Goal: Task Accomplishment & Management: Manage account settings

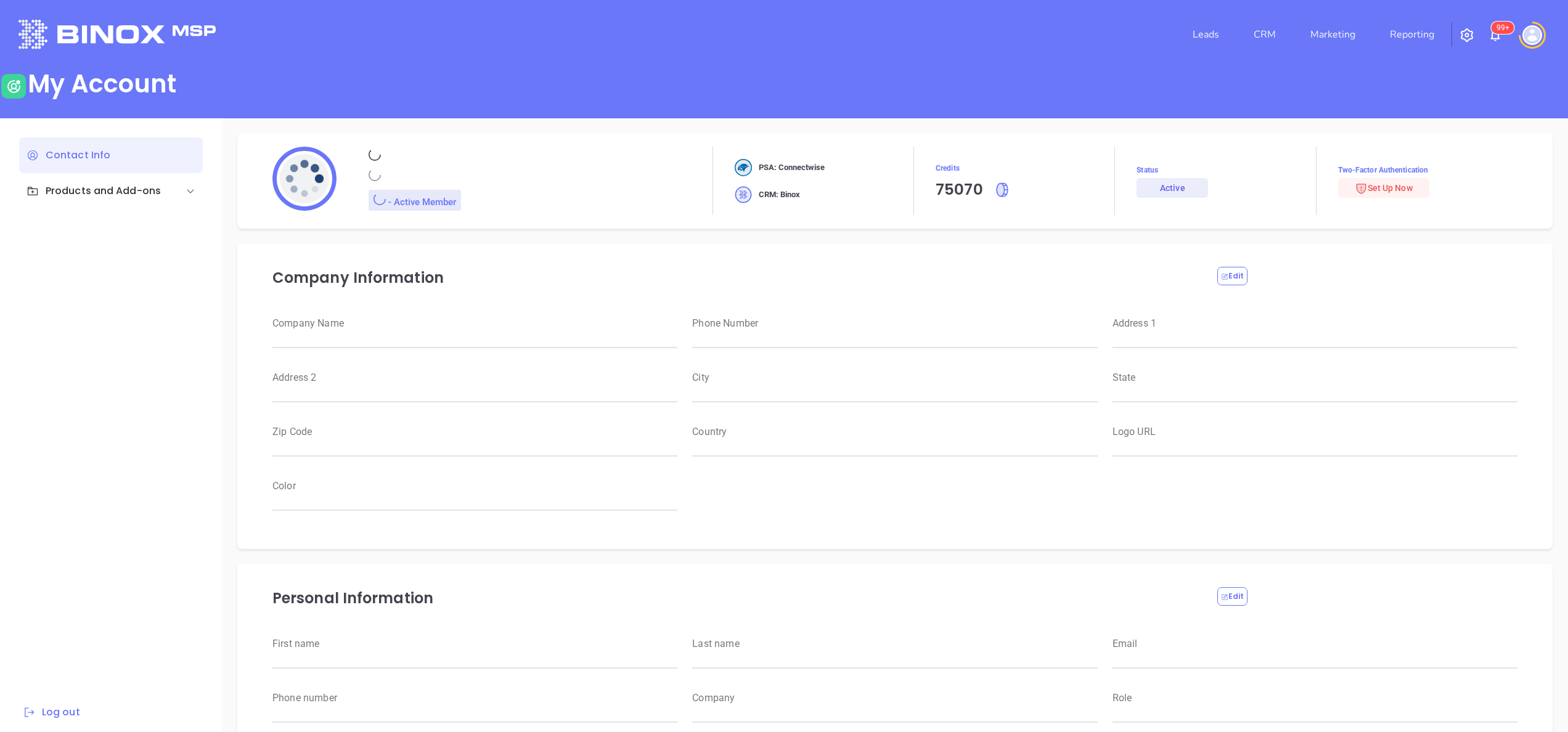
type input "Motiva Networks"
type input "(646) 374-1820"
type input "1100 Franklin Avenue"
type input "Garden City"
type input "New York"
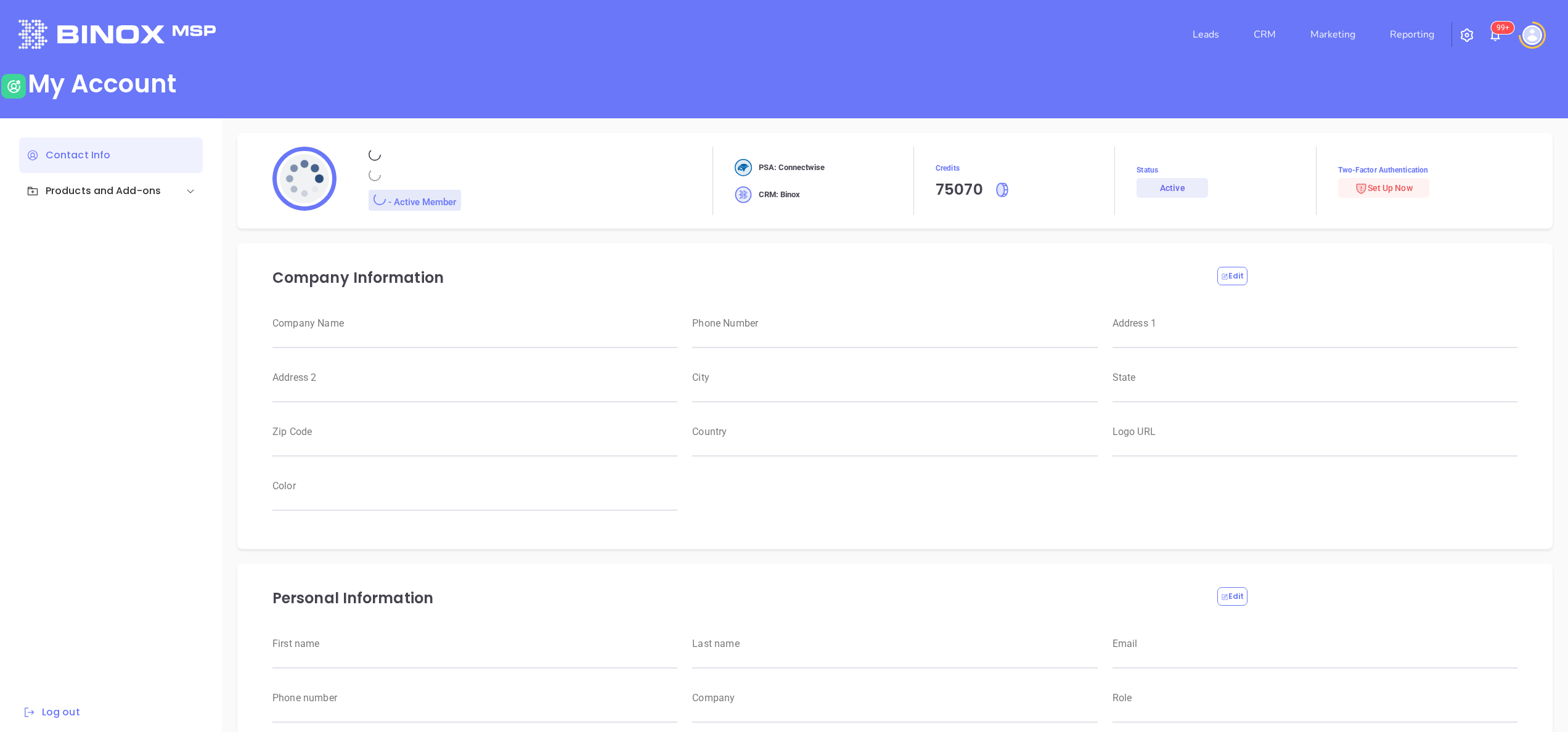
type input "11530"
type input "USA"
type input "https://motiva.net/wp-content/uploads/2024/02/Motiva-Networks-High-DPI.png"
type input "#007aff"
type input "Anabell"
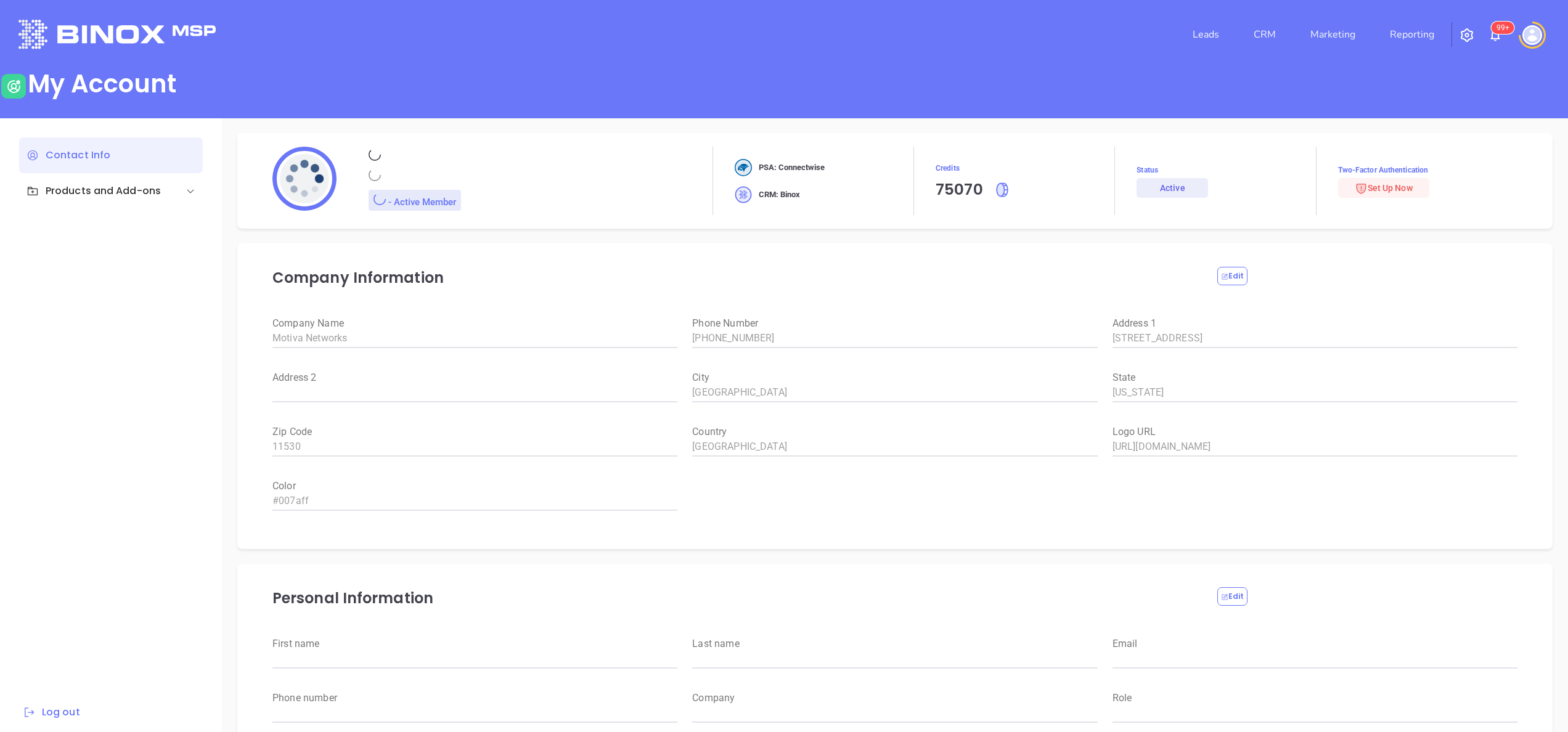
type input "Dominguez"
type input "anabell@motiva.net"
type input "6465510554"
type input "Motiva Networks"
type input "Marketing"
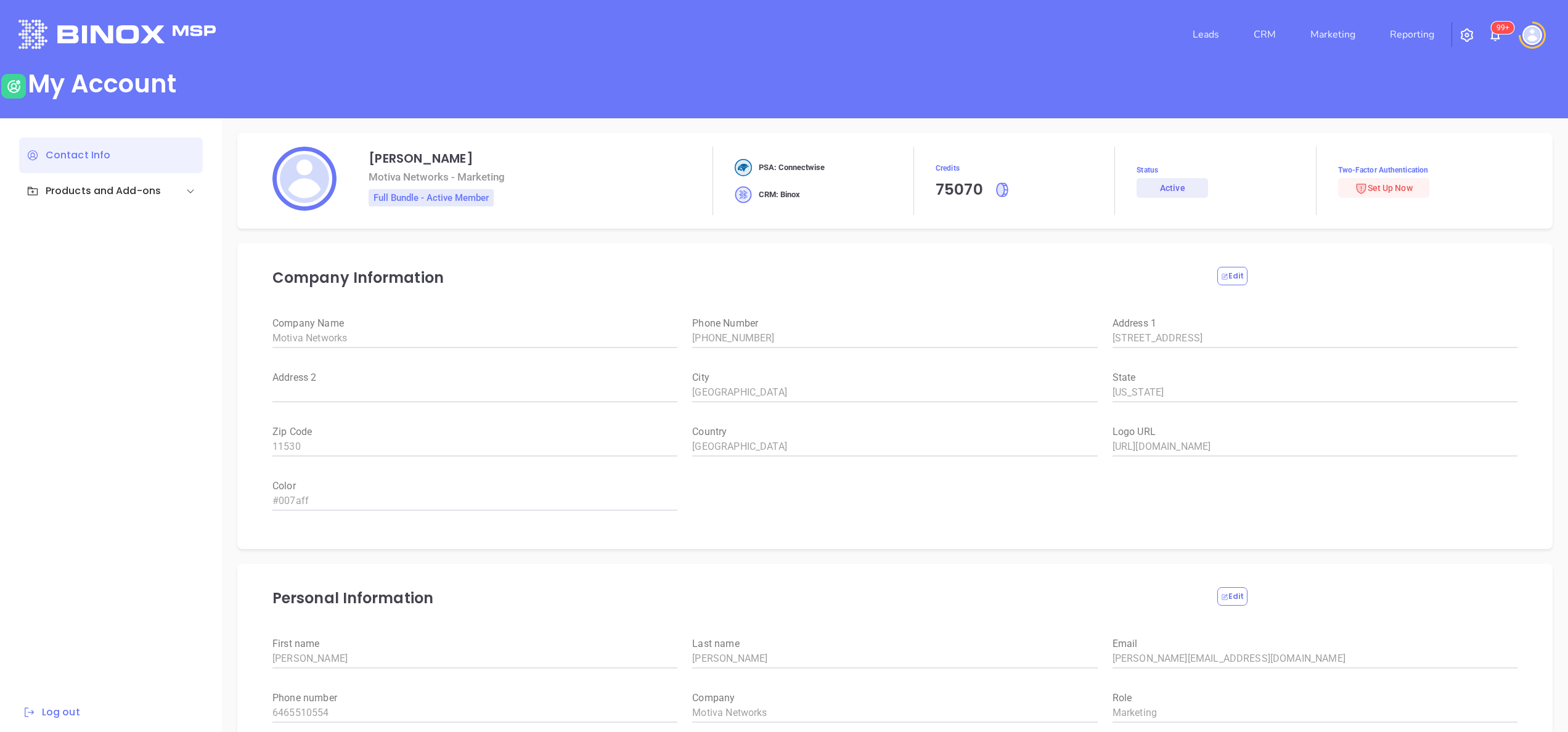
click at [1412, 20] on nav "Leads CRM Marketing Reporting" at bounding box center [1313, 34] width 277 height 44
click at [1414, 29] on link "Reporting" at bounding box center [1412, 34] width 54 height 25
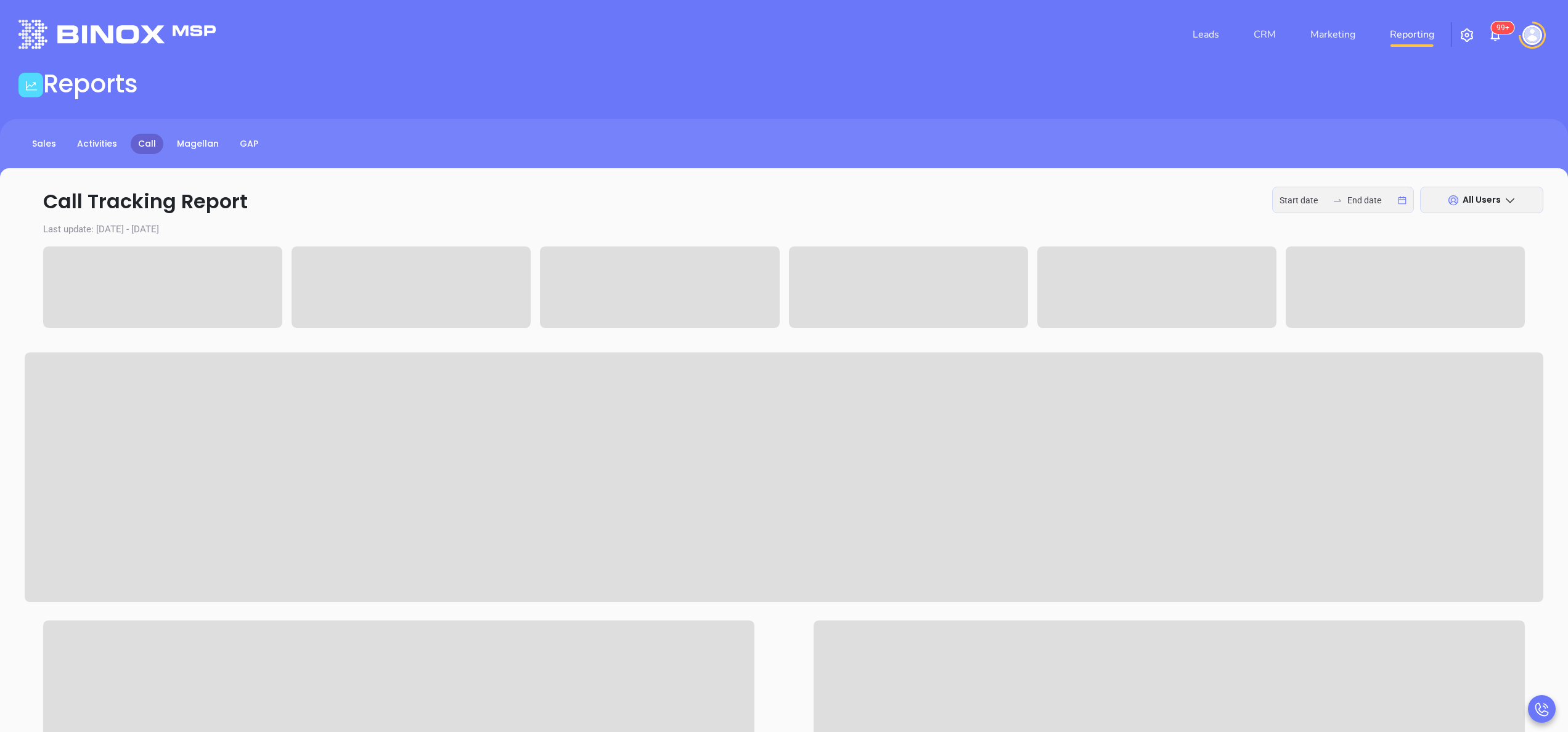
type input "2025-09-29"
type input "2025-09-30"
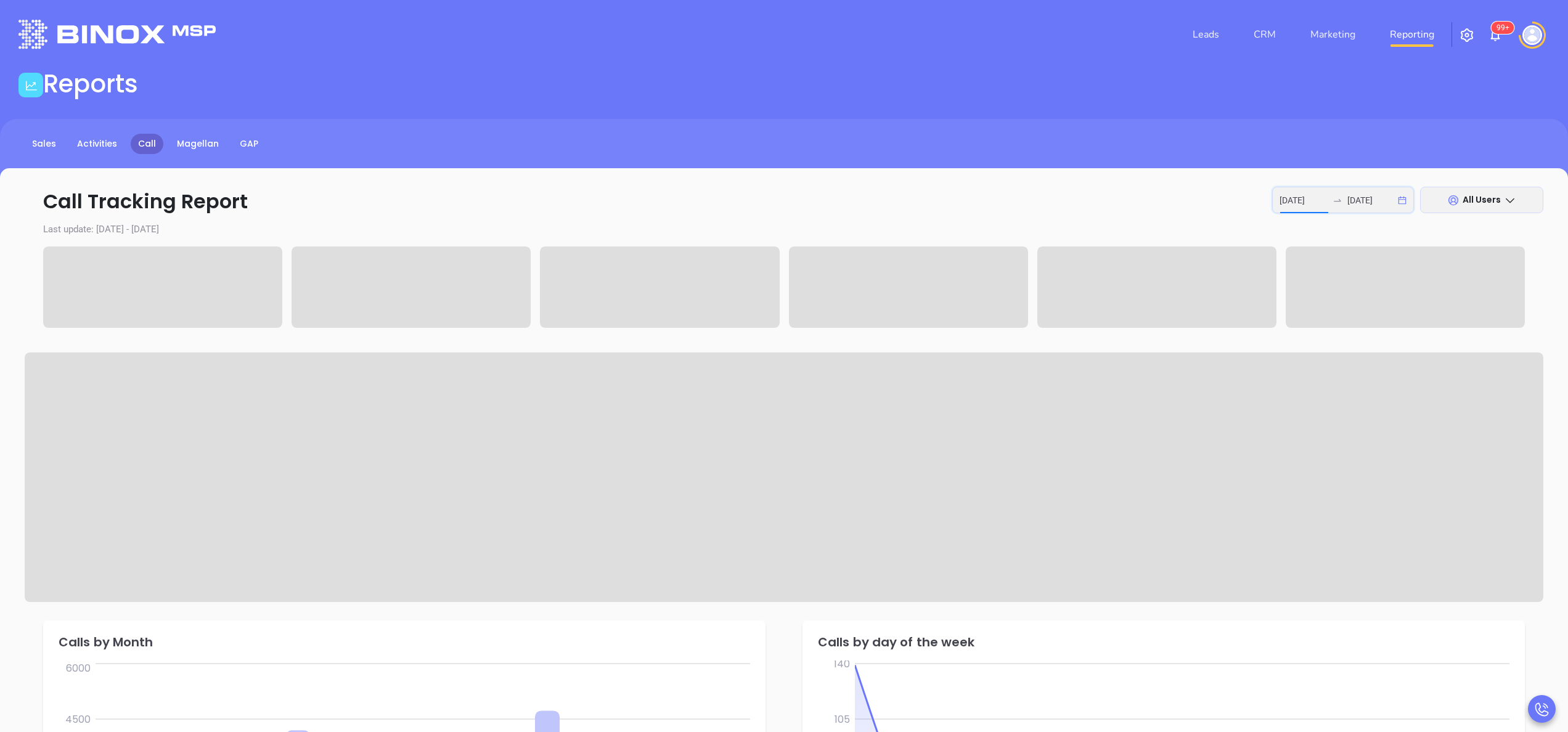
click at [1313, 201] on input "2025-09-29" at bounding box center [1303, 200] width 48 height 13
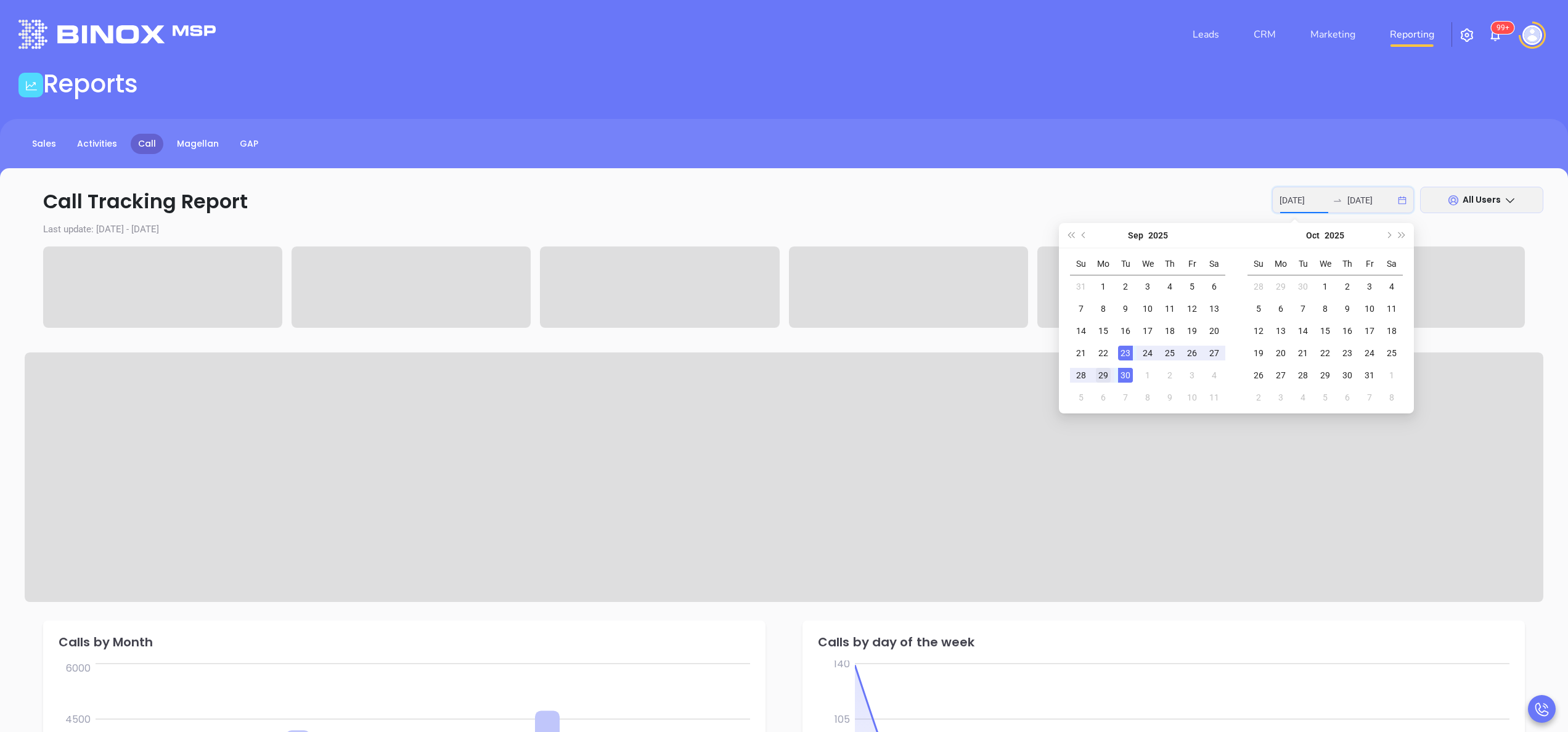
type input "2025-09-29"
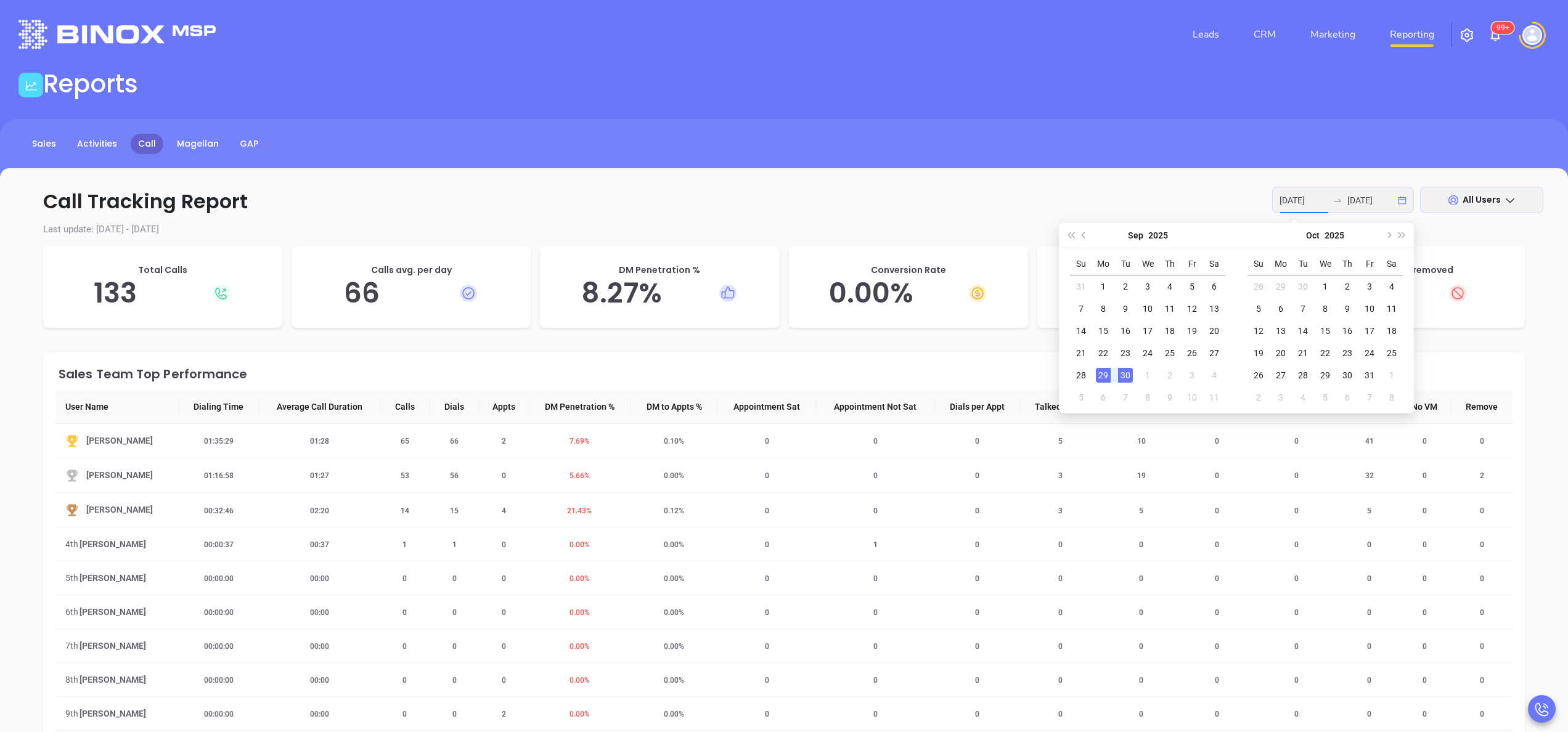
click at [1102, 370] on div "29" at bounding box center [1103, 375] width 15 height 15
type input "2025-09-29"
click at [583, 477] on span "5.66 %" at bounding box center [579, 476] width 35 height 9
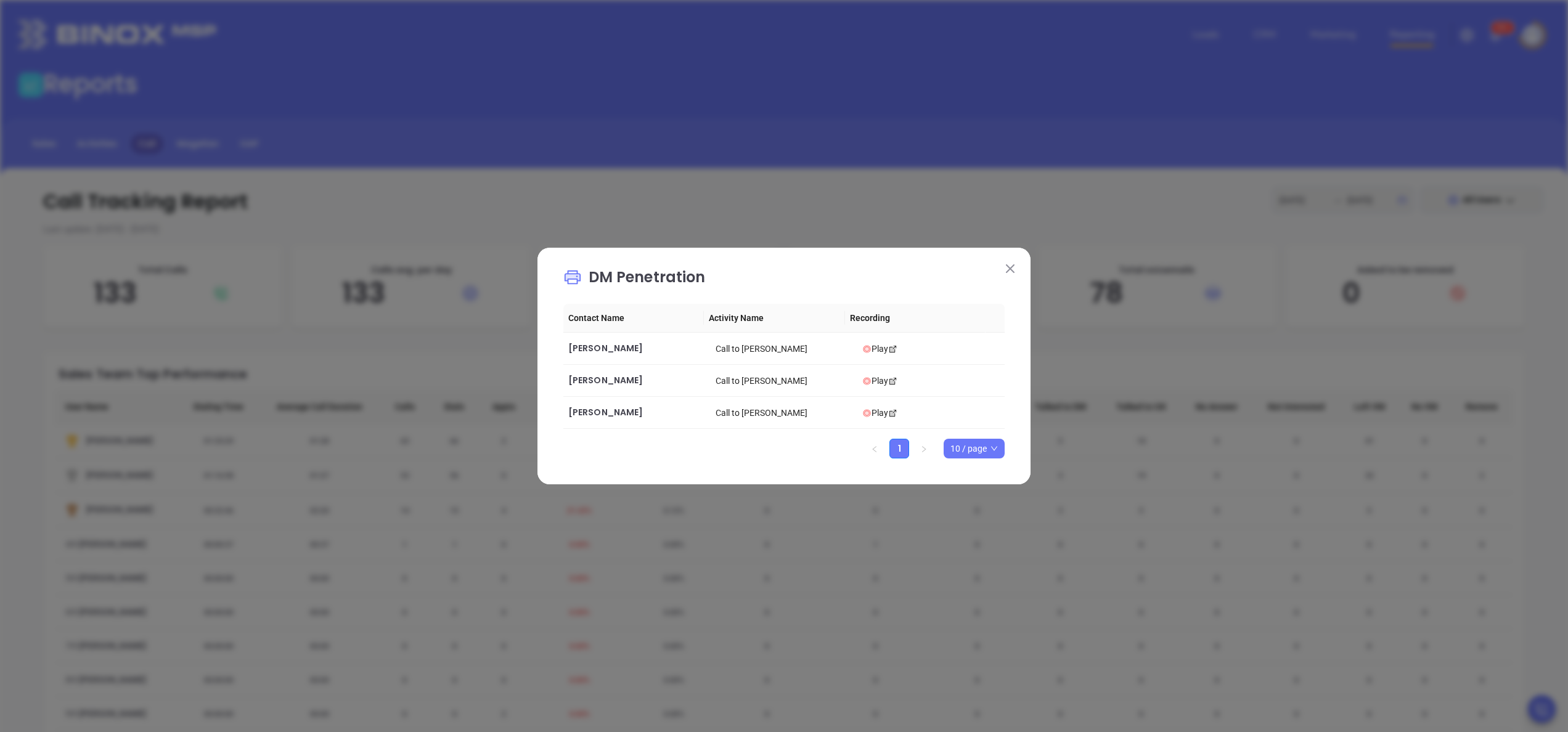
click at [1016, 265] on button at bounding box center [1010, 268] width 16 height 16
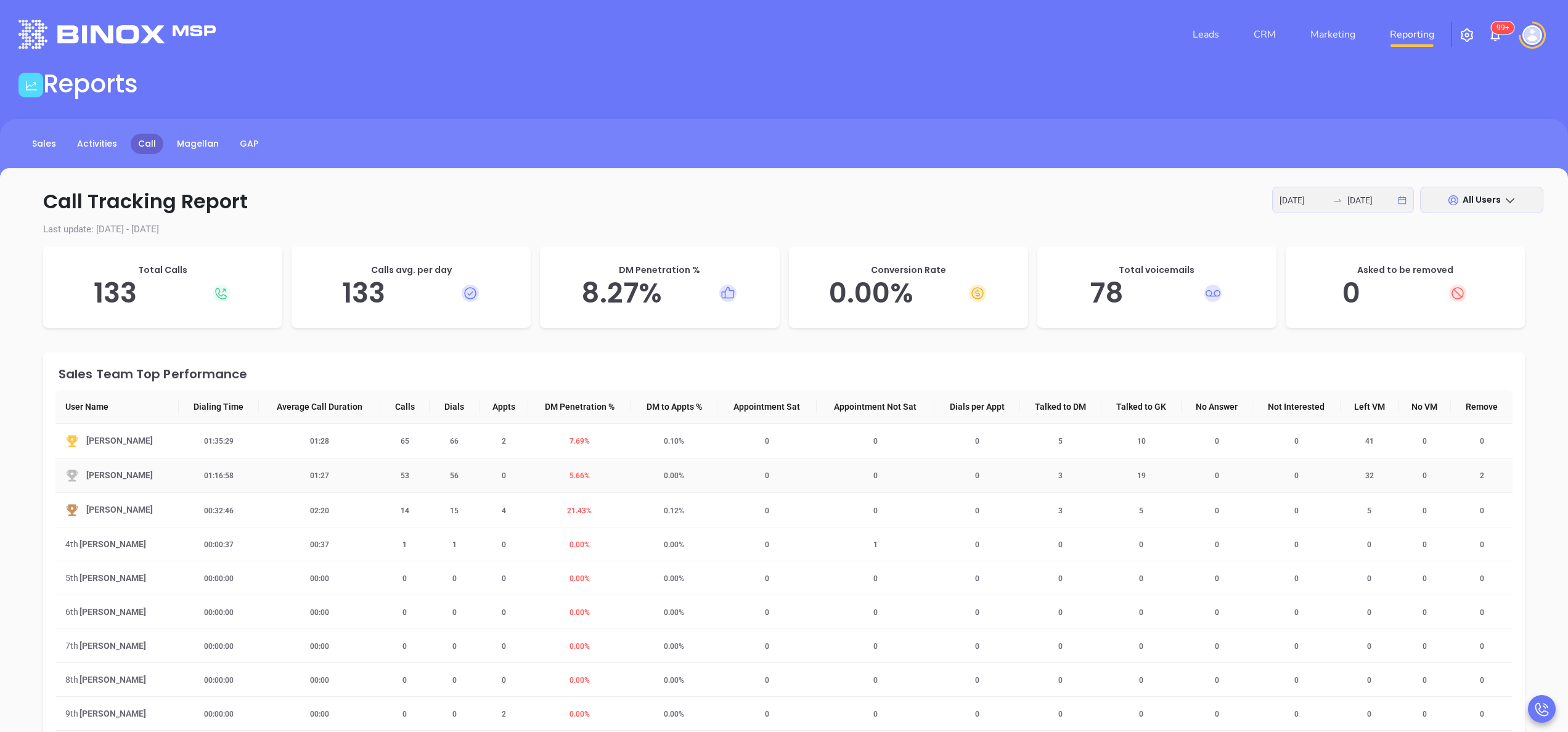
click at [562, 476] on span "5.66 %" at bounding box center [579, 476] width 35 height 9
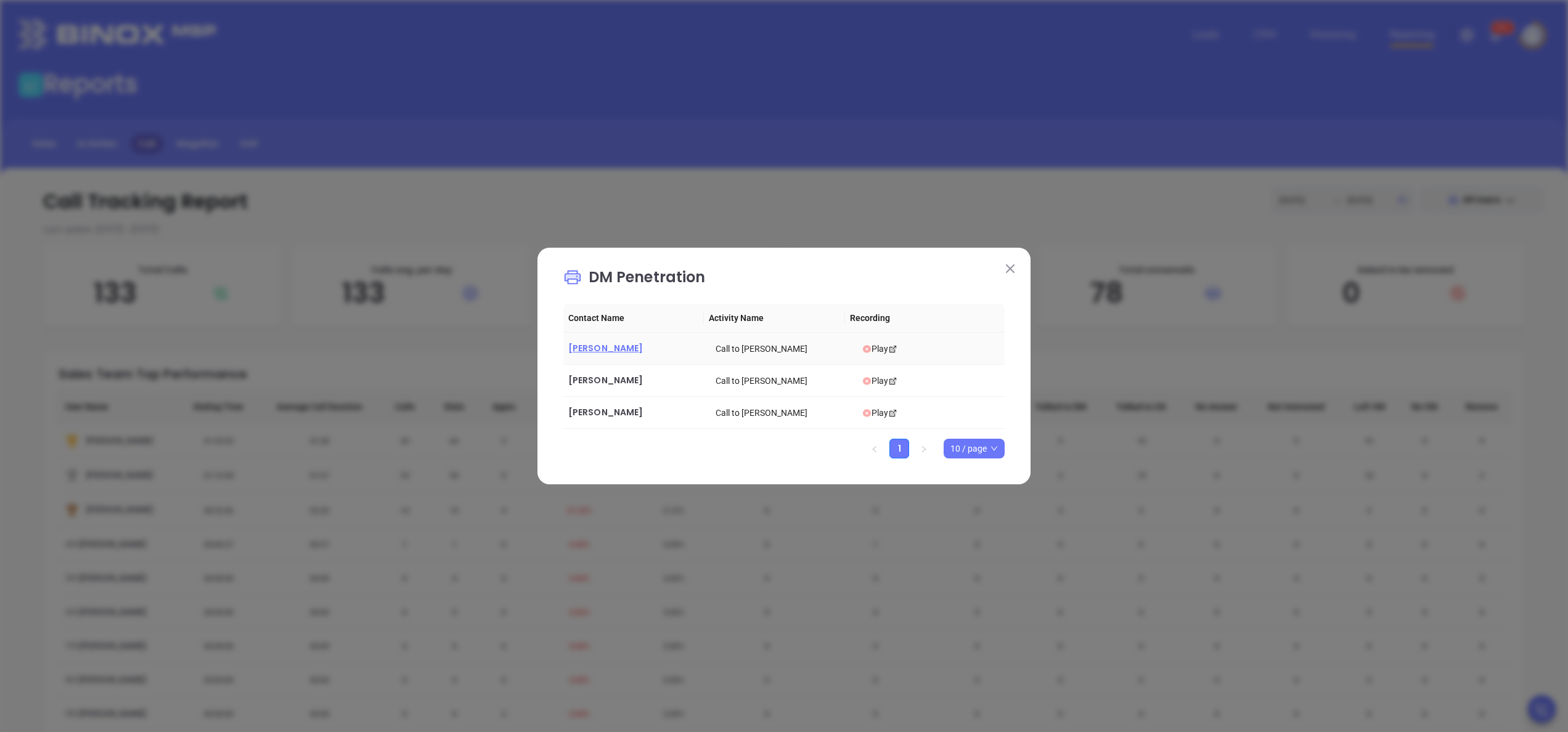
click at [580, 344] on span "Archie Litaker" at bounding box center [605, 348] width 75 height 12
click at [607, 375] on span "Esther Tanez" at bounding box center [605, 380] width 75 height 12
click at [602, 413] on span "Orieta Kristo" at bounding box center [605, 412] width 75 height 12
click at [862, 346] on div "Play" at bounding box center [931, 349] width 137 height 13
click at [871, 376] on div "Play" at bounding box center [931, 381] width 137 height 13
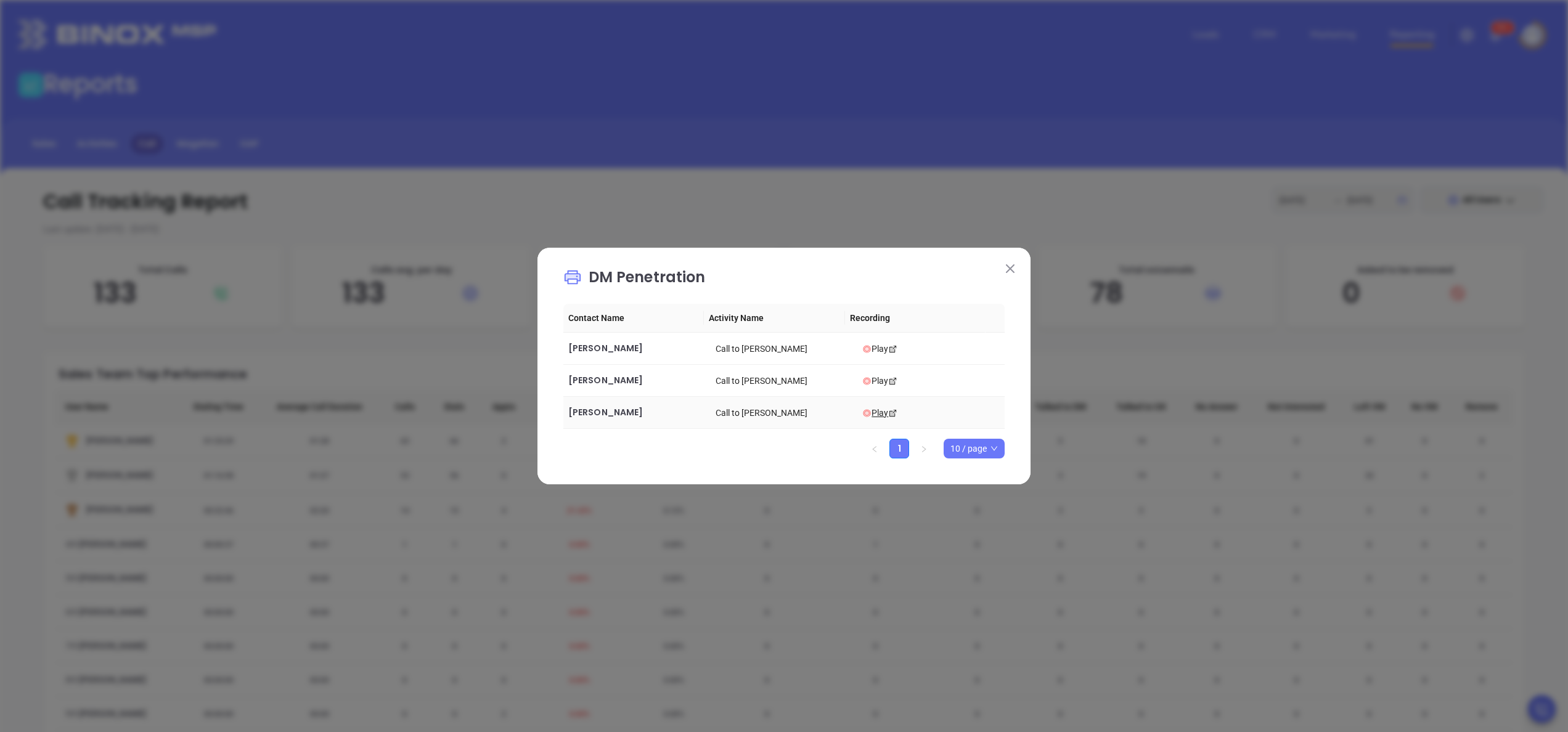
click at [872, 413] on div "Play" at bounding box center [931, 413] width 137 height 13
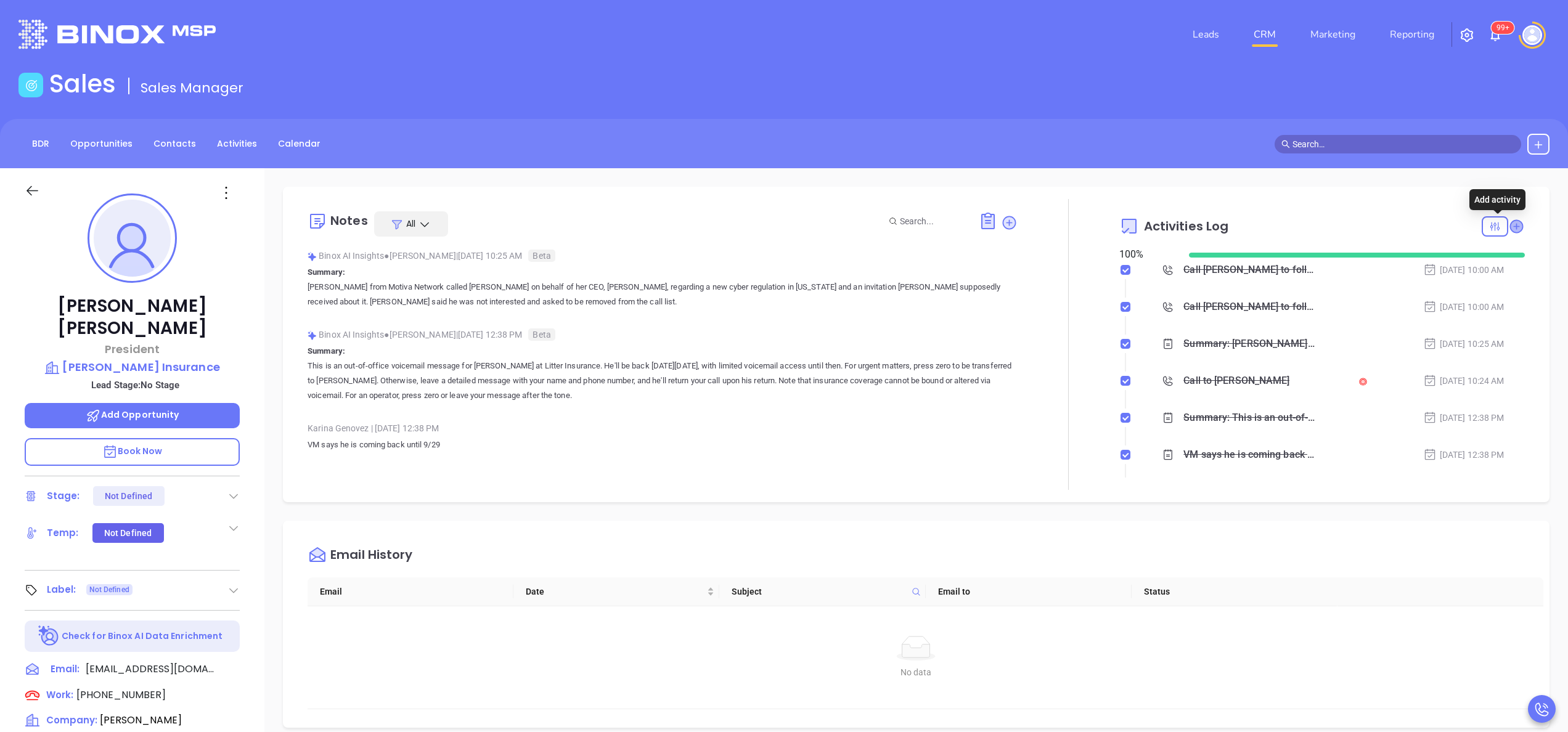
click at [1510, 222] on icon at bounding box center [1516, 226] width 12 height 12
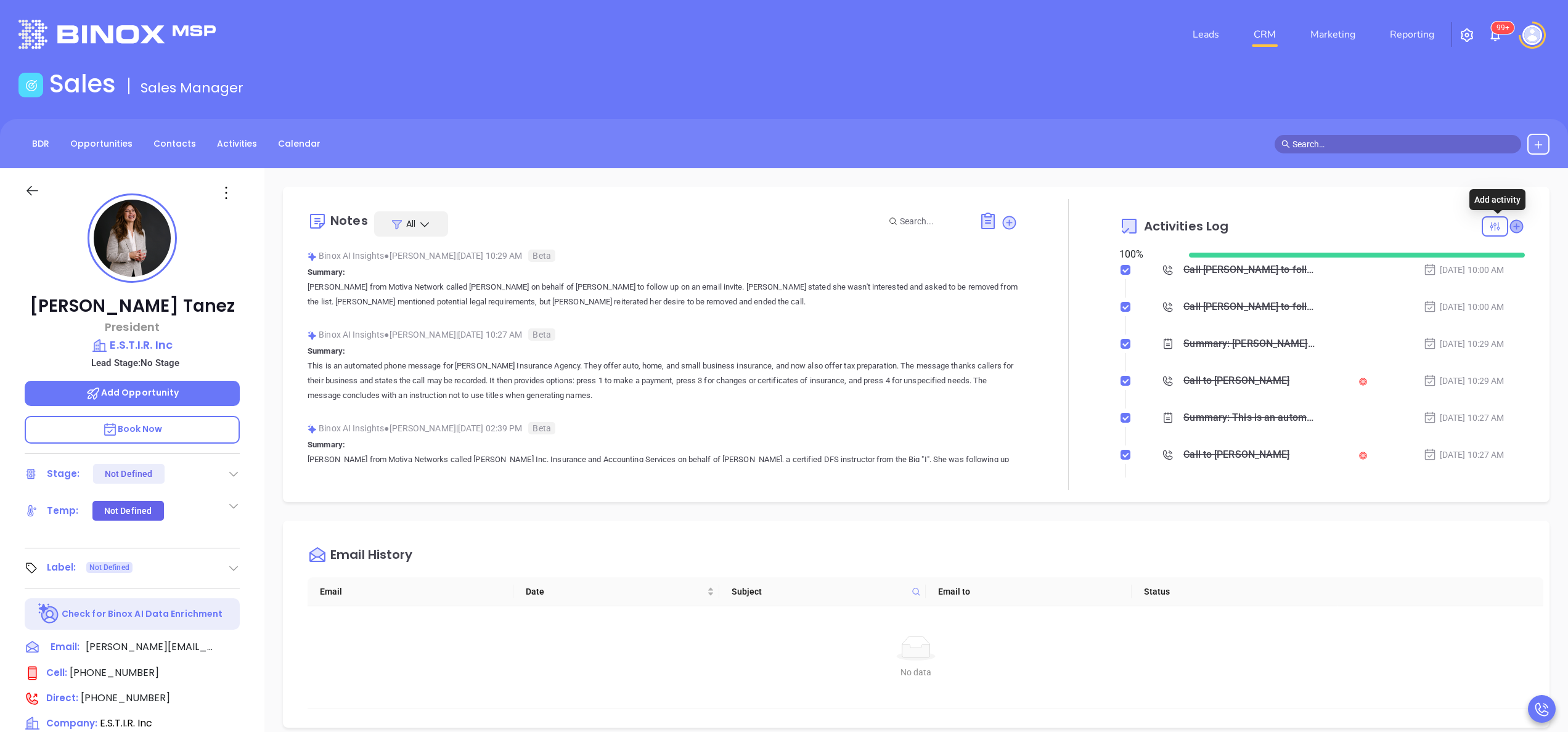
click at [1510, 225] on icon at bounding box center [1516, 226] width 12 height 12
click at [1510, 227] on icon at bounding box center [1516, 226] width 12 height 12
click at [1093, 363] on div at bounding box center [1068, 344] width 102 height 291
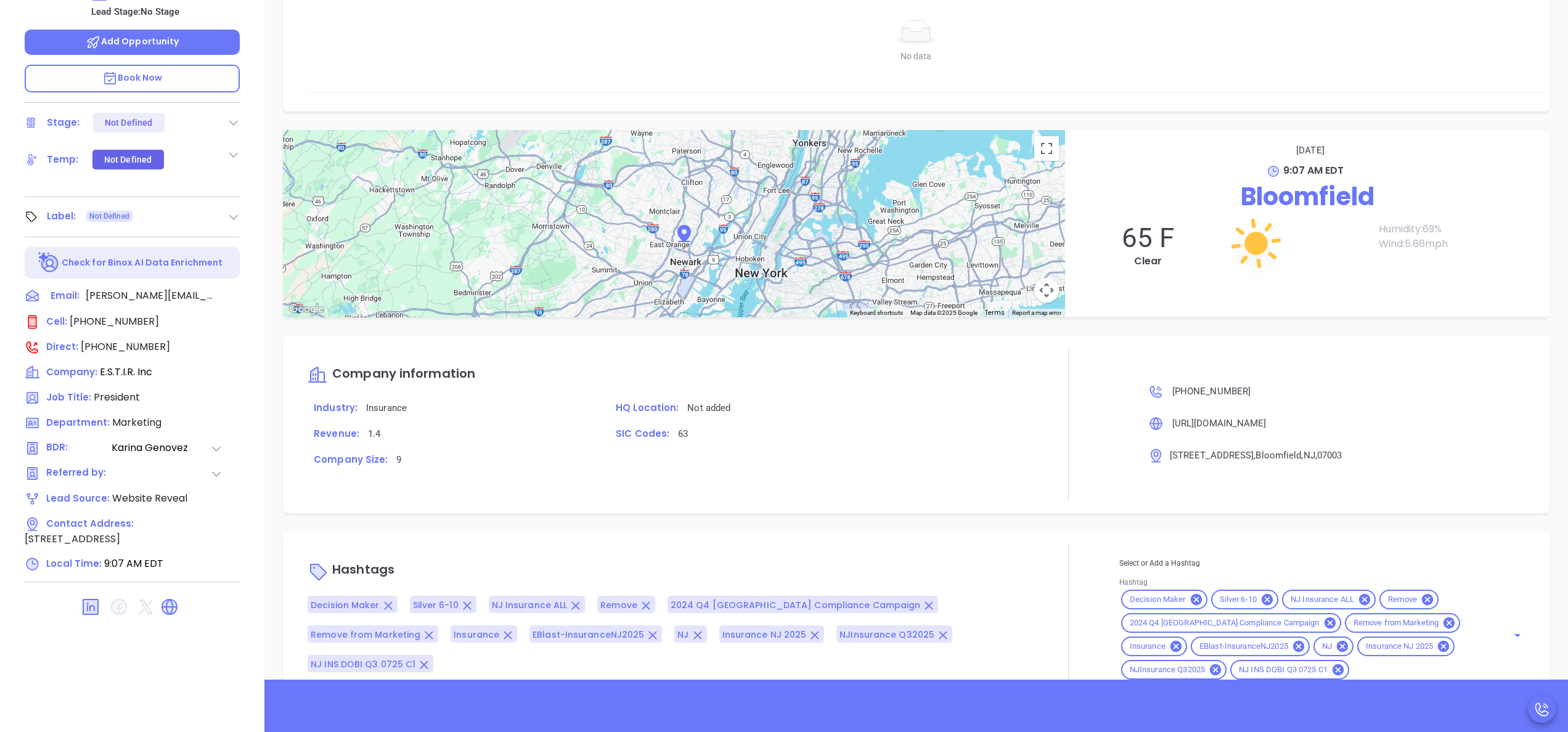
scroll to position [261, 0]
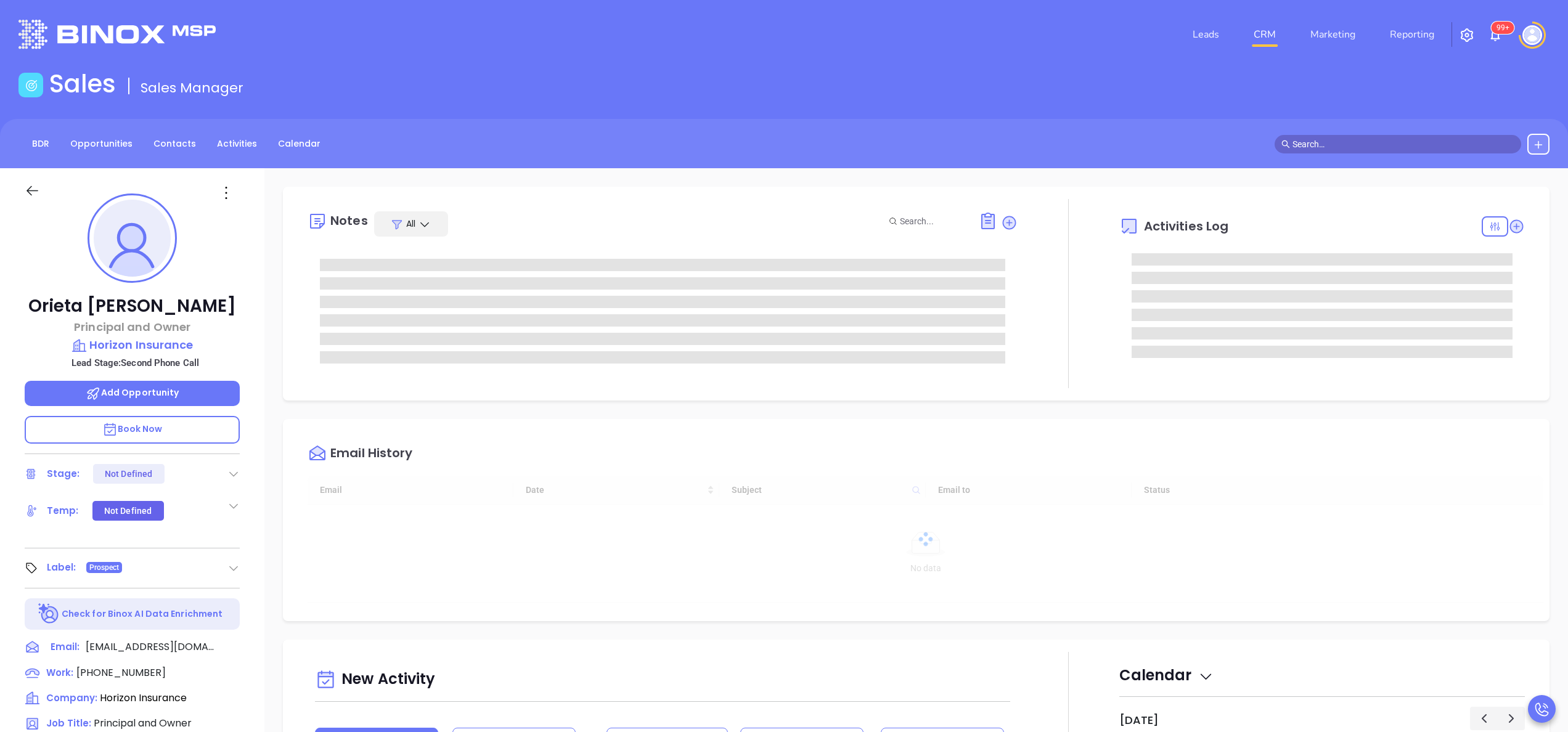
type input "[DATE]"
type input "[PERSON_NAME]"
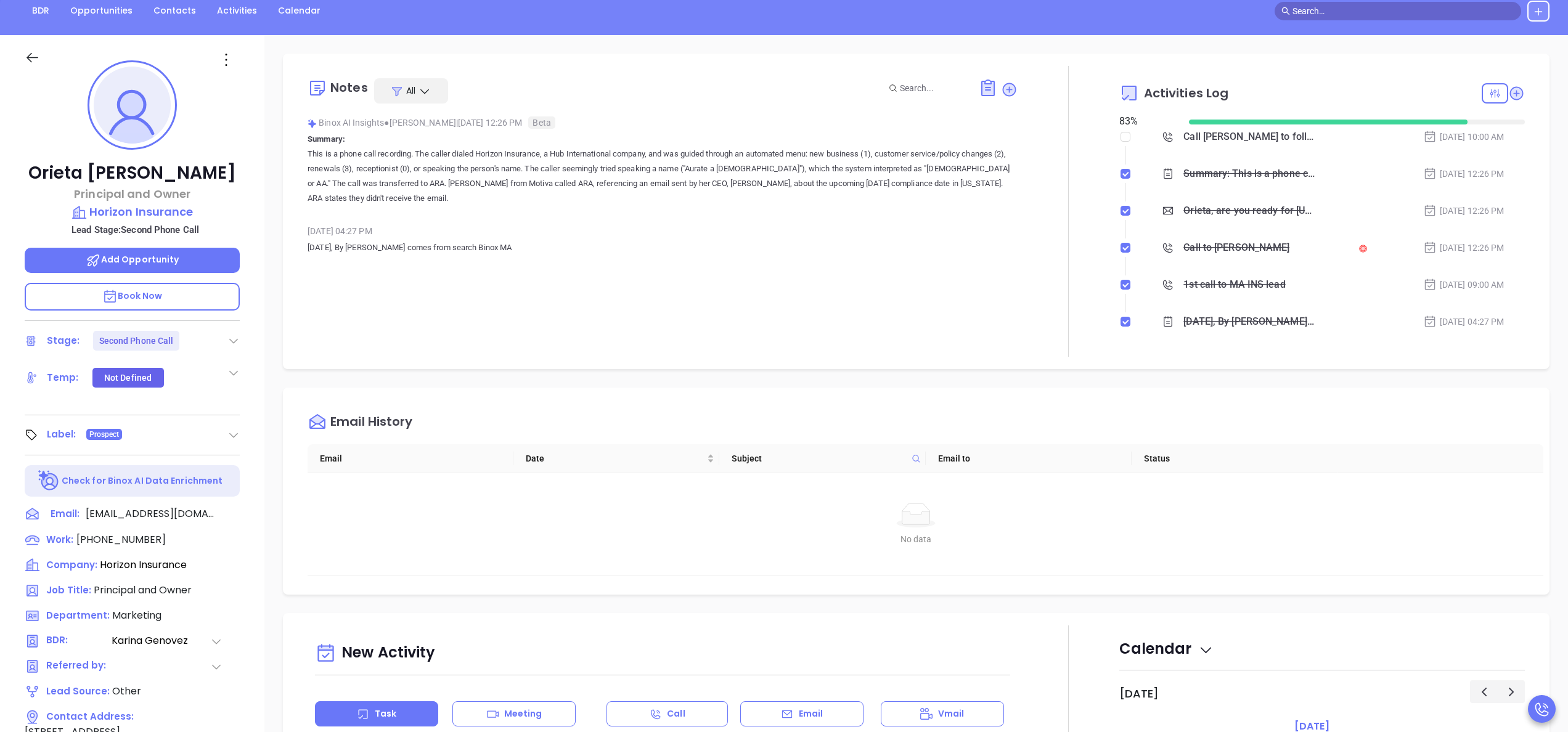
scroll to position [351, 0]
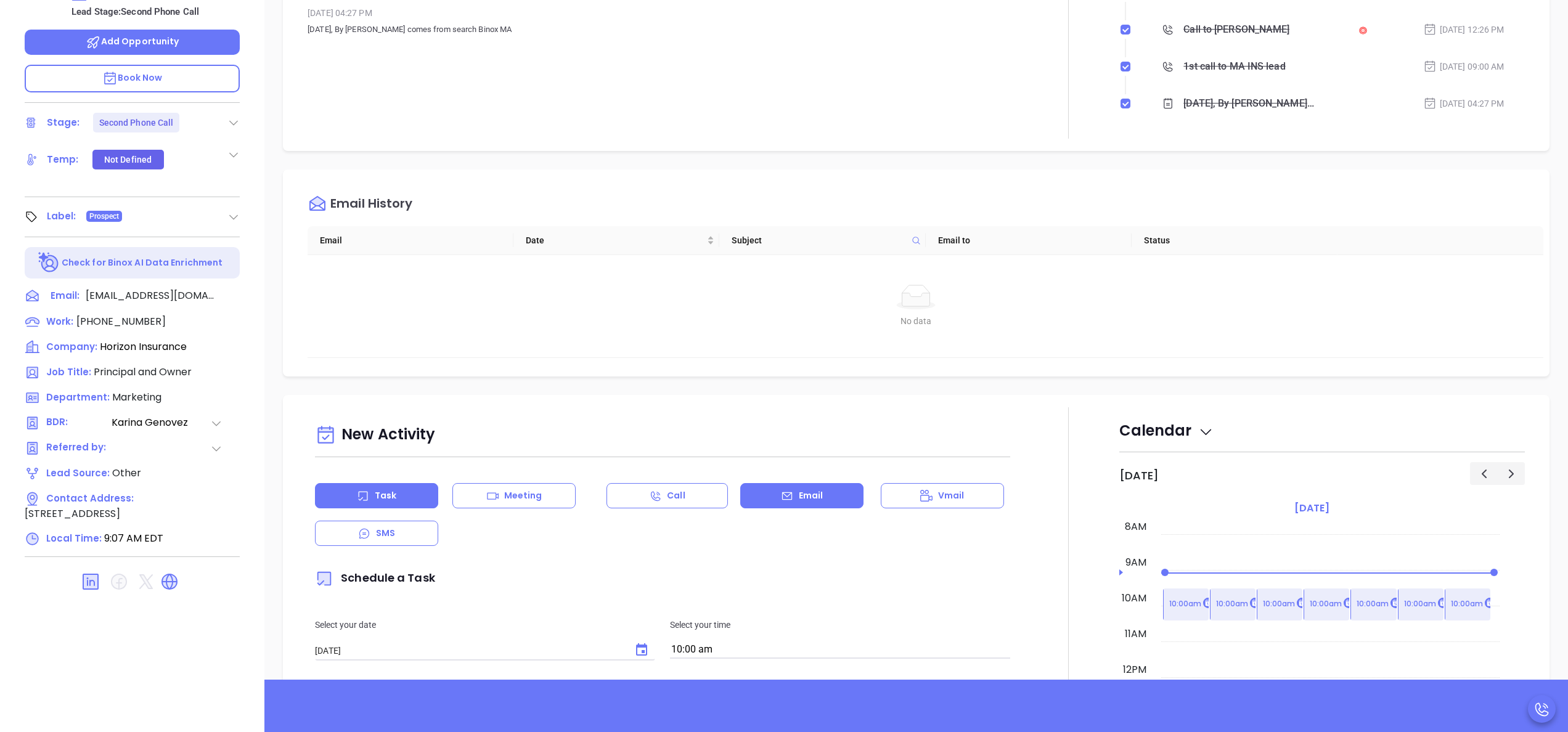
click at [842, 487] on div "Email" at bounding box center [802, 496] width 123 height 26
type input "Anabell Dominguez"
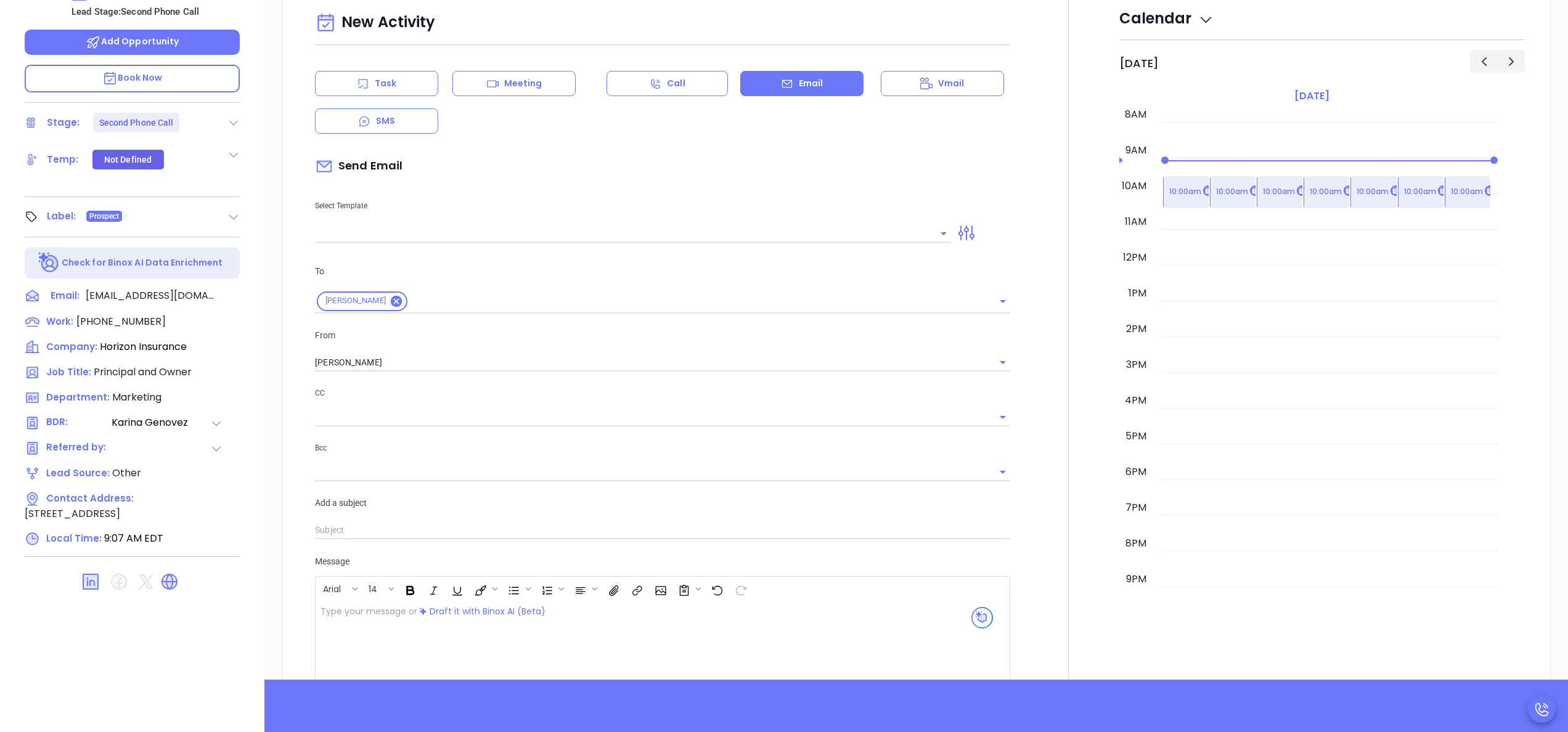
scroll to position [444, 0]
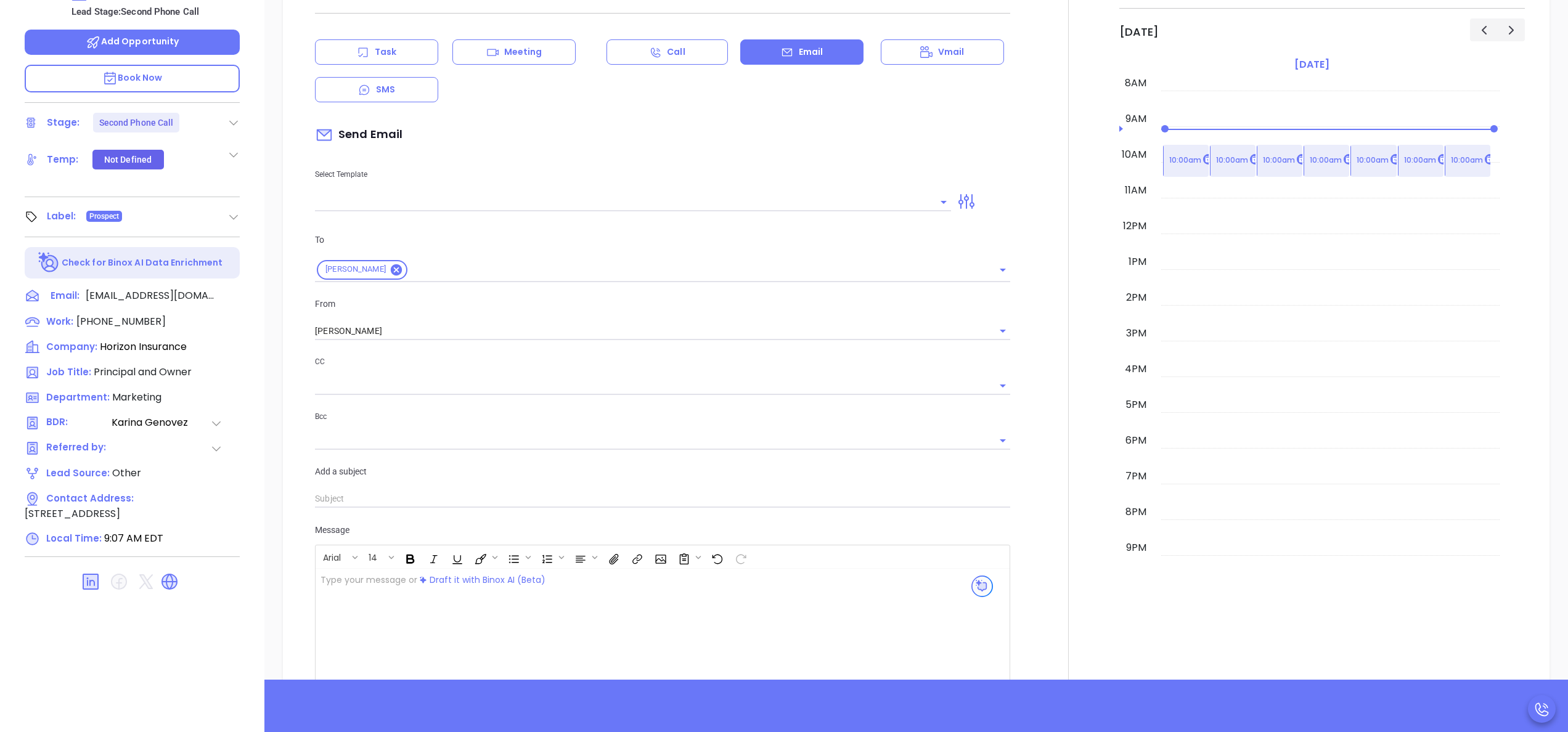
click at [600, 193] on div at bounding box center [633, 201] width 636 height 20
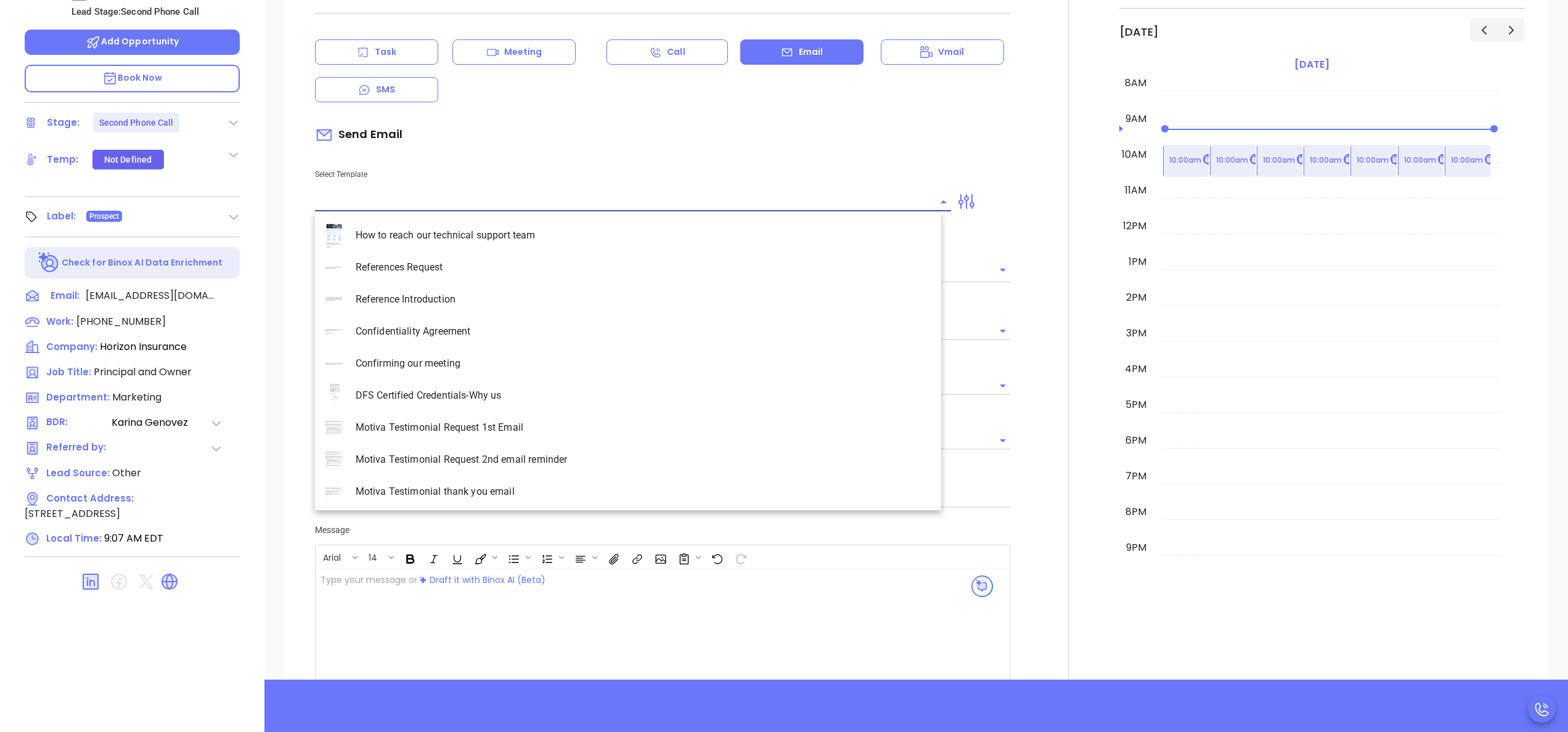
click at [575, 199] on input "text" at bounding box center [623, 202] width 618 height 18
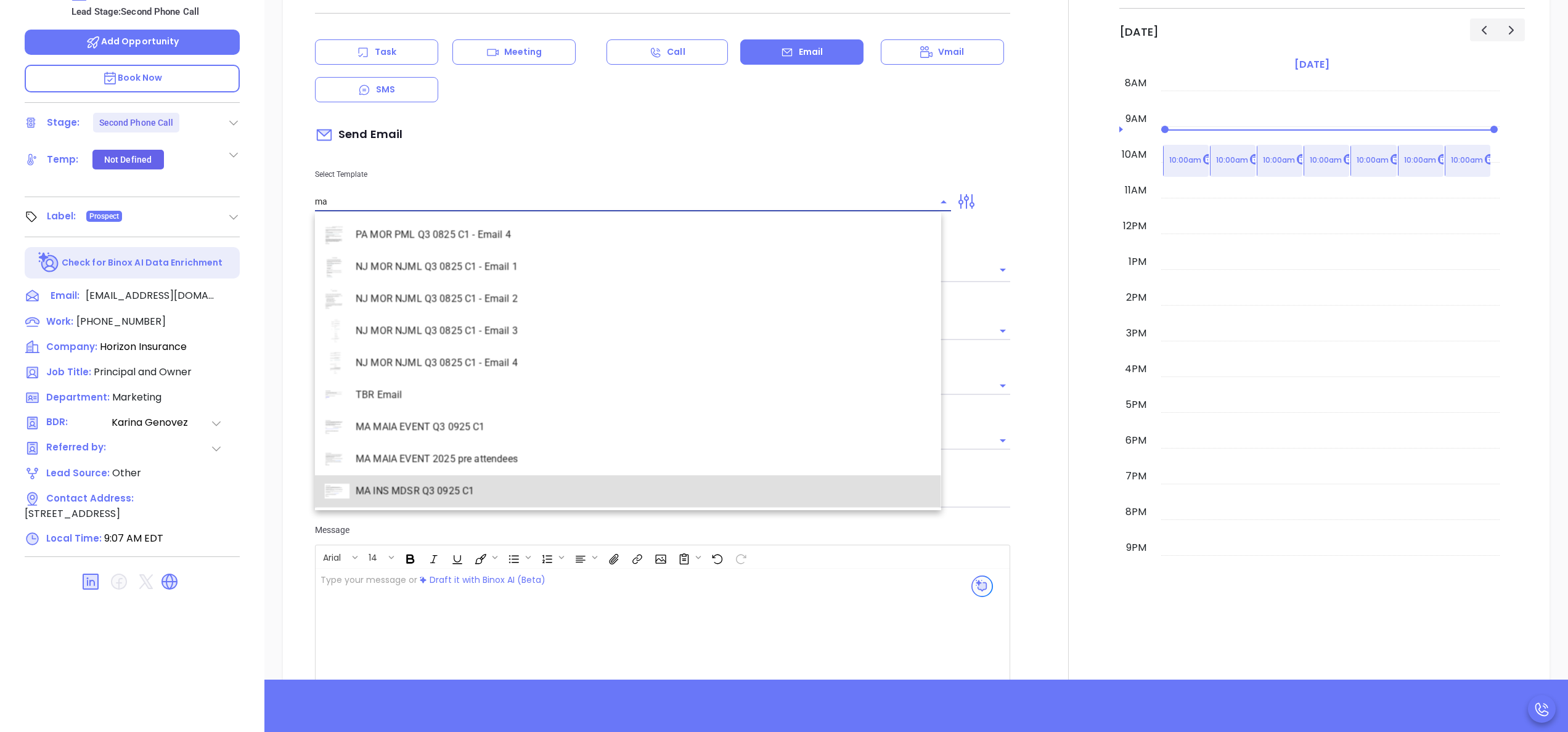
scroll to position [1443, 0]
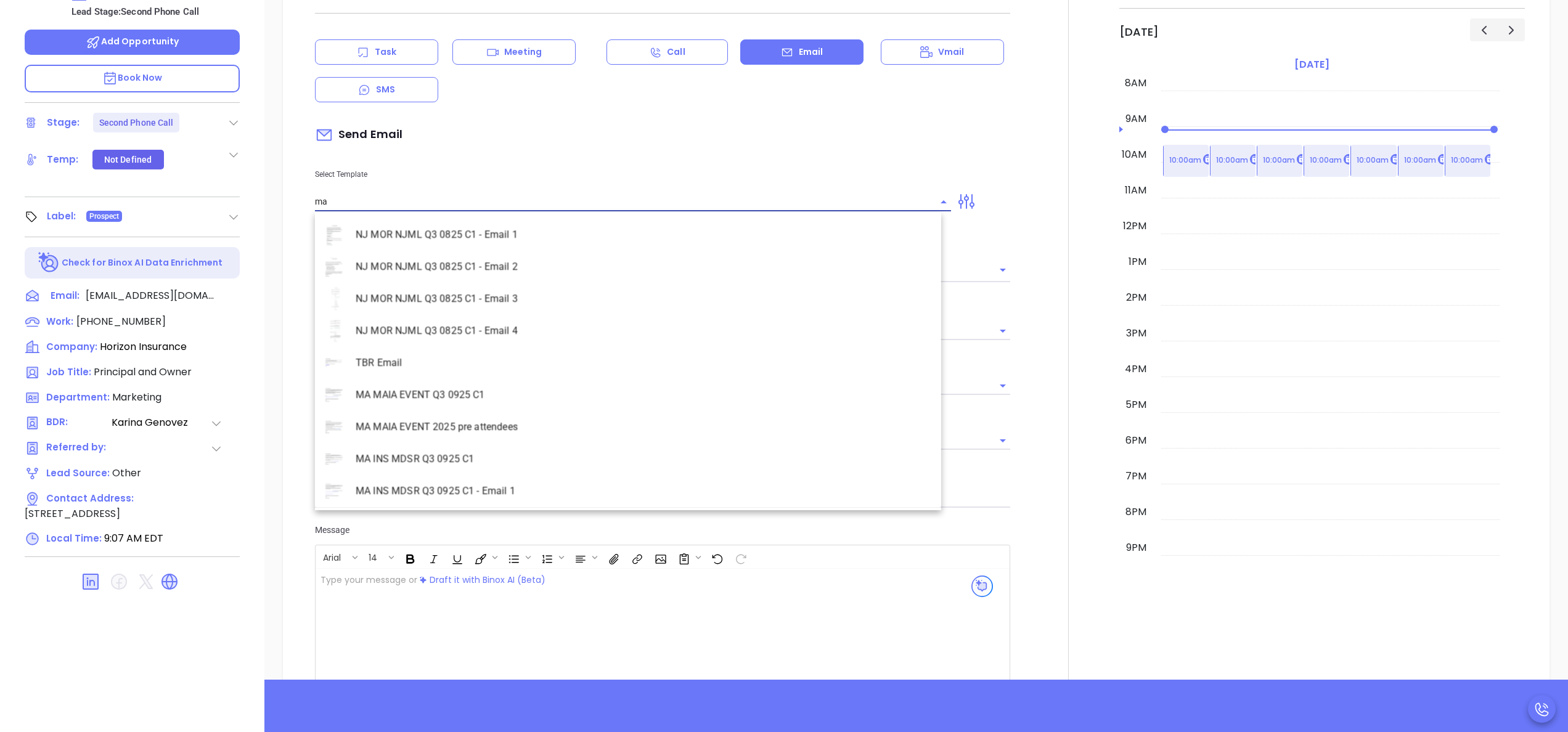
click at [482, 402] on li "MA MAIA EVENT Q3 0925 C1" at bounding box center [628, 395] width 626 height 32
type input "MA MAIA EVENT Q3 0925 C1"
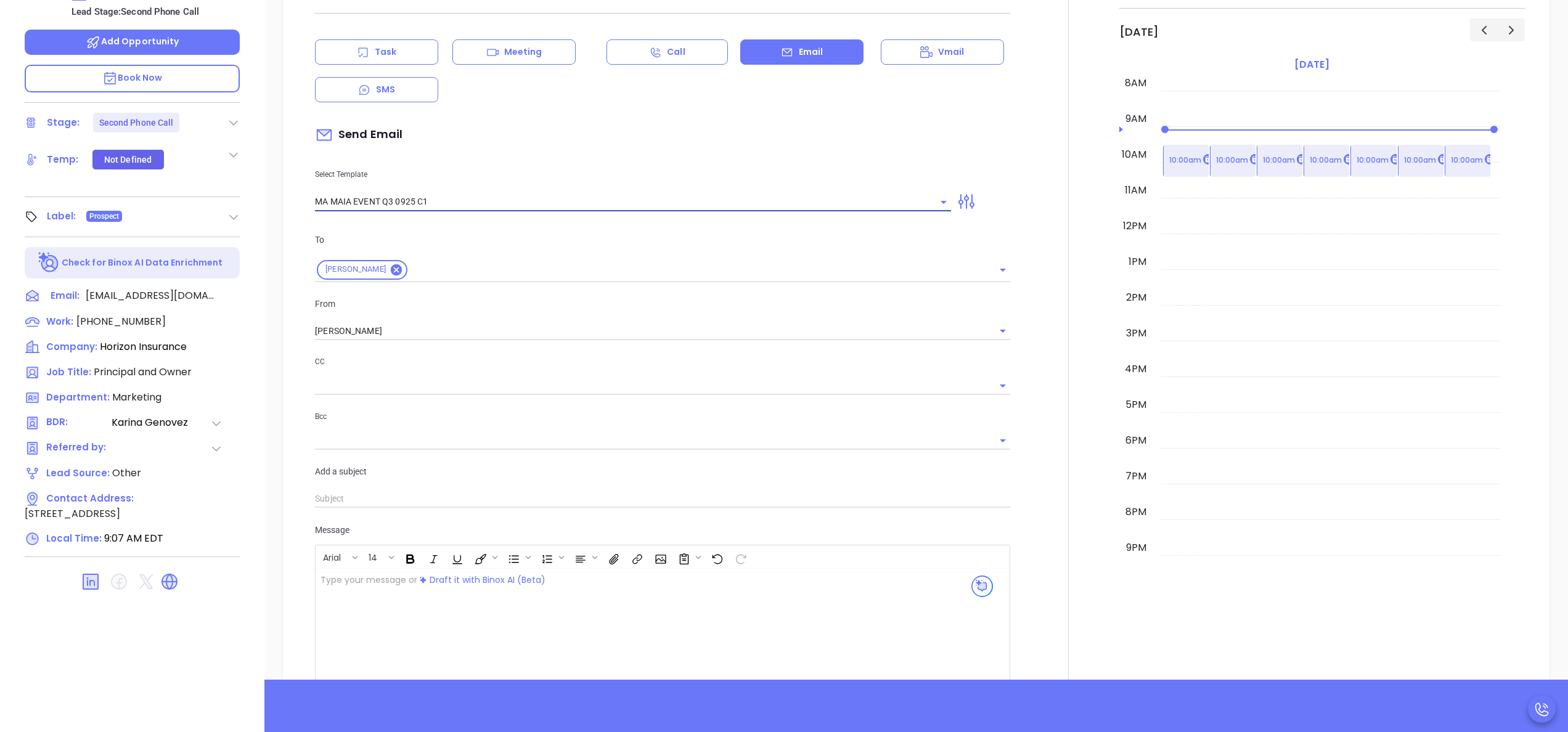
type input "Continuing our MAIA Big Event conversation, Orieta"
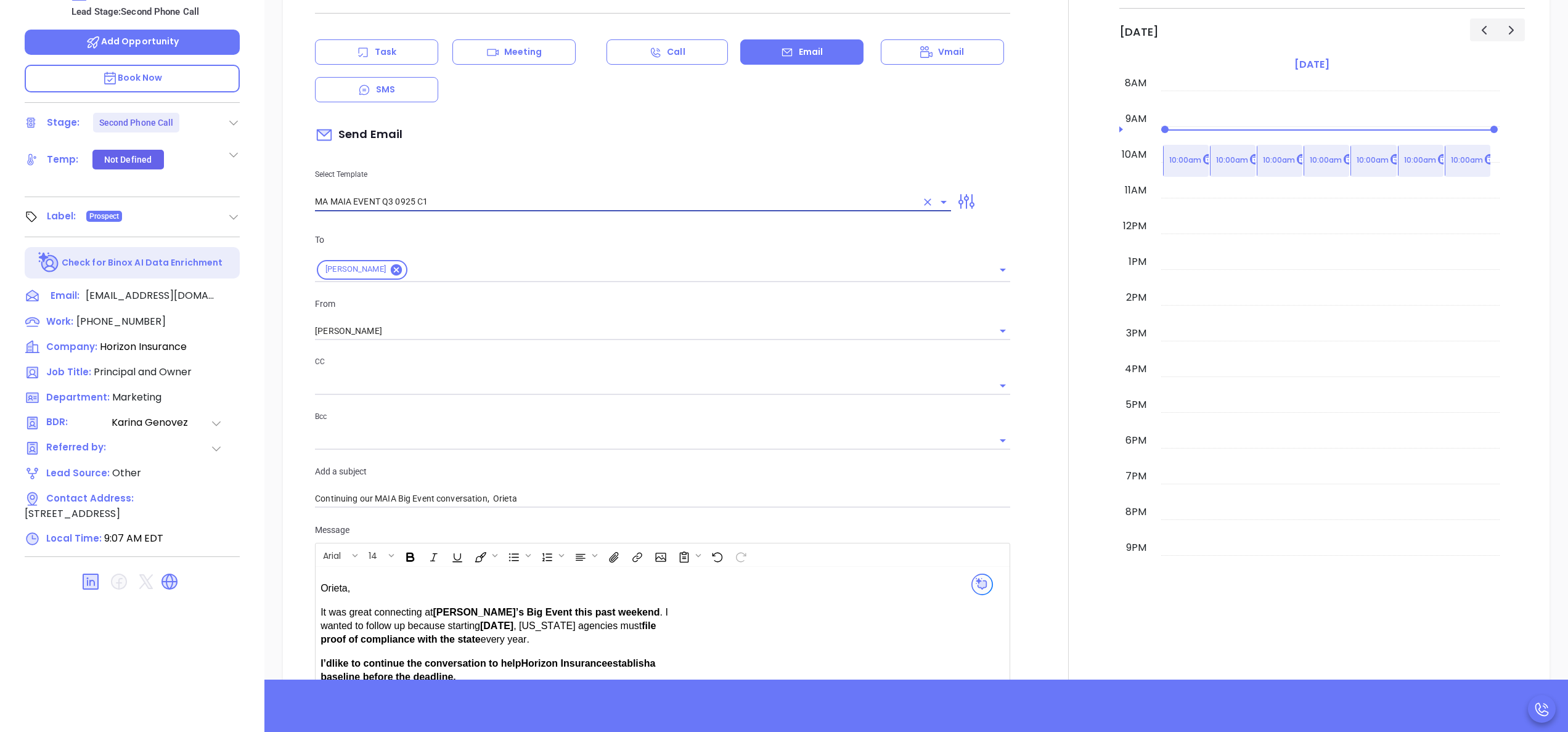
type input "MA MAIA EVENT Q3 0925 C1"
click at [1017, 424] on div at bounding box center [1068, 422] width 102 height 918
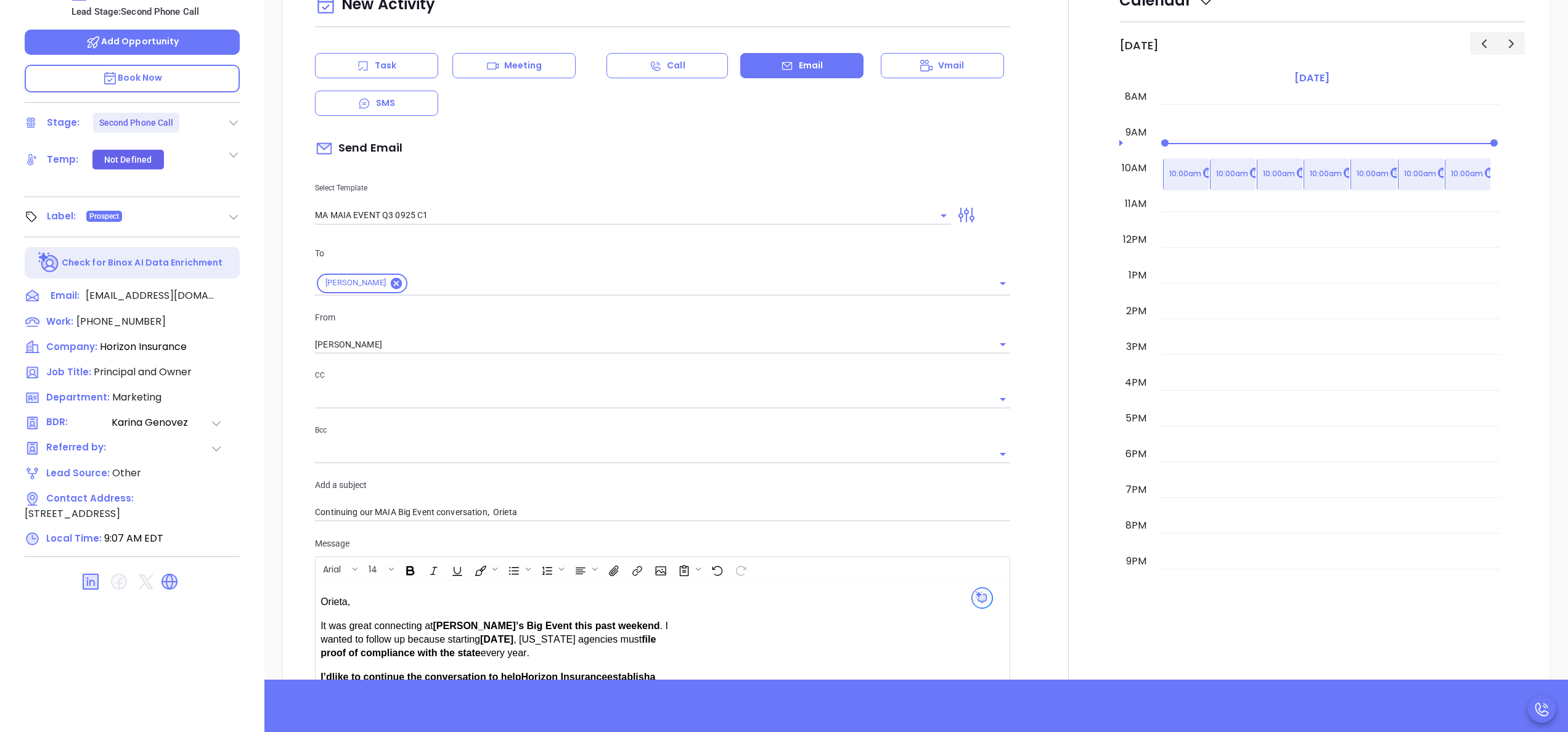
scroll to position [395, 0]
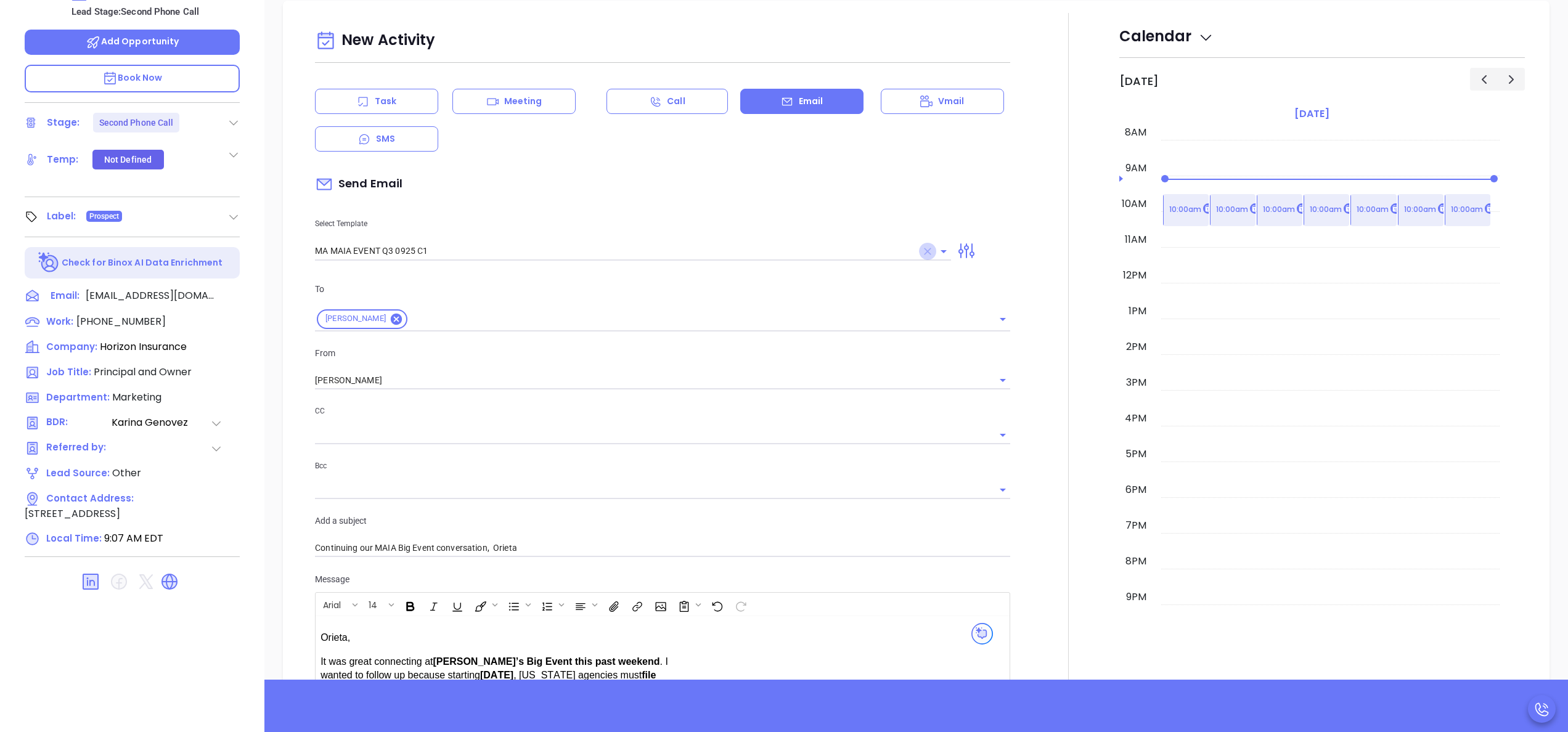
click at [924, 250] on icon "Clear" at bounding box center [928, 252] width 8 height 8
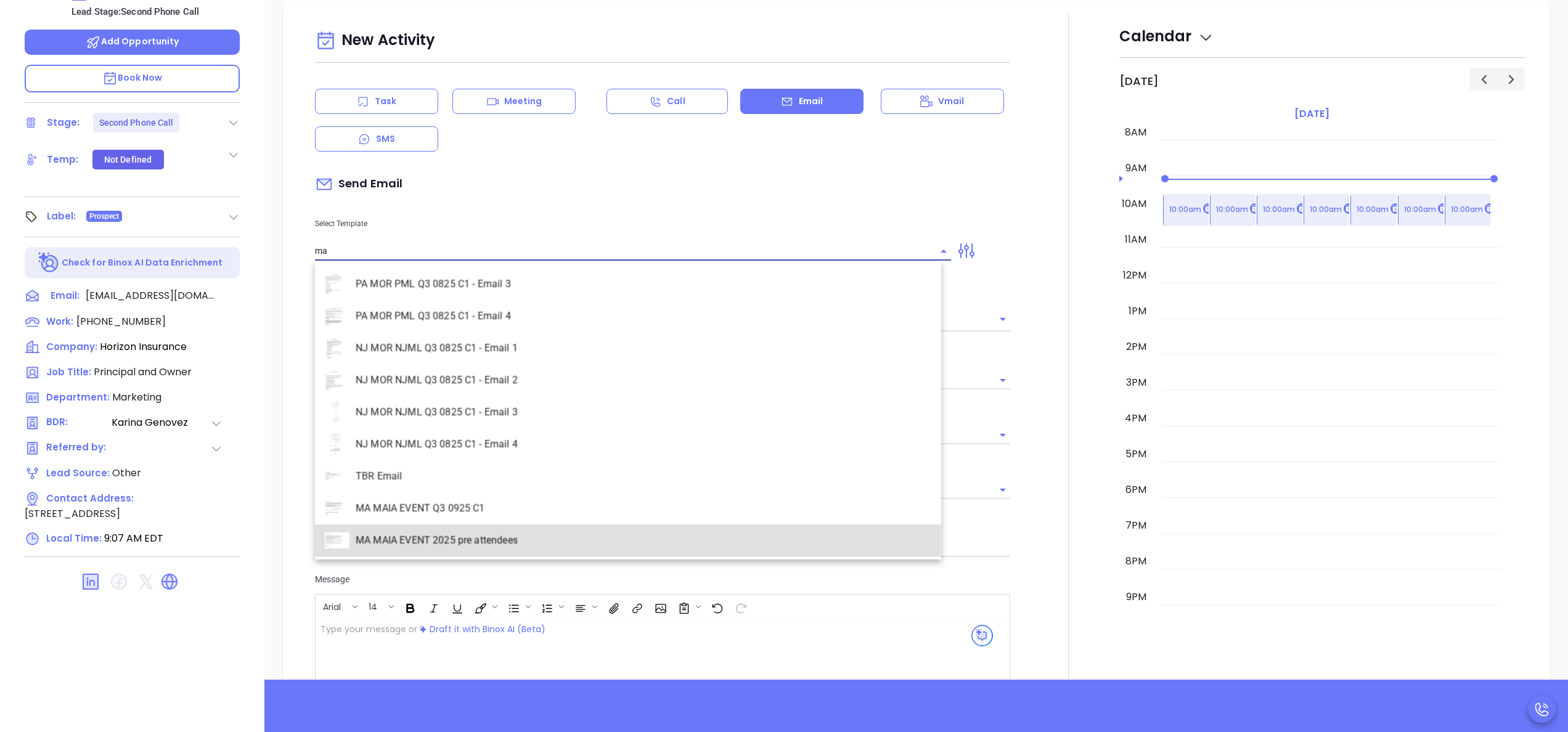
scroll to position [1411, 0]
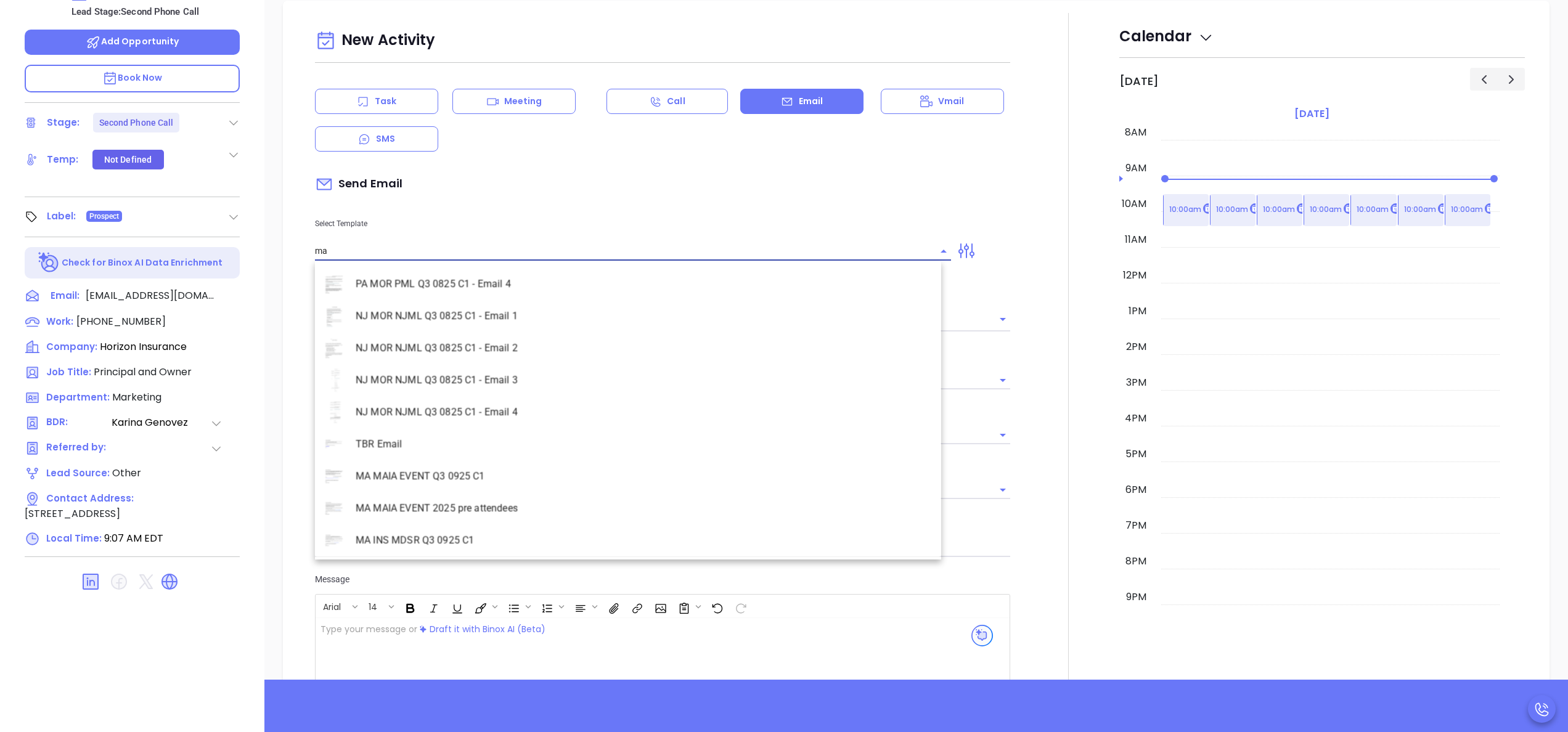
click at [501, 499] on li "MA MAIA EVENT 2025 pre attendees" at bounding box center [628, 508] width 626 height 32
type input "MA MAIA EVENT 2025 pre attendees"
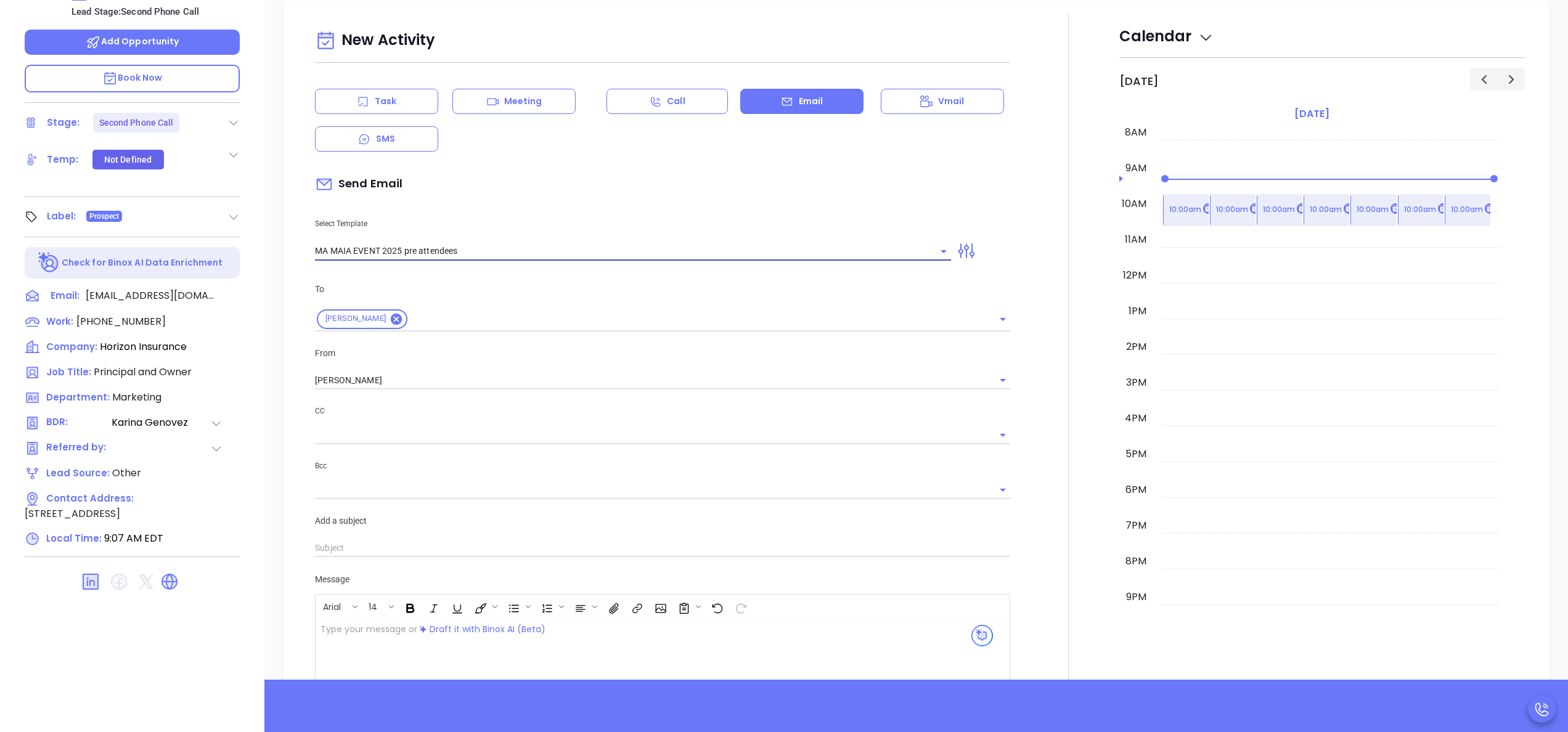
type input "Following up after MAIA’s Big Event, Orieta"
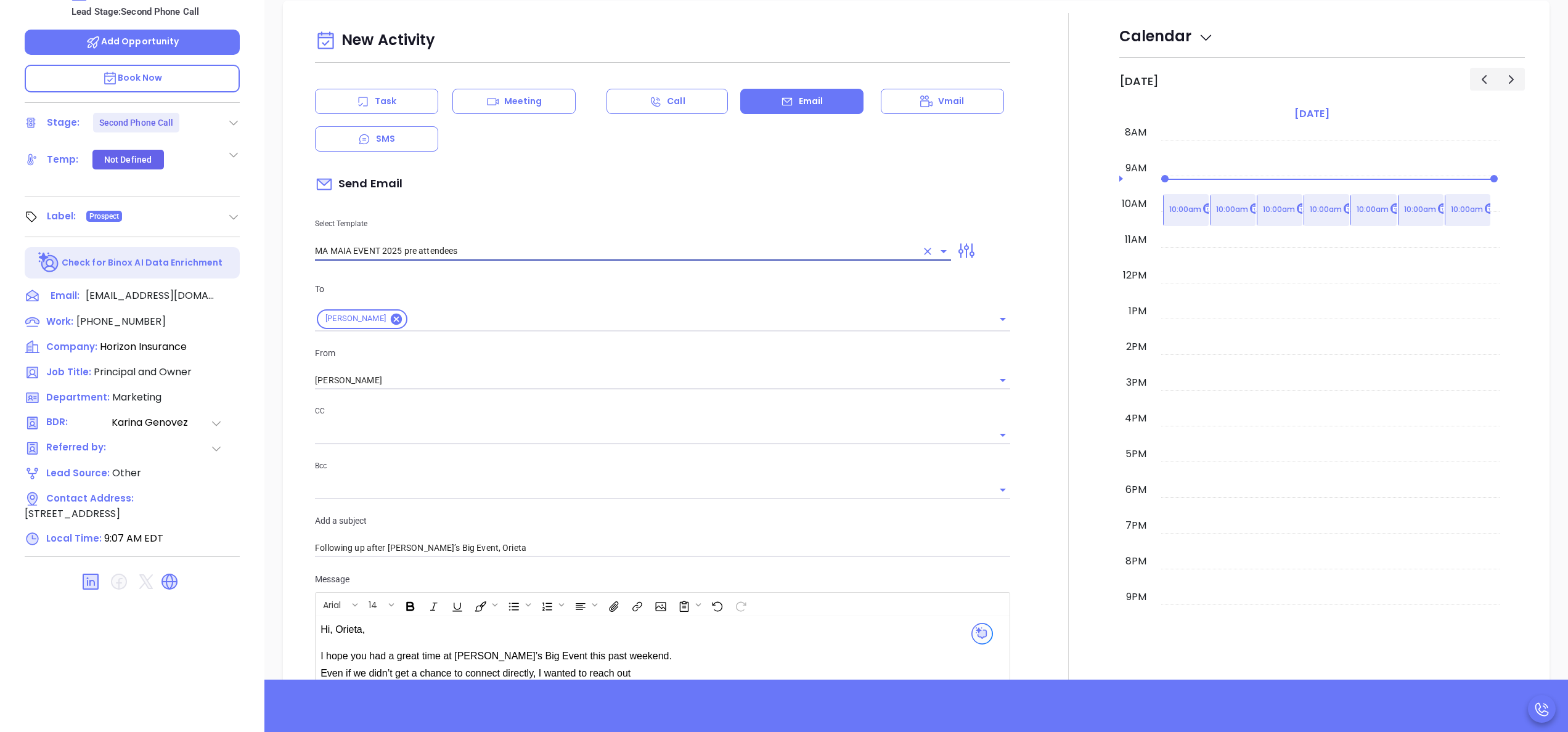
type input "MA MAIA EVENT 2025 pre attendees"
click at [1043, 471] on div at bounding box center [1068, 495] width 102 height 965
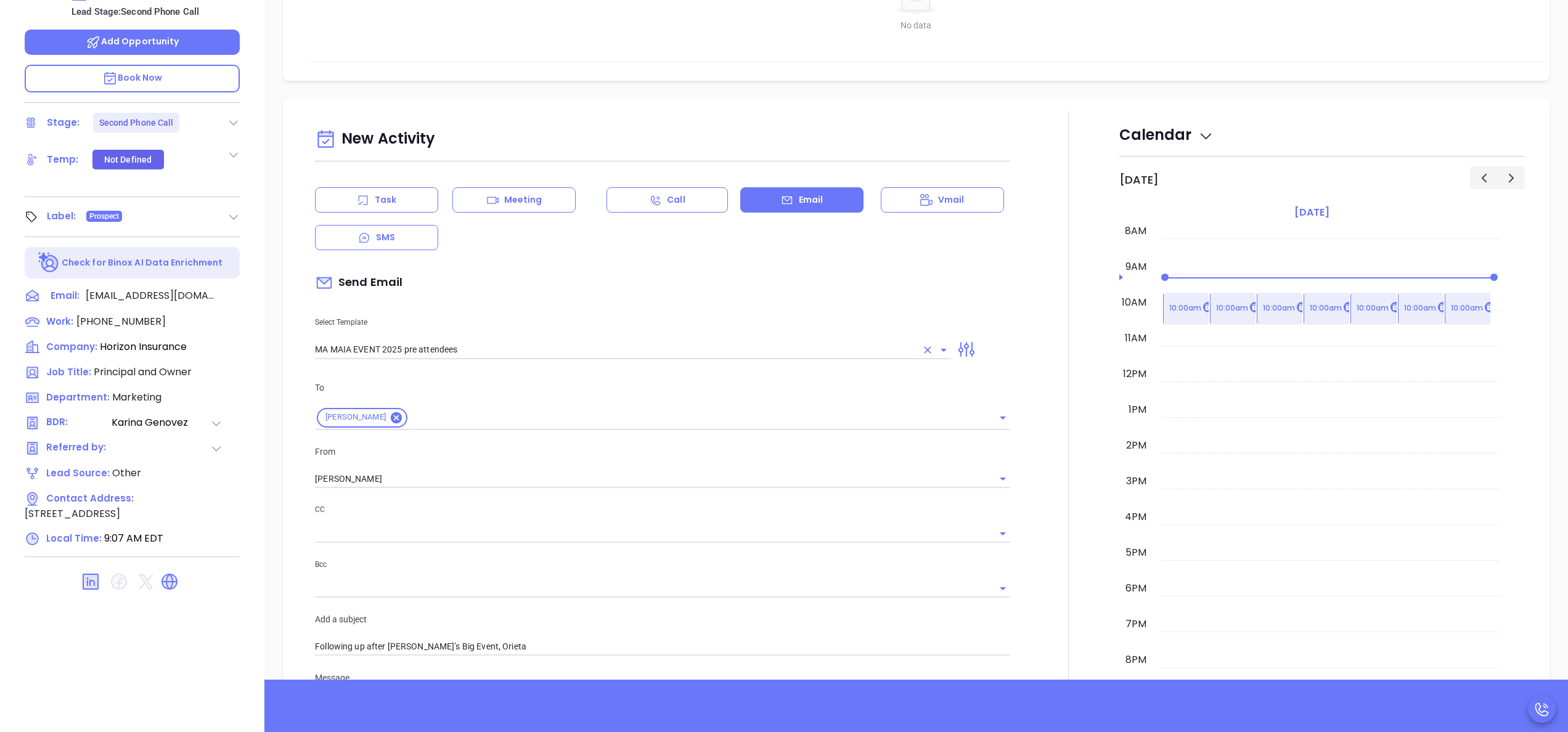
scroll to position [247, 0]
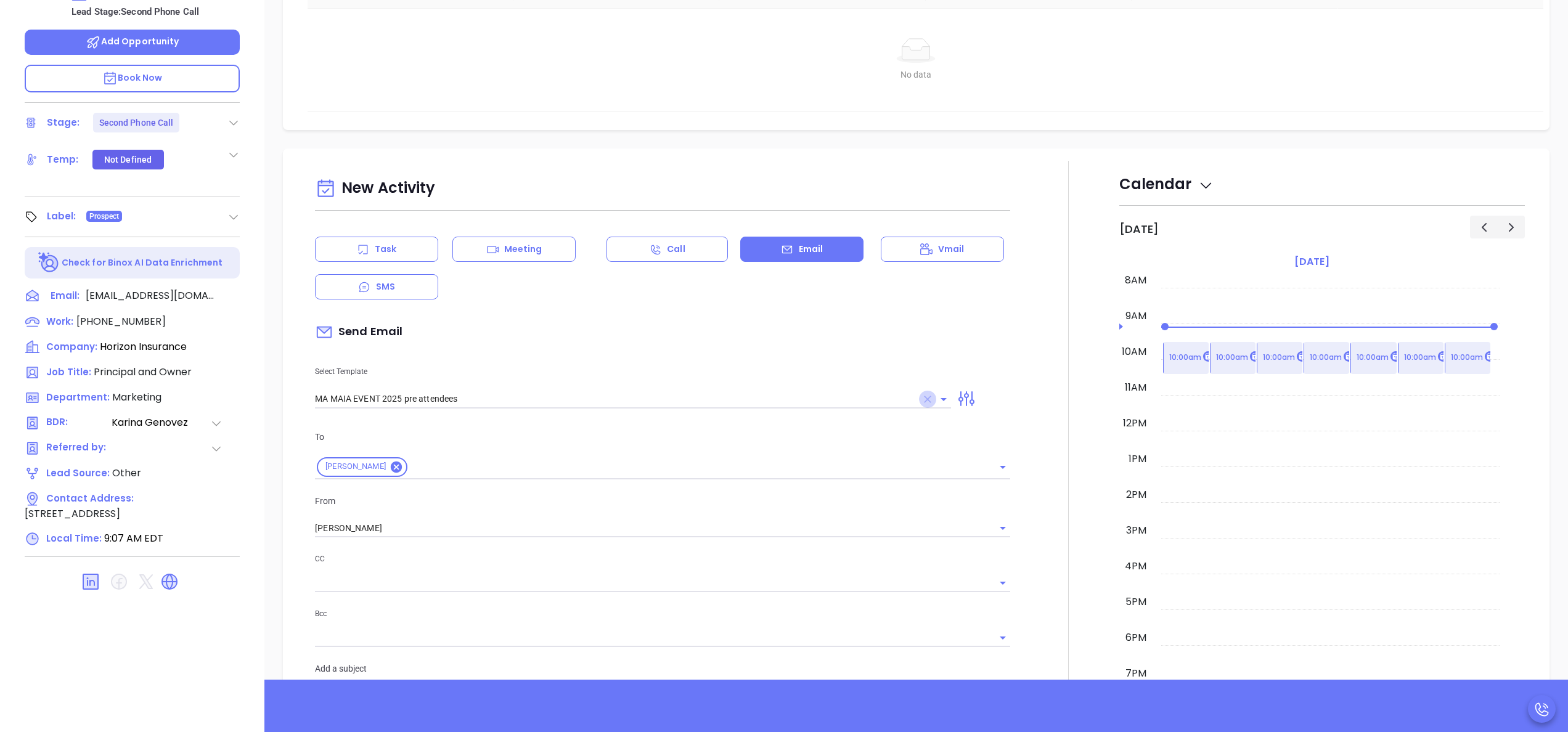
click at [924, 399] on icon "Clear" at bounding box center [928, 400] width 8 height 8
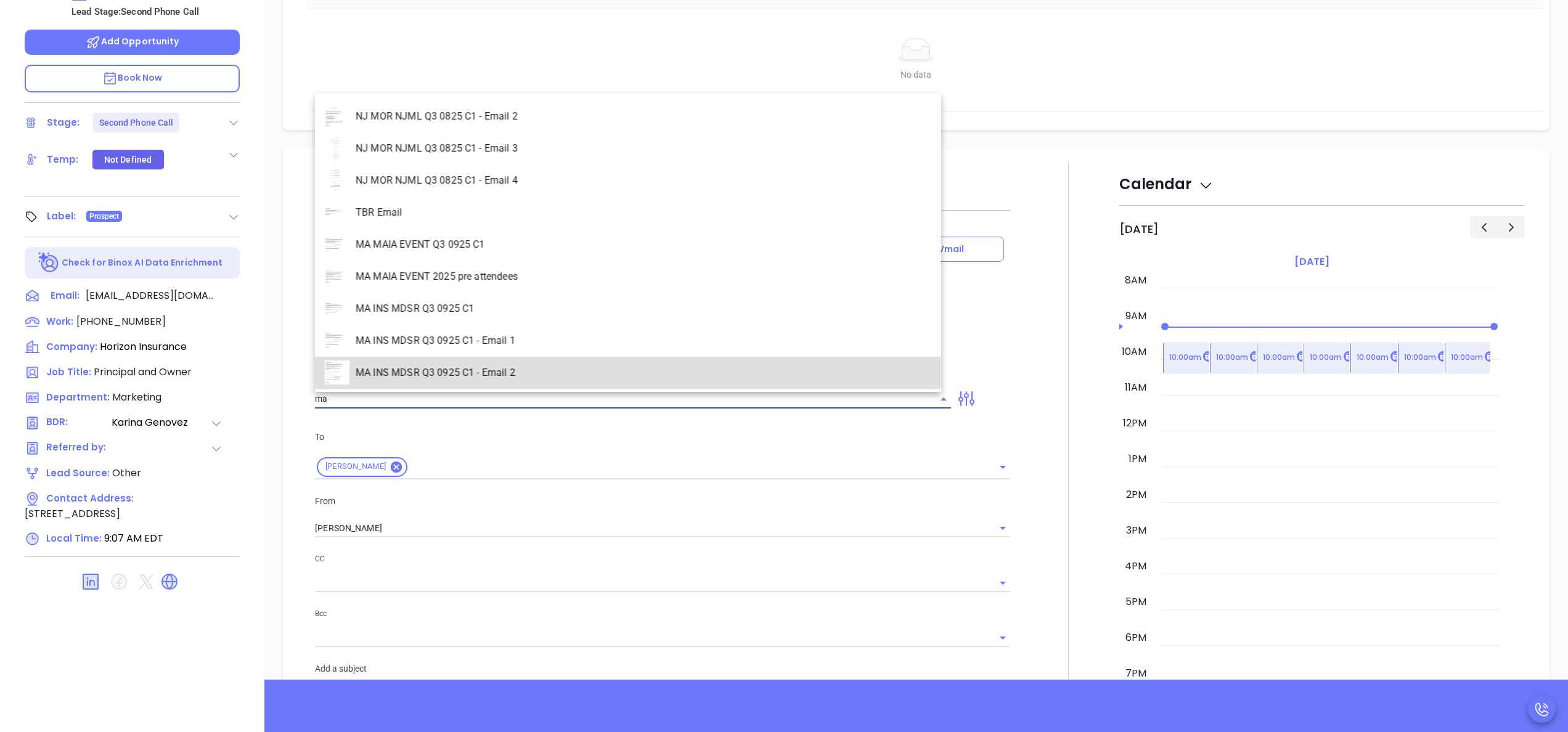
scroll to position [1507, 0]
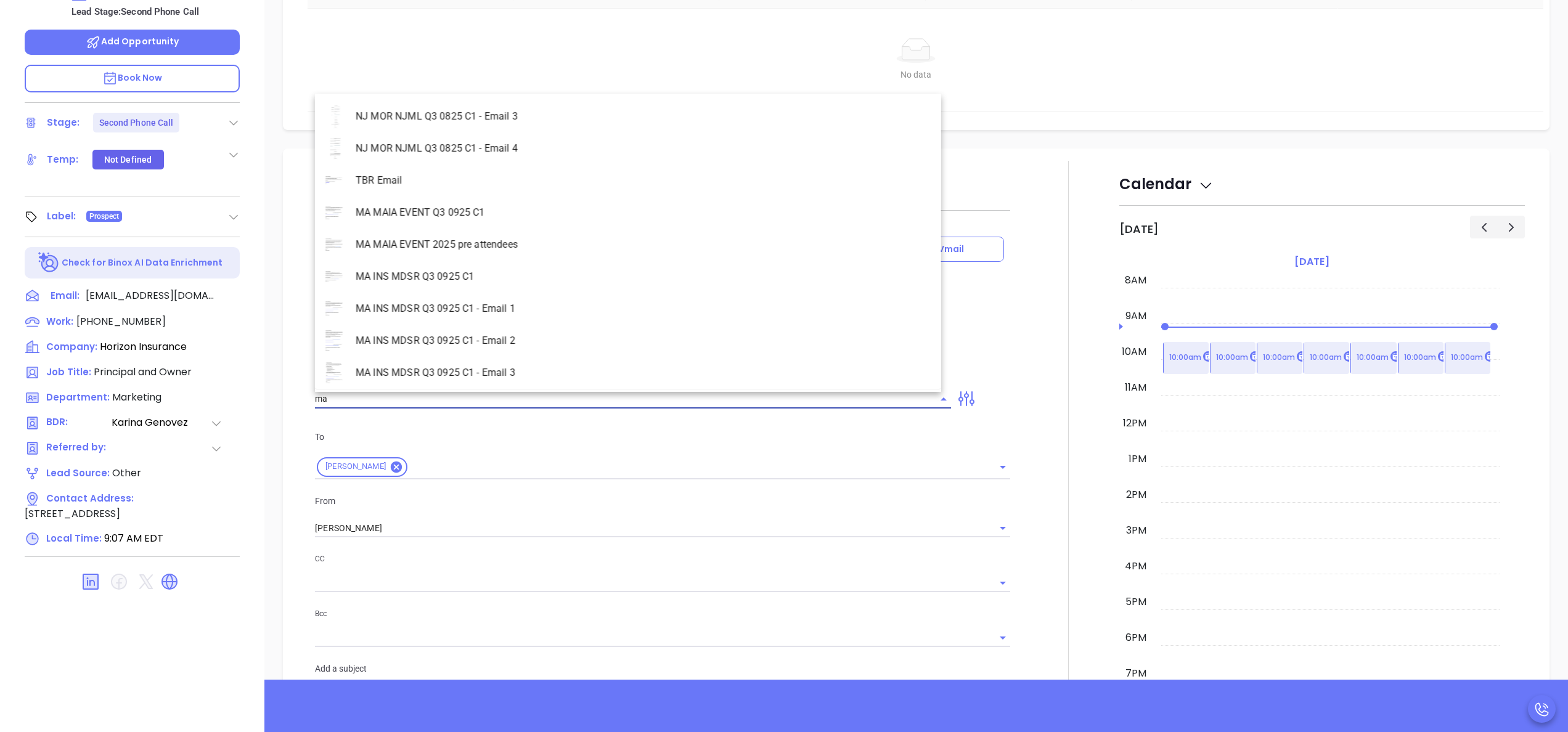
click at [476, 333] on li "MA INS MDSR Q3 0925 C1 - Email 2" at bounding box center [628, 341] width 626 height 32
type input "MA INS MDSR Q3 0925 C1 - Email 2"
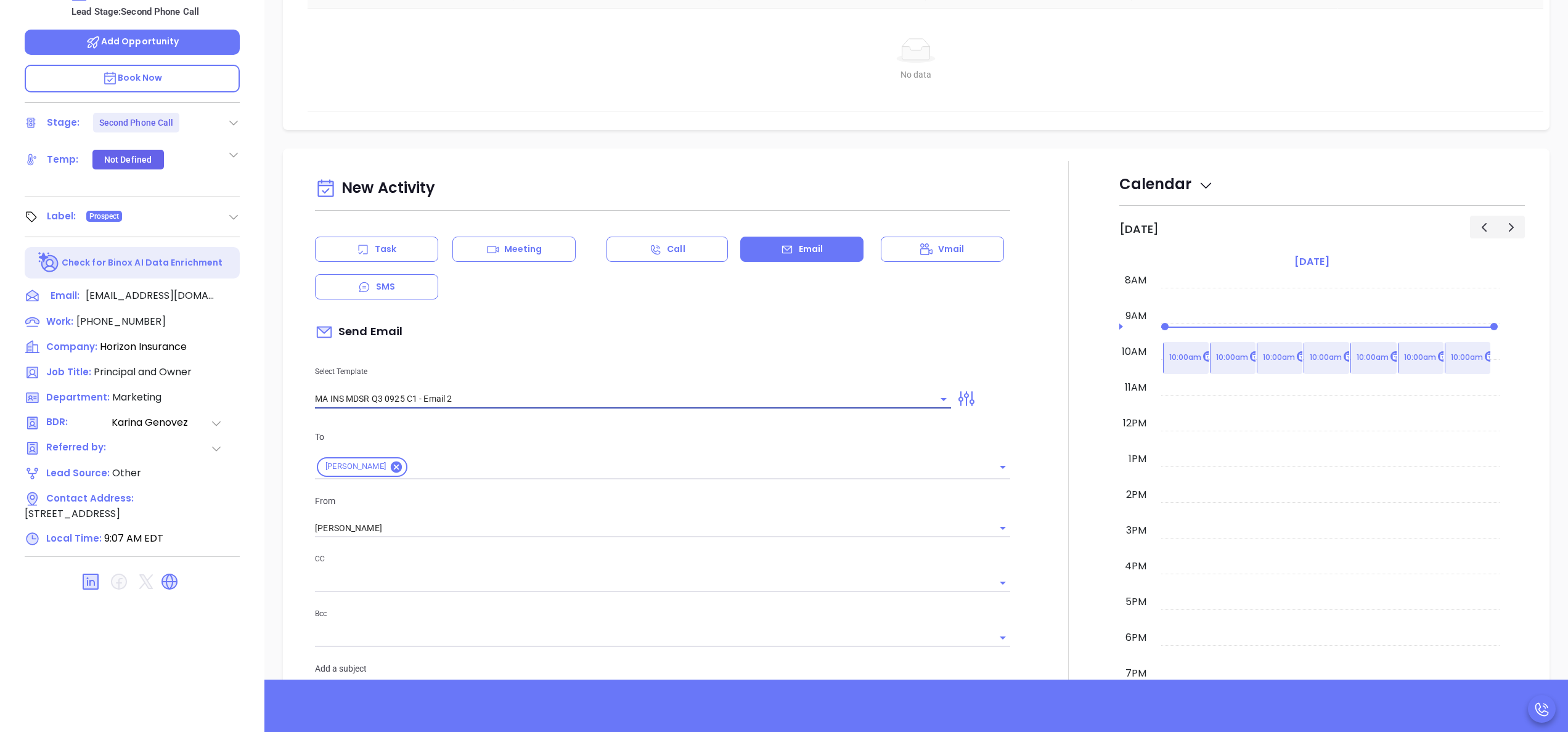
type input "Orieta, here’s the MA compliance checklist we mentioned"
type input "MA INS MDSR Q3 0925 C1 - Email 2"
click at [1034, 466] on div at bounding box center [1068, 643] width 102 height 965
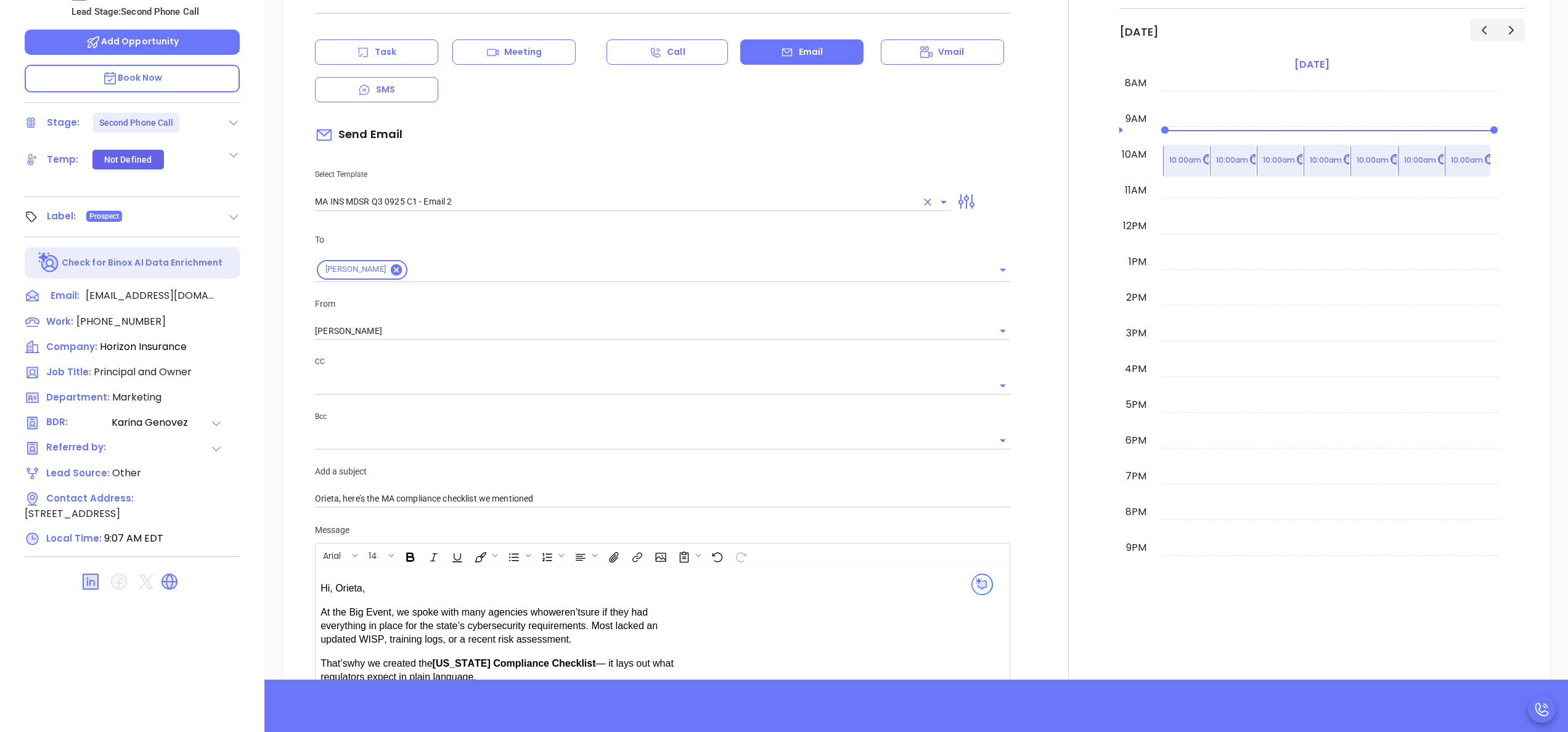
scroll to position [395, 0]
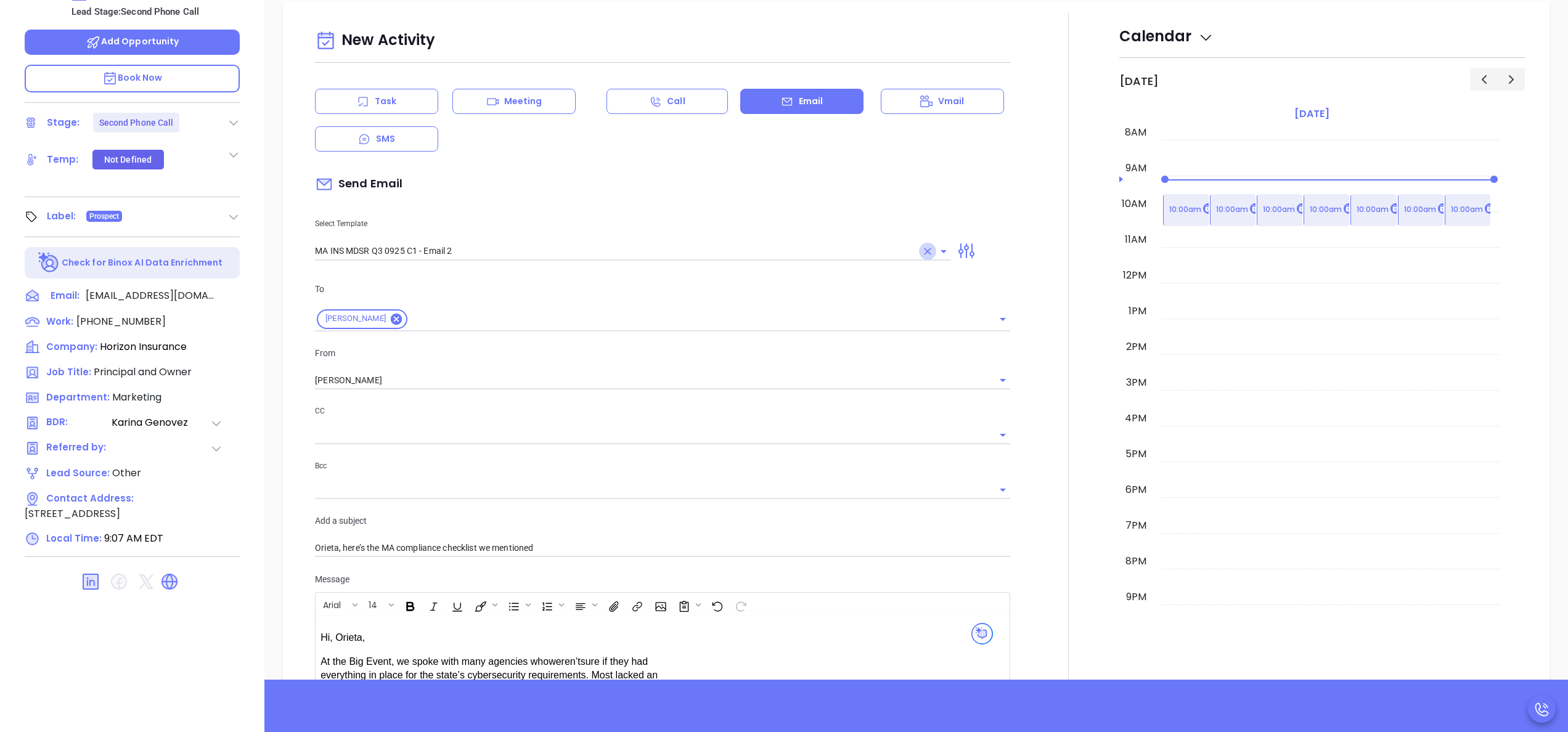
click at [922, 256] on icon "Clear" at bounding box center [927, 251] width 12 height 12
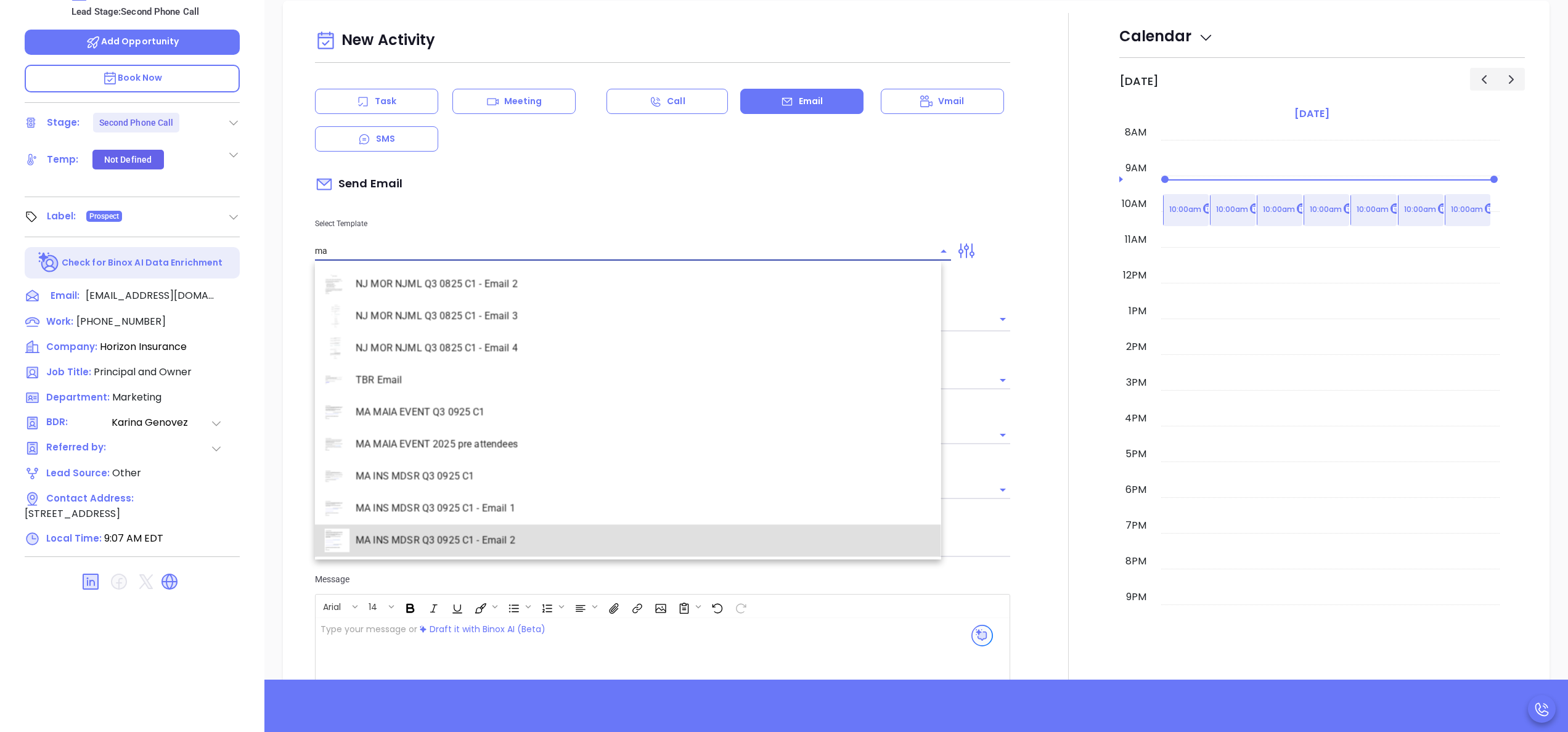
scroll to position [1507, 0]
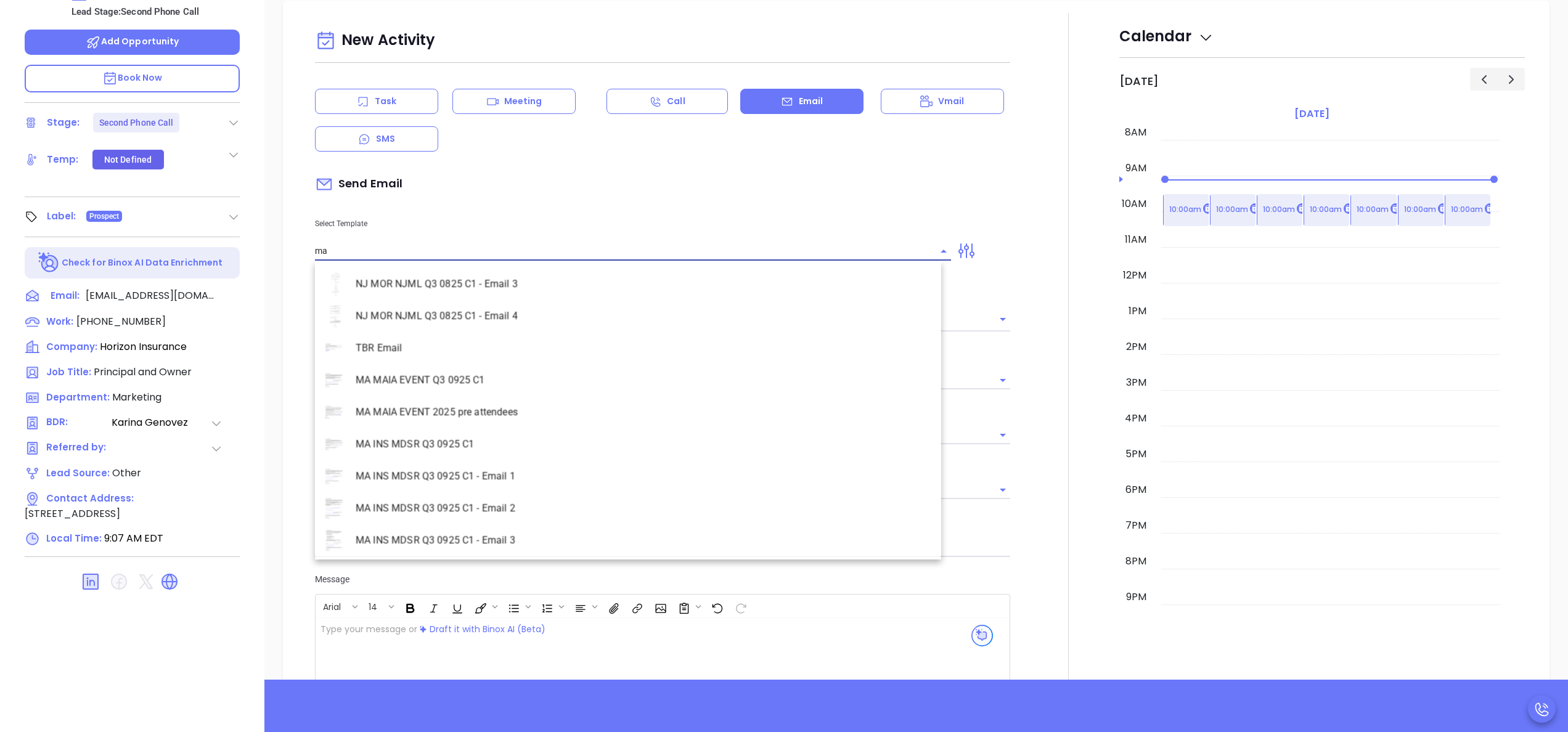
click at [526, 533] on li "MA INS MDSR Q3 0925 C1 - Email 3" at bounding box center [628, 540] width 626 height 32
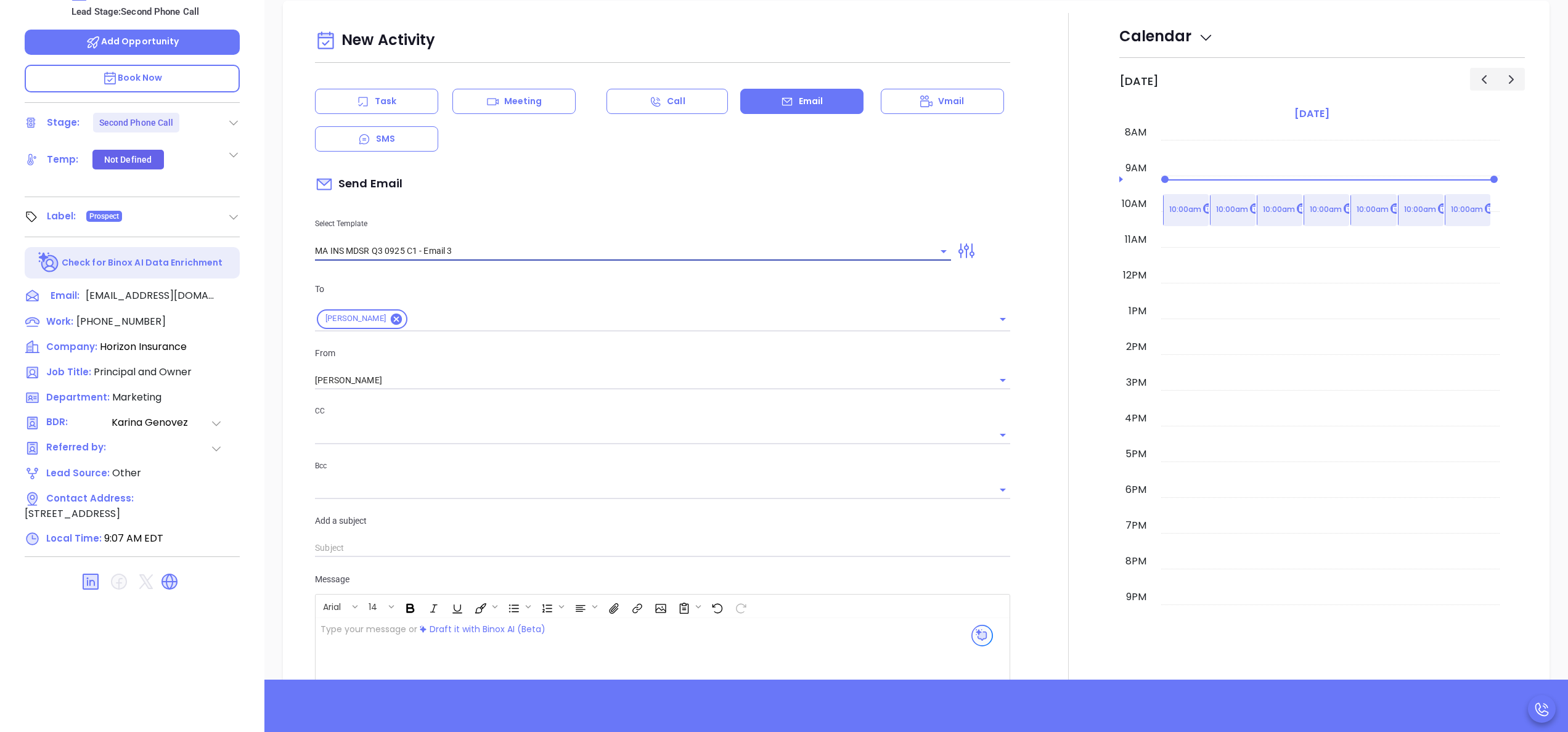
type input "MA INS MDSR Q3 0925 C1 - Email 3"
click at [526, 533] on div "Add a subject" at bounding box center [663, 536] width 710 height 44
type input "Orieta, one agency thought they were all set…"
click at [1031, 457] on div at bounding box center [1068, 540] width 102 height 1056
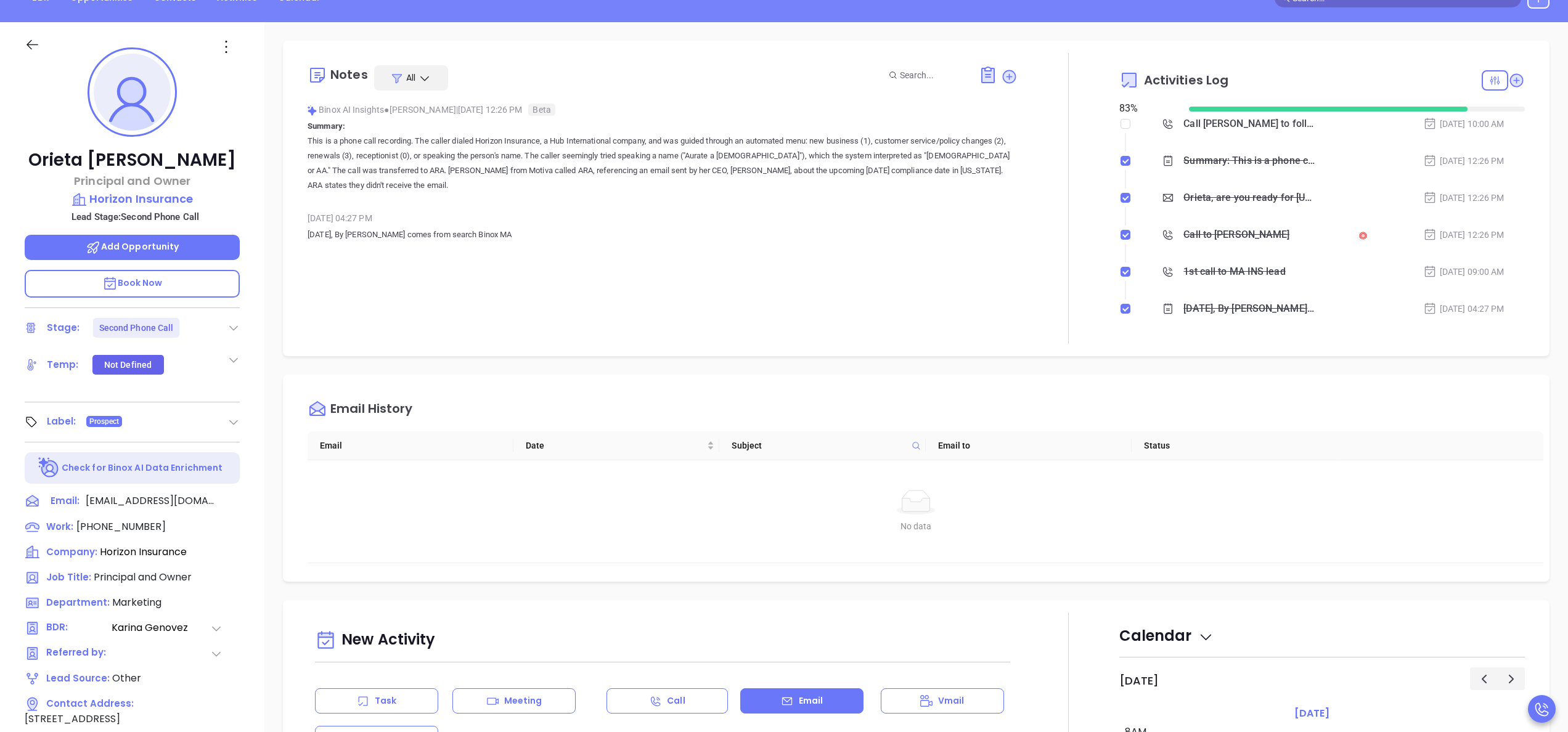
scroll to position [0, 0]
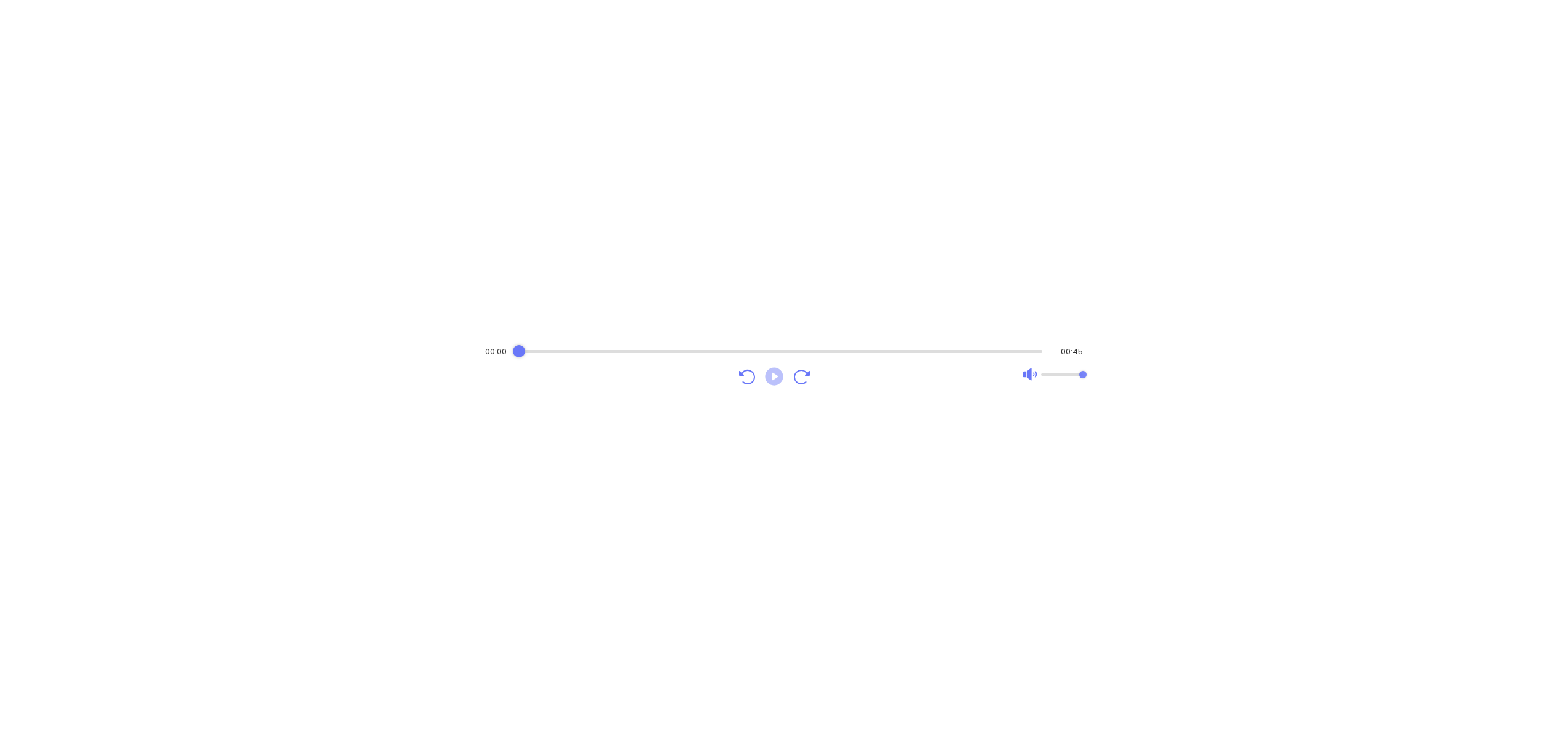
click at [766, 373] on icon "Play" at bounding box center [774, 376] width 18 height 18
click at [779, 370] on icon "Play" at bounding box center [774, 376] width 18 height 18
click at [526, 356] on div "Audio progress control" at bounding box center [781, 351] width 524 height 12
drag, startPoint x: 562, startPoint y: 347, endPoint x: 462, endPoint y: 367, distance: 102.0
click at [462, 367] on div "00:04 00:39" at bounding box center [784, 366] width 1568 height 732
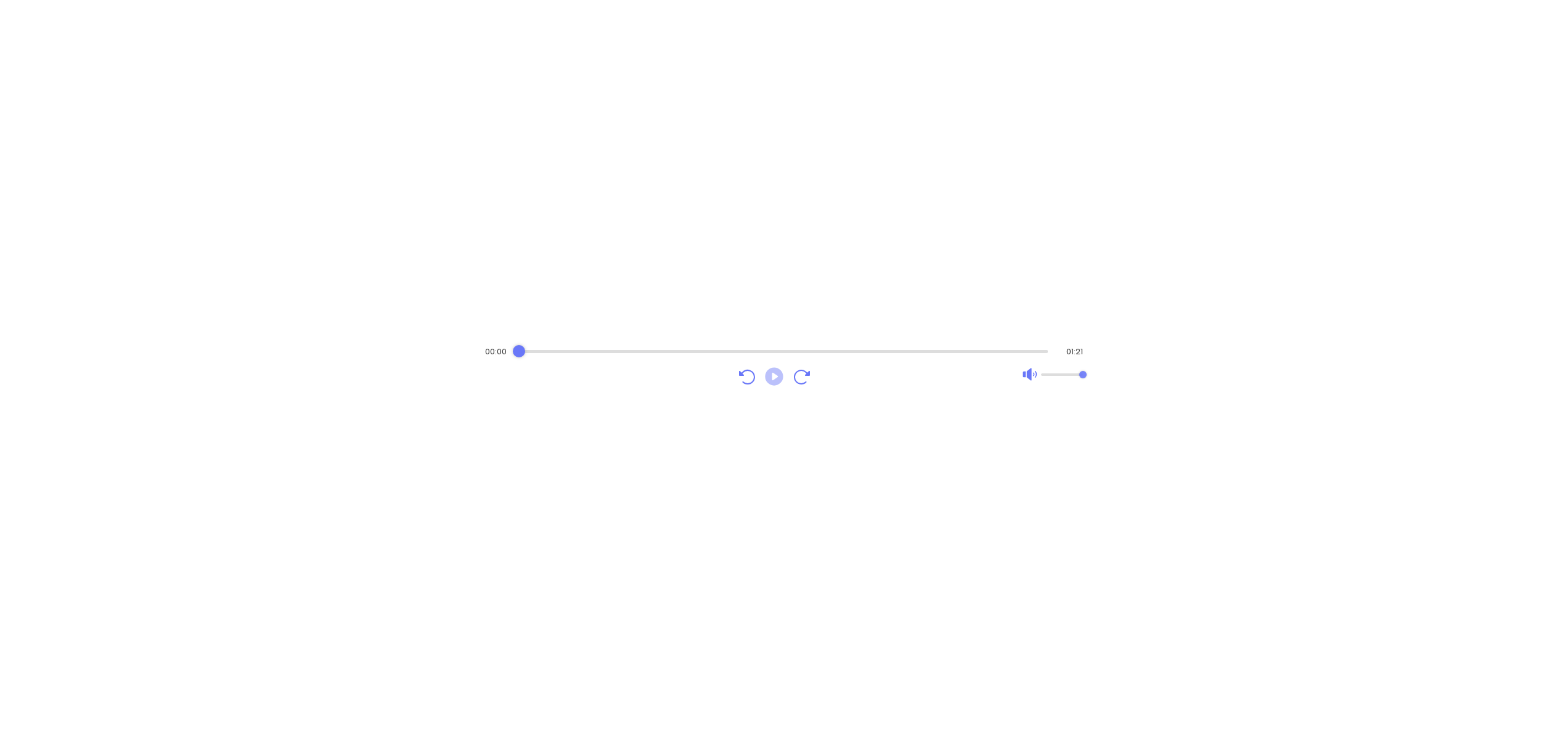
click at [770, 383] on icon "Play" at bounding box center [774, 376] width 18 height 18
click at [782, 379] on icon "Pause" at bounding box center [774, 376] width 18 height 18
click at [782, 379] on icon "Play" at bounding box center [774, 376] width 18 height 18
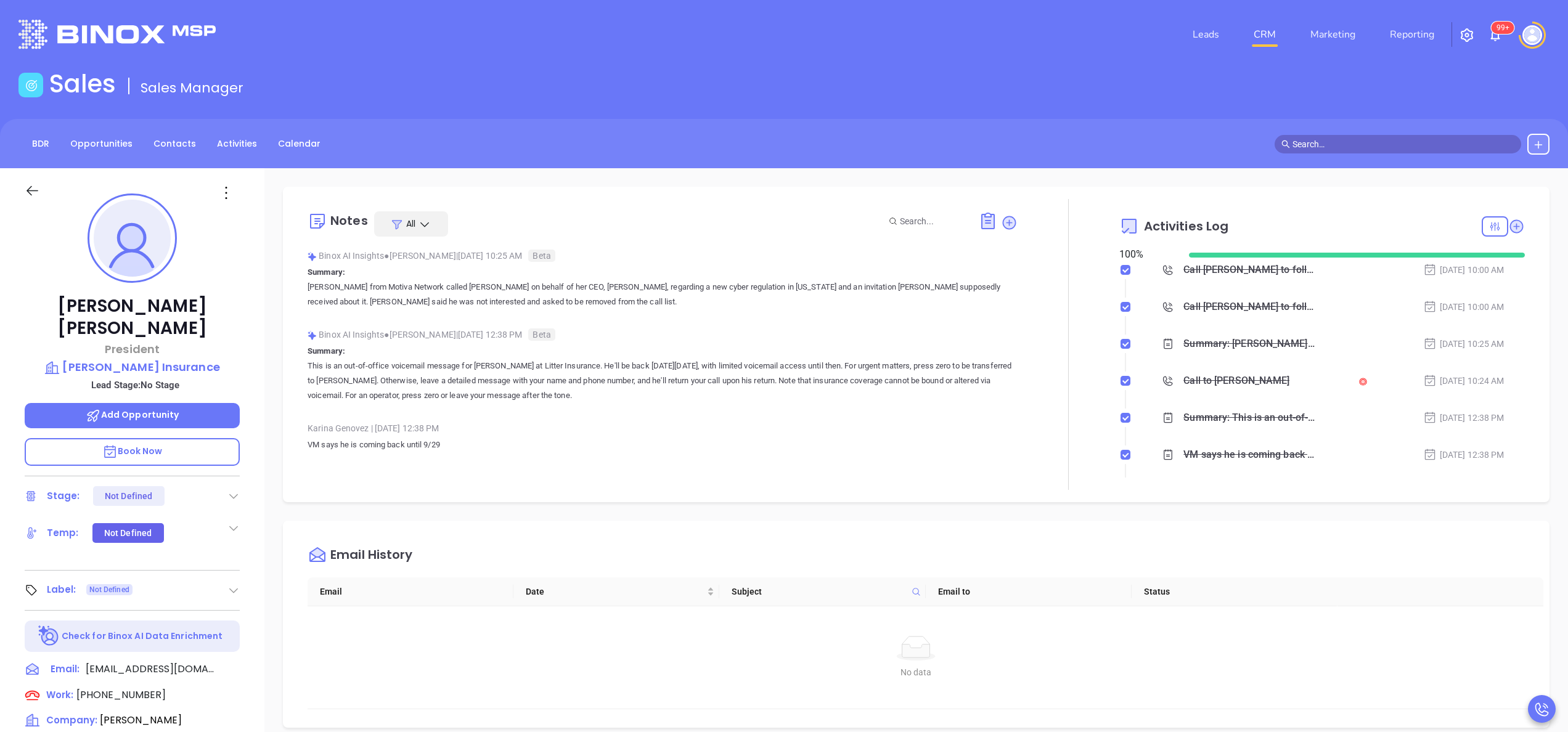
click at [262, 503] on div "Archie Litaker President Litaker Insurance Lead Stage: No Stage Add Opportunity…" at bounding box center [132, 625] width 264 height 915
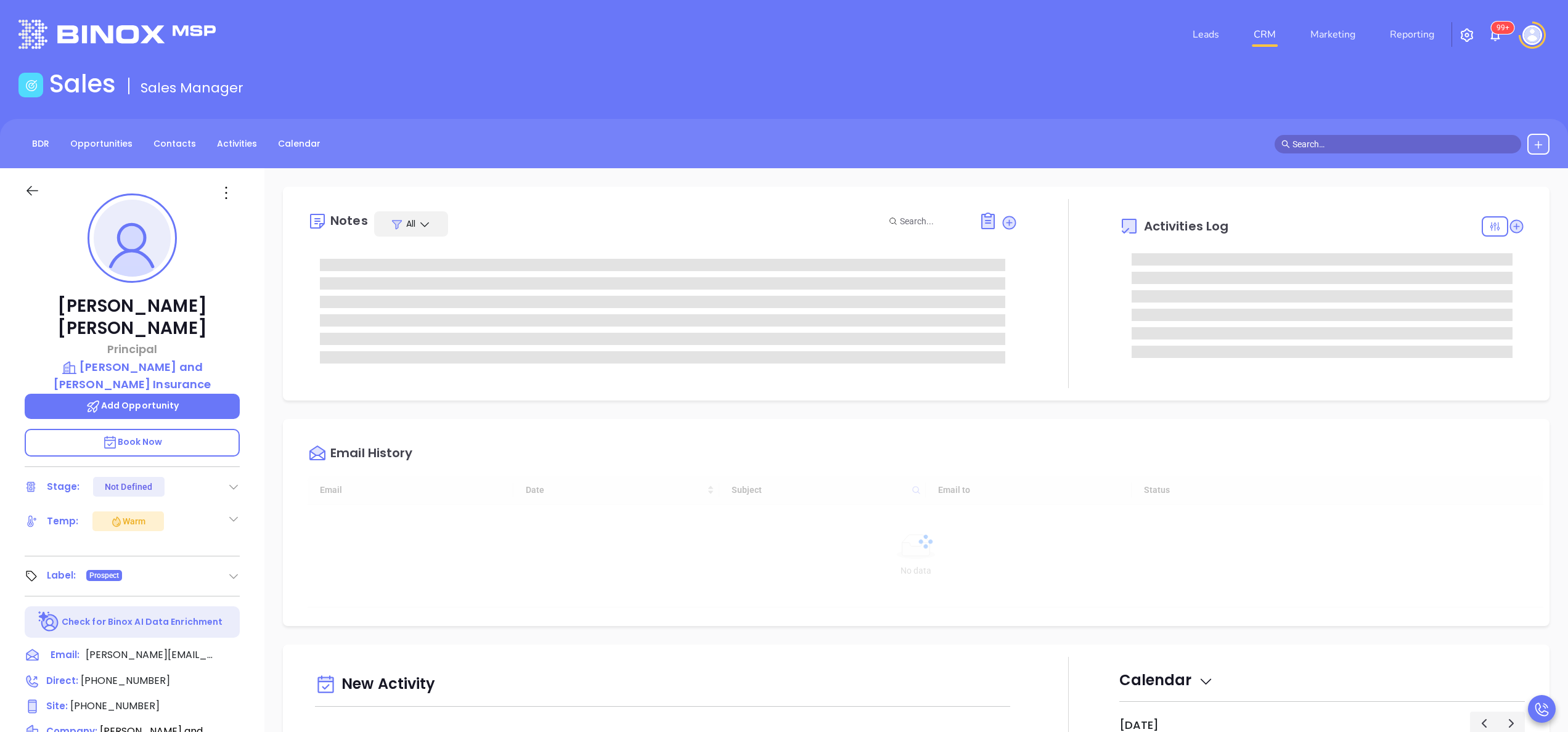
type input "[DATE]"
type input "[PERSON_NAME]"
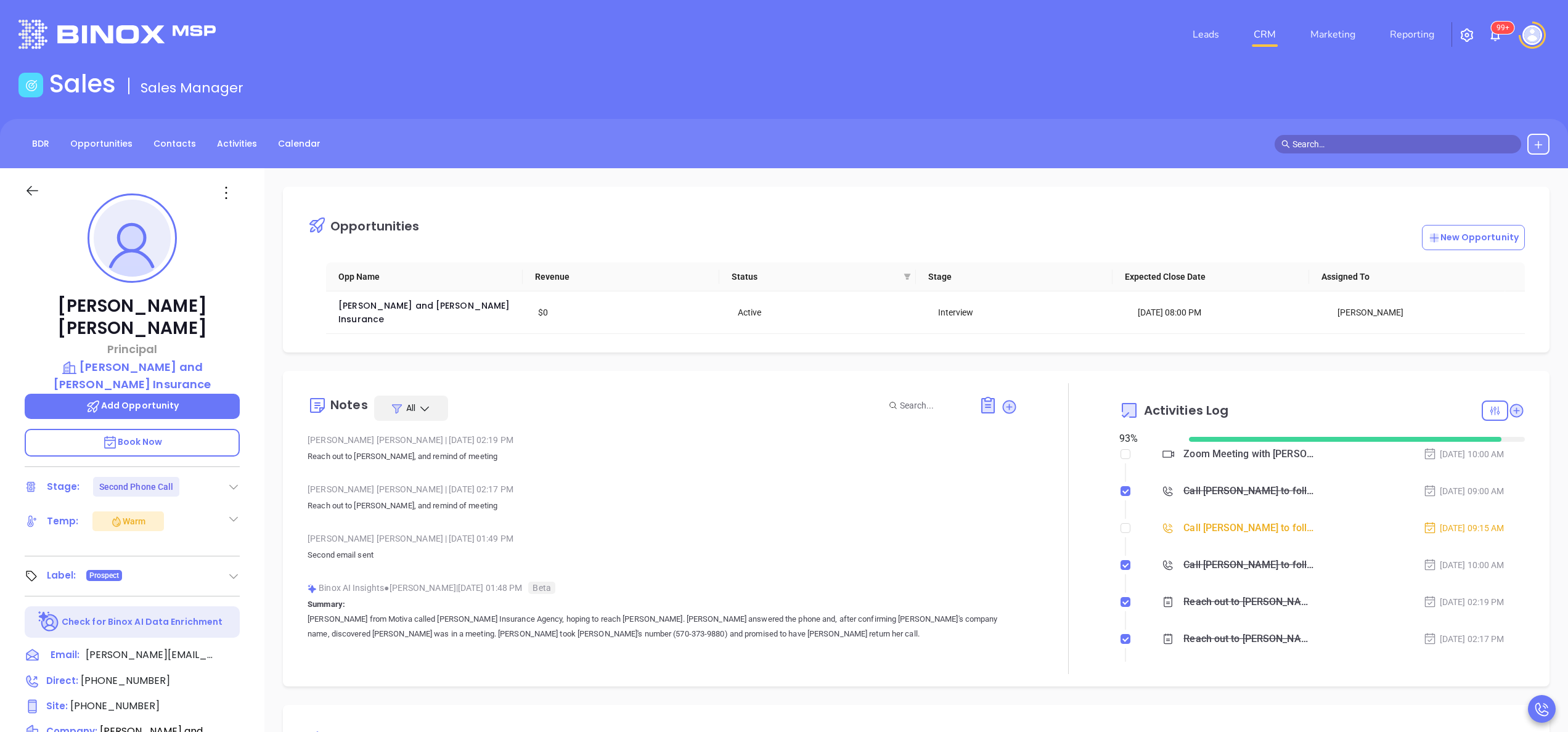
click at [531, 501] on p "Reach out to [PERSON_NAME], and remind of meeting" at bounding box center [663, 506] width 710 height 15
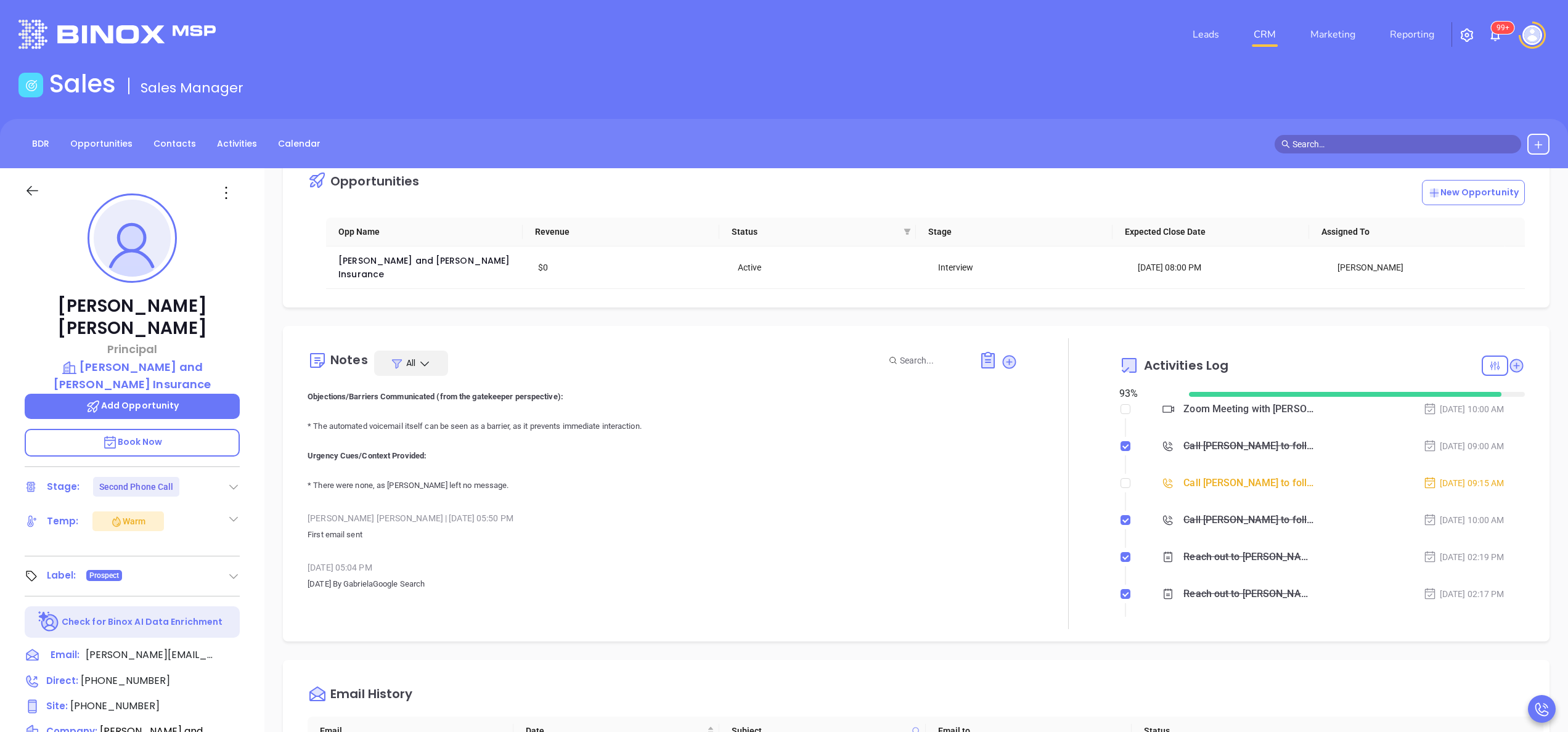
scroll to position [49, 0]
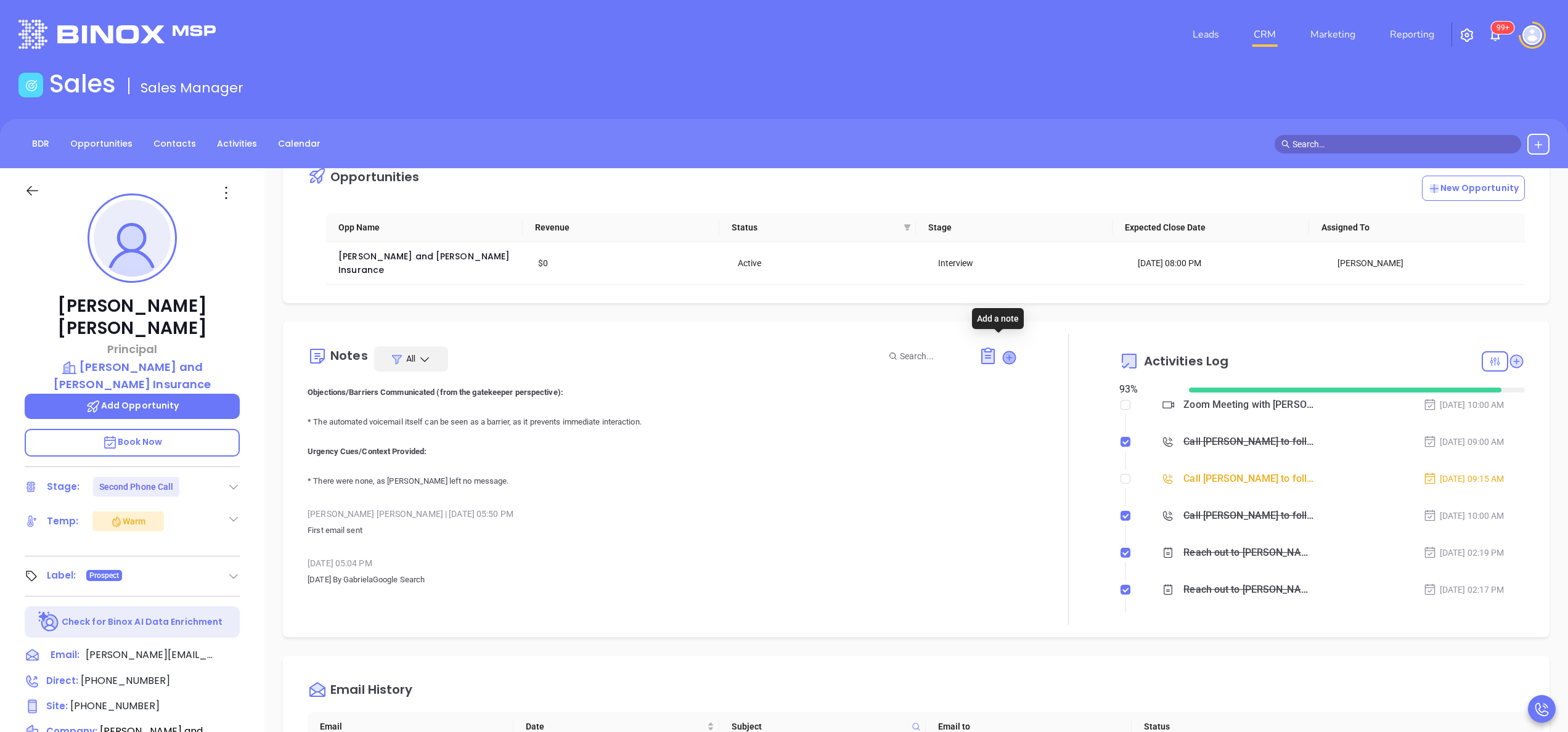
click at [1003, 351] on icon at bounding box center [1009, 357] width 12 height 12
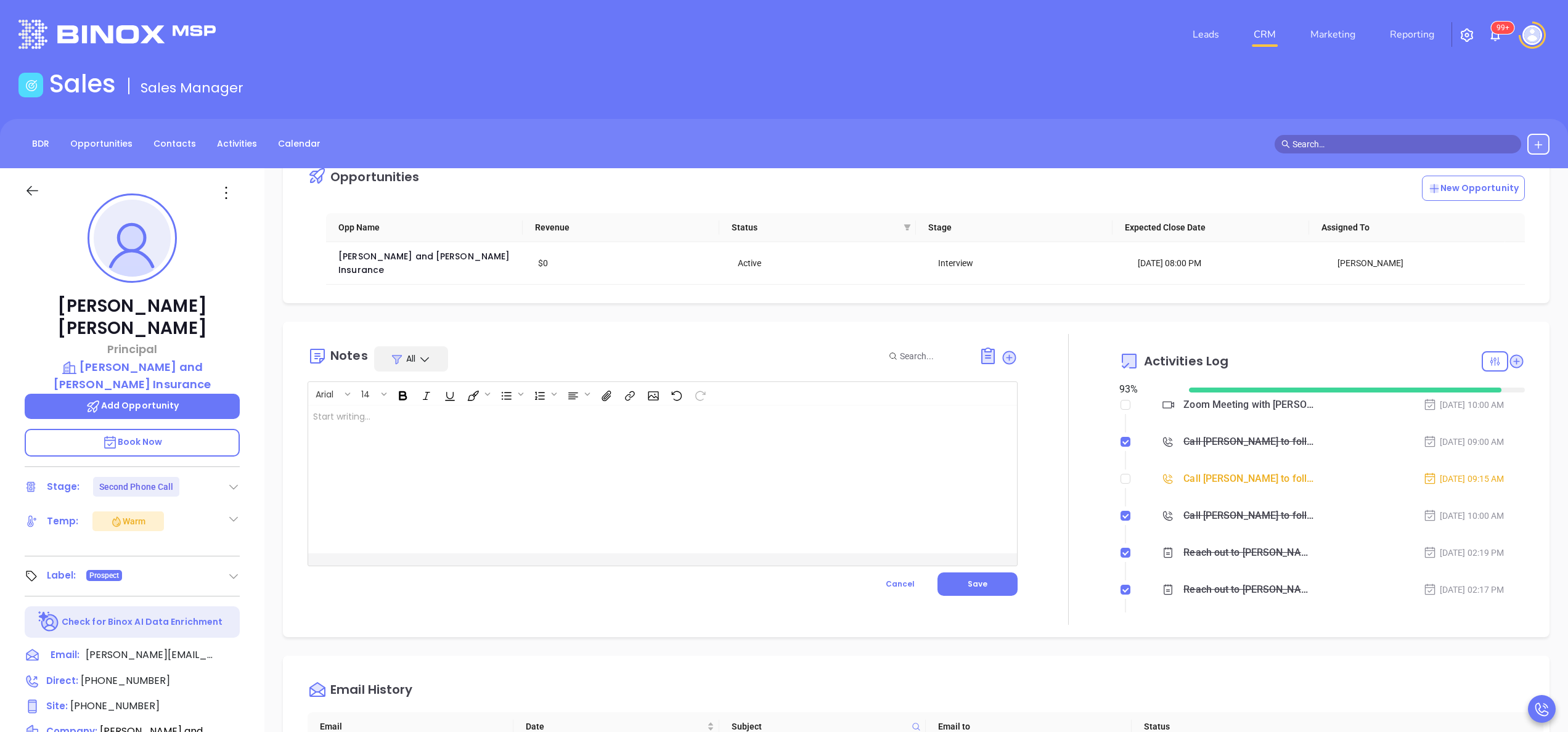
click at [418, 353] on icon at bounding box center [424, 359] width 12 height 12
click at [415, 422] on div "Surveys" at bounding box center [444, 423] width 123 height 13
click at [876, 572] on button "Cancel" at bounding box center [900, 584] width 75 height 24
click at [424, 346] on div "Survey" at bounding box center [411, 359] width 74 height 26
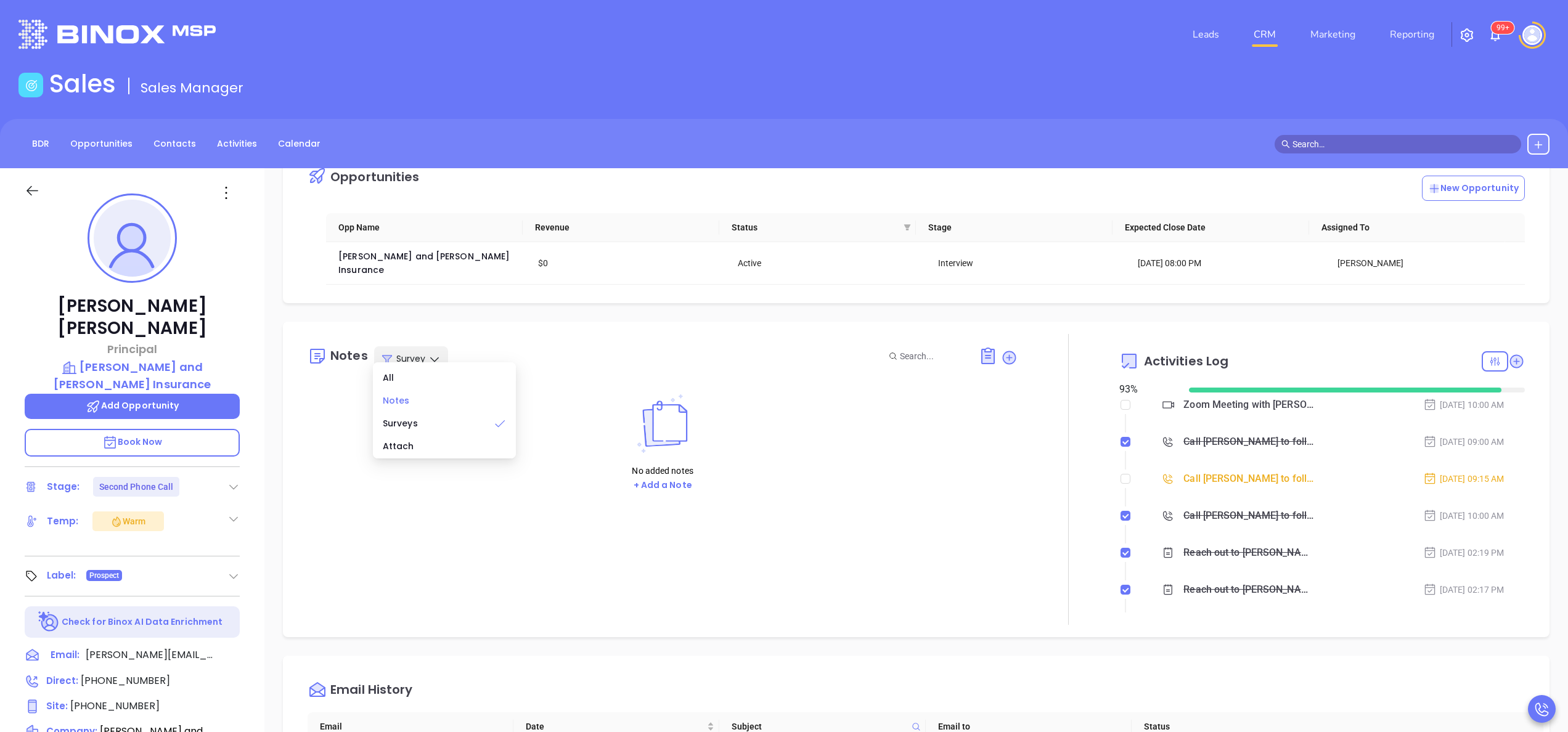
click at [409, 397] on div "Notes" at bounding box center [444, 400] width 123 height 13
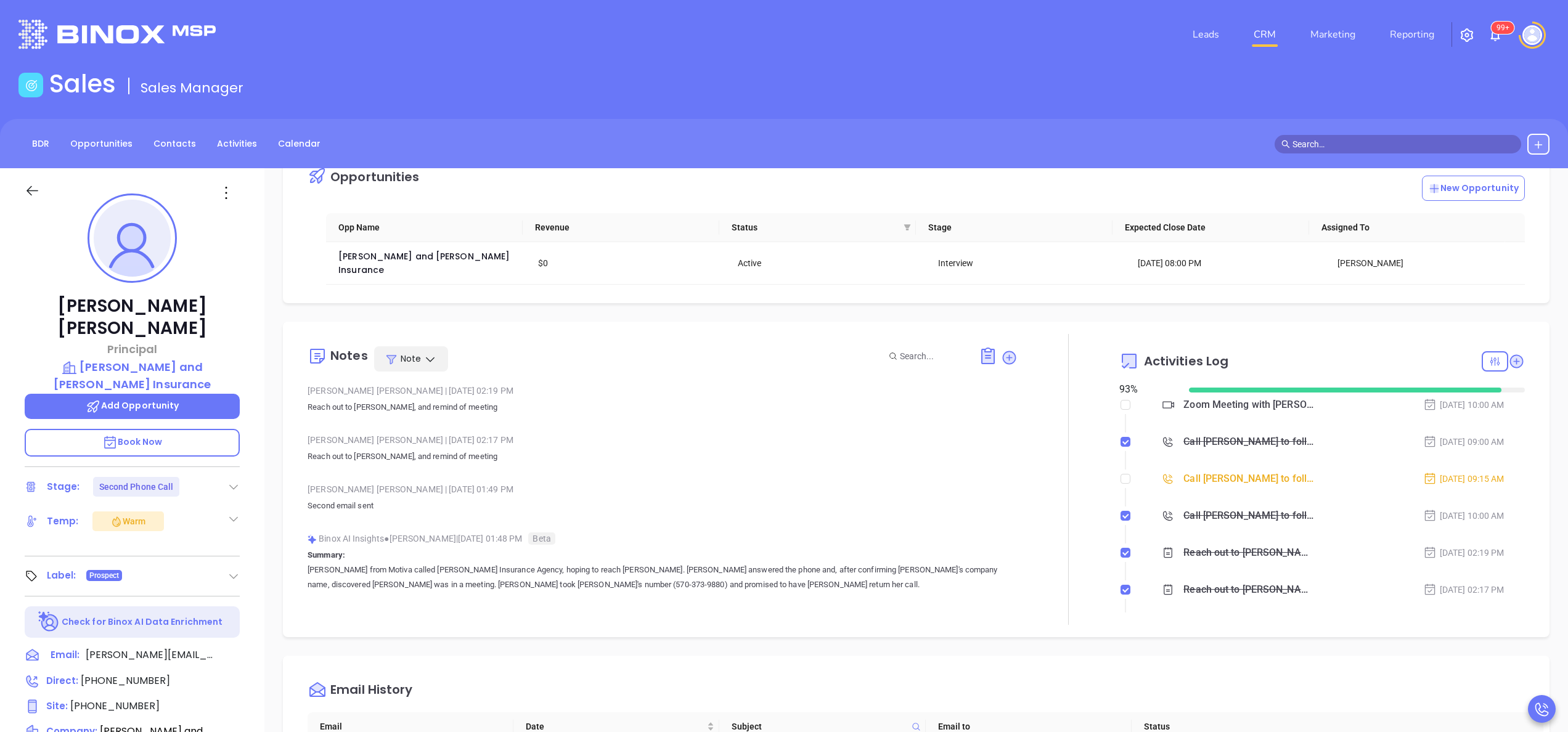
click at [704, 454] on div "Vicky Mendoza | Sep 5, 2025 02:17 PM Reach out to Sean, and remind of meeting" at bounding box center [663, 453] width 710 height 43
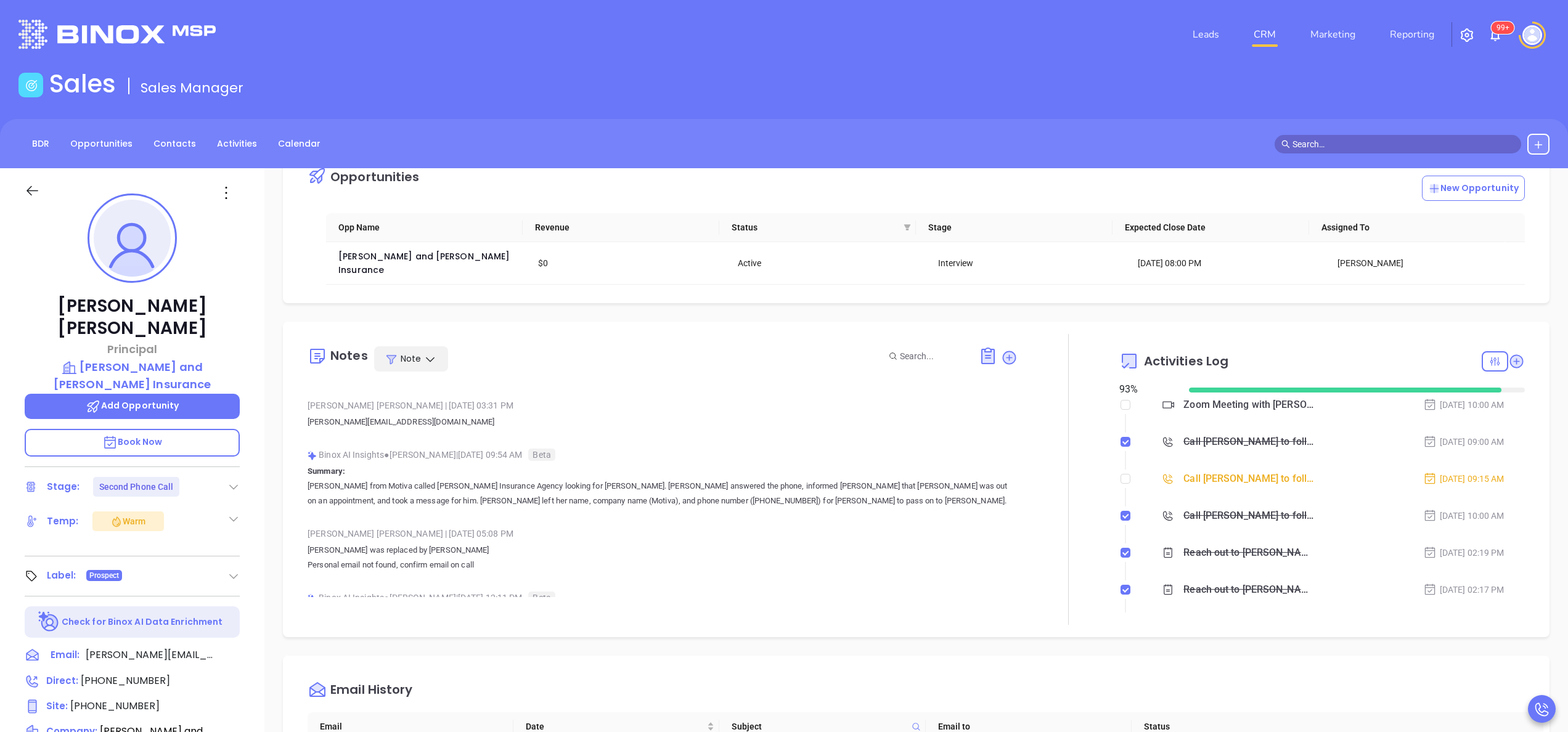
scroll to position [345, 0]
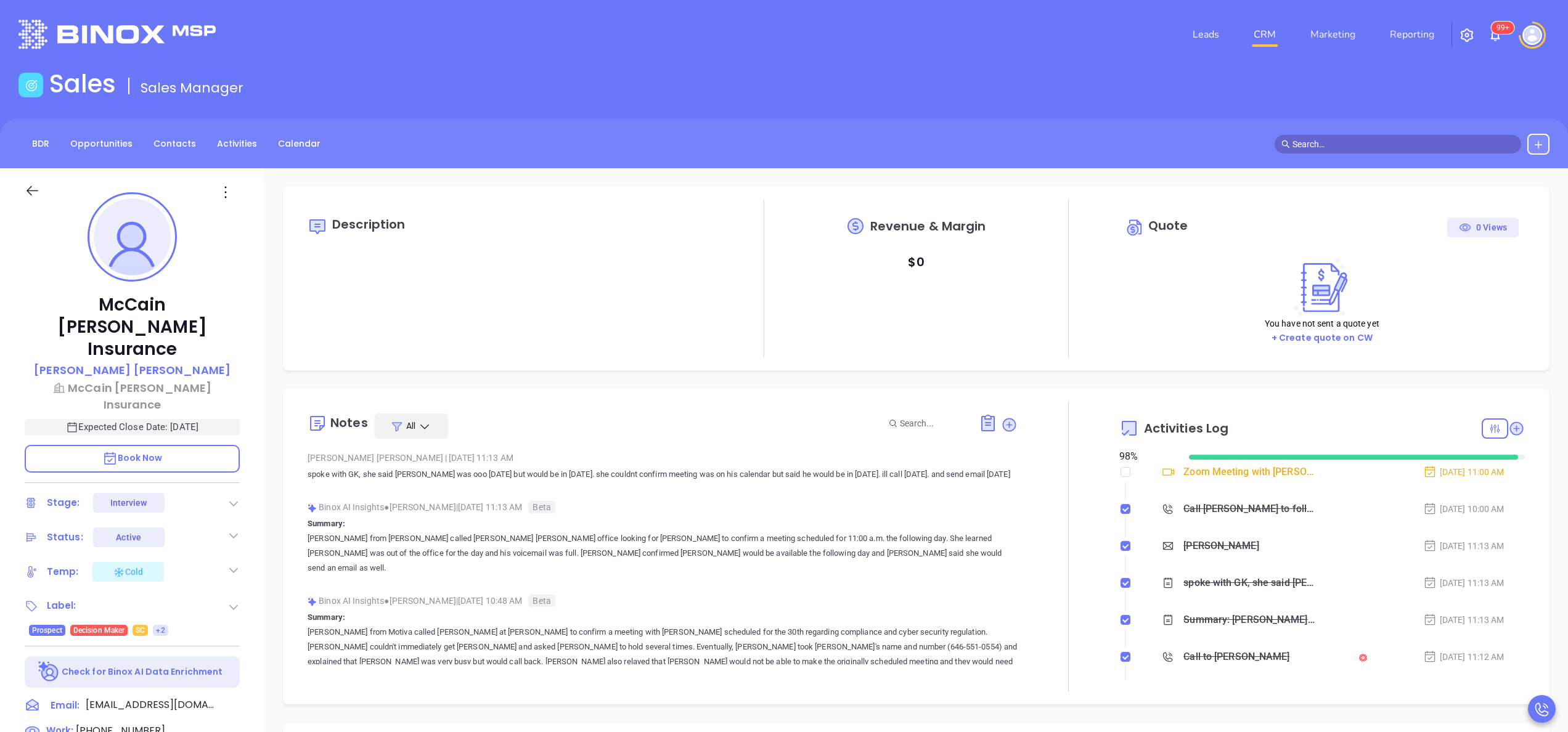
type input "[DATE]"
type input "[PERSON_NAME]"
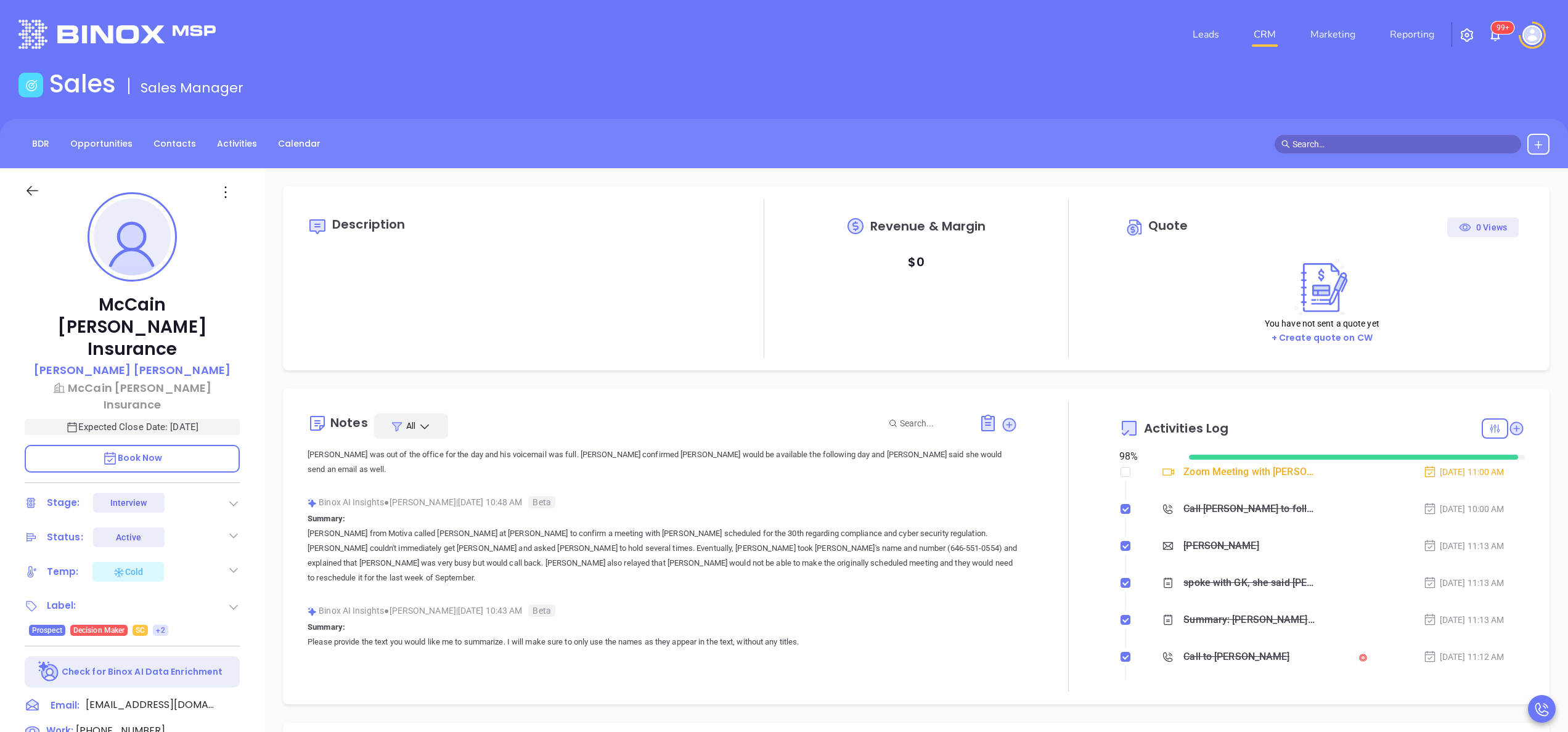
scroll to position [148, 0]
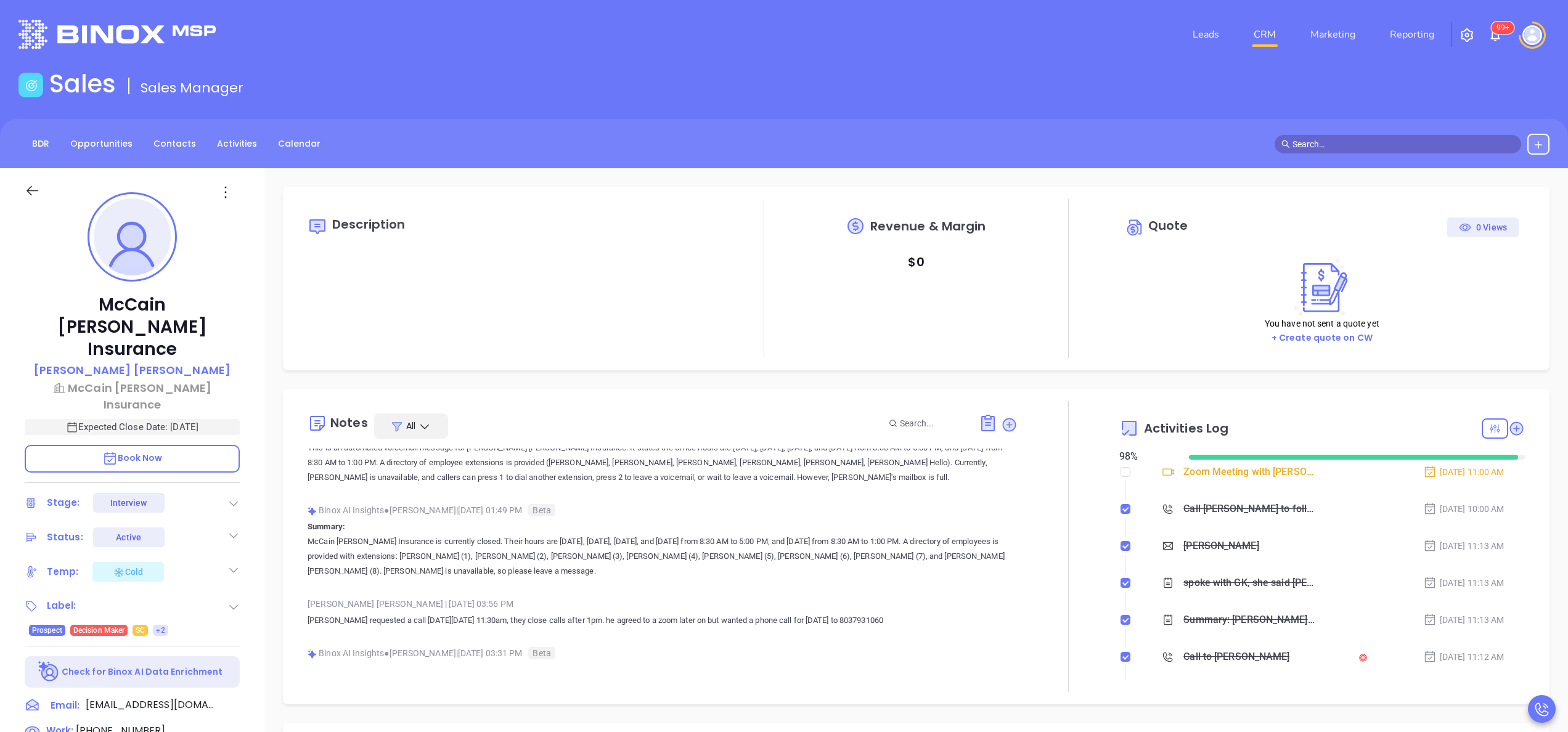
scroll to position [542, 0]
click at [713, 536] on p "McCain [PERSON_NAME] Insurance is currently closed. Their hours are [DATE], [DA…" at bounding box center [663, 554] width 710 height 44
click at [572, 592] on div "[PERSON_NAME] | [DATE] 03:56 PM" at bounding box center [663, 601] width 710 height 19
click at [523, 570] on div "Binox AI Insights ● Anabell Dominguez | Sep 10, 2025 01:49 PM Beta Summary: McC…" at bounding box center [663, 542] width 710 height 88
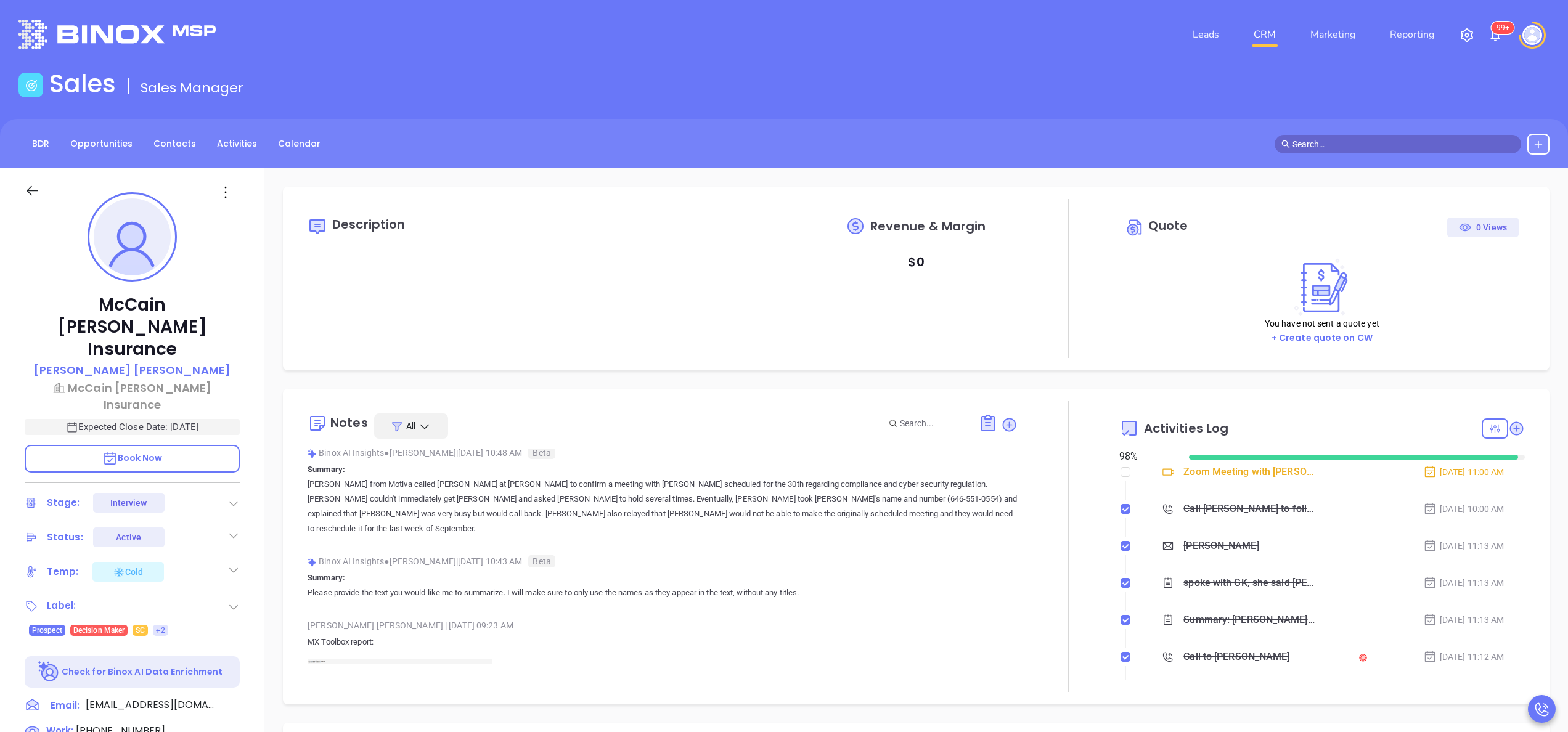
scroll to position [98, 0]
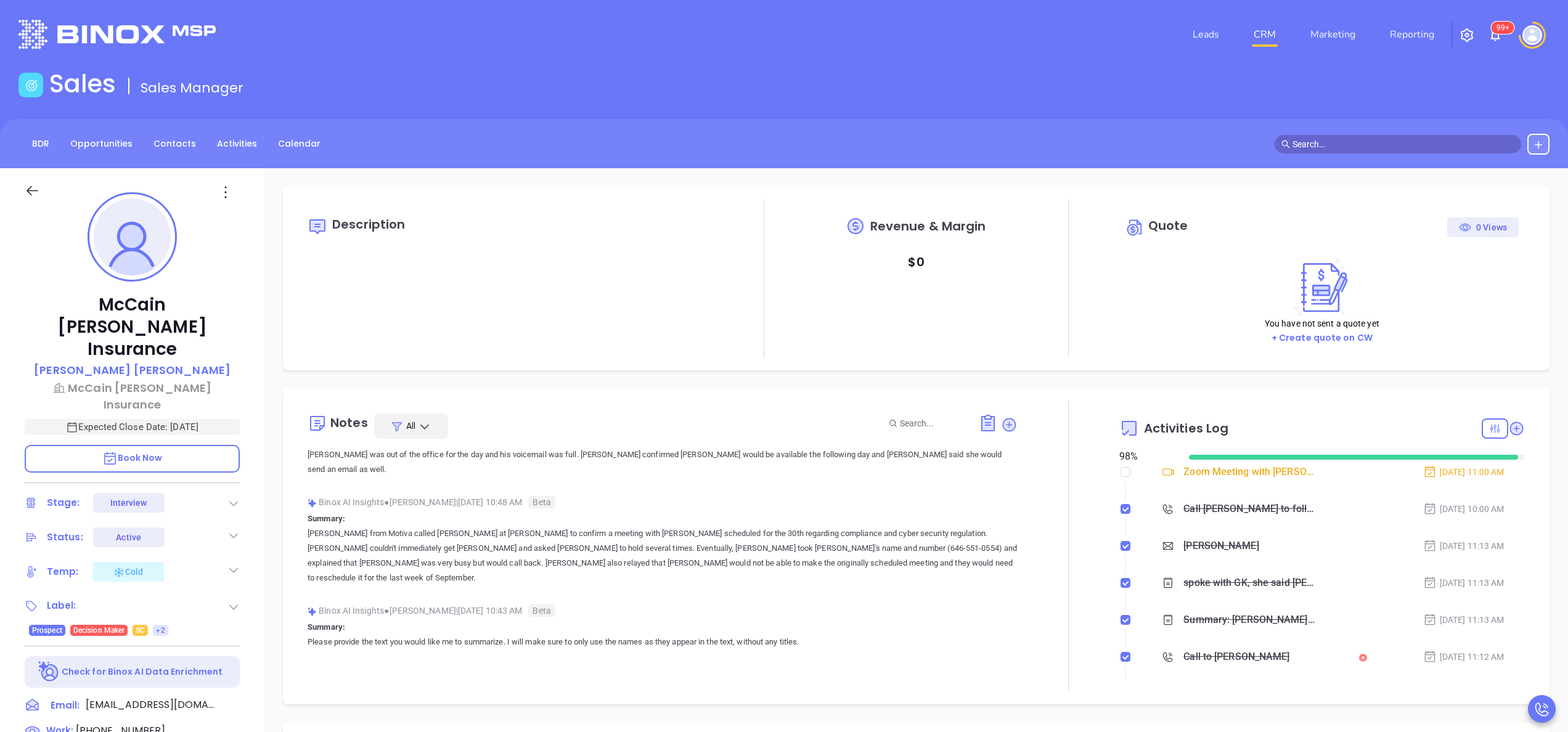
click at [252, 545] on div "McCain Atkinson Insurance David Atkinson McCain Atkinson Insurance Expected Clo…" at bounding box center [132, 625] width 264 height 915
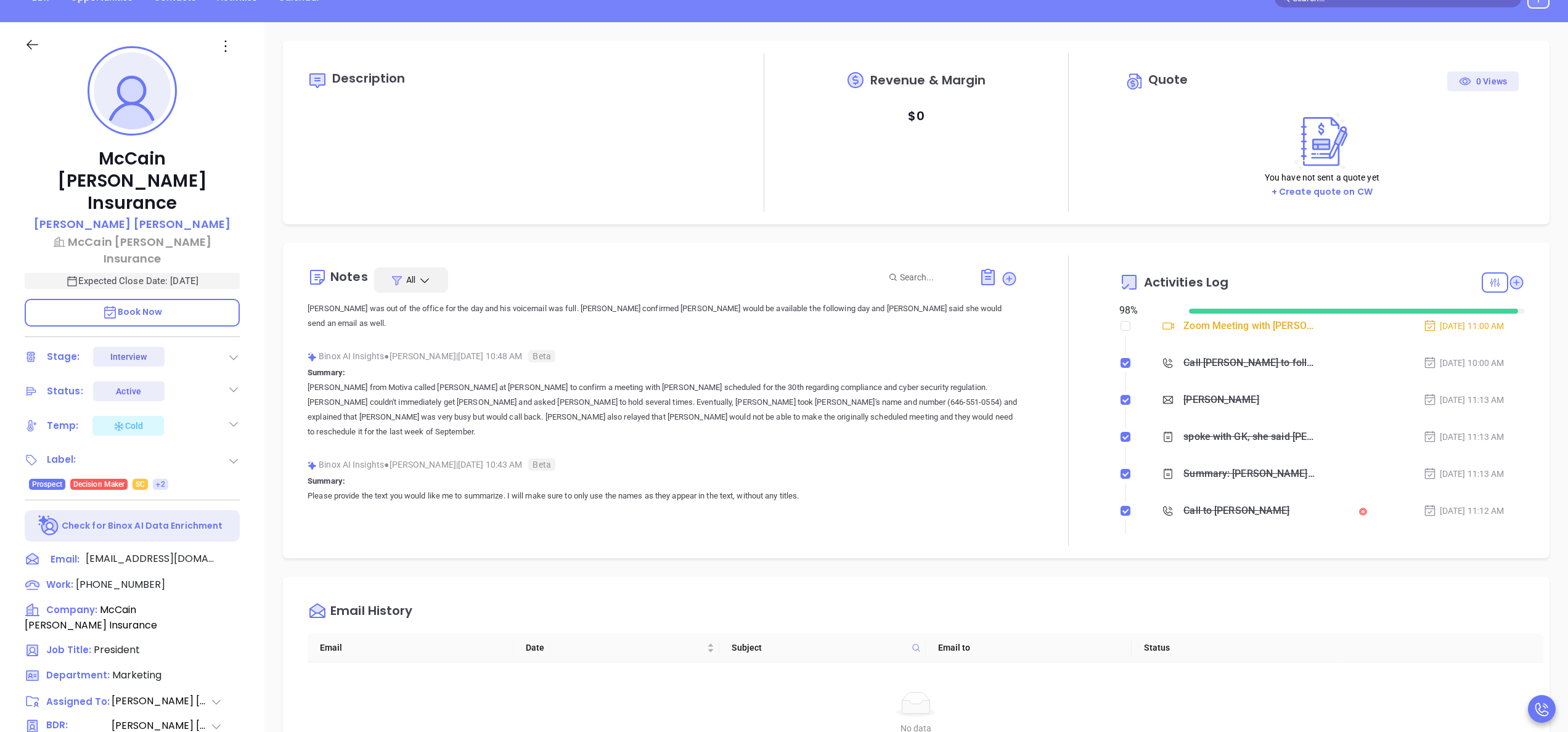
scroll to position [148, 0]
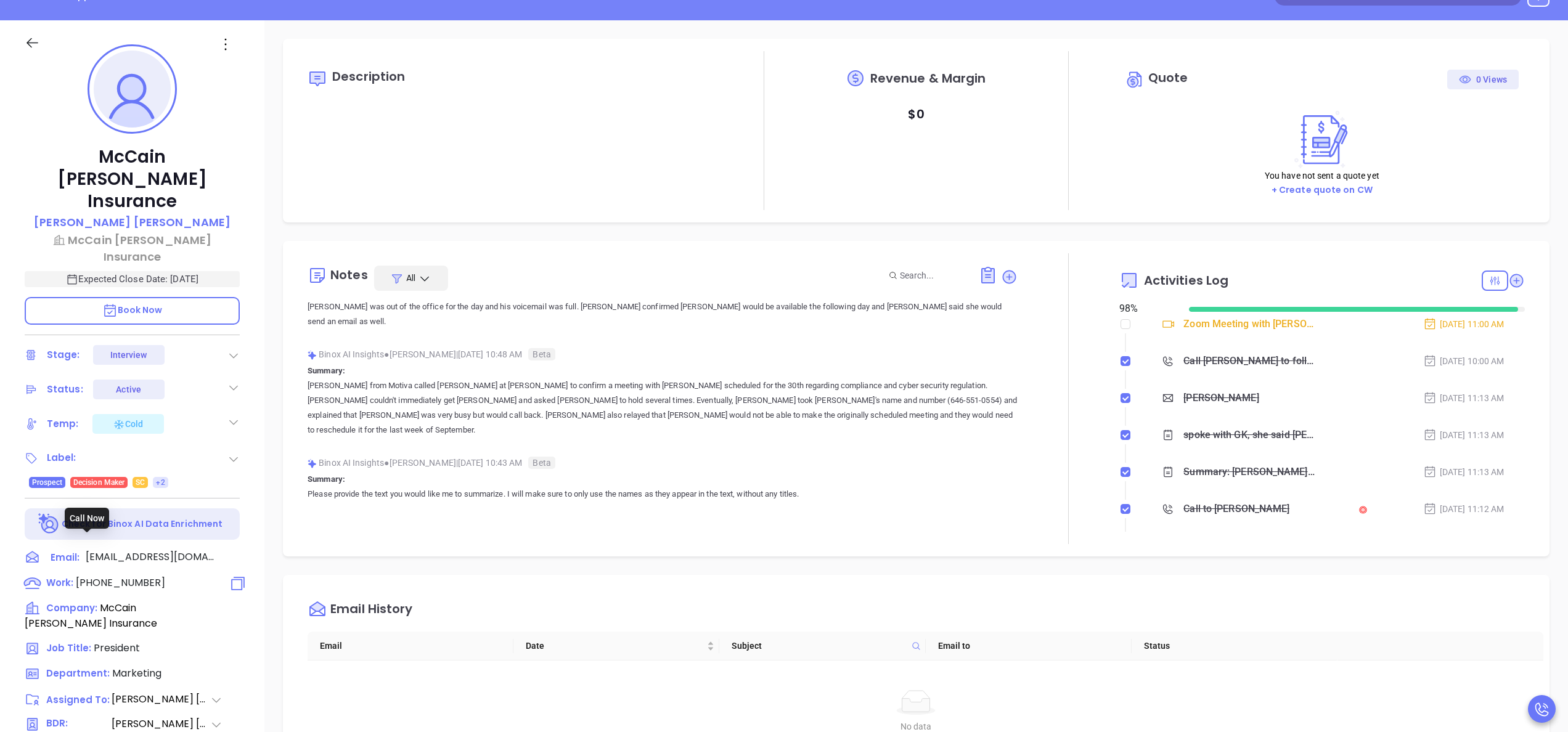
click at [125, 576] on span "(803) 793-1060" at bounding box center [121, 583] width 89 height 14
type input "(803) 793-1060"
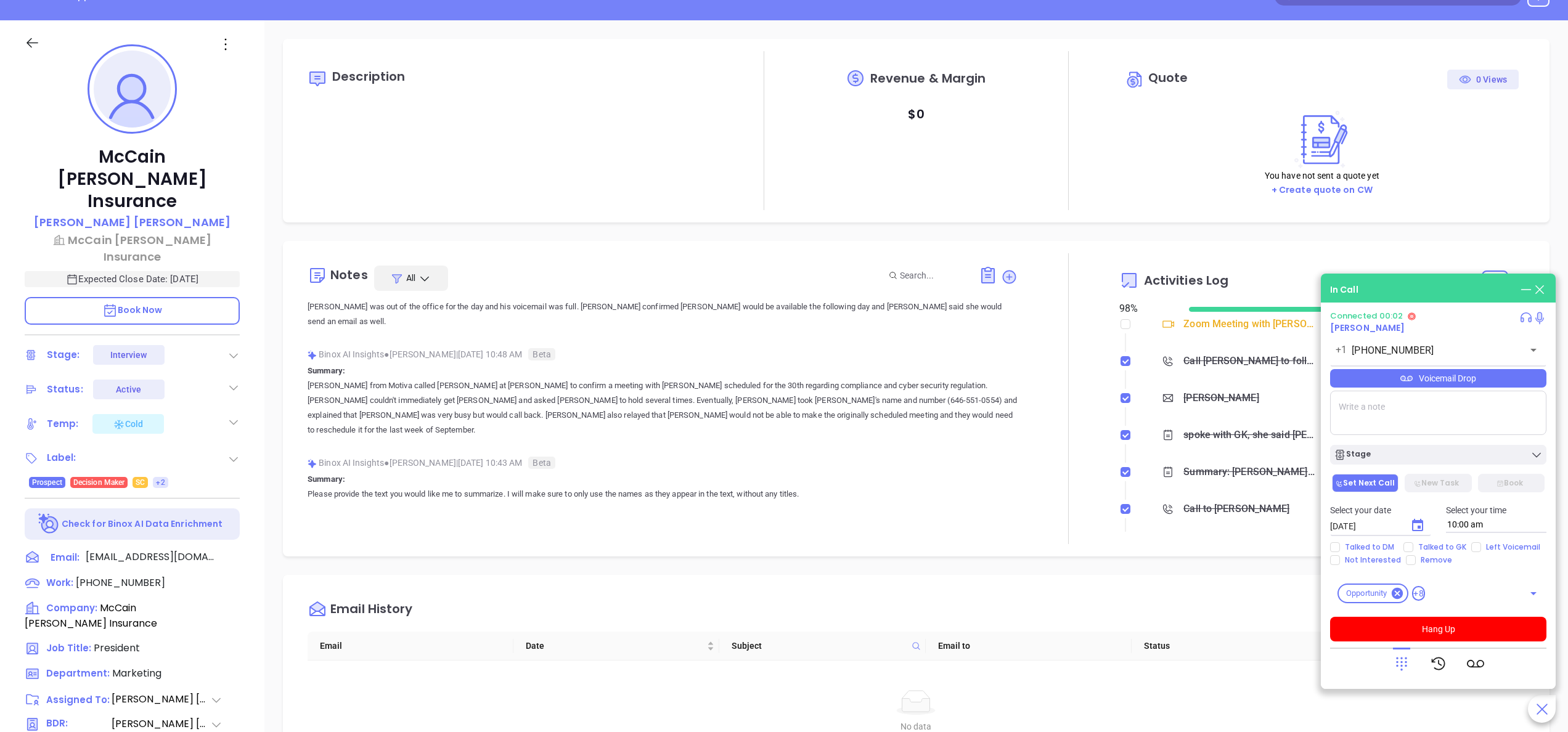
click at [935, 487] on p "Please provide the text you would like me to summarize. I will make sure to onl…" at bounding box center [663, 494] width 710 height 15
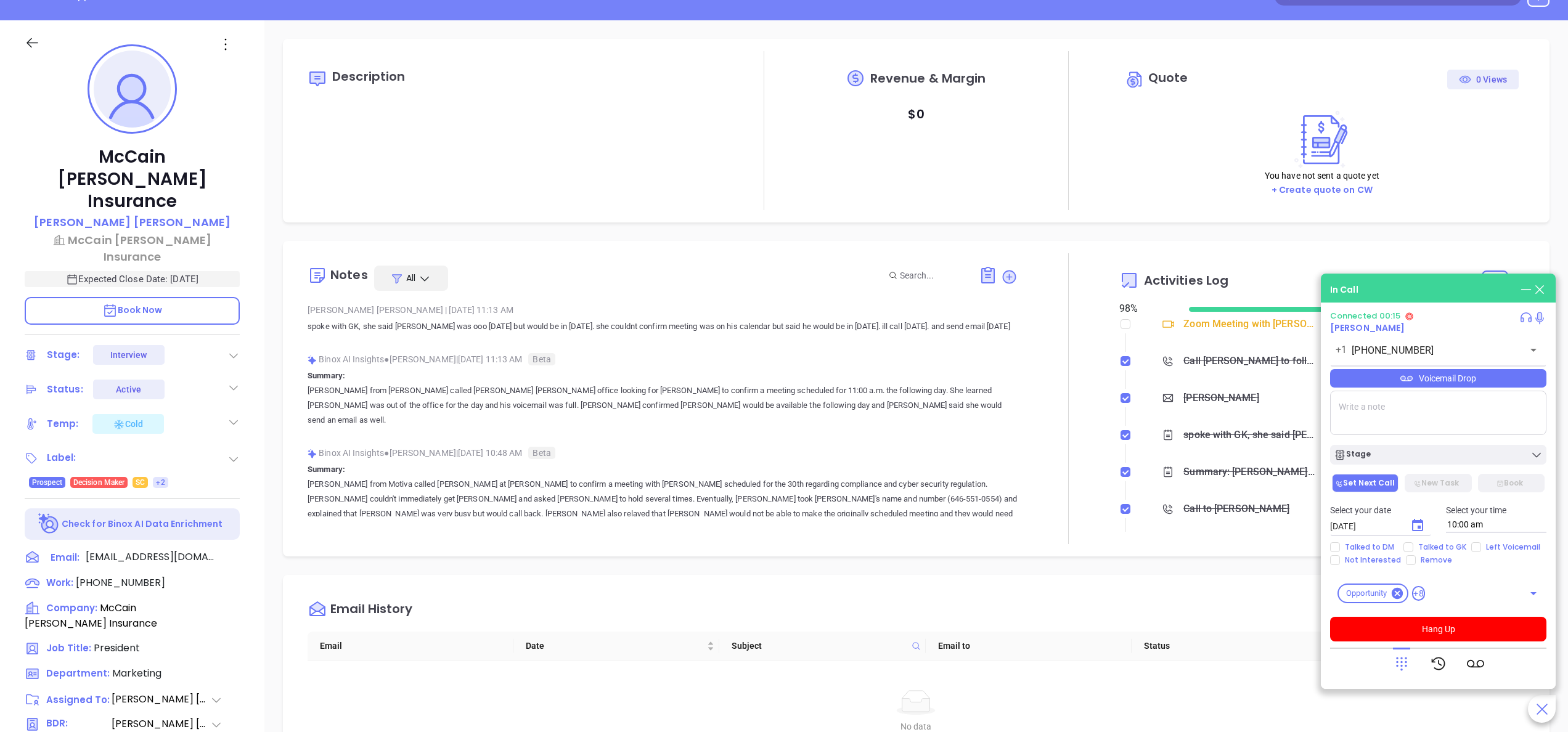
scroll to position [98, 0]
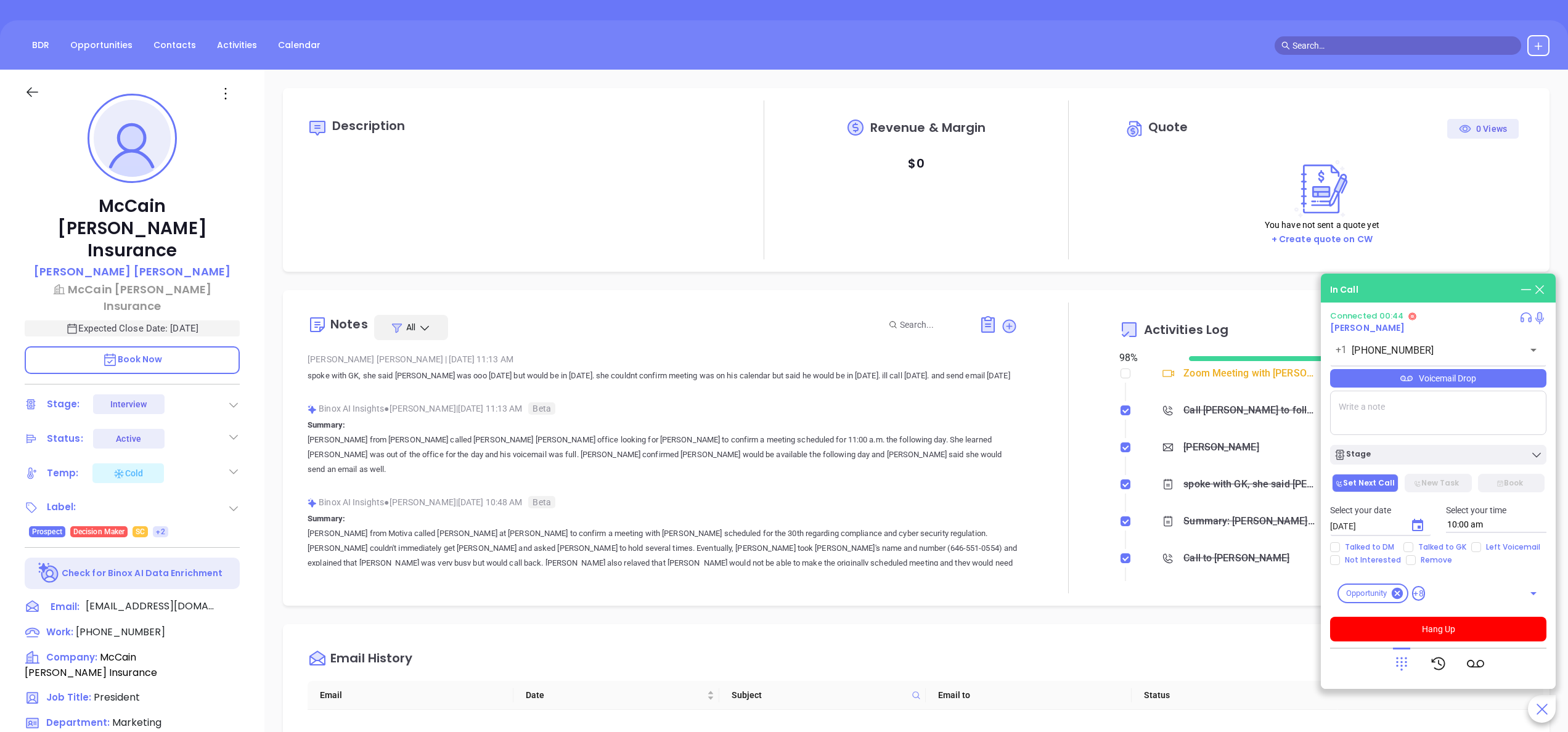
click at [260, 494] on div "McCain Atkinson Insurance David Atkinson McCain Atkinson Insurance Expected Clo…" at bounding box center [132, 527] width 264 height 915
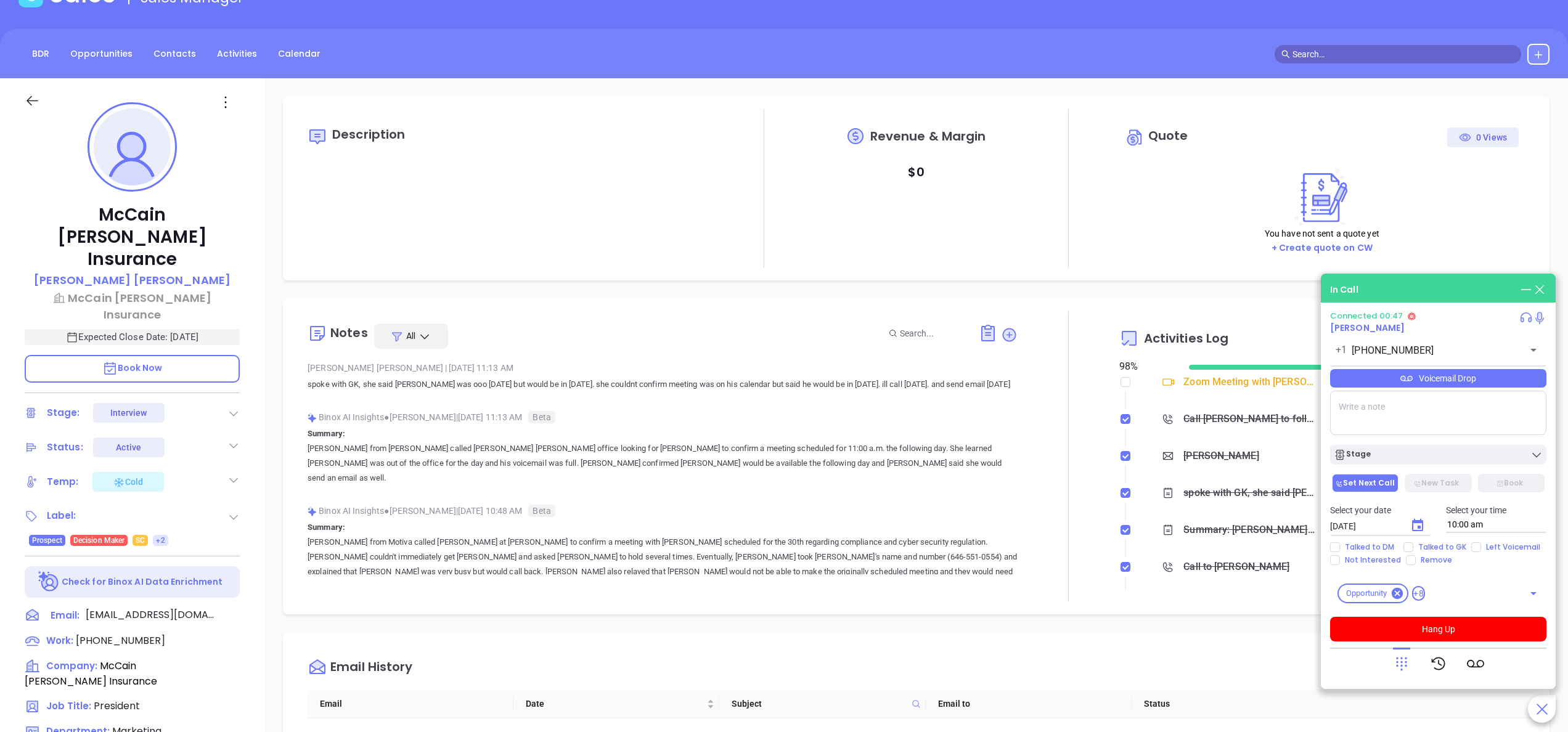
scroll to position [56, 0]
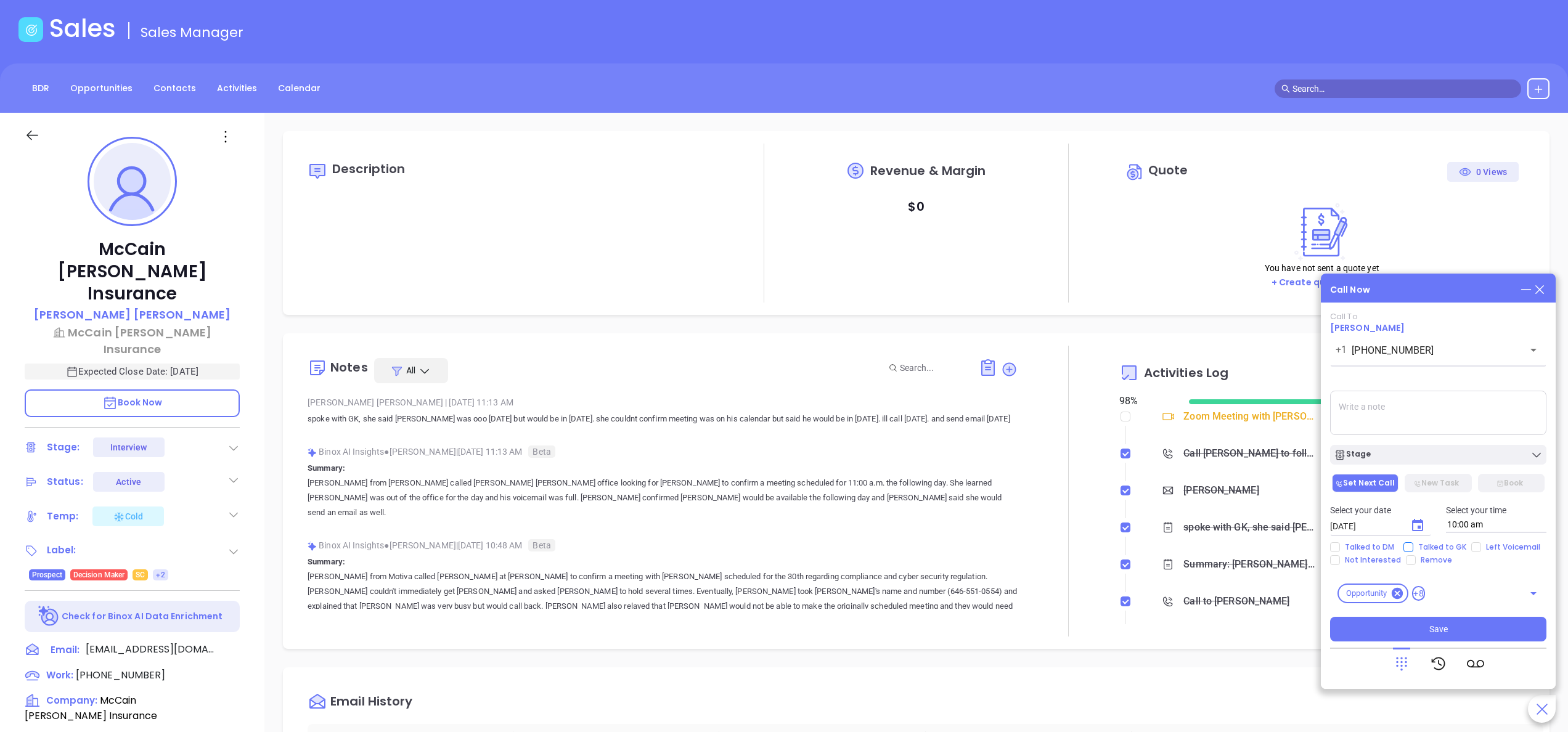
click at [1420, 545] on span "Talked to GK" at bounding box center [1442, 547] width 58 height 10
click at [1413, 545] on input "Talked to GK" at bounding box center [1408, 547] width 10 height 10
checkbox input "true"
click at [1376, 427] on textarea at bounding box center [1438, 413] width 217 height 44
type textarea "n"
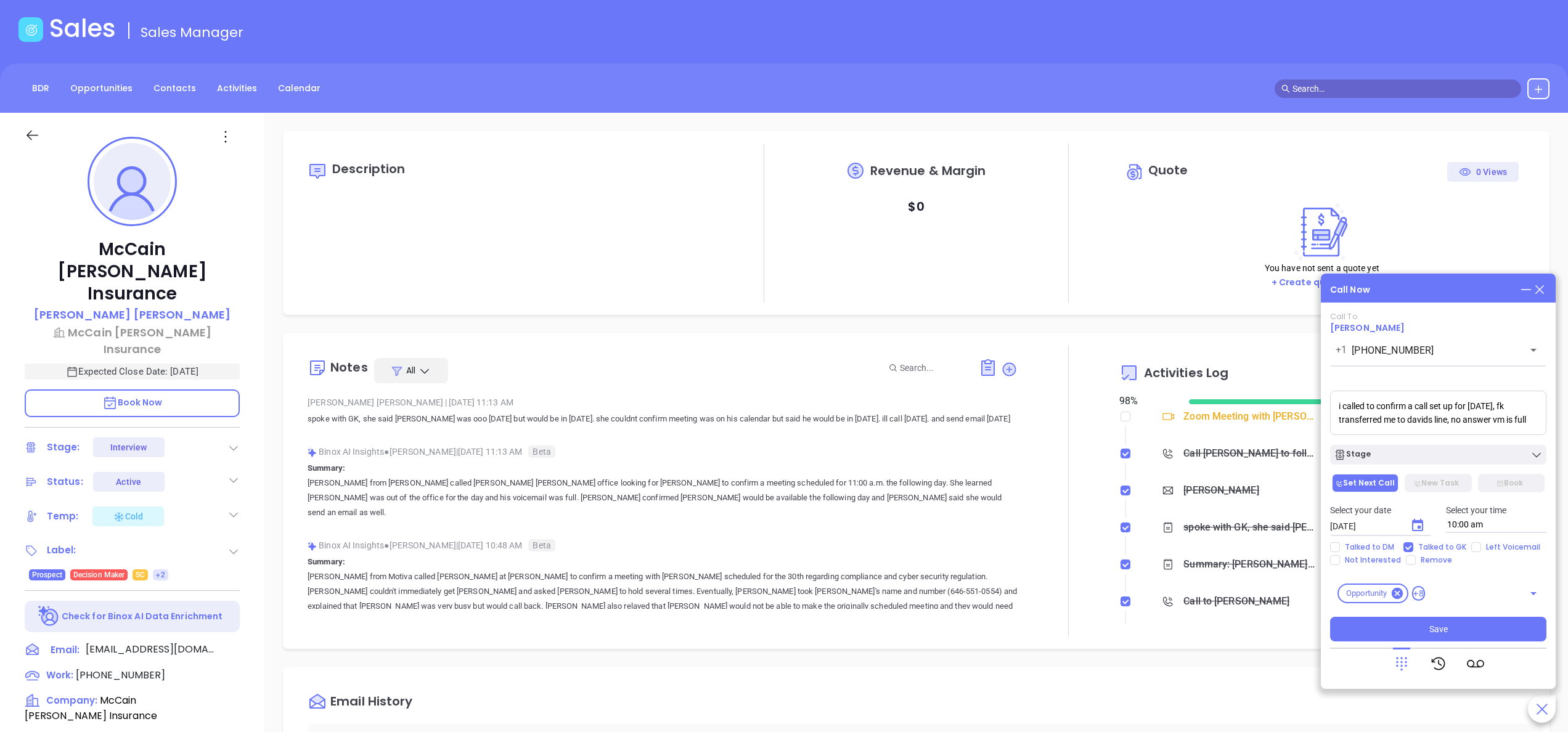
type textarea "i called to confirm a call set up for today, fk transferred me to davids line, …"
click at [1451, 282] on div "Call Now Call To David Atkinson +1 (803) 793-1060 ​ Voicemail Drop i called to …" at bounding box center [1438, 481] width 235 height 415
click at [1438, 631] on span "Save" at bounding box center [1438, 629] width 19 height 13
click at [1065, 568] on div at bounding box center [1068, 491] width 102 height 291
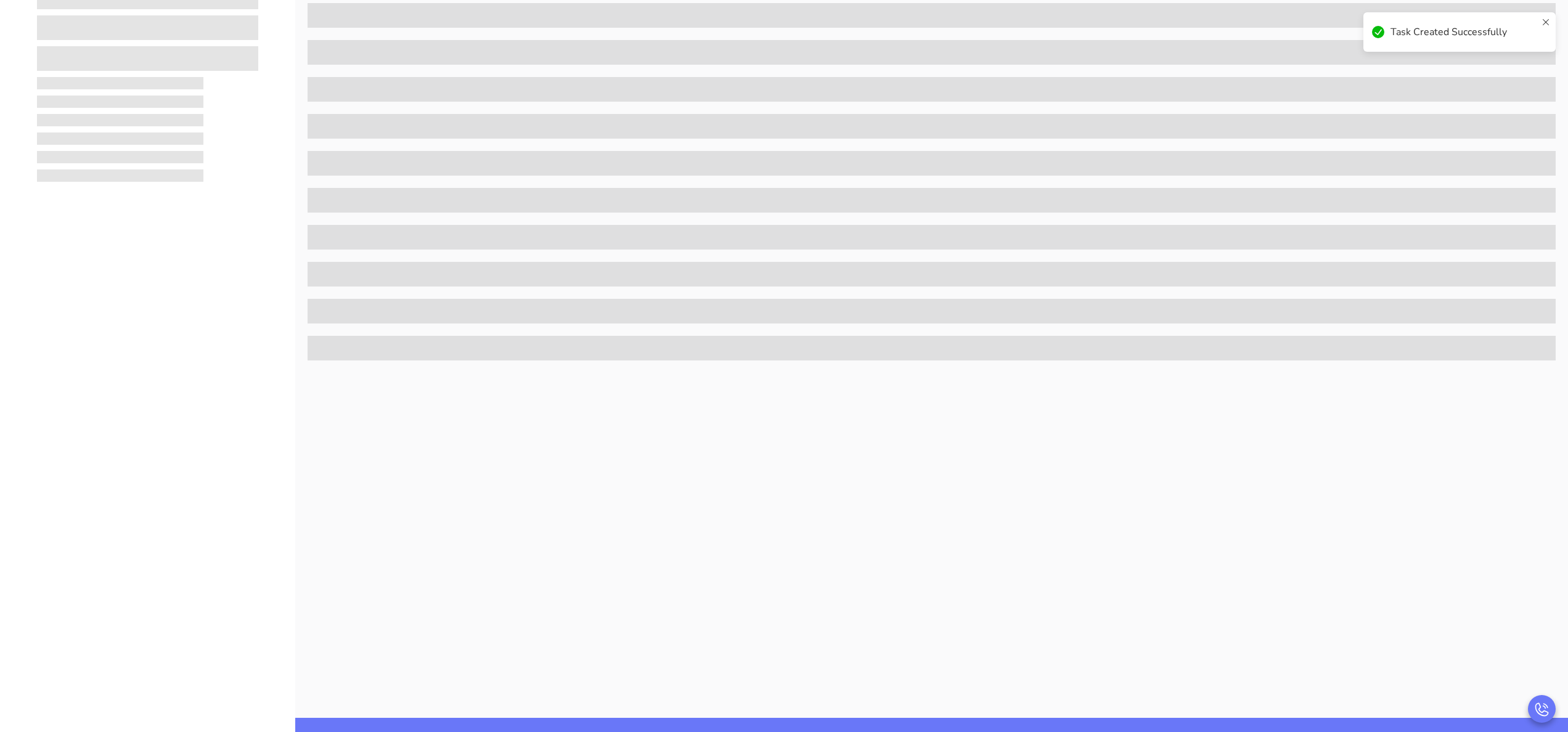
scroll to position [351, 0]
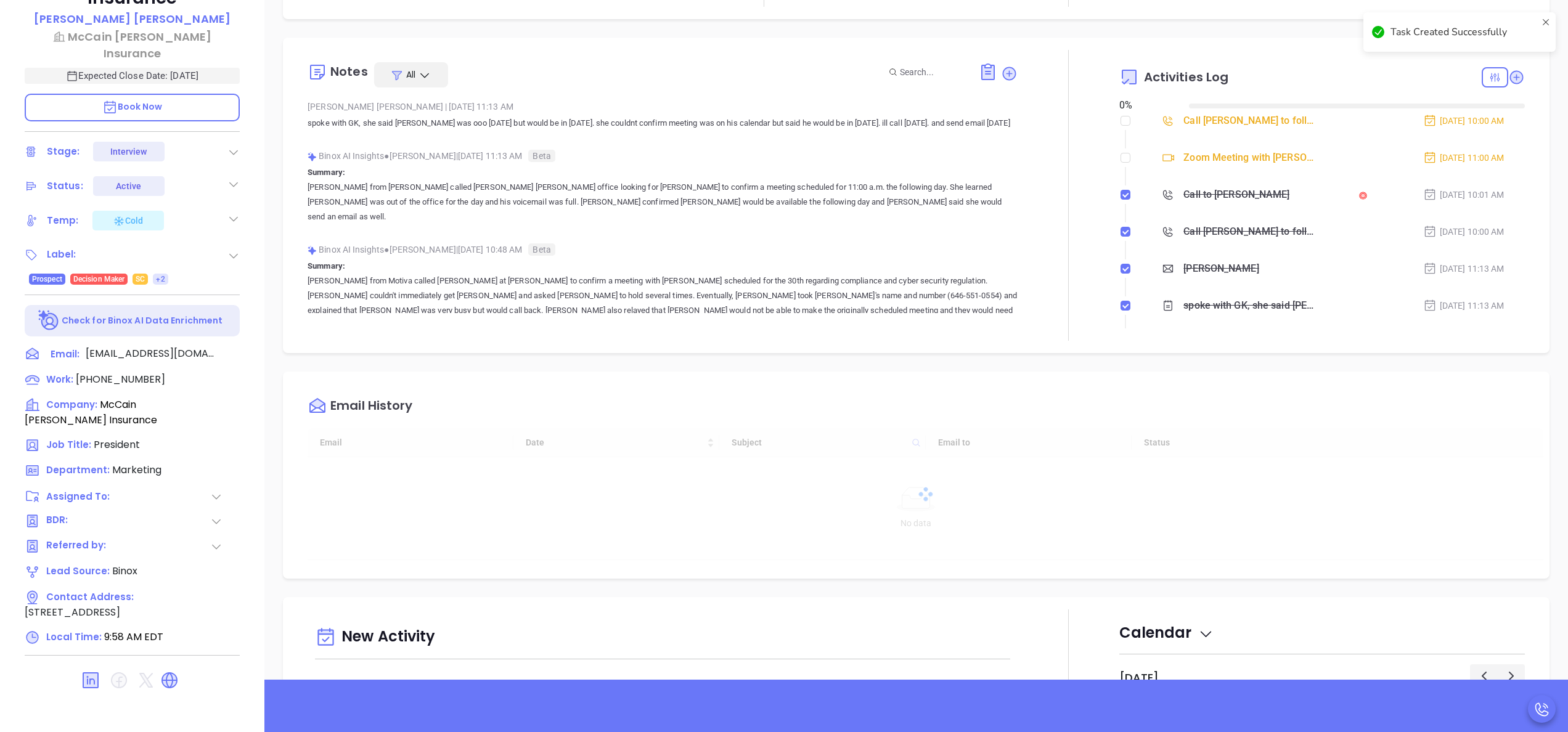
type input "[DATE]"
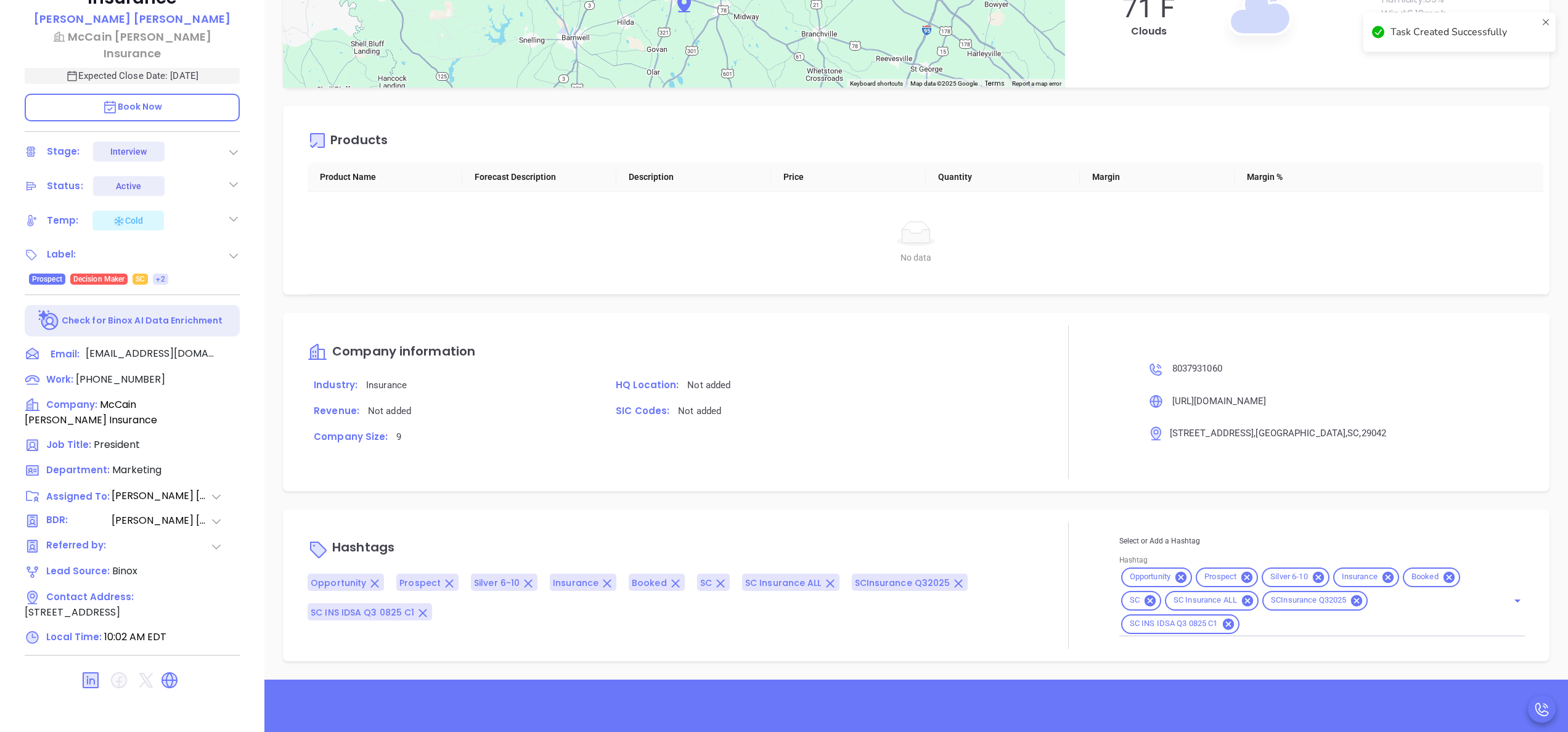
type input "Anabell Dominguez"
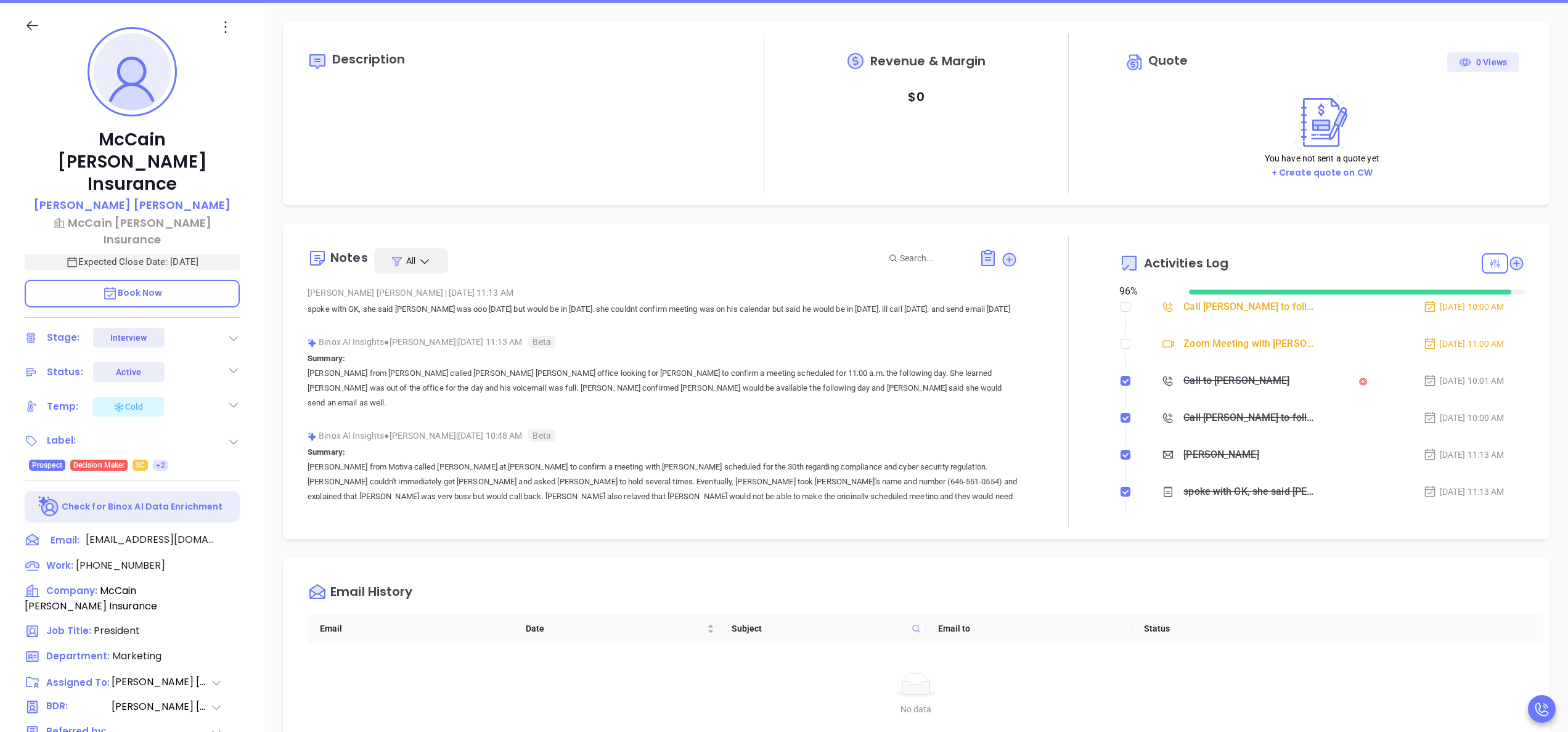
scroll to position [154, 0]
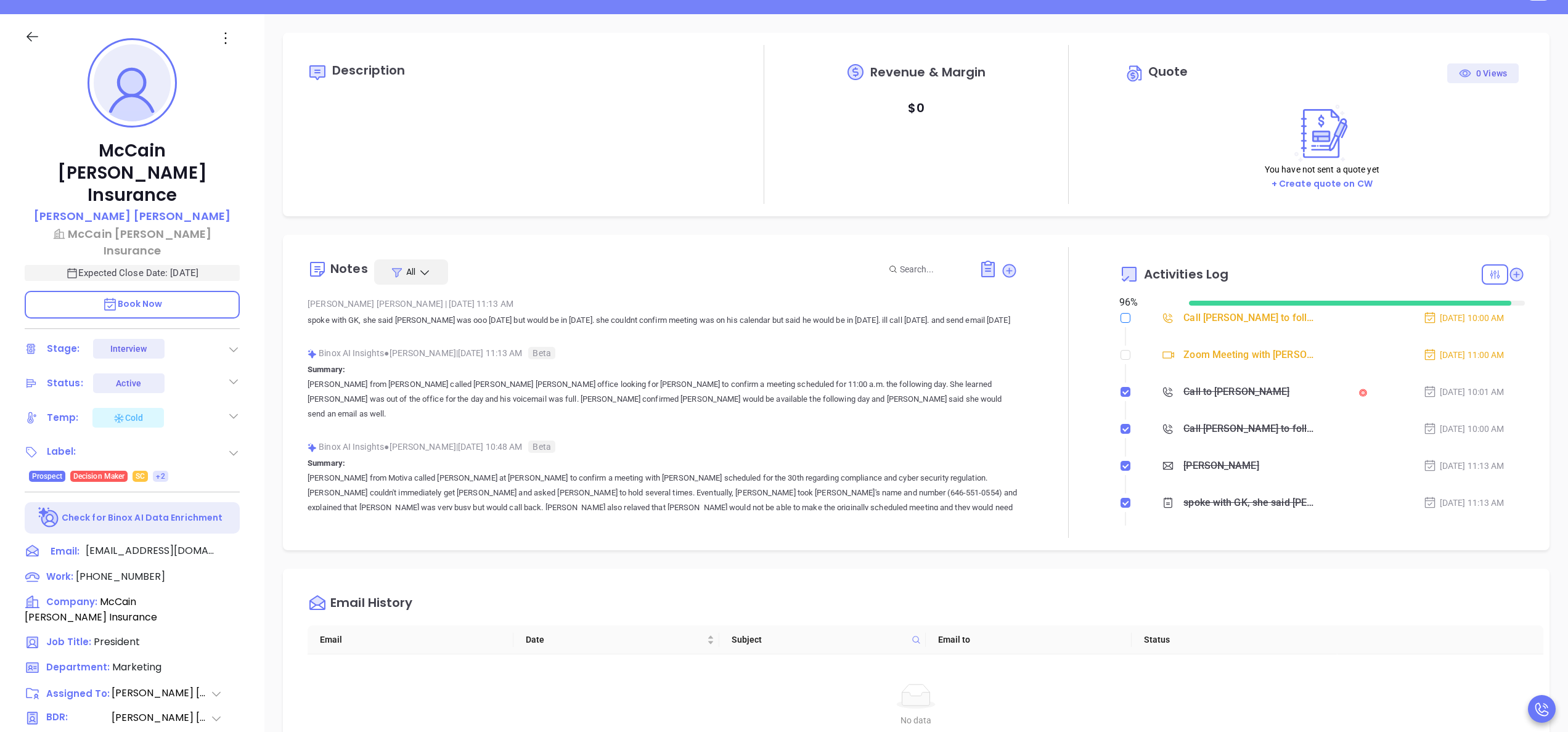
click at [1120, 321] on input "checkbox" at bounding box center [1125, 317] width 10 height 10
checkbox input "true"
click at [1029, 339] on div at bounding box center [1068, 392] width 102 height 291
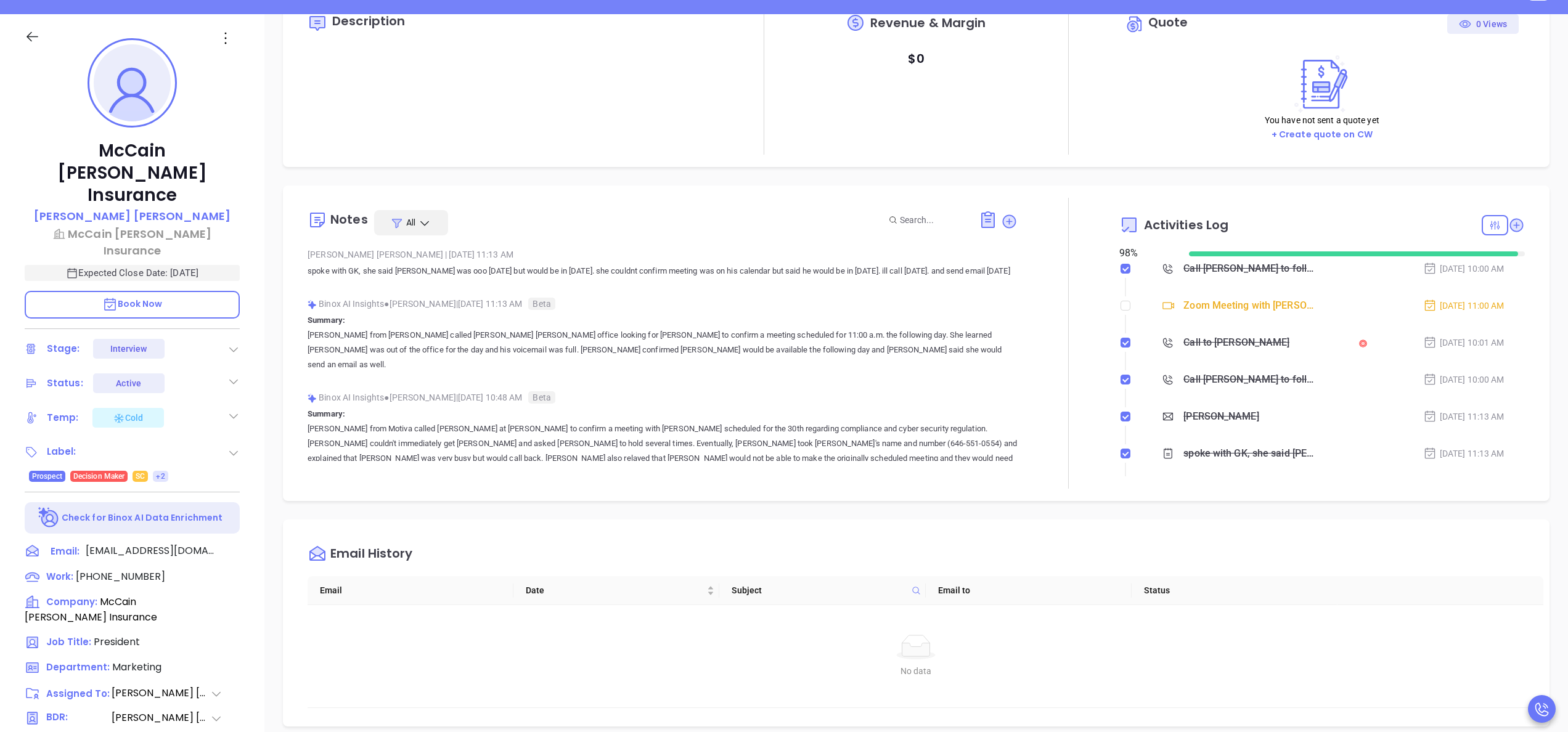
scroll to position [98, 0]
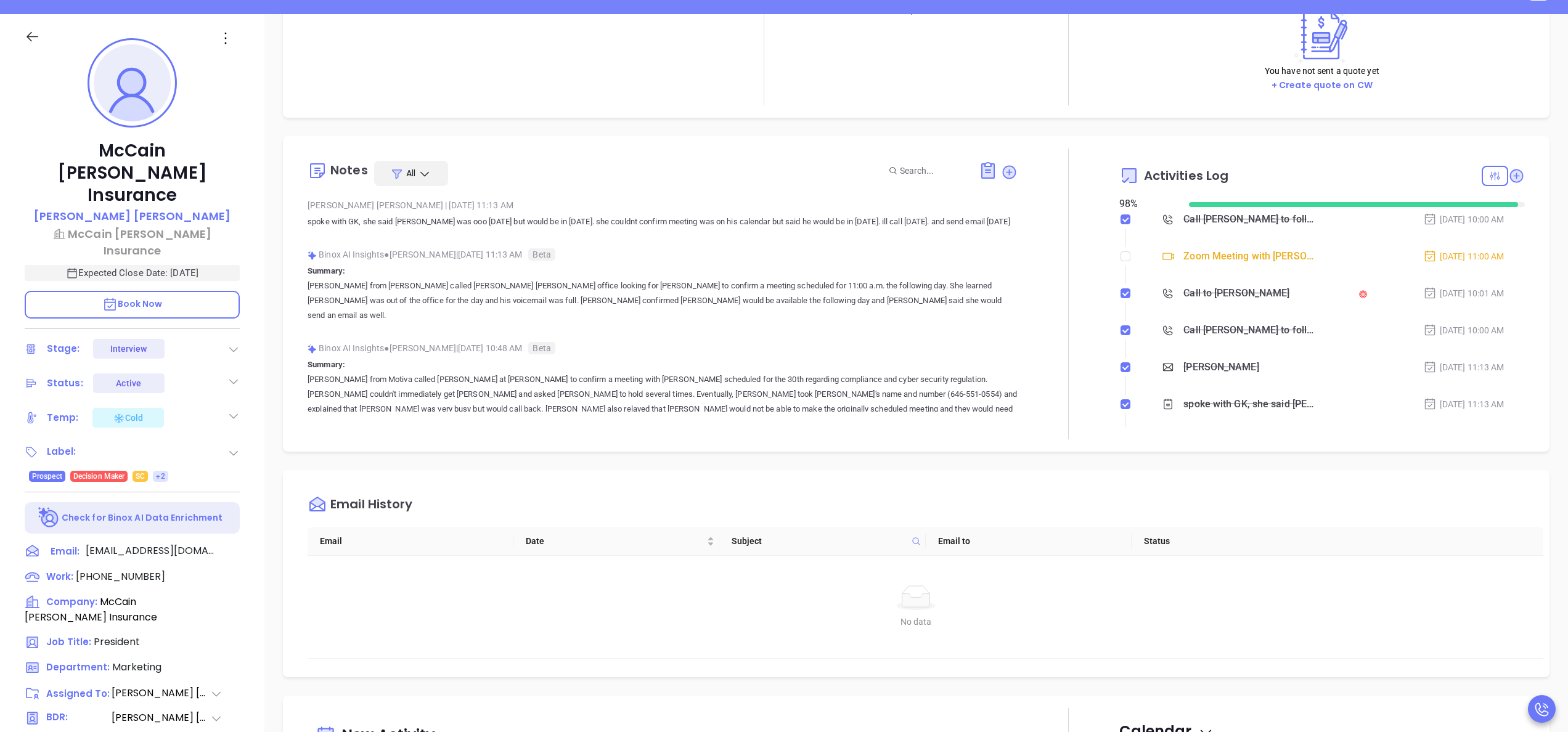
click at [873, 220] on p "spoke with GK, she said David was ooo today but would be in tomorrow. she could…" at bounding box center [663, 222] width 710 height 15
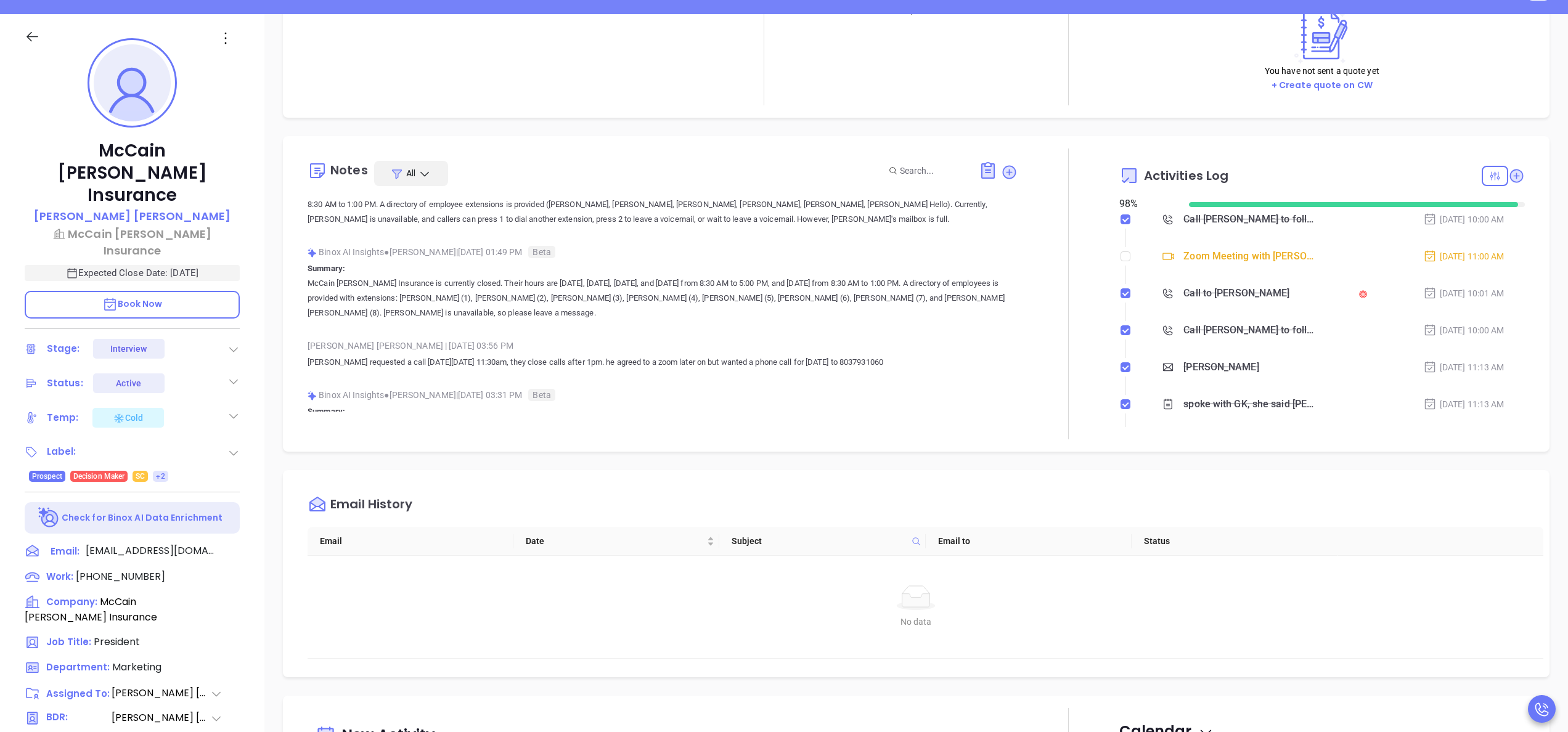
scroll to position [542, 0]
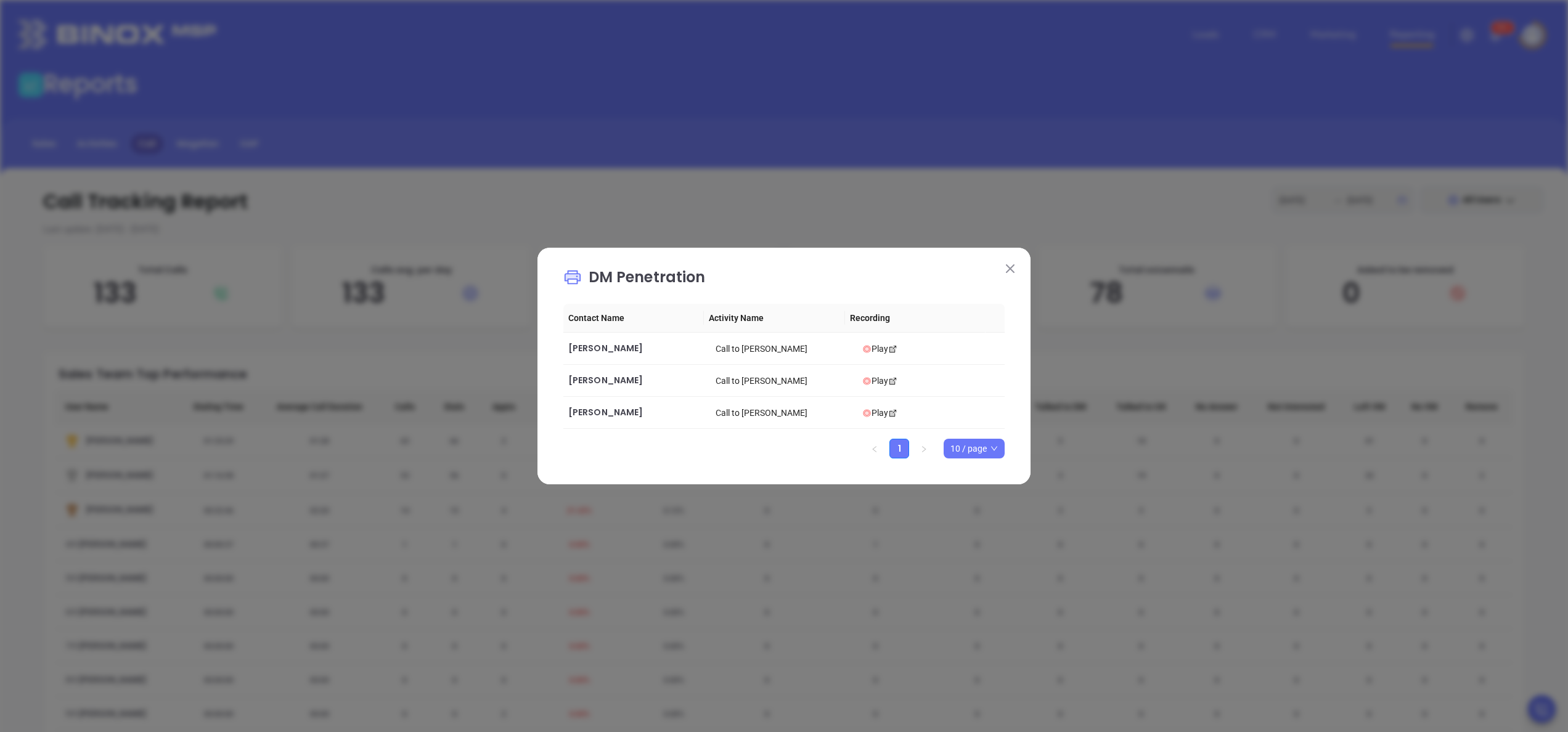
click at [1009, 271] on img at bounding box center [1010, 269] width 9 height 9
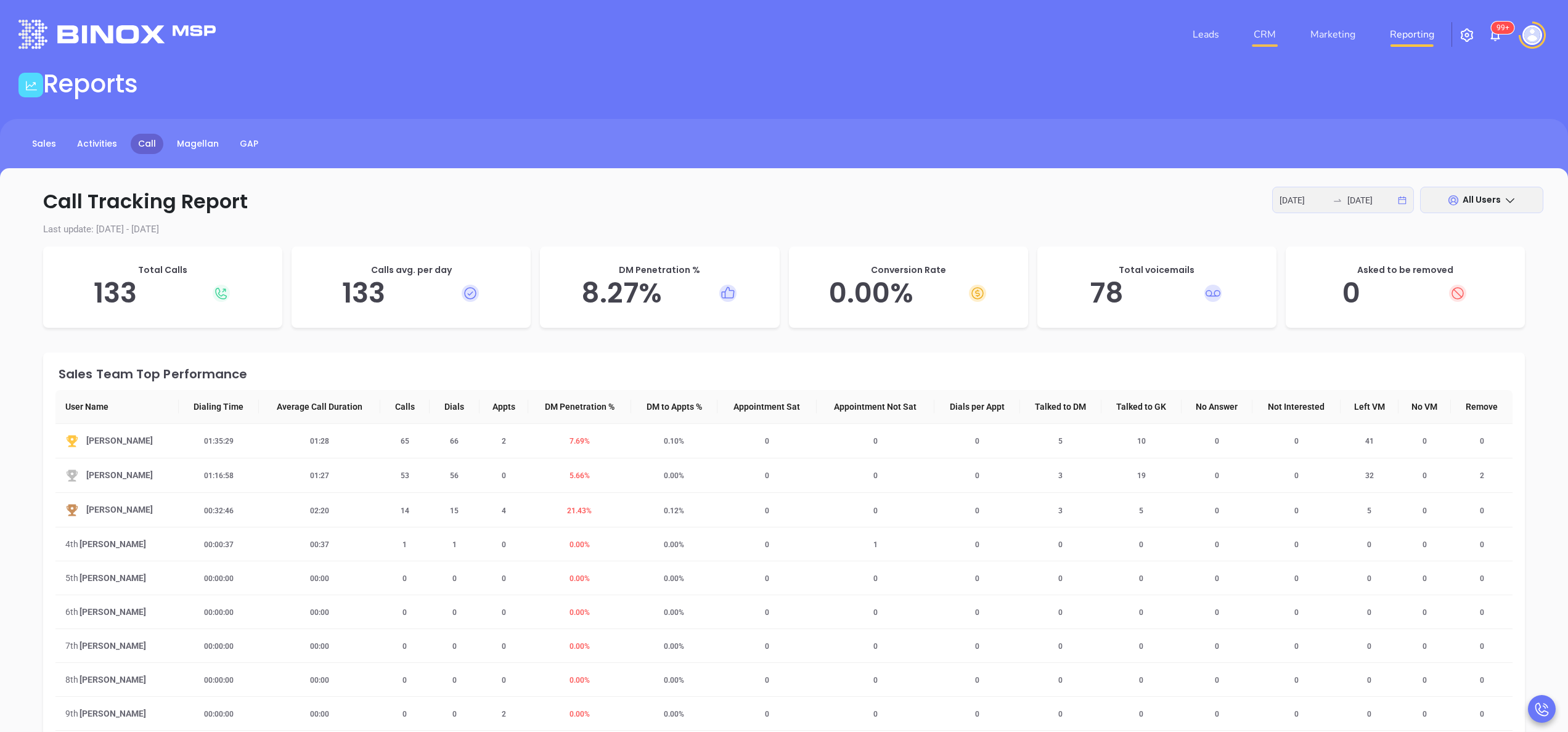
click at [1263, 28] on link "CRM" at bounding box center [1265, 34] width 32 height 25
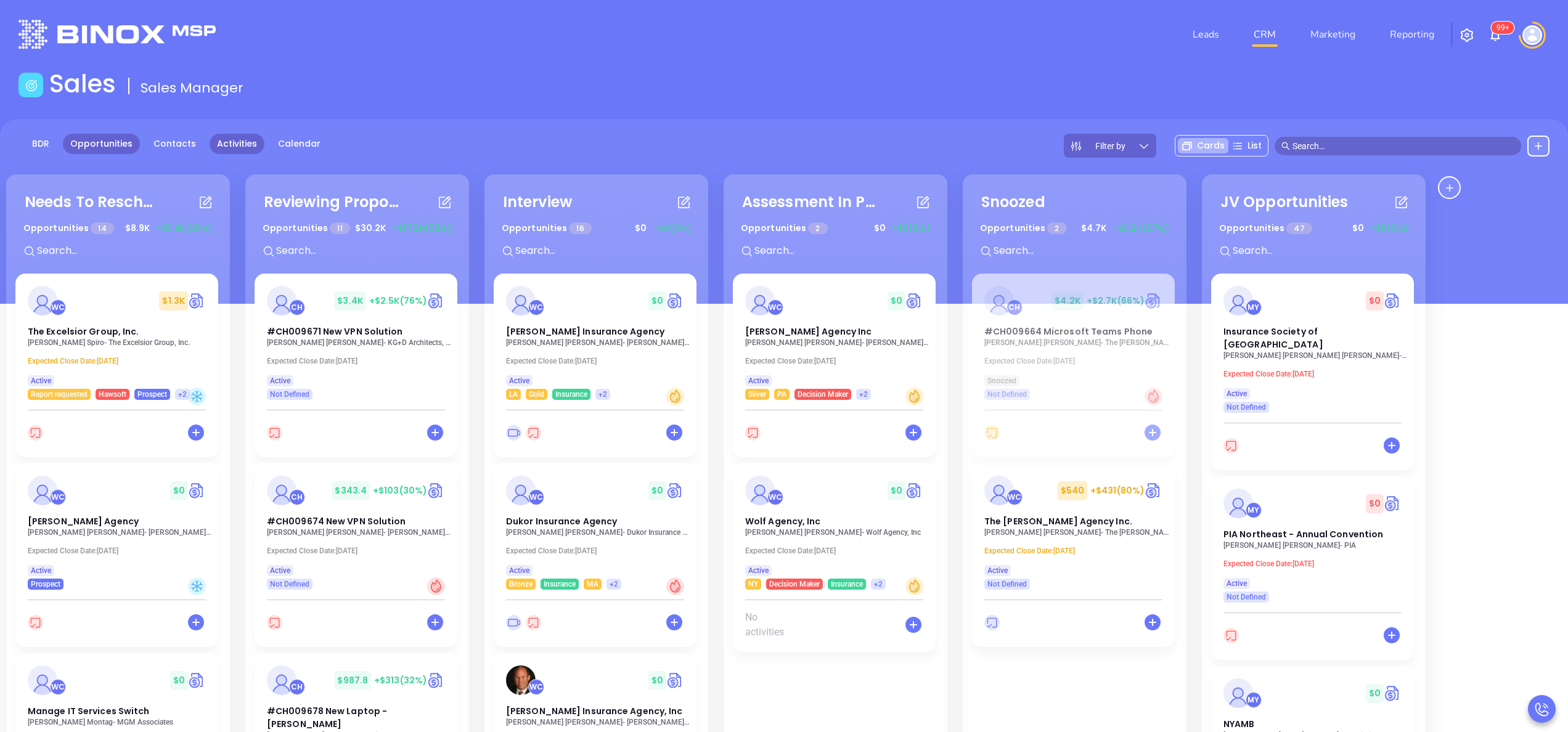
click at [245, 141] on link "Activities" at bounding box center [237, 144] width 55 height 20
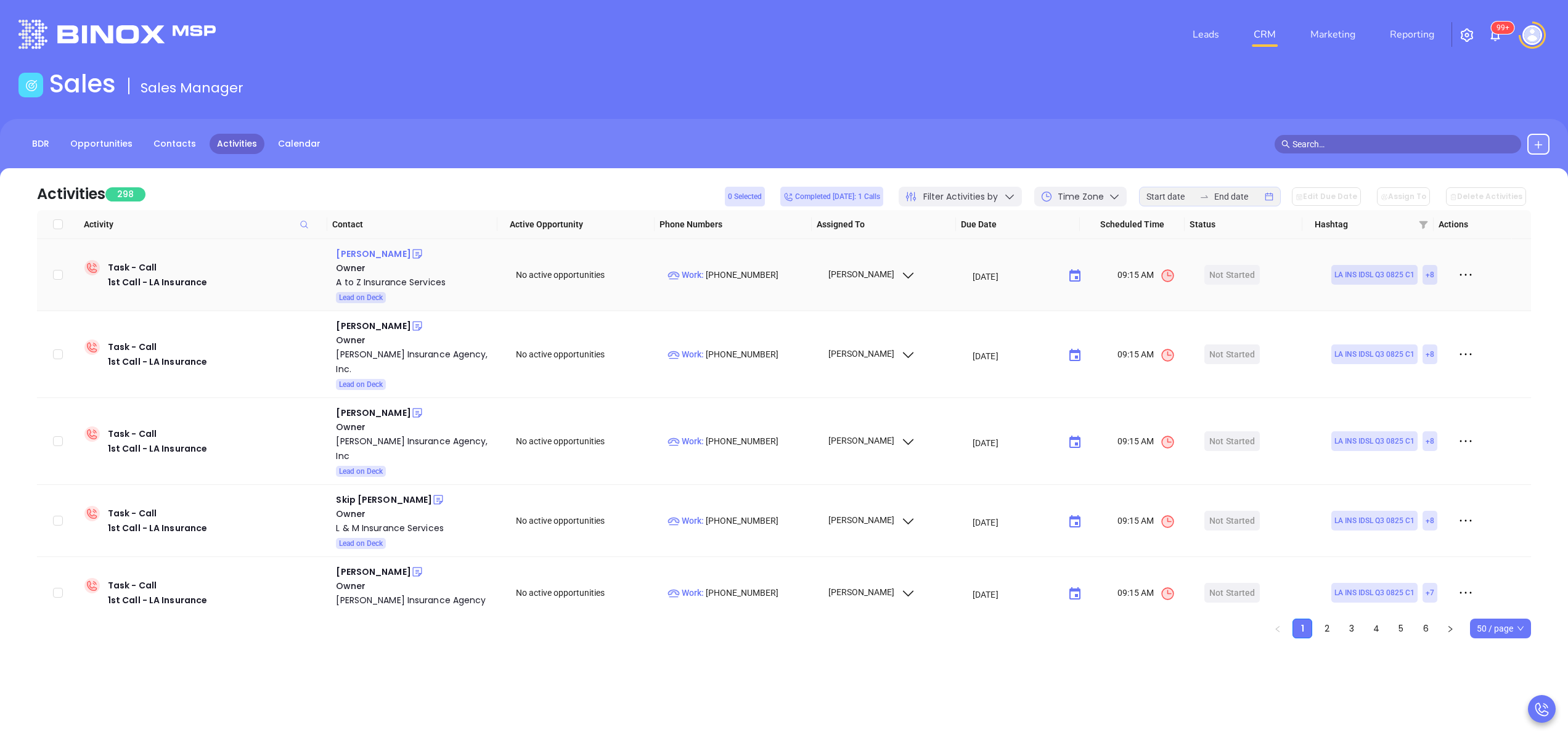
click at [388, 250] on div "Stacey Hancock" at bounding box center [373, 254] width 75 height 15
click at [380, 285] on div "A to Z Insurance Services" at bounding box center [417, 282] width 163 height 15
click at [377, 326] on div "Richard Boswell" at bounding box center [373, 326] width 75 height 15
click at [386, 351] on div "[PERSON_NAME] Insurance Agency, Inc." at bounding box center [417, 362] width 163 height 29
click at [368, 406] on div "Matt Fontenot" at bounding box center [373, 413] width 75 height 15
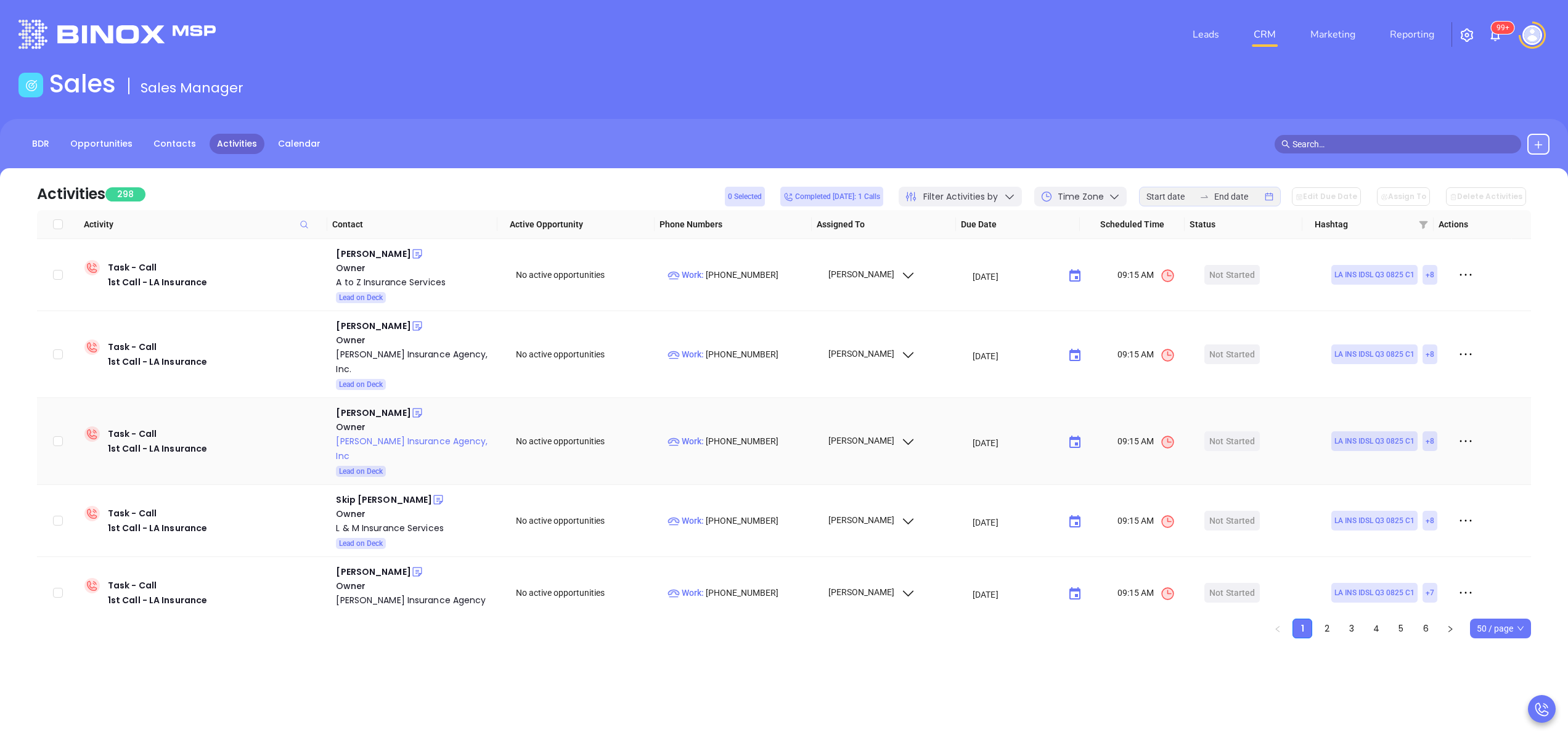
click at [393, 434] on div "Liggio Insurance Agency, Inc" at bounding box center [417, 448] width 163 height 29
click at [368, 492] on div "Skip Bordelon" at bounding box center [384, 499] width 96 height 15
click at [403, 521] on div "L & M Insurance Services" at bounding box center [417, 528] width 163 height 15
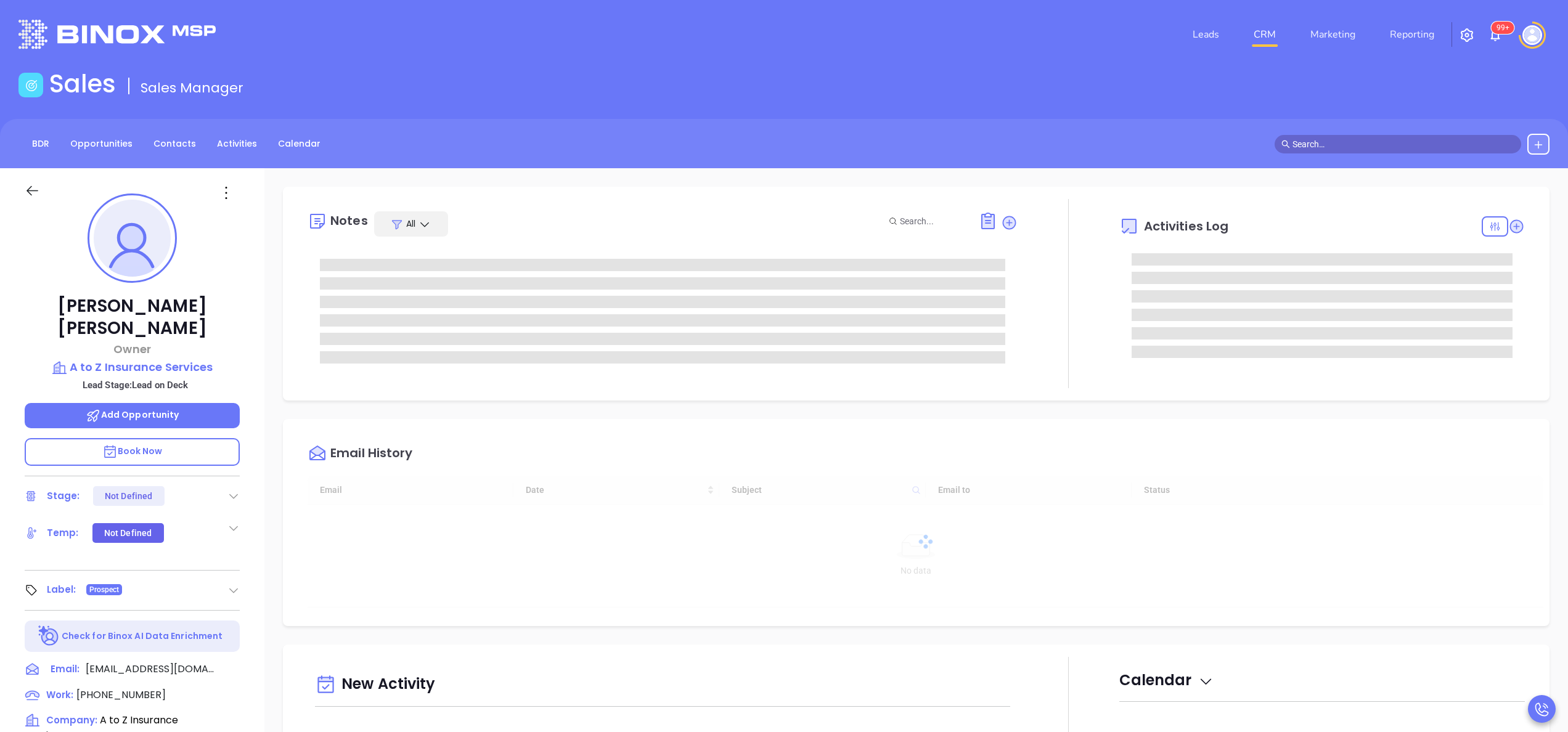
type input "[DATE]"
type input "[PERSON_NAME]"
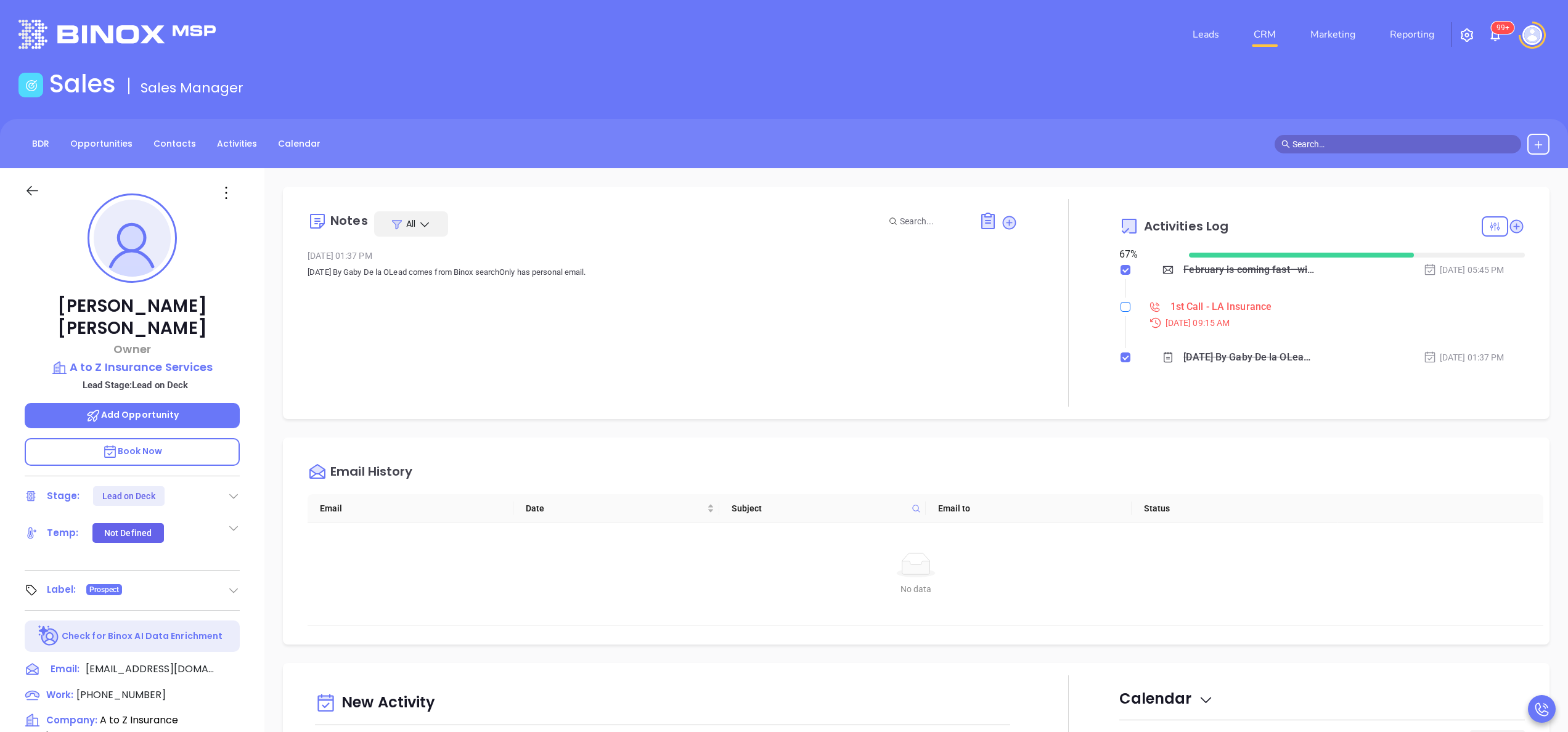
click at [1120, 309] on input "checkbox" at bounding box center [1125, 307] width 10 height 10
checkbox input "true"
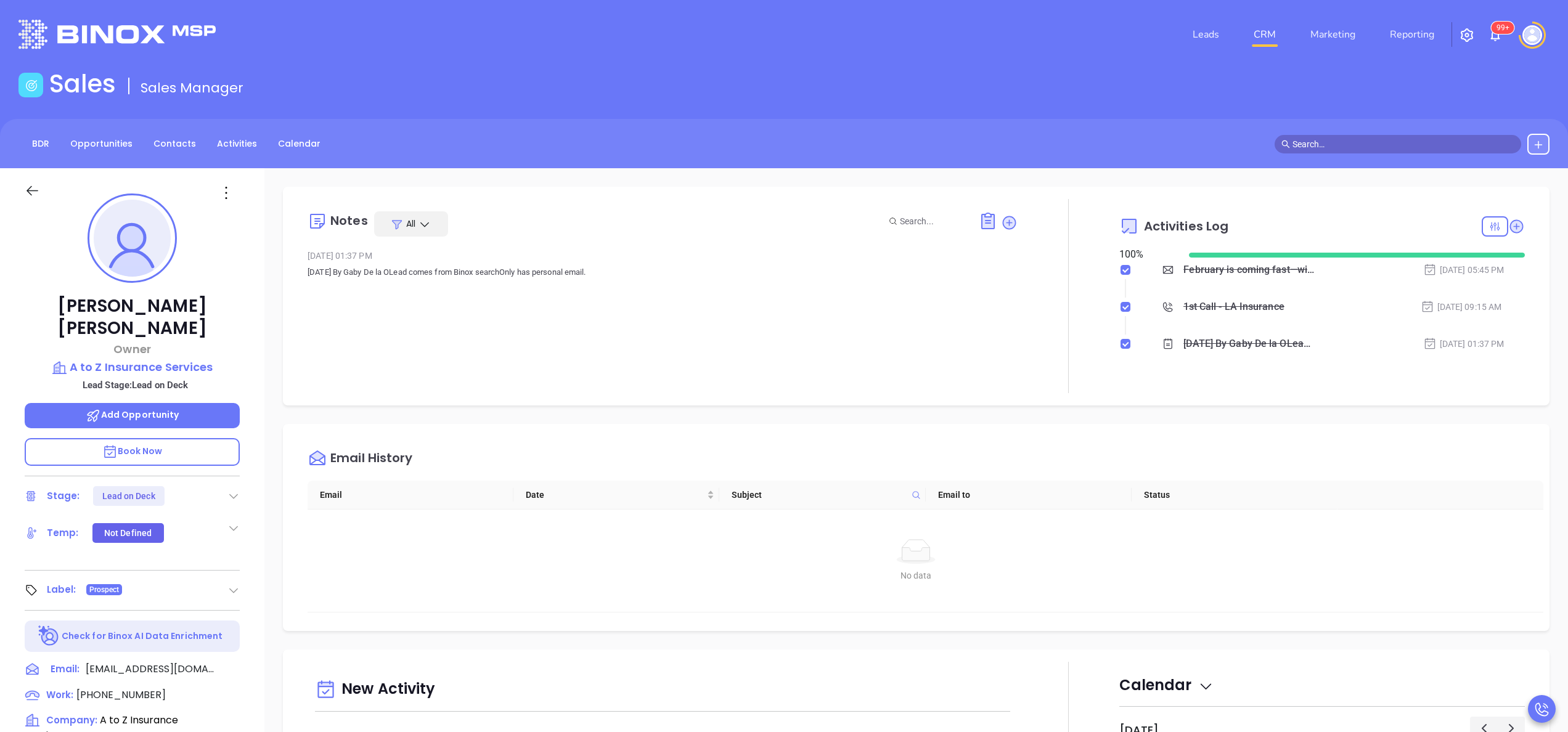
click at [1488, 236] on div at bounding box center [1503, 227] width 43 height 20
click at [1510, 227] on icon at bounding box center [1516, 226] width 12 height 12
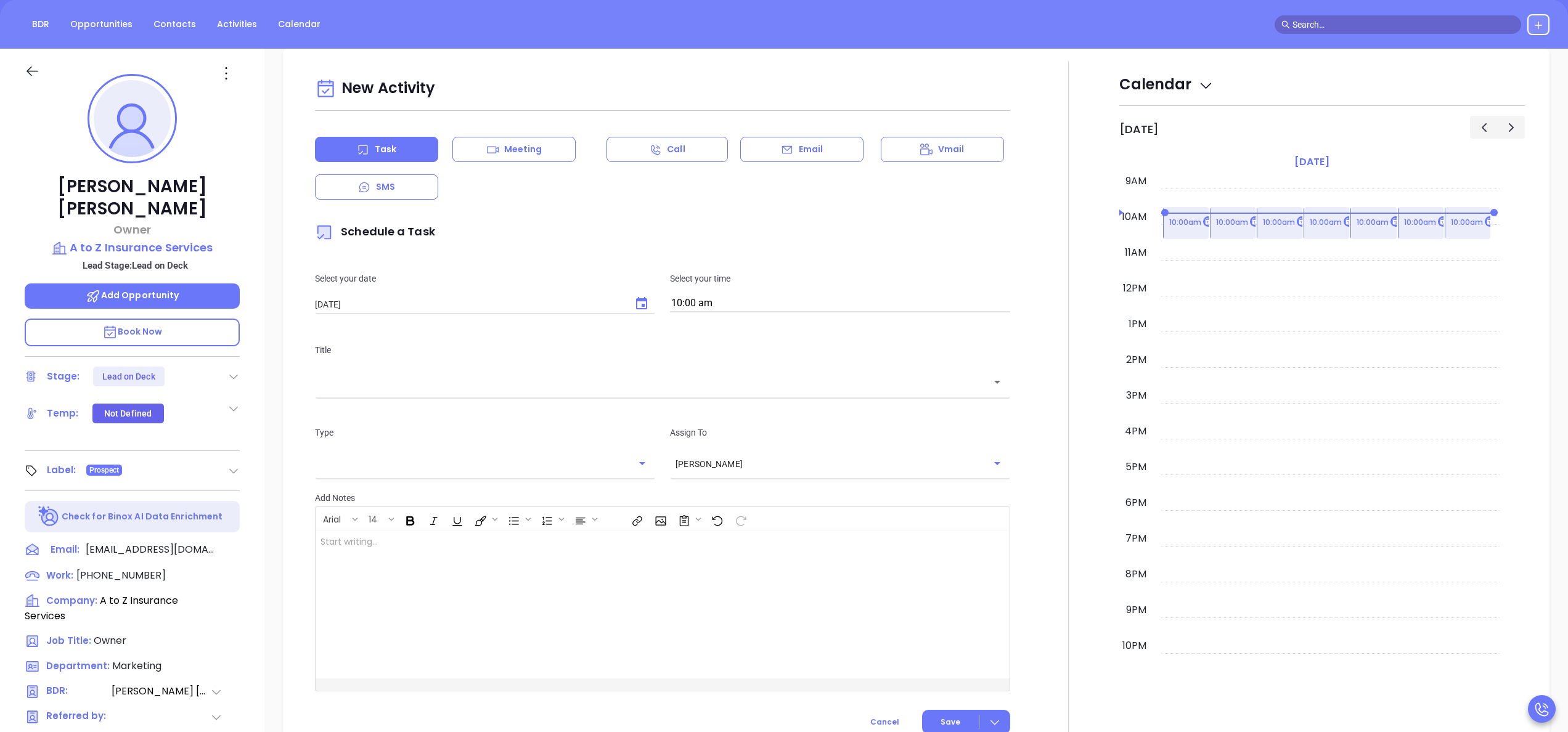
scroll to position [168, 0]
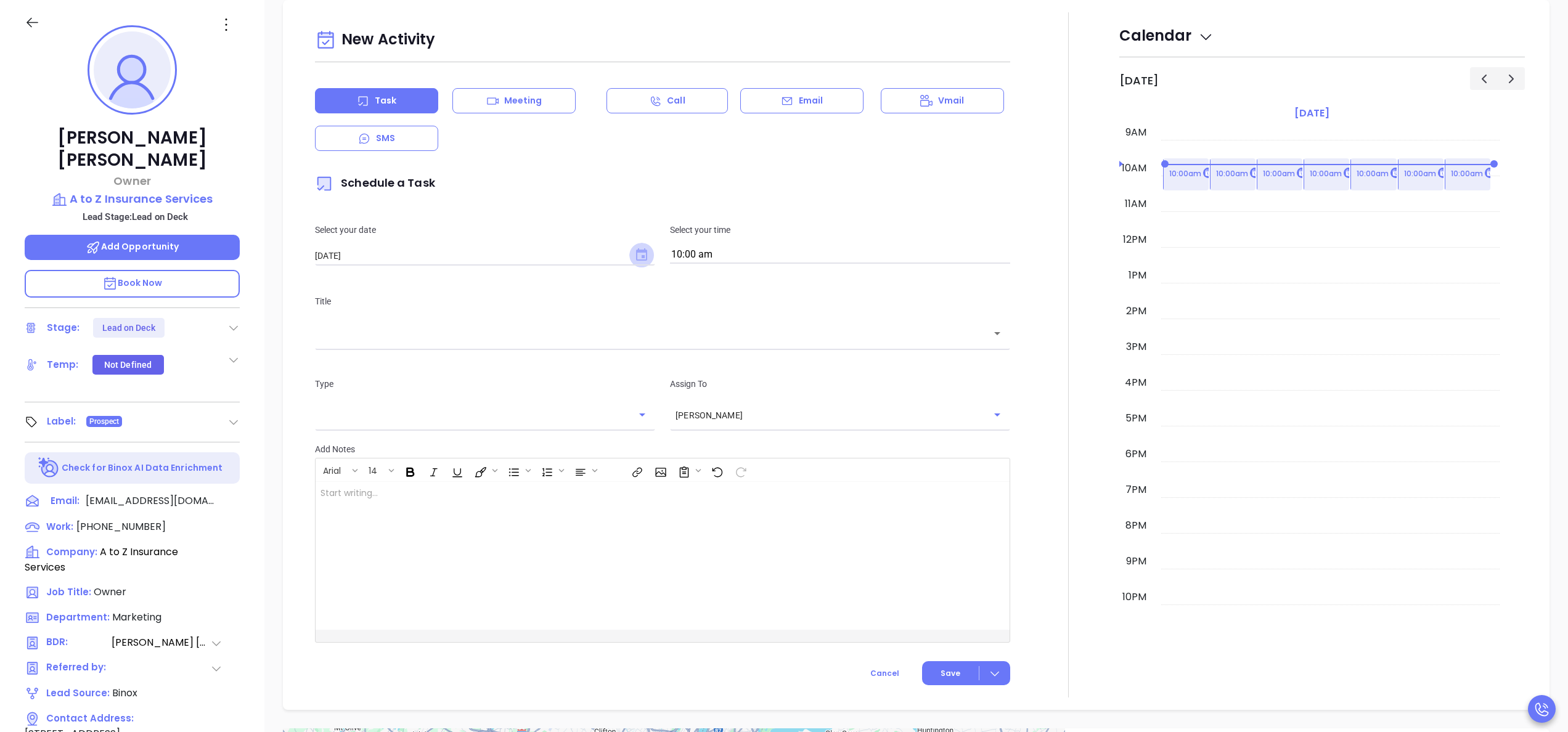
click at [637, 252] on icon "Choose date, selected date is Oct 1, 2025" at bounding box center [641, 254] width 11 height 12
click at [465, 280] on icon "Previous month" at bounding box center [468, 282] width 15 height 15
click at [387, 427] on button "30" at bounding box center [389, 427] width 22 height 22
type input "[DATE]"
click at [484, 339] on input "text" at bounding box center [653, 333] width 666 height 14
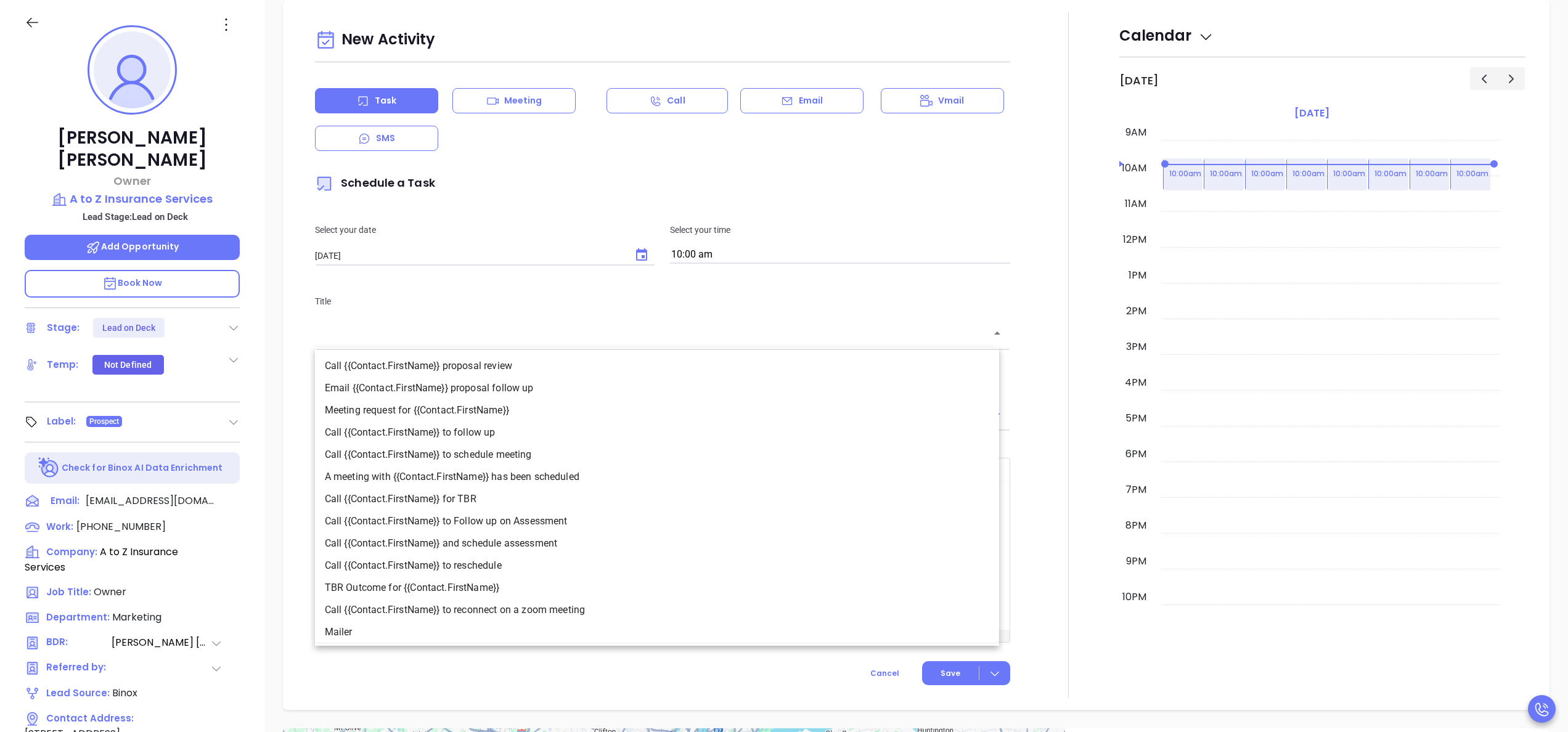
click at [487, 432] on li "Call {{Contact.FirstName}} to follow up" at bounding box center [657, 432] width 684 height 22
type input "Call Stacey to follow up"
type input "Call"
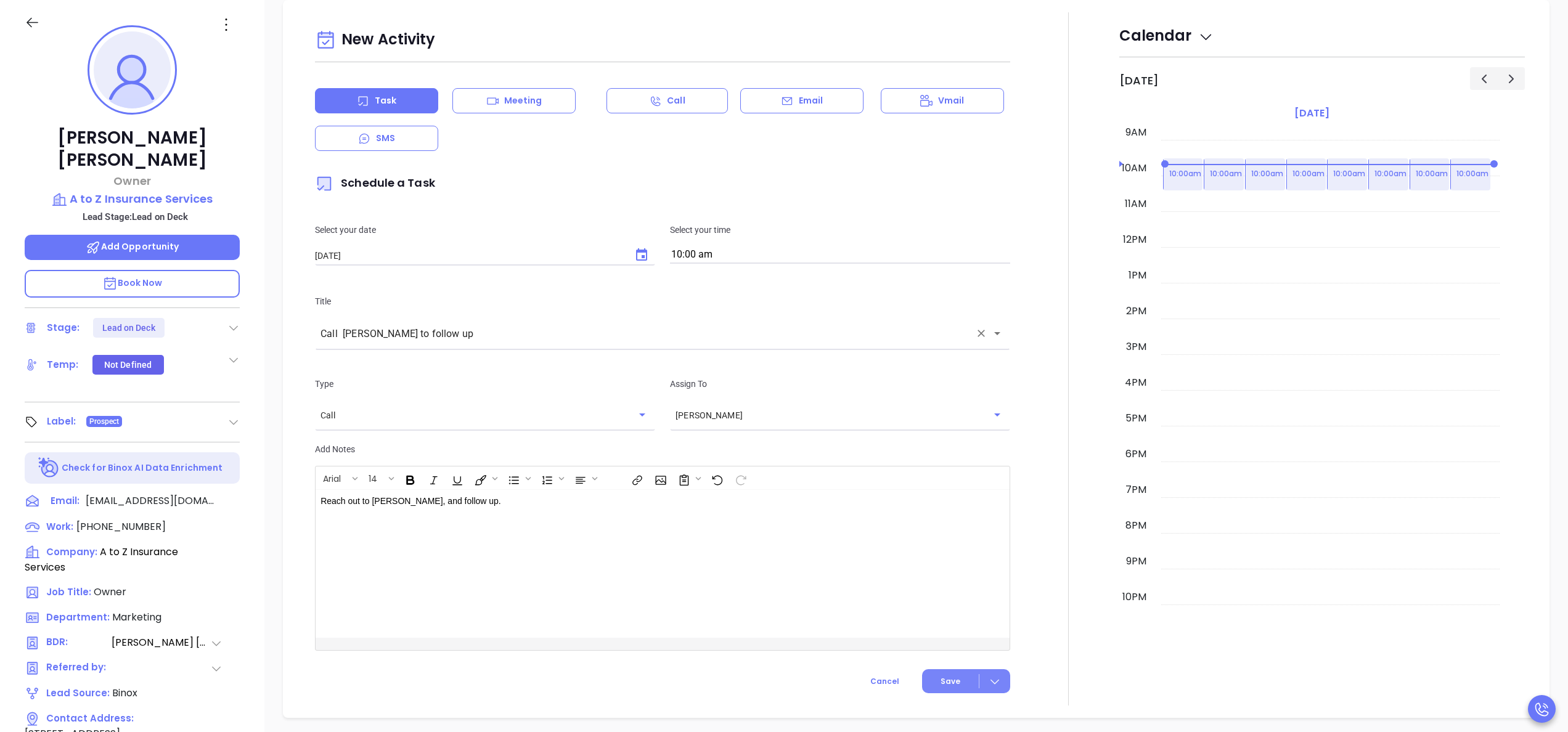
click at [925, 686] on button "Save" at bounding box center [966, 682] width 88 height 24
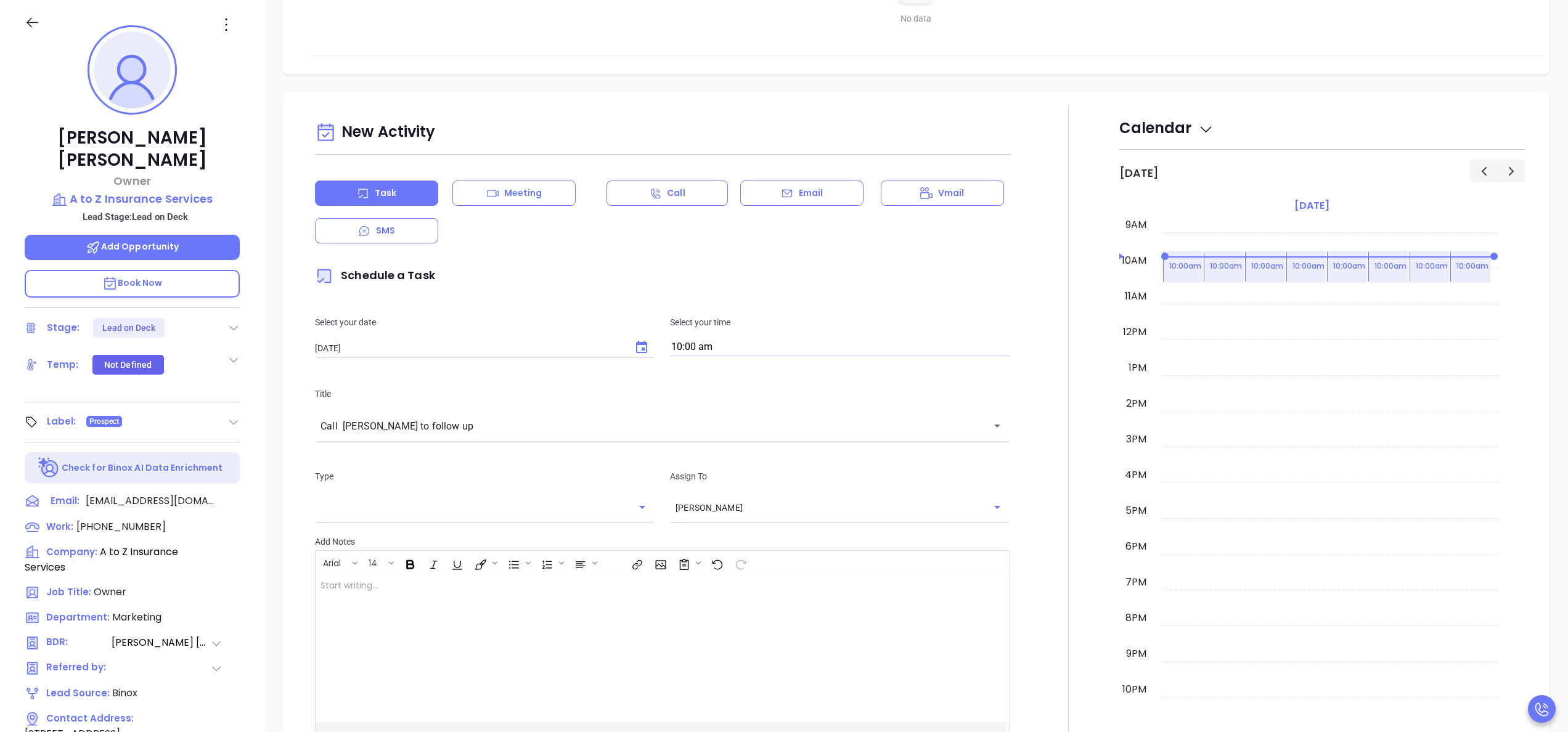
scroll to position [570, 0]
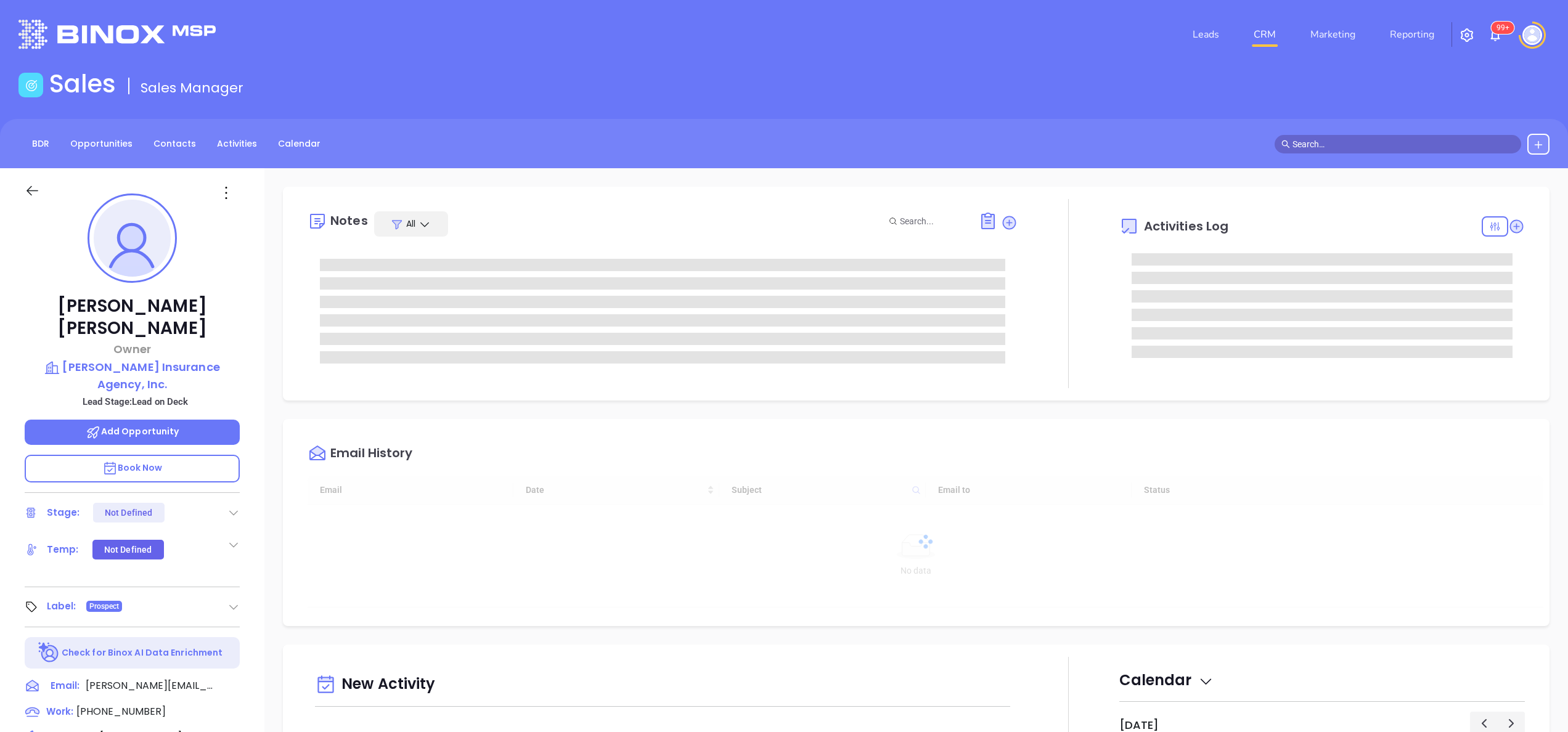
type input "[DATE]"
type input "[PERSON_NAME]"
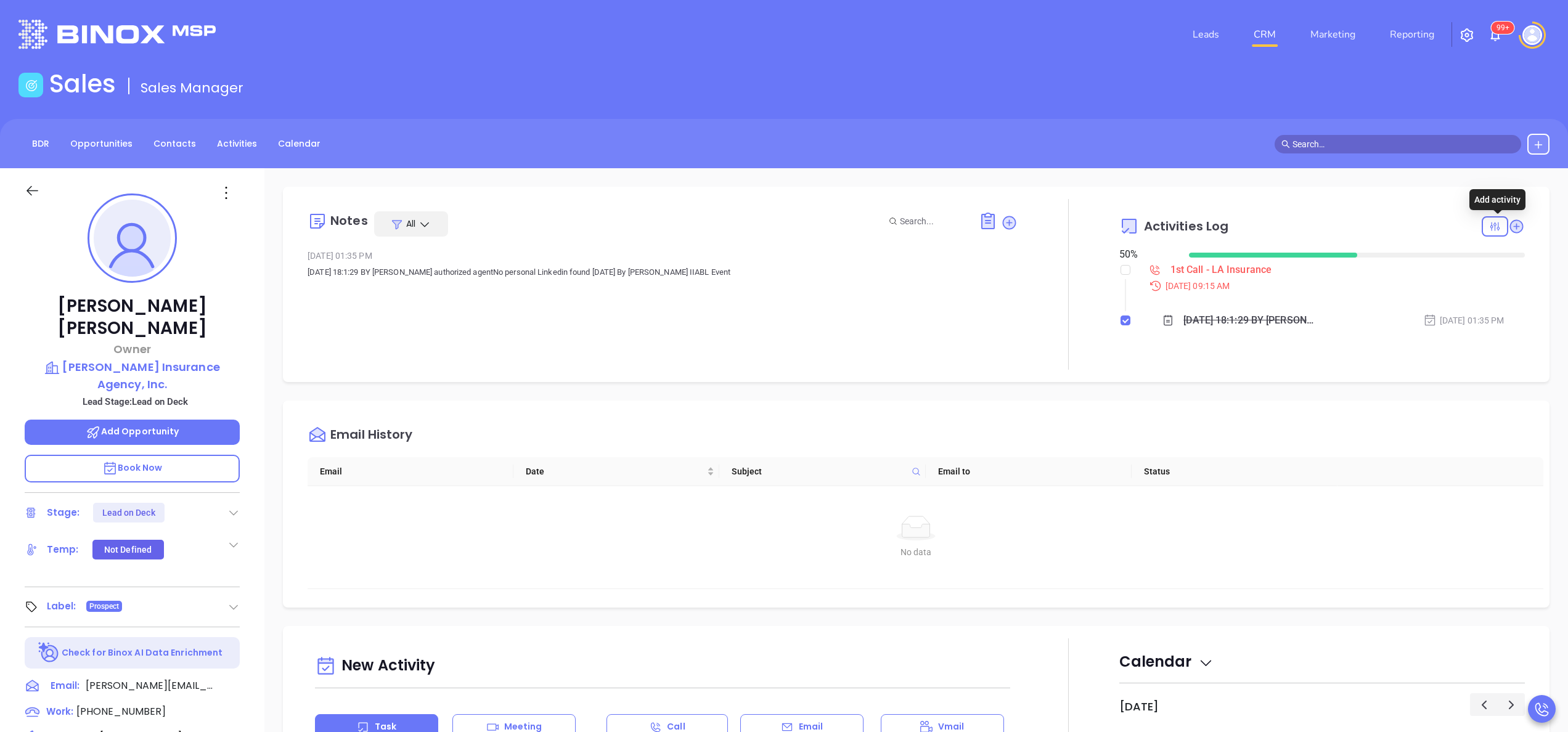
click at [1508, 218] on icon at bounding box center [1516, 227] width 17 height 17
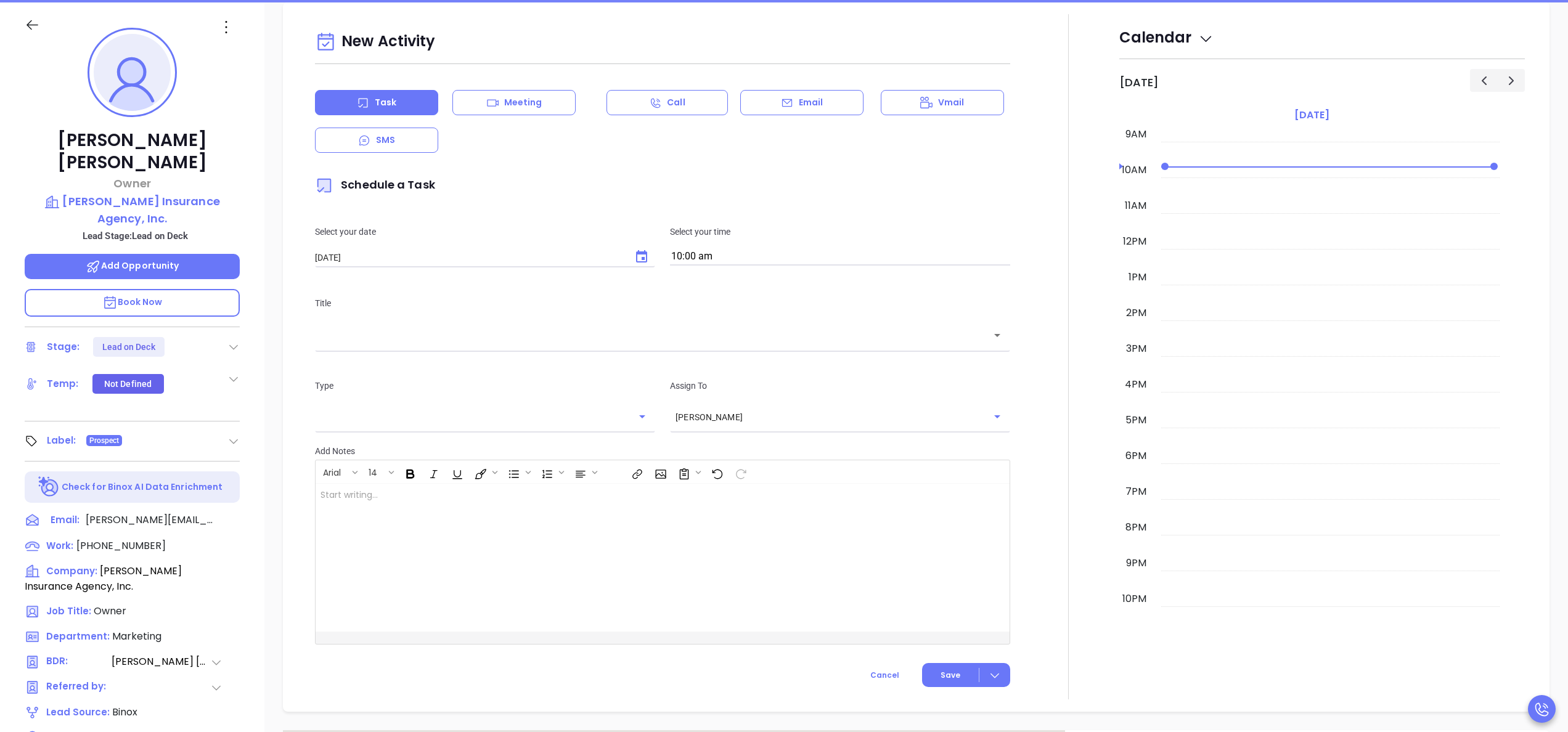
scroll to position [168, 0]
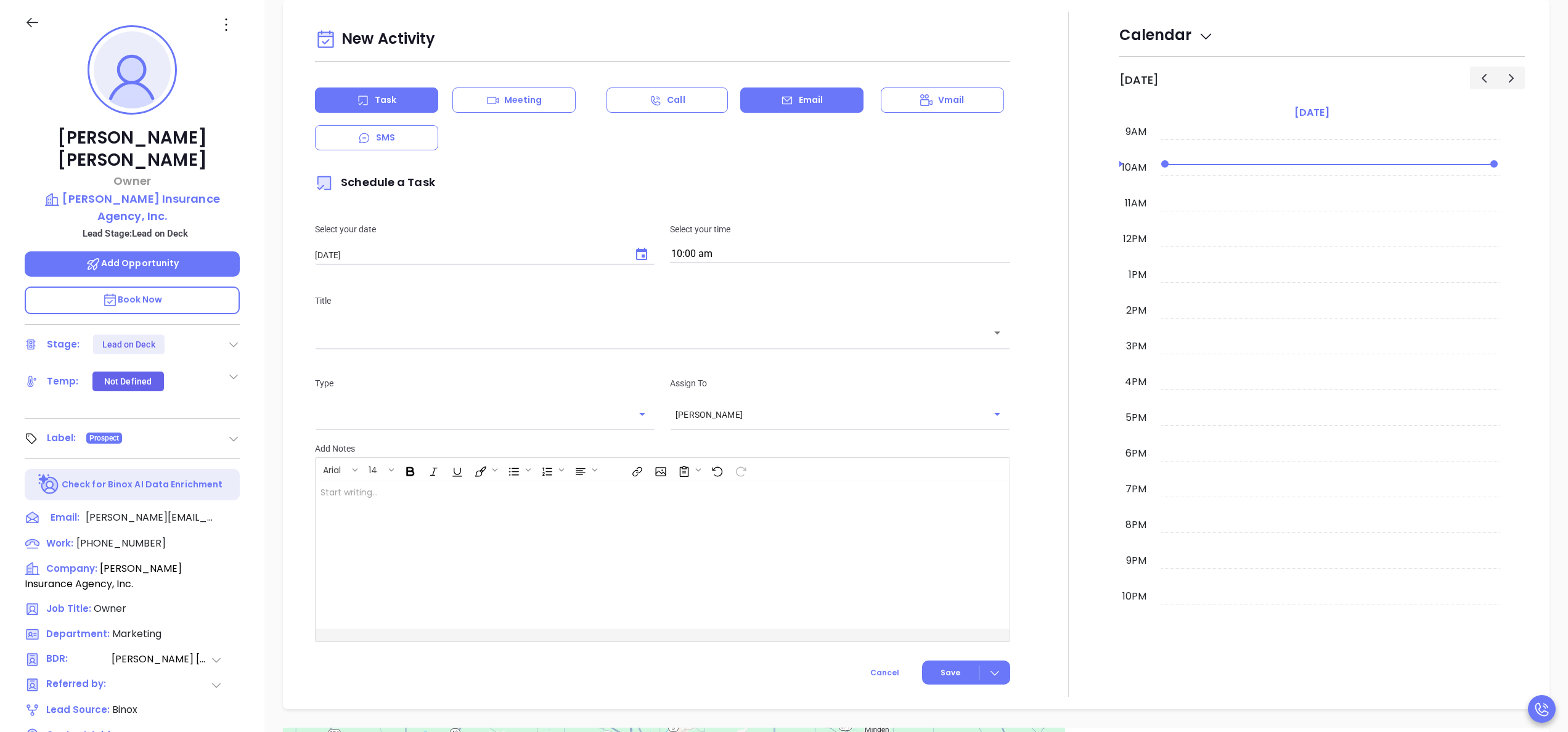
click at [763, 100] on div "Email" at bounding box center [802, 100] width 123 height 26
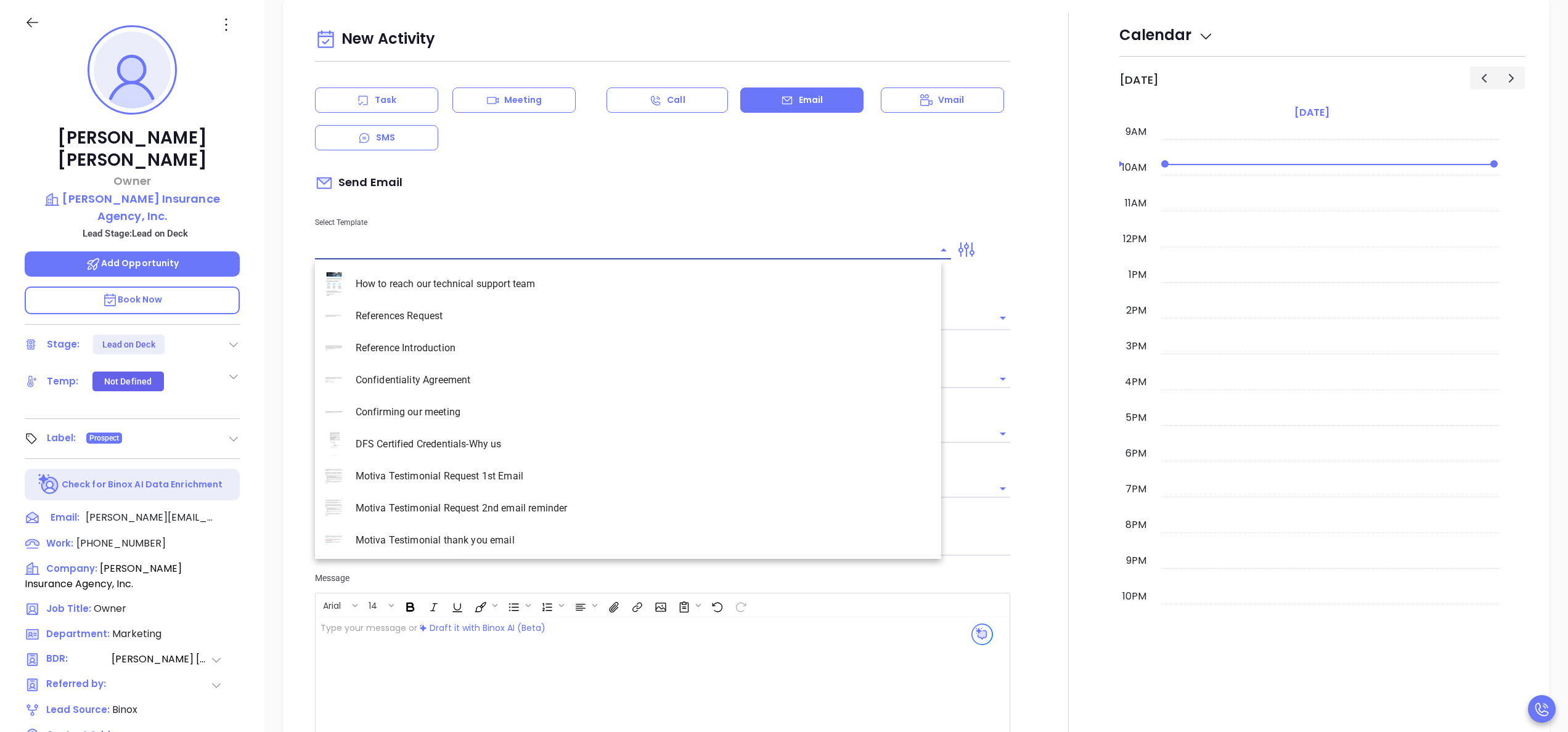
click at [432, 257] on input "text" at bounding box center [623, 250] width 618 height 18
type input "[PERSON_NAME]"
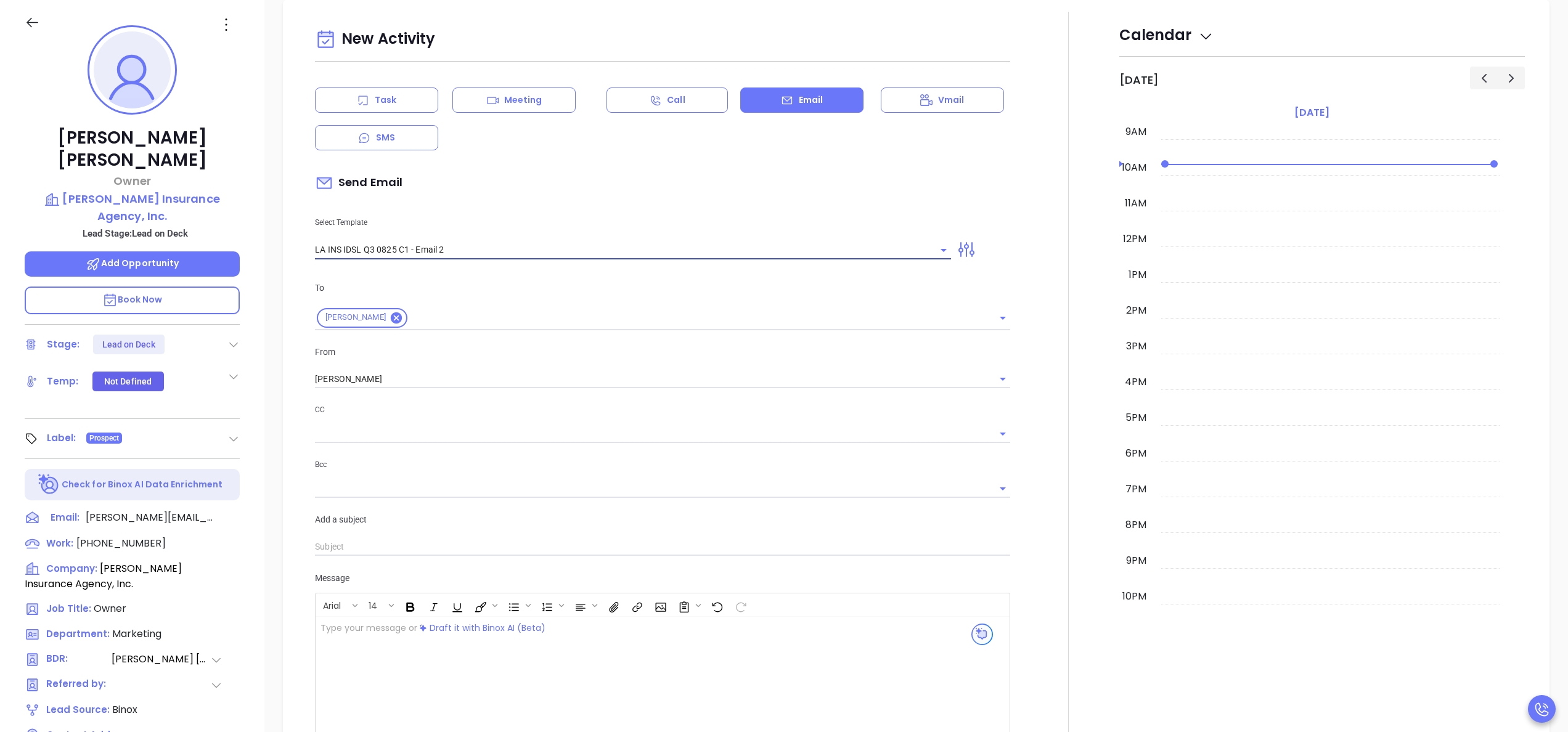
type input "LA INS IDSL Q3 0825 C1 - Email 2"
type input "February is coming fast—will [PERSON_NAME] Insurance Agency, Inc. be compliant?"
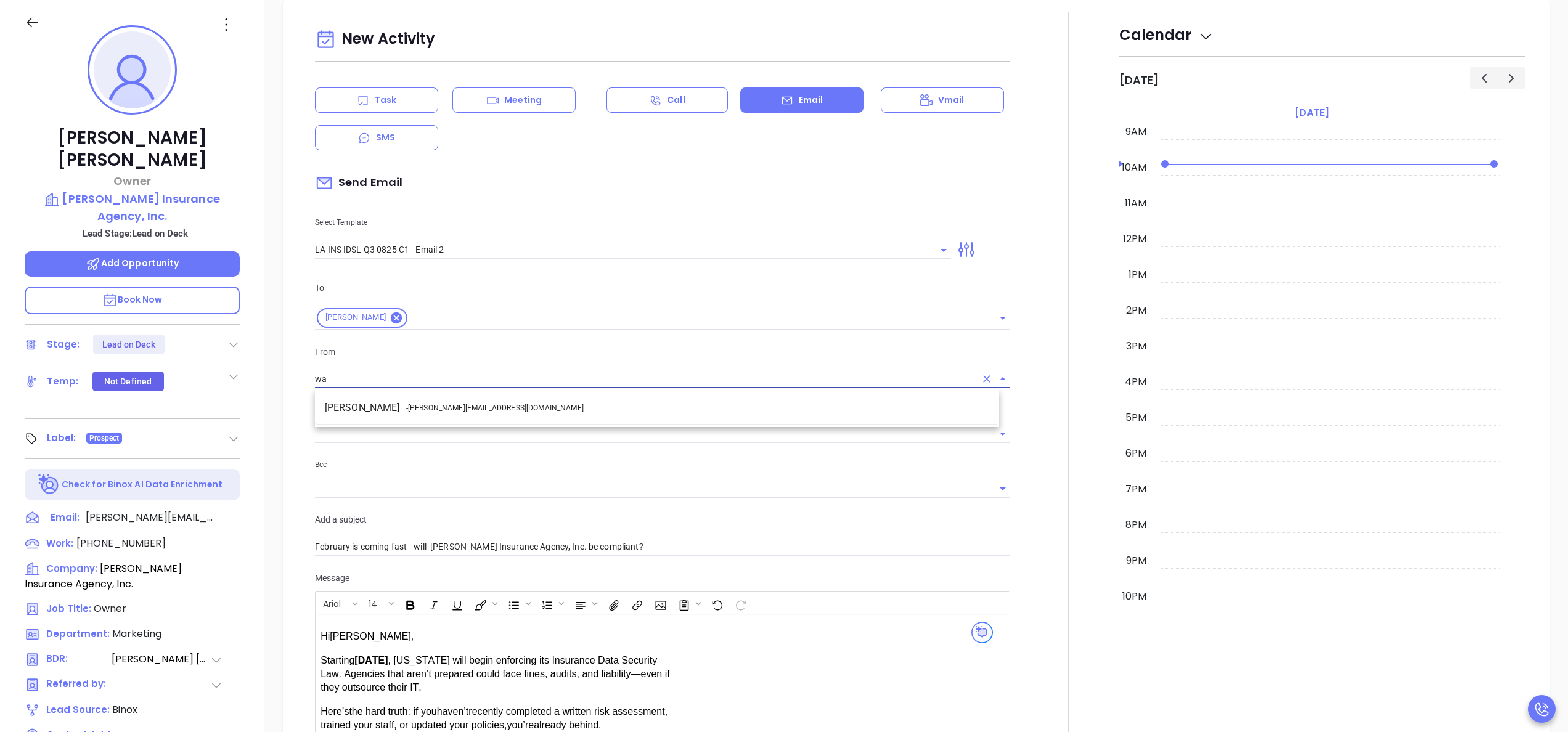
click at [476, 407] on li "Walter Contreras - [EMAIL_ADDRESS][DOMAIN_NAME]" at bounding box center [657, 408] width 684 height 22
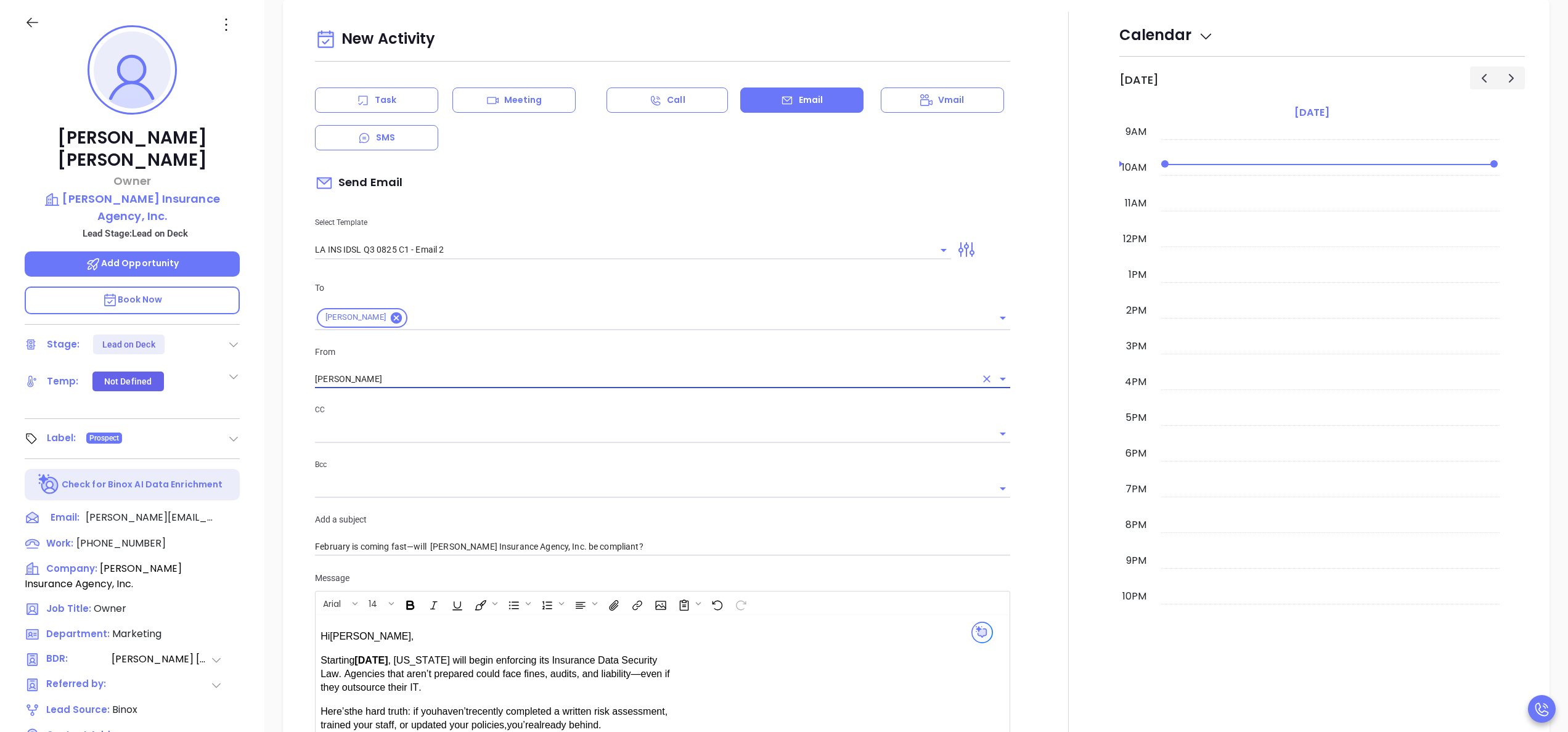
type input "[PERSON_NAME]"
click at [1051, 457] on div at bounding box center [1068, 484] width 102 height 945
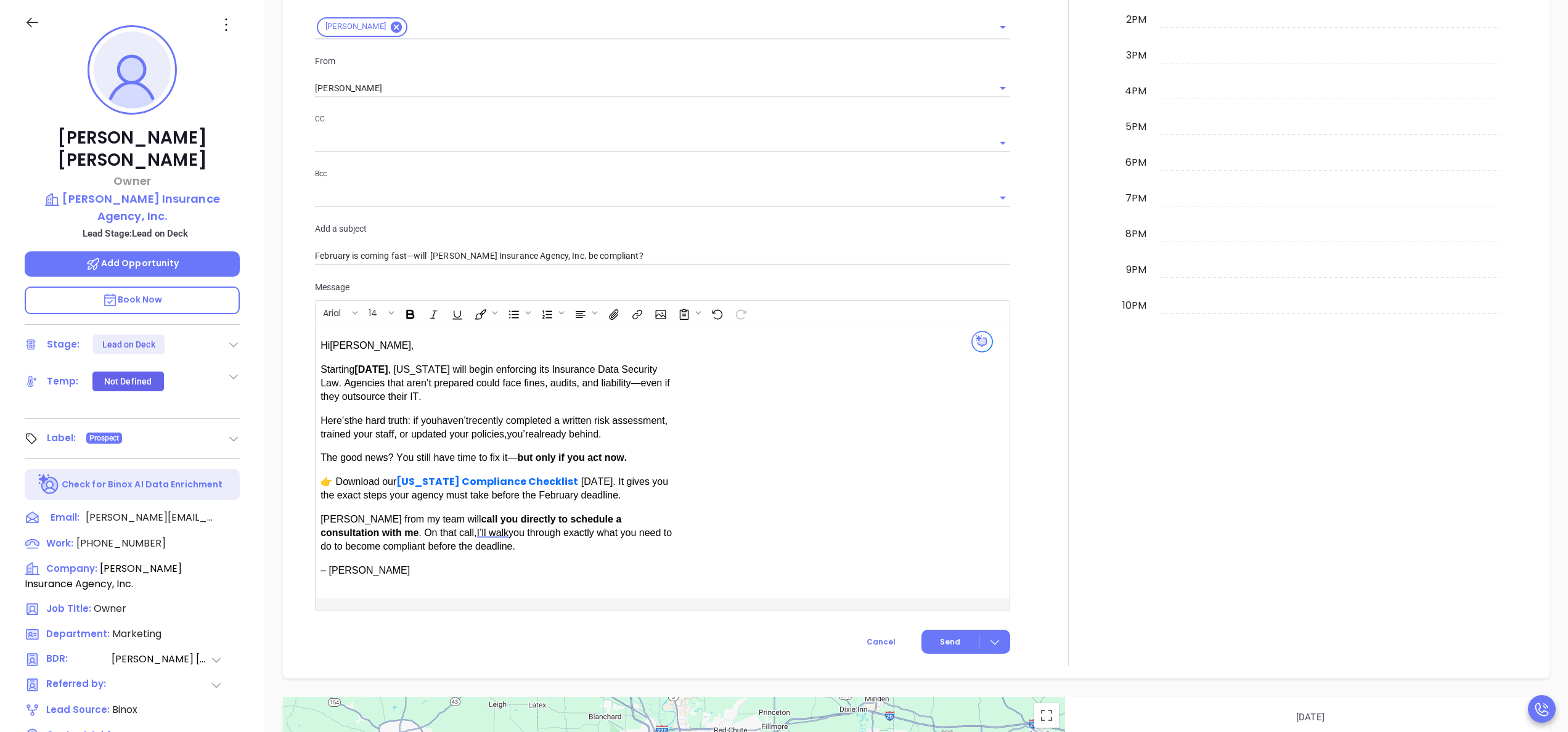
scroll to position [804, 0]
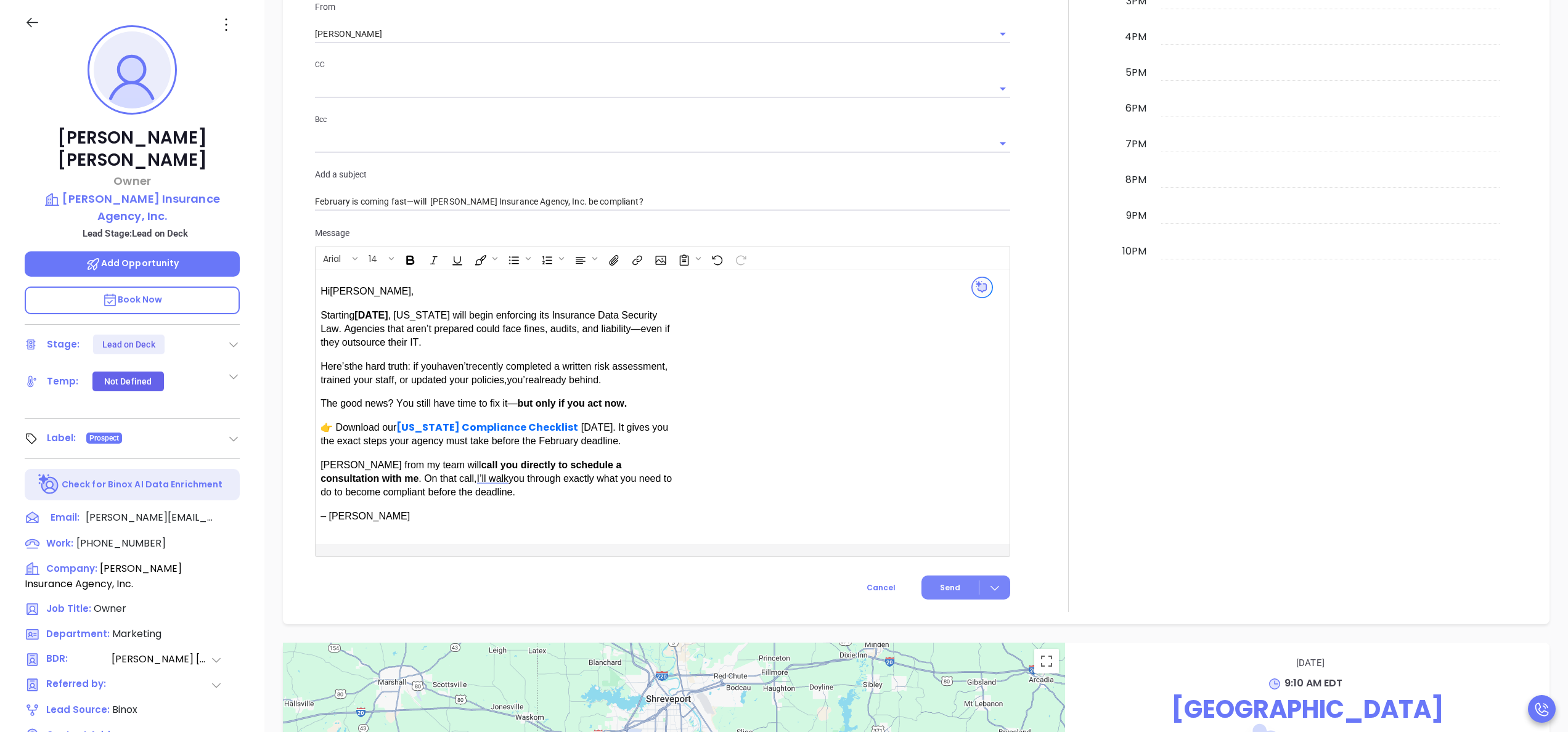
click at [940, 583] on span "Send" at bounding box center [950, 588] width 20 height 11
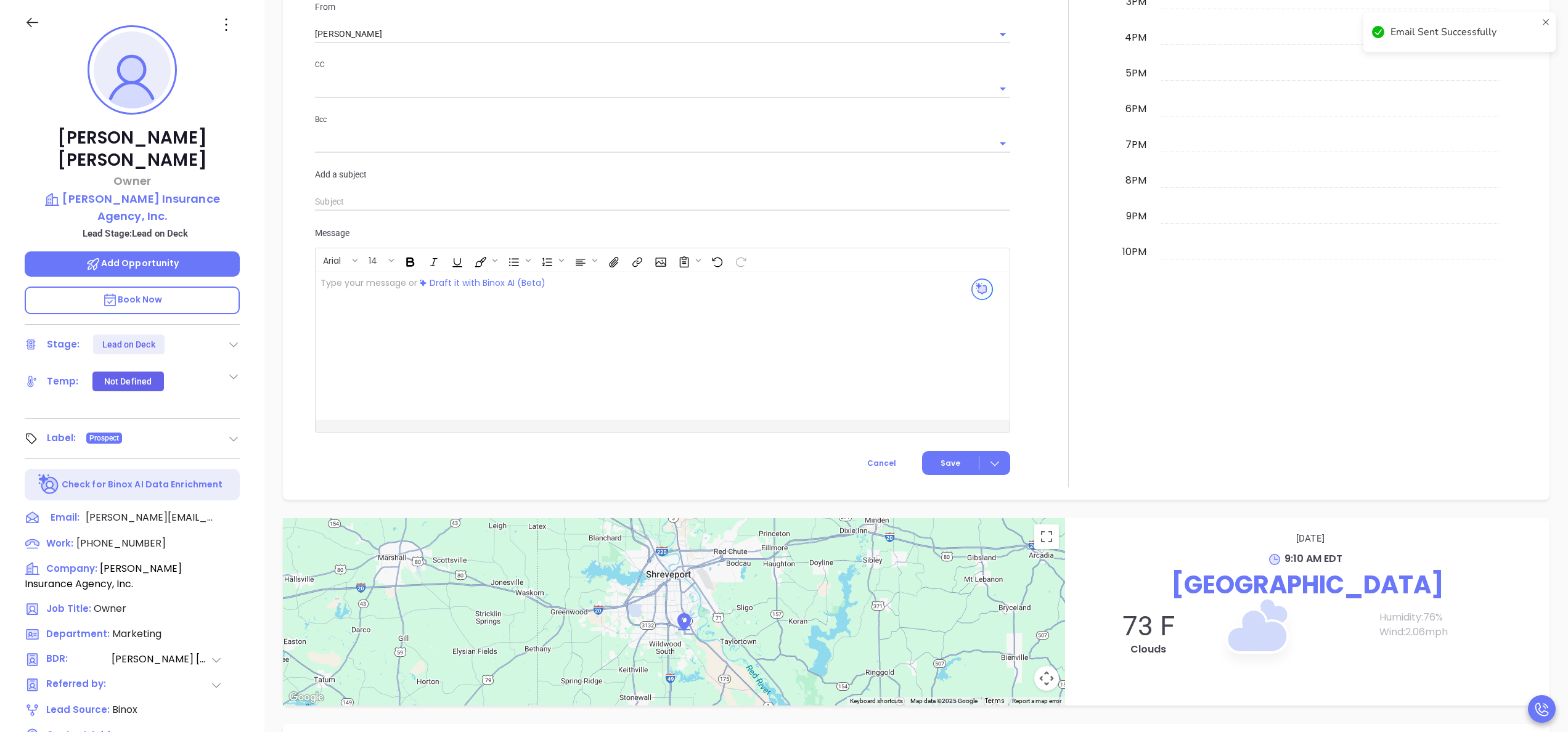
click at [1065, 475] on div at bounding box center [1068, 77] width 102 height 821
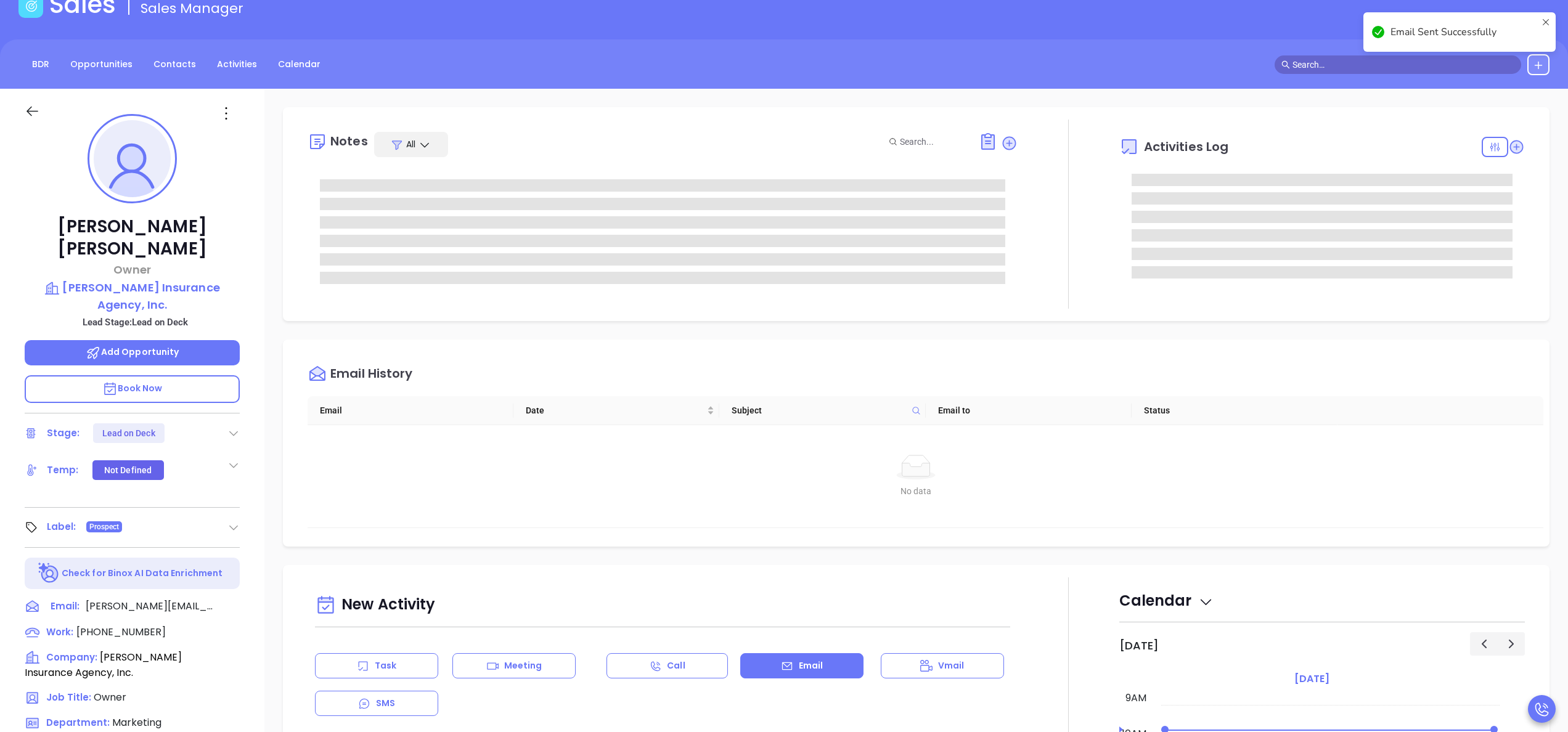
scroll to position [0, 0]
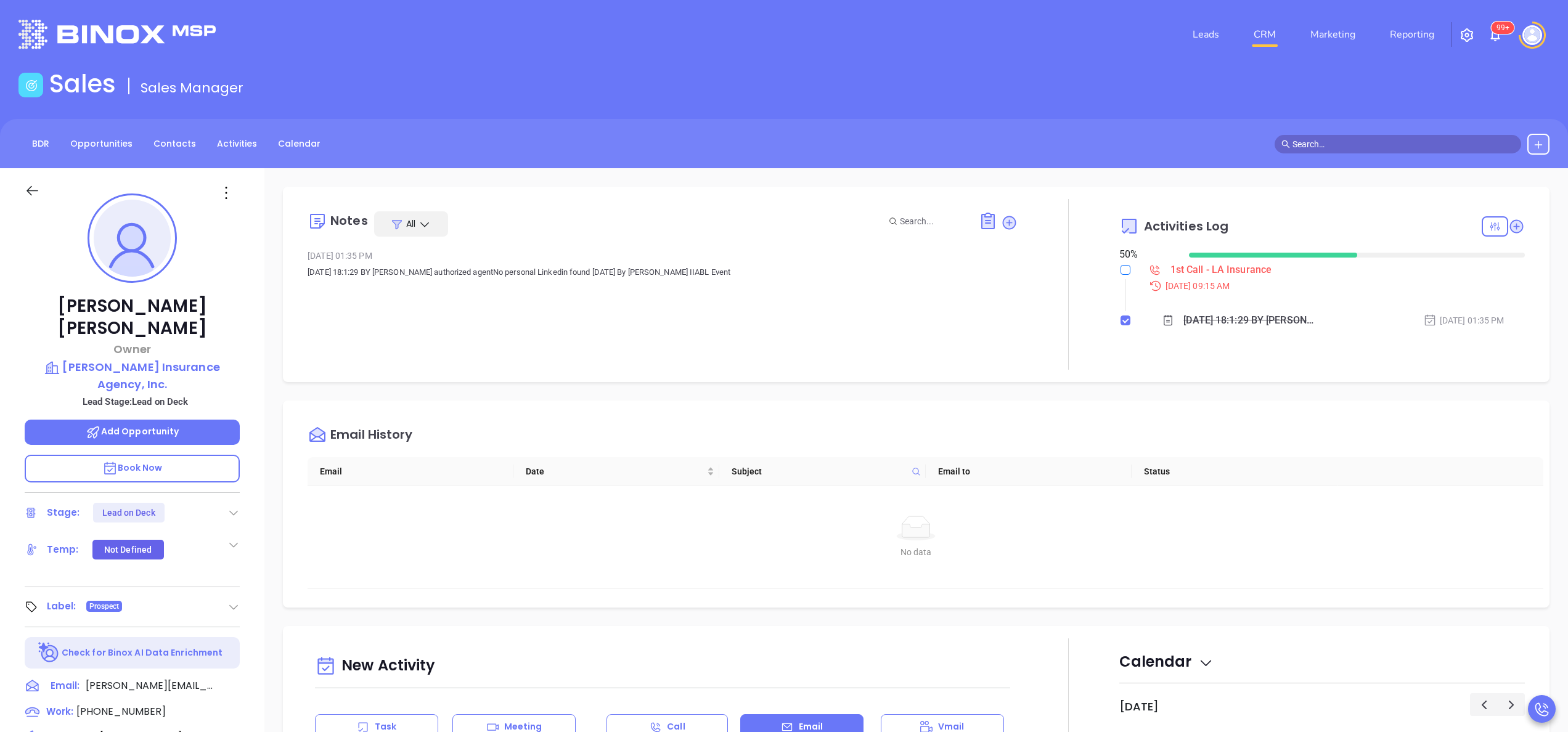
click at [1120, 273] on input "checkbox" at bounding box center [1125, 270] width 10 height 10
checkbox input "true"
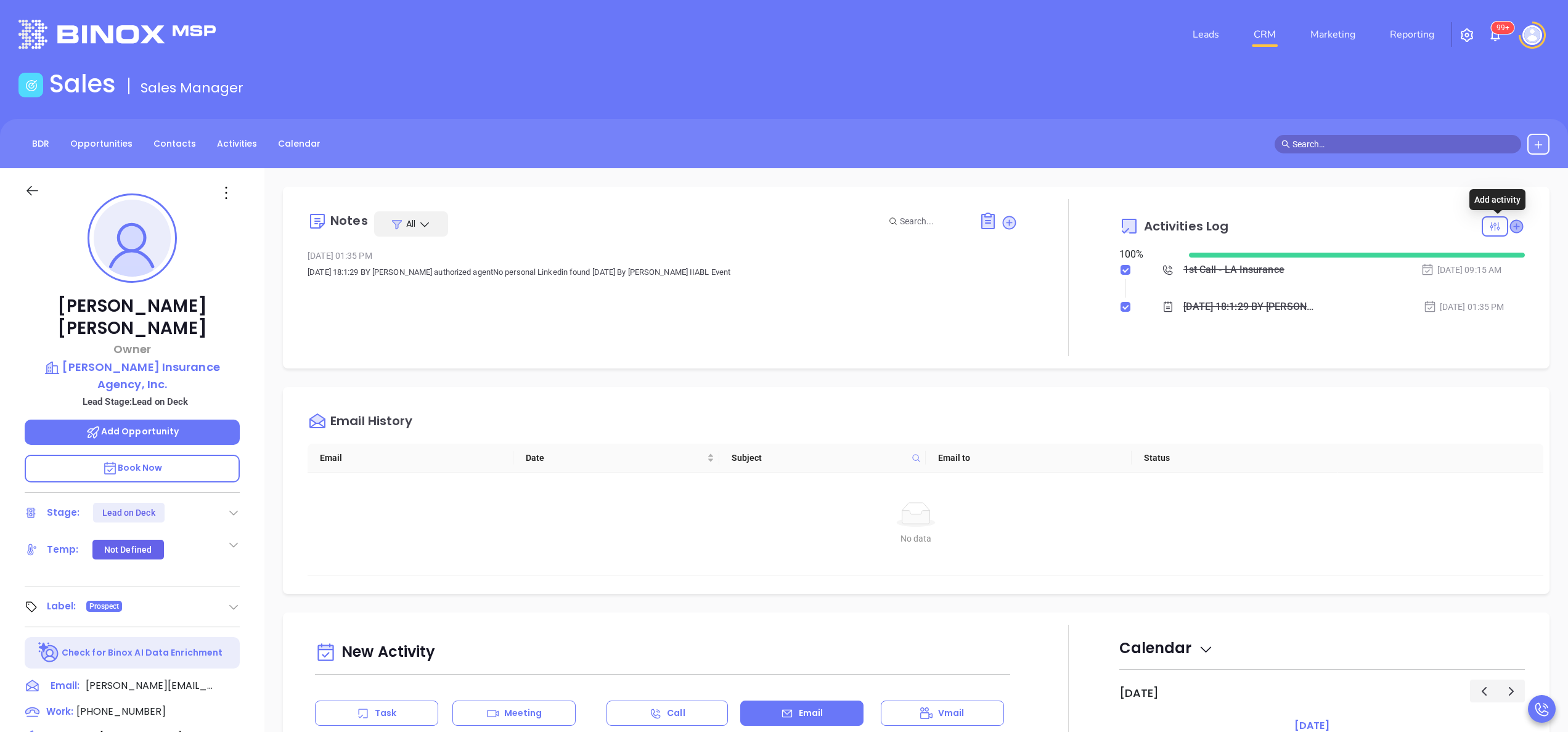
click at [1510, 231] on icon at bounding box center [1516, 226] width 12 height 12
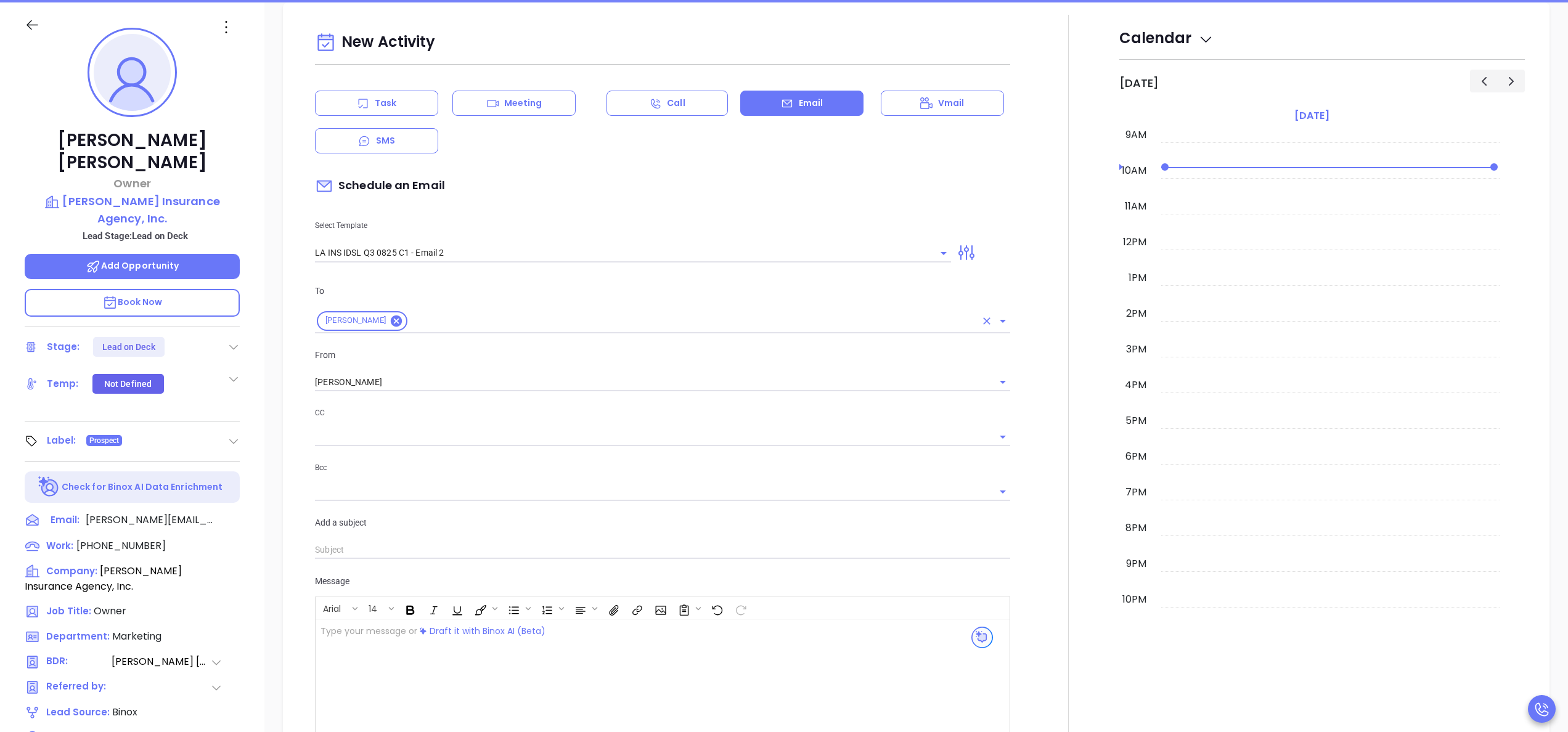
scroll to position [168, 0]
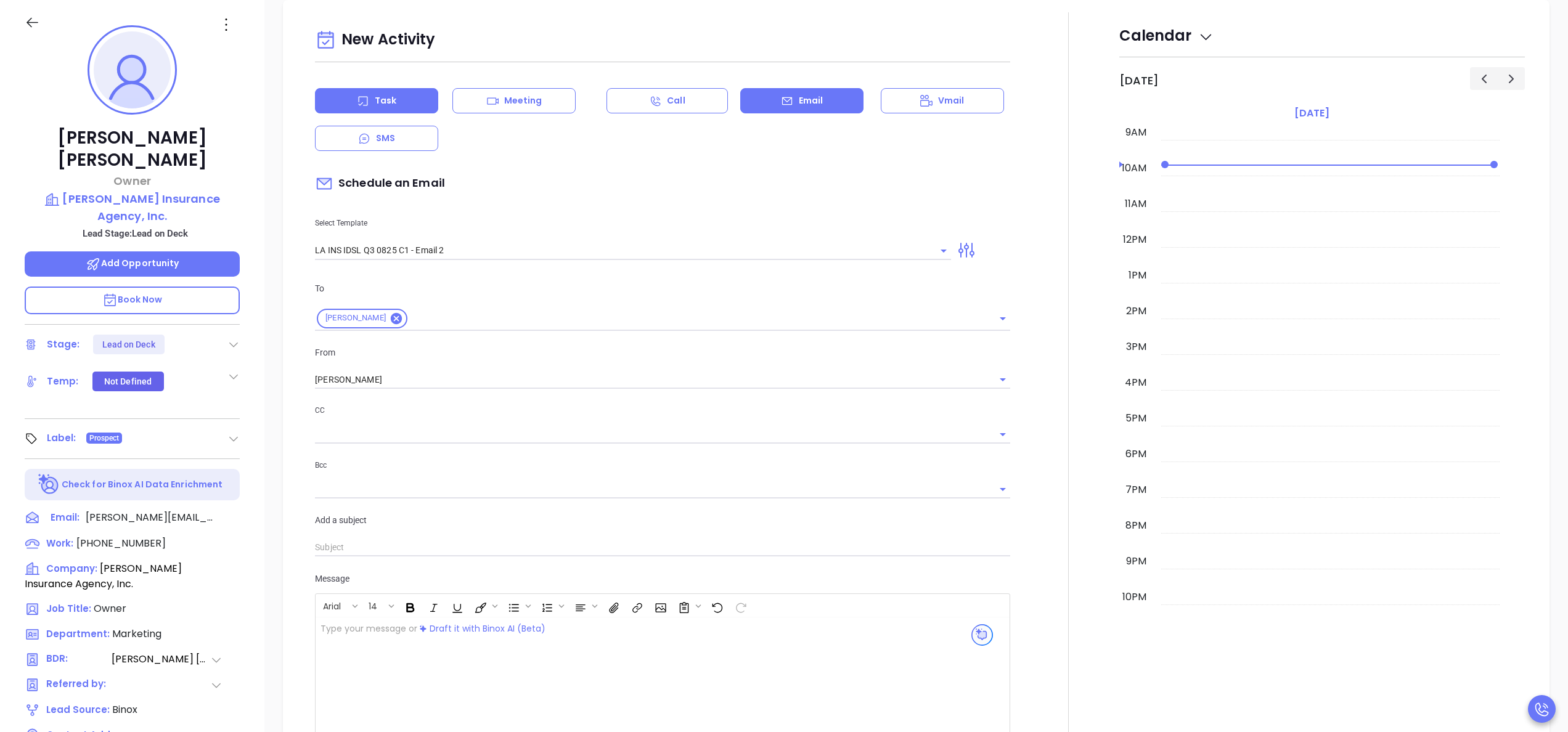
click at [379, 106] on p "Task" at bounding box center [386, 101] width 22 height 13
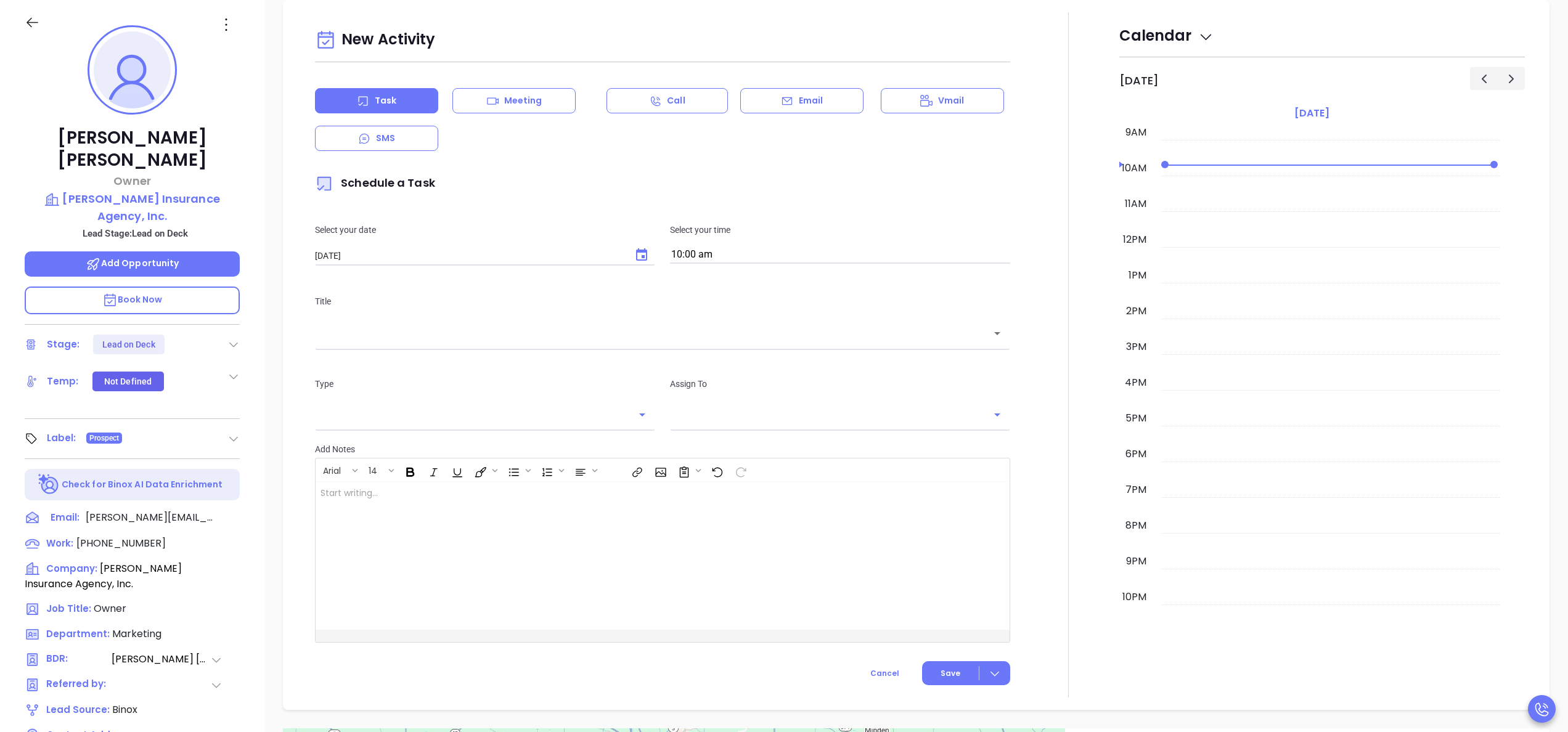
type input "[PERSON_NAME]"
click at [636, 257] on icon "Choose date, selected date is Oct 1, 2025" at bounding box center [641, 254] width 11 height 12
click at [473, 279] on icon "Previous month" at bounding box center [468, 282] width 15 height 15
click at [387, 427] on button "30" at bounding box center [389, 427] width 22 height 22
type input "[DATE]"
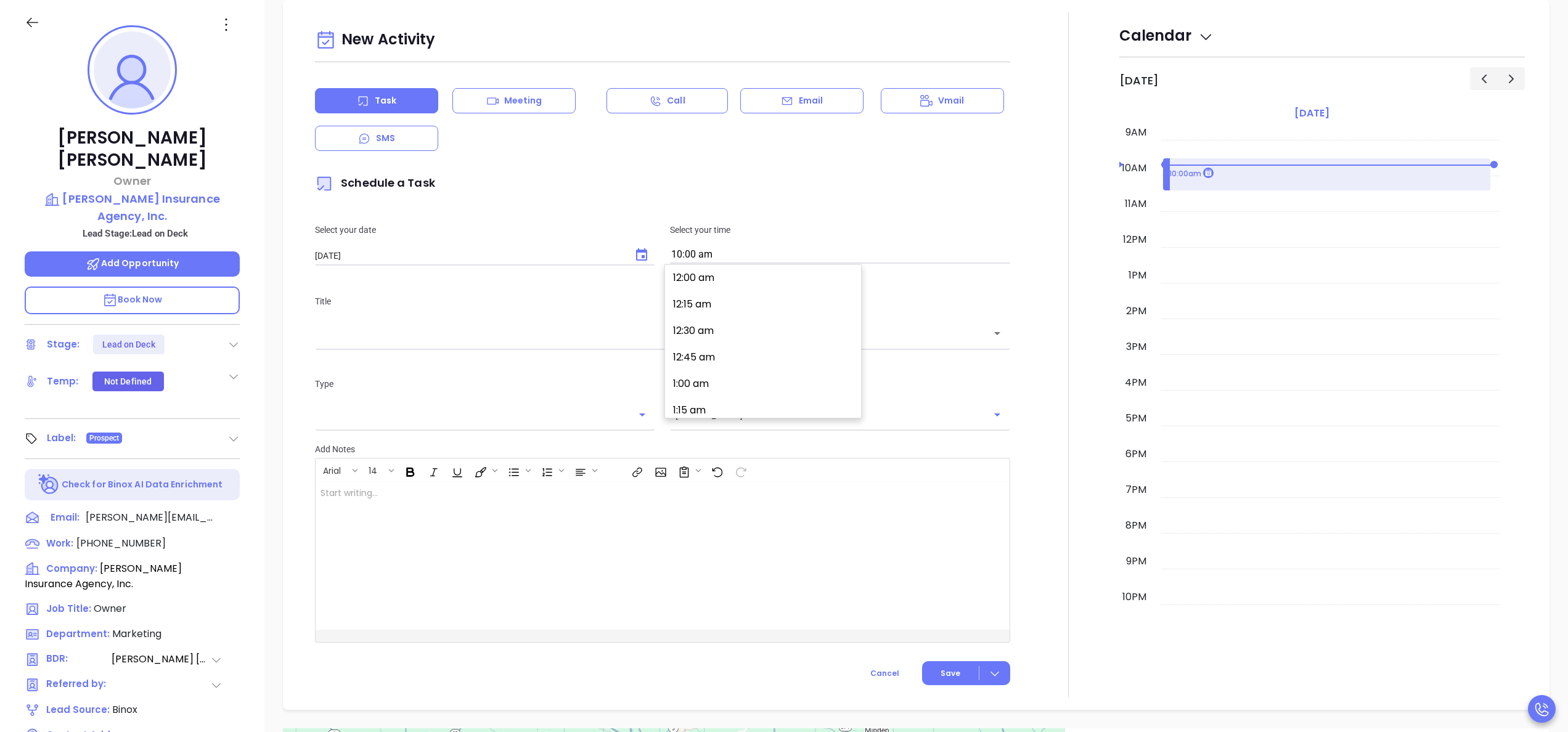
click at [718, 259] on input "10:00 am" at bounding box center [840, 255] width 340 height 17
click at [716, 297] on button "4:30 pm" at bounding box center [765, 299] width 191 height 26
type input "4:30 pm"
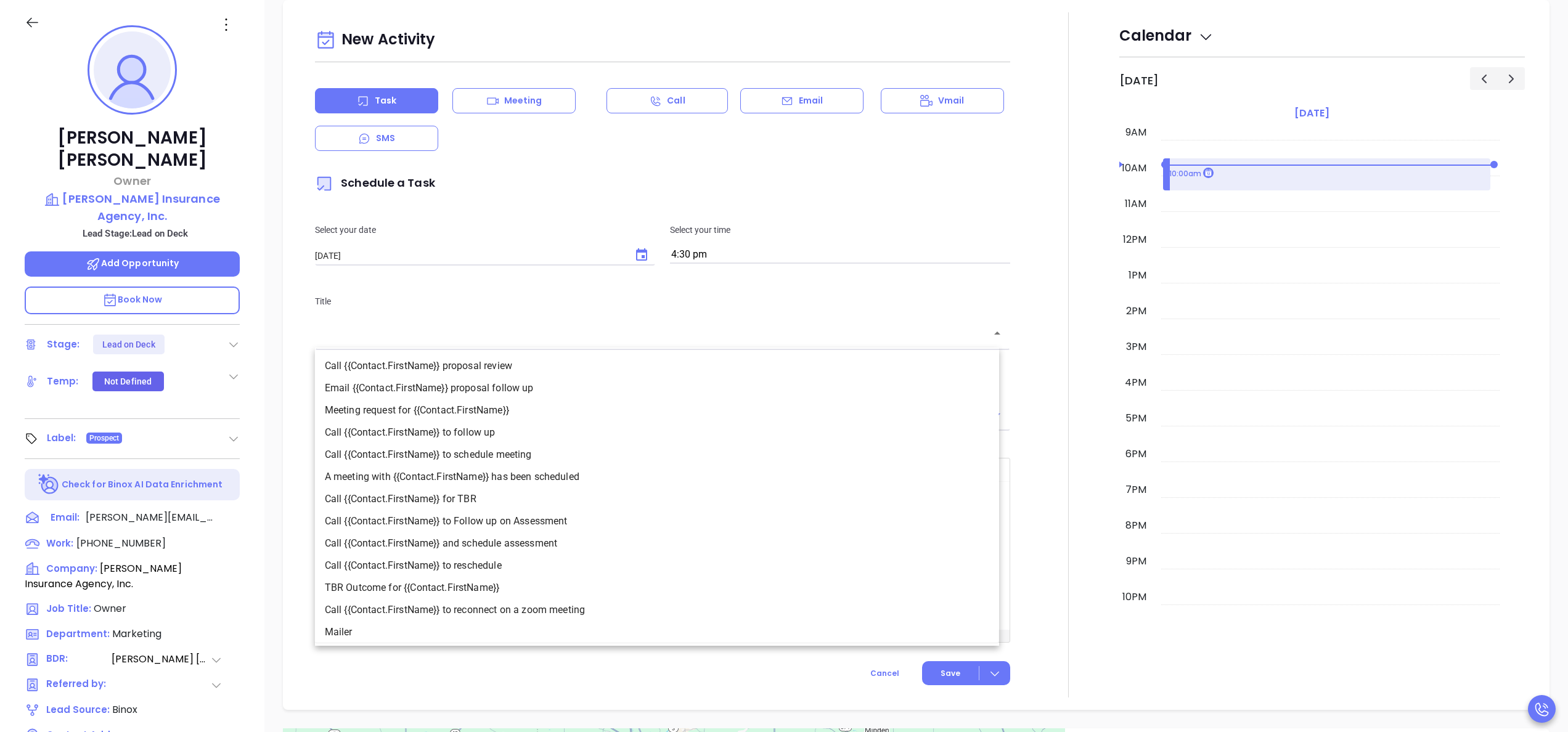
click at [666, 337] on input "text" at bounding box center [653, 333] width 666 height 14
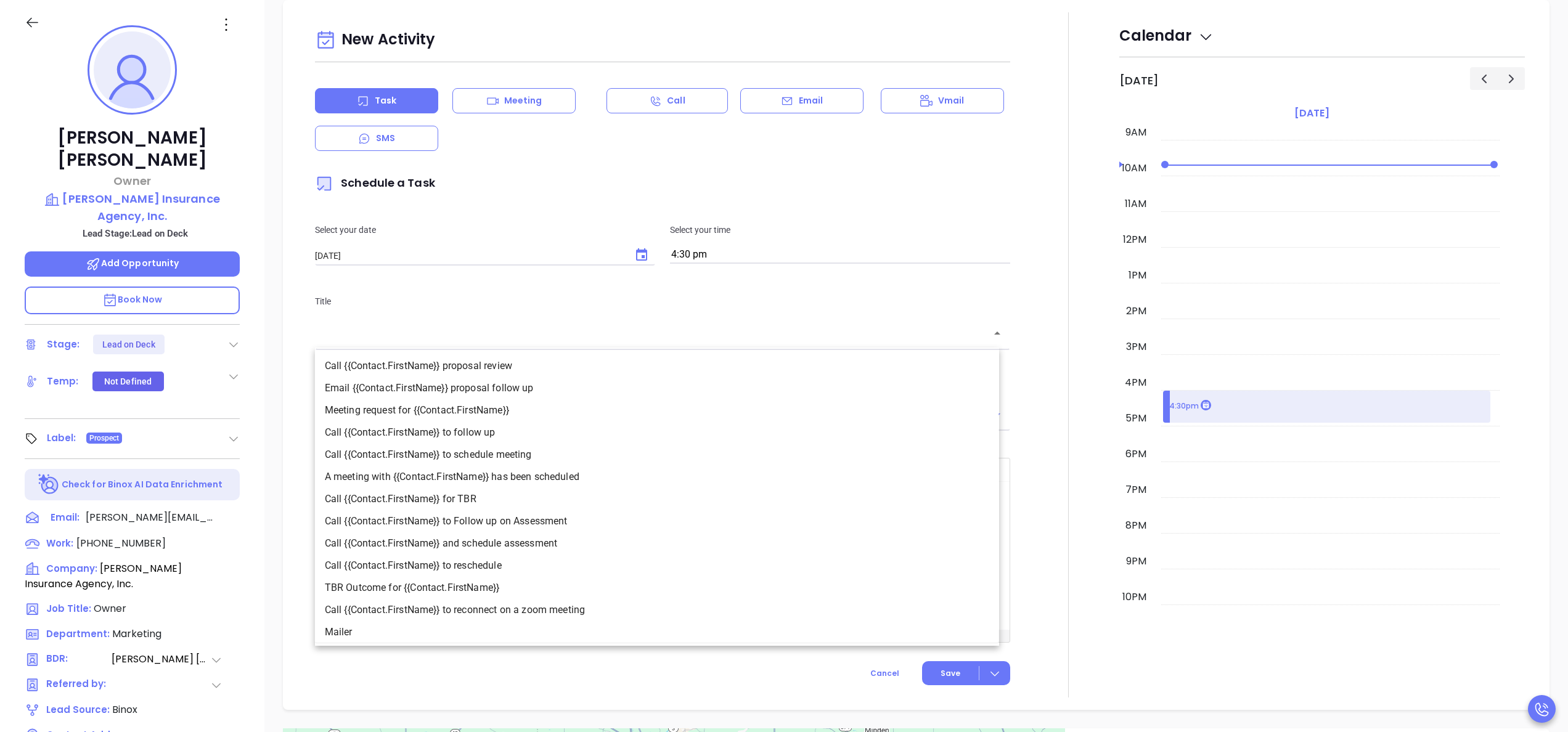
click at [587, 427] on li "Call {{Contact.FirstName}} to follow up" at bounding box center [657, 432] width 684 height 22
type input "Call Richard to follow up"
type input "Call"
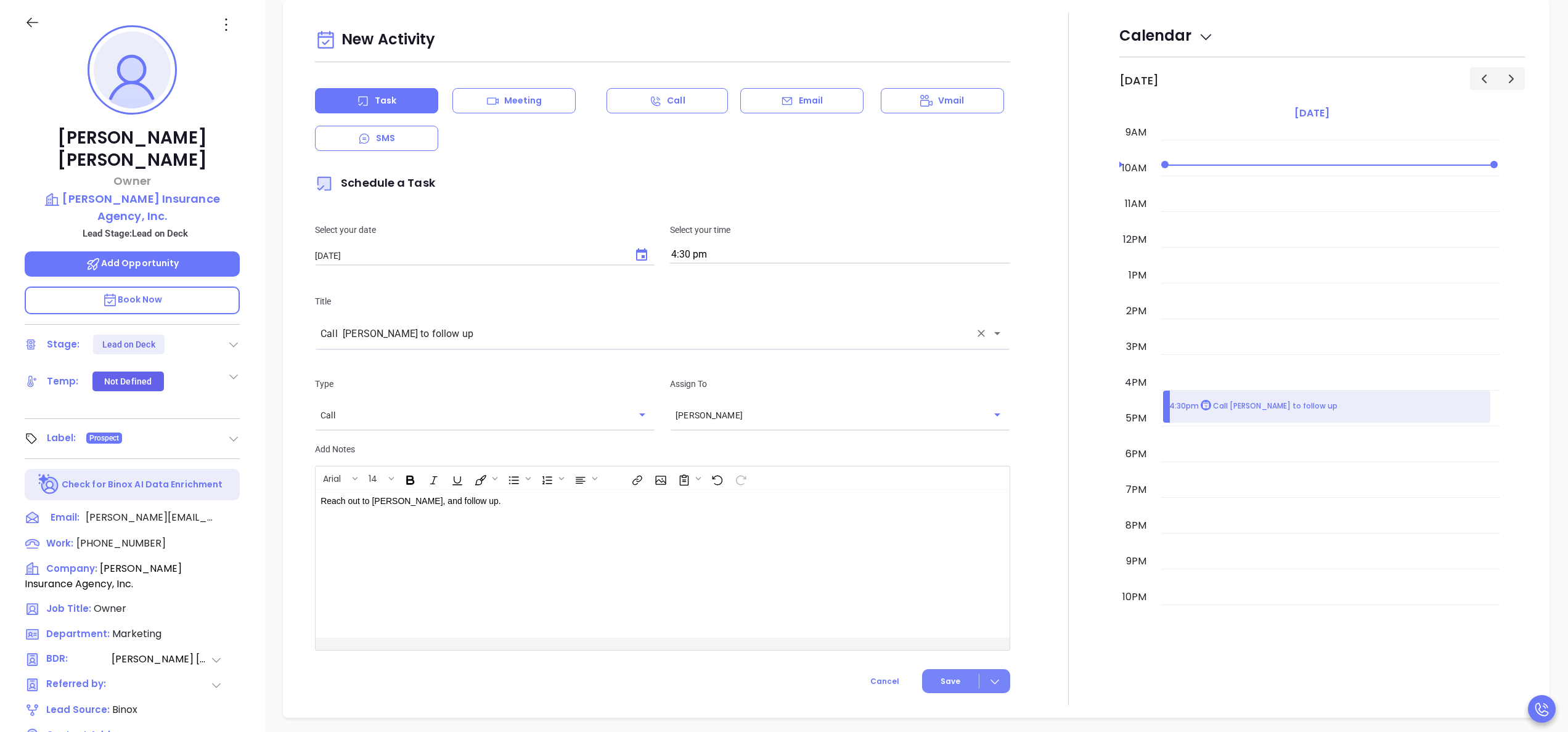
click at [957, 694] on button "Save" at bounding box center [966, 682] width 88 height 24
click at [1051, 584] on div at bounding box center [1068, 359] width 102 height 694
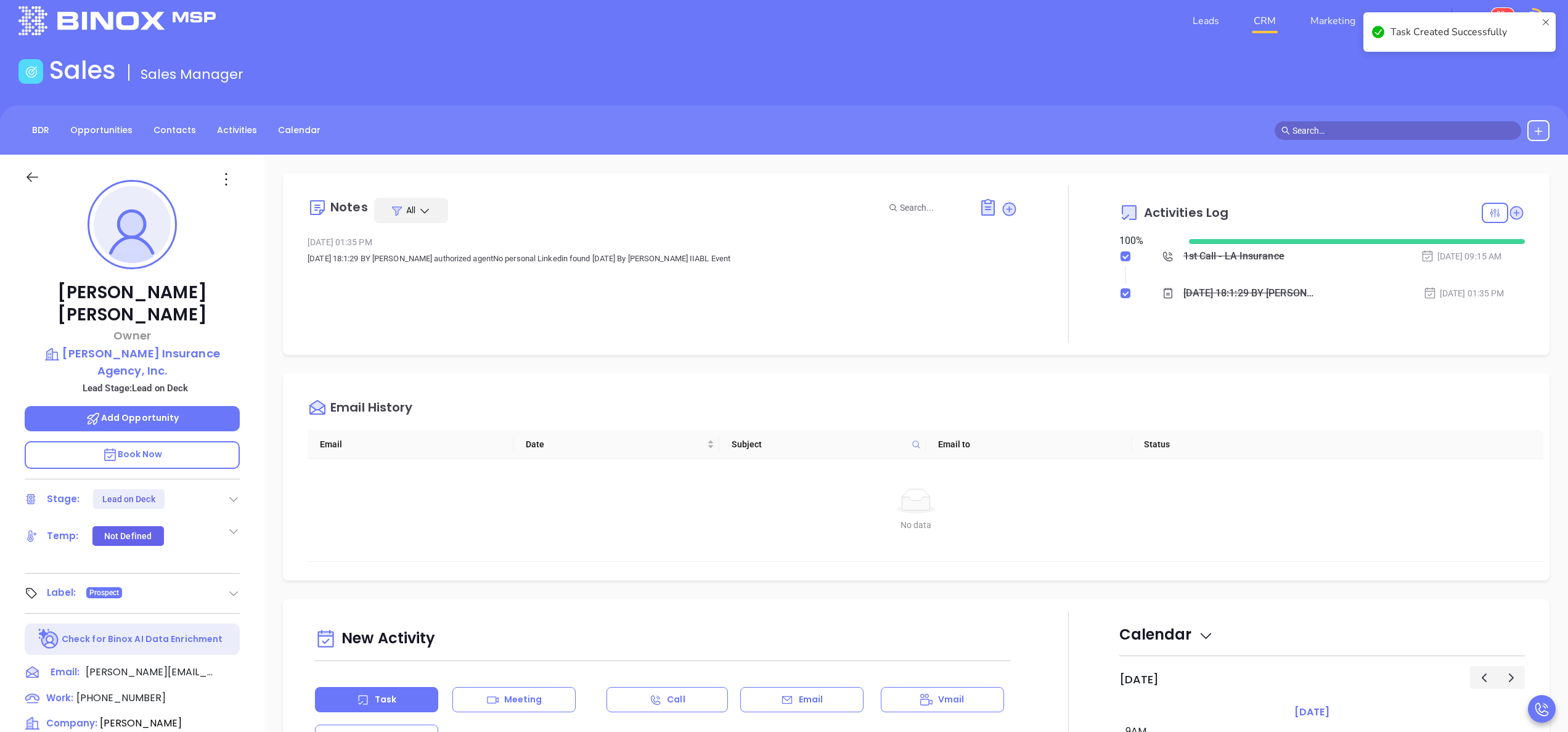
scroll to position [0, 0]
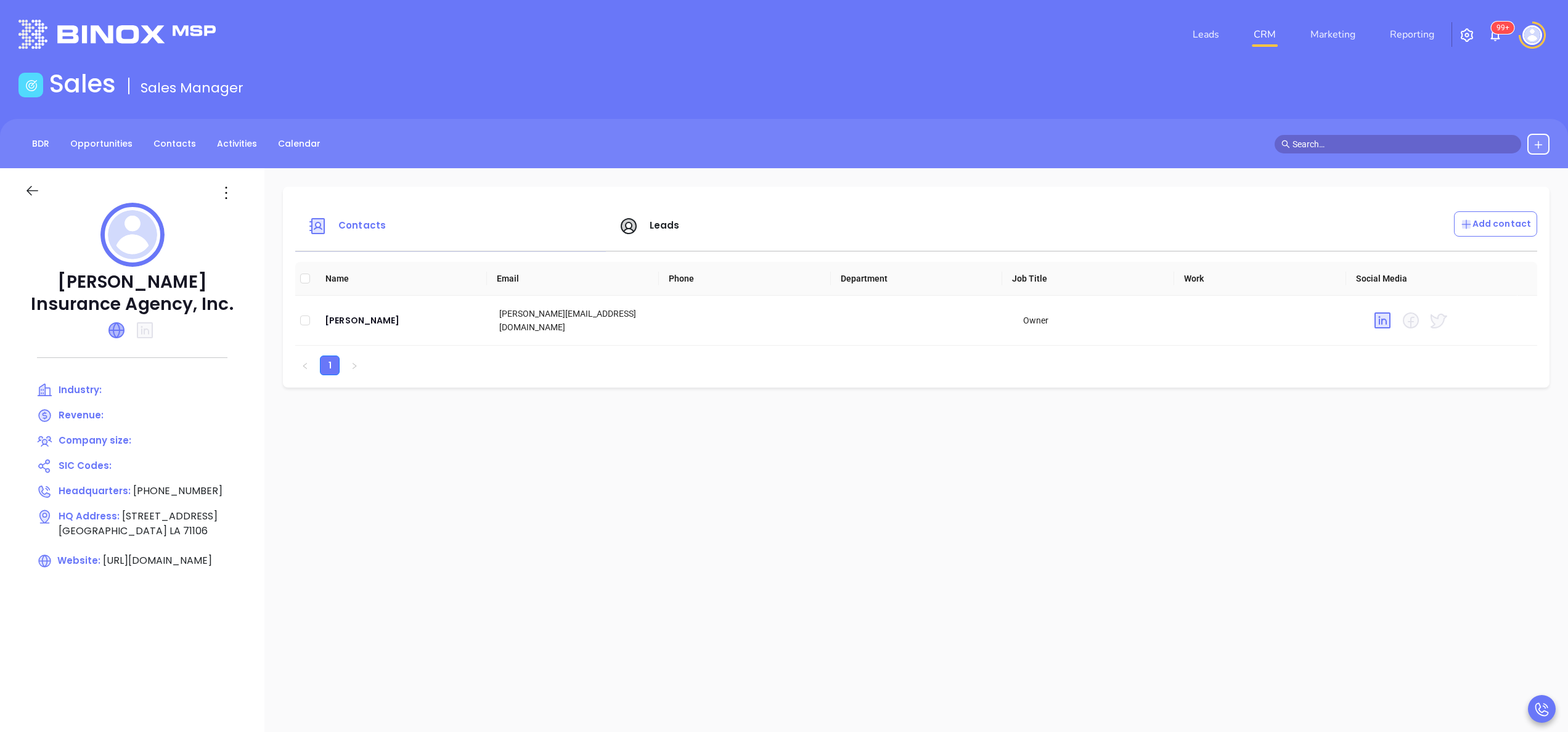
click at [111, 326] on icon at bounding box center [116, 330] width 15 height 15
click at [368, 324] on div "[PERSON_NAME]" at bounding box center [402, 320] width 155 height 15
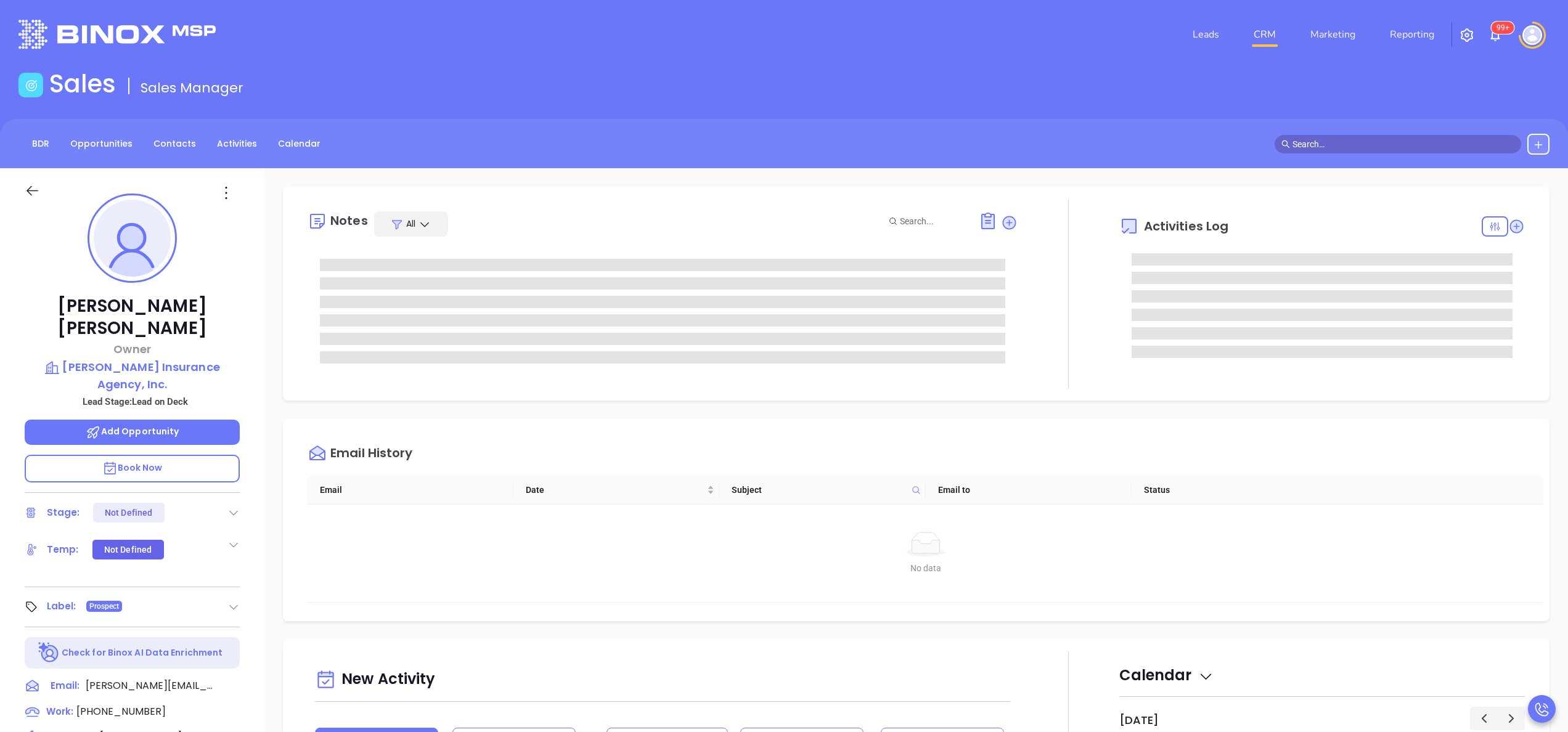
type input "[PERSON_NAME]"
type input "10:00 am"
type input "[DATE]"
type input "Anabell Dominguez"
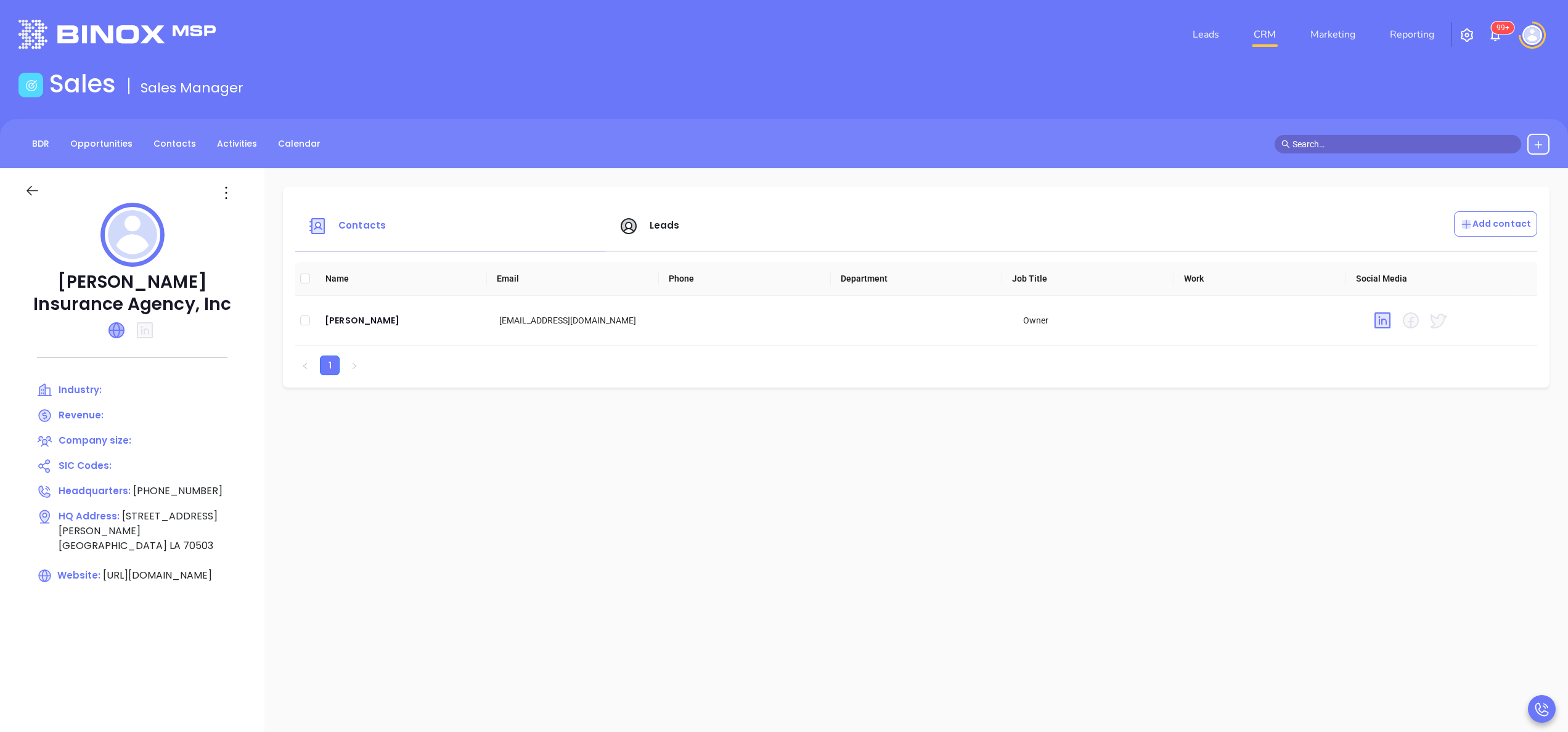
click at [117, 334] on icon at bounding box center [116, 330] width 15 height 15
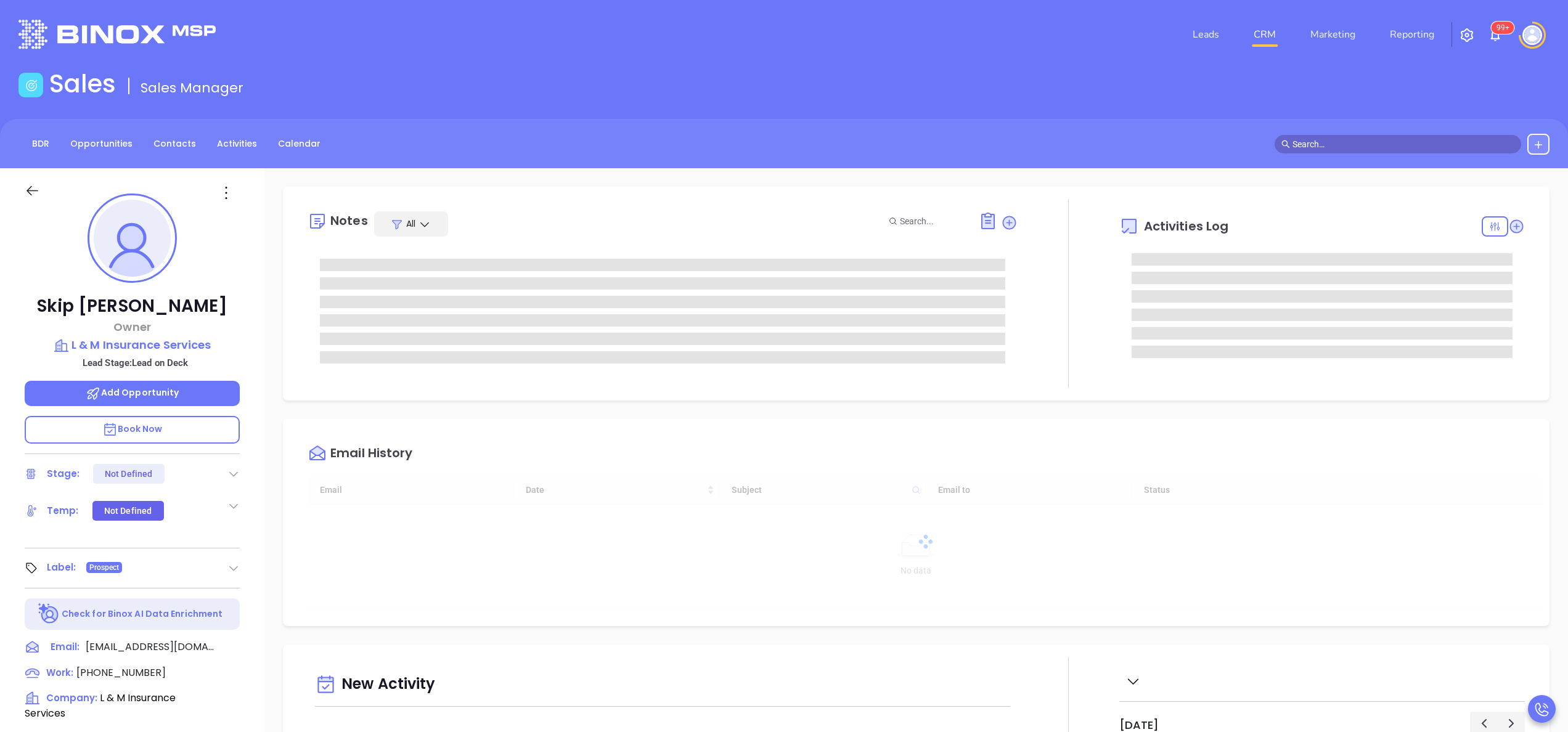
type input "10/01/2025"
type input "Anabell Dominguez"
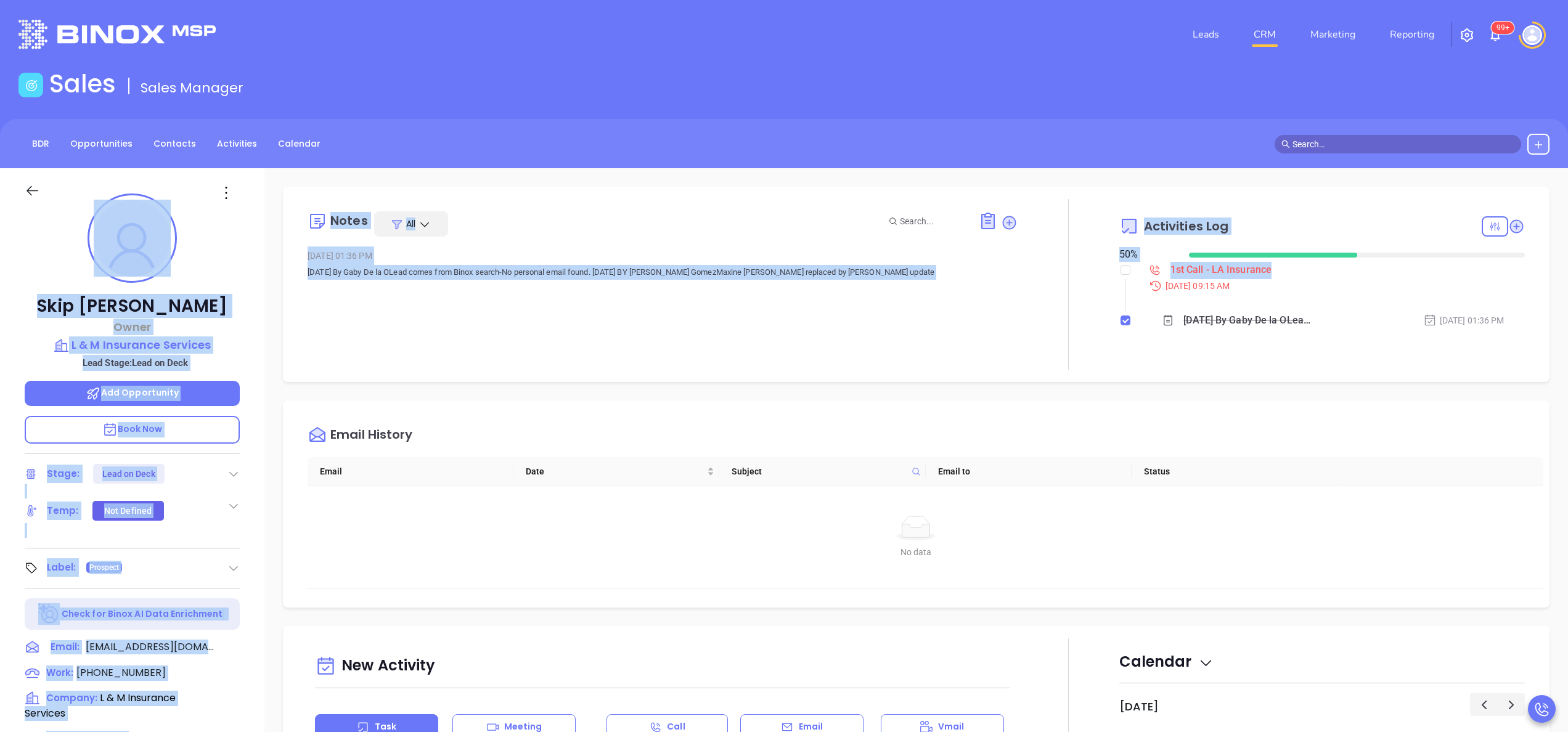
drag, startPoint x: 984, startPoint y: 149, endPoint x: 1117, endPoint y: 287, distance: 191.7
click at [1117, 287] on main "Sales Sales Manager BDR Opportunities Contacts Activities Calendar Call Now Cal…" at bounding box center [784, 576] width 1568 height 1014
click at [1122, 287] on li "1st Call - LA Insurance Sep 8, 2025 | 09:15 AM" at bounding box center [1323, 289] width 402 height 47
click at [1120, 269] on input "checkbox" at bounding box center [1125, 270] width 10 height 10
checkbox input "true"
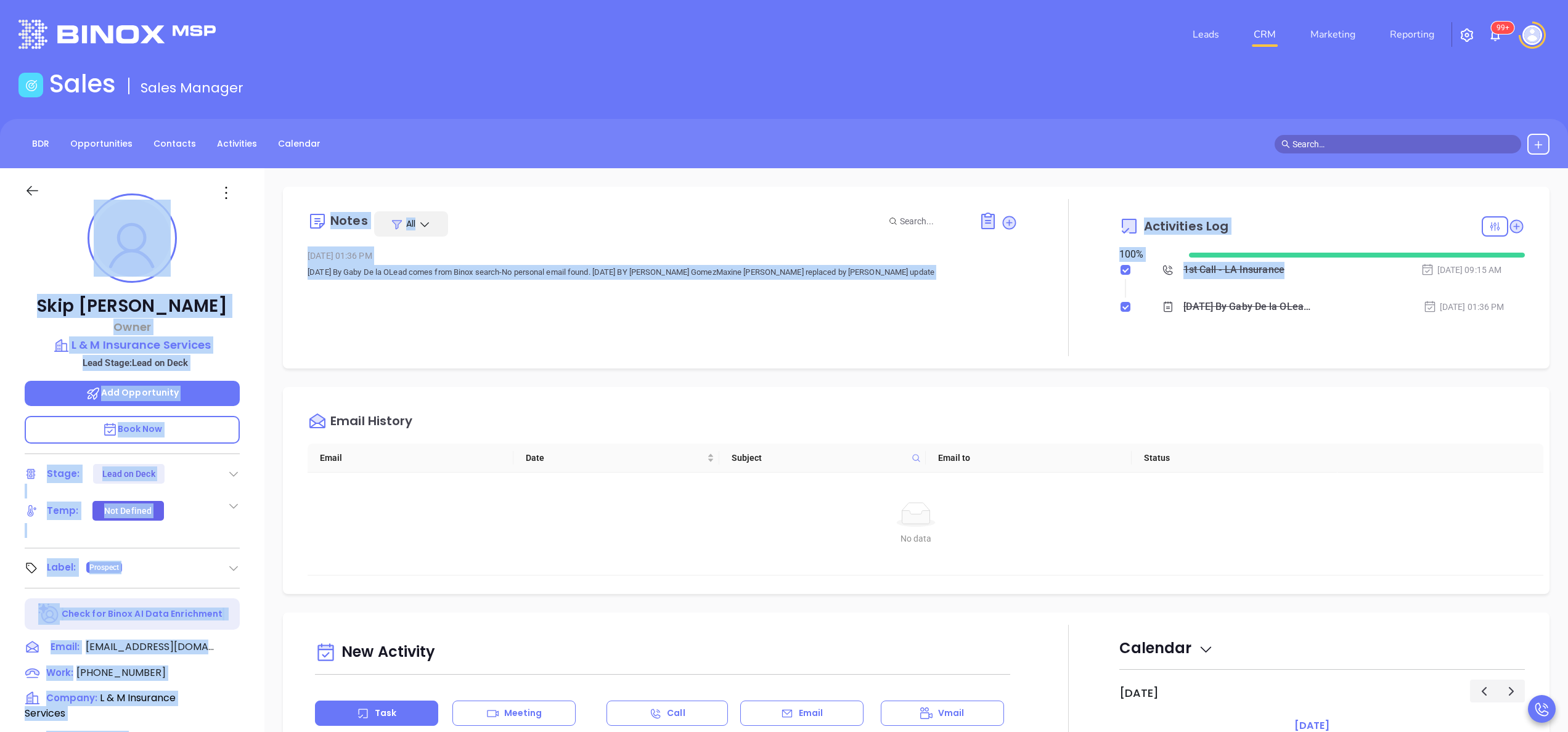
click at [1275, 220] on div "Activities Log" at bounding box center [1321, 226] width 406 height 29
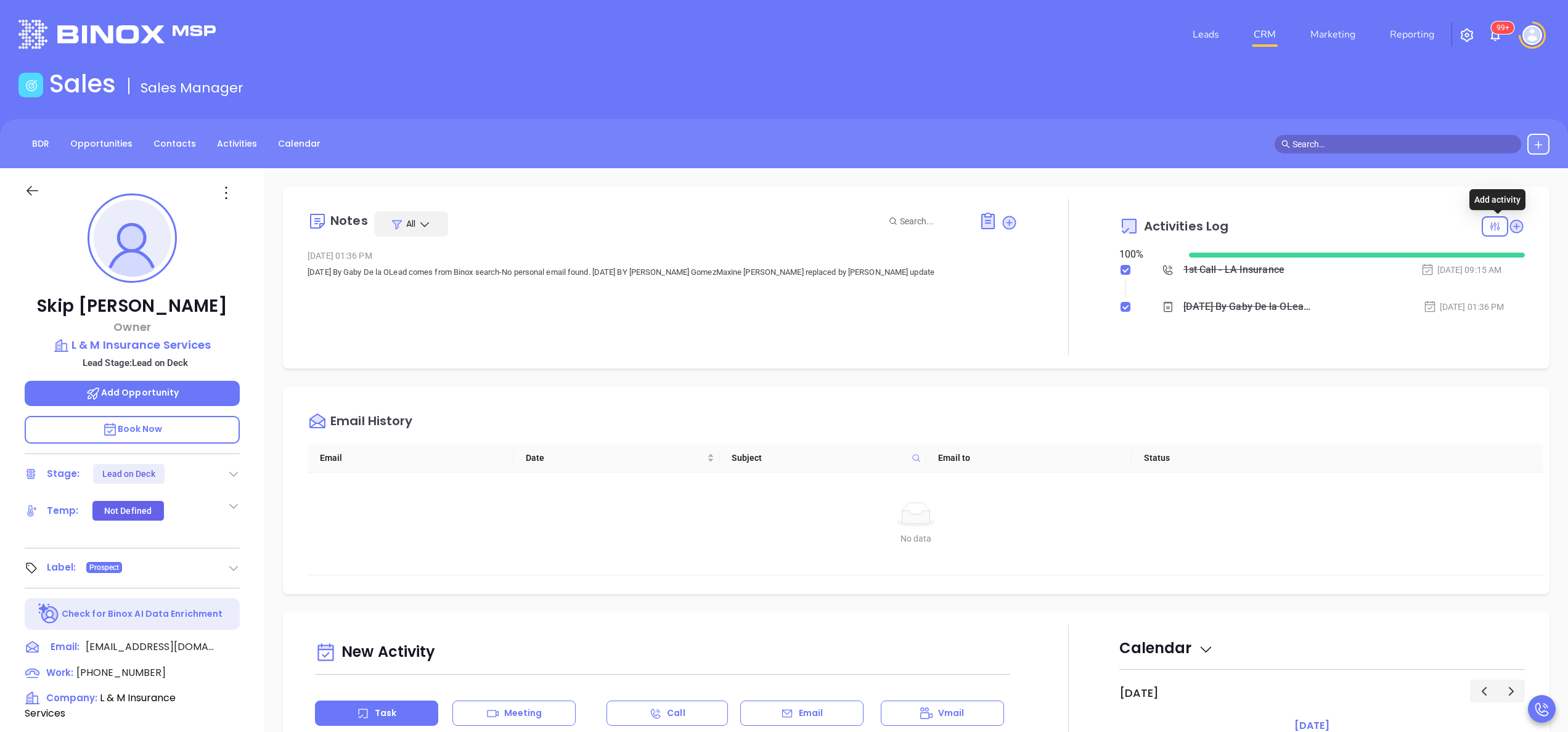
click at [1508, 234] on icon at bounding box center [1516, 227] width 17 height 17
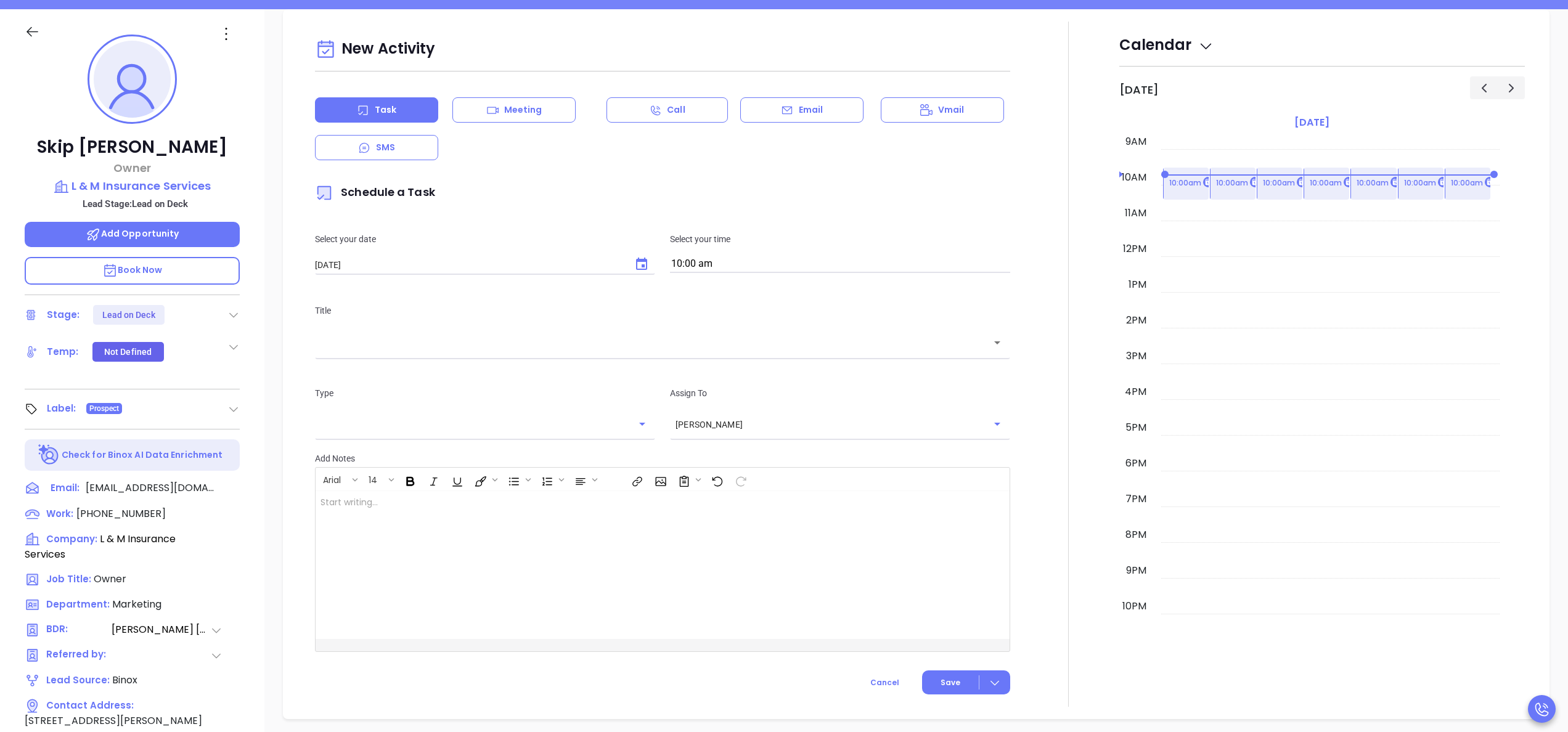
scroll to position [168, 0]
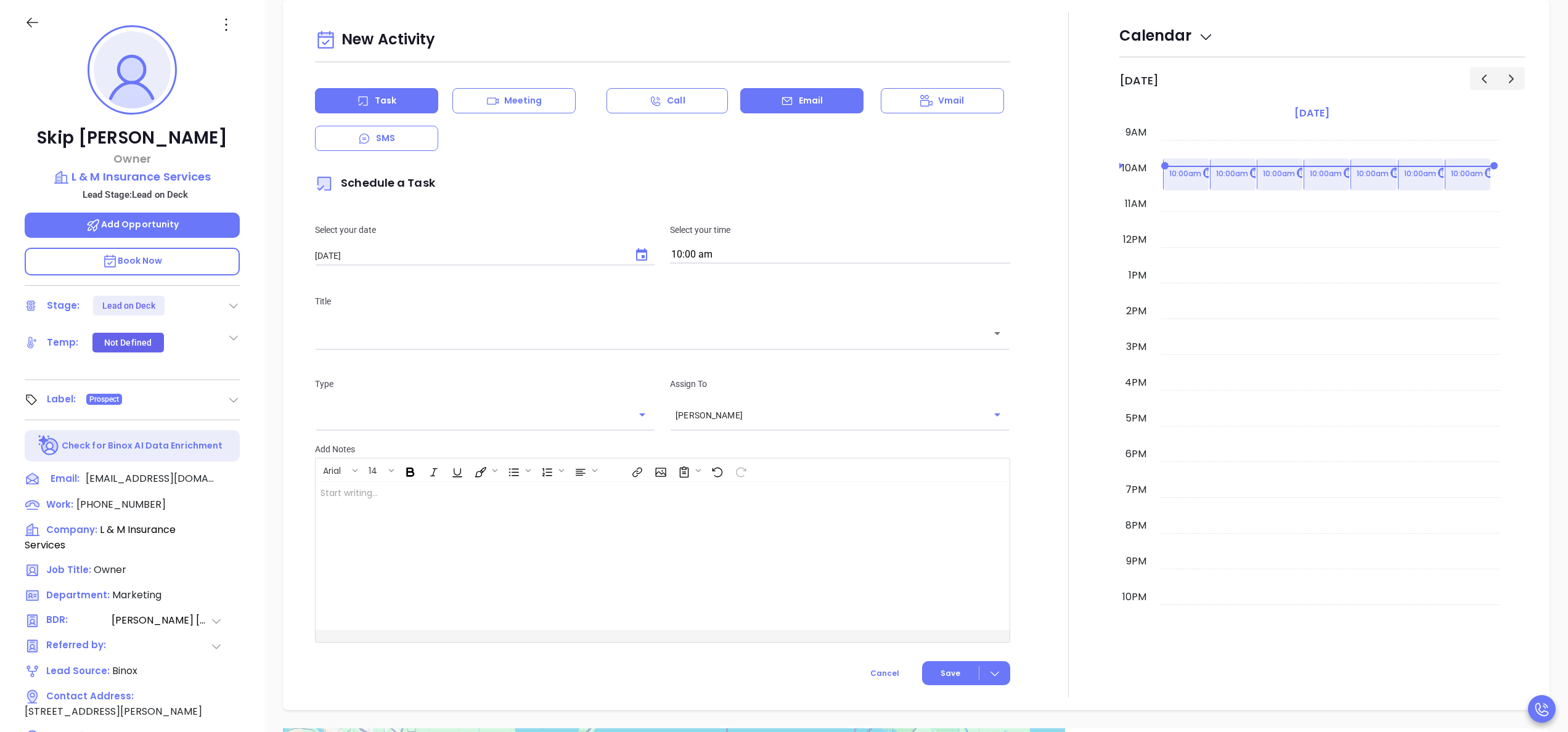
click at [780, 109] on div "Email" at bounding box center [802, 101] width 123 height 26
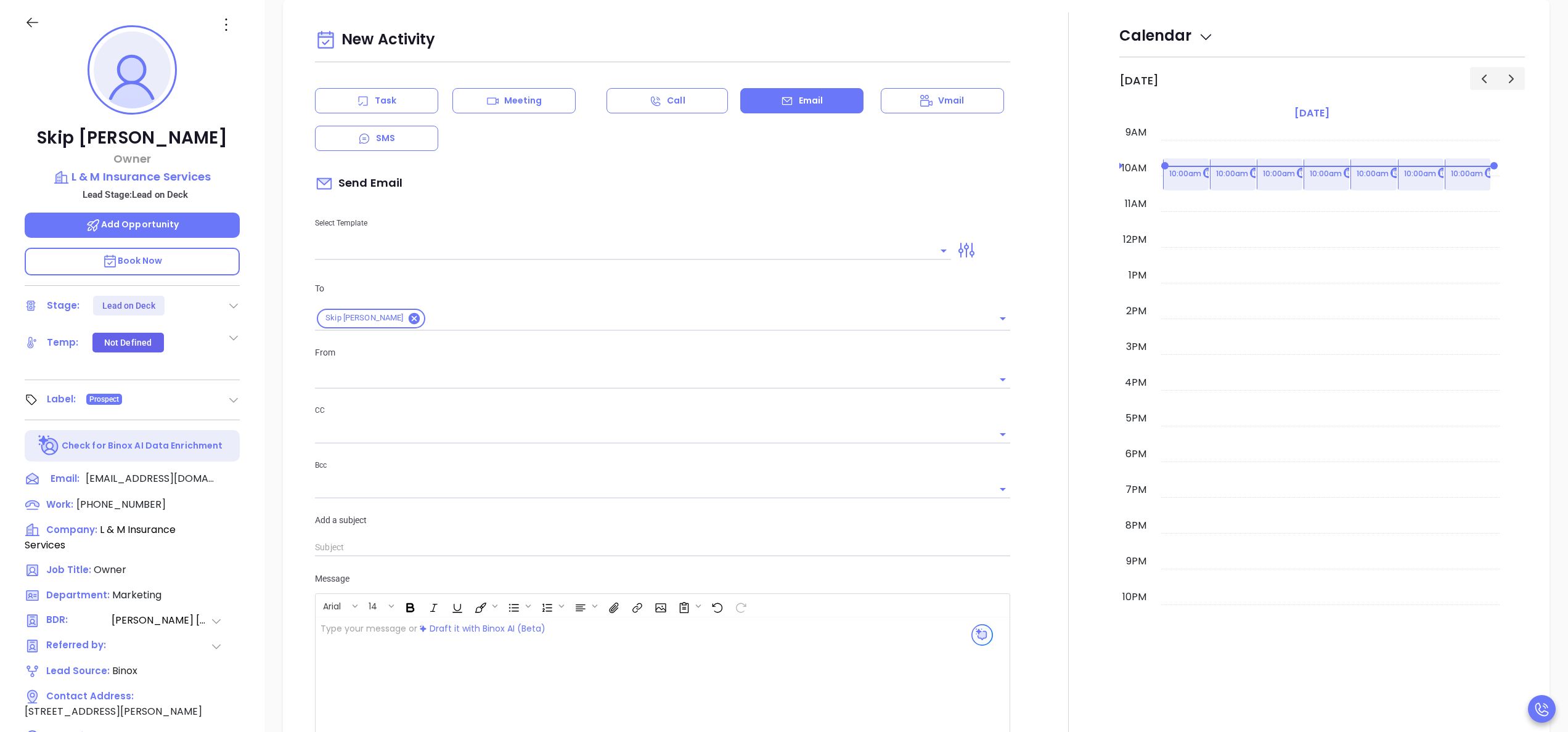
click at [528, 248] on input "text" at bounding box center [623, 250] width 618 height 18
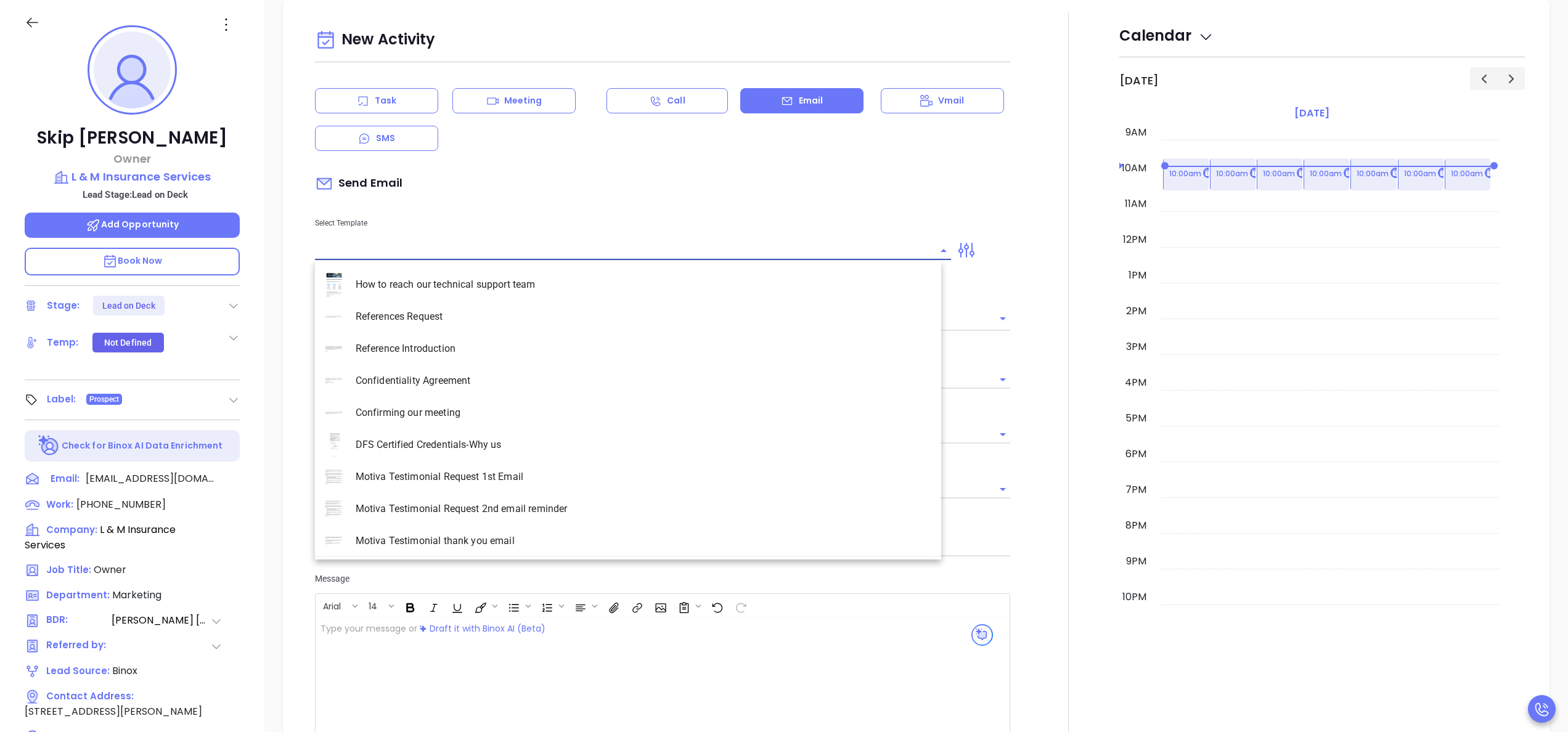
type input "[PERSON_NAME]"
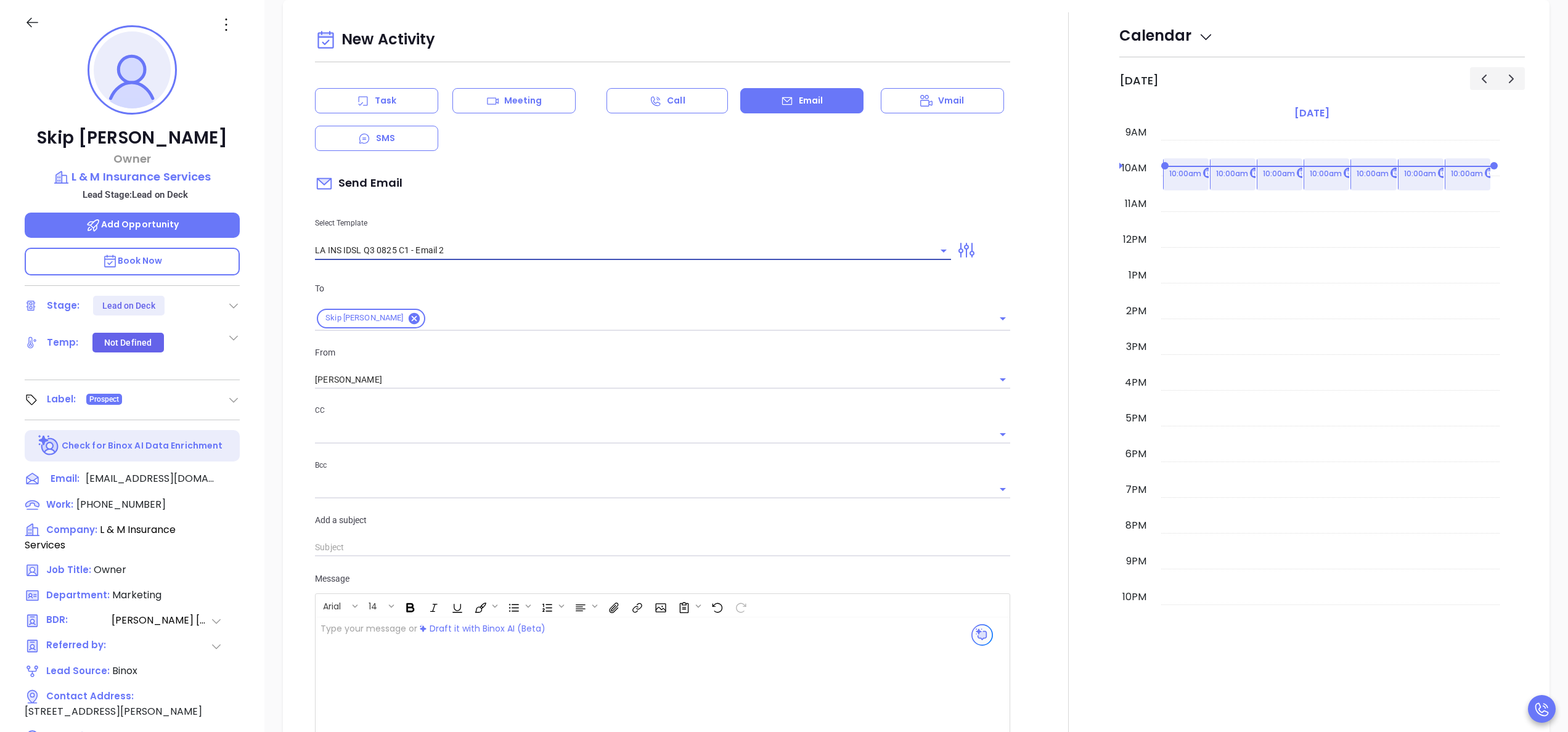
type input "LA INS IDSL Q3 0825 C1 - Email 2"
type input "February is coming fast—will L & M Insurance Services be compliant?"
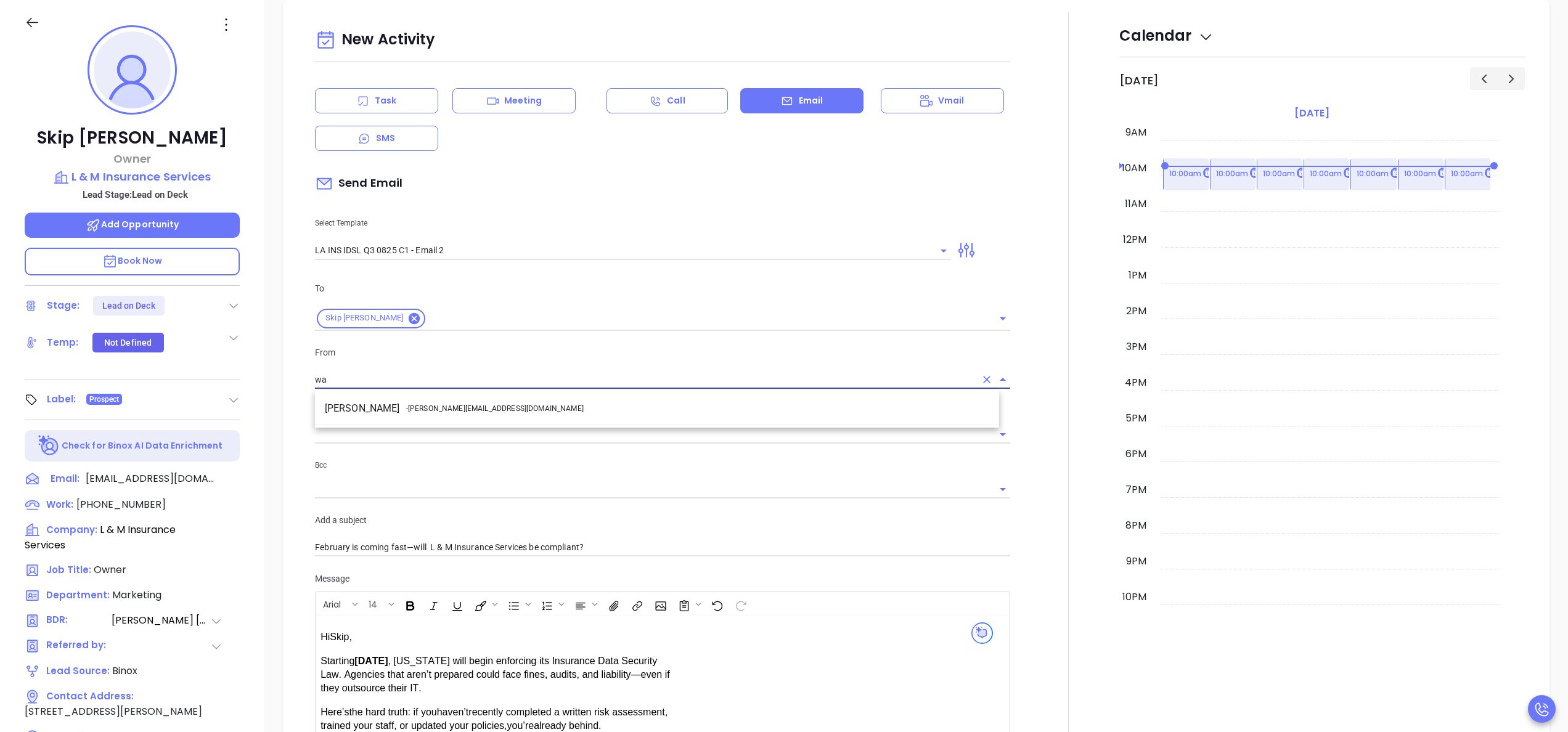
click at [480, 413] on li "Walter Contreras - walter@motiva.net" at bounding box center [657, 408] width 684 height 22
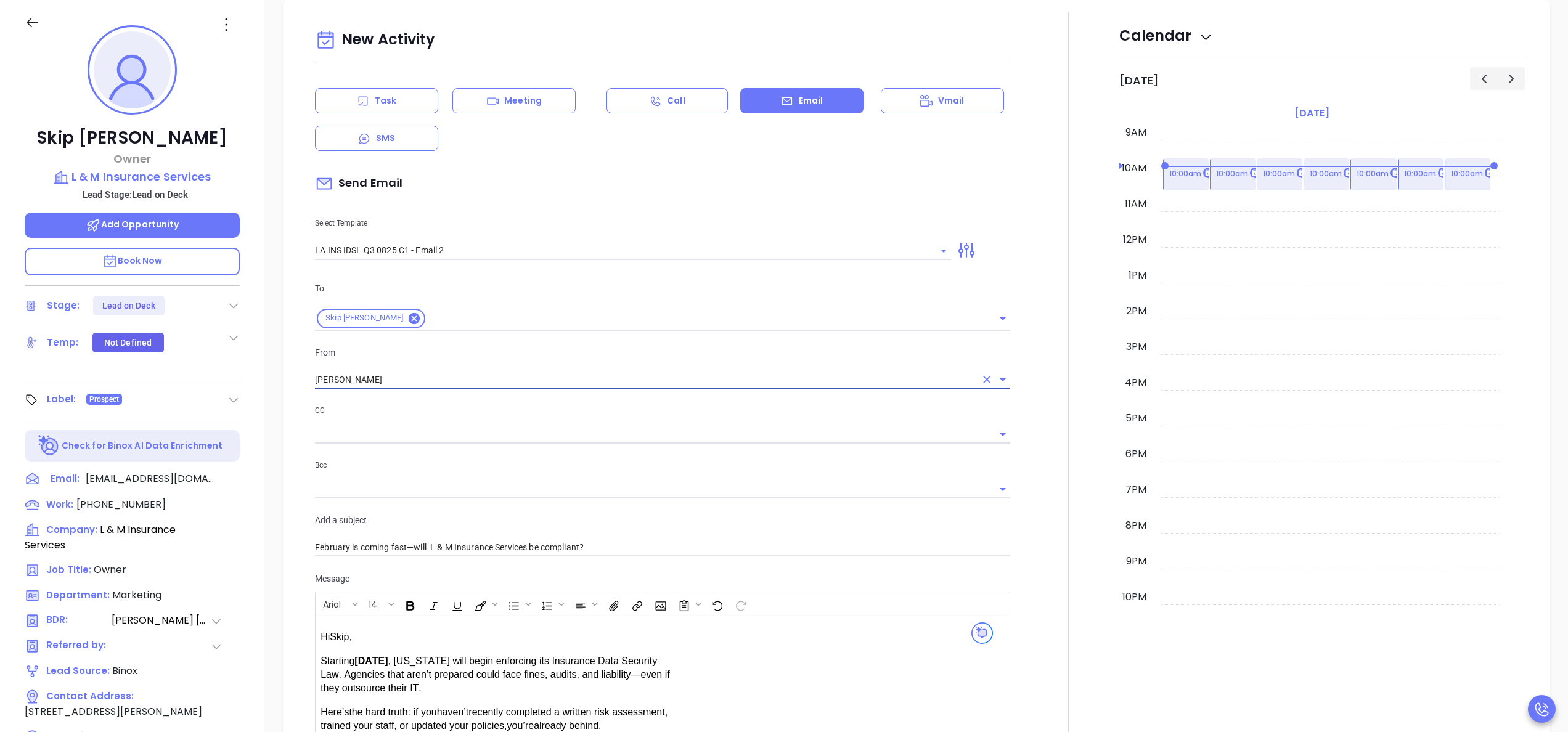
type input "Walter Contreras"
click at [1027, 432] on div at bounding box center [1068, 485] width 102 height 945
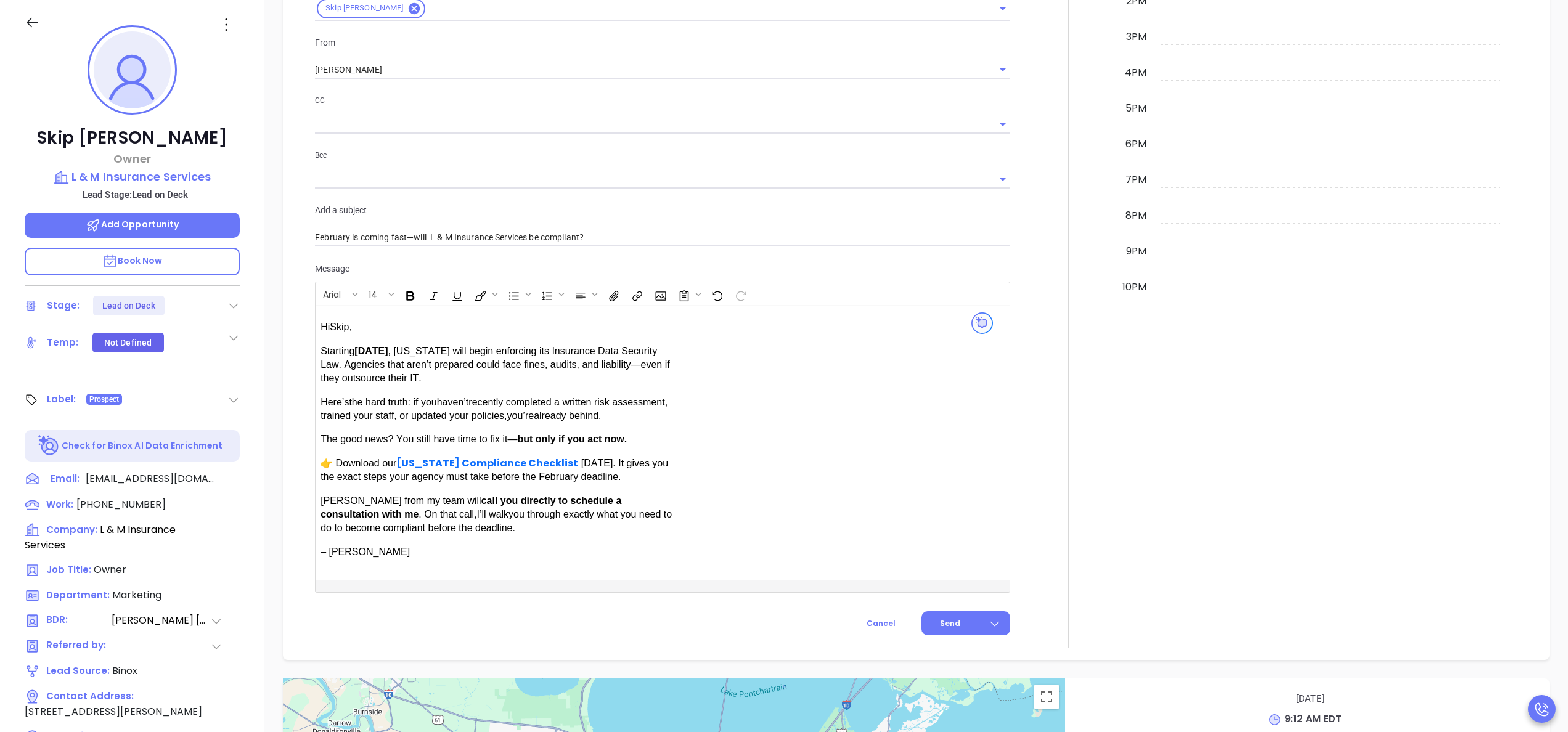
scroll to position [789, 0]
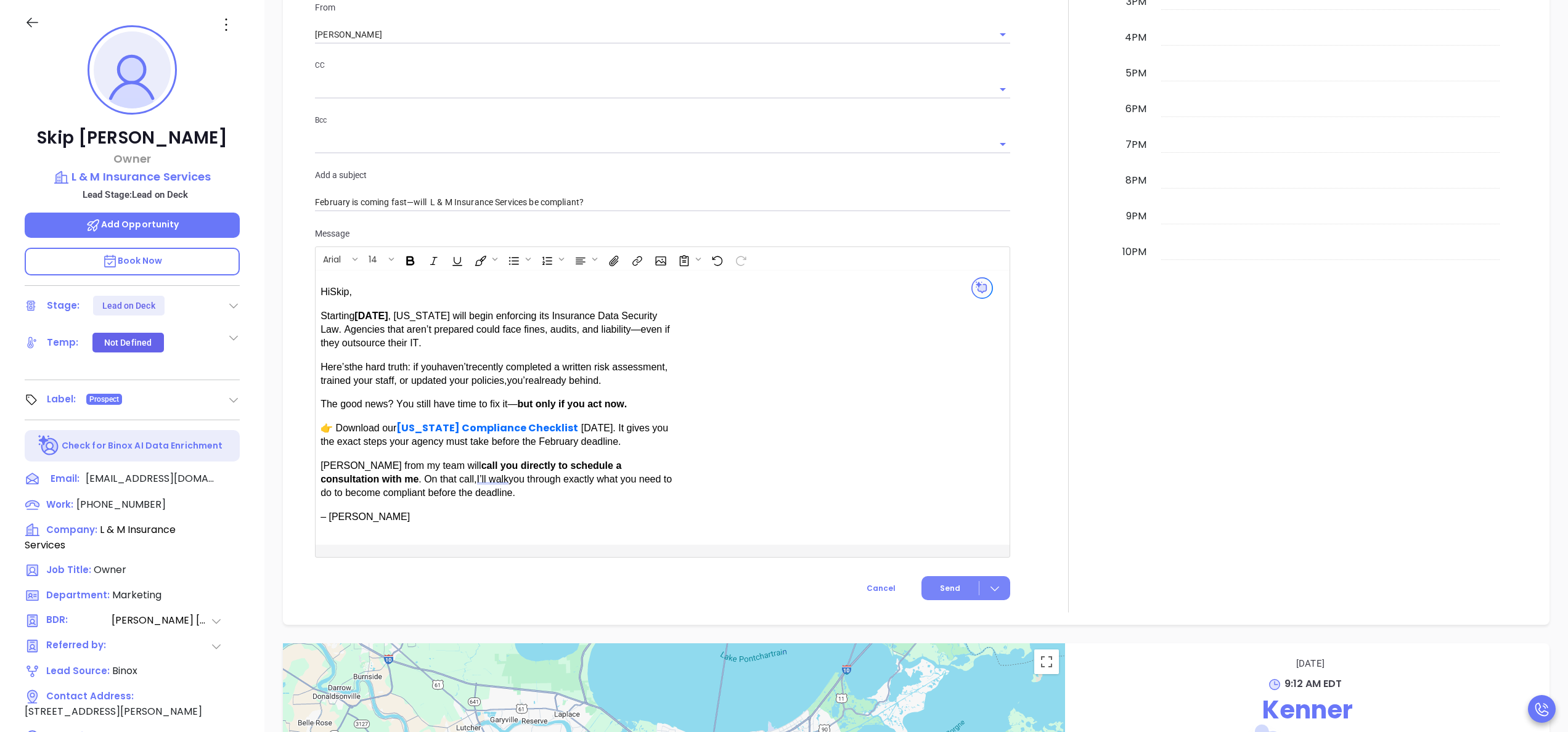
click at [942, 590] on span "Send" at bounding box center [950, 588] width 20 height 11
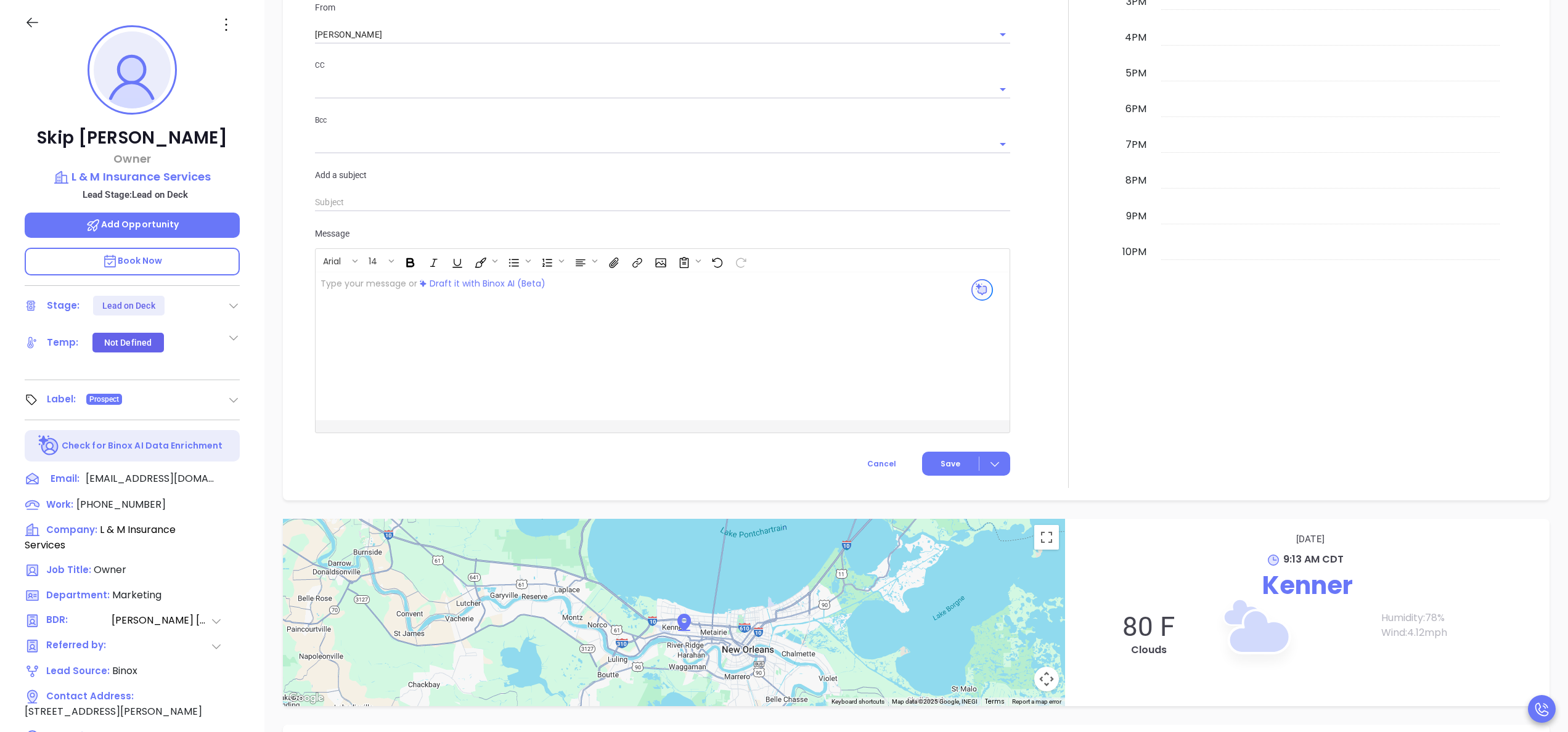
click at [1138, 287] on div "Calendar September 30, 2025 Tuesday 12am 1am 2am 3am 4am 5am 6am 7am 8am 9am 10…" at bounding box center [1321, 77] width 406 height 821
drag, startPoint x: 1138, startPoint y: 287, endPoint x: 1090, endPoint y: 286, distance: 48.0
click at [1090, 286] on div at bounding box center [1068, 77] width 102 height 821
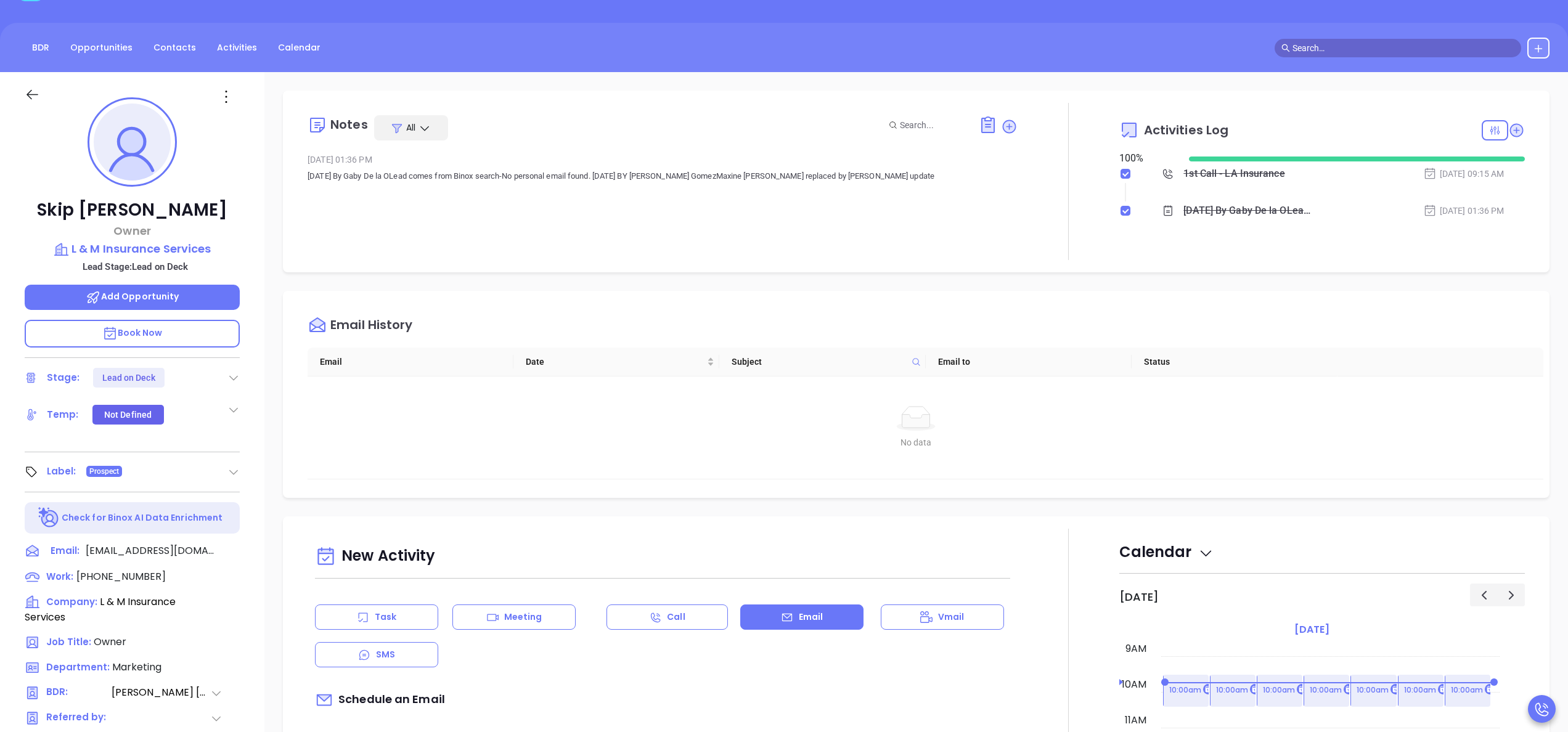
scroll to position [0, 0]
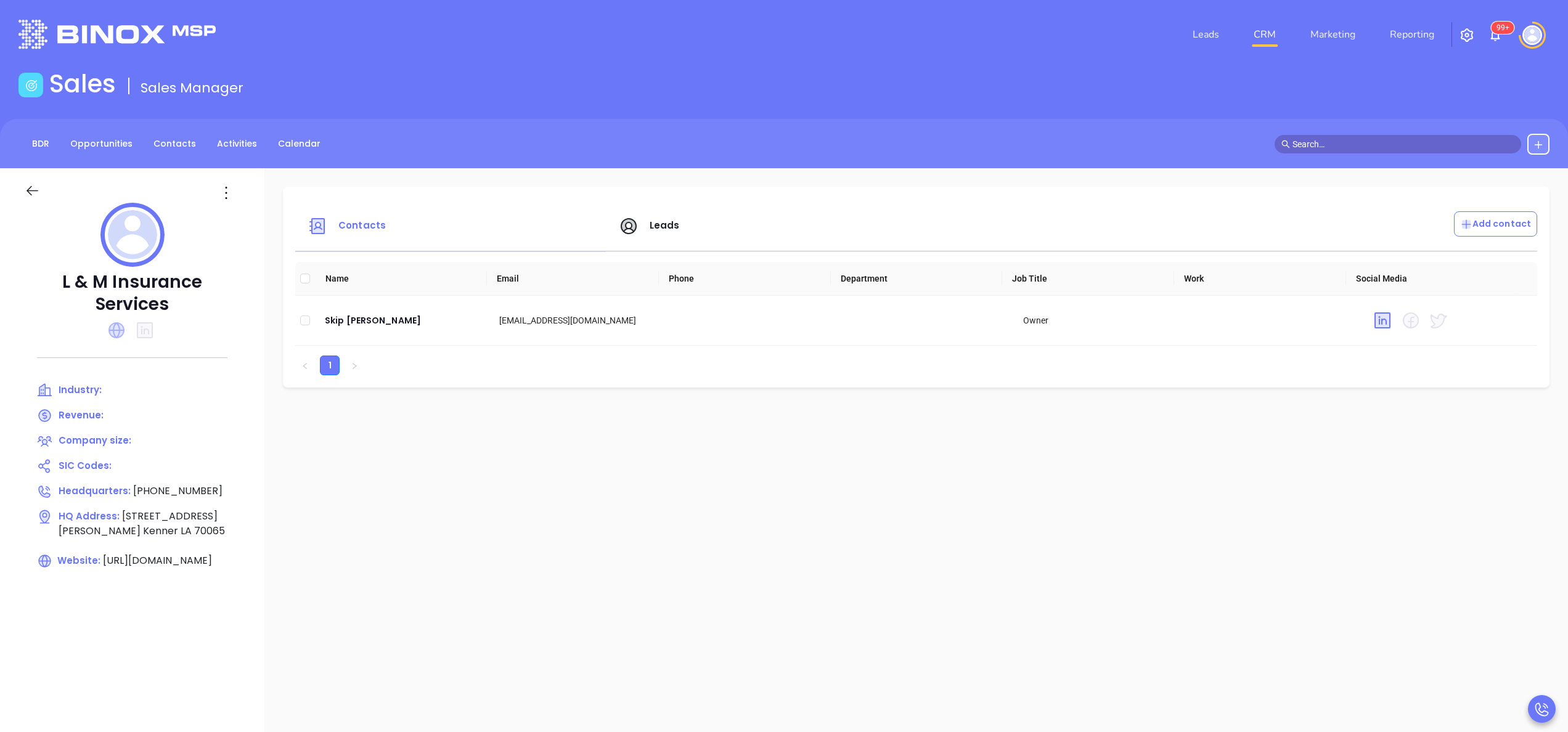
click at [122, 326] on icon at bounding box center [116, 330] width 16 height 16
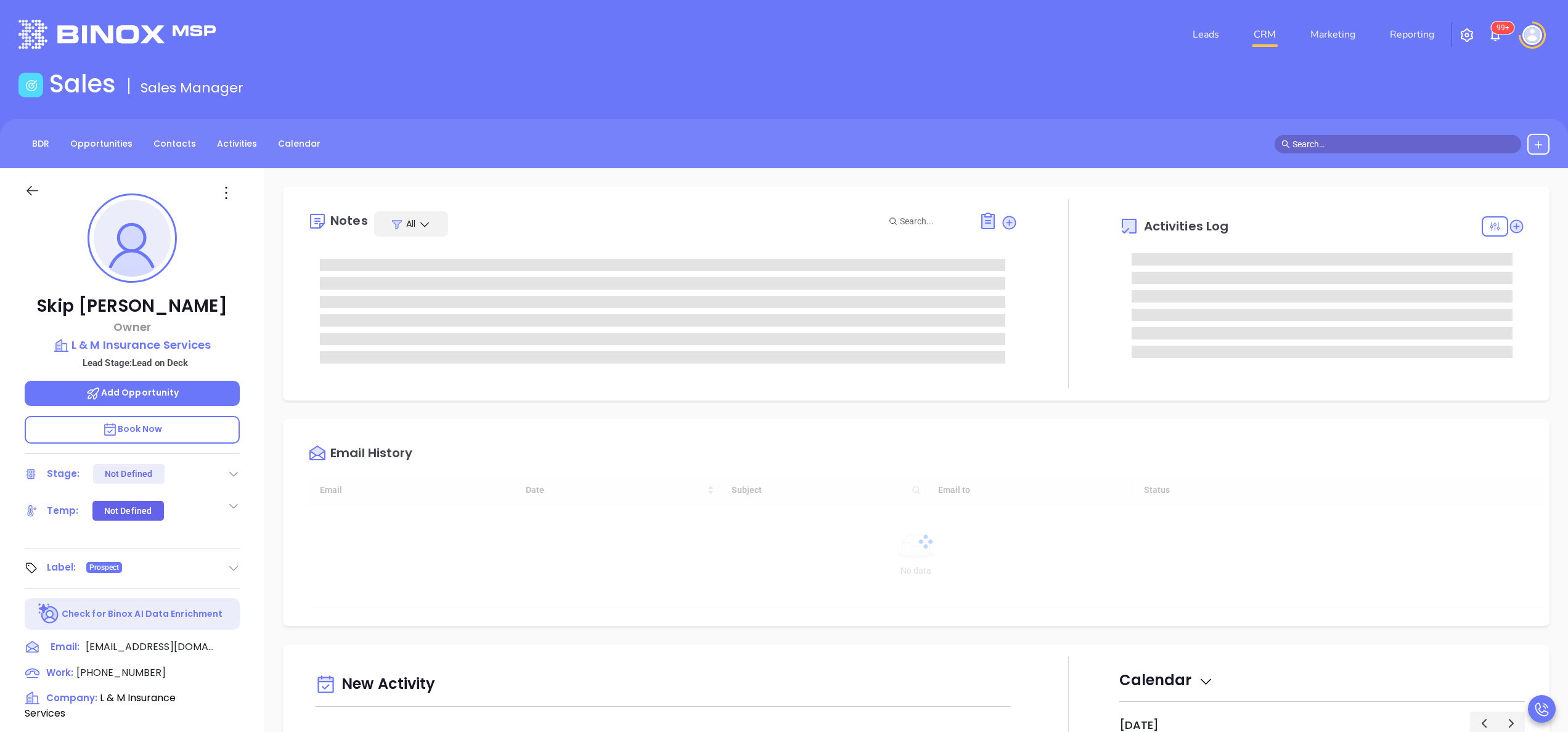
scroll to position [322, 0]
type input "[PERSON_NAME]"
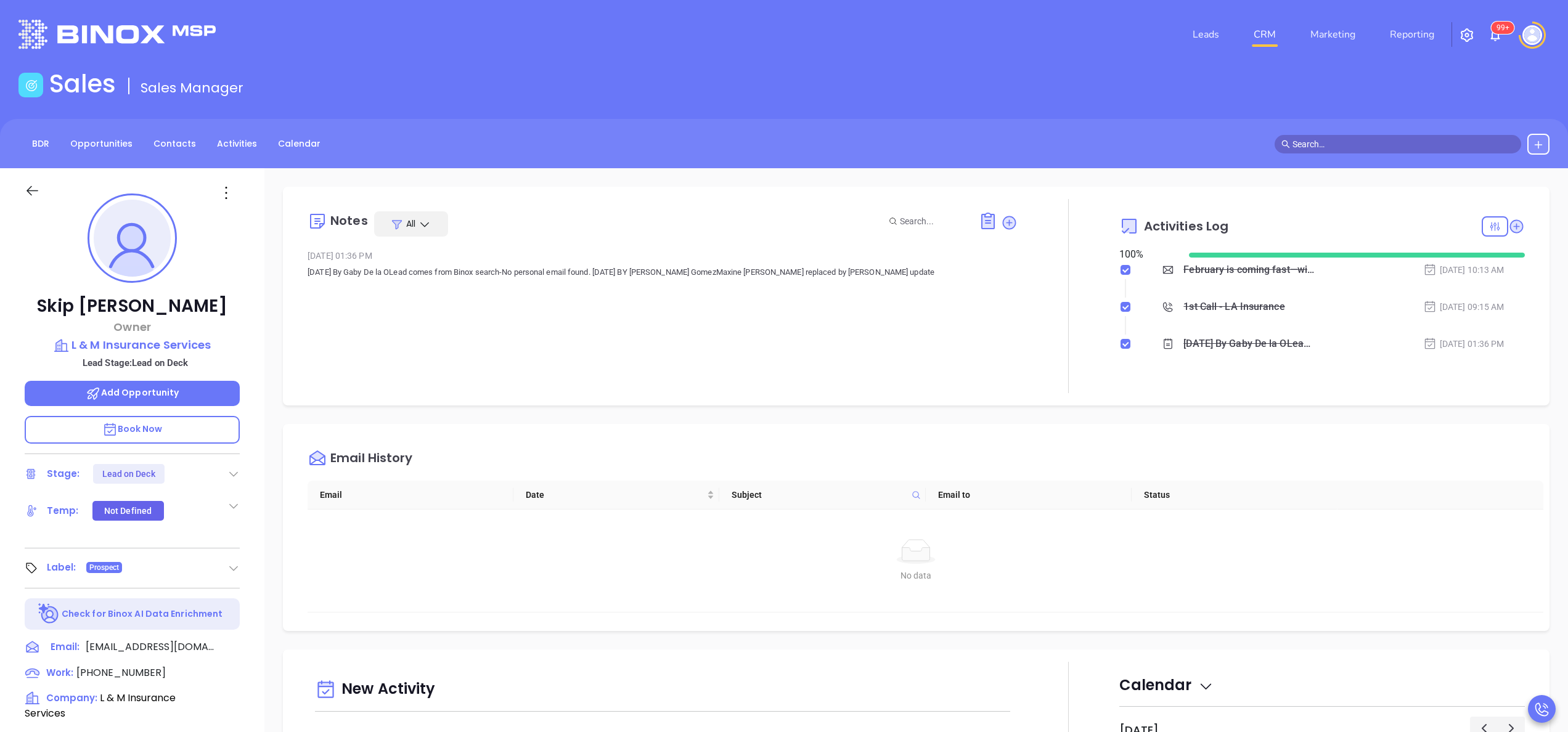
click at [1537, 138] on button at bounding box center [1538, 144] width 22 height 21
click at [1290, 220] on div "Activities Log" at bounding box center [1321, 226] width 406 height 29
click at [1510, 225] on icon at bounding box center [1516, 226] width 12 height 12
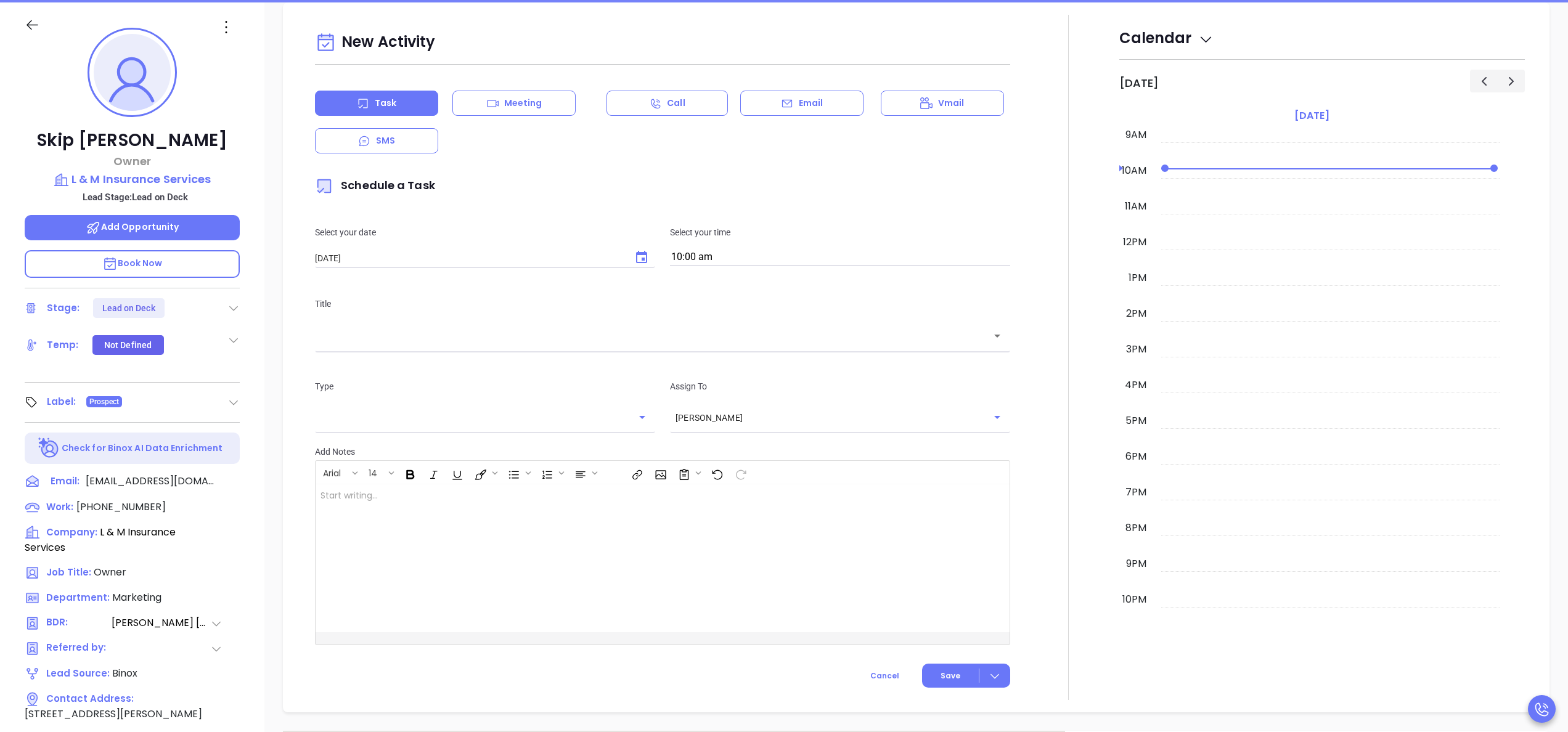
scroll to position [168, 0]
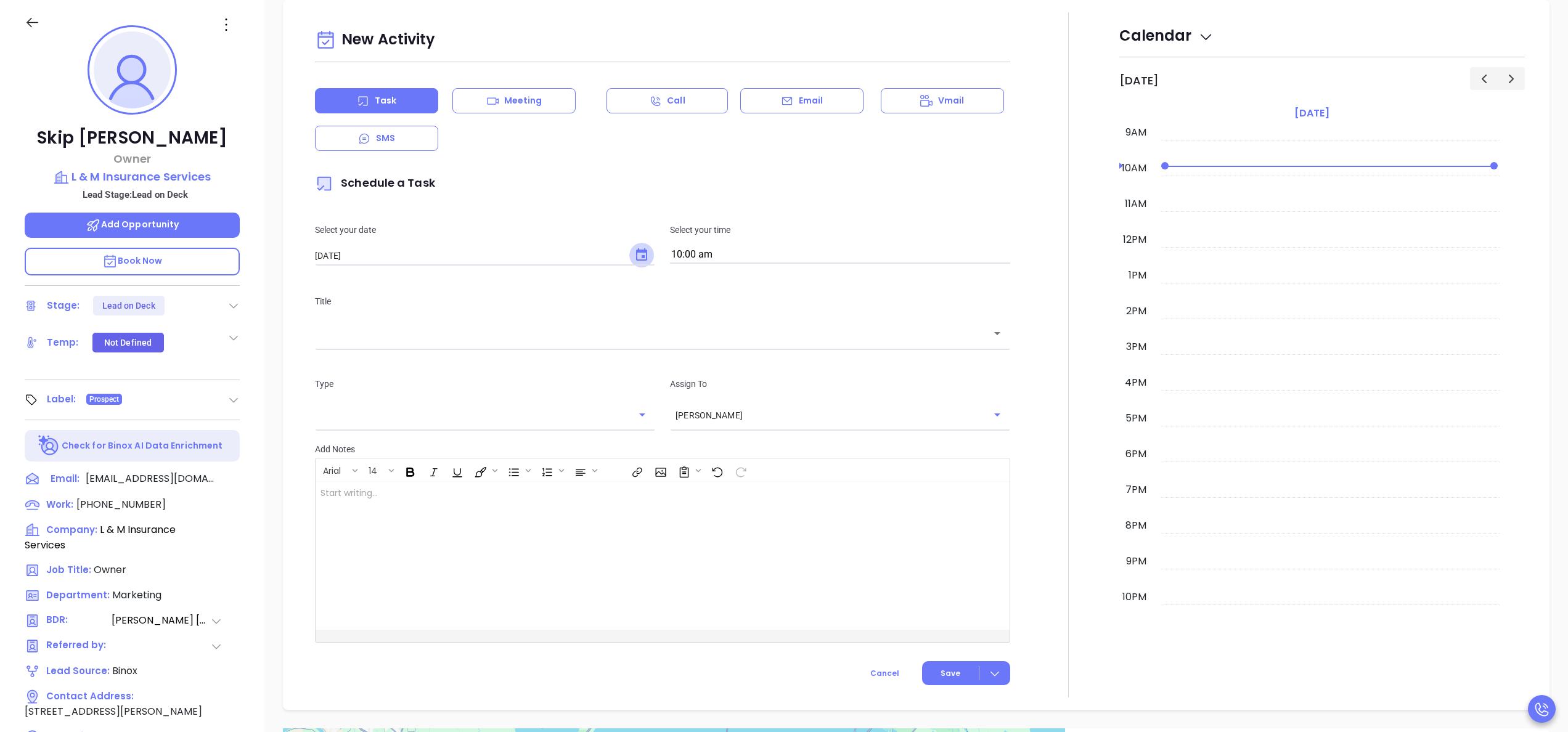
click at [629, 252] on button "Choose date, selected date is Oct 1, 2025" at bounding box center [641, 255] width 25 height 25
click at [542, 268] on div "Select your date [DATE] ​ Select your time 10:00 am" at bounding box center [663, 243] width 710 height 72
click at [540, 270] on div "Select your date 10/01/2025 ​ Select your time 10:00 am" at bounding box center [663, 243] width 710 height 72
click at [634, 255] on icon "Choose date, selected date is Oct 1, 2025" at bounding box center [641, 255] width 15 height 15
click at [477, 281] on button "Previous month" at bounding box center [468, 282] width 25 height 25
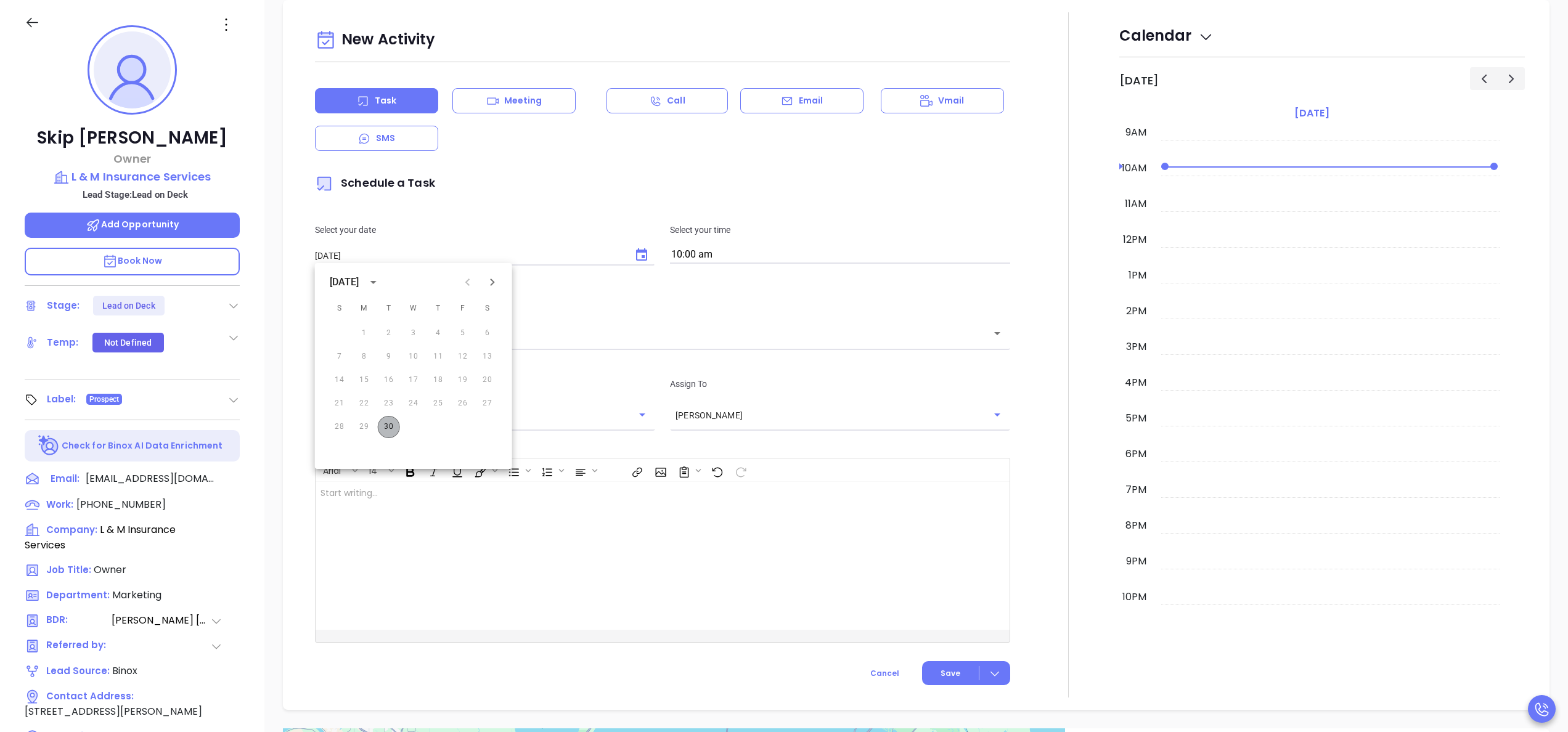
click at [395, 420] on button "30" at bounding box center [389, 427] width 22 height 22
type input "09/30/2025"
click at [579, 342] on div "​" at bounding box center [662, 333] width 696 height 26
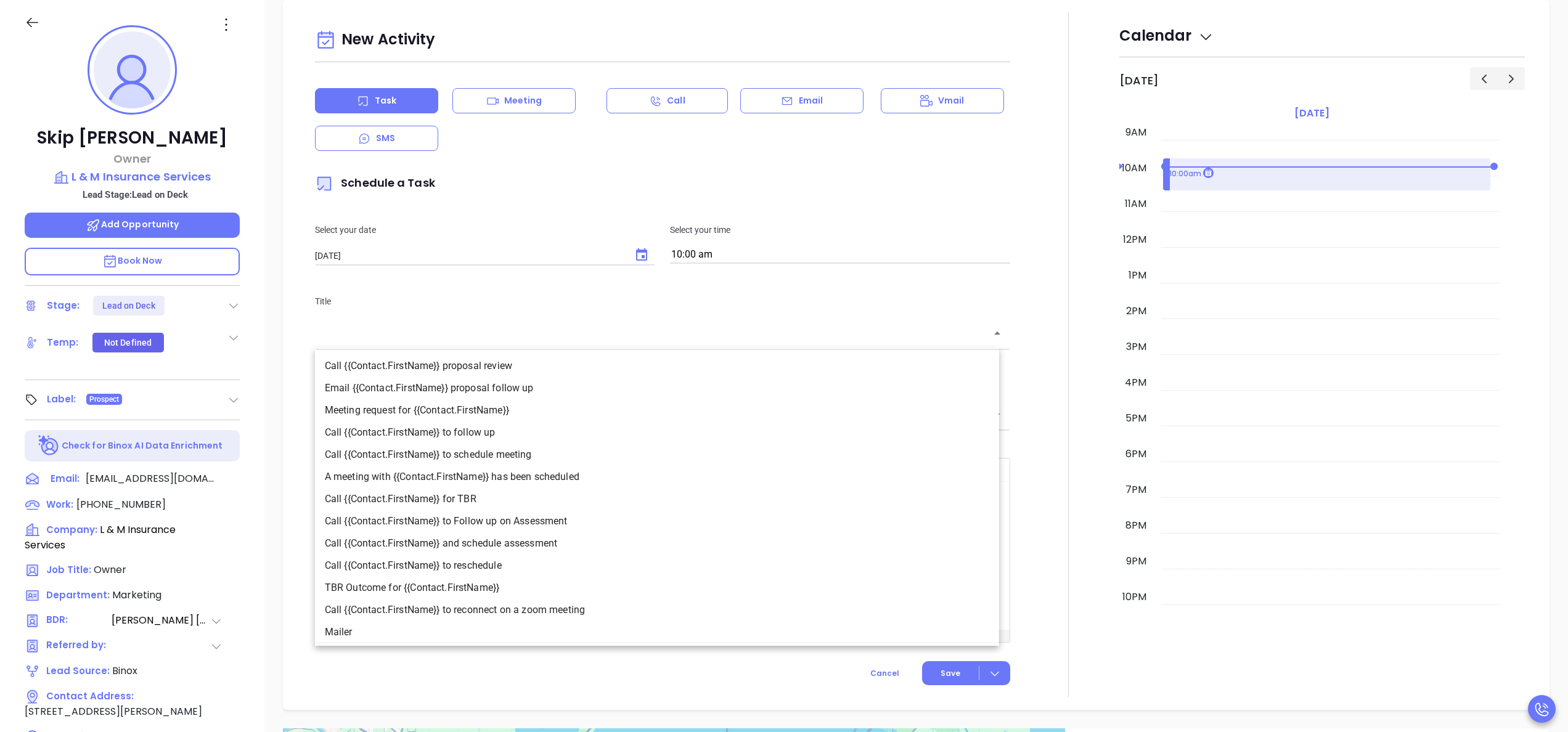
click at [506, 434] on li "Call {{Contact.FirstName}} to follow up" at bounding box center [657, 432] width 684 height 22
type input "Call Skip to follow up"
type input "Call"
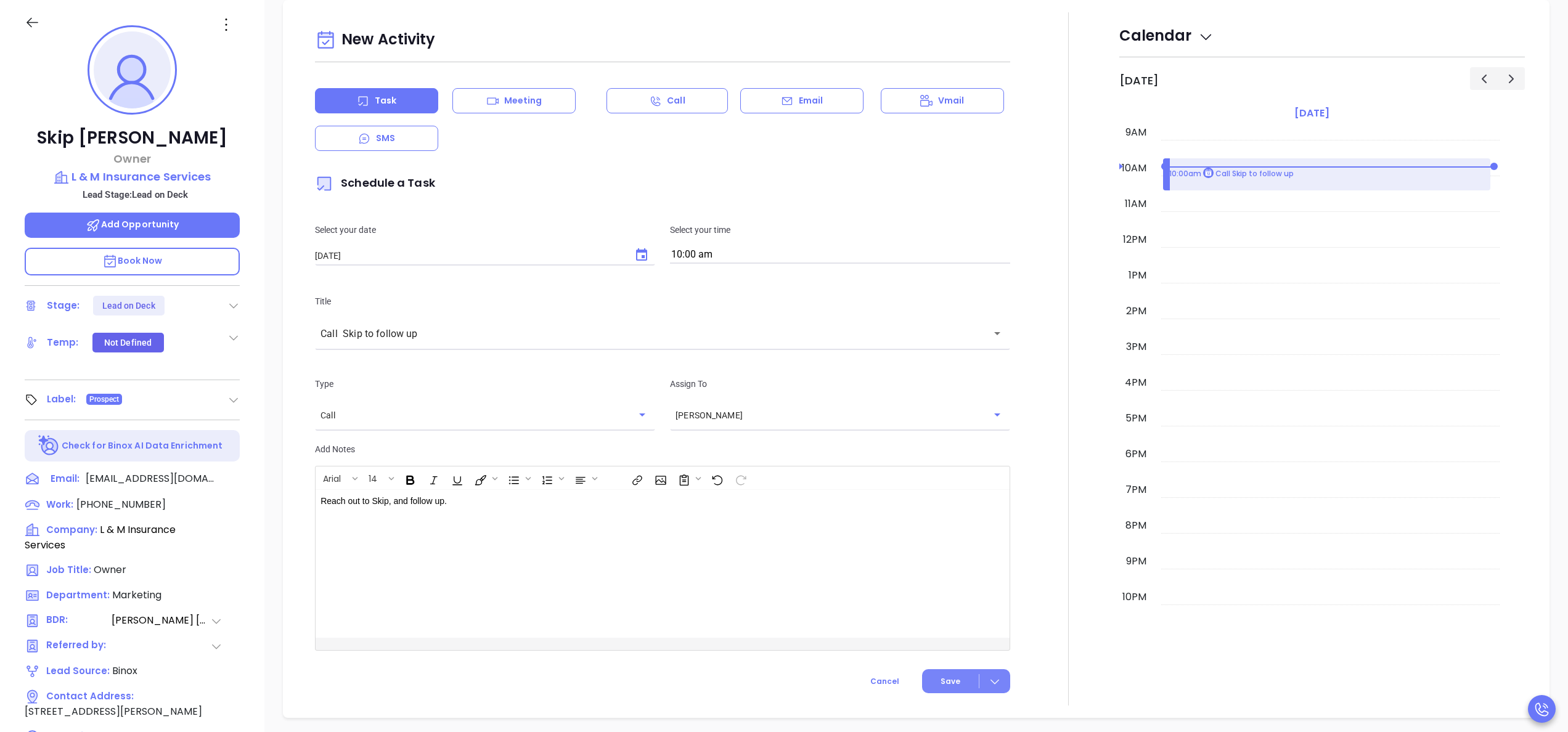
click at [947, 687] on span "Save" at bounding box center [950, 682] width 20 height 11
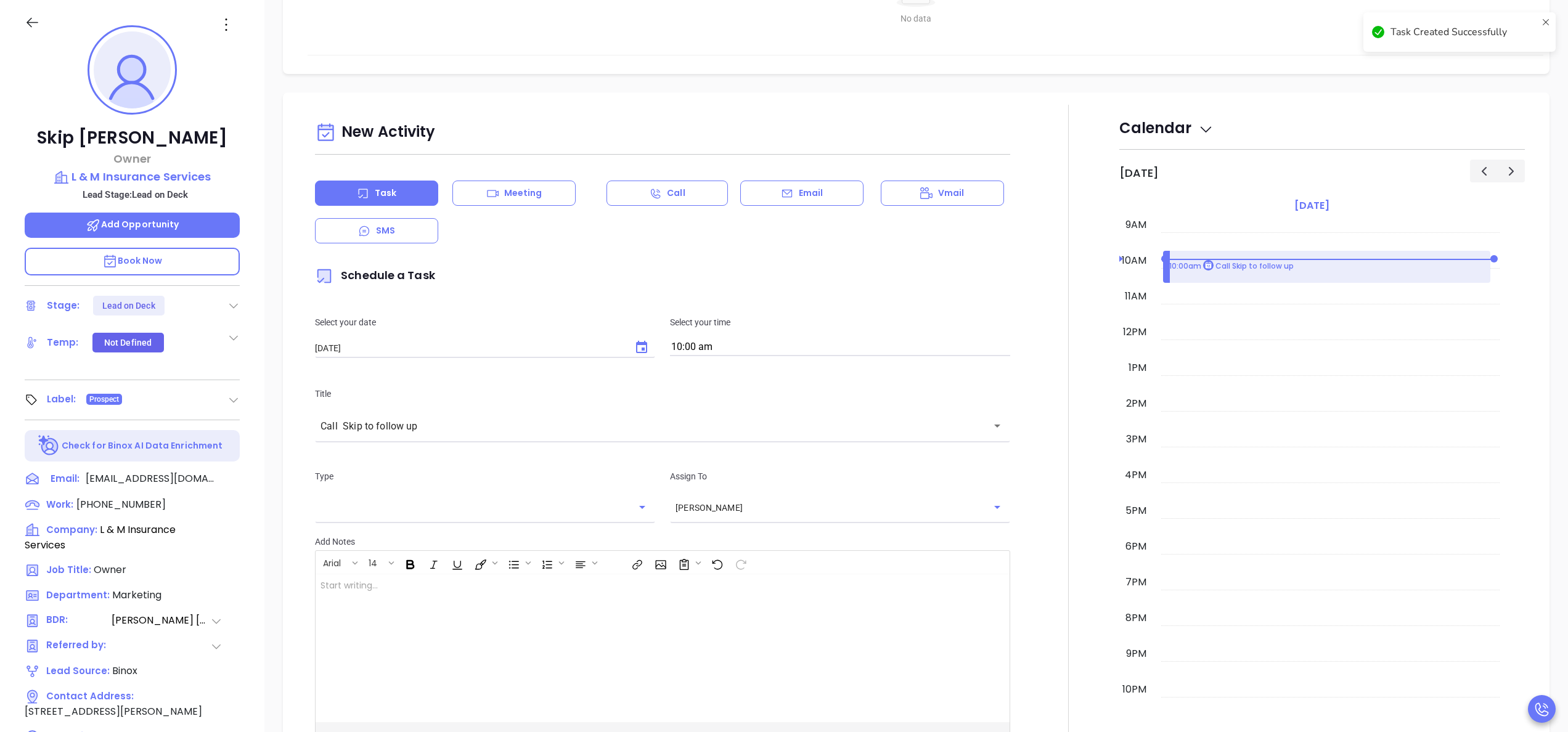
scroll to position [570, 0]
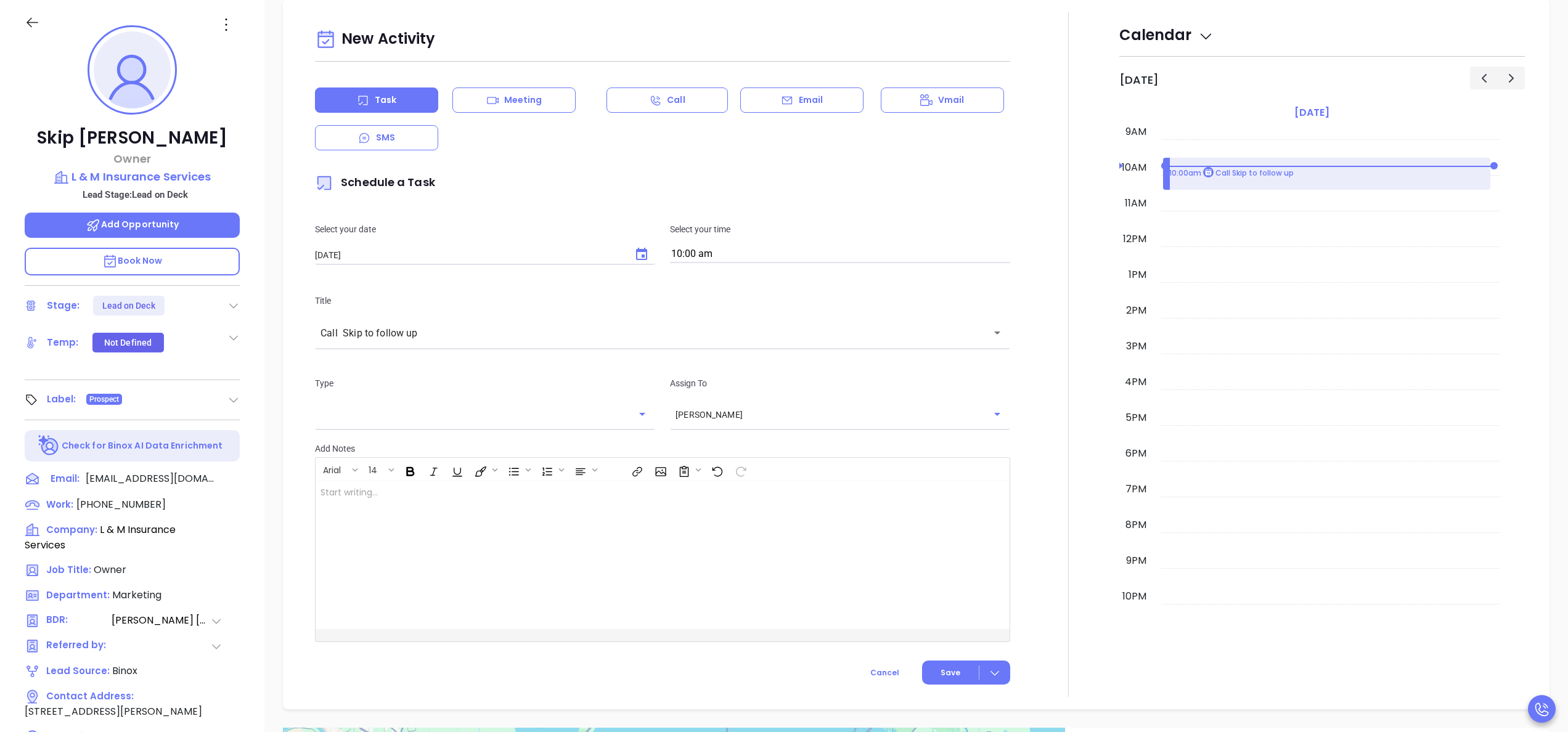
click at [1017, 282] on div at bounding box center [1068, 354] width 102 height 685
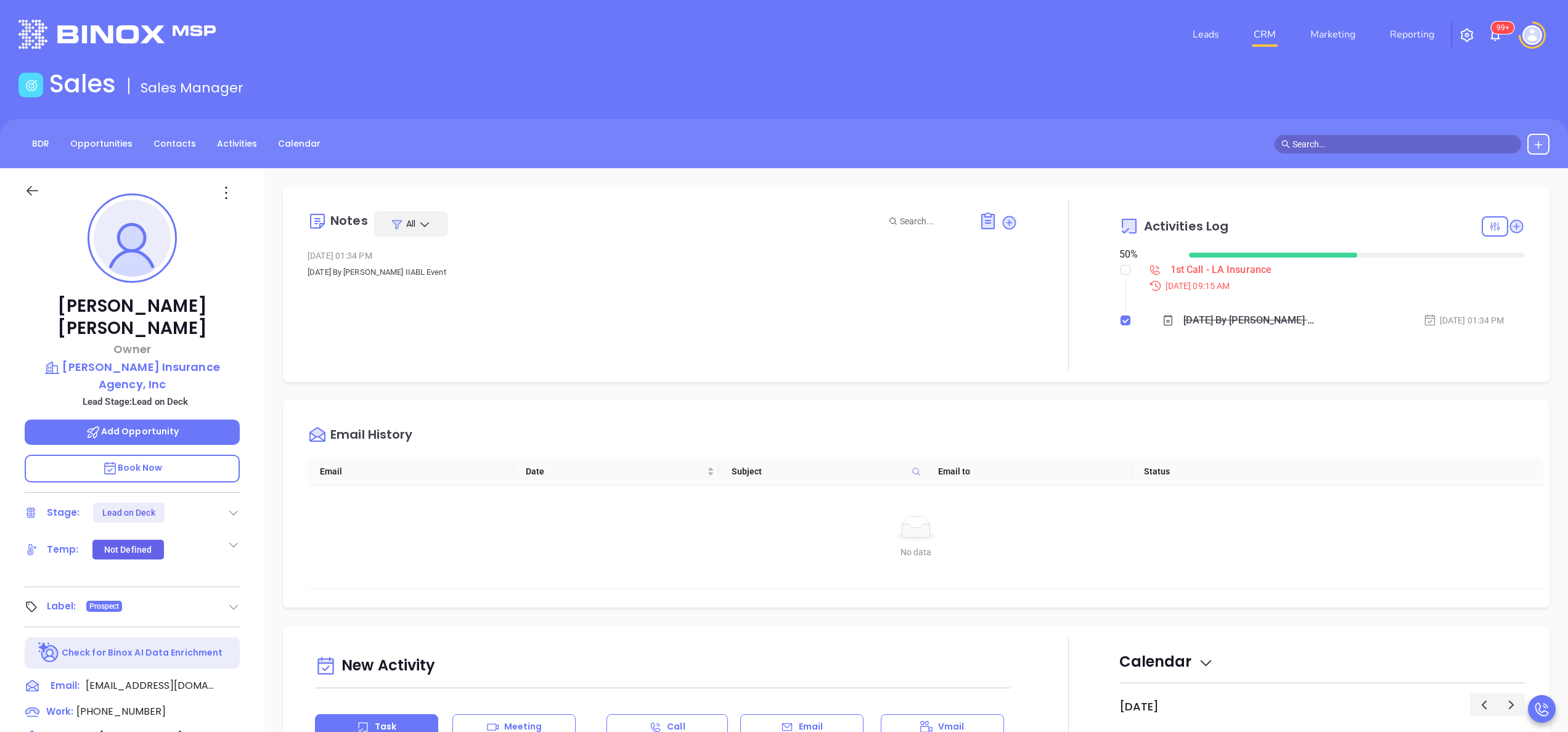
scroll to position [322, 0]
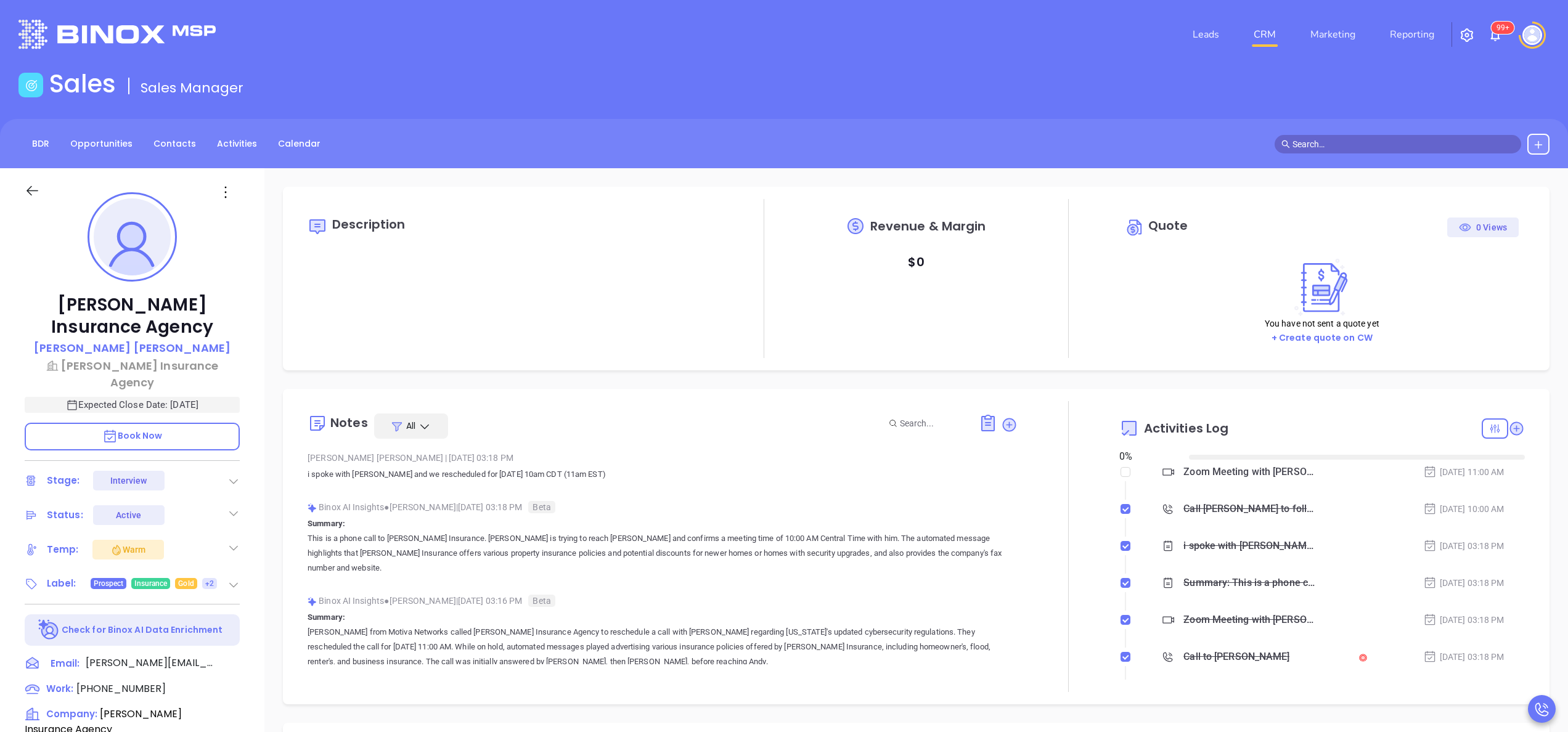
type input "[DATE]"
type input "[PERSON_NAME]"
click at [1510, 432] on icon at bounding box center [1516, 428] width 12 height 12
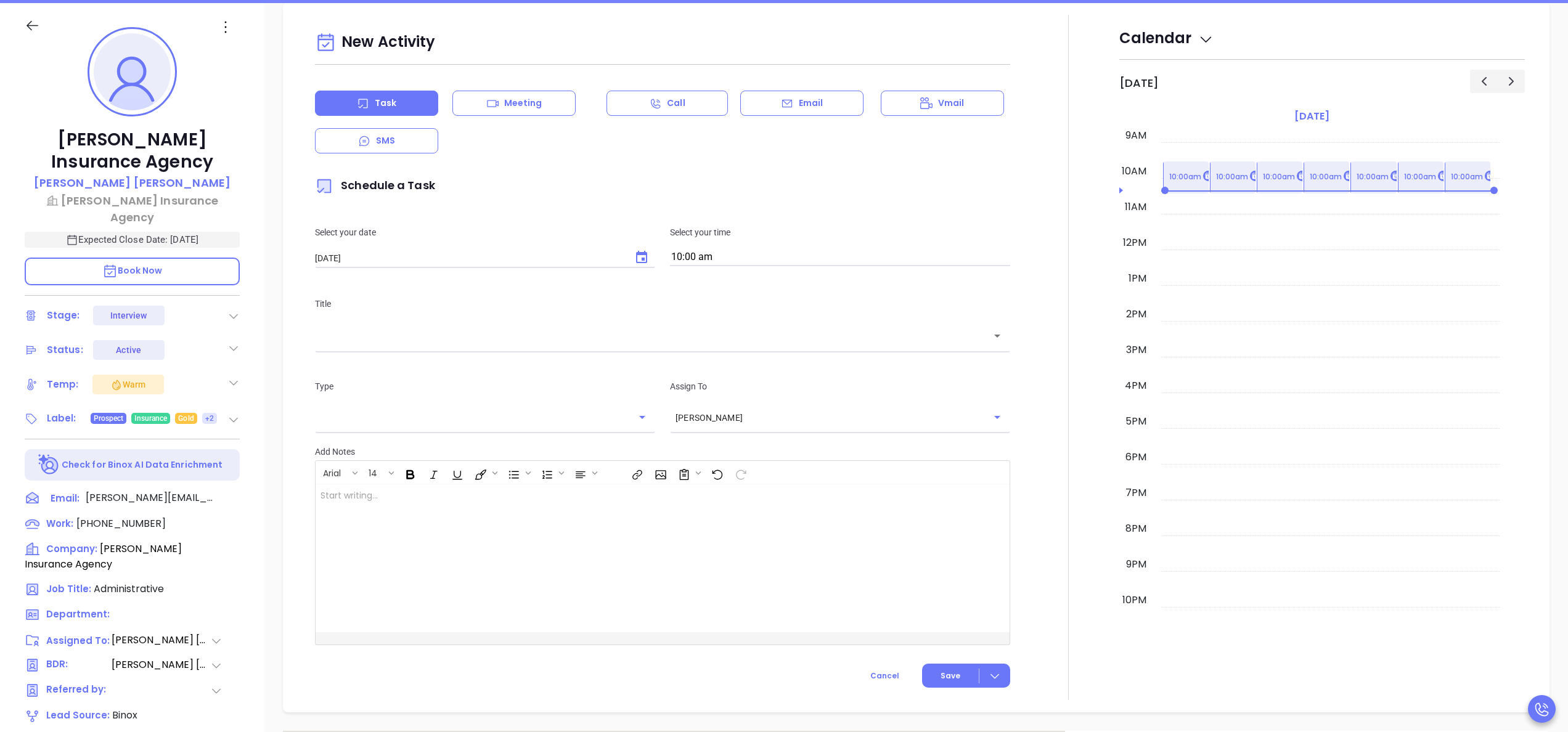
scroll to position [168, 0]
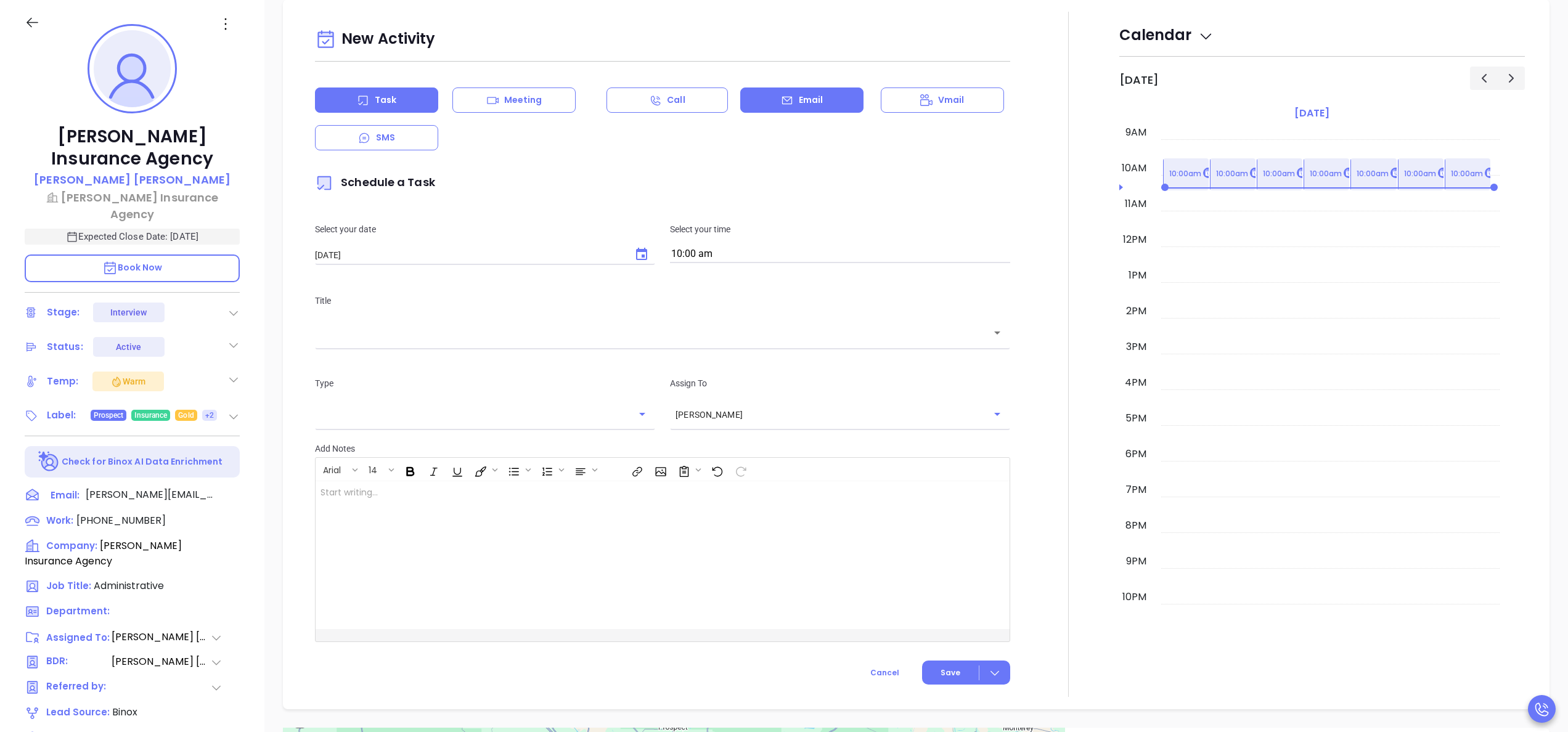
click at [761, 94] on div "Email" at bounding box center [802, 100] width 123 height 26
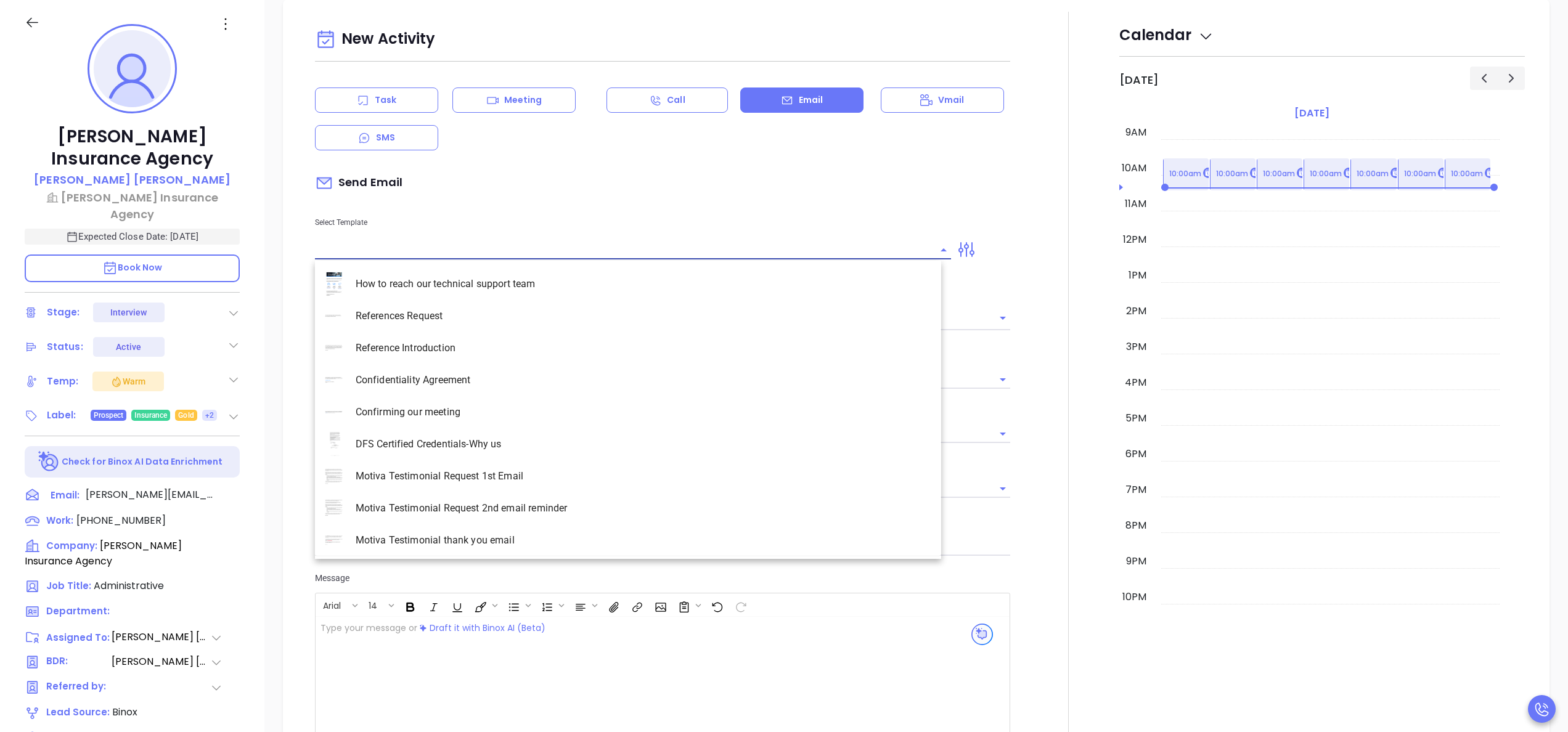
click at [473, 245] on input "text" at bounding box center [623, 250] width 618 height 18
type input "[PERSON_NAME]"
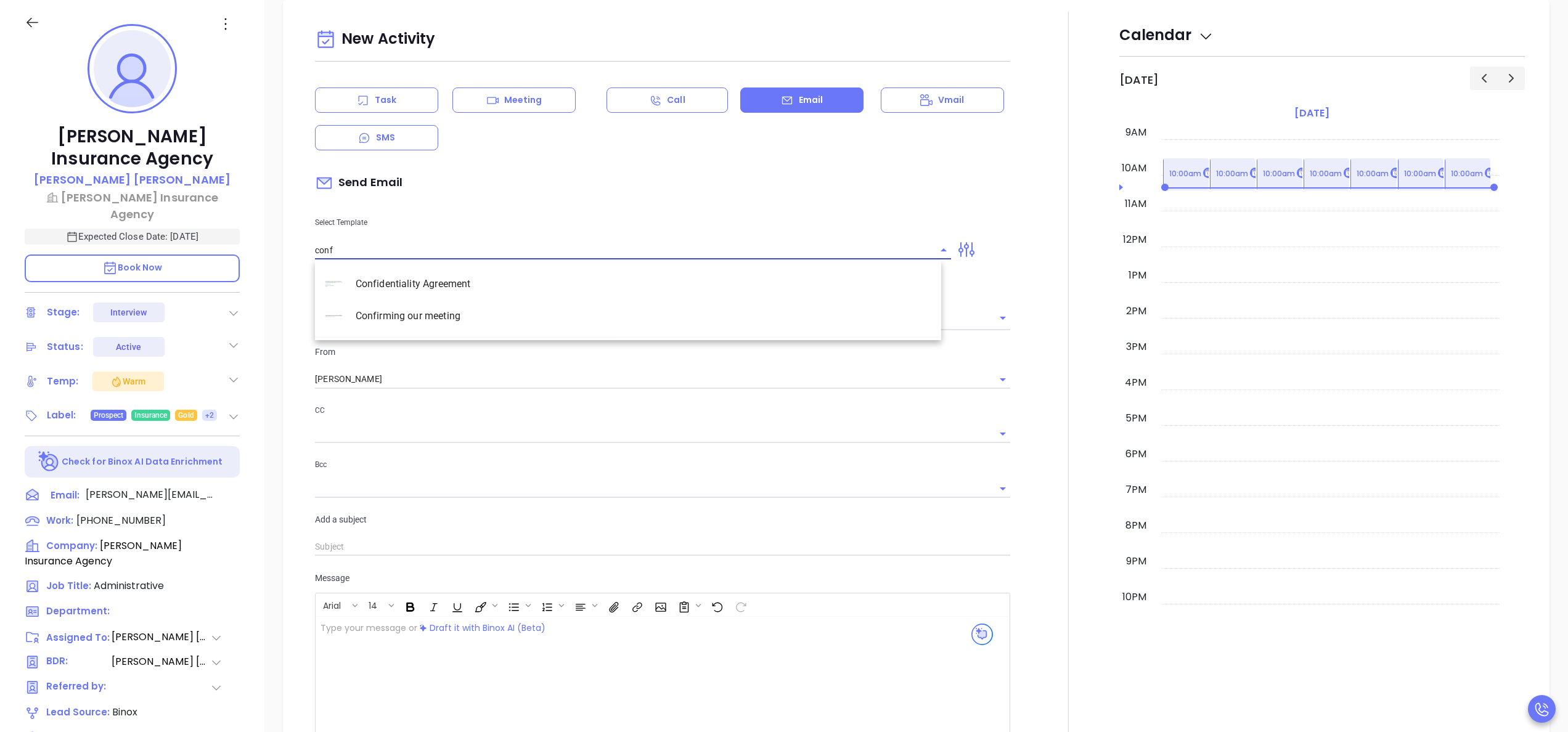
click at [437, 312] on li "Confirming our meeting" at bounding box center [628, 316] width 626 height 32
type input "Confirming our meeting"
type input "Andrea"
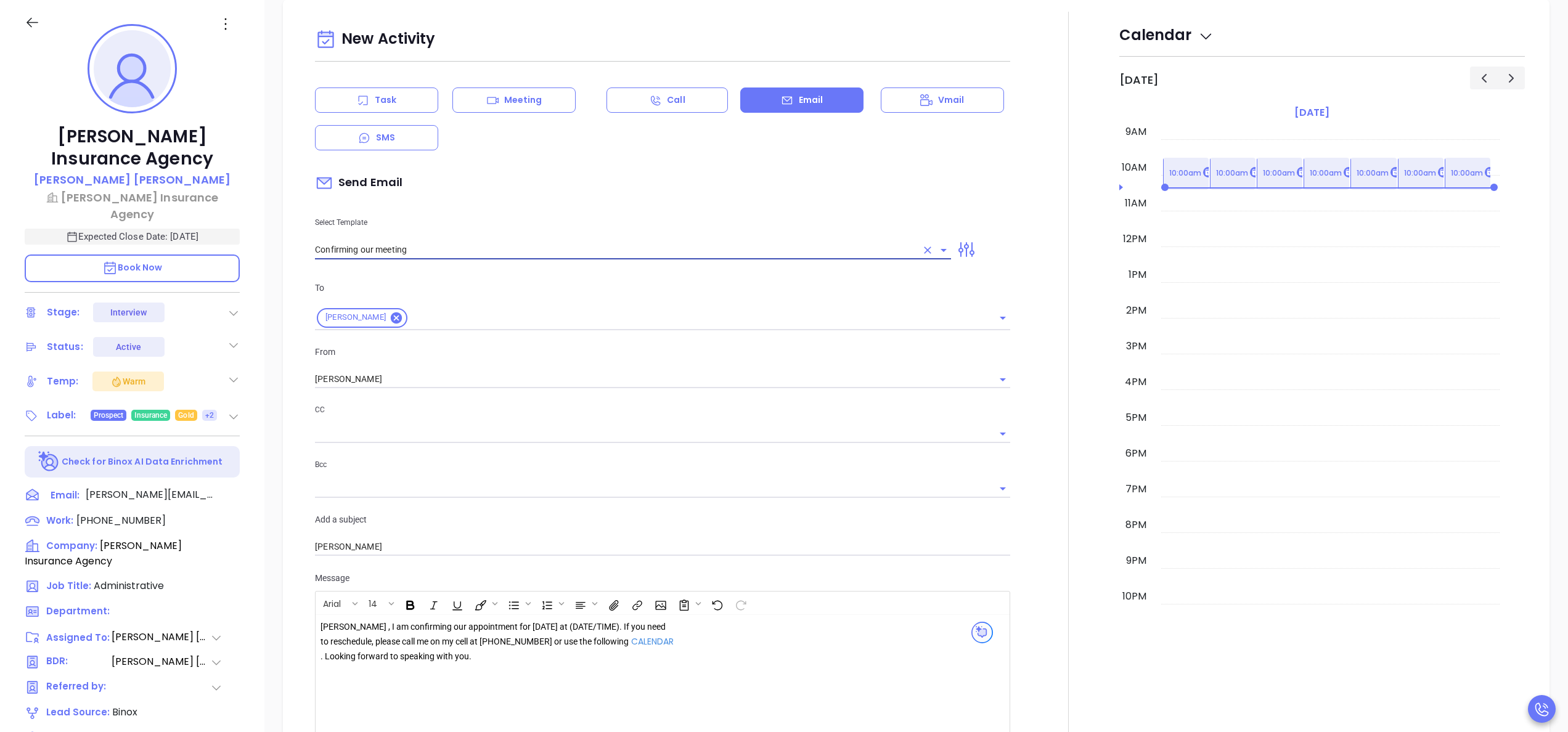
type input "Confirming our meeting"
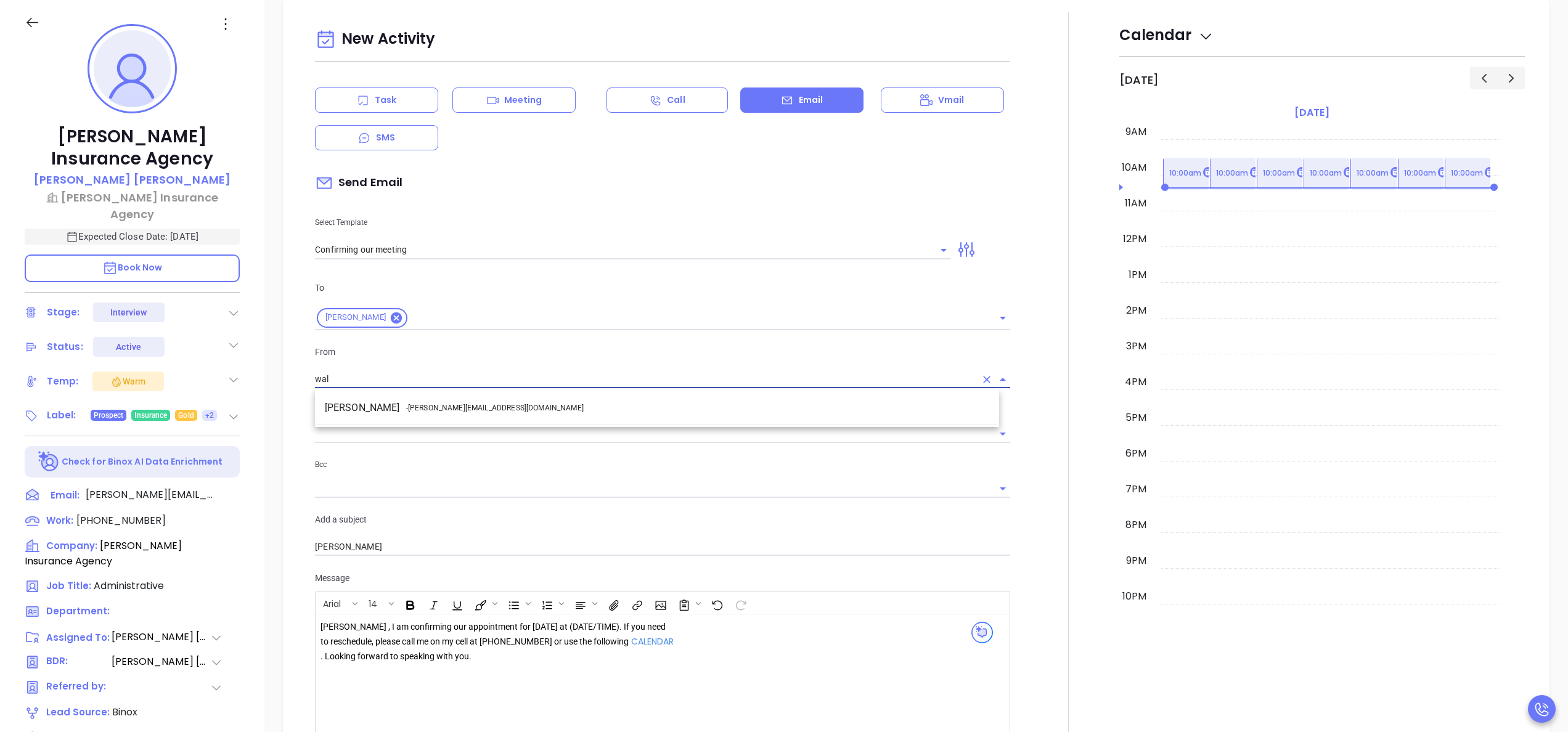
click at [416, 409] on span "- walter@motiva.net" at bounding box center [495, 408] width 178 height 11
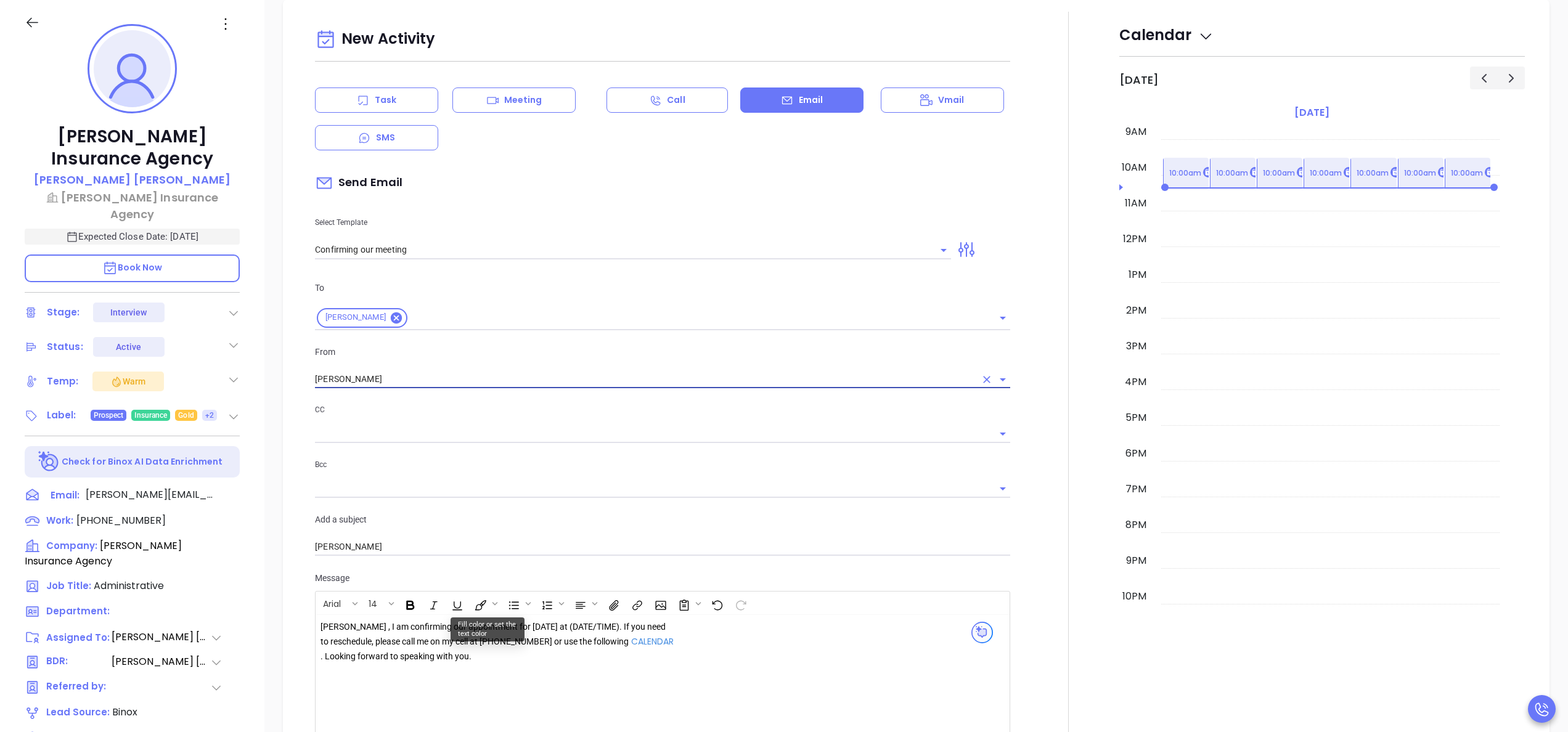
type input "[PERSON_NAME]"
click at [536, 637] on div "Andrea , I am confirming our appointment for tomorrow at (DATE/TIME). If you ne…" at bounding box center [498, 642] width 354 height 44
click at [540, 629] on div "Andrea , I am confirming our appointment for tomorrow at (DATE/TIME). If you ne…" at bounding box center [498, 642] width 354 height 44
click at [1035, 558] on div at bounding box center [1068, 421] width 102 height 819
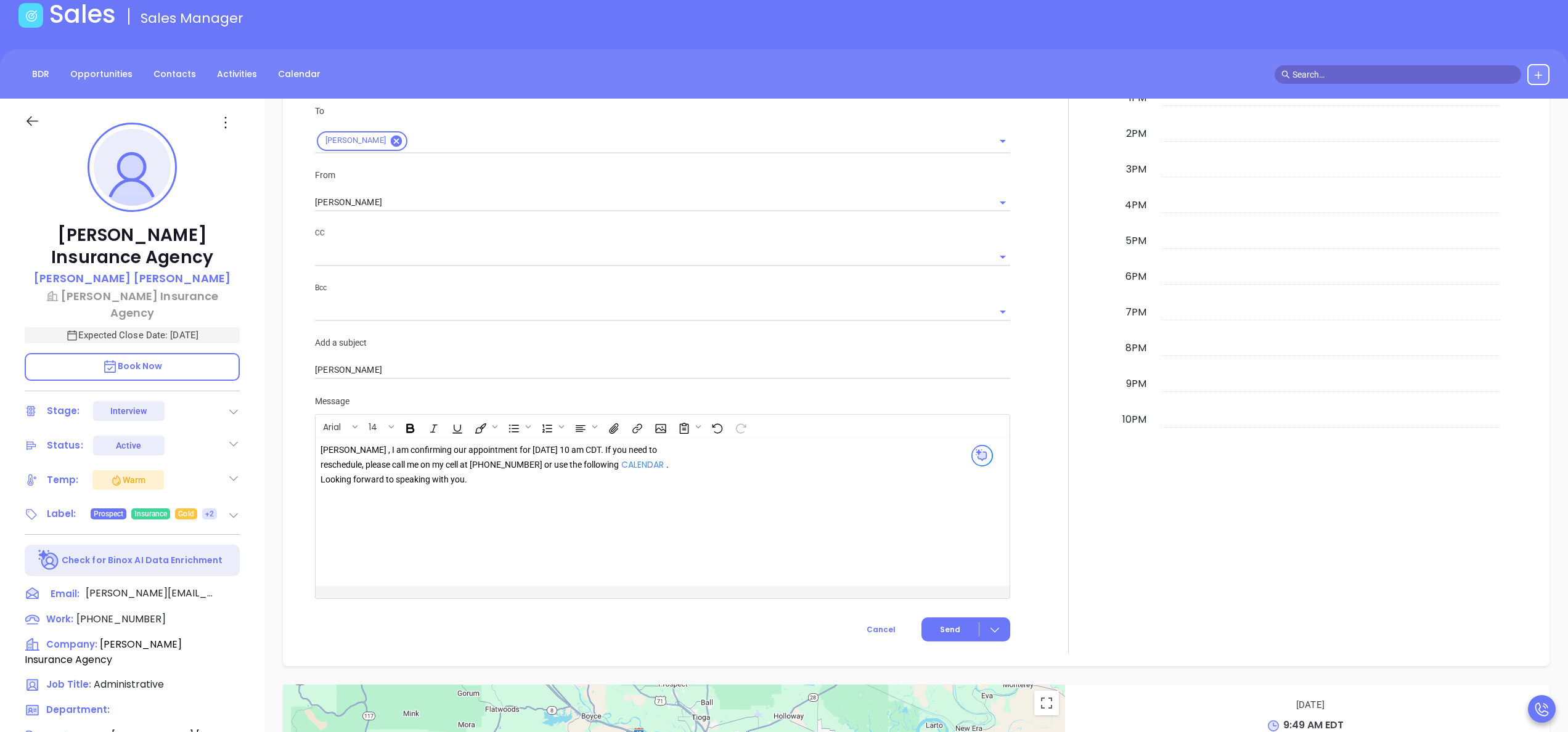
scroll to position [1035, 0]
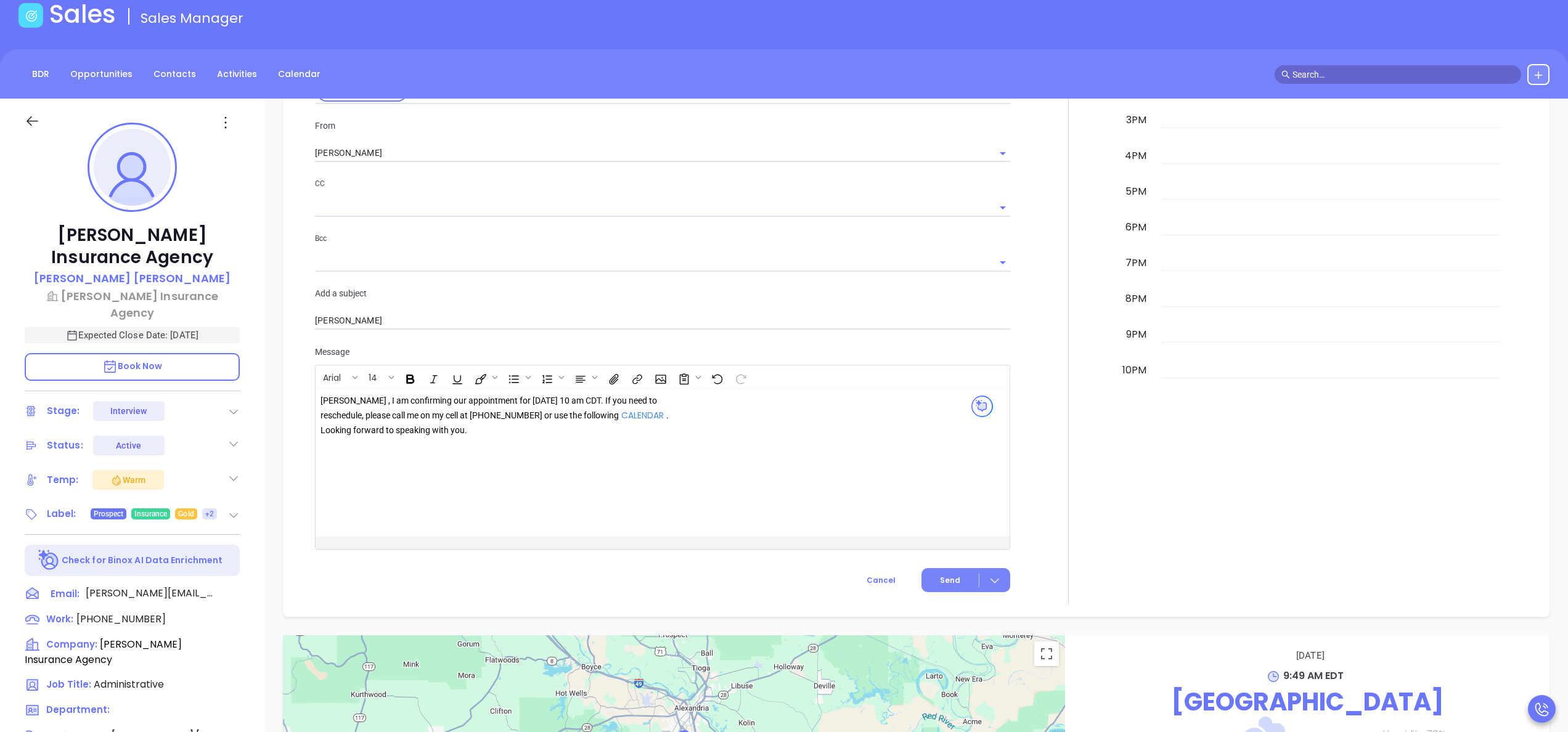
click at [941, 583] on span "Send" at bounding box center [950, 580] width 20 height 11
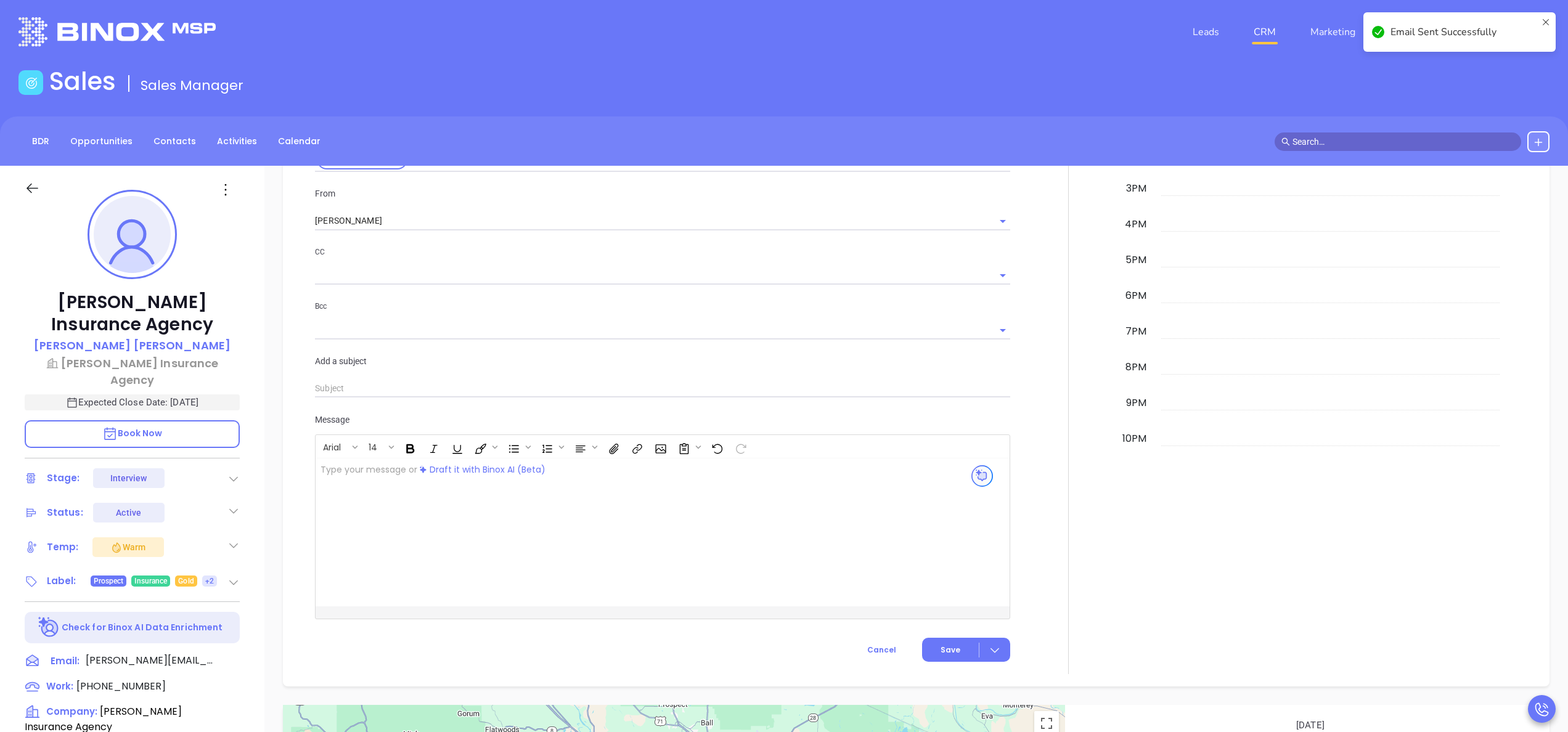
scroll to position [0, 0]
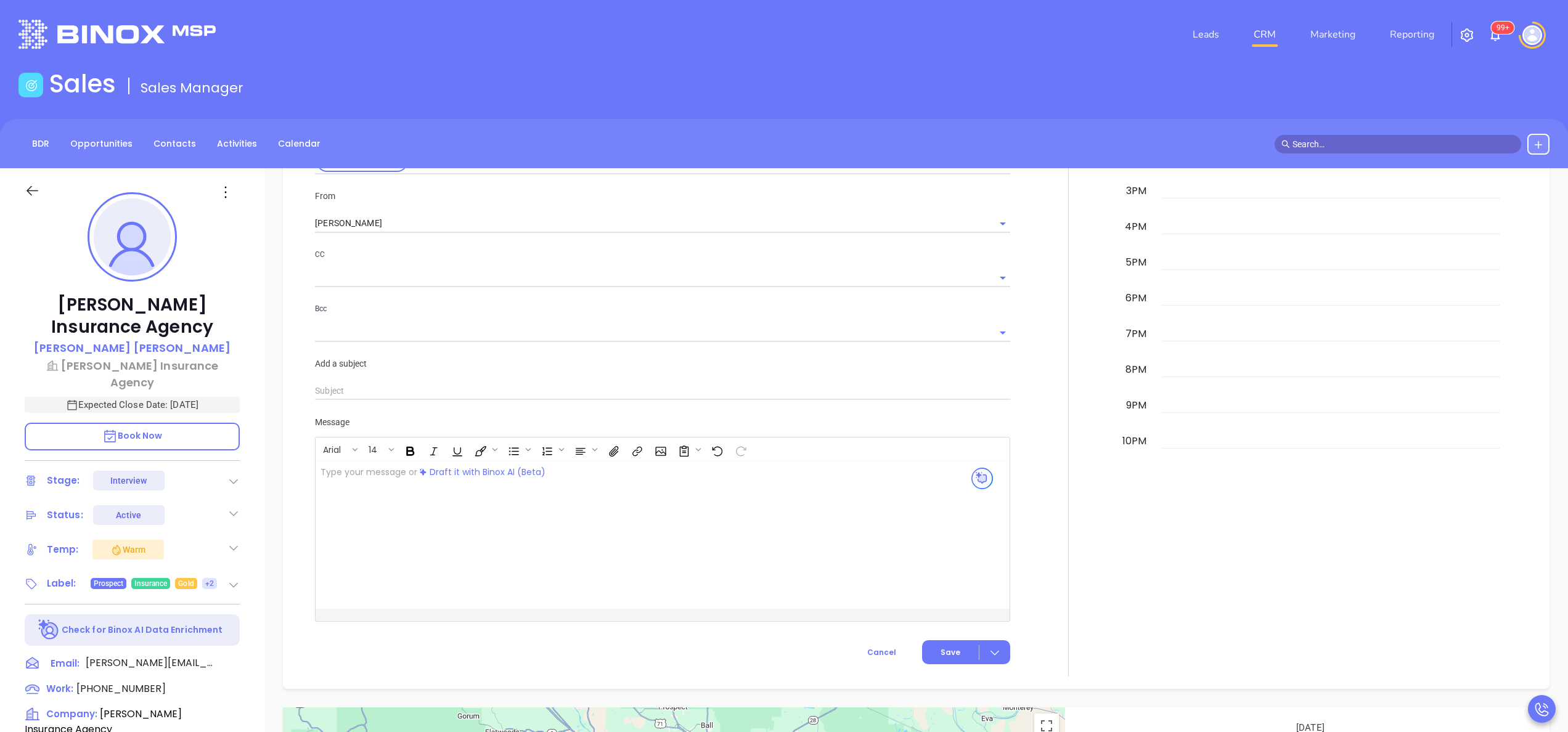
click at [1054, 282] on div at bounding box center [1068, 266] width 102 height 821
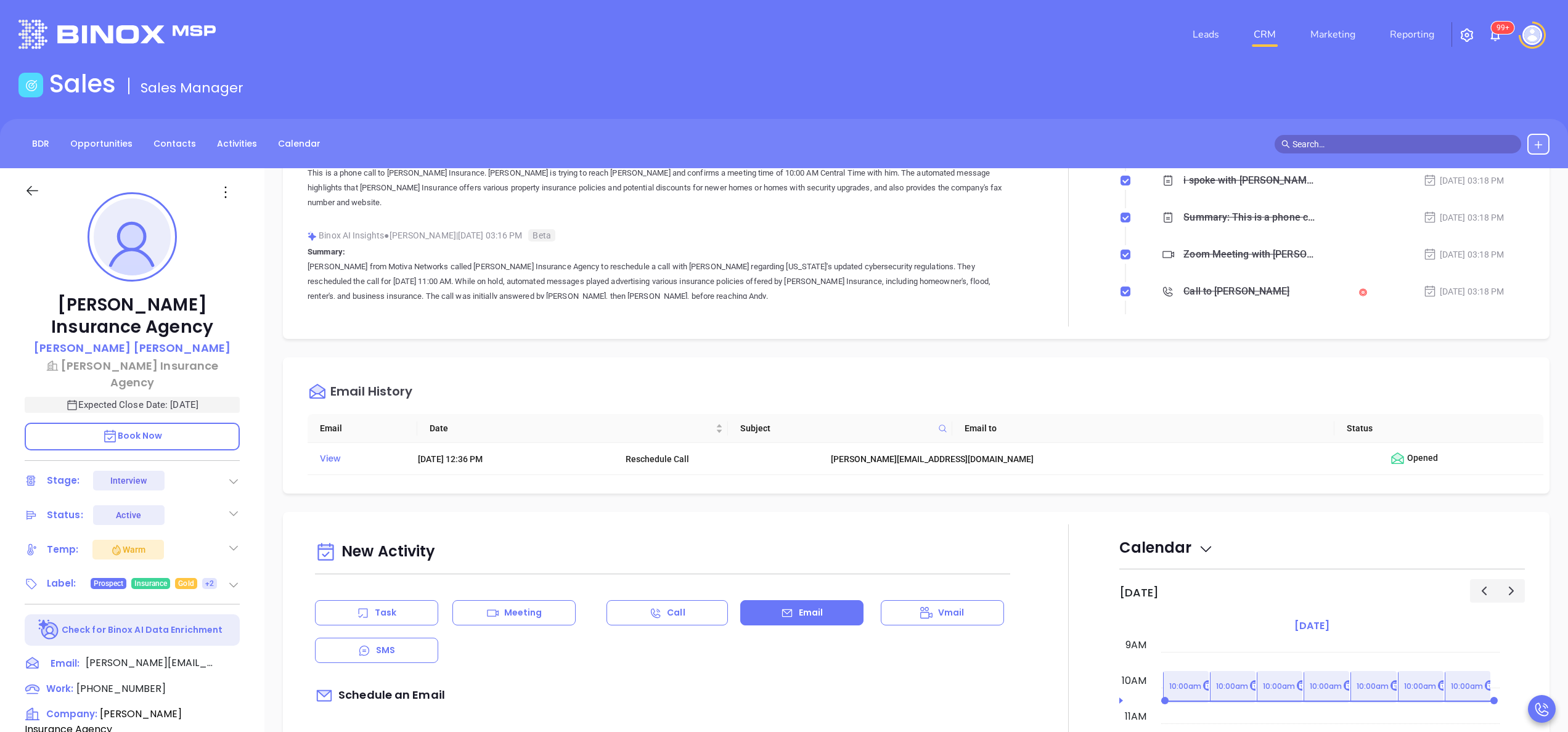
scroll to position [294, 0]
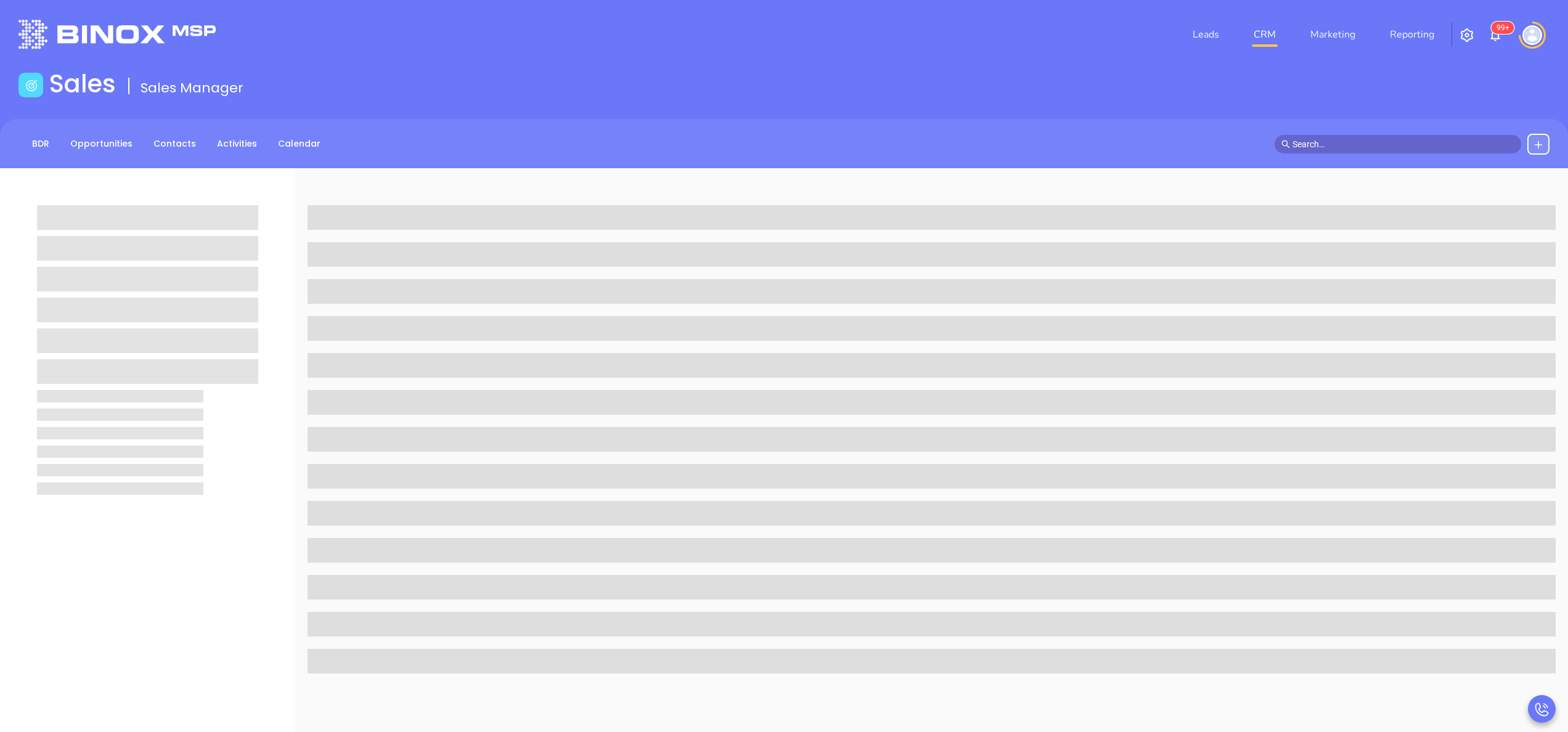
click at [1272, 385] on div at bounding box center [931, 599] width 1273 height 863
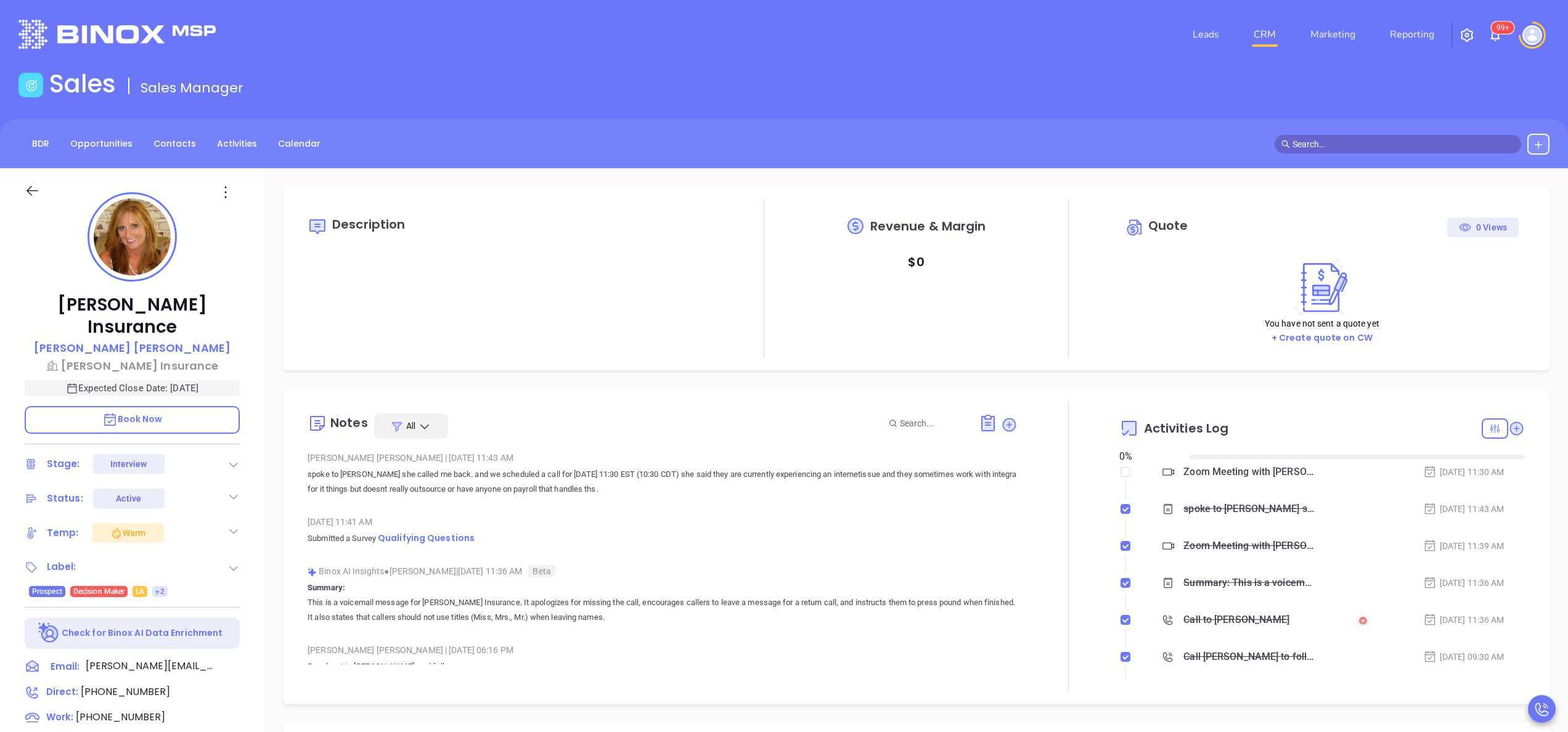
type input "10:00 am"
type input "[DATE]"
type input "[PERSON_NAME]"
click at [1510, 425] on icon at bounding box center [1516, 428] width 12 height 12
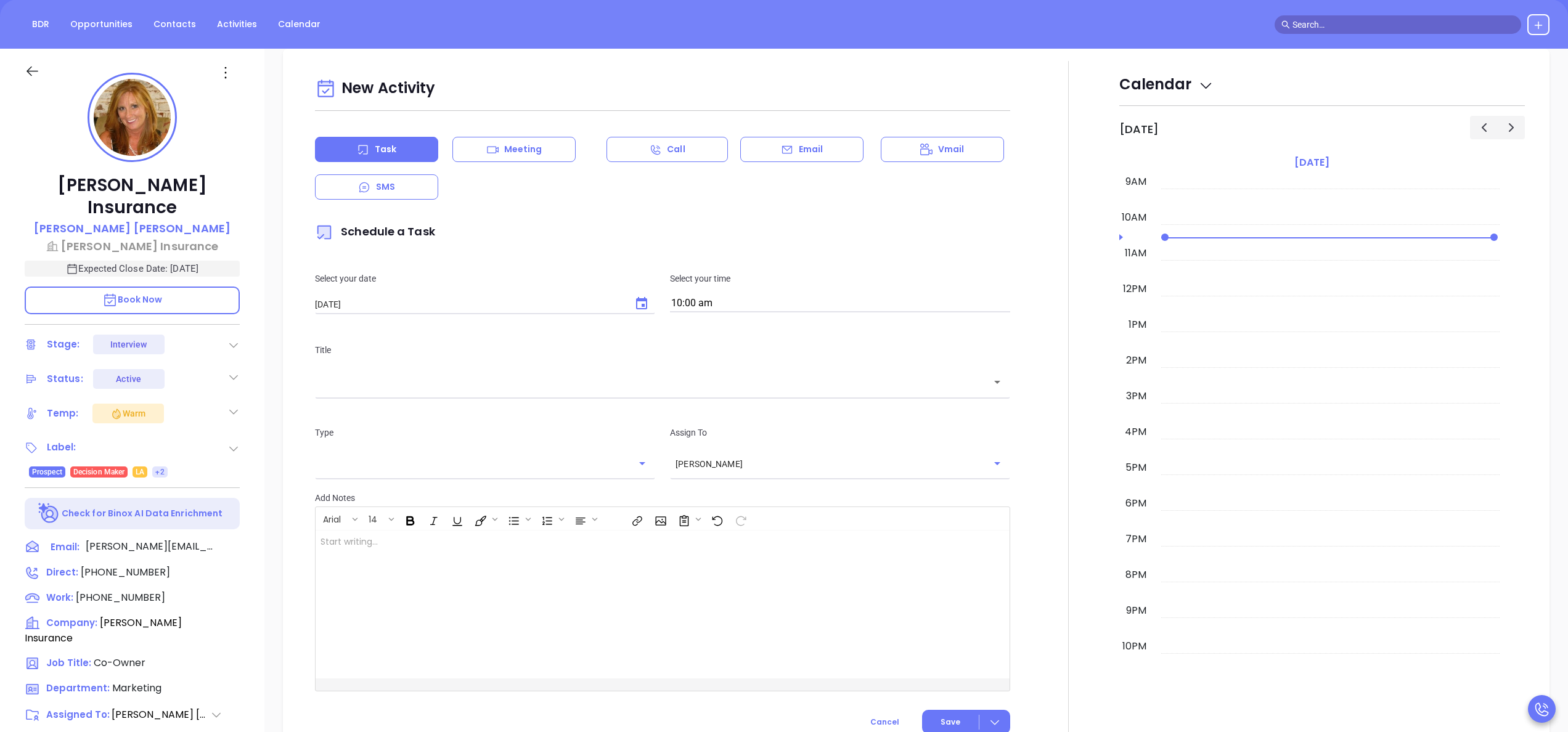
scroll to position [168, 0]
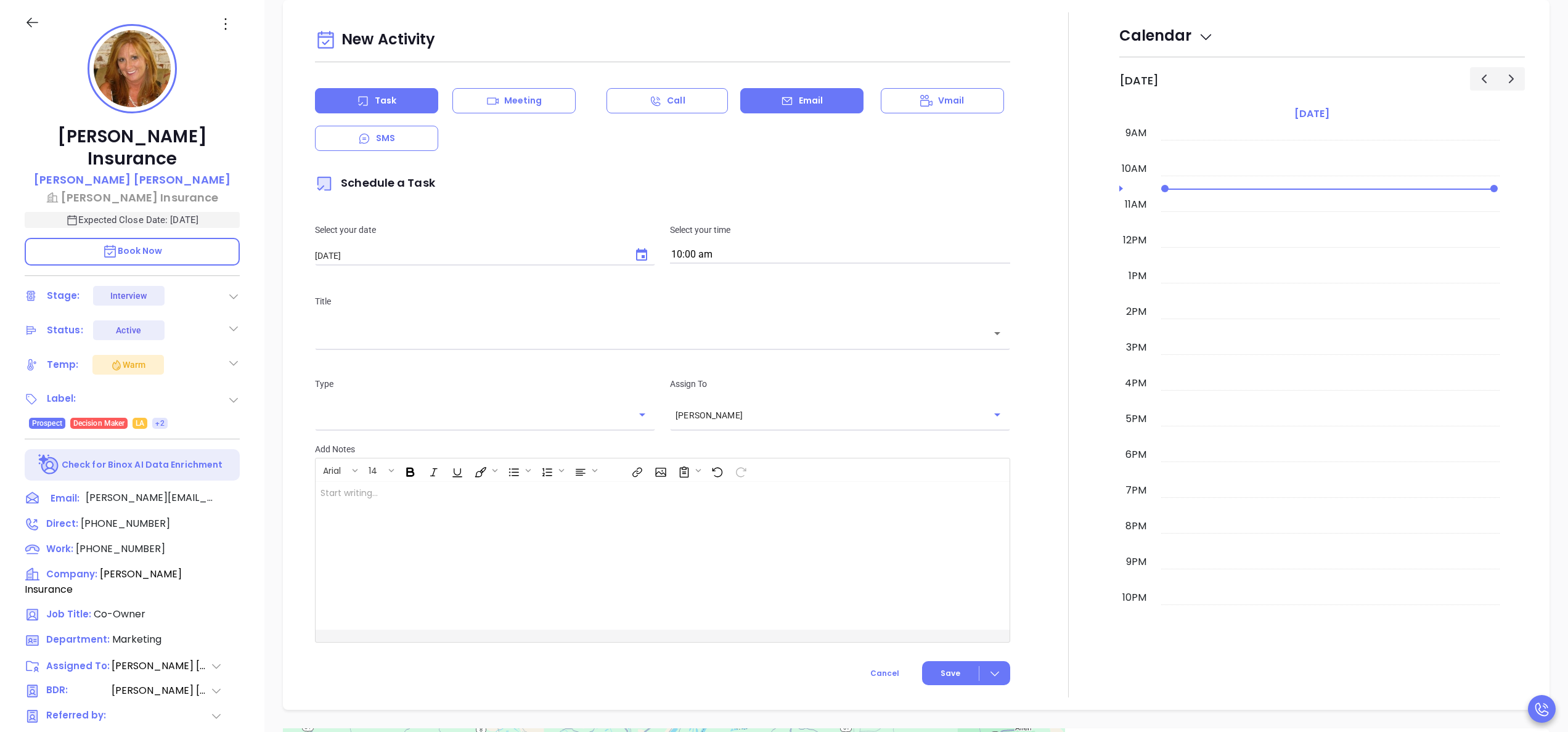
click at [778, 93] on div "Email" at bounding box center [802, 101] width 123 height 26
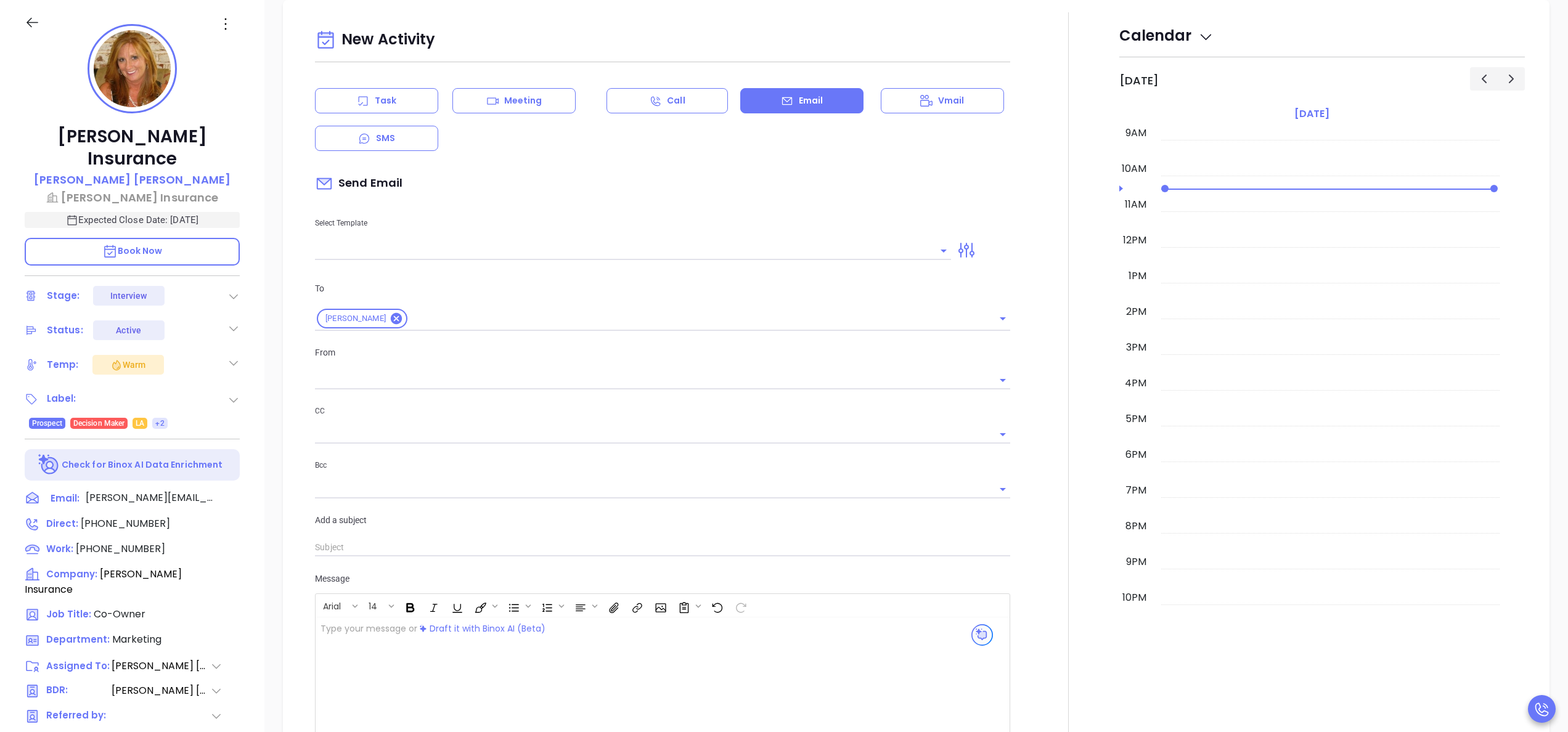
type input "[PERSON_NAME]"
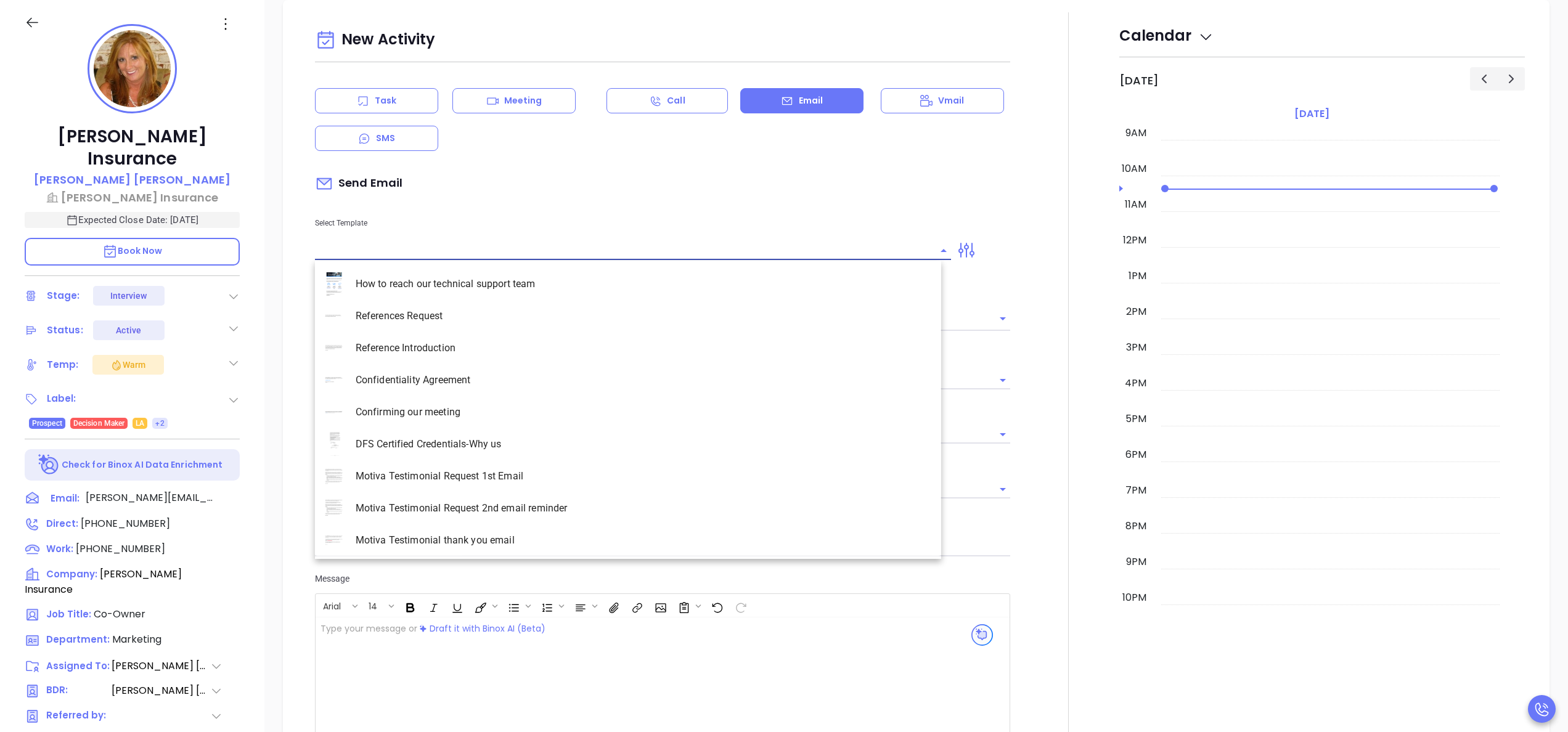
click at [450, 245] on input "text" at bounding box center [623, 250] width 618 height 18
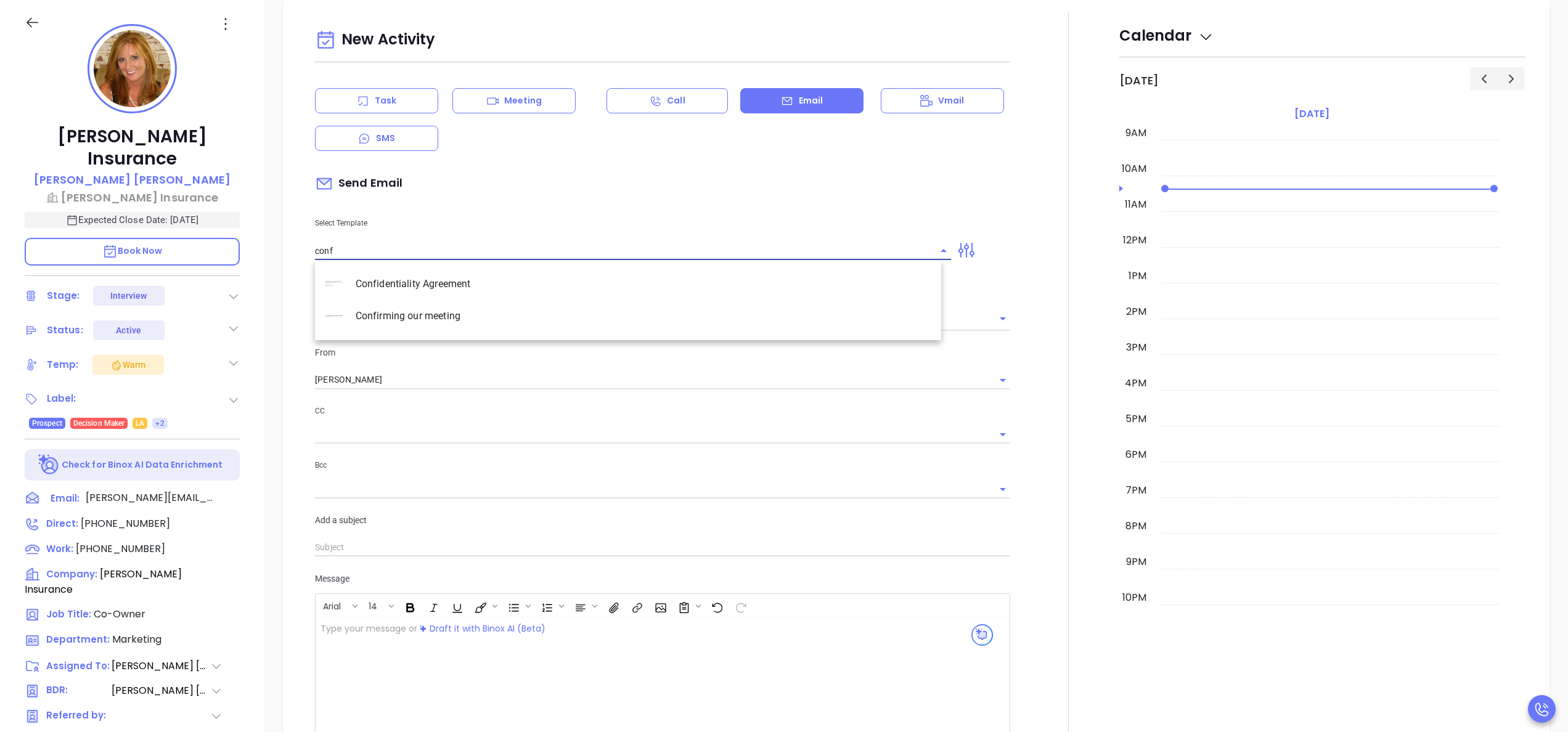
click at [445, 309] on li "Confirming our meeting" at bounding box center [628, 316] width 626 height 32
type input "Confirming our meeting"
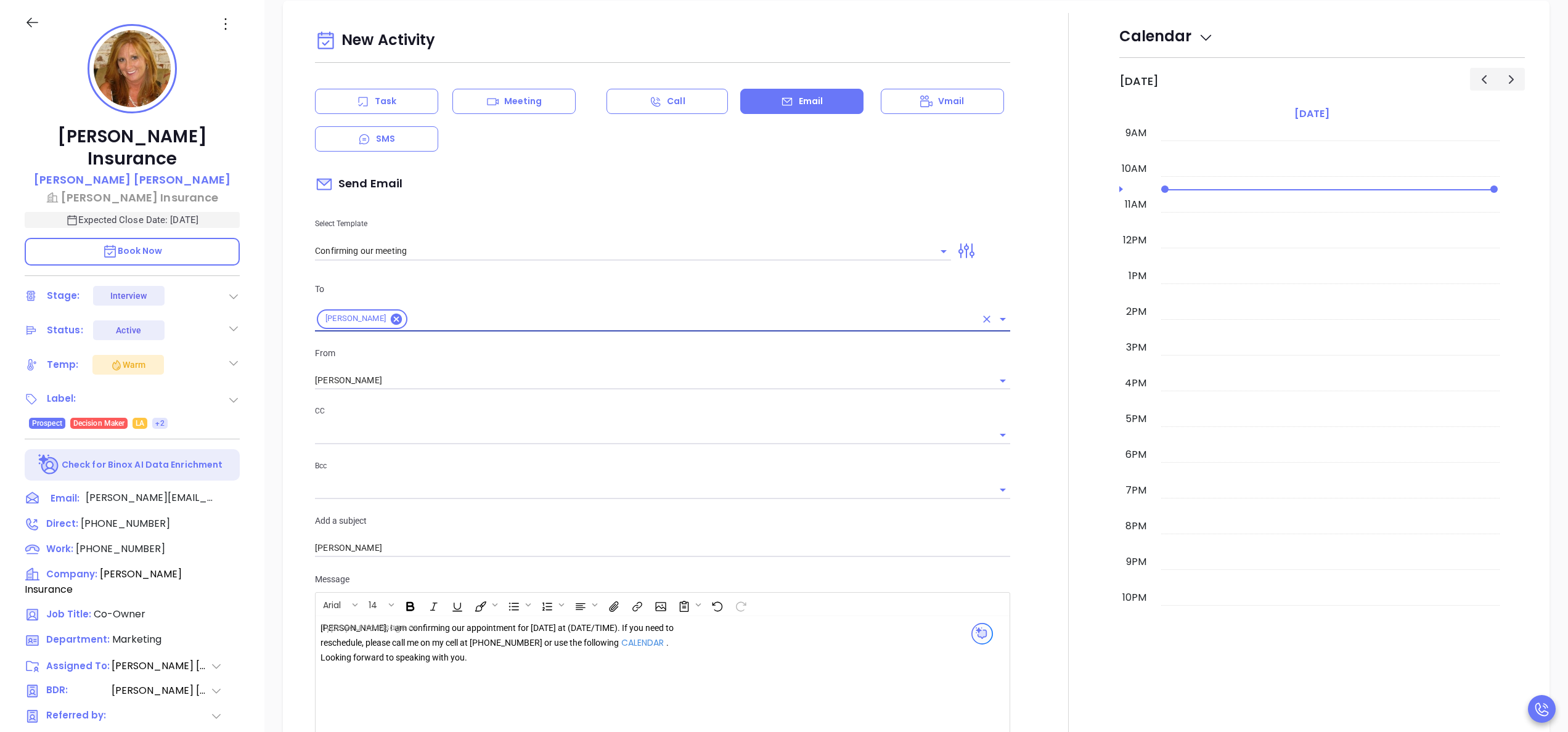
type input "Pattie"
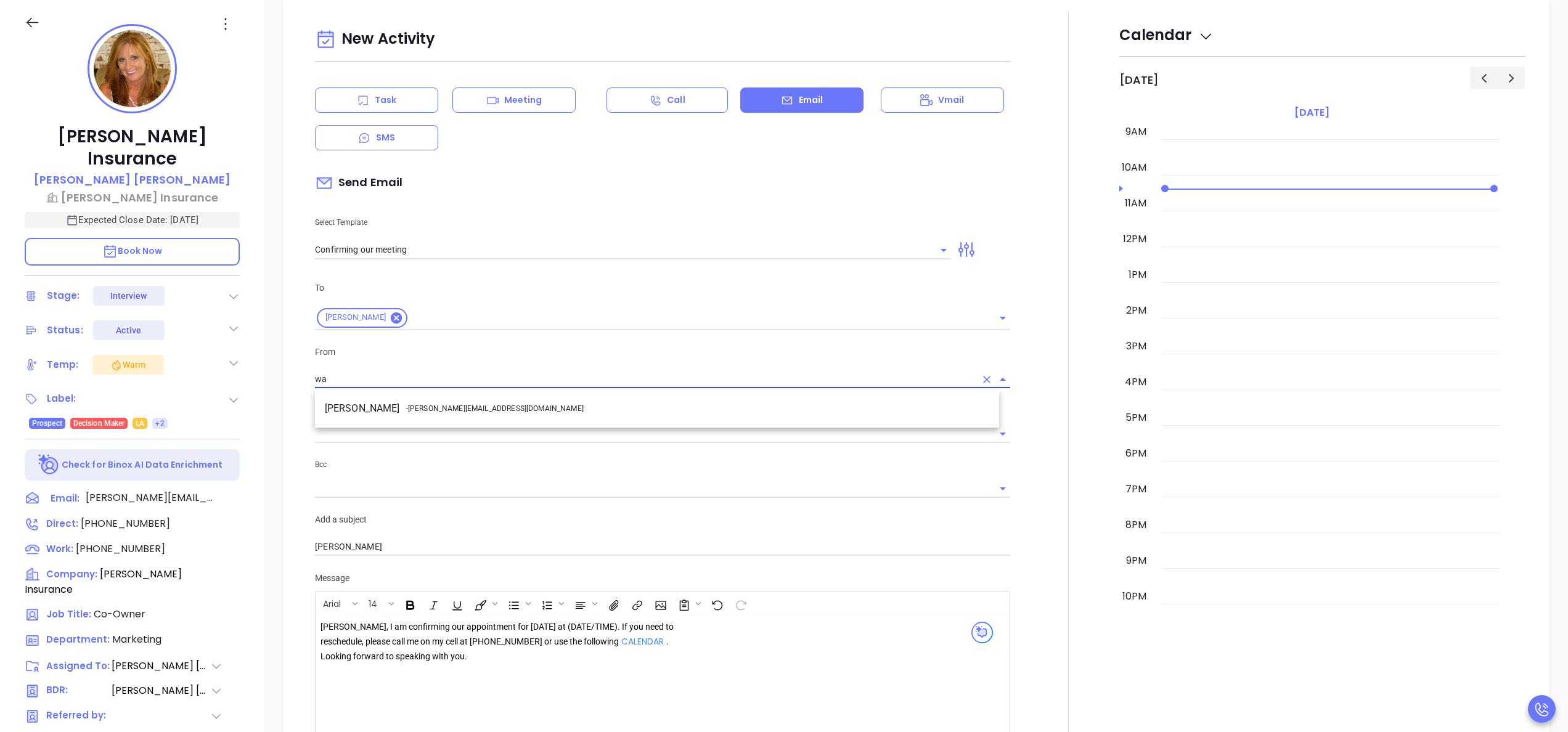
click at [466, 415] on li "Walter Contreras - [EMAIL_ADDRESS][DOMAIN_NAME]" at bounding box center [657, 408] width 684 height 22
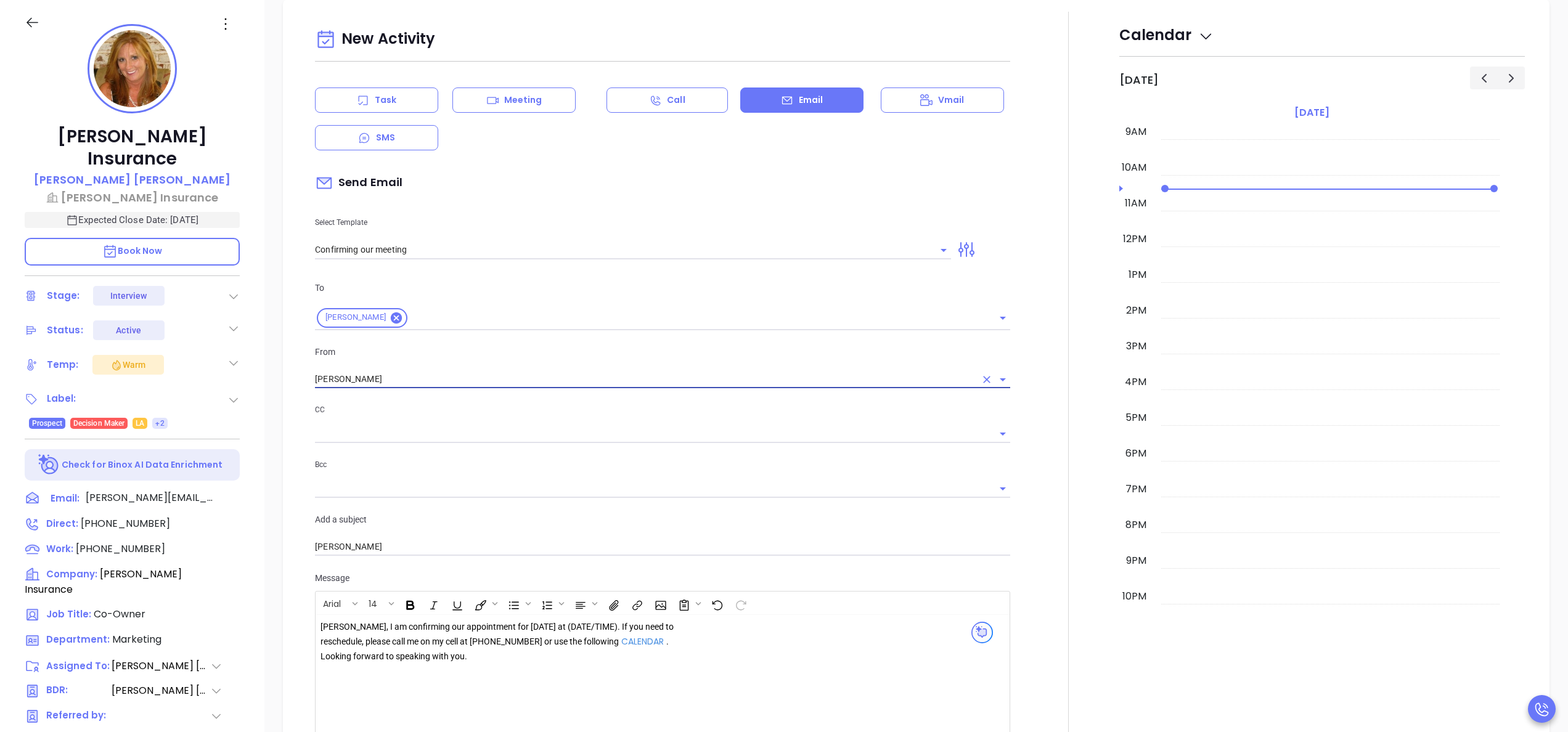
type input "[PERSON_NAME]"
click at [535, 631] on div "Pattie, I am confirming our appointment for tomorrow at (DATE/TIME). If you nee…" at bounding box center [498, 642] width 354 height 44
click at [1059, 528] on div at bounding box center [1068, 421] width 102 height 819
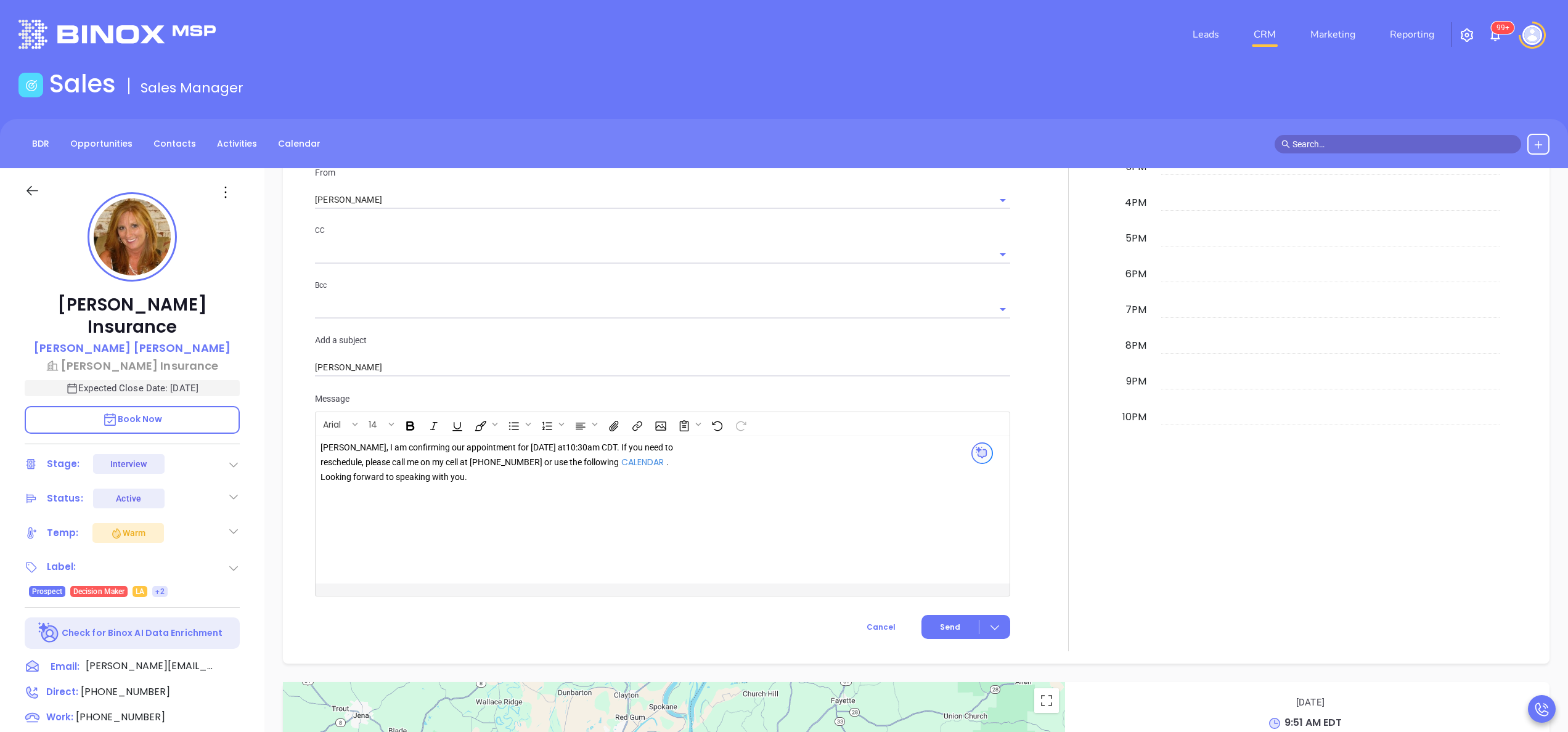
scroll to position [1282, 0]
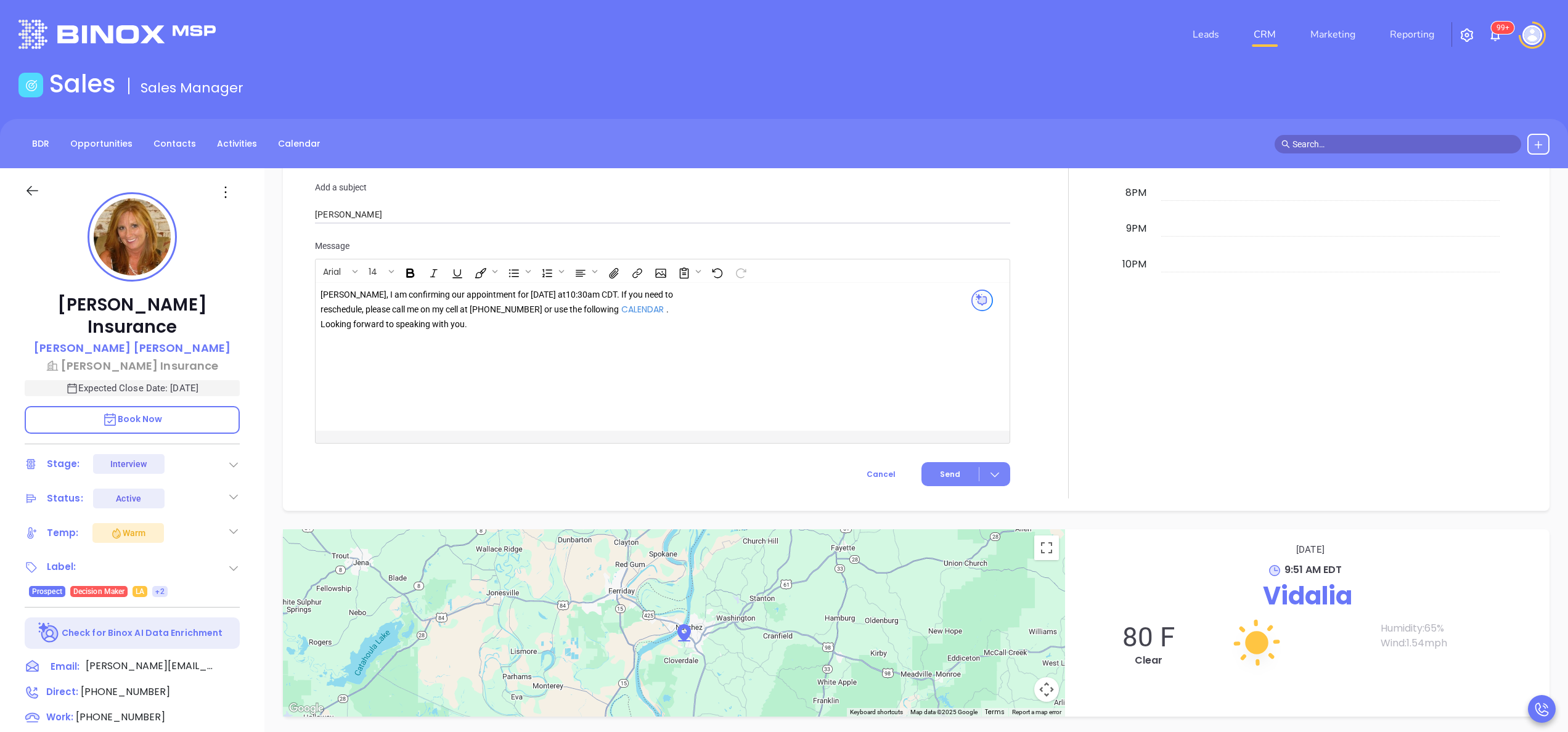
click at [940, 476] on span "Send" at bounding box center [950, 474] width 20 height 11
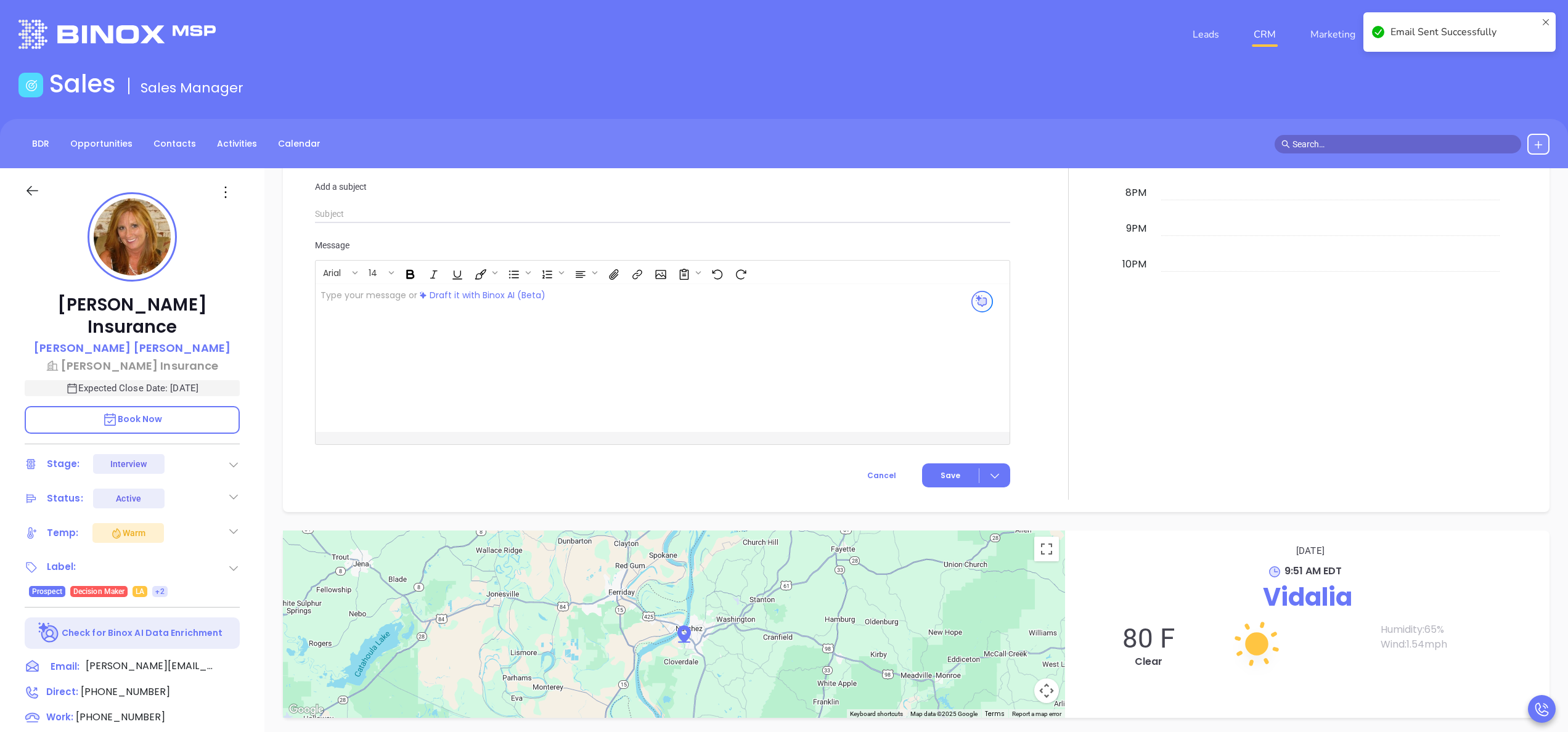
scroll to position [1281, 0]
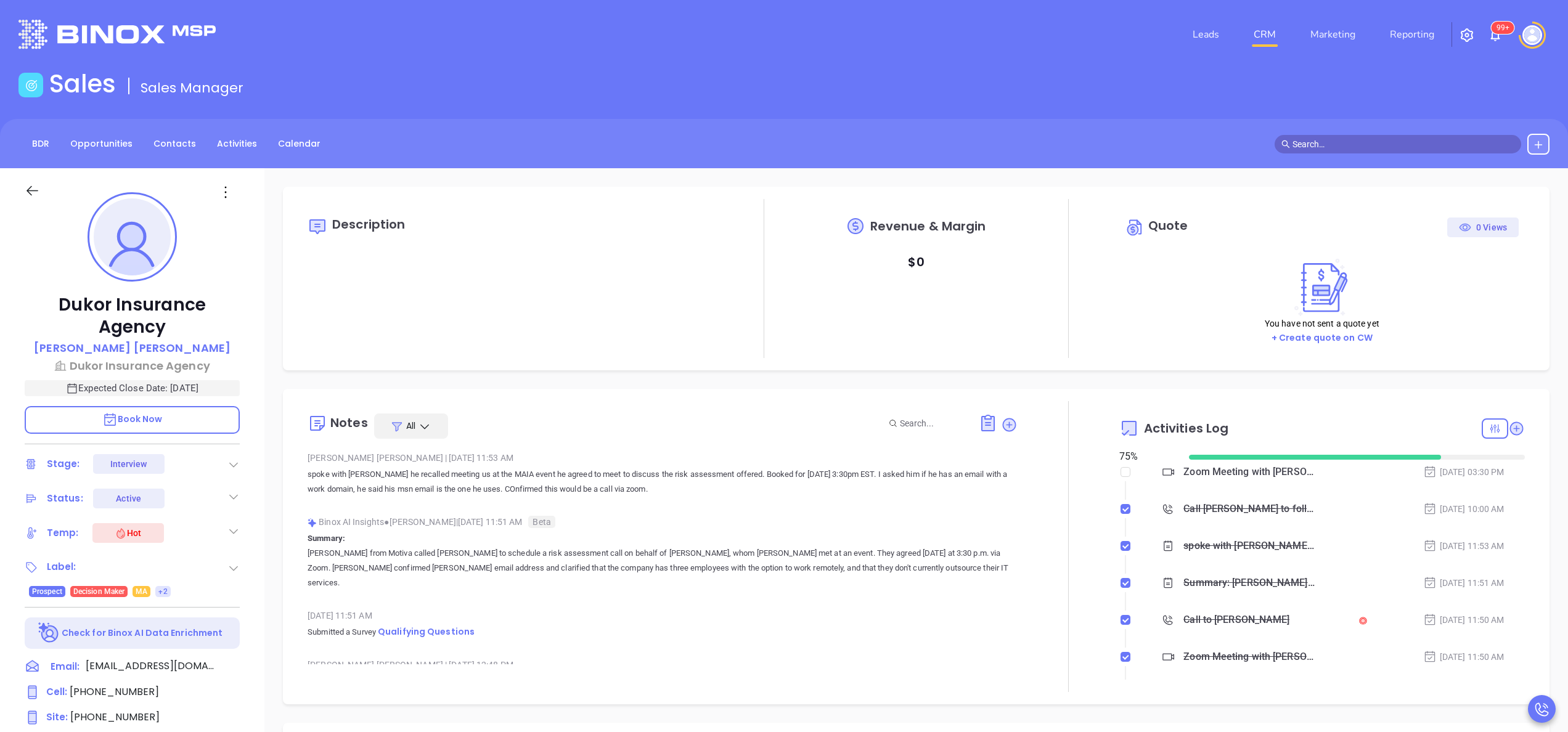
type input "[PERSON_NAME]"
click at [1510, 428] on icon at bounding box center [1516, 428] width 13 height 13
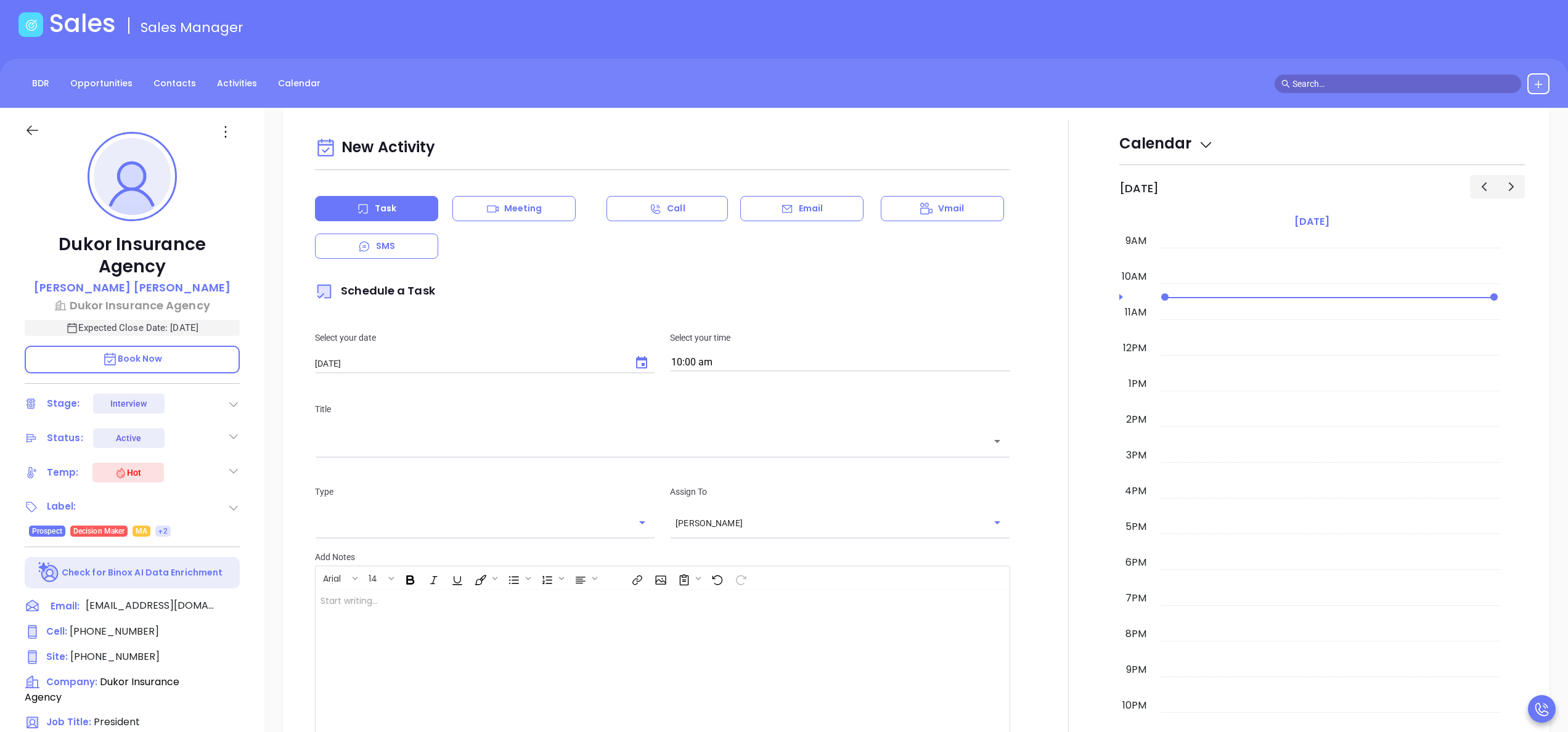
scroll to position [168, 0]
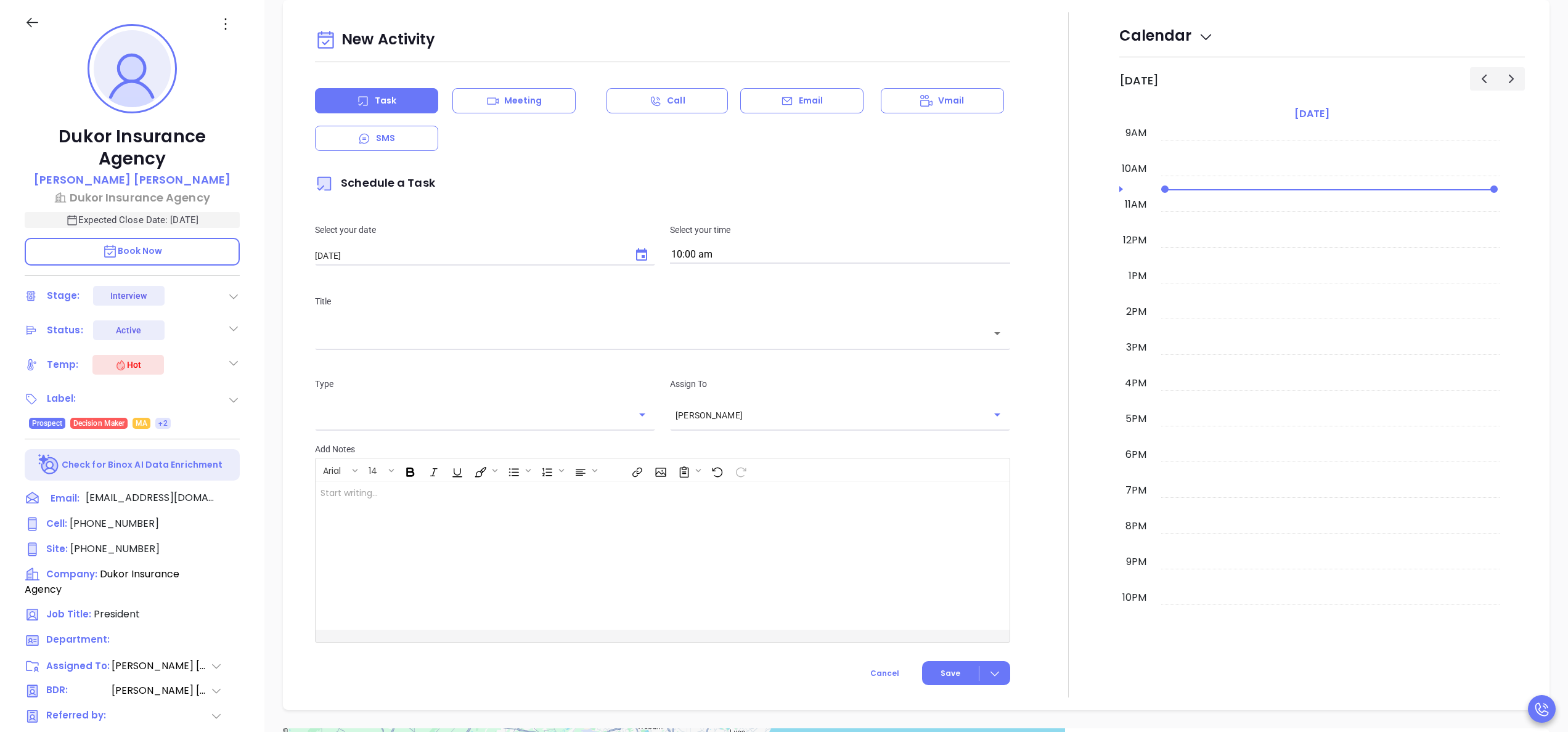
click at [1095, 296] on div at bounding box center [1068, 355] width 102 height 685
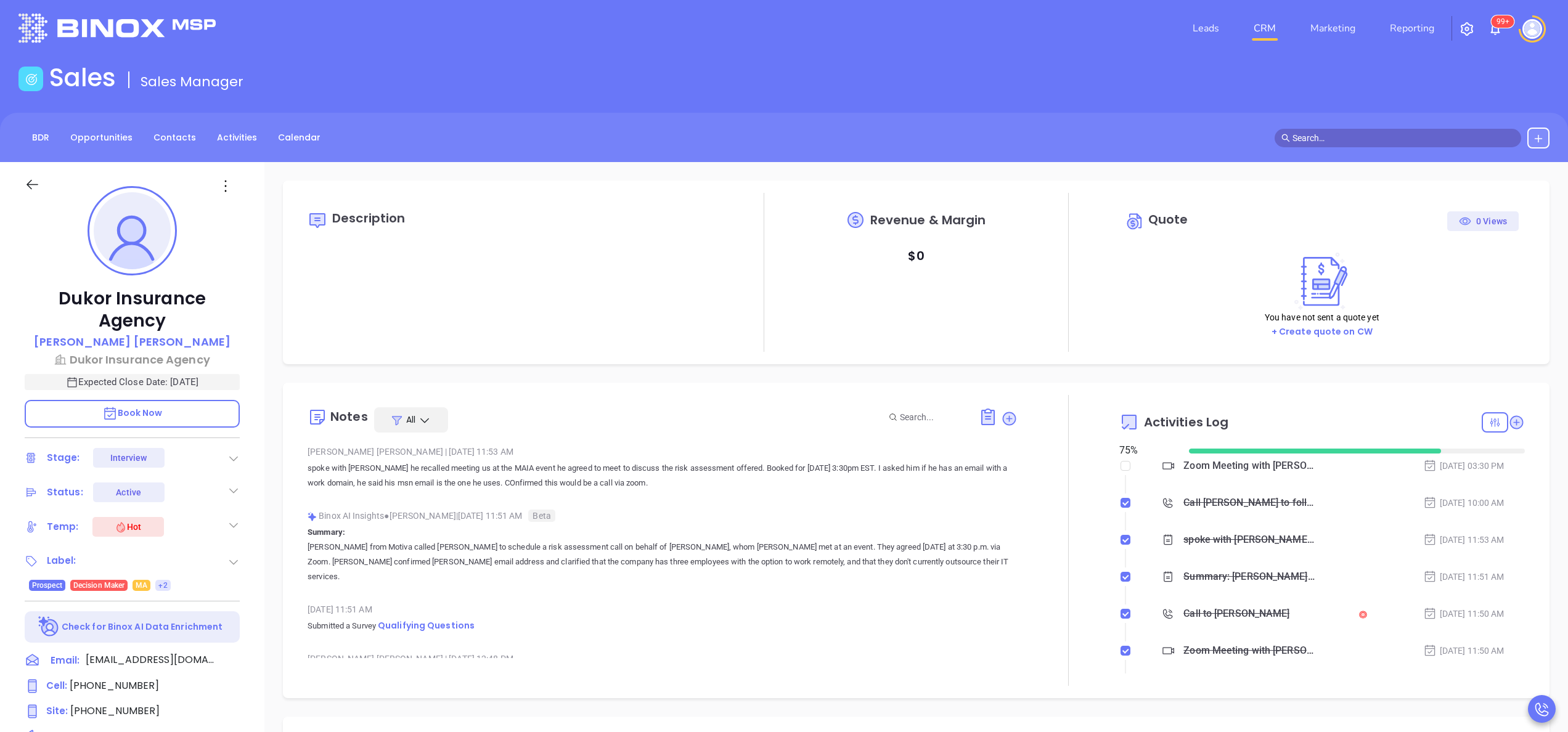
scroll to position [0, 0]
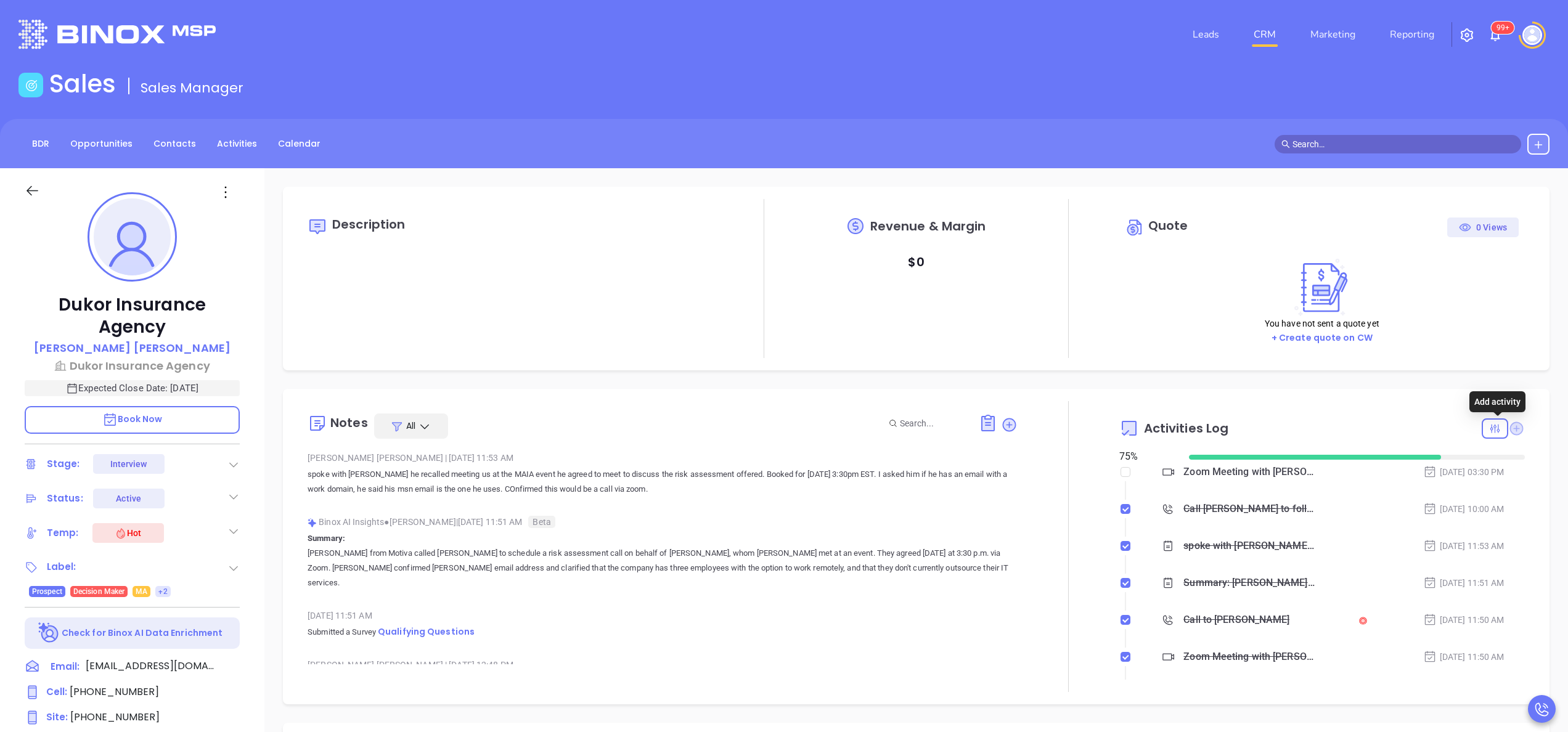
click at [1510, 429] on icon at bounding box center [1516, 428] width 13 height 13
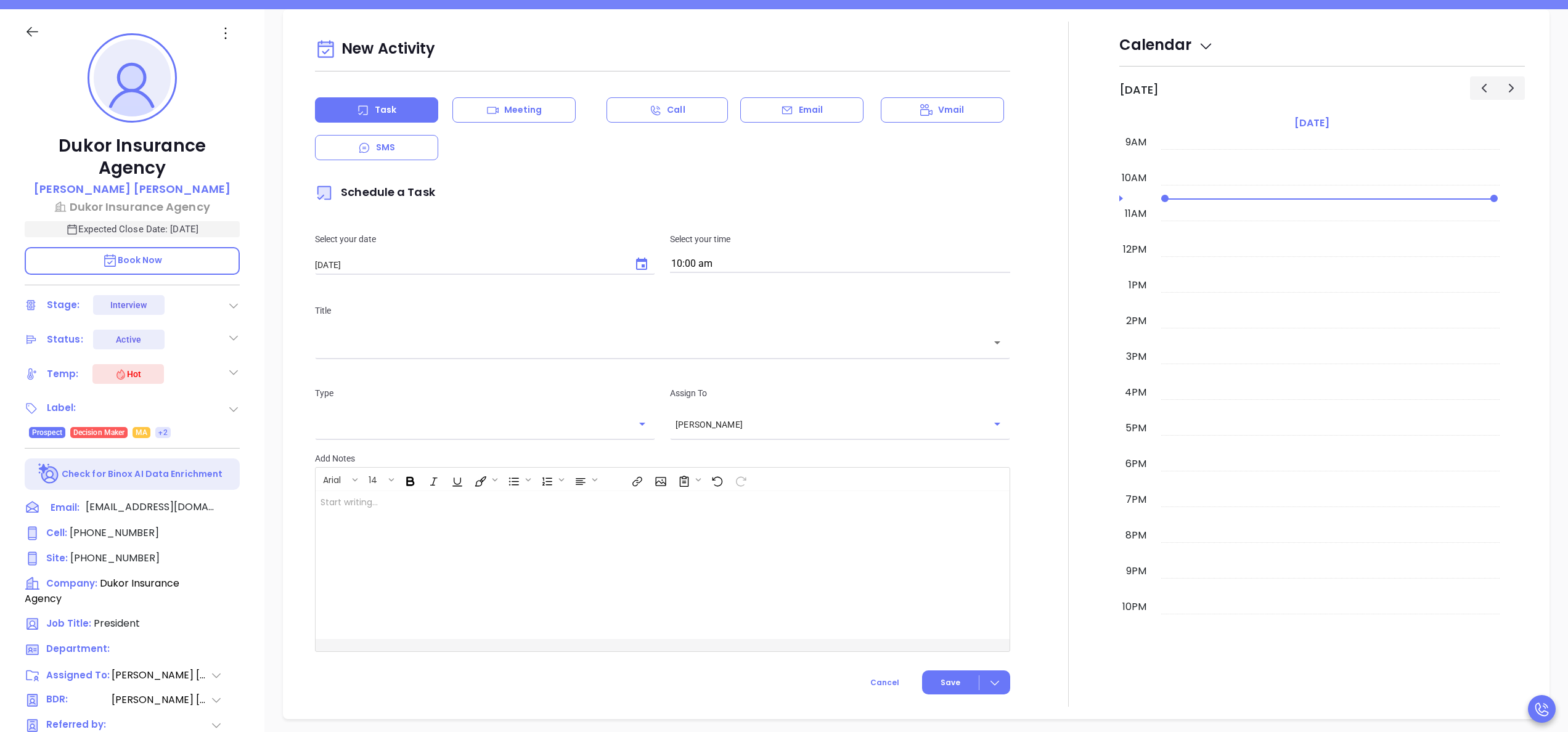
scroll to position [168, 0]
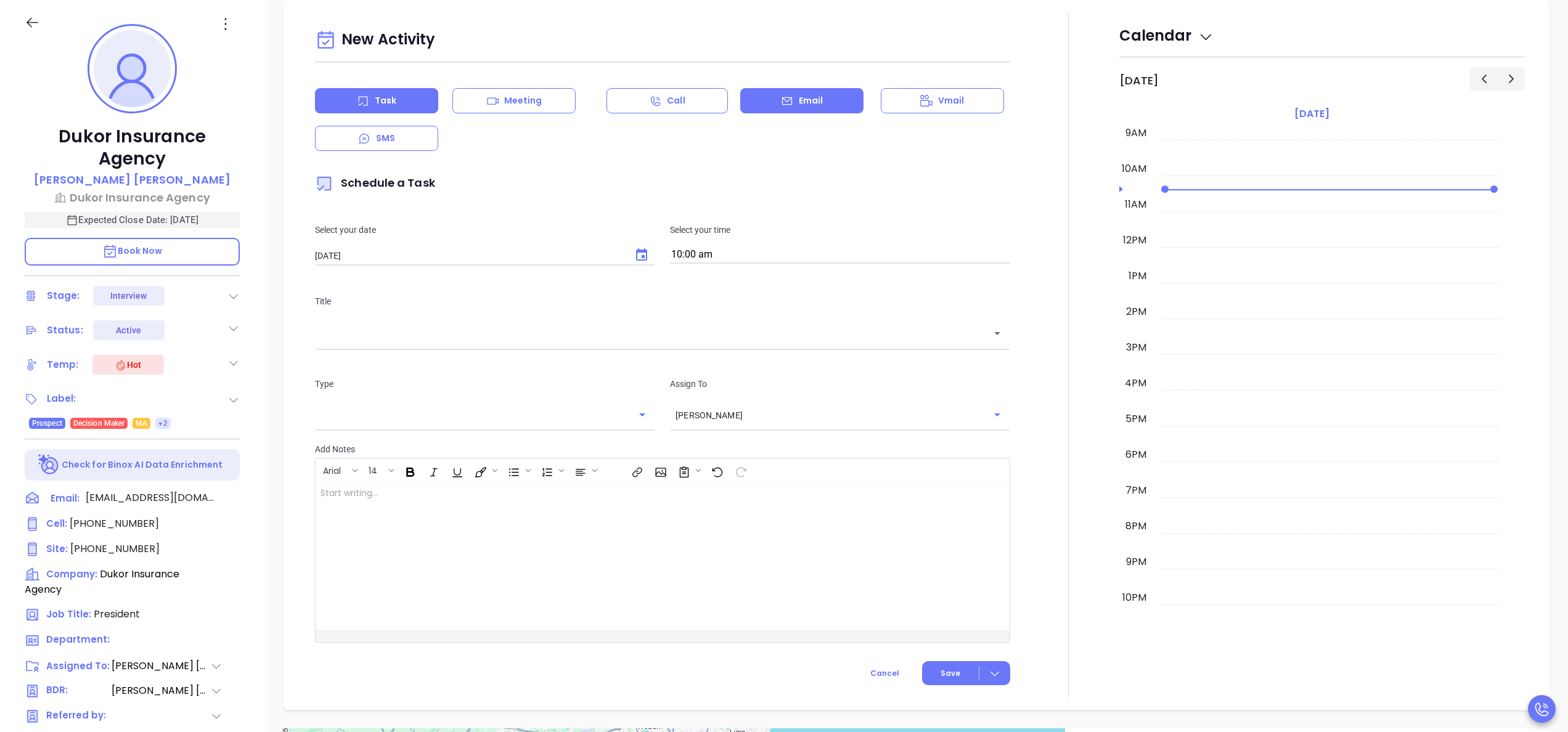
click at [781, 102] on icon at bounding box center [787, 101] width 12 height 12
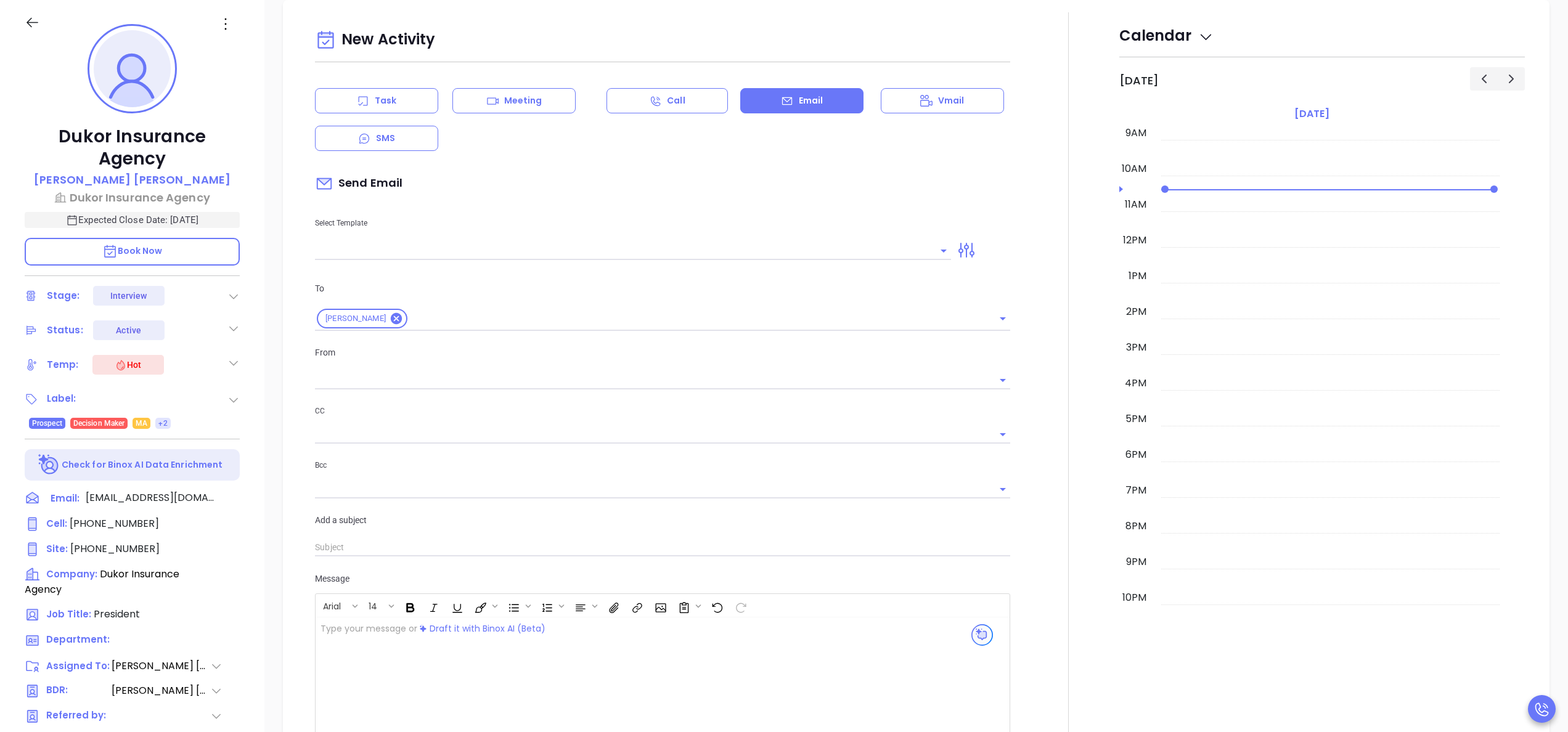
type input "[PERSON_NAME]"
click at [451, 245] on input "text" at bounding box center [623, 250] width 618 height 18
click at [459, 307] on li "Confirming our meeting" at bounding box center [628, 316] width 626 height 32
type input "Confirming our meeting"
type input "Abraham"
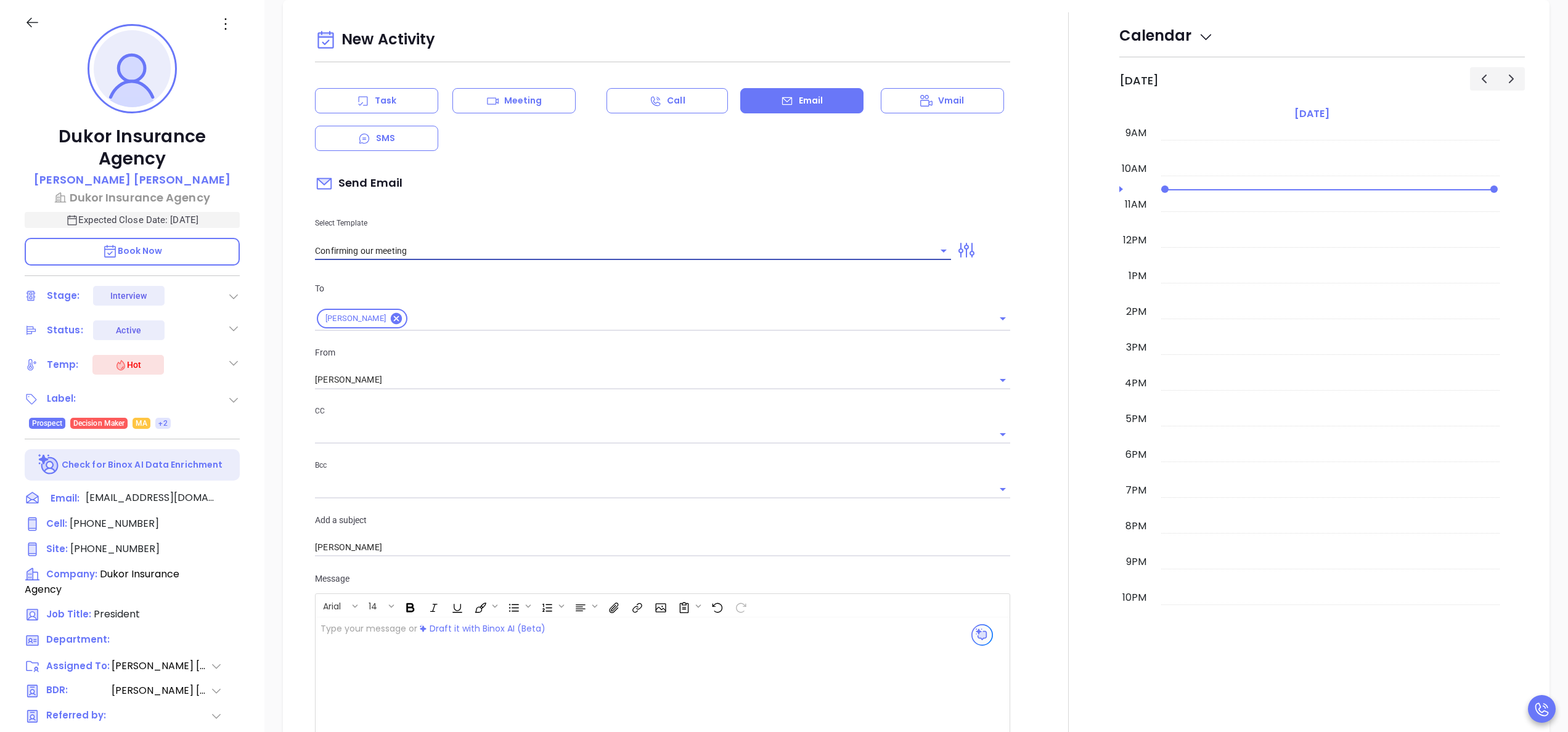
scroll to position [782, 0]
type input "Confirming our meeting"
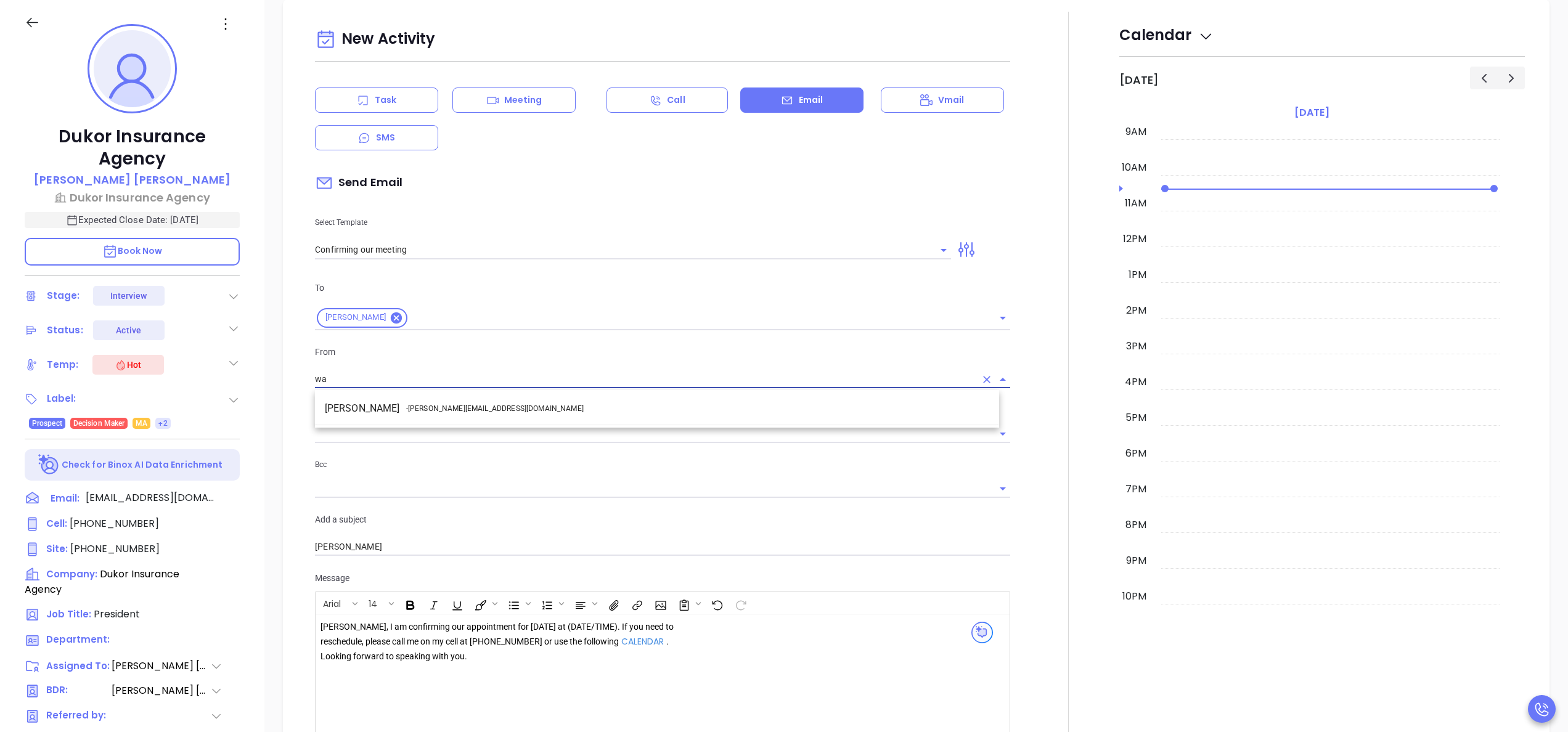
click at [476, 403] on li "Walter Contreras - walter@motiva.net" at bounding box center [657, 408] width 684 height 22
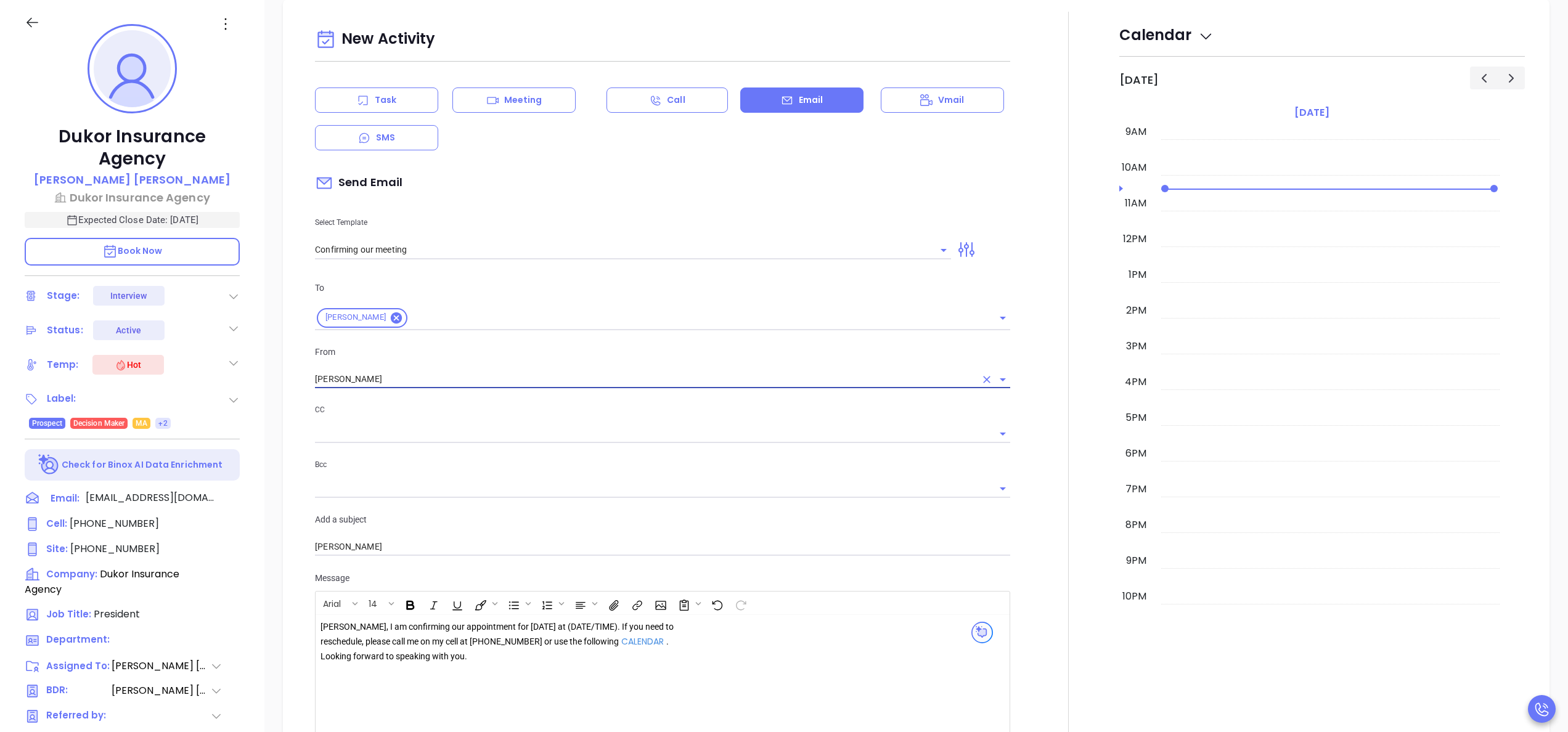
type input "Walter Contreras"
click at [550, 629] on div "Abraham, I am confirming our appointment for tomorrow at (DATE/TIME). If you ne…" at bounding box center [498, 642] width 354 height 44
click at [1062, 511] on div at bounding box center [1068, 421] width 102 height 819
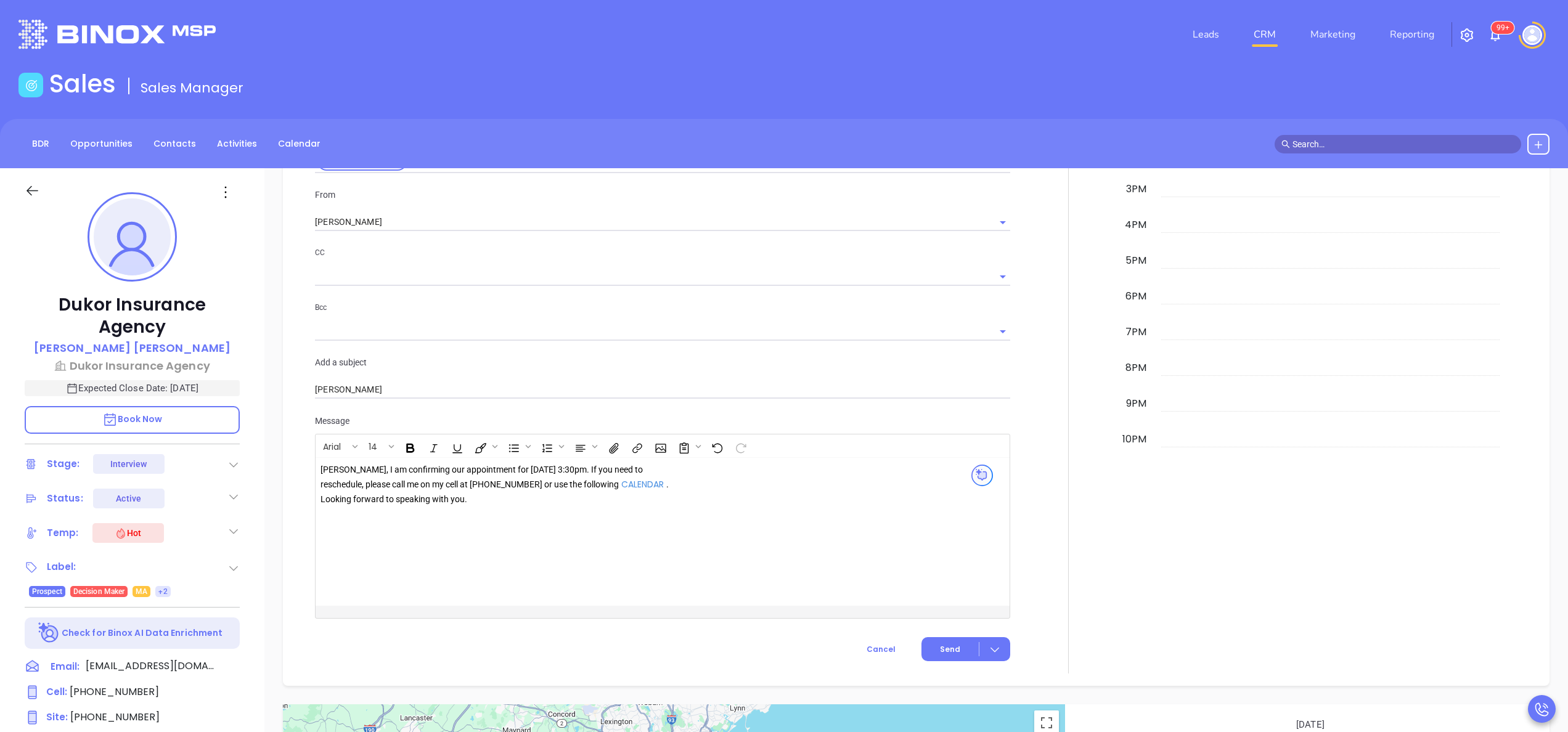
scroll to position [1184, 0]
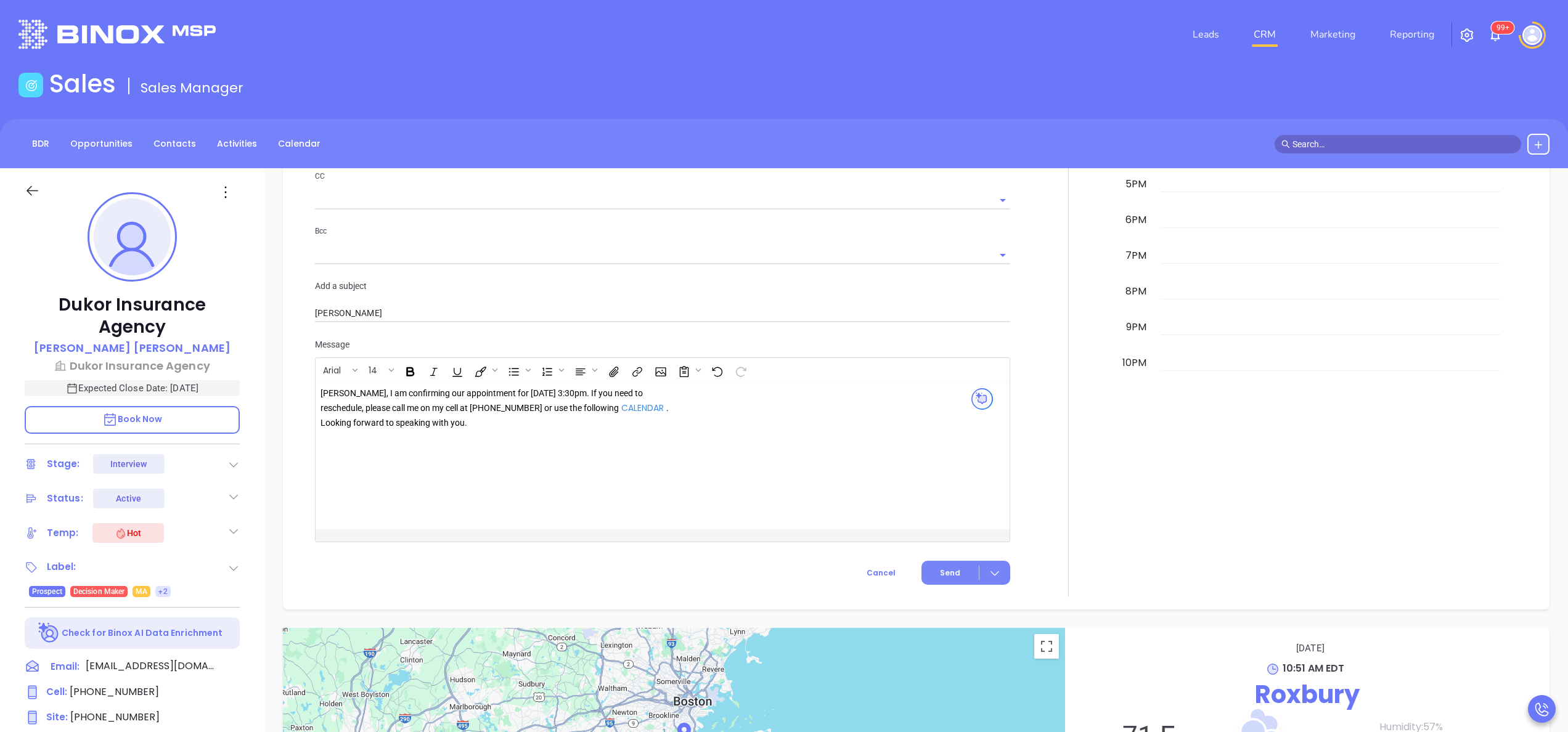
click at [940, 577] on span "Send" at bounding box center [950, 573] width 20 height 11
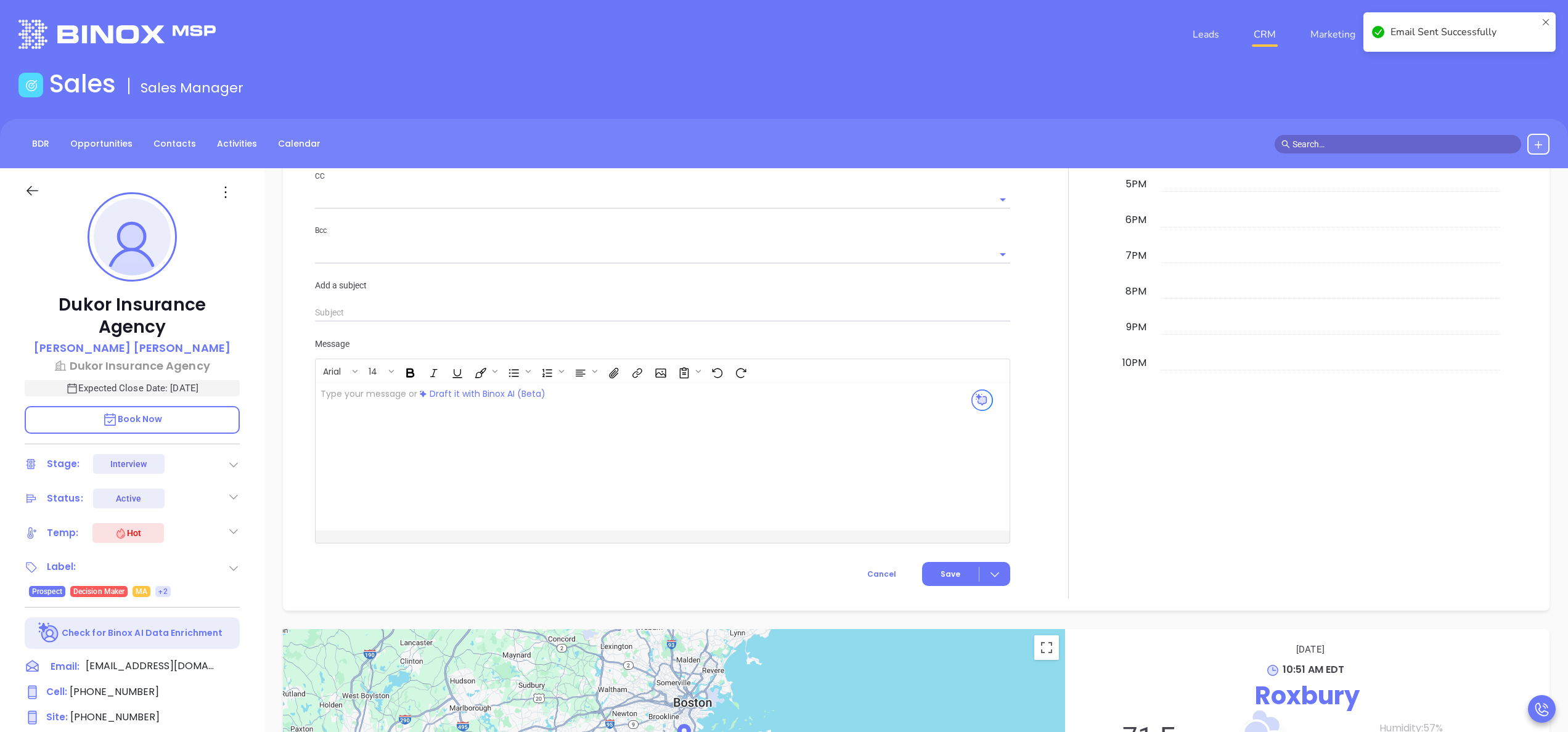
scroll to position [1182, 0]
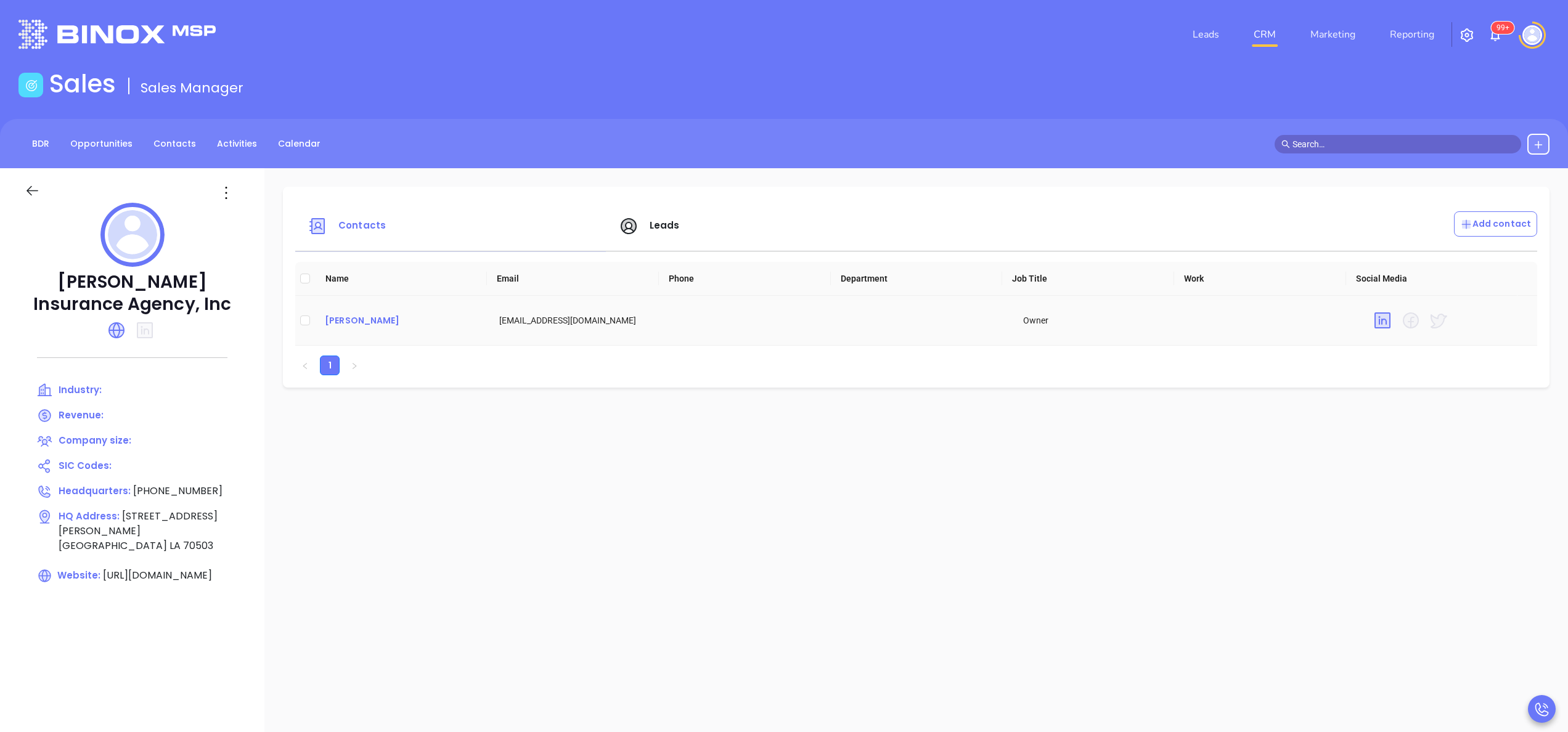
click at [358, 319] on div "[PERSON_NAME]" at bounding box center [402, 320] width 155 height 15
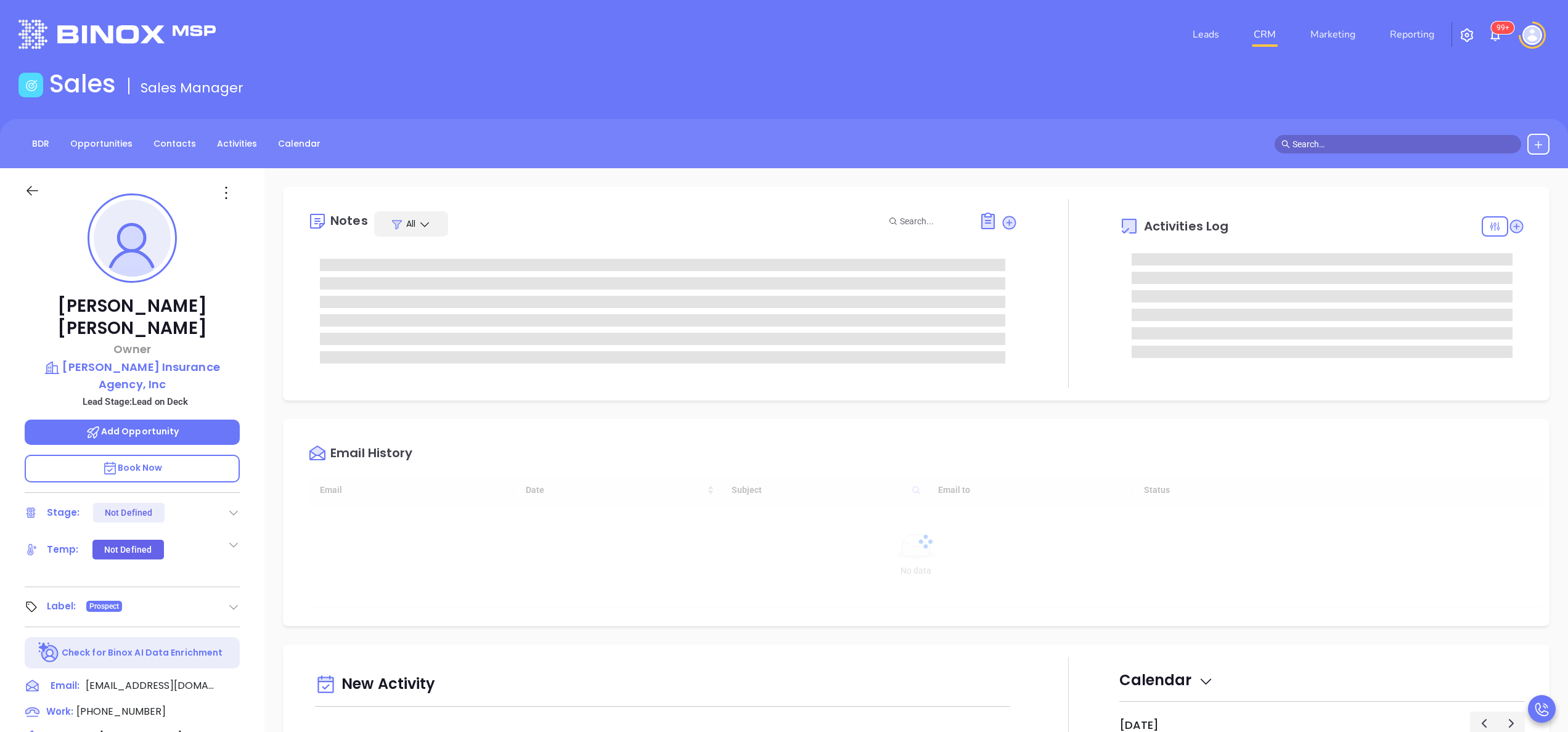
type input "[DATE]"
type input "[PERSON_NAME]"
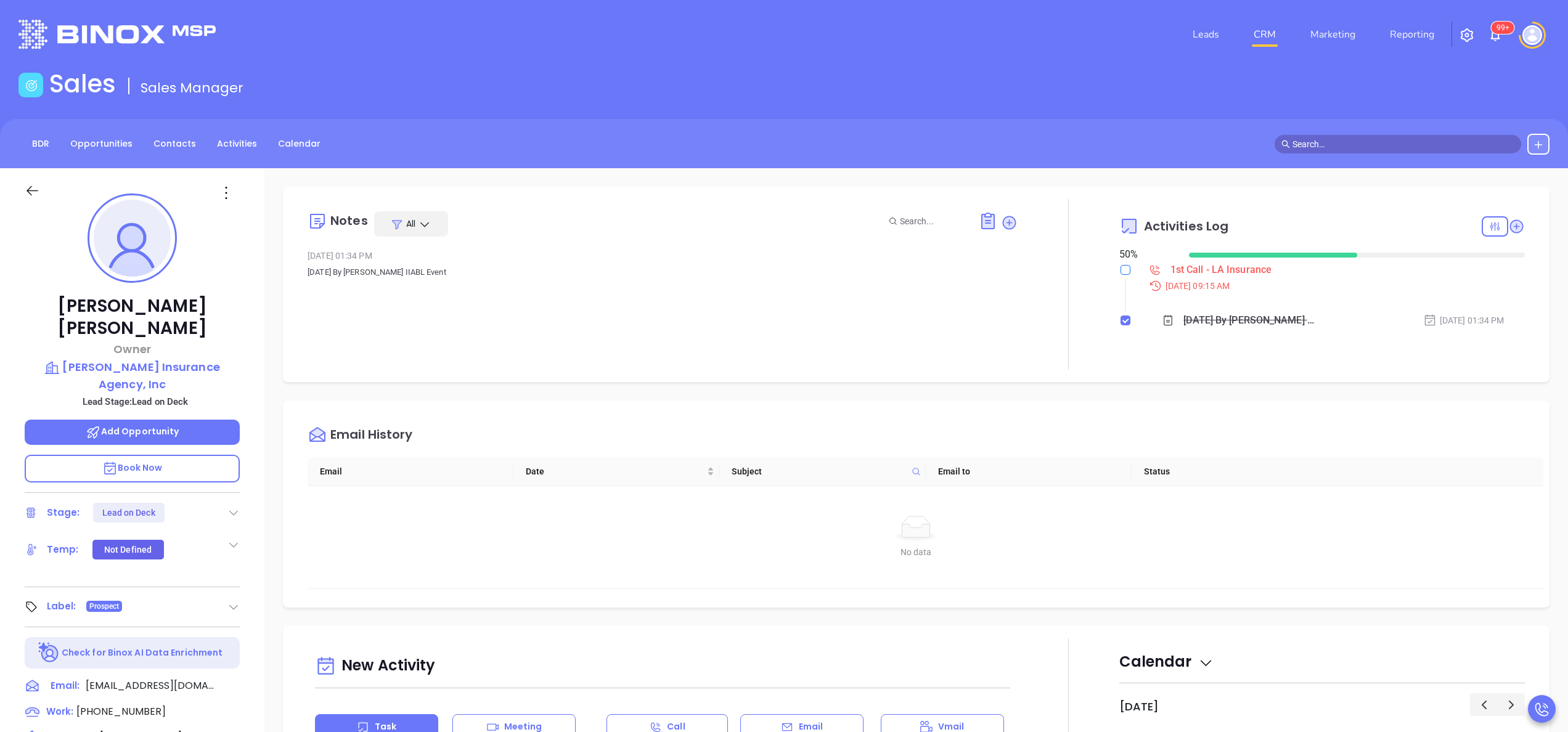
click at [1120, 270] on input "checkbox" at bounding box center [1125, 270] width 10 height 10
checkbox input "true"
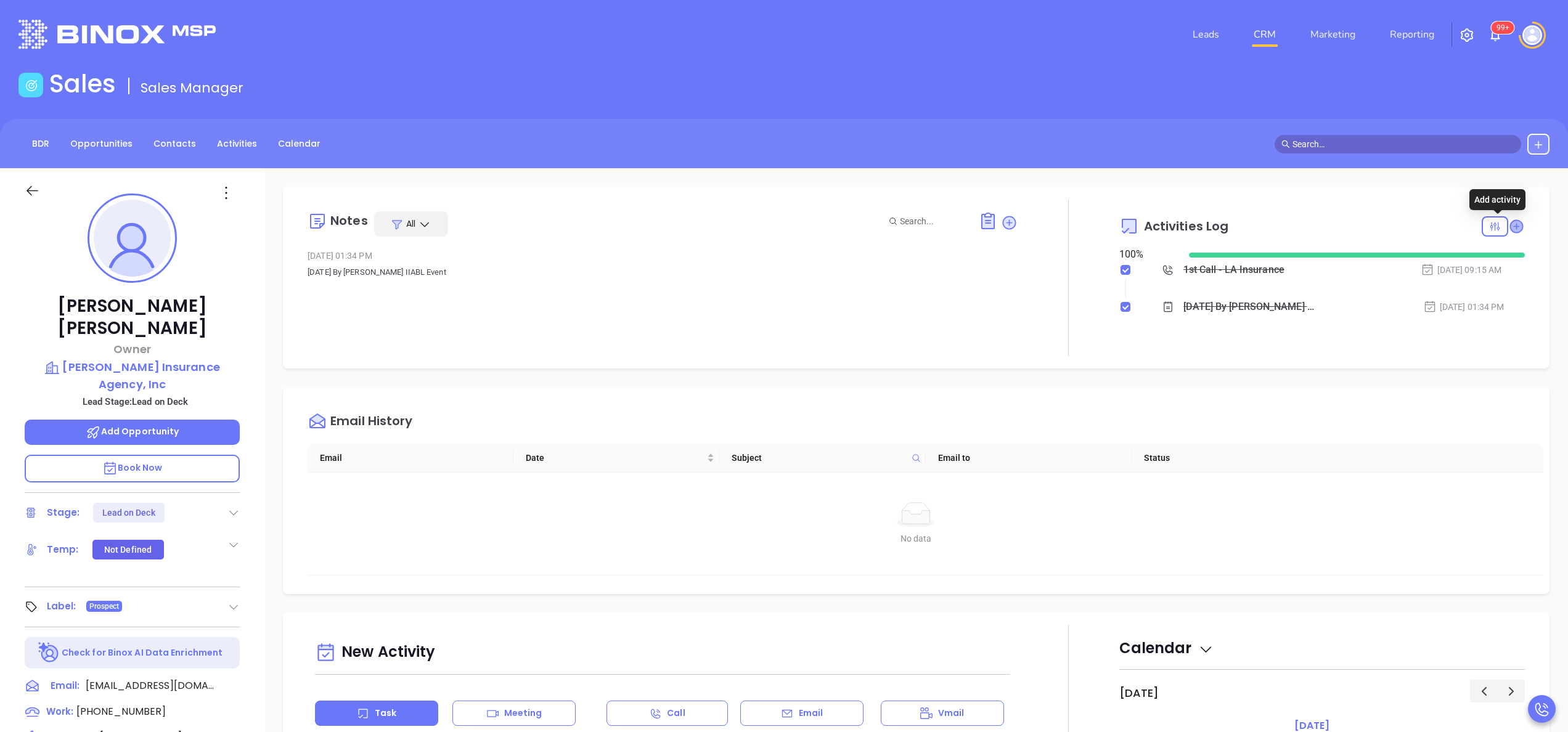
click at [1510, 229] on icon at bounding box center [1516, 226] width 12 height 12
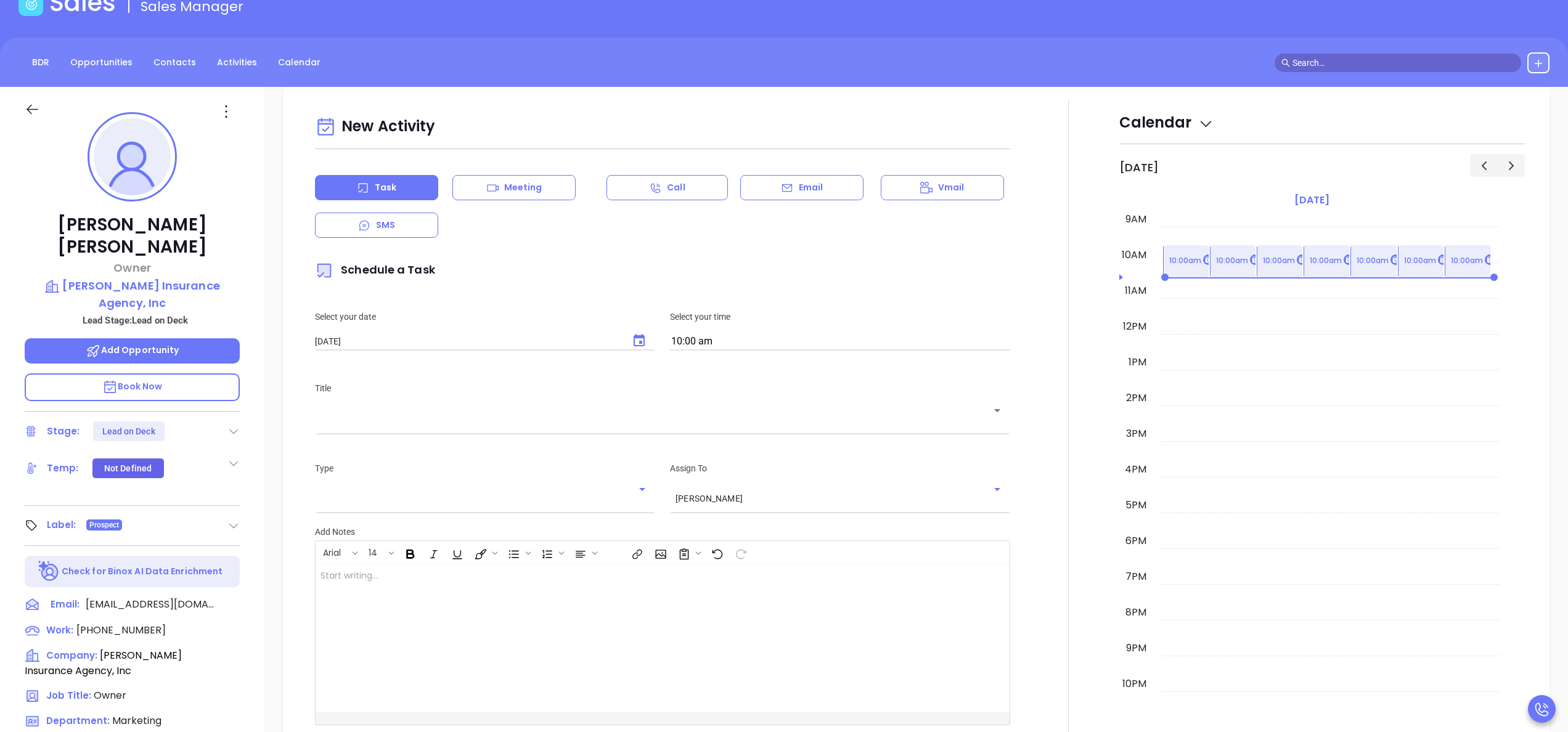
scroll to position [168, 0]
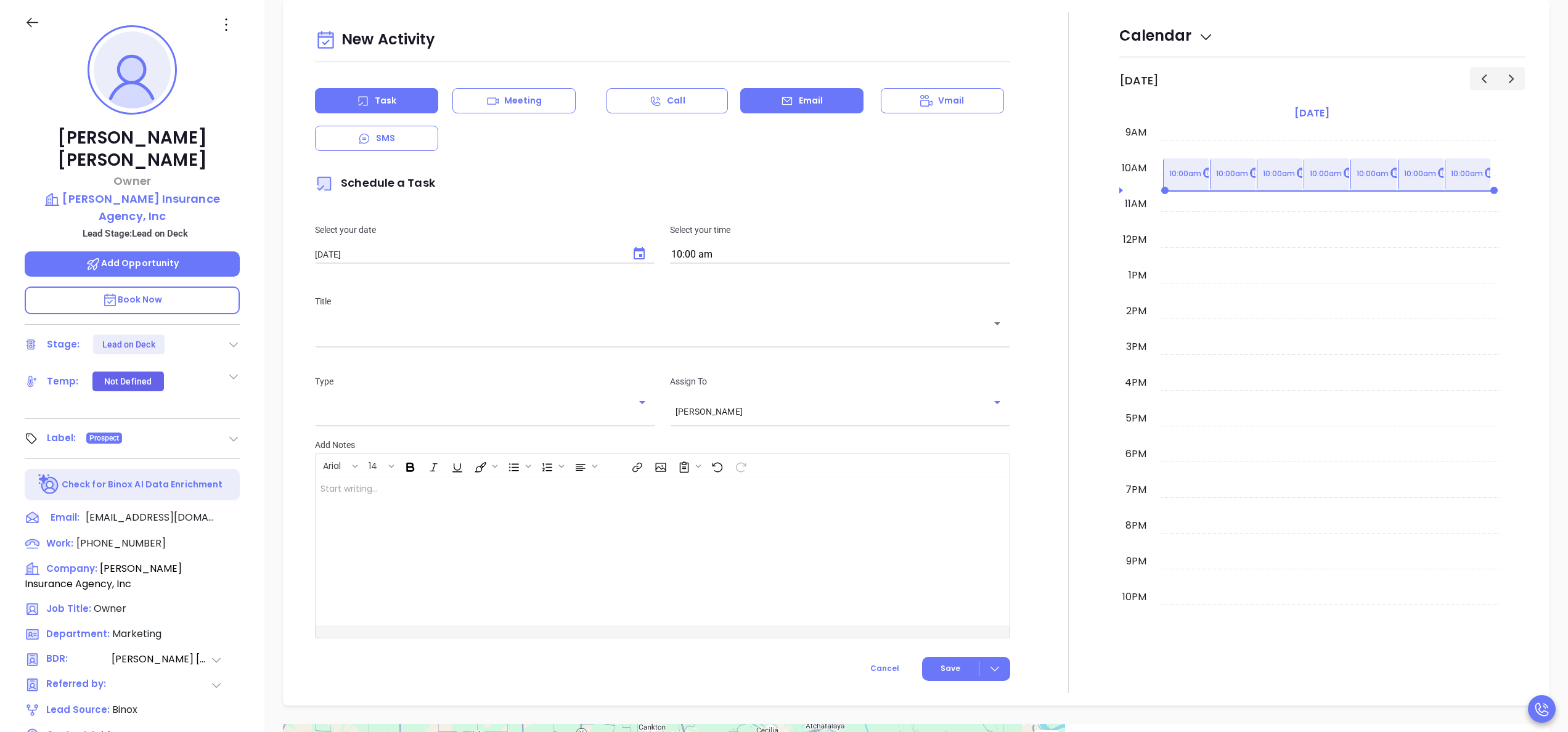
click at [783, 109] on div "Email" at bounding box center [802, 101] width 123 height 26
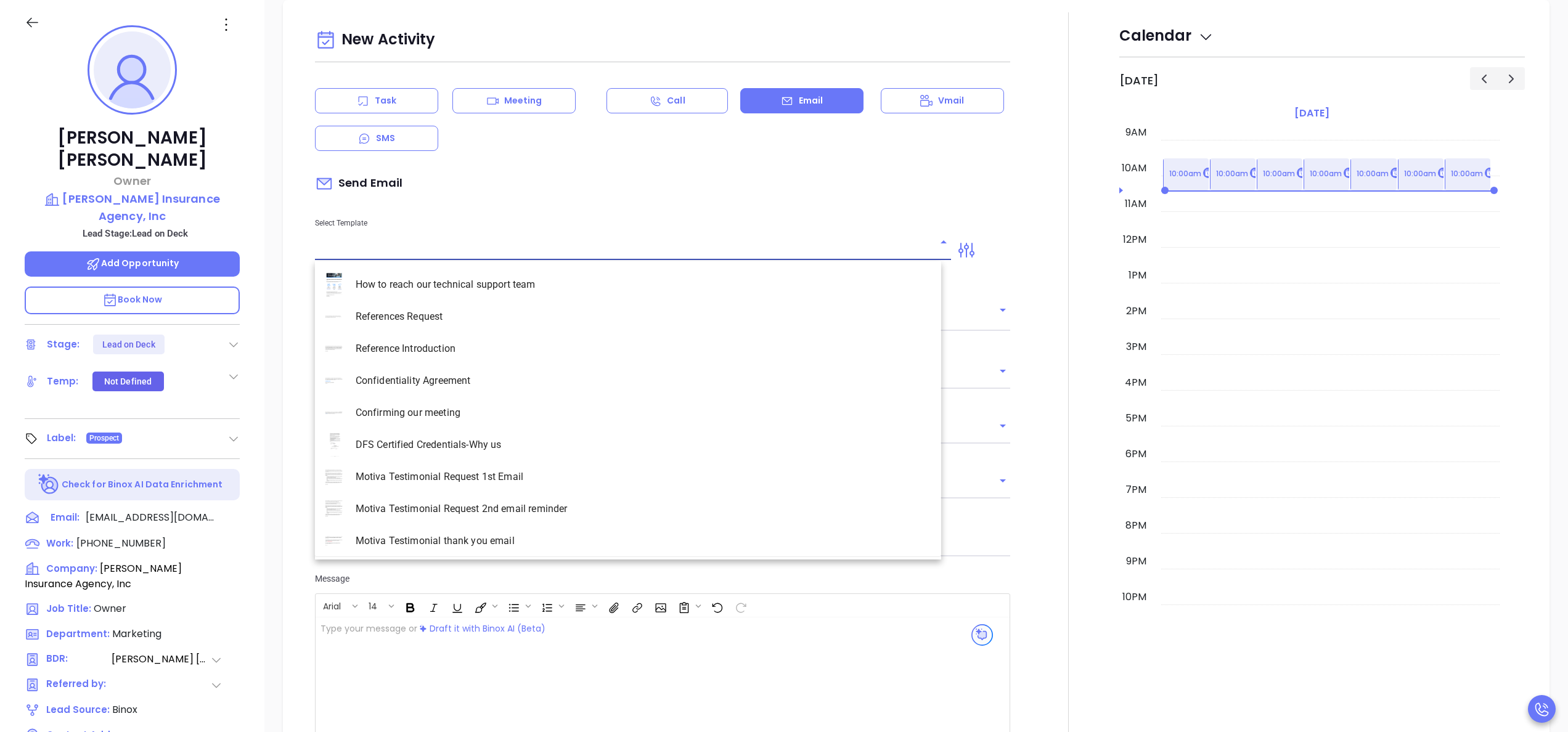
type input "[PERSON_NAME]"
click at [422, 248] on input "text" at bounding box center [623, 250] width 618 height 18
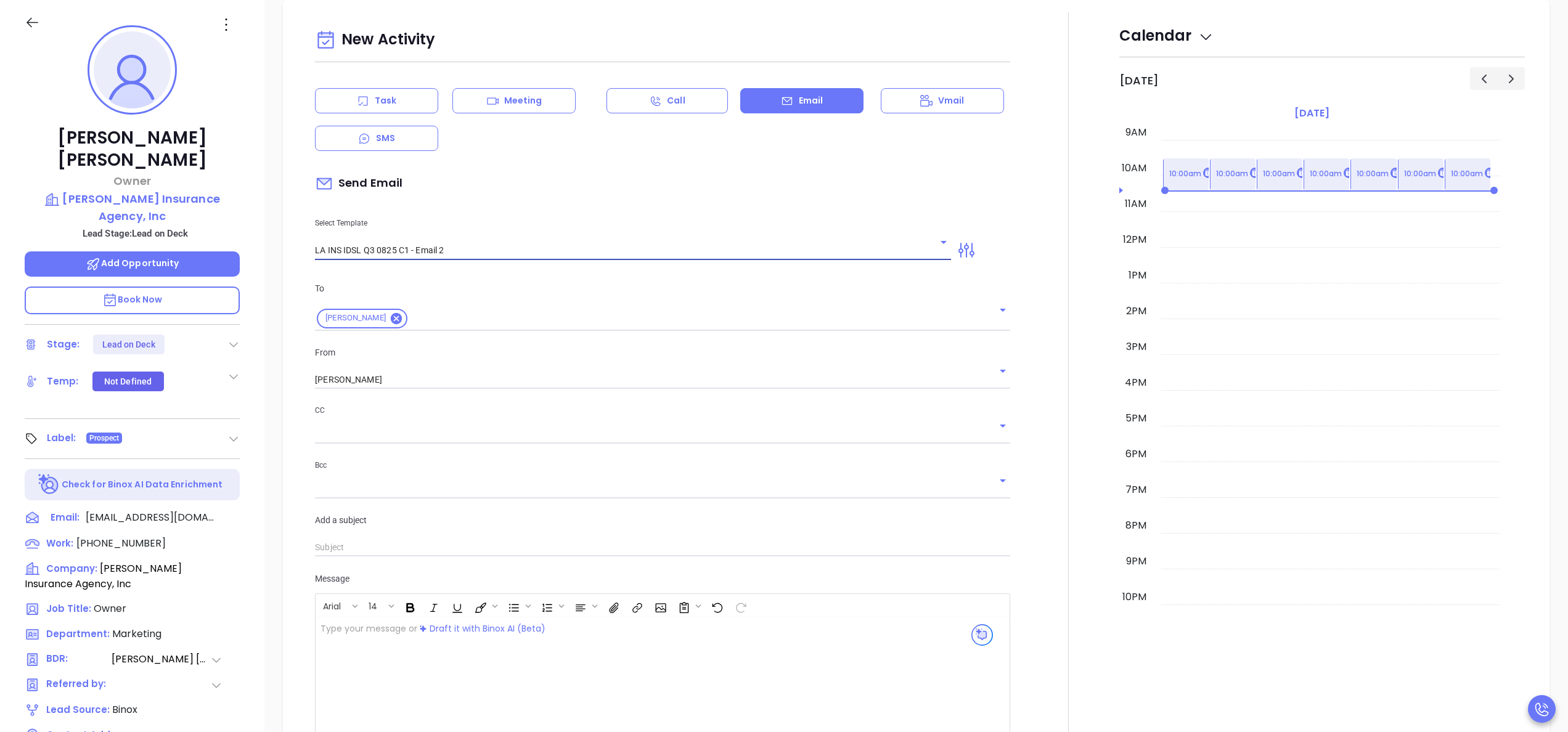
type input "LA INS IDSL Q3 0825 C1 - Email 2"
type input "February is coming fast—will Liggio Insurance Agency, Inc be compliant?"
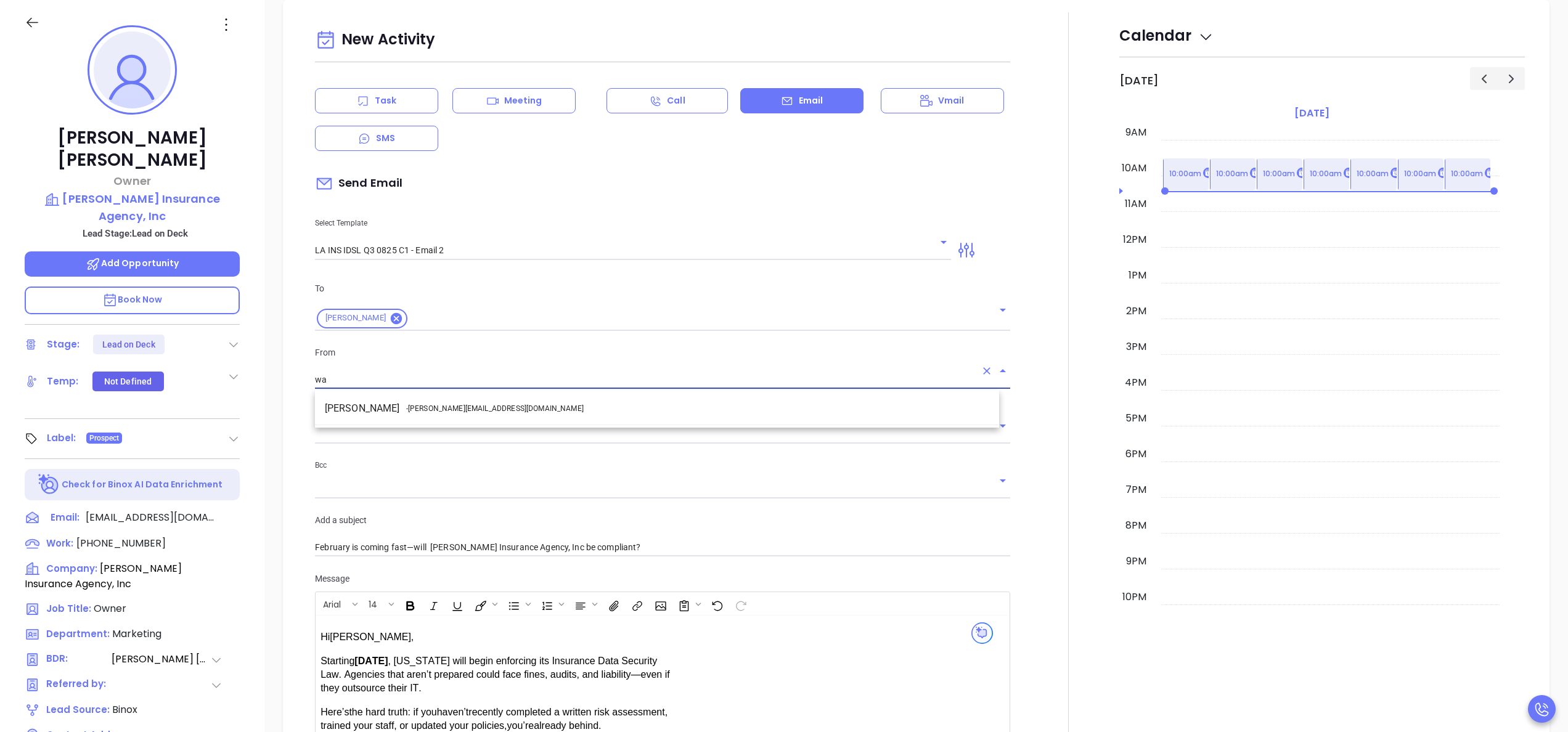
click at [484, 396] on ul "Walter Contreras - walter@motiva.net" at bounding box center [657, 409] width 684 height 32
click at [467, 410] on span "- walter@motiva.net" at bounding box center [495, 408] width 178 height 11
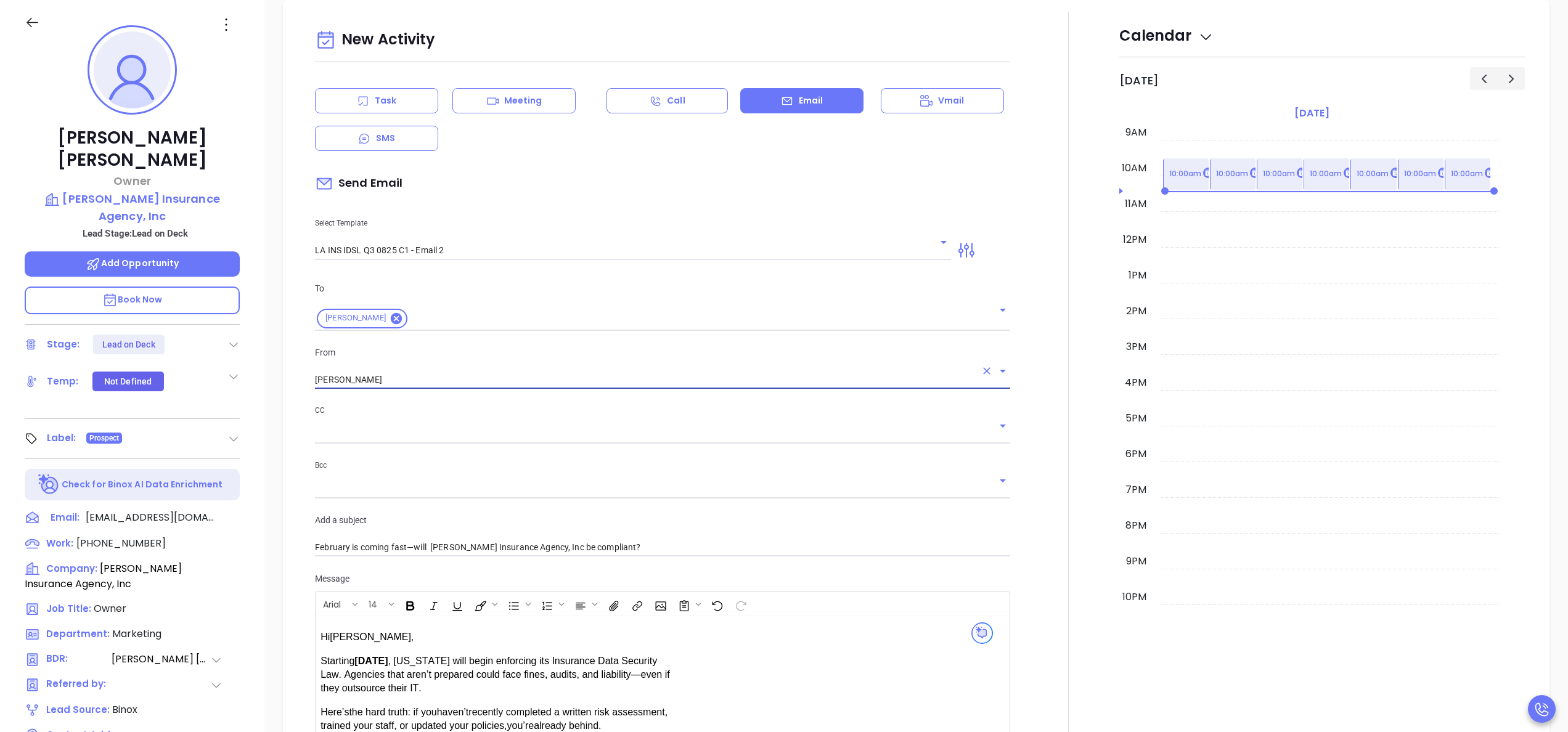
type input "Walter Contreras"
click at [1017, 481] on div at bounding box center [1068, 485] width 102 height 945
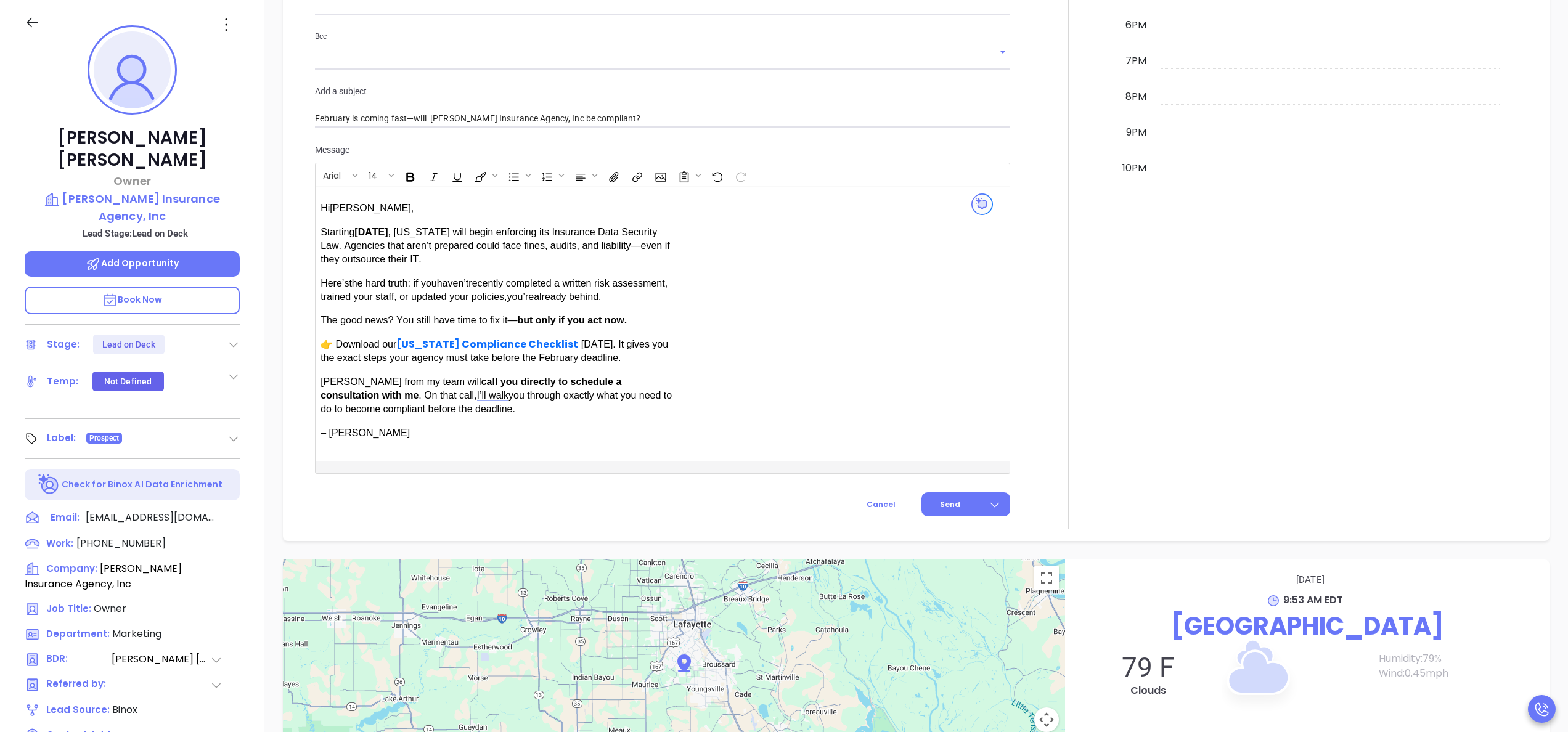
scroll to position [888, 0]
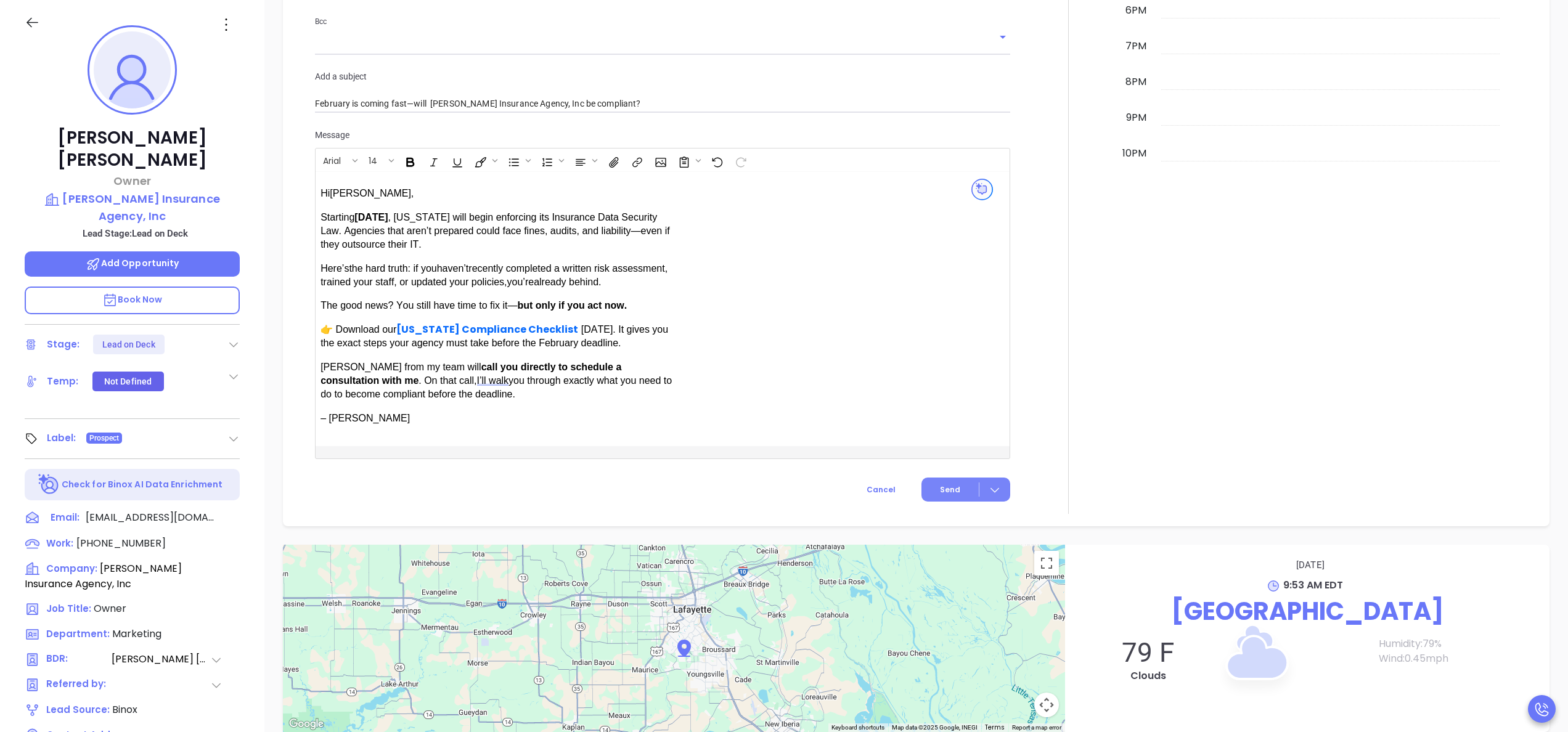
click at [938, 494] on button "Send" at bounding box center [966, 490] width 89 height 24
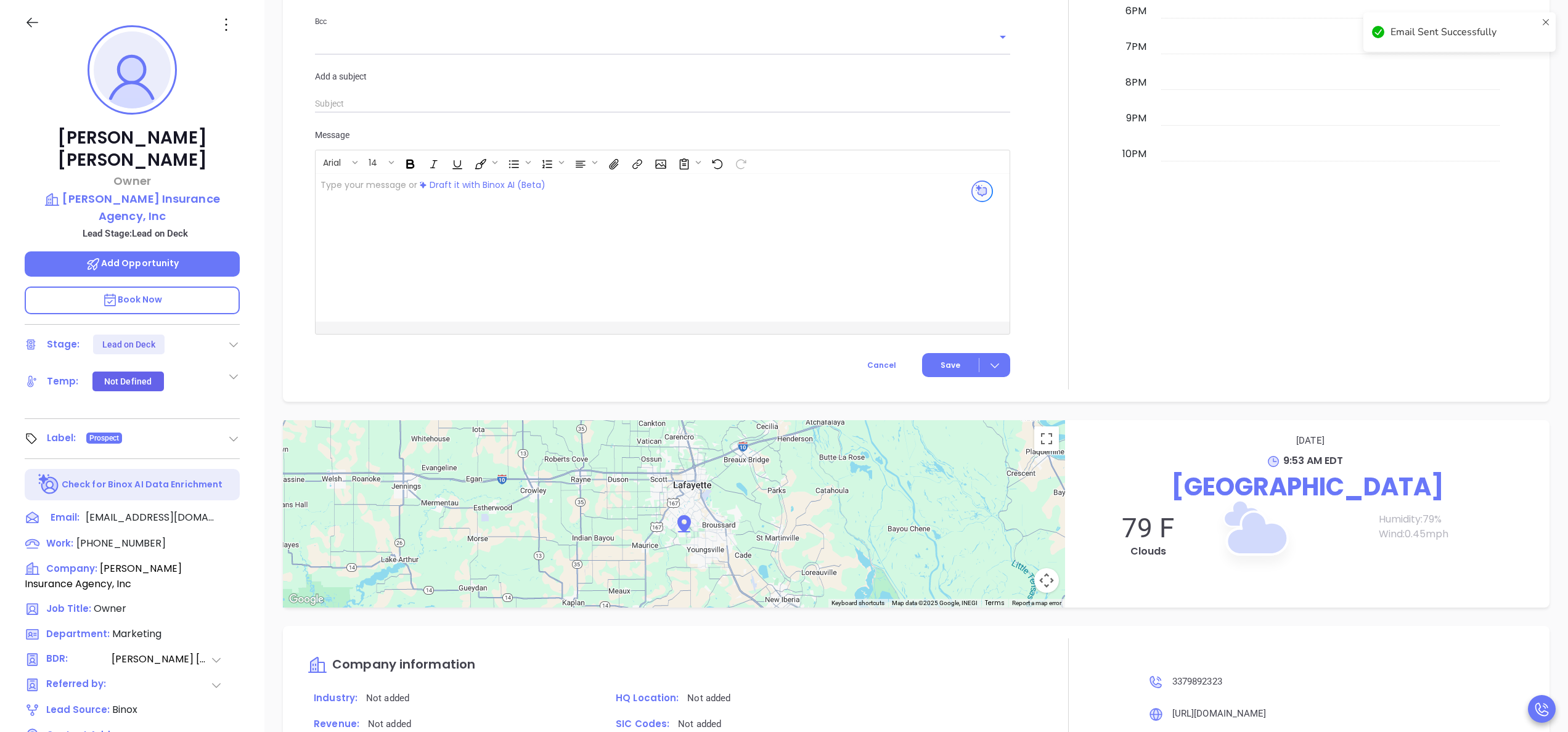
click at [1108, 420] on div "Notes All Activities Log Email History Email Date Subject Email to Status No da…" at bounding box center [916, 431] width 1304 height 863
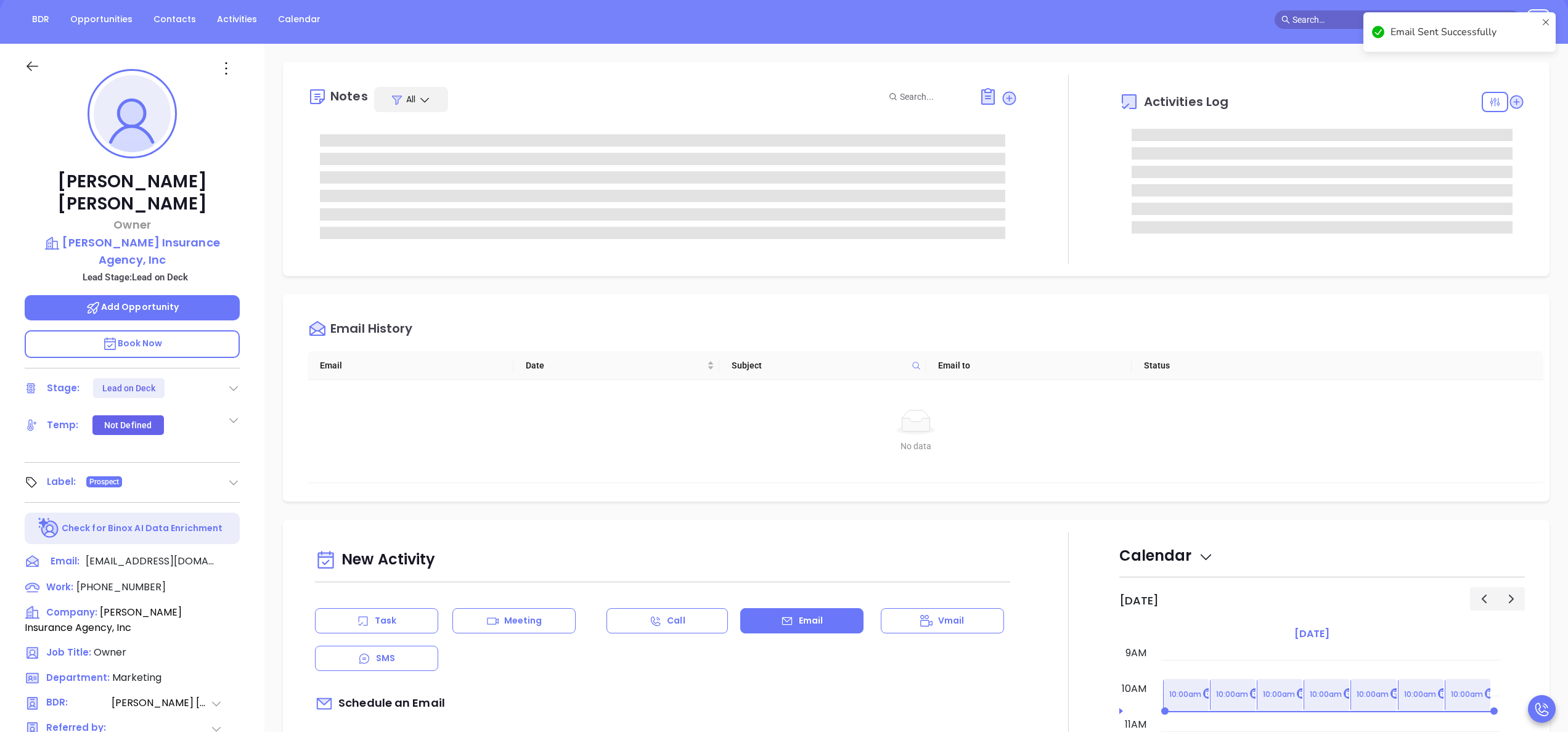
scroll to position [119, 0]
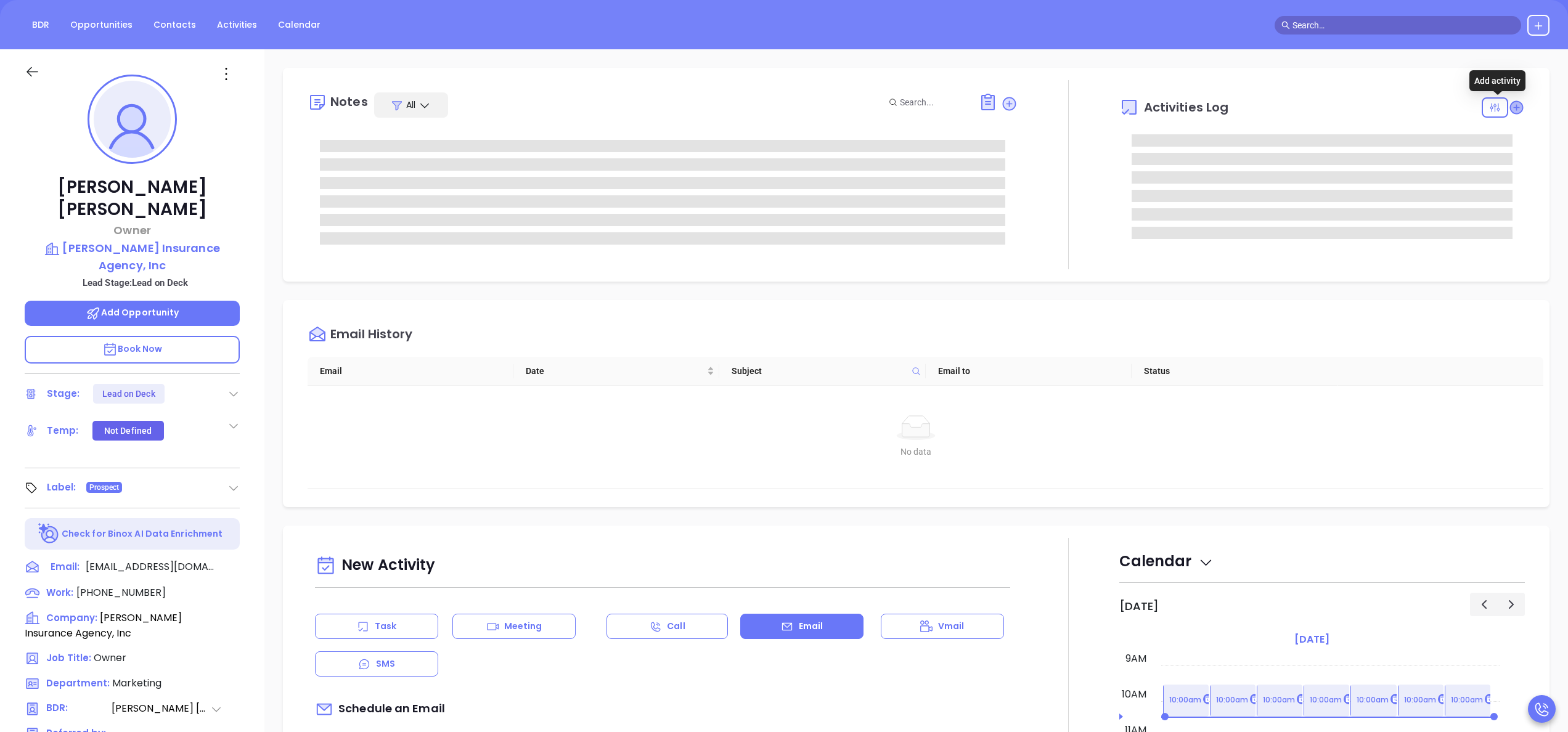
click at [1510, 109] on icon at bounding box center [1516, 107] width 12 height 12
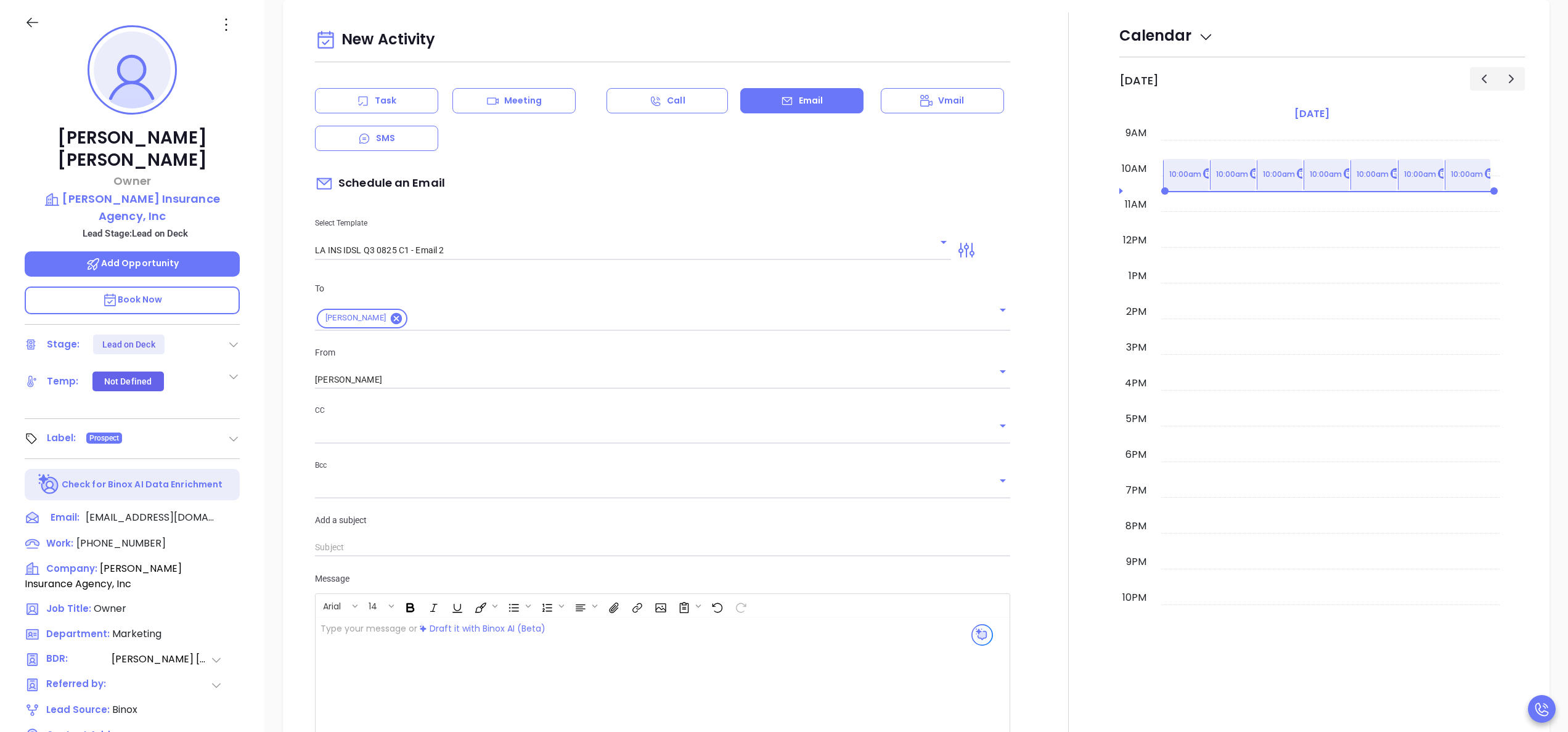
scroll to position [445, 0]
click at [407, 105] on div "Task" at bounding box center [376, 101] width 123 height 26
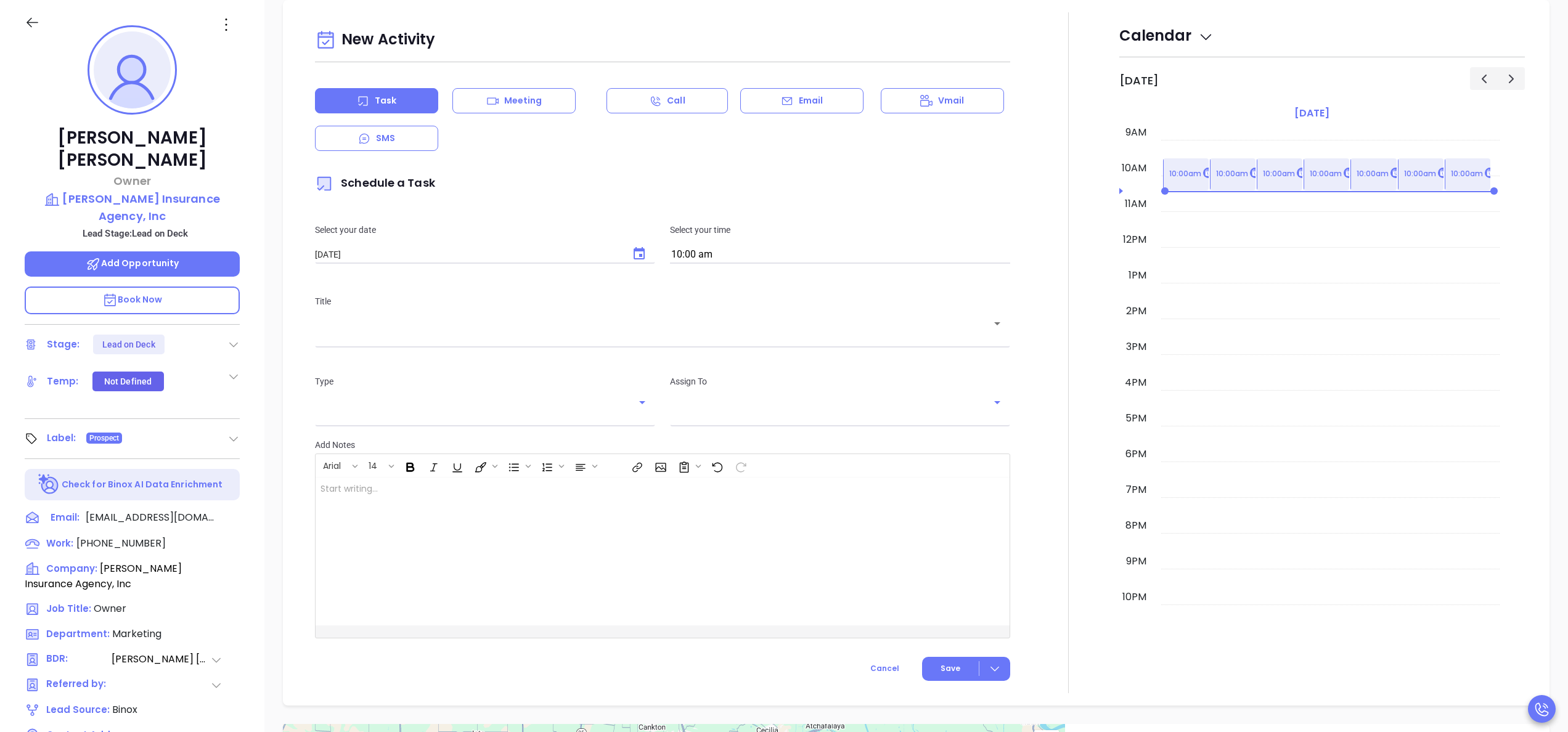
type input "[PERSON_NAME]"
click at [637, 253] on icon "Choose date, selected date is Oct 1, 2025" at bounding box center [639, 254] width 15 height 15
click at [456, 273] on icon "Previous month" at bounding box center [460, 280] width 15 height 15
click at [395, 420] on button "30" at bounding box center [386, 425] width 22 height 22
type input "[DATE]"
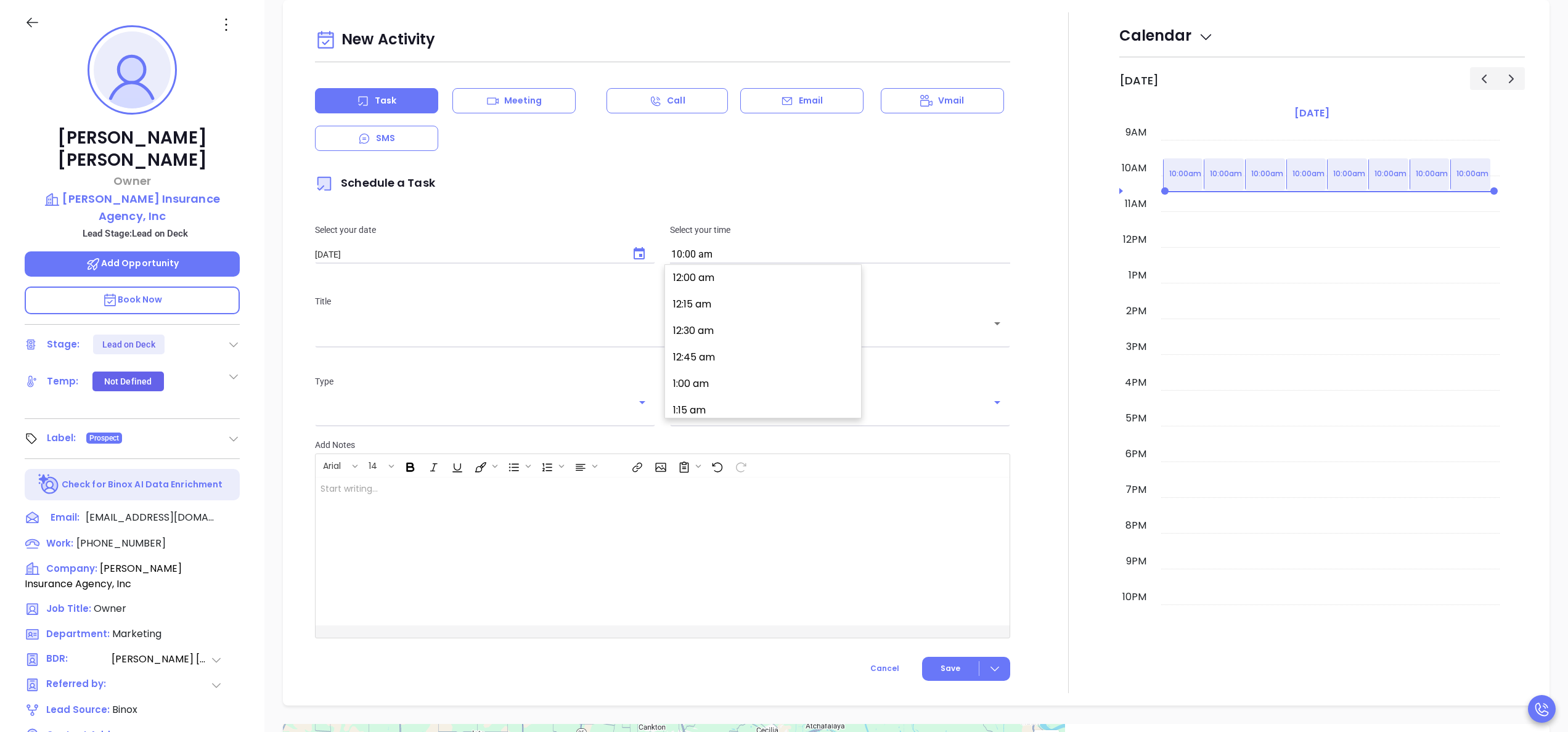
click at [753, 255] on input "10:00 am" at bounding box center [840, 255] width 340 height 17
click at [678, 307] on button "10:00 am" at bounding box center [765, 301] width 191 height 26
click at [557, 344] on div "​" at bounding box center [662, 332] width 696 height 24
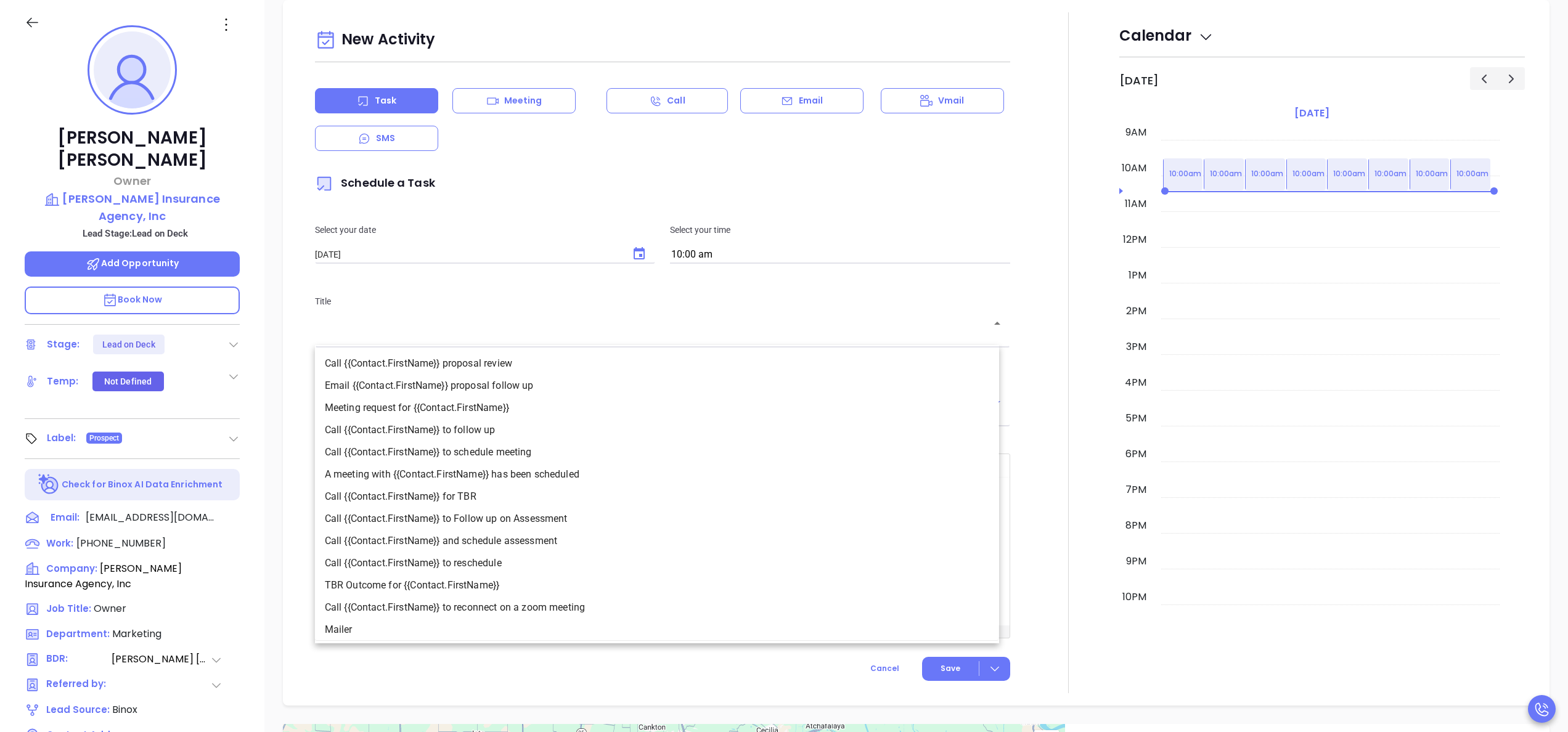
click at [496, 435] on li "Call {{Contact.FirstName}} to follow up" at bounding box center [657, 430] width 684 height 22
type input "Call Matt to follow up"
type input "Call"
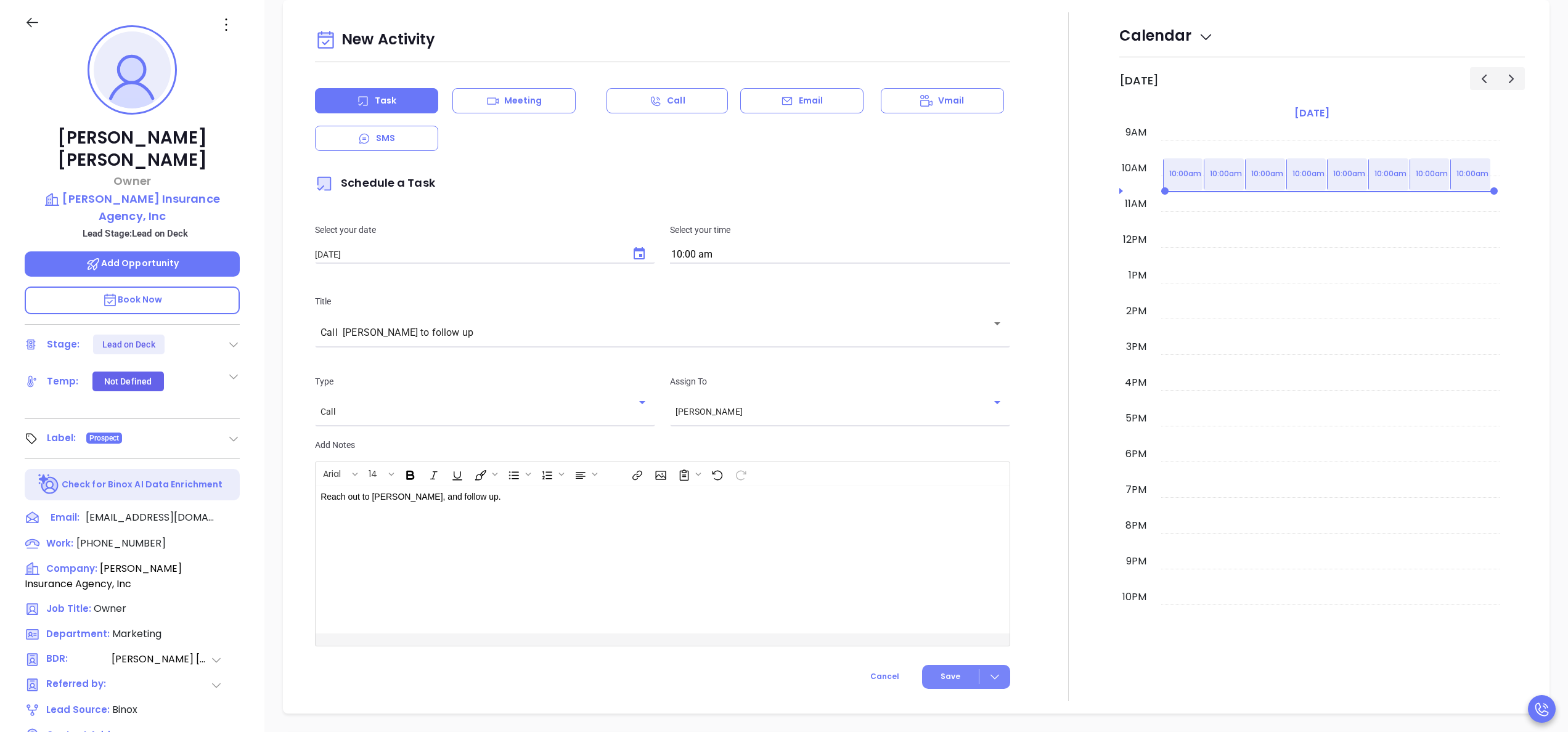
click at [942, 680] on span "Save" at bounding box center [950, 676] width 20 height 11
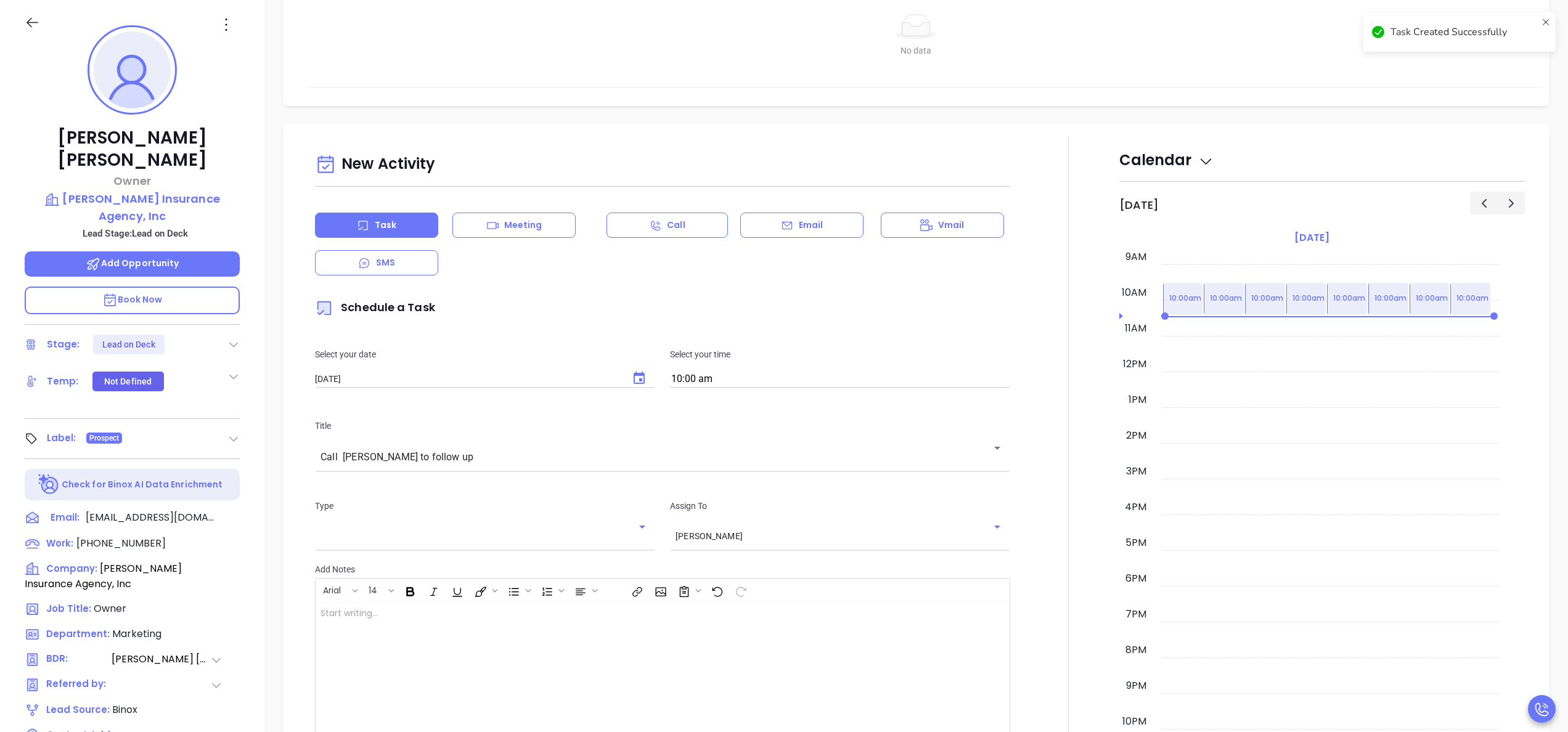
scroll to position [570, 0]
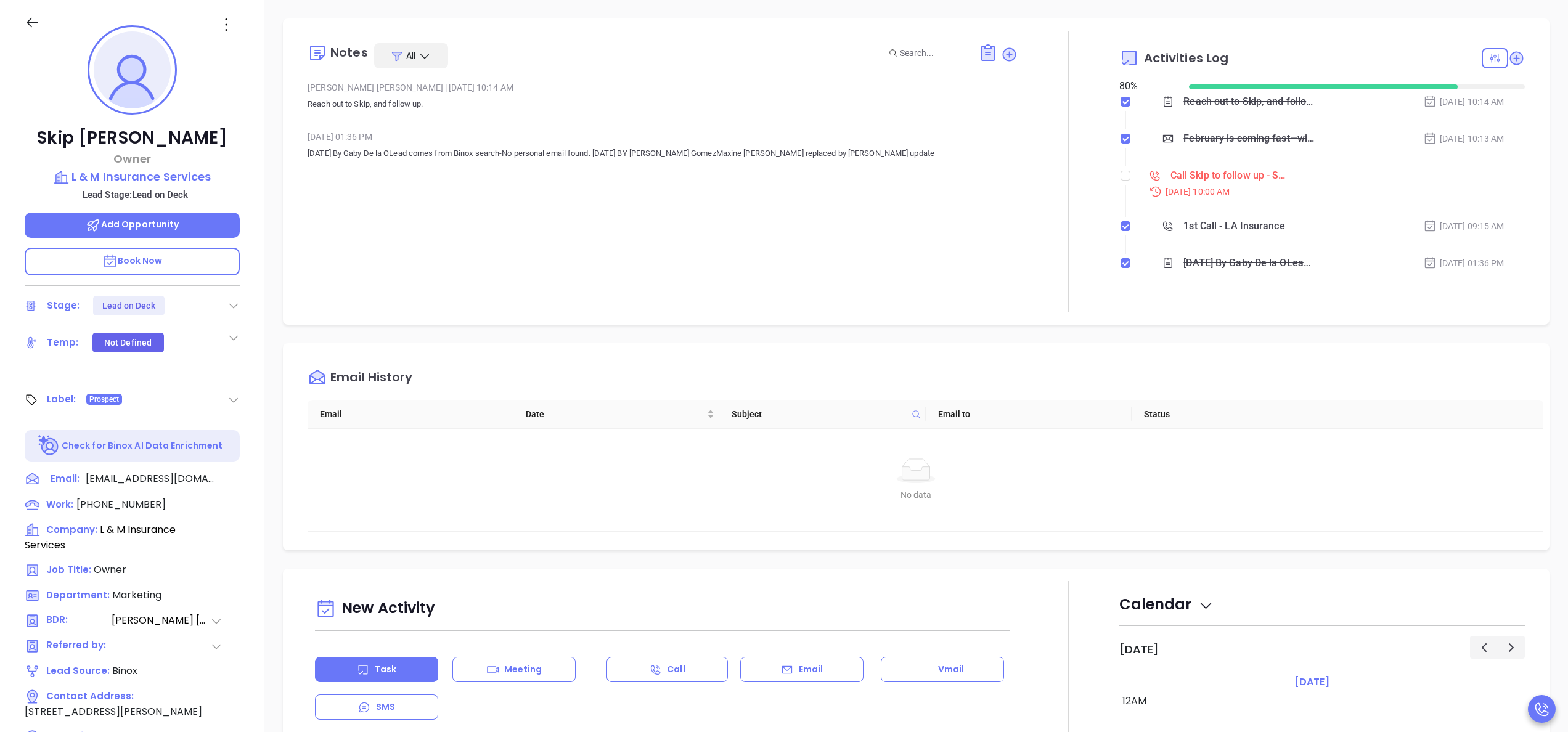
scroll to position [322, 0]
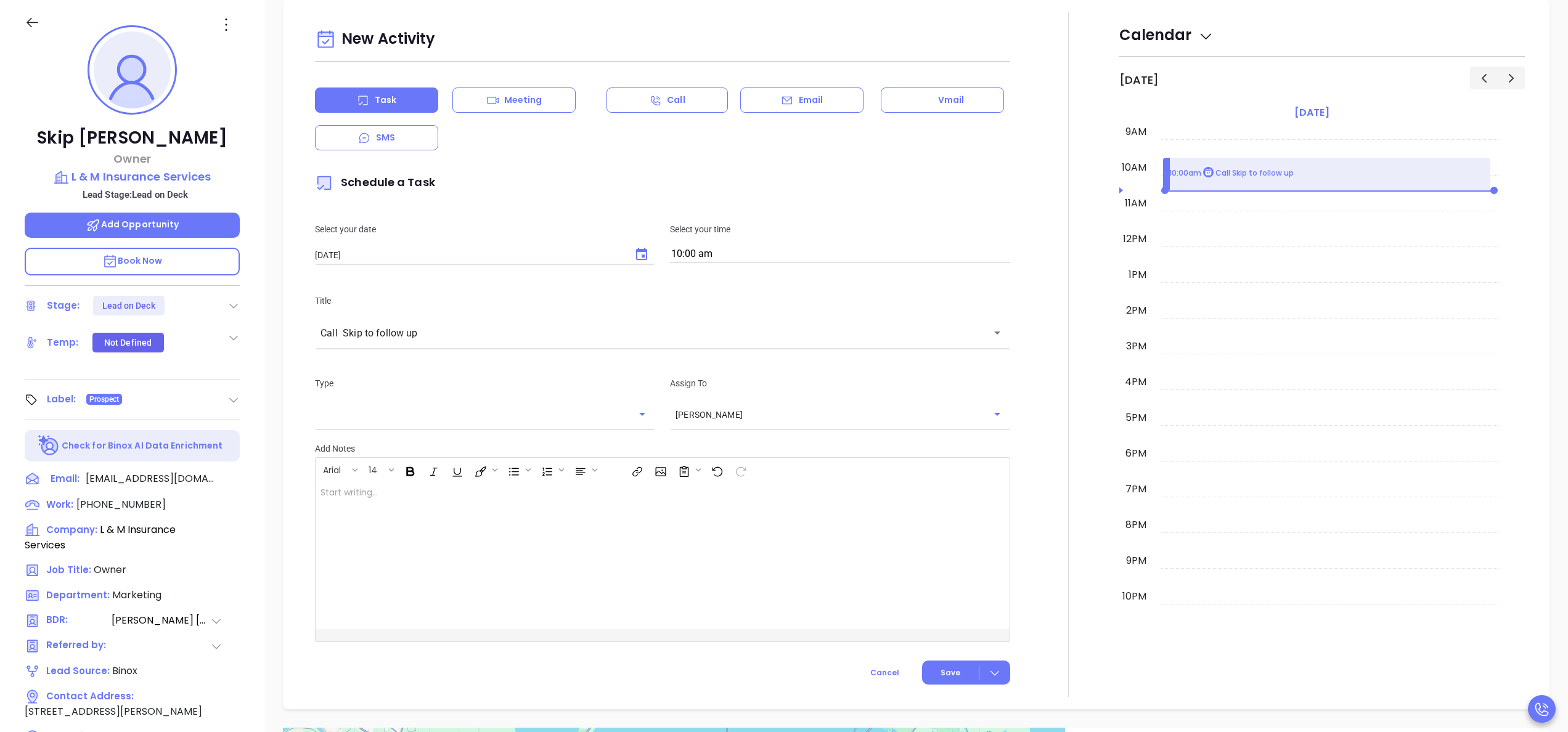
click at [1069, 220] on div at bounding box center [1068, 354] width 102 height 685
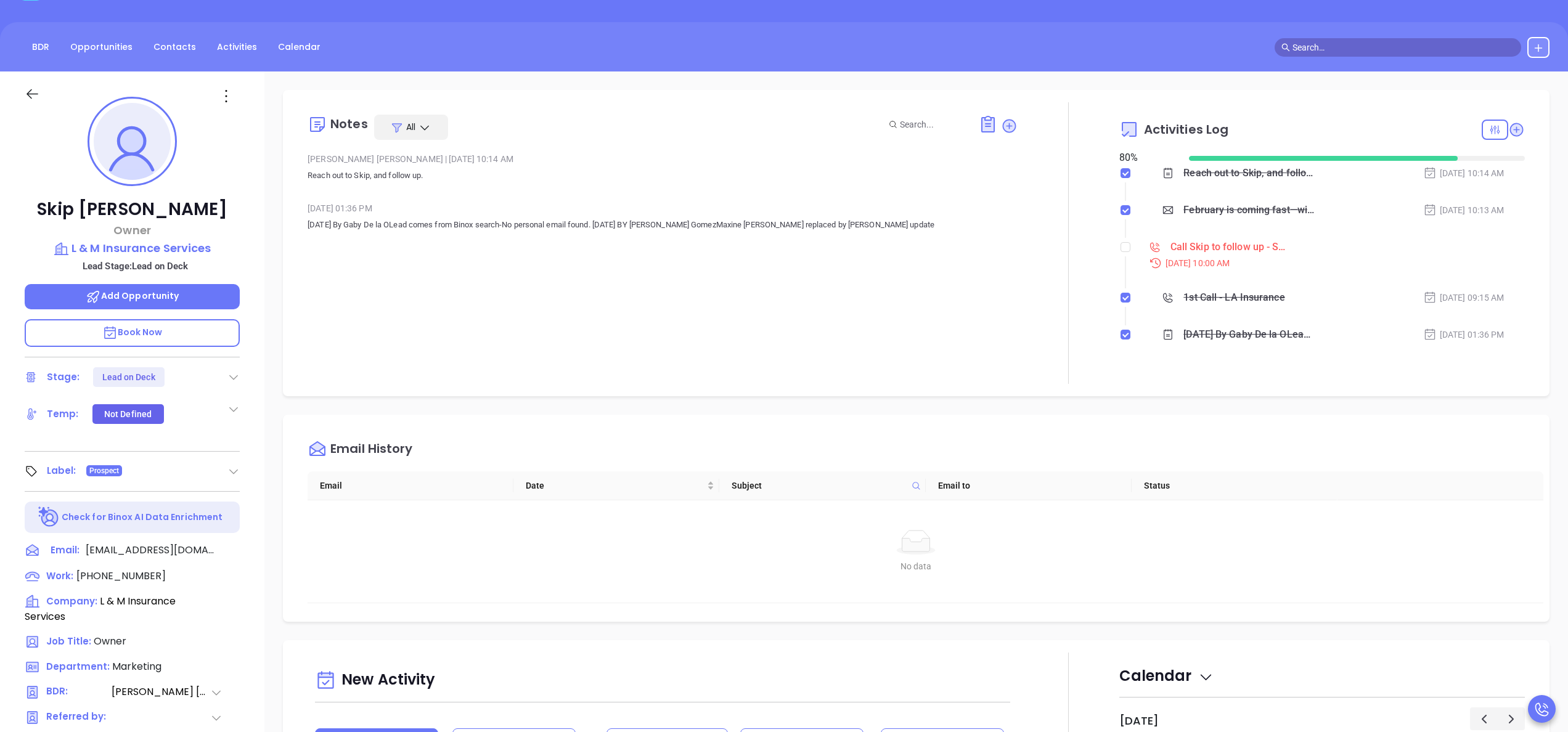
scroll to position [0, 0]
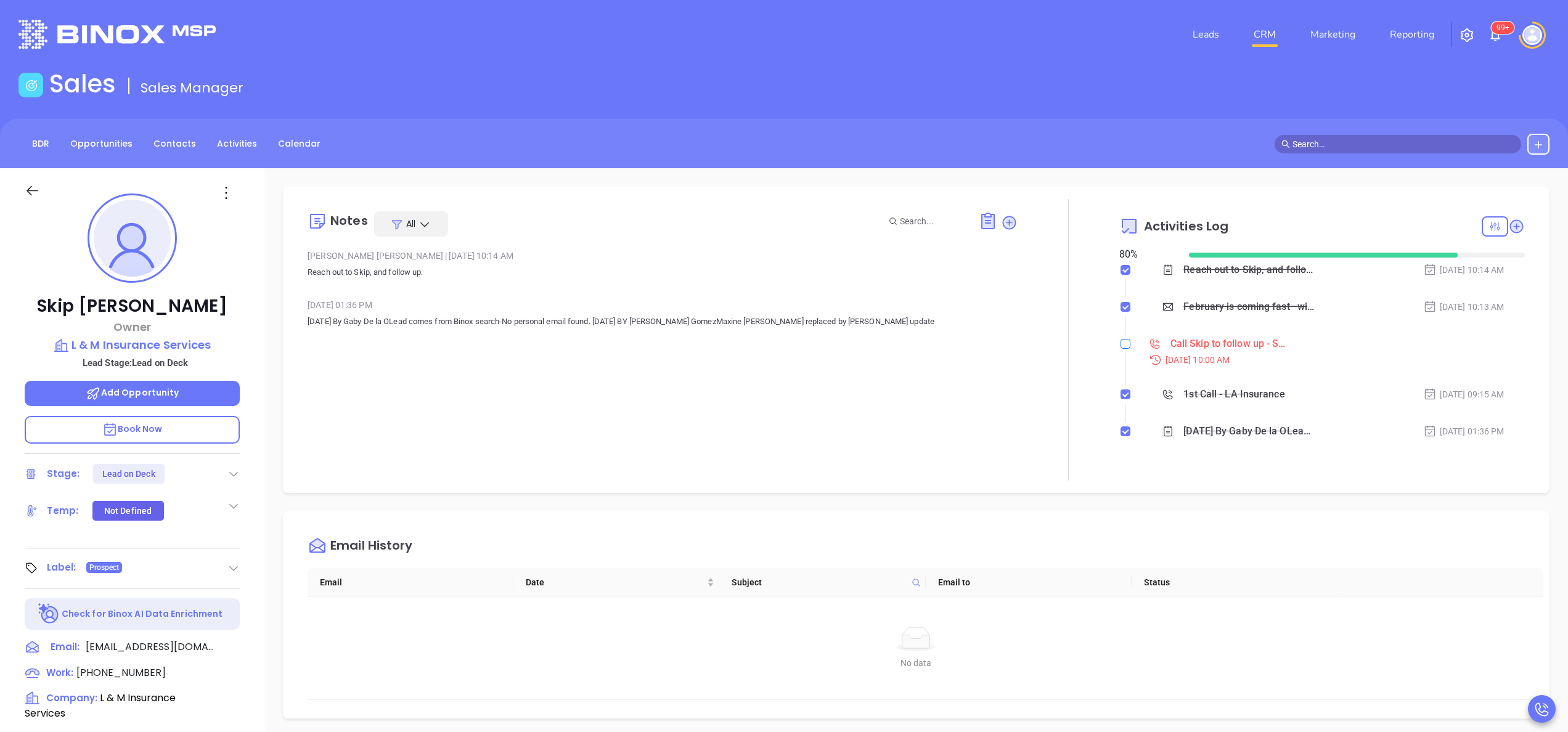
click at [1120, 344] on input "checkbox" at bounding box center [1125, 344] width 10 height 10
checkbox input "true"
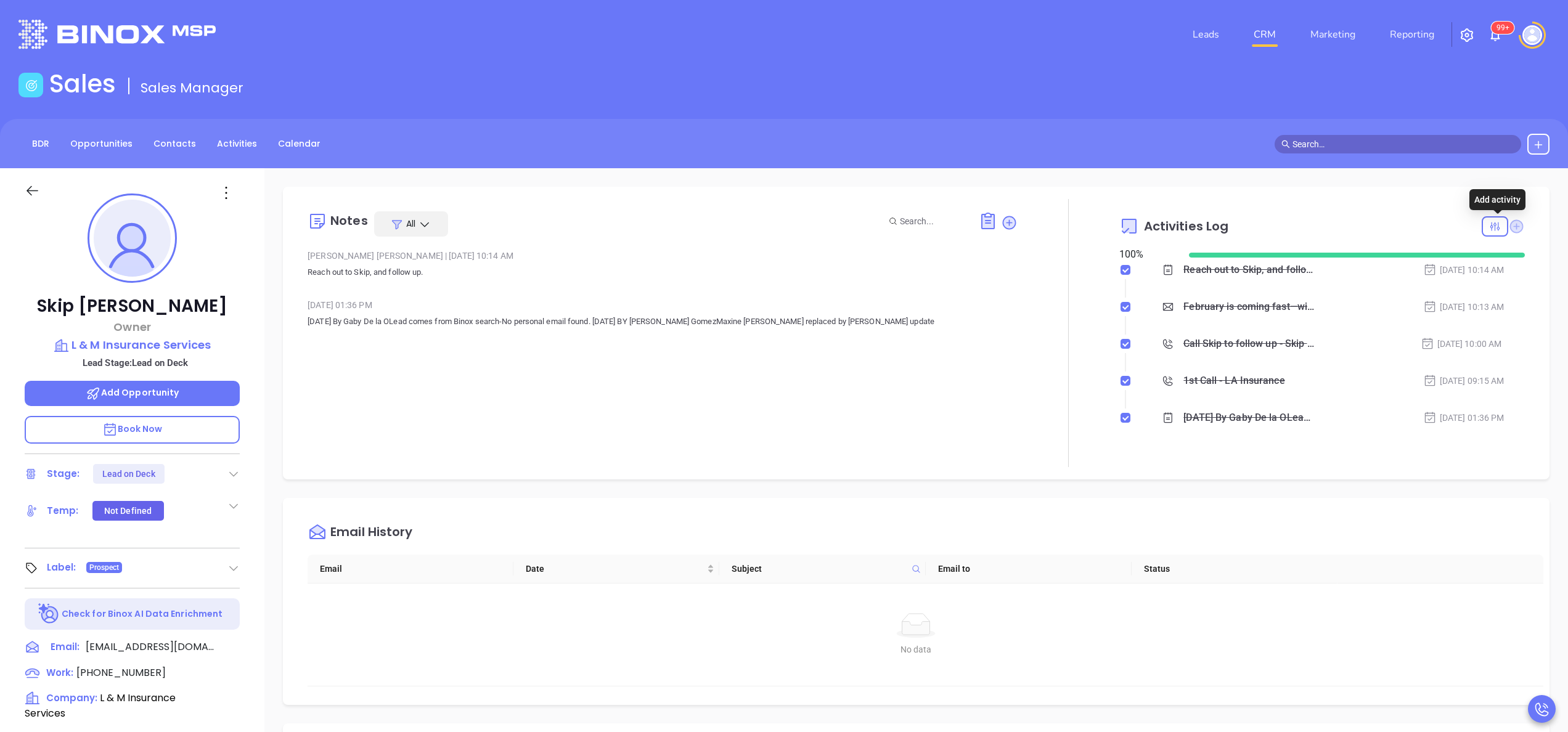
click at [1510, 220] on icon at bounding box center [1516, 226] width 13 height 13
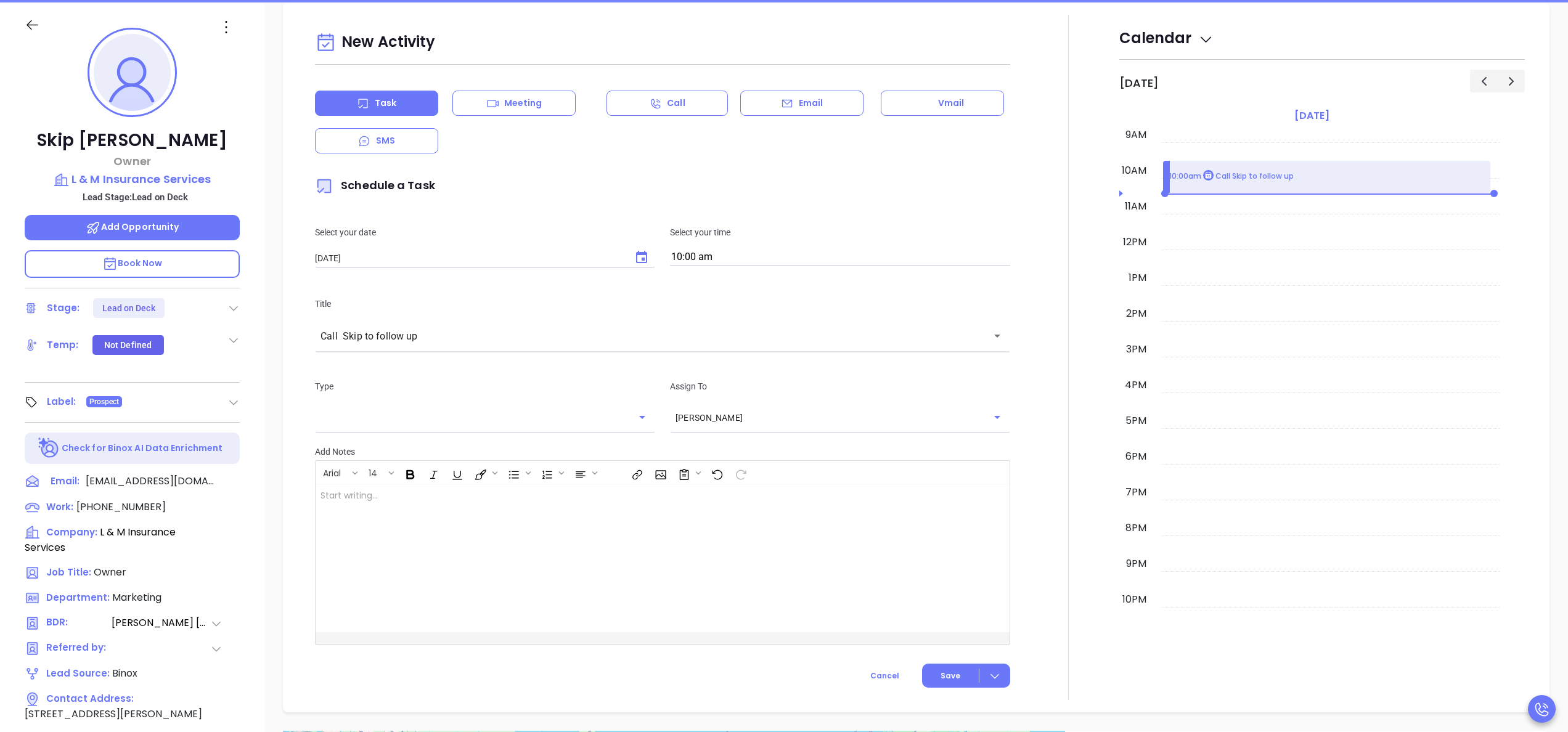
scroll to position [168, 0]
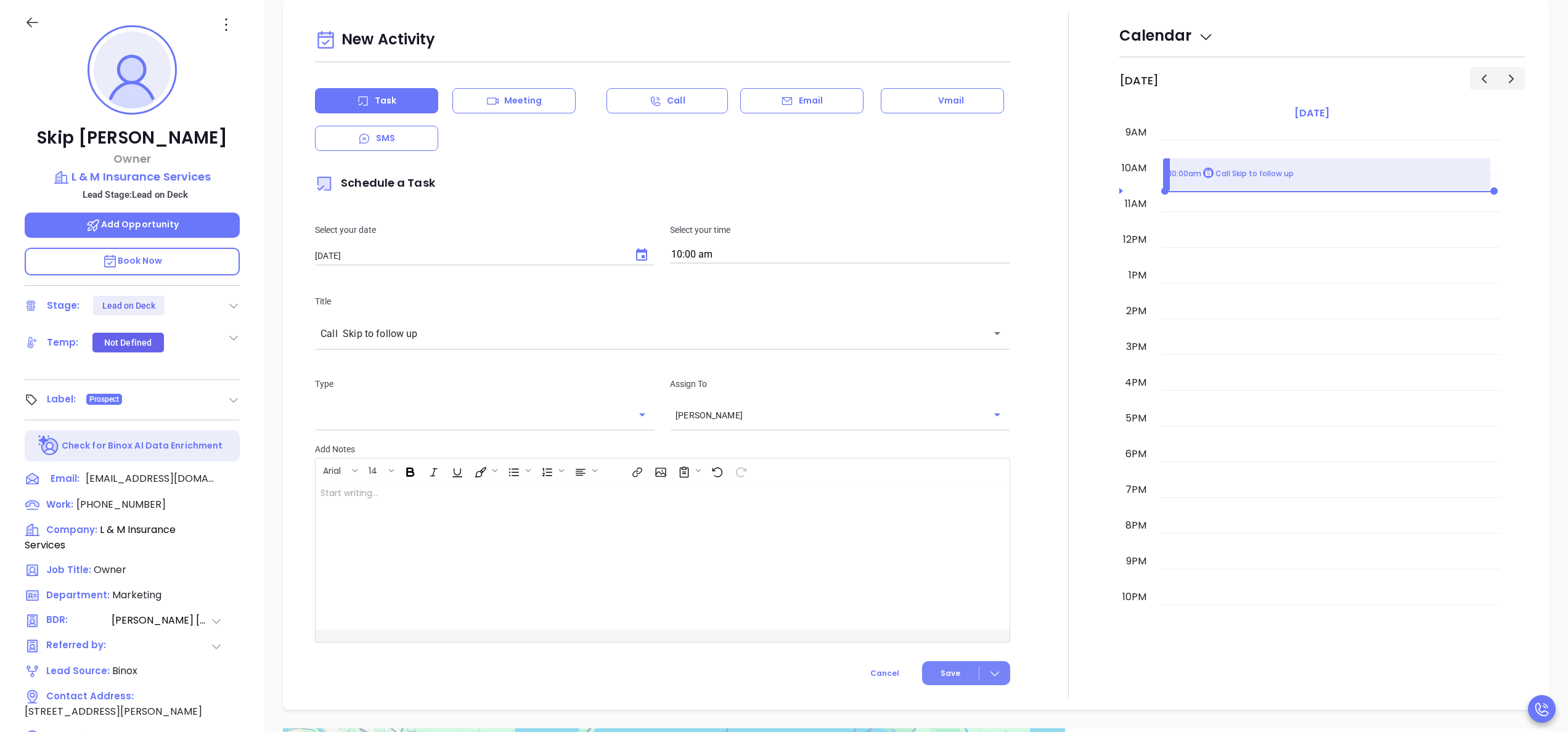
click at [949, 671] on button "Save" at bounding box center [966, 673] width 88 height 24
click at [1085, 289] on div at bounding box center [1068, 355] width 102 height 685
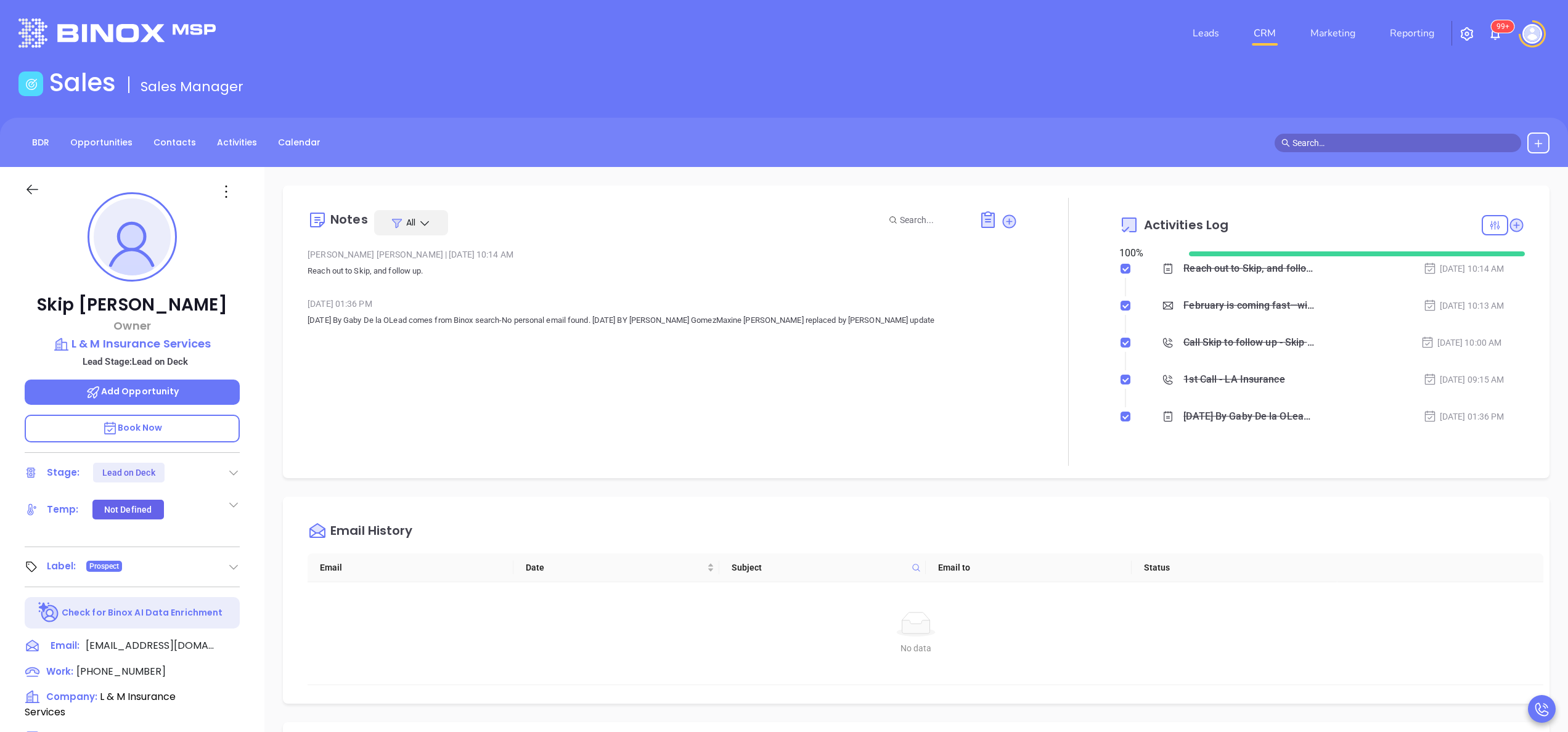
scroll to position [0, 0]
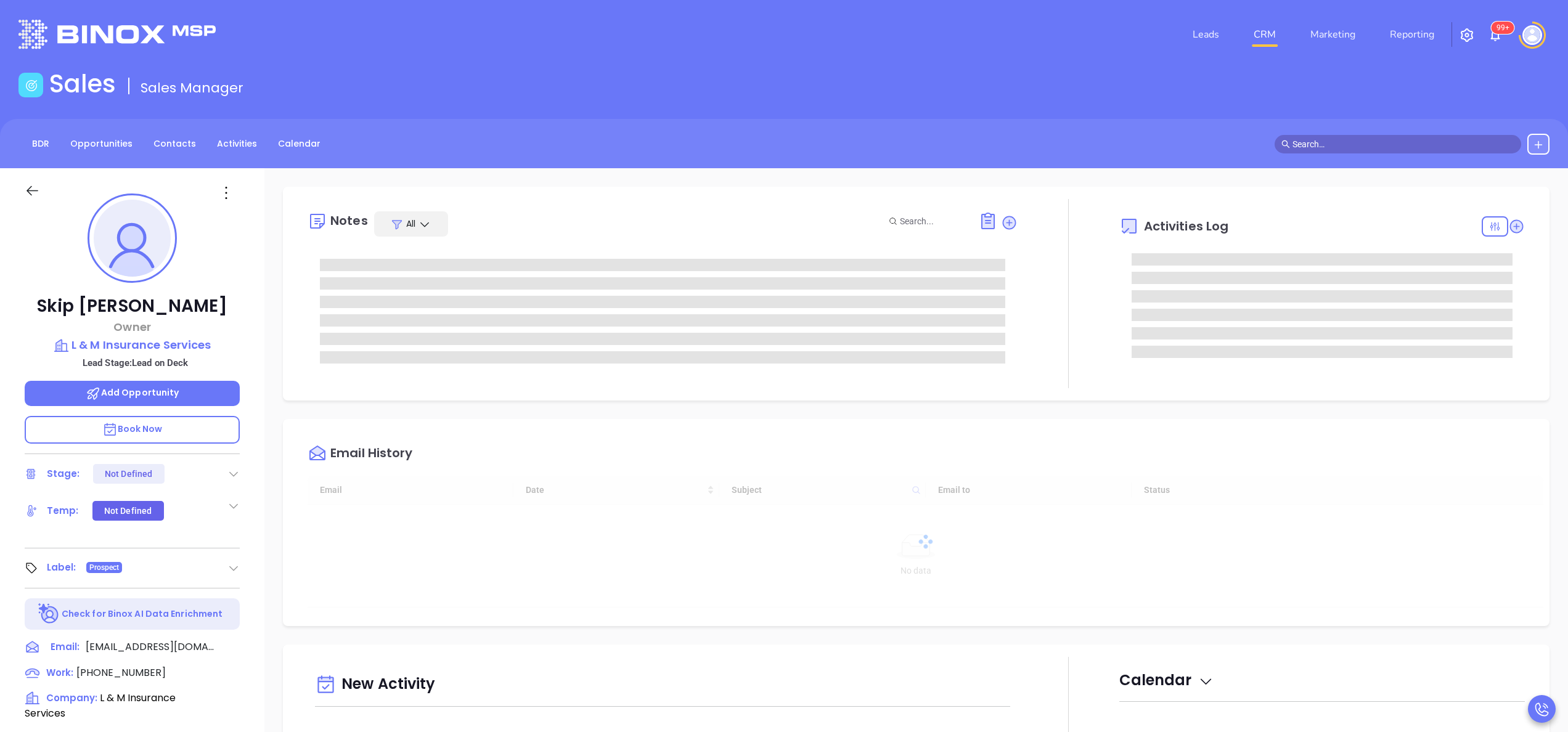
type input "[DATE]"
type input "[PERSON_NAME]"
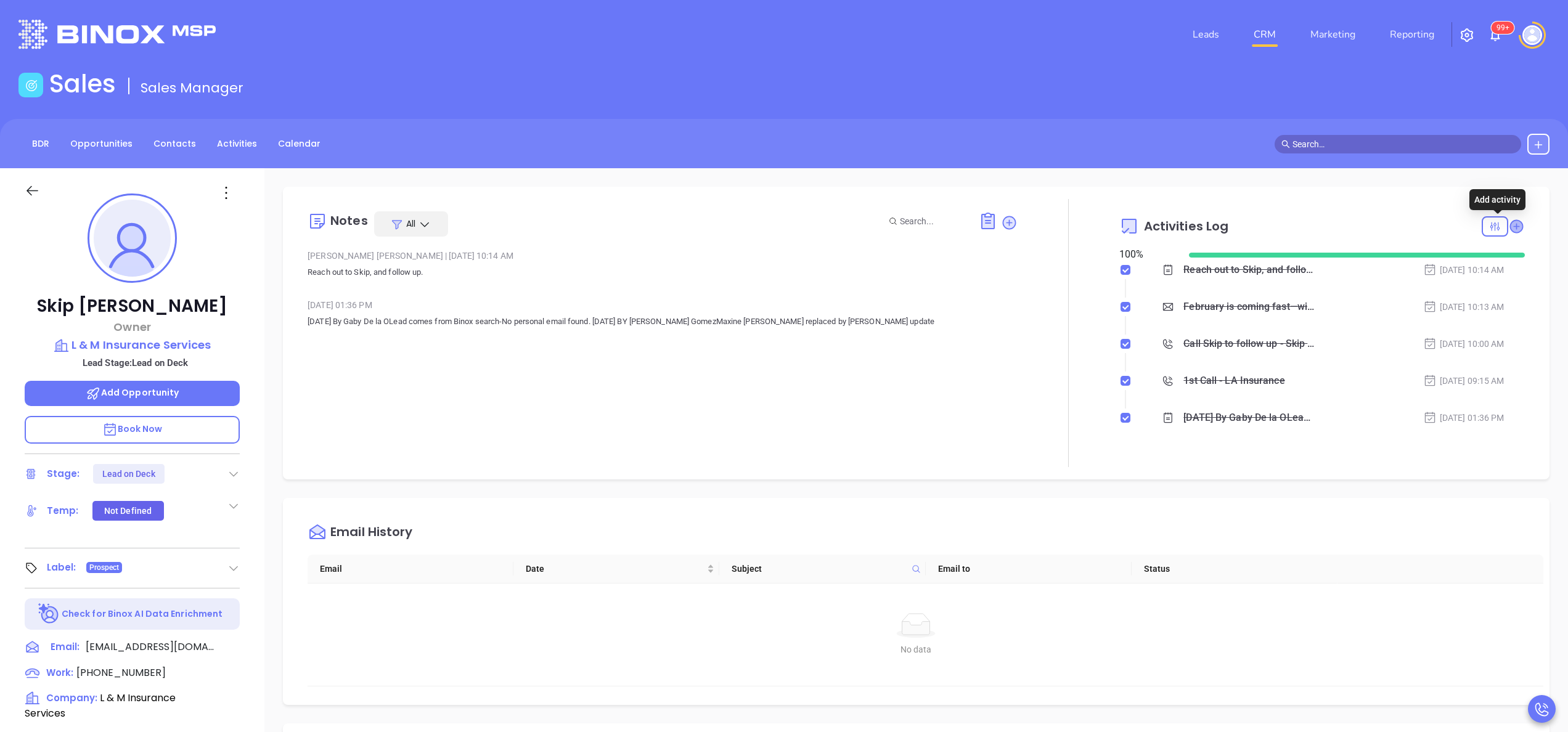
click at [1510, 227] on icon at bounding box center [1516, 226] width 12 height 12
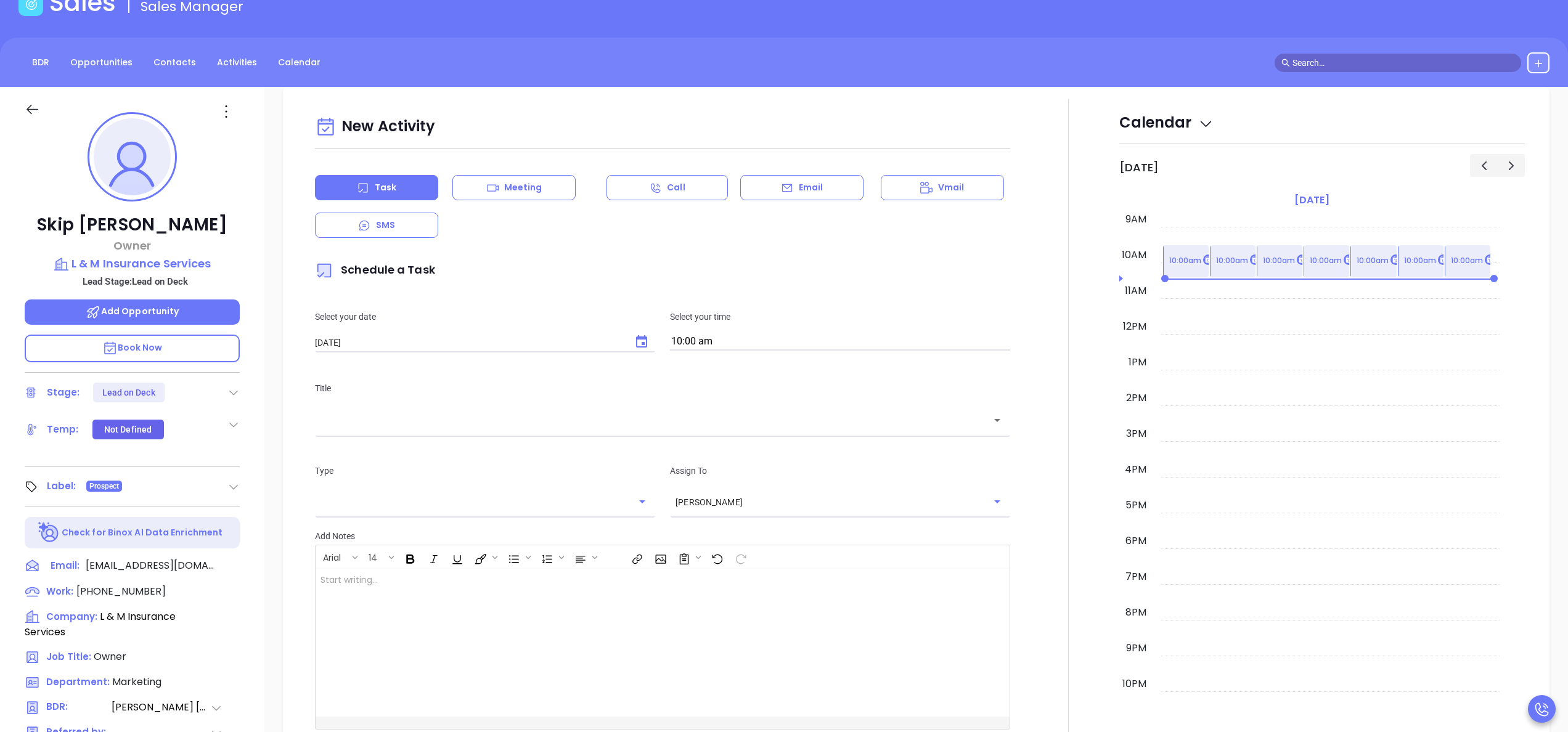
scroll to position [168, 0]
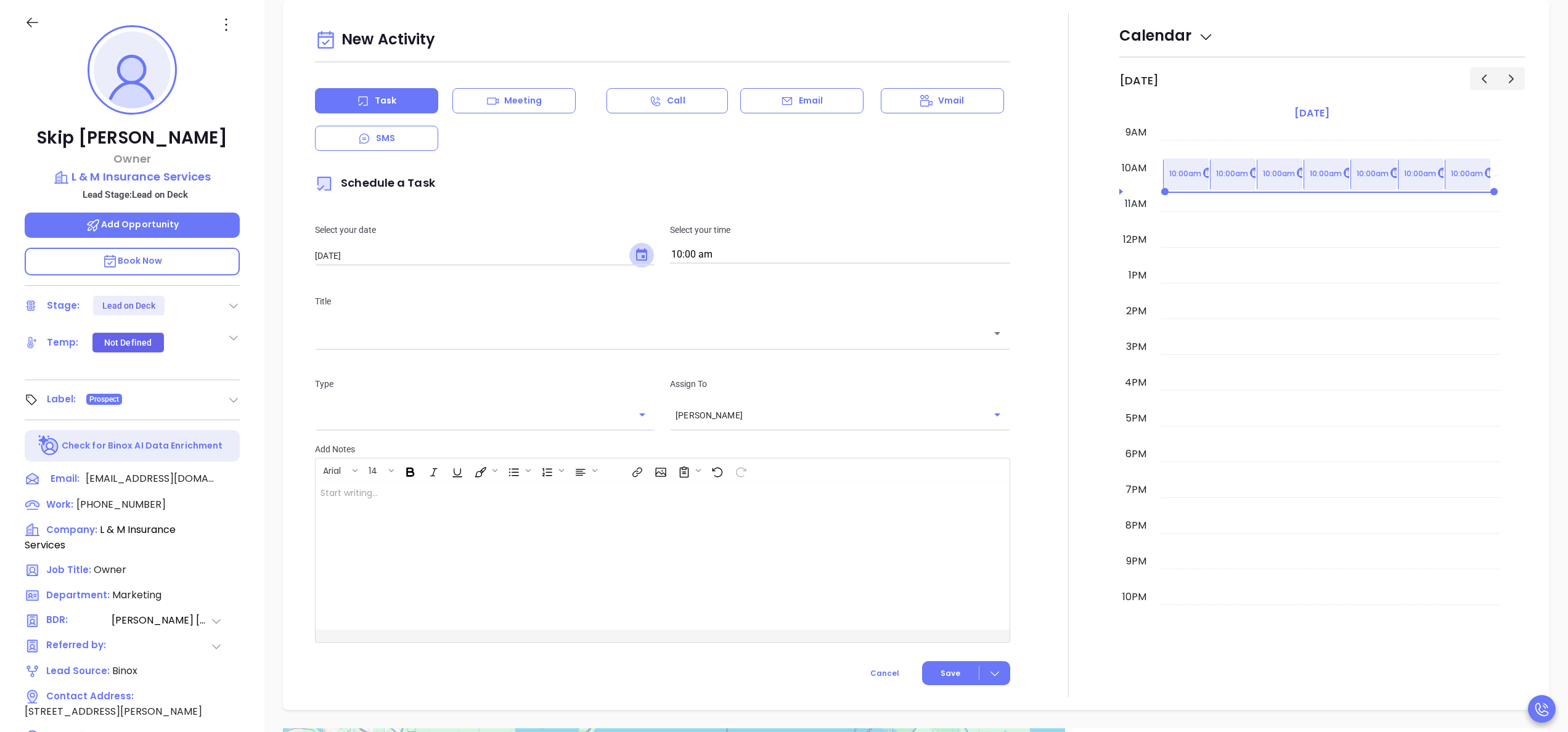
click at [637, 255] on icon "Choose date, selected date is Oct 1, 2025" at bounding box center [641, 255] width 15 height 15
click at [468, 277] on icon "Previous month" at bounding box center [468, 282] width 15 height 15
click at [390, 432] on button "30" at bounding box center [389, 427] width 22 height 22
type input "09/30/2025"
click at [475, 344] on div "​" at bounding box center [662, 333] width 696 height 26
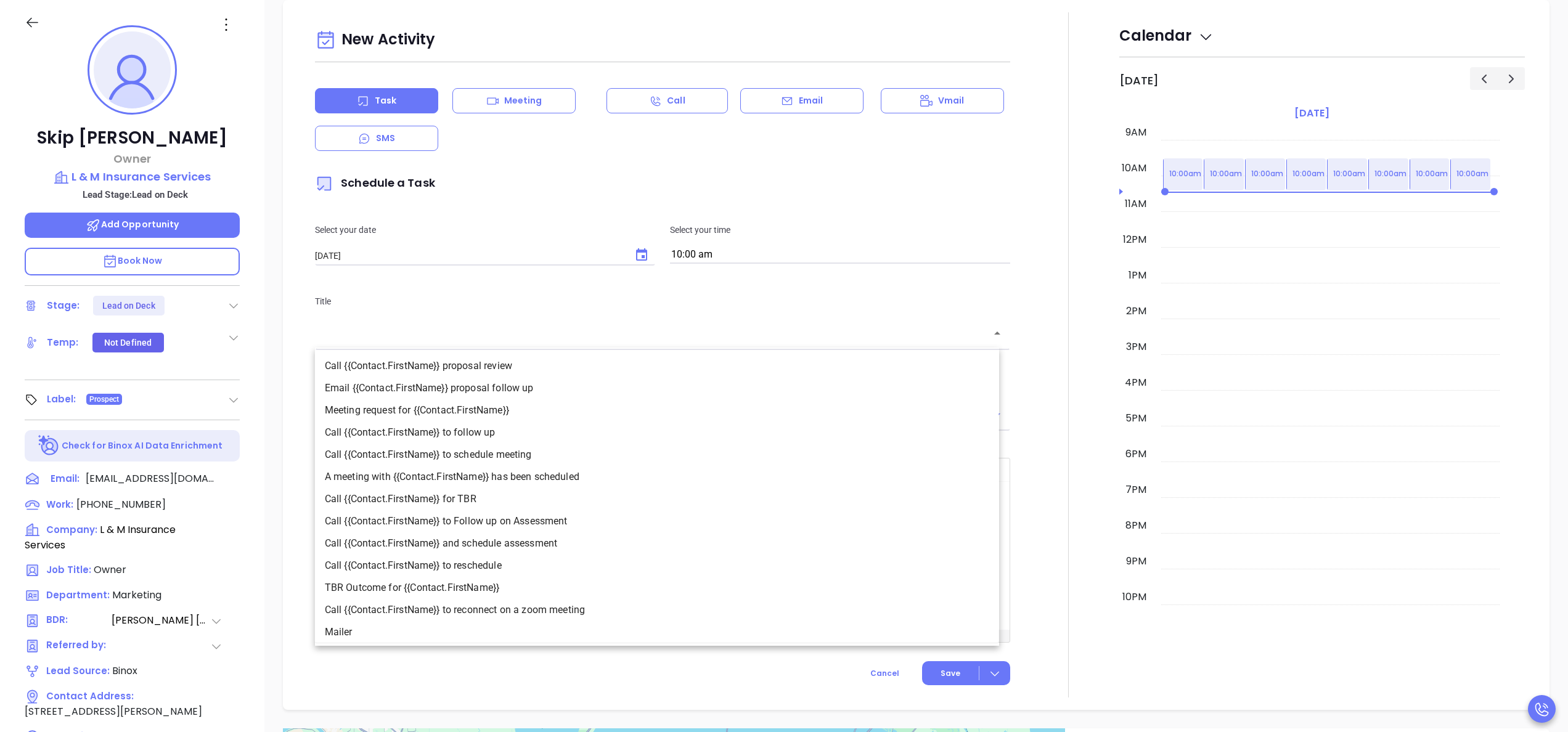
click at [452, 424] on li "Call {{Contact.FirstName}} to follow up" at bounding box center [657, 432] width 684 height 22
type input "Call Skip to follow up"
type input "Call"
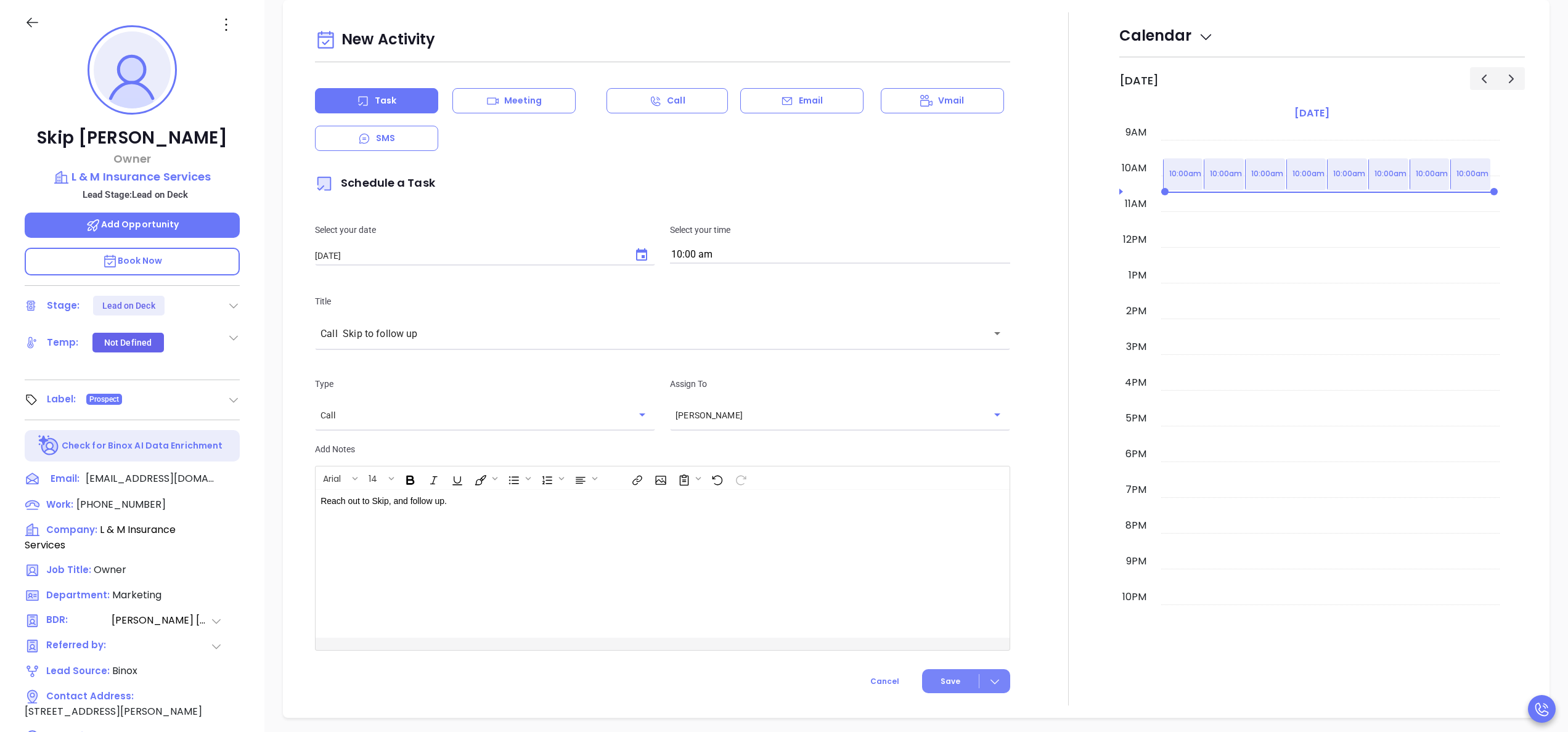
click at [941, 681] on span "Save" at bounding box center [950, 682] width 20 height 11
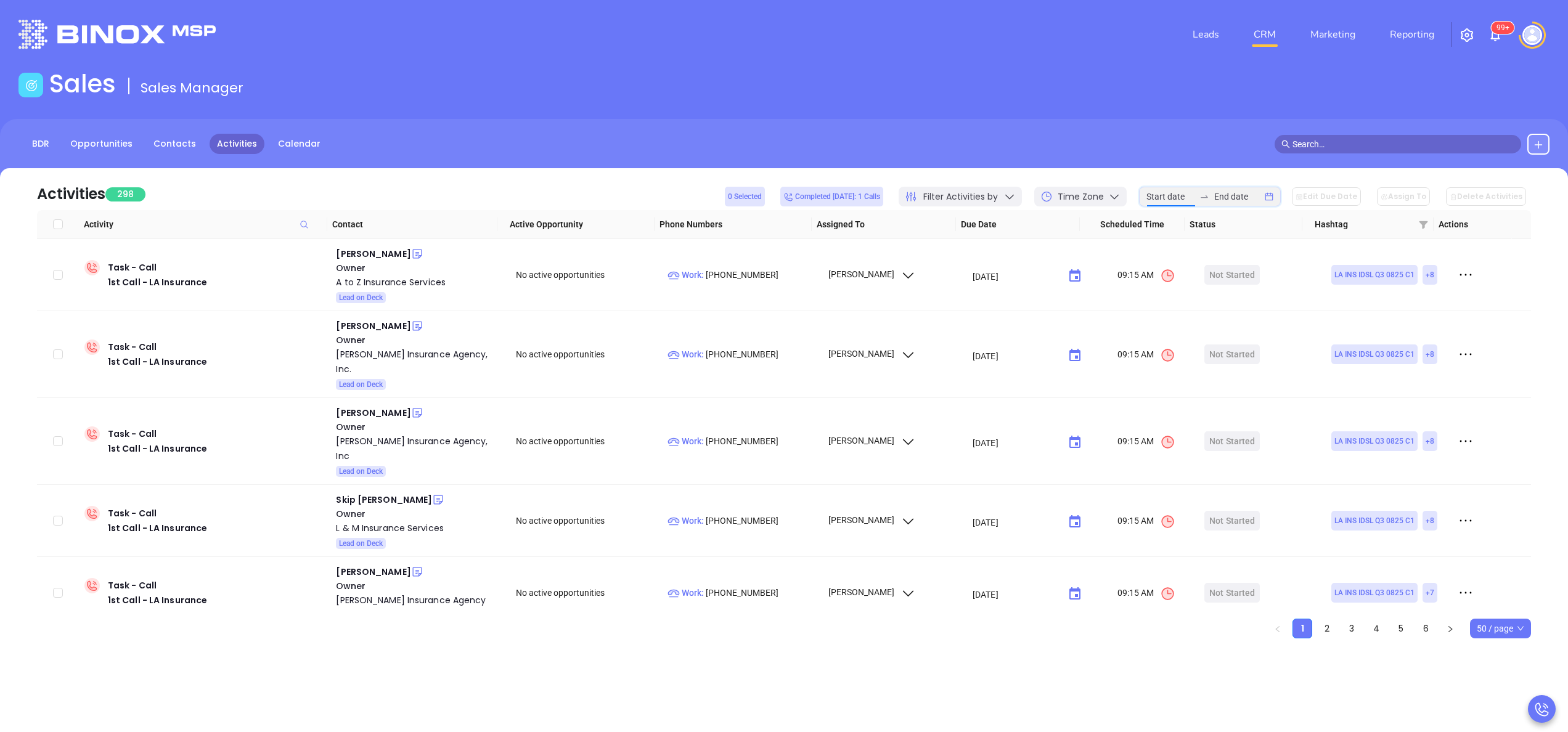
click at [1175, 198] on input at bounding box center [1170, 196] width 48 height 13
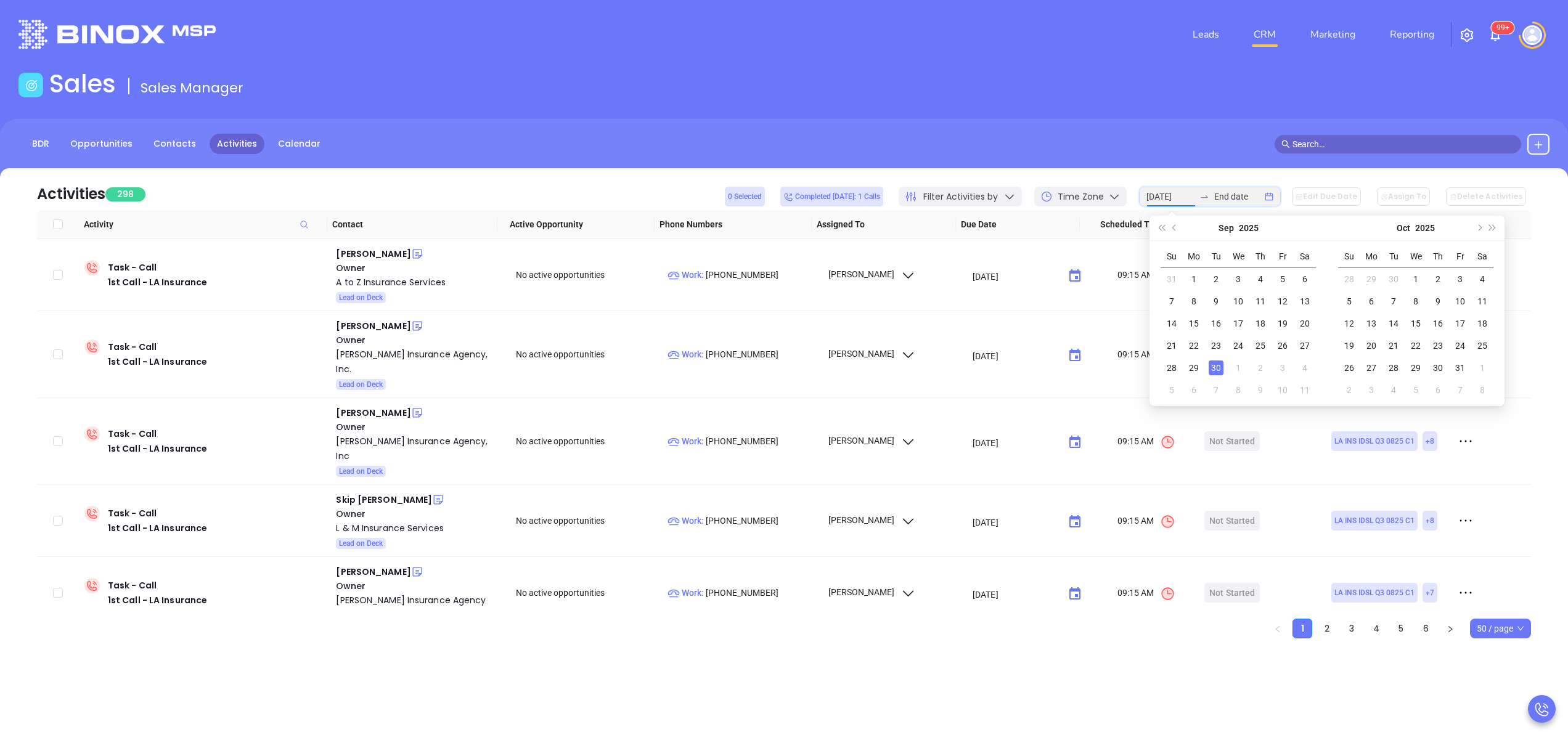
type input "2025-09-18"
type input "2025-10-02"
type input "2025-10-01"
click at [1418, 278] on div "1" at bounding box center [1415, 279] width 15 height 15
type input "2025-09-29"
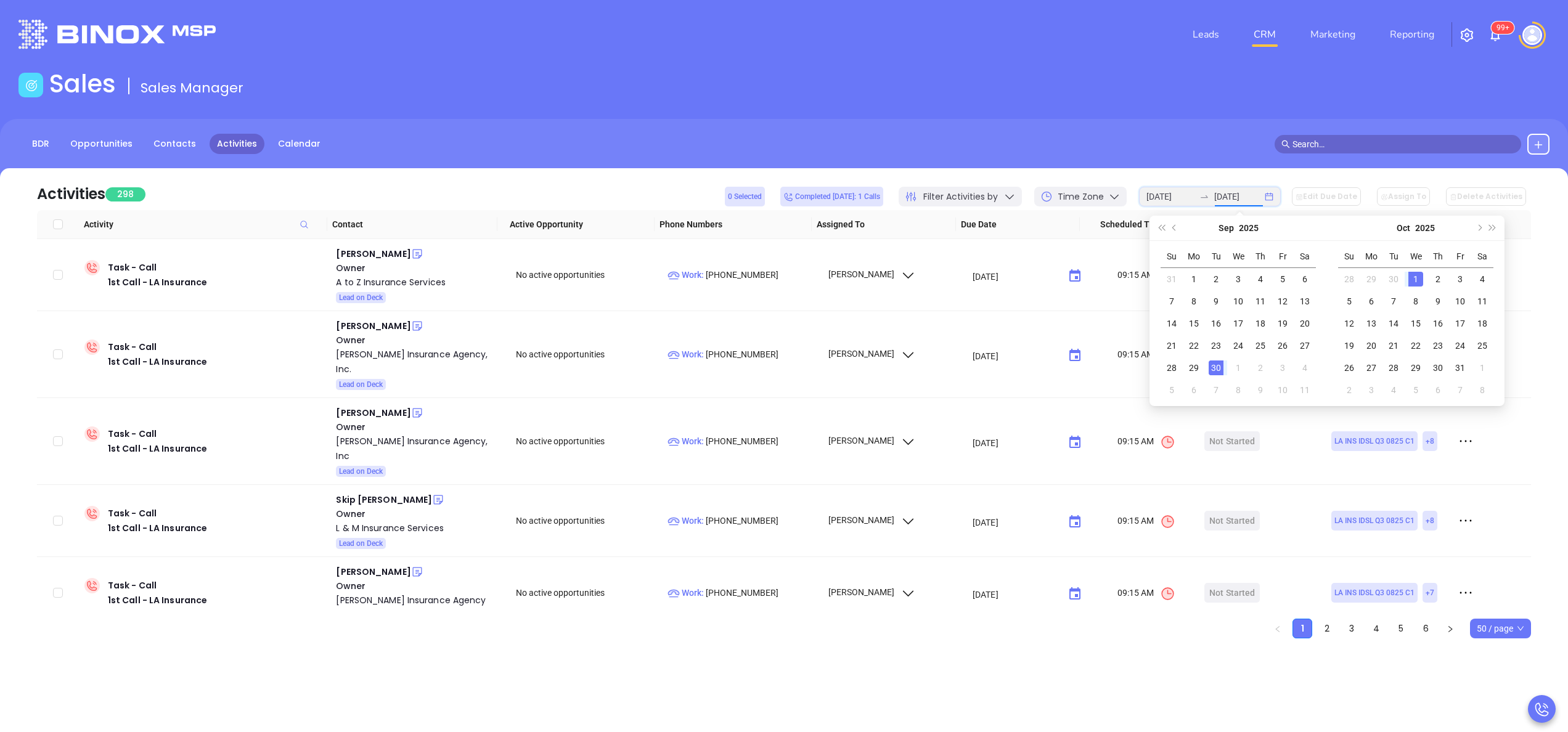
type input "2025-09-01"
click at [1186, 190] on input "2025-10-01" at bounding box center [1170, 196] width 48 height 13
type input "2025-09-30"
click at [1219, 365] on div "30" at bounding box center [1215, 368] width 15 height 15
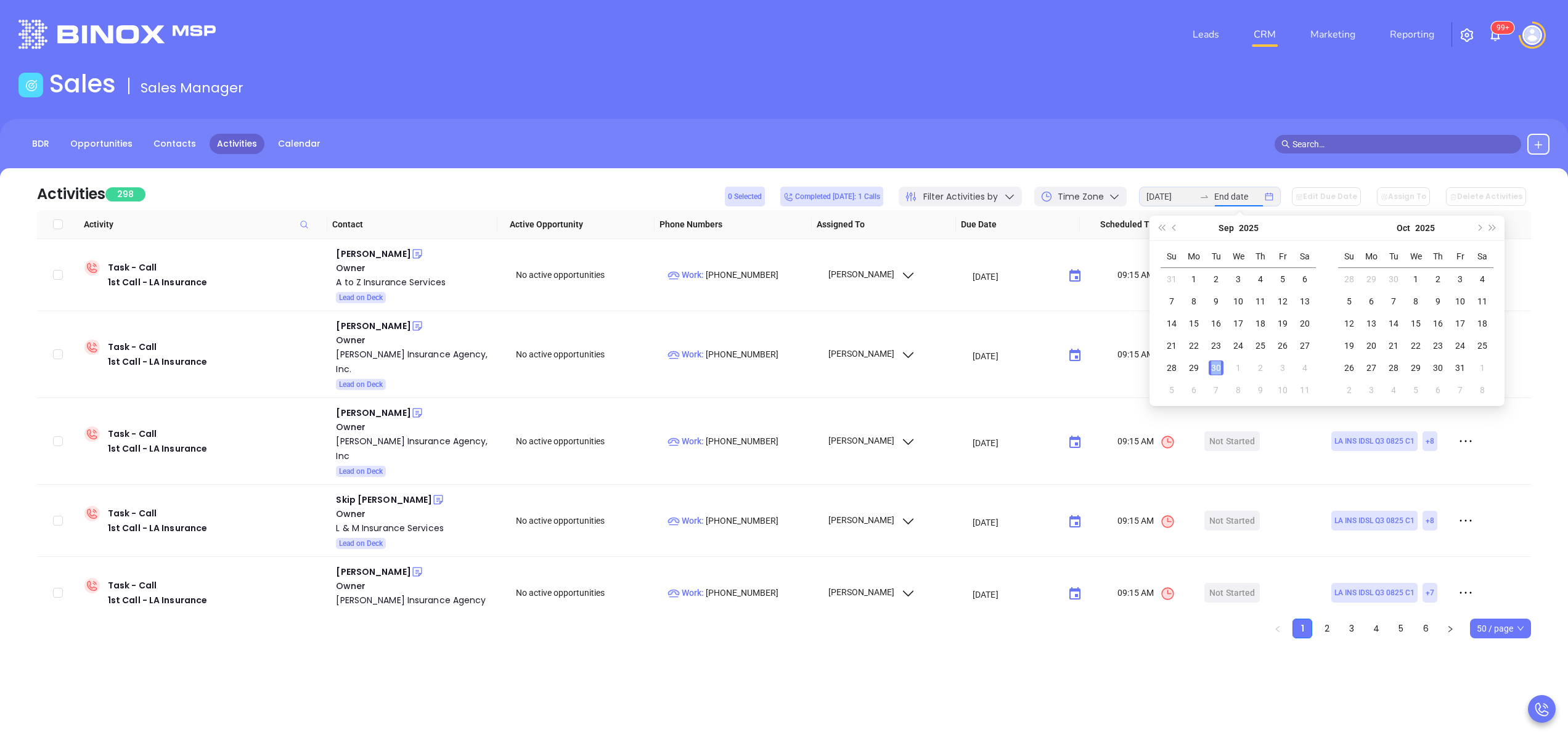
type input "2025-09-30"
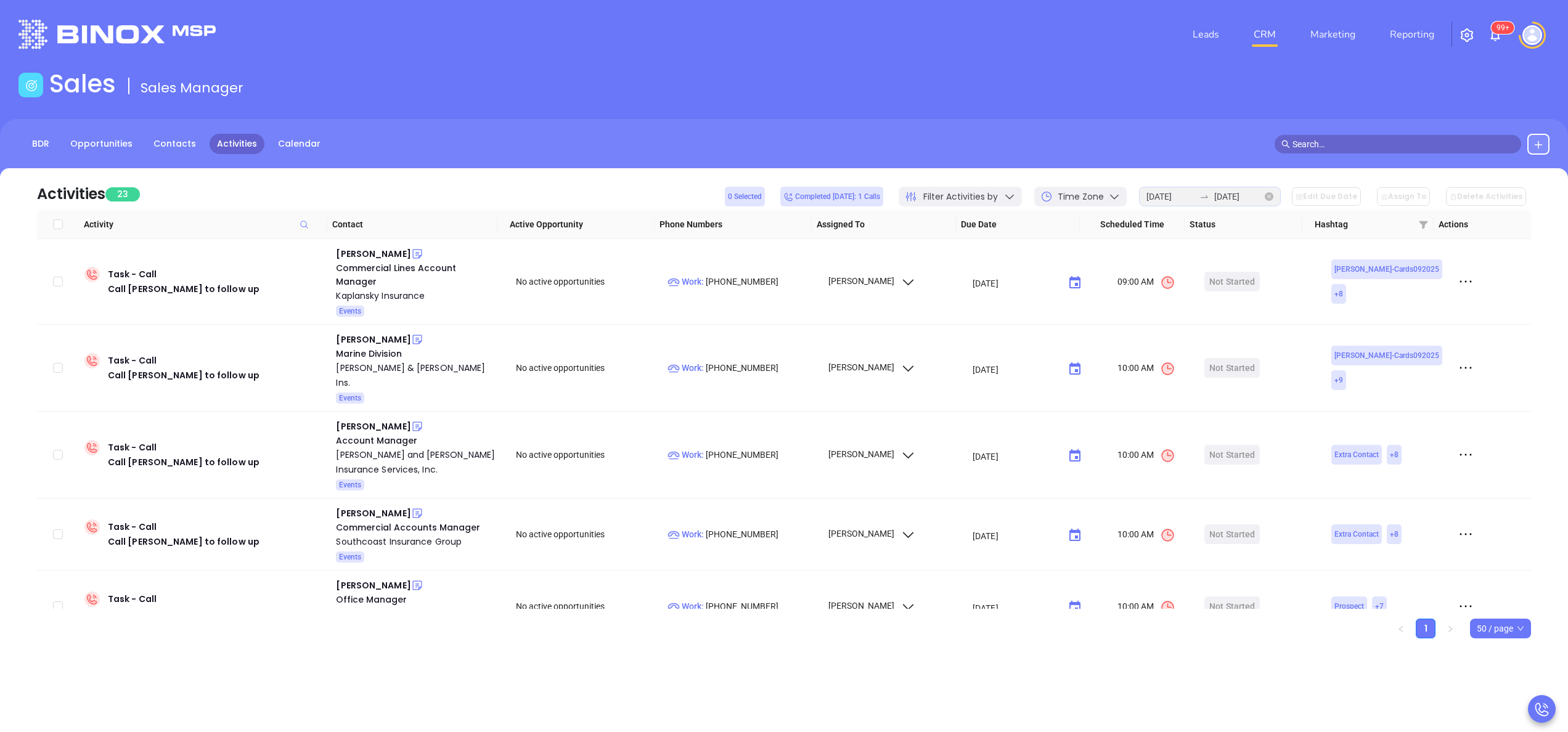
click at [1274, 200] on icon "close-circle" at bounding box center [1269, 197] width 9 height 9
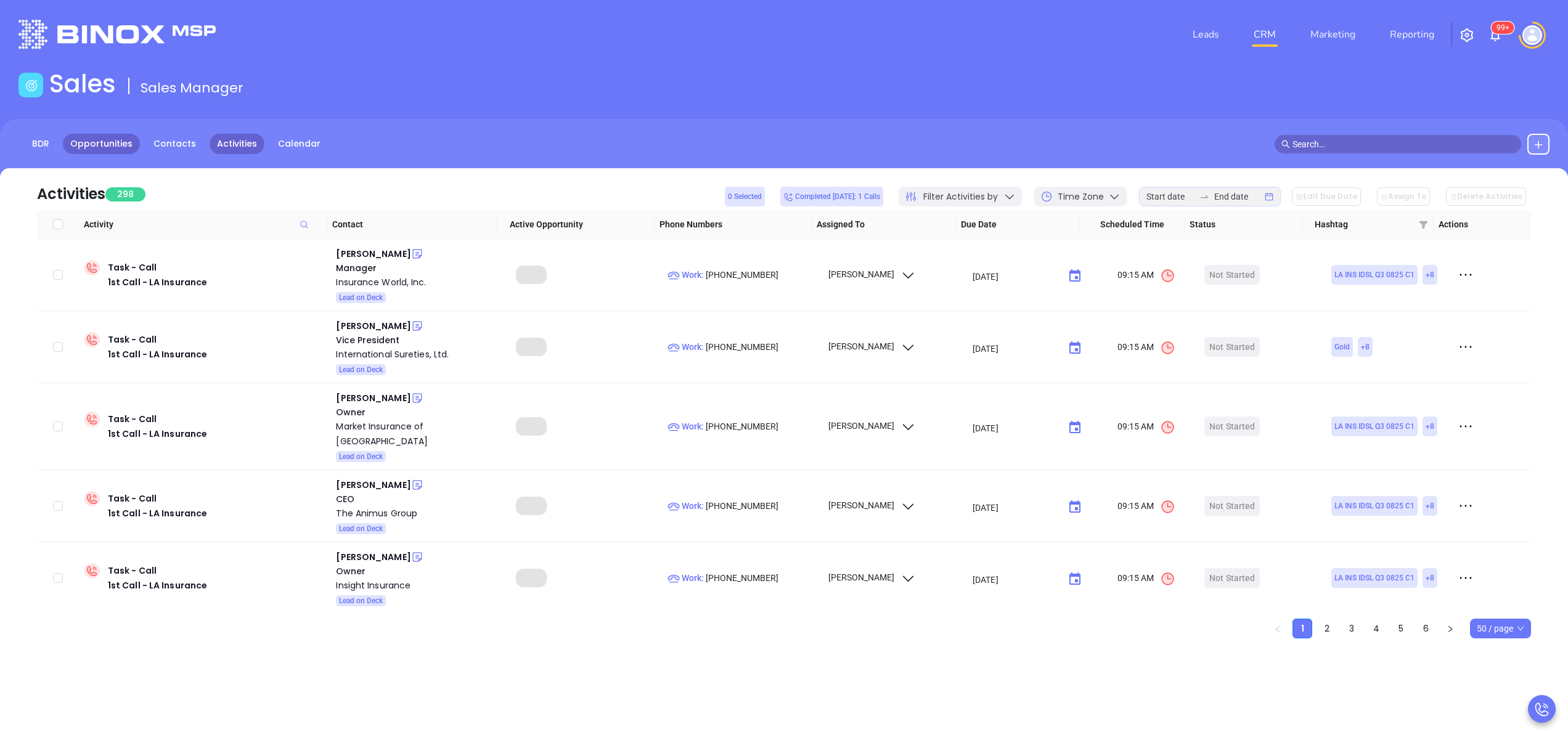
click at [106, 141] on link "Opportunities" at bounding box center [101, 144] width 77 height 20
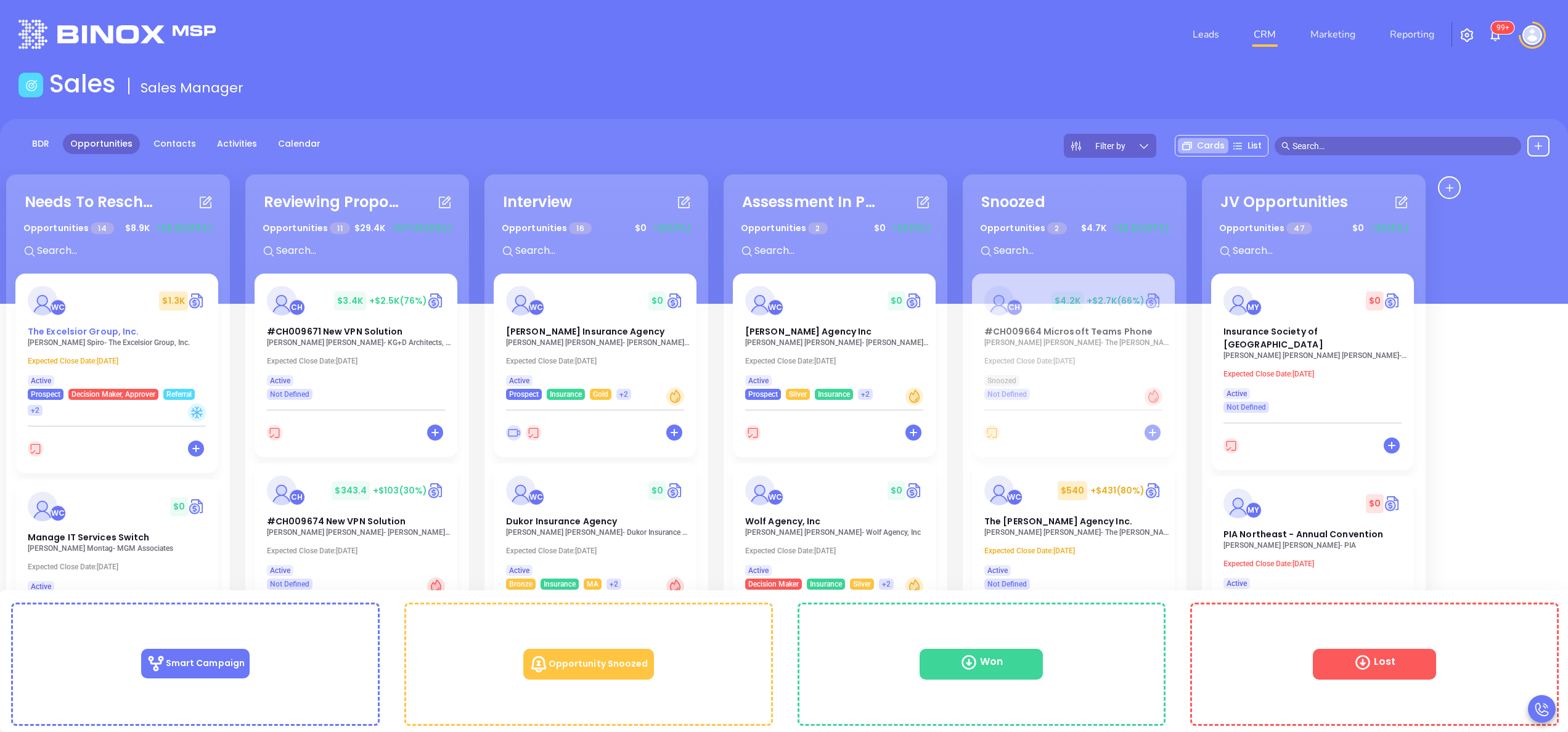
click at [84, 329] on span "The Excelsior Group, Inc." at bounding box center [83, 332] width 112 height 12
click at [107, 538] on span "Manage IT Services Switch" at bounding box center [88, 537] width 122 height 12
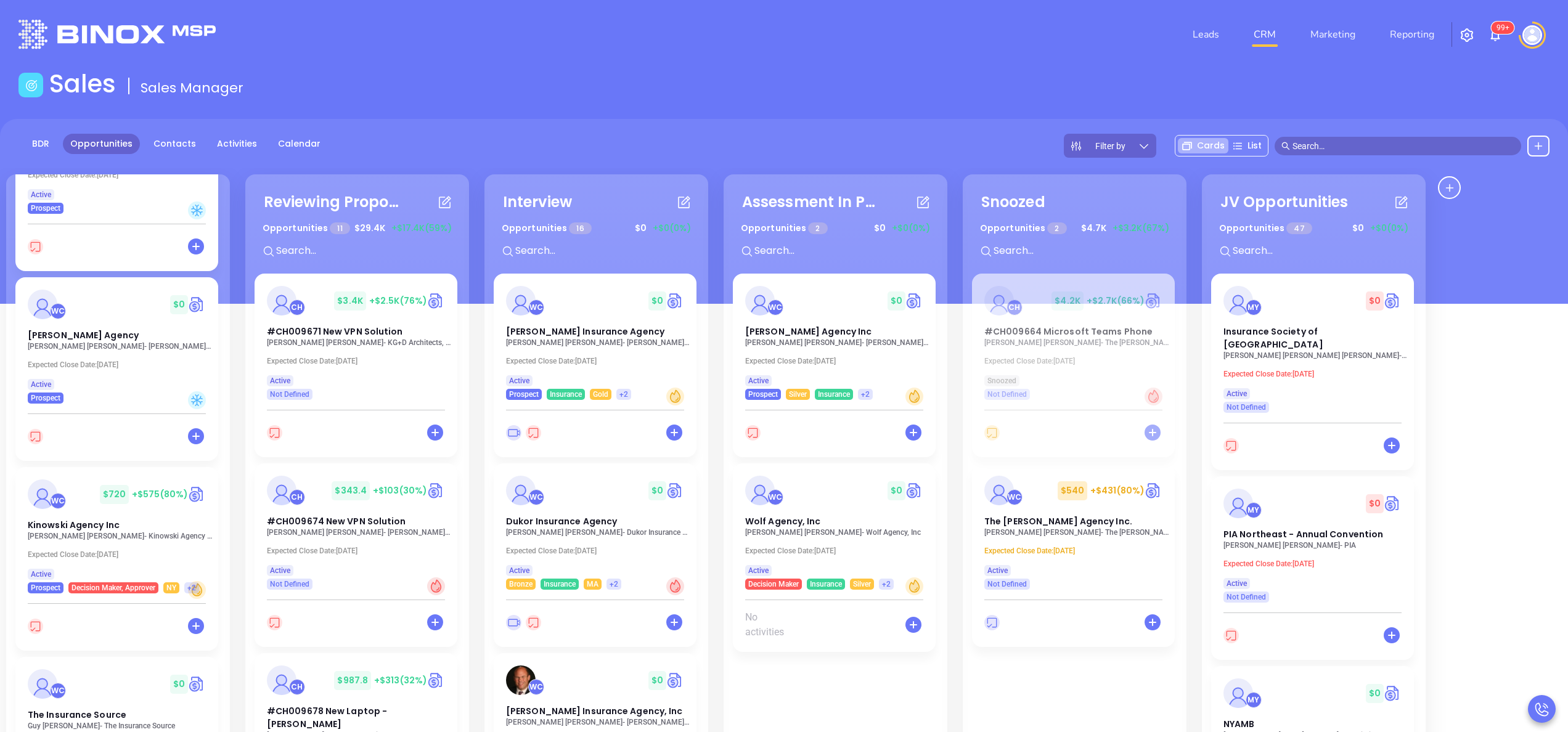
scroll to position [395, 0]
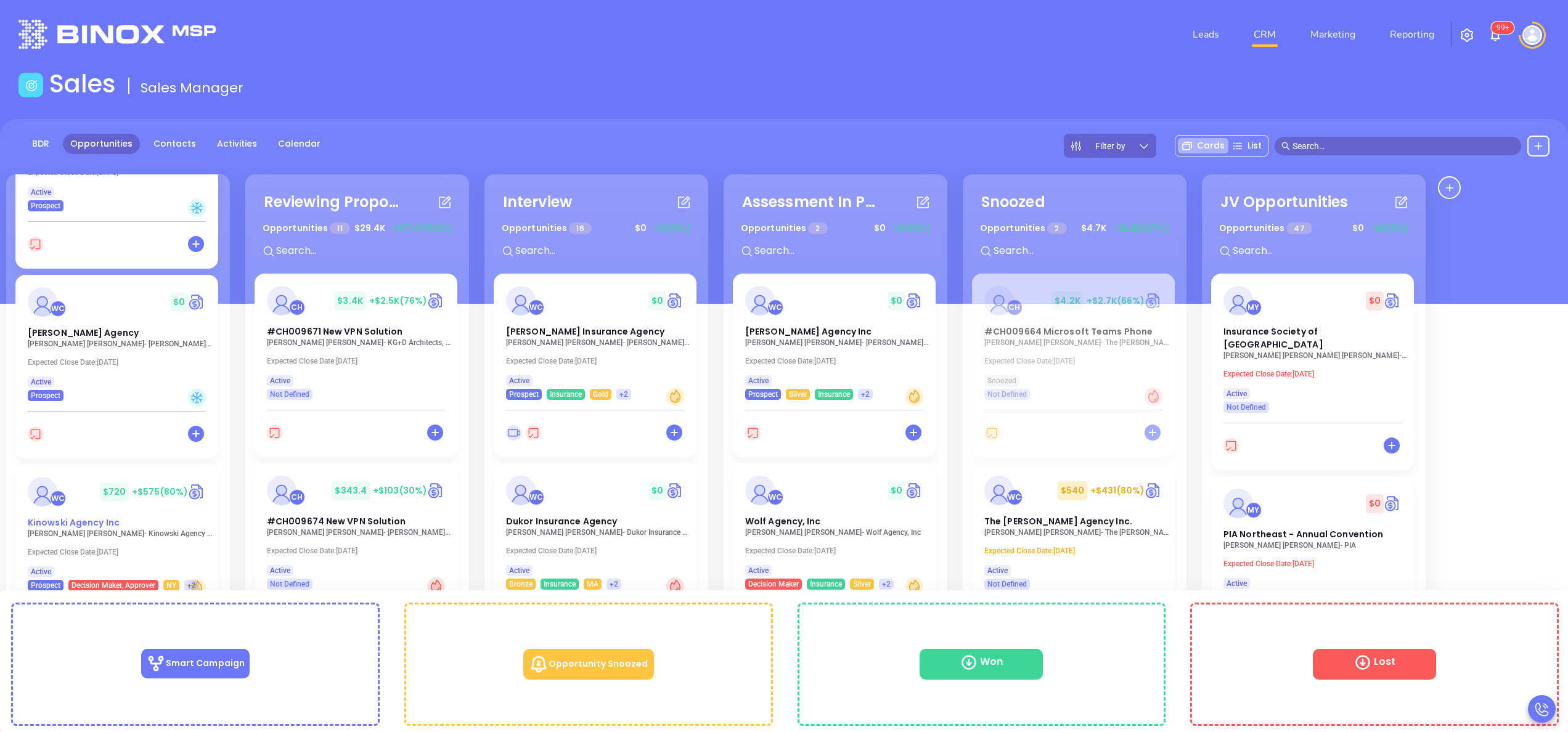
click at [65, 528] on span "Kinowski Agency Inc" at bounding box center [73, 522] width 92 height 12
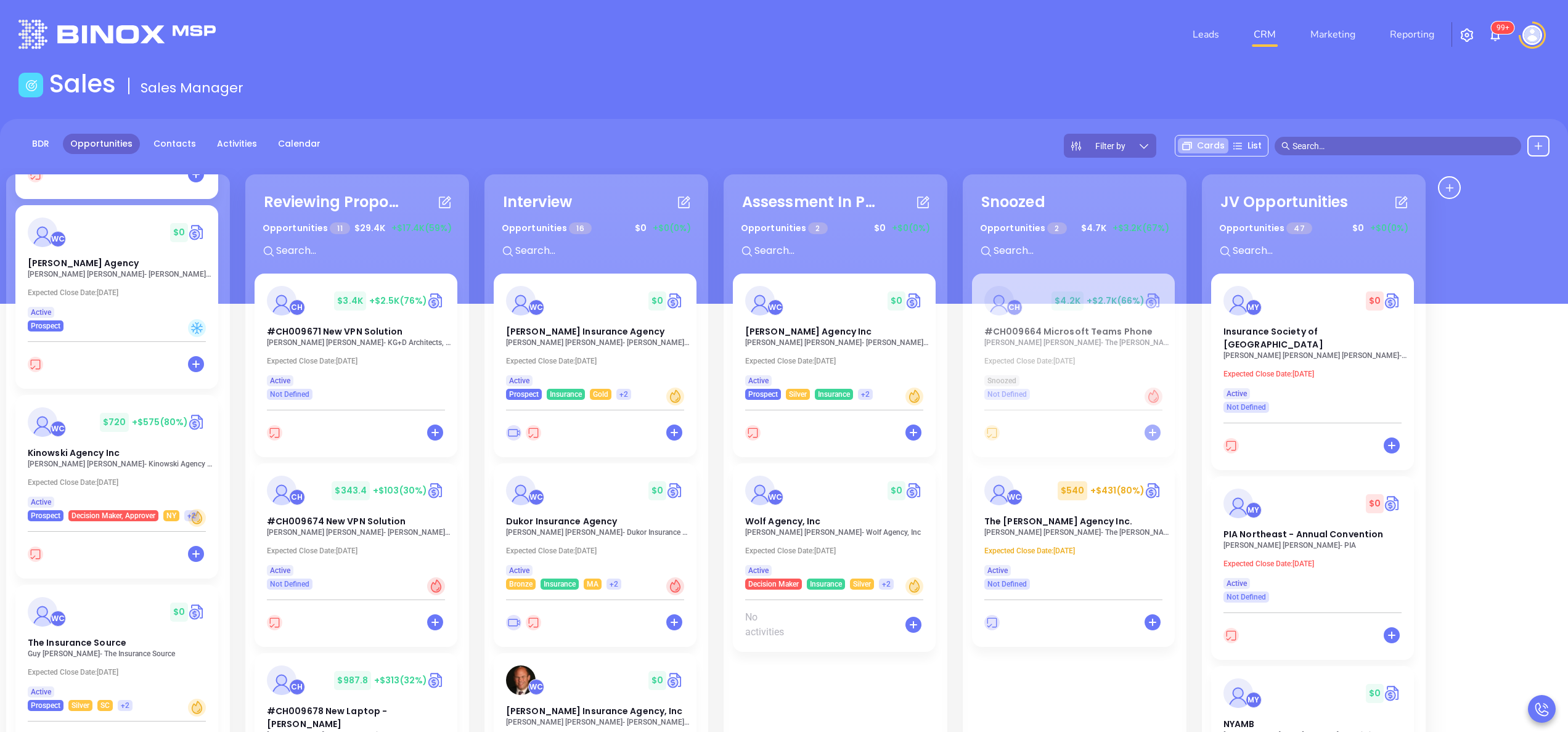
scroll to position [444, 0]
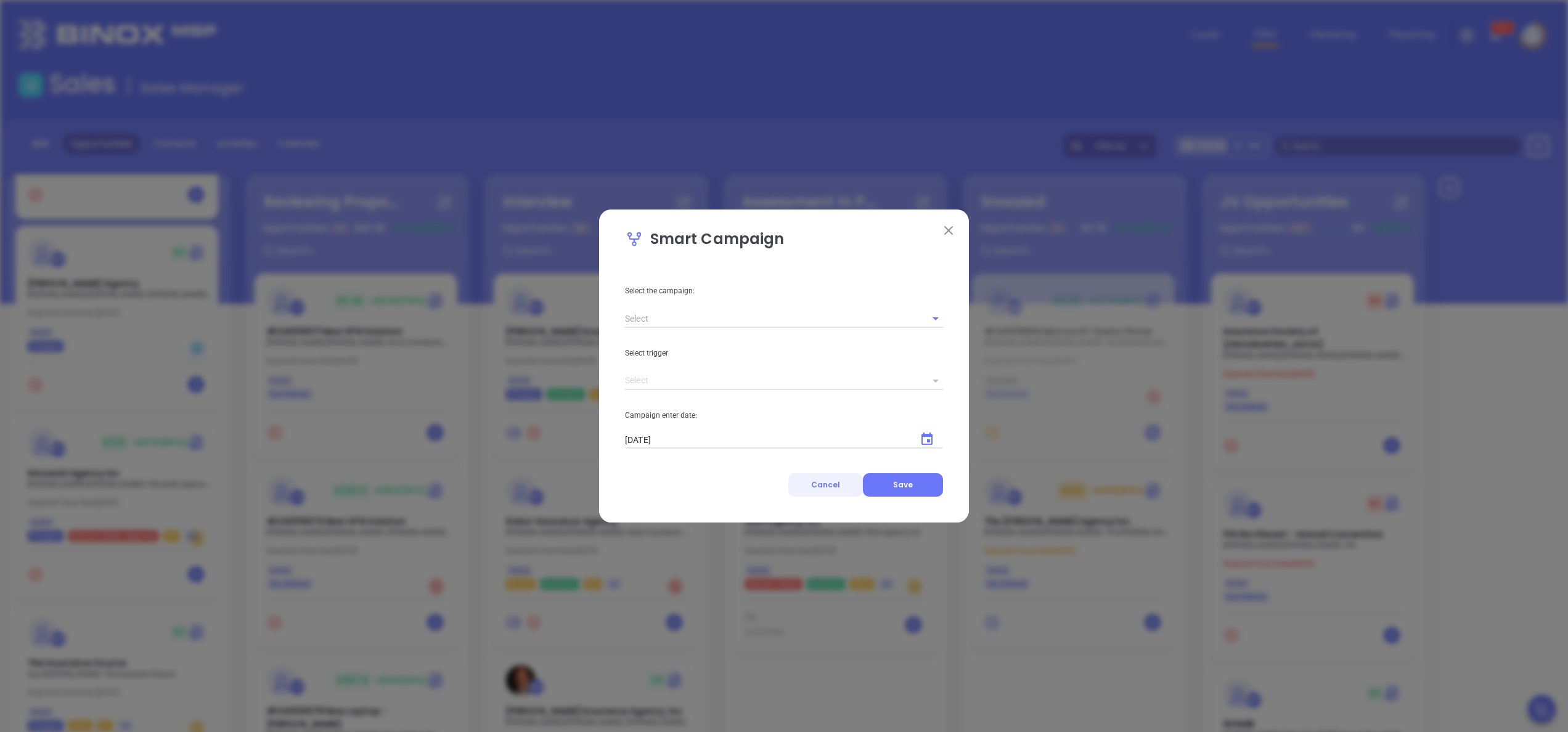
click at [839, 481] on span "Cancel" at bounding box center [825, 485] width 29 height 10
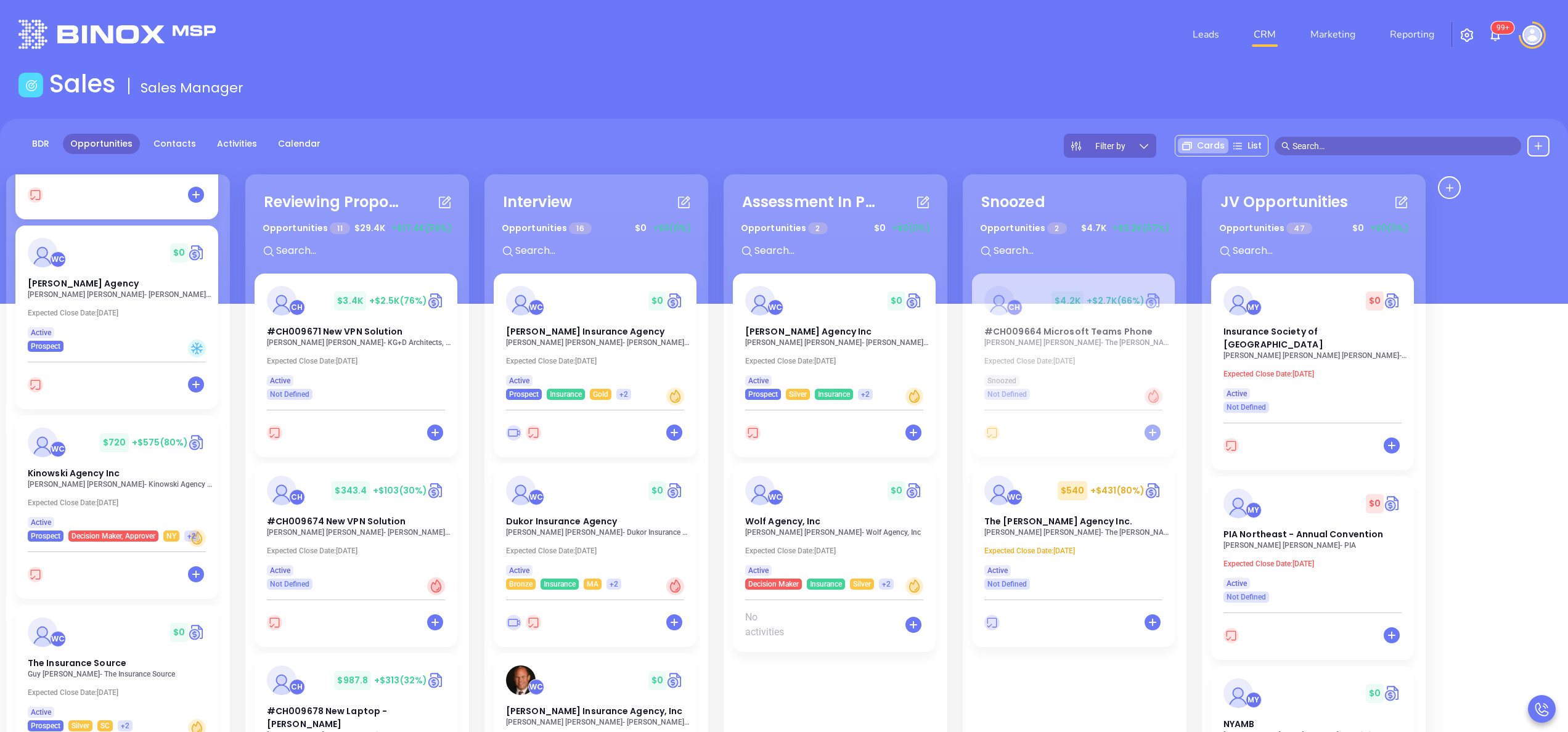
scroll to position [0, 0]
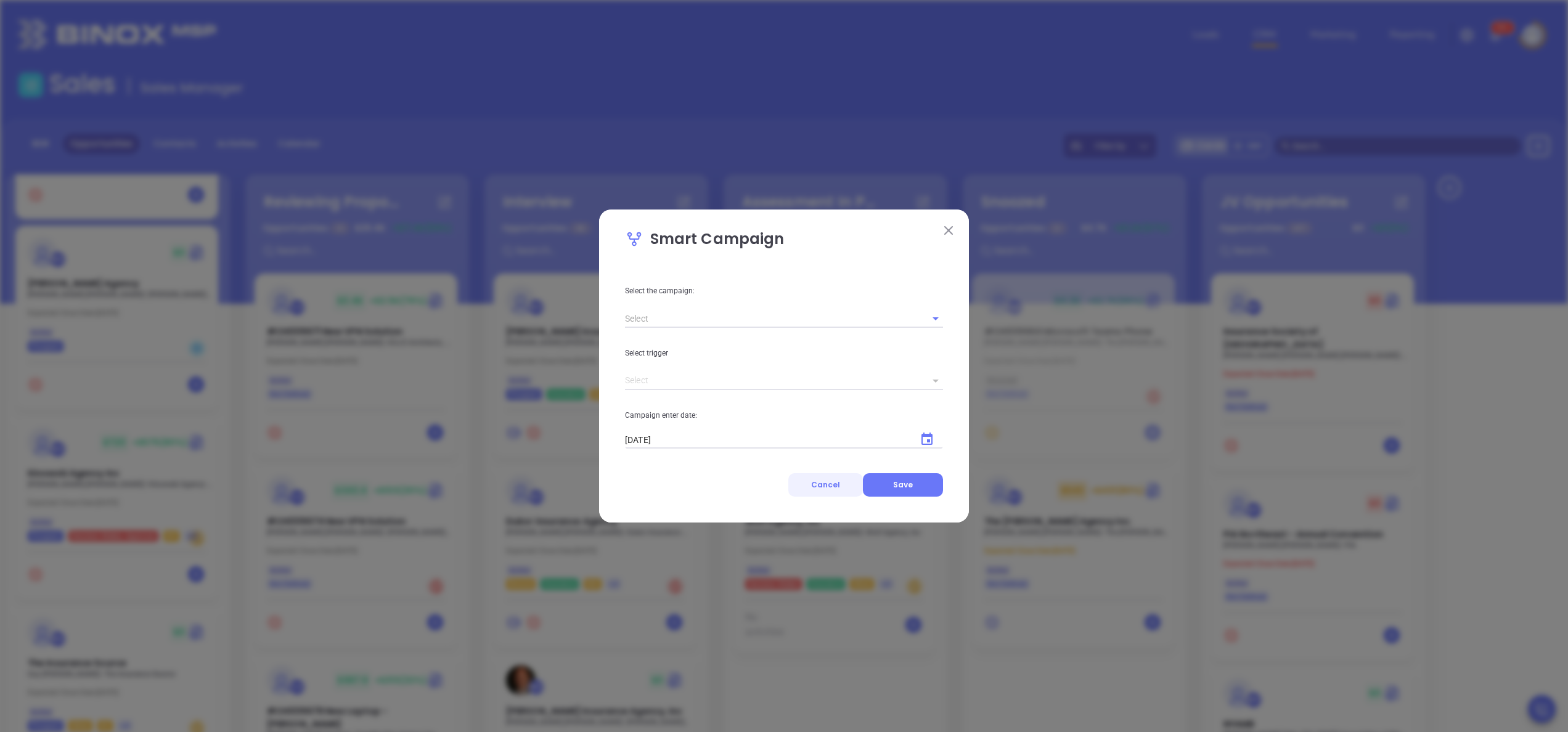
click at [838, 482] on span "Cancel" at bounding box center [825, 485] width 29 height 10
click at [839, 489] on button "Cancel" at bounding box center [825, 485] width 75 height 24
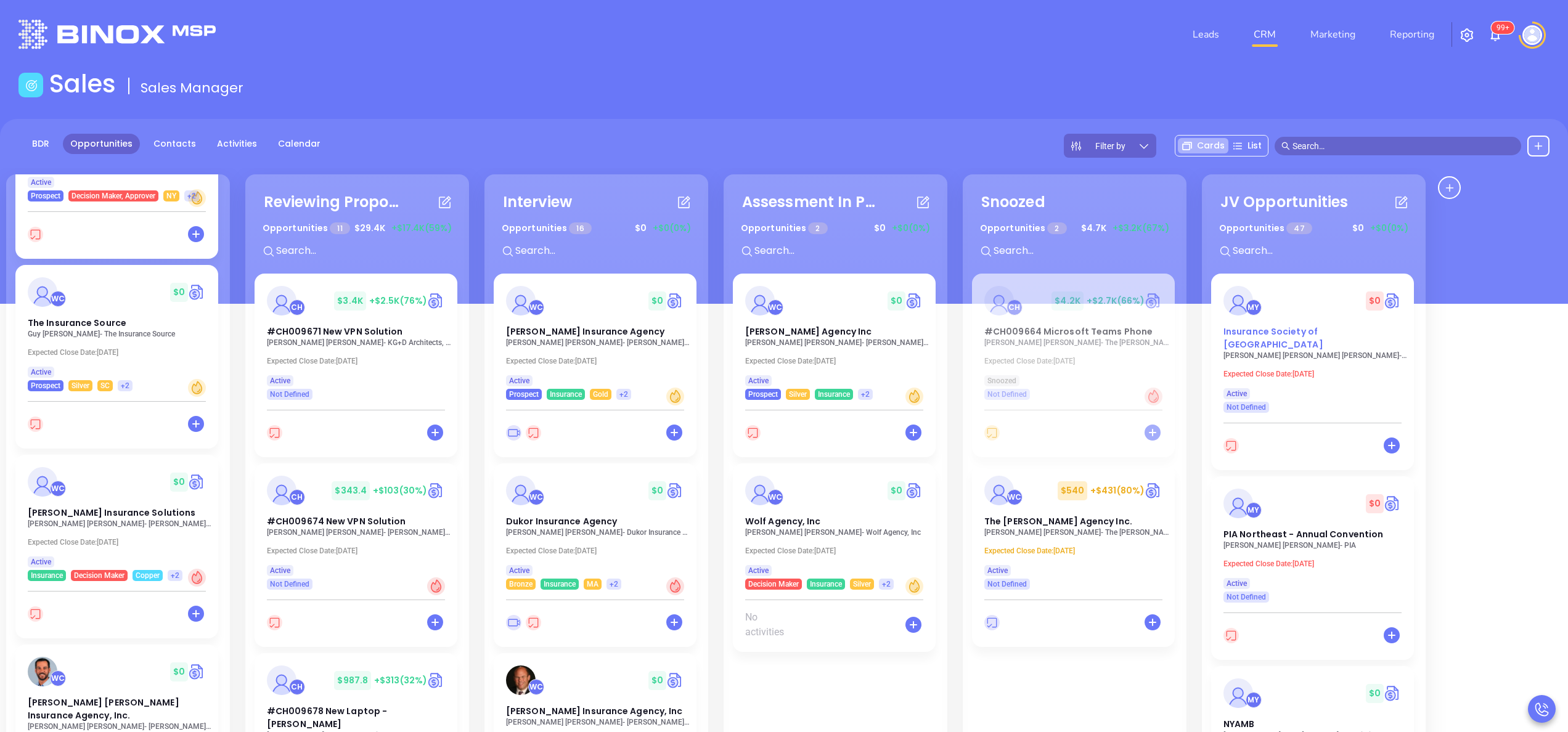
scroll to position [789, 0]
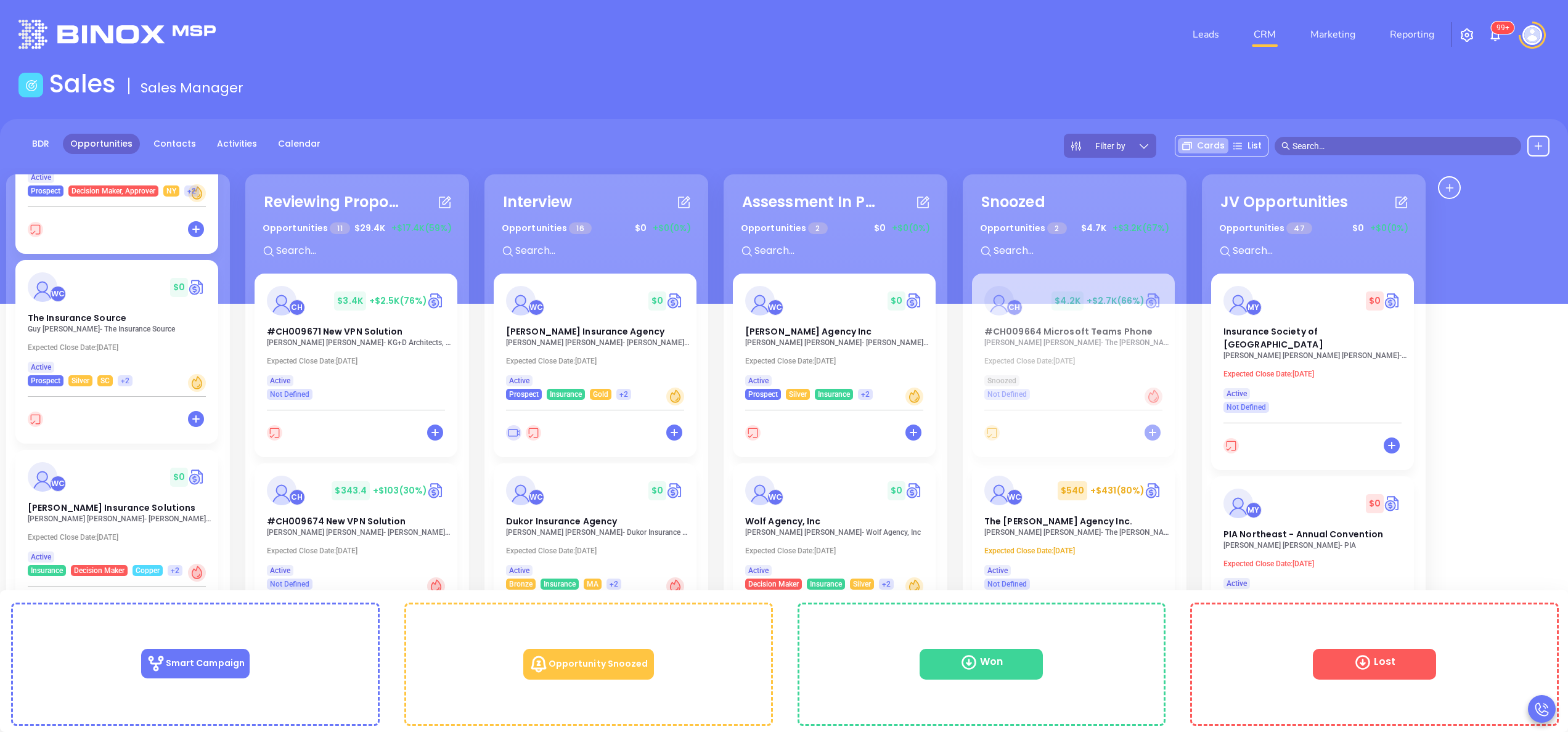
click at [50, 337] on div "WC $ 0 The Insurance Source Guy Furay - The Insurance Source Expected Close Dat…" at bounding box center [116, 323] width 202 height 126
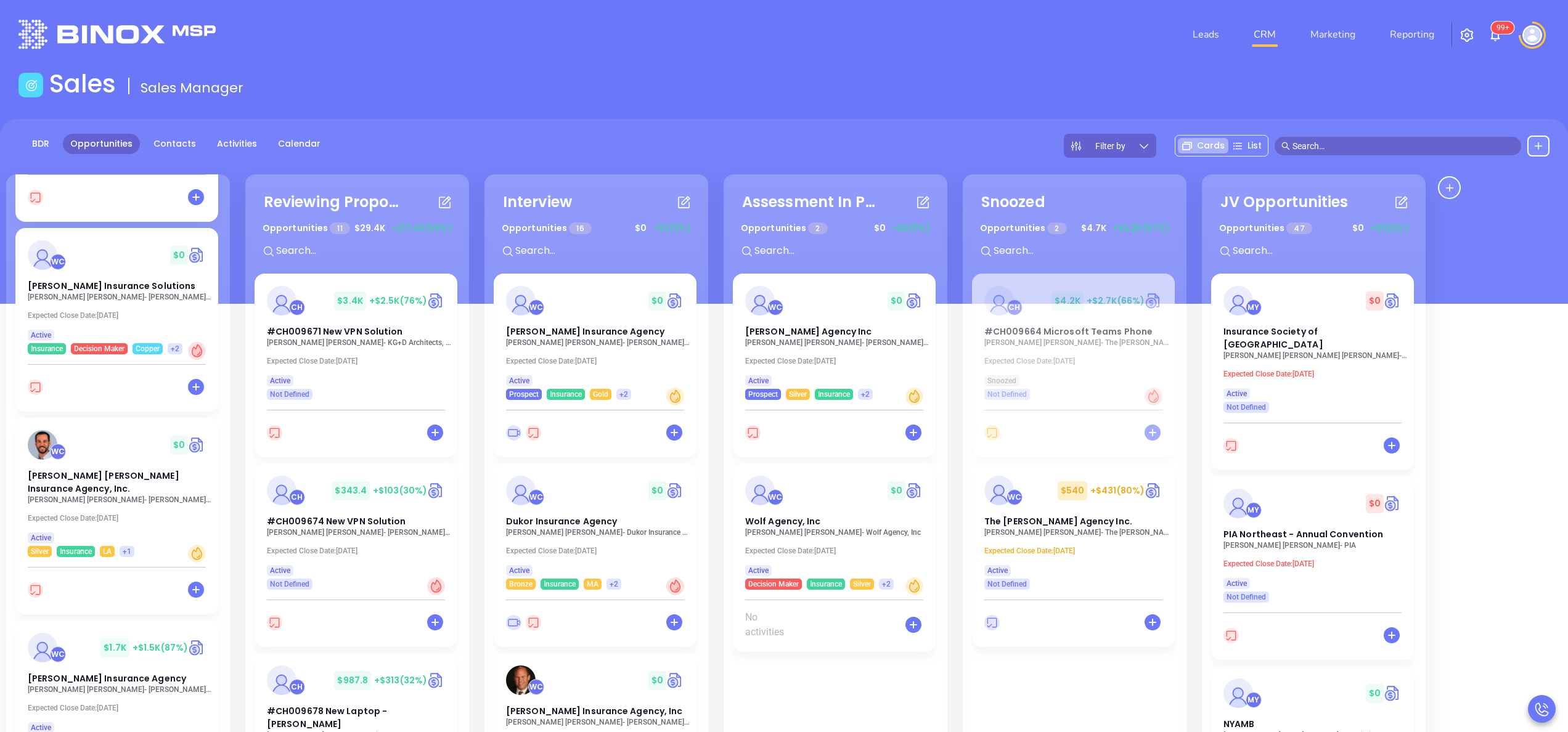
scroll to position [1035, 0]
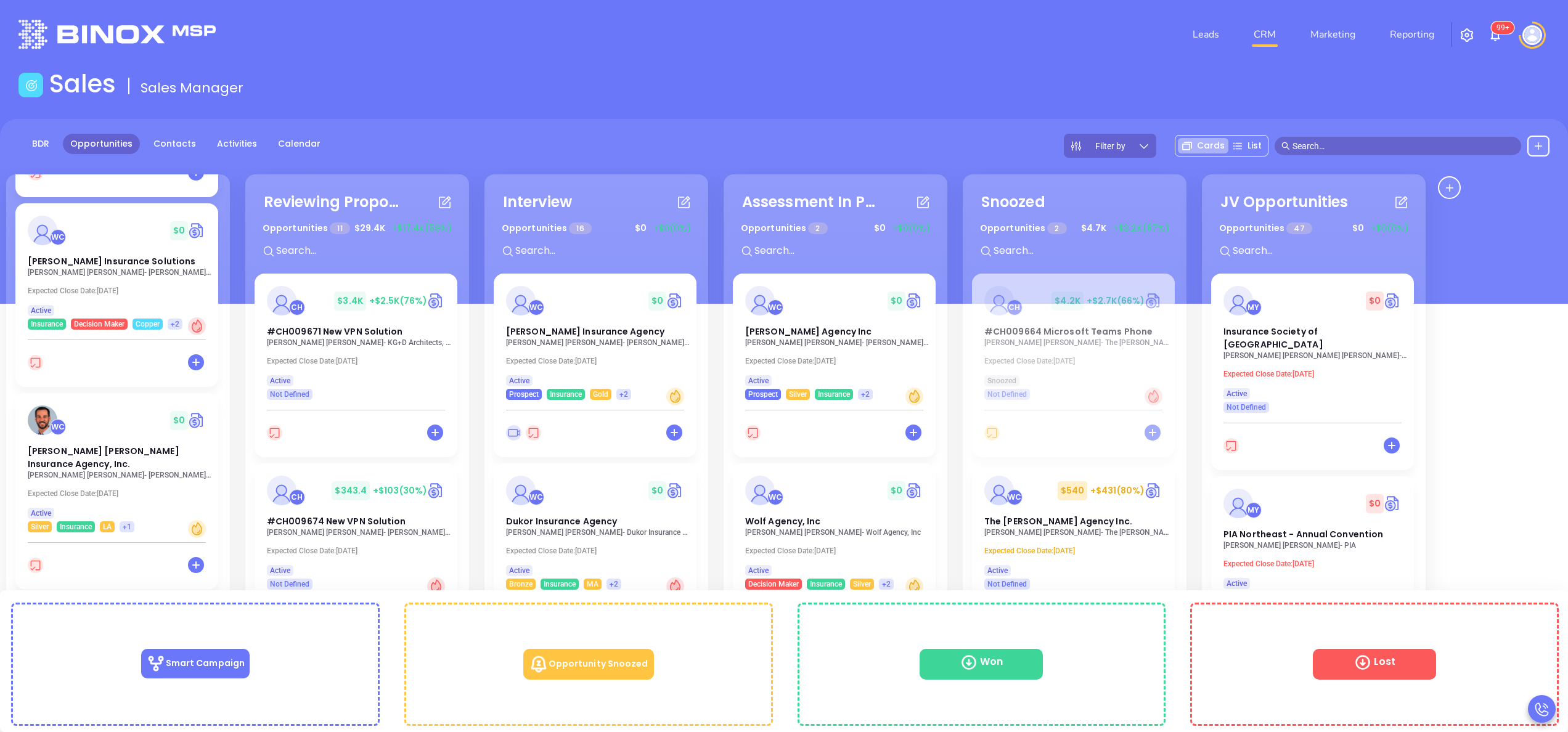
click at [75, 471] on p "Taylor Robert - Harry Robert Insurance Agency, Inc." at bounding box center [120, 475] width 185 height 9
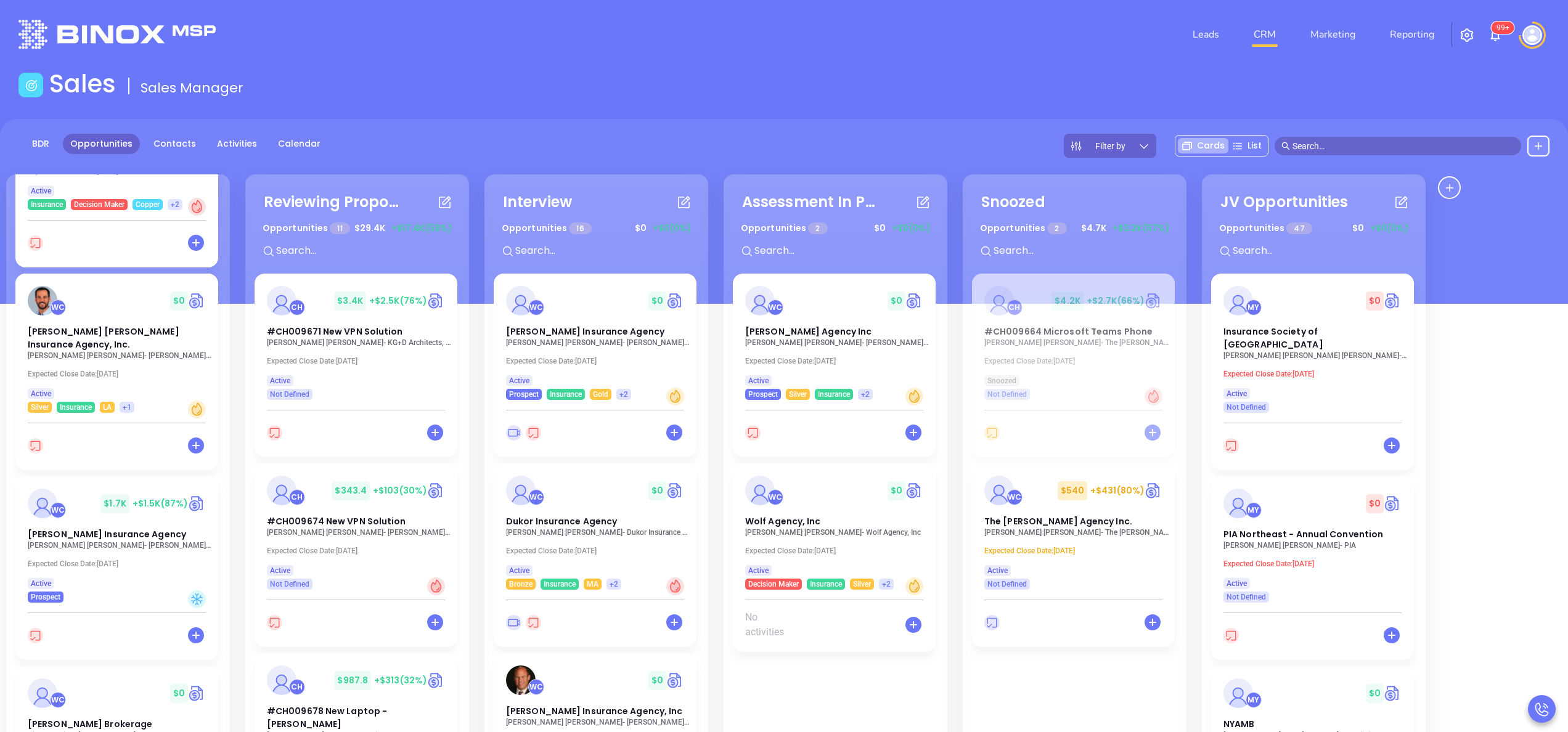
scroll to position [1233, 0]
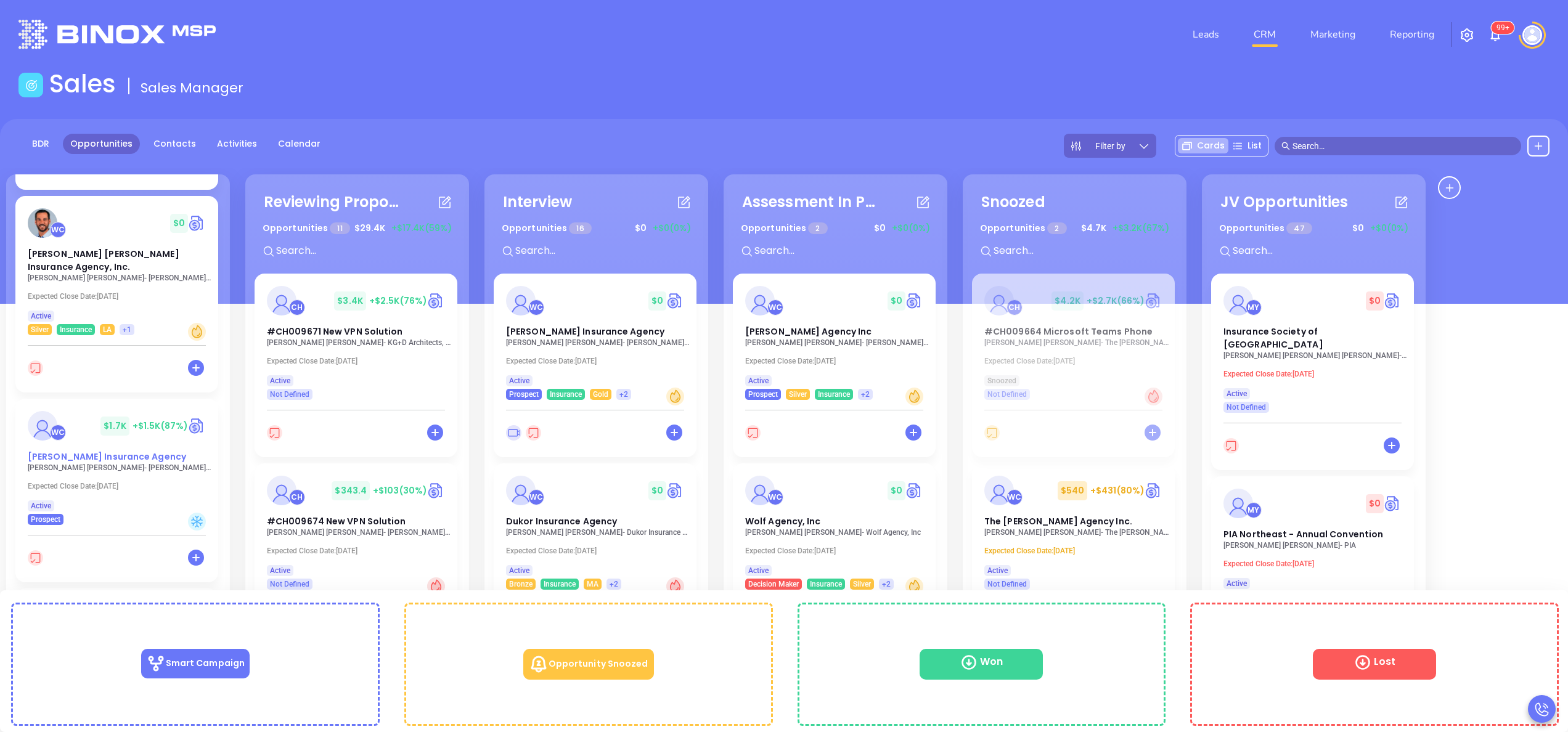
click at [84, 464] on p "Fran Wolfson - Wolfson-Keegan Insurance Agency" at bounding box center [120, 468] width 185 height 9
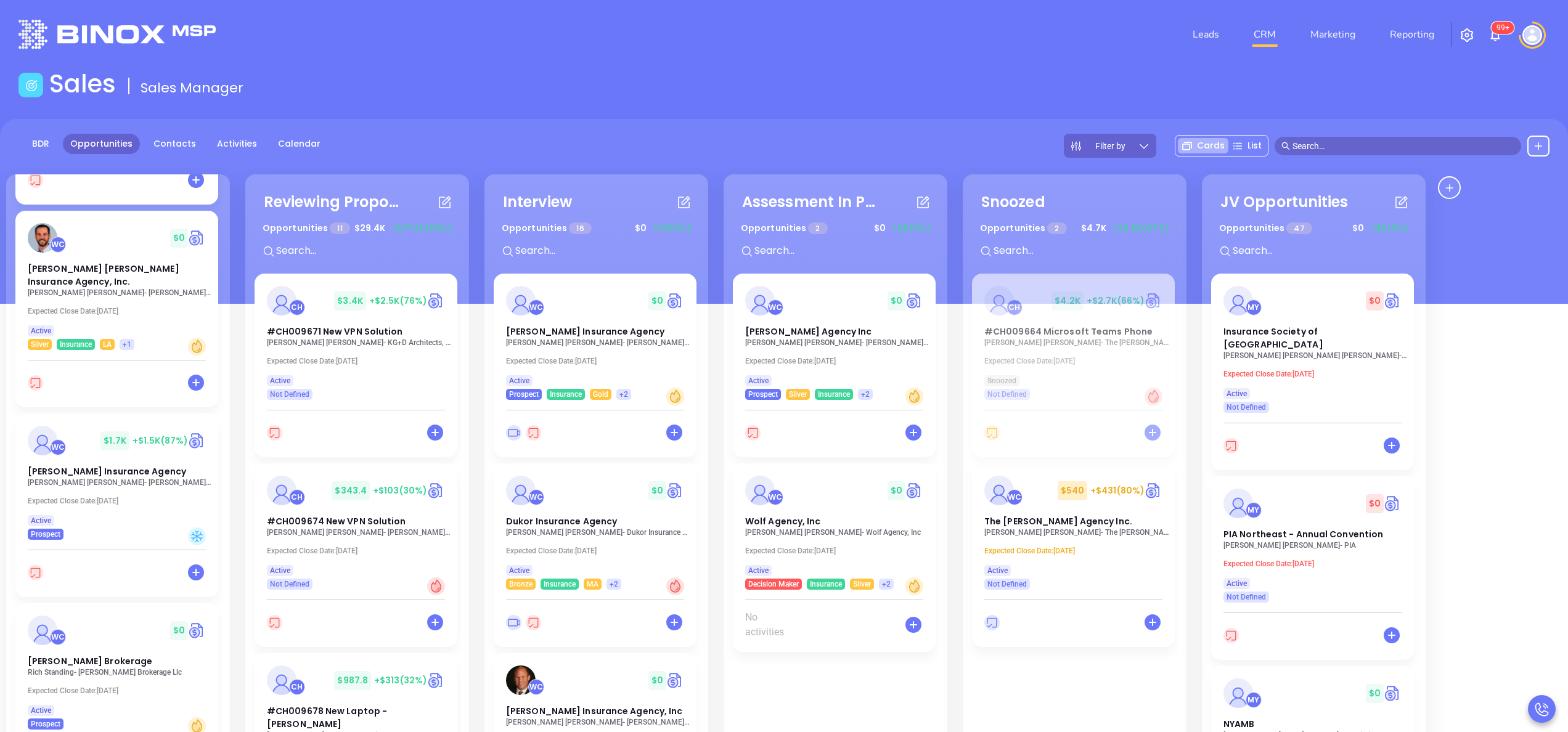
scroll to position [1216, 0]
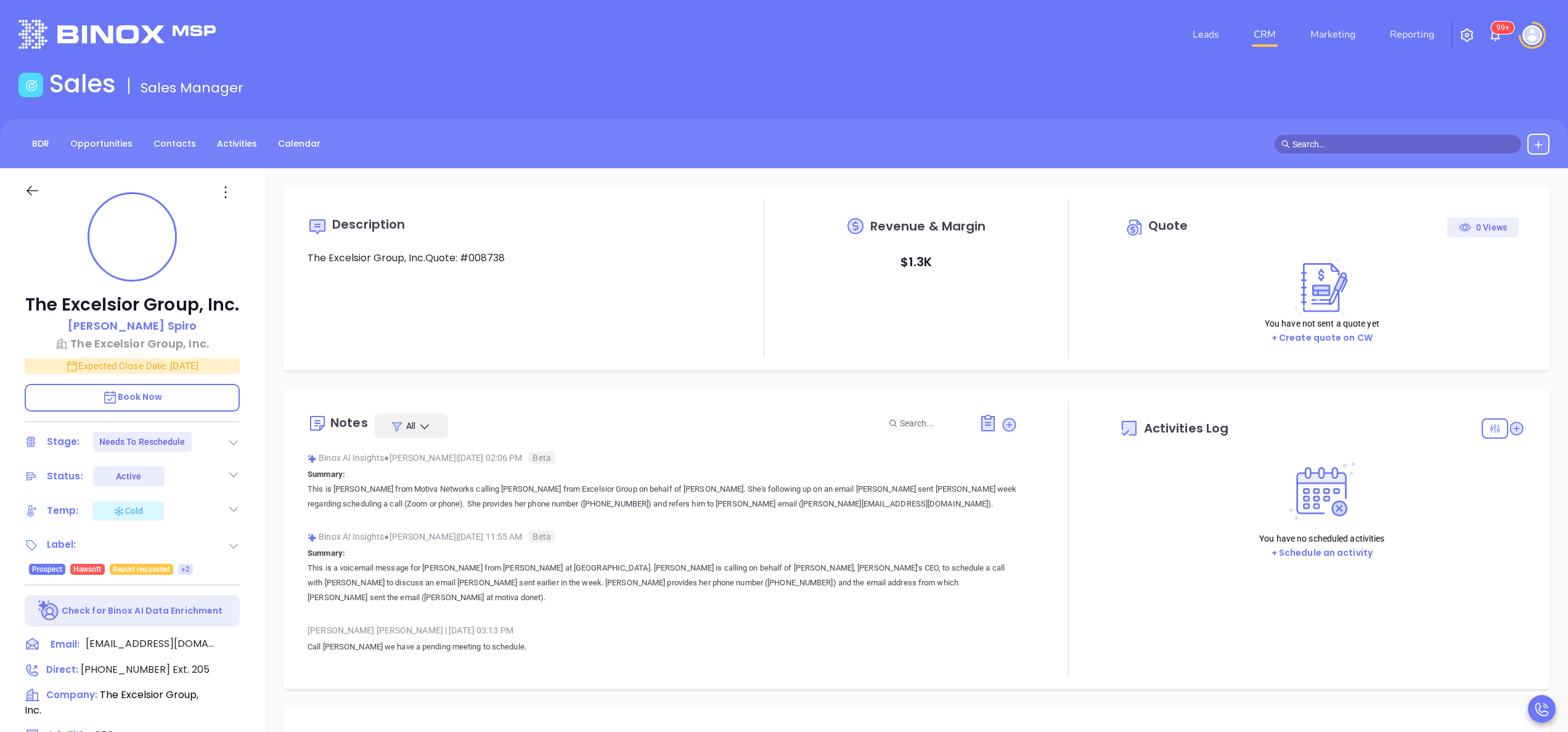
type input "[DATE]"
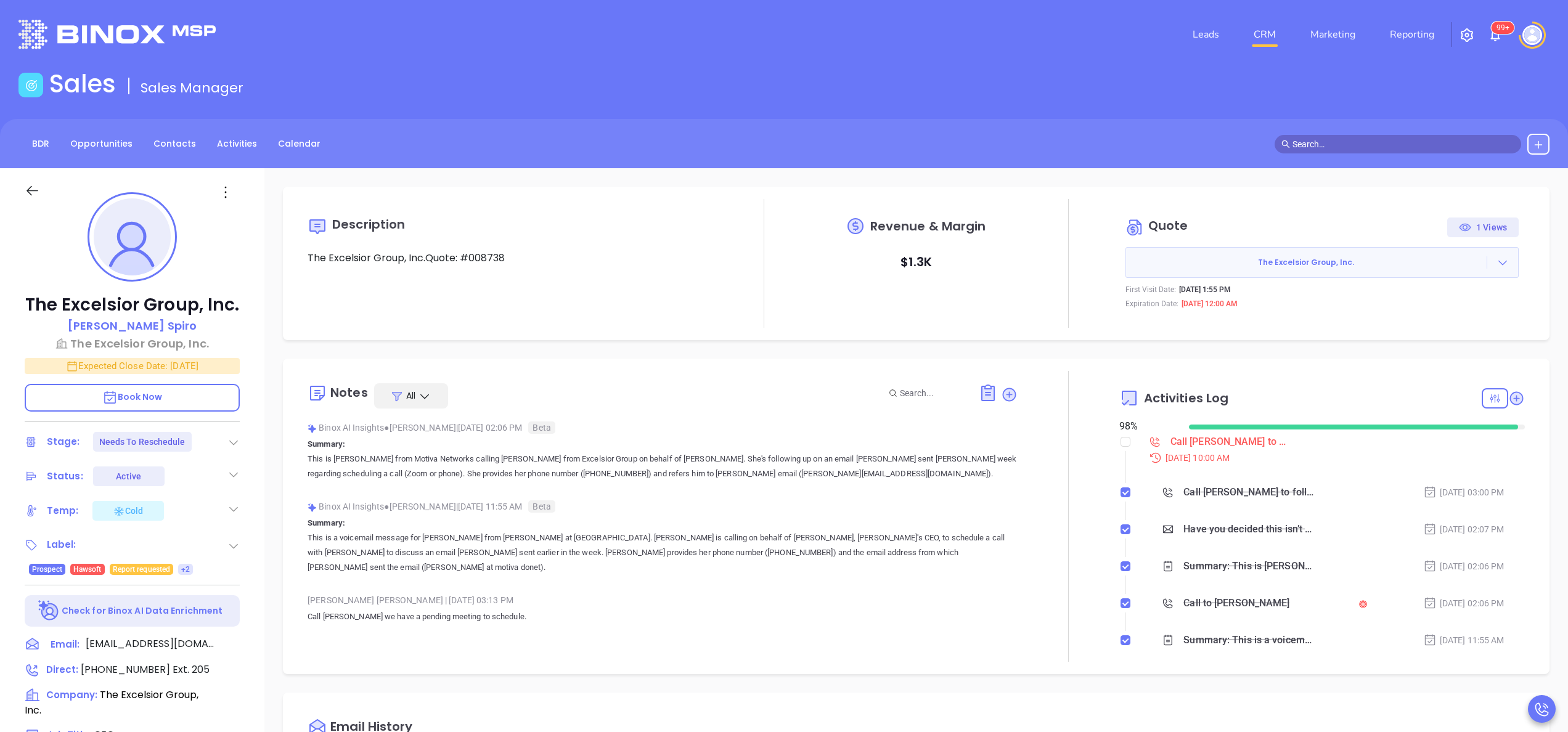
type input "[PERSON_NAME]"
click at [706, 524] on p "Summary: This is a voicemail message for [PERSON_NAME] from [PERSON_NAME] at [G…" at bounding box center [663, 545] width 710 height 59
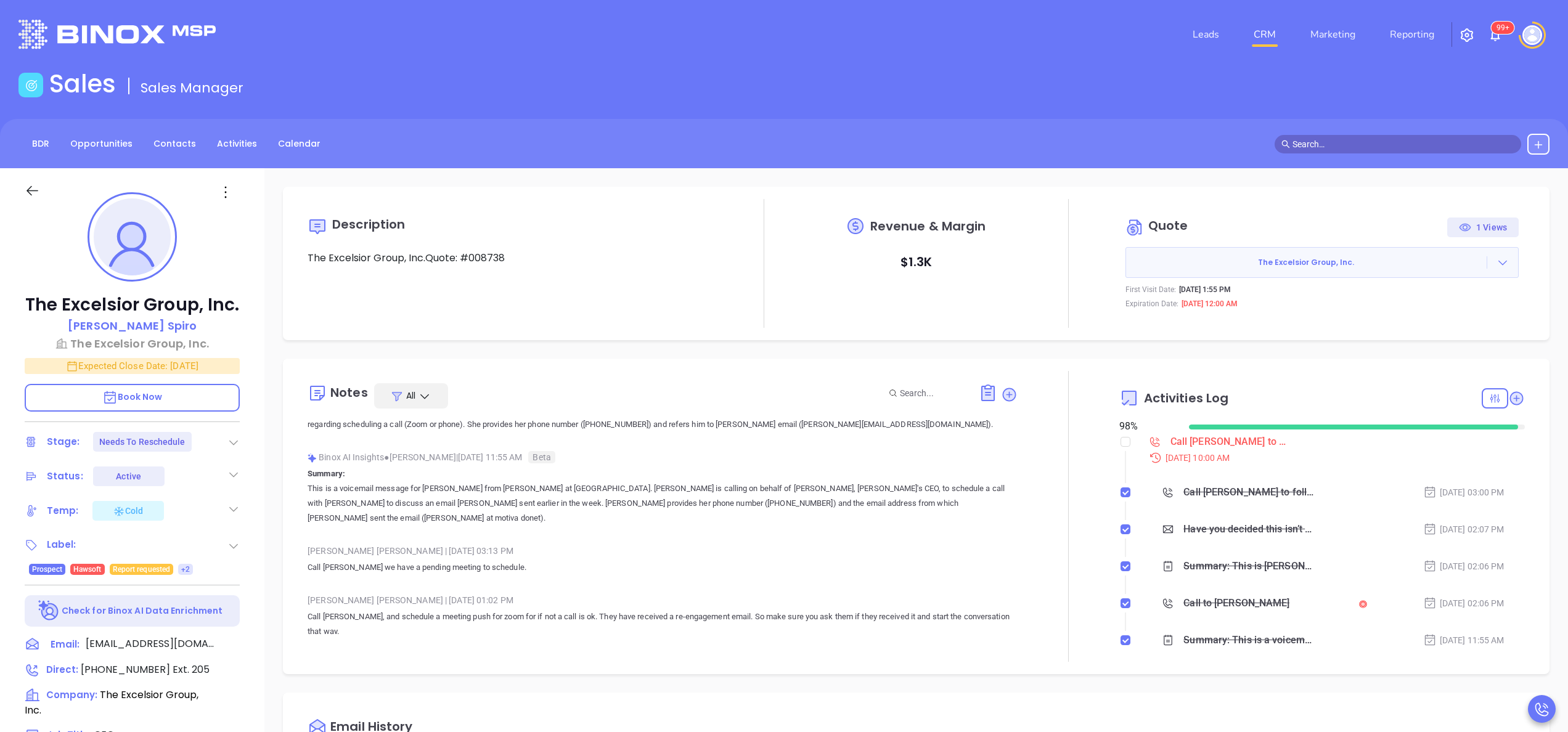
scroll to position [98, 0]
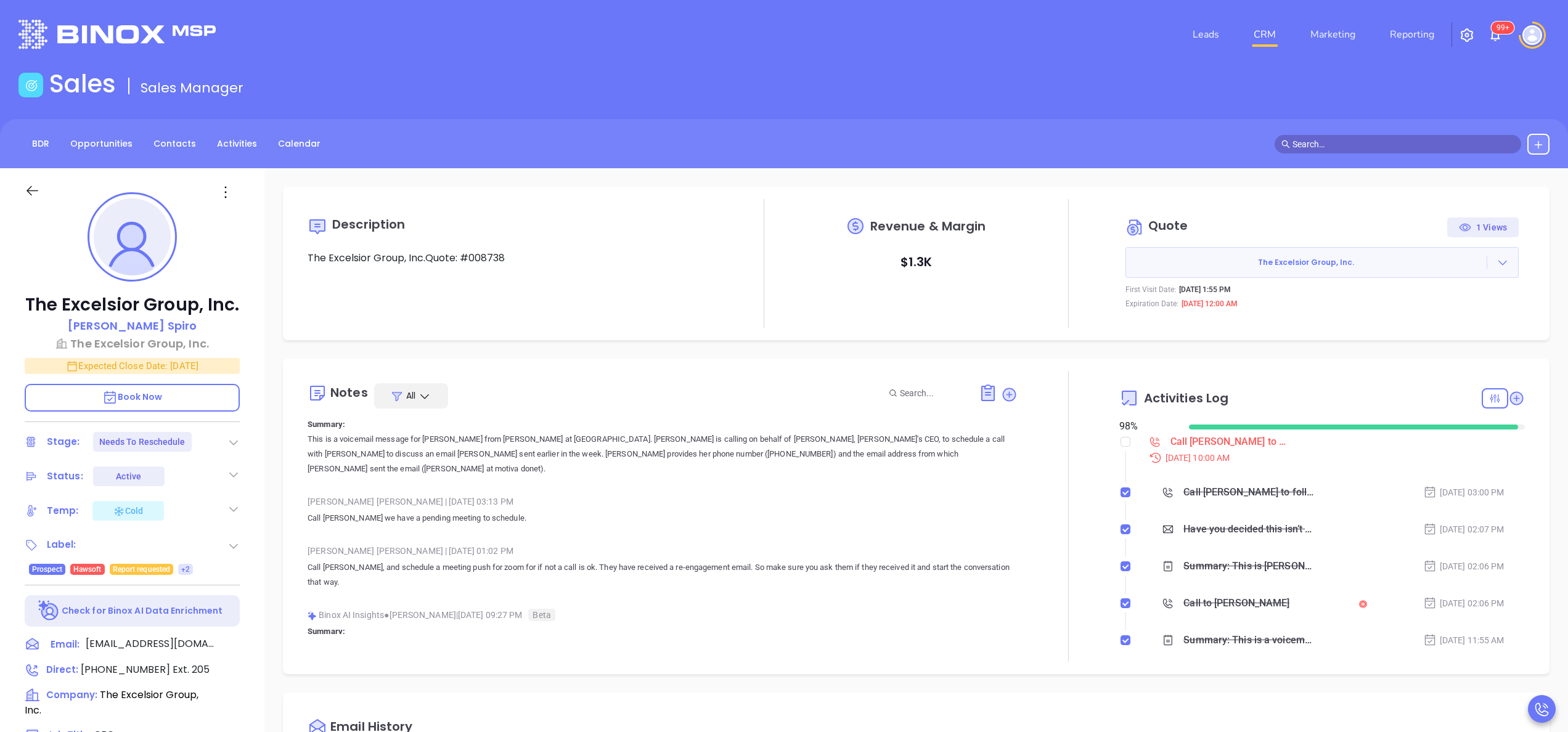
click at [1059, 545] on div at bounding box center [1068, 516] width 102 height 291
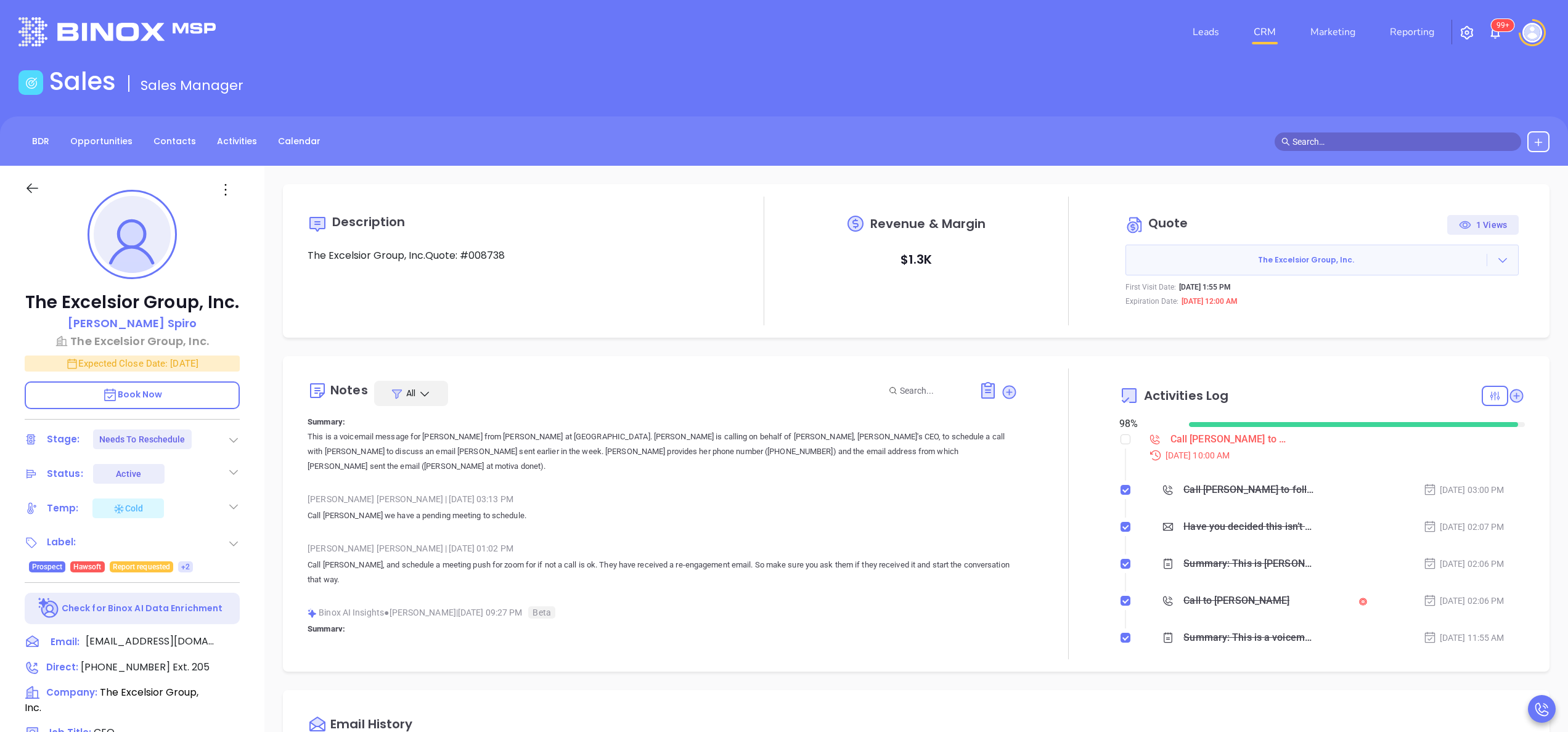
scroll to position [0, 0]
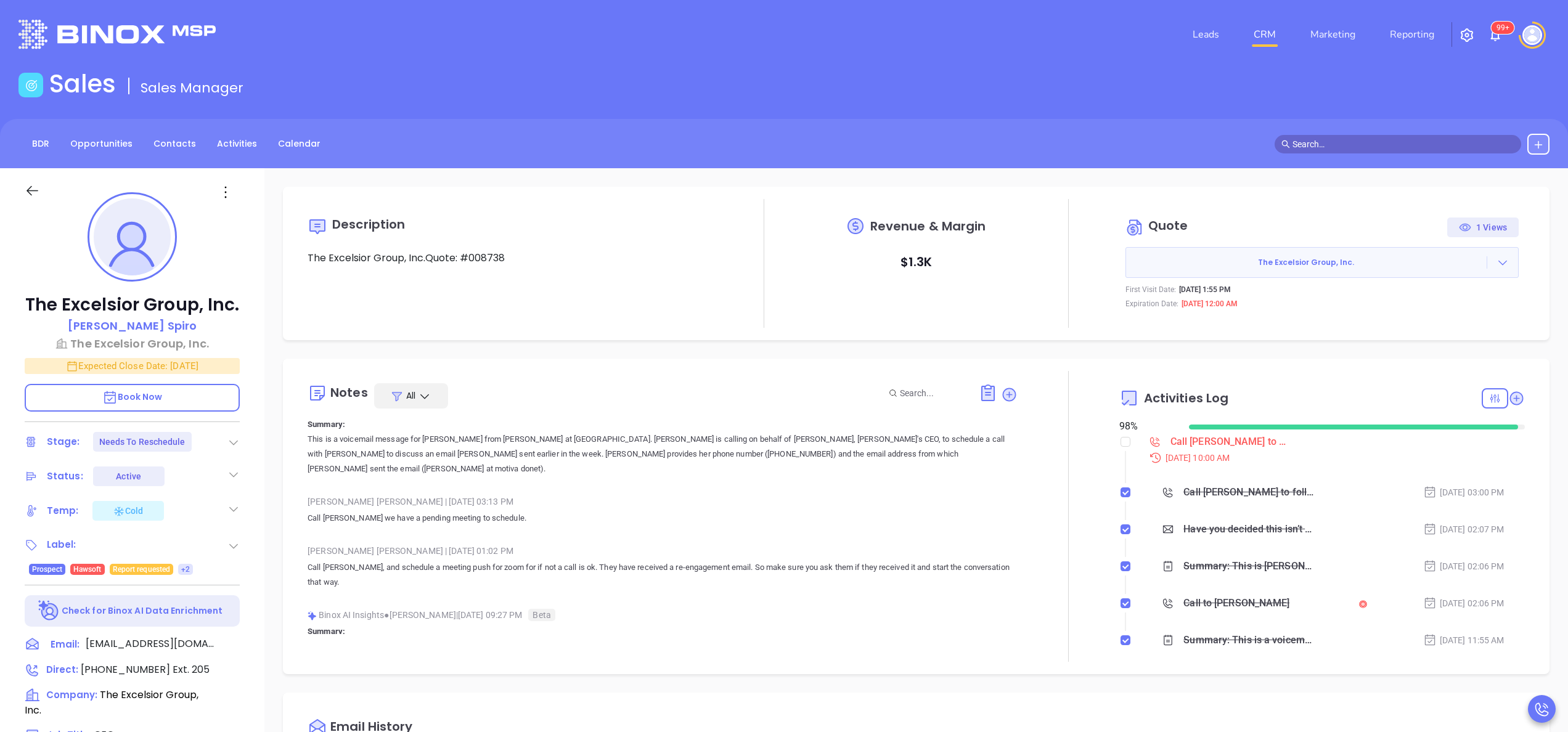
click at [933, 560] on p "Call David, and schedule a meeting push for zoom for if not a call is ok. They …" at bounding box center [663, 575] width 710 height 29
click at [835, 543] on div "Liz Cruz | Aug 1, 2025 01:02 PM" at bounding box center [663, 551] width 710 height 19
click at [265, 358] on div "Description The Excelsior Group, Inc.Quote: #008738 Revenue & Margin $ 1.3K Quo…" at bounding box center [916, 599] width 1304 height 863
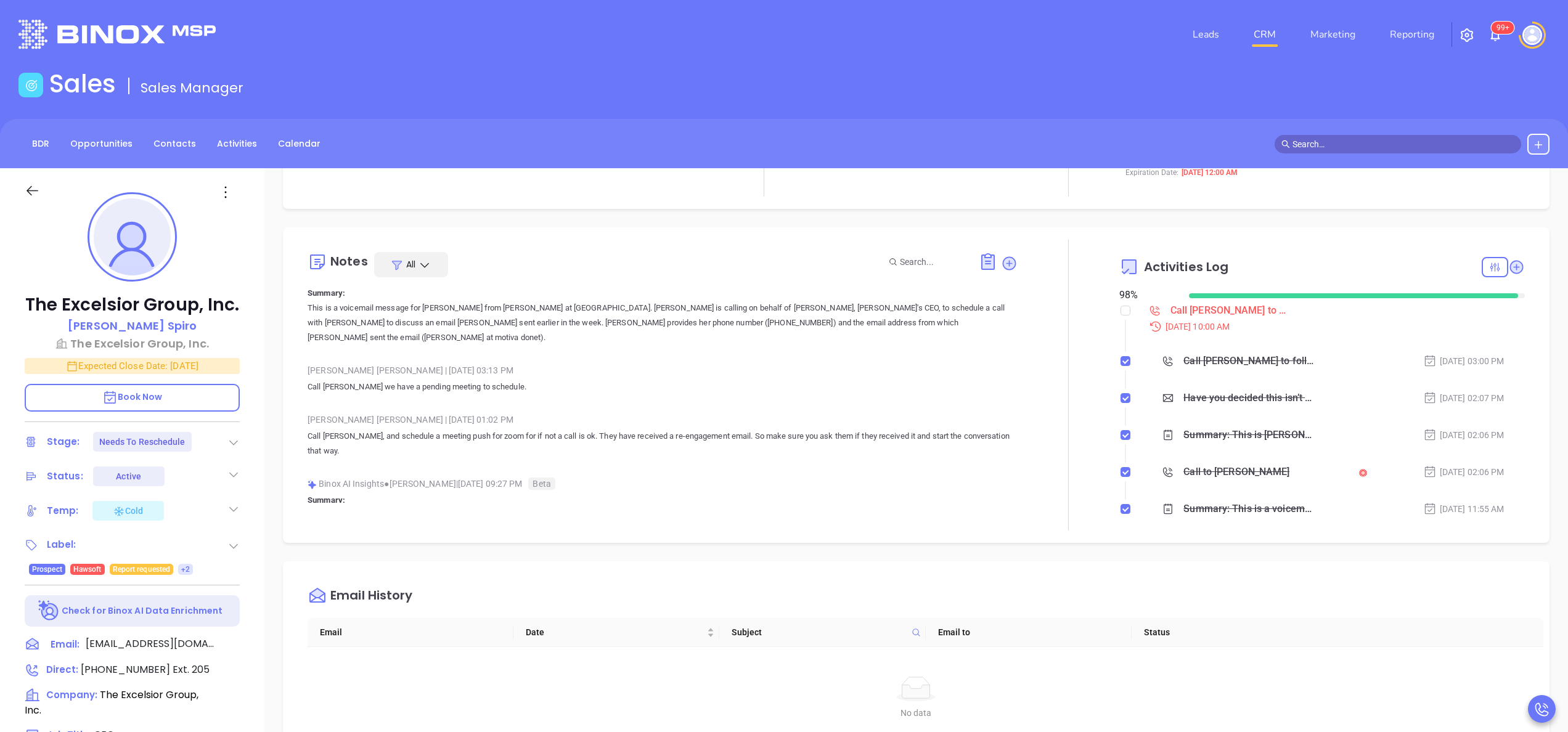
scroll to position [197, 0]
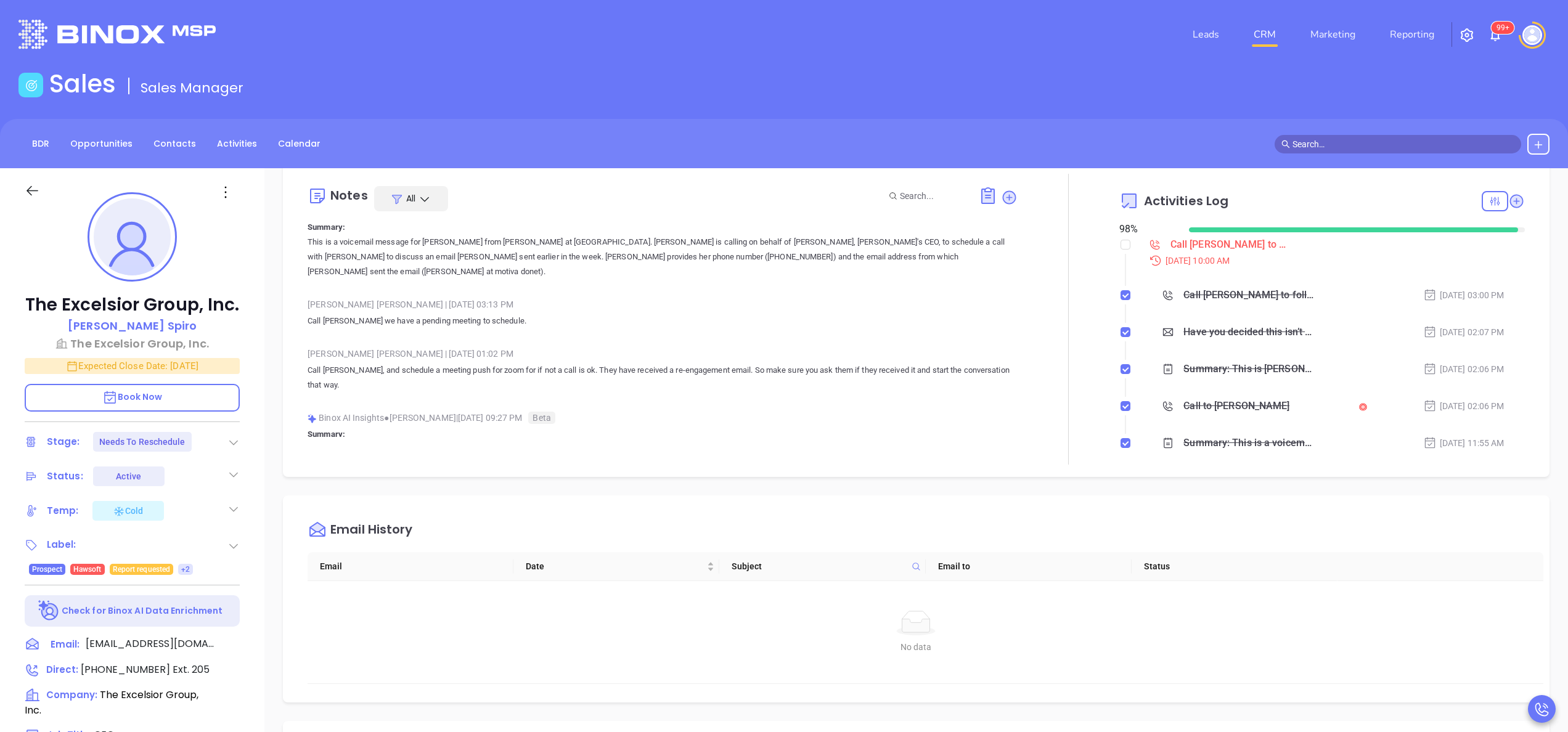
click at [259, 388] on div "The Excelsior Group, Inc. David Spiro The Excelsior Group, Inc. Expected Close …" at bounding box center [132, 625] width 264 height 915
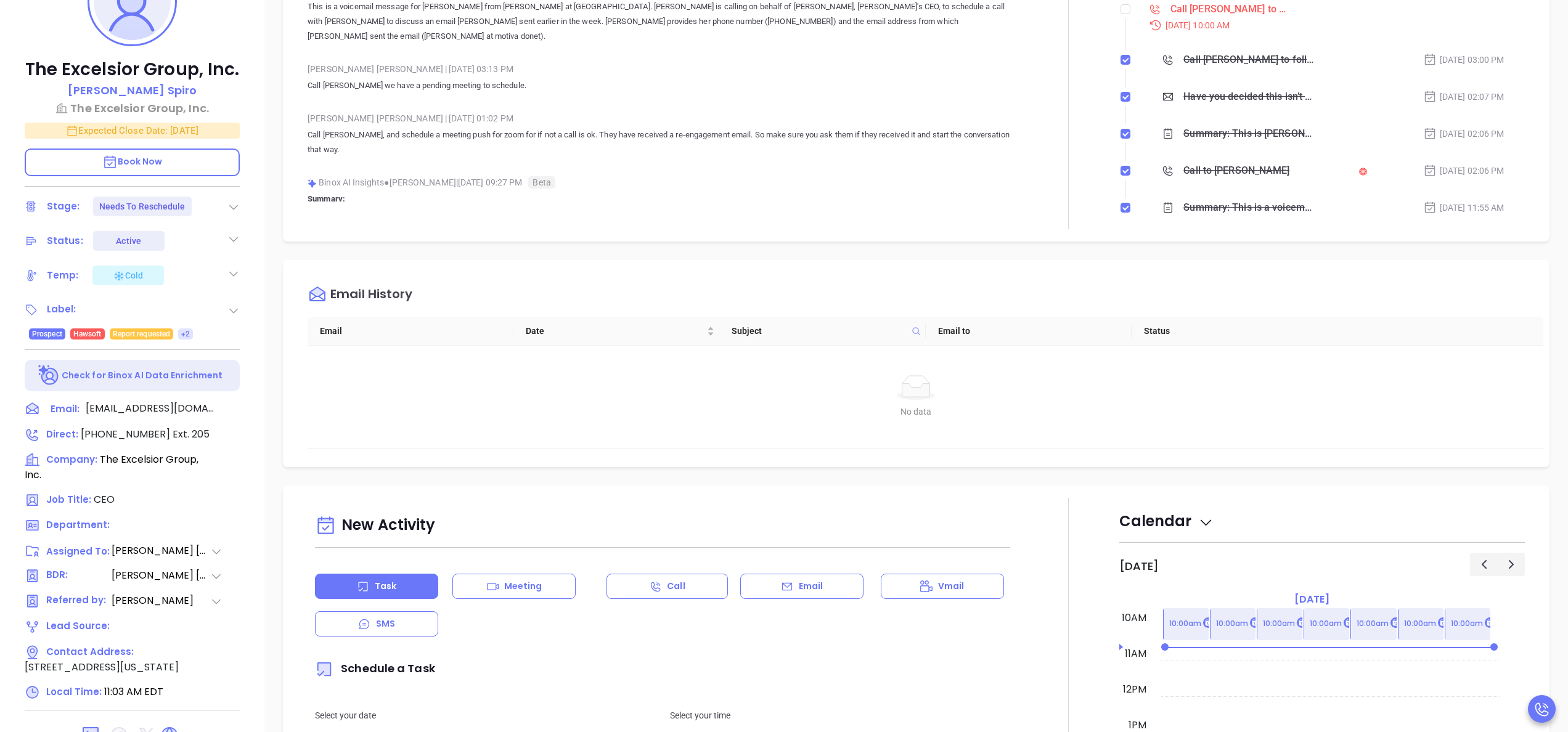
scroll to position [345, 0]
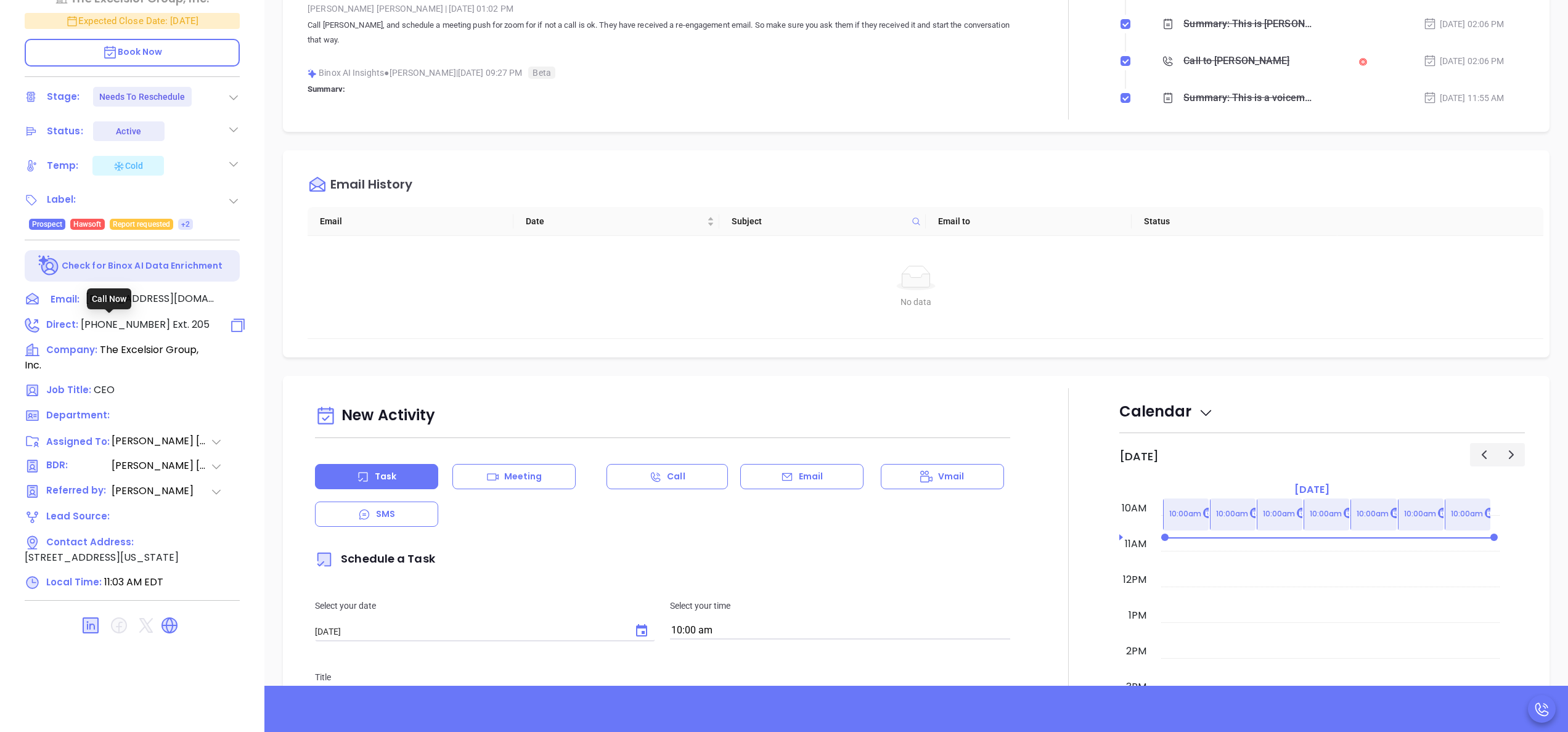
click at [132, 322] on span "(516) 568-0800" at bounding box center [125, 324] width 89 height 14
type input "(516) 568-0800"
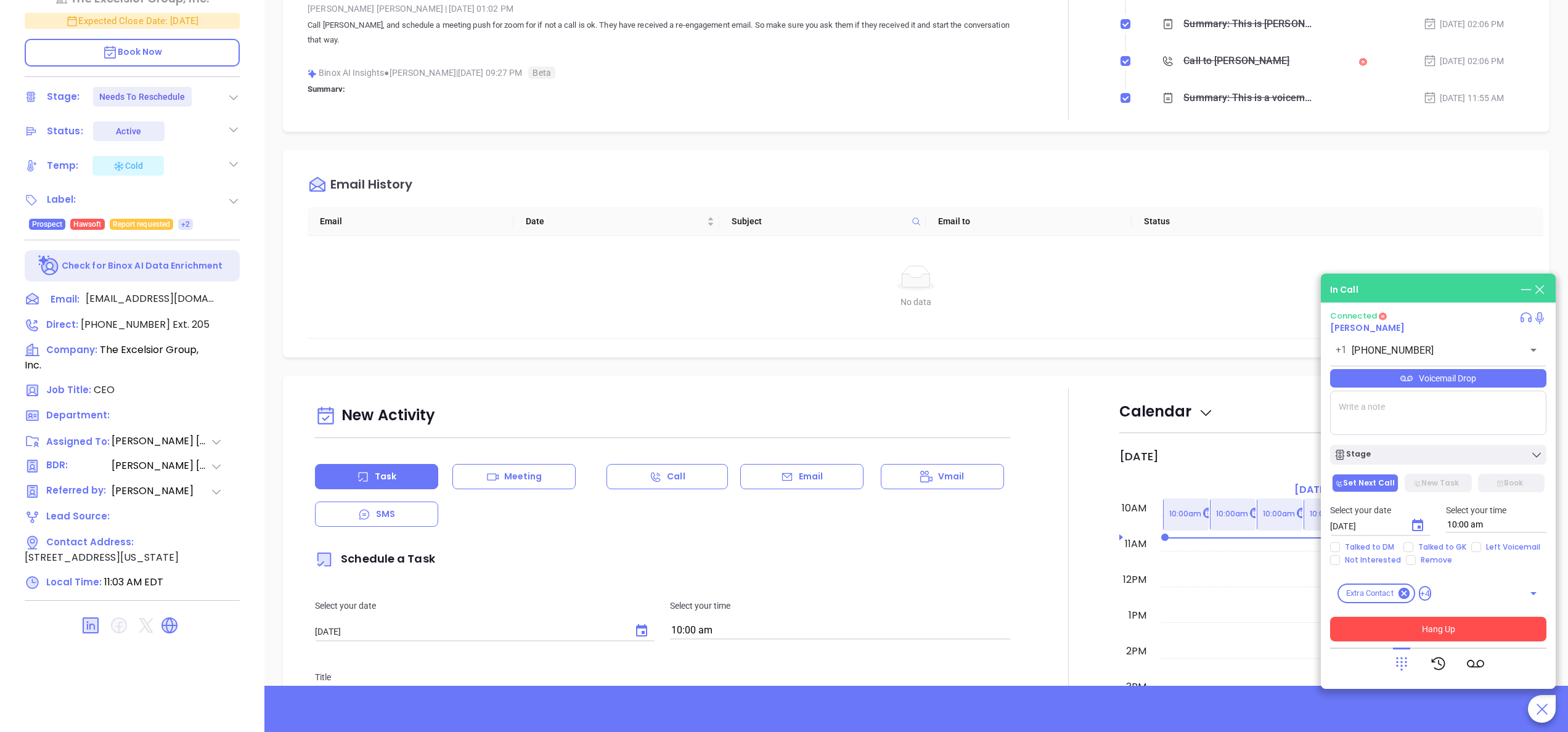
click at [1472, 622] on button "Hang Up" at bounding box center [1438, 629] width 217 height 25
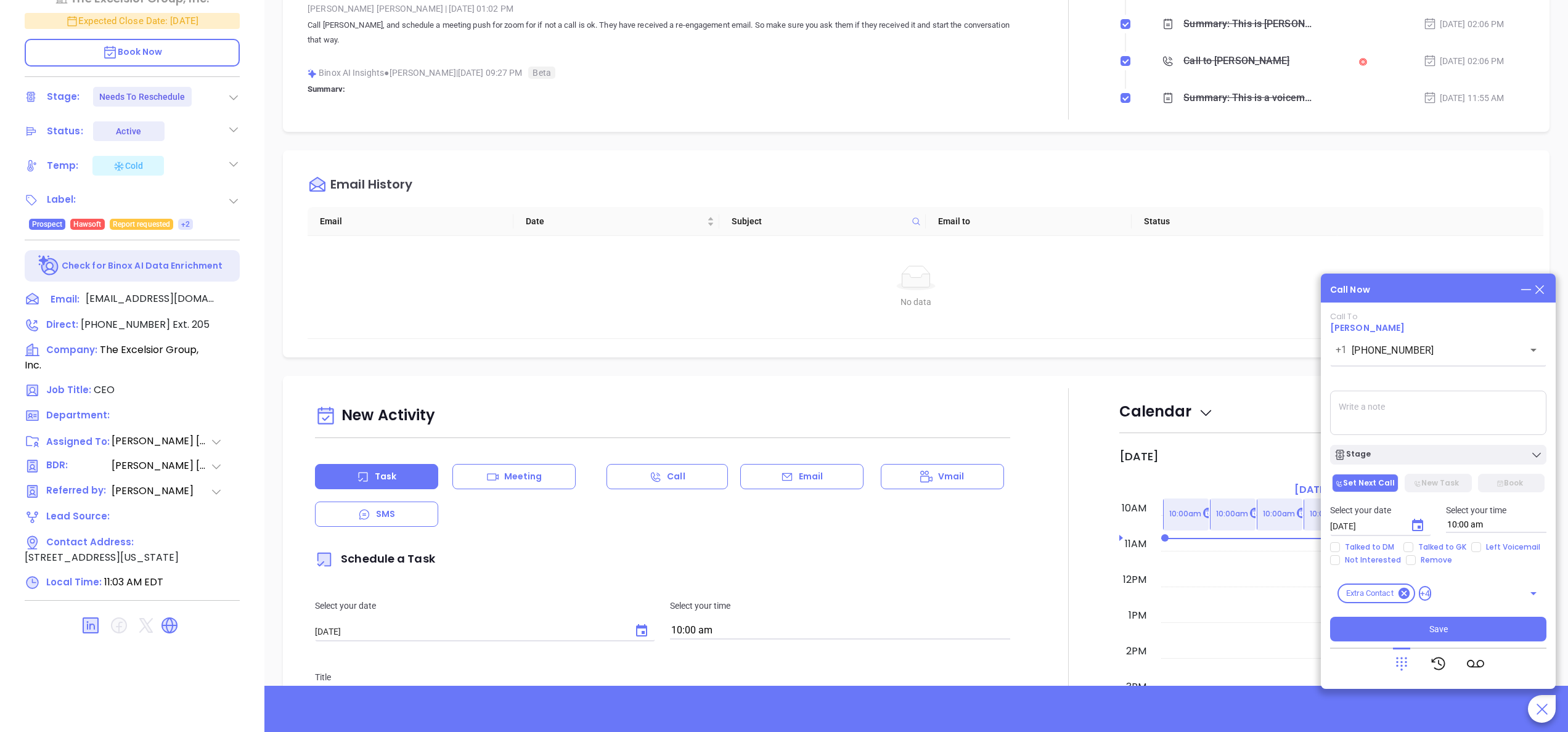
click at [1069, 242] on div "No data No data" at bounding box center [916, 287] width 1217 height 102
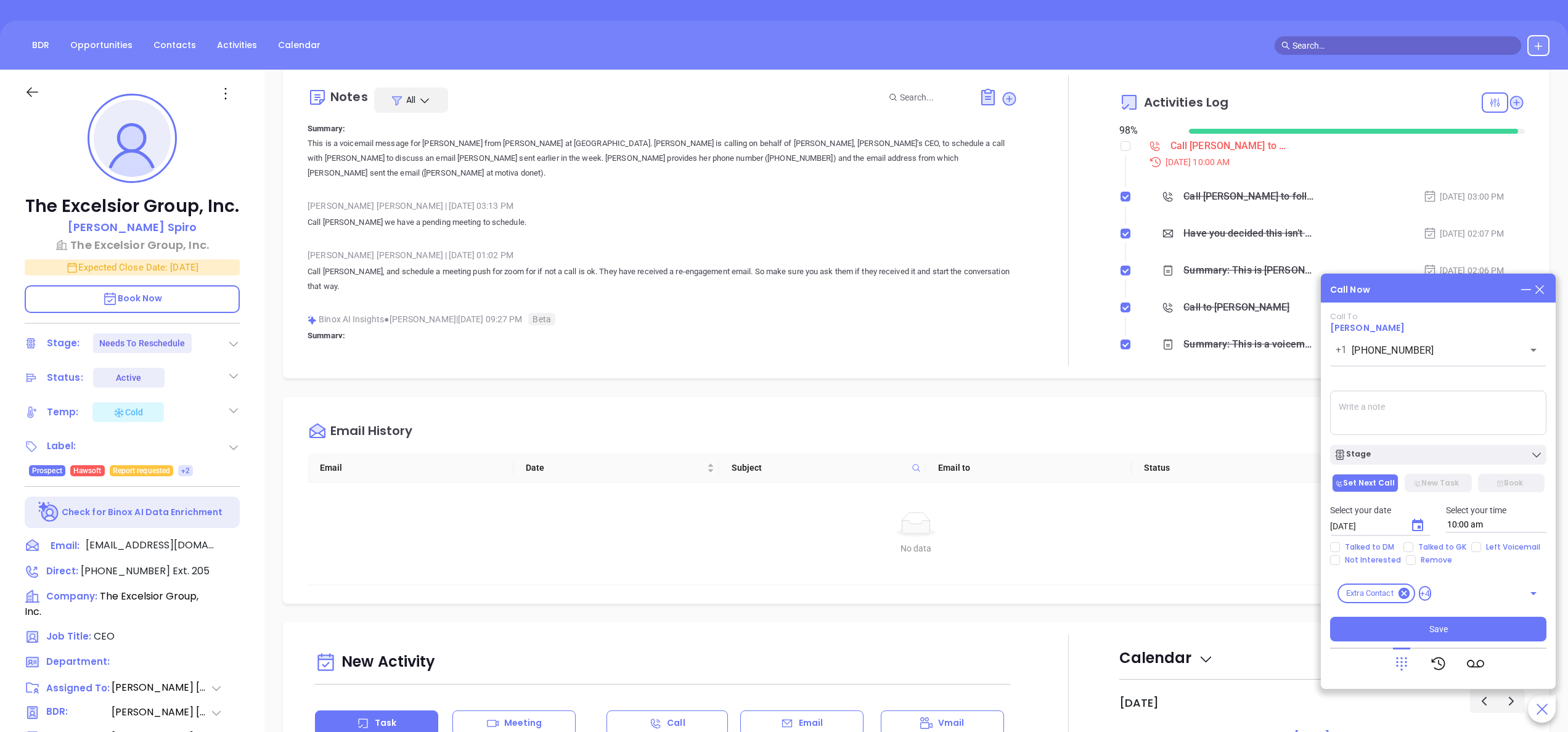
scroll to position [247, 0]
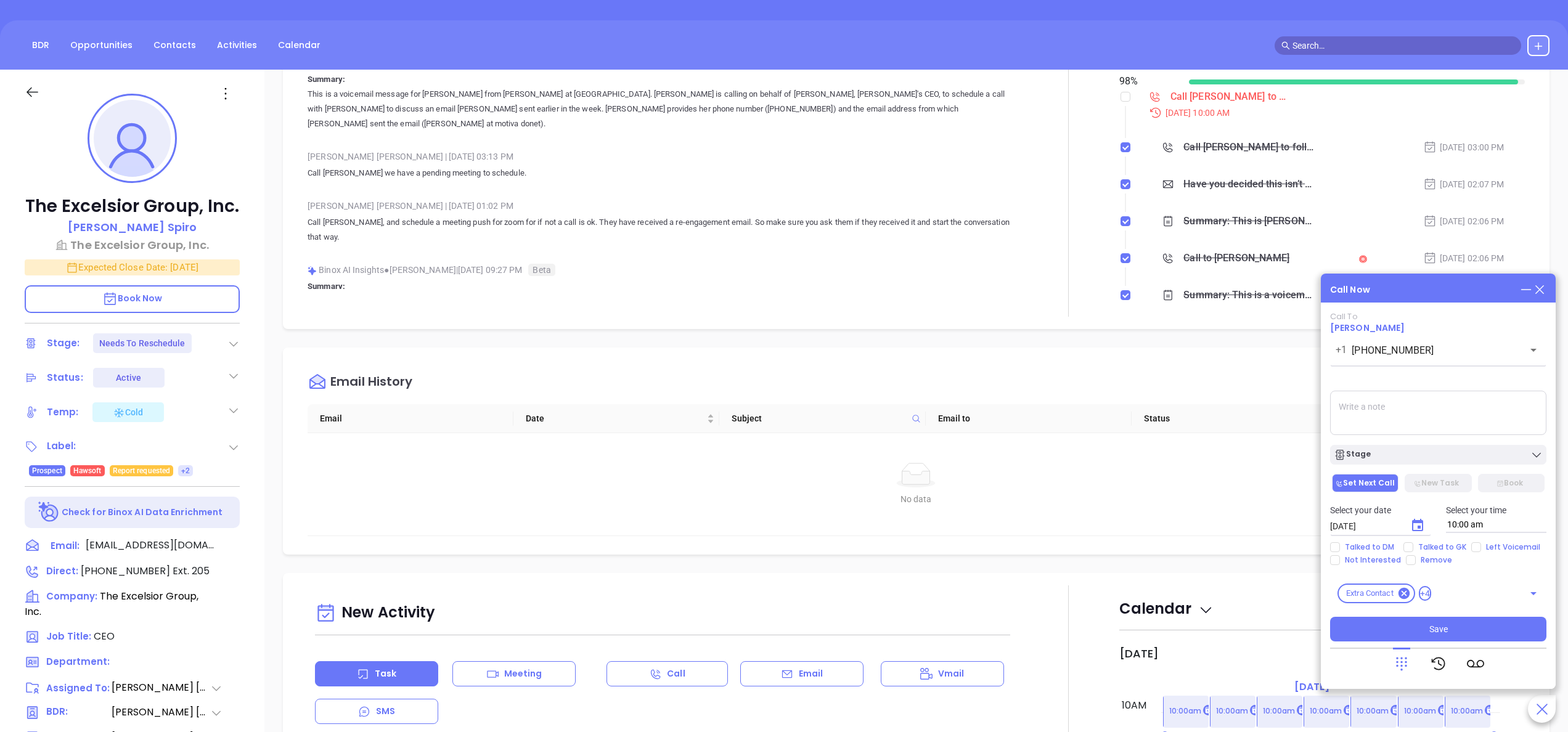
click at [1073, 178] on div at bounding box center [1068, 171] width 102 height 291
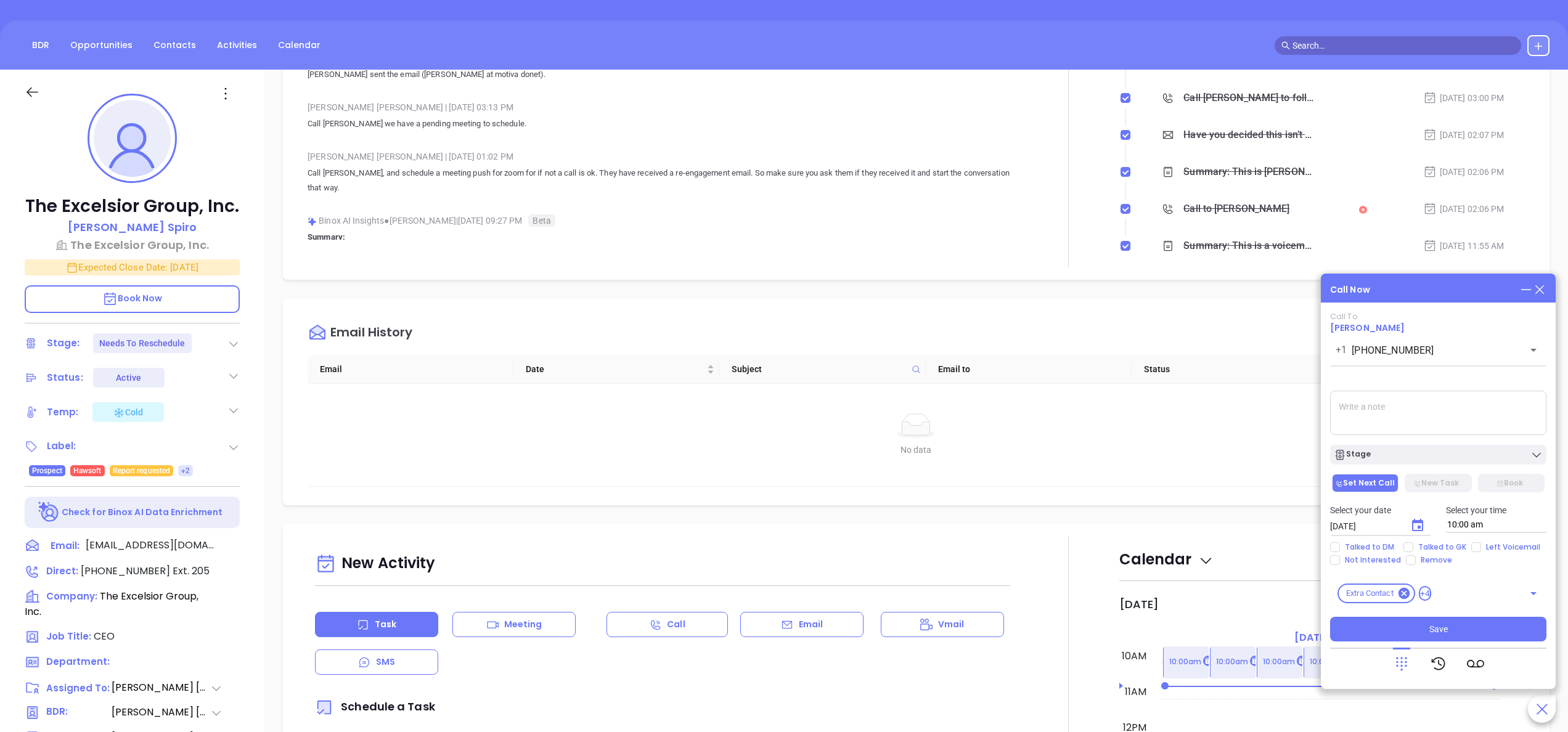
click at [1320, 133] on div "Have you decided this isn’t a priority? Sep 22, 2025 | 02:07 PM" at bounding box center [1333, 135] width 383 height 19
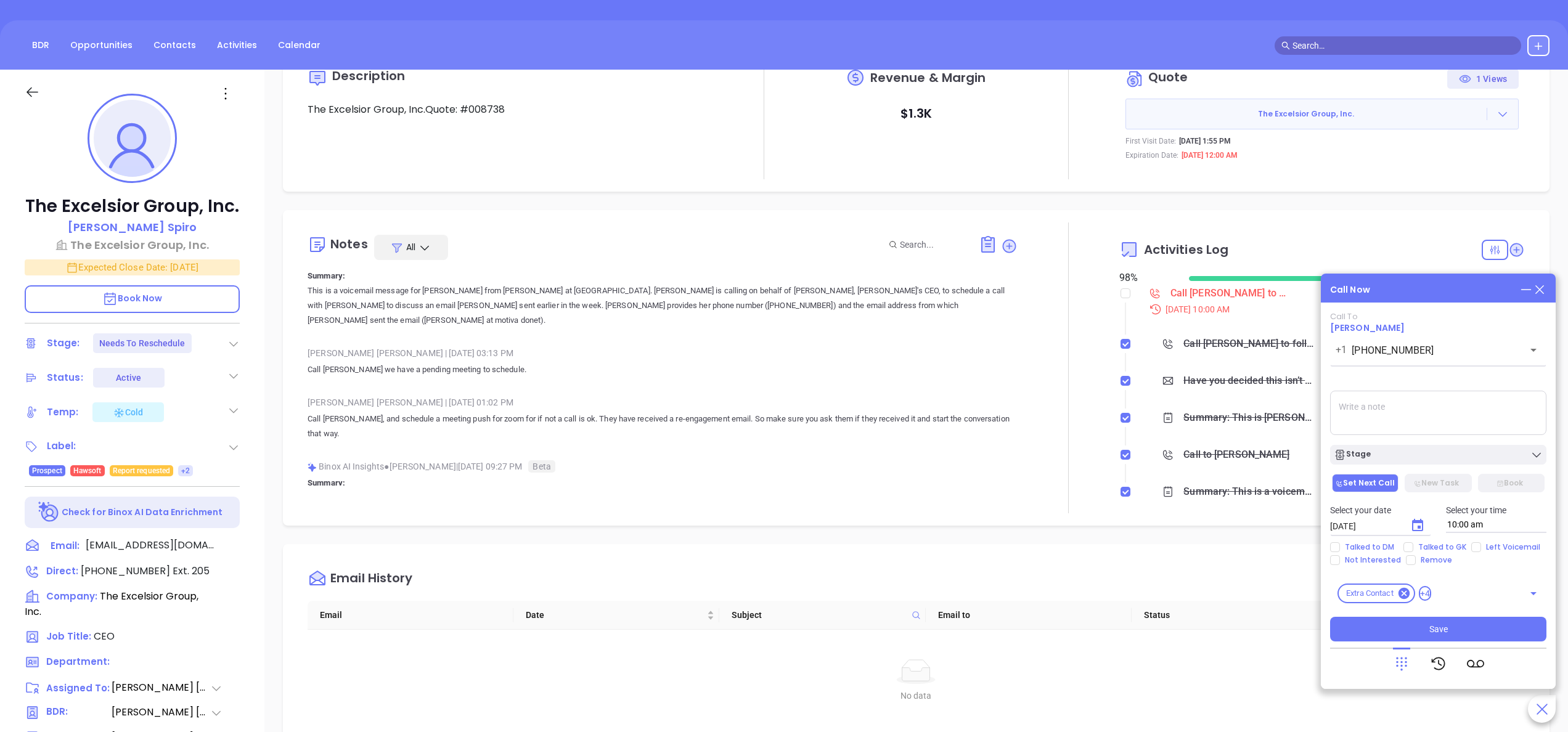
scroll to position [49, 0]
click at [1410, 659] on div at bounding box center [1438, 664] width 91 height 32
click at [1393, 664] on icon at bounding box center [1401, 664] width 17 height 17
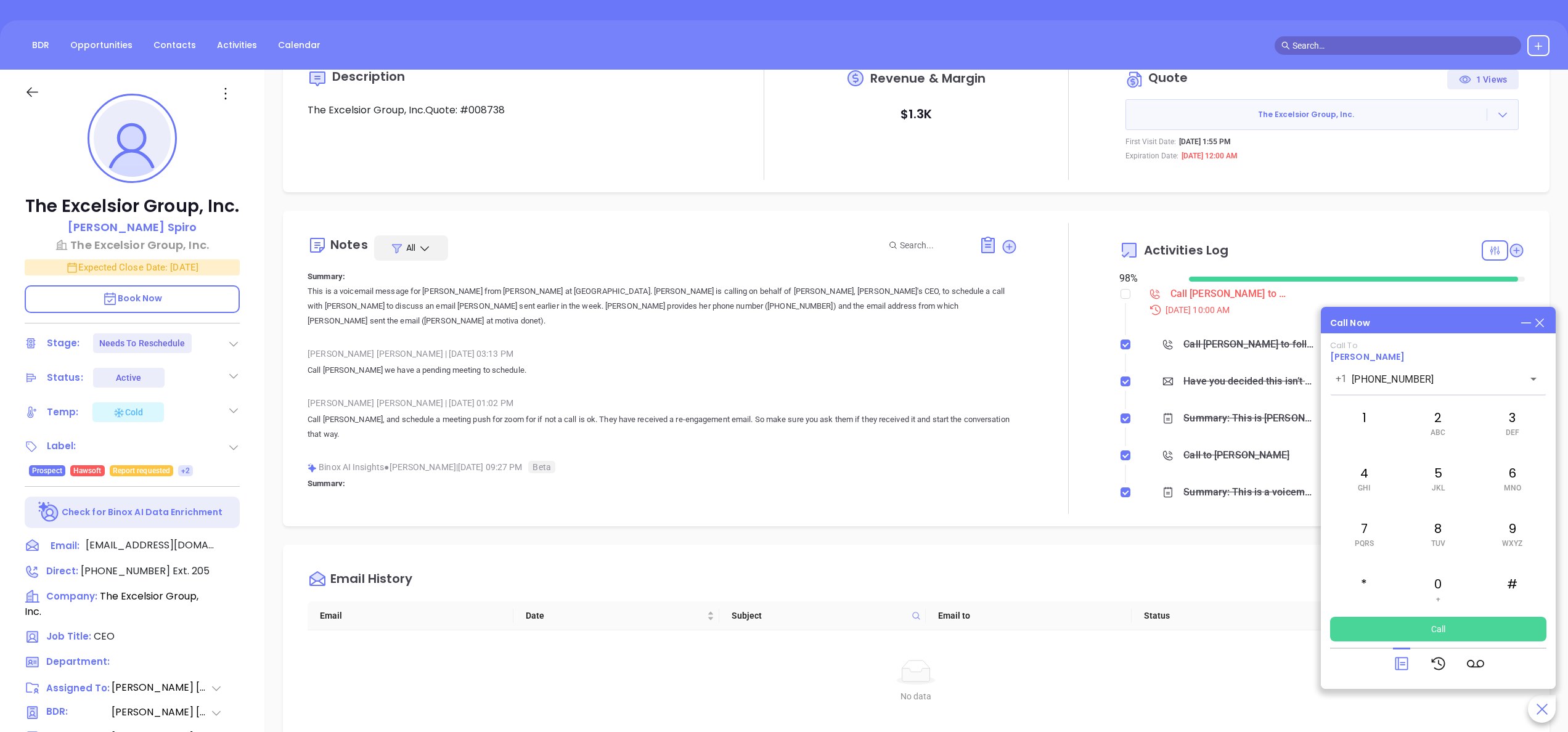
click at [1421, 619] on button "Call" at bounding box center [1438, 629] width 217 height 25
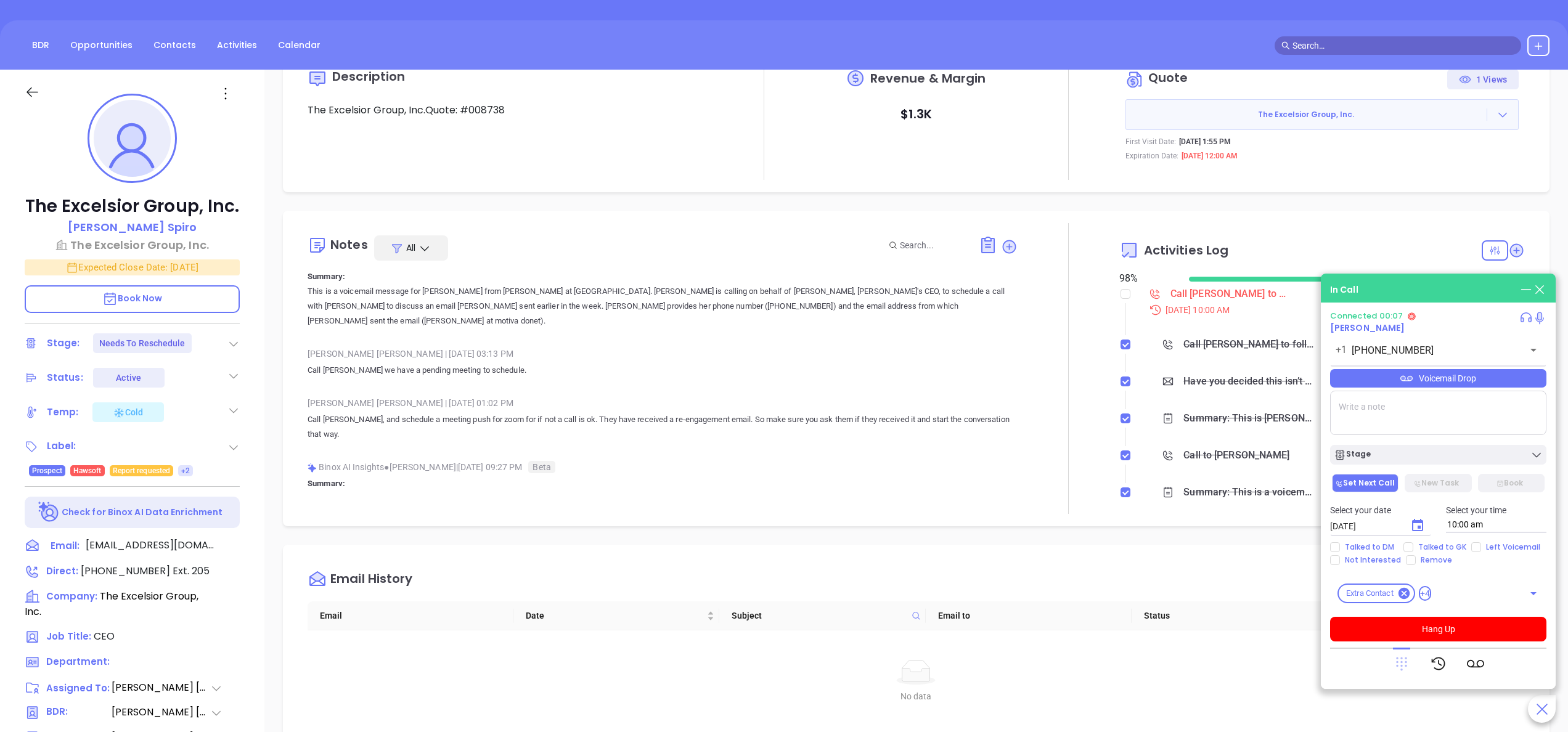
click at [1401, 661] on icon at bounding box center [1401, 664] width 11 height 13
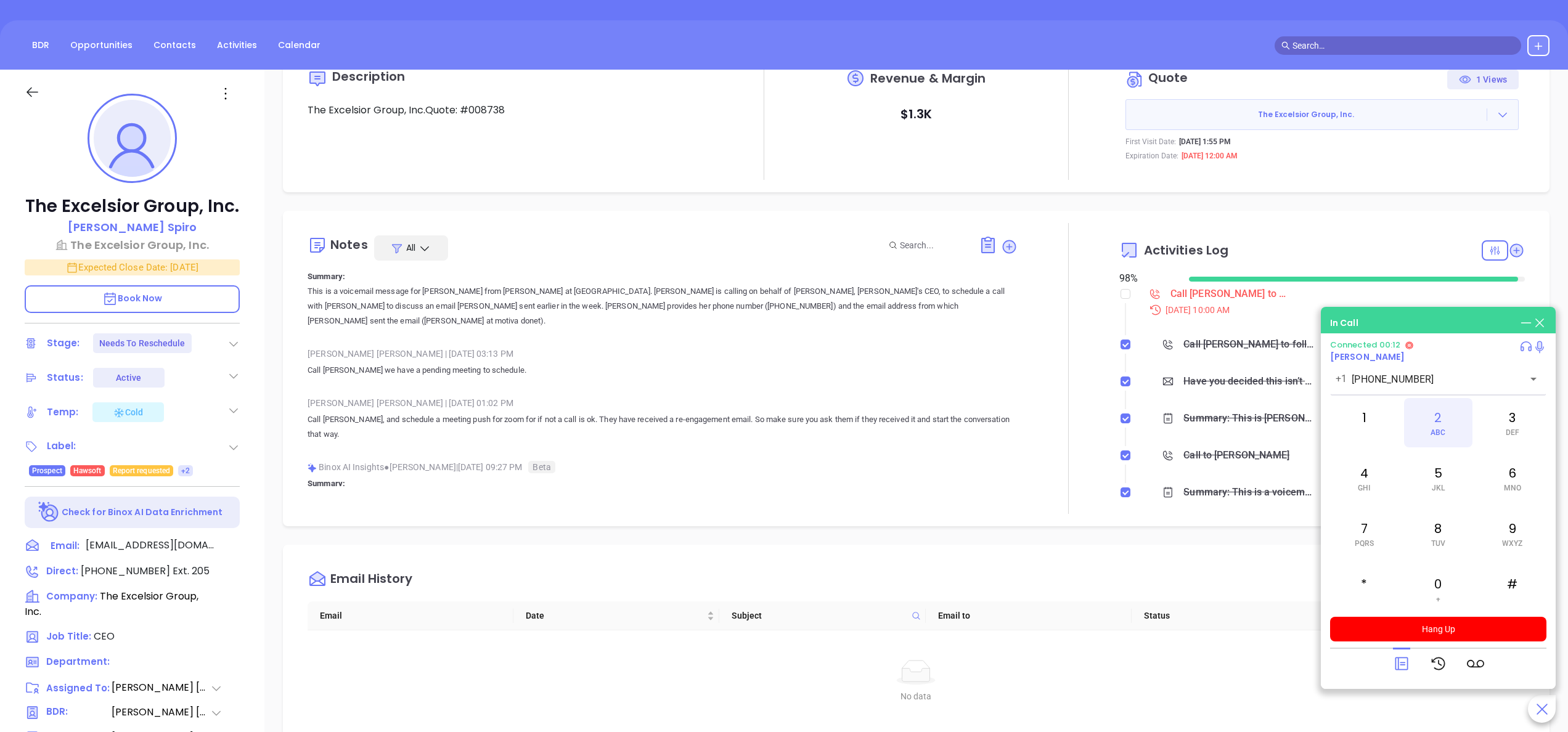
click at [1442, 417] on div "2 ABC" at bounding box center [1438, 422] width 68 height 49
click at [1443, 602] on div "0 +" at bounding box center [1438, 589] width 68 height 49
click at [1424, 464] on div "5 JKL" at bounding box center [1438, 478] width 68 height 49
click at [1431, 625] on button "Hang Up" at bounding box center [1438, 629] width 217 height 25
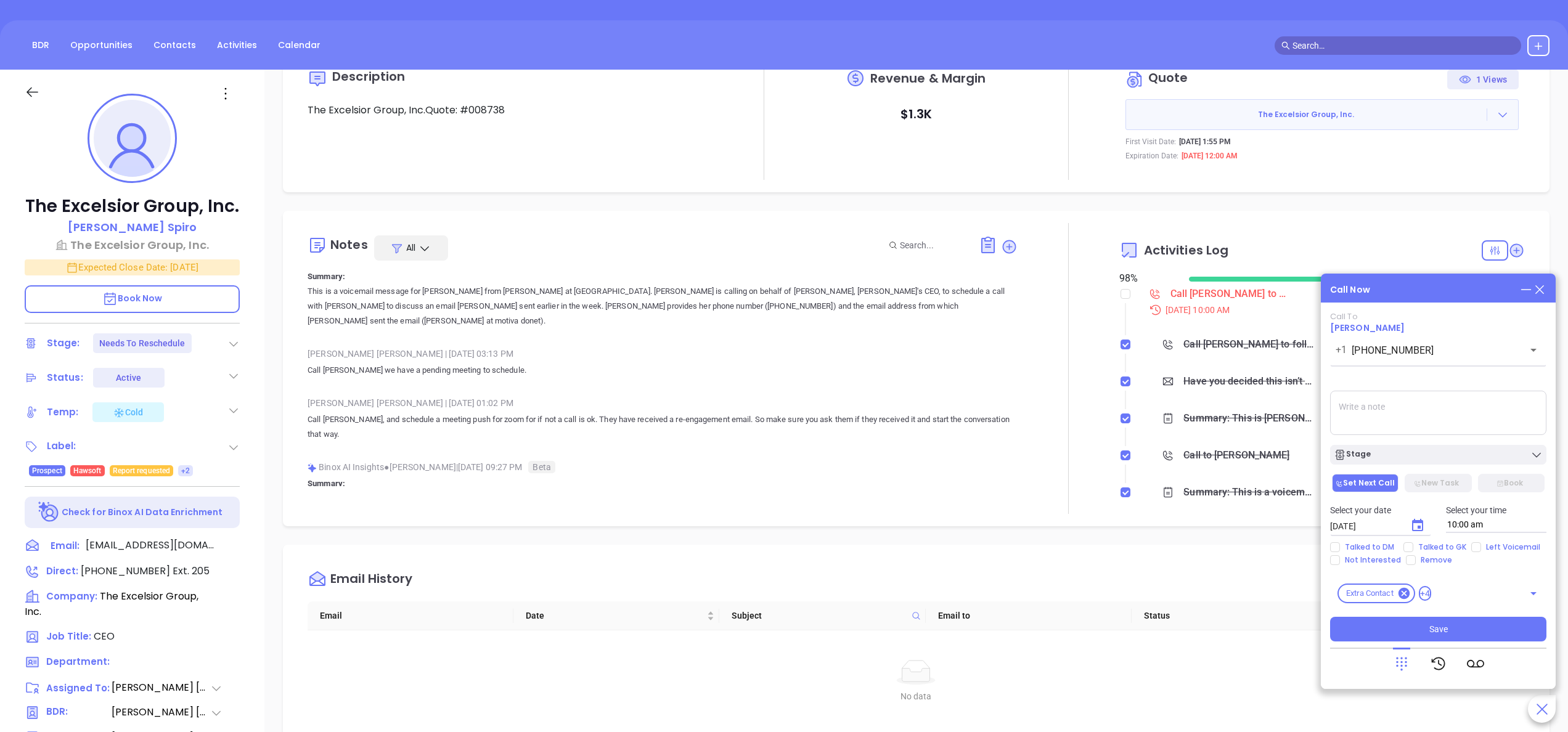
click at [1372, 412] on textarea at bounding box center [1438, 413] width 217 height 44
type textarea "no answer left vm"
click at [1413, 528] on icon "Choose date, selected date is Oct 1, 2025" at bounding box center [1417, 526] width 15 height 15
click at [1456, 382] on button "2" at bounding box center [1454, 384] width 22 height 22
type input "[DATE]"
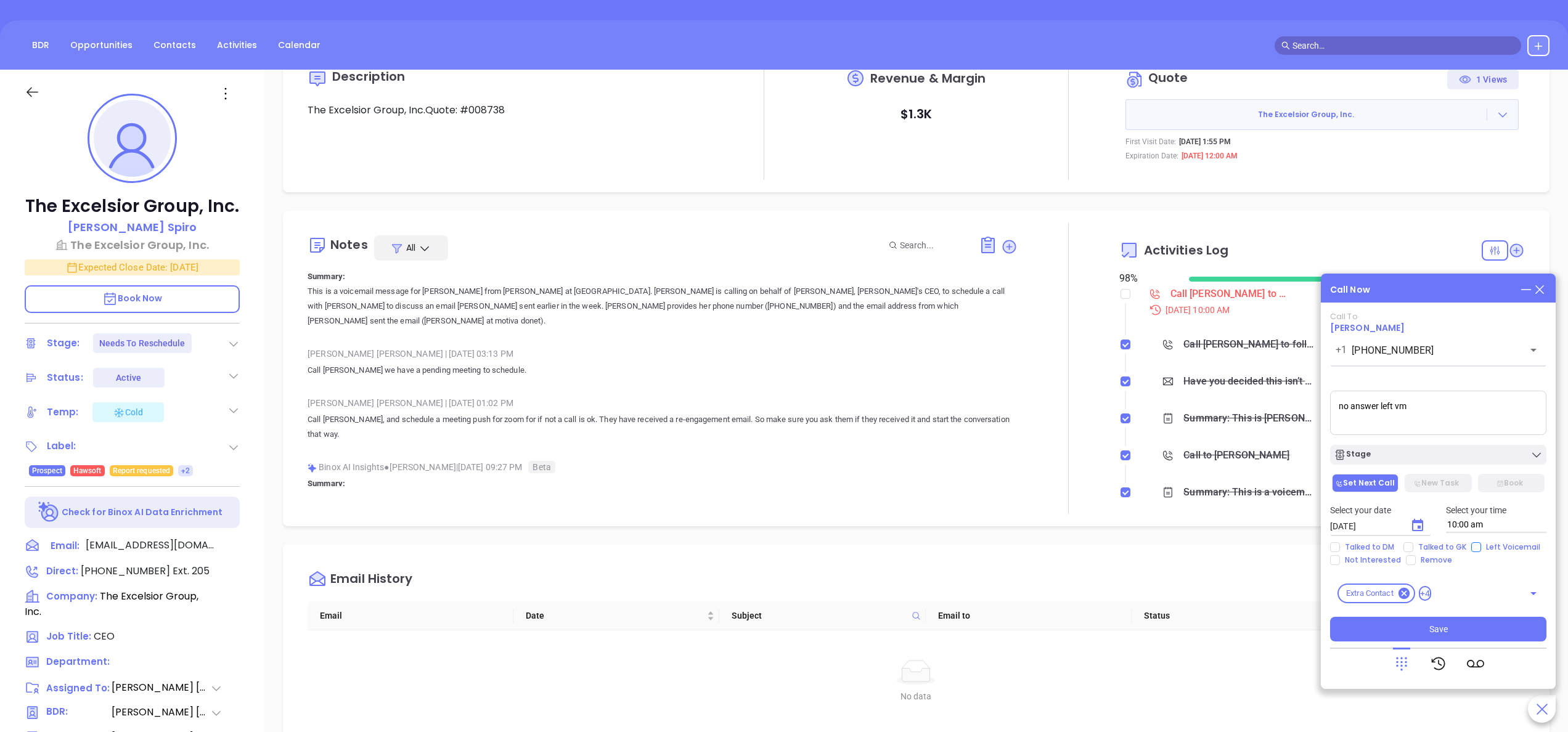
click at [1477, 546] on input "Left Voicemail" at bounding box center [1475, 547] width 10 height 10
checkbox input "true"
click at [1435, 625] on span "Save" at bounding box center [1438, 629] width 19 height 13
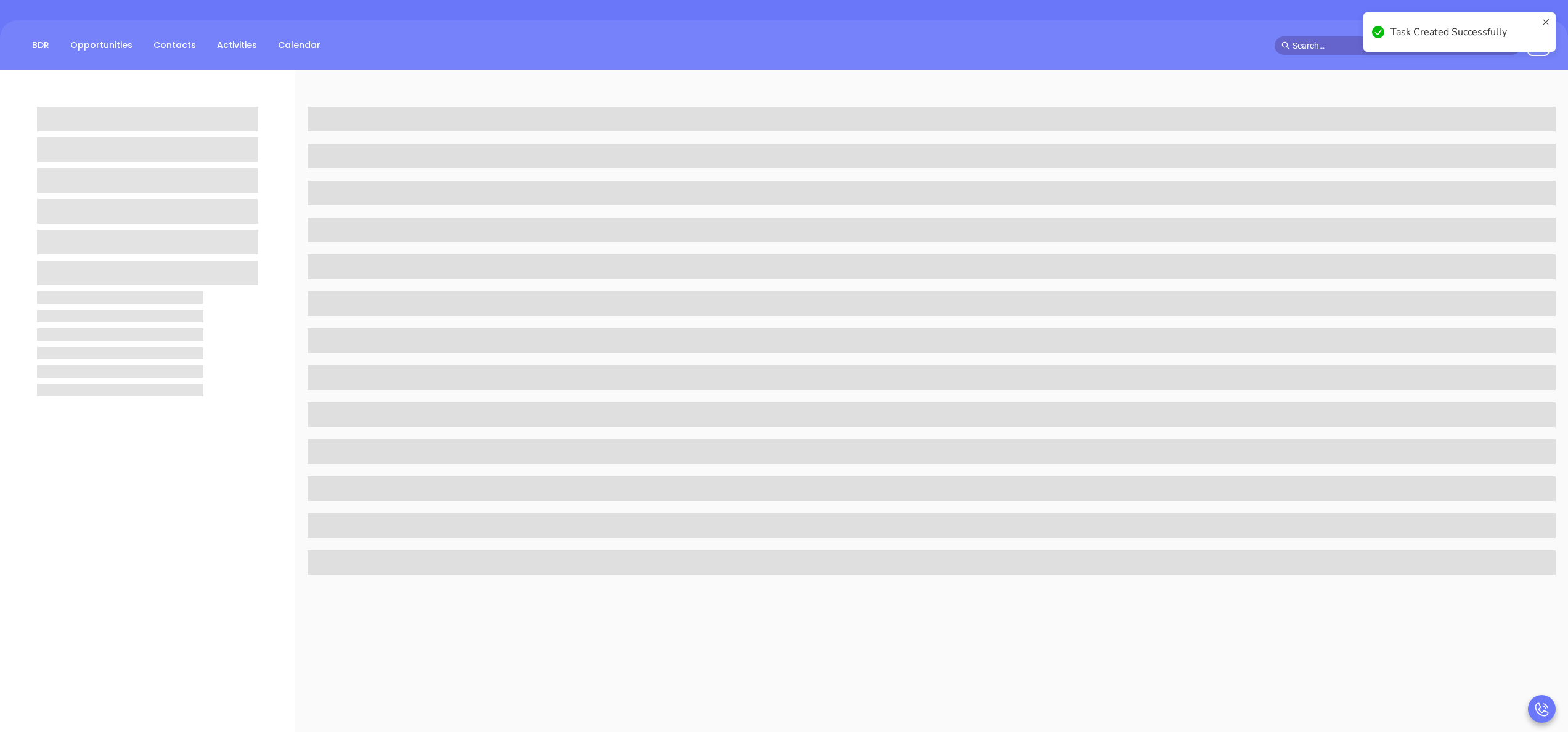
scroll to position [0, 0]
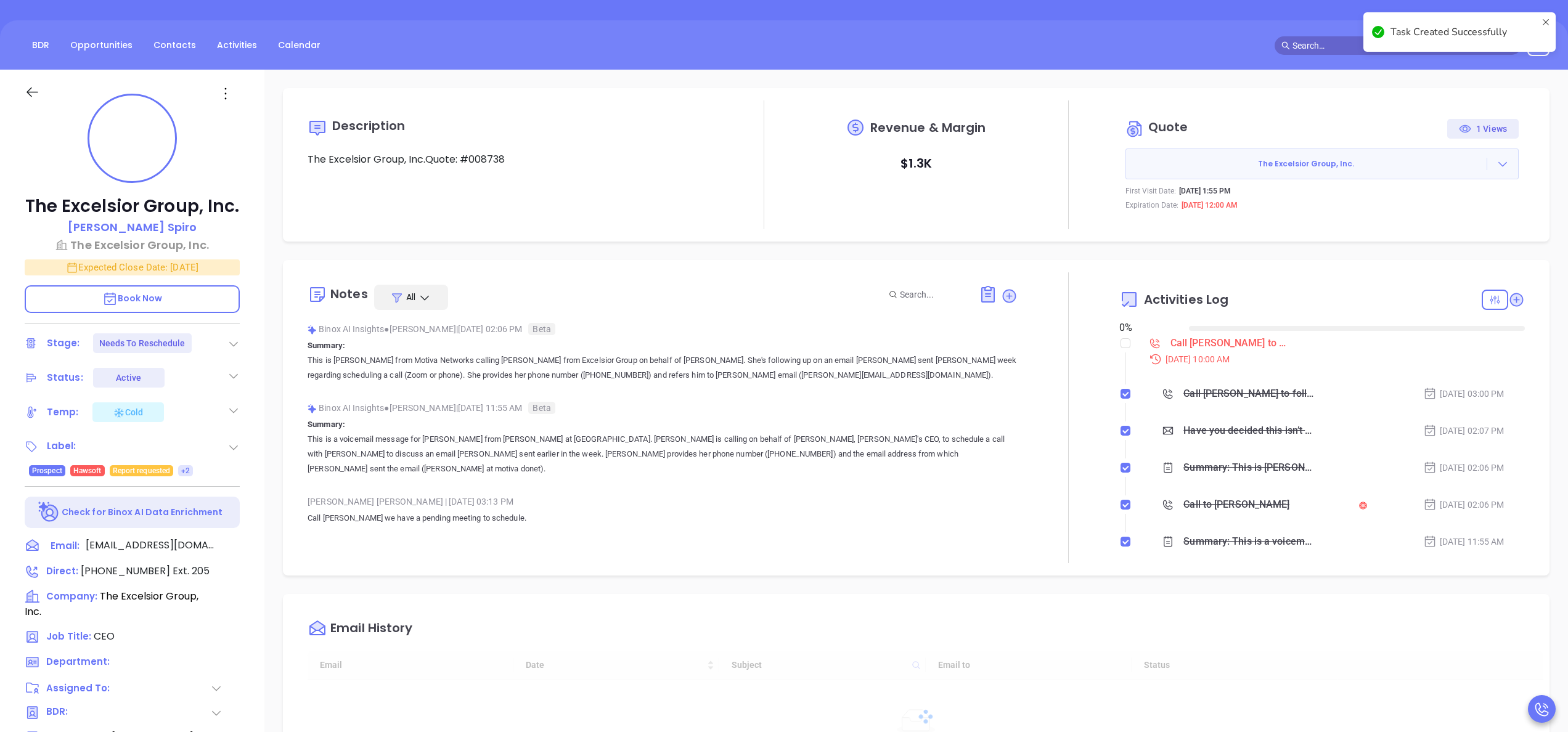
type input "[DATE]"
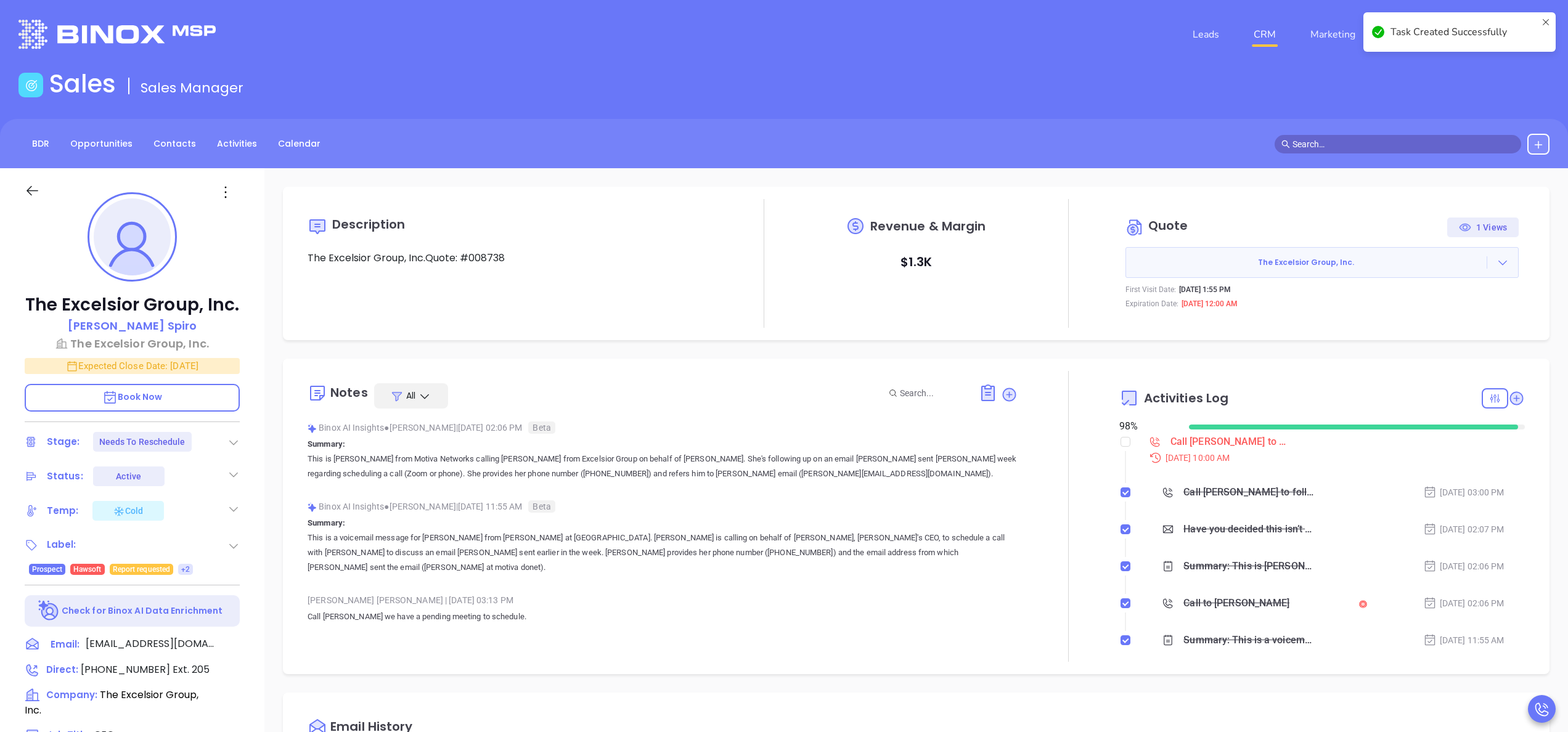
scroll to position [358, 0]
checkbox input "false"
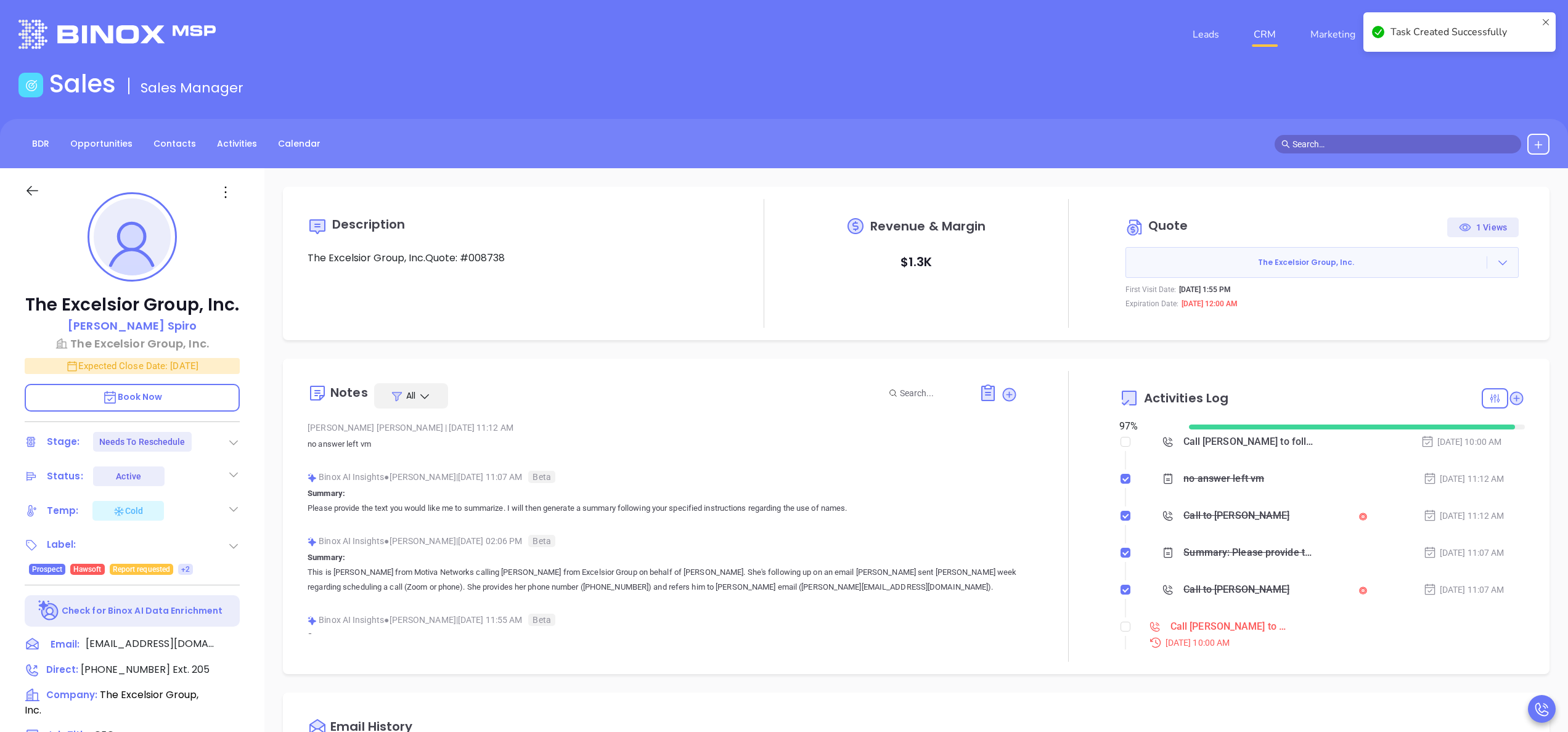
type input "[PERSON_NAME]"
click at [1120, 629] on input "checkbox" at bounding box center [1125, 627] width 10 height 10
checkbox input "true"
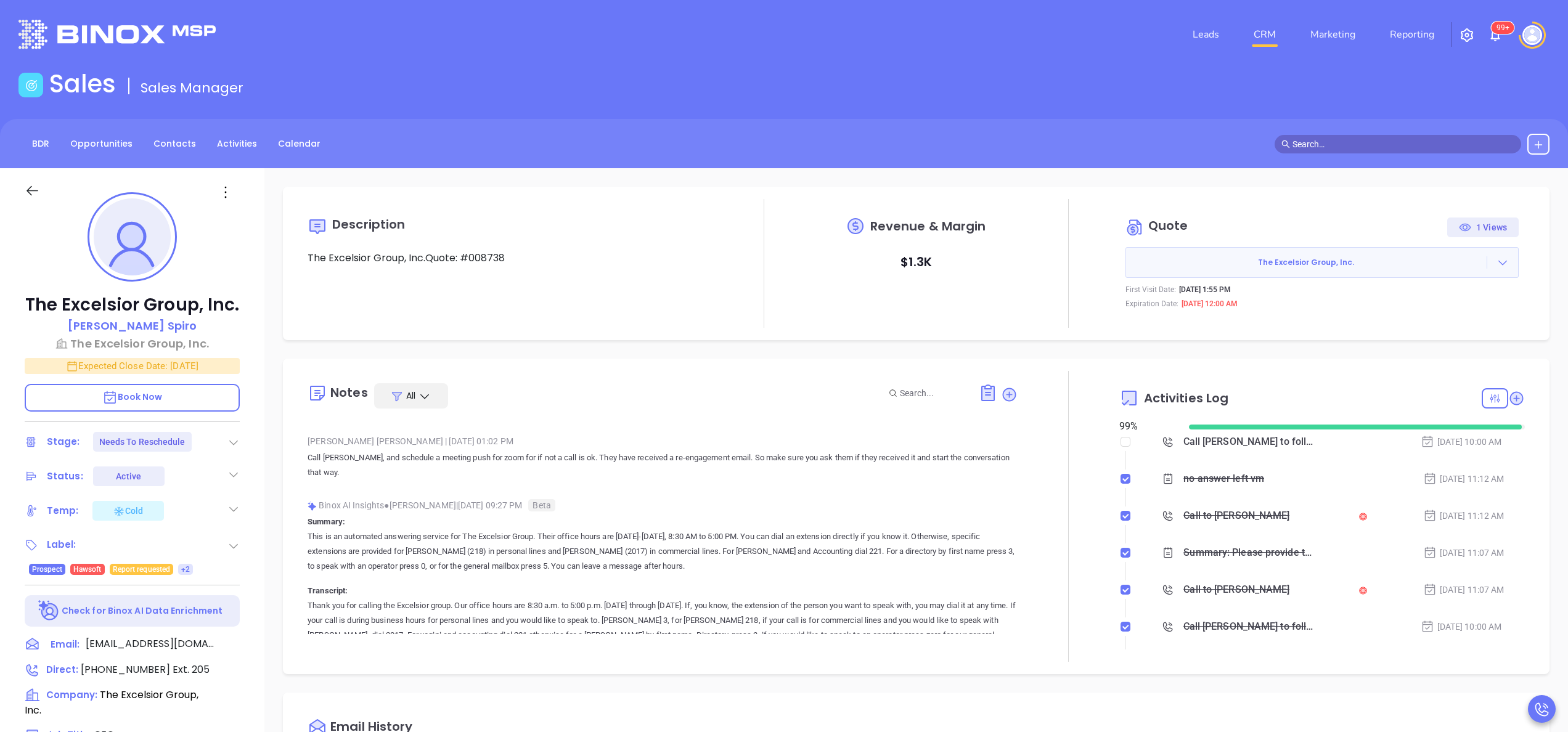
scroll to position [378, 0]
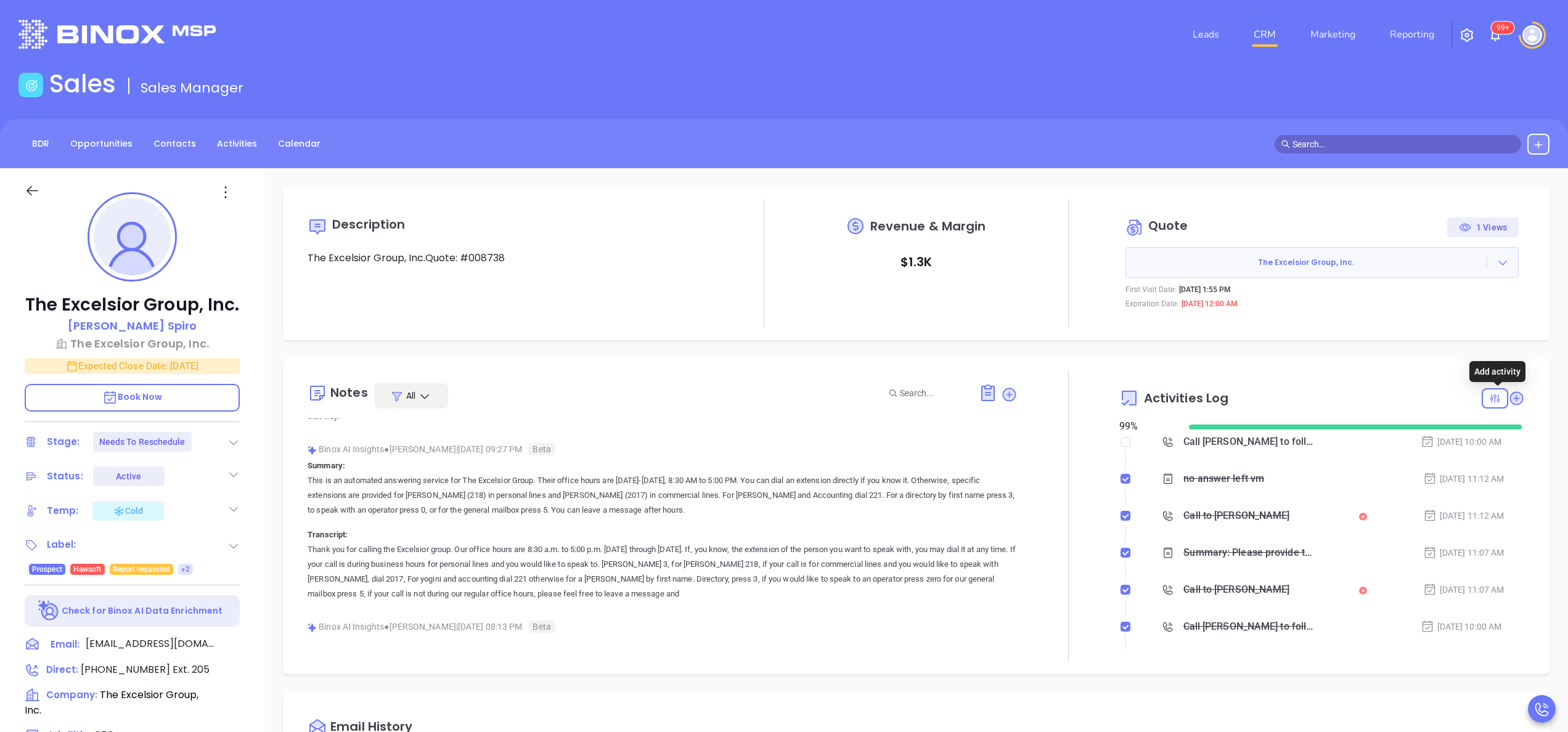
click at [1508, 397] on icon at bounding box center [1516, 399] width 17 height 17
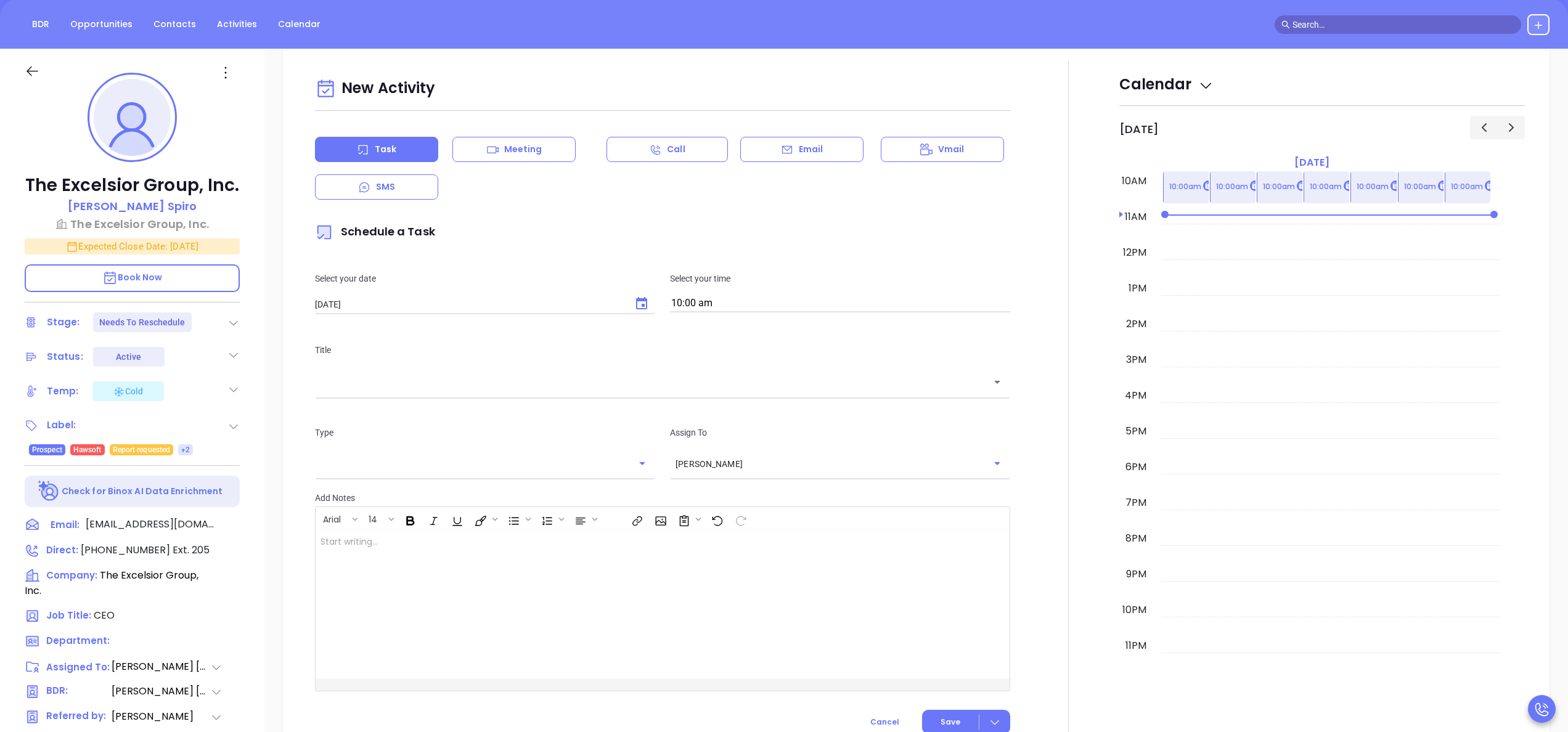
scroll to position [168, 0]
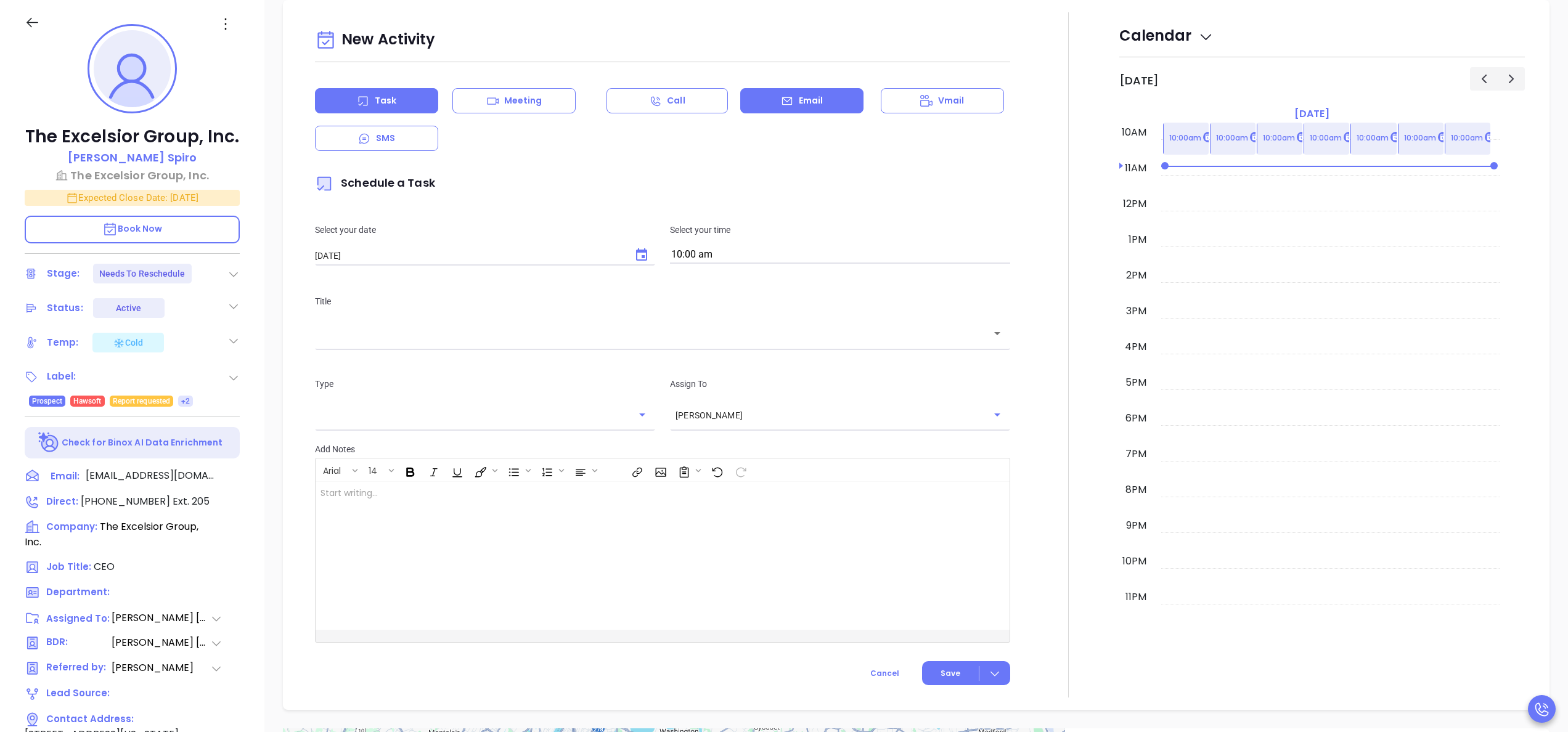
click at [816, 97] on div "Email" at bounding box center [802, 101] width 123 height 26
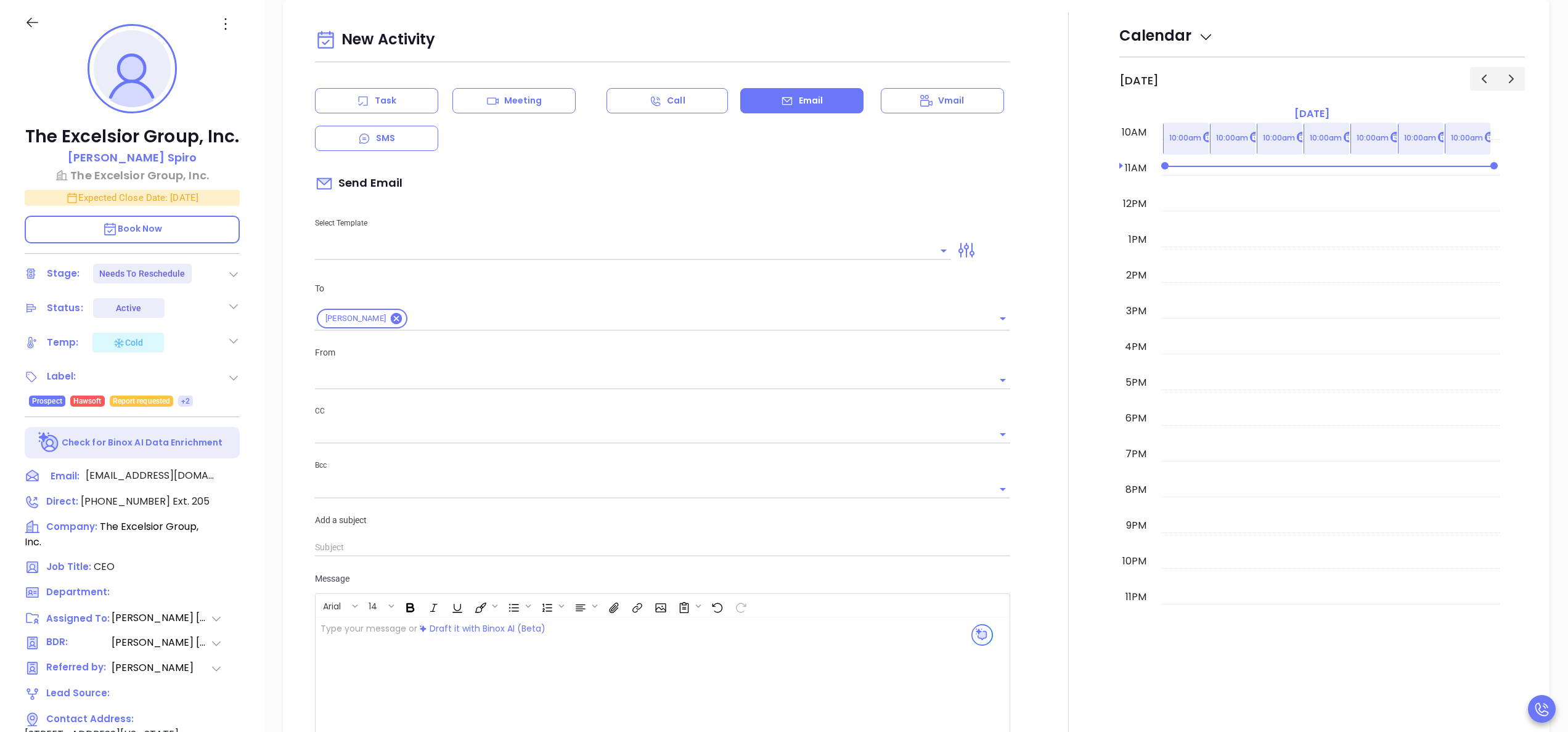
click at [445, 245] on input "text" at bounding box center [623, 250] width 618 height 18
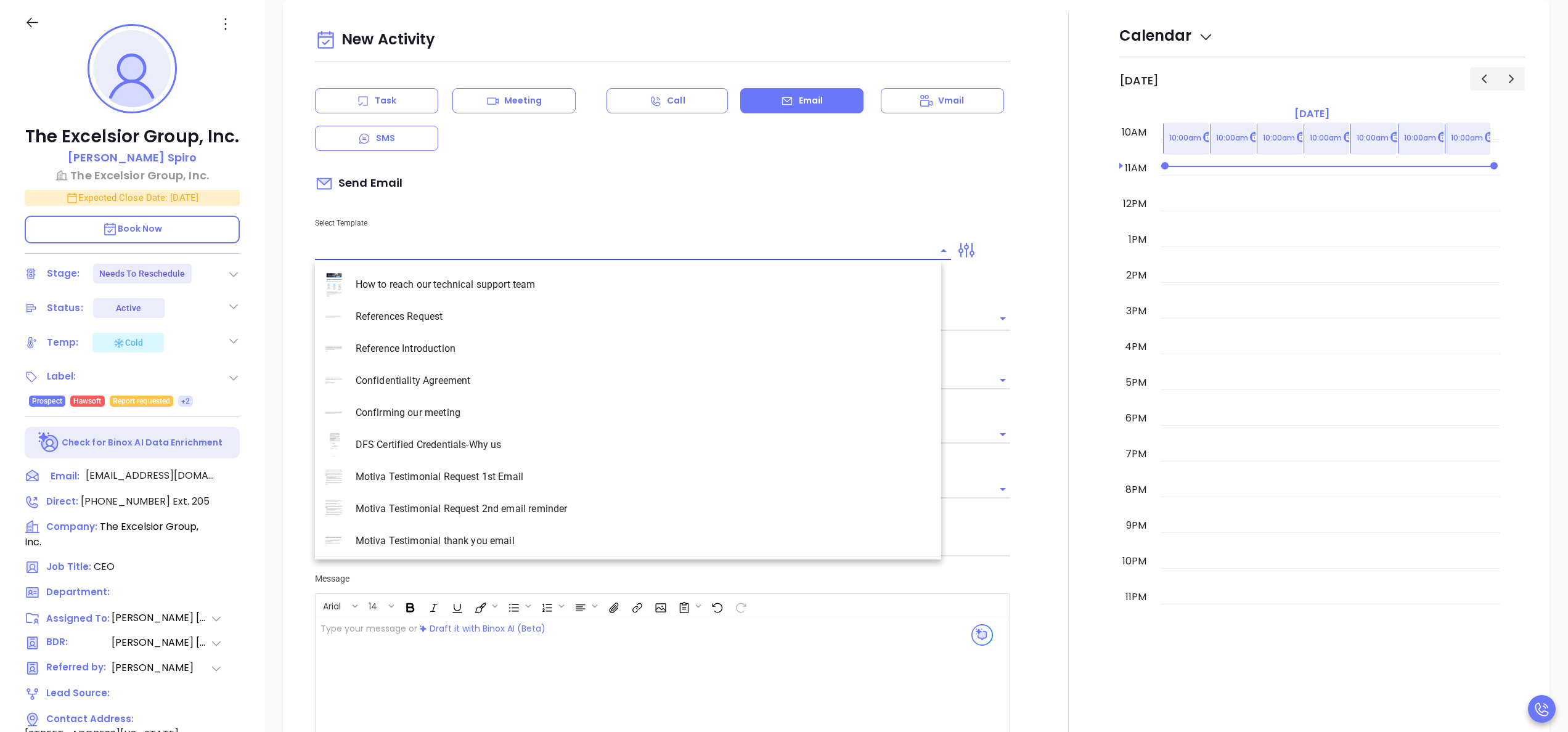
type input "[PERSON_NAME]"
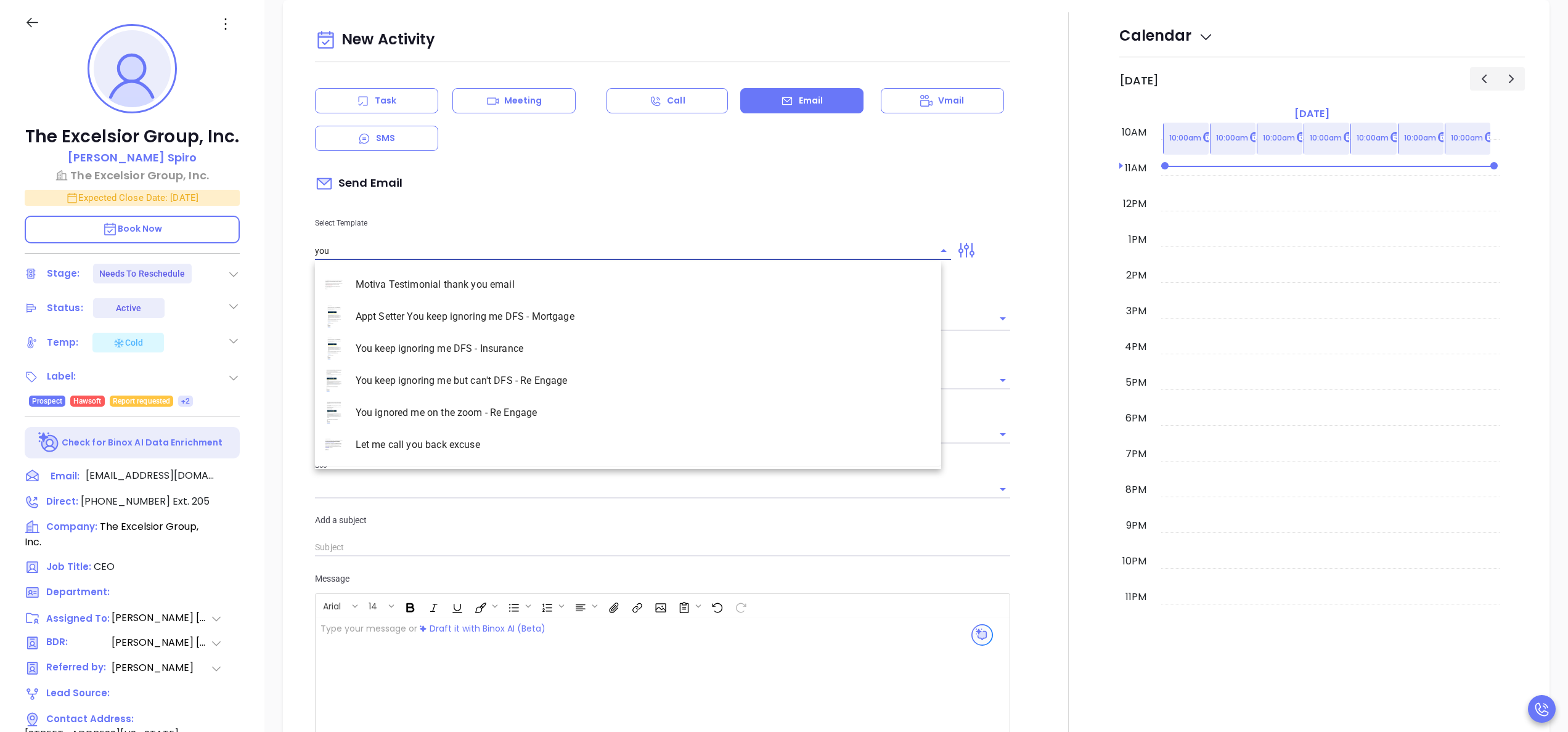
click at [497, 342] on li "You keep ignoring me DFS - Insurance" at bounding box center [628, 349] width 626 height 32
type input "You keep ignoring me DFS - Insurance"
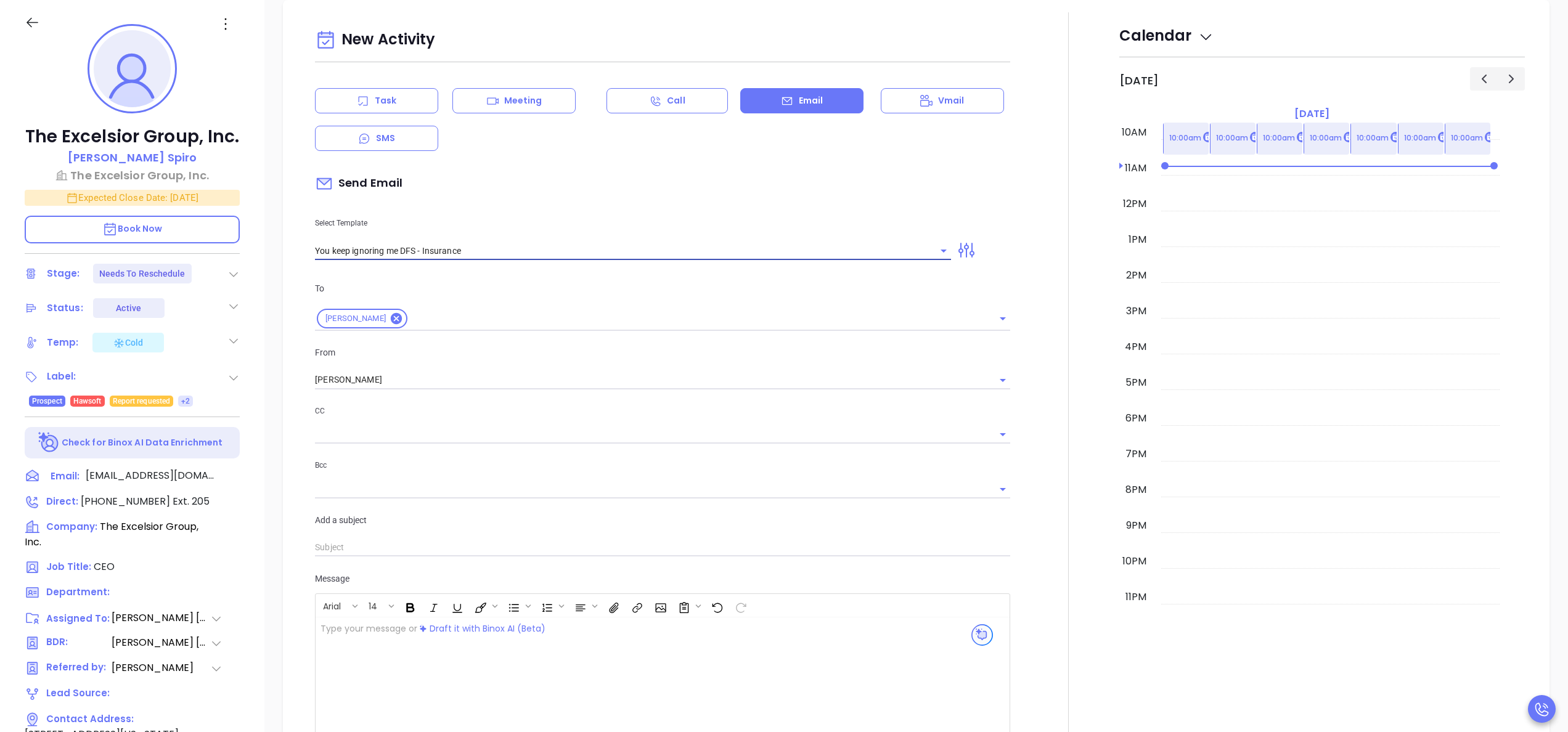
type input "David, this customer ignored DFS notices and it cost them hundreds per day"
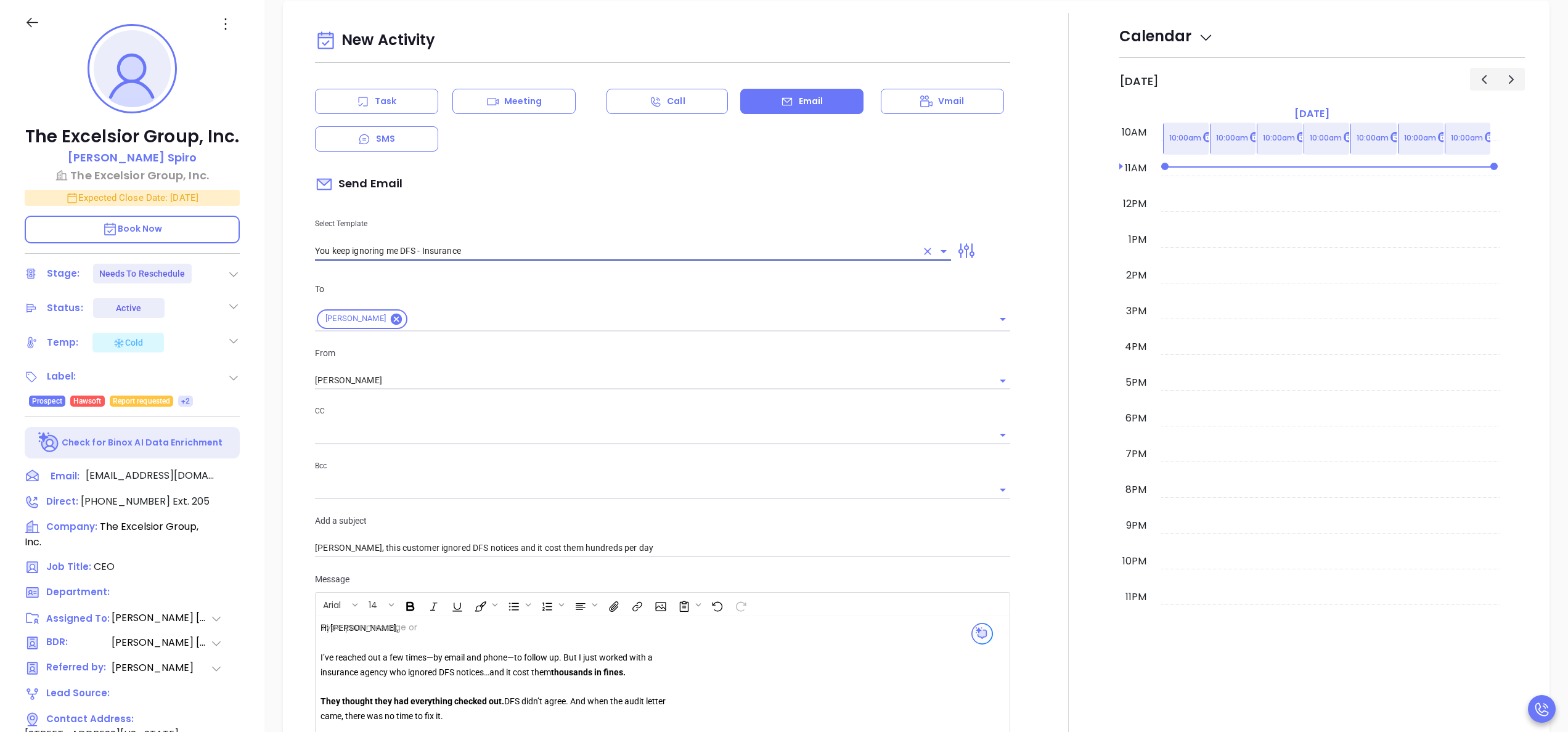
scroll to position [751, 0]
type input "You keep ignoring me DFS - Insurance"
click at [254, 390] on div "The Excelsior Group, Inc. David Spiro The Excelsior Group, Inc. Expected Close …" at bounding box center [132, 457] width 264 height 915
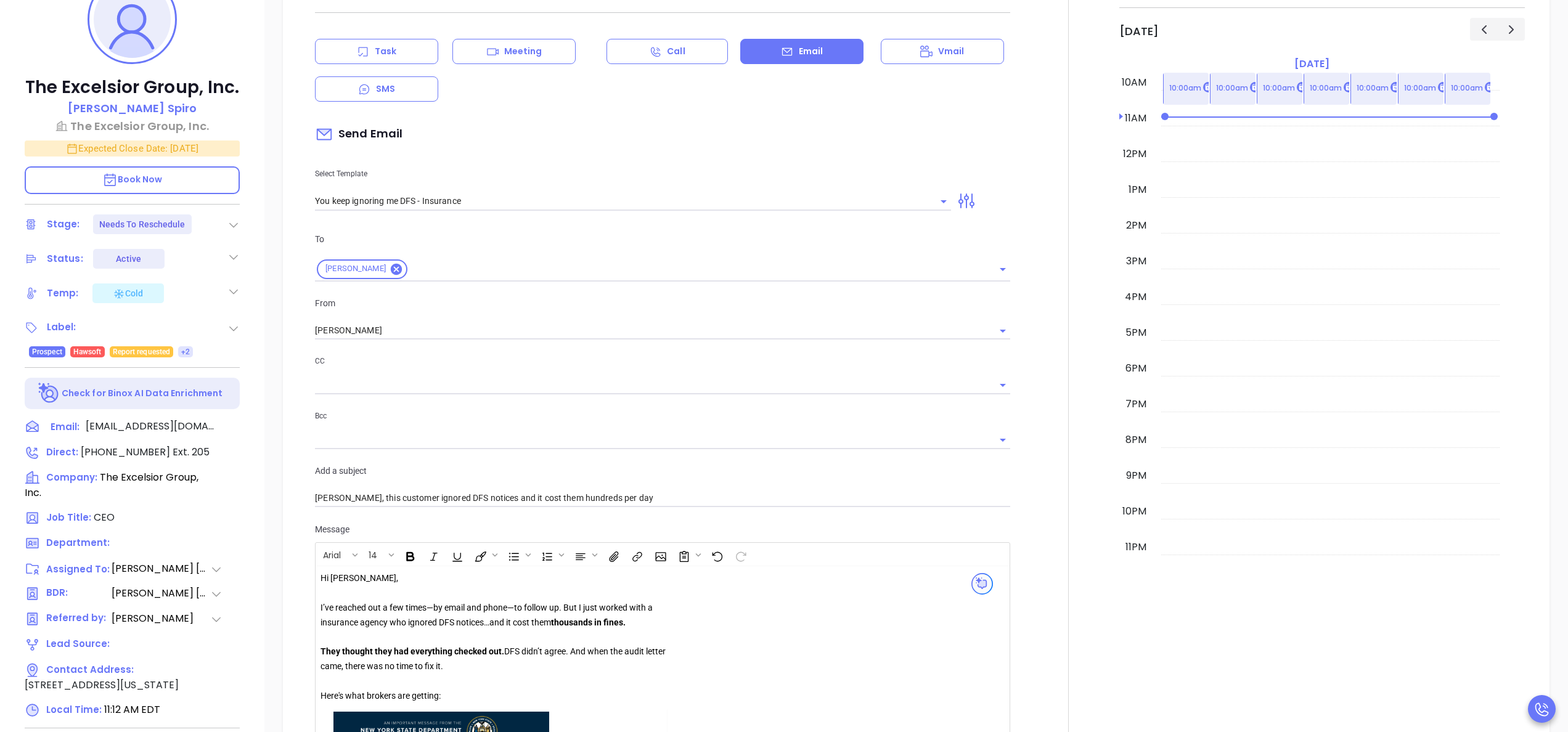
scroll to position [351, 0]
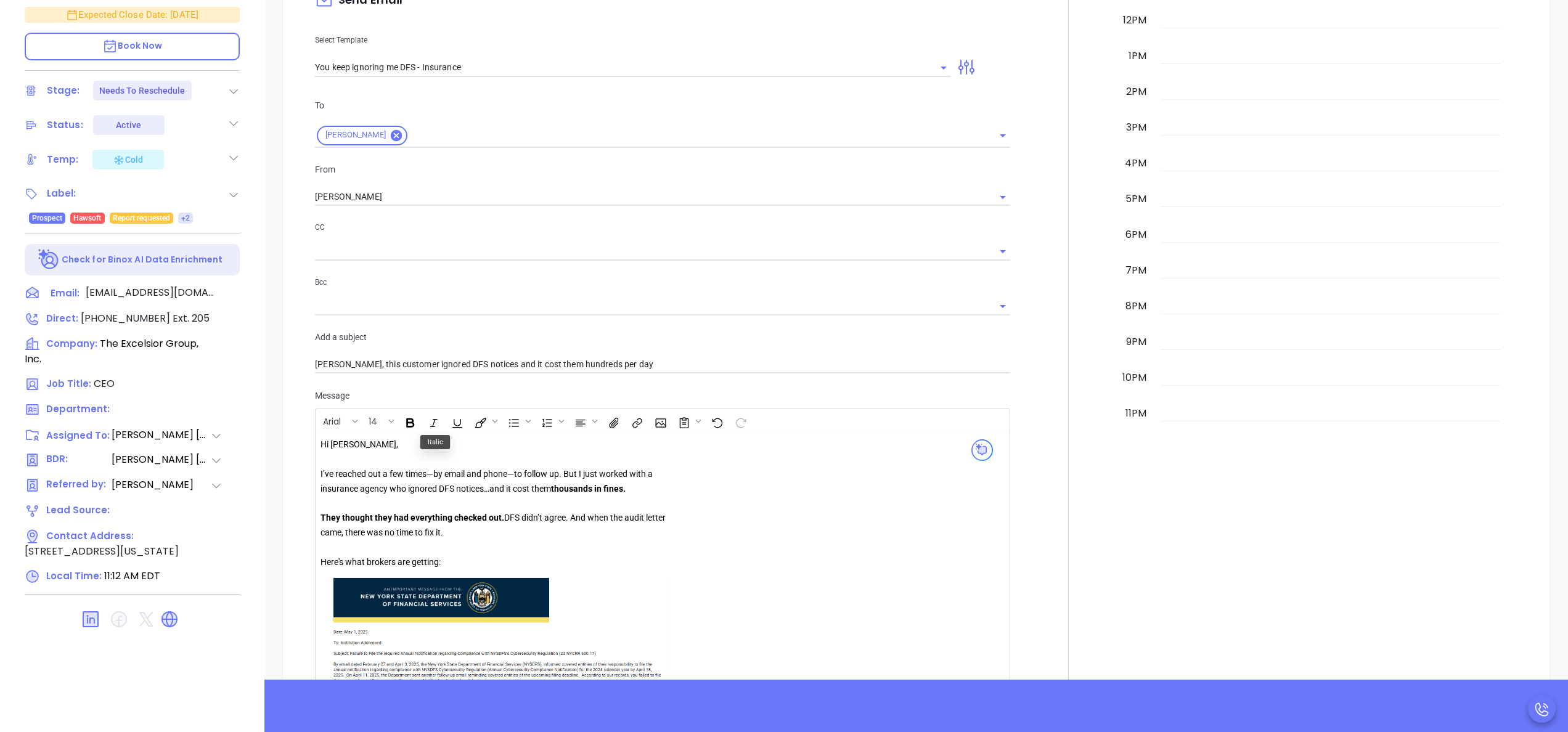
click at [692, 488] on div "Hi David, I’ve reached out a few times—by email and phone—to follow up. But I j…" at bounding box center [638, 712] width 636 height 550
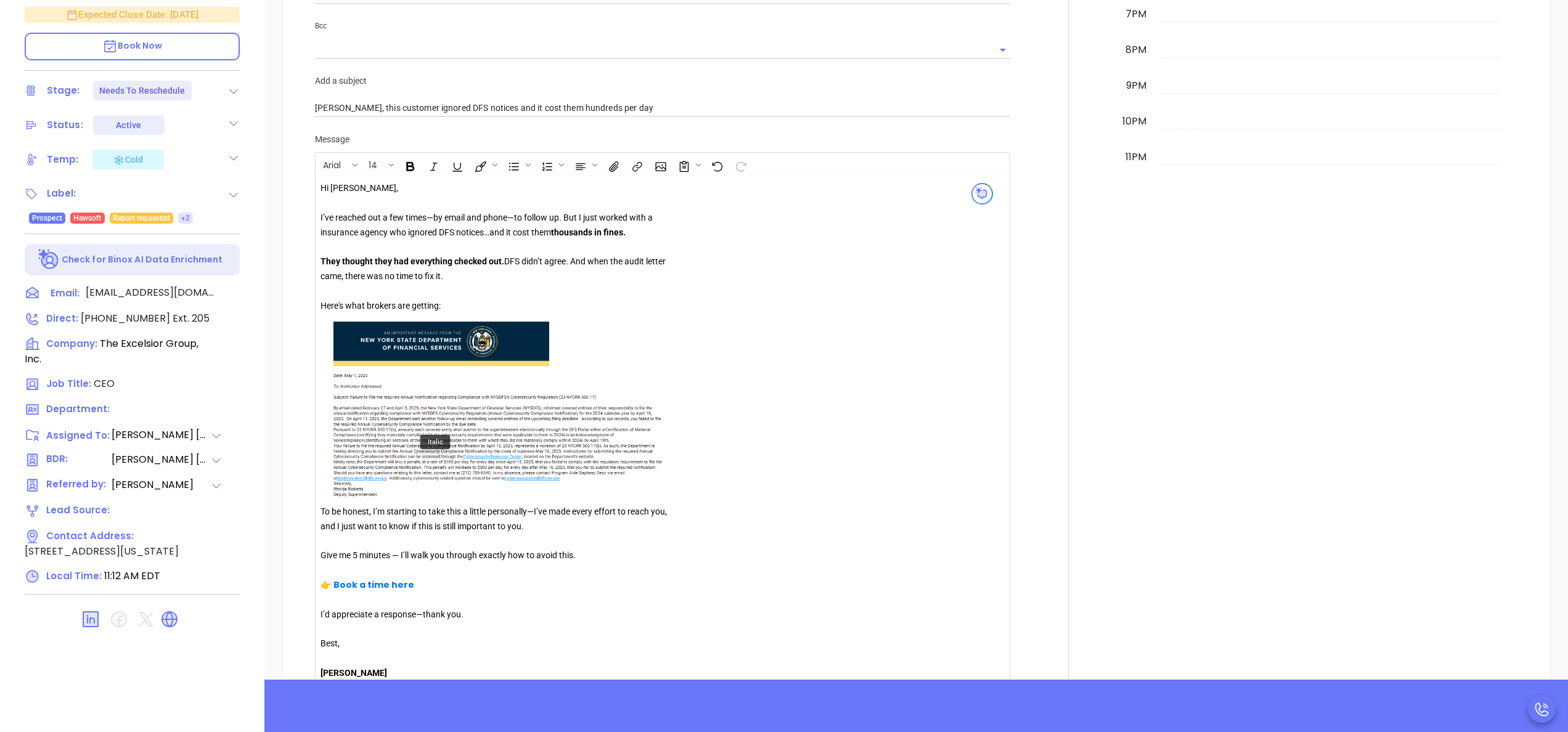
scroll to position [1053, 0]
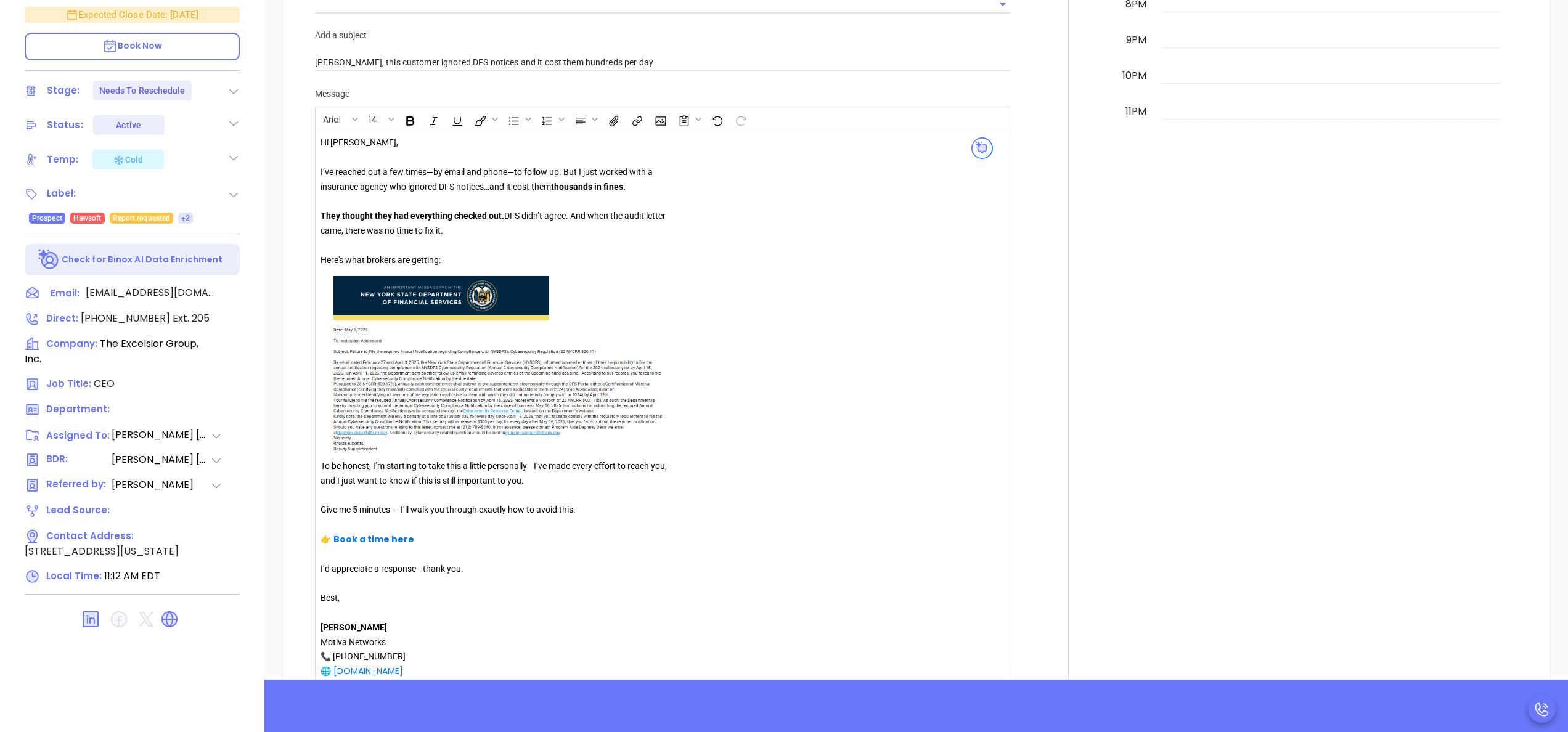
click at [1053, 454] on div at bounding box center [1068, 142] width 102 height 1231
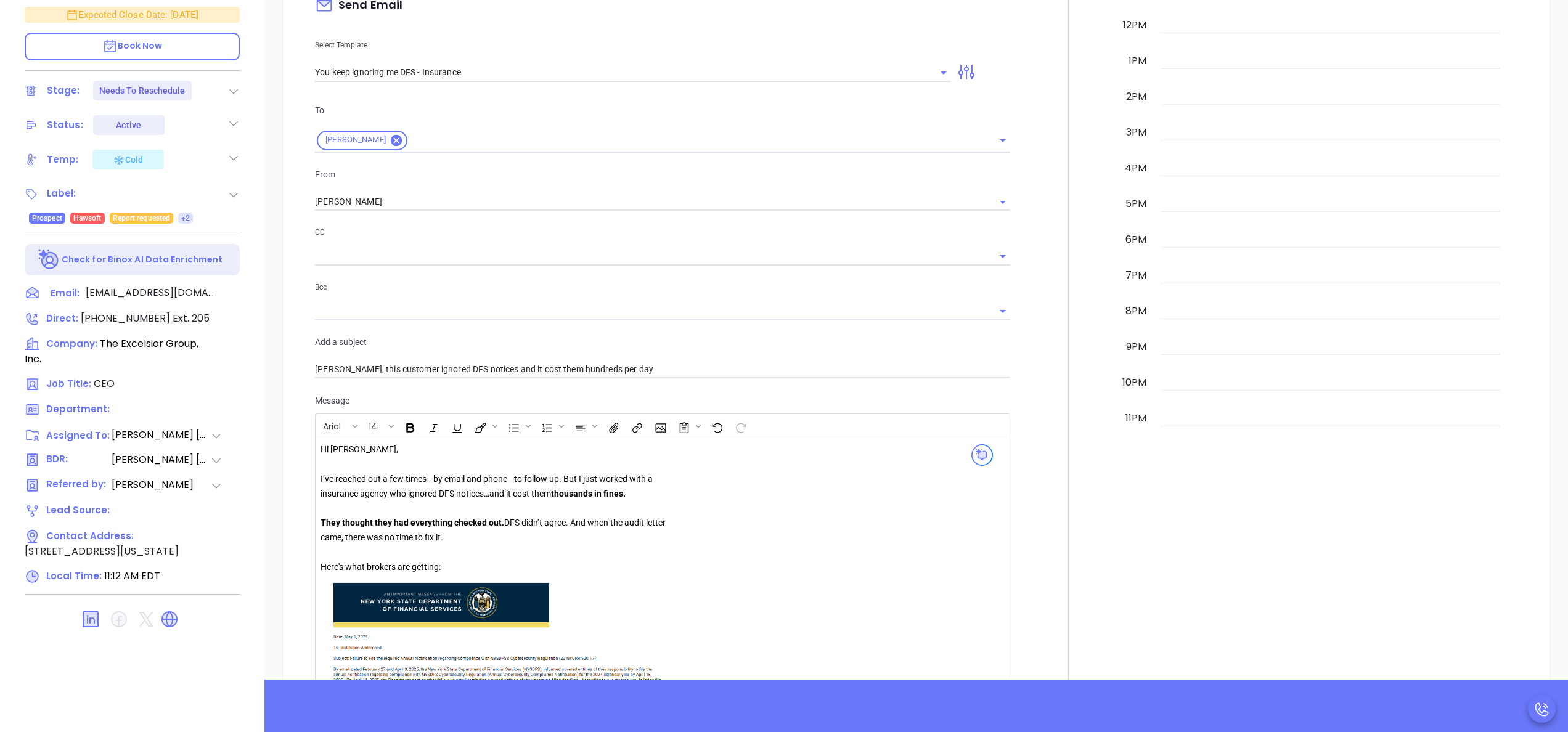
scroll to position [708, 0]
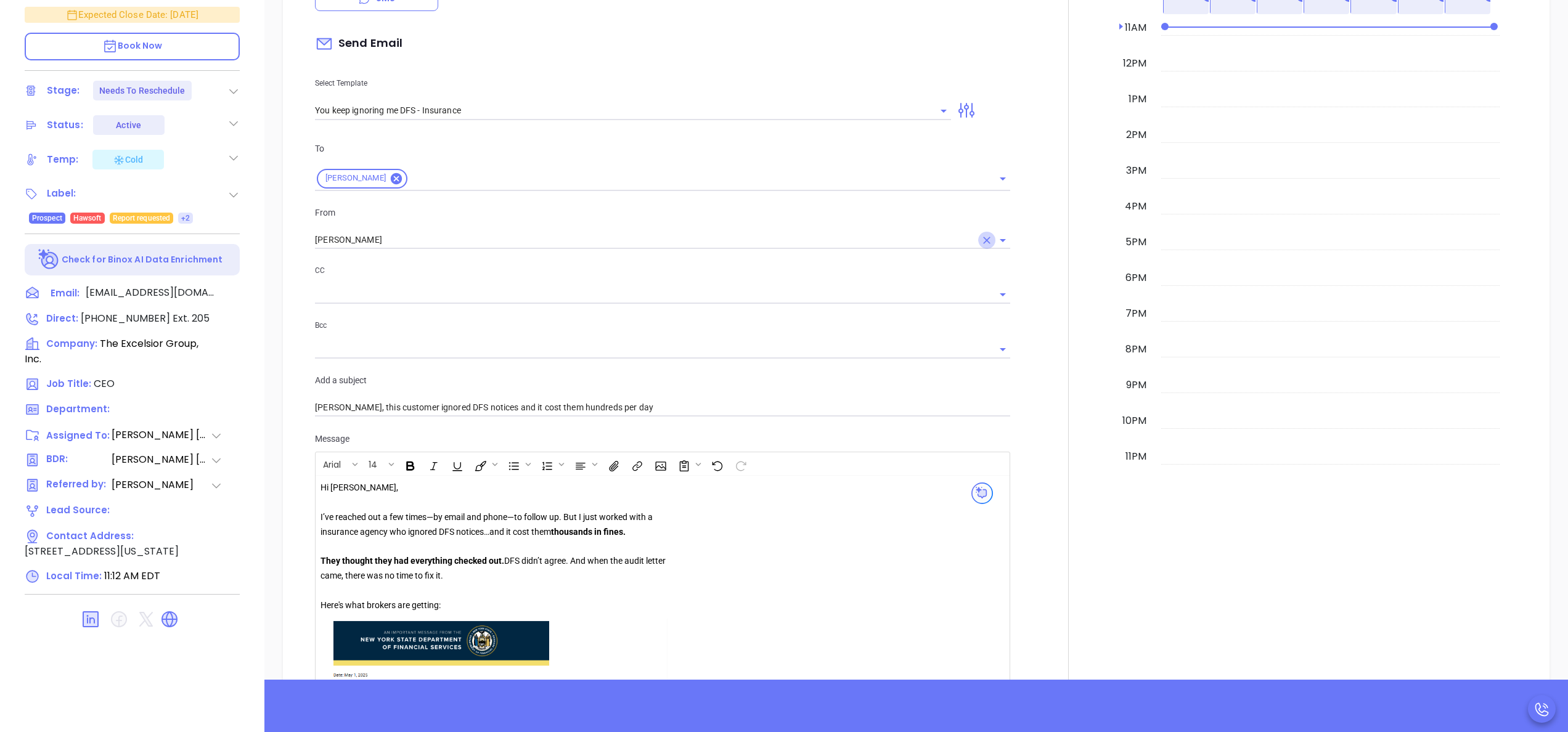
click at [980, 240] on icon "Clear" at bounding box center [986, 240] width 12 height 12
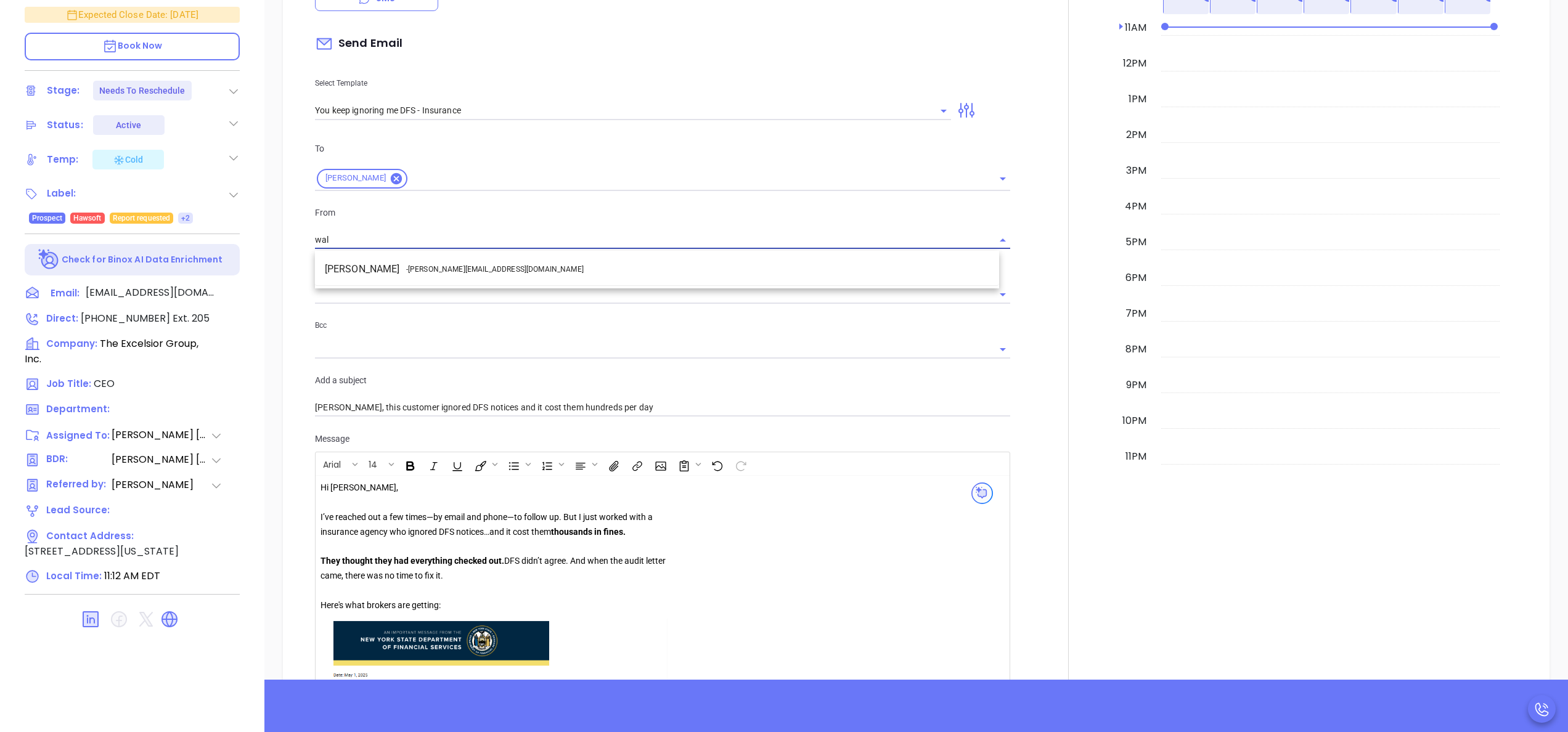
click at [869, 270] on li "Walter Contreras - walter@motiva.net" at bounding box center [657, 269] width 684 height 22
type input "[PERSON_NAME]"
click at [1028, 291] on div at bounding box center [1068, 487] width 102 height 1231
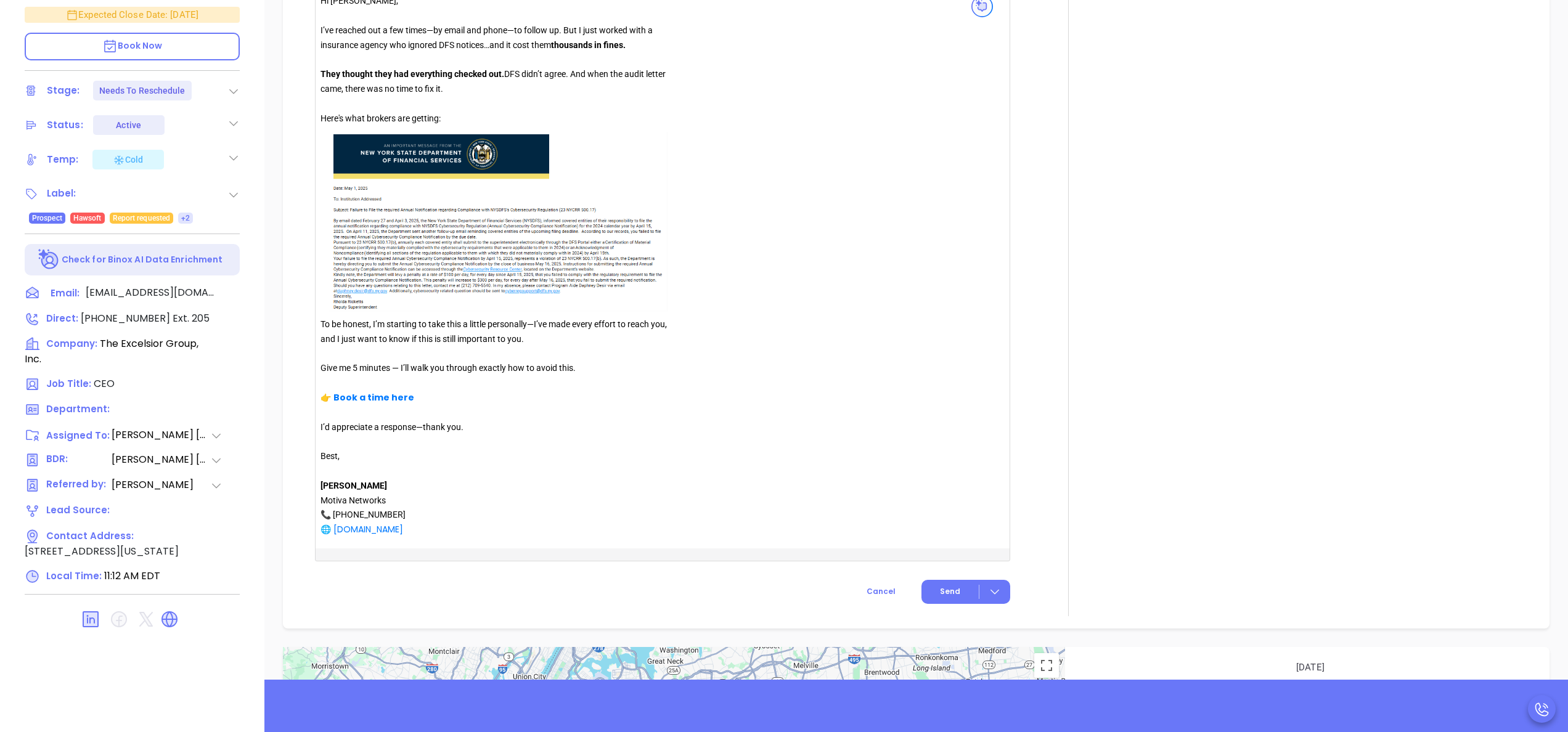
scroll to position [1250, 0]
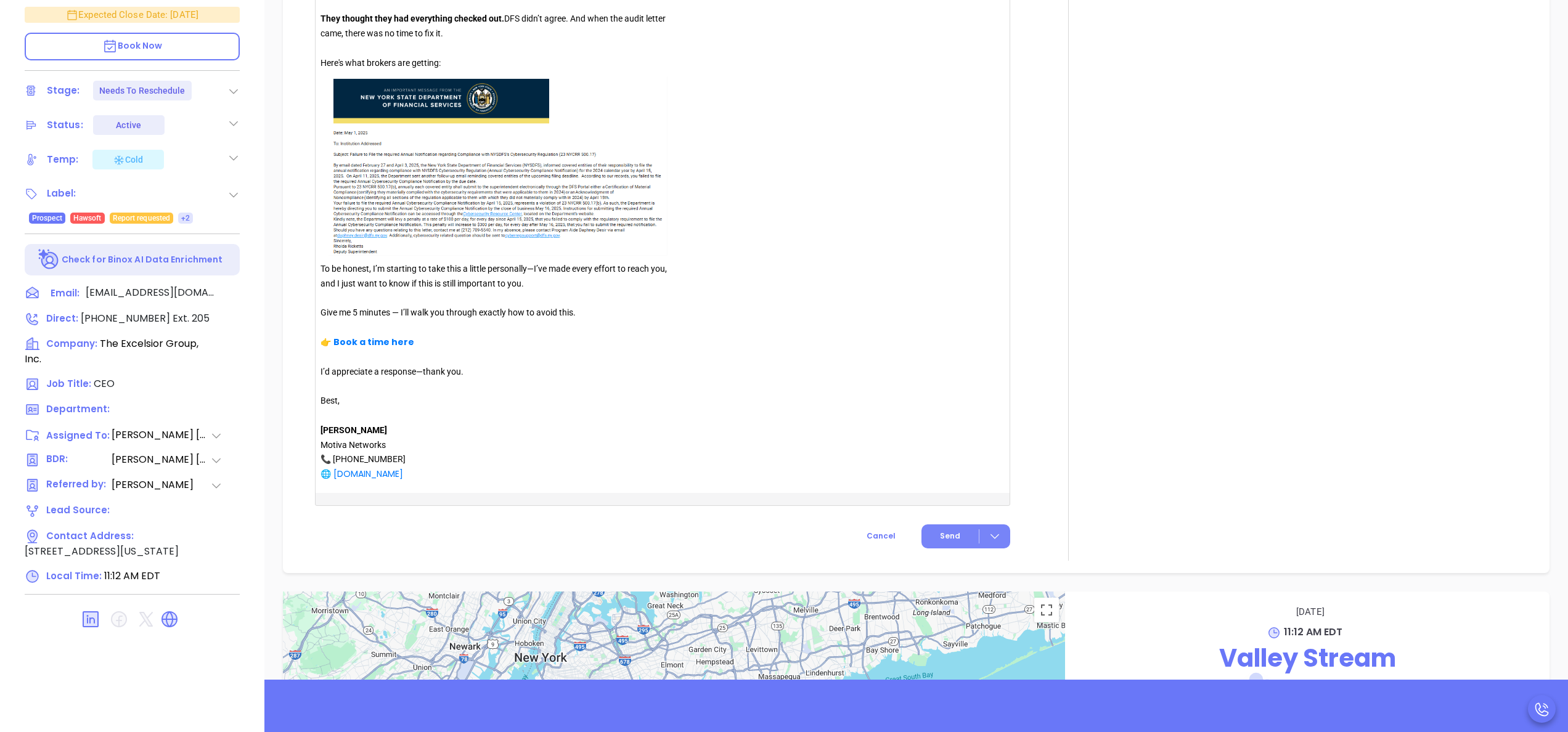
click at [940, 538] on span "Send" at bounding box center [950, 536] width 20 height 11
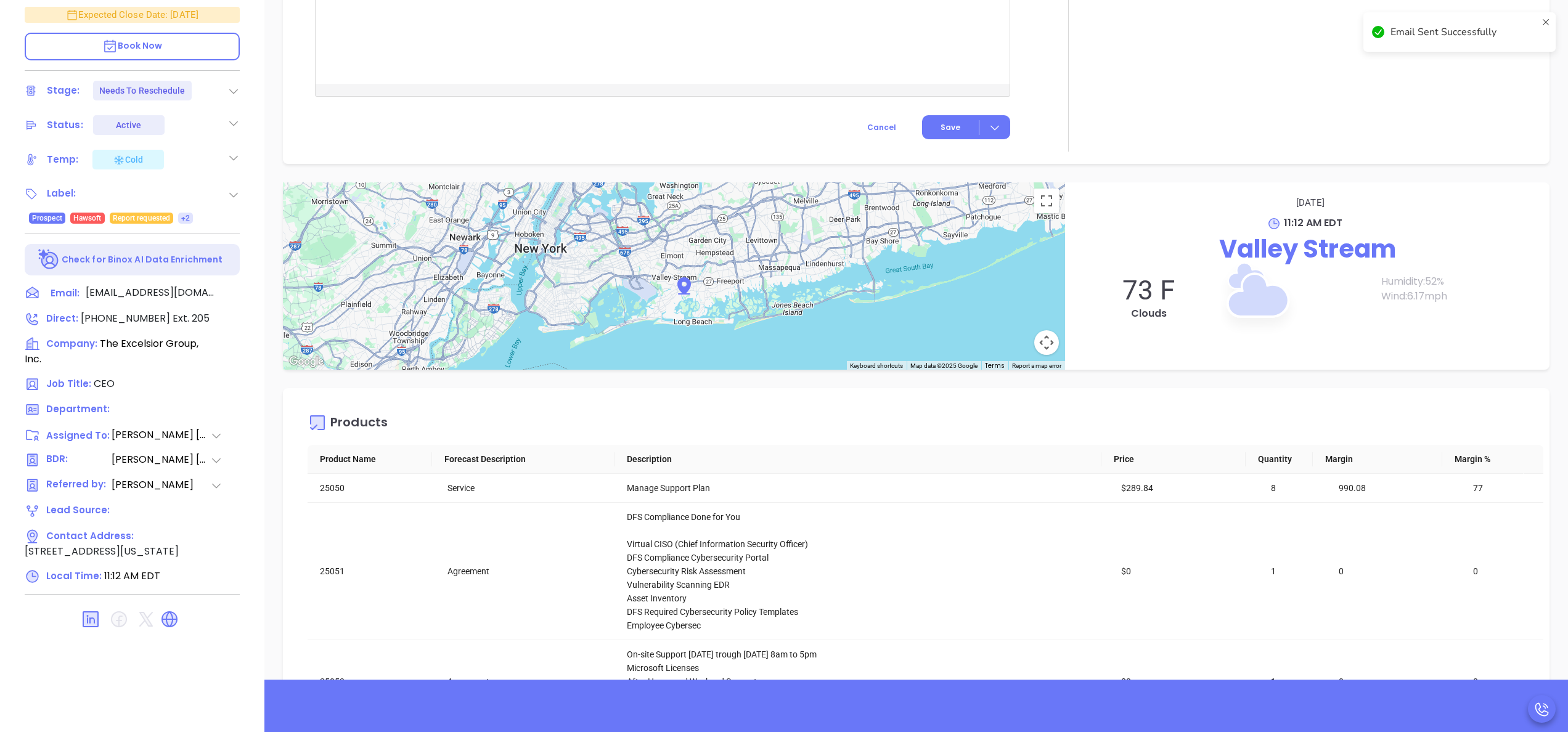
scroll to position [457, 0]
click at [1077, 326] on div "73 F Clouds" at bounding box center [1148, 316] width 142 height 83
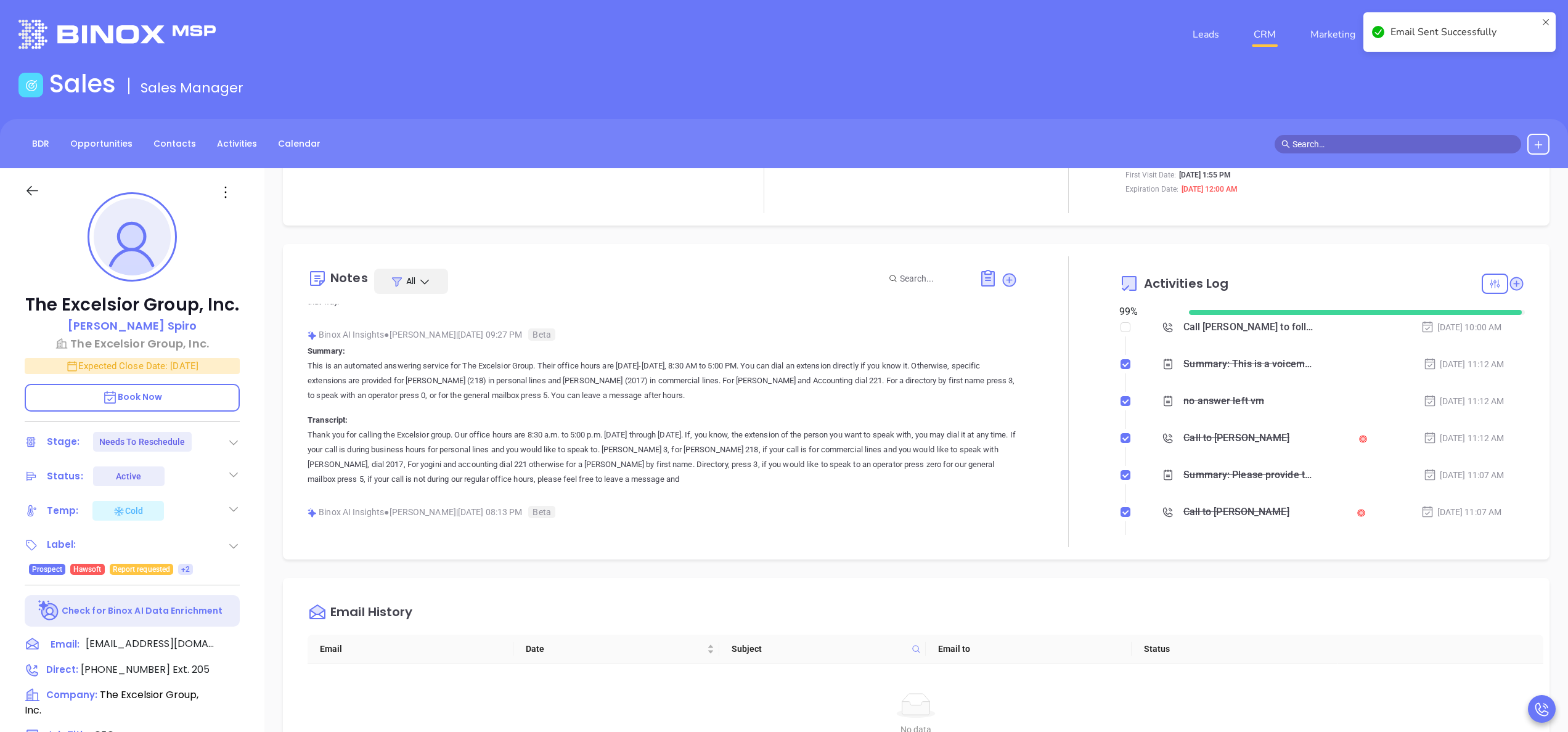
scroll to position [0, 0]
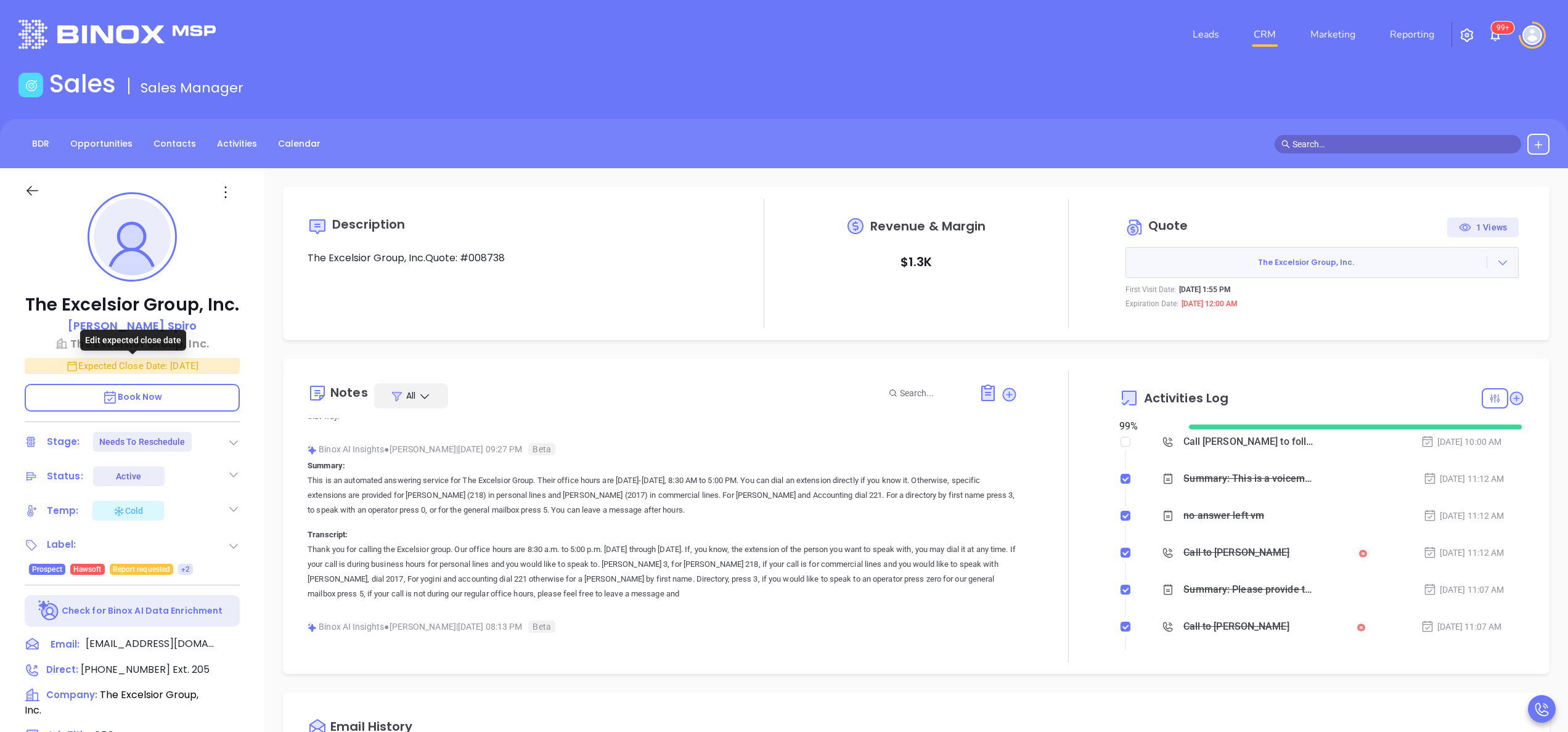
click at [178, 361] on p "Expected Close Date: Sep 29, 2025" at bounding box center [132, 366] width 215 height 16
click at [223, 372] on icon "Choose date, selected date is Sep 29, 2025" at bounding box center [225, 366] width 11 height 12
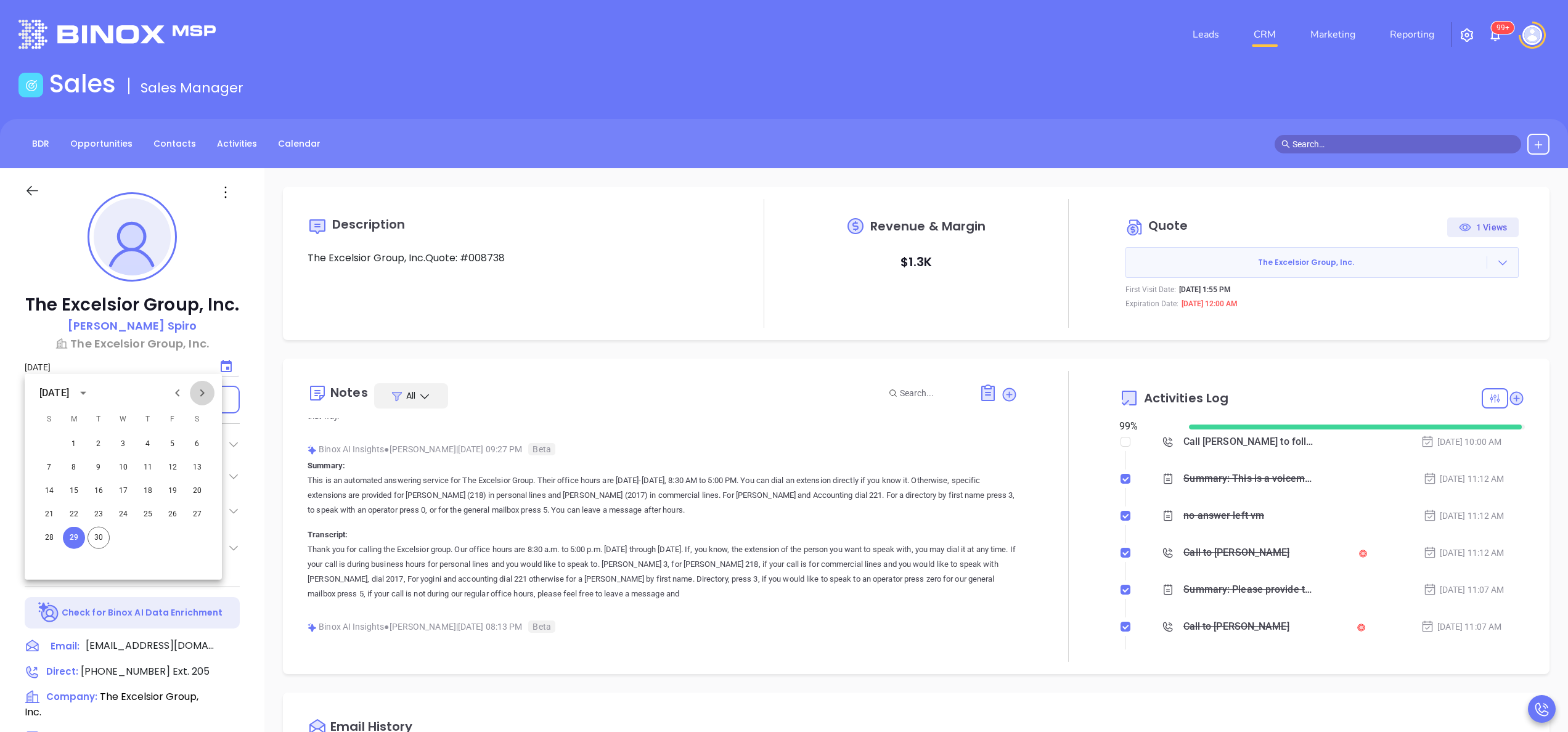
click at [206, 391] on icon "Next month" at bounding box center [202, 393] width 15 height 15
click at [178, 441] on button "3" at bounding box center [172, 444] width 22 height 22
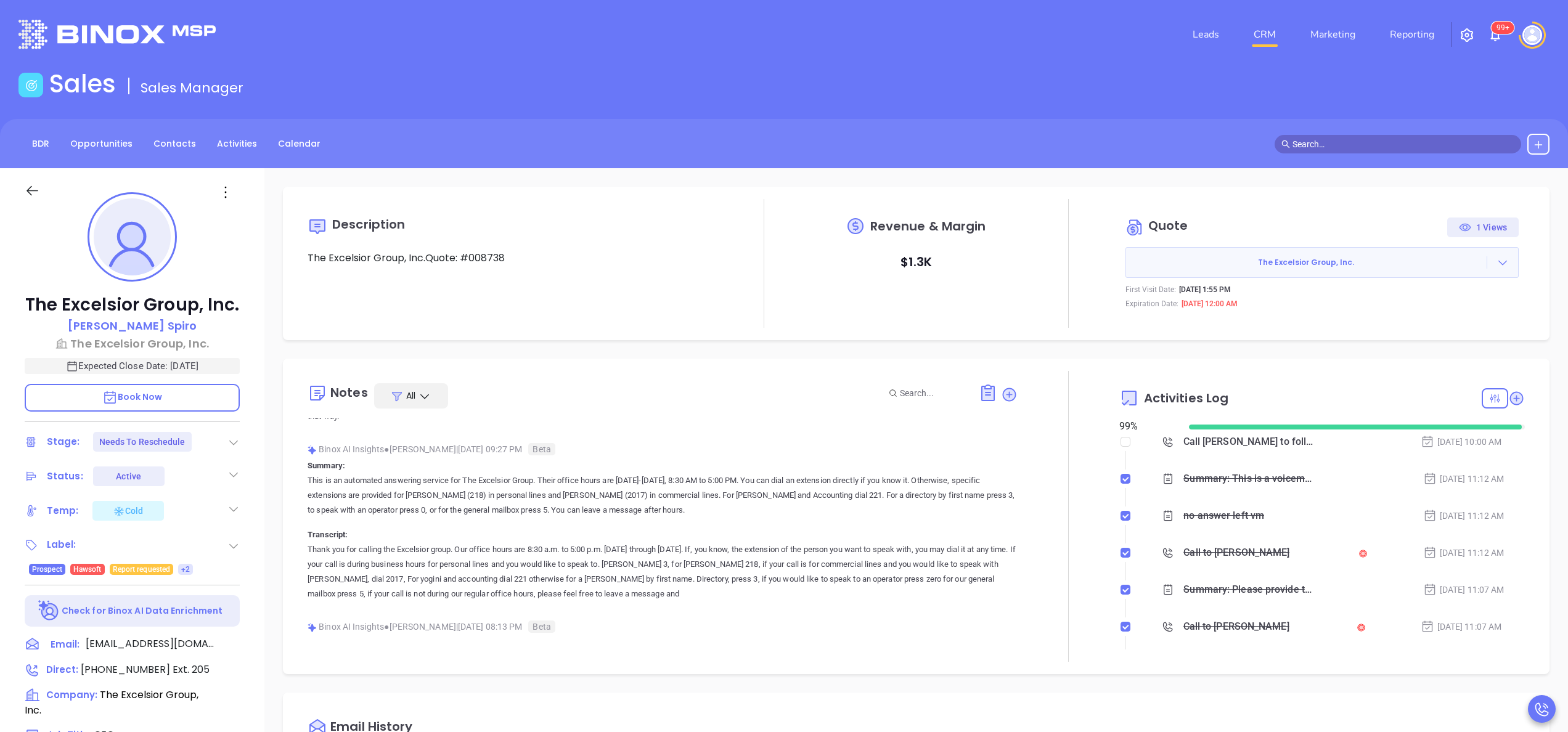
click at [1065, 454] on div at bounding box center [1068, 516] width 102 height 291
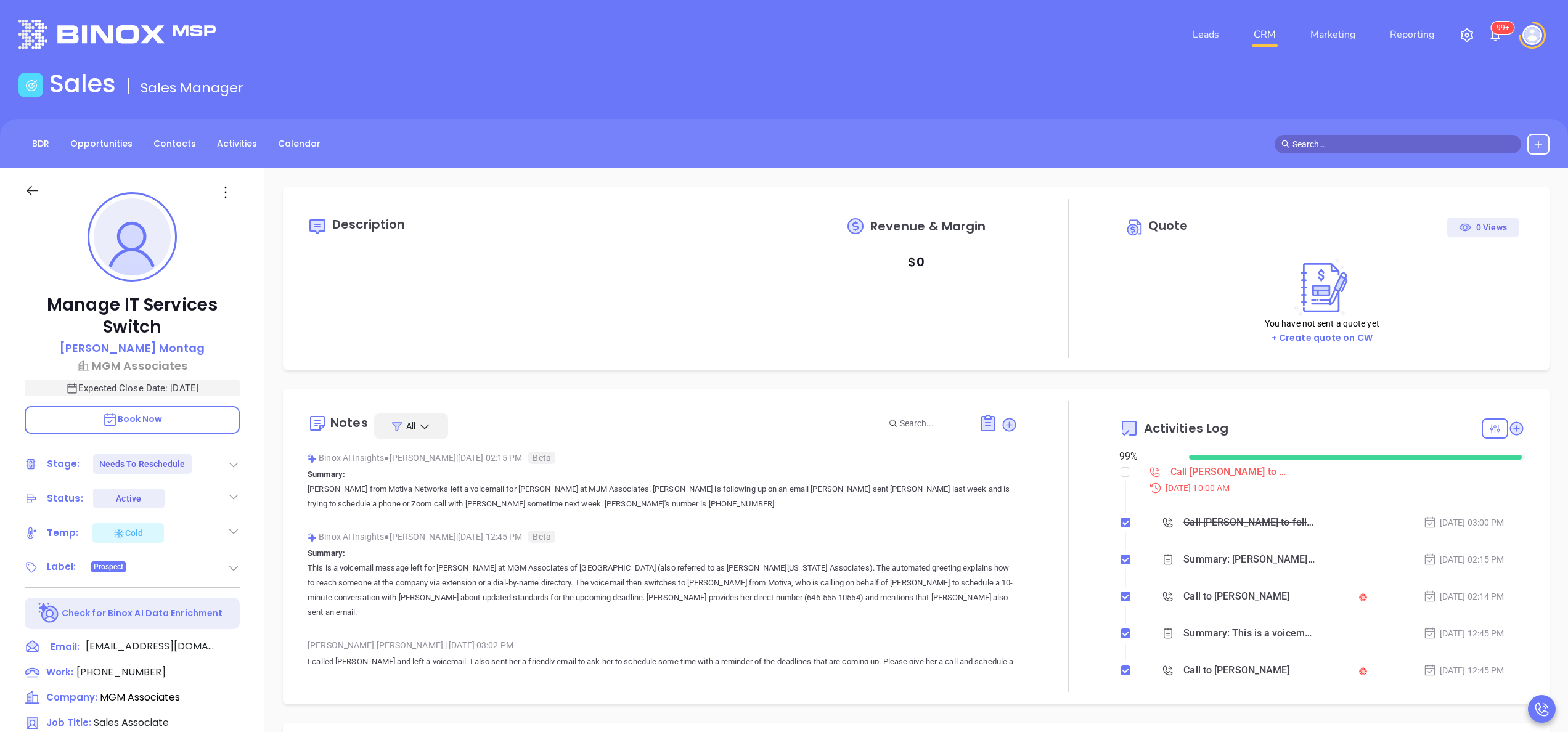
scroll to position [358, 0]
click at [252, 545] on div "Manage IT Services Switch [PERSON_NAME] MGM Associates Expected Close Date: [DA…" at bounding box center [132, 625] width 264 height 915
click at [147, 678] on span "[PHONE_NUMBER]" at bounding box center [121, 672] width 89 height 14
type input "[PHONE_NUMBER]"
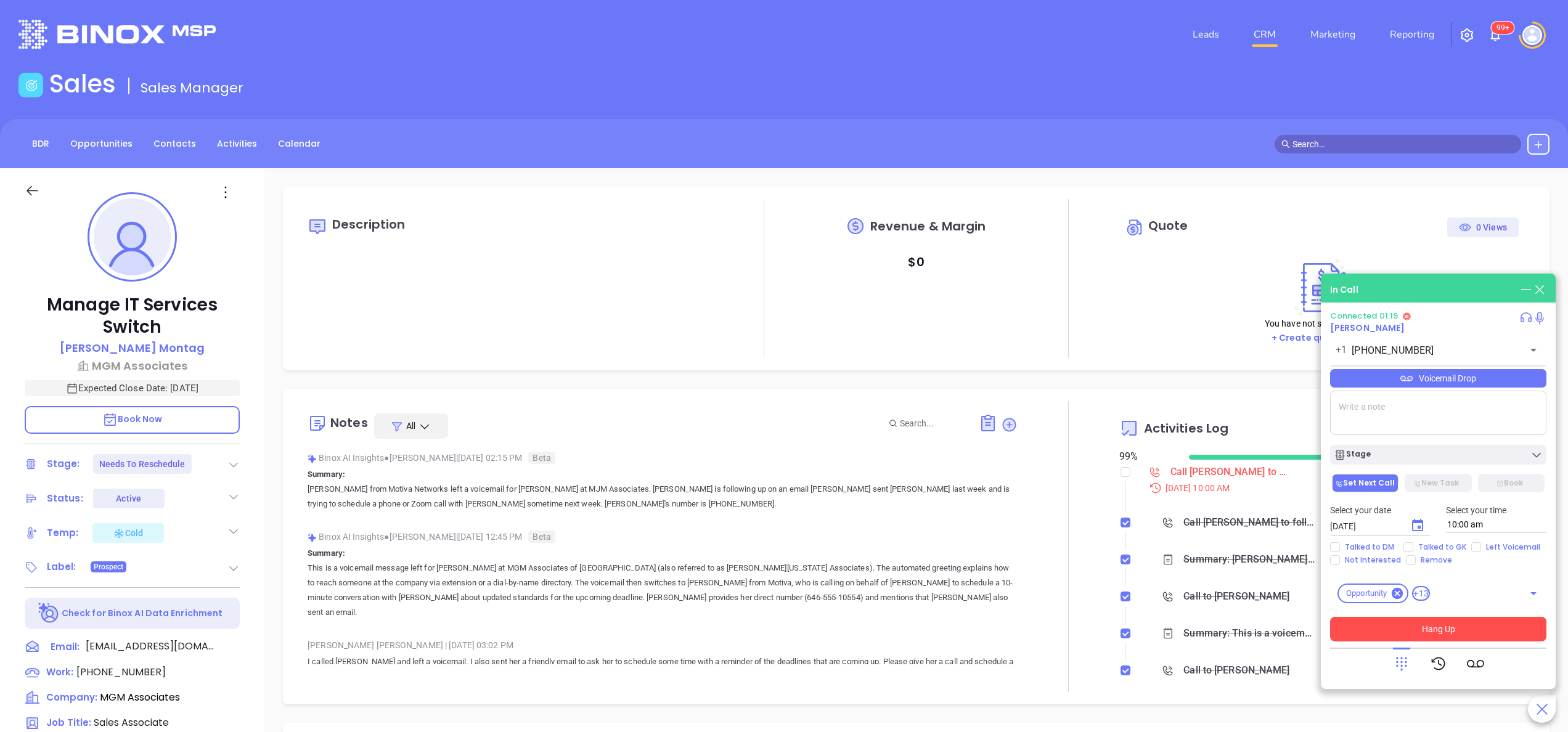
click at [1426, 632] on button "Hang Up" at bounding box center [1438, 629] width 217 height 25
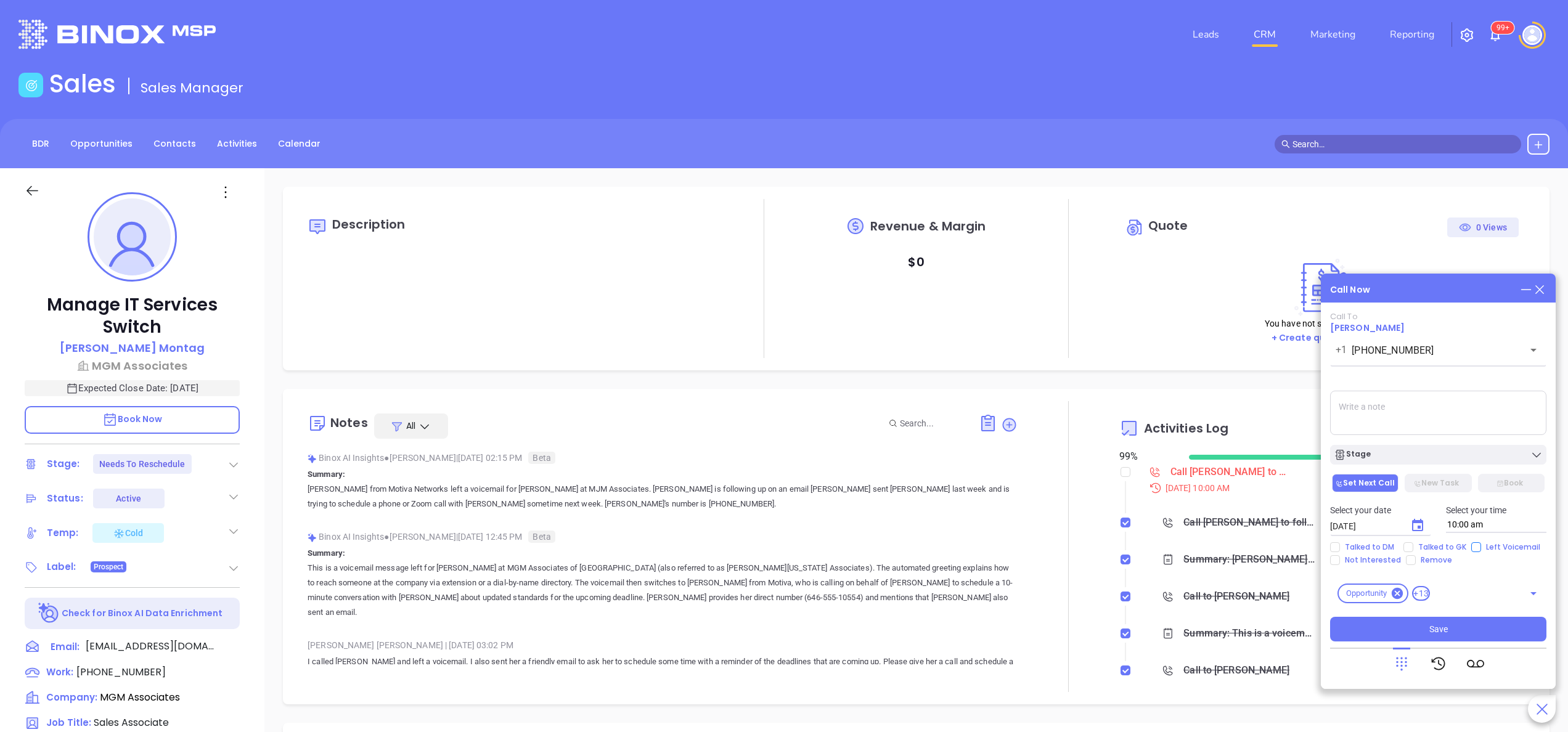
click at [1477, 546] on input "Left Voicemail" at bounding box center [1475, 547] width 10 height 10
checkbox input "true"
click at [1416, 526] on icon "Choose date, selected date is Oct 1, 2025" at bounding box center [1417, 526] width 15 height 15
click at [1456, 381] on button "2" at bounding box center [1454, 384] width 22 height 22
type input "[DATE]"
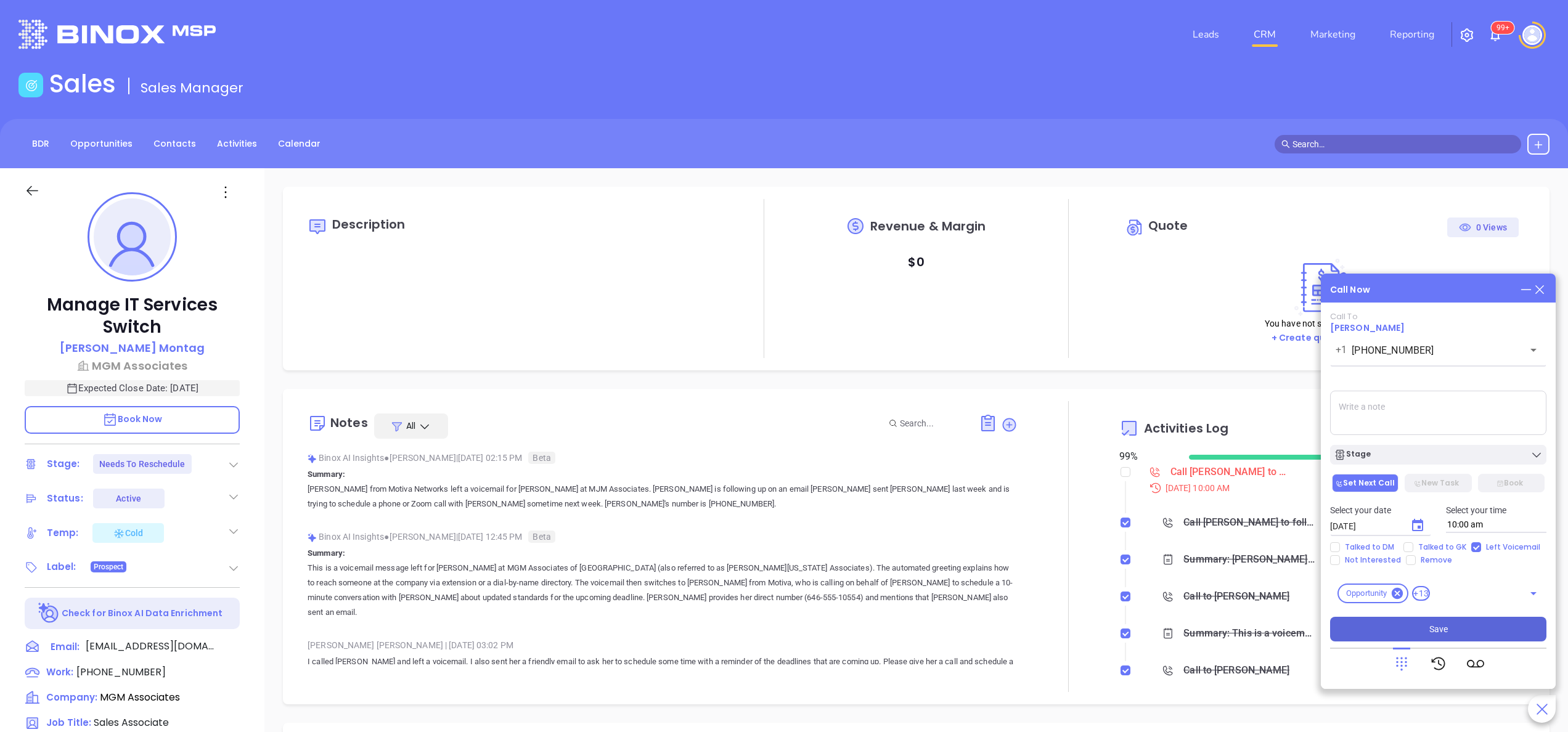
click at [1438, 627] on span "Save" at bounding box center [1438, 629] width 19 height 13
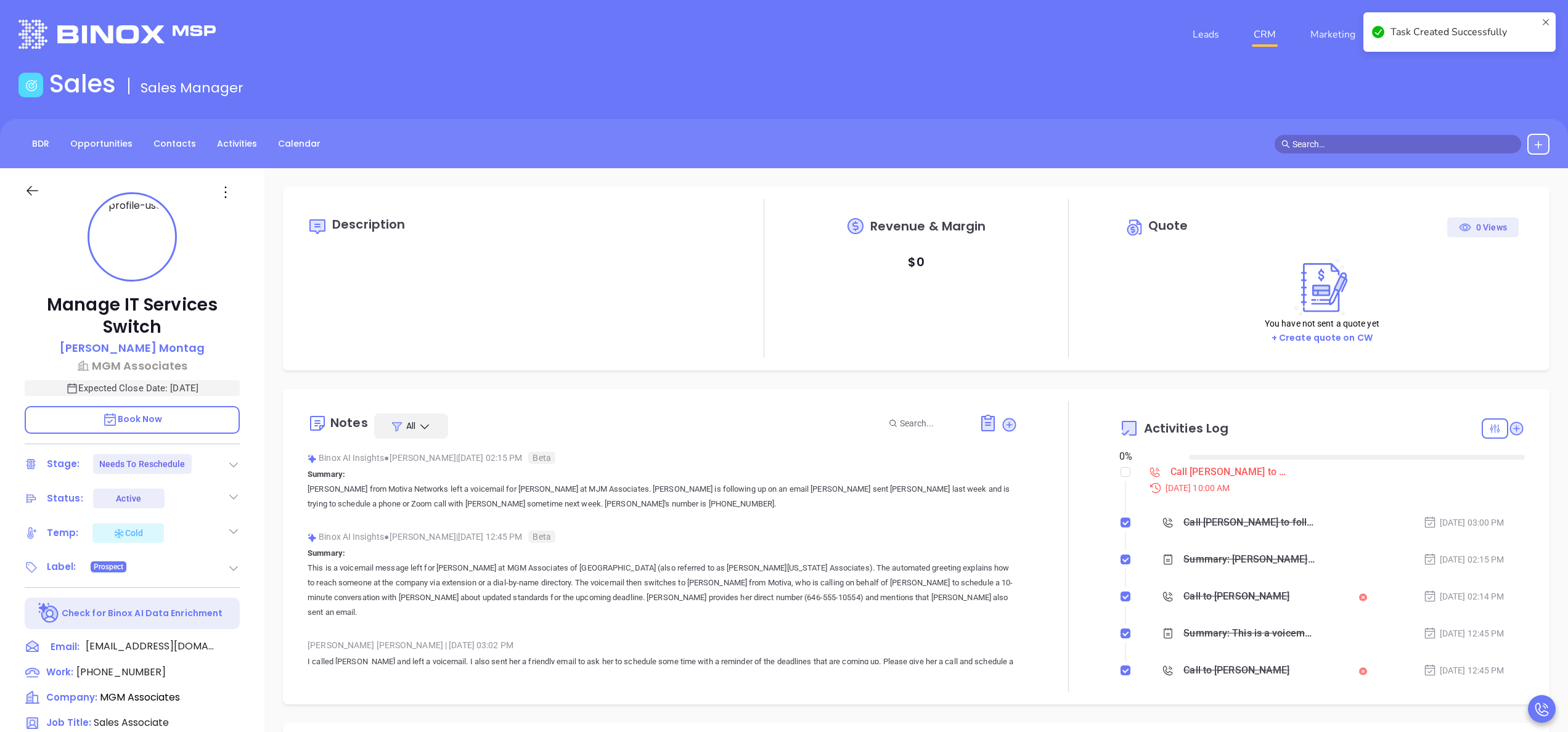
type input "[DATE]"
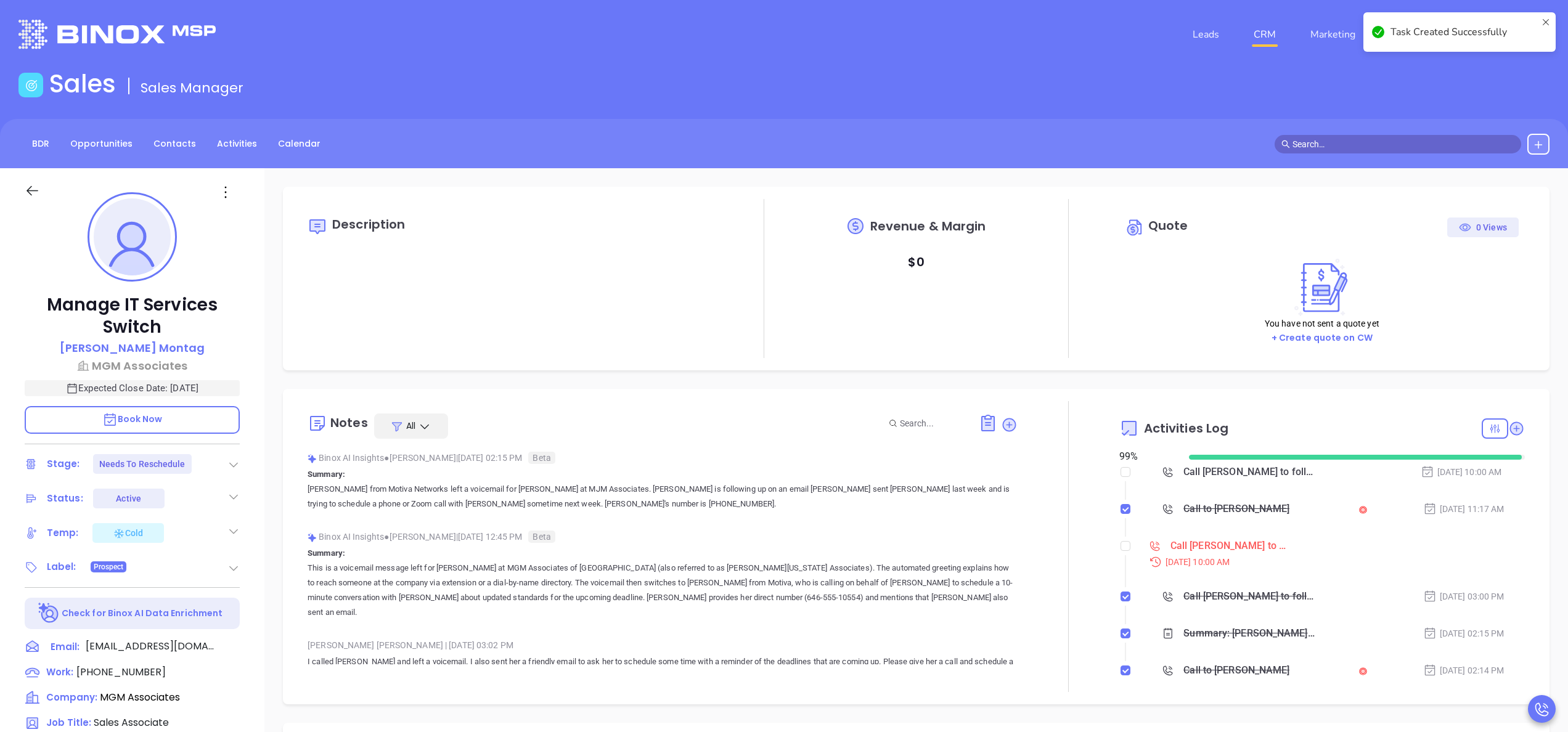
checkbox input "false"
click at [176, 392] on p "Expected Close Date: [DATE]" at bounding box center [132, 388] width 215 height 16
type input "[PERSON_NAME]"
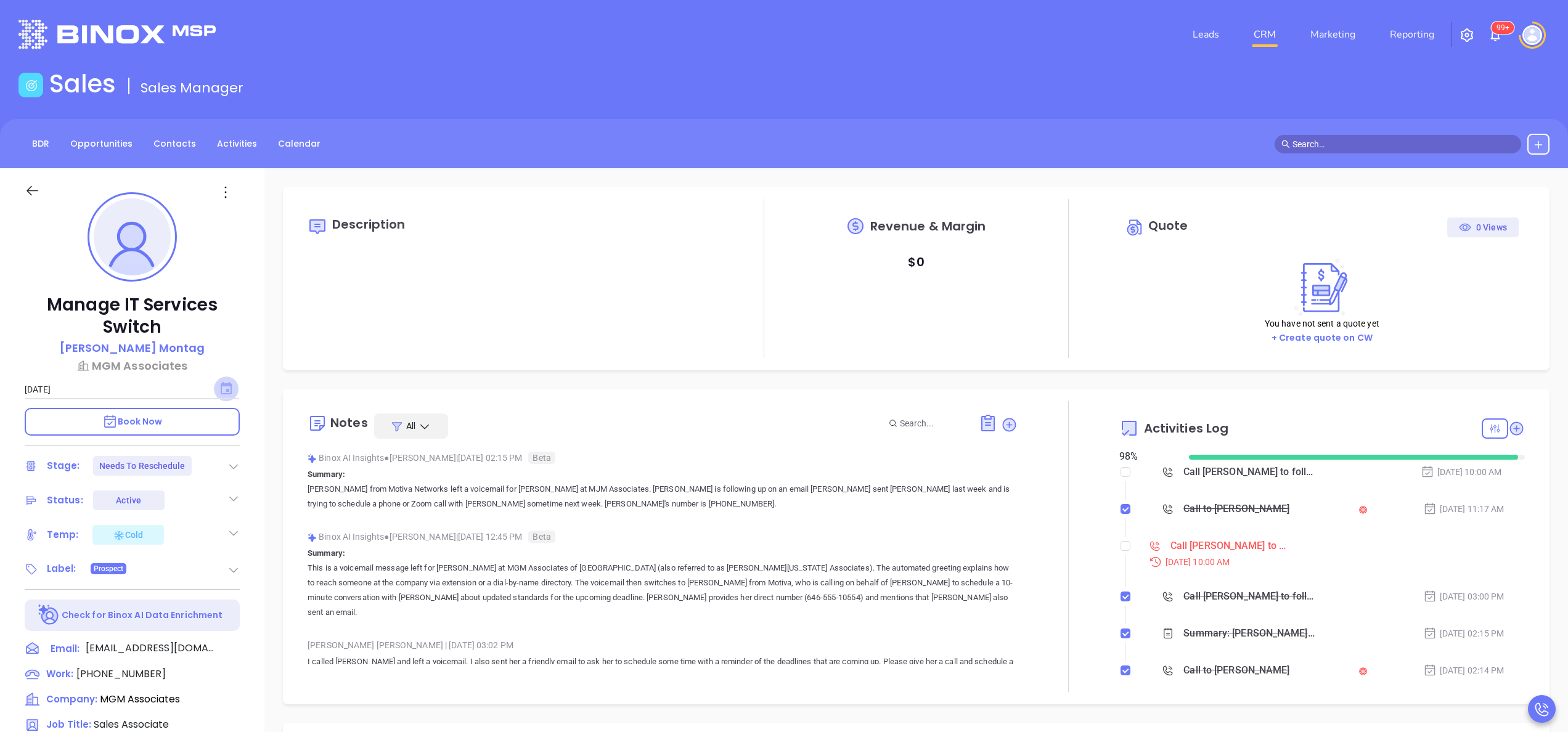
click at [223, 386] on icon "Choose date, selected date is Sep 30, 2025" at bounding box center [225, 388] width 11 height 12
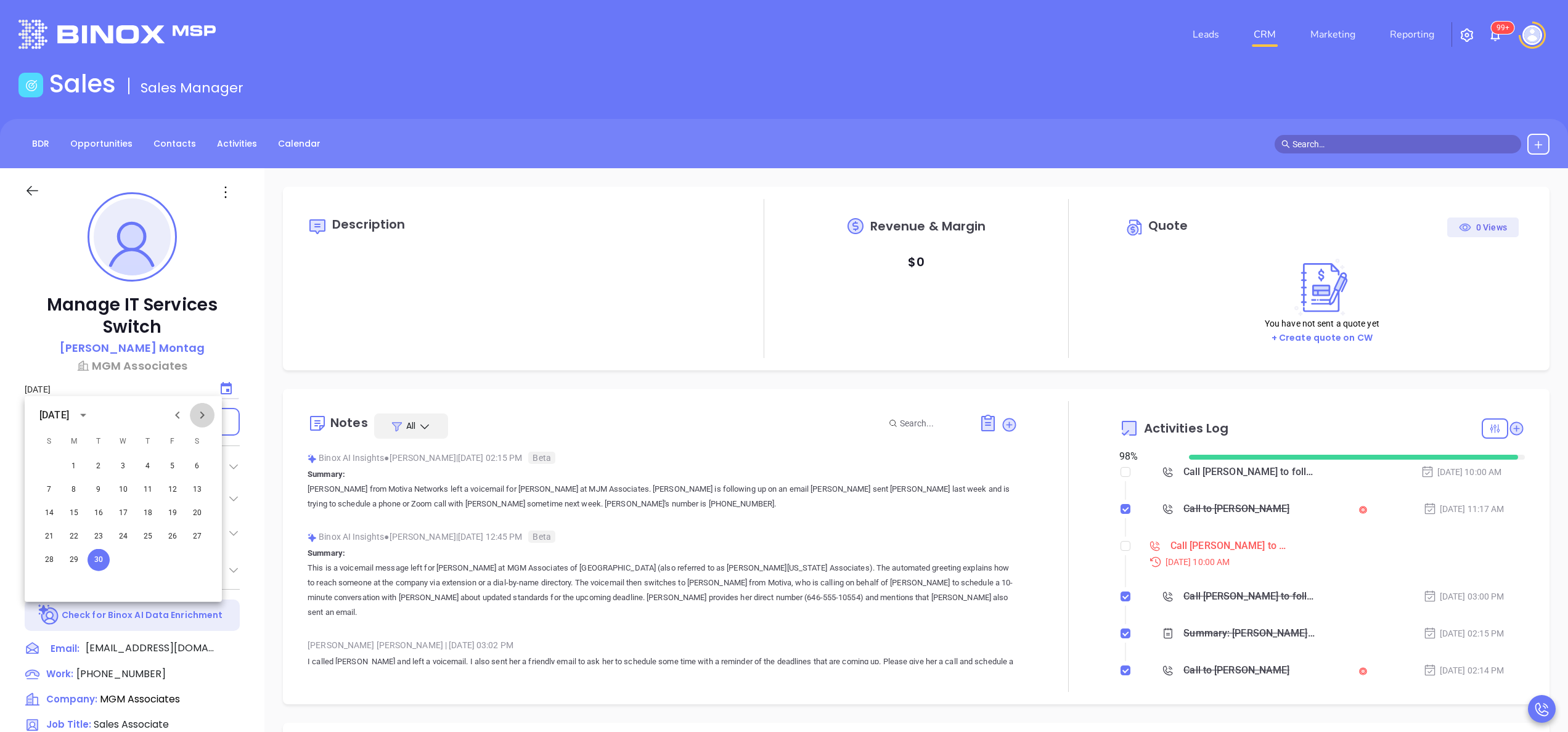
click at [211, 413] on button "Next month" at bounding box center [202, 415] width 25 height 25
click at [171, 465] on button "3" at bounding box center [172, 466] width 22 height 22
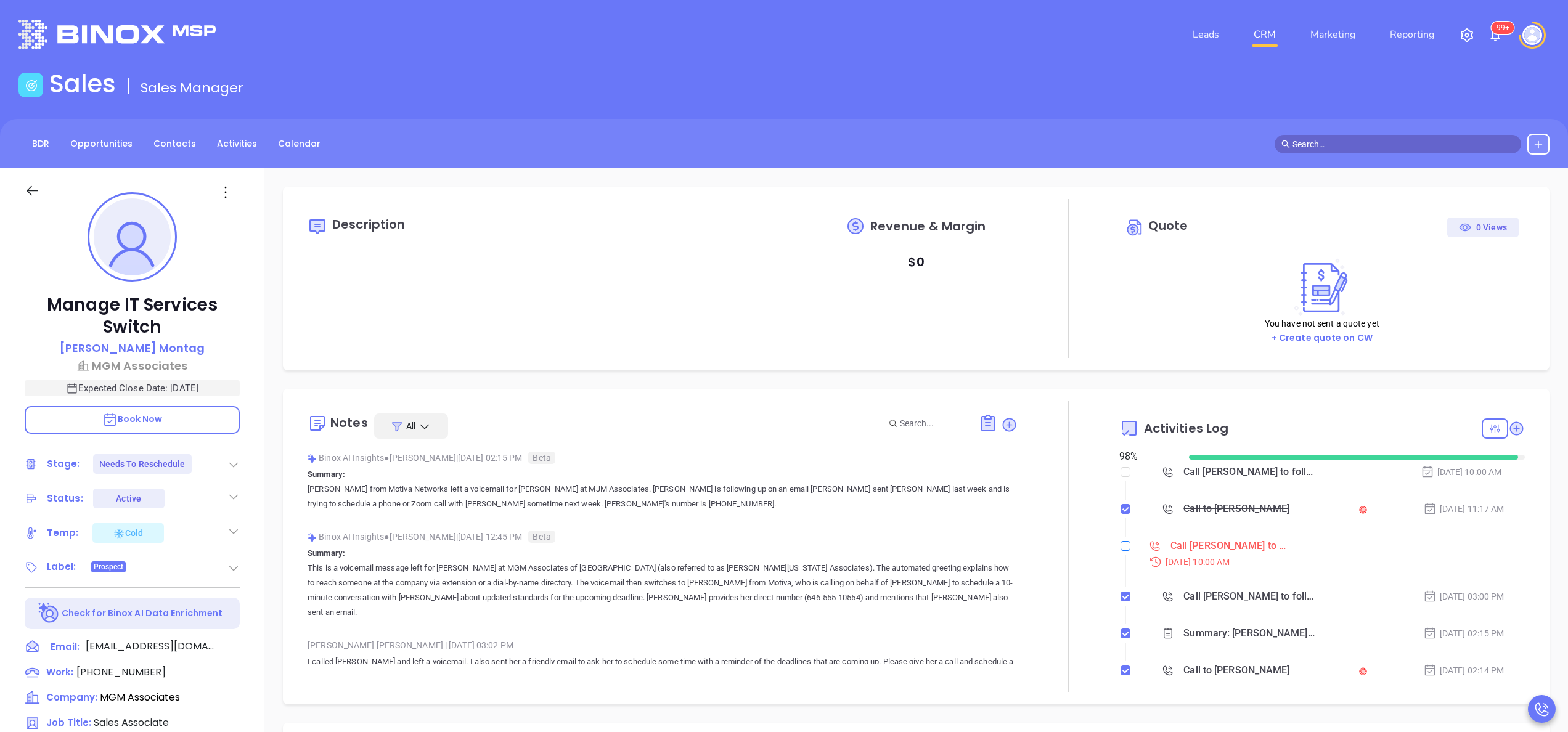
click at [1120, 541] on input "checkbox" at bounding box center [1125, 545] width 10 height 10
checkbox input "true"
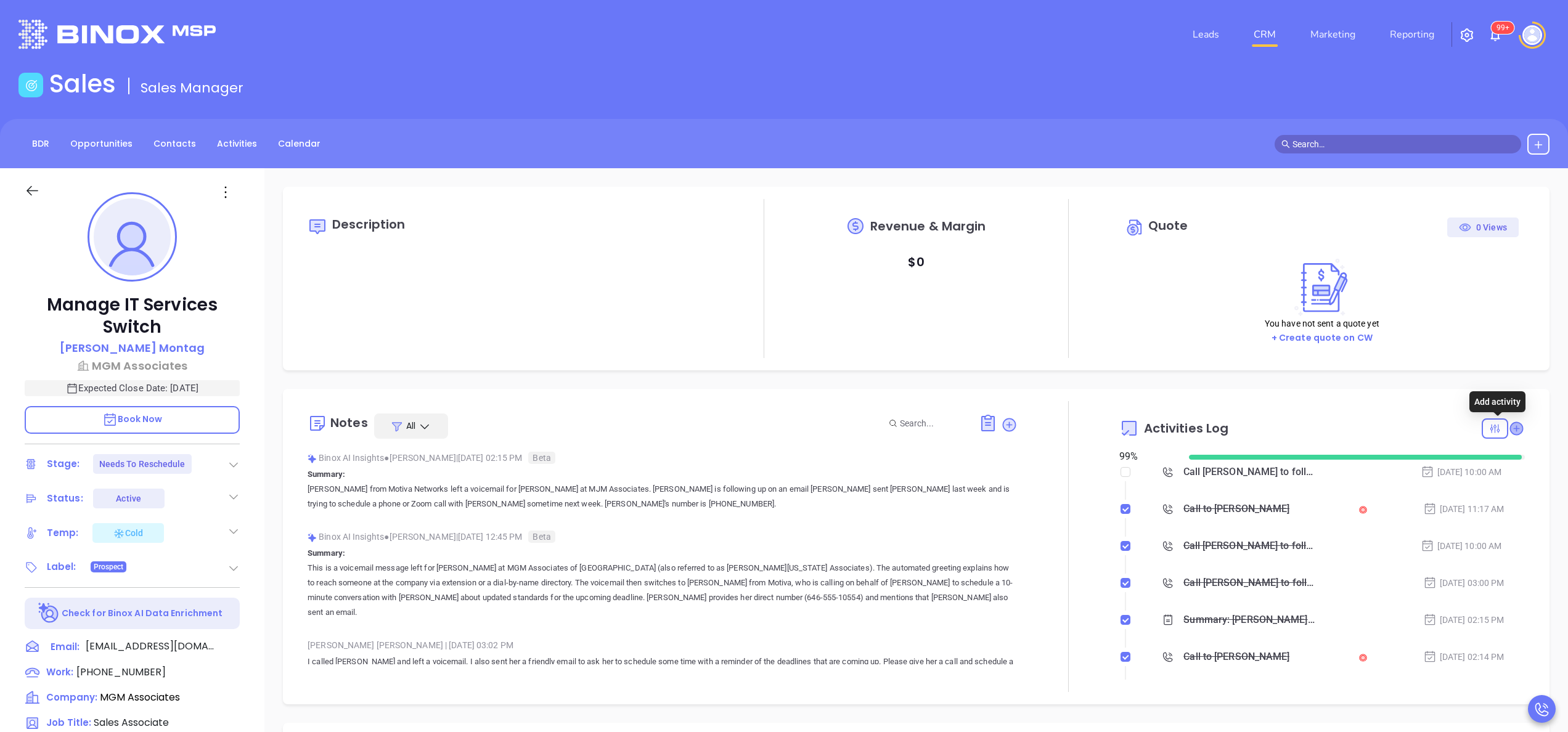
click at [1510, 432] on icon at bounding box center [1516, 428] width 12 height 12
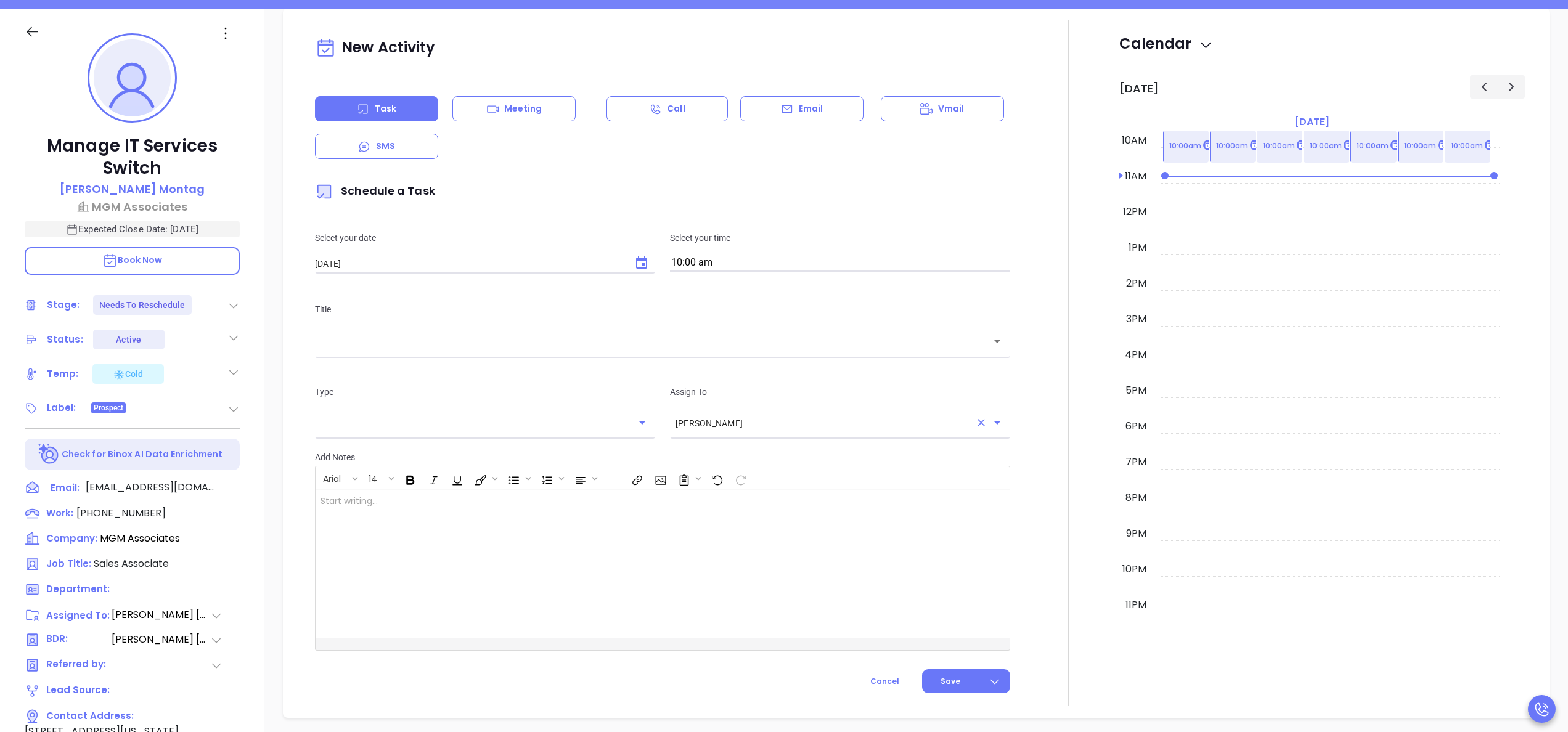
scroll to position [168, 0]
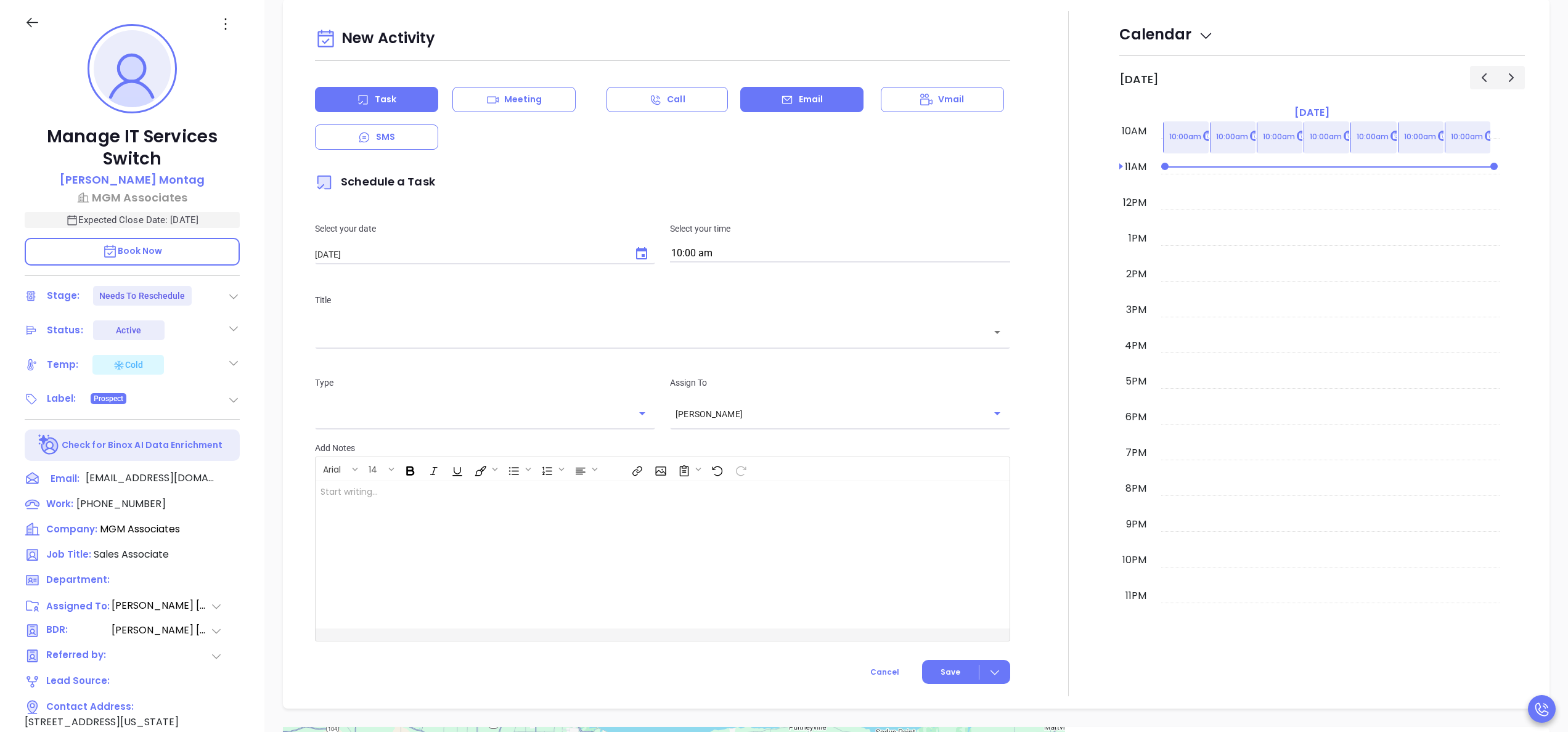
click at [799, 105] on p "Email" at bounding box center [811, 100] width 25 height 13
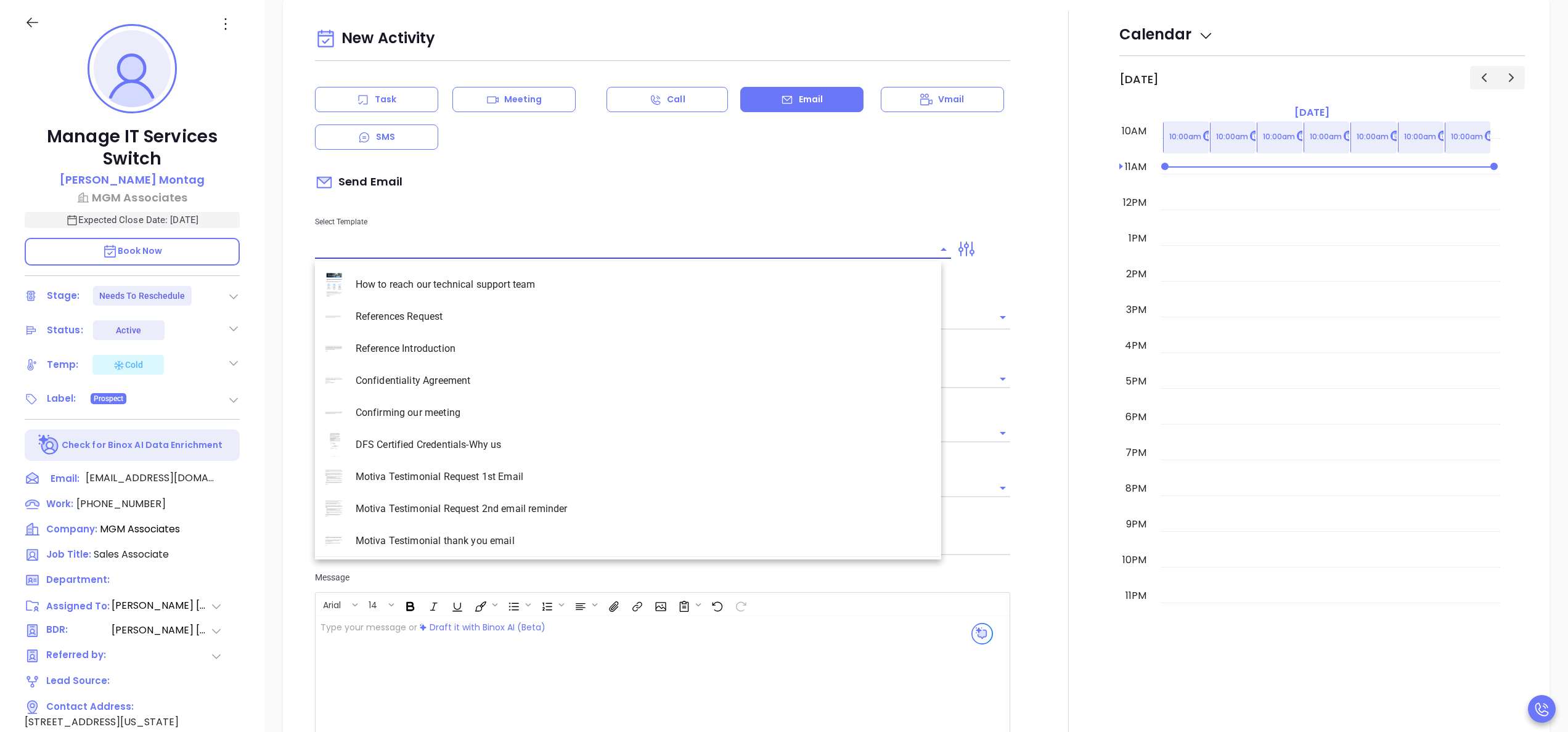
type input "[PERSON_NAME]"
click at [514, 247] on input "text" at bounding box center [623, 249] width 618 height 18
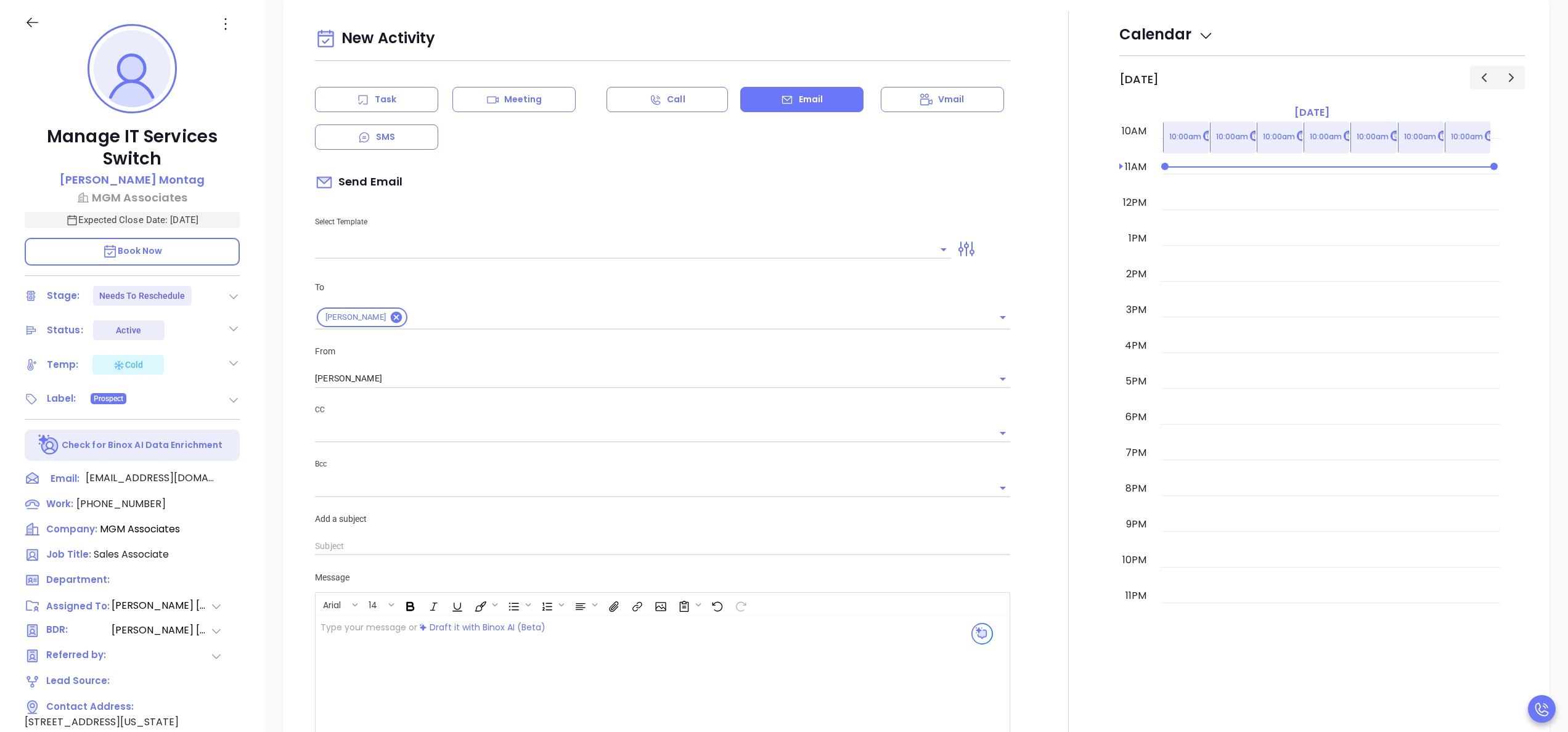
click at [260, 451] on div "Manage IT Services Switch Rachel Montag MGM Associates Expected Close Date: Oct…" at bounding box center [132, 457] width 264 height 915
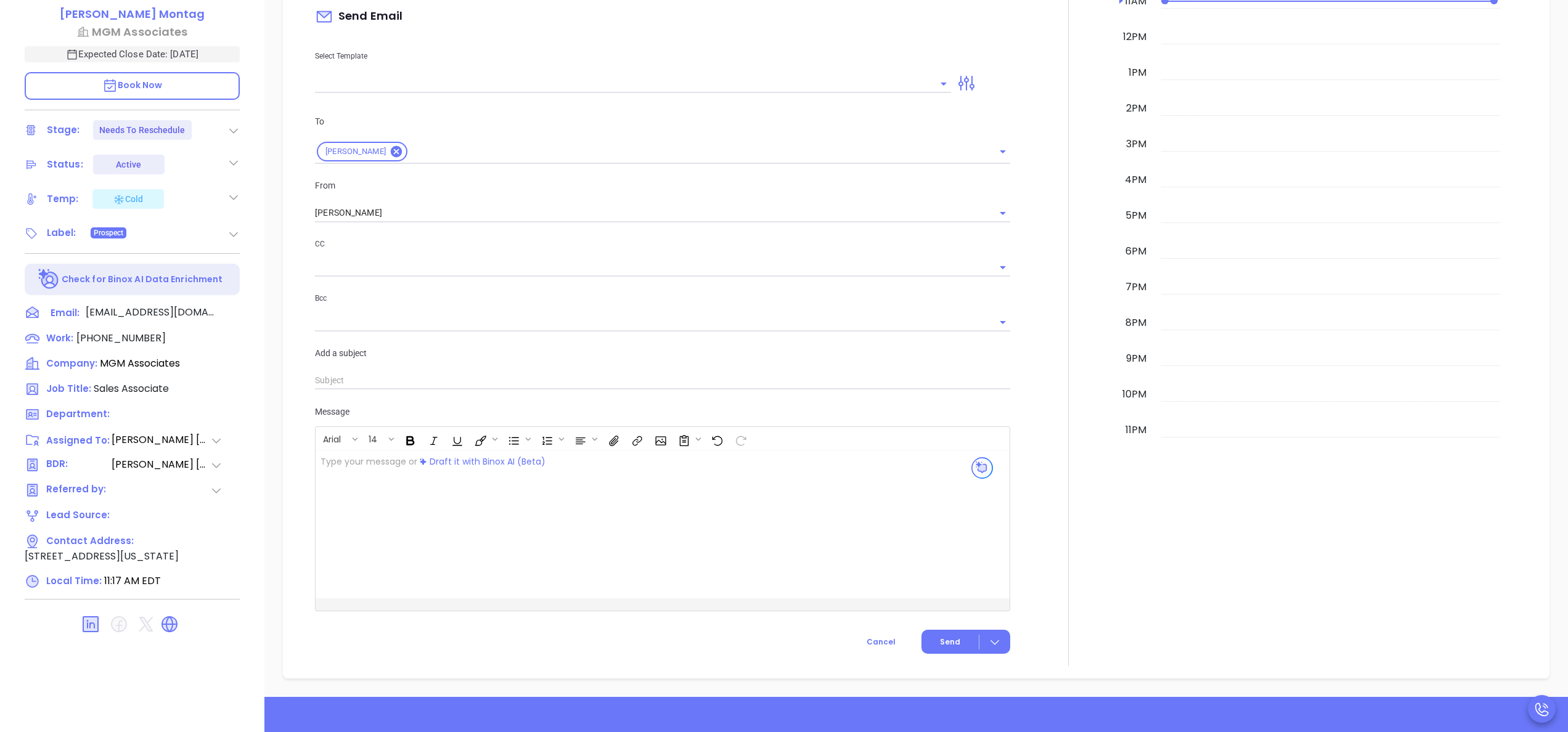
scroll to position [351, 0]
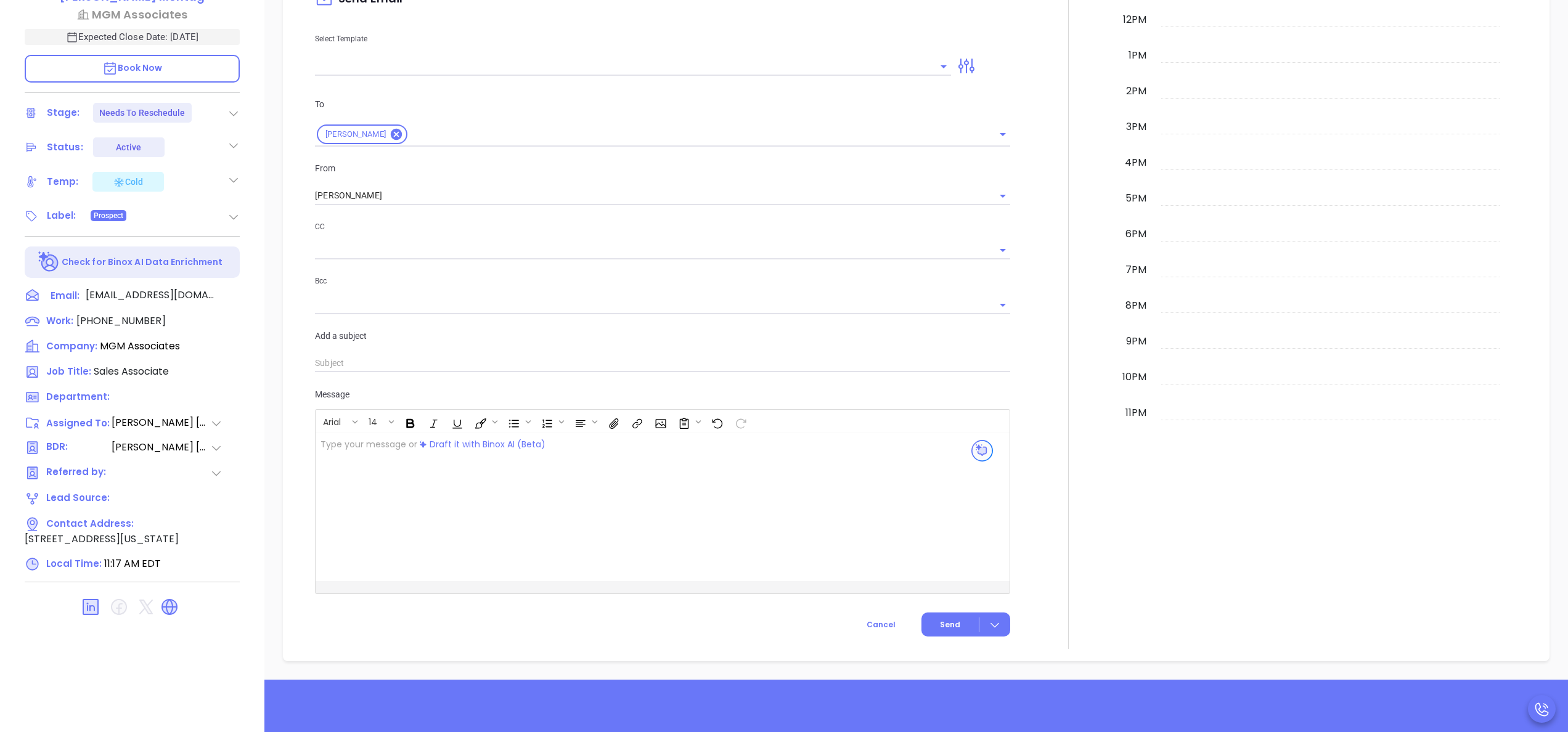
click at [1034, 492] on div at bounding box center [1068, 238] width 102 height 821
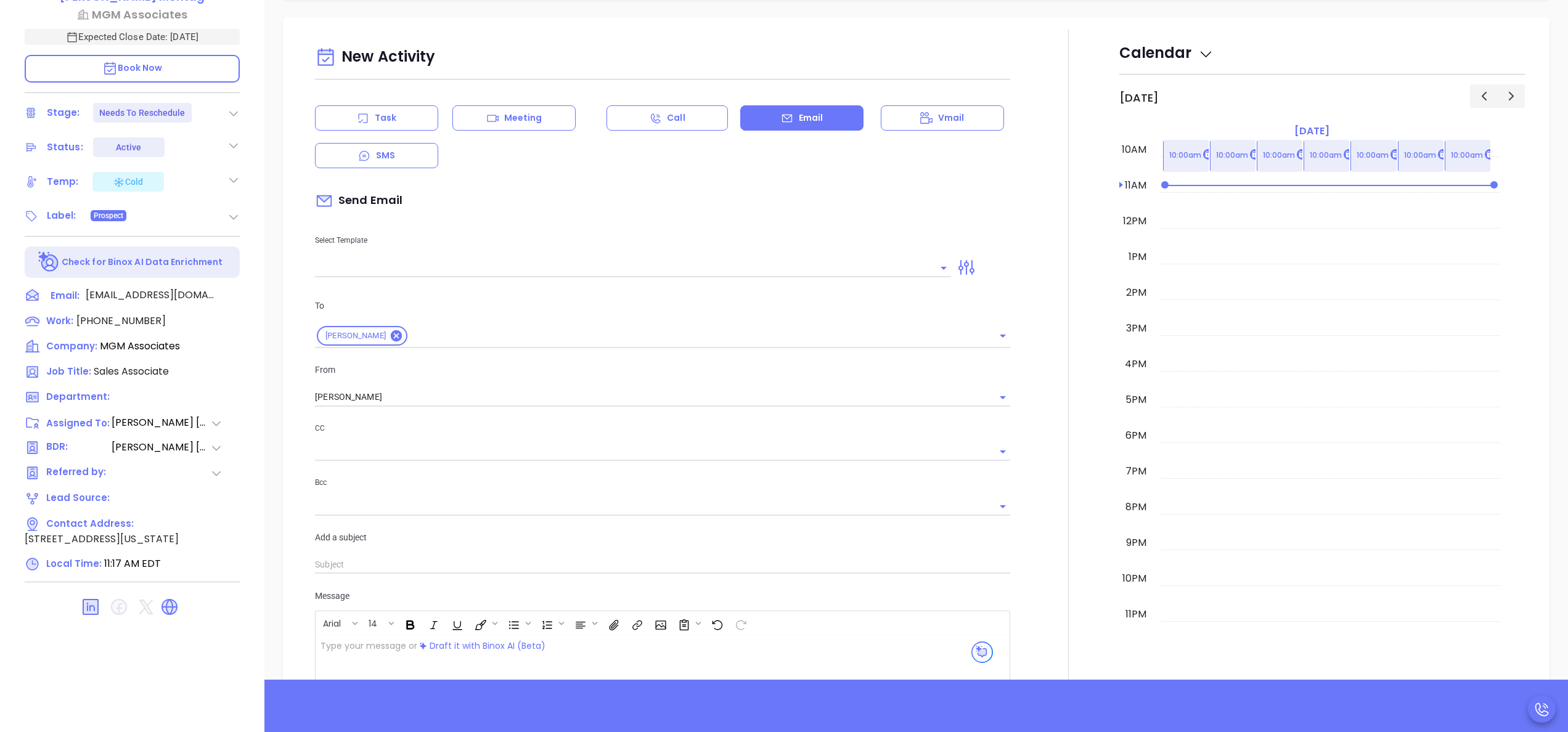
scroll to position [722, 0]
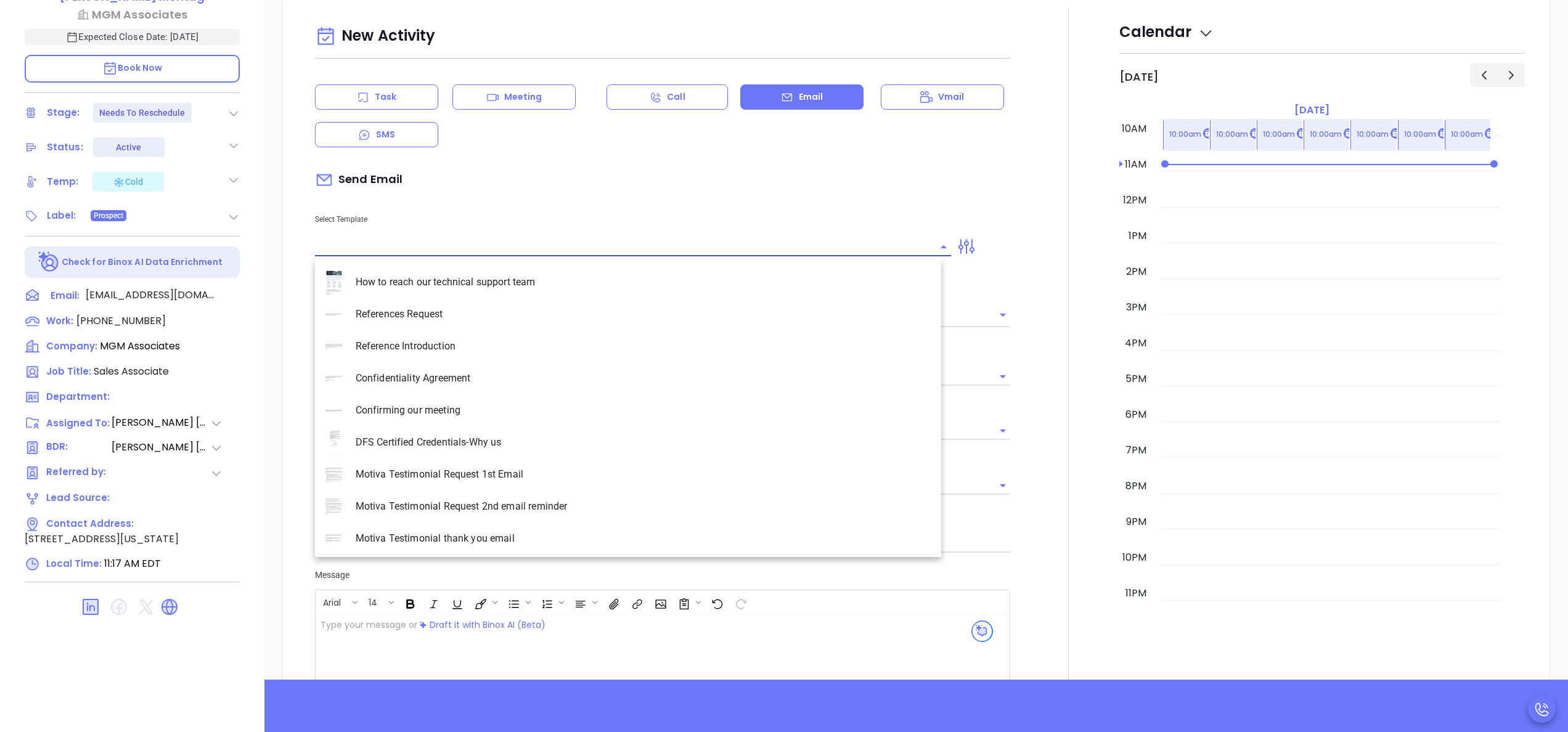
click at [567, 244] on input "text" at bounding box center [623, 247] width 618 height 18
type input "u"
type input "t"
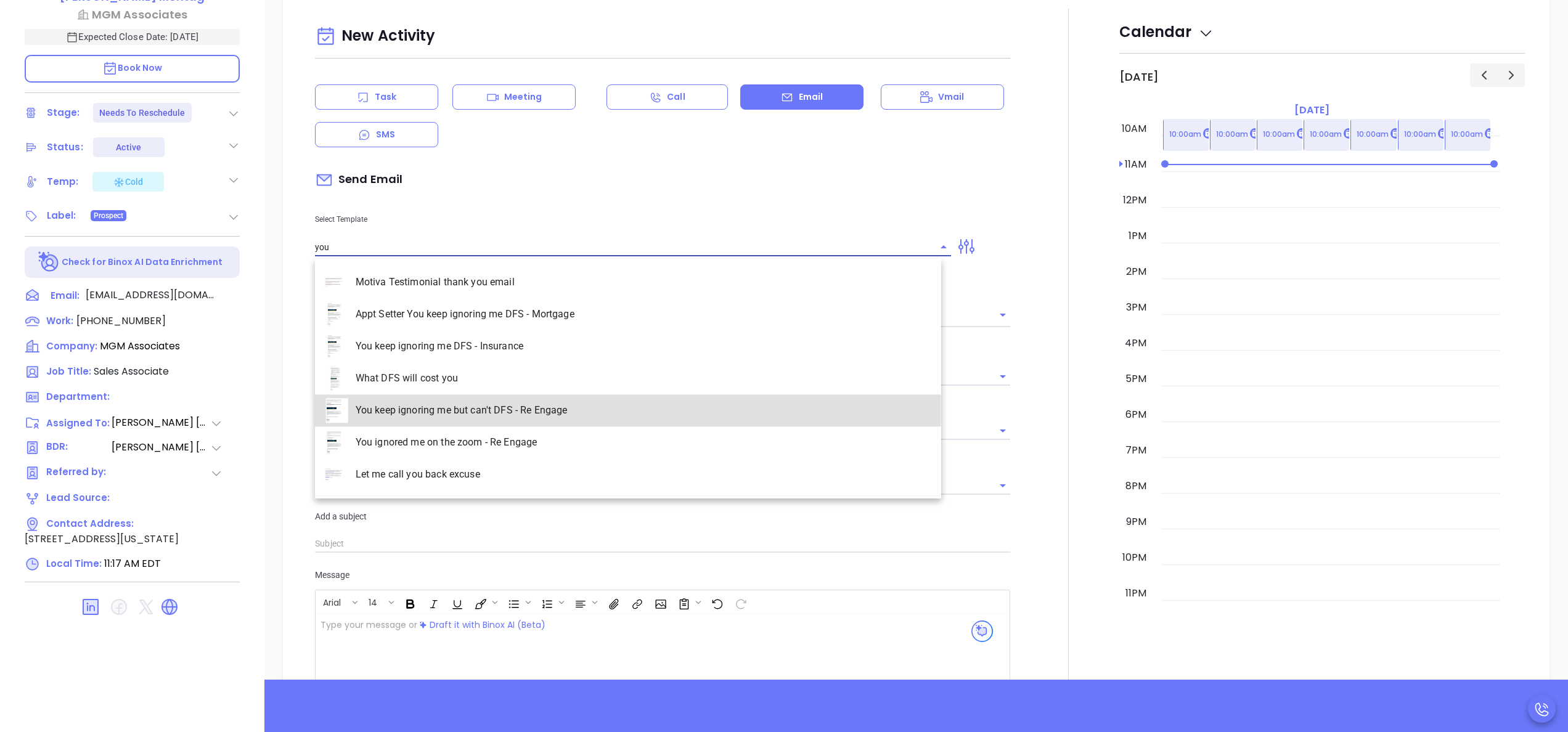
type input "You keep ignoring me but can't DFS - Re Engage"
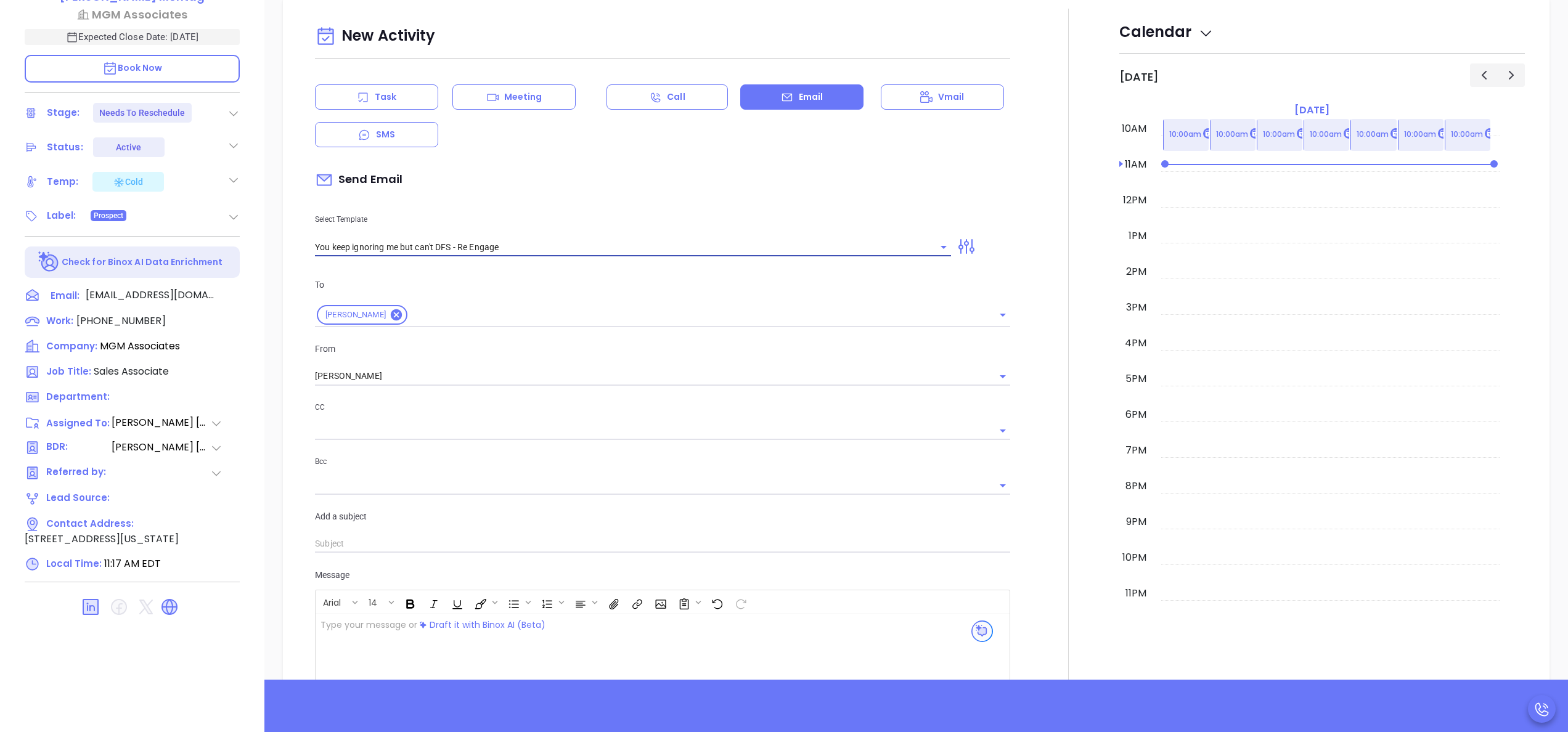
type input "Rachel, this customer ignored me, but they couldn't DFS"
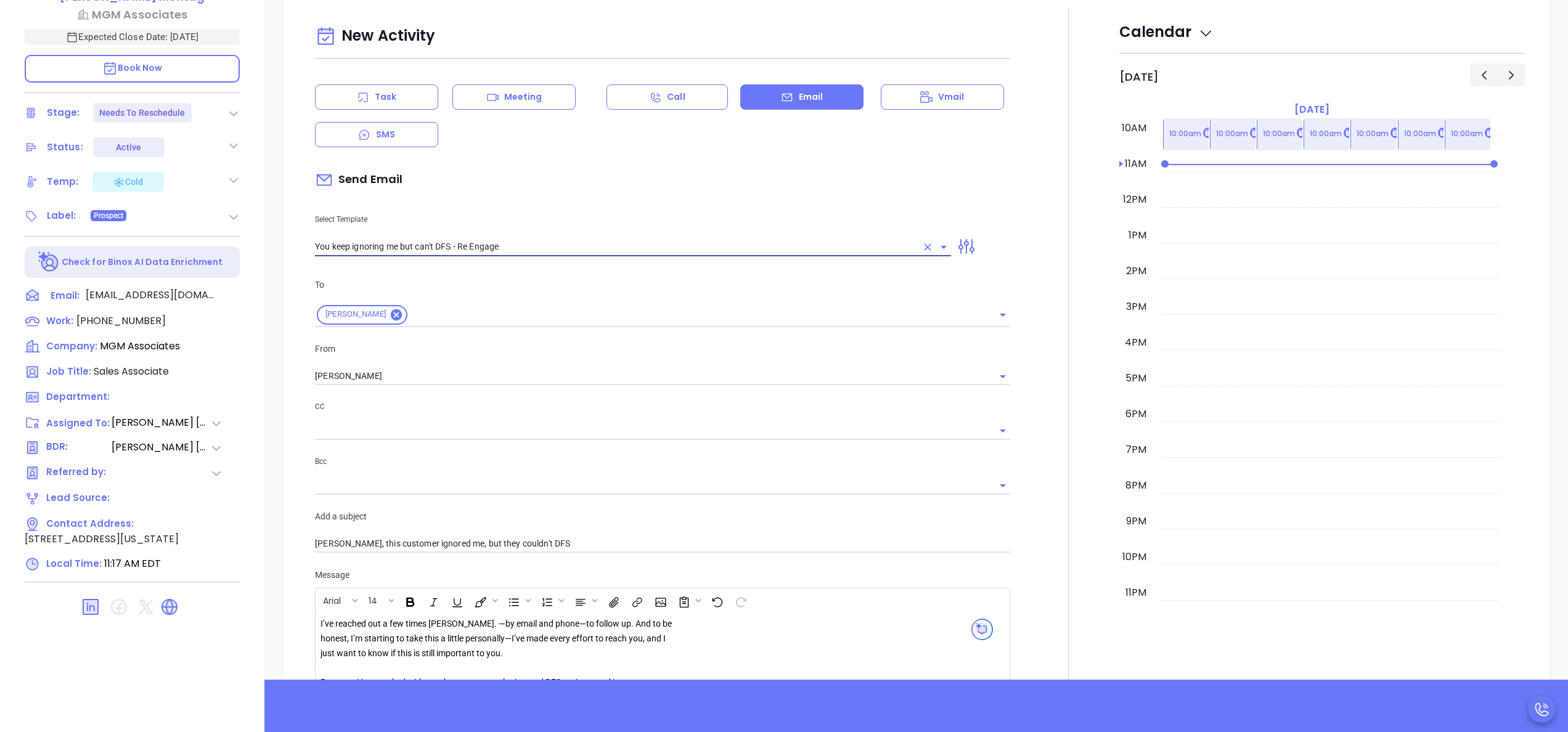
type input "You keep ignoring me but can't DFS - Re Engage"
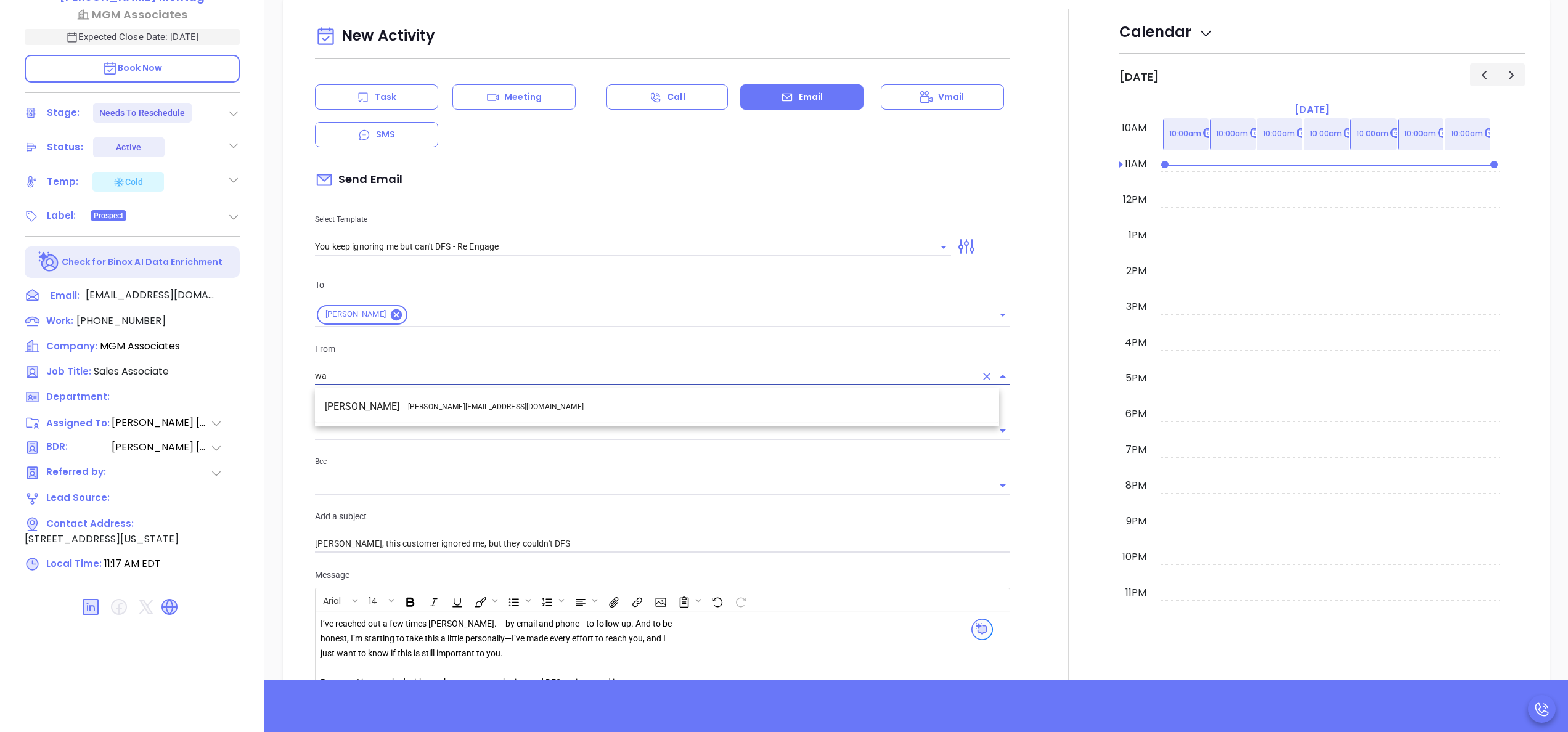
click at [430, 404] on span "- [PERSON_NAME][EMAIL_ADDRESS][DOMAIN_NAME]" at bounding box center [495, 406] width 178 height 11
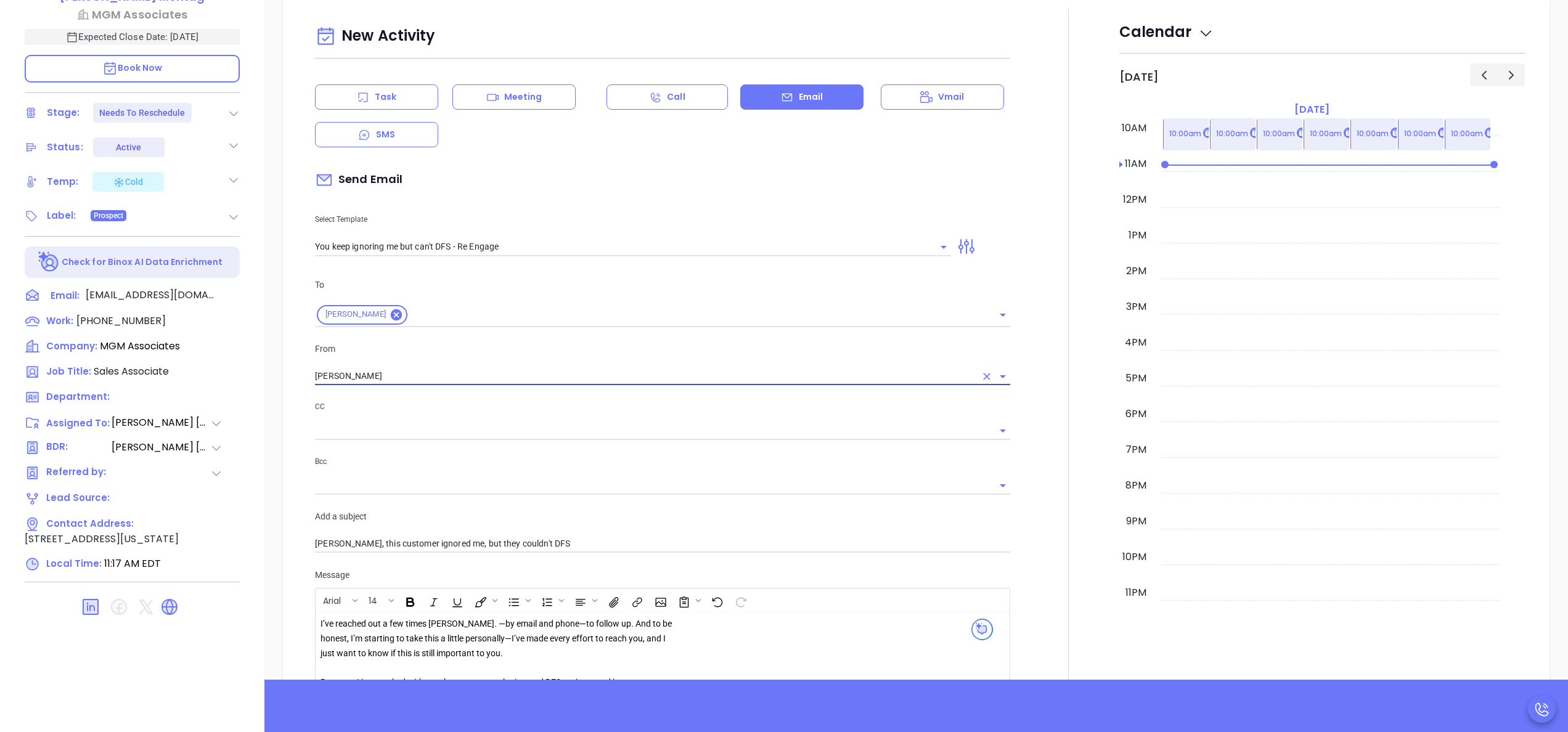
type input "[PERSON_NAME]"
click at [1034, 456] on div at bounding box center [1068, 595] width 102 height 1172
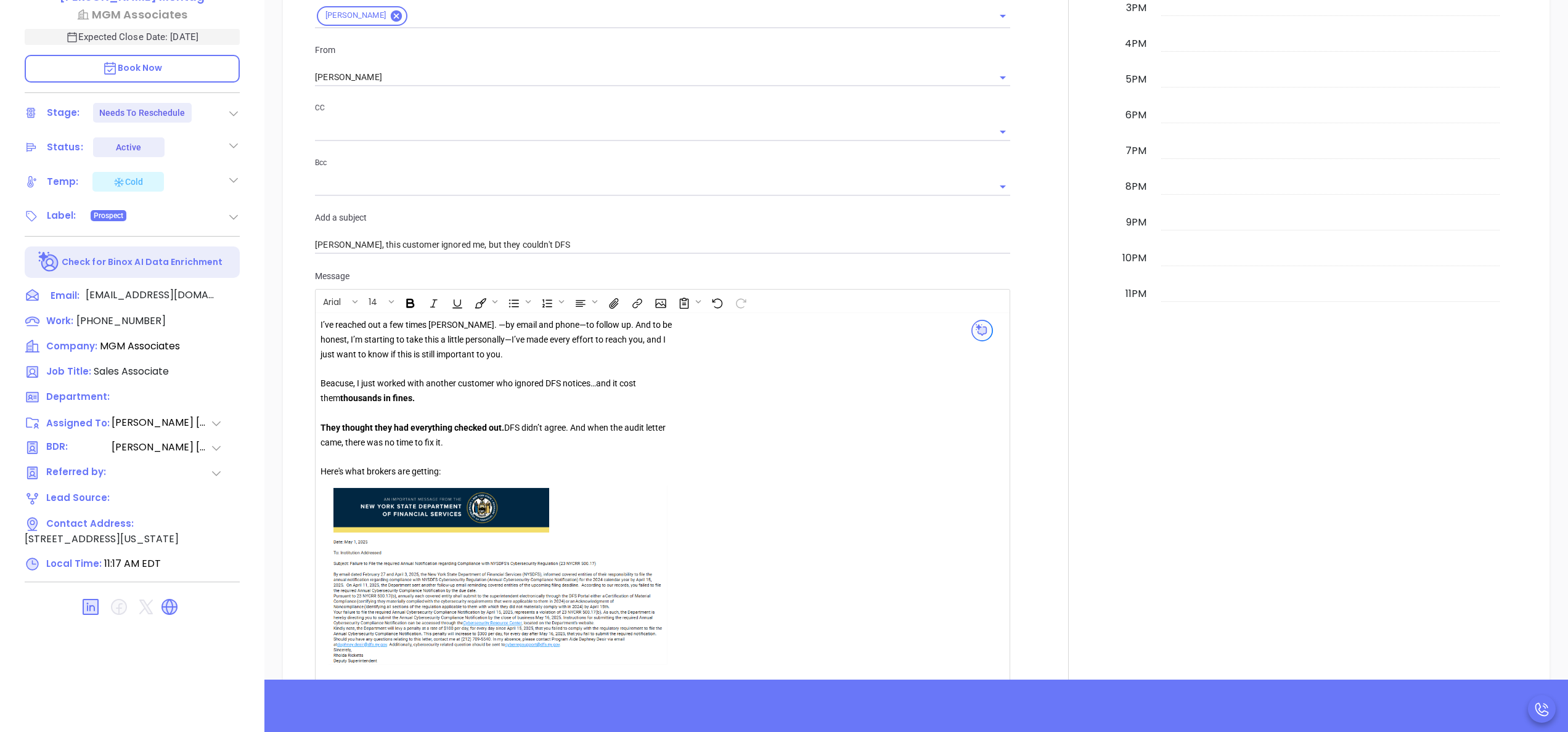
scroll to position [1068, 0]
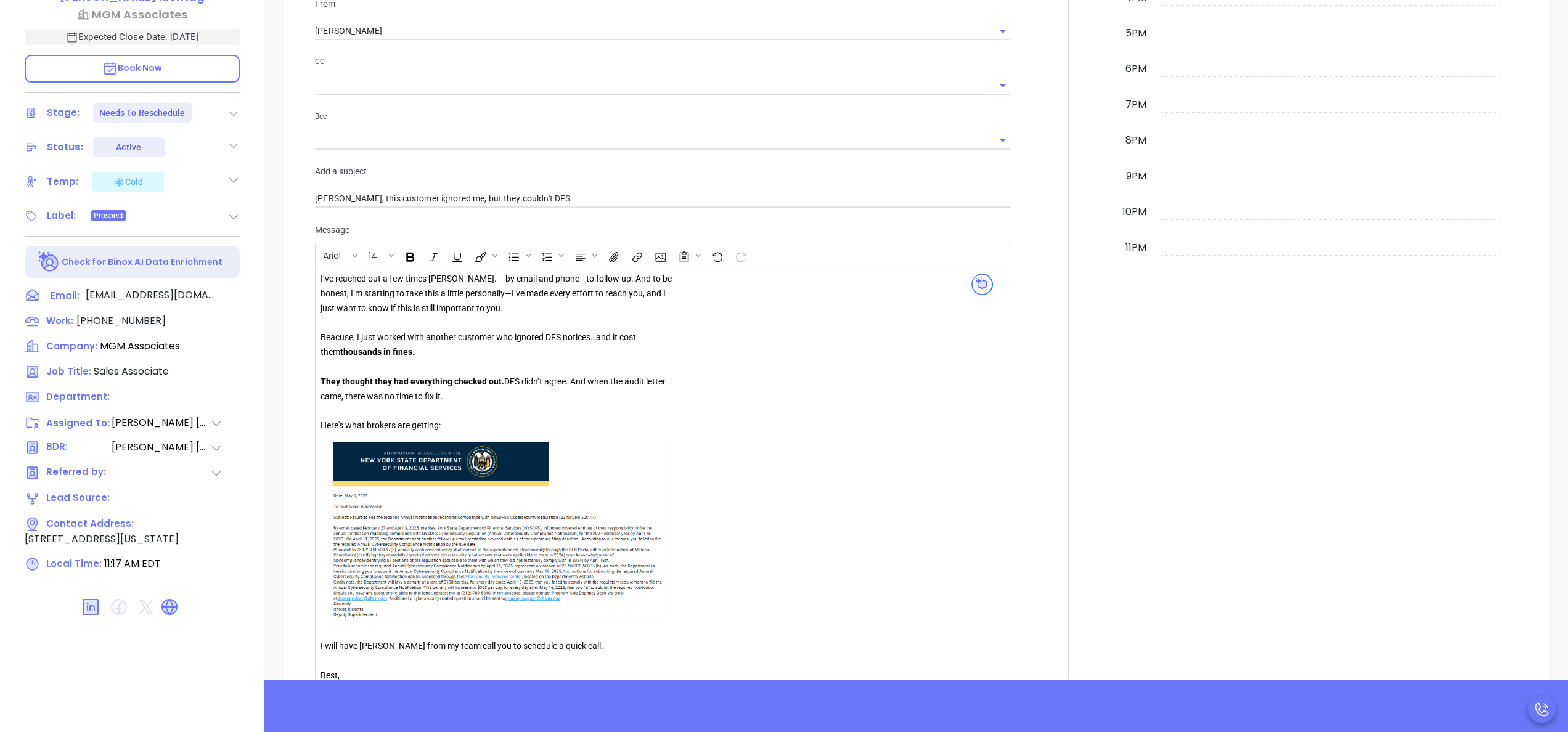
click at [799, 419] on div "I’ve reached out a few times Rachel. —by email and phone—to follow up. And t o …" at bounding box center [638, 517] width 636 height 491
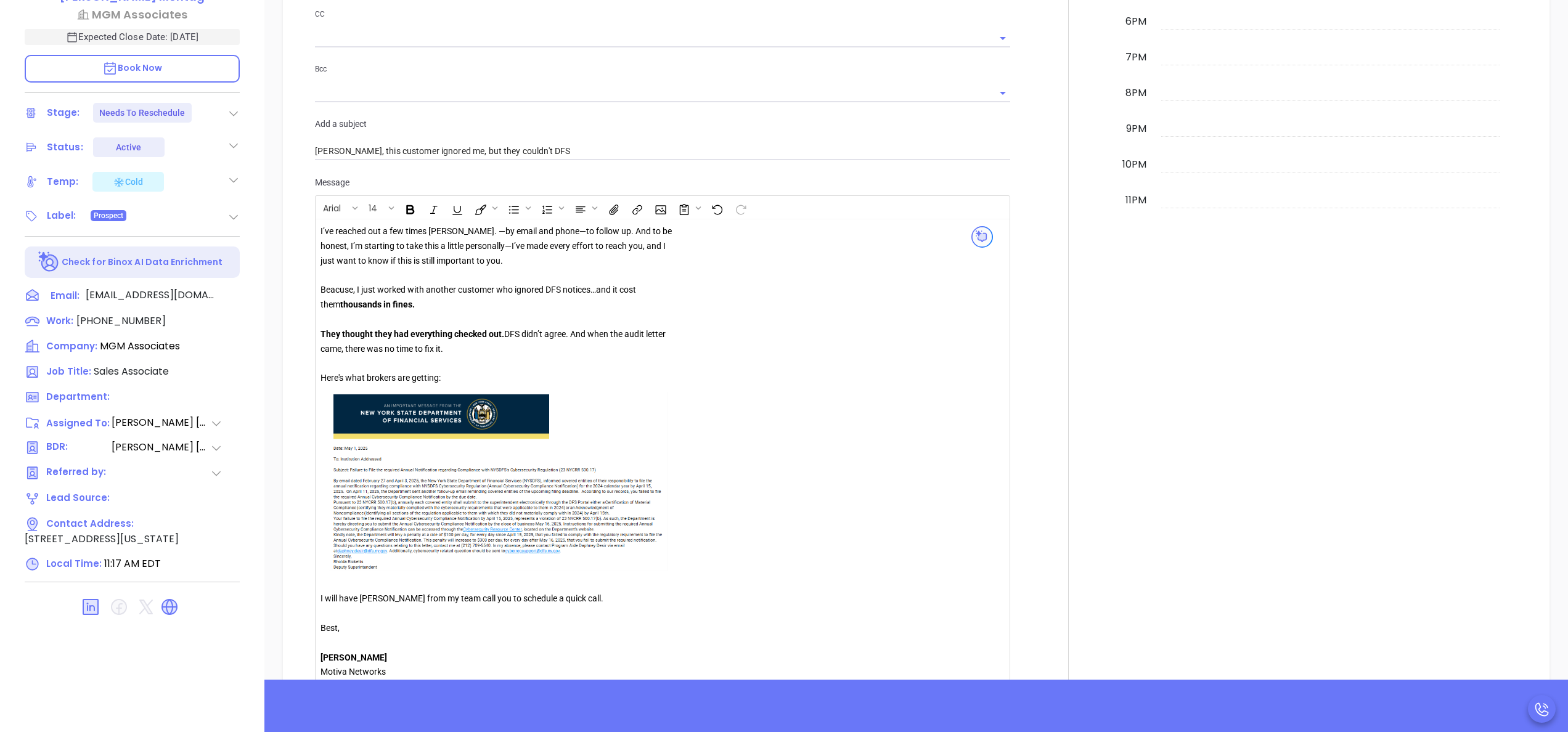
scroll to position [1147, 0]
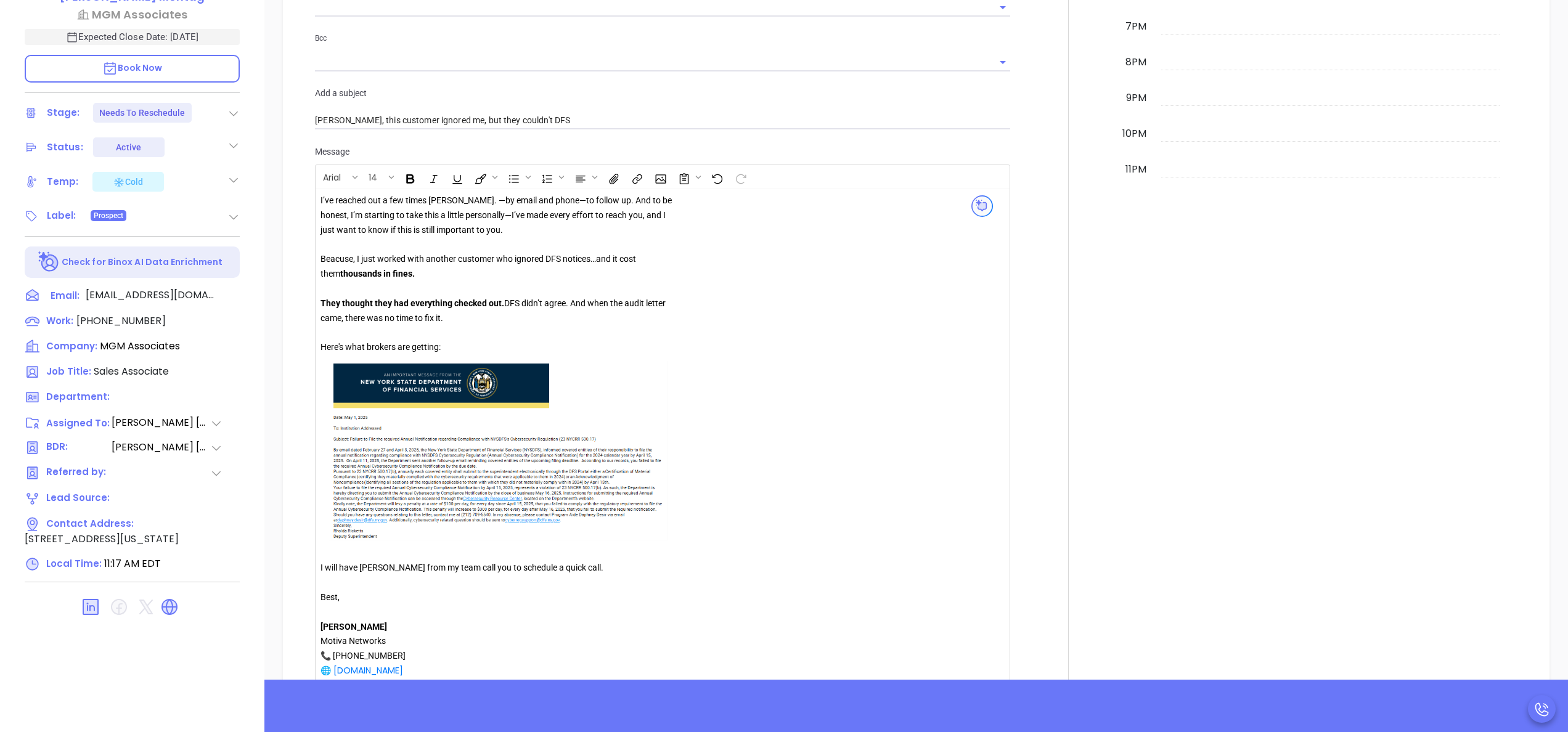
click at [1031, 400] on div at bounding box center [1068, 171] width 102 height 1172
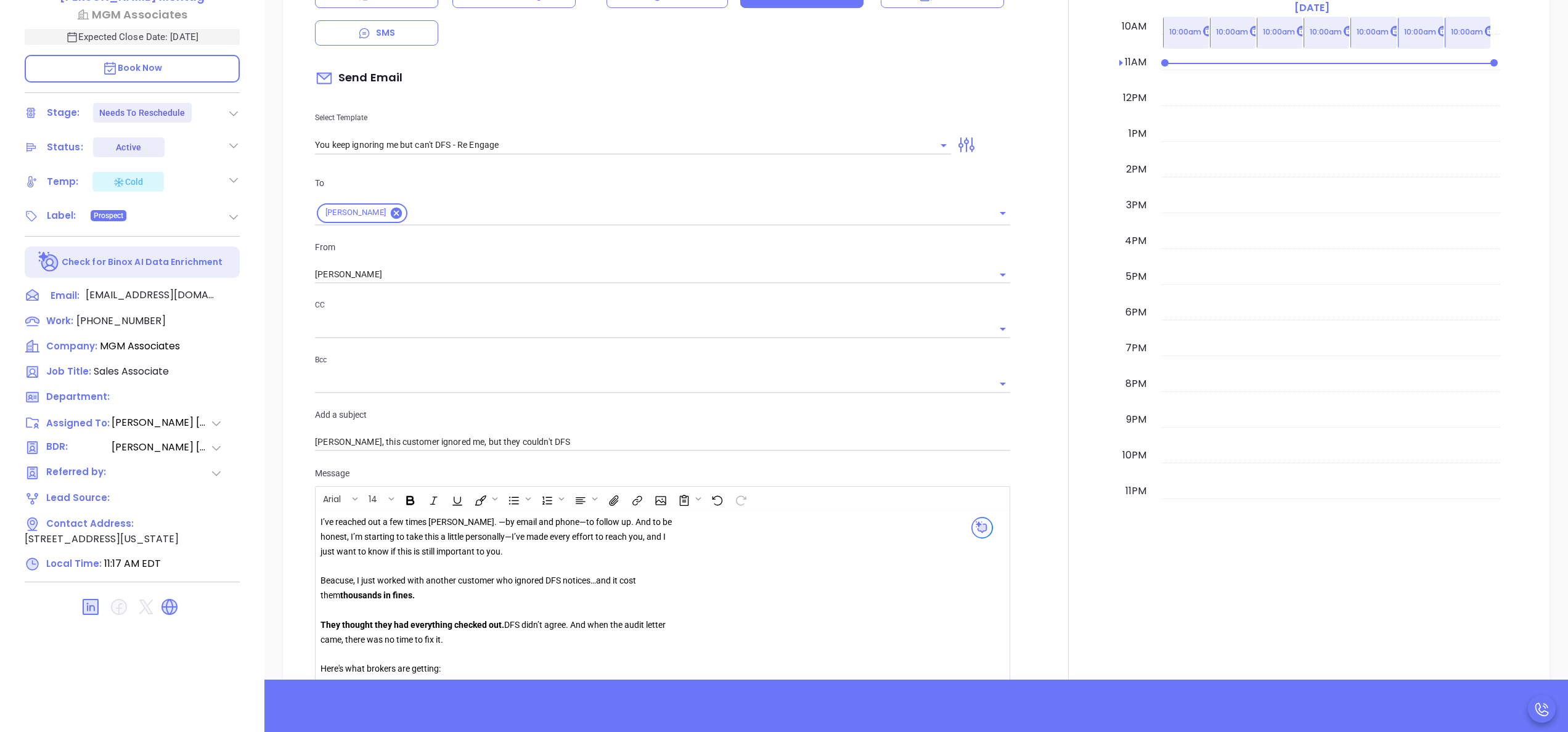
scroll to position [604, 0]
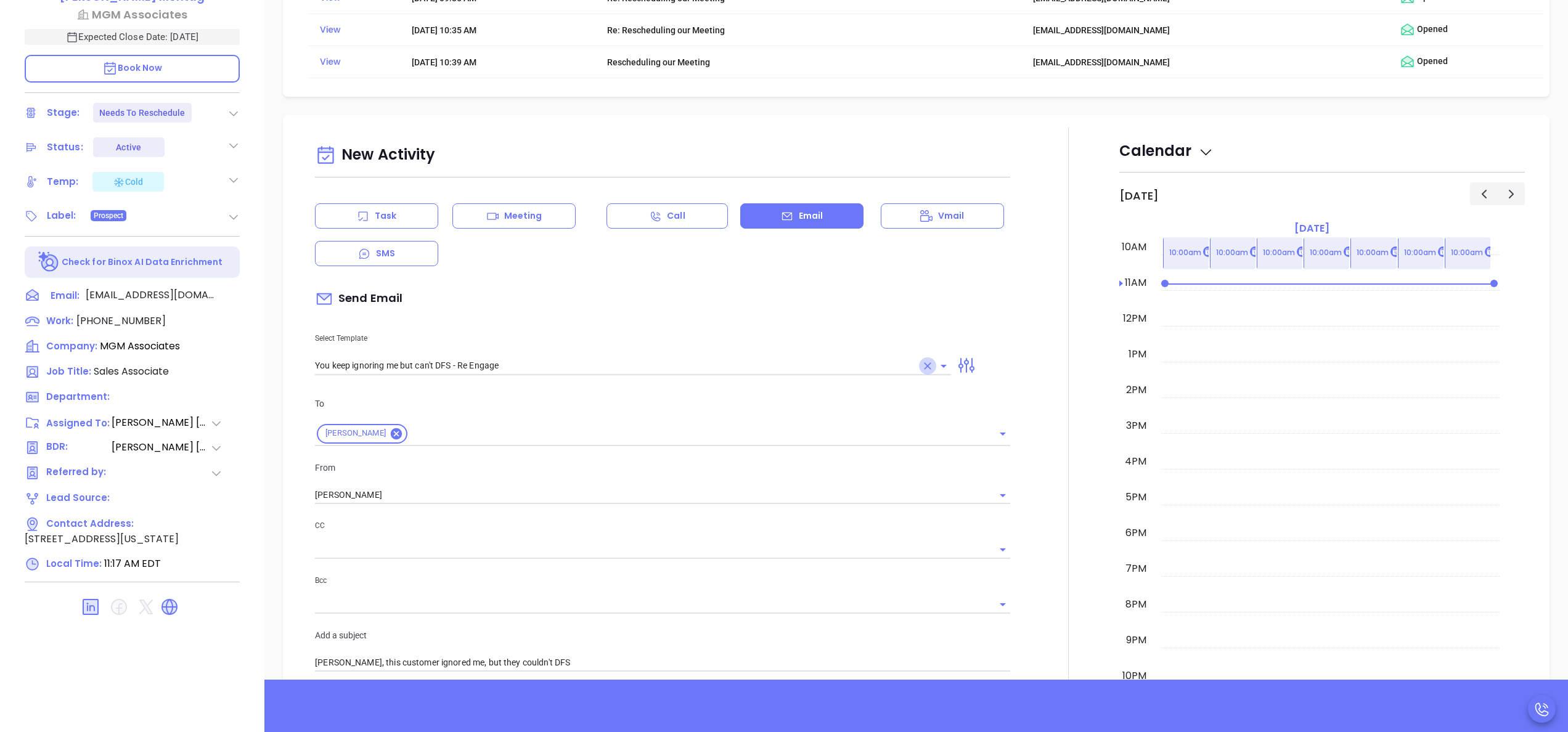
click at [922, 367] on icon "Clear" at bounding box center [927, 366] width 12 height 12
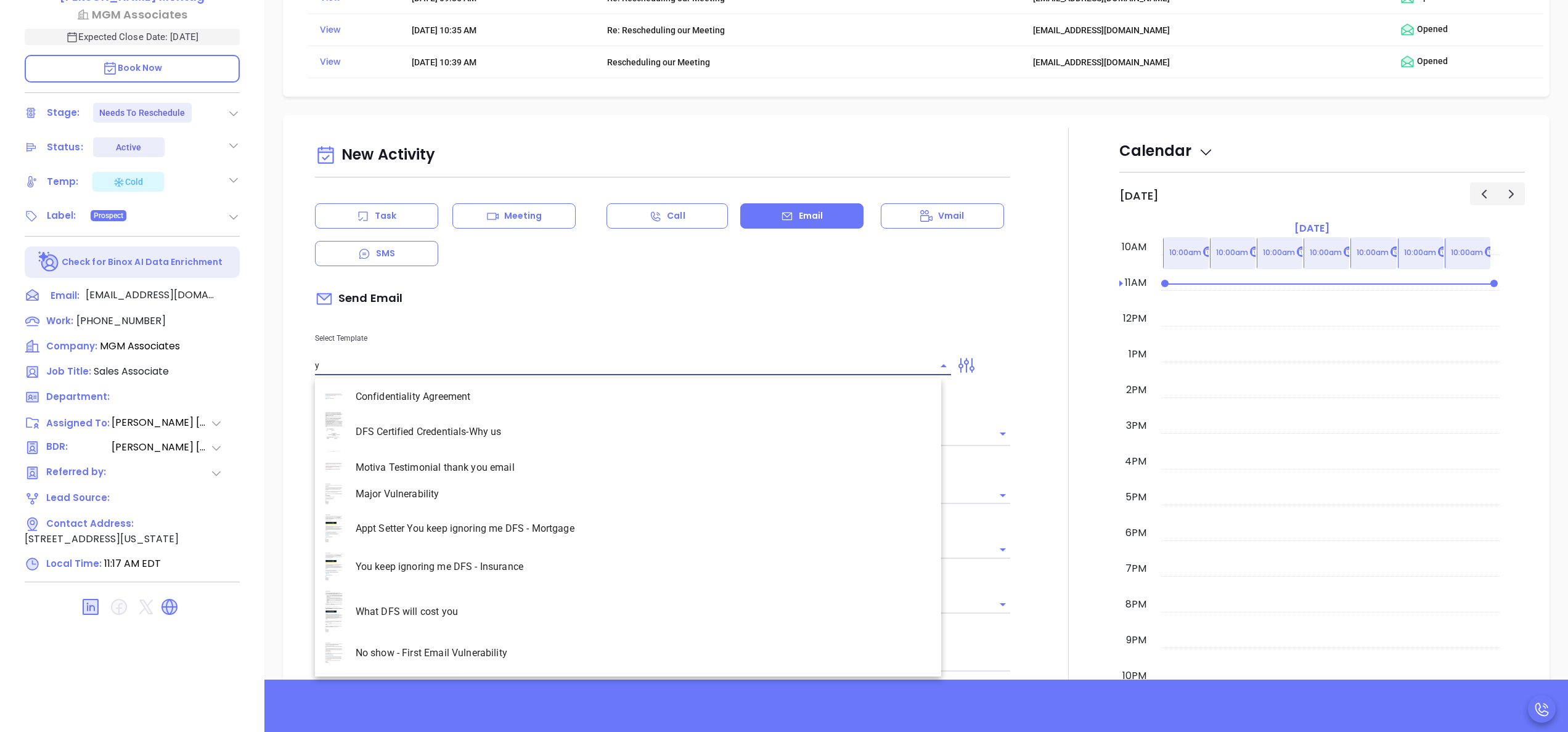
scroll to position [603, 0]
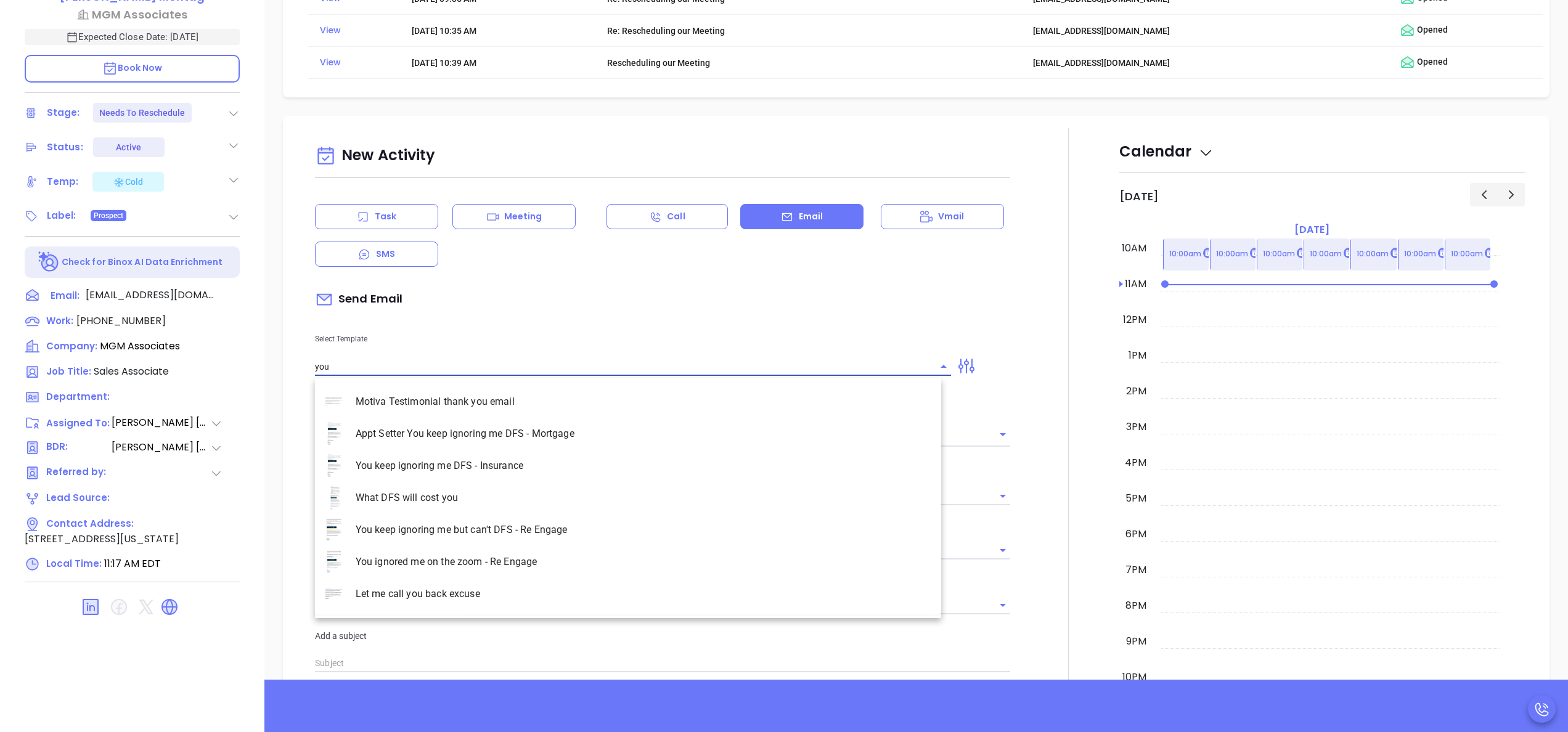
click at [530, 459] on li "You keep ignoring me DFS - Insurance" at bounding box center [628, 466] width 626 height 32
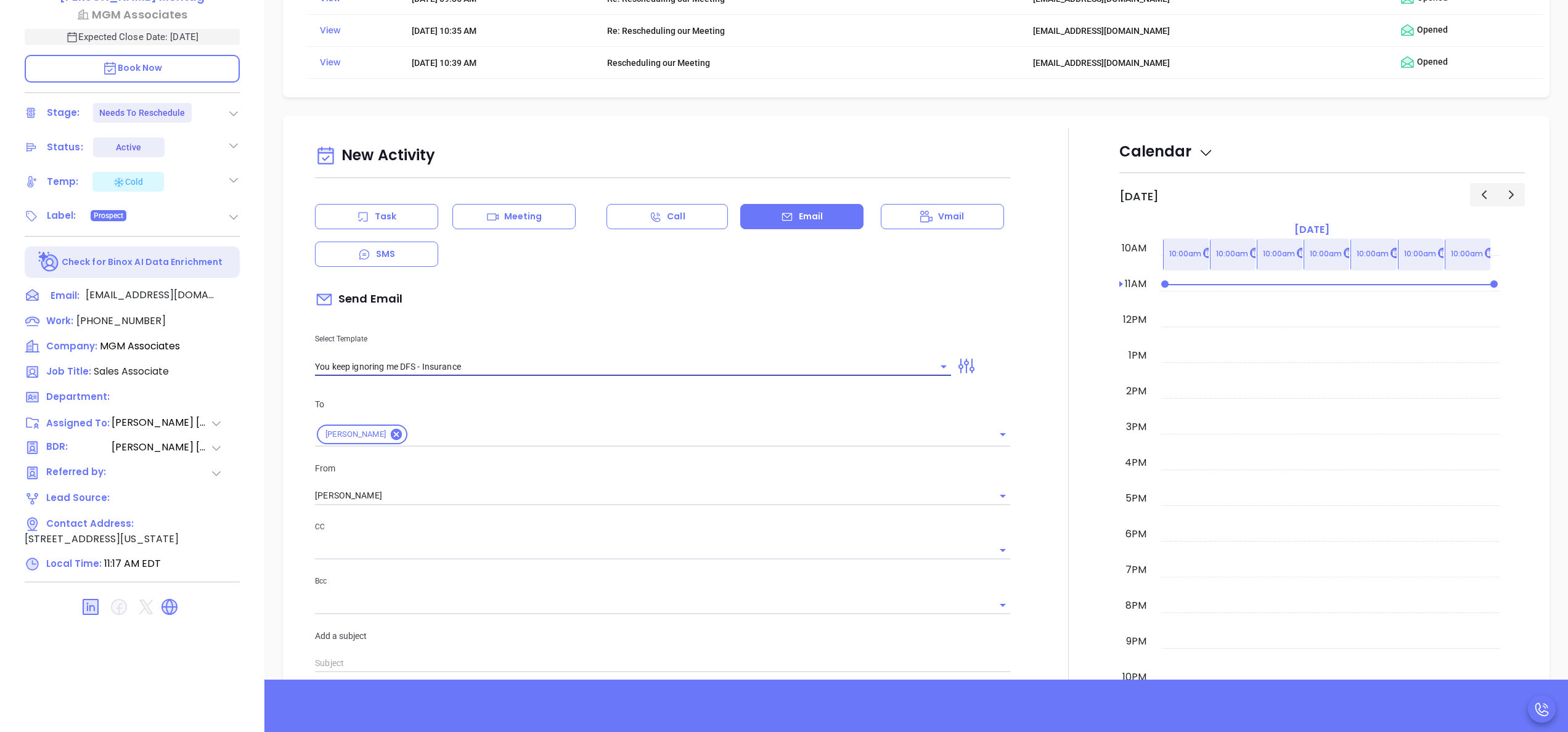
type input "You keep ignoring me DFS - Insurance"
type input "Rachel, this customer ignored DFS notices and it cost them hundreds per day"
click at [1039, 531] on div at bounding box center [1068, 743] width 102 height 1231
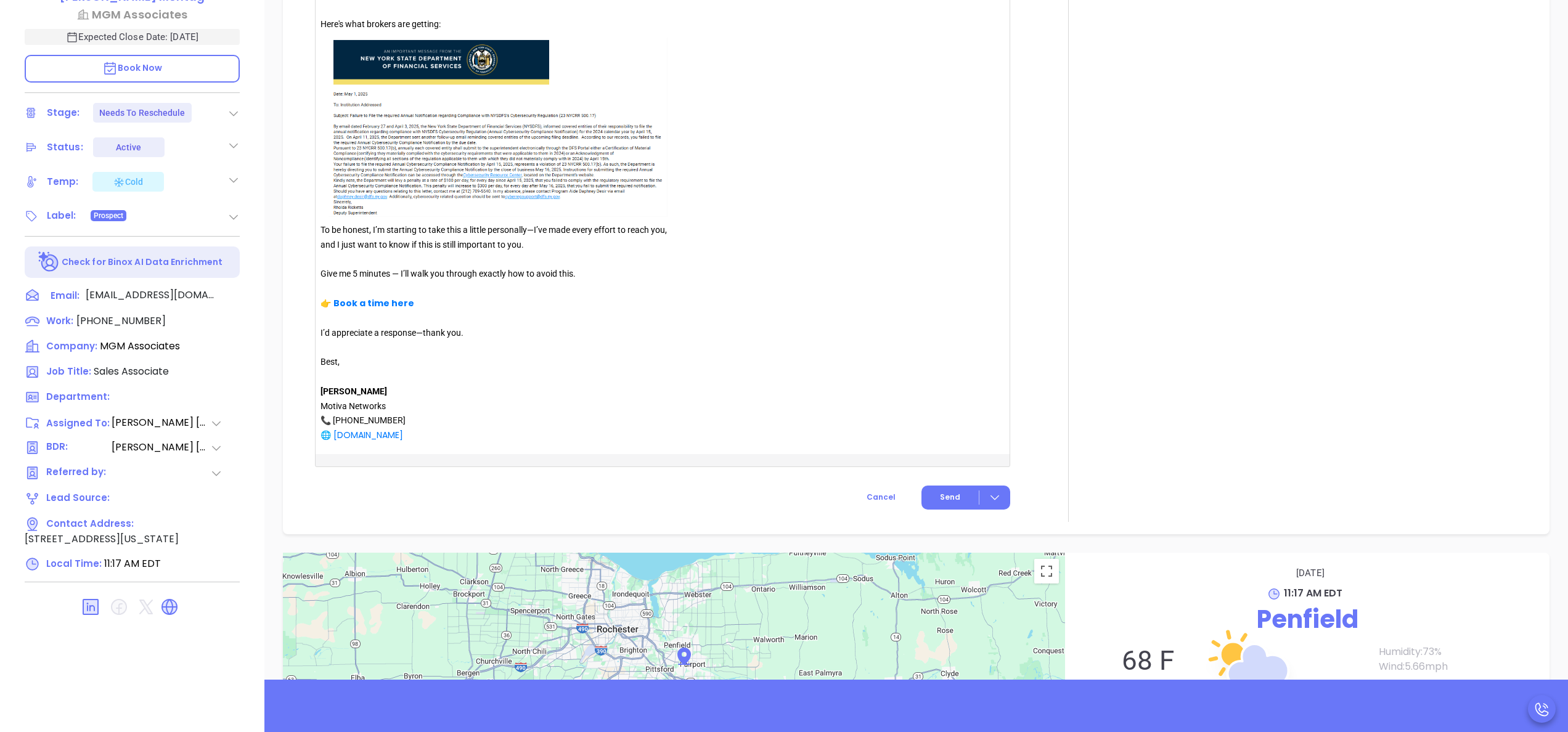
scroll to position [1541, 0]
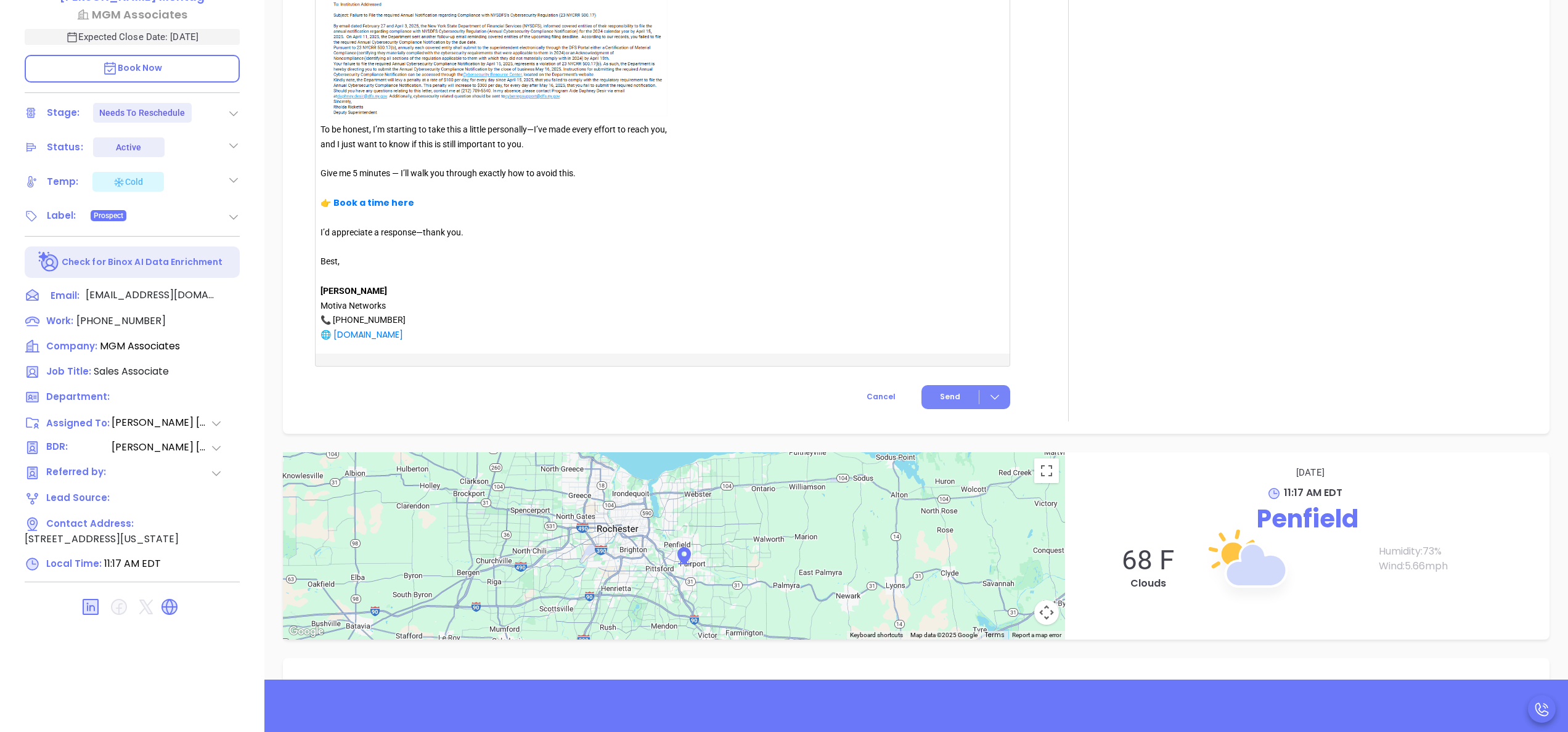
click at [945, 396] on span "Send" at bounding box center [950, 397] width 20 height 11
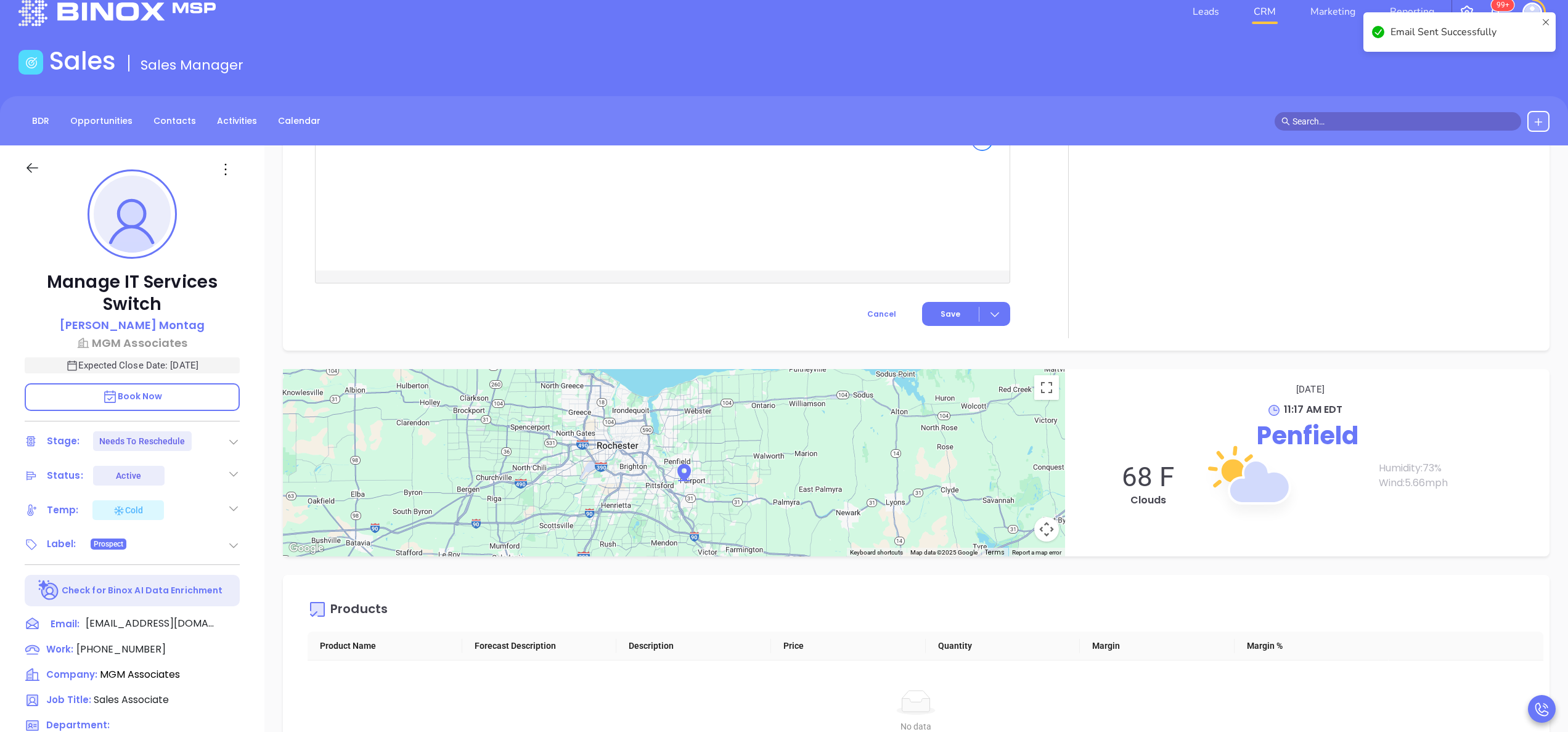
scroll to position [0, 0]
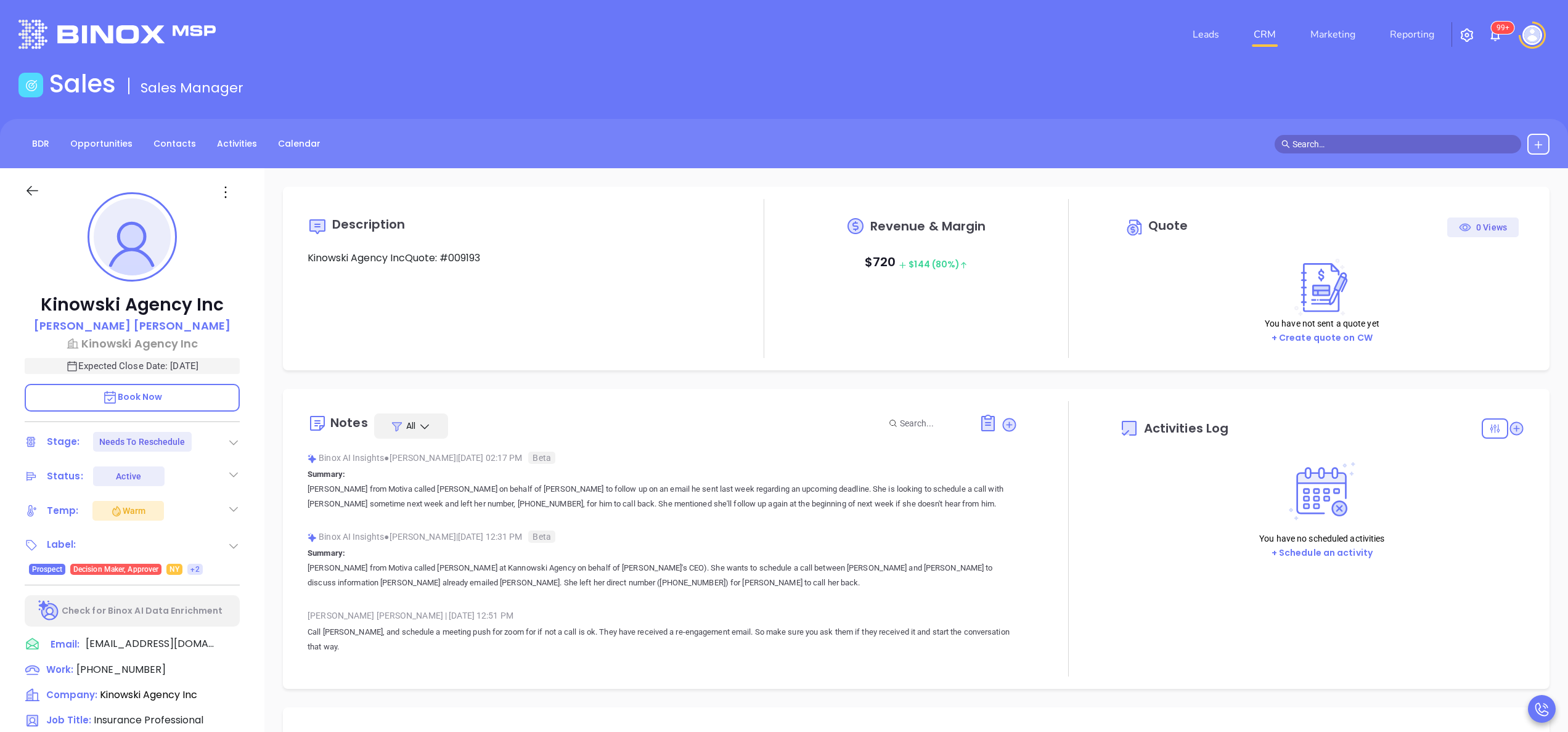
type input "[PERSON_NAME]"
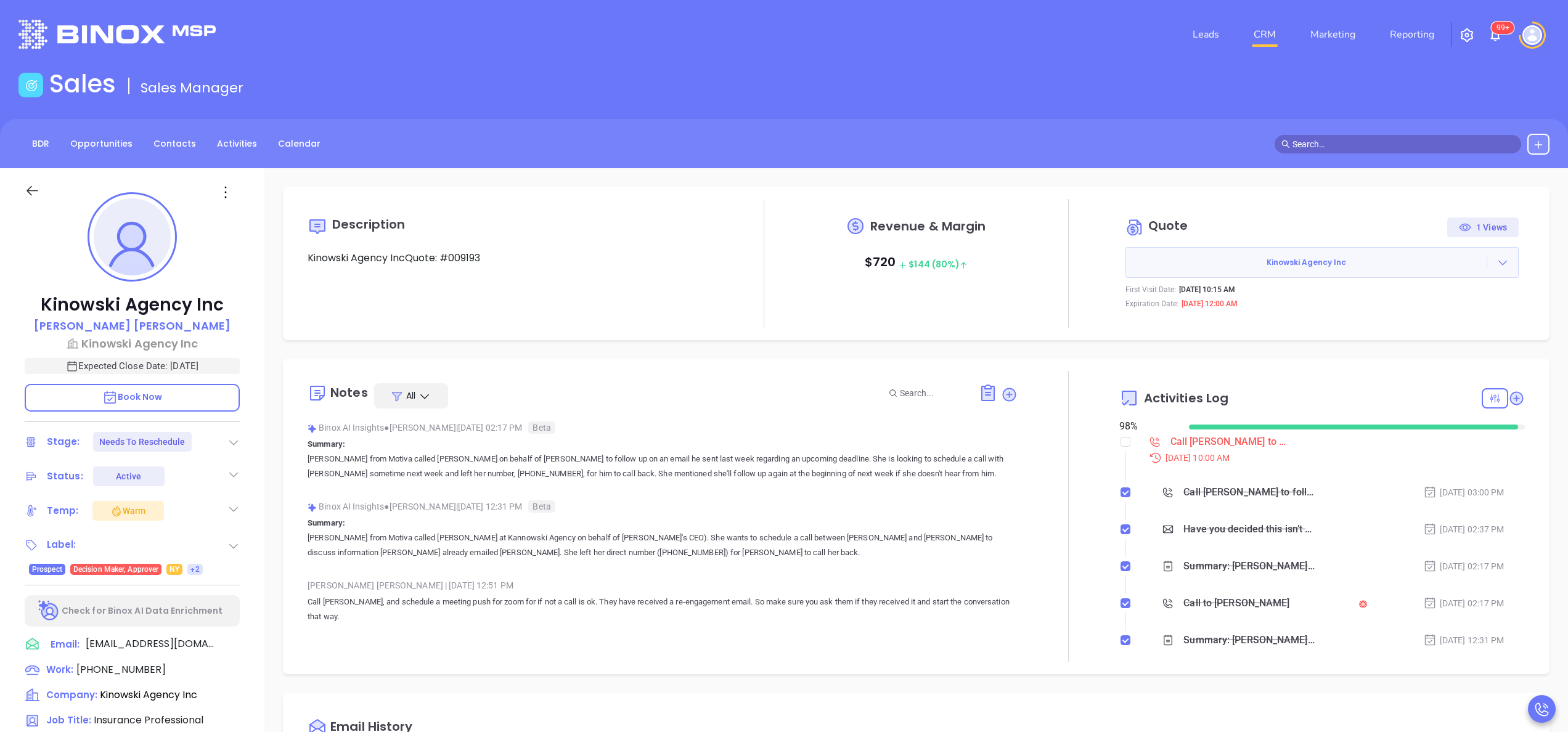
scroll to position [358, 0]
click at [1120, 441] on input "checkbox" at bounding box center [1125, 441] width 10 height 10
checkbox input "true"
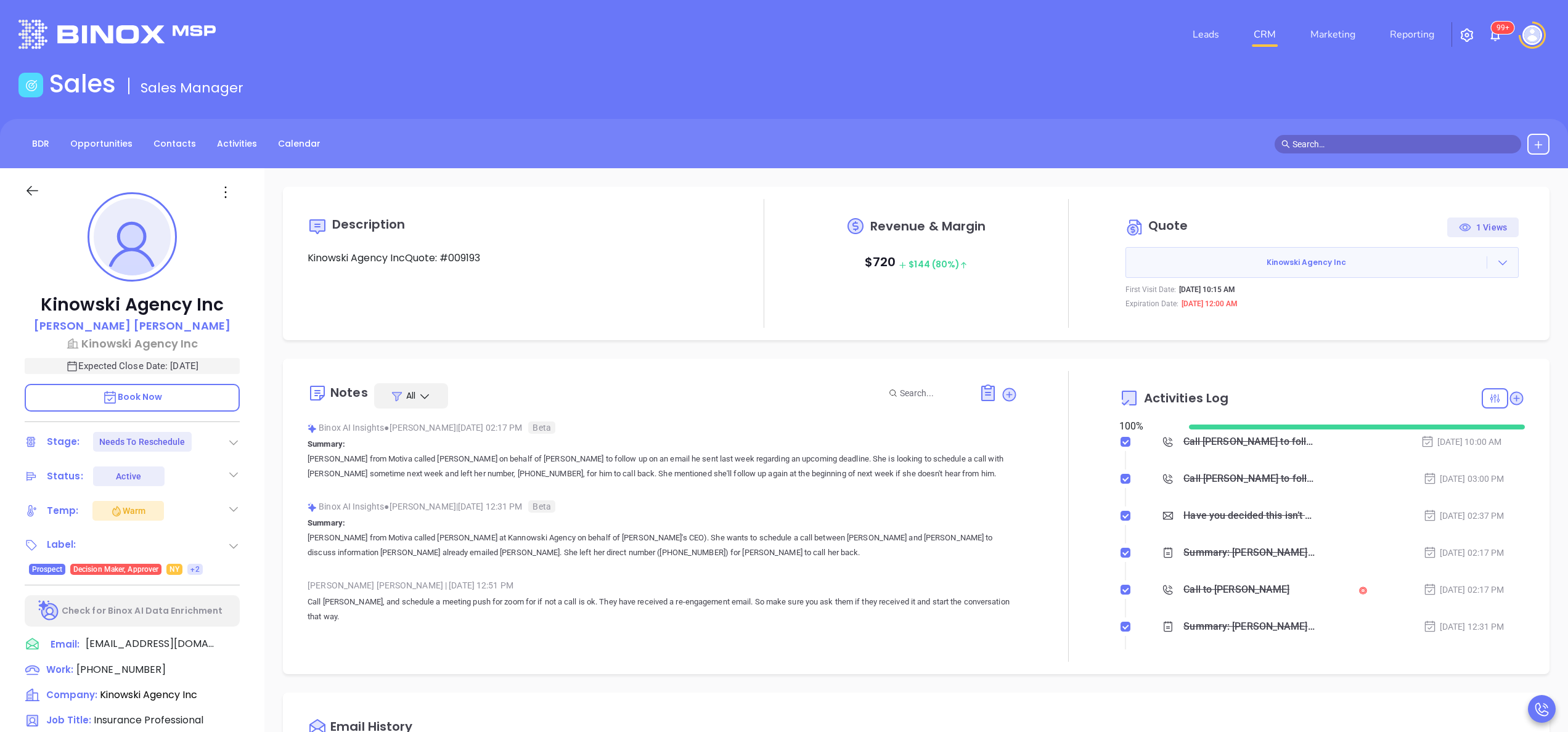
click at [257, 488] on div "Kinowski Agency Inc [PERSON_NAME] [PERSON_NAME] Agency Inc Expected Close Date:…" at bounding box center [132, 625] width 264 height 915
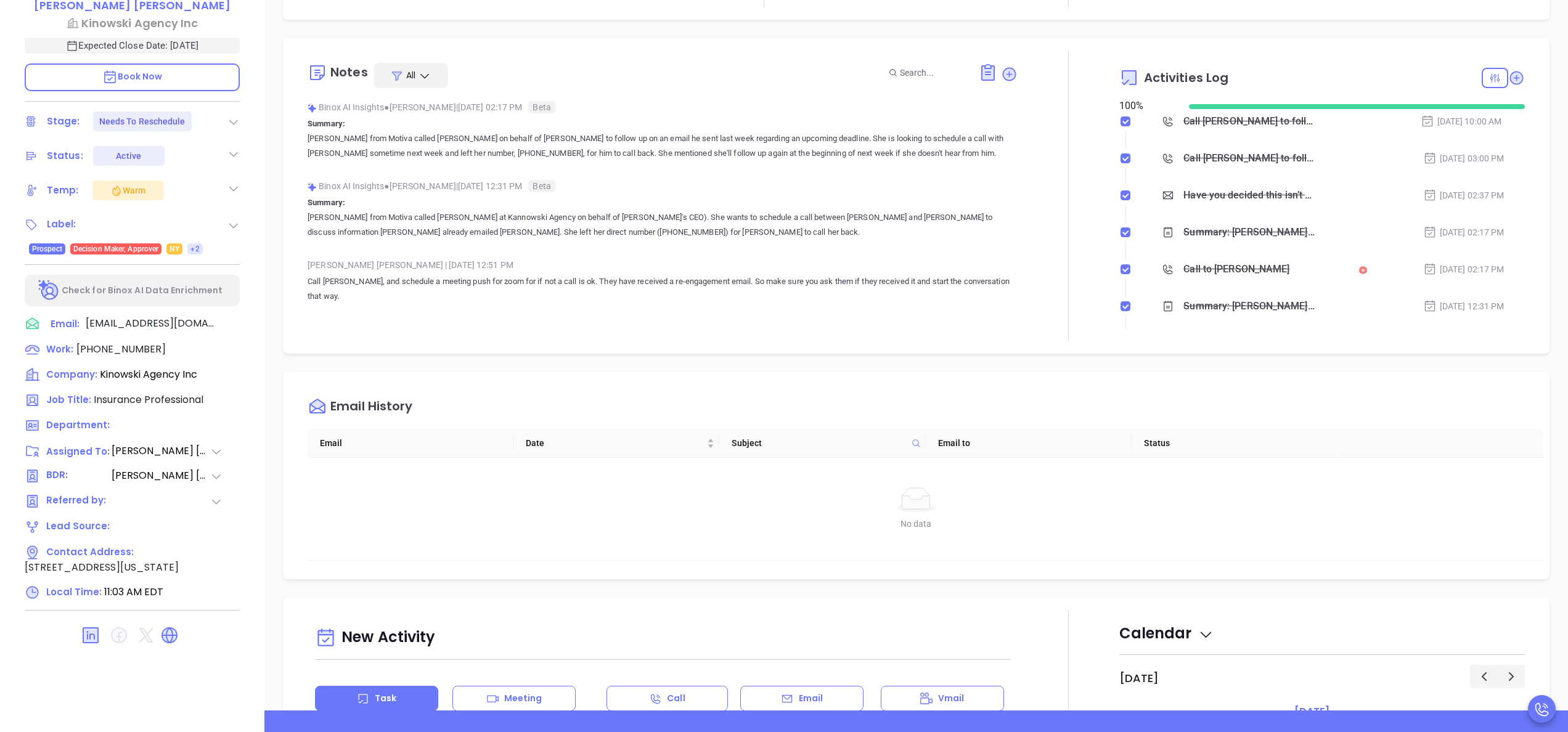
scroll to position [351, 0]
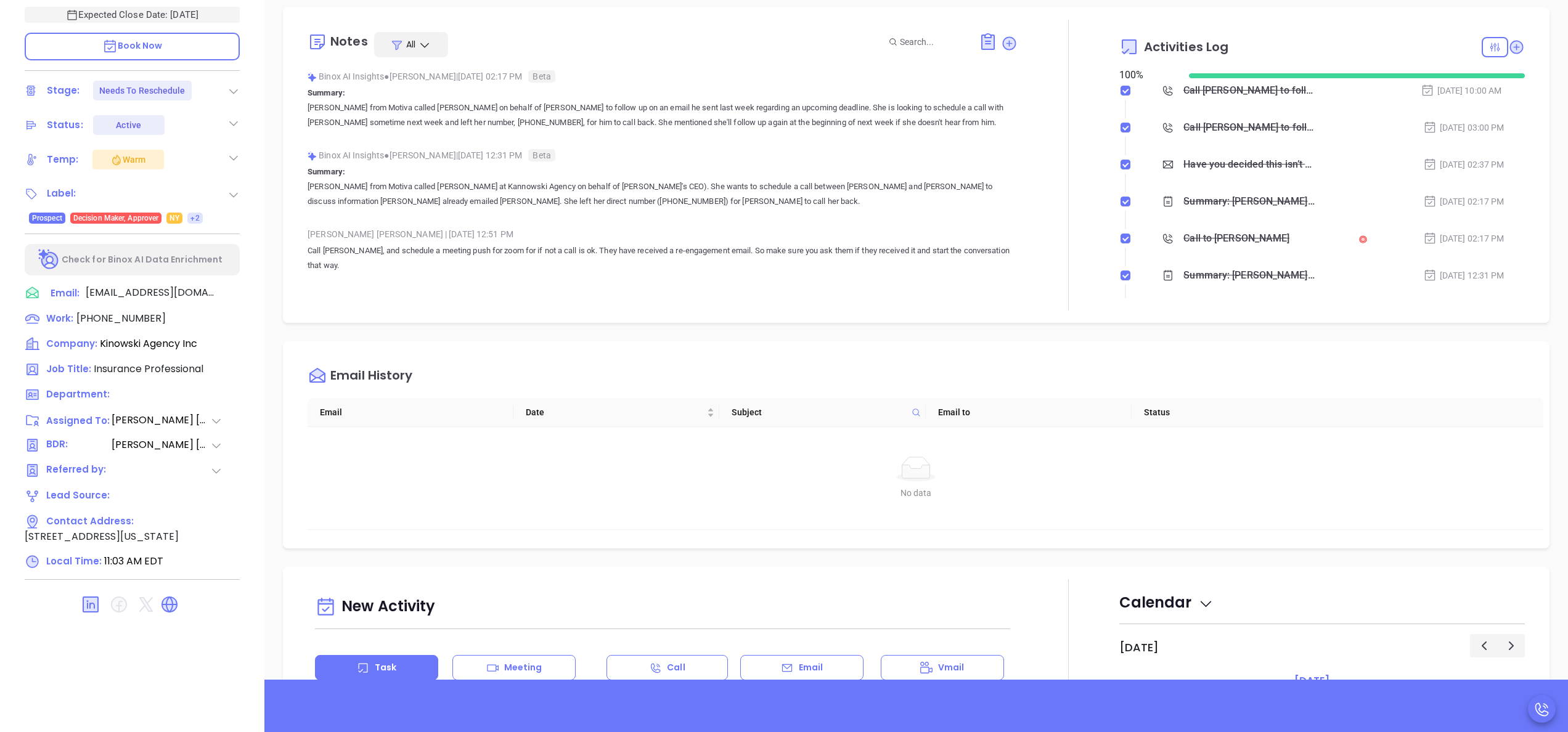
click at [955, 372] on div "Email History" at bounding box center [925, 376] width 1236 height 44
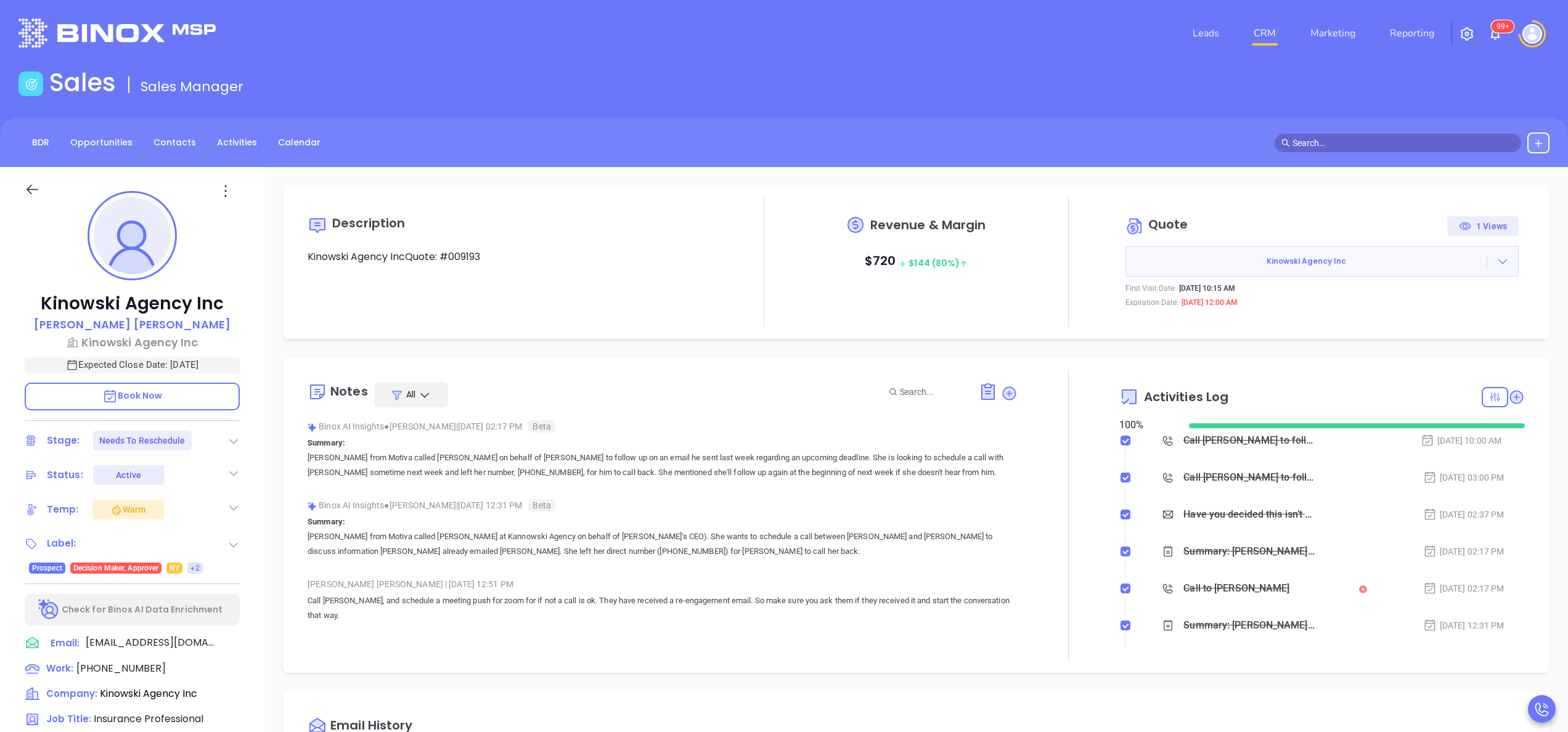
scroll to position [0, 0]
click at [128, 666] on span "[PHONE_NUMBER]" at bounding box center [121, 669] width 89 height 14
type input "[PHONE_NUMBER]"
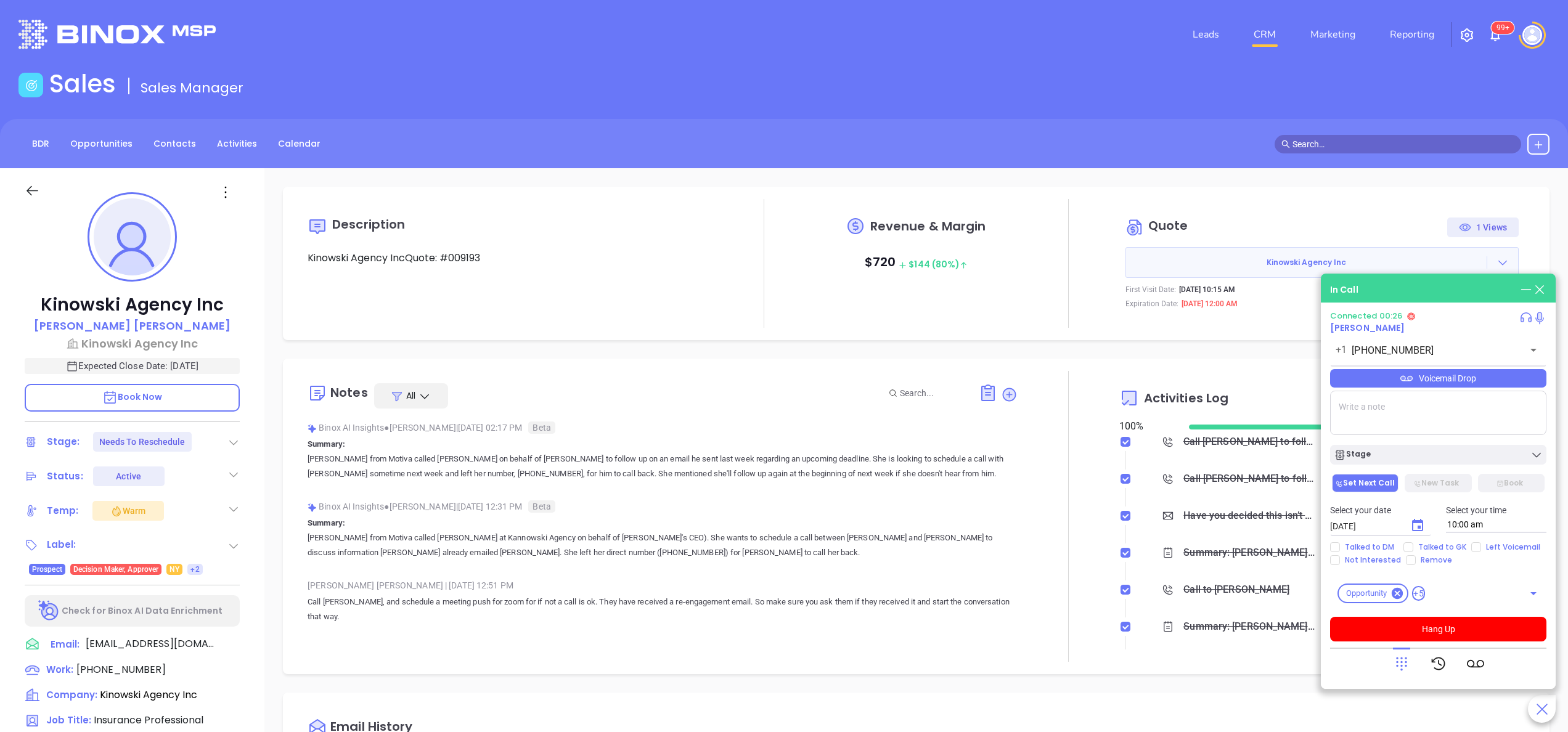
click at [476, 342] on div "Description Kinowski Agency IncQuote: #009193 Revenue & Margin $ 720 $ 144 (80%…" at bounding box center [916, 599] width 1304 height 863
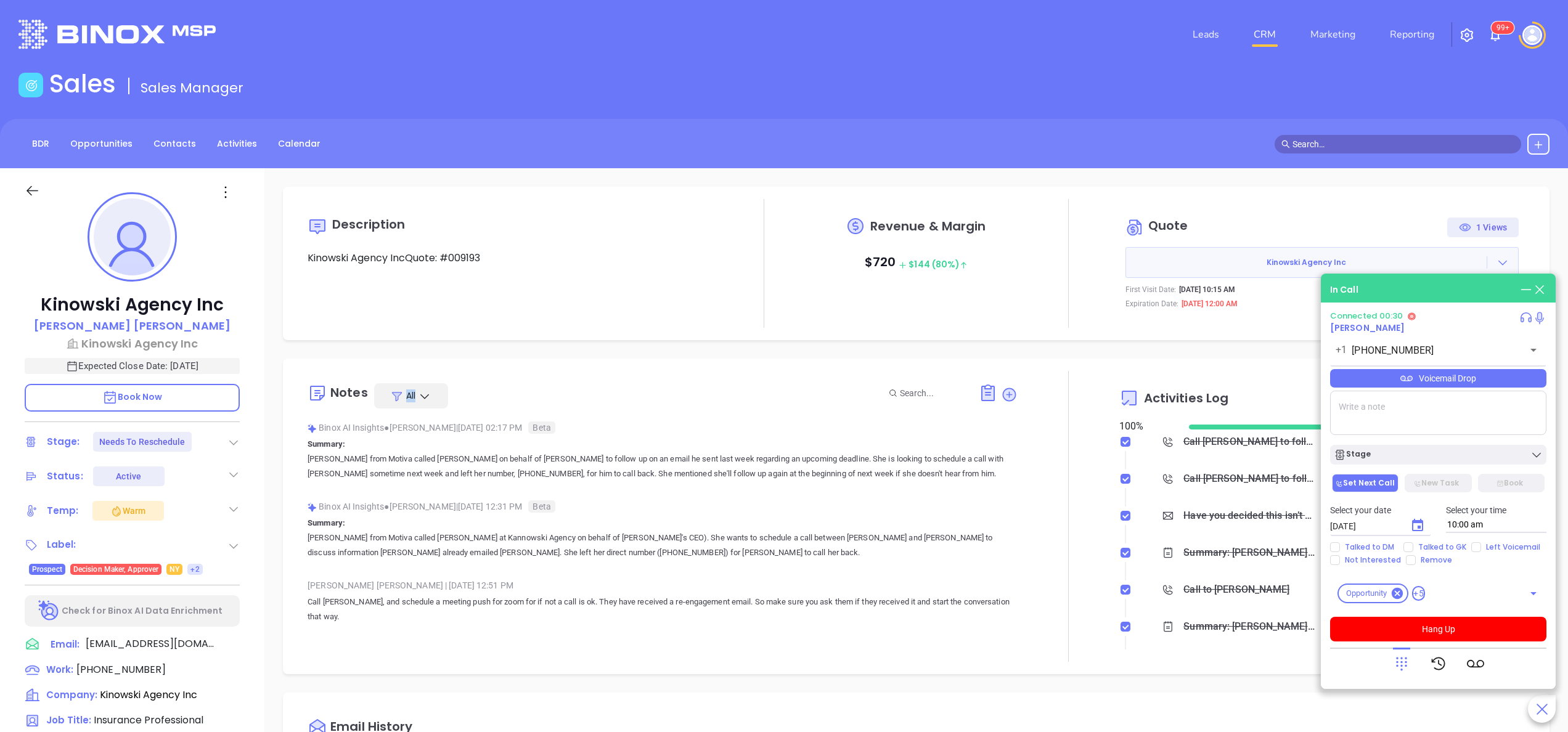
click at [476, 342] on div "Description Kinowski Agency IncQuote: #009193 Revenue & Margin $ 720 $ 144 (80%…" at bounding box center [916, 599] width 1304 height 863
click at [1406, 664] on icon at bounding box center [1401, 664] width 17 height 17
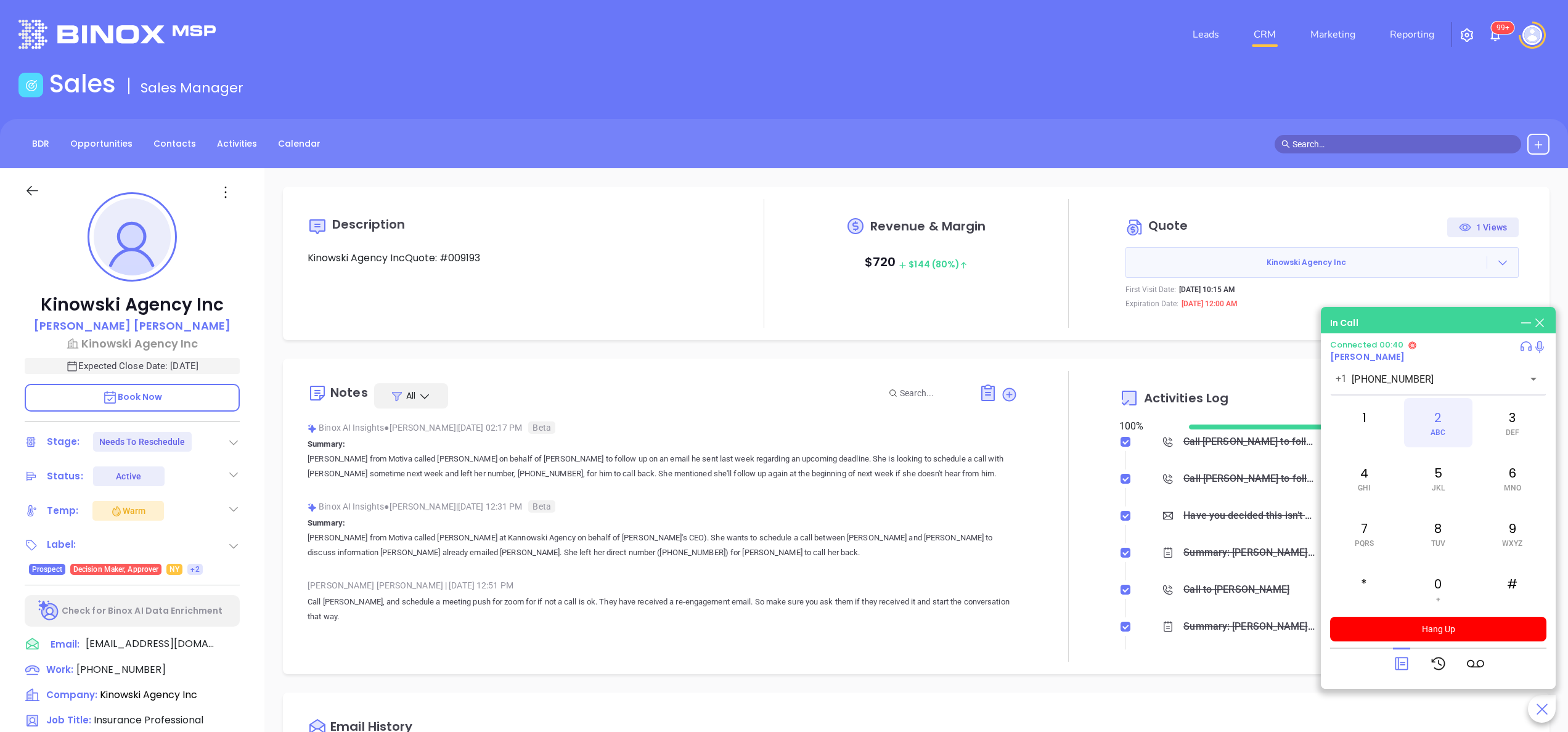
click at [1443, 419] on div "2 ABC" at bounding box center [1438, 422] width 68 height 49
click at [1420, 624] on button "Hang Up" at bounding box center [1438, 629] width 217 height 25
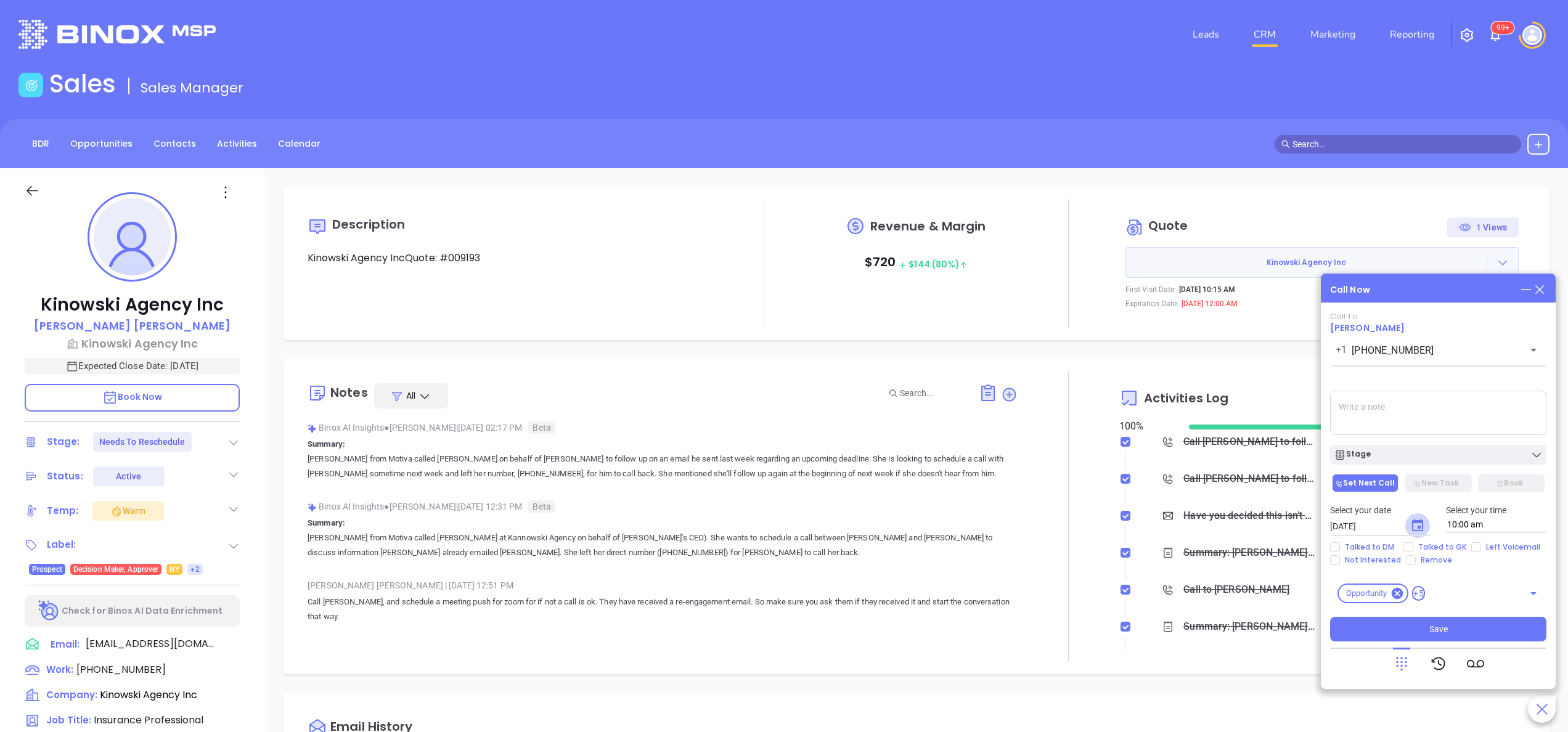
click at [1420, 525] on icon "Choose date, selected date is Oct 1, 2025" at bounding box center [1417, 526] width 15 height 15
click at [1450, 385] on button "2" at bounding box center [1454, 384] width 22 height 22
type input "10/02/2025"
click at [1494, 544] on span "Left Voicemail" at bounding box center [1513, 547] width 64 height 10
click at [1481, 544] on input "Left Voicemail" at bounding box center [1475, 547] width 10 height 10
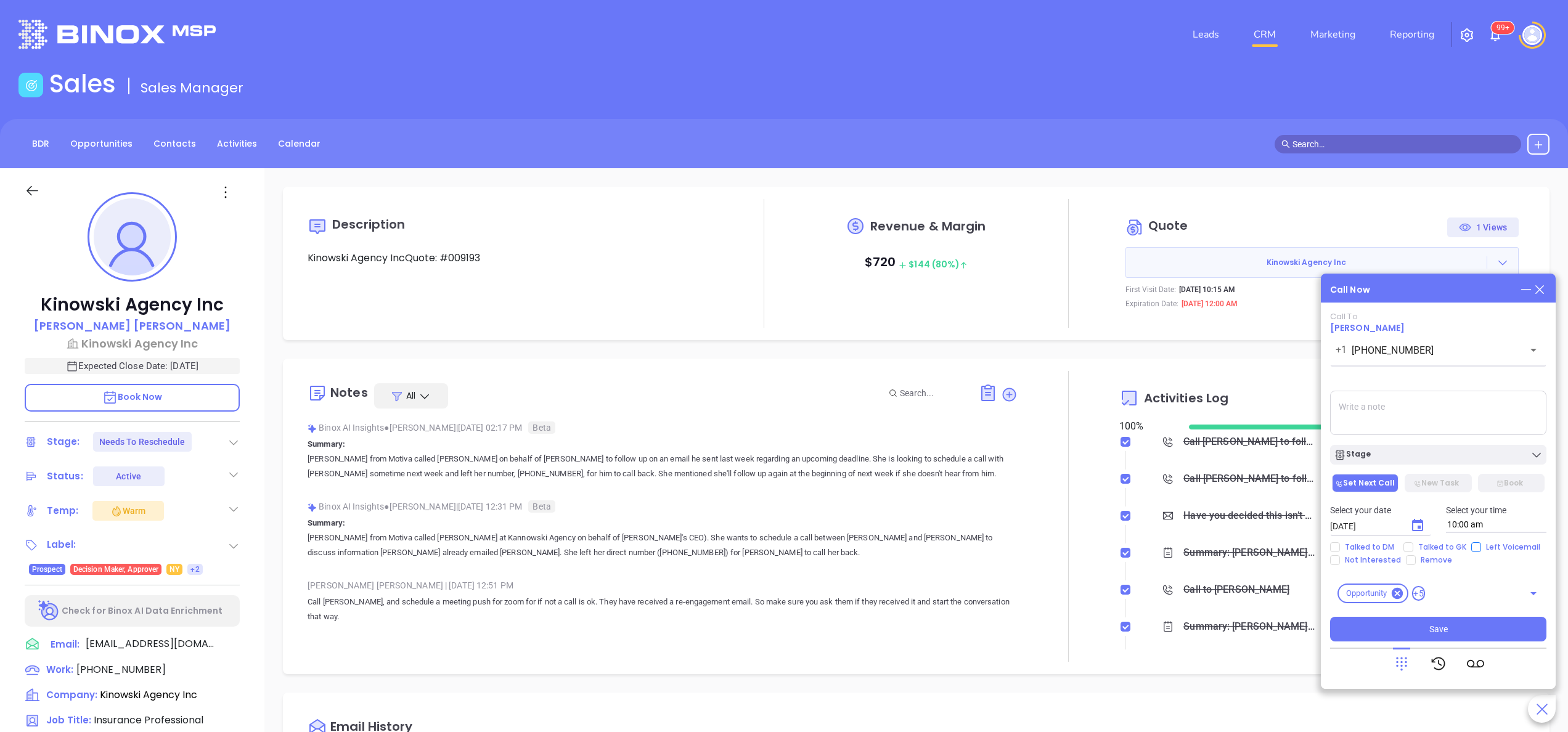
checkbox input "true"
click at [1463, 627] on button "Save" at bounding box center [1438, 629] width 217 height 25
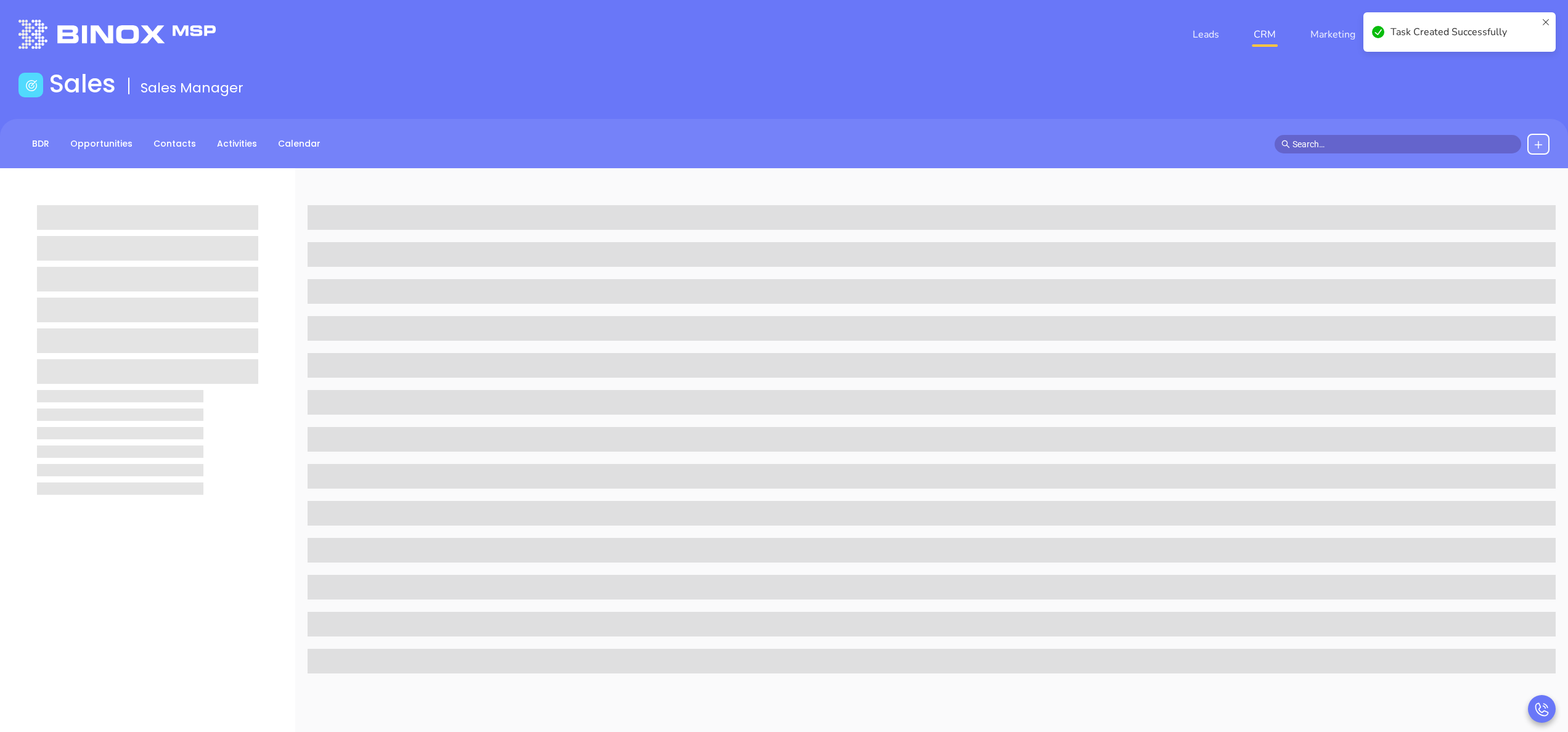
click at [195, 360] on span at bounding box center [148, 372] width 221 height 25
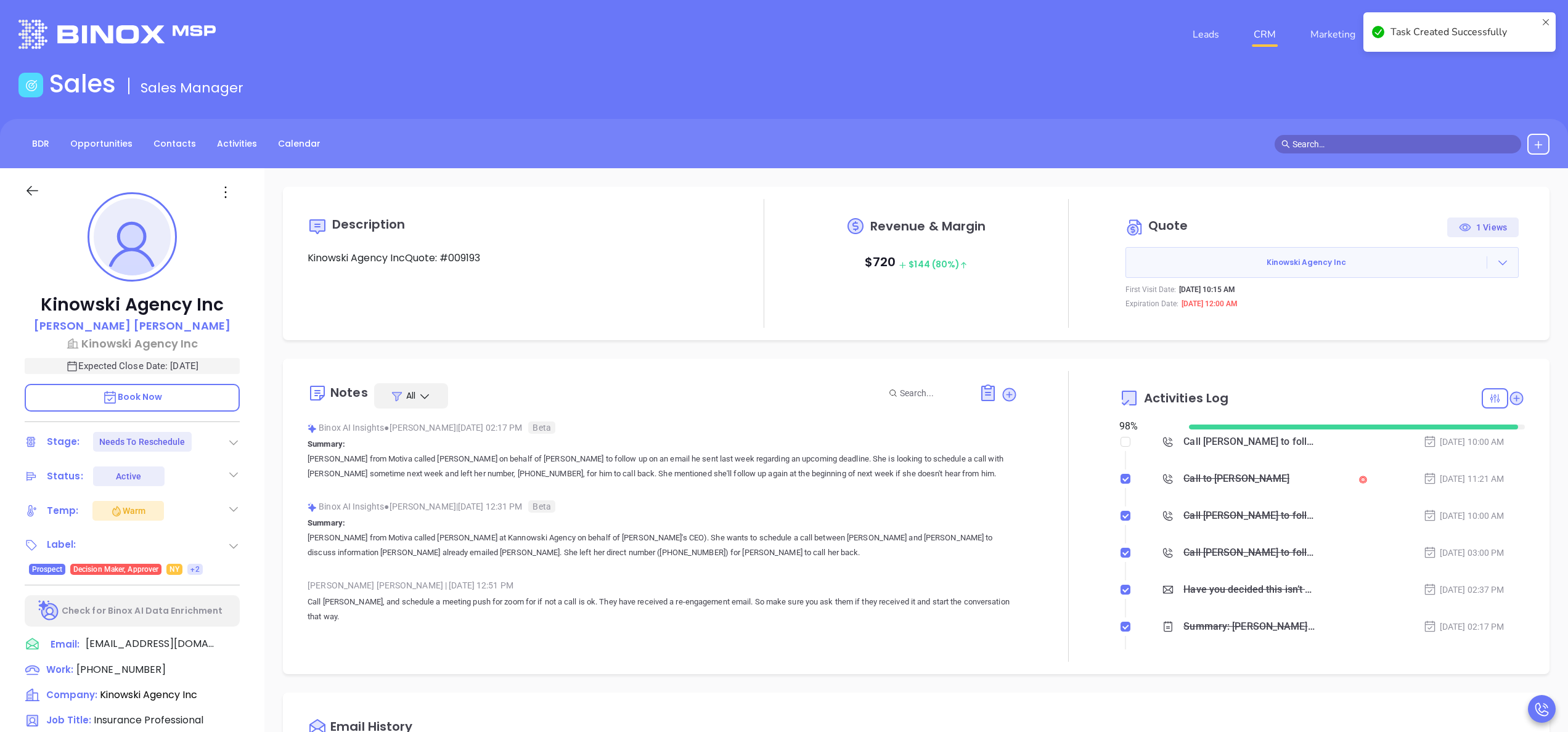
type input "[DATE]"
click at [195, 360] on p "Expected Close Date: Sep 30, 2025" at bounding box center [132, 366] width 215 height 16
click at [195, 360] on div "09/30/2025 ​" at bounding box center [132, 367] width 215 height 13
type input "[PERSON_NAME]"
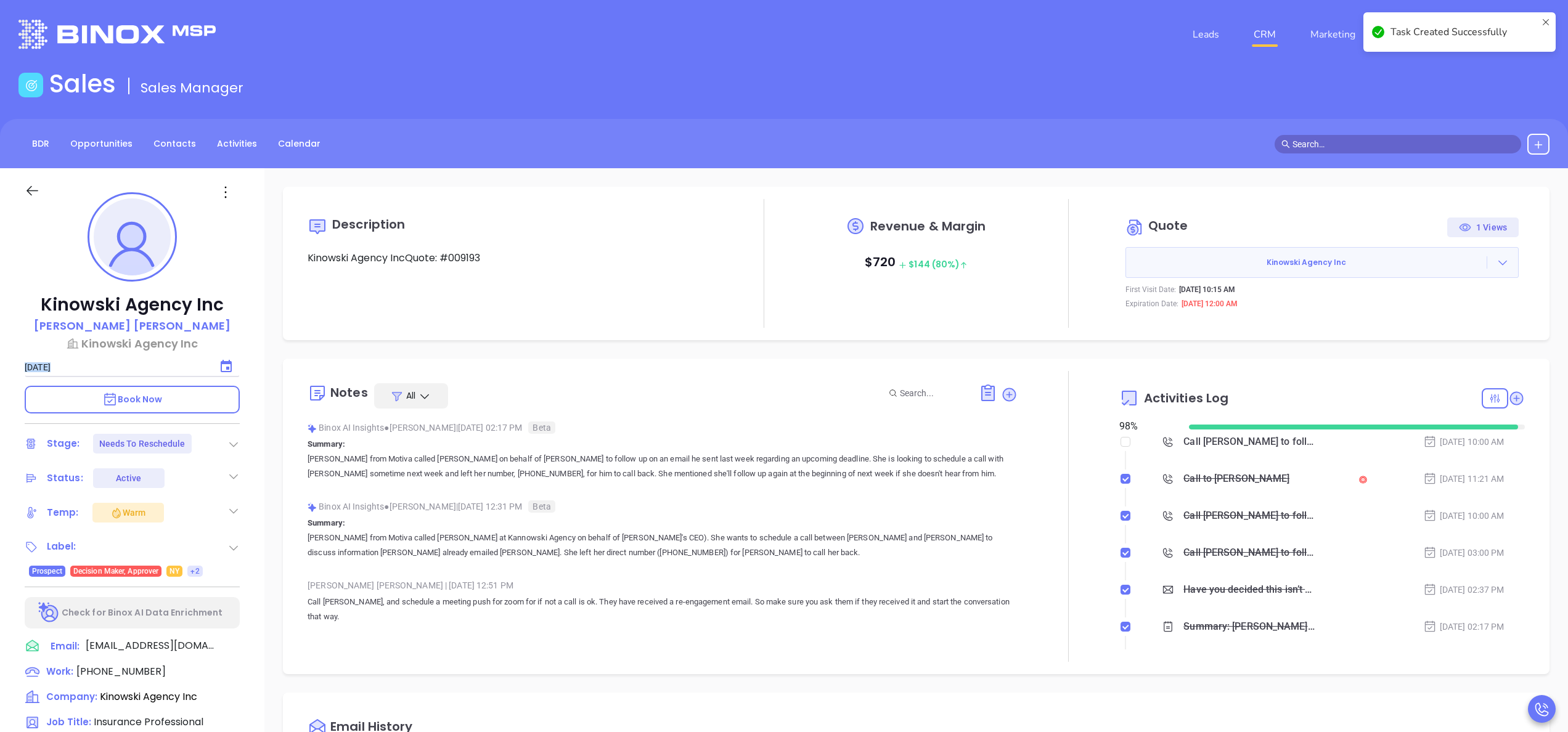
click at [195, 360] on div "09/30/2025 ​" at bounding box center [132, 367] width 215 height 13
click at [227, 365] on icon "Choose date, selected date is Sep 30, 2025" at bounding box center [226, 367] width 15 height 15
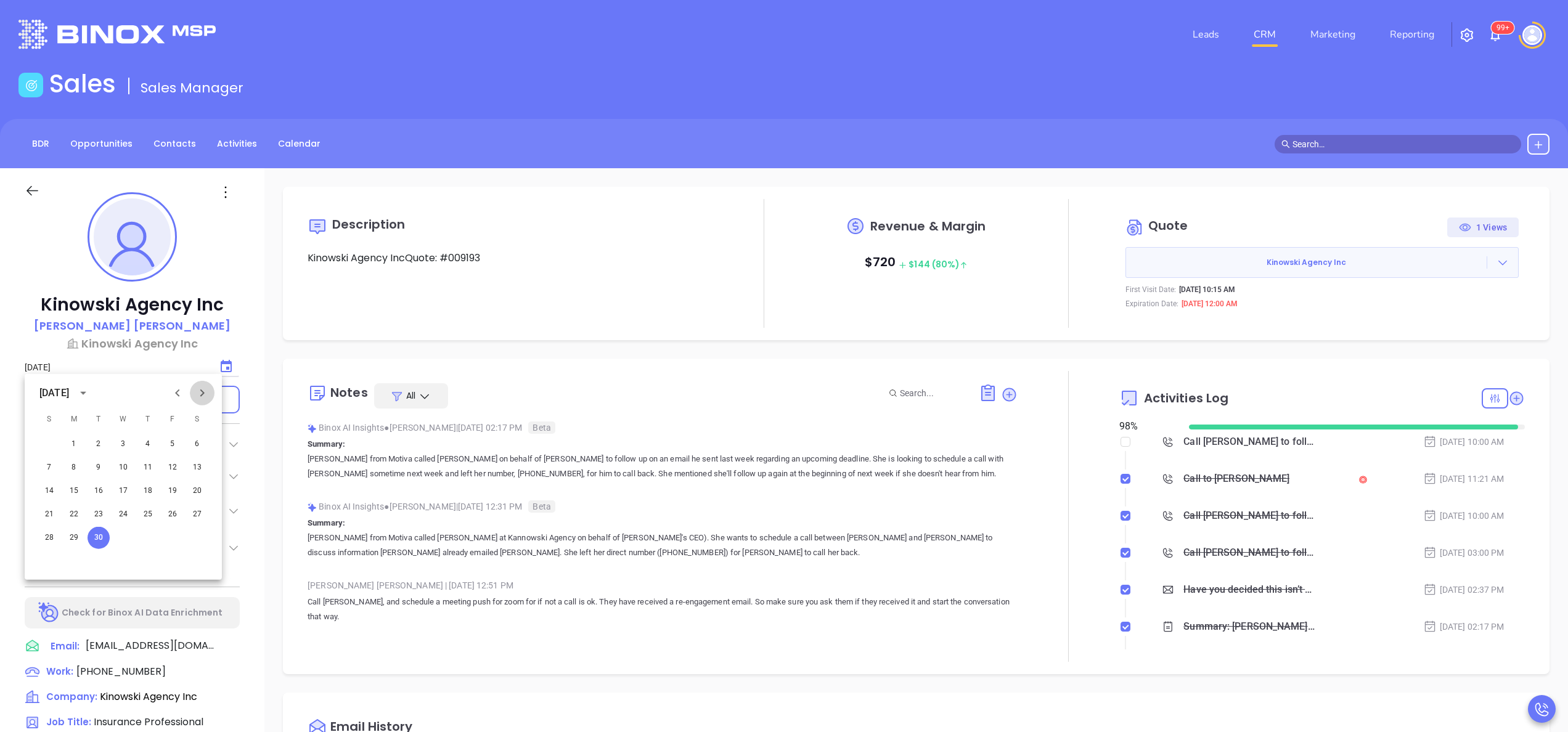
click at [202, 396] on icon "Next month" at bounding box center [202, 393] width 15 height 15
click at [173, 448] on button "3" at bounding box center [172, 444] width 22 height 22
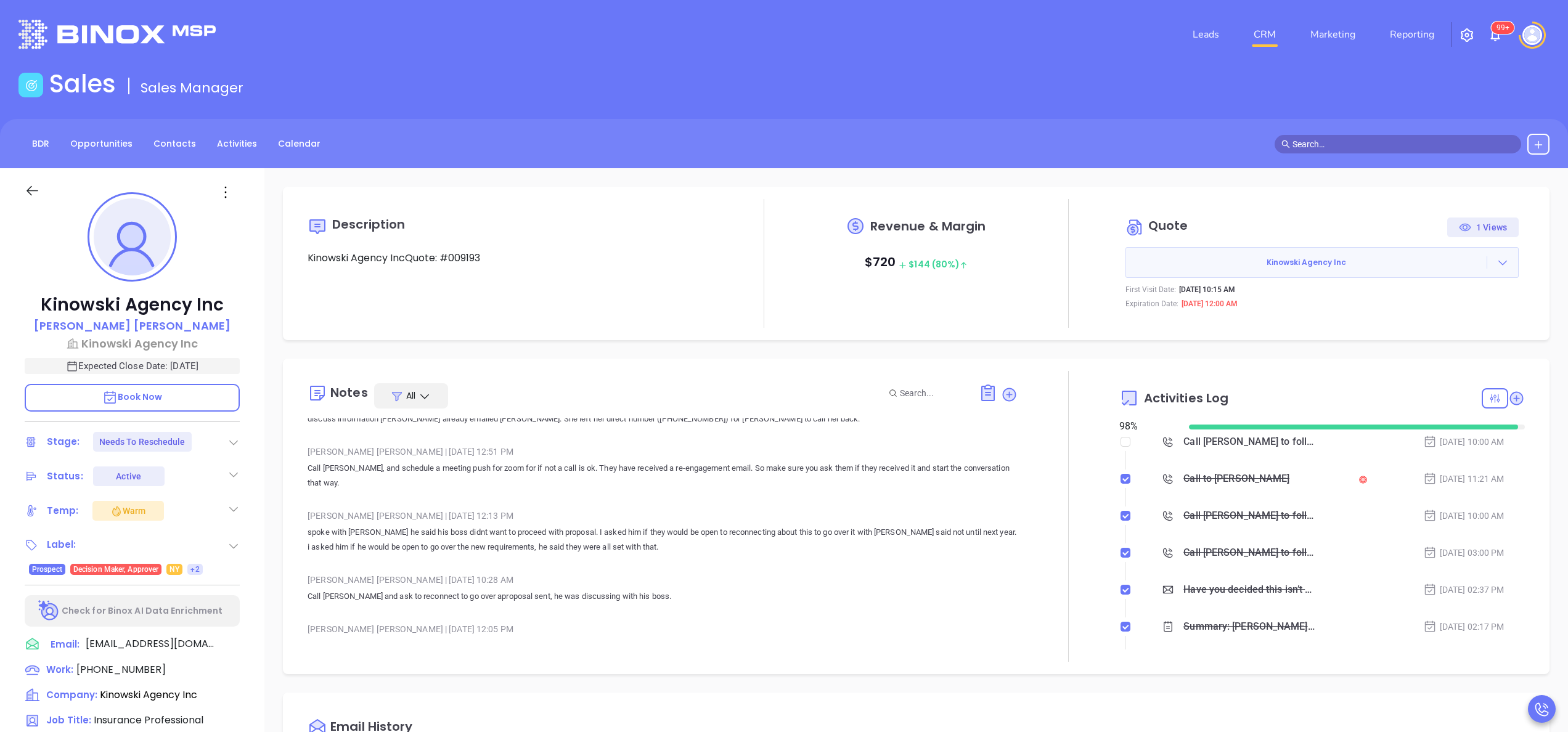
scroll to position [188, 0]
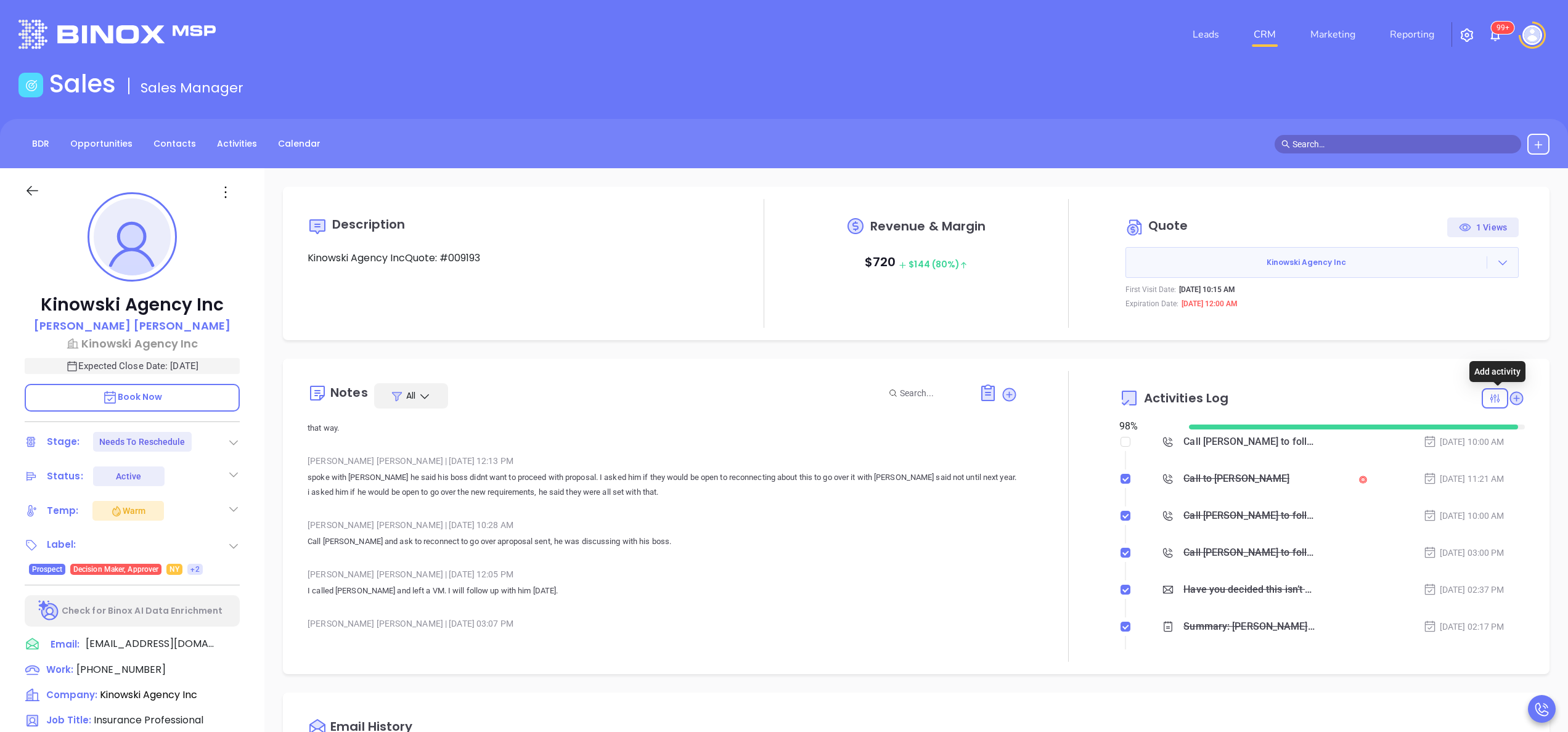
drag, startPoint x: 1494, startPoint y: 397, endPoint x: 980, endPoint y: 465, distance: 518.5
click at [980, 465] on div "Anabell Dominguez | Feb 6, 2025 12:13 PM" at bounding box center [663, 461] width 710 height 19
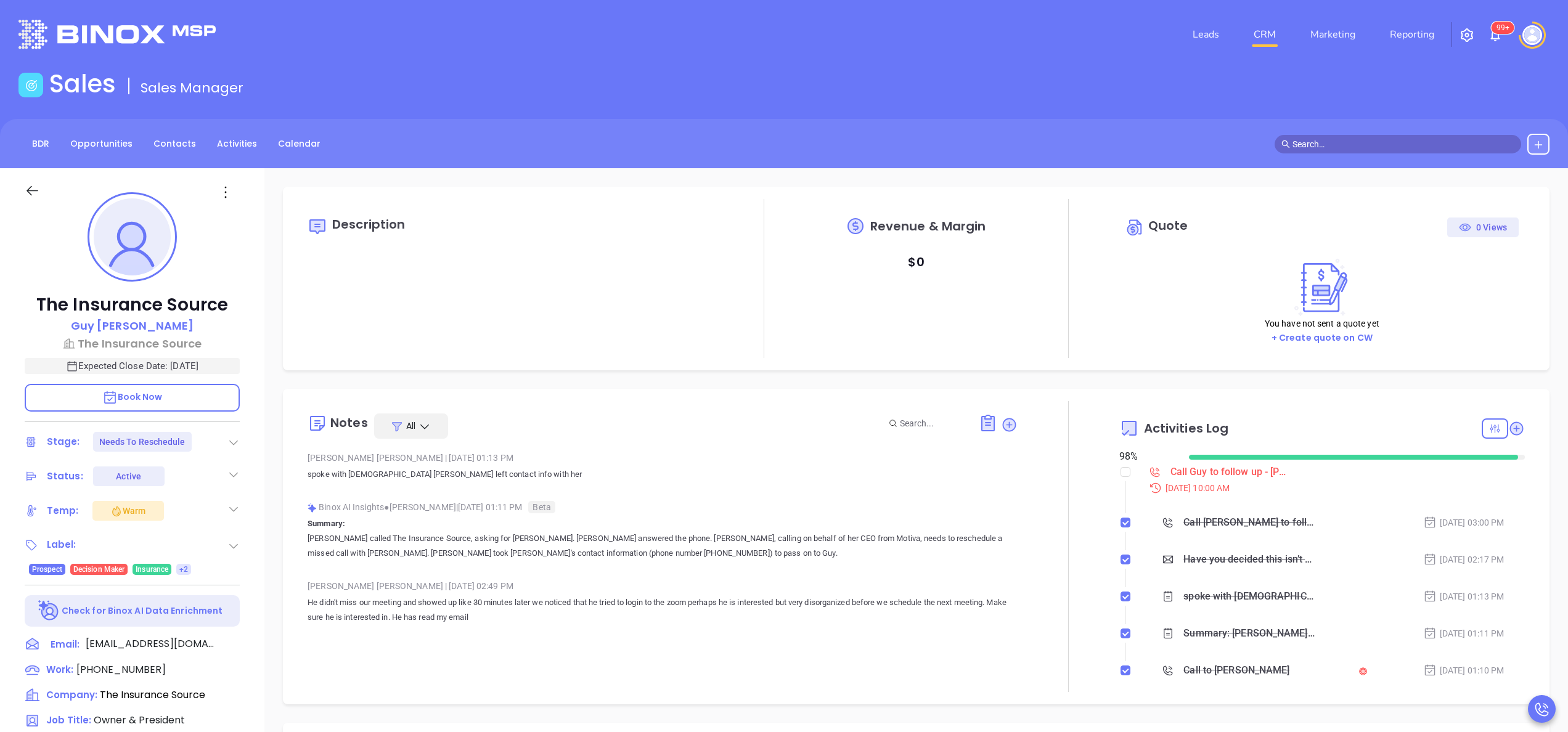
type input "[PERSON_NAME]"
click at [752, 551] on p "[PERSON_NAME] called The Insurance Source, asking for [PERSON_NAME]. [PERSON_NA…" at bounding box center [663, 546] width 710 height 29
click at [418, 481] on p "spoke with [DEMOGRAPHIC_DATA] [PERSON_NAME] left contact info with her" at bounding box center [663, 474] width 710 height 15
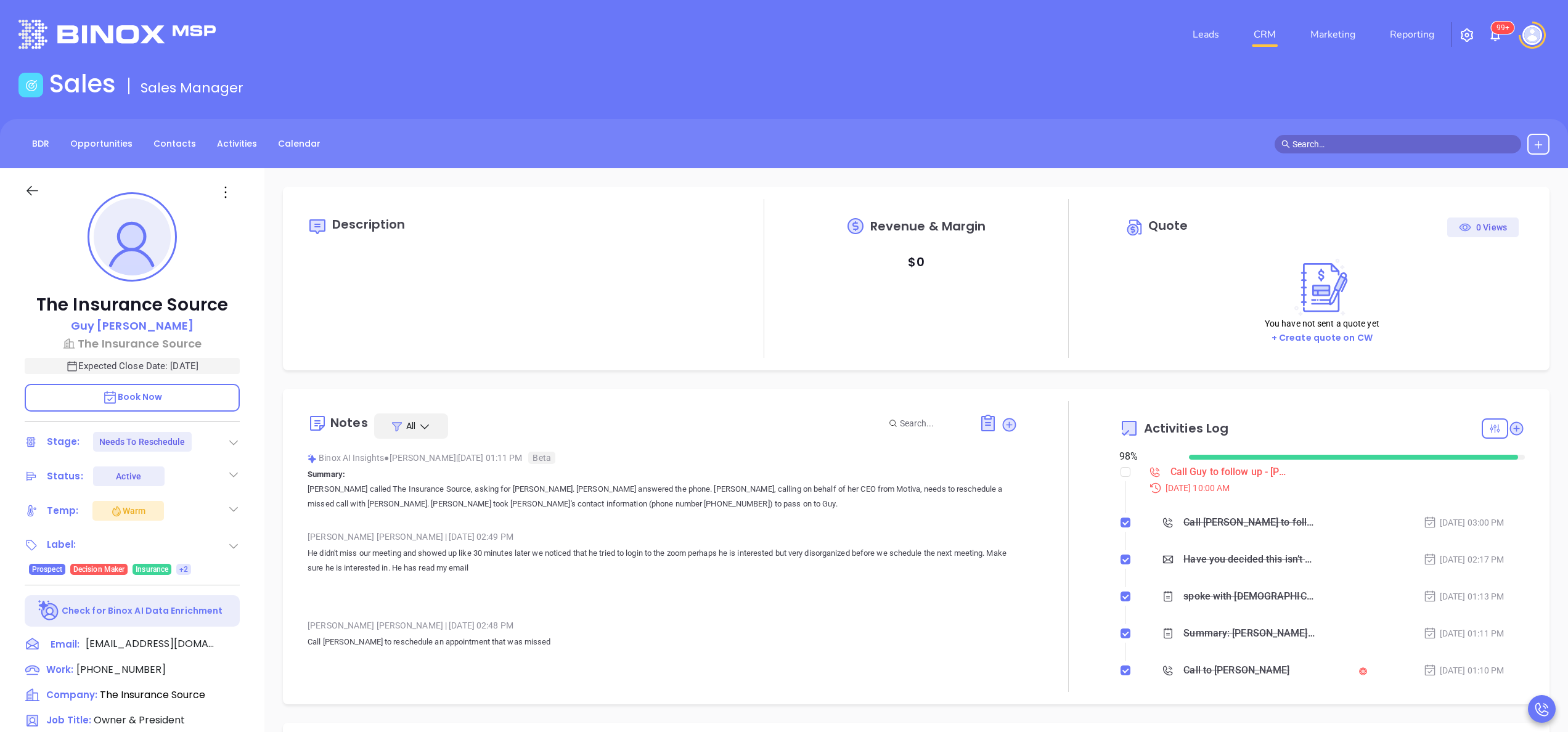
scroll to position [98, 0]
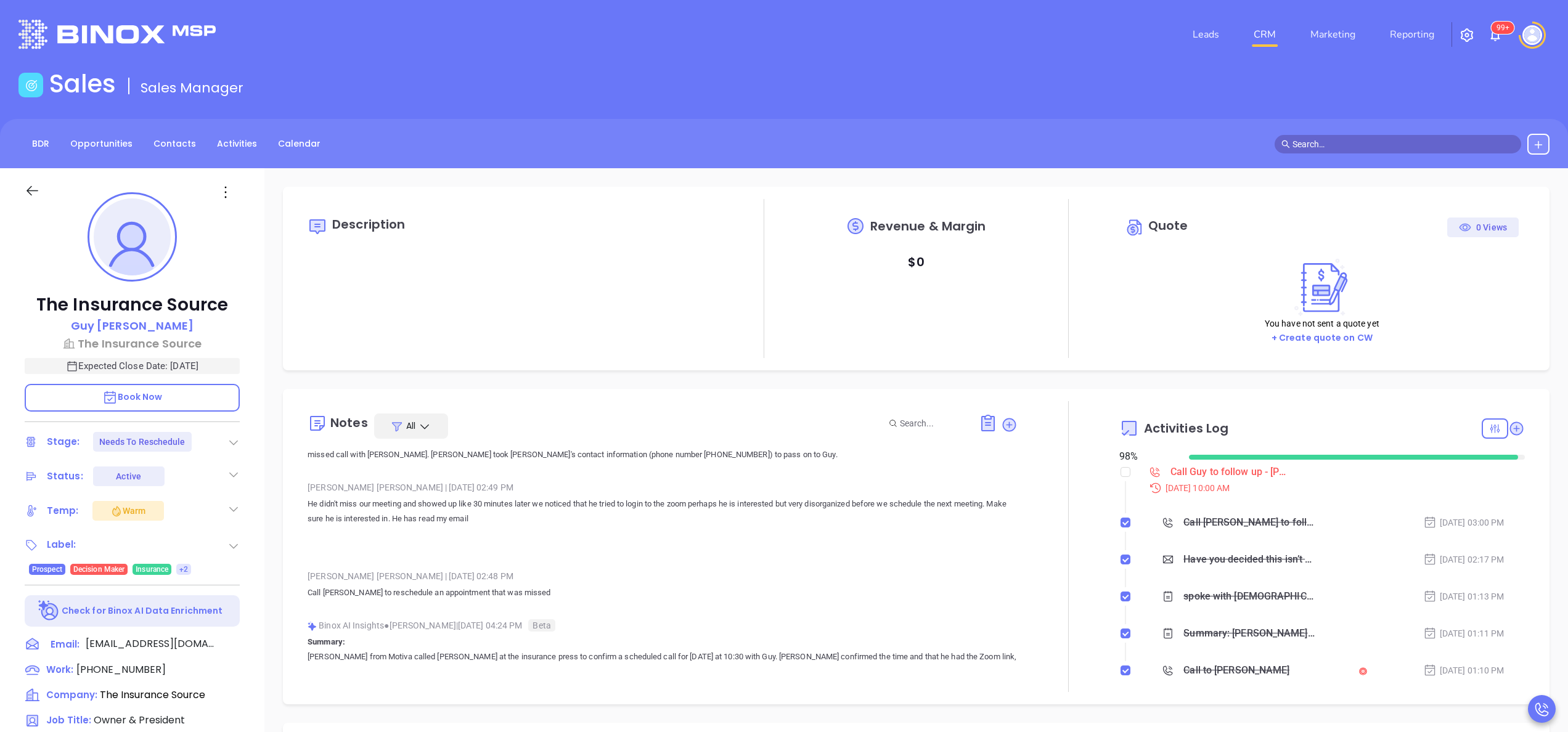
click at [257, 510] on div "The Insurance Source [PERSON_NAME] The Insurance Source Expected Close Date: [D…" at bounding box center [132, 625] width 264 height 915
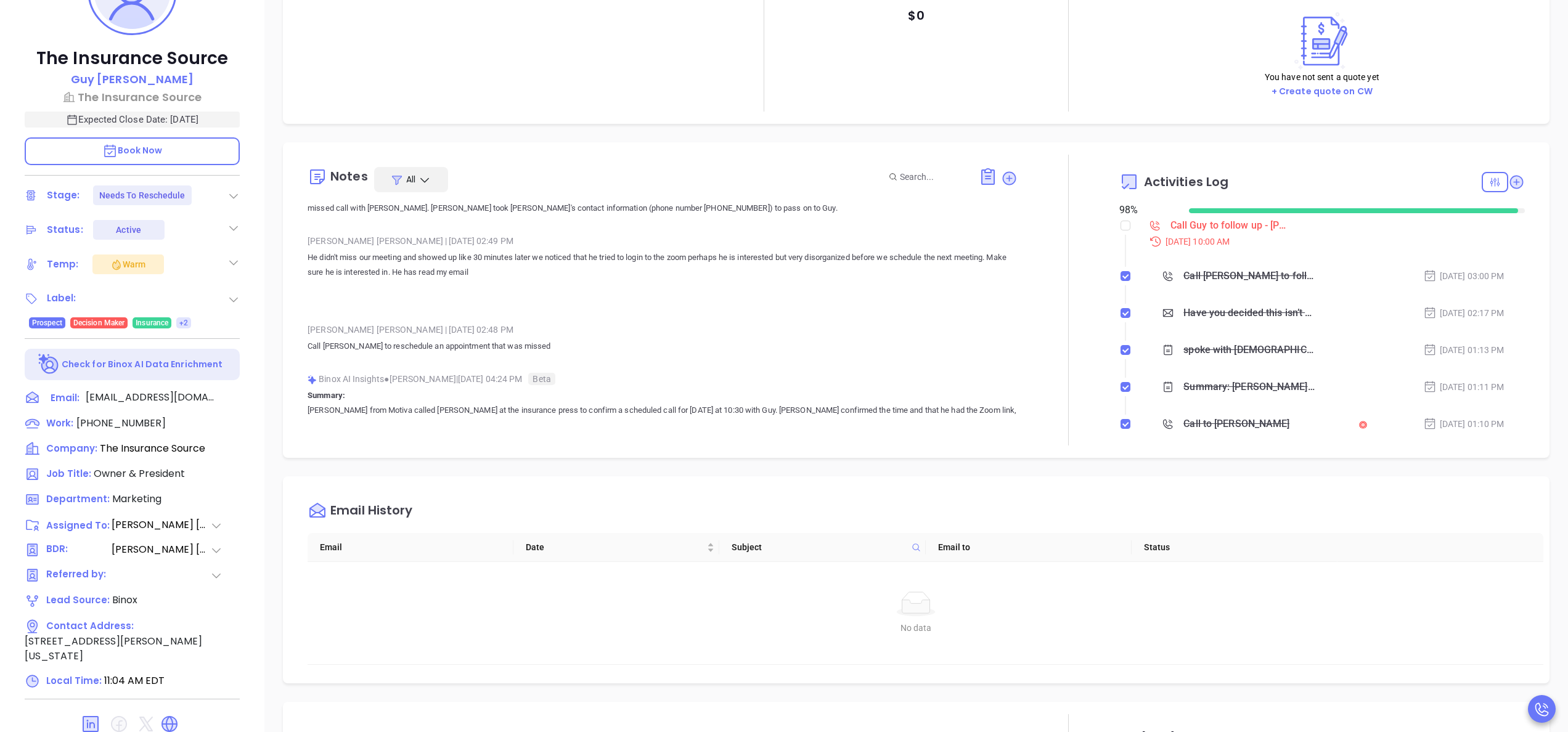
scroll to position [197, 0]
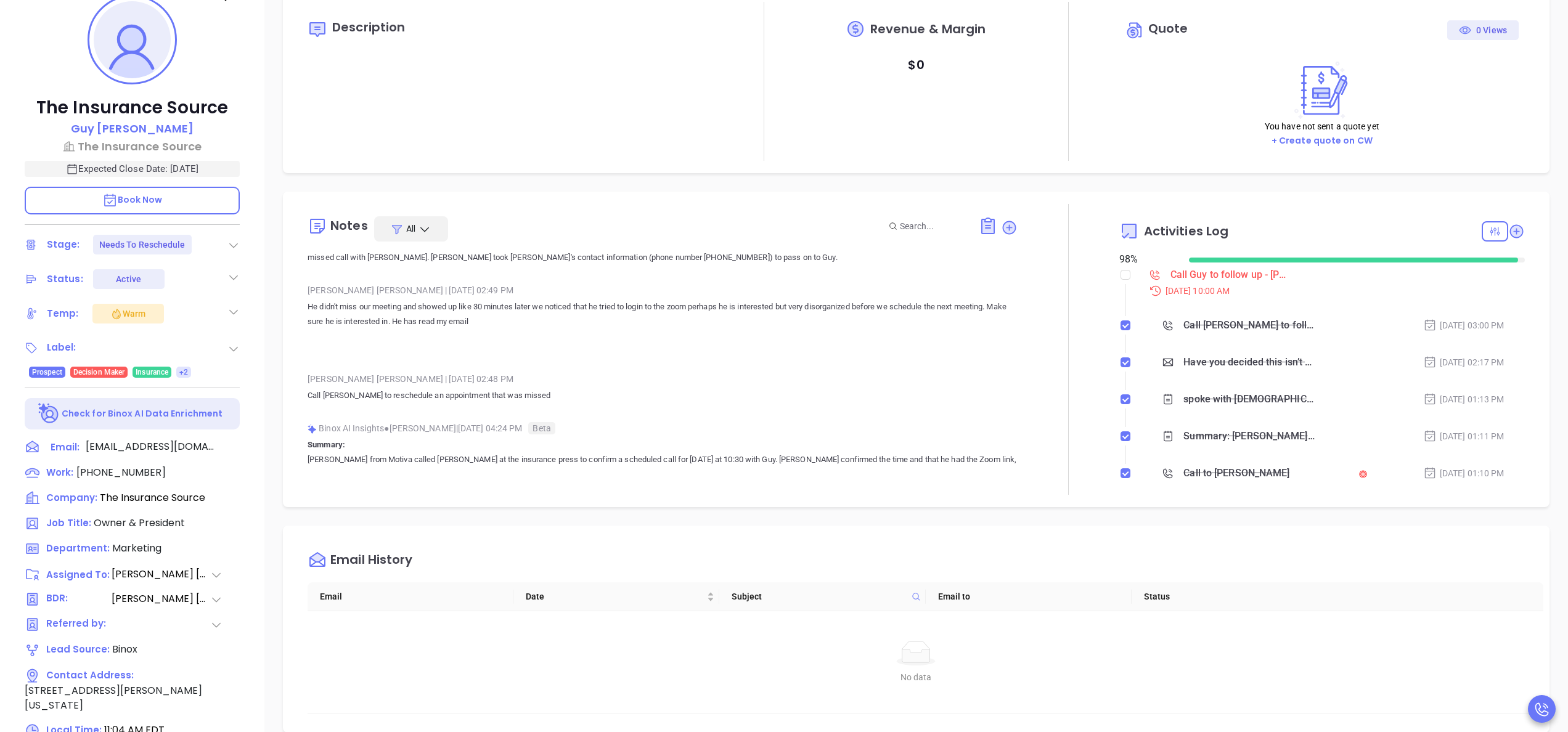
click at [540, 314] on p "He didn't miss our meeting and showed up like 30 minutes later we noticed that …" at bounding box center [663, 314] width 710 height 29
drag, startPoint x: 540, startPoint y: 314, endPoint x: 453, endPoint y: 316, distance: 87.0
click at [453, 316] on p "He didn't miss our meeting and showed up like 30 minutes later we noticed that …" at bounding box center [663, 314] width 710 height 29
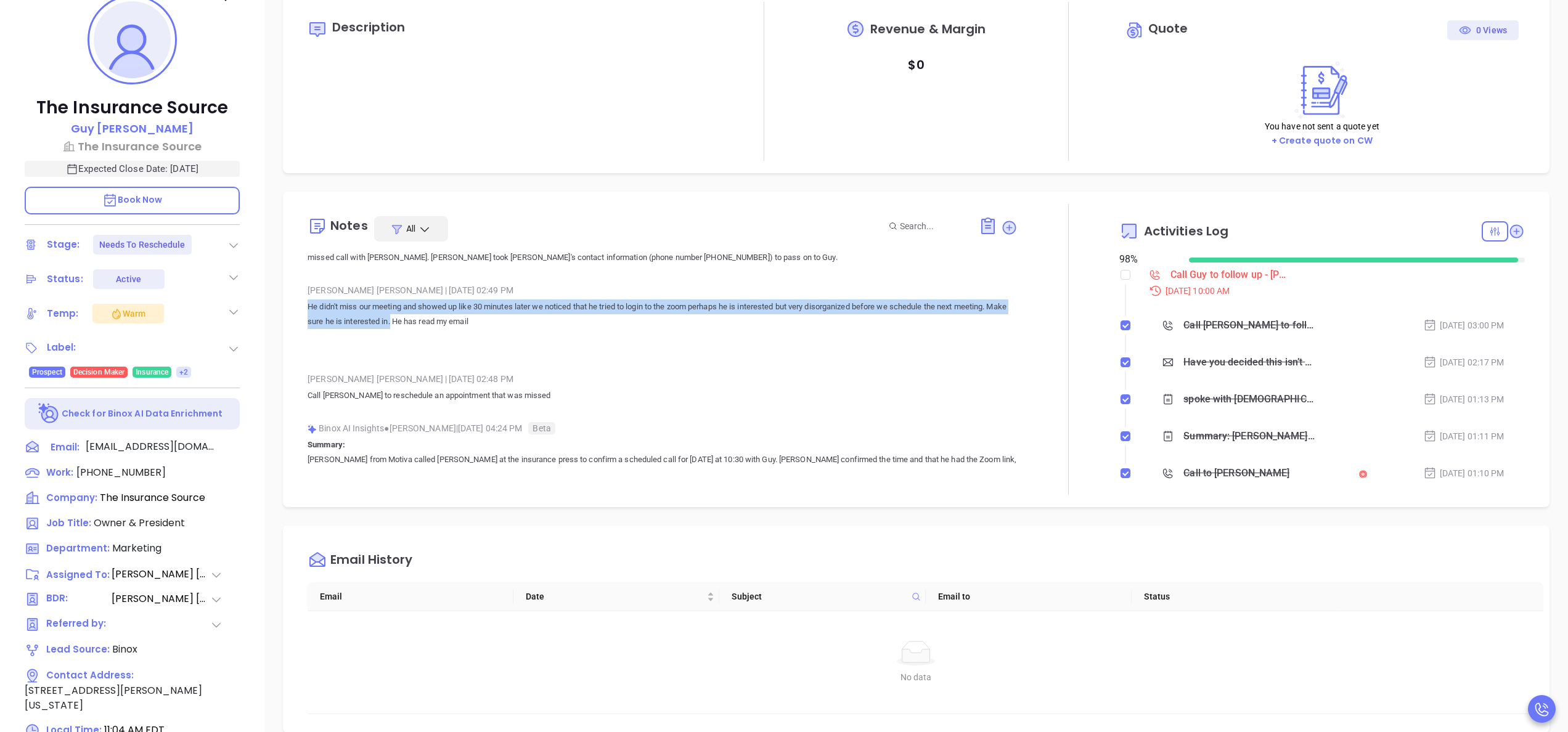
drag, startPoint x: 448, startPoint y: 321, endPoint x: 291, endPoint y: 307, distance: 157.6
click at [291, 307] on div "Notes All [PERSON_NAME] | [DATE] 01:13 PM spoke with [DEMOGRAPHIC_DATA] gk left…" at bounding box center [916, 349] width 1267 height 316
copy p "He didn't miss our meeting and showed up like 30 minutes later we noticed that …"
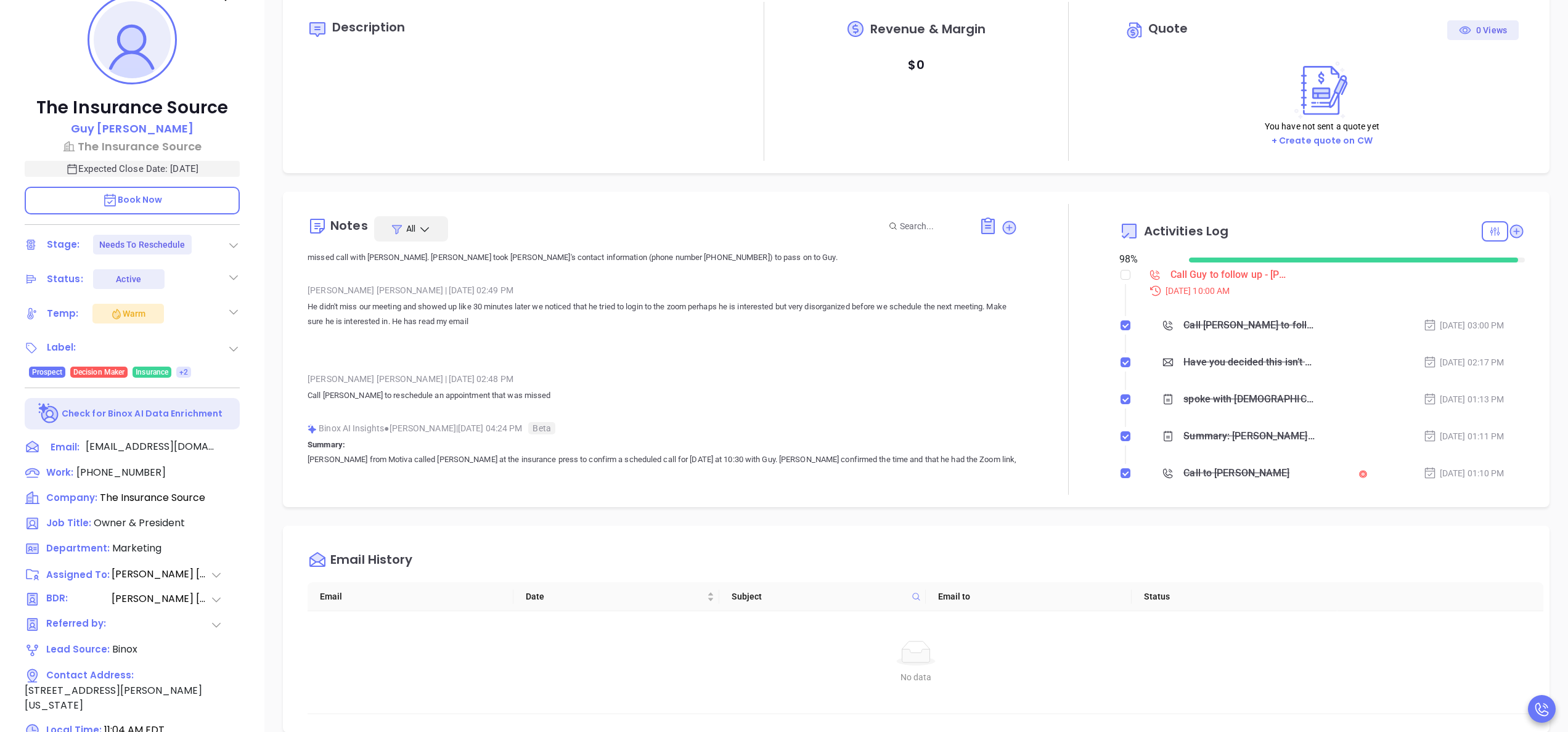
click at [1048, 536] on div "Email History Email Date Subject Email to Status No data No data" at bounding box center [916, 629] width 1267 height 207
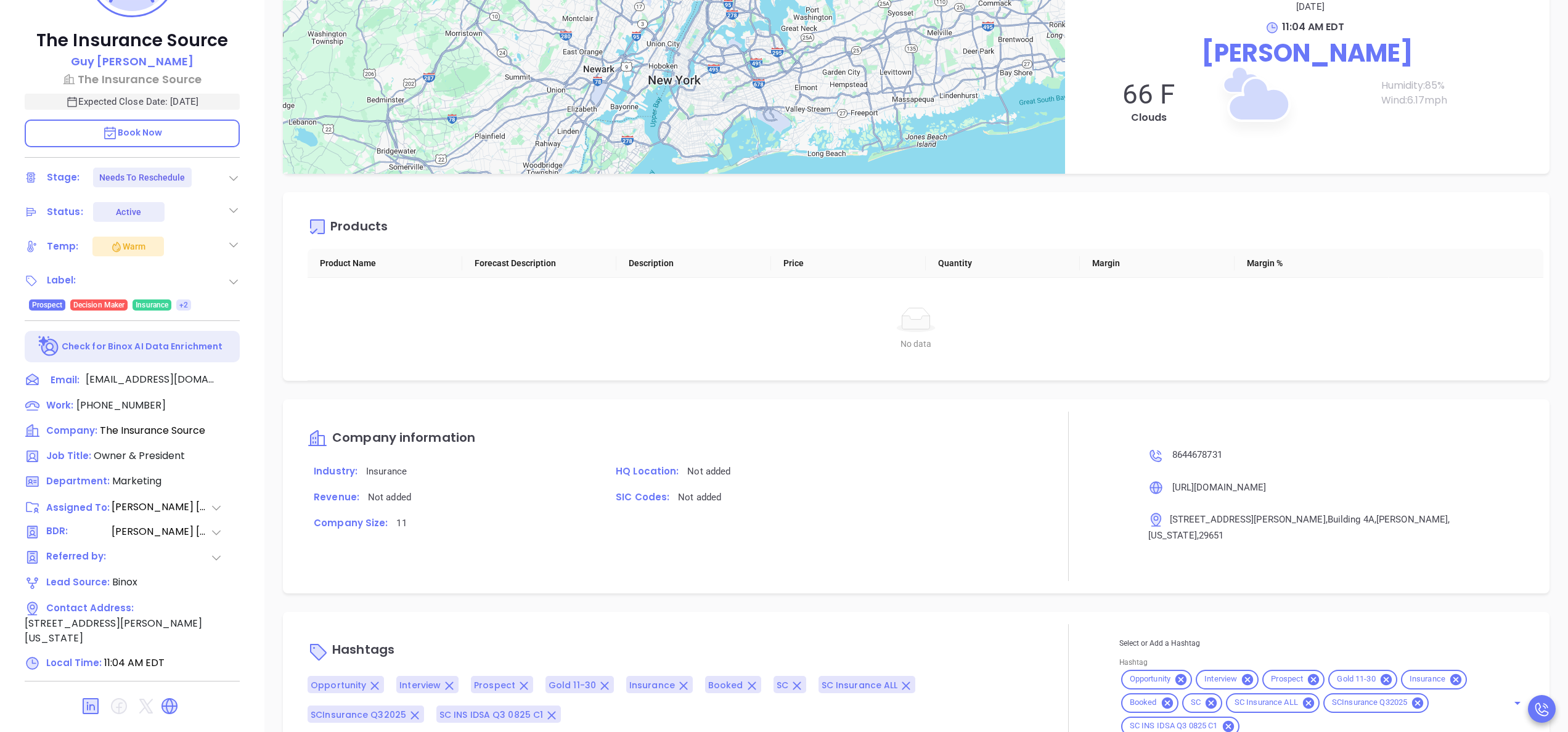
scroll to position [351, 0]
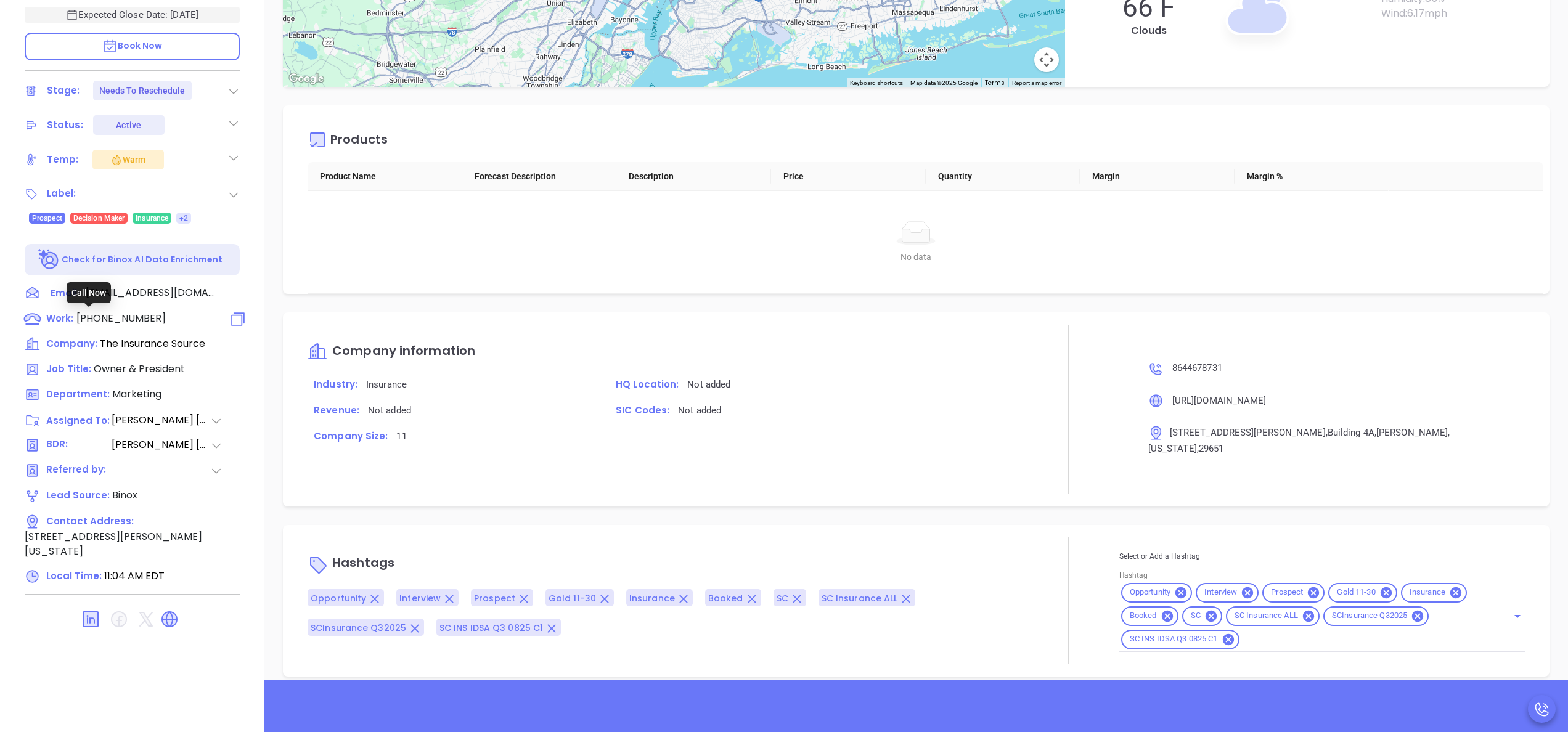
click at [118, 324] on span "[PHONE_NUMBER]" at bounding box center [121, 318] width 89 height 14
type input "[PHONE_NUMBER]"
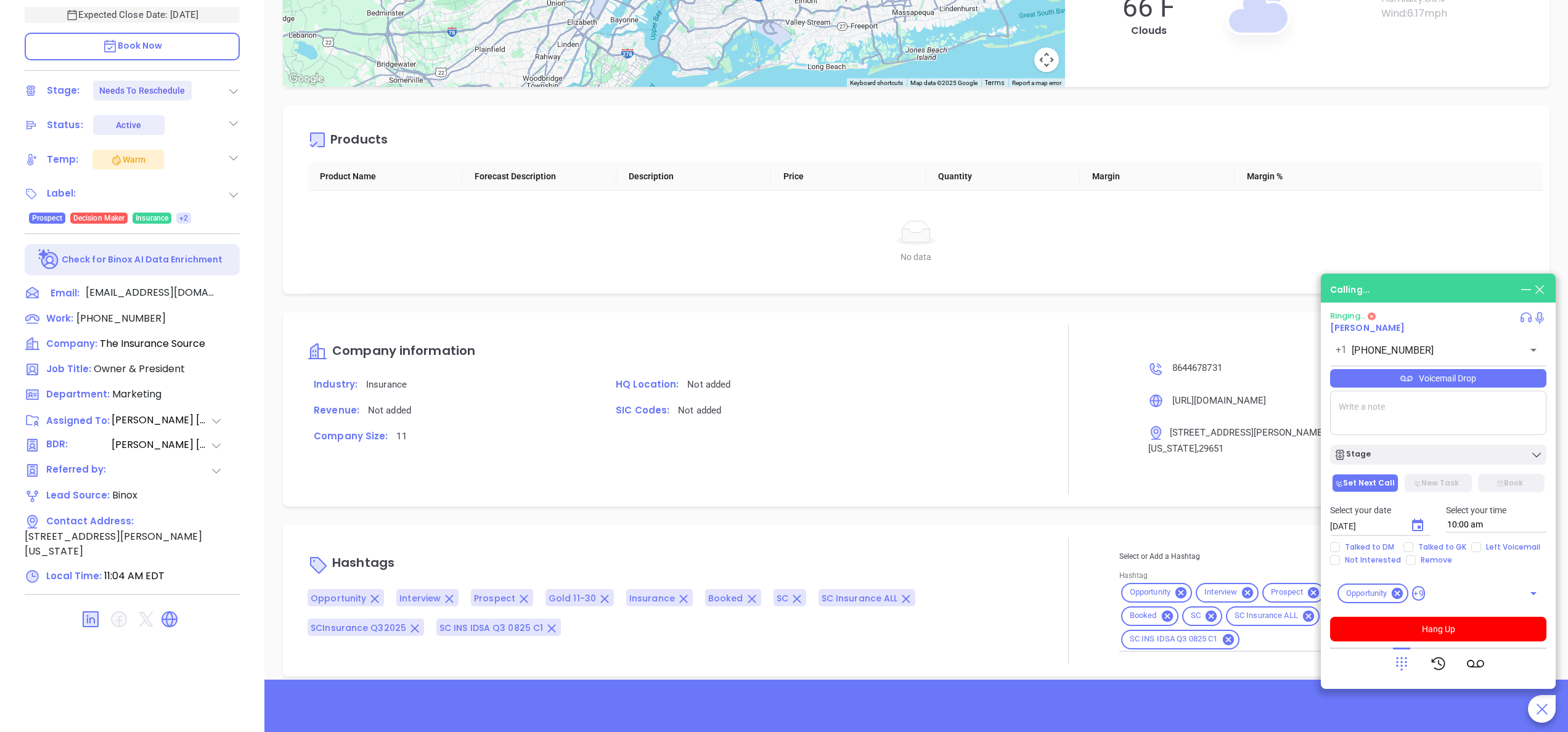
click at [963, 354] on p "Company information" at bounding box center [663, 352] width 710 height 29
click at [1453, 625] on button "Hang Up" at bounding box center [1438, 629] width 217 height 25
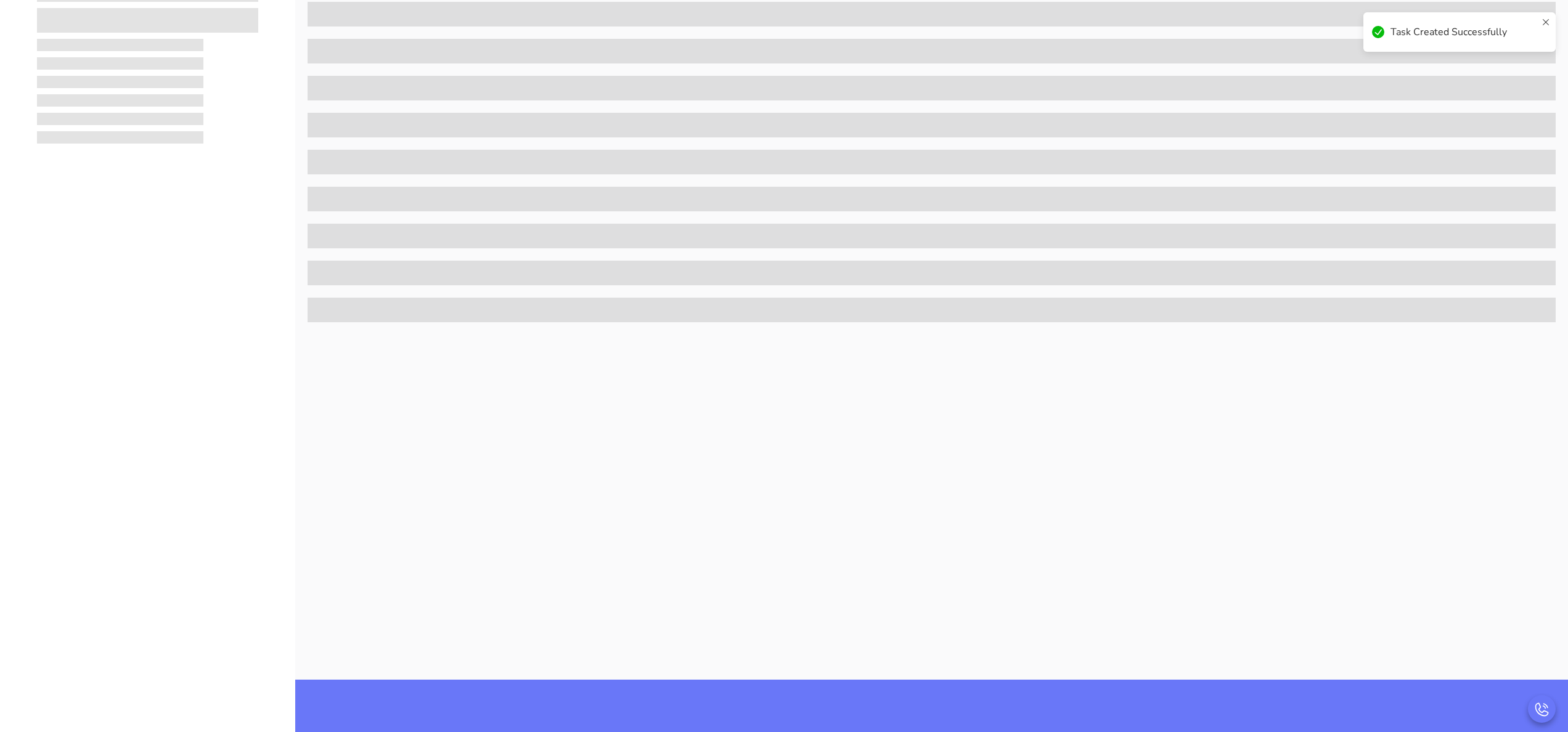
scroll to position [0, 0]
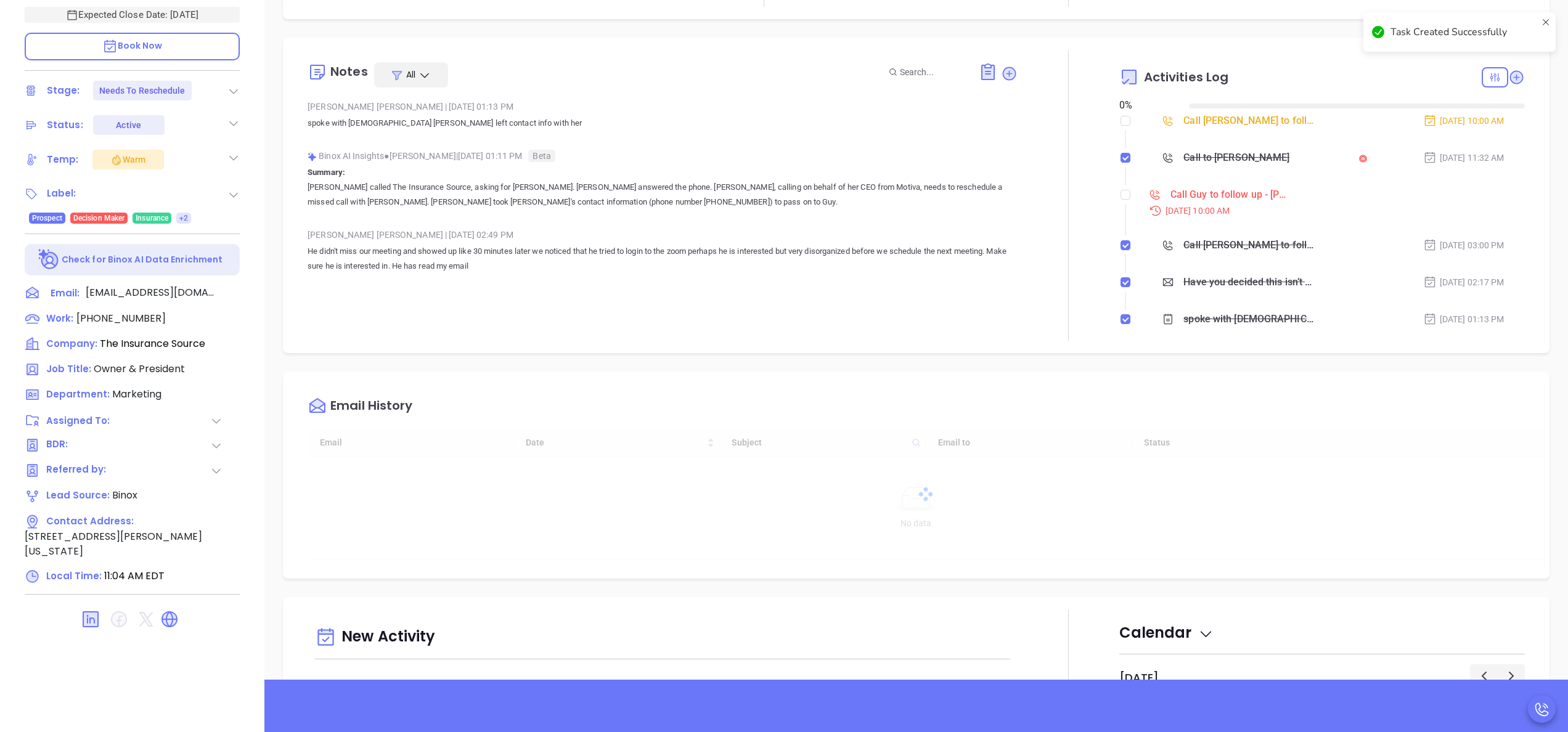
type input "[DATE]"
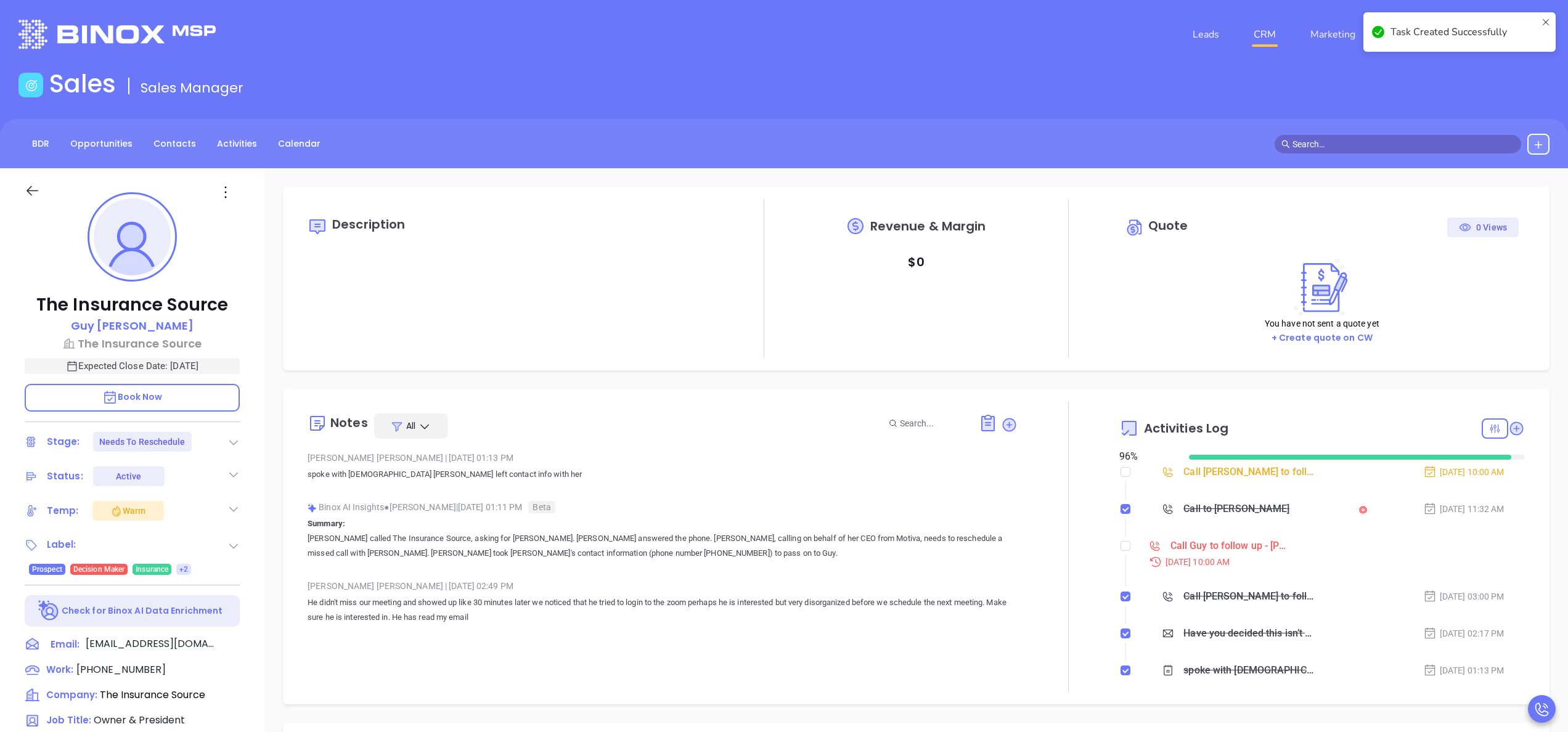
type input "[PERSON_NAME]"
click at [1120, 546] on input "checkbox" at bounding box center [1125, 545] width 10 height 10
checkbox input "true"
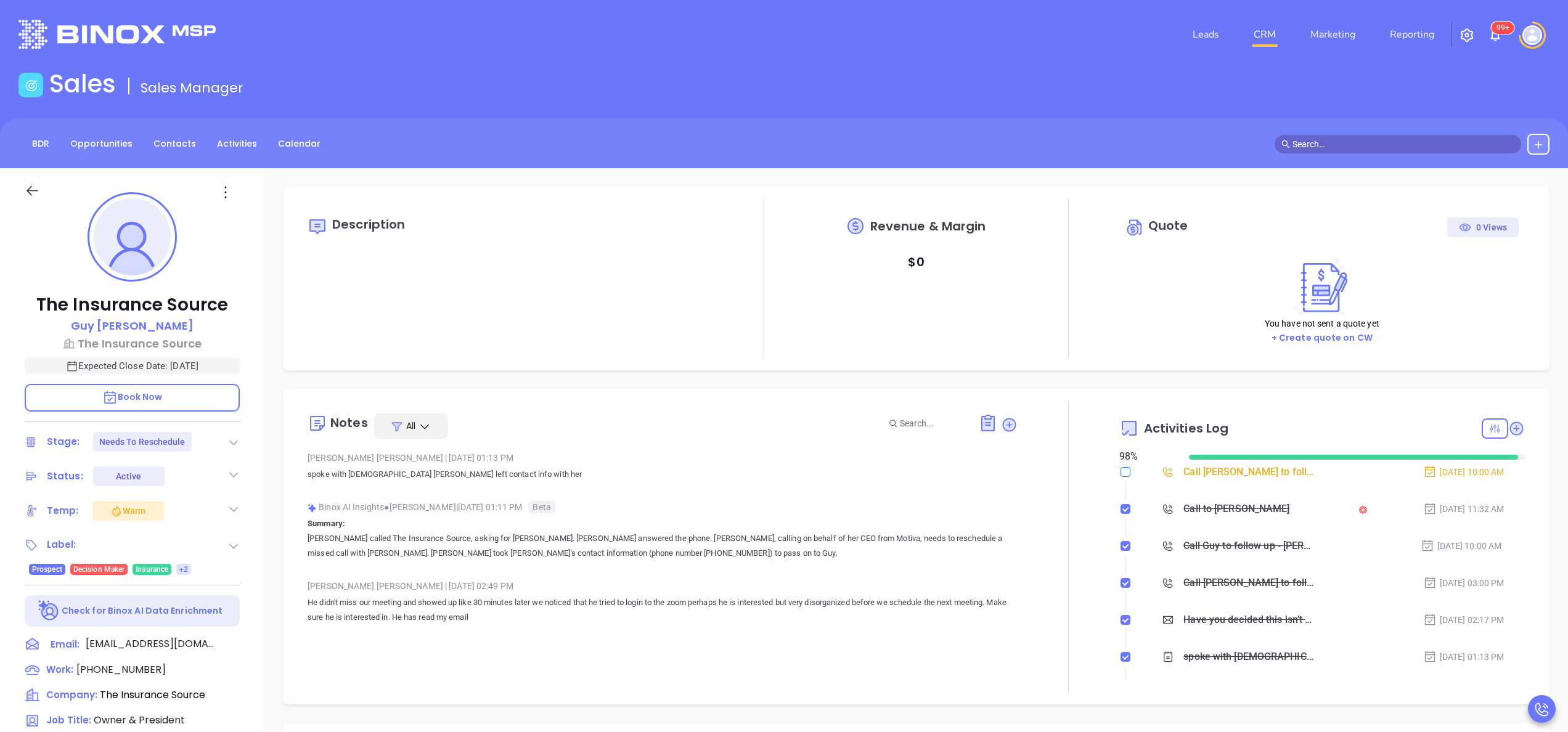
click at [1120, 469] on input "checkbox" at bounding box center [1125, 471] width 10 height 10
checkbox input "true"
click at [236, 438] on icon at bounding box center [233, 442] width 12 height 12
click at [984, 519] on p "Summary: Annabelle called The Insurance Source, asking for Guy Fieri. Mary Grac…" at bounding box center [663, 538] width 710 height 44
click at [1510, 425] on icon at bounding box center [1516, 428] width 13 height 13
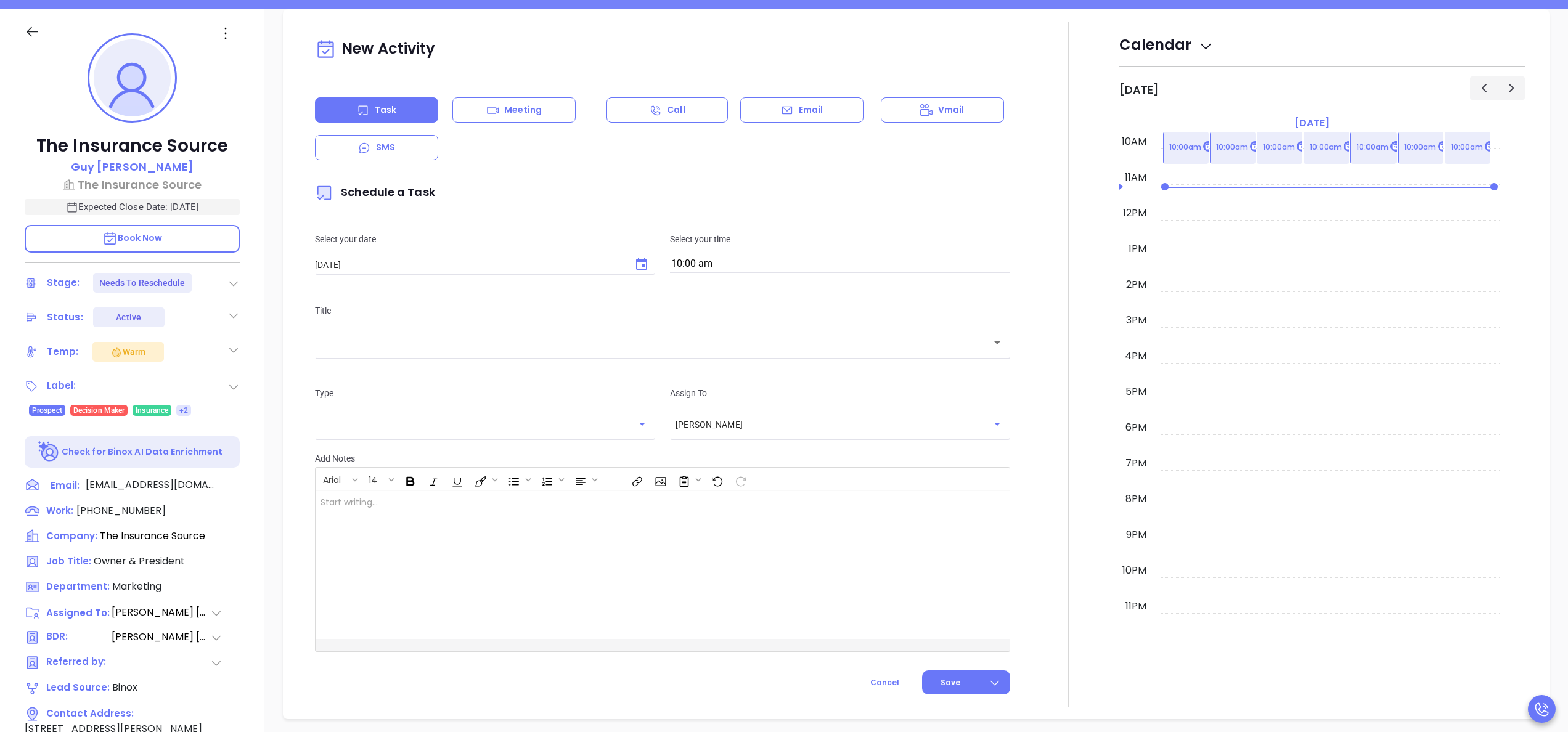
scroll to position [168, 0]
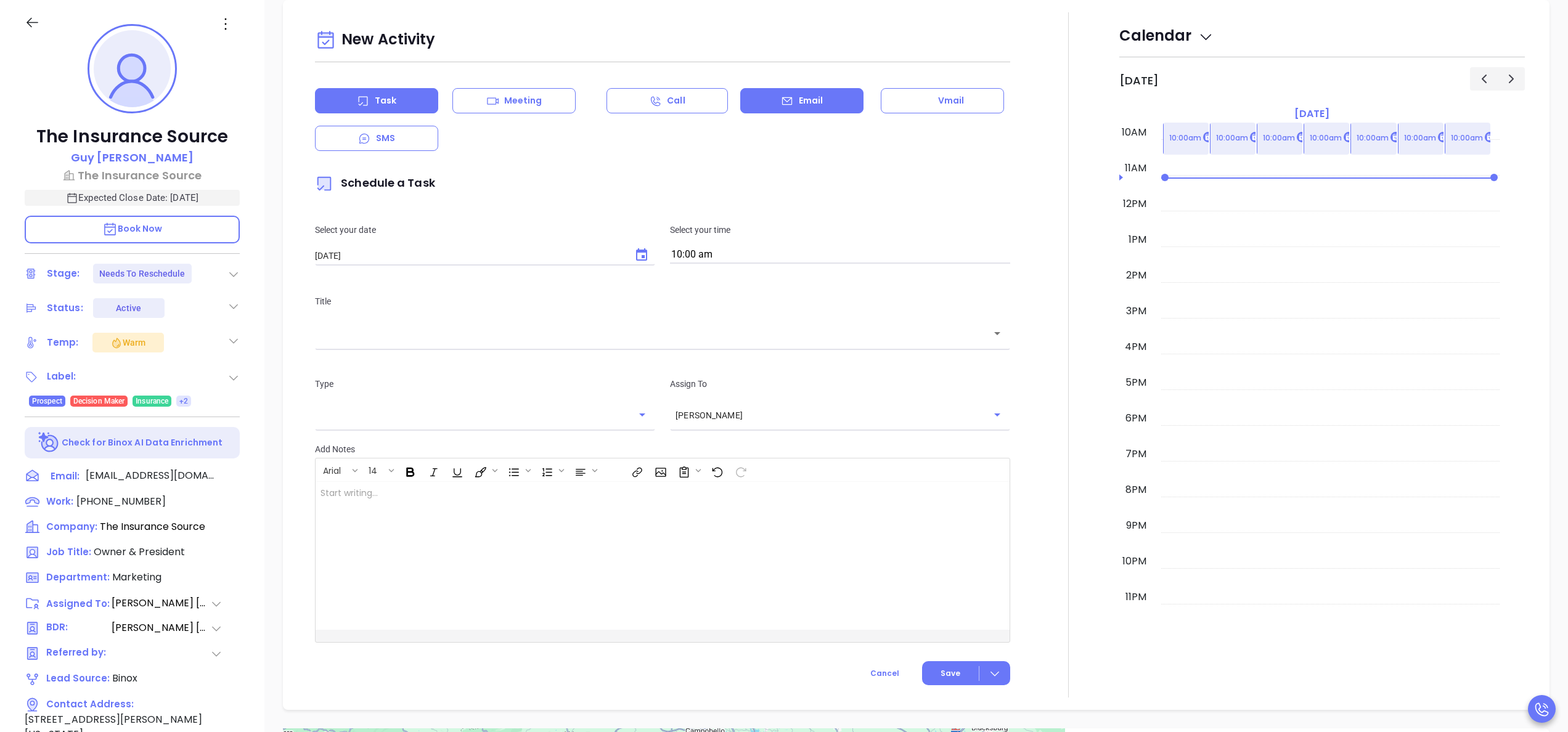
click at [799, 96] on p "Email" at bounding box center [811, 101] width 25 height 13
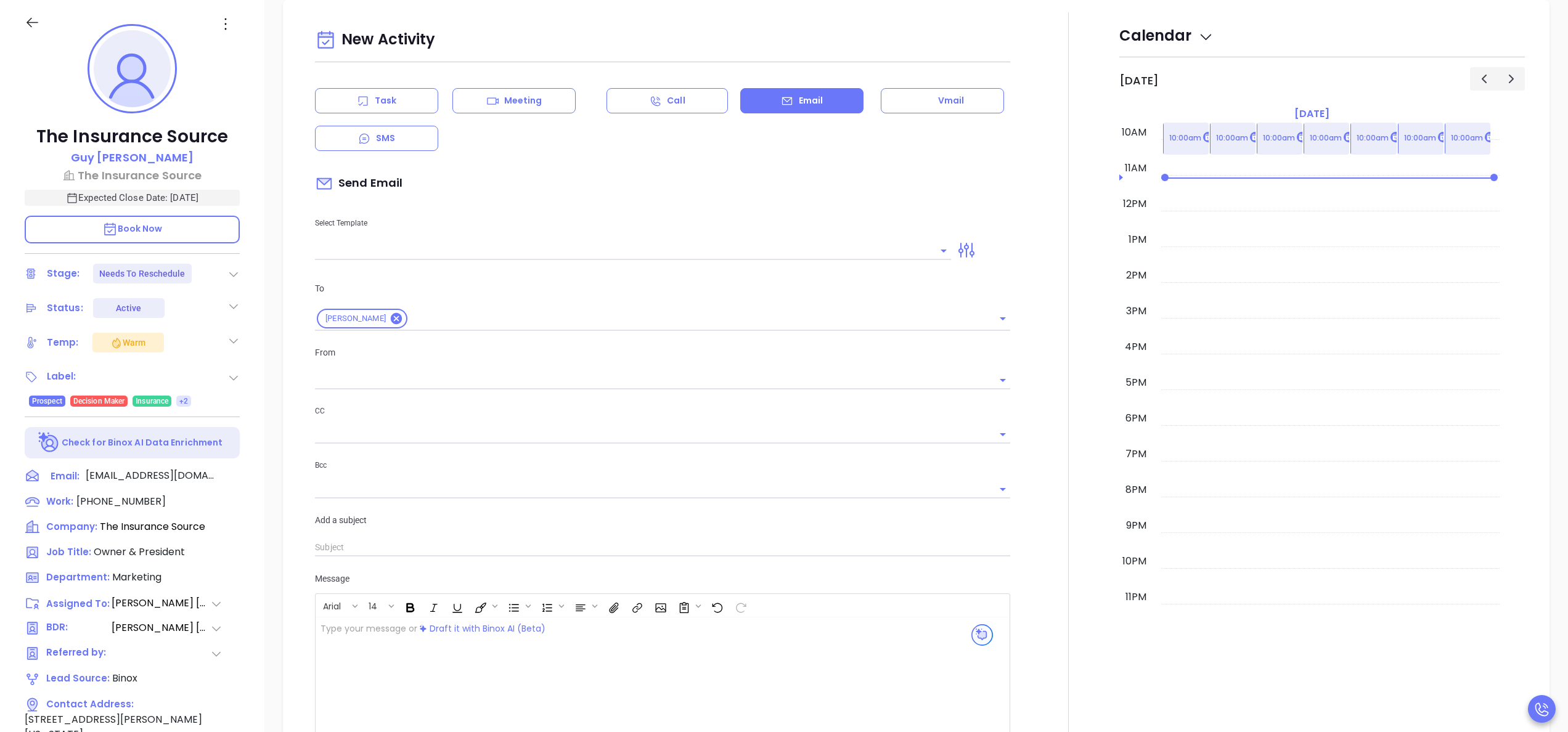
click at [489, 240] on div at bounding box center [633, 250] width 636 height 20
type input "[PERSON_NAME]"
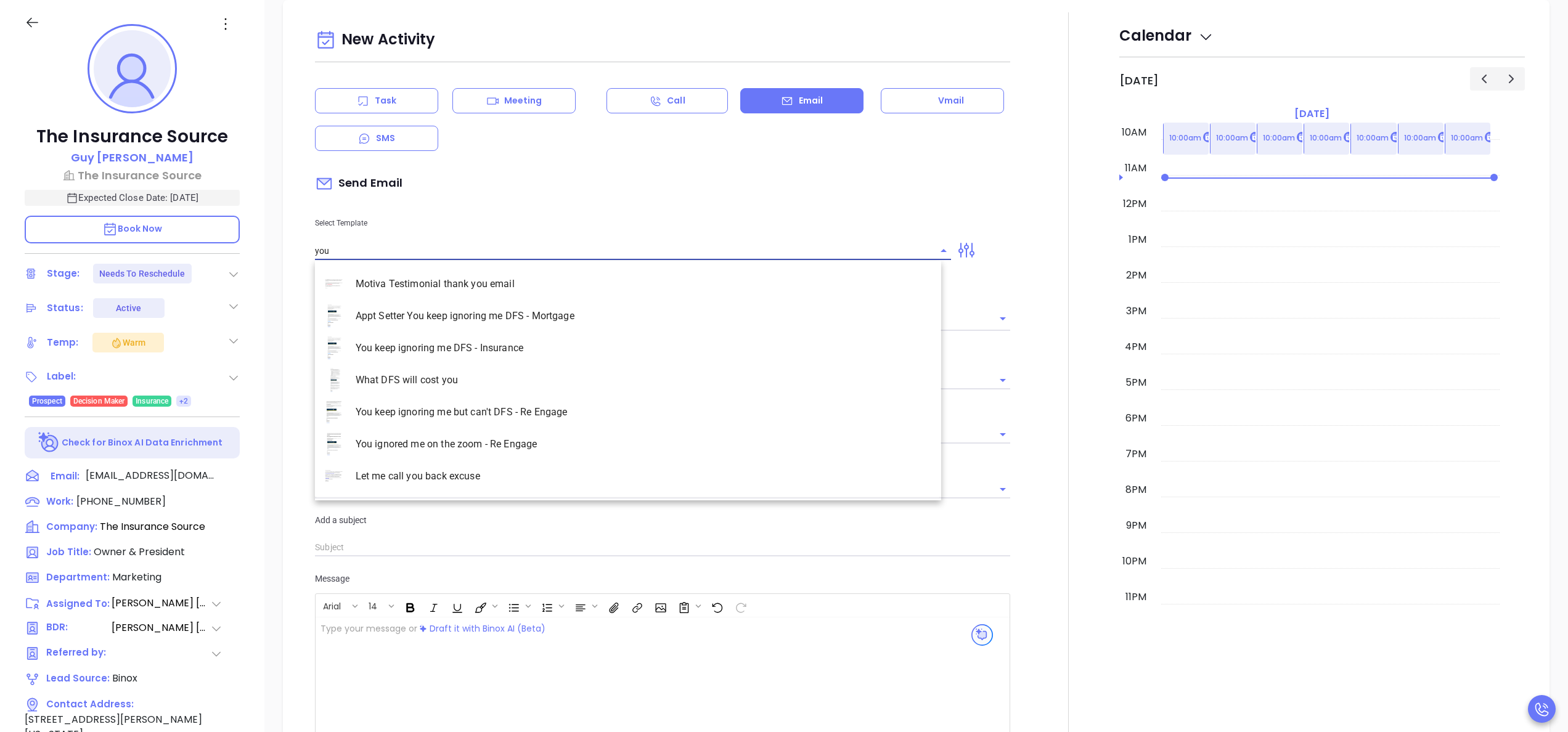
click at [461, 344] on li "You keep ignoring me DFS - Insurance" at bounding box center [628, 348] width 626 height 32
type input "You keep ignoring me DFS - Insurance"
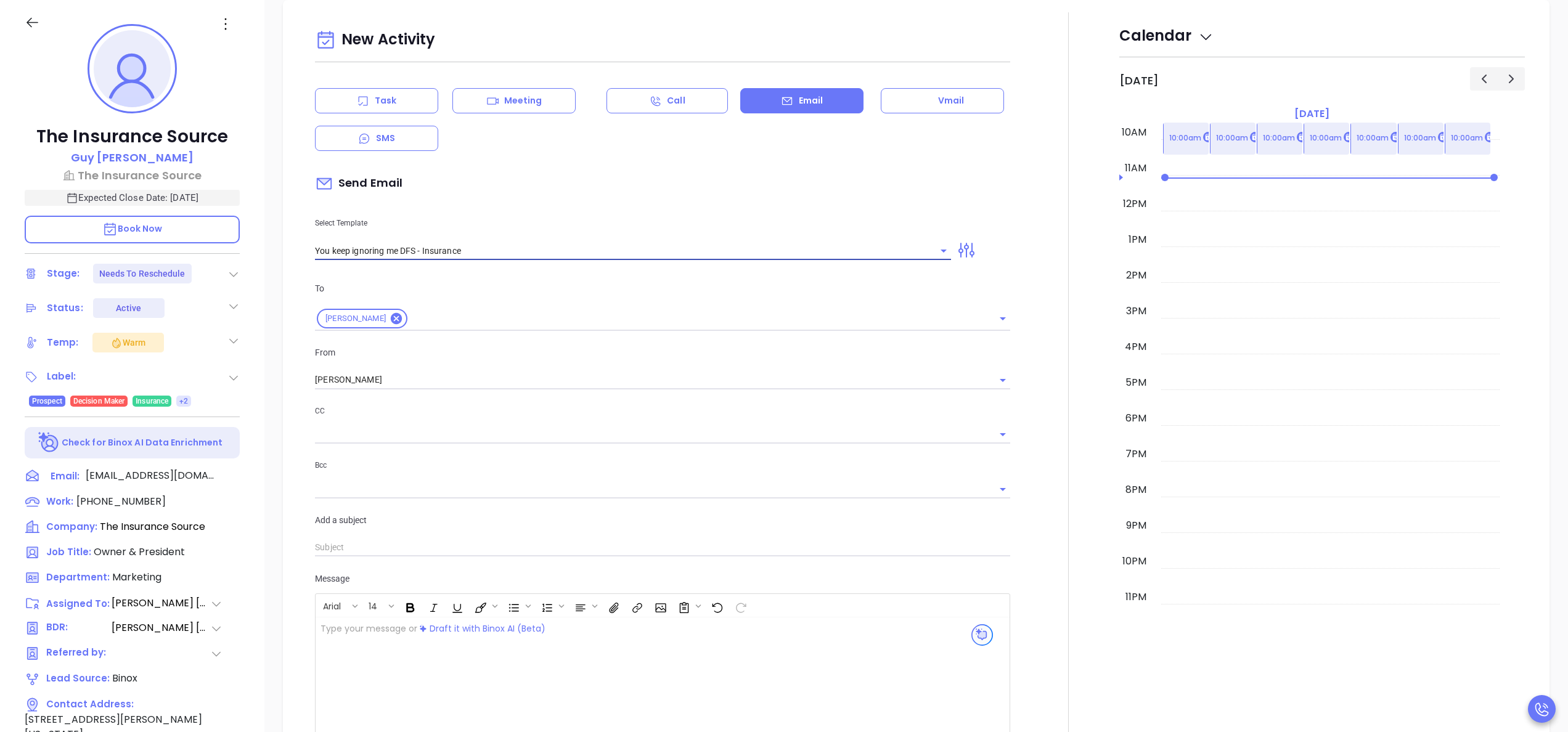
type input "Guy, this customer ignored DFS notices and it cost them hundreds per day"
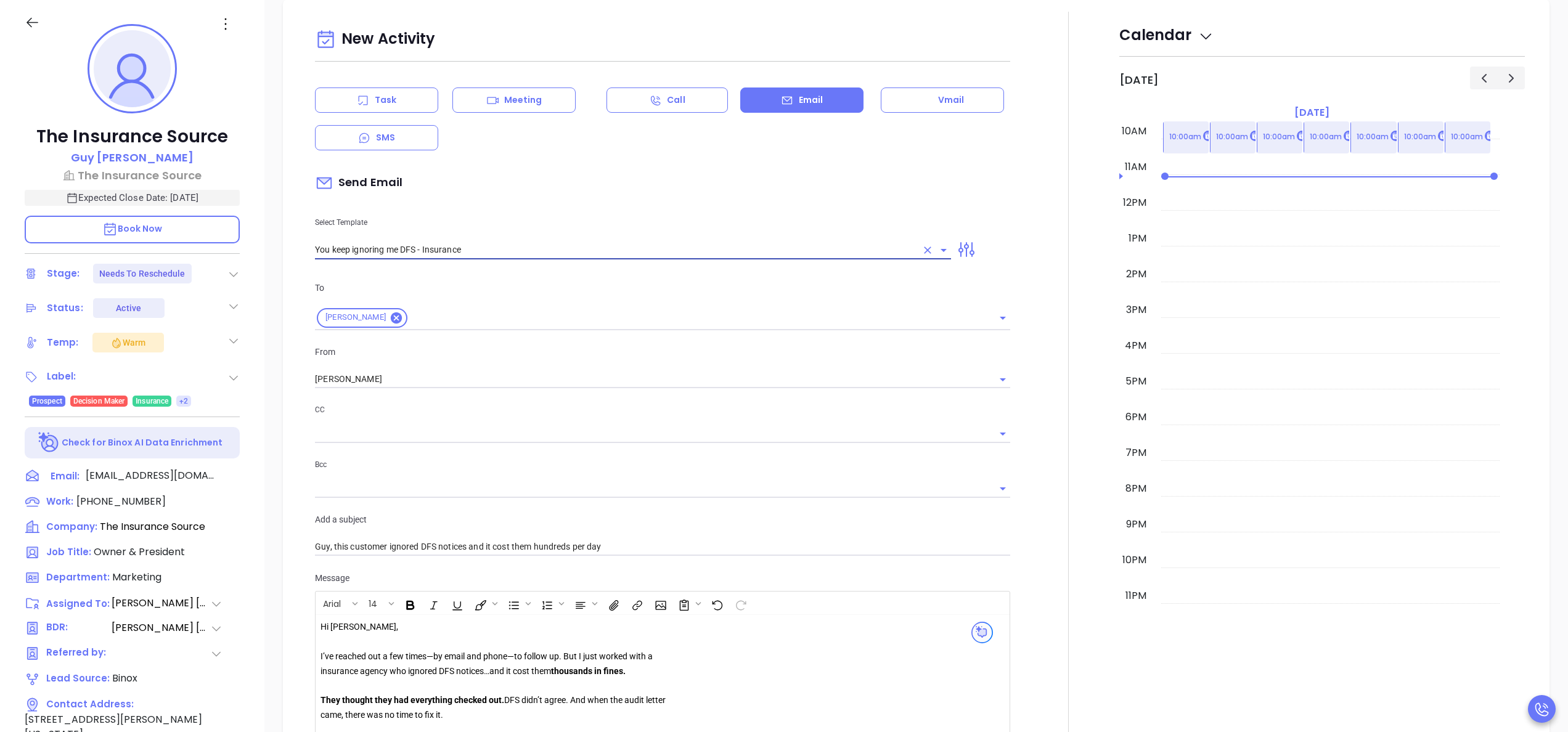
type input "You keep ignoring me DFS - Insurance"
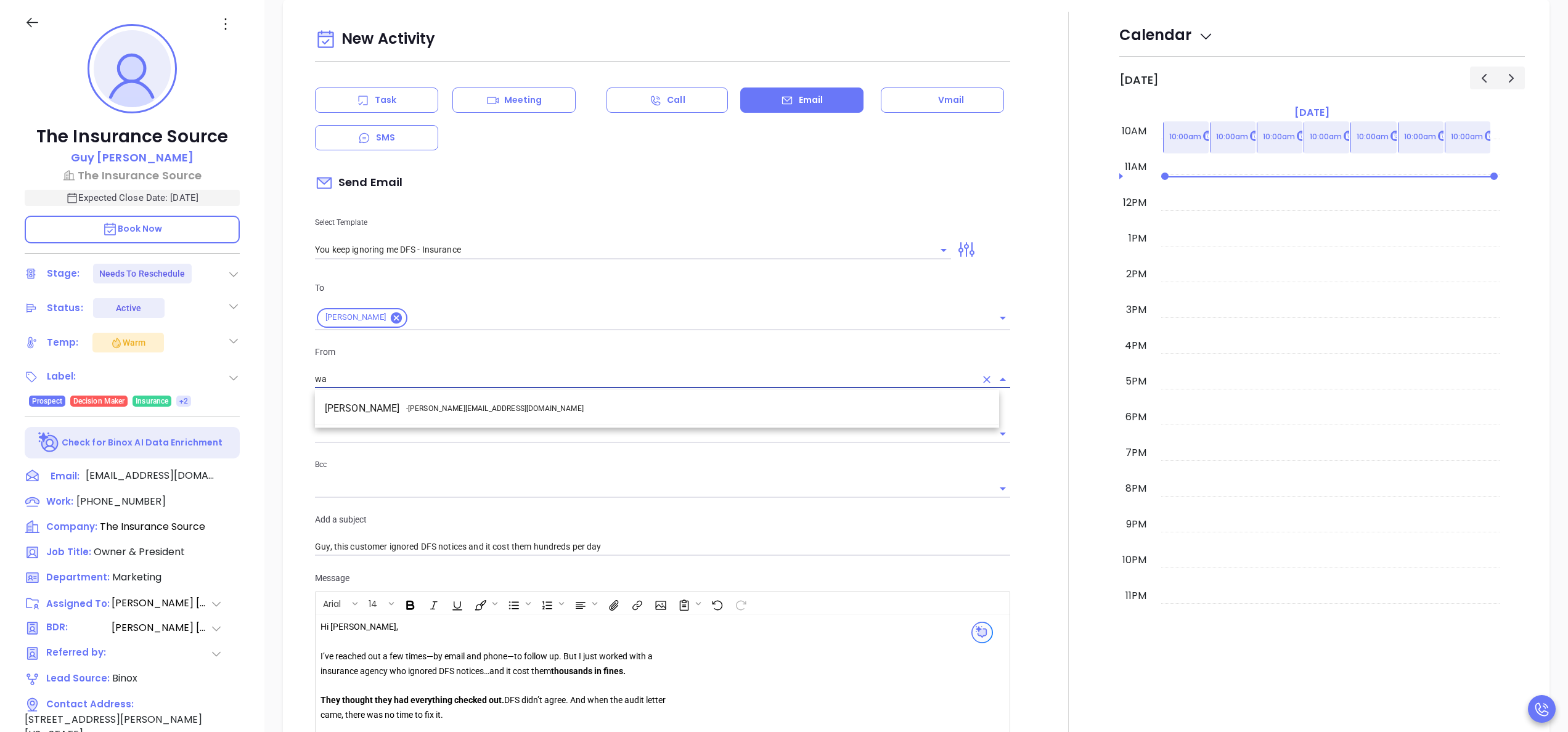
click at [452, 409] on span "- walter@motiva.net" at bounding box center [495, 408] width 178 height 11
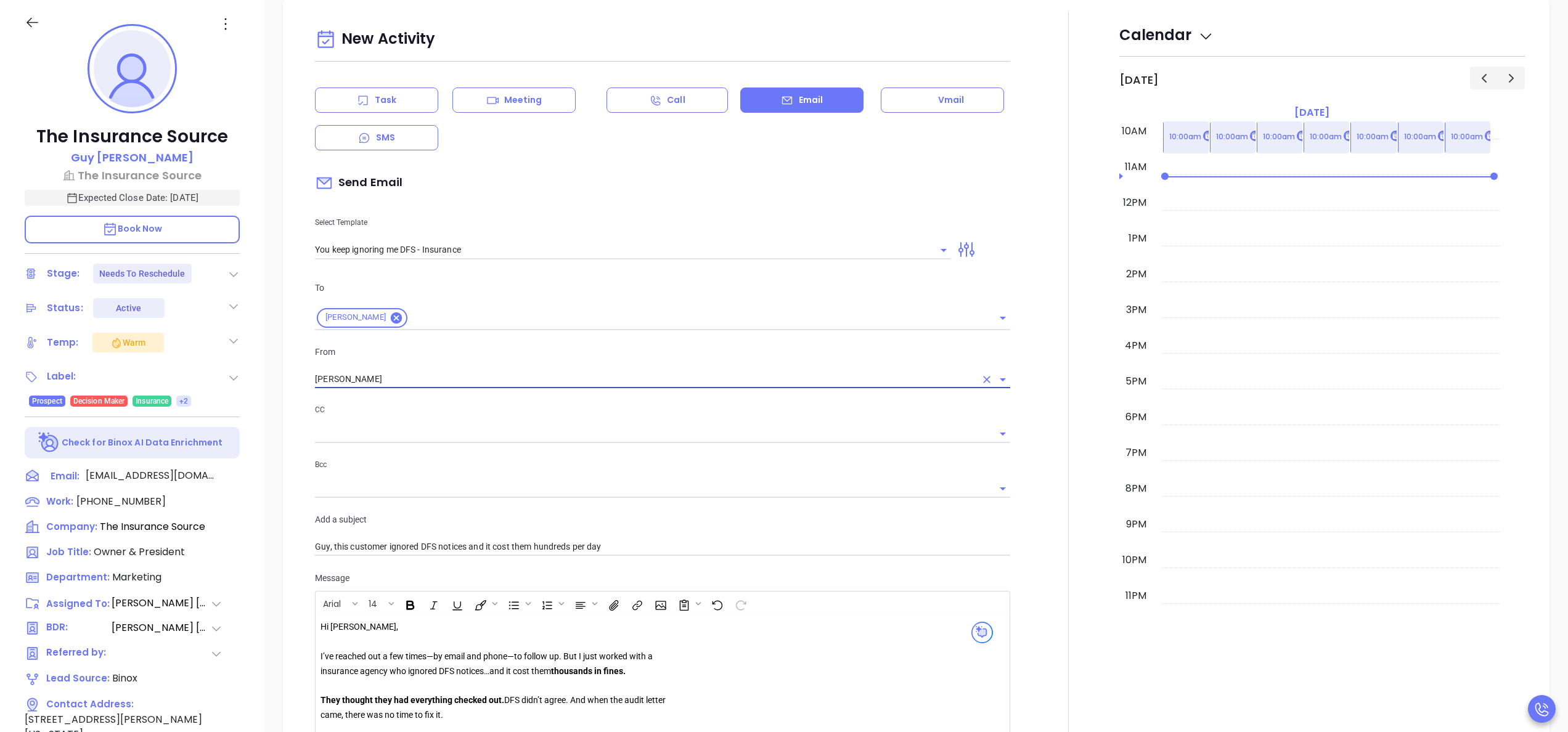
type input "[PERSON_NAME]"
type input "Guy, this customer ignored IDSA notices and it cost them hundreds per day"
click at [1036, 533] on div at bounding box center [1068, 627] width 102 height 1231
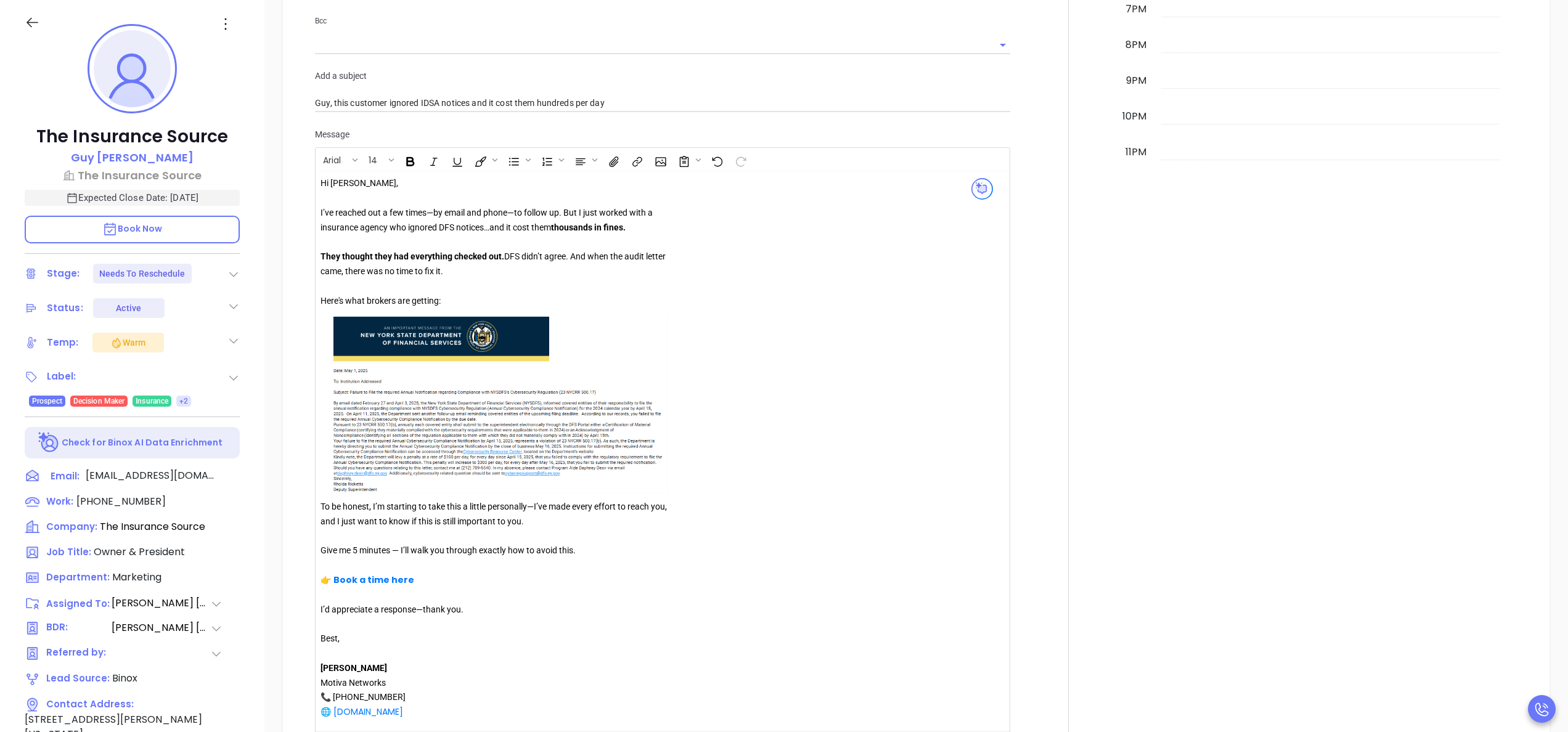
scroll to position [1275, 0]
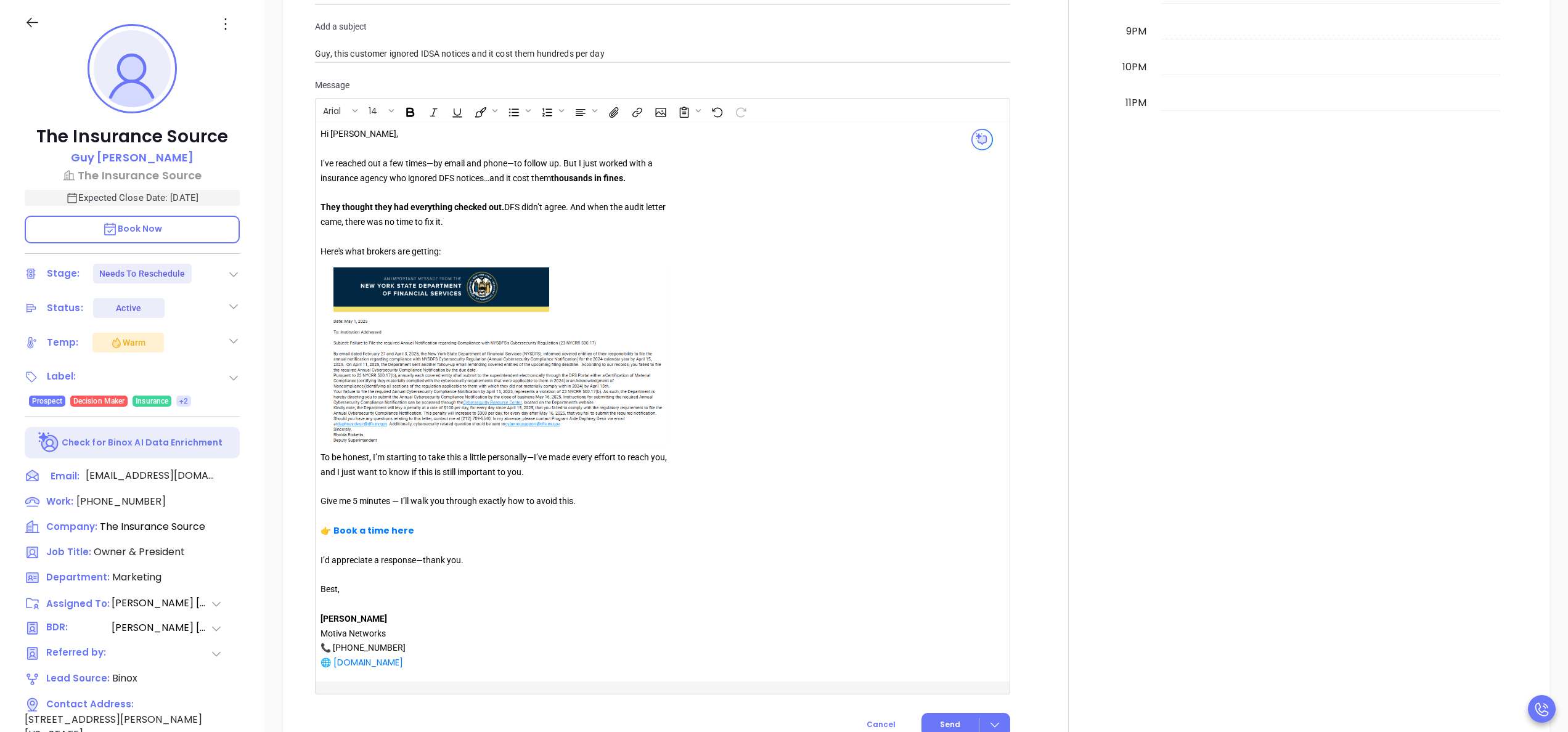
click at [475, 188] on div at bounding box center [498, 192] width 354 height 15
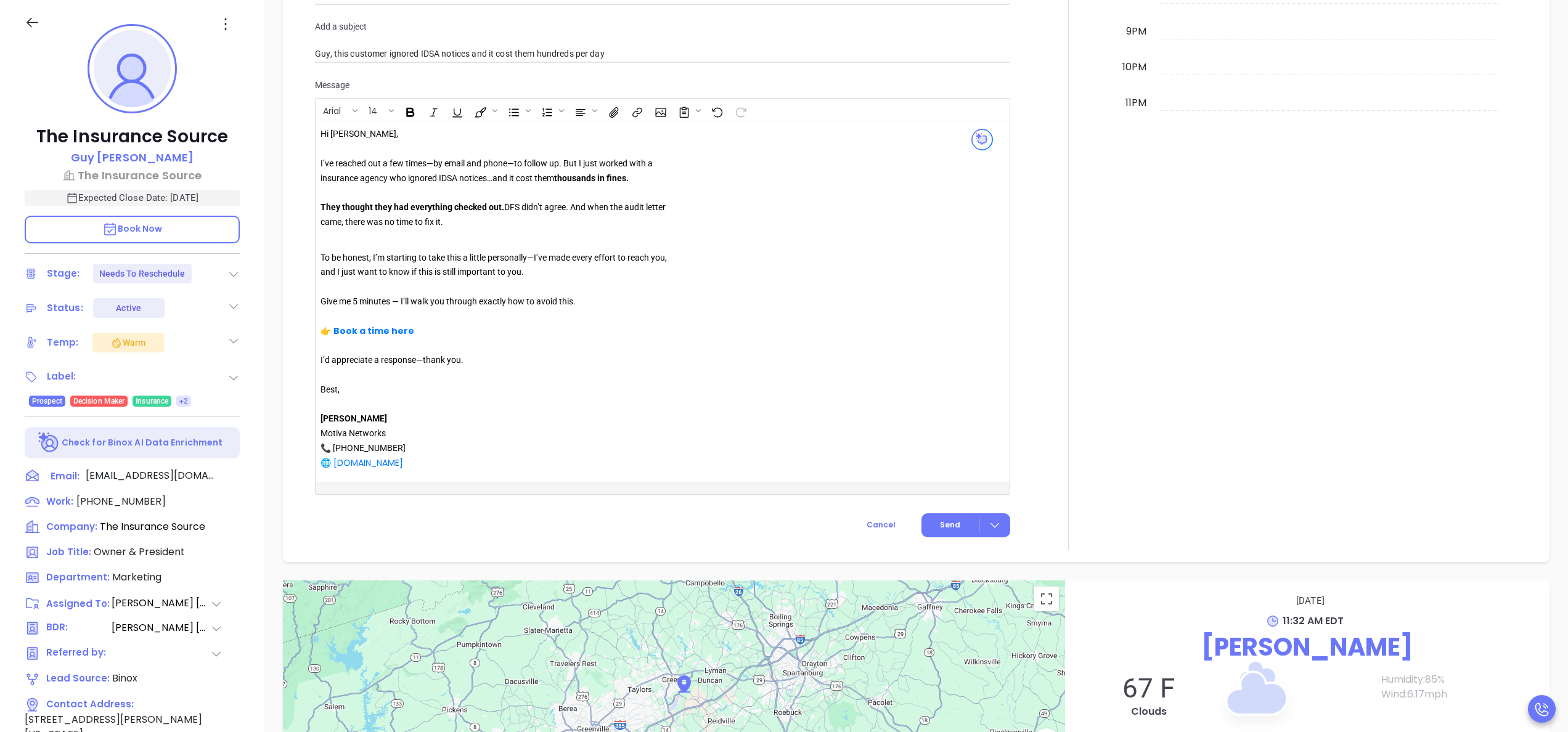
click at [526, 212] on div "They thought they had everything checked out. DFS didn’t agree. And when the au…" at bounding box center [498, 215] width 354 height 29
click at [680, 293] on div "To be honest, I’m starting to take this a little personally—I’ve made every eff…" at bounding box center [505, 364] width 370 height 226
click at [1040, 331] on div at bounding box center [1068, 33] width 102 height 1030
click at [940, 530] on span "Send" at bounding box center [950, 524] width 20 height 11
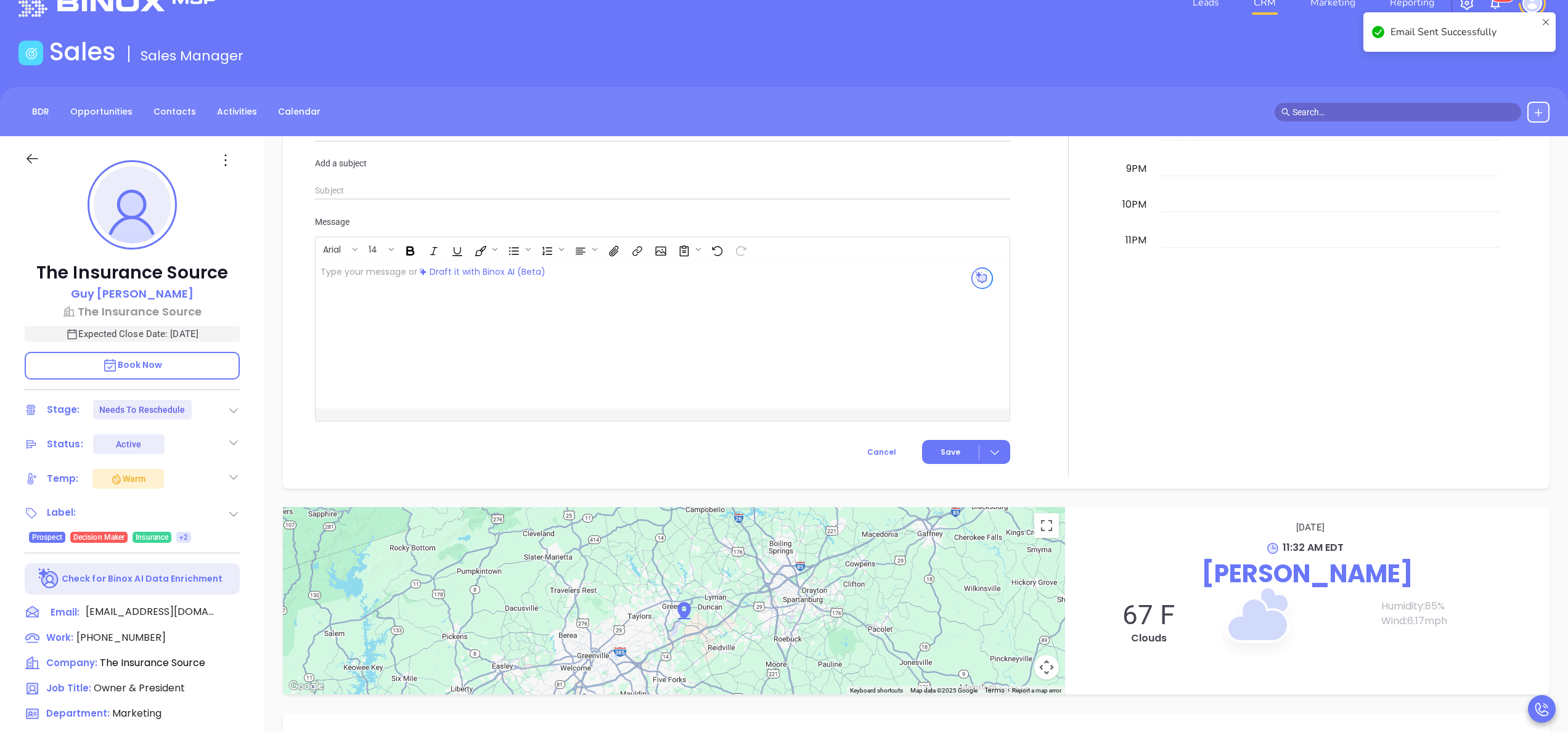
scroll to position [0, 0]
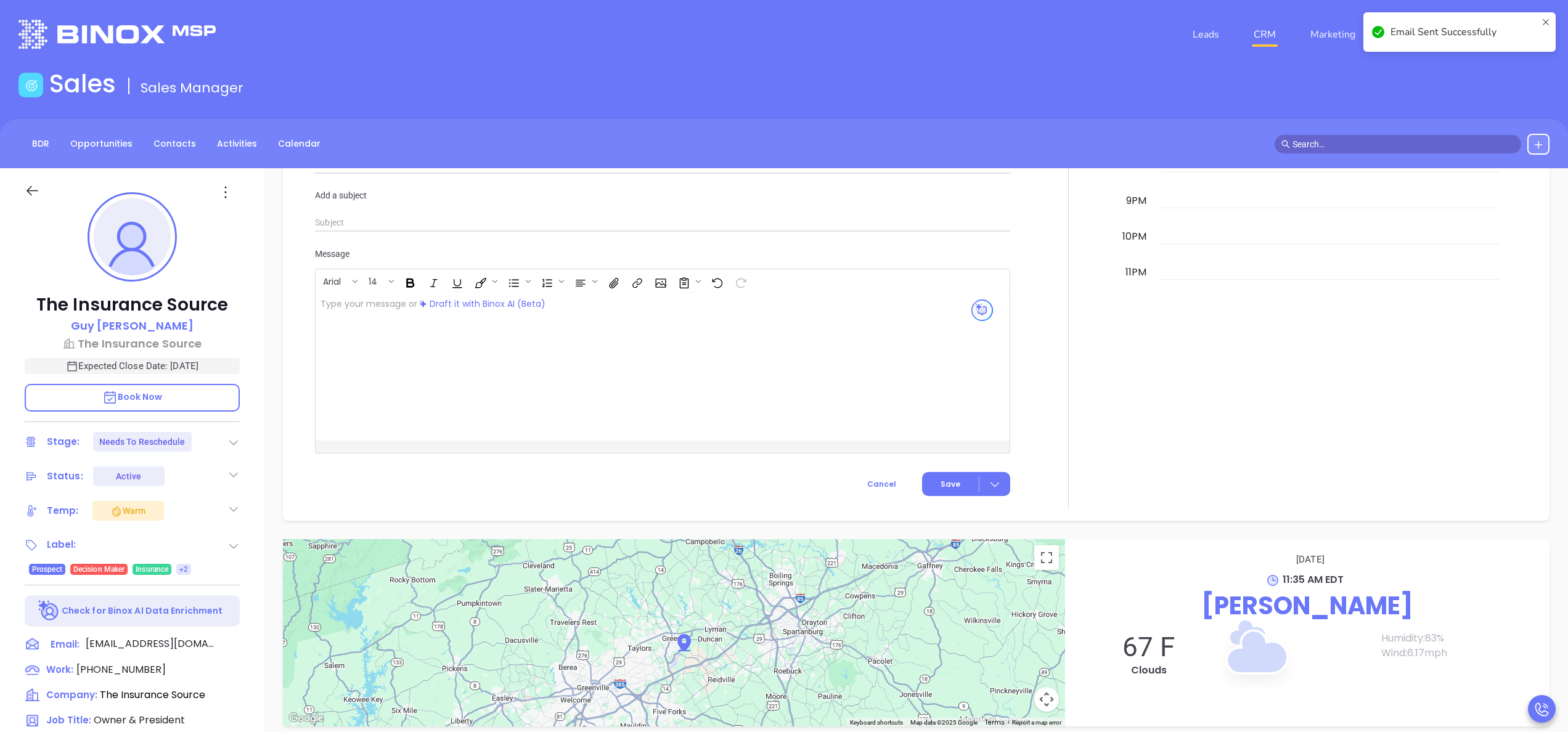
click at [234, 440] on icon at bounding box center [233, 442] width 12 height 12
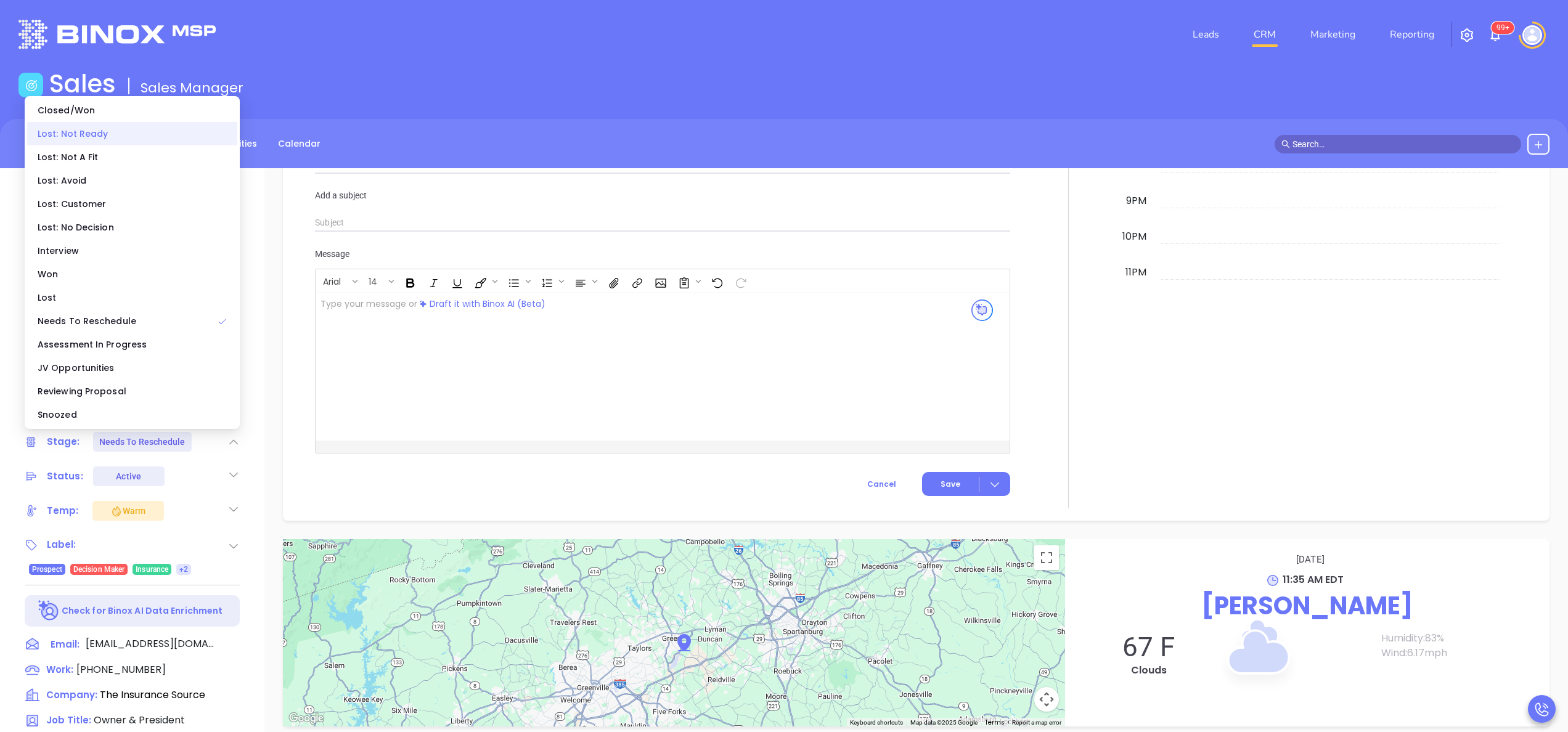
click at [95, 130] on div "Lost: Not Ready" at bounding box center [132, 133] width 210 height 24
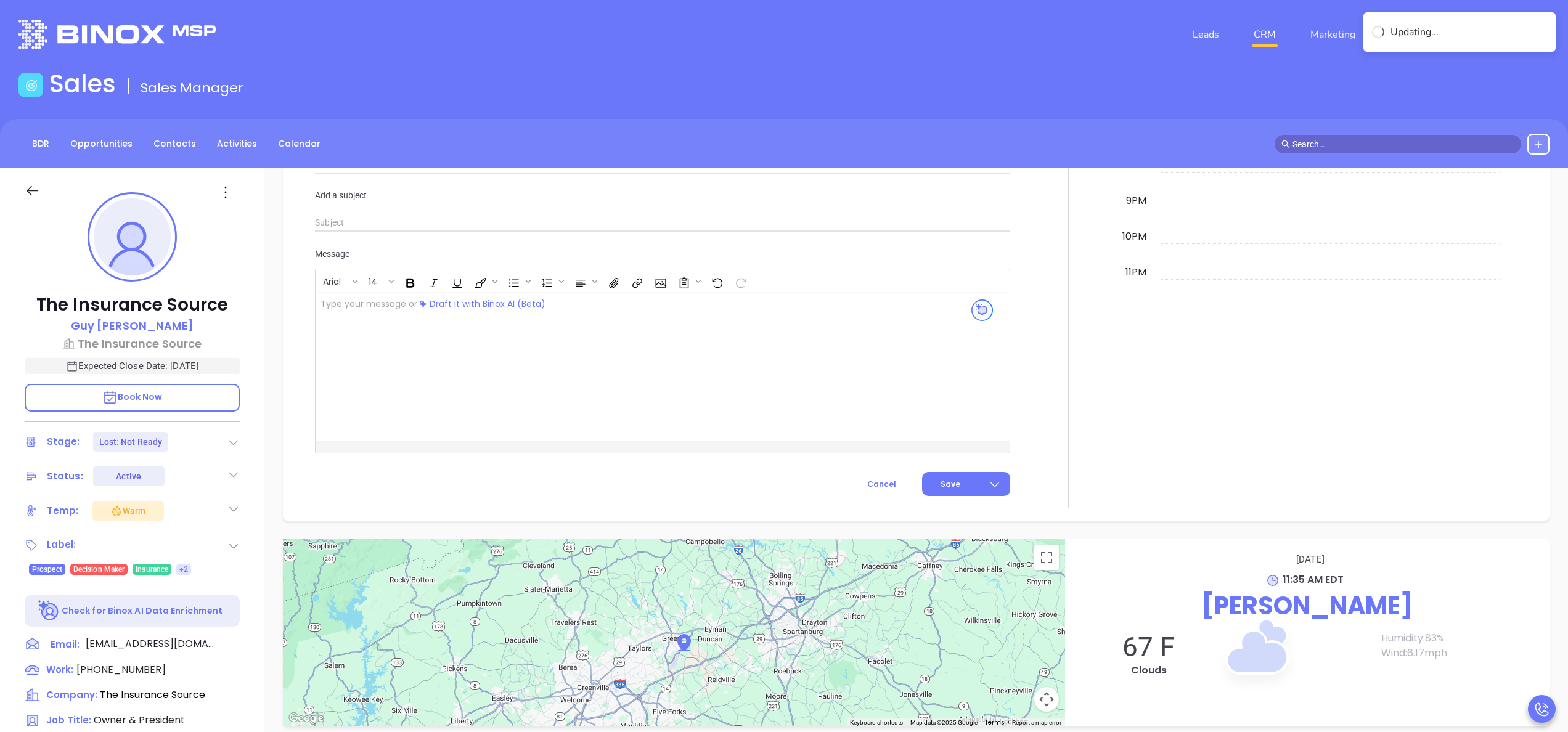
click at [1119, 430] on div "Calendar September 30, 2025 Tuesday 12am 1am 2am 3am 4am 5am 6am 7am 8am 9am 10…" at bounding box center [1321, 98] width 406 height 821
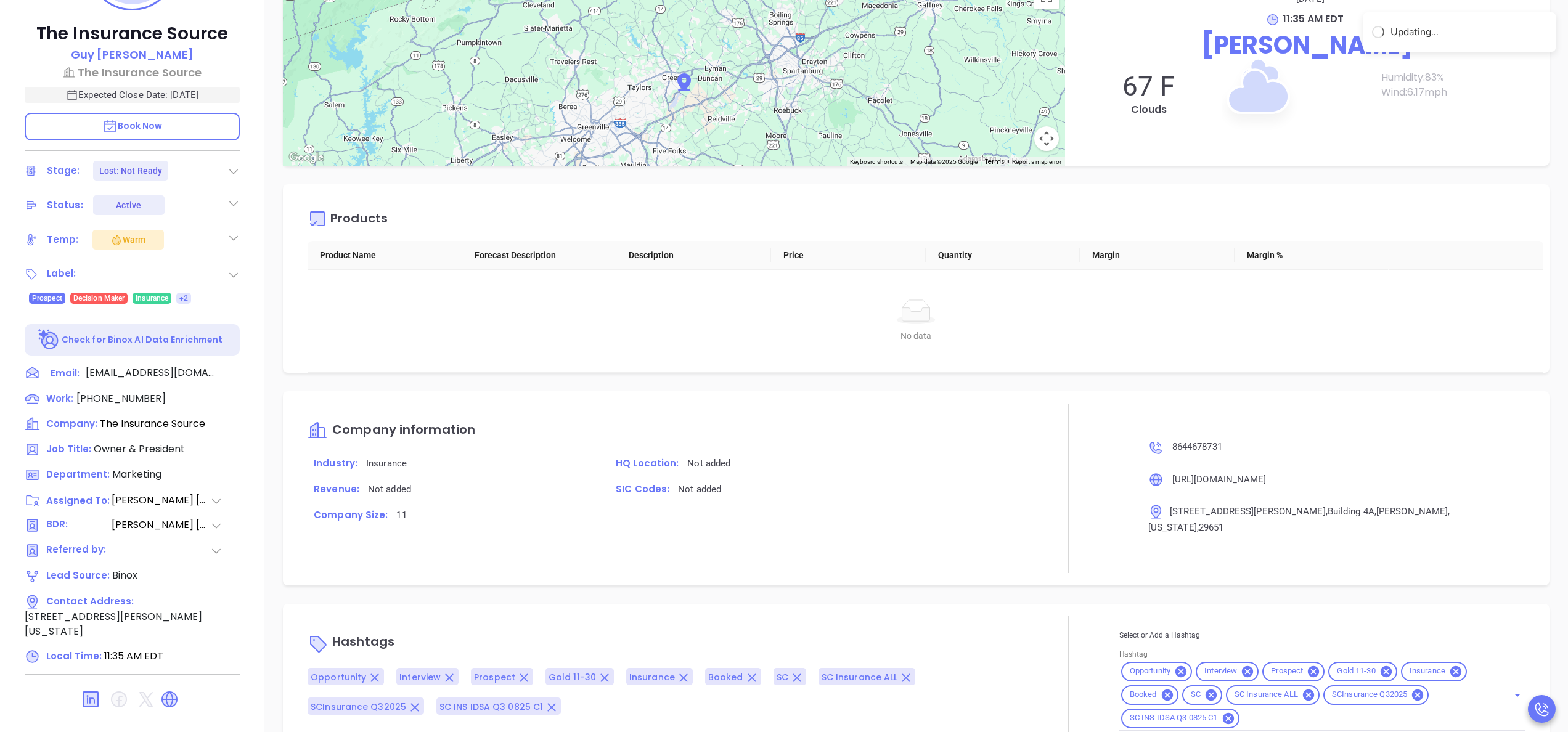
scroll to position [351, 0]
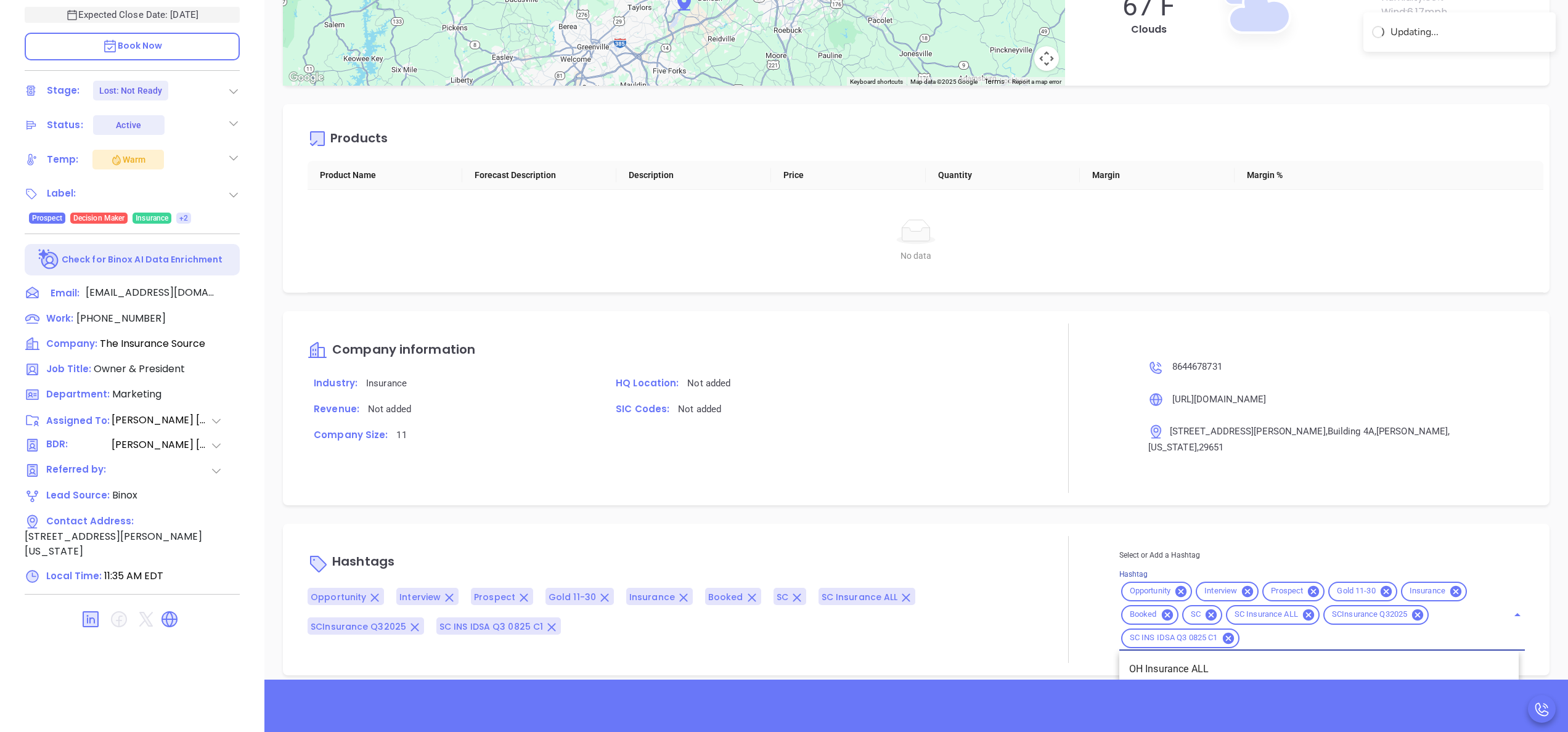
click at [1265, 630] on input "Hashtag" at bounding box center [1366, 638] width 249 height 15
type input "ltn"
click at [1143, 664] on li "2024 Q4 LTN Review" at bounding box center [1318, 669] width 399 height 22
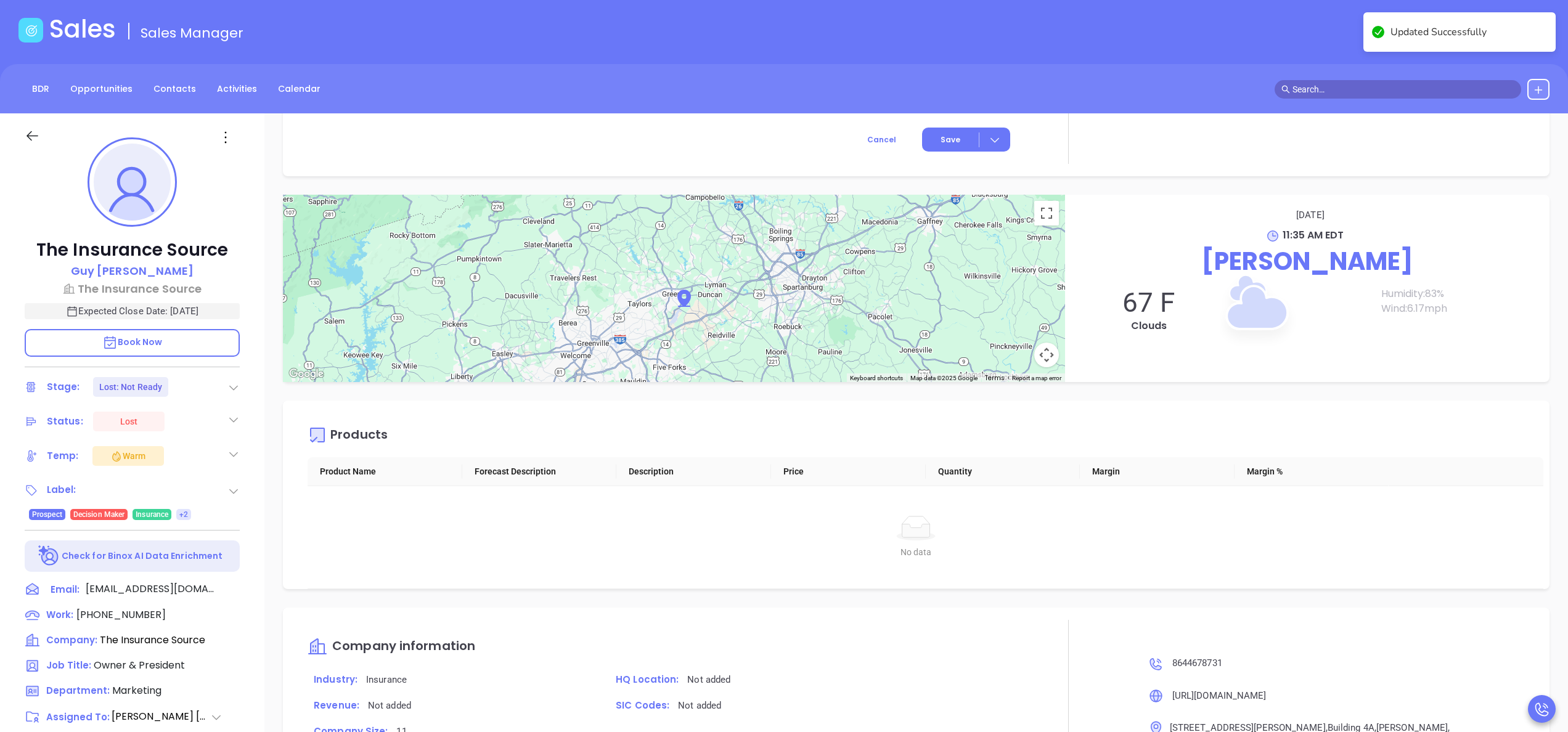
scroll to position [0, 0]
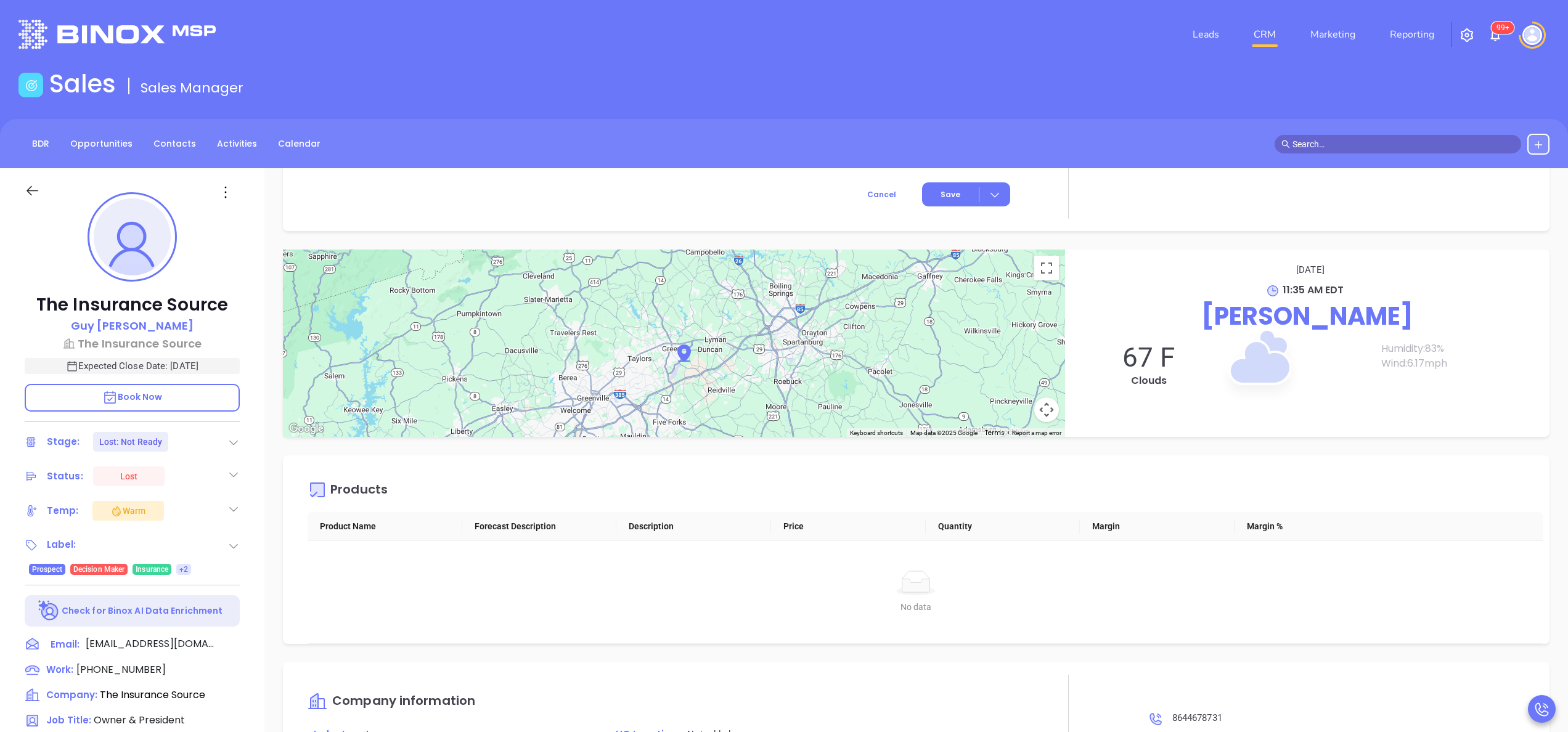
click at [1541, 585] on div "Description Revenue & Margin $ 0 Quote 0 Views You have not sent a quote yet + …" at bounding box center [916, 599] width 1304 height 863
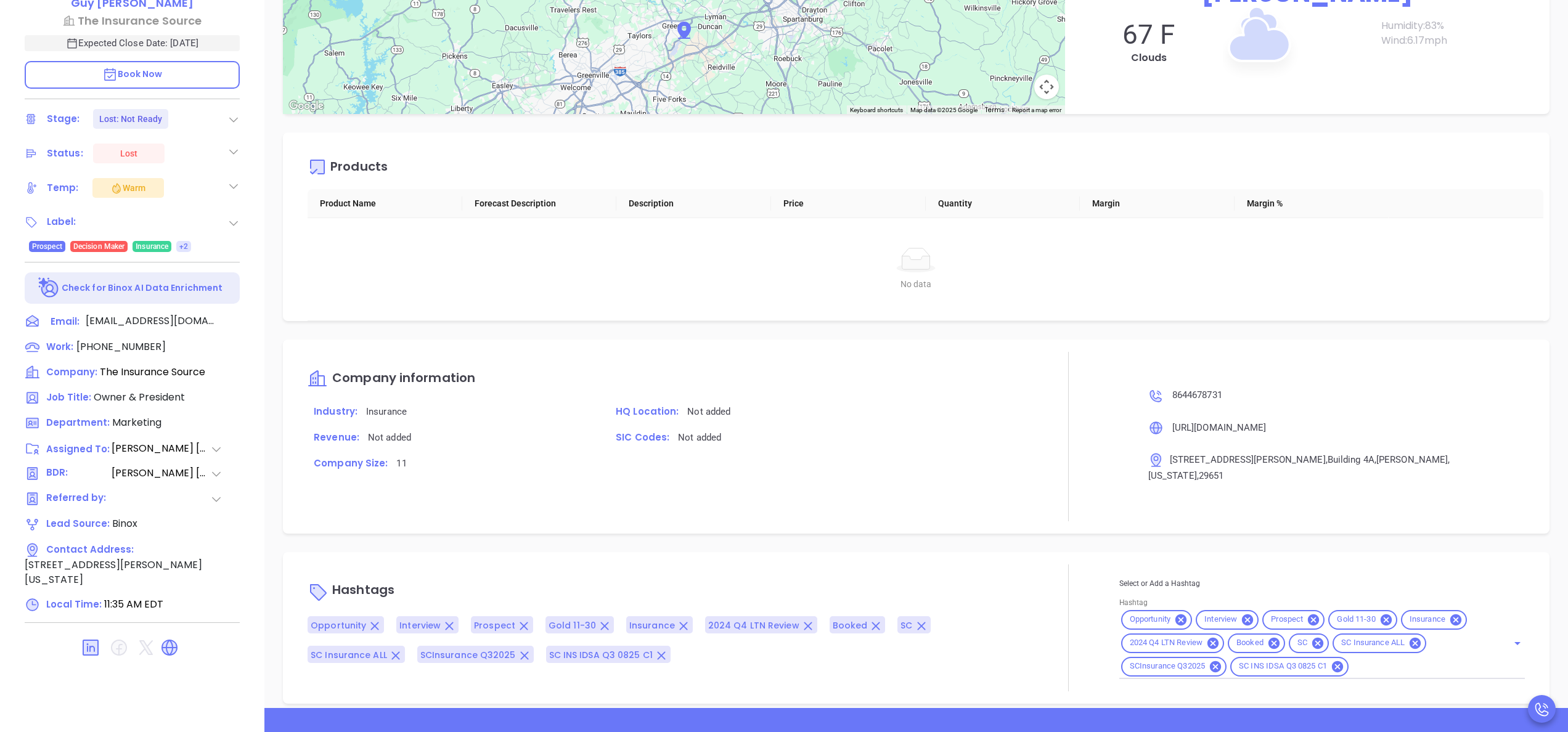
scroll to position [351, 0]
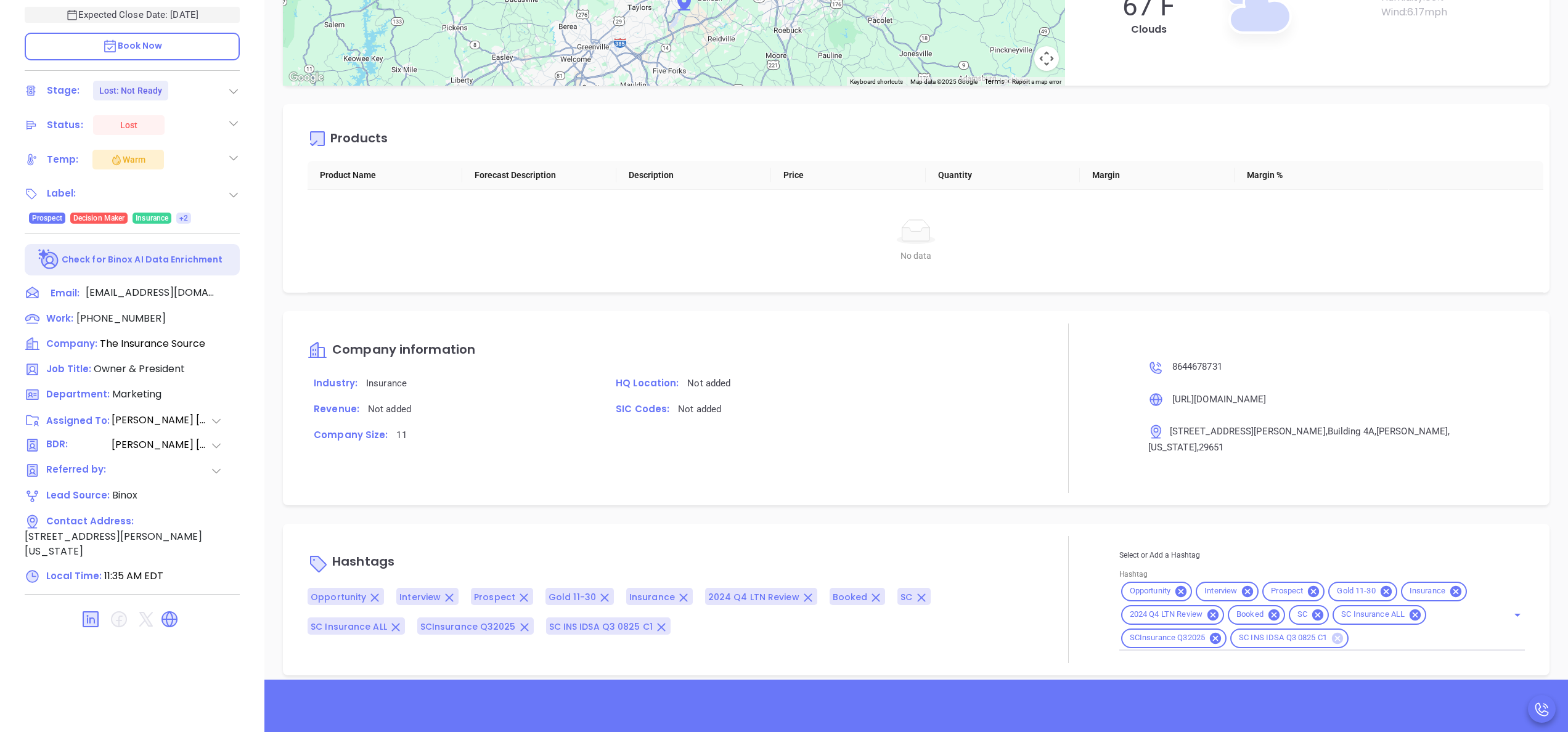
click at [1332, 633] on icon at bounding box center [1337, 638] width 11 height 11
click at [1327, 630] on input "Hashtag" at bounding box center [1359, 638] width 262 height 15
type input "ltn"
click at [1132, 680] on li "LTN" at bounding box center [1318, 691] width 399 height 22
click at [989, 553] on p "Hashtags" at bounding box center [663, 563] width 710 height 29
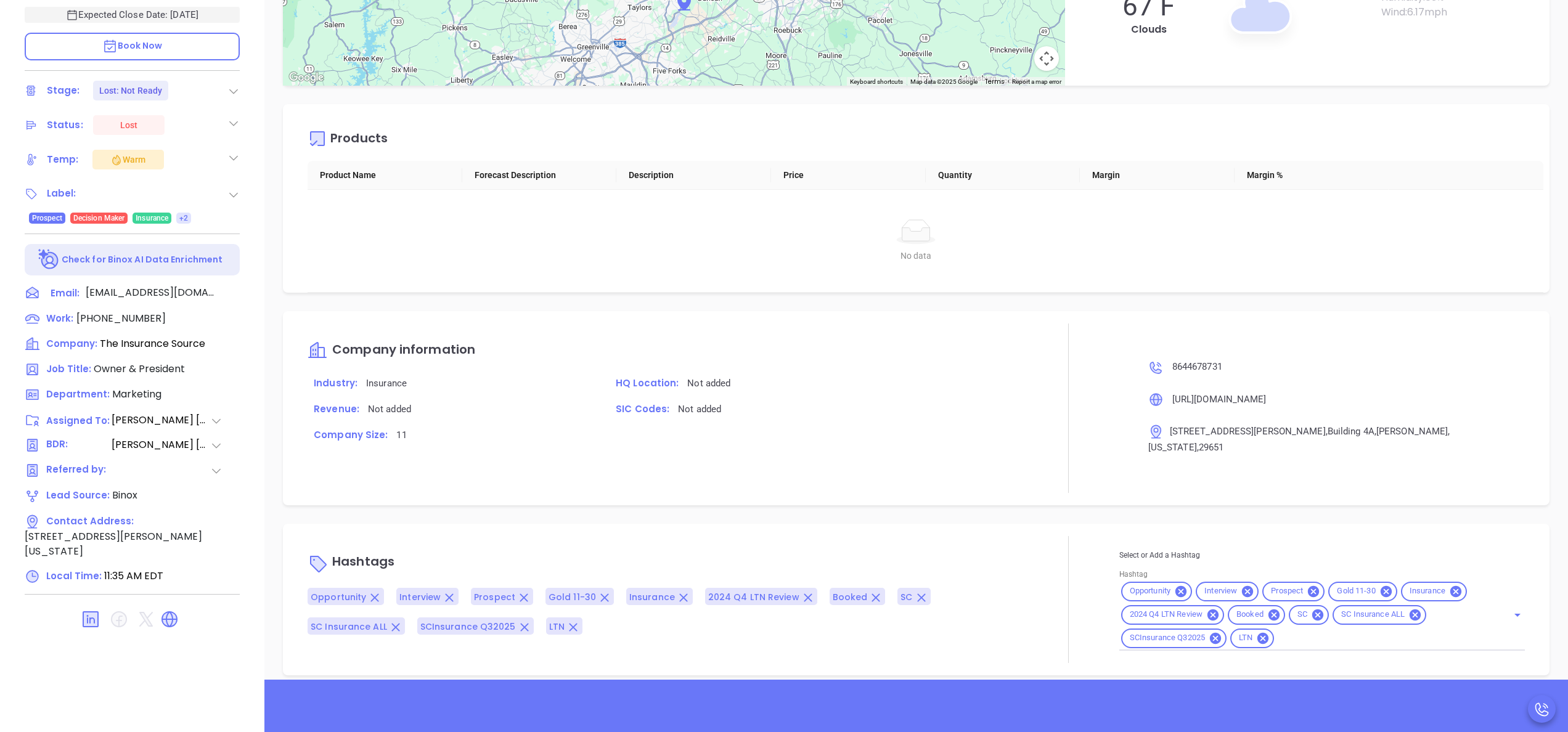
click at [228, 156] on icon at bounding box center [233, 157] width 12 height 12
click at [191, 195] on div "Not Defined" at bounding box center [172, 196] width 47 height 20
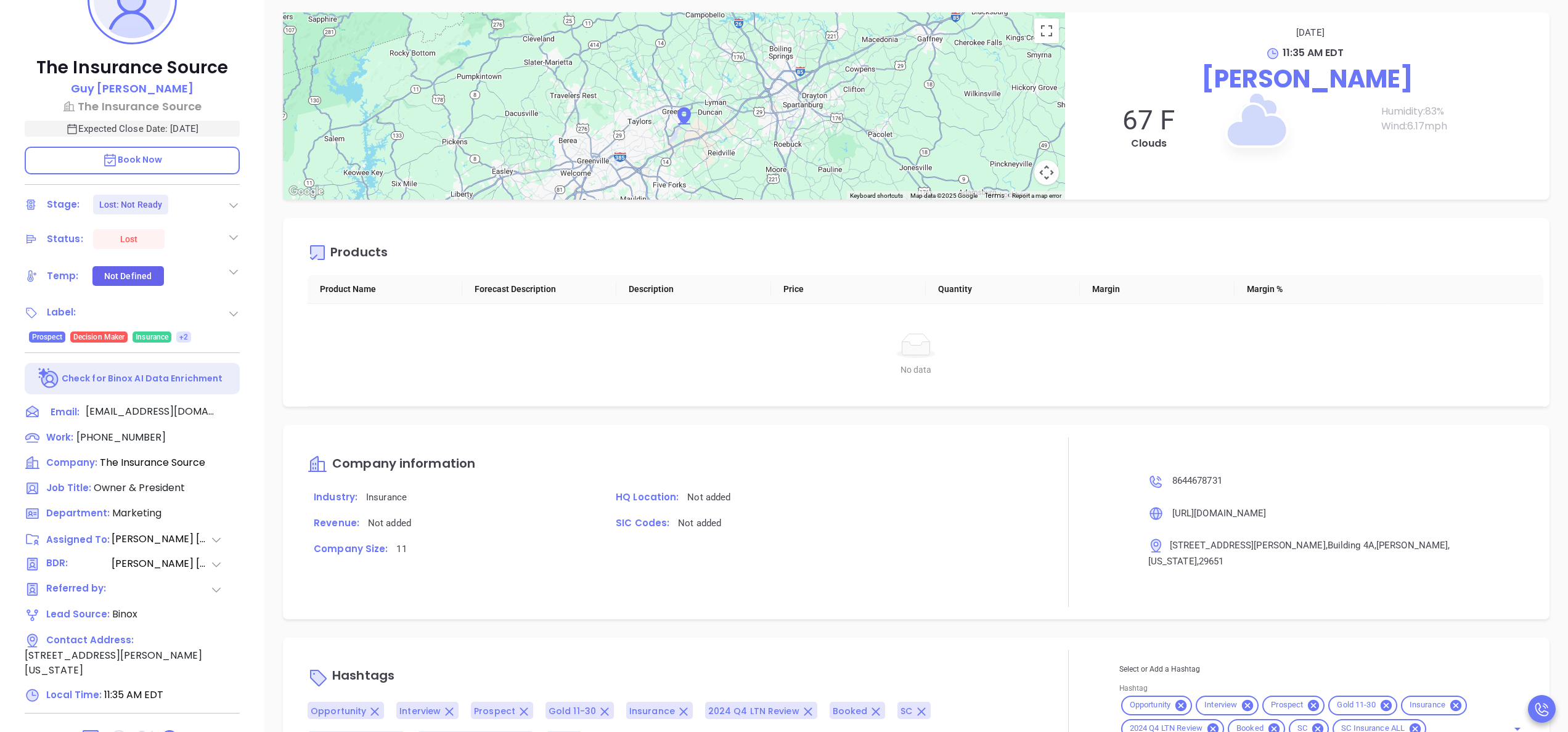
scroll to position [203, 0]
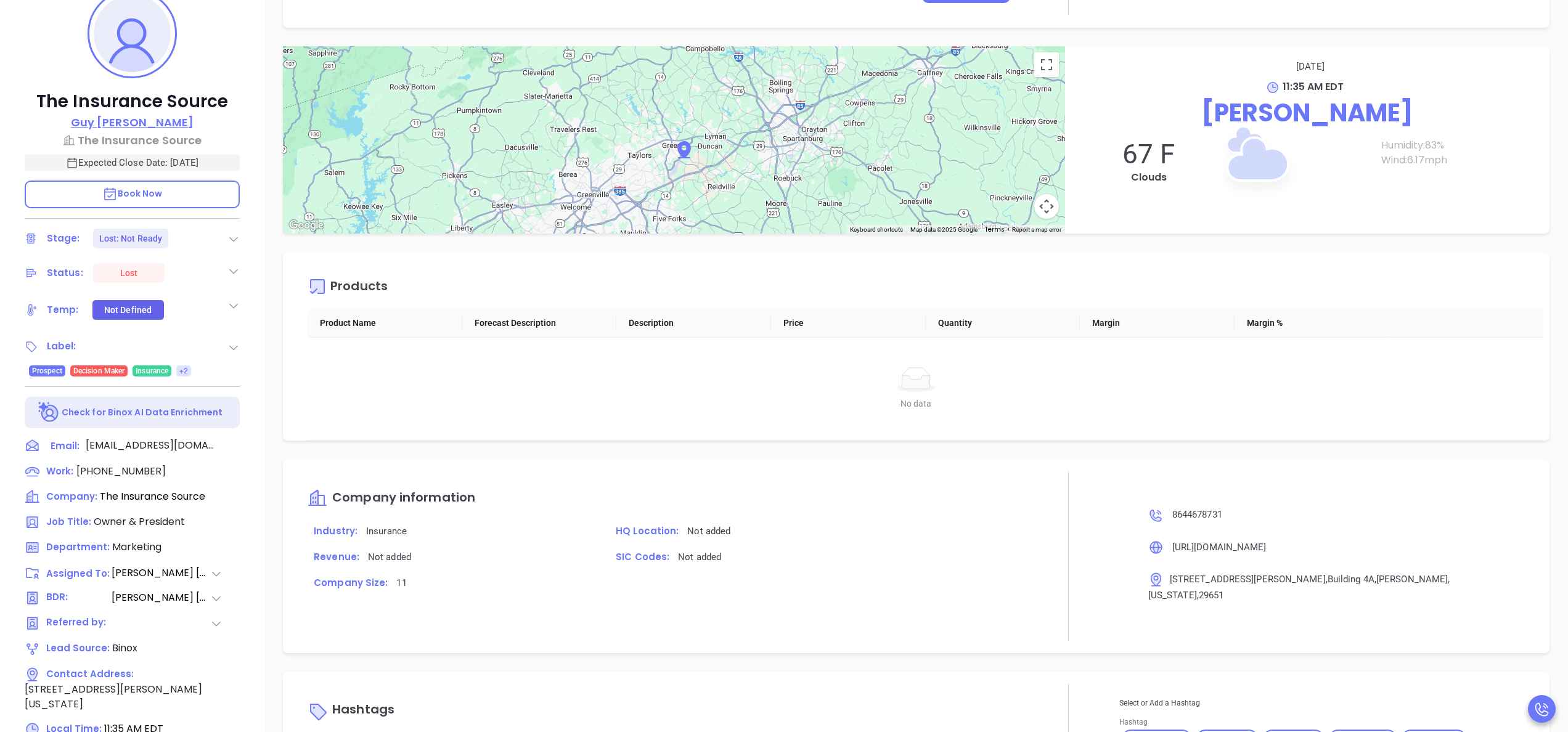
click at [134, 119] on p "Guy Furay" at bounding box center [132, 123] width 123 height 17
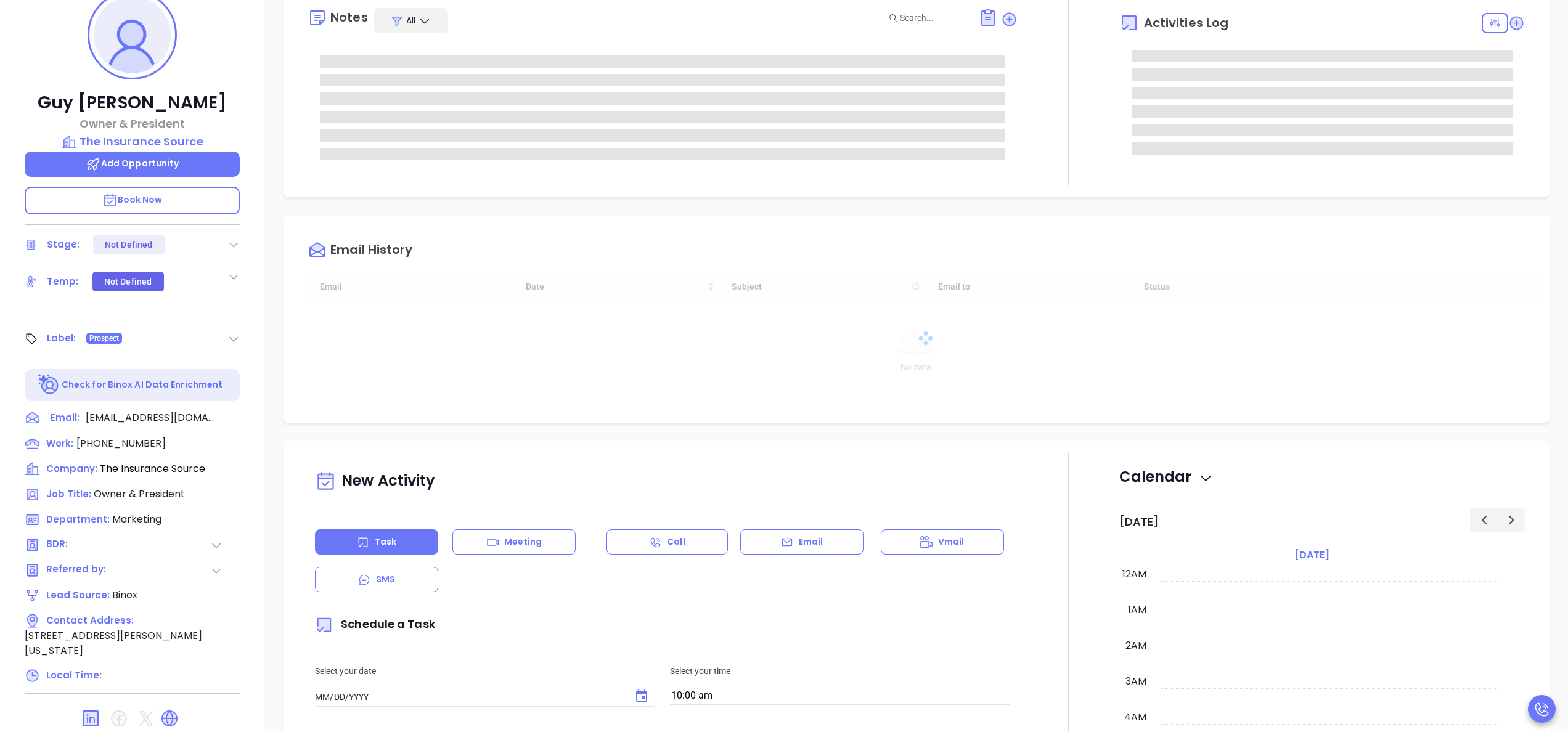
type input "[DATE]"
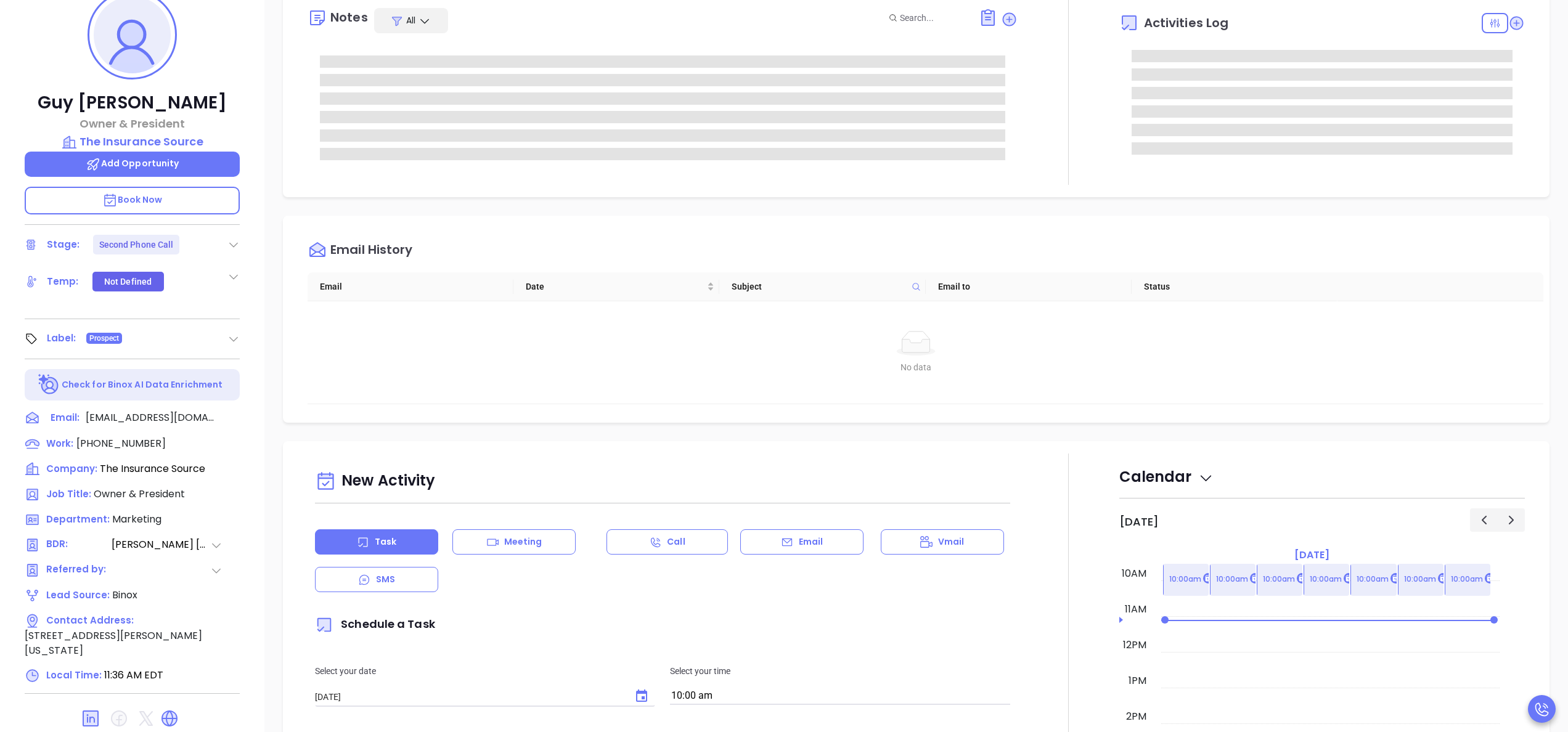
type input "[PERSON_NAME]"
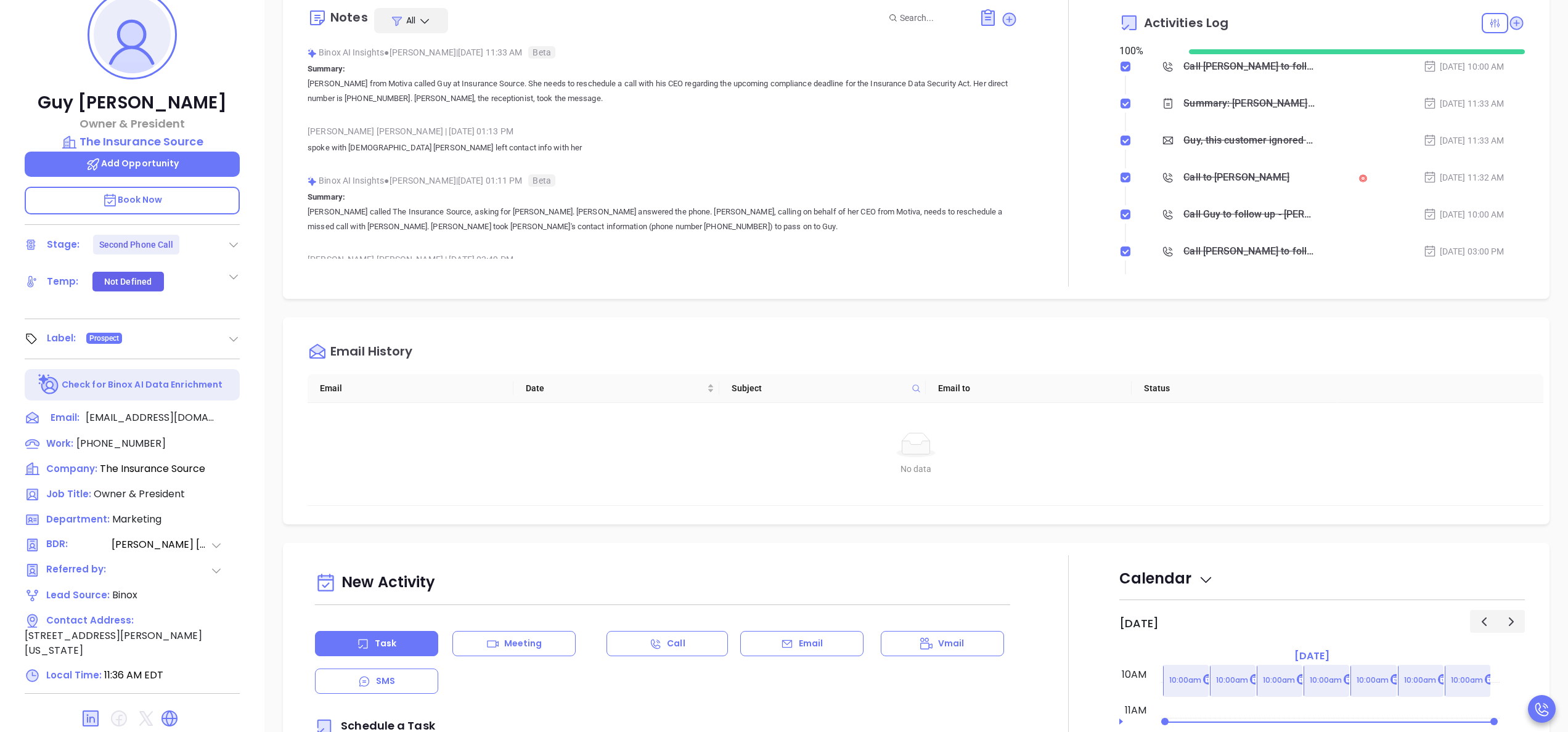
click at [224, 243] on div "Stage: Second Phone Call" at bounding box center [132, 245] width 215 height 20
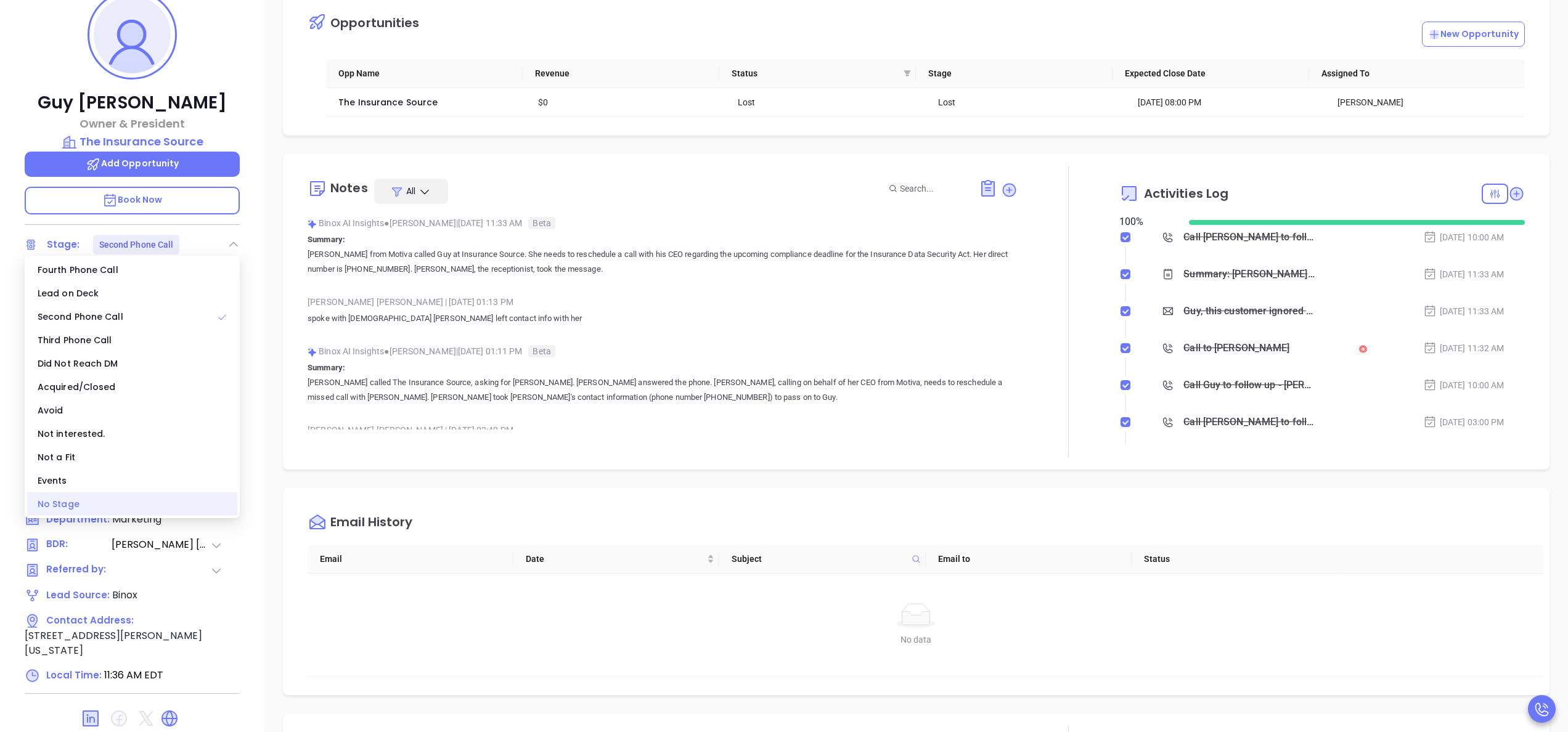
click at [107, 501] on div "No Stage" at bounding box center [132, 504] width 210 height 24
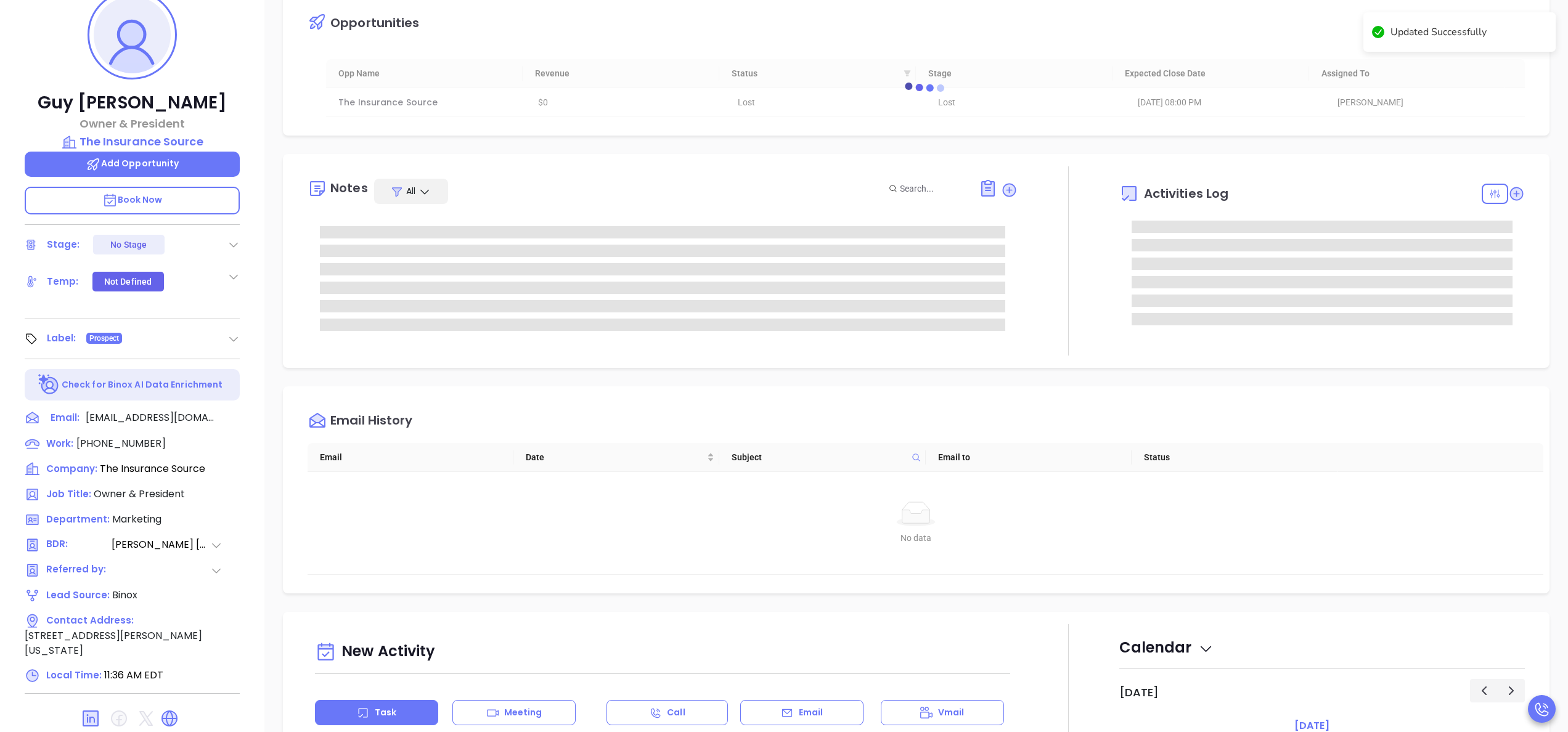
click at [1095, 449] on div "Opportunities New Opportunity loading Opp Name Revenue Status Stage Expected Cl…" at bounding box center [916, 396] width 1304 height 863
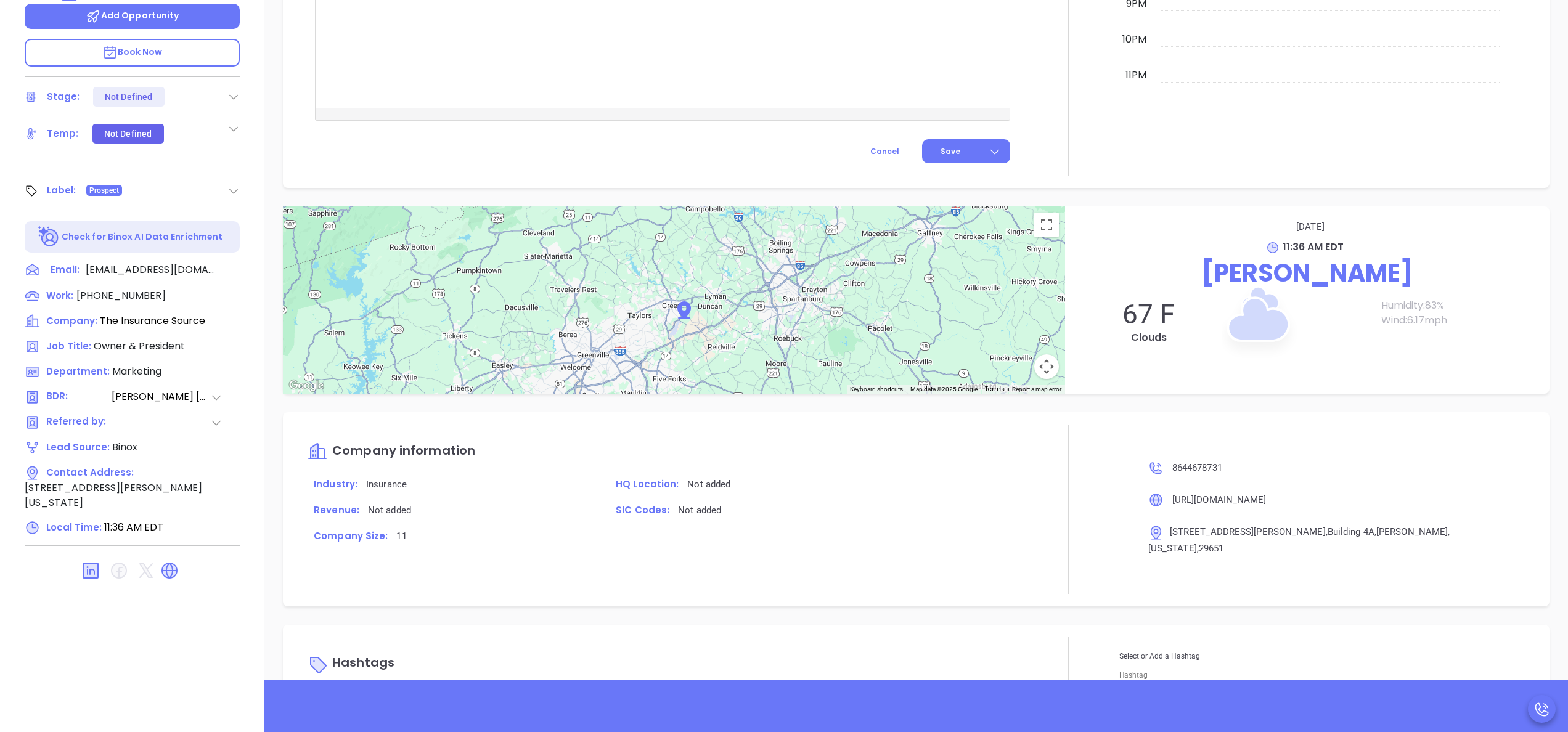
scroll to position [1189, 0]
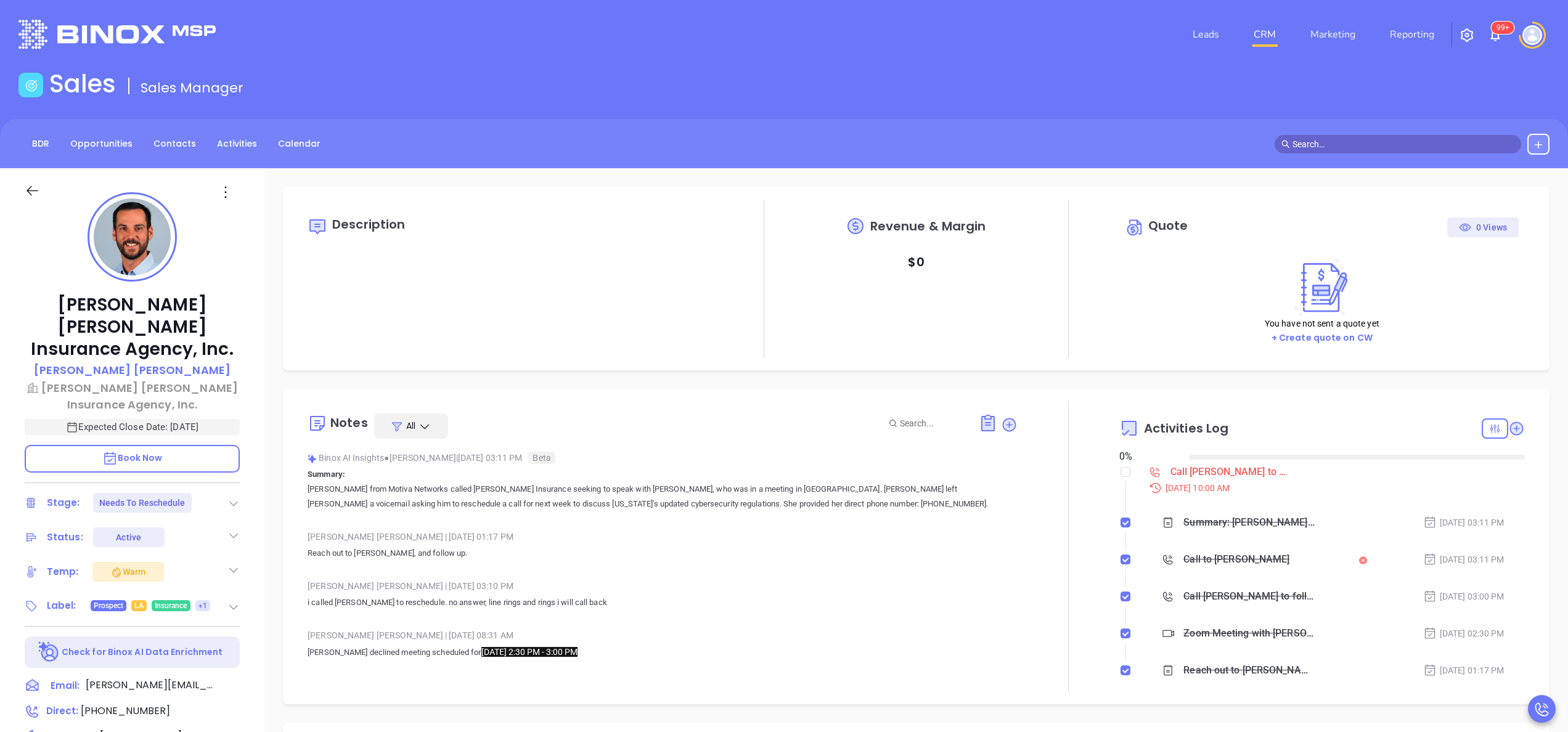
type input "[DATE]"
type input "[PERSON_NAME]"
click at [1017, 547] on div at bounding box center [1068, 546] width 102 height 291
click at [249, 525] on div "[PERSON_NAME] [PERSON_NAME] Insurance Agency, Inc. [PERSON_NAME] [PERSON_NAME] …" at bounding box center [132, 625] width 264 height 915
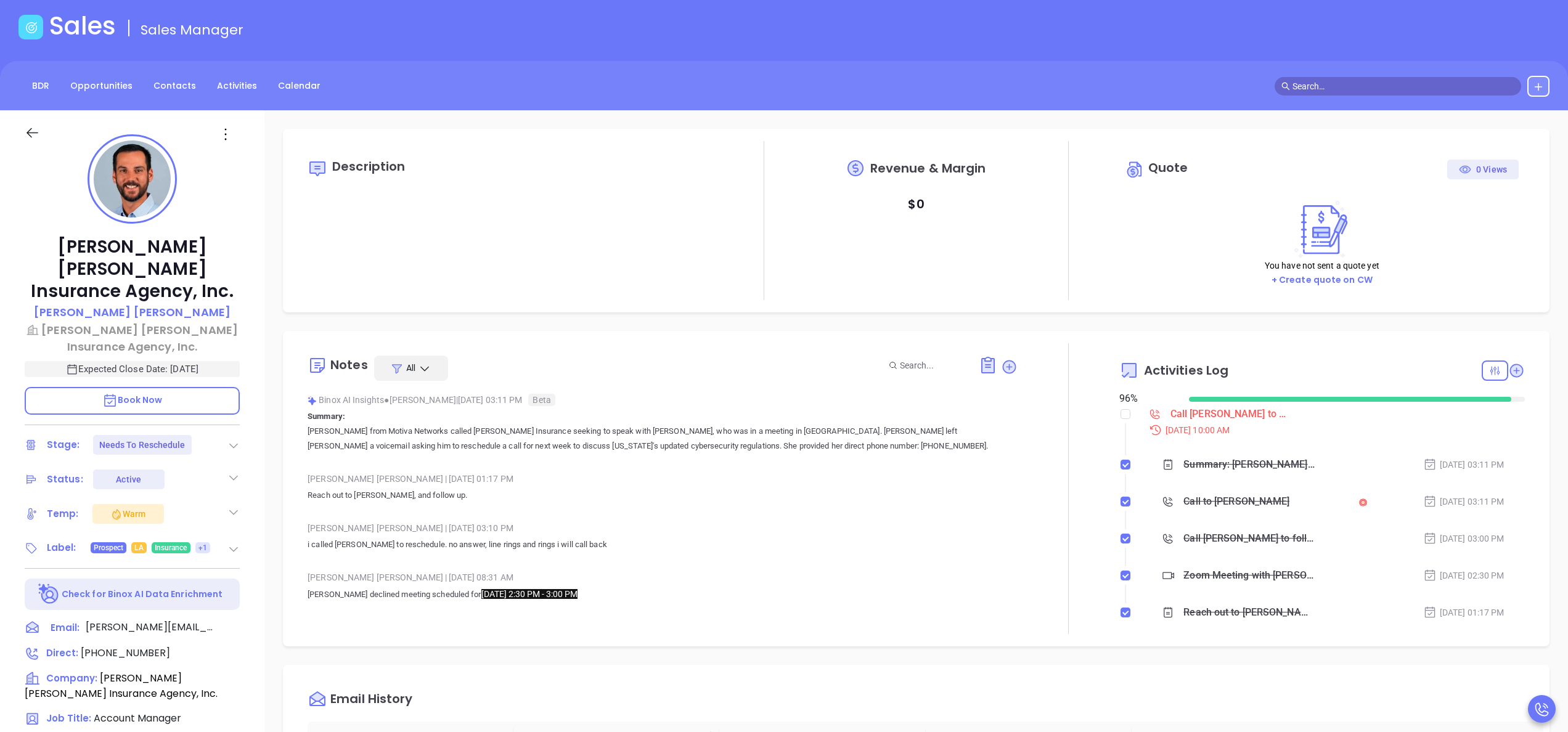
scroll to position [56, 0]
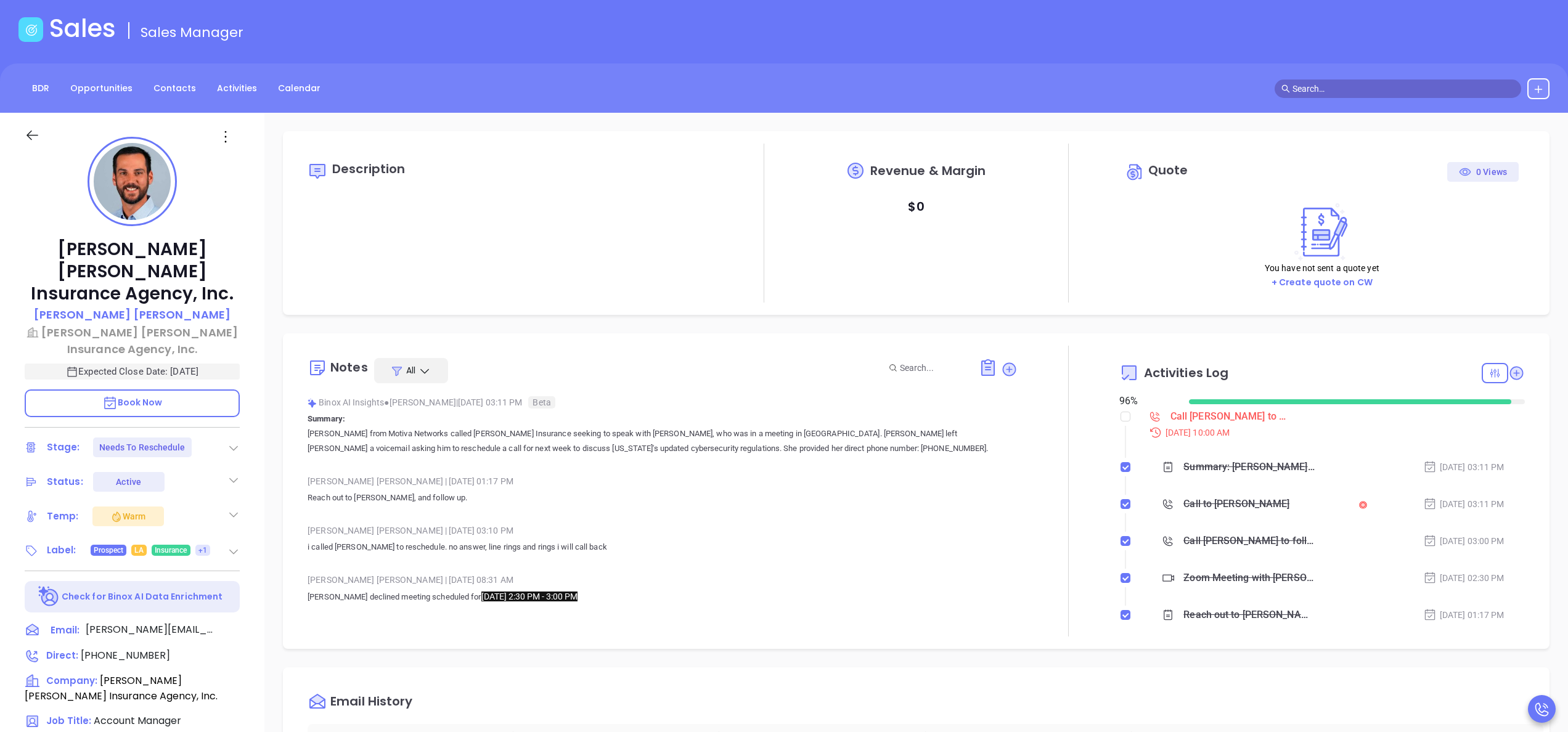
click at [254, 565] on div "[PERSON_NAME] [PERSON_NAME] Insurance Agency, Inc. [PERSON_NAME] [PERSON_NAME] …" at bounding box center [132, 570] width 264 height 915
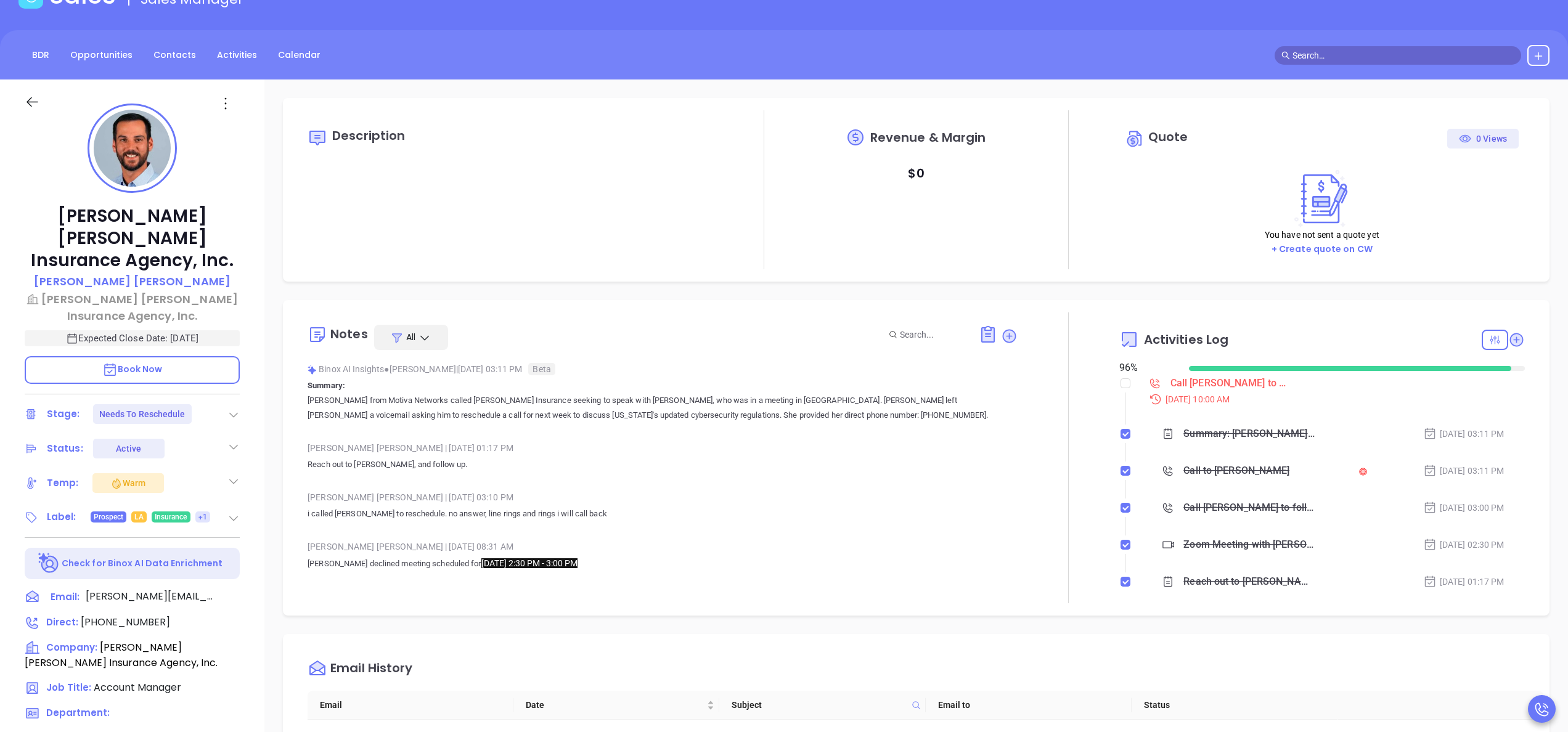
scroll to position [6, 0]
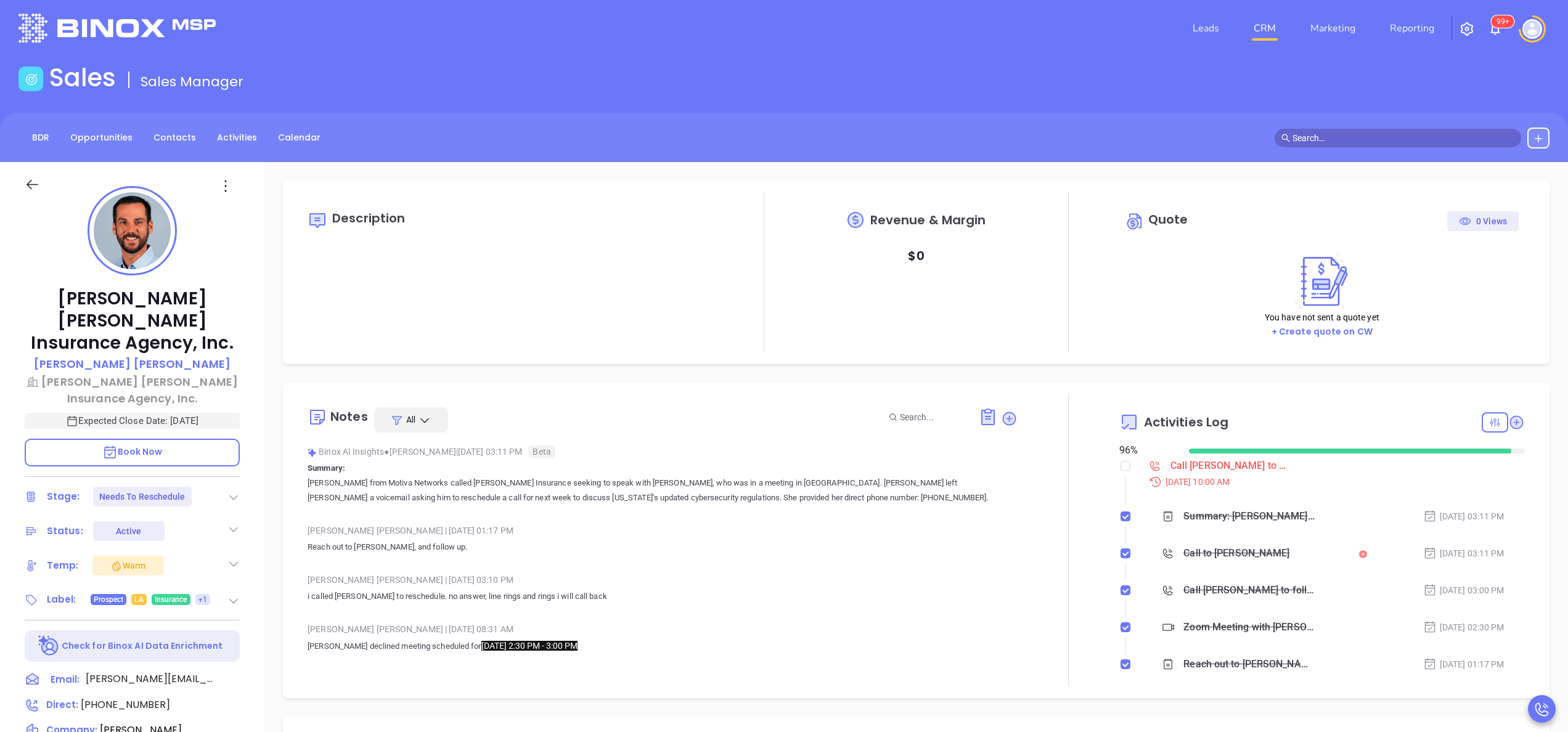
click at [259, 597] on div "[PERSON_NAME] [PERSON_NAME] Insurance Agency, Inc. [PERSON_NAME] [PERSON_NAME] …" at bounding box center [132, 620] width 264 height 915
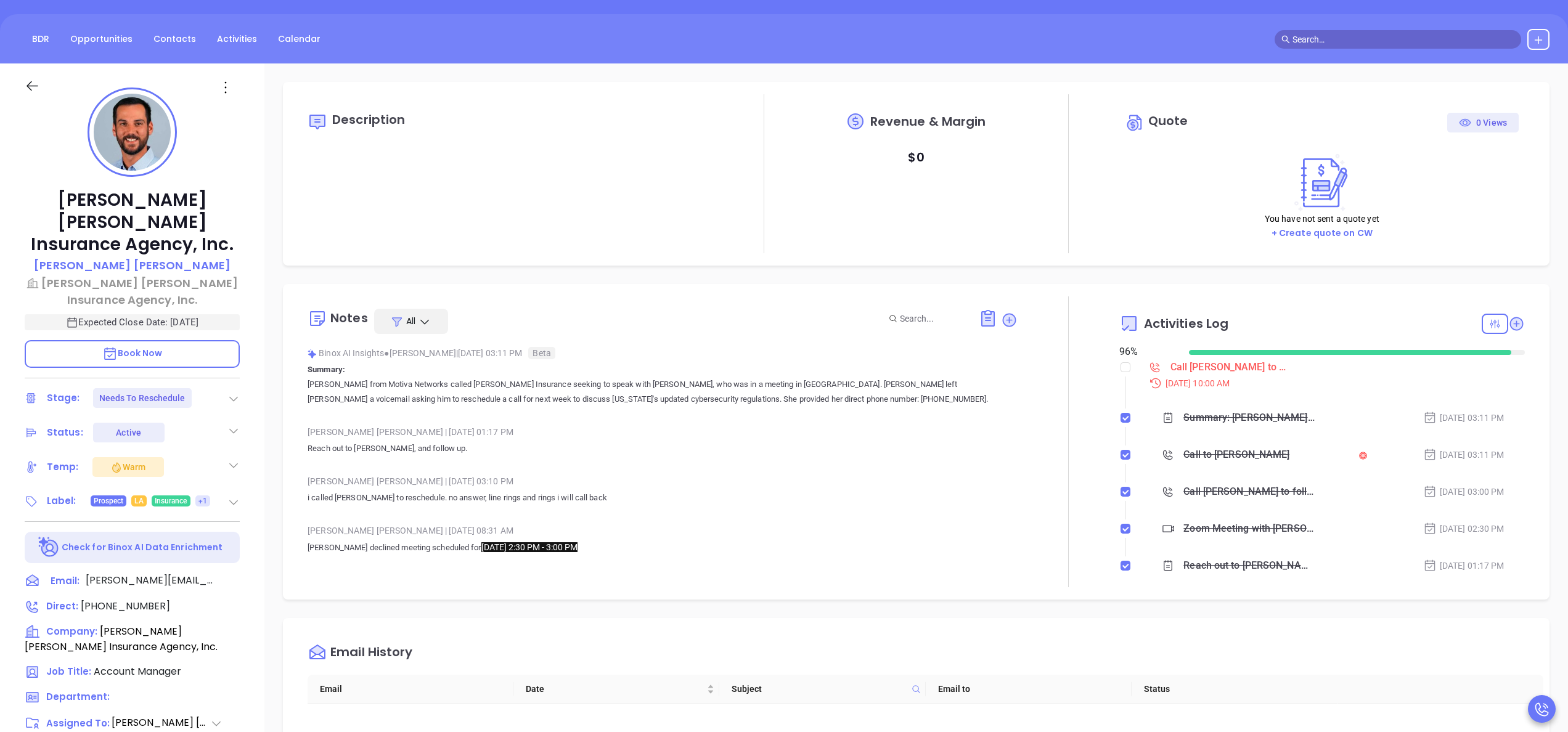
scroll to position [154, 0]
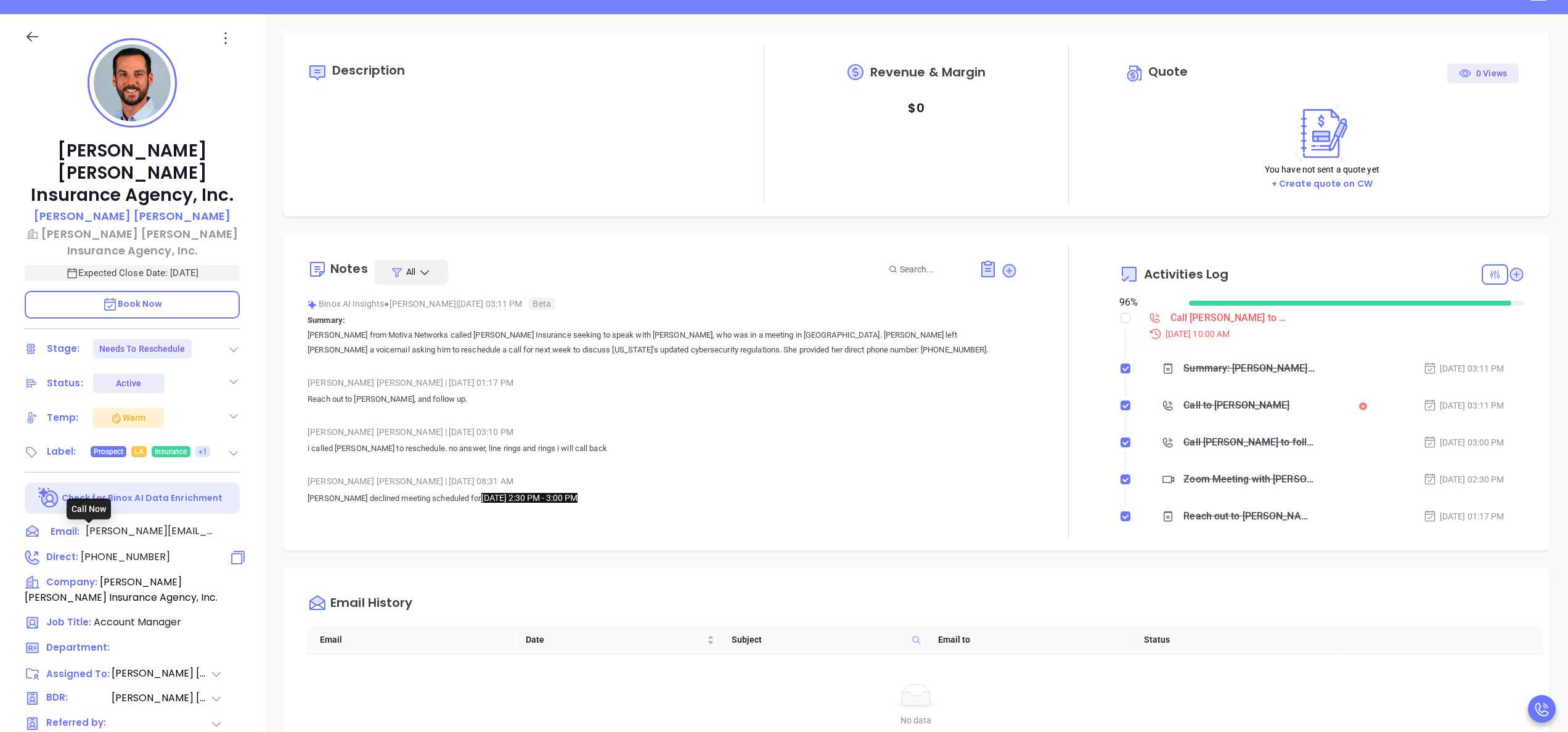
click at [138, 550] on span "[PHONE_NUMBER]" at bounding box center [125, 557] width 89 height 14
type input "[PHONE_NUMBER]"
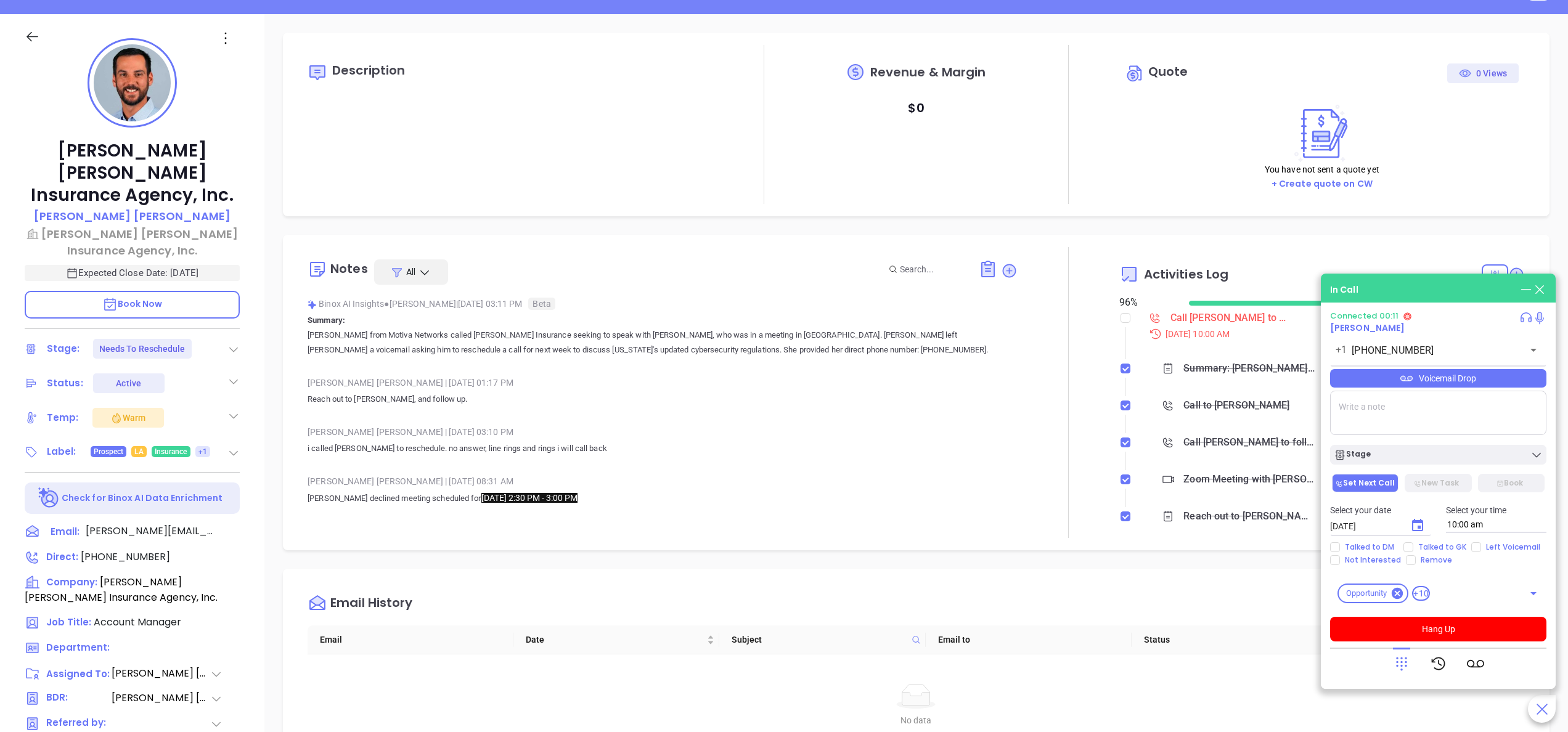
click at [124, 298] on span "Book Now" at bounding box center [132, 303] width 61 height 12
click at [683, 439] on div "[PERSON_NAME] | [DATE] 03:10 PM" at bounding box center [663, 432] width 710 height 19
click at [1442, 629] on button "Hang Up" at bounding box center [1438, 629] width 217 height 25
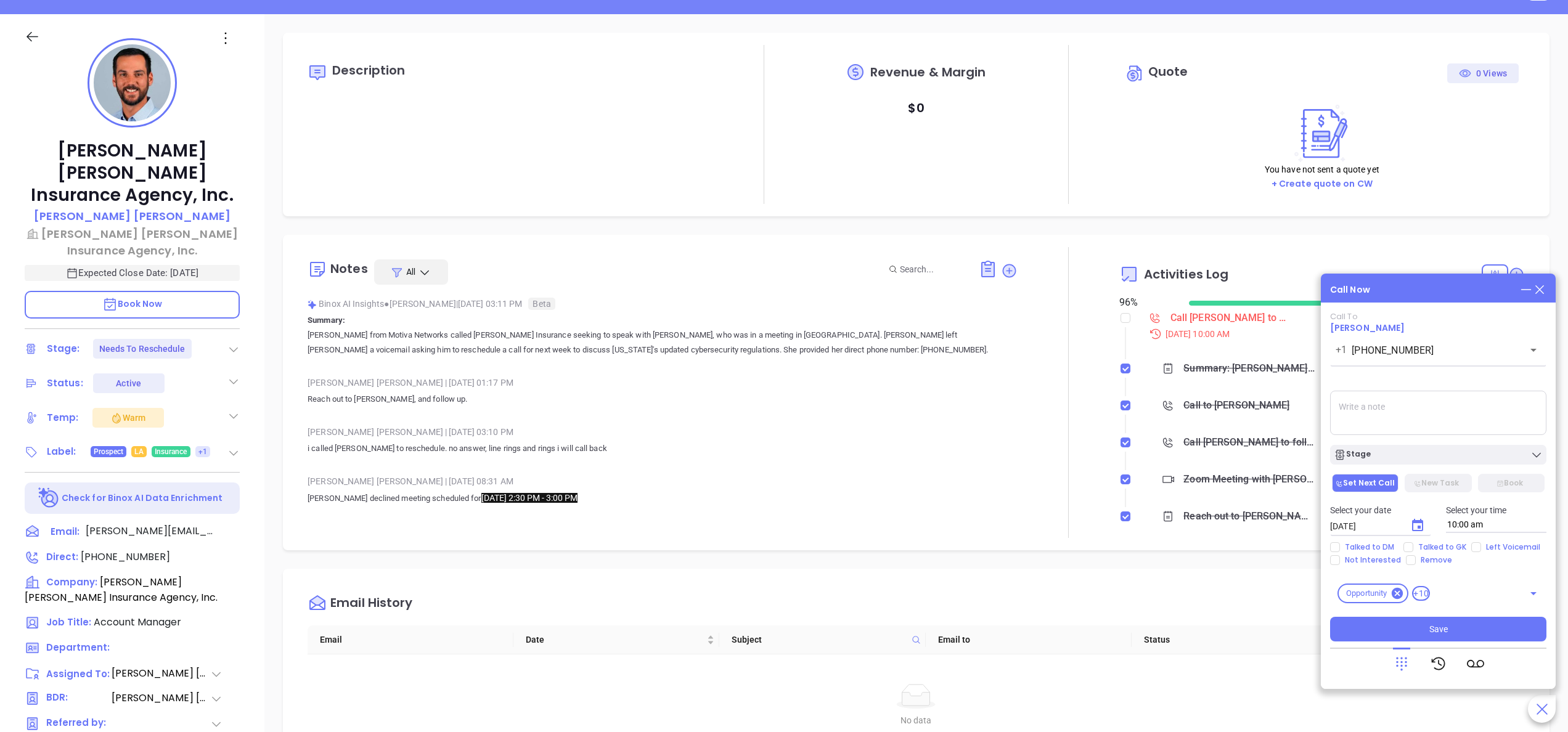
click at [1423, 444] on div "Stage" at bounding box center [1438, 452] width 231 height 26
click at [1408, 460] on div "Stage" at bounding box center [1438, 455] width 209 height 12
click at [1413, 519] on icon "Choose date, selected date is Oct 1, 2025" at bounding box center [1417, 526] width 15 height 15
click at [1461, 387] on button "2" at bounding box center [1454, 384] width 22 height 22
type input "[DATE]"
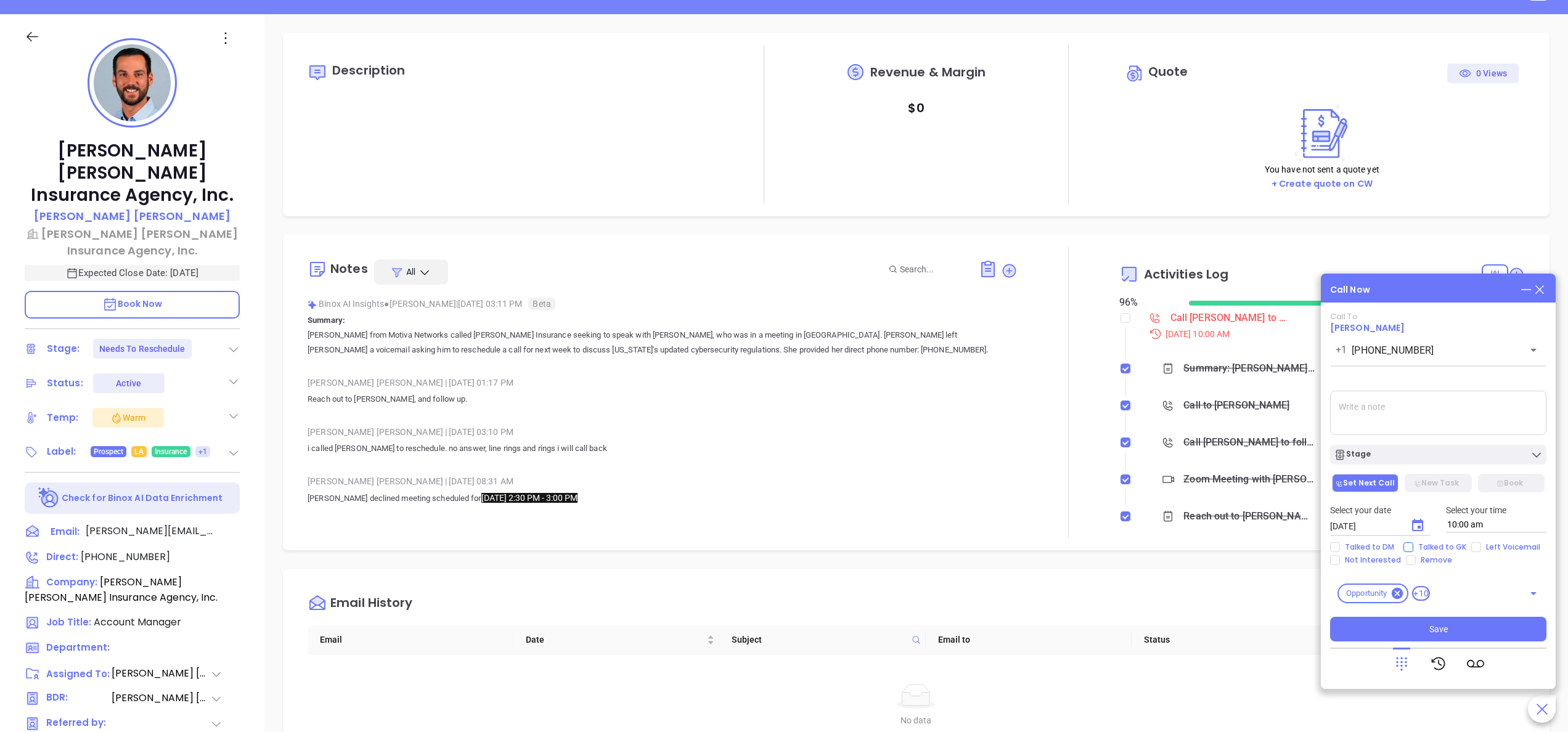
click at [1440, 548] on span "Talked to GK" at bounding box center [1442, 547] width 58 height 10
click at [1413, 548] on input "Talked to GK" at bounding box center [1408, 547] width 10 height 10
checkbox input "true"
click at [1475, 551] on input "Left Voicemail" at bounding box center [1475, 547] width 10 height 10
checkbox input "true"
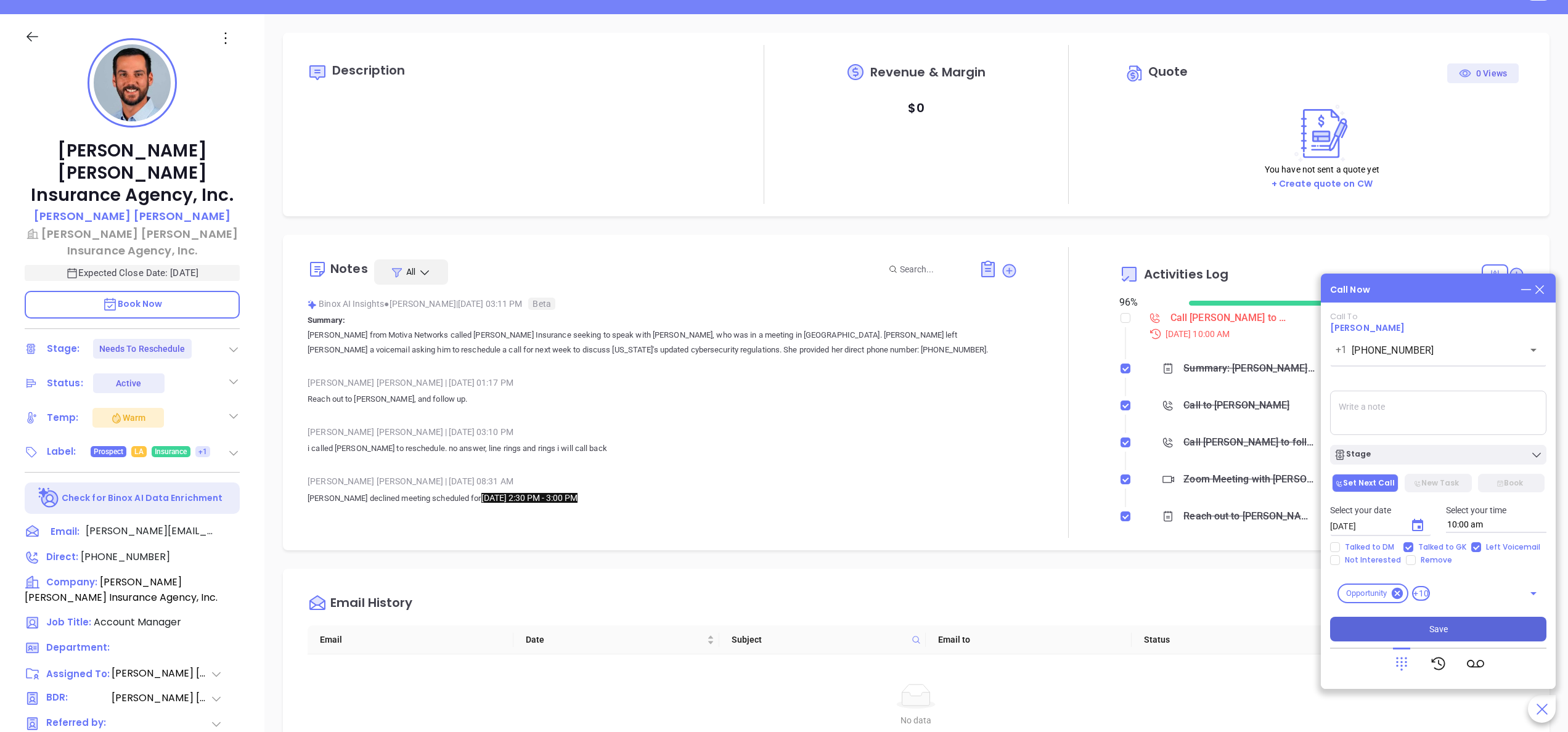
click at [1450, 631] on button "Save" at bounding box center [1438, 629] width 217 height 25
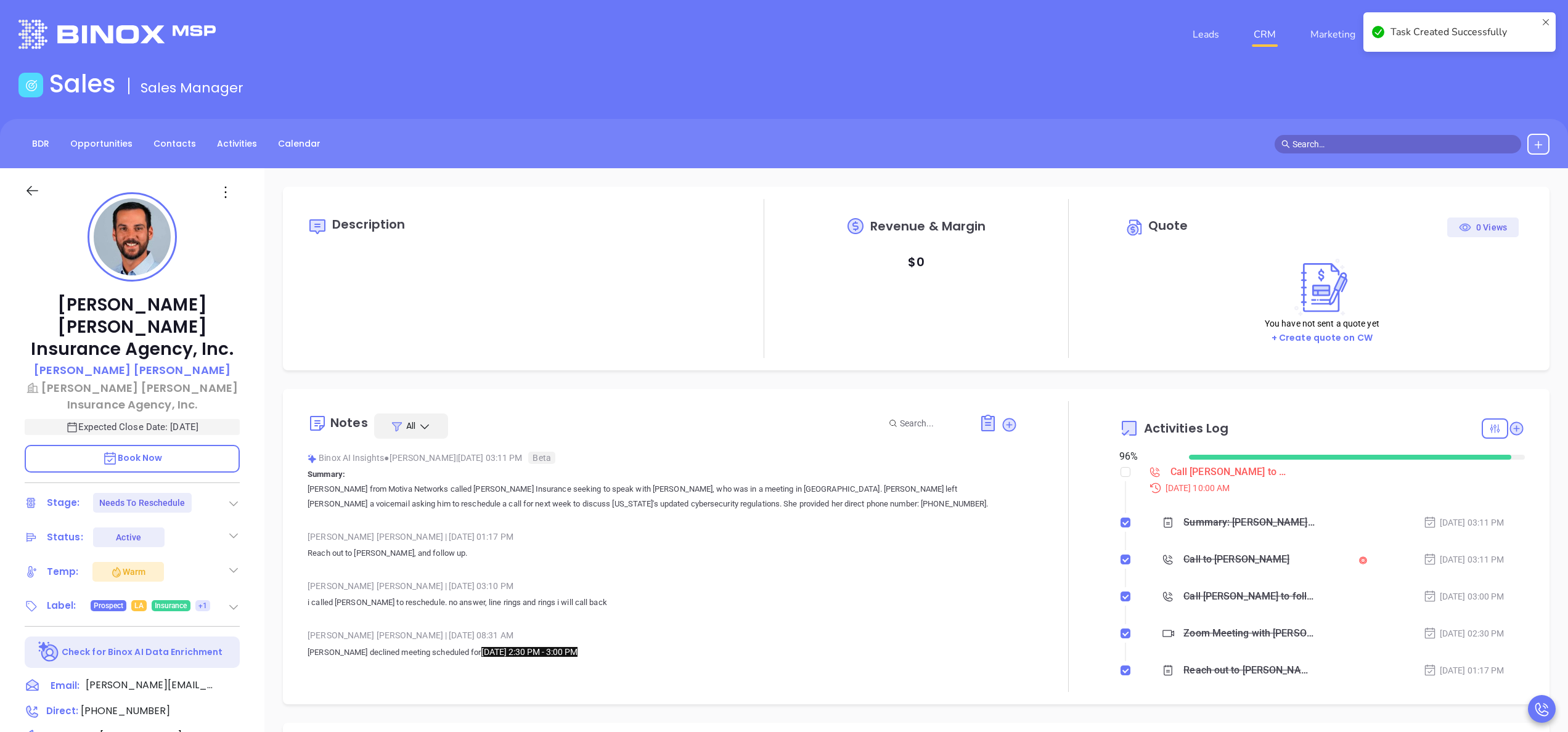
scroll to position [358, 0]
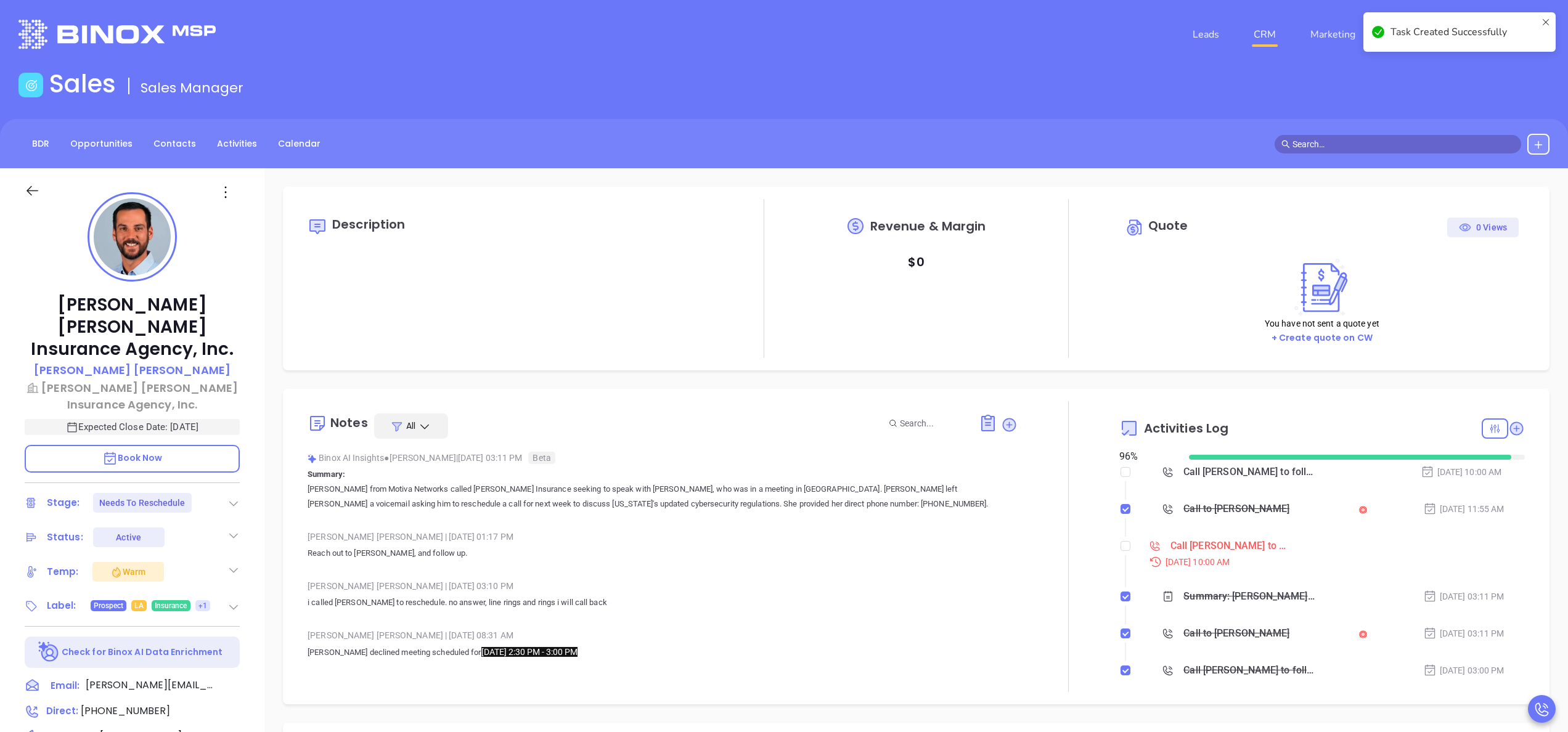
checkbox input "false"
type input "[PERSON_NAME]"
click at [1120, 548] on input "checkbox" at bounding box center [1125, 545] width 10 height 10
checkbox input "true"
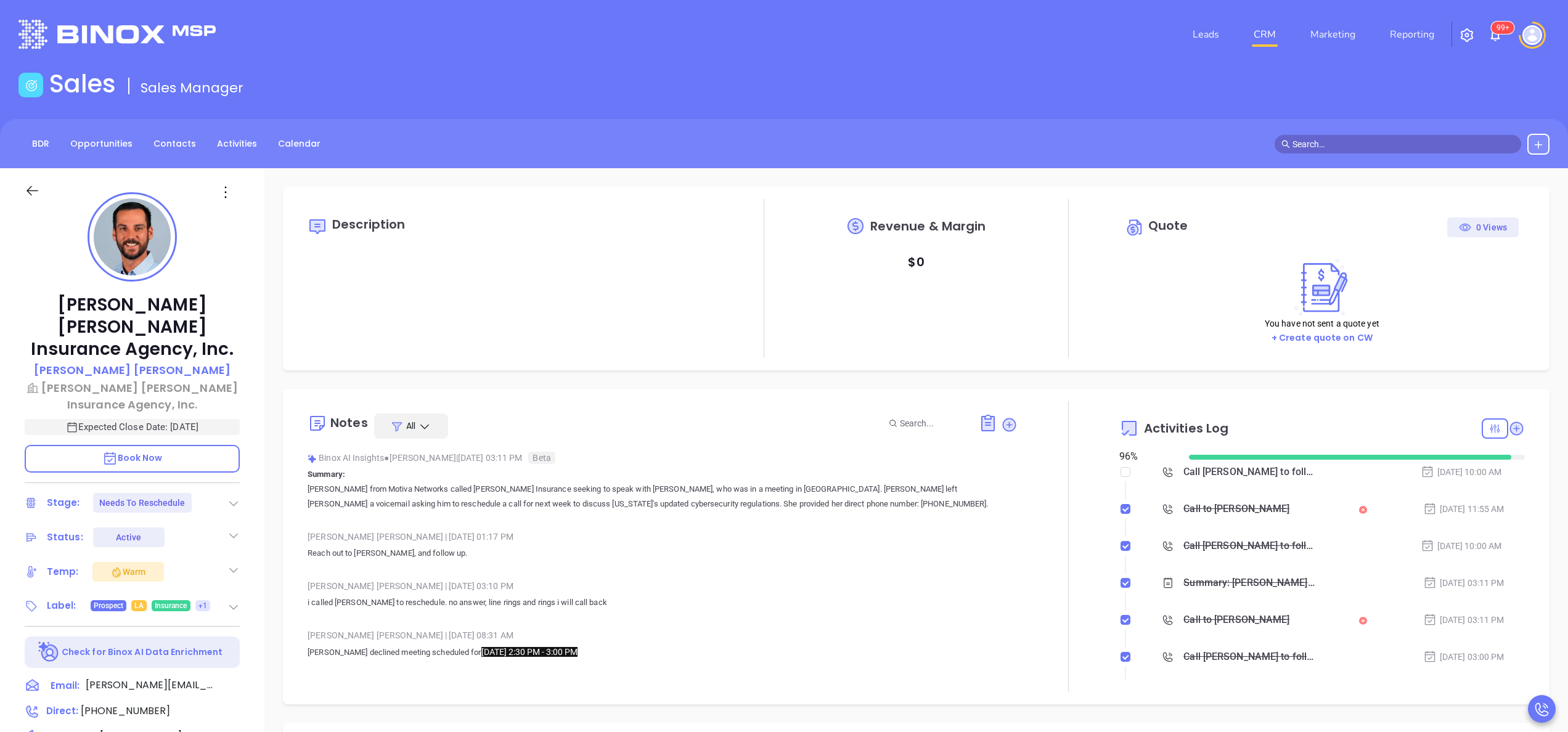
click at [1508, 436] on icon at bounding box center [1516, 429] width 17 height 17
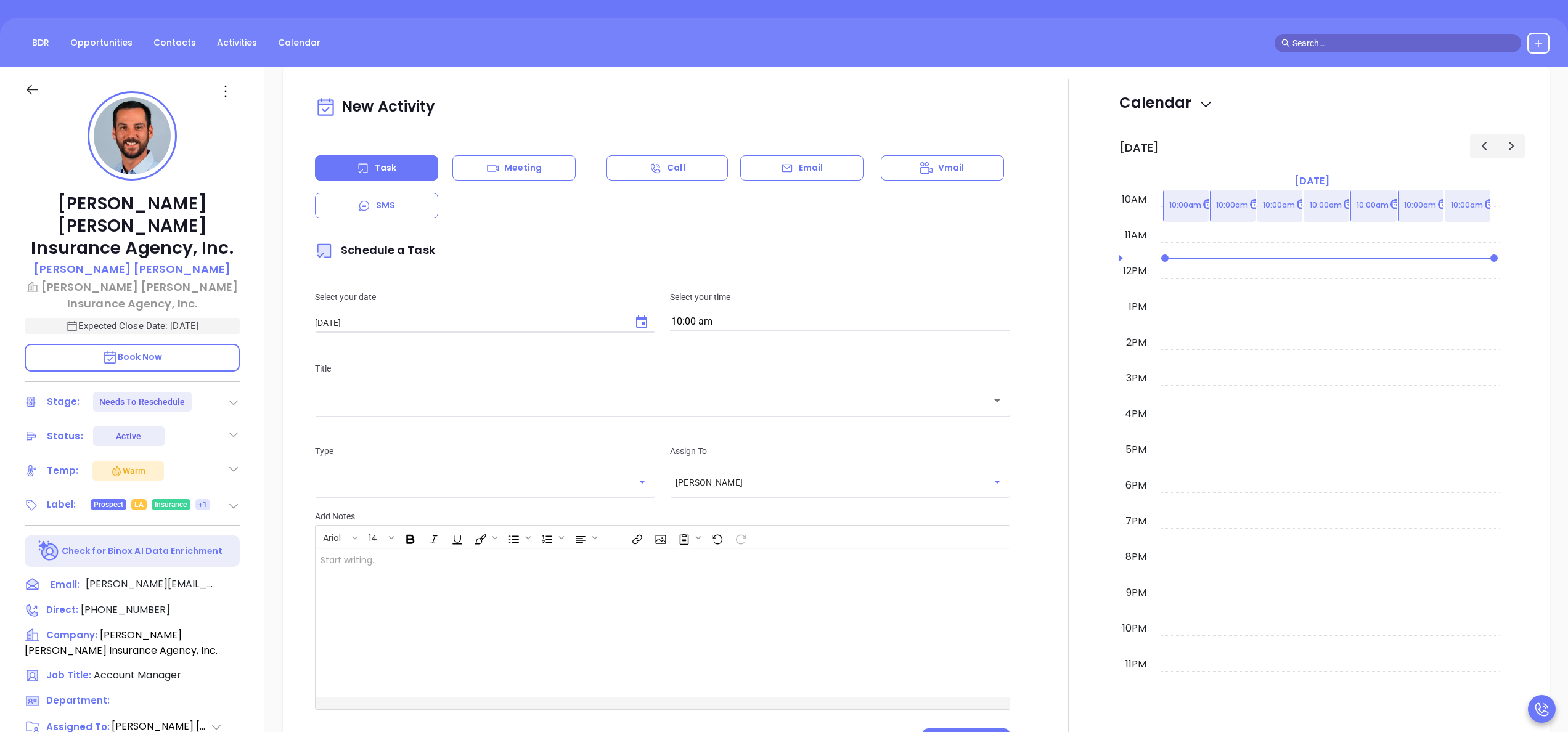
scroll to position [168, 0]
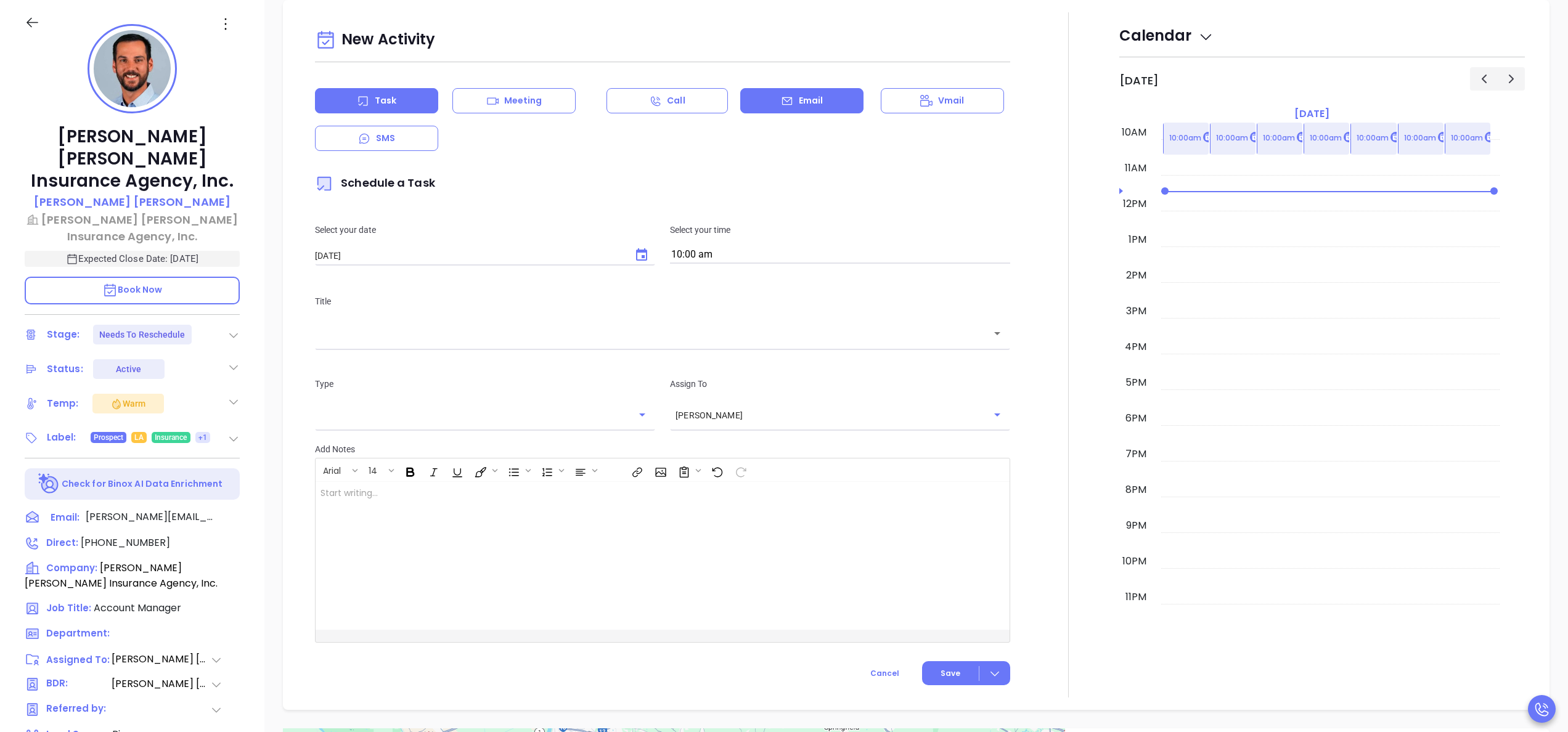
click at [802, 105] on p "Email" at bounding box center [811, 101] width 25 height 13
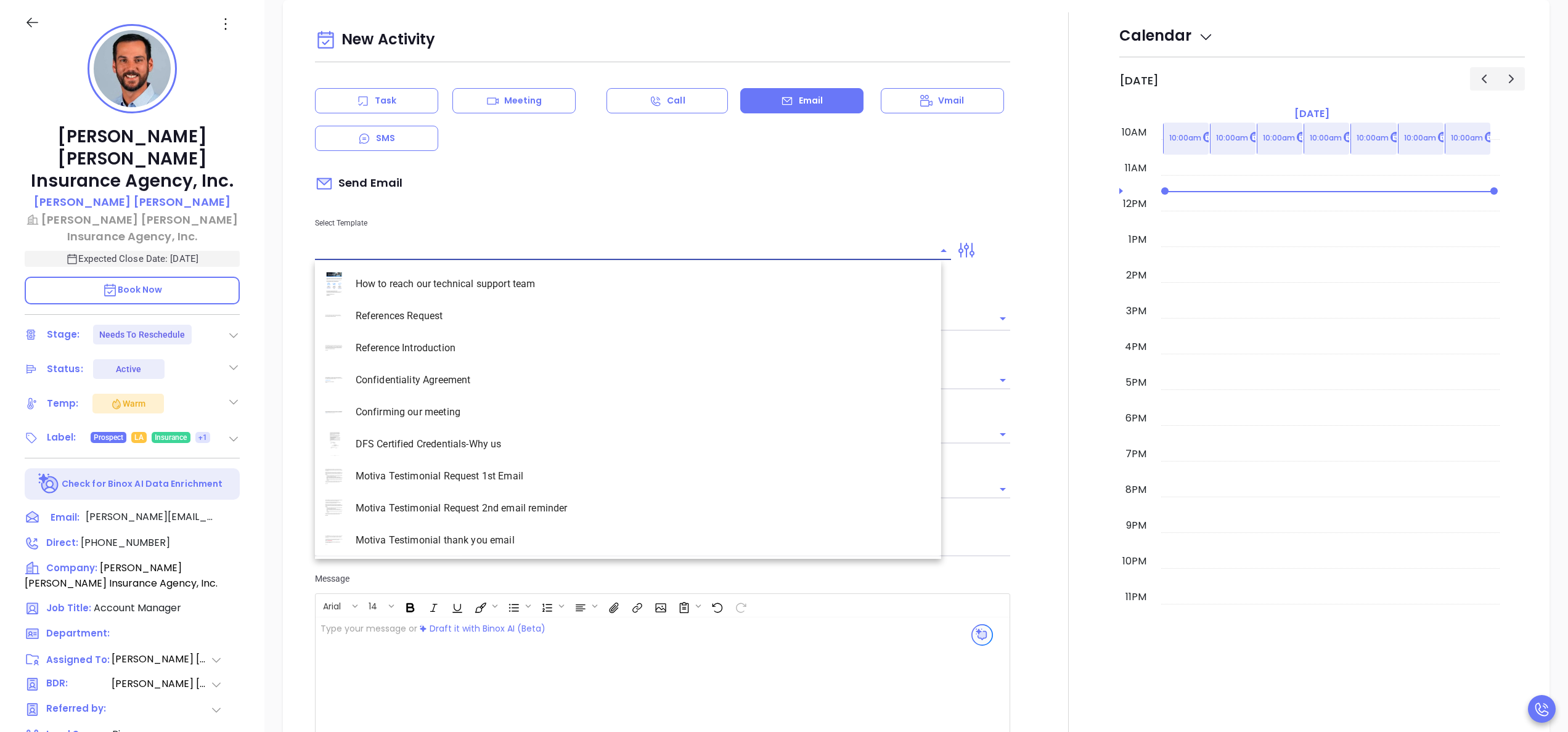
click at [452, 250] on input "text" at bounding box center [623, 250] width 618 height 18
type input "[PERSON_NAME]"
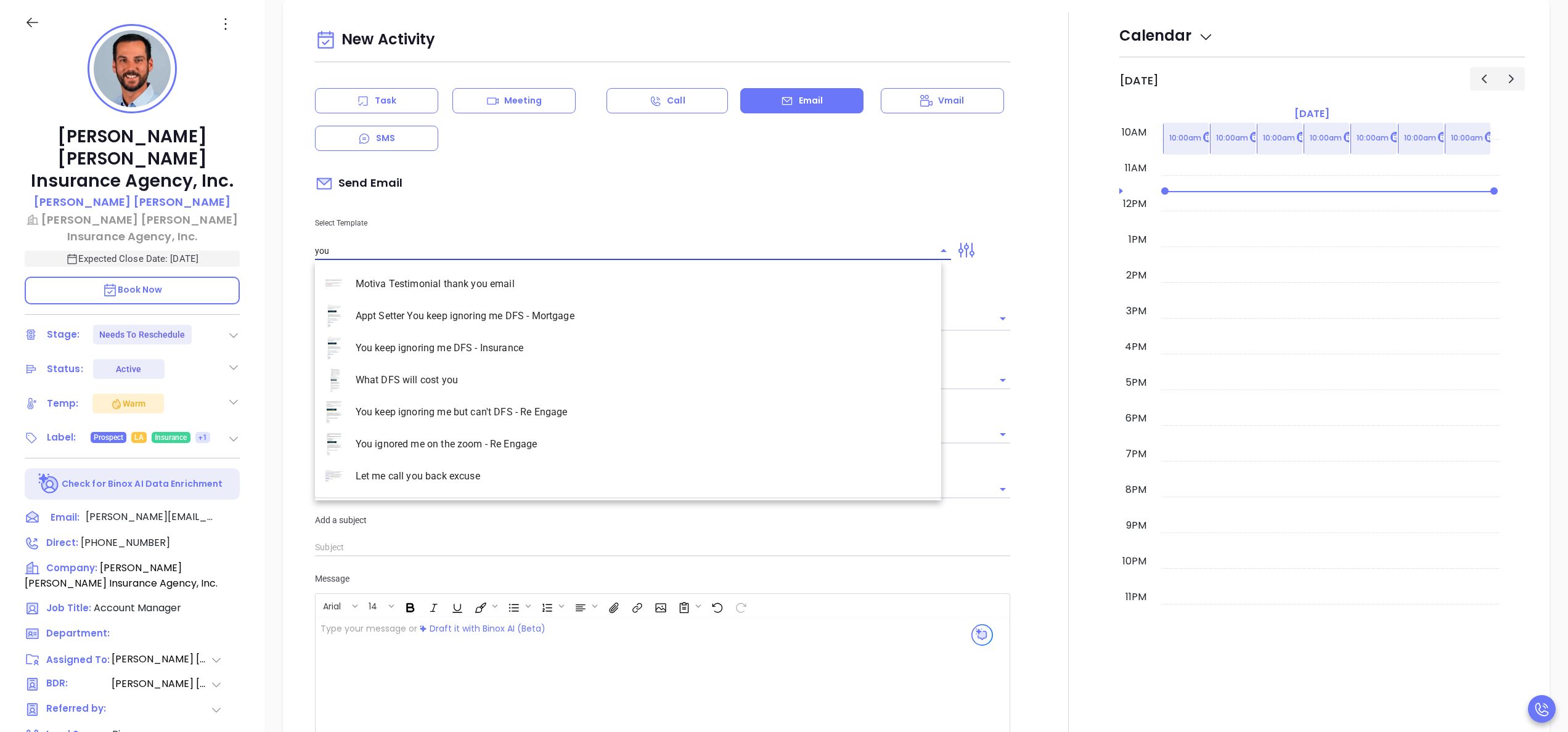
click at [464, 354] on li "You keep ignoring me DFS - Insurance" at bounding box center [628, 348] width 626 height 32
type input "You keep ignoring me DFS - Insurance"
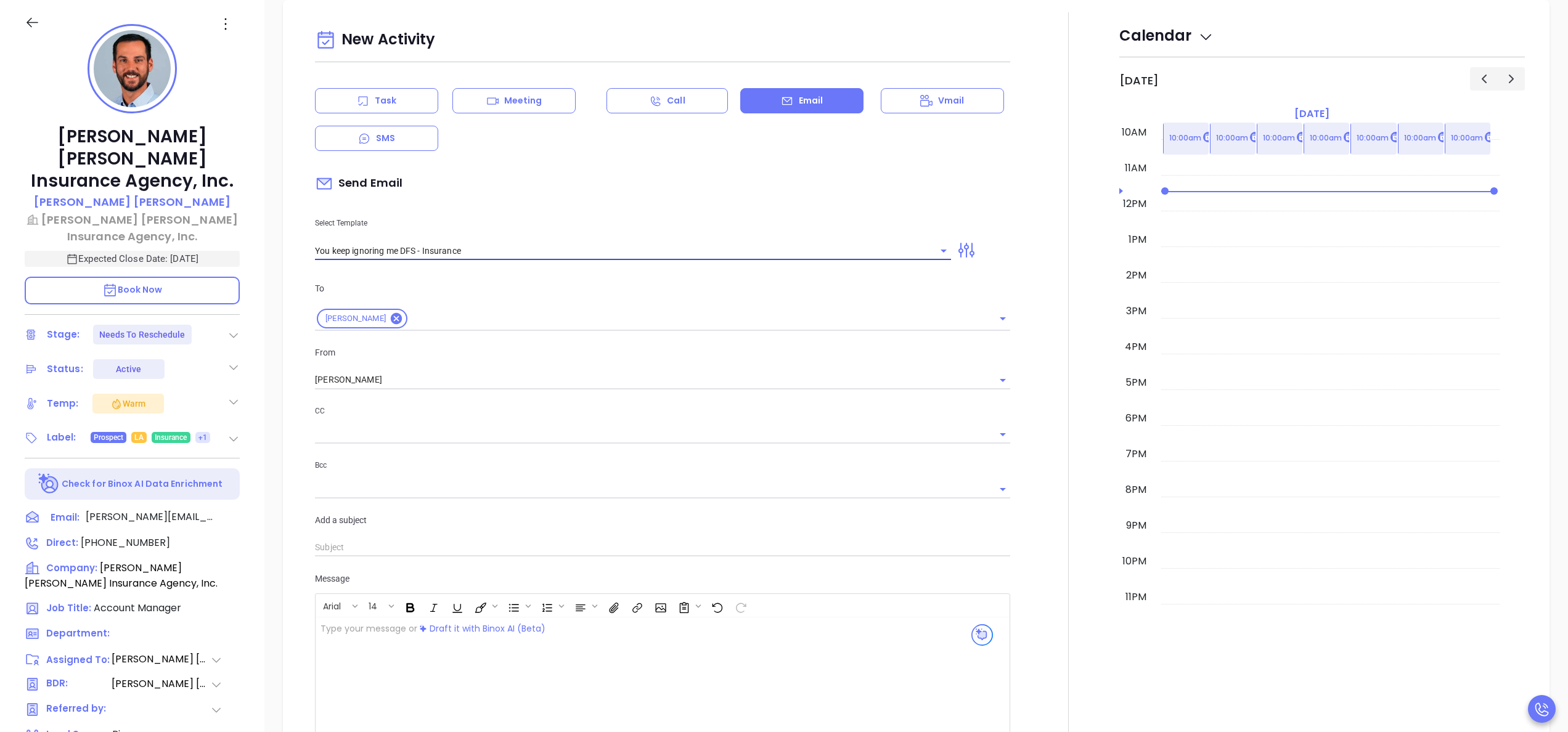
type input "Taylor, this customer ignored DFS notices and it cost them hundreds per day"
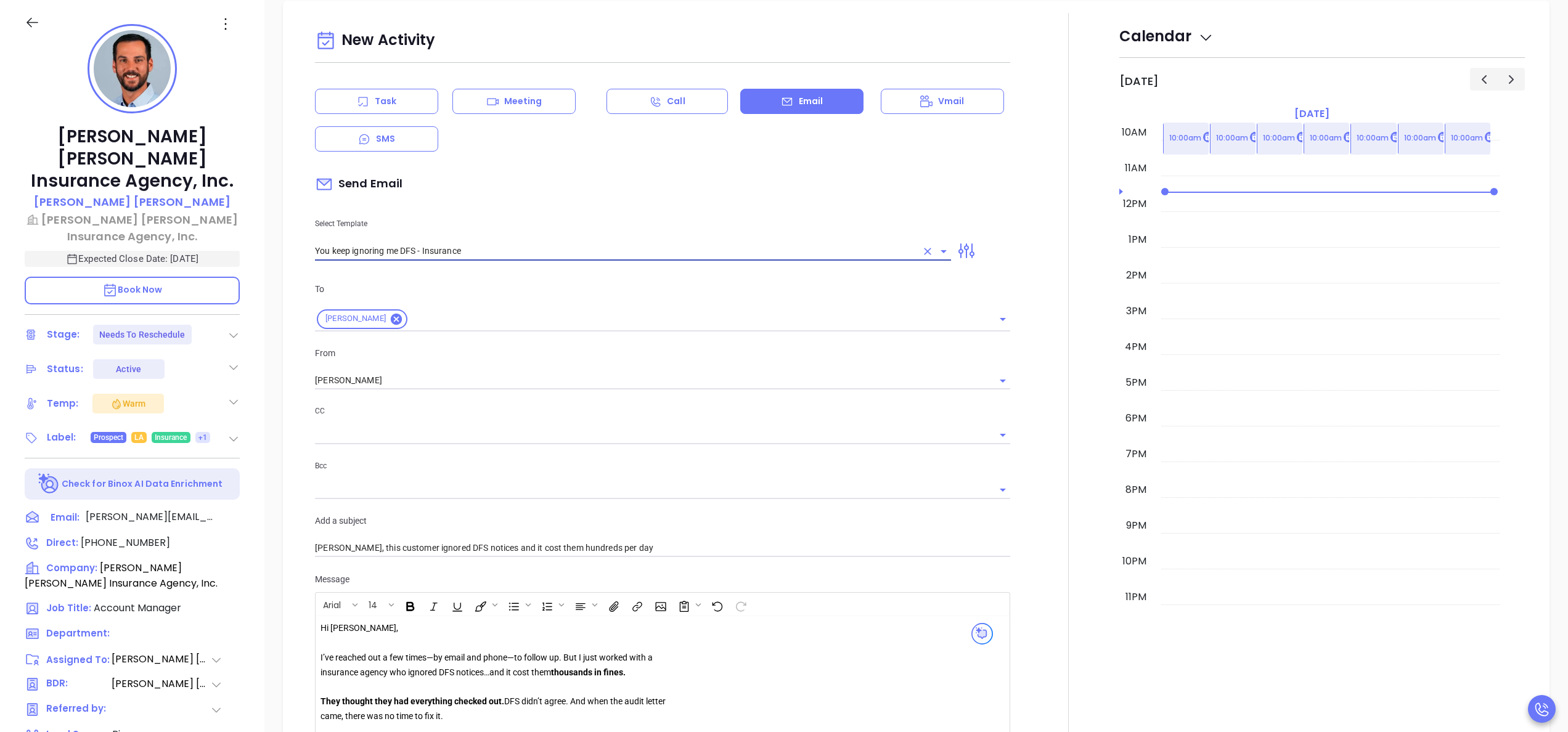
scroll to position [782, 0]
type input "You keep ignoring me DFS - Insurance"
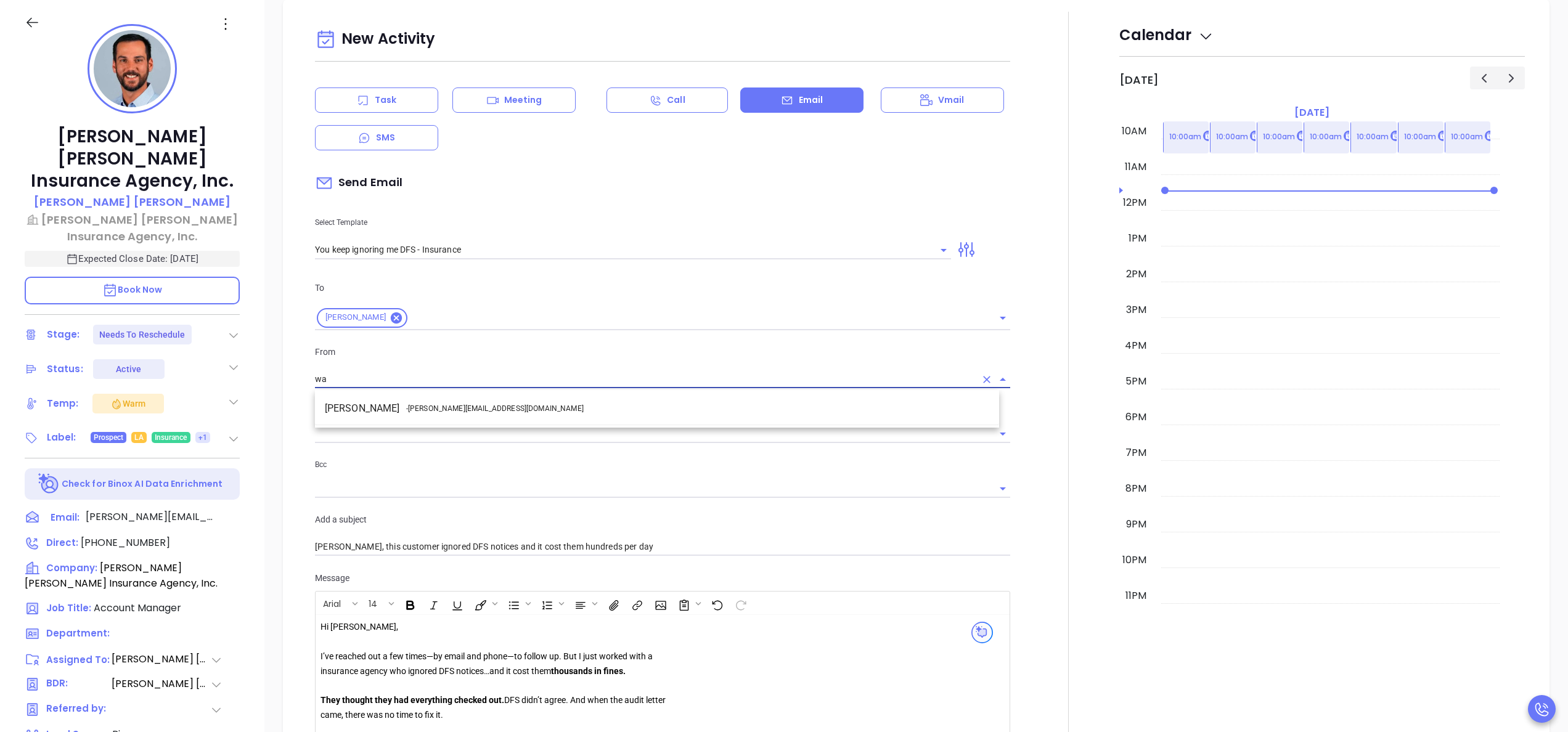
click at [462, 412] on span "- walter@motiva.net" at bounding box center [495, 408] width 178 height 11
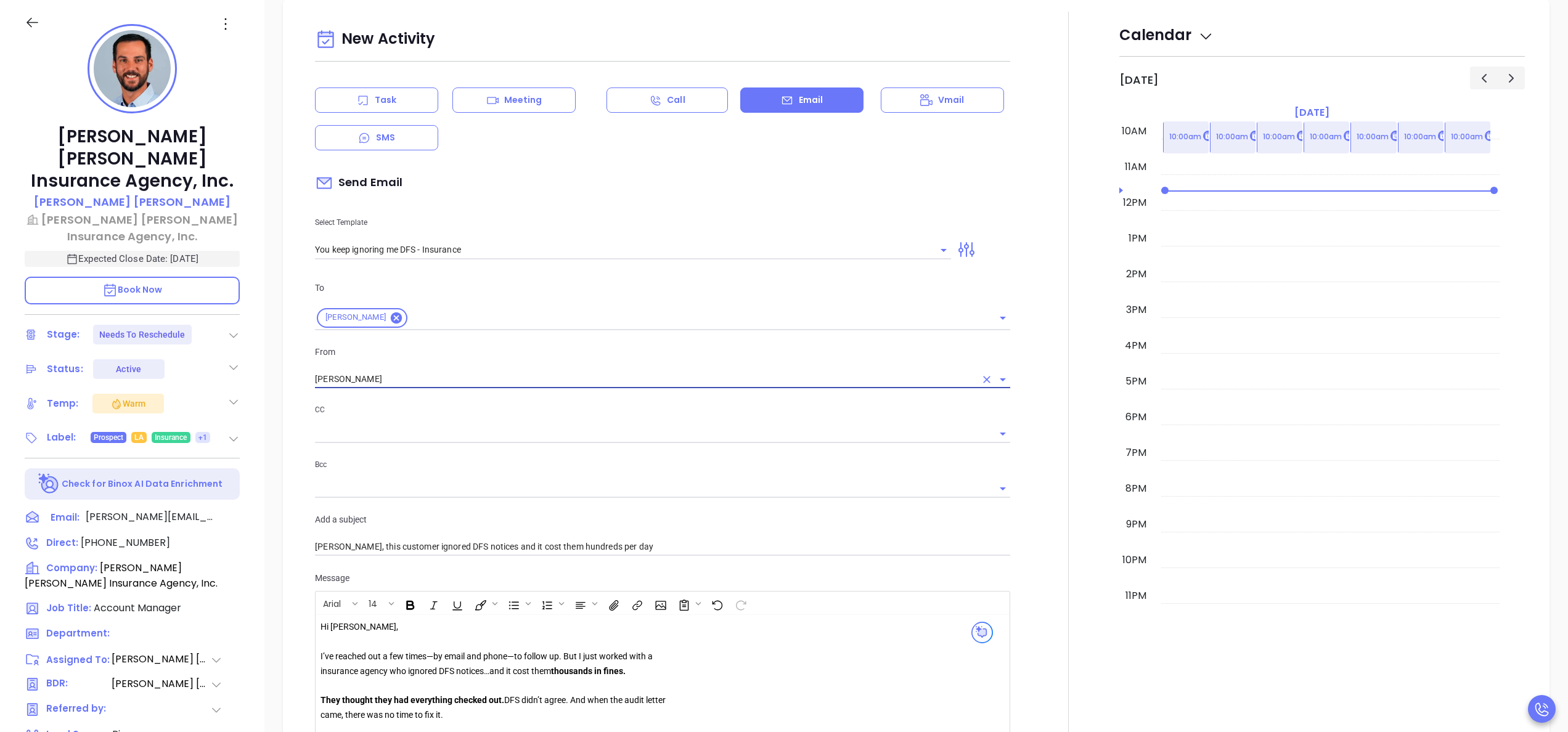
type input "[PERSON_NAME]"
click at [1017, 506] on div at bounding box center [1068, 627] width 102 height 1231
click at [513, 241] on input "You keep ignoring me DFS - Insurance" at bounding box center [616, 250] width 602 height 18
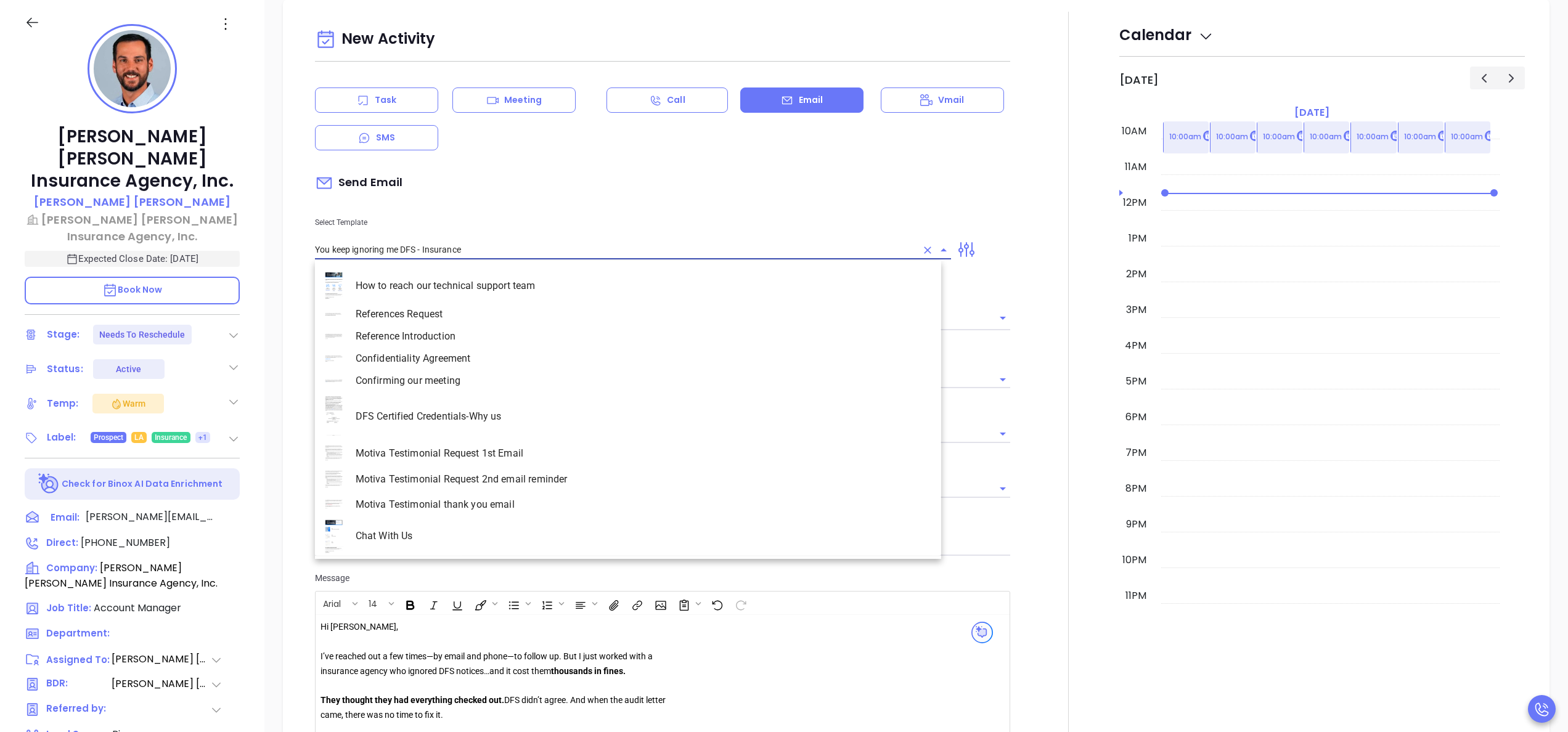
click at [513, 241] on input "You keep ignoring me DFS - Insurance" at bounding box center [616, 250] width 602 height 18
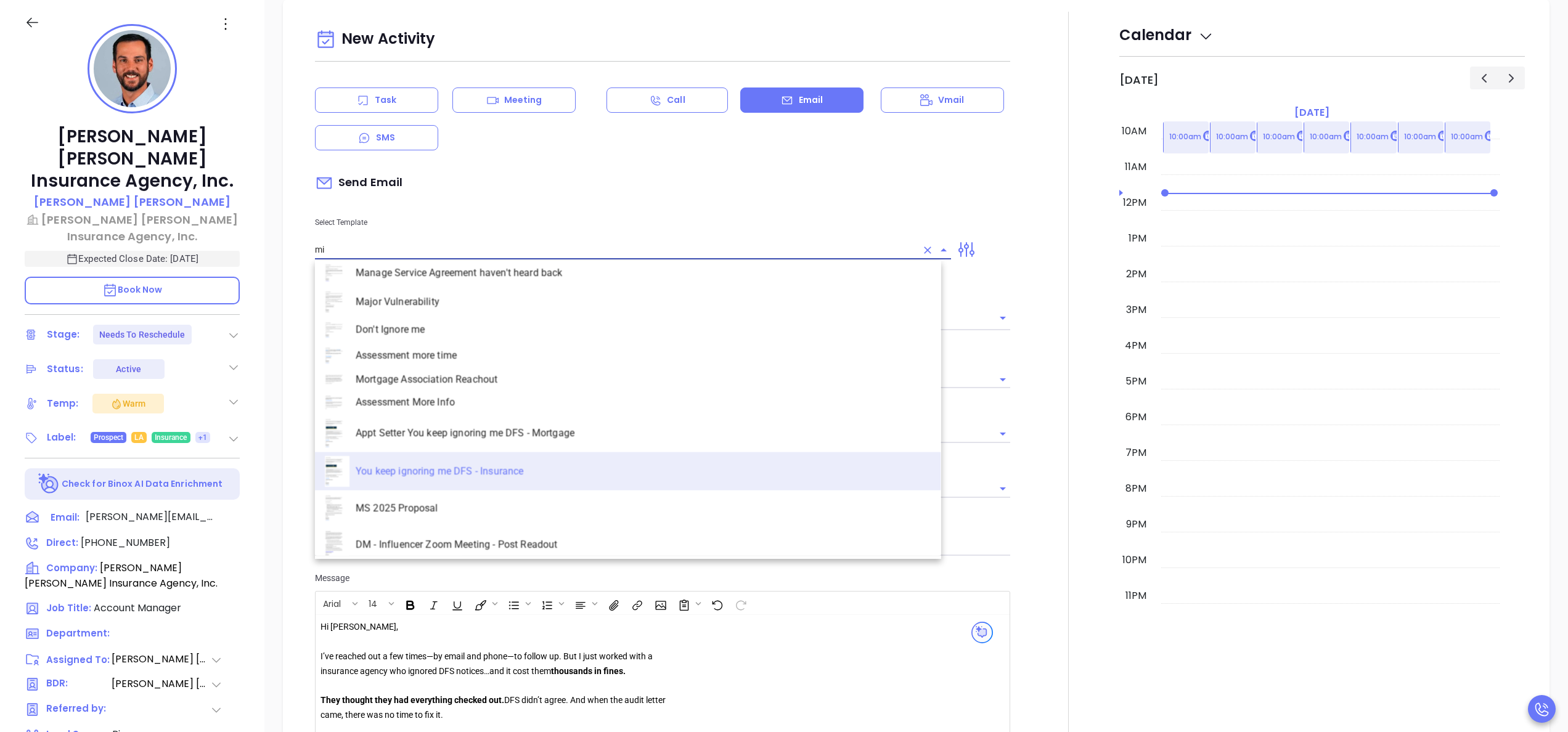
scroll to position [0, 0]
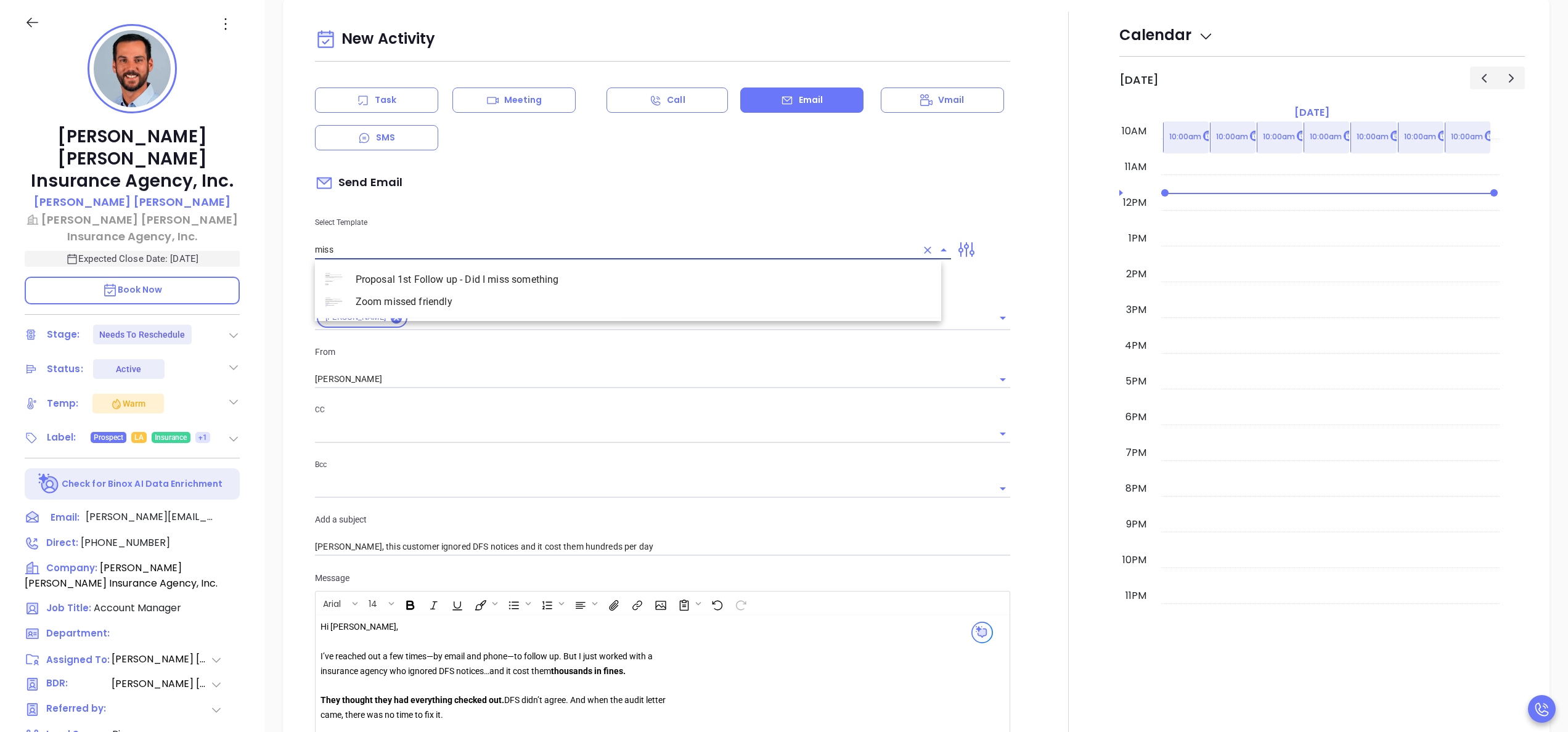
click at [436, 301] on li "Zoom missed friendly" at bounding box center [628, 301] width 626 height 22
type input "Zoom missed friendly"
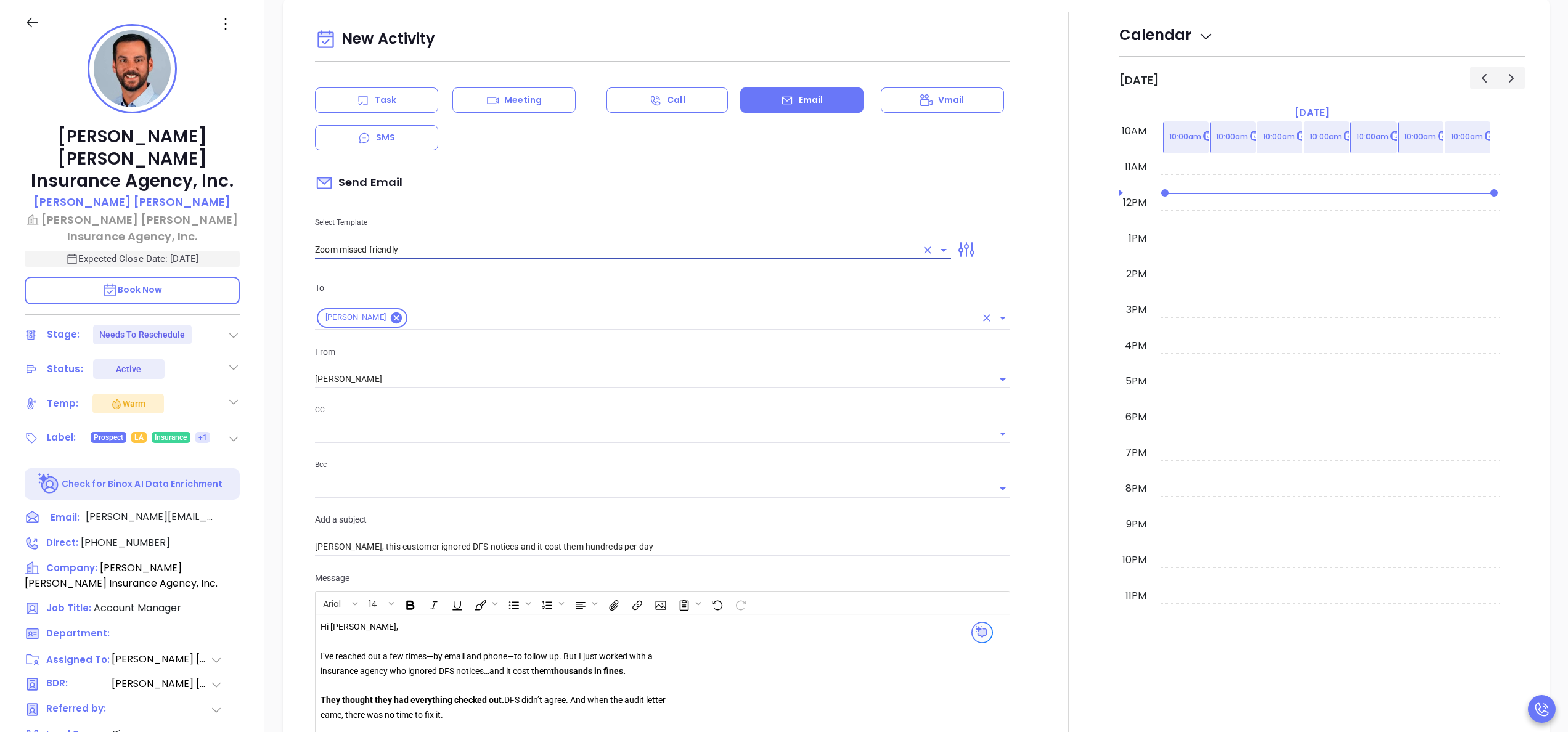
type input "Taylor Missed you on our Zoom"
type input "Zoom missed friendly"
click at [924, 250] on icon "Clear" at bounding box center [928, 250] width 8 height 8
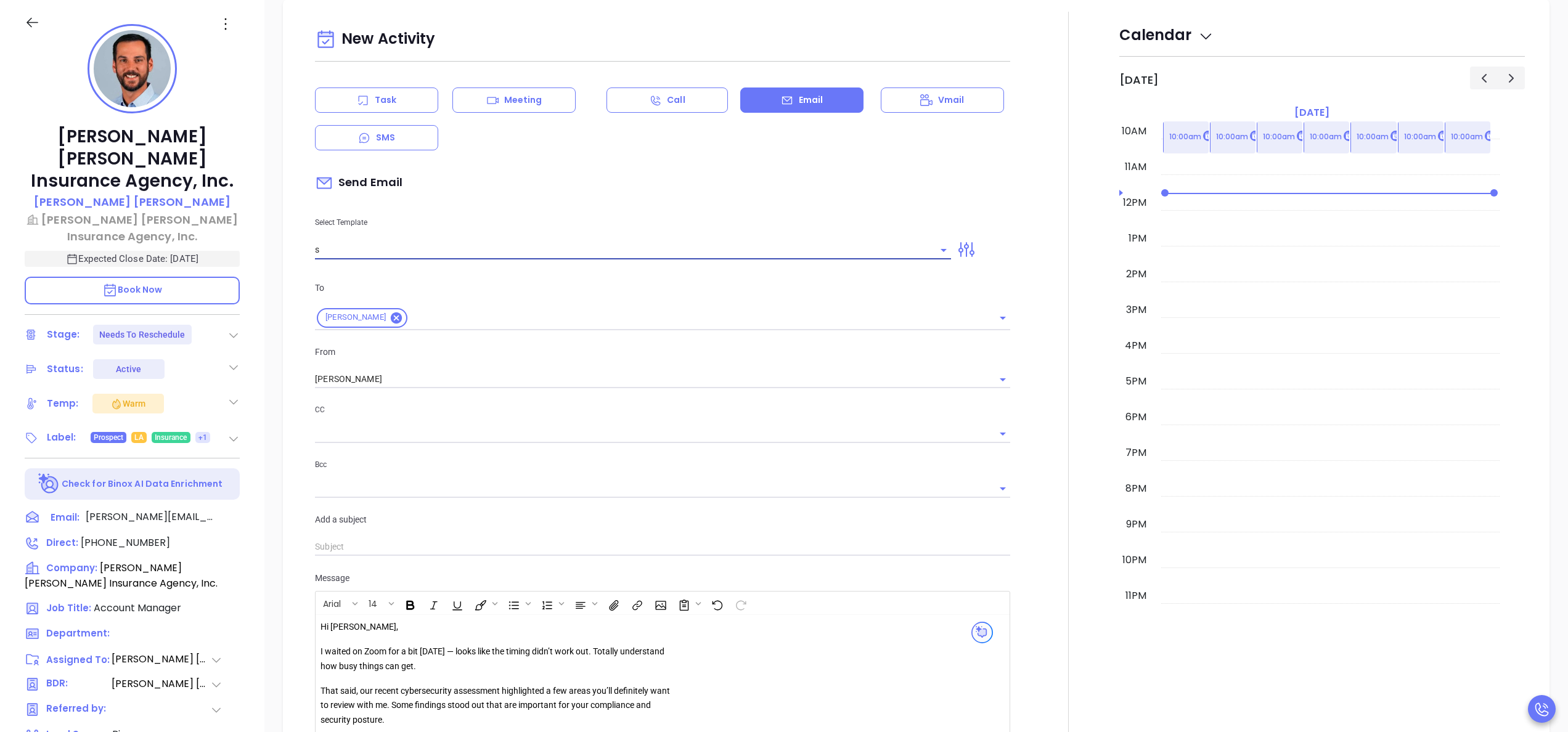
scroll to position [781, 0]
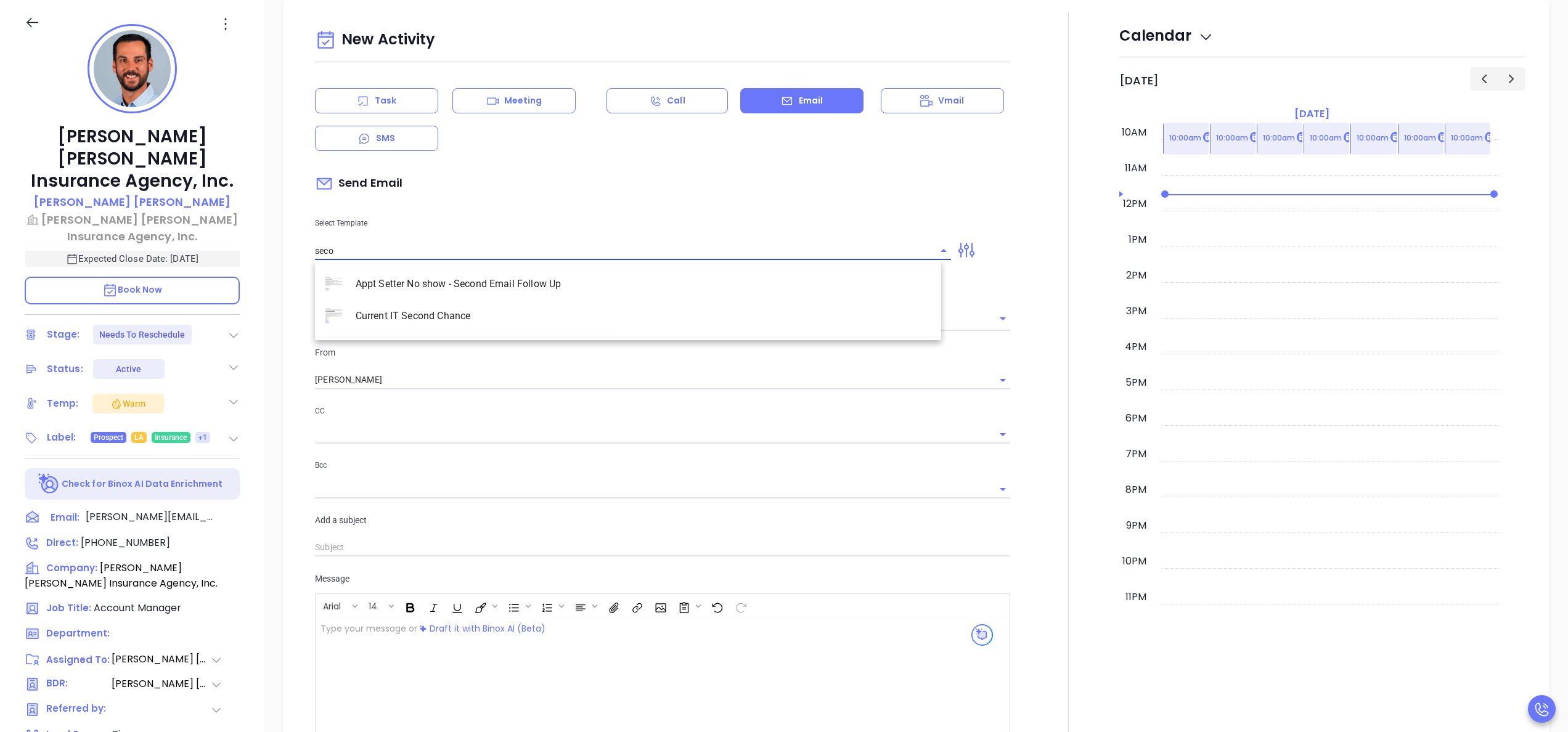
click at [605, 280] on li "Appt Setter No show - Second Email Follow Up" at bounding box center [628, 284] width 626 height 32
type input "Appt Setter No show - Second Email Follow Up"
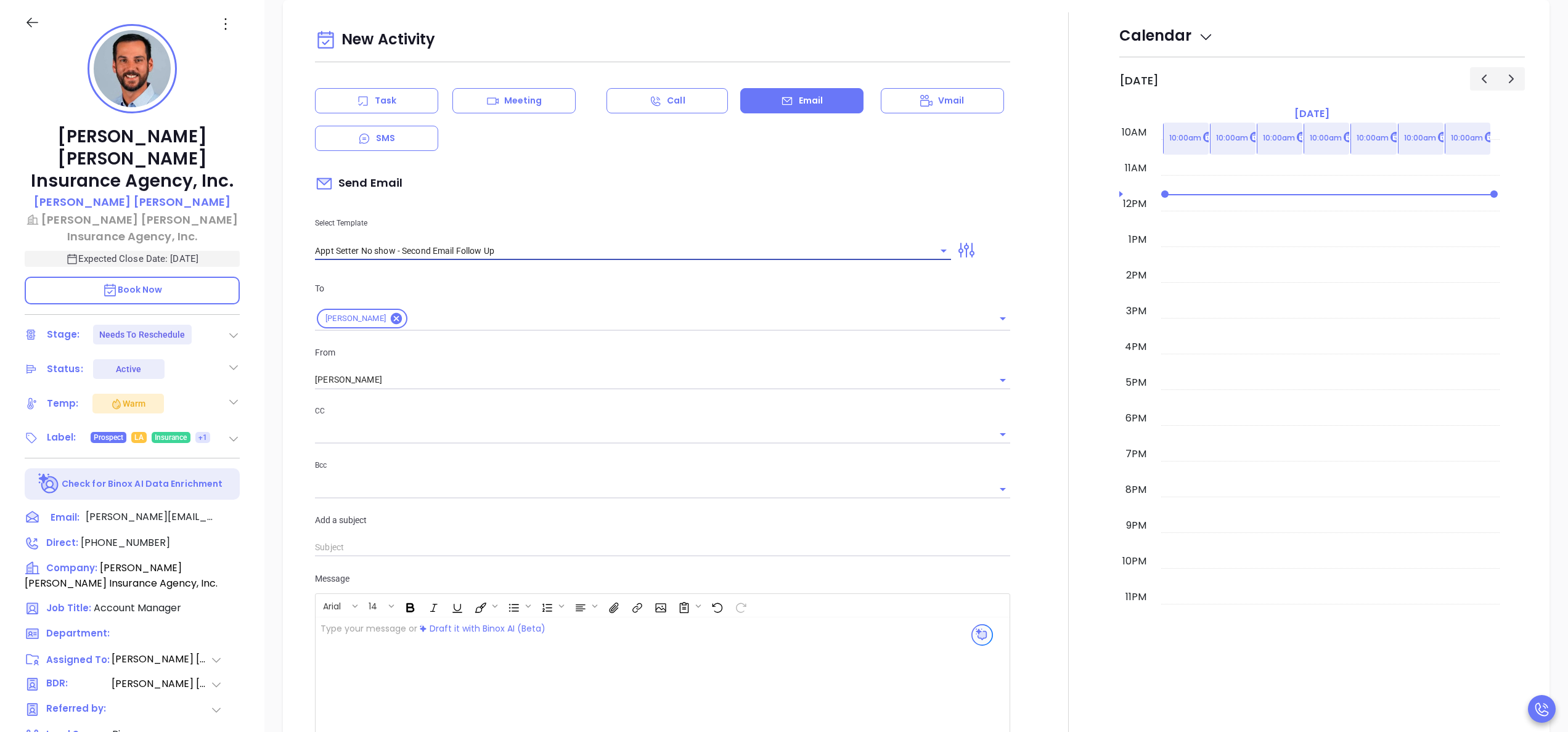
type input "Have you decided this isn’t a priority?"
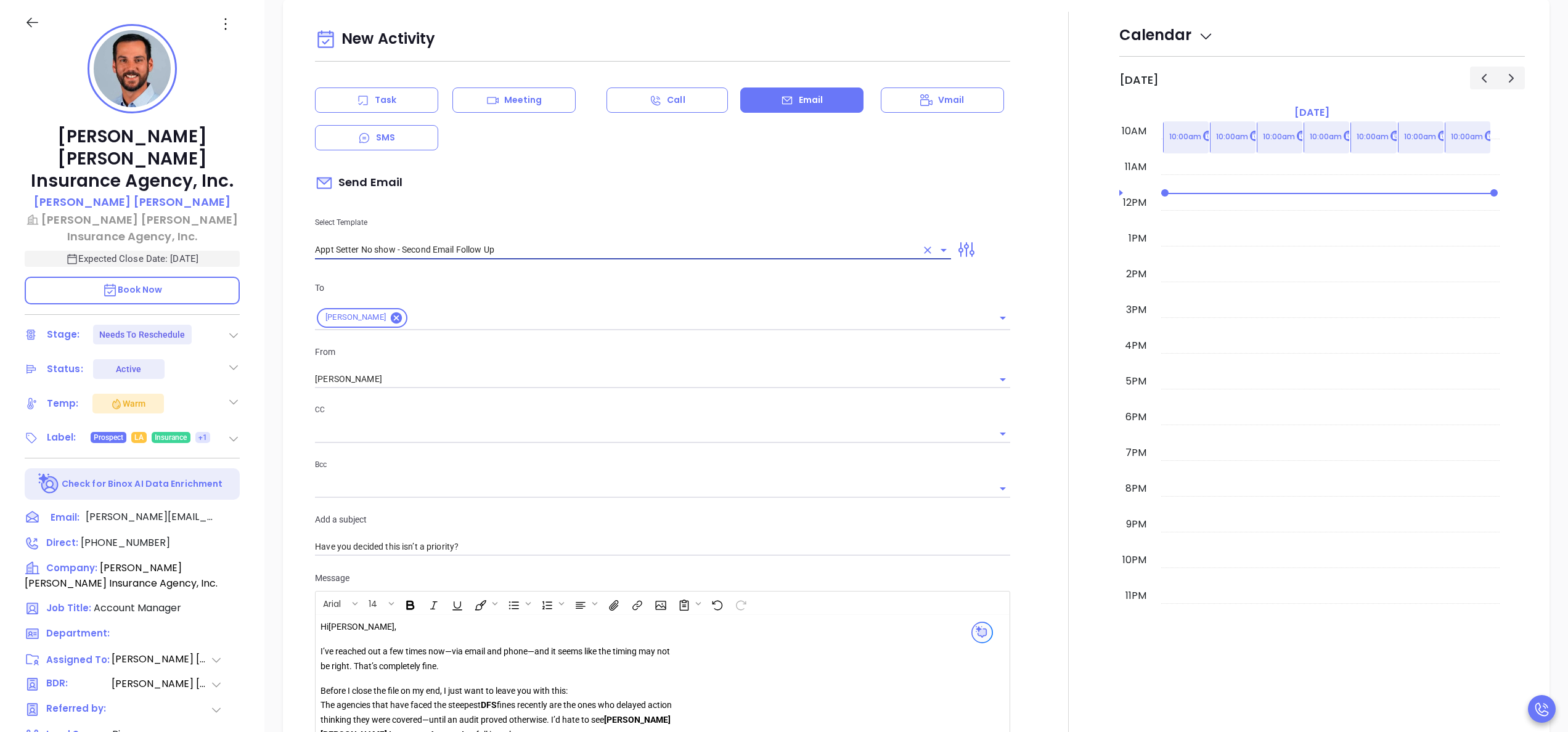
type input "Appt Setter No show - Second Email Follow Up"
click at [1017, 412] on div at bounding box center [1068, 502] width 102 height 981
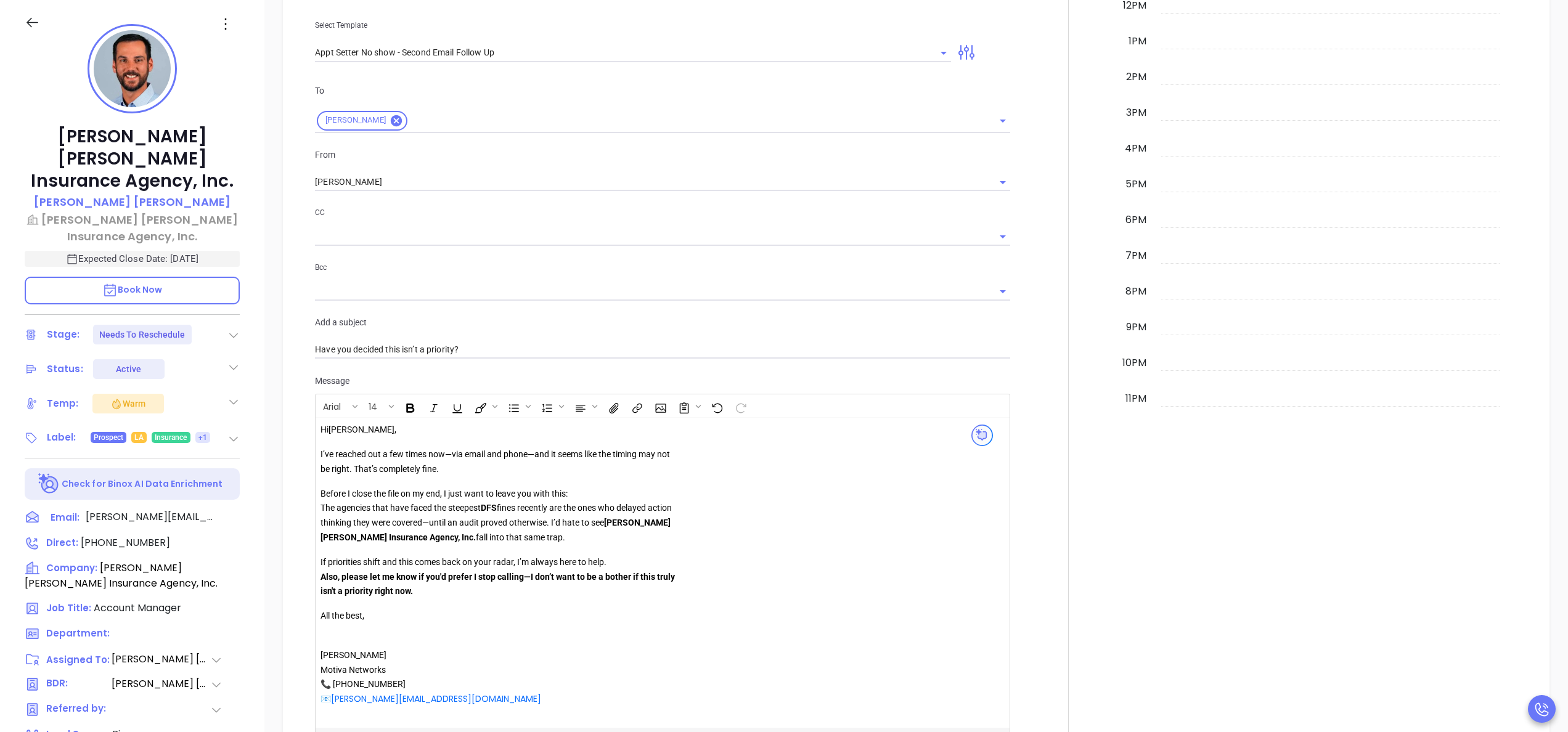
scroll to position [1028, 0]
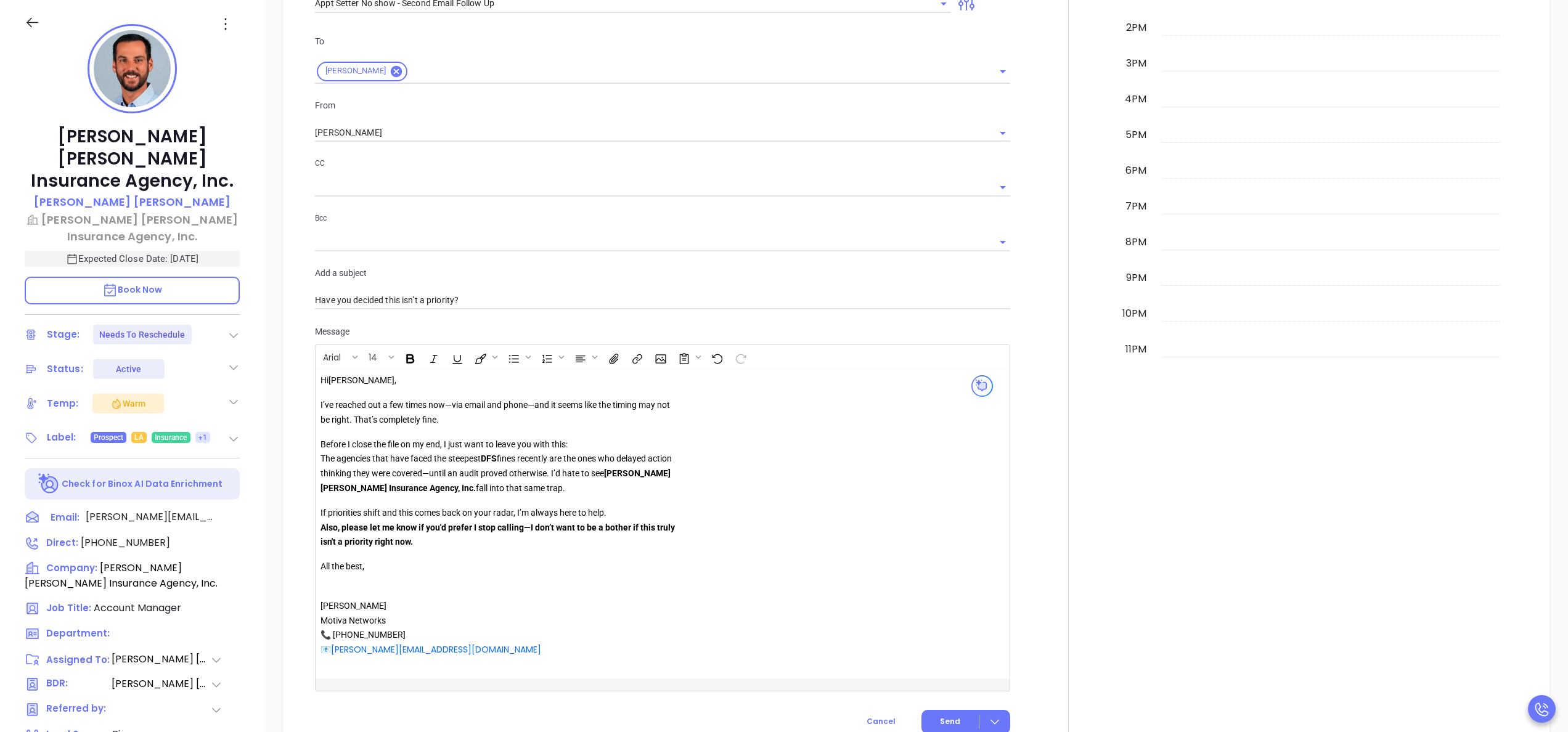
click at [491, 460] on strong "DFS" at bounding box center [489, 458] width 16 height 10
click at [696, 465] on div "Hi Taylor , I’ve reached out a few times now—via email and phone—and it seems l…" at bounding box center [638, 524] width 636 height 300
click at [1017, 540] on div at bounding box center [1068, 255] width 102 height 981
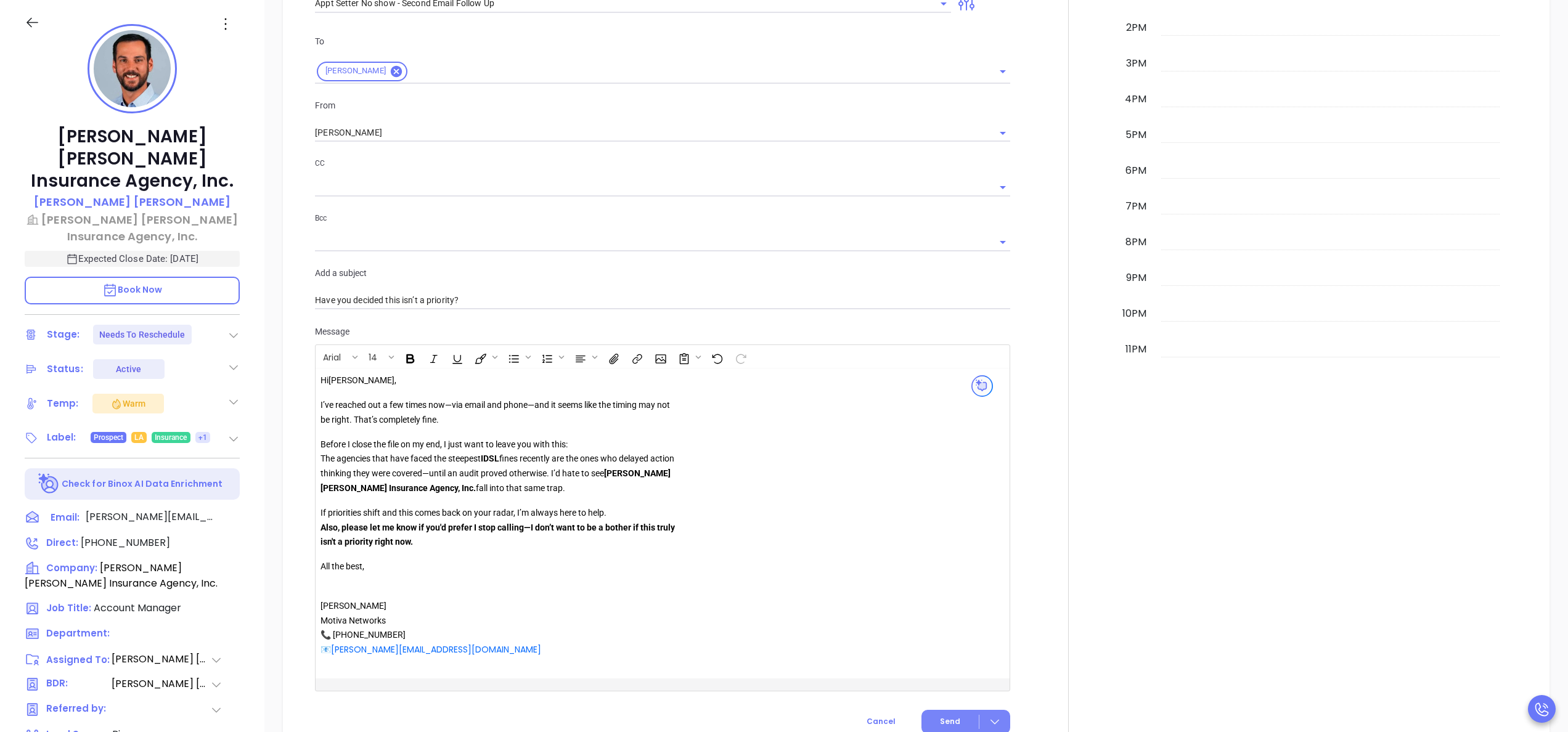
click at [945, 716] on button "Send" at bounding box center [966, 722] width 89 height 24
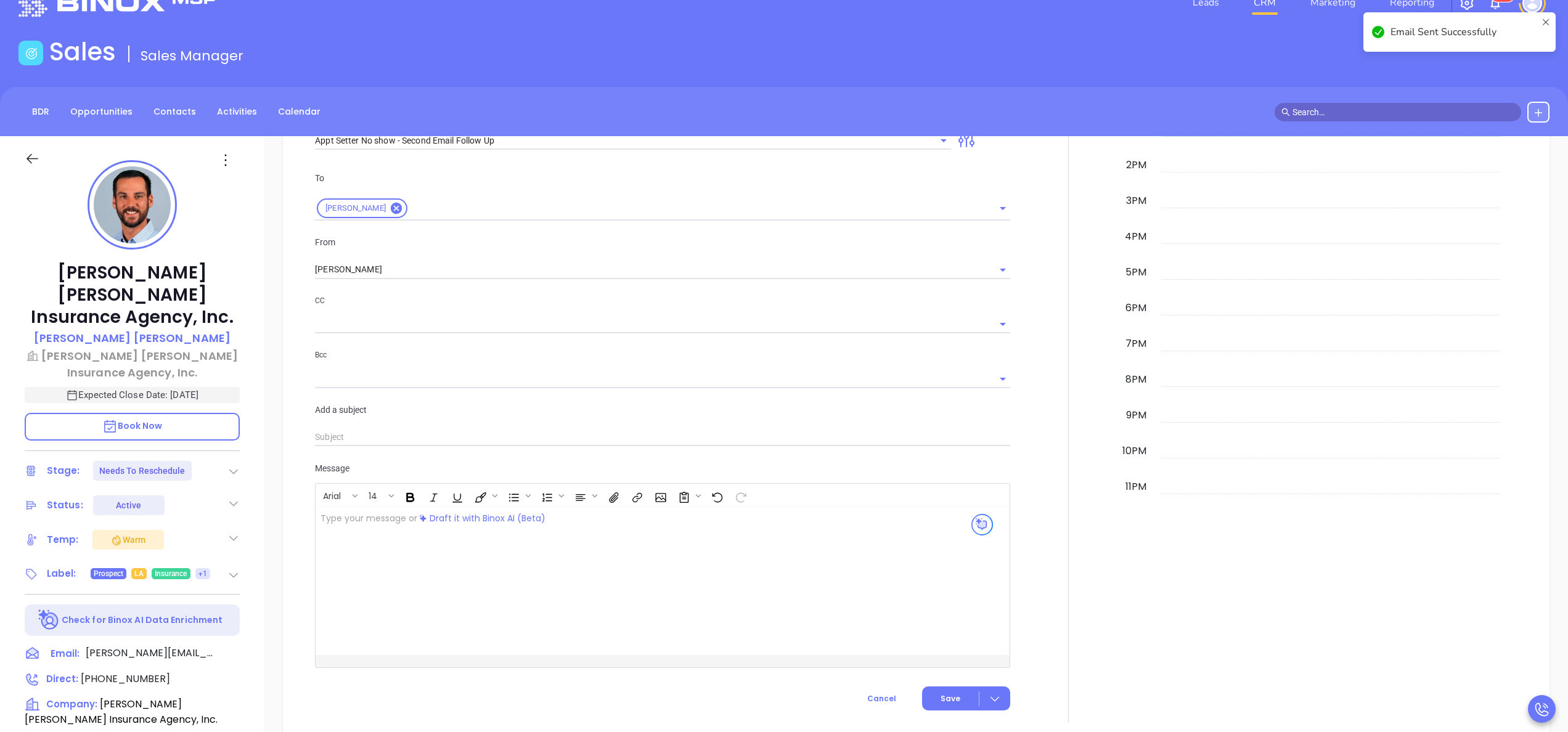
scroll to position [0, 0]
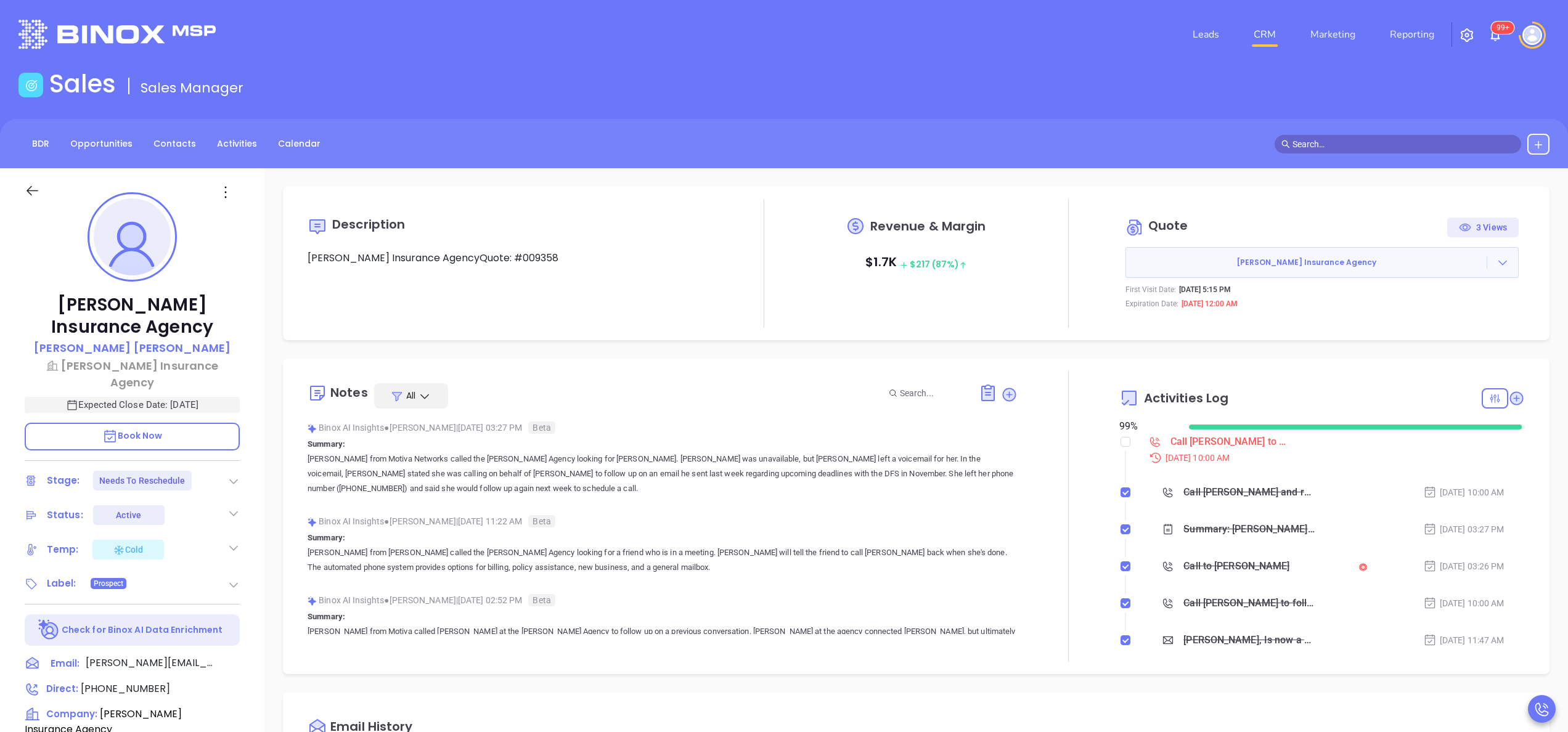
scroll to position [358, 0]
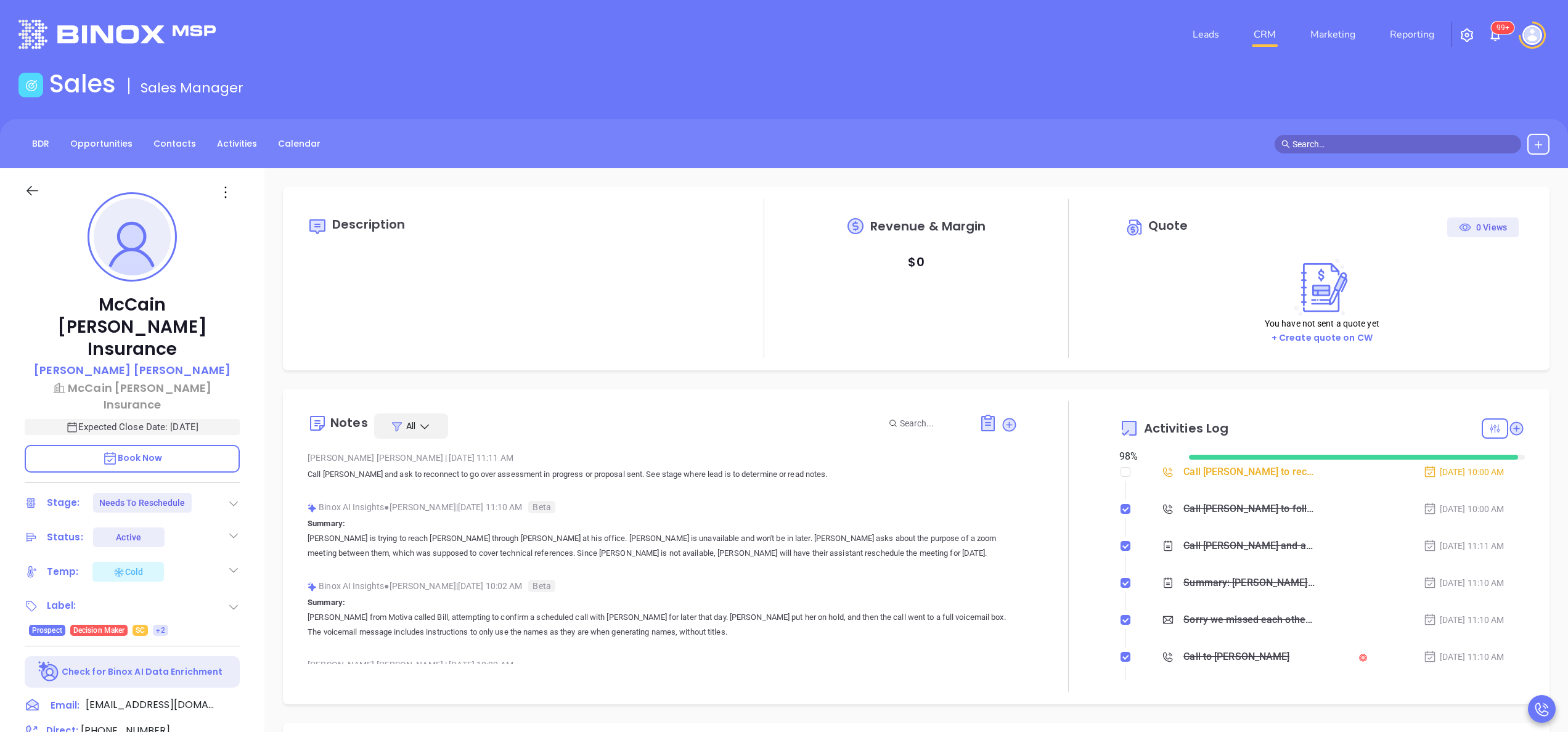
scroll to position [358, 0]
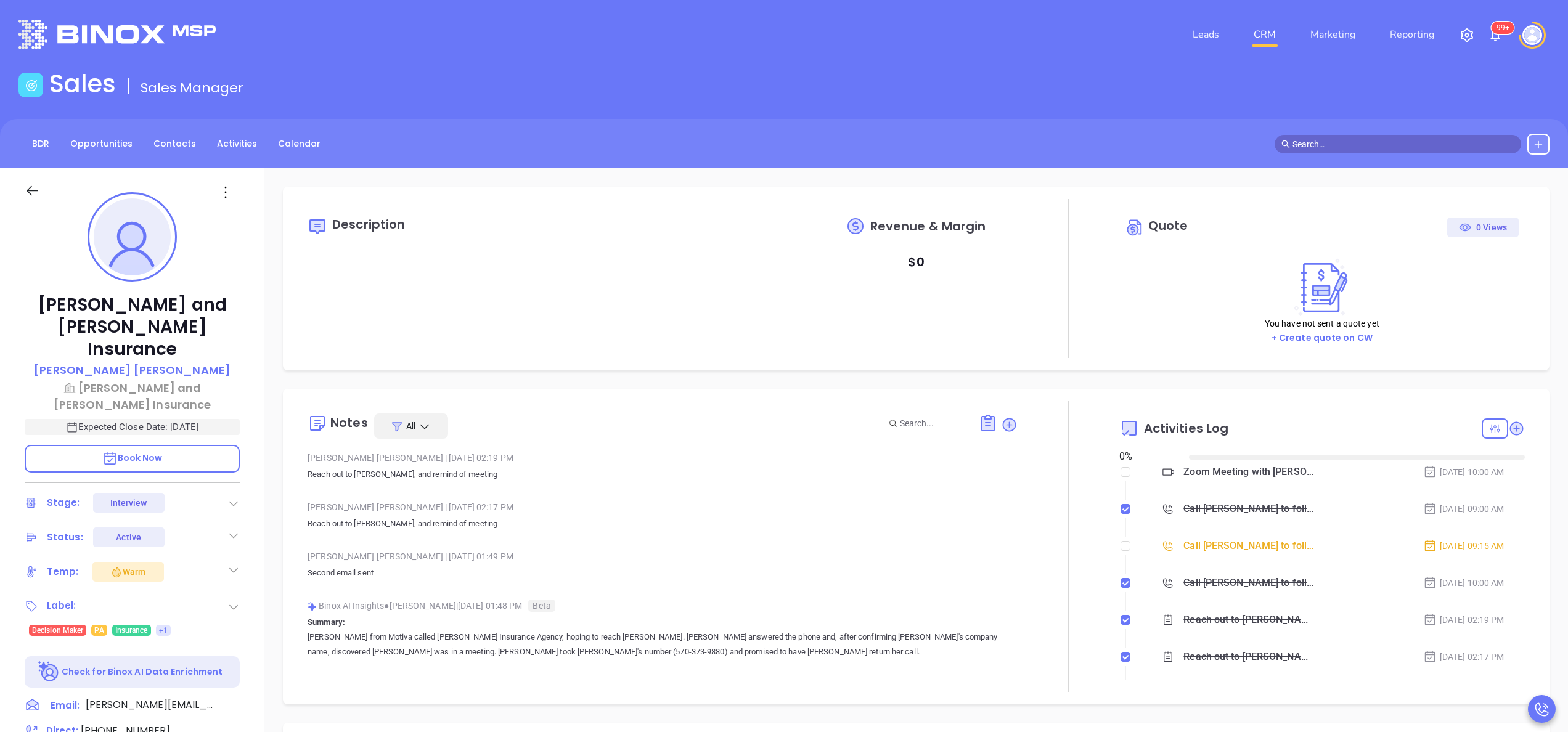
type input "[DATE]"
type input "[PERSON_NAME]"
click at [1120, 548] on input "checkbox" at bounding box center [1125, 545] width 10 height 10
checkbox input "true"
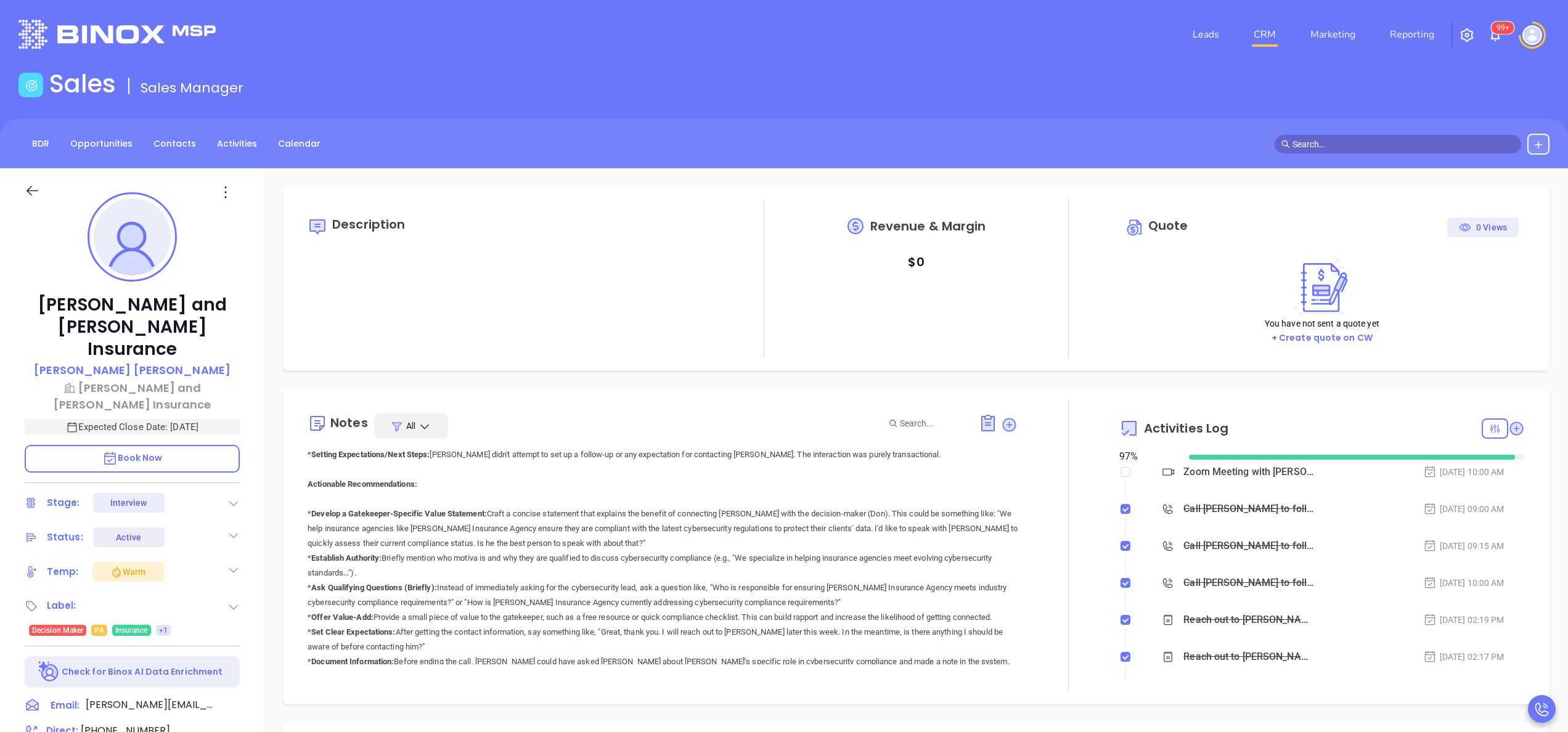
scroll to position [937, 0]
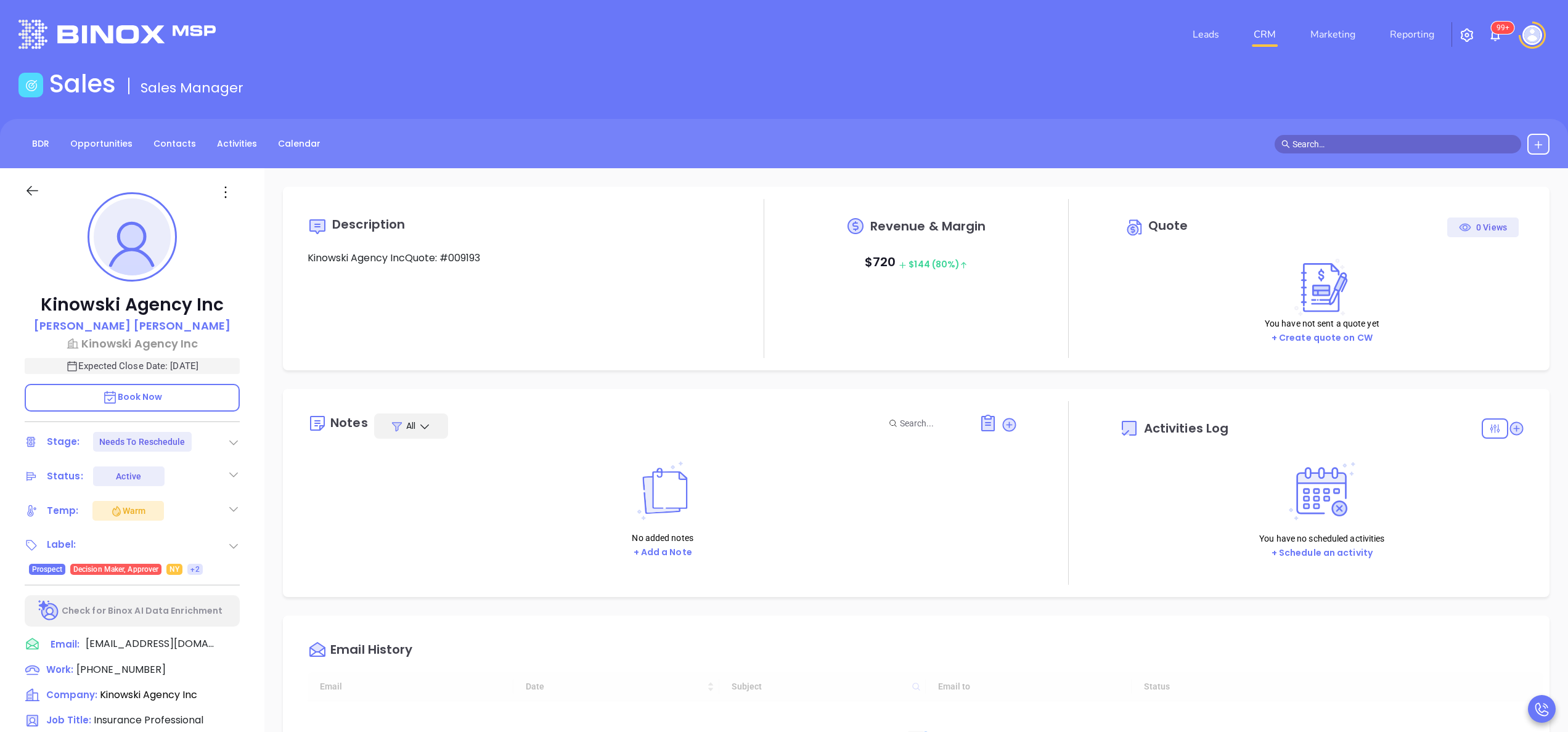
type input "[DATE]"
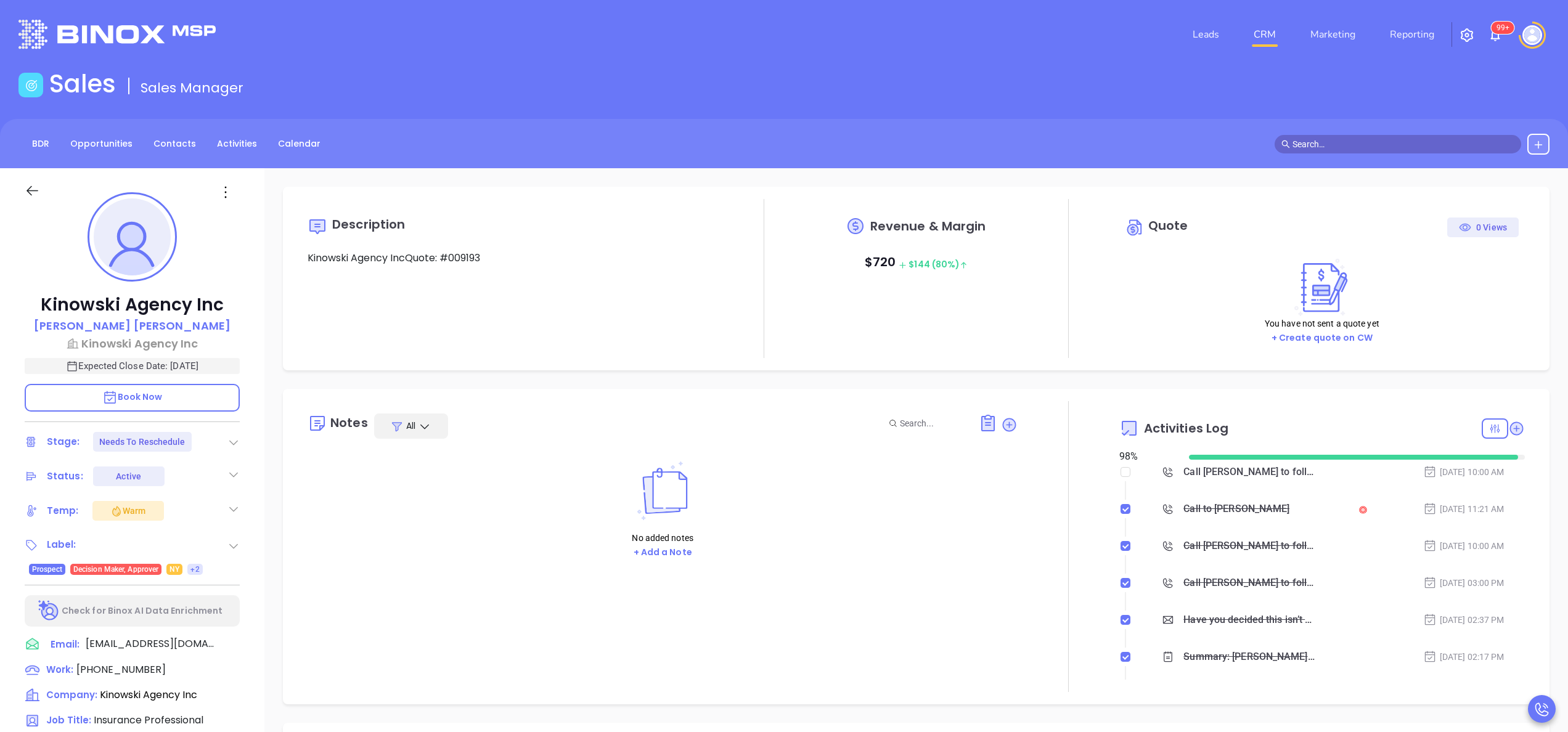
scroll to position [358, 0]
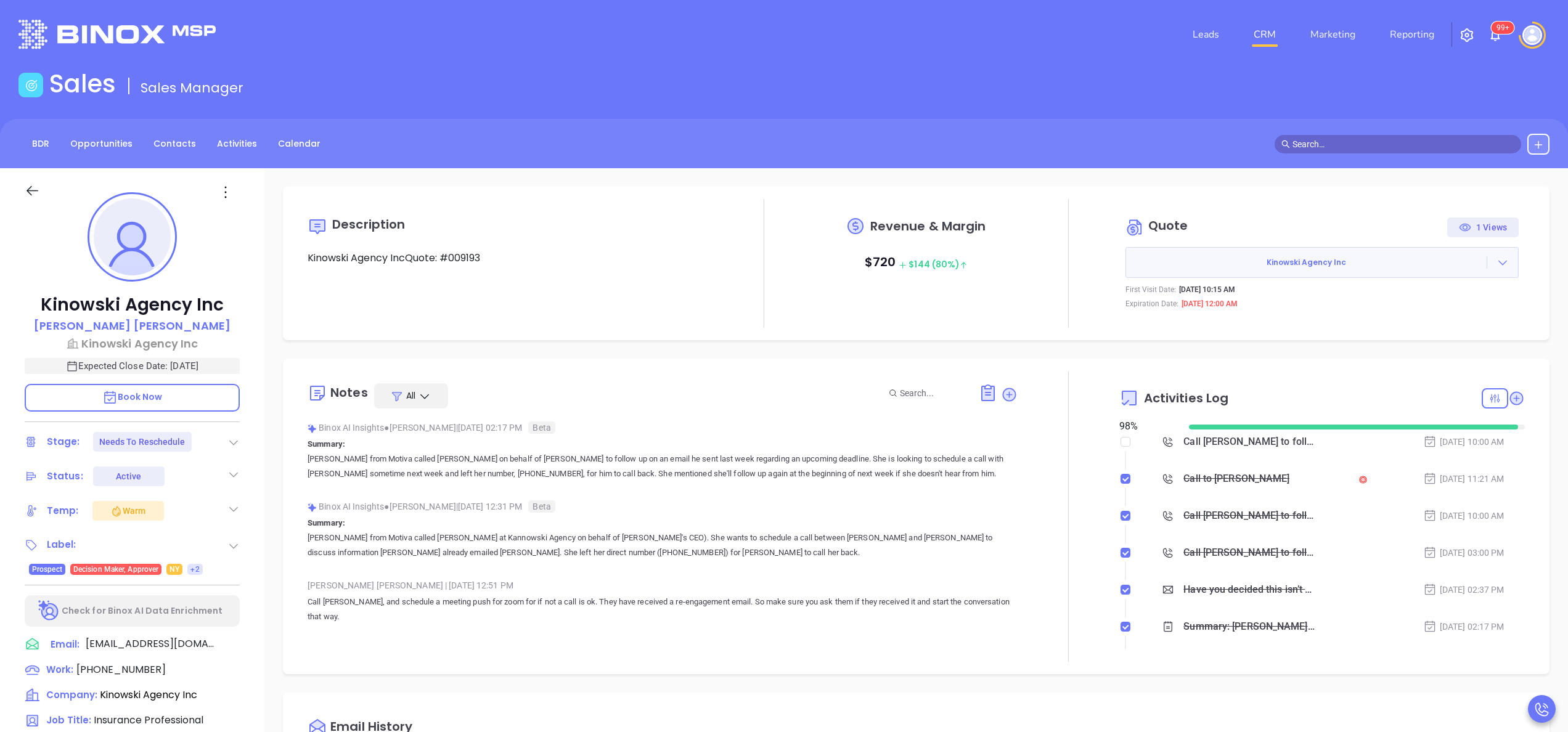
click at [1475, 431] on div at bounding box center [1357, 426] width 336 height 13
click at [1489, 393] on icon at bounding box center [1495, 399] width 11 height 11
type input "[PERSON_NAME]"
click at [1433, 496] on div "Email" at bounding box center [1443, 507] width 88 height 24
checkbox input "true"
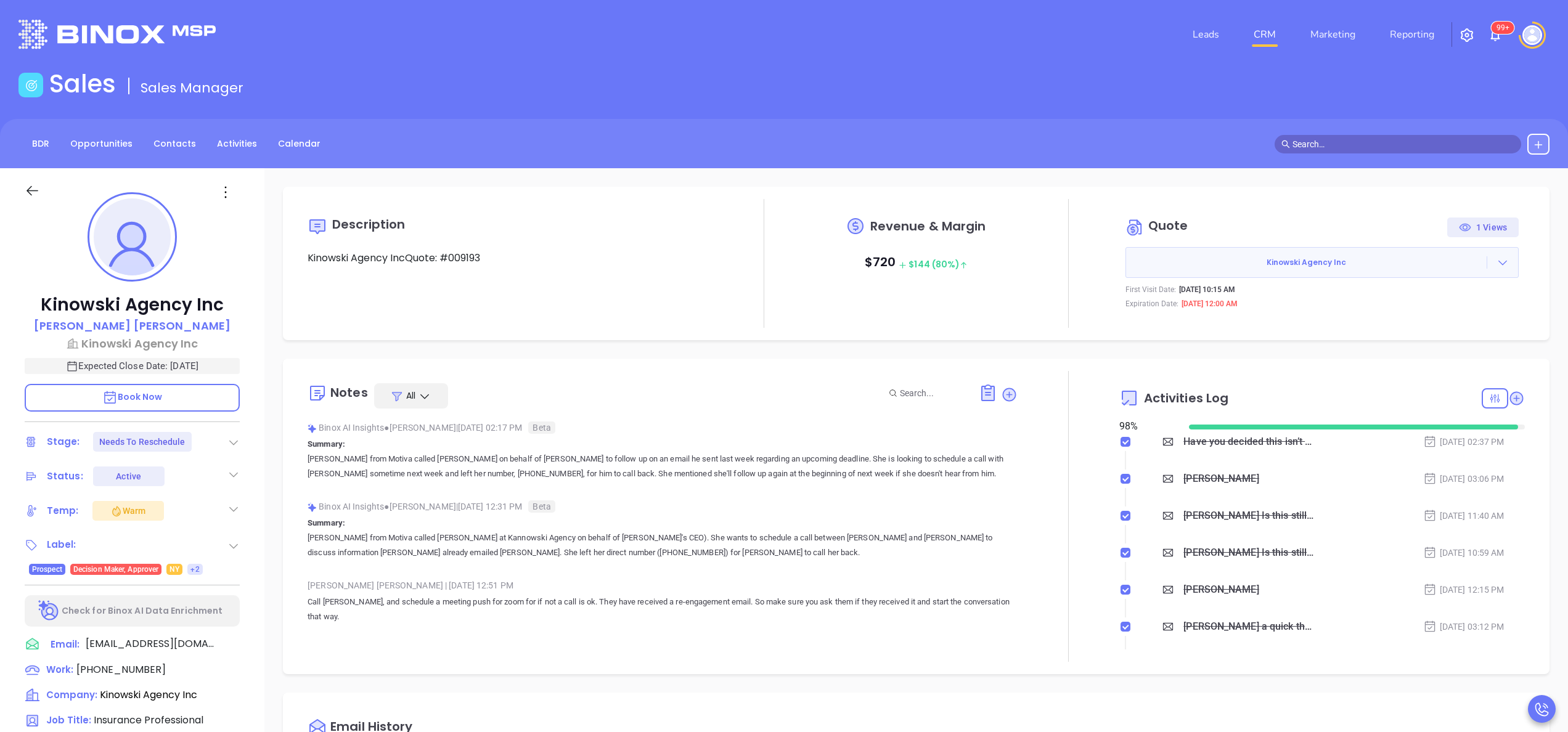
click at [1380, 365] on div "Notes All Binox AI Insights ● [PERSON_NAME] | [DATE] 02:17 PM Beta Summary: [PE…" at bounding box center [916, 517] width 1267 height 316
click at [1221, 441] on div "Have you decided this isn’t a priority?" at bounding box center [1249, 441] width 132 height 19
click at [1364, 390] on div "Activities Log" at bounding box center [1321, 398] width 406 height 29
click at [1510, 396] on icon at bounding box center [1516, 398] width 13 height 13
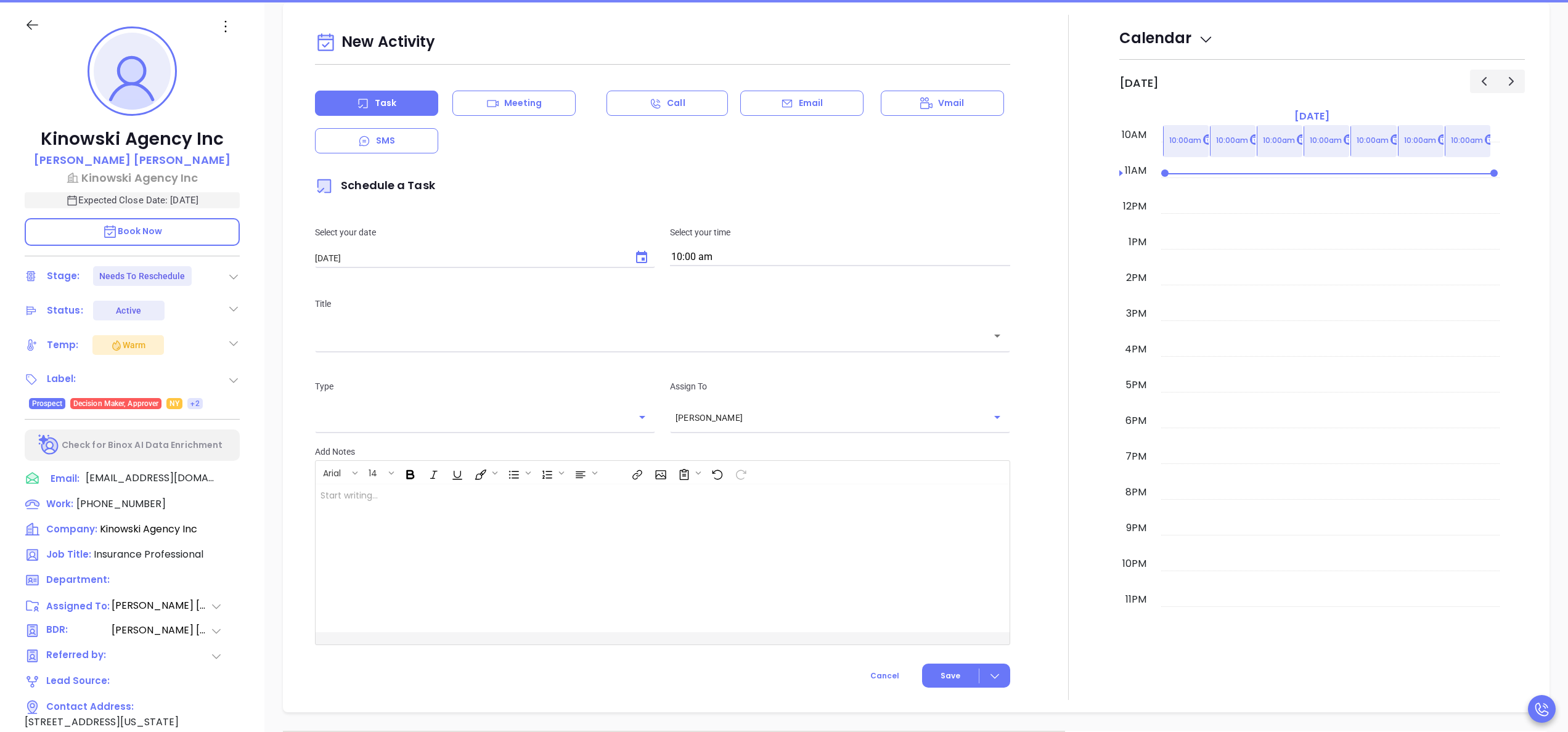
scroll to position [168, 0]
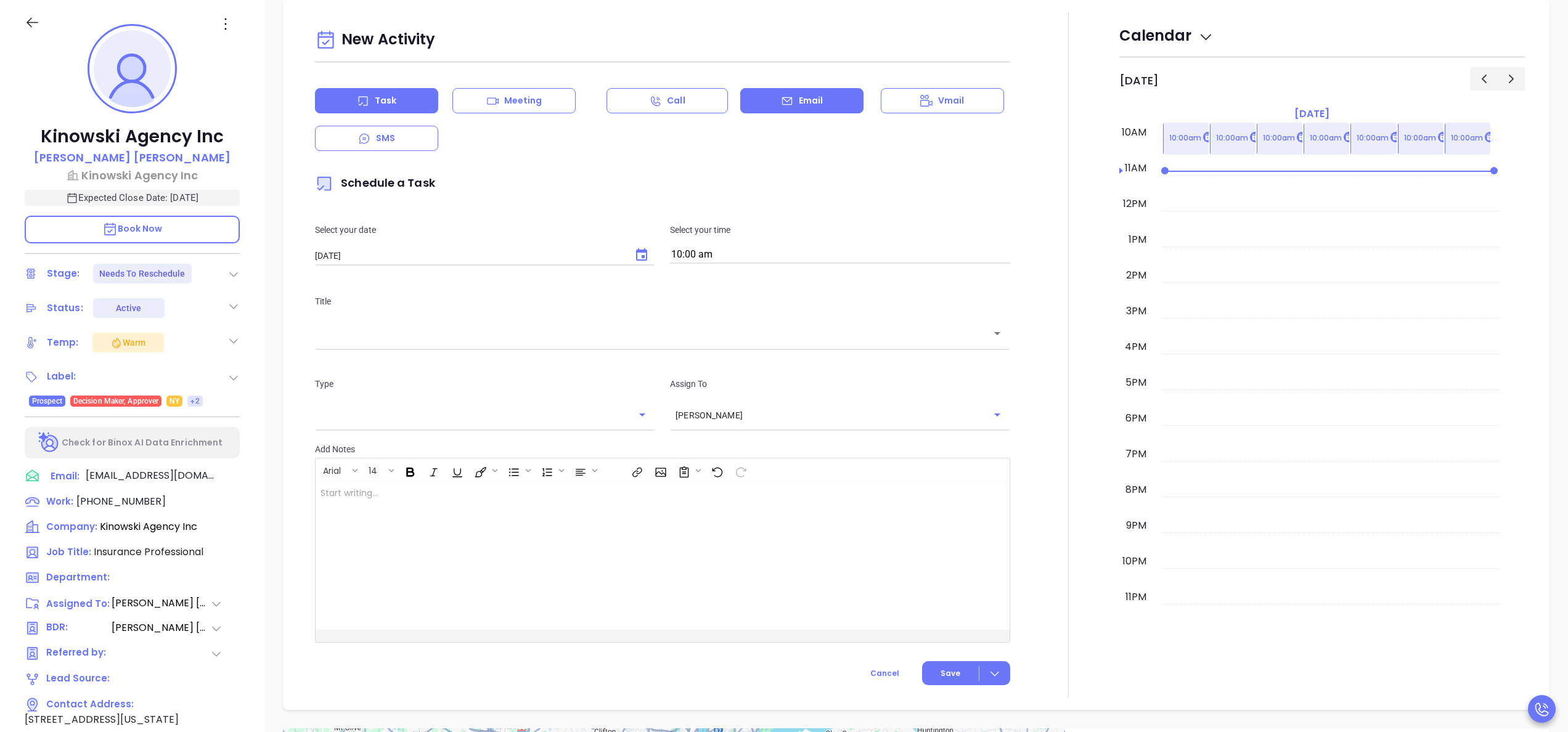
click at [761, 109] on div "Email" at bounding box center [802, 101] width 123 height 26
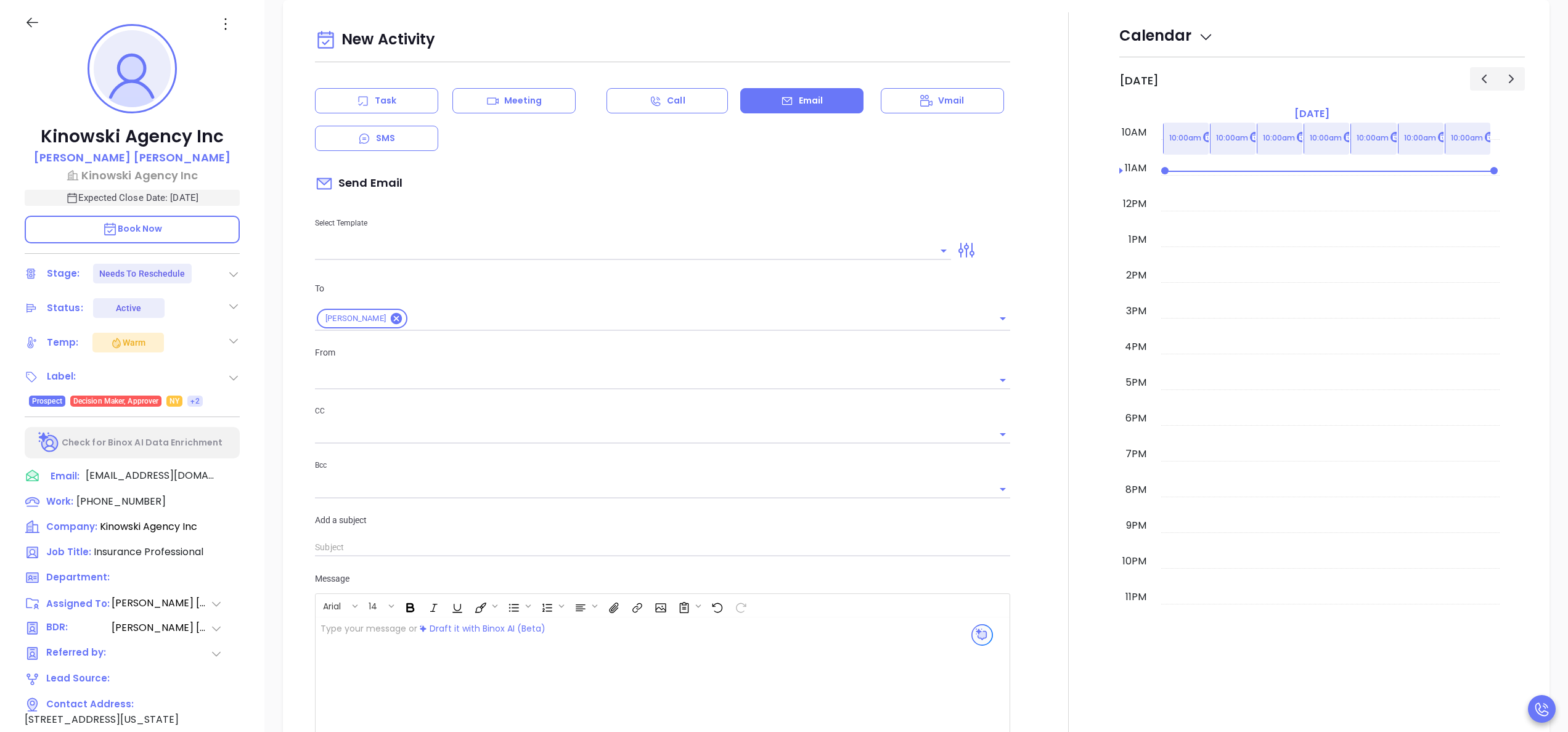
click at [482, 252] on input "text" at bounding box center [623, 250] width 618 height 18
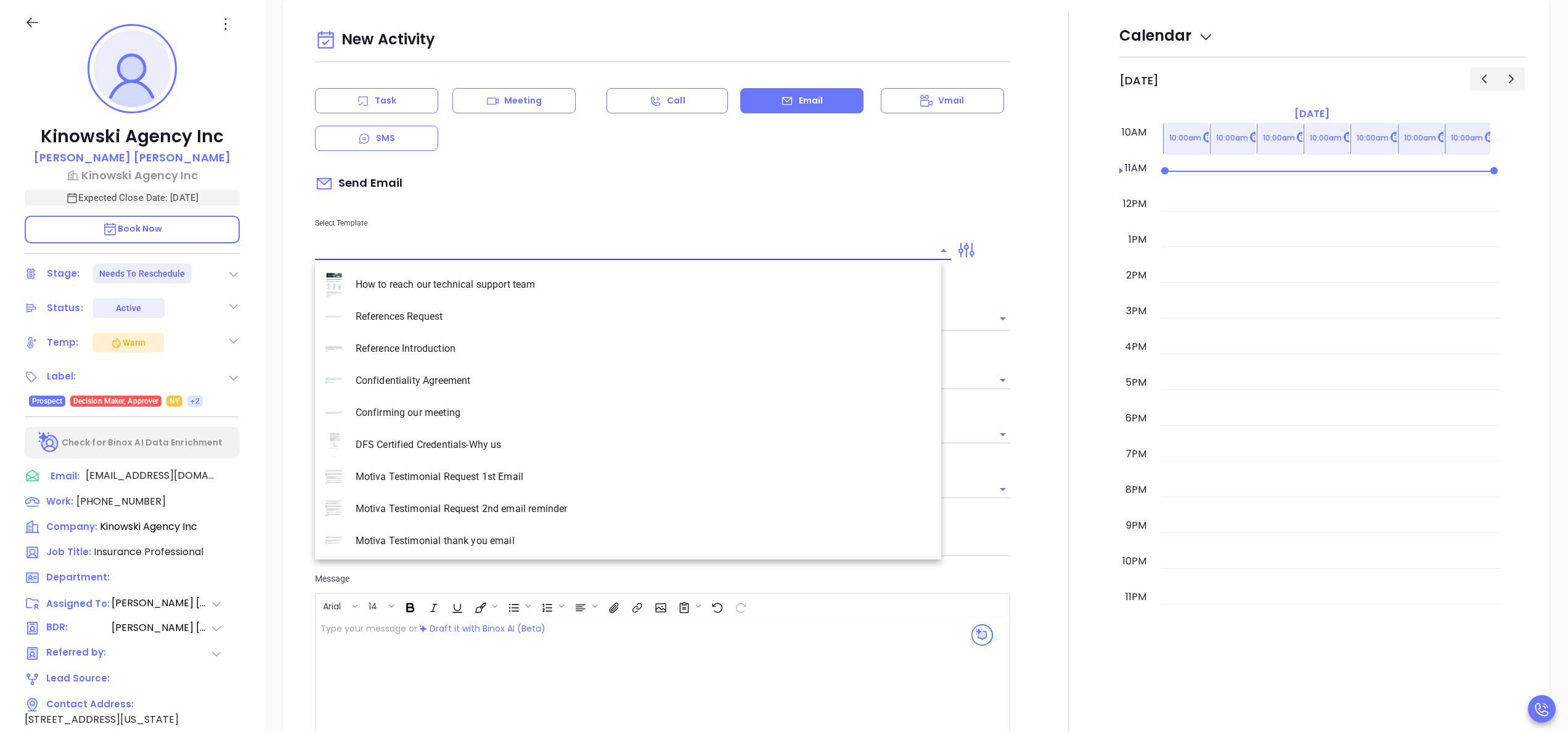
type input "[PERSON_NAME]"
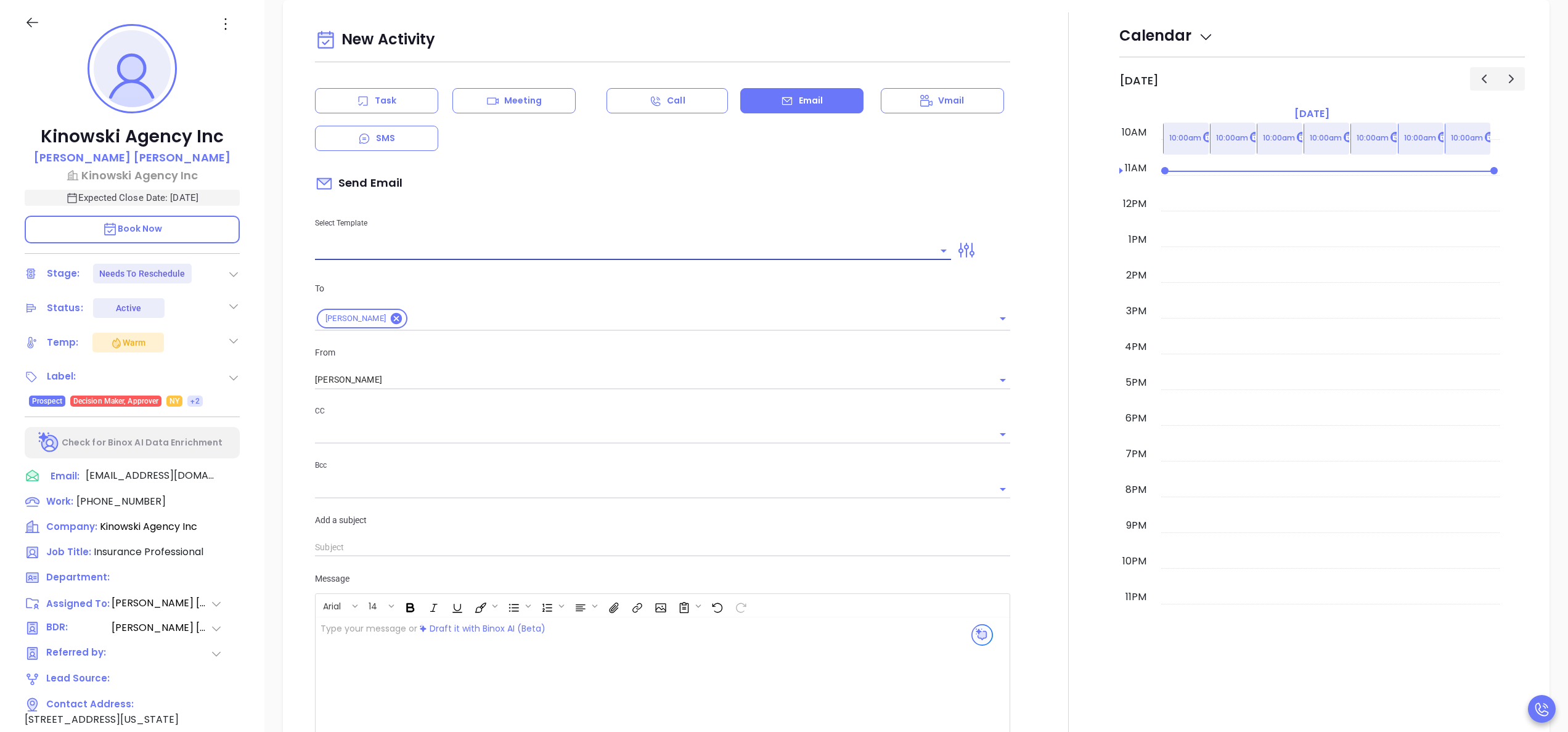
click at [482, 252] on input "text" at bounding box center [623, 250] width 618 height 18
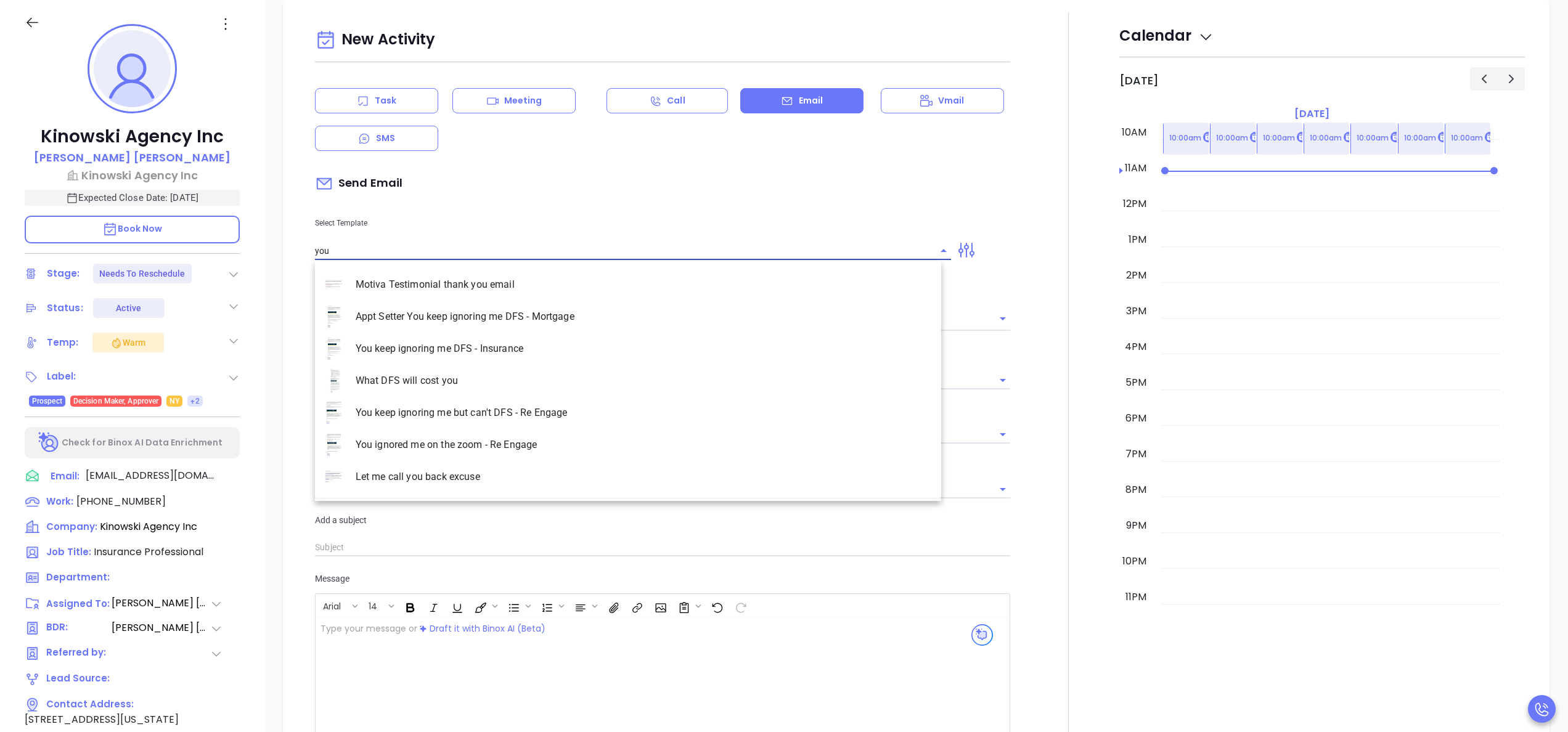
click at [472, 353] on li "You keep ignoring me DFS - Insurance" at bounding box center [628, 349] width 626 height 32
type input "You keep ignoring me DFS - Insurance"
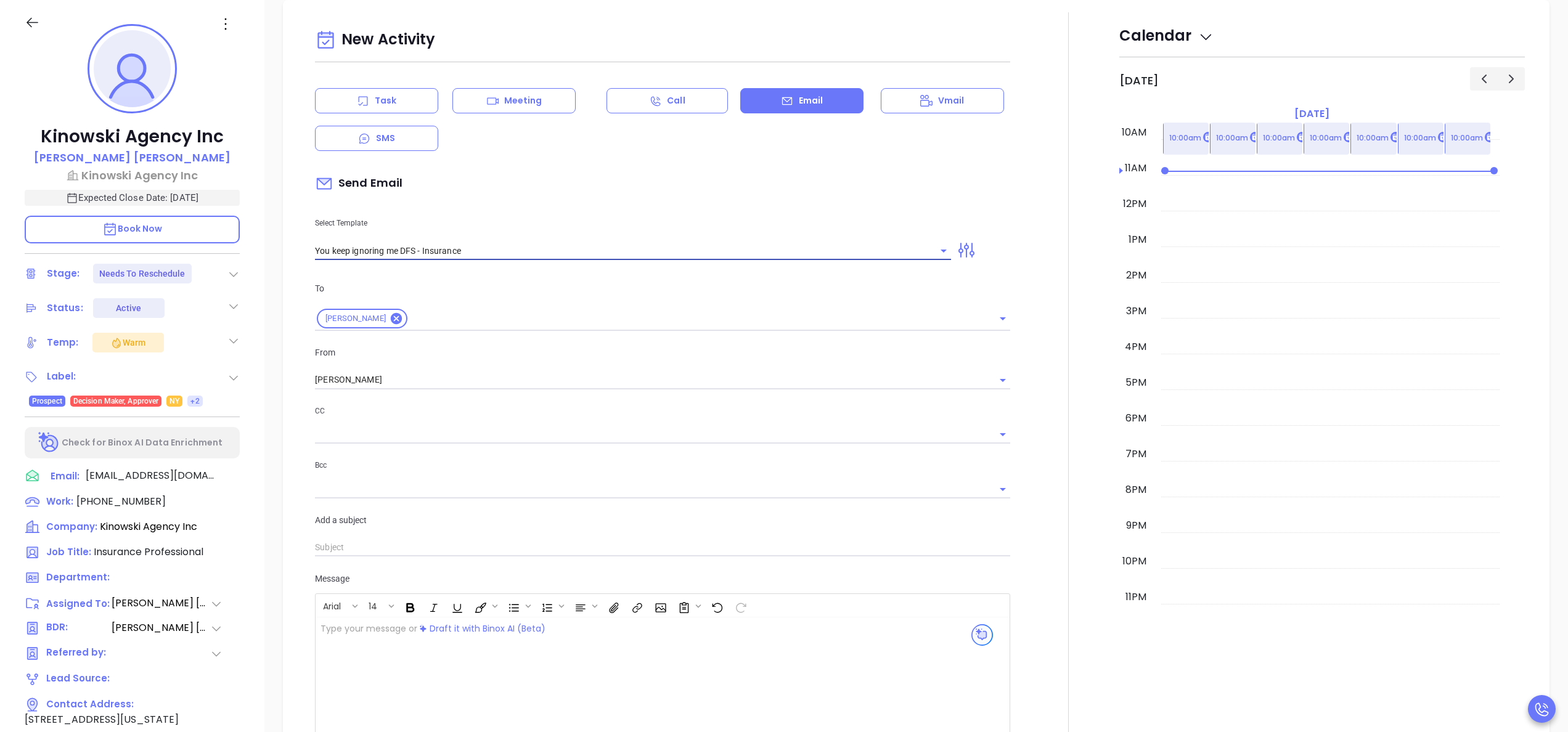
type input "[PERSON_NAME], this customer ignored DFS notices and it cost them hundreds per …"
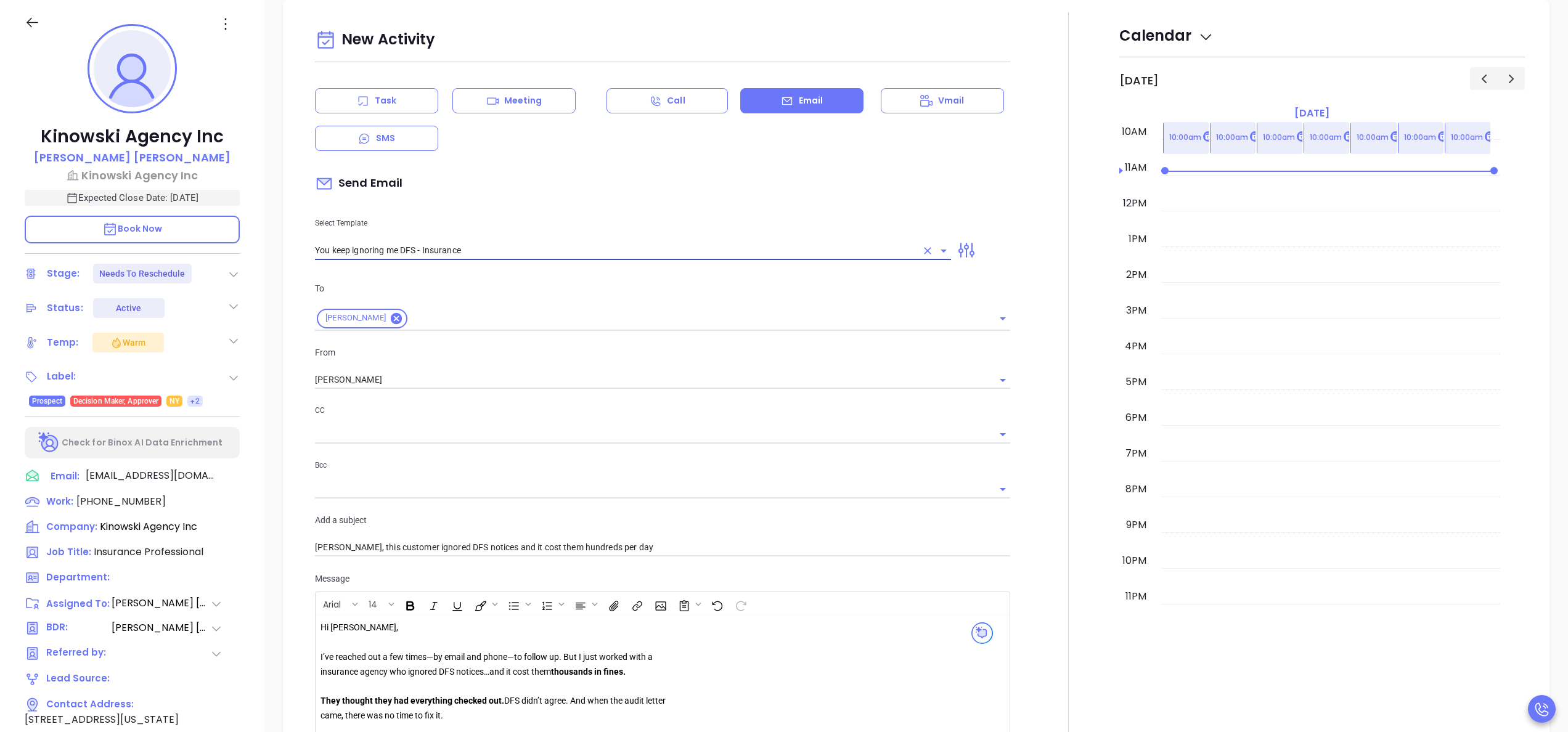
type input "You keep ignoring me DFS - Insurance"
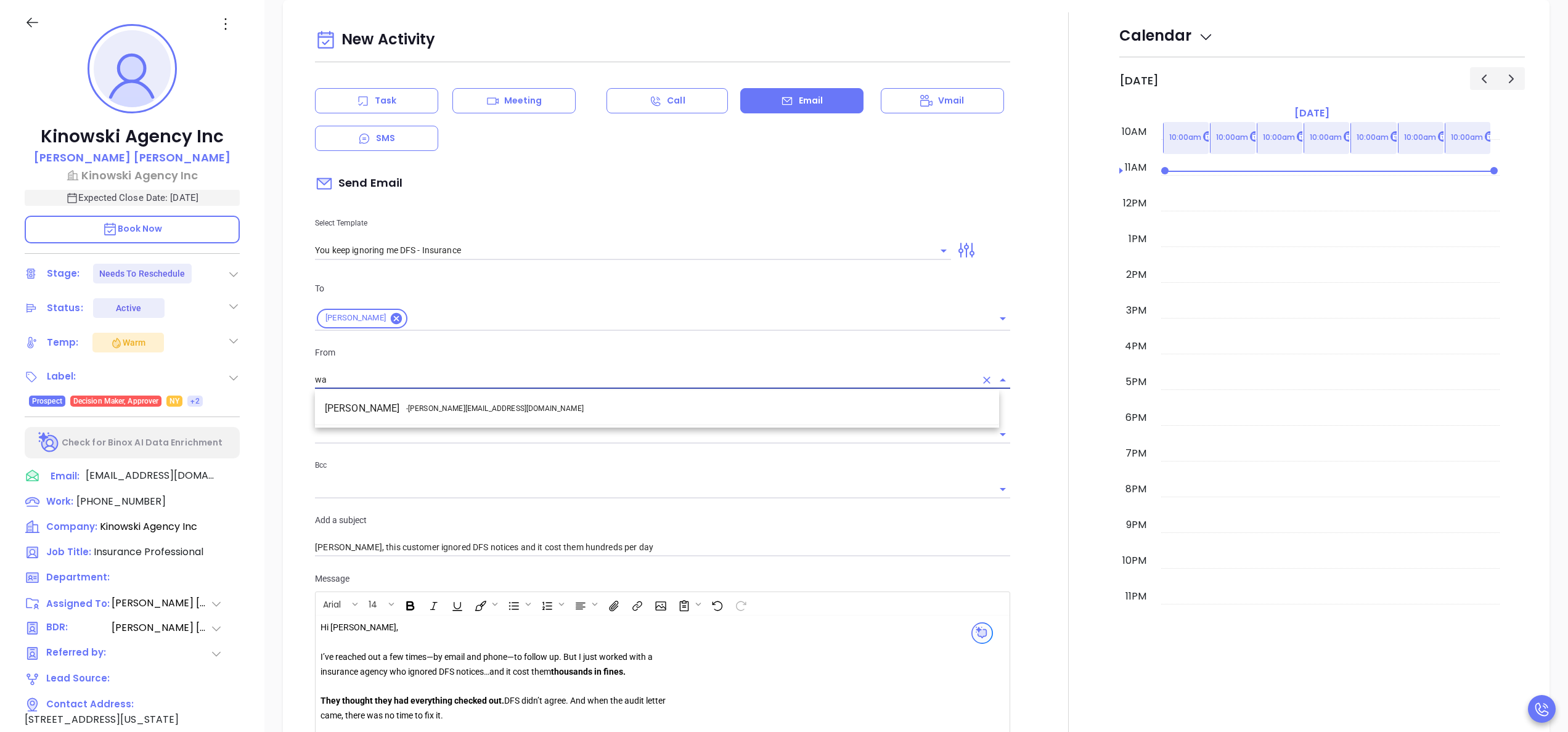
click at [509, 409] on li "Walter Contreras - [EMAIL_ADDRESS][DOMAIN_NAME]" at bounding box center [657, 408] width 684 height 22
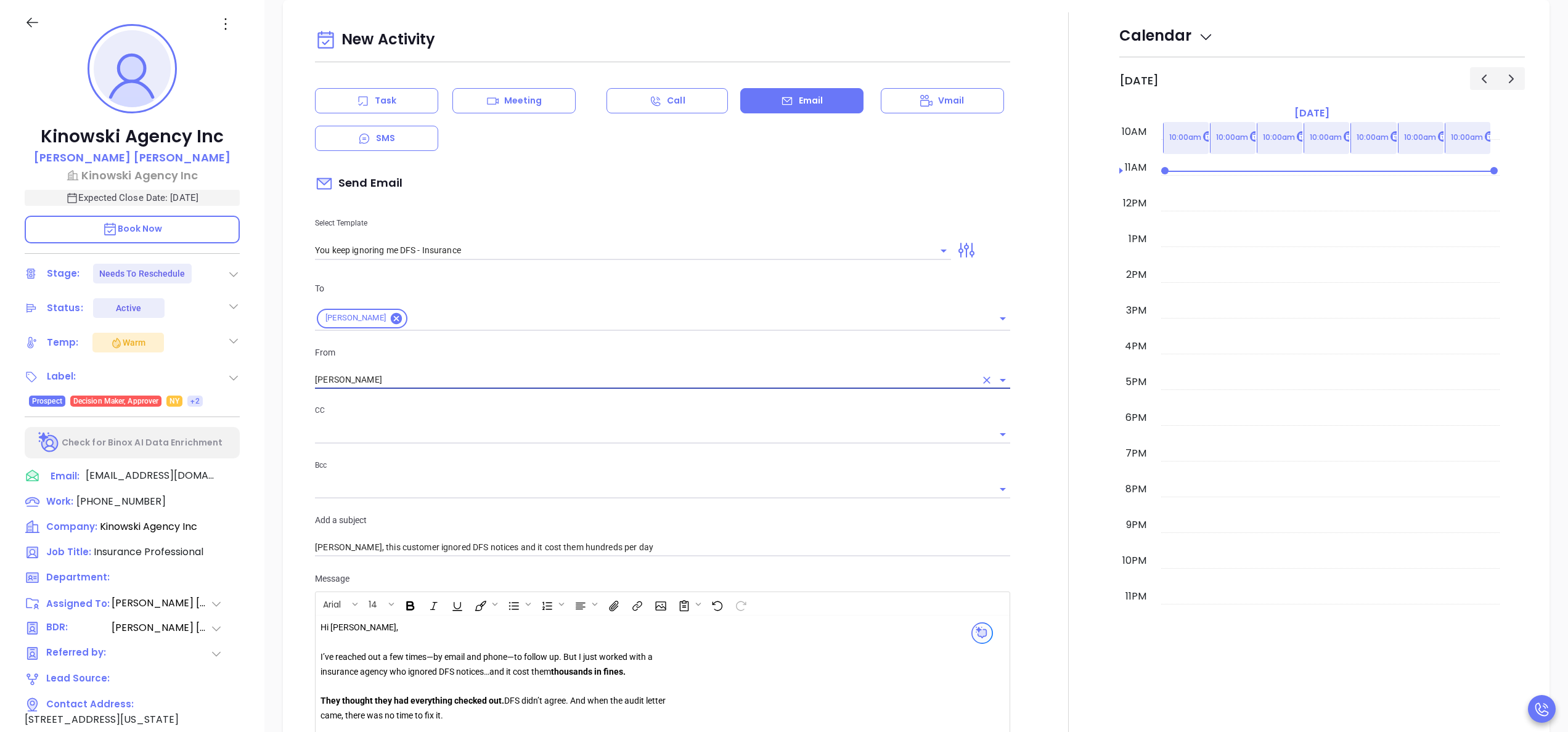
type input "[PERSON_NAME]"
click at [1046, 558] on div at bounding box center [1068, 627] width 102 height 1231
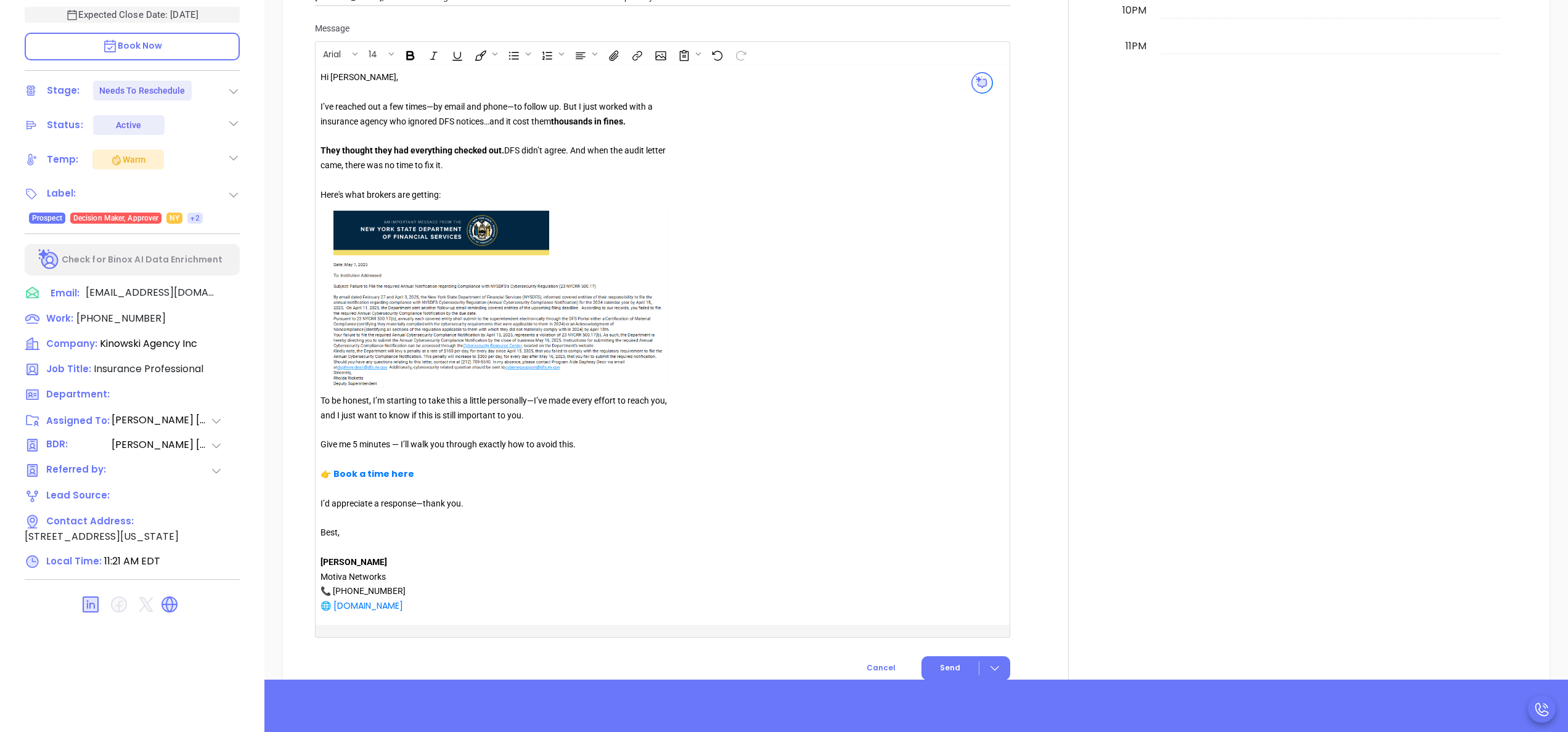
scroll to position [1168, 0]
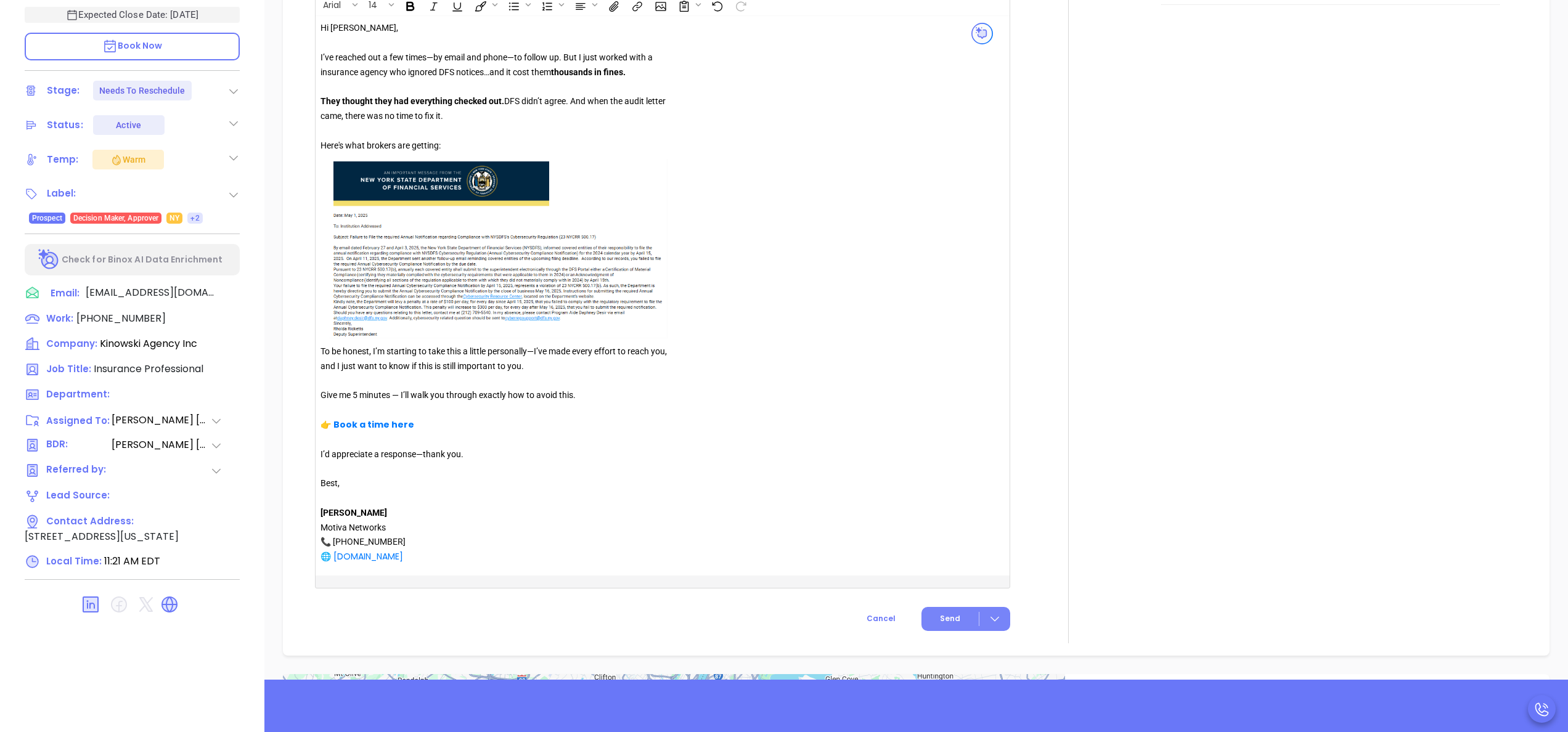
click at [945, 614] on span "Send" at bounding box center [950, 618] width 20 height 11
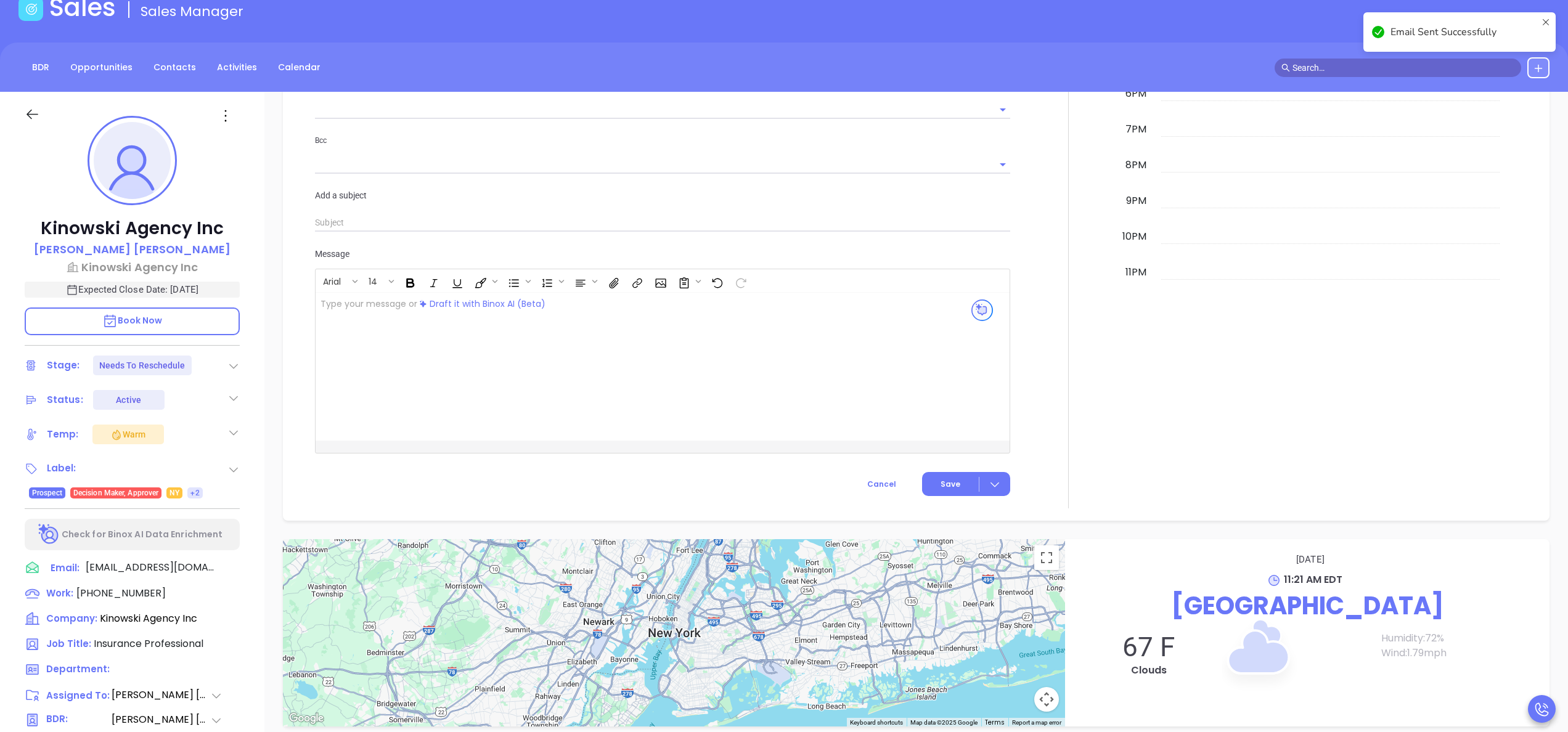
scroll to position [0, 0]
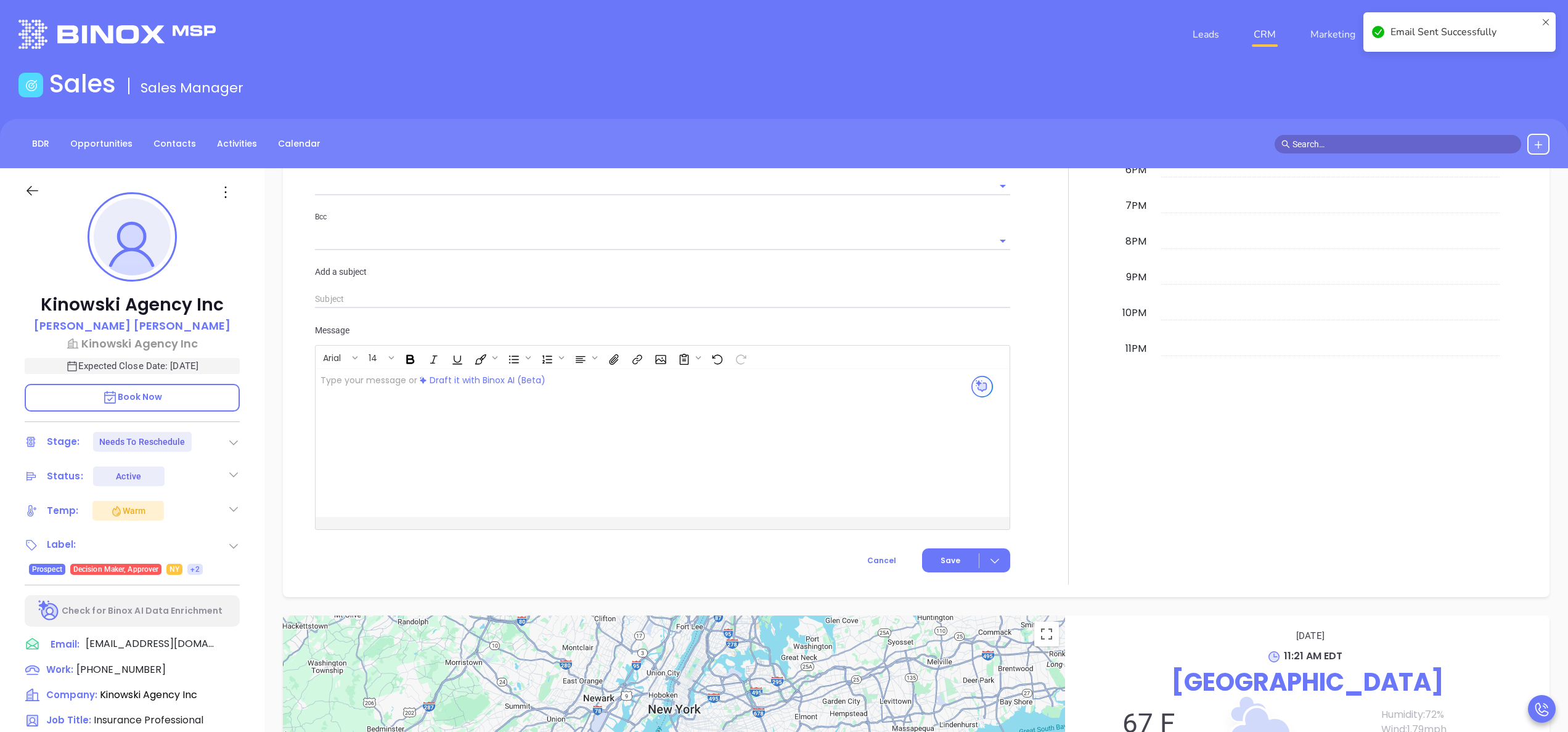
click at [1001, 270] on div "Add a subject" at bounding box center [663, 287] width 710 height 44
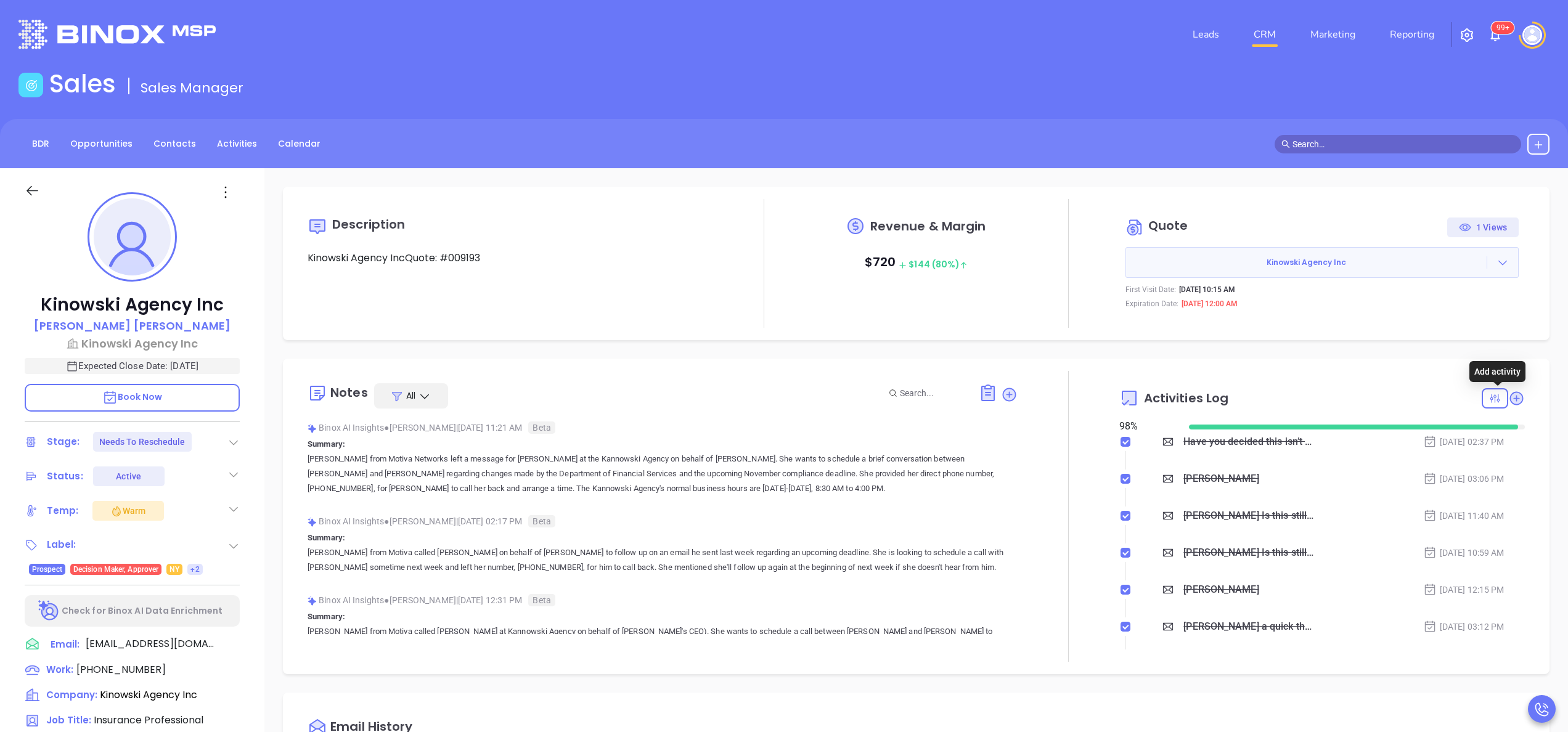
click at [1508, 397] on icon at bounding box center [1516, 399] width 17 height 17
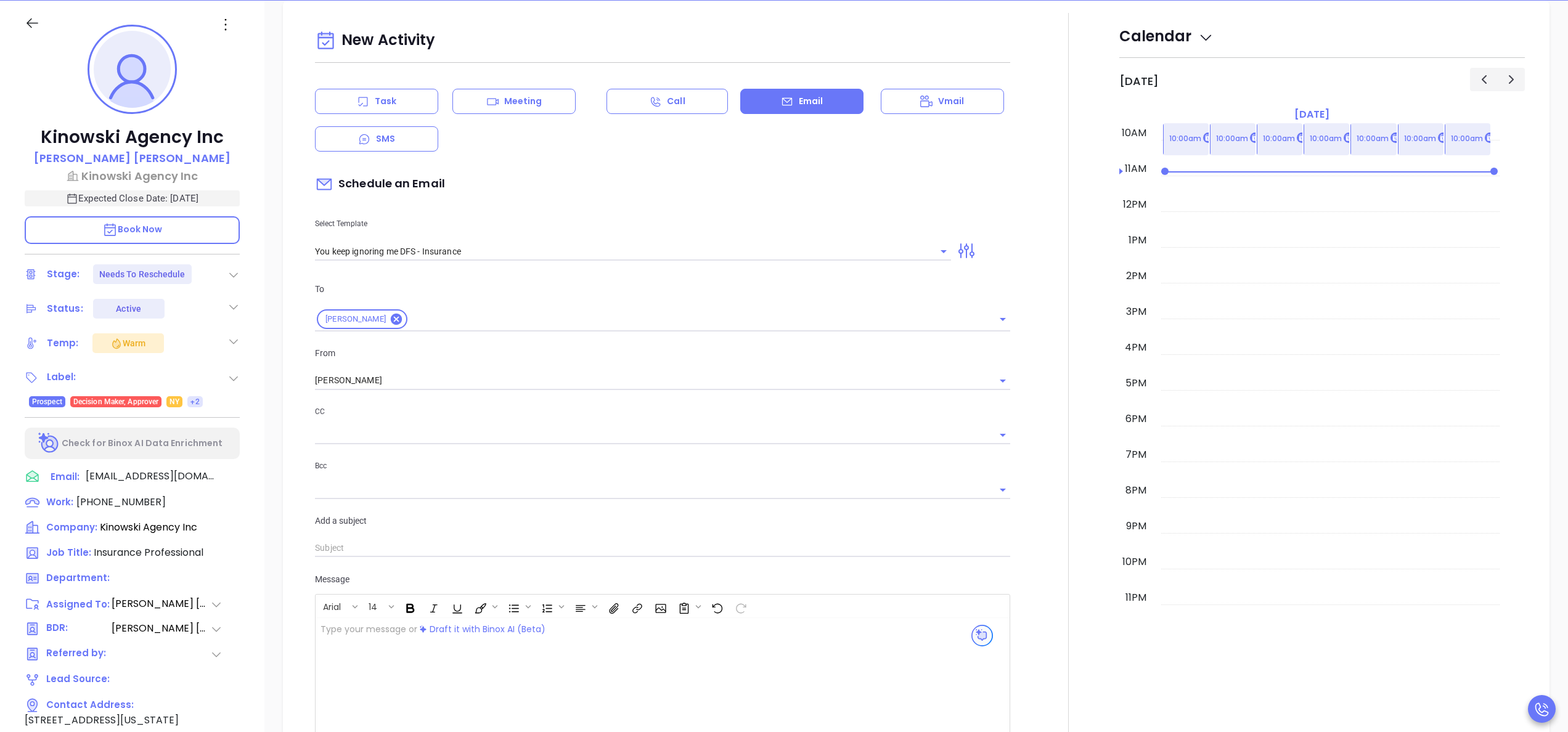
scroll to position [168, 0]
click at [414, 90] on div "Task" at bounding box center [376, 101] width 123 height 26
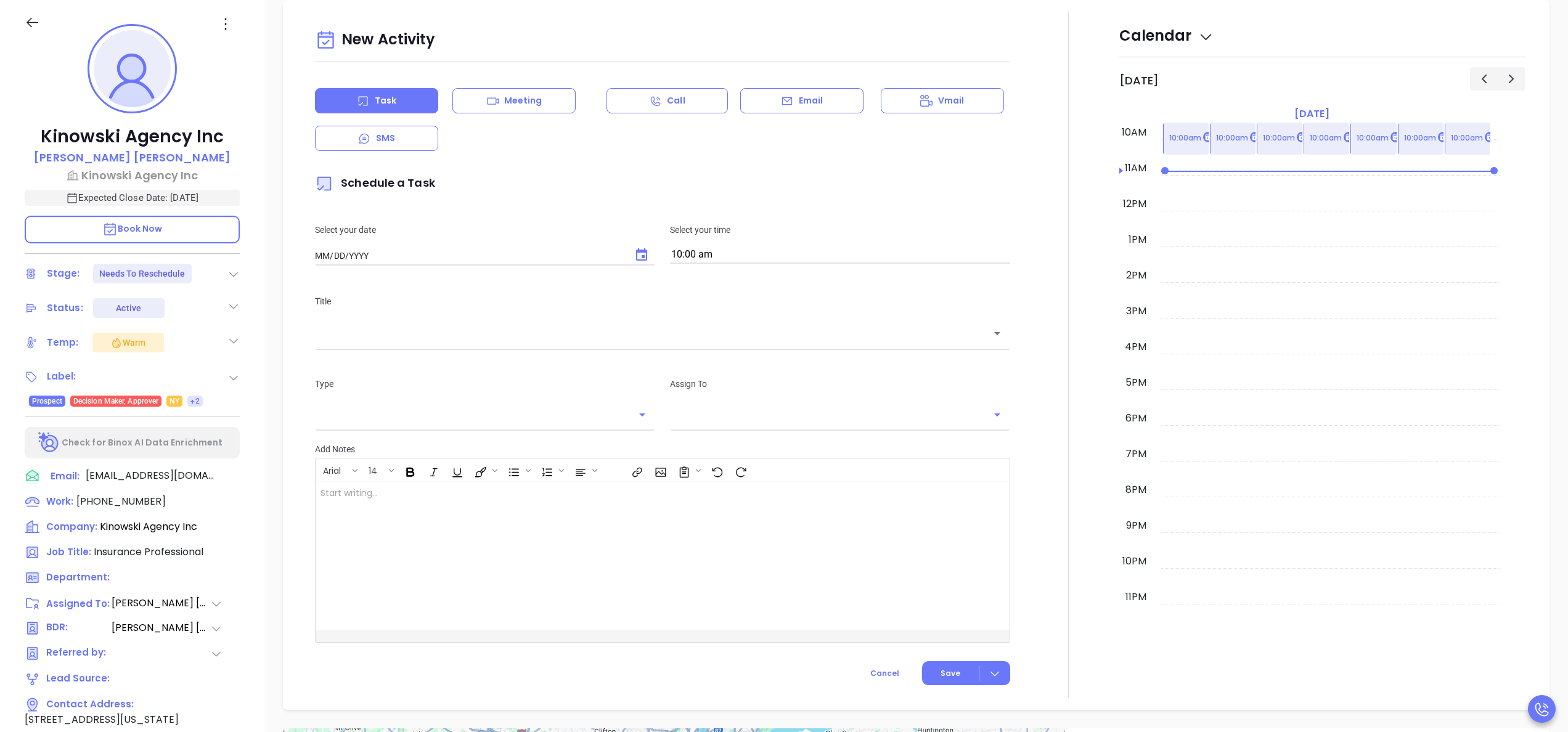
type input "[DATE]"
type input "[PERSON_NAME]"
click at [637, 255] on icon "Choose date, selected date is Oct 1, 2025" at bounding box center [641, 255] width 15 height 15
click at [435, 336] on button "2" at bounding box center [438, 333] width 22 height 22
type input "10/02/2025"
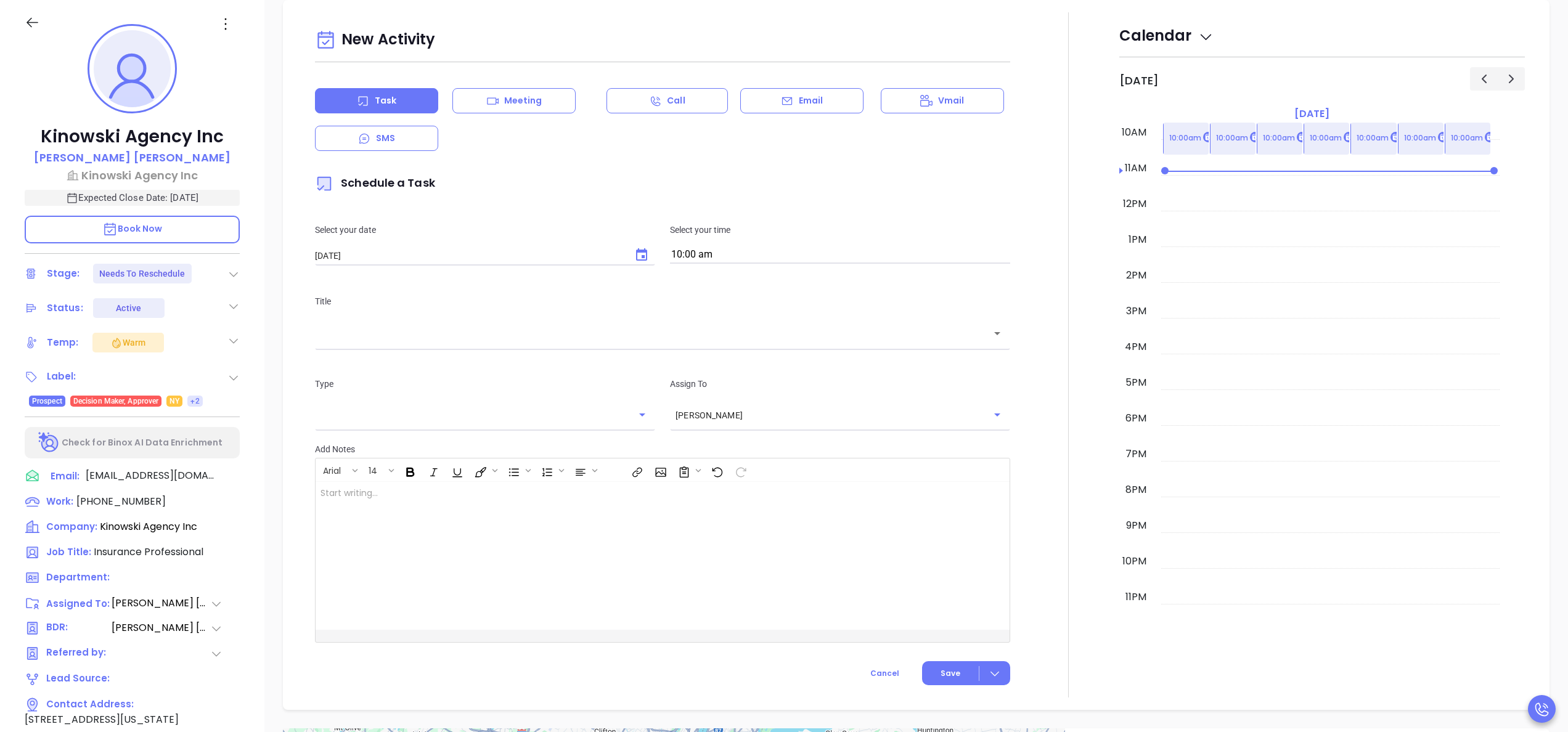
click at [477, 346] on div "​" at bounding box center [662, 333] width 696 height 26
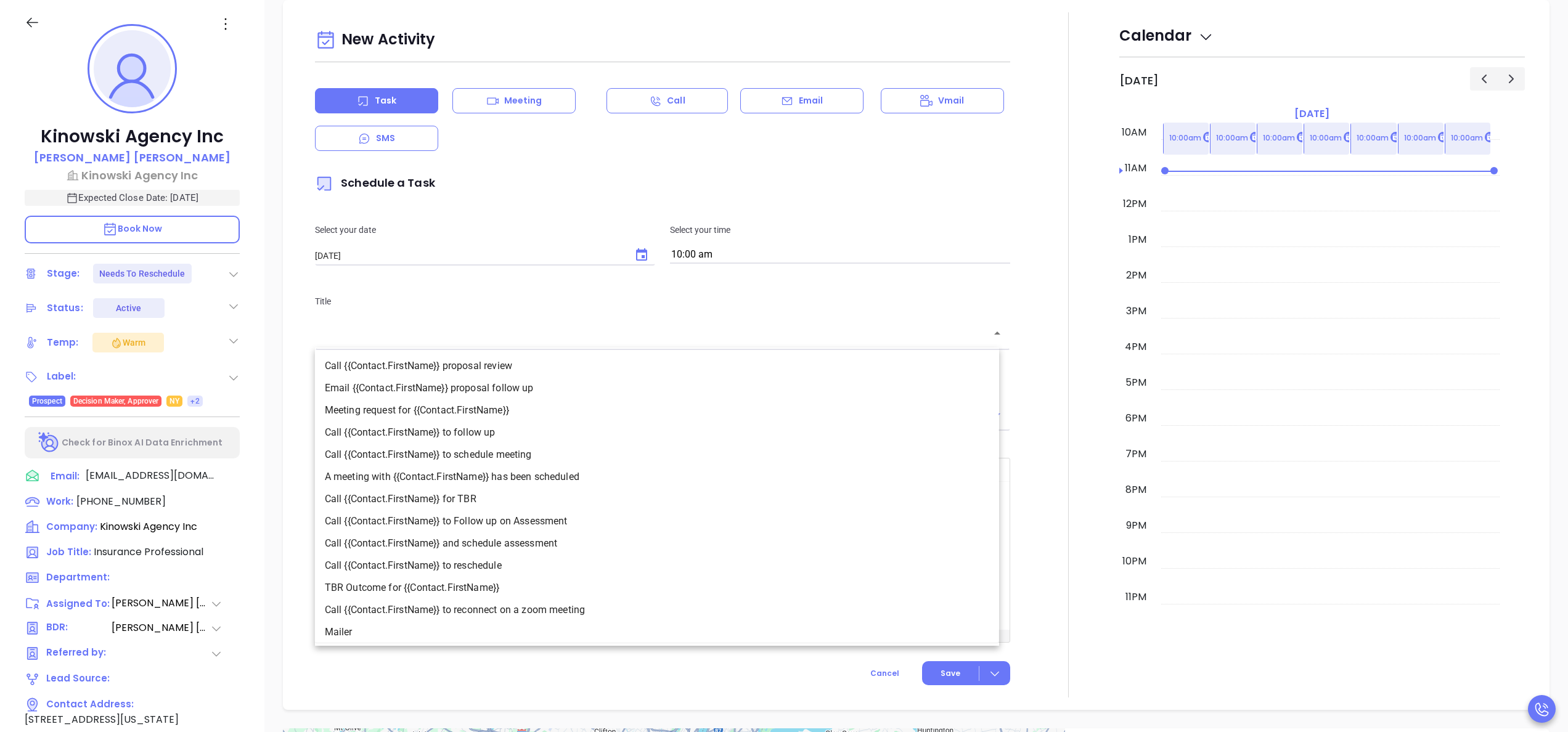
click at [487, 432] on li "Call {{Contact.FirstName}} to follow up" at bounding box center [657, 432] width 684 height 22
type input "Call Craig to follow up"
type input "Call"
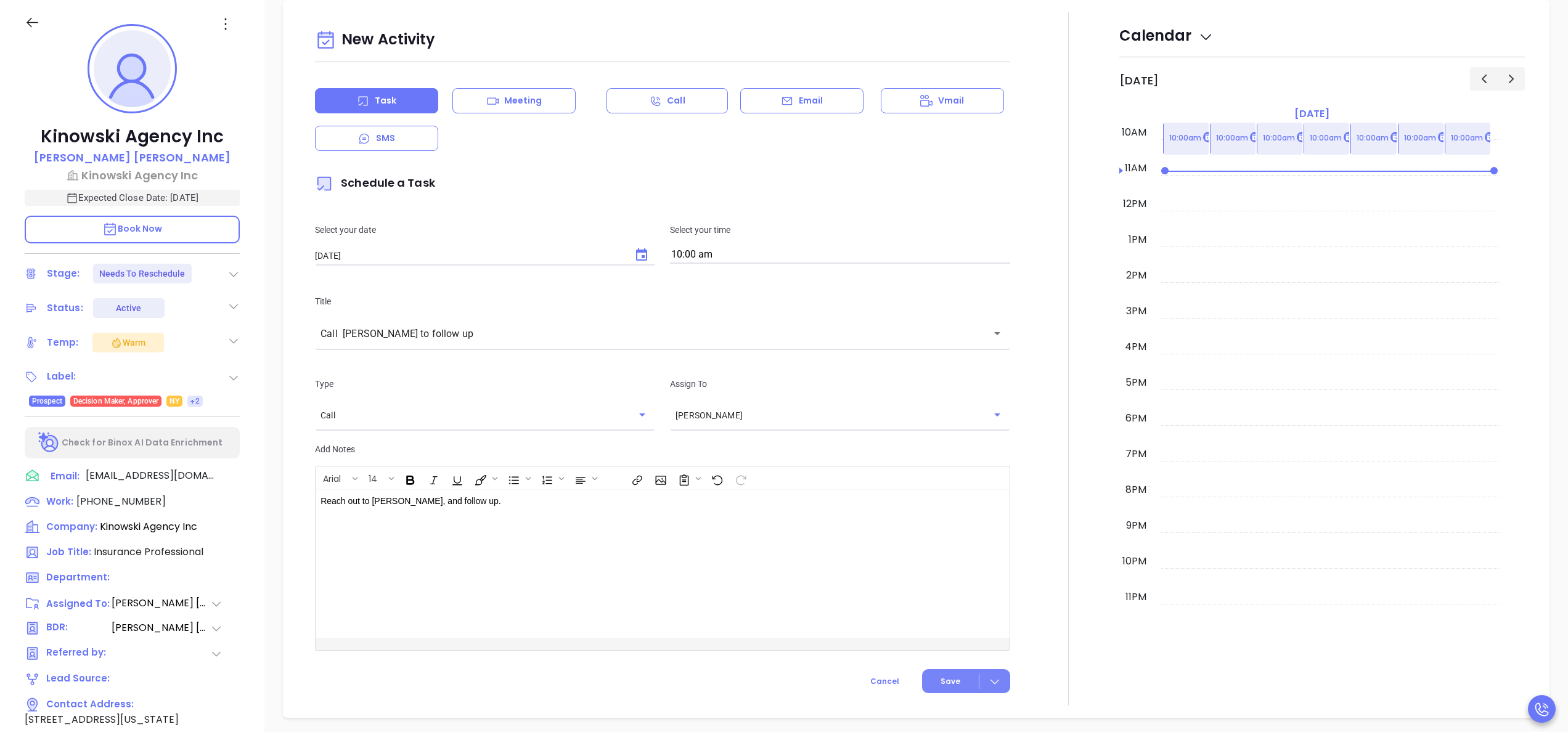
click at [936, 694] on button "Save" at bounding box center [966, 682] width 88 height 24
click at [1086, 534] on div at bounding box center [1068, 359] width 102 height 694
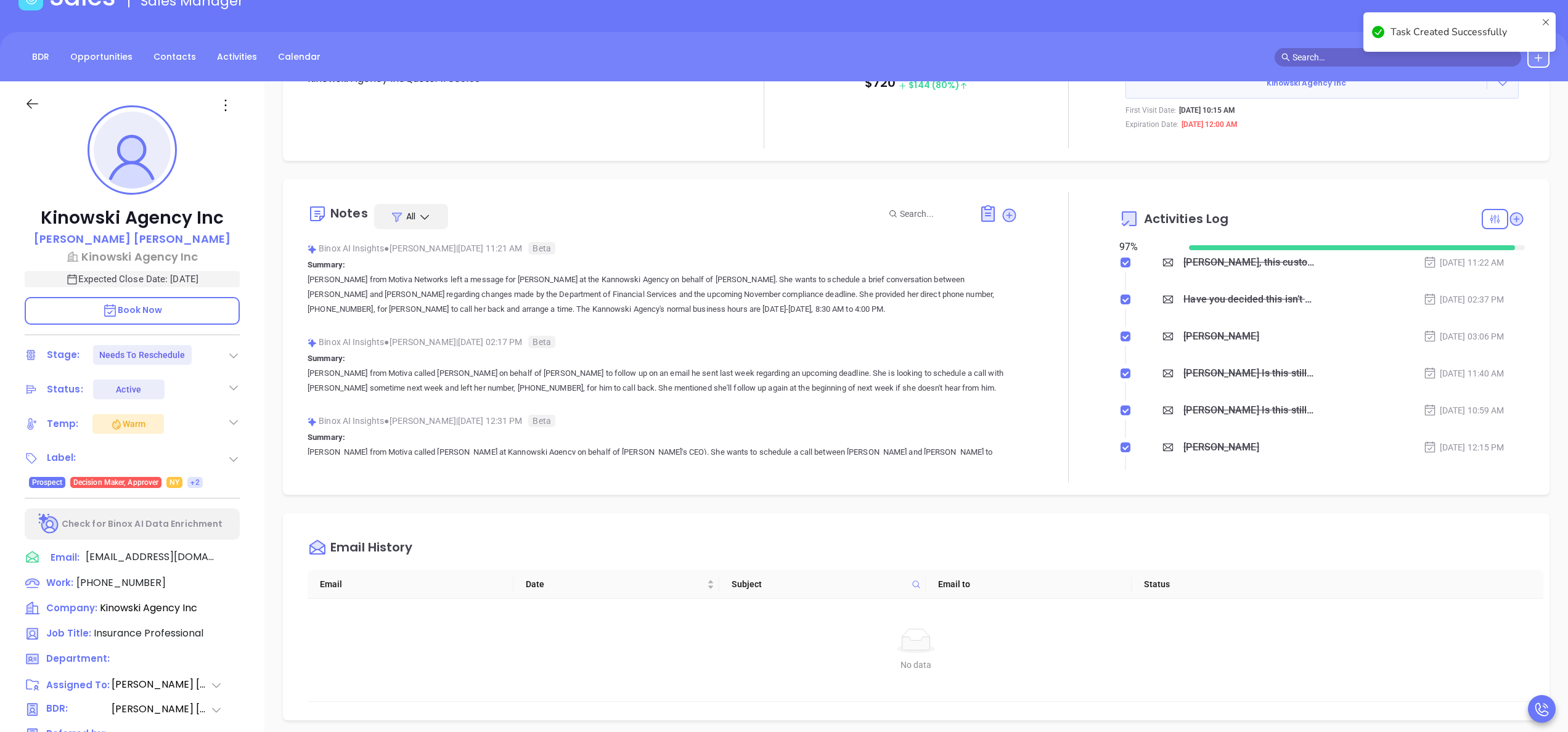
scroll to position [0, 0]
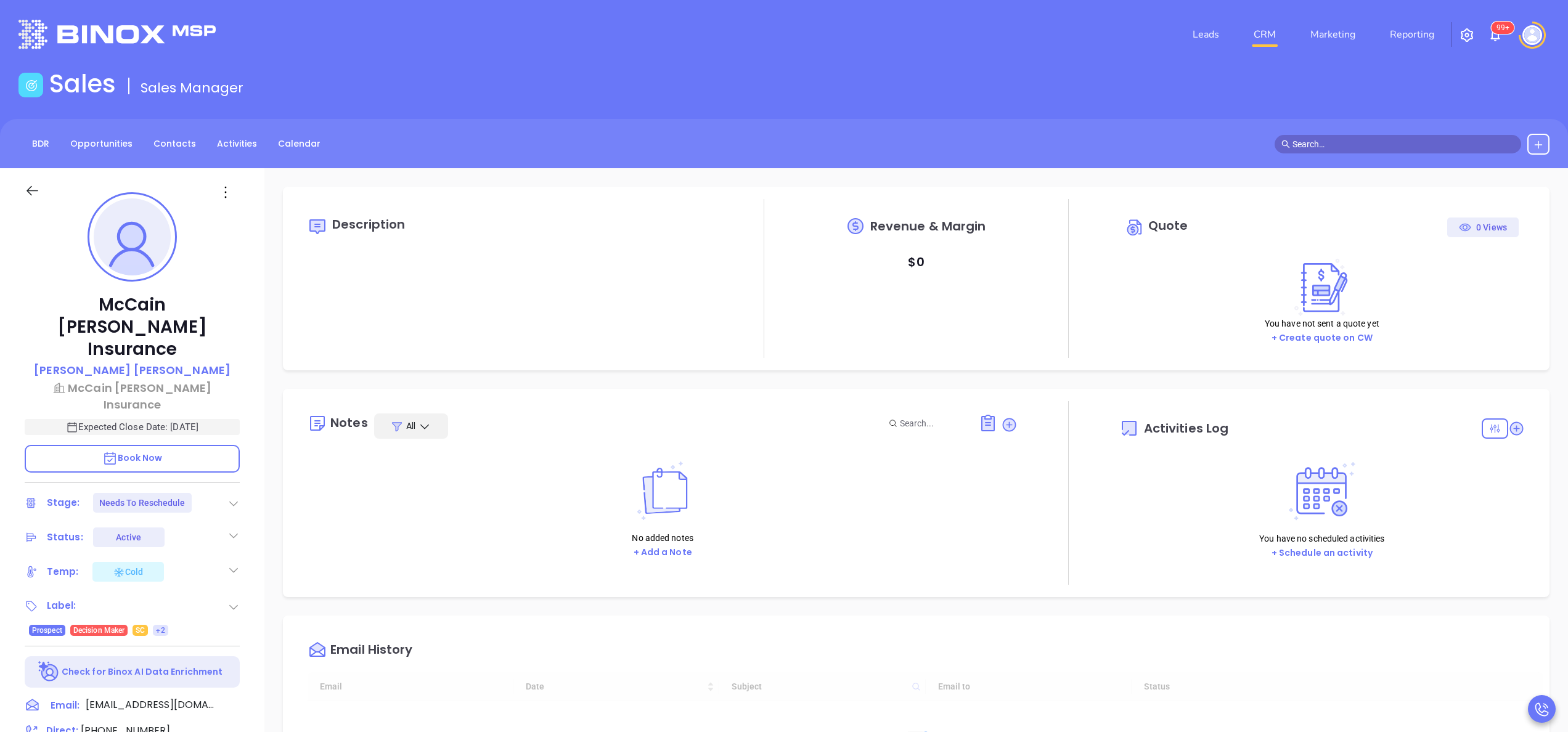
type input "[DATE]"
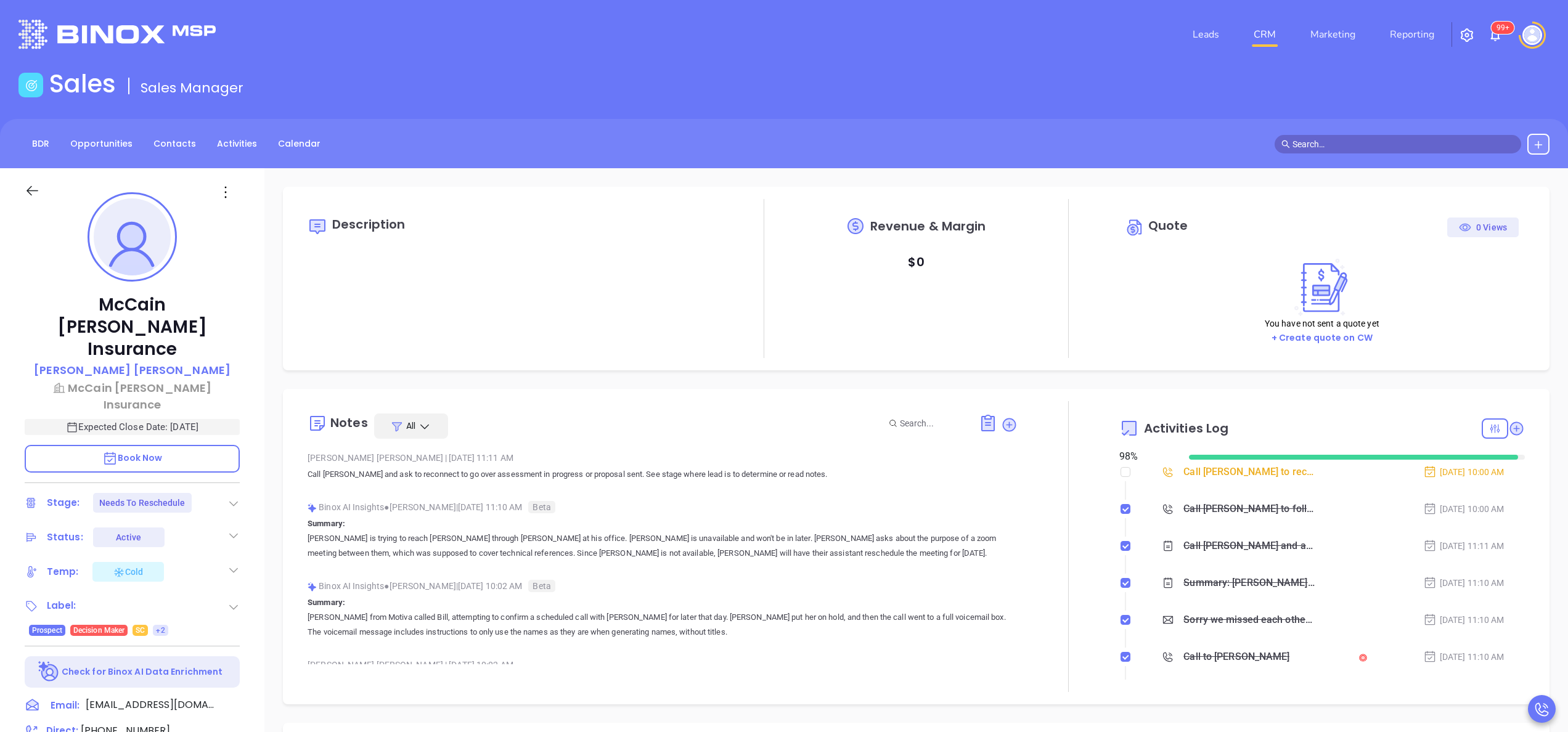
scroll to position [358, 0]
type input "[PERSON_NAME]"
click at [256, 467] on div "[PERSON_NAME] [PERSON_NAME] Insurance [PERSON_NAME] [PERSON_NAME] [PERSON_NAME]…" at bounding box center [132, 625] width 264 height 915
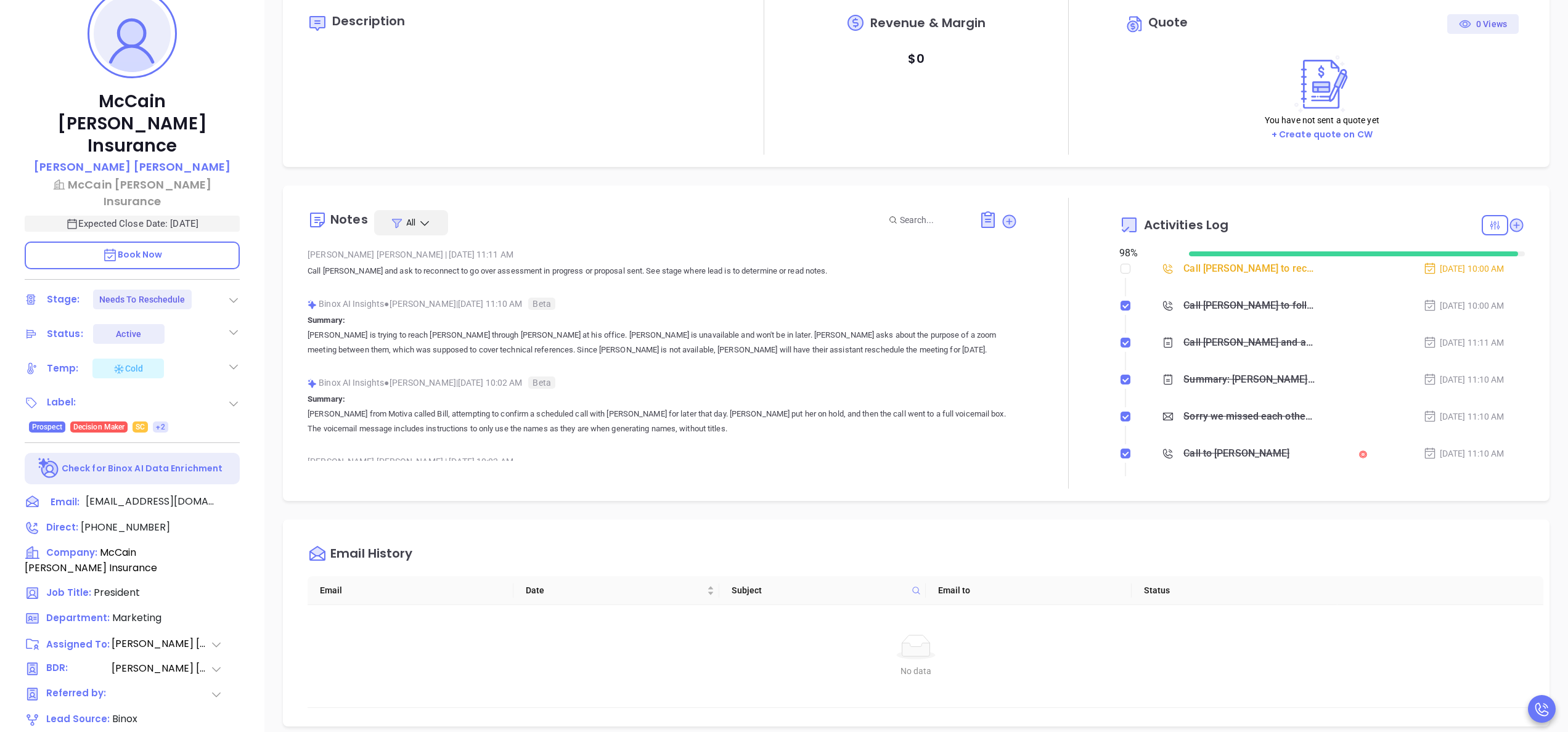
scroll to position [154, 0]
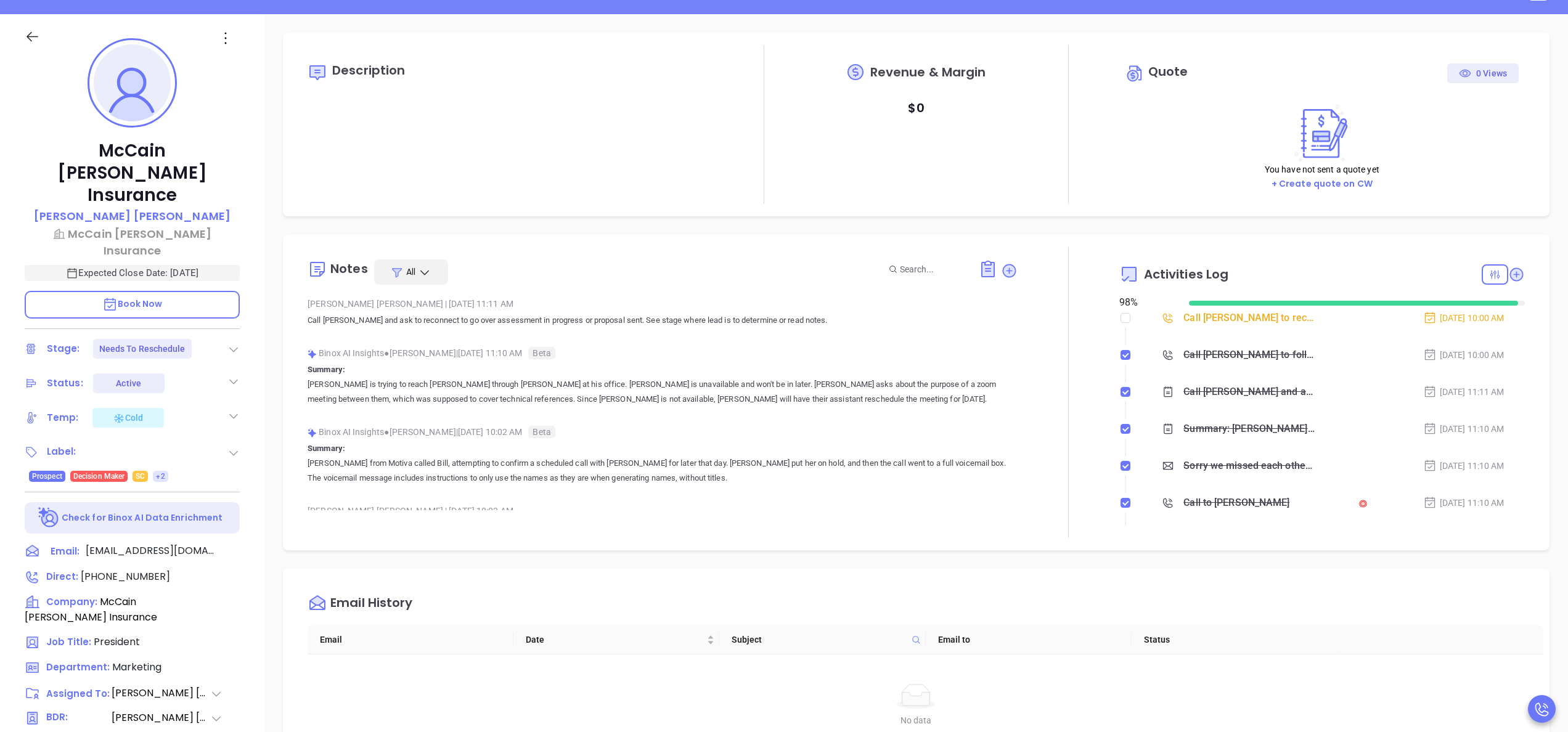
click at [1048, 459] on div at bounding box center [1068, 392] width 102 height 291
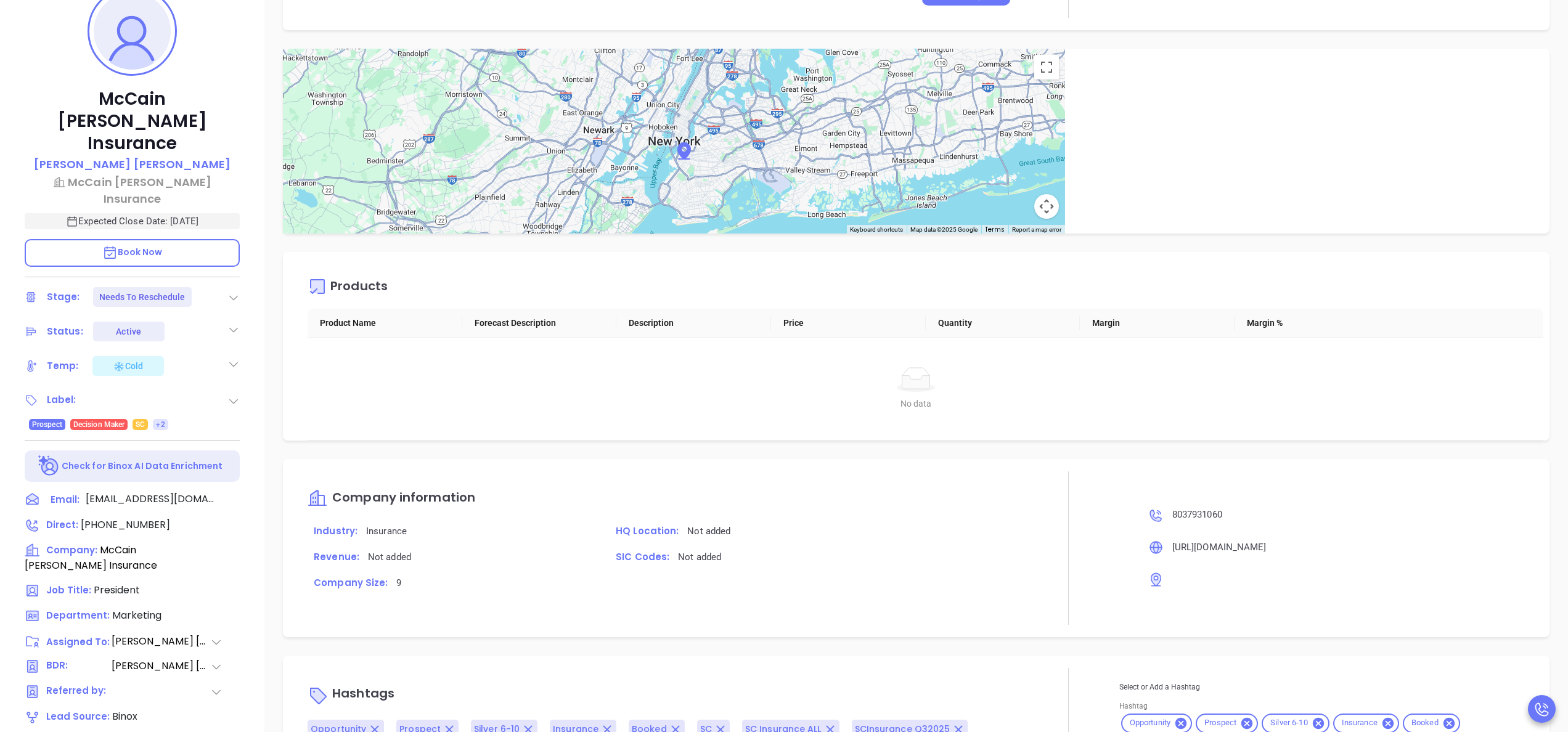
scroll to position [1424, 0]
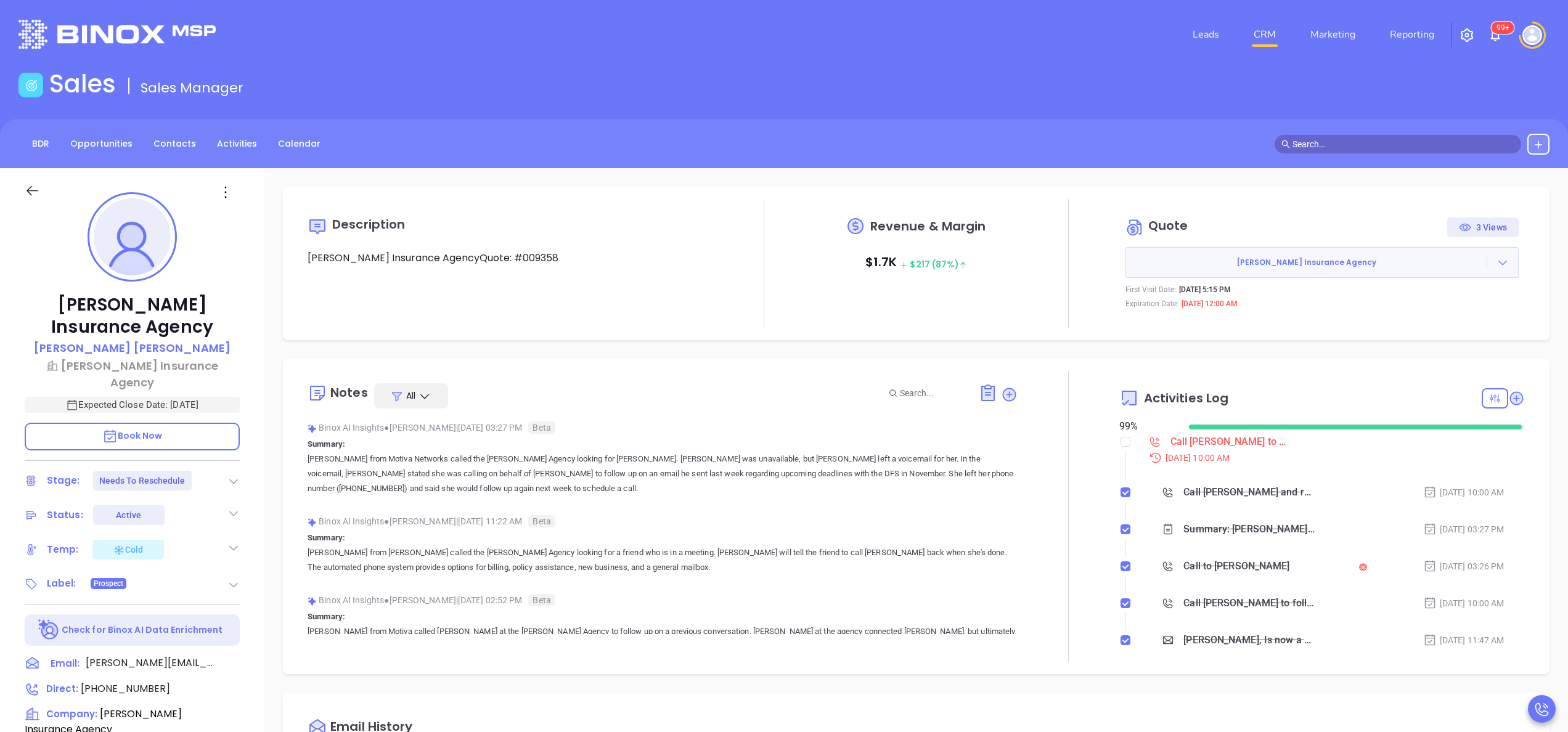
scroll to position [358, 0]
click at [253, 439] on div "[PERSON_NAME] Insurance Agency [PERSON_NAME] [PERSON_NAME] Insurance Agency Exp…" at bounding box center [132, 625] width 264 height 915
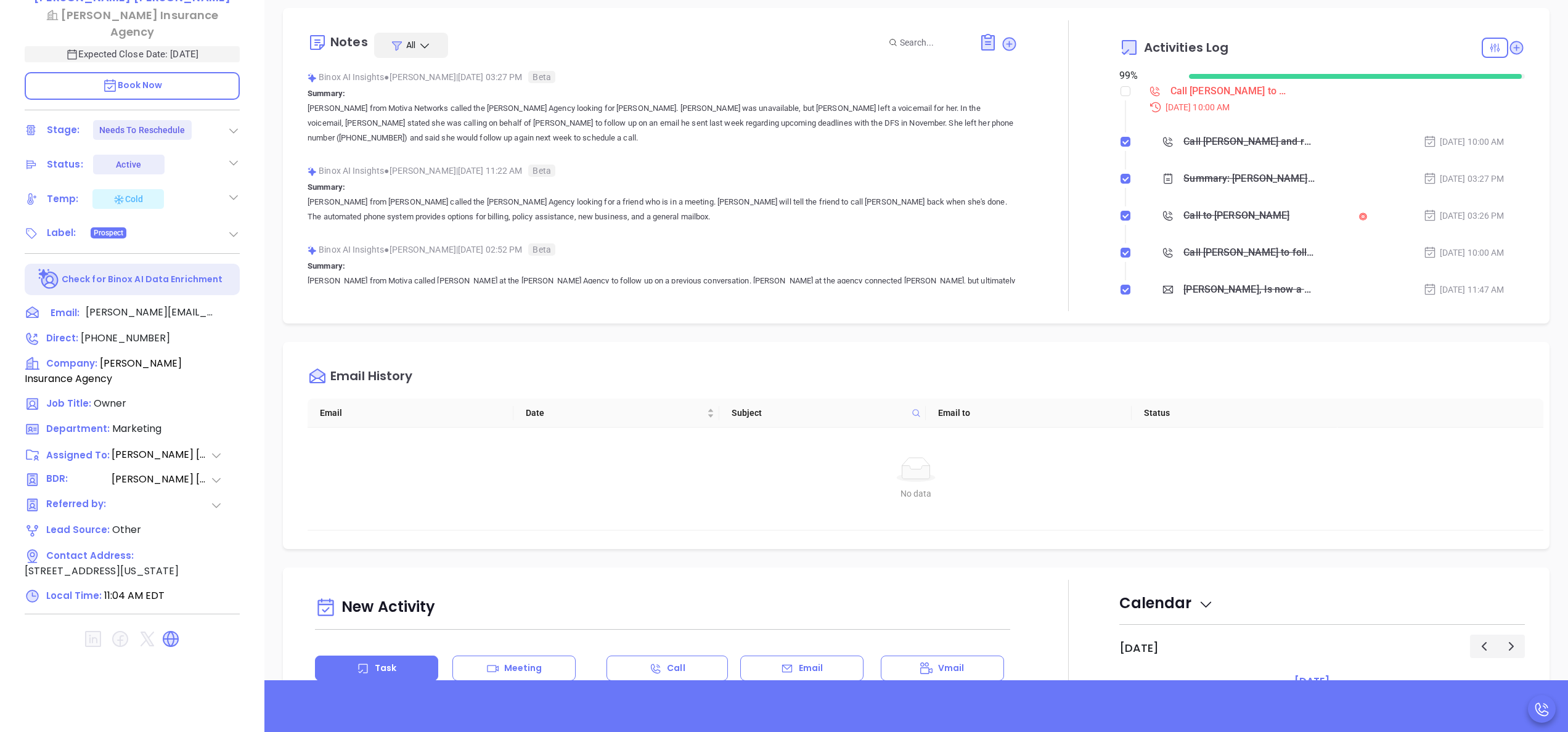
scroll to position [351, 0]
click at [940, 307] on div "Notes All Binox AI Insights ● [PERSON_NAME] | [DATE] 03:27 PM Beta Summary: [PE…" at bounding box center [663, 165] width 710 height 291
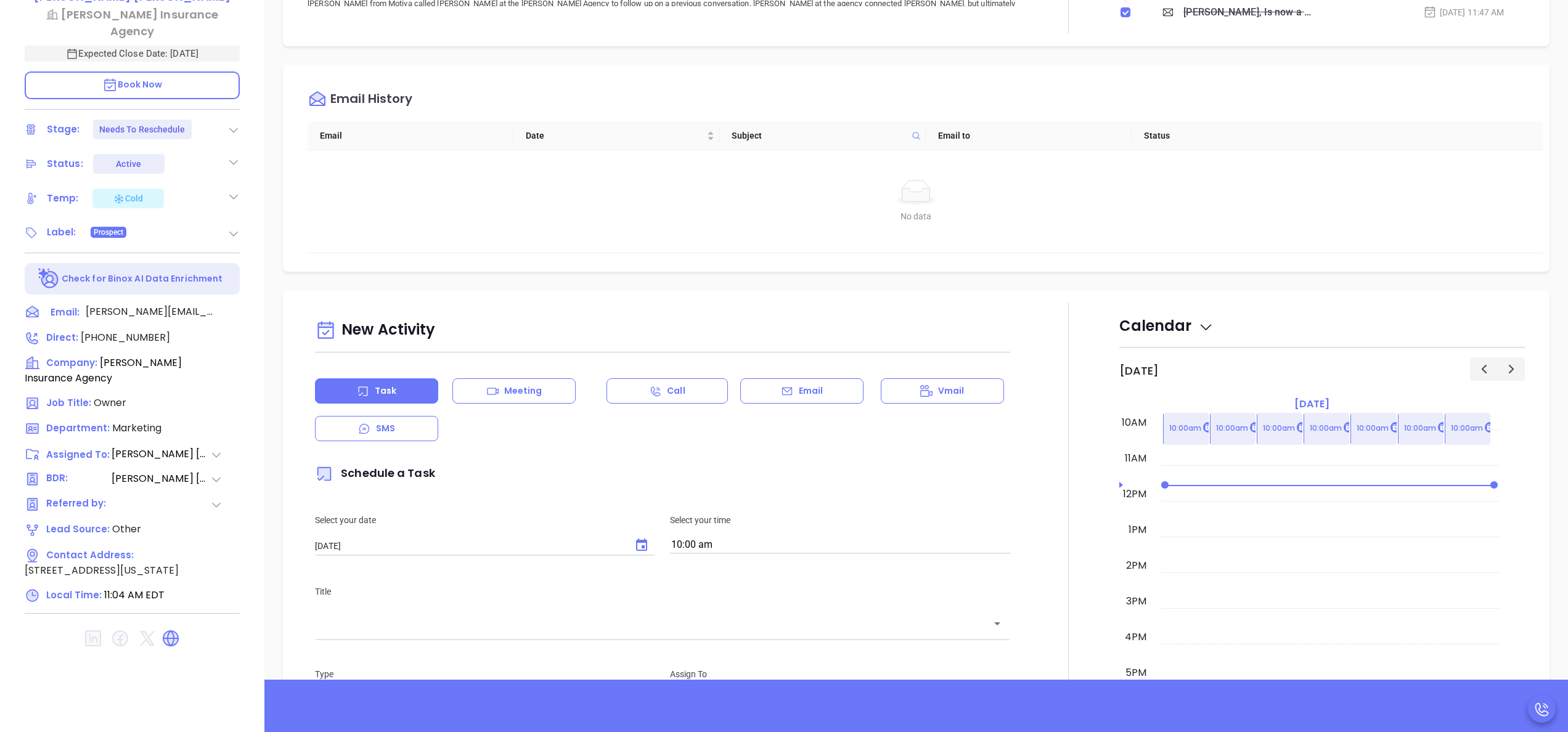
scroll to position [0, 0]
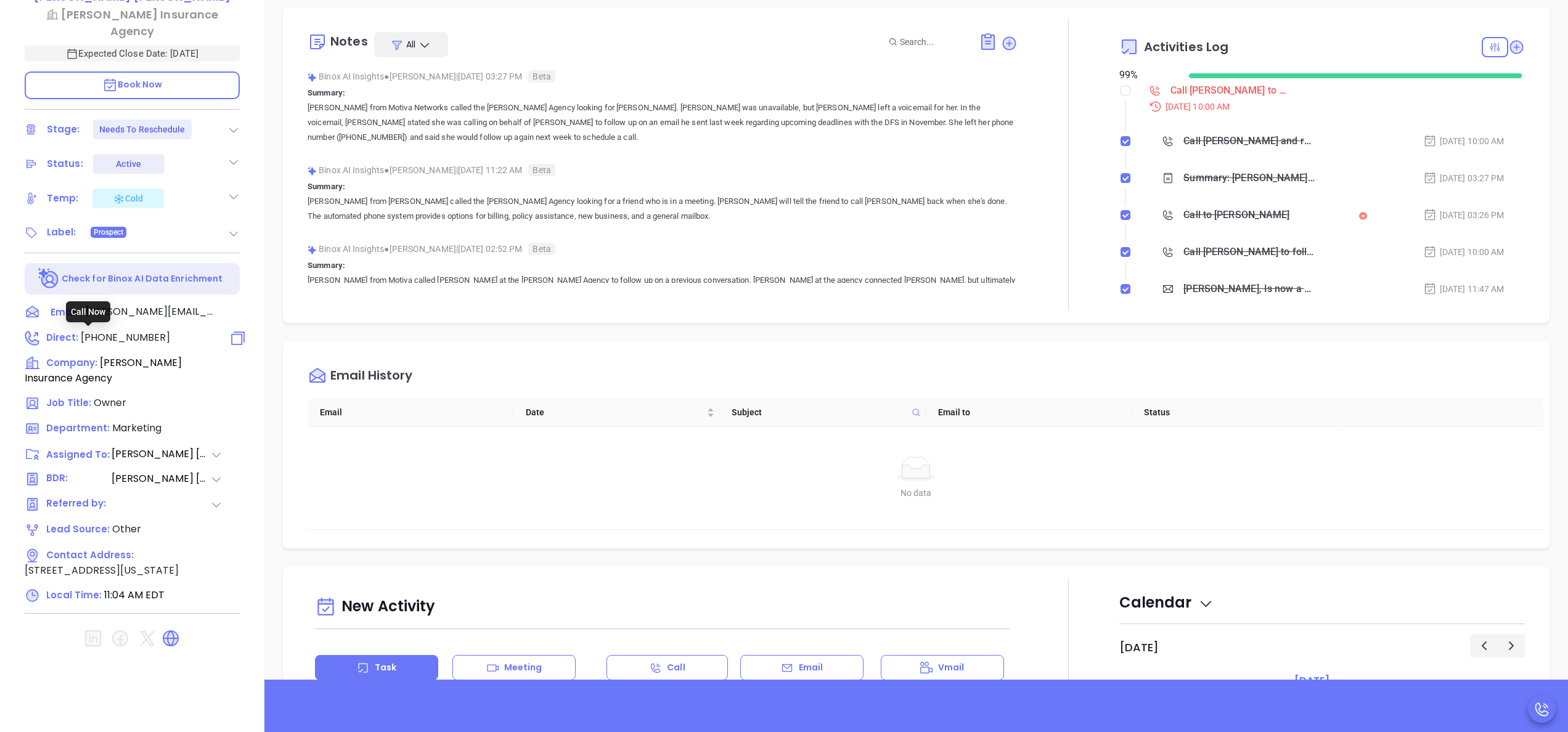
click at [123, 340] on span "(914) 779-0799" at bounding box center [125, 337] width 89 height 14
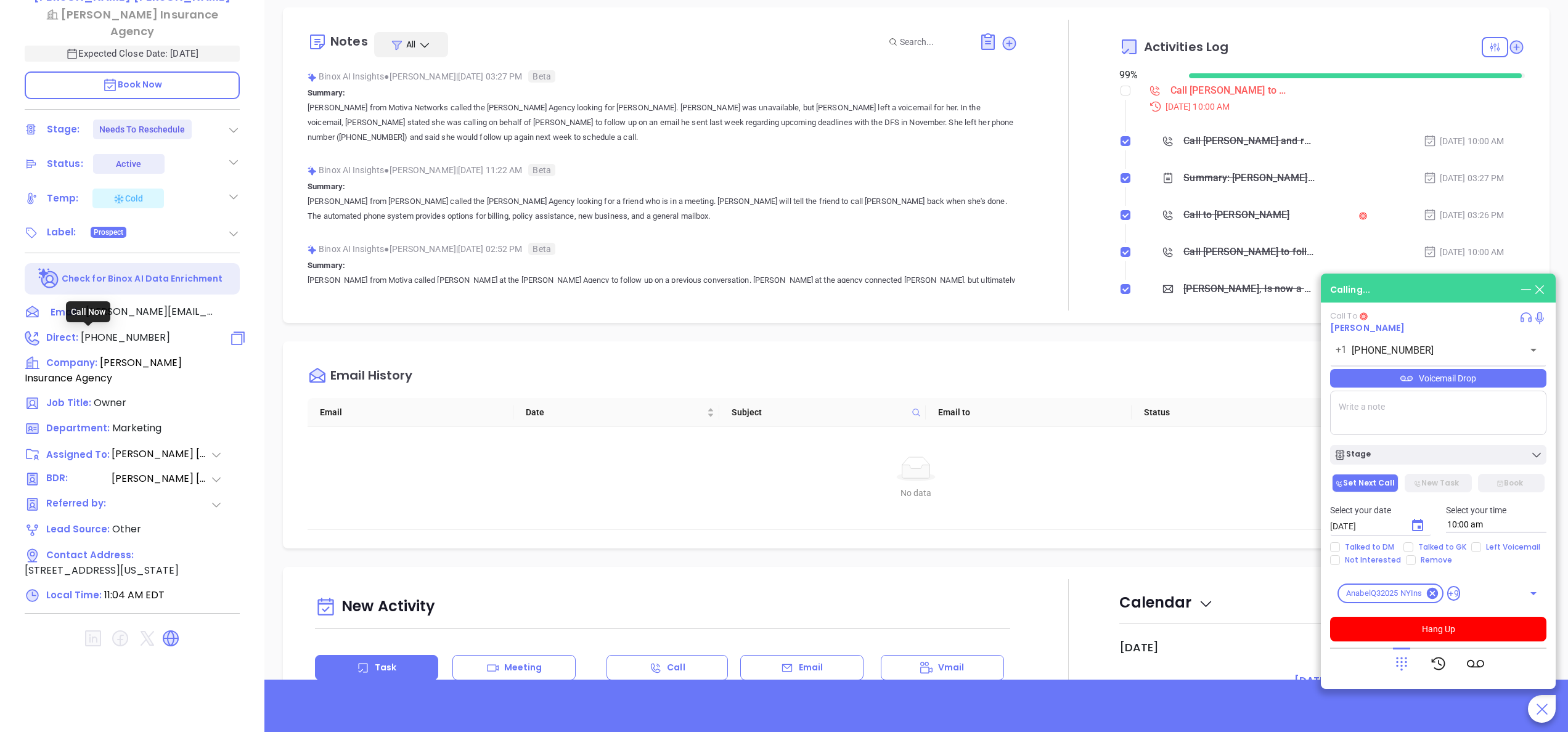
type input "(914) 779-0799"
click at [1413, 631] on button "Hang Up" at bounding box center [1438, 629] width 217 height 25
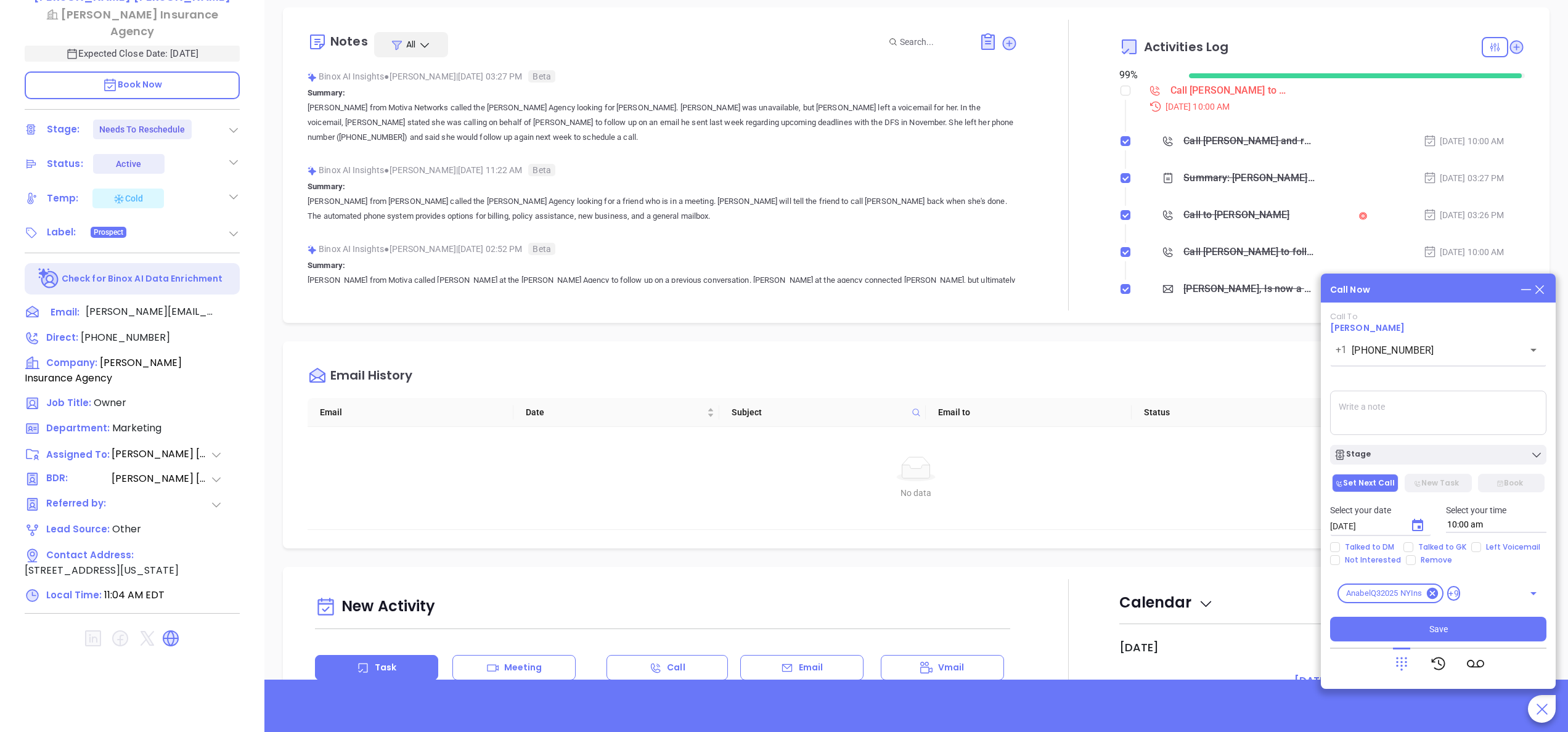
click at [1406, 675] on div at bounding box center [1401, 664] width 17 height 32
click at [111, 333] on span "(914) 779-0799" at bounding box center [125, 337] width 89 height 14
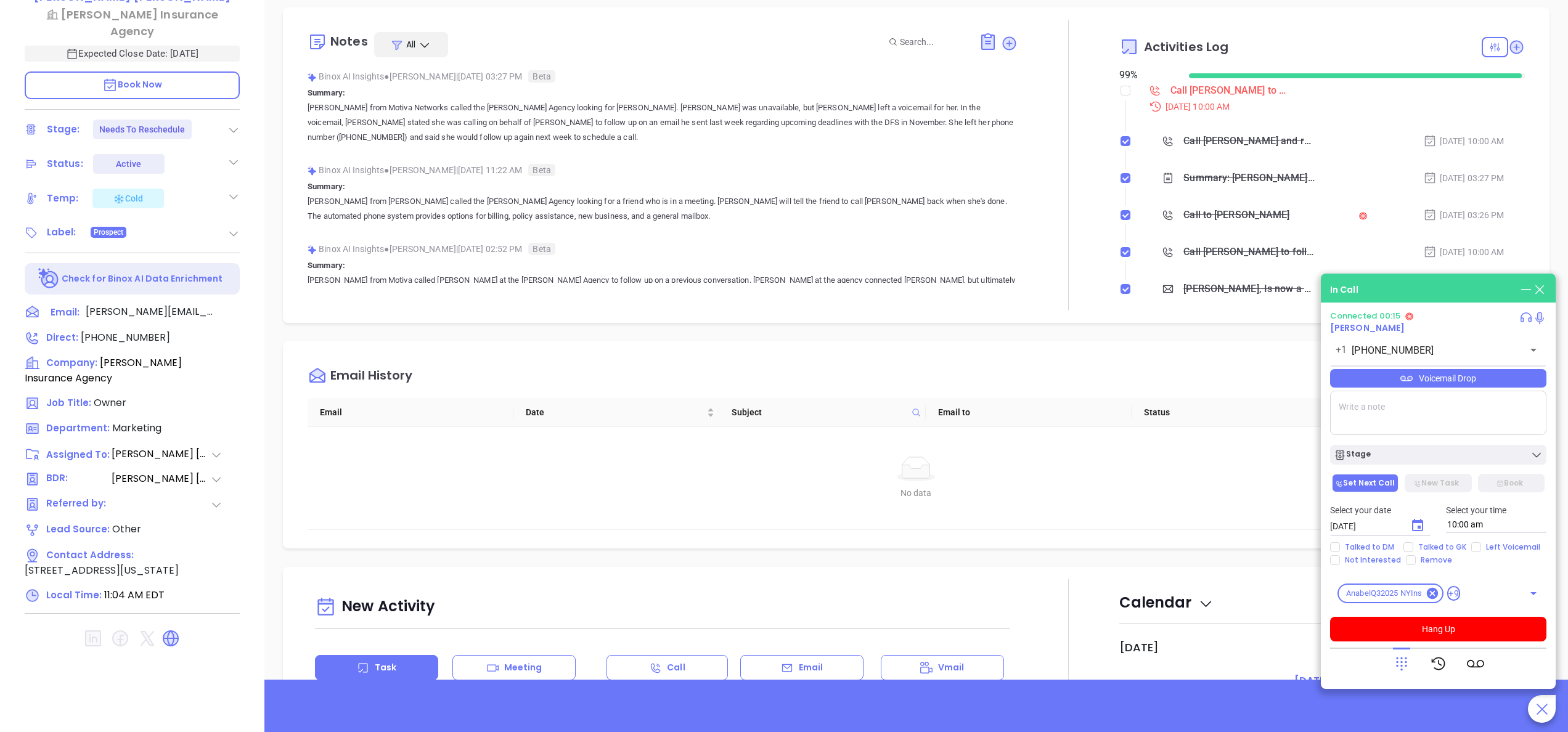
click at [1391, 660] on div at bounding box center [1438, 664] width 217 height 32
click at [1403, 667] on icon at bounding box center [1401, 664] width 17 height 17
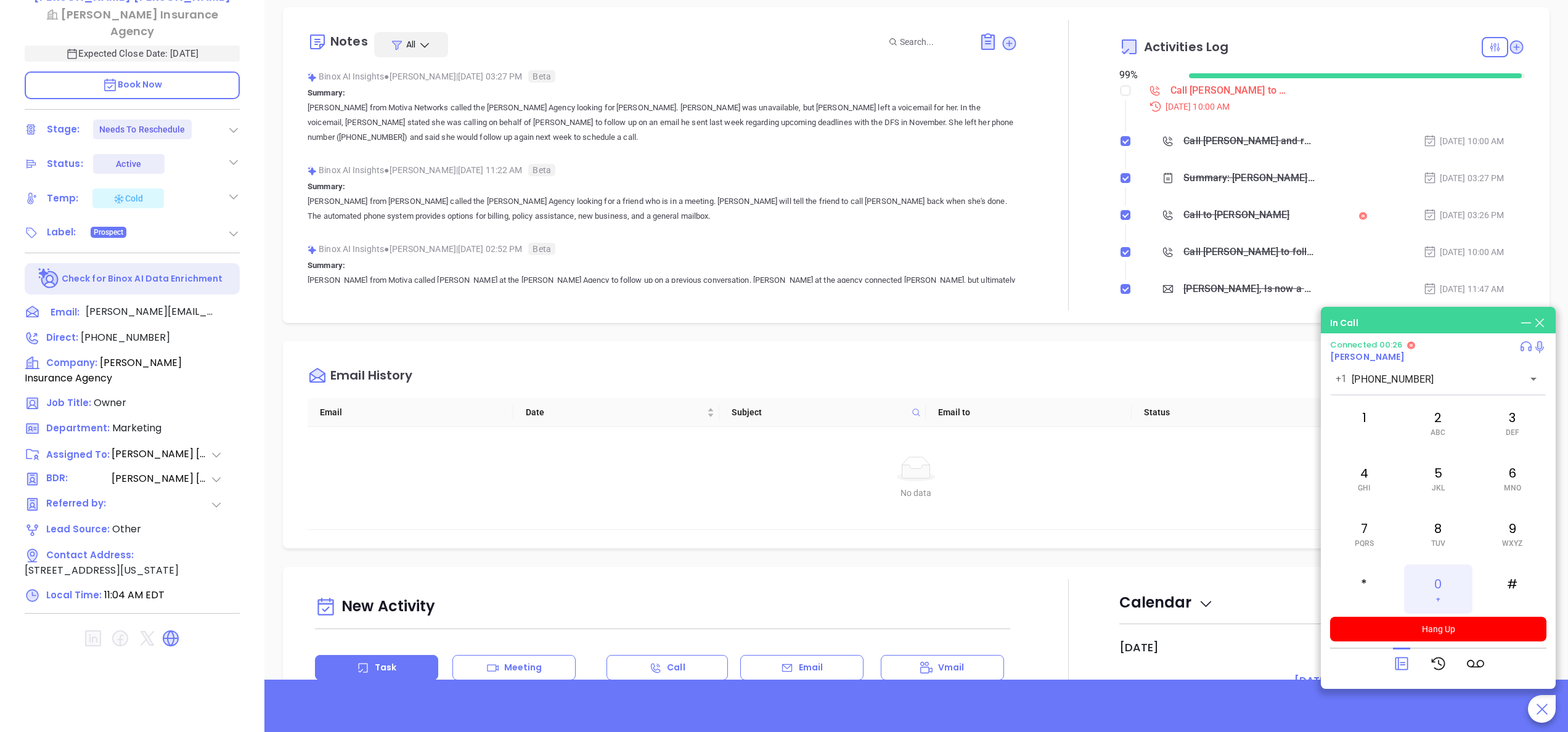
click at [1446, 578] on div "0 +" at bounding box center [1438, 589] width 68 height 49
click at [595, 132] on p "Annabelle from Motiva Networks called the Wolfson Keegan Agency looking for Fra…" at bounding box center [663, 122] width 710 height 44
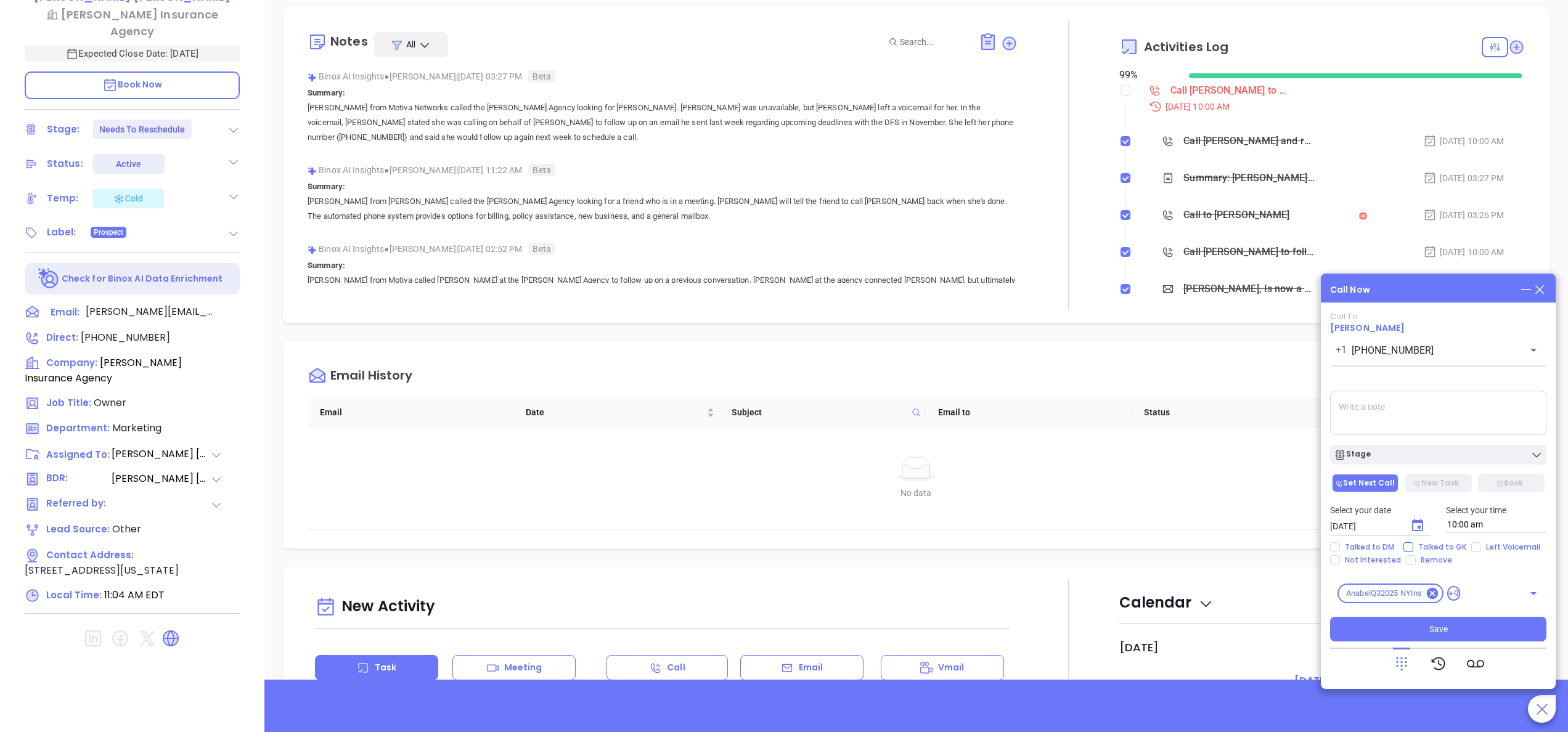
click at [1416, 547] on span "Talked to GK" at bounding box center [1442, 547] width 58 height 10
click at [1413, 547] on input "Talked to GK" at bounding box center [1408, 547] width 10 height 10
checkbox input "true"
click at [1359, 403] on textarea at bounding box center [1438, 413] width 217 height 44
click at [1359, 403] on textarea "c" at bounding box center [1438, 413] width 217 height 44
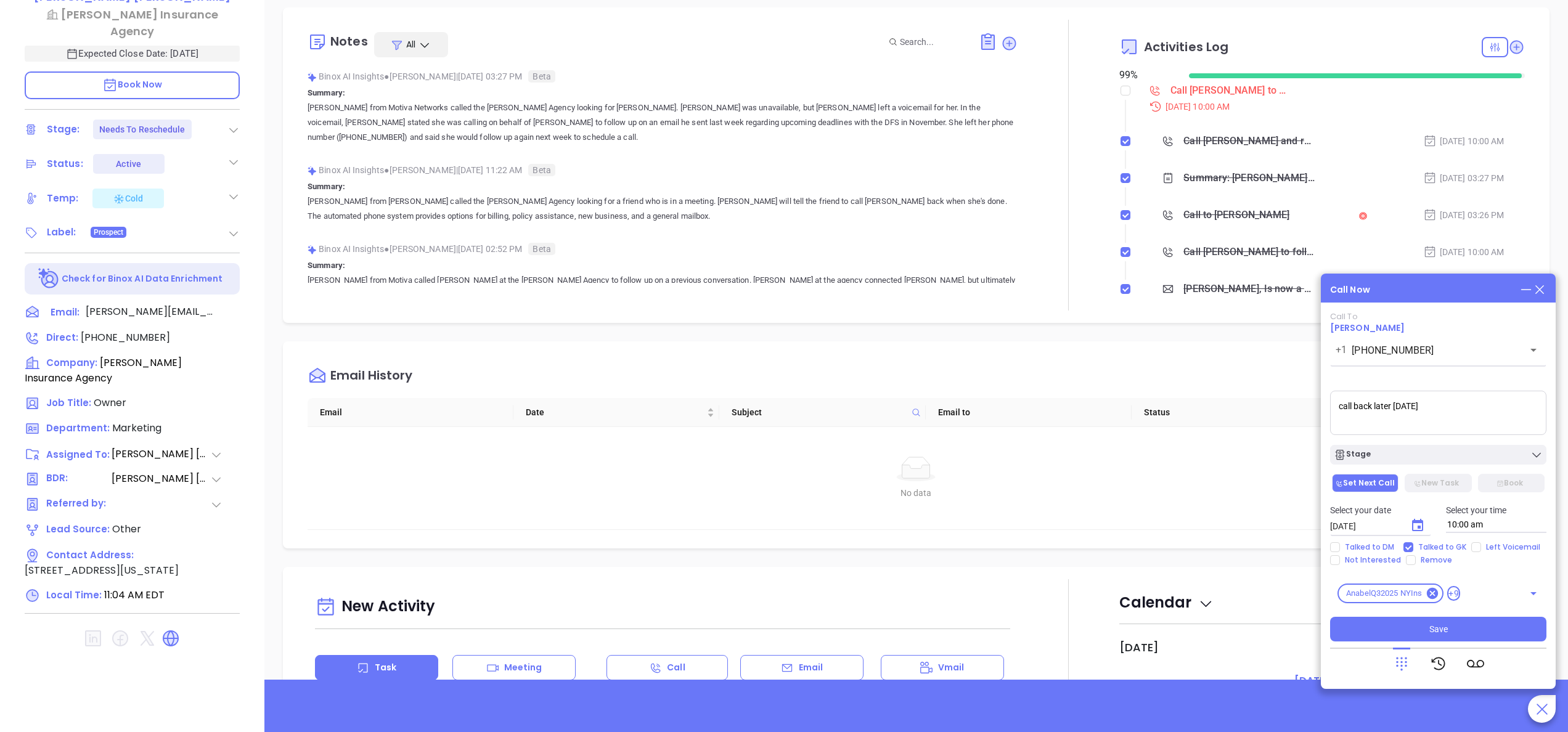
type textarea "call back later today"
click at [1426, 287] on div "Call Now" at bounding box center [1438, 289] width 217 height 13
click at [1428, 632] on button "Save" at bounding box center [1438, 629] width 217 height 25
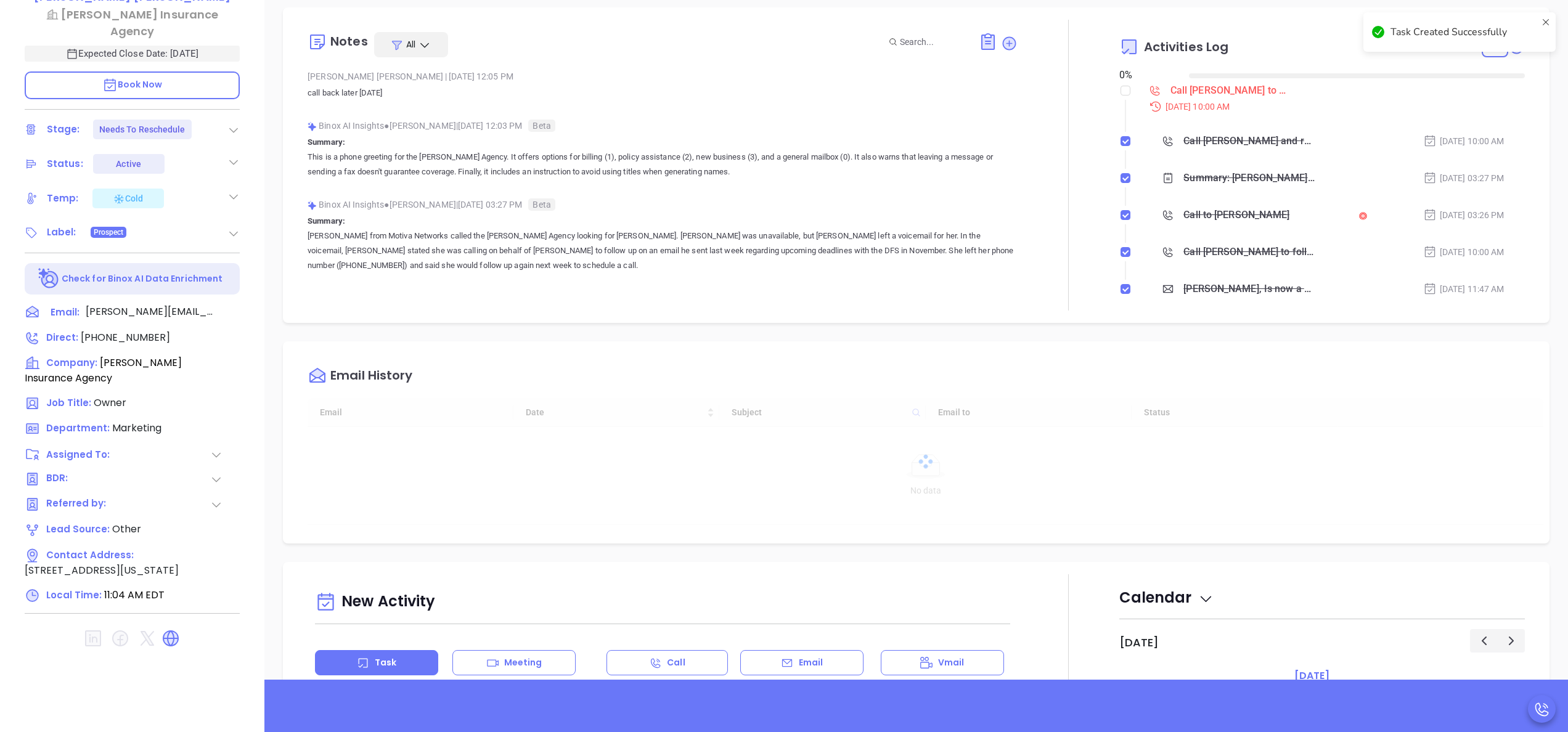
checkbox input "false"
type input "[DATE]"
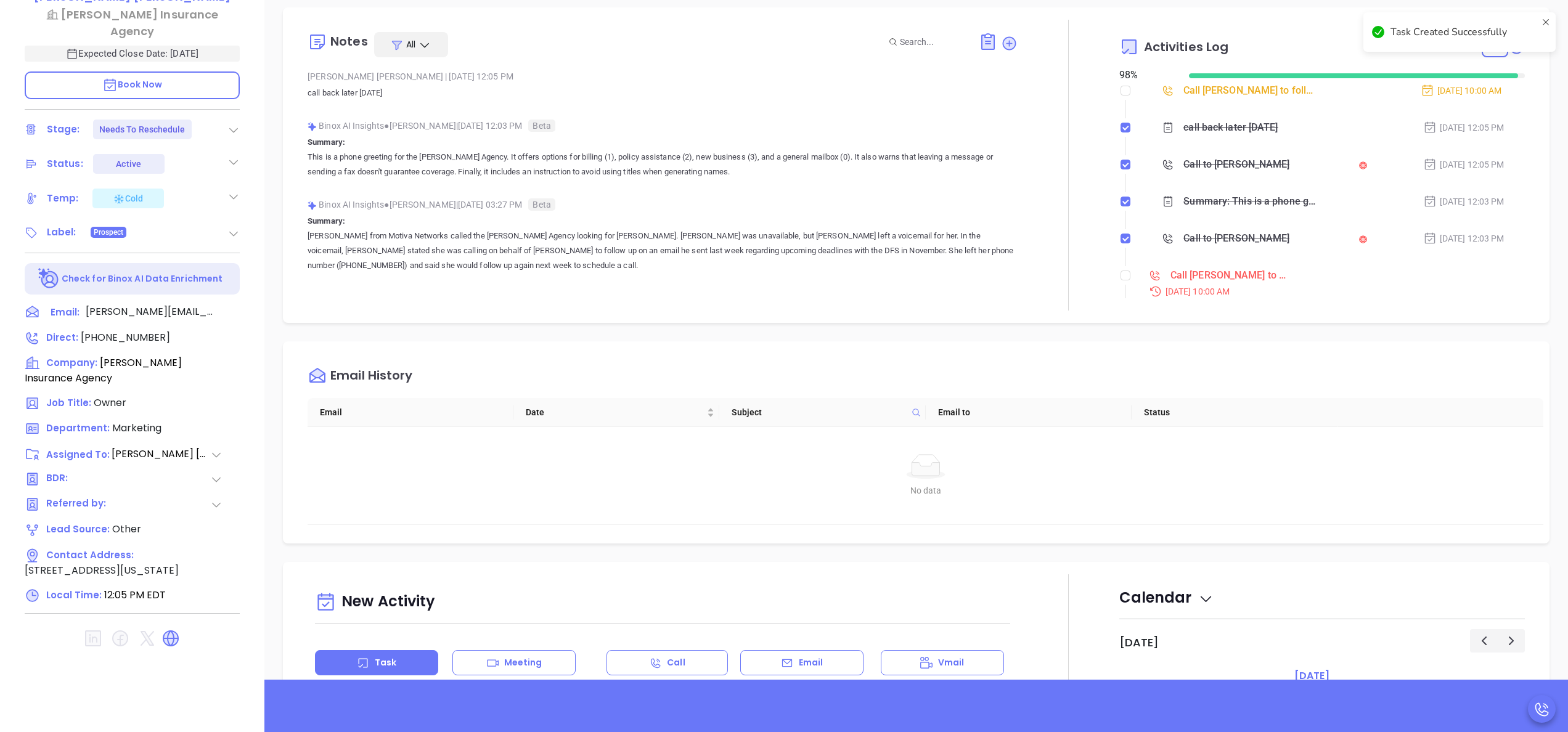
type input "[PERSON_NAME]"
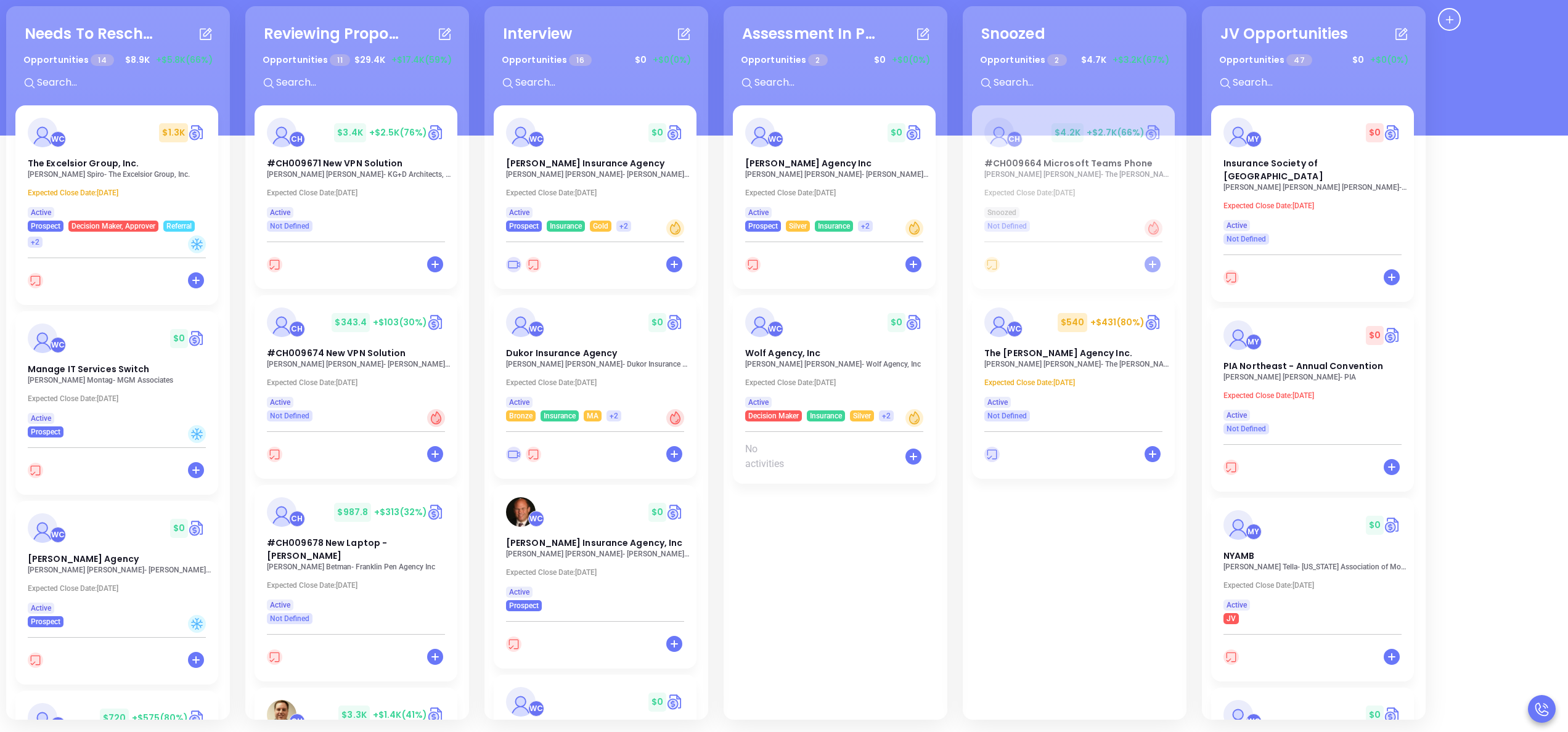
scroll to position [1216, 0]
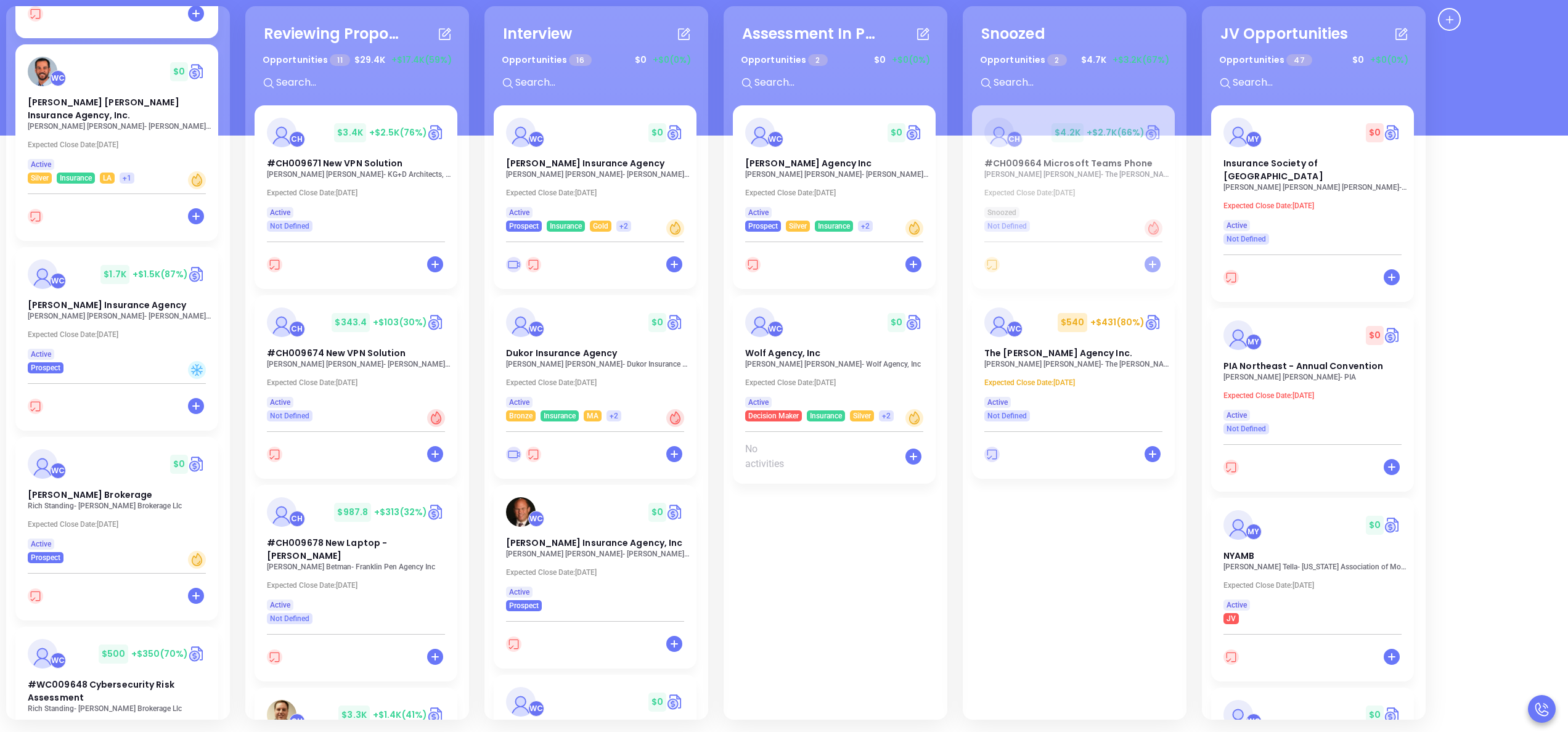
click at [236, 141] on div "Needs To Reschedule Opportunities 14 $ 8.9K +$5.8K (66%) + WC $ 1.3K The Excels…" at bounding box center [720, 363] width 1435 height 720
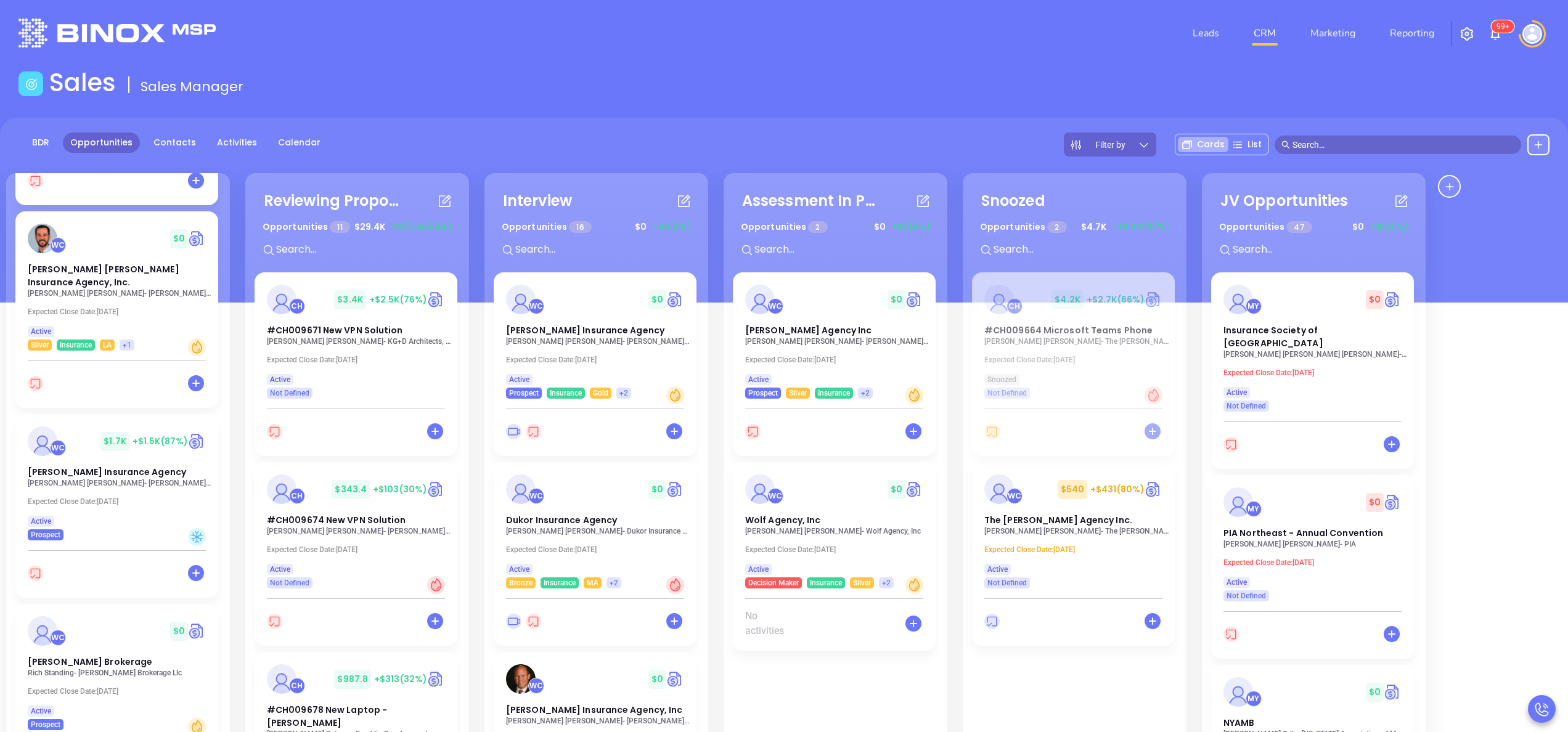
scroll to position [0, 0]
click at [43, 146] on link "BDR" at bounding box center [41, 144] width 32 height 20
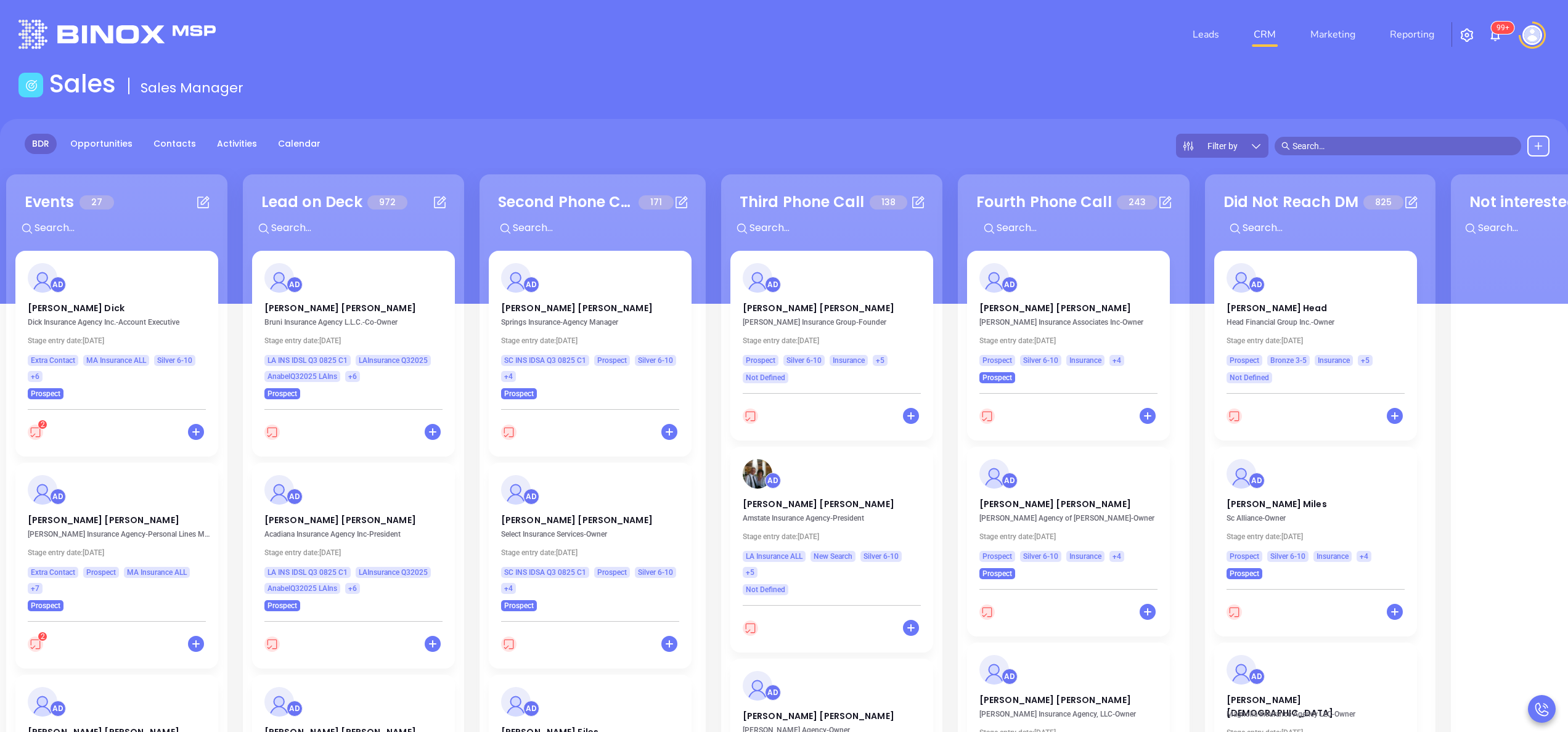
click at [1243, 142] on div "Filter by" at bounding box center [1222, 146] width 93 height 24
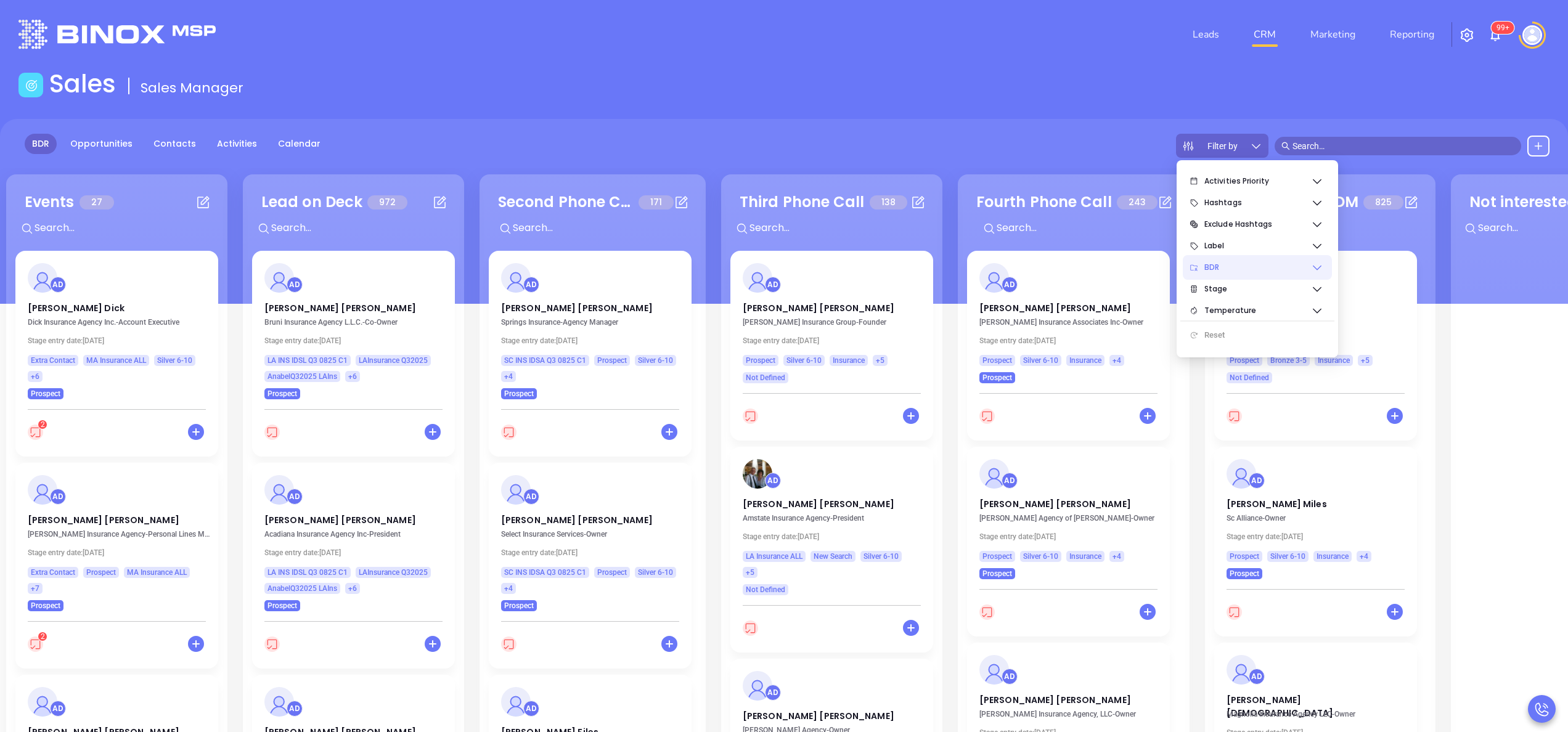
click at [1283, 270] on span "BDR" at bounding box center [1258, 268] width 107 height 25
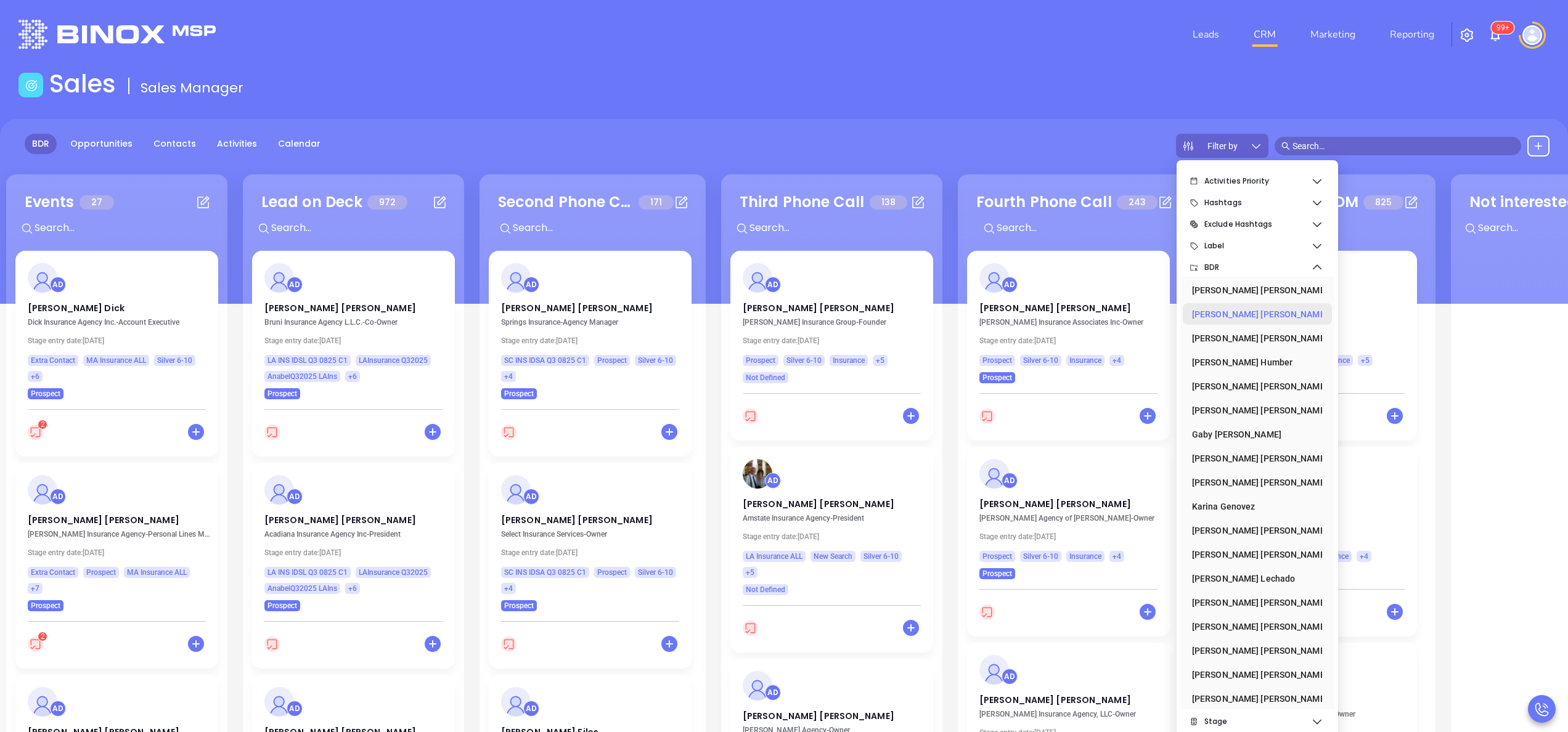
click at [1265, 309] on div "[PERSON_NAME]" at bounding box center [1253, 314] width 123 height 25
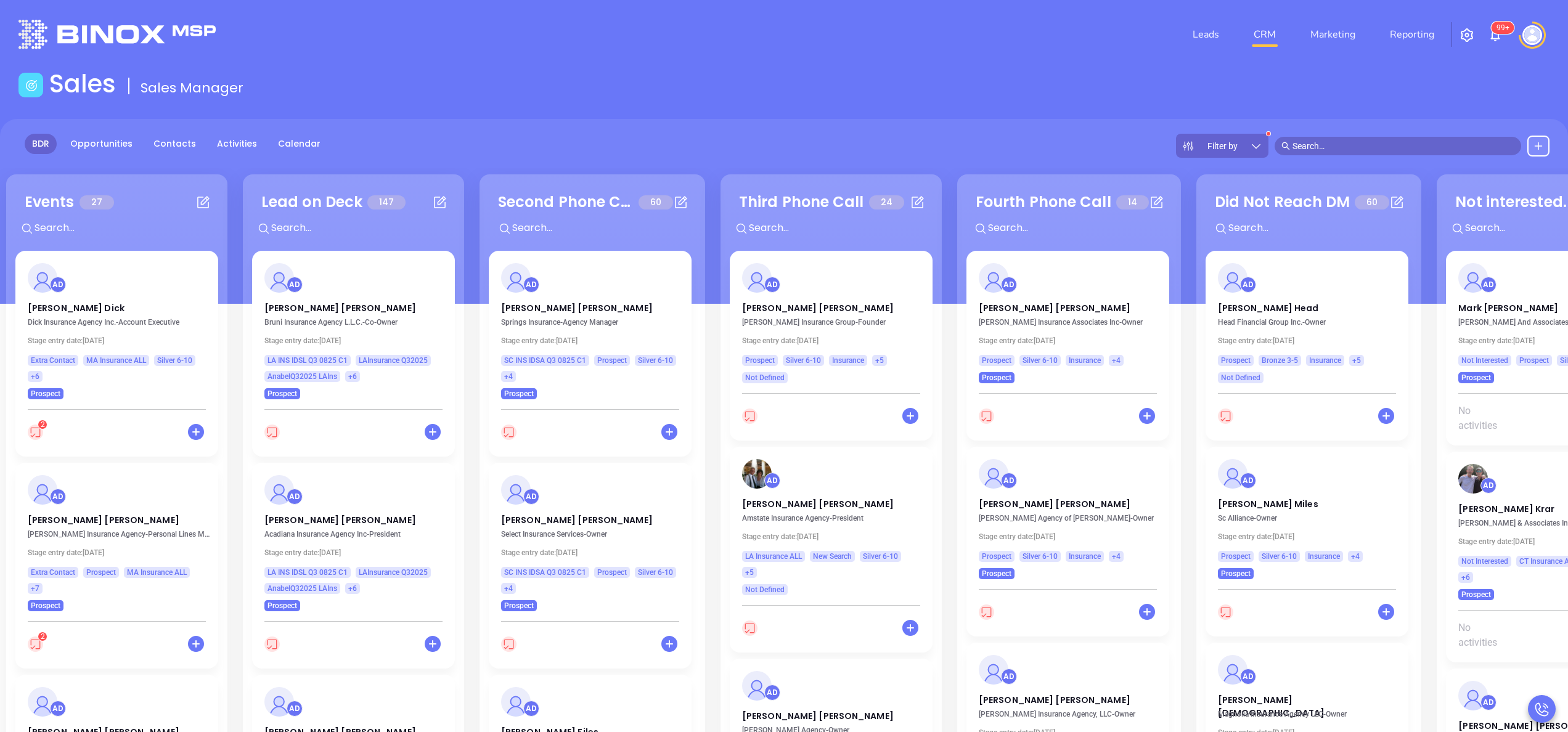
click at [727, 133] on div "BDR Opportunities Contacts Activities Calendar Filter by" at bounding box center [784, 146] width 1568 height 24
click at [110, 141] on link "Opportunities" at bounding box center [101, 144] width 77 height 20
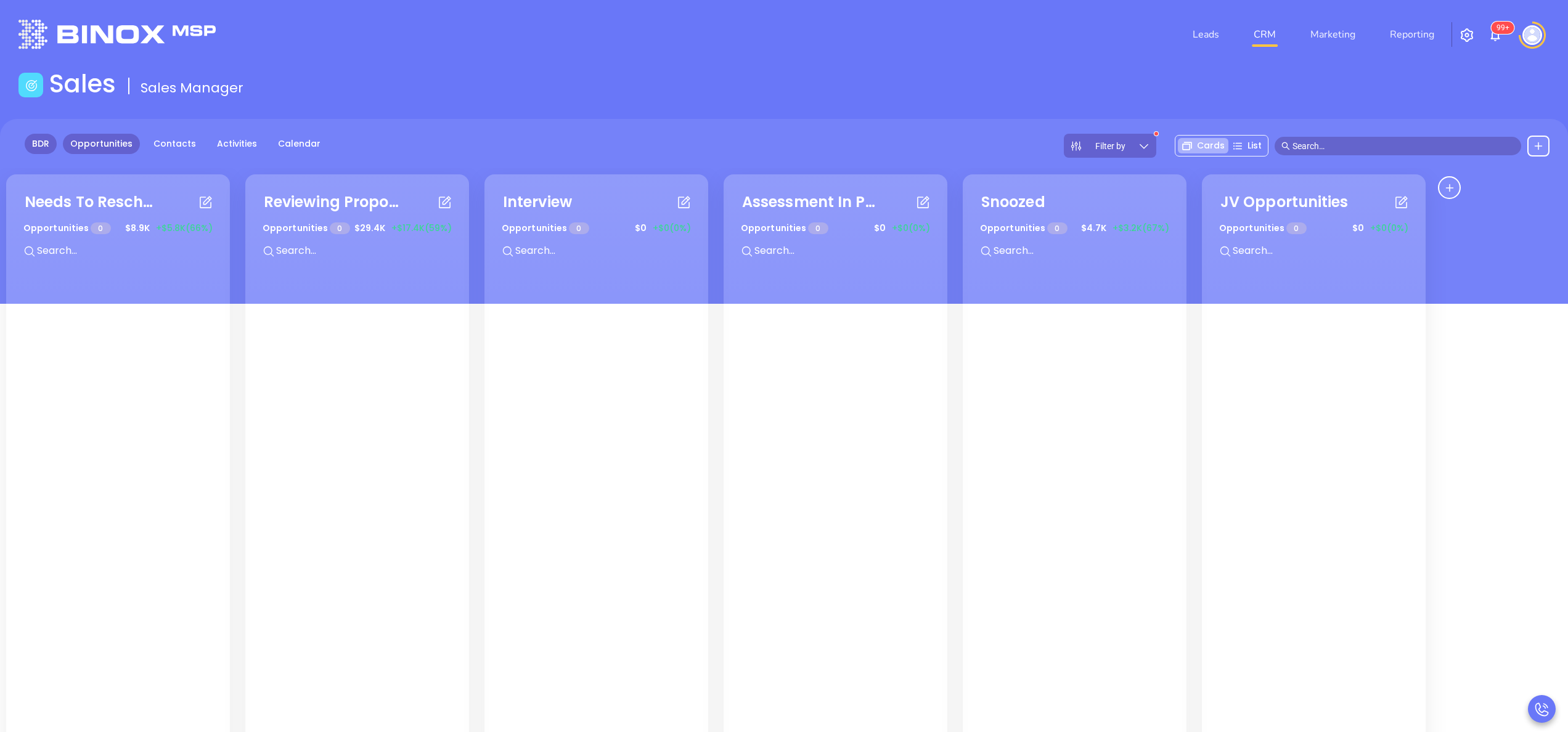
click at [48, 153] on link "BDR" at bounding box center [41, 144] width 32 height 20
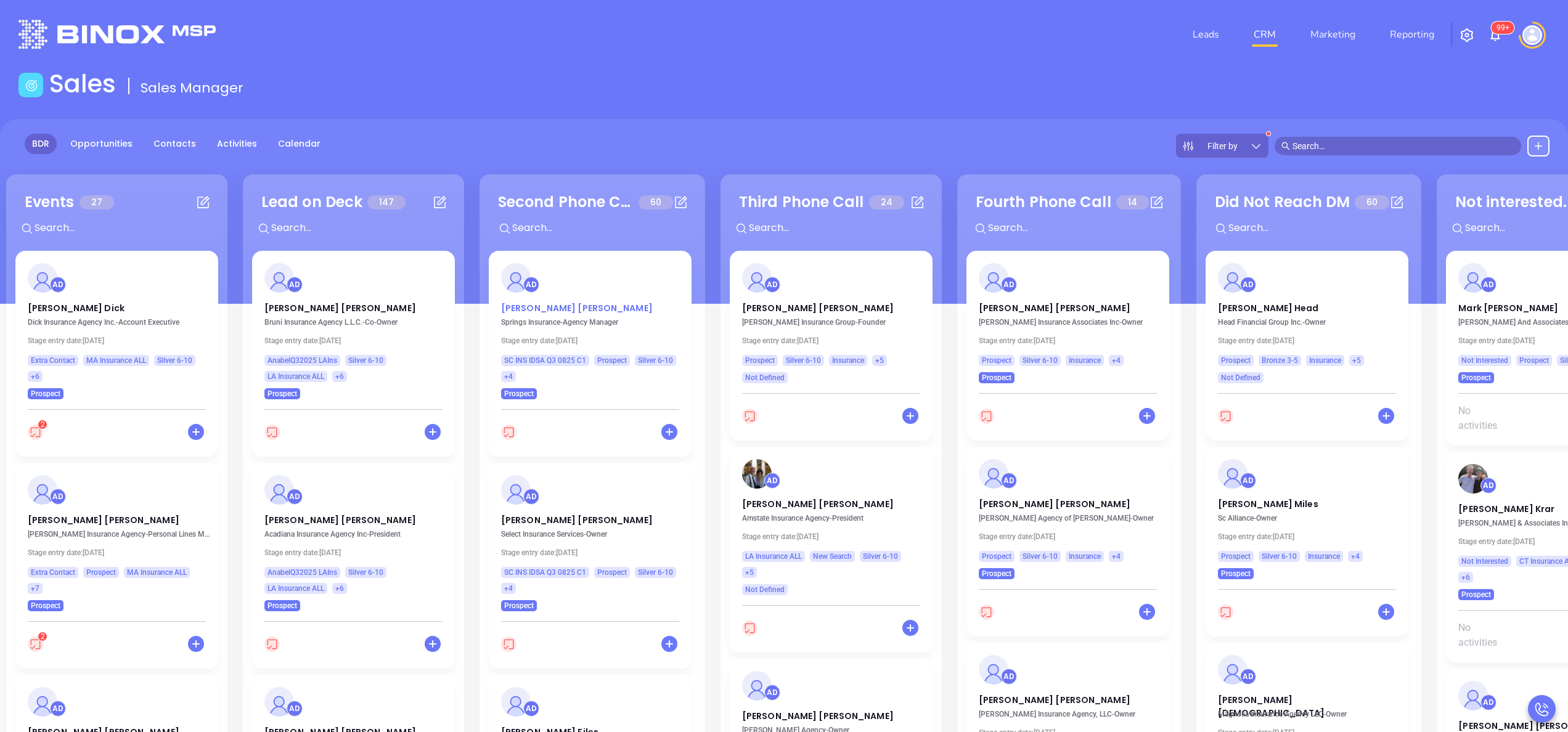
click at [536, 306] on p "Robert Allison" at bounding box center [590, 305] width 178 height 6
click at [535, 519] on p "Joshua Pannell" at bounding box center [590, 517] width 178 height 6
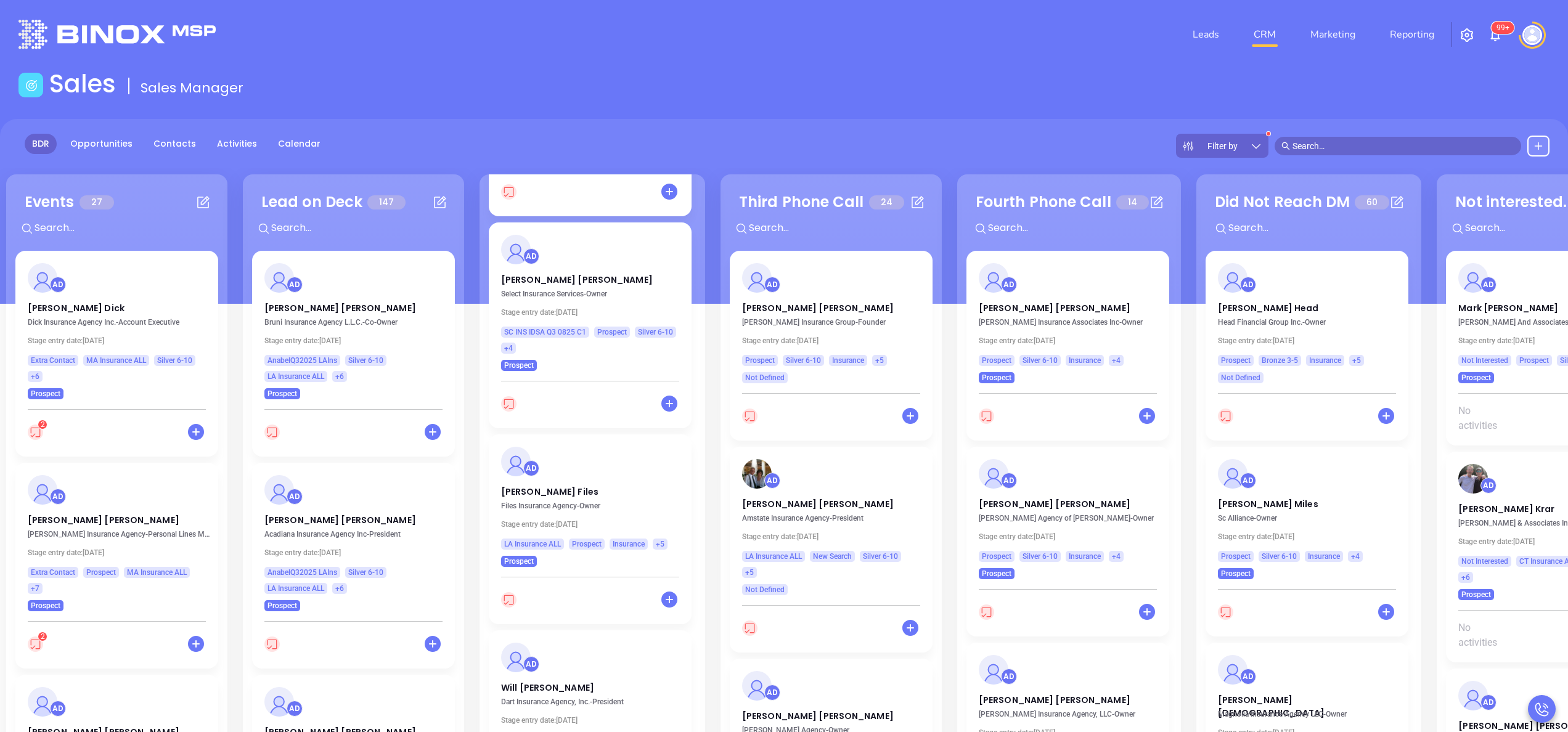
scroll to position [247, 0]
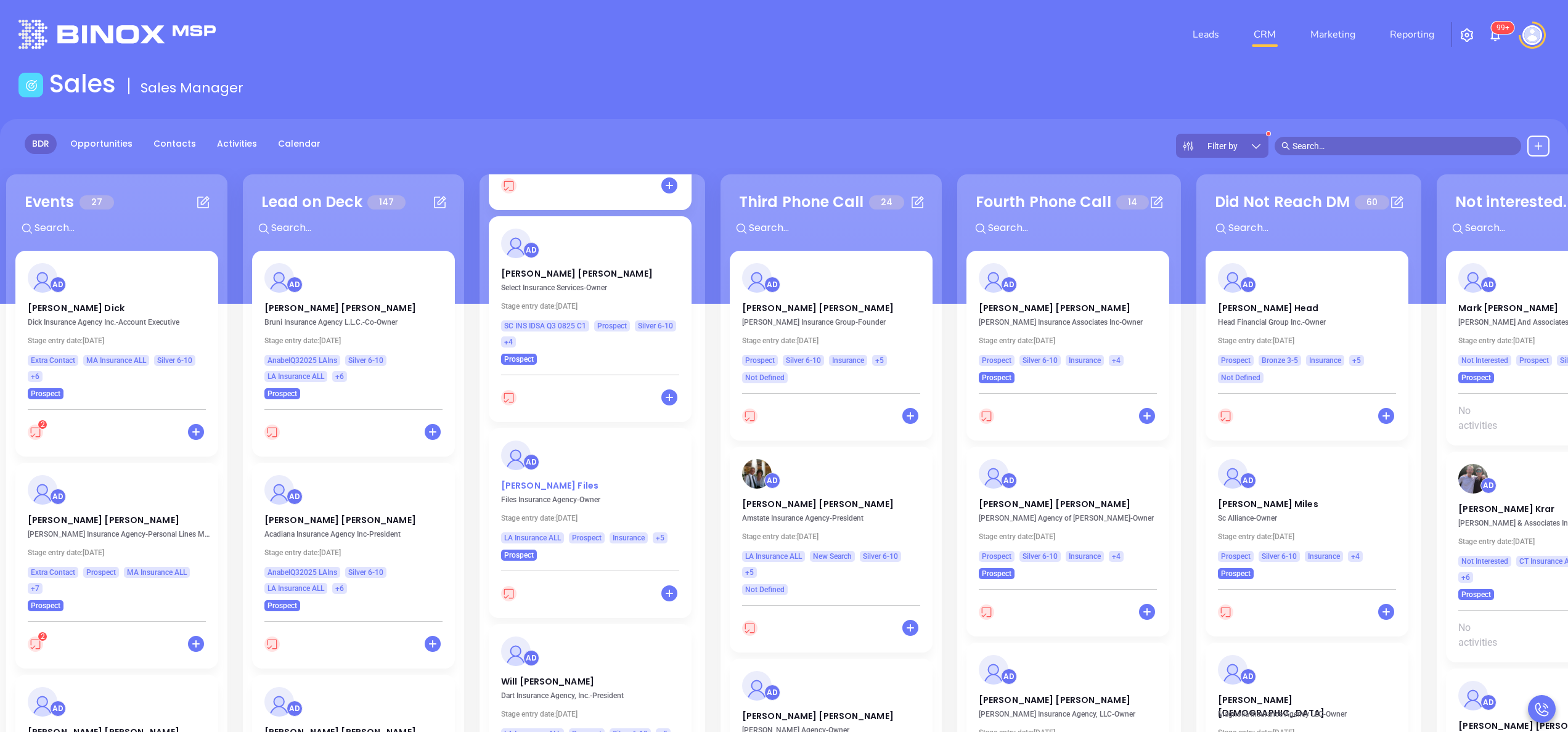
click at [526, 484] on p "Earl Files" at bounding box center [590, 483] width 178 height 6
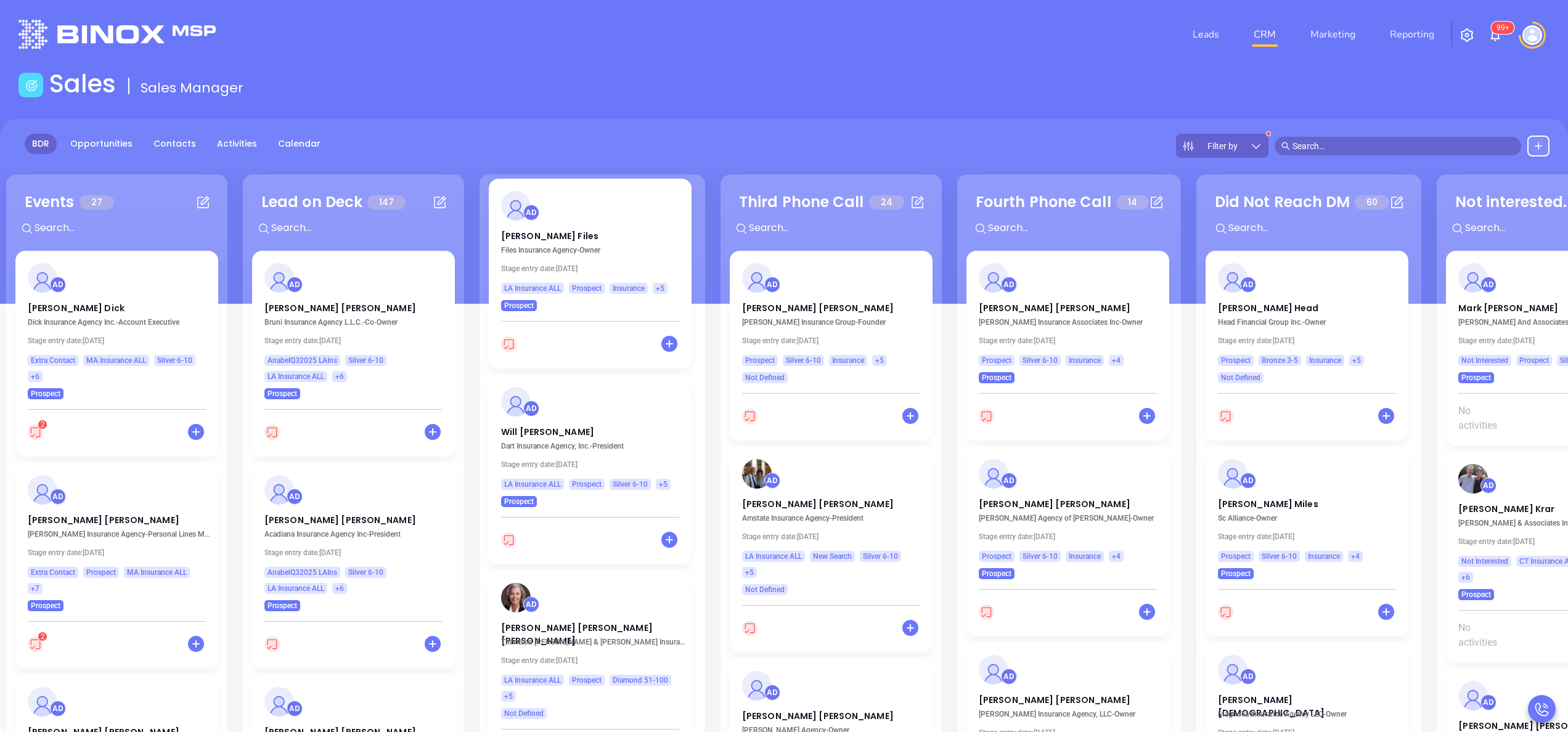
scroll to position [542, 0]
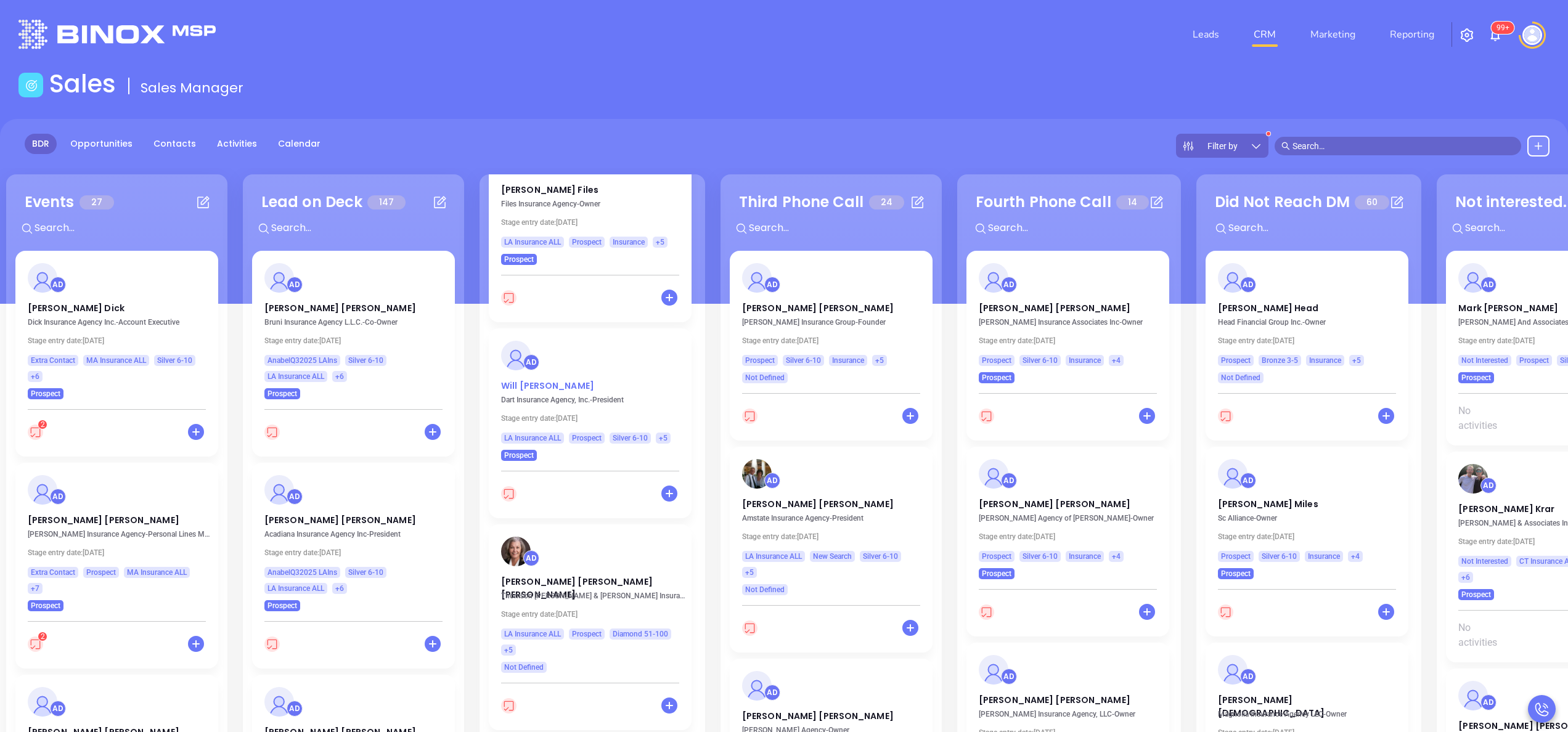
click at [530, 386] on p "Will Andrews" at bounding box center [590, 383] width 178 height 6
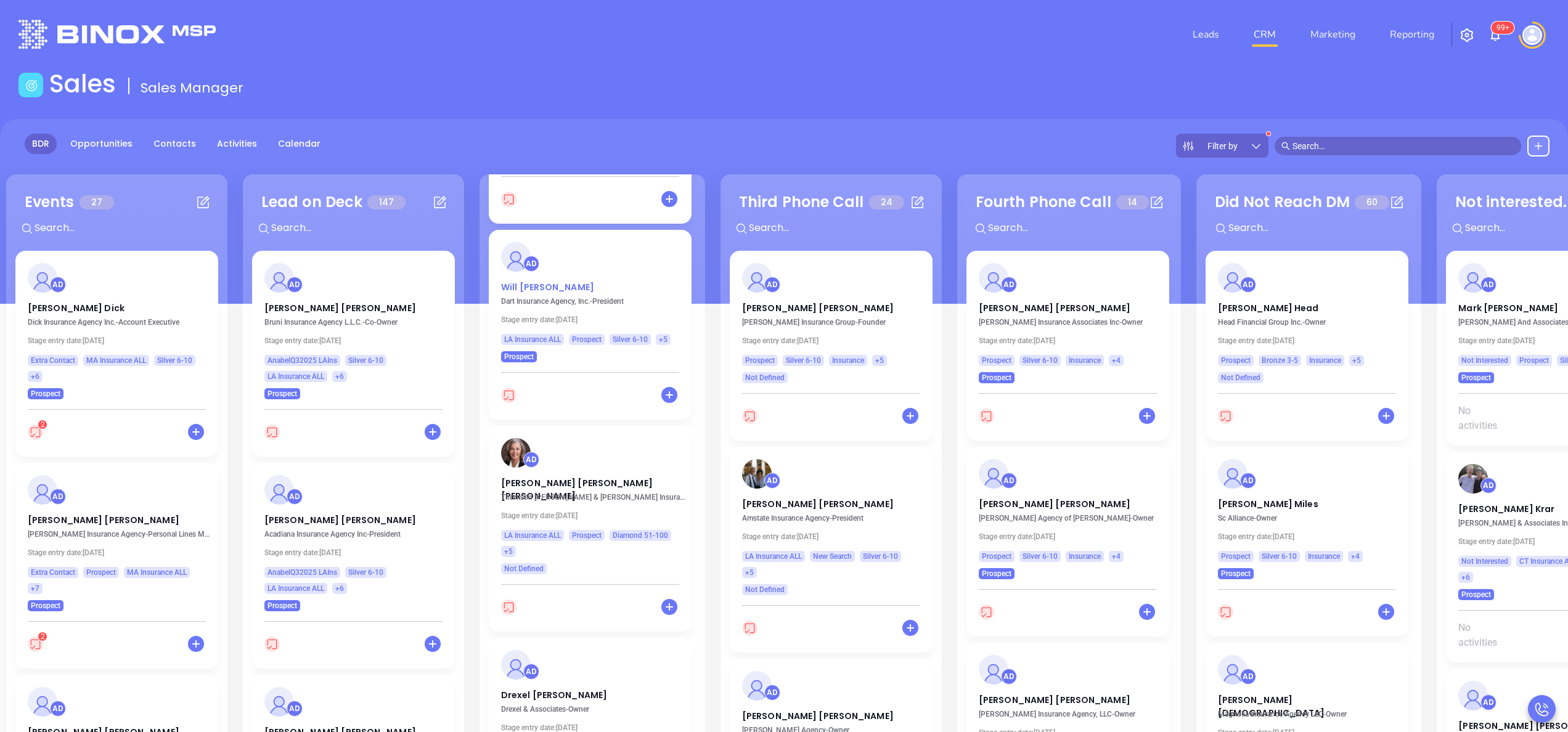
scroll to position [690, 0]
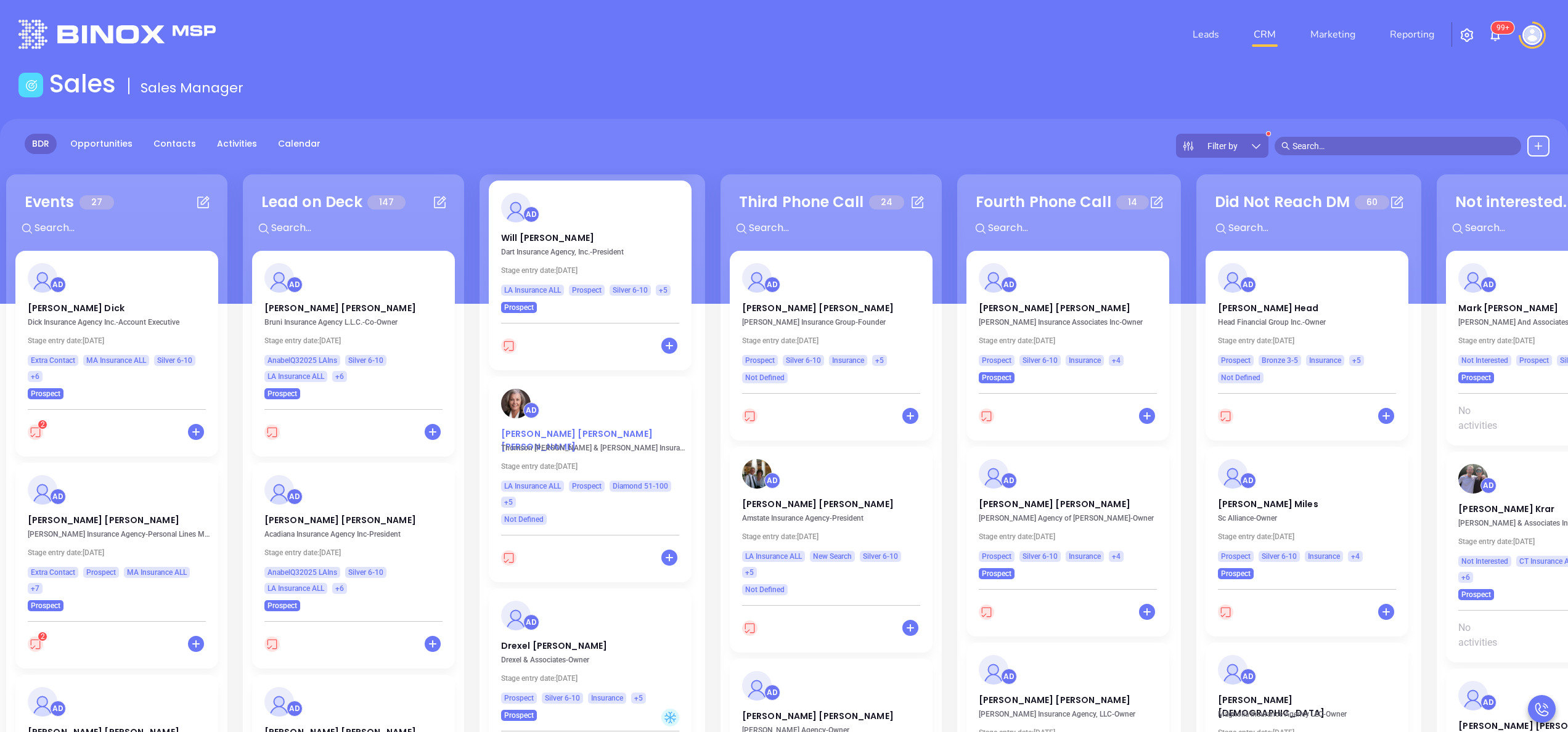
click at [548, 431] on p "Anne Bodkin Smith" at bounding box center [590, 431] width 178 height 6
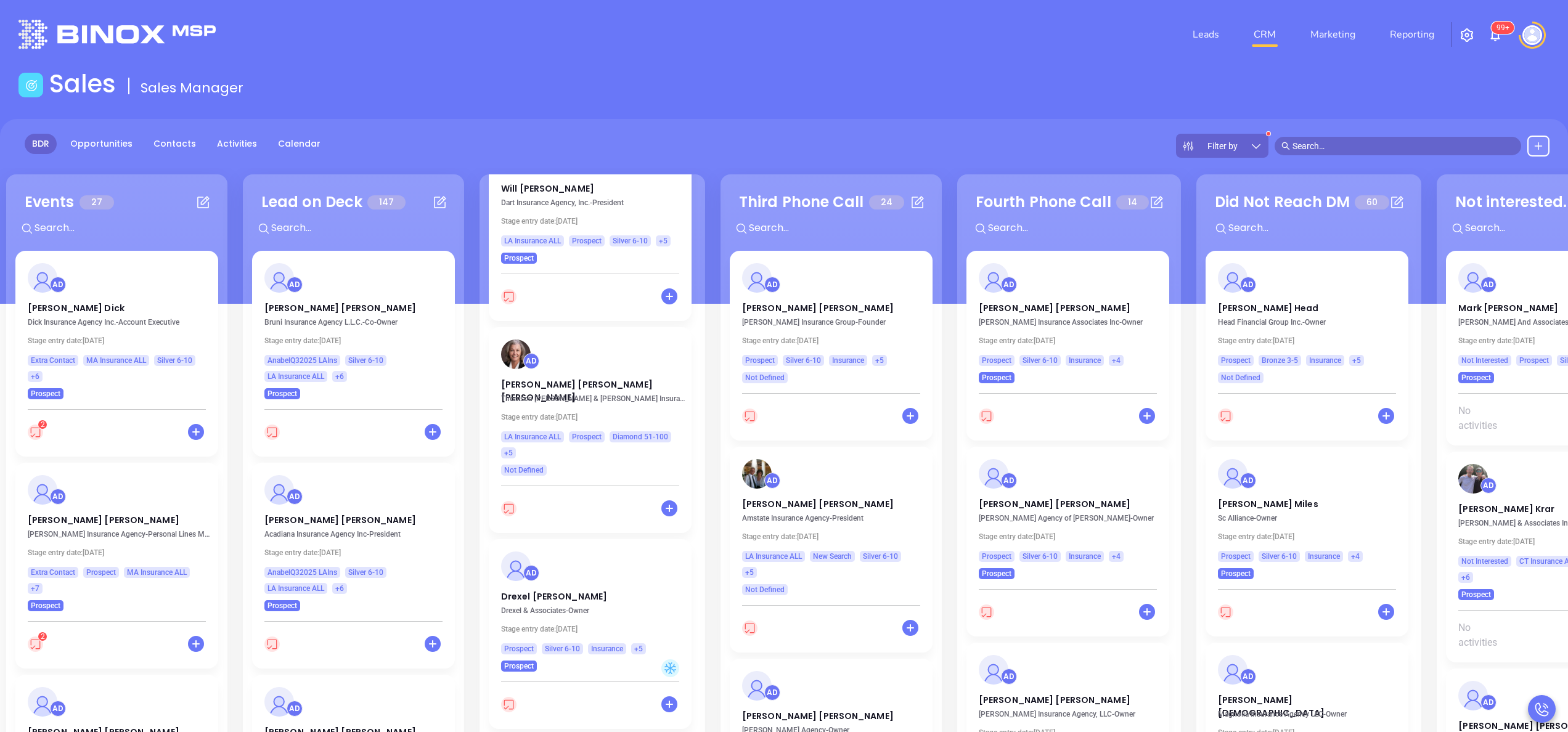
scroll to position [888, 0]
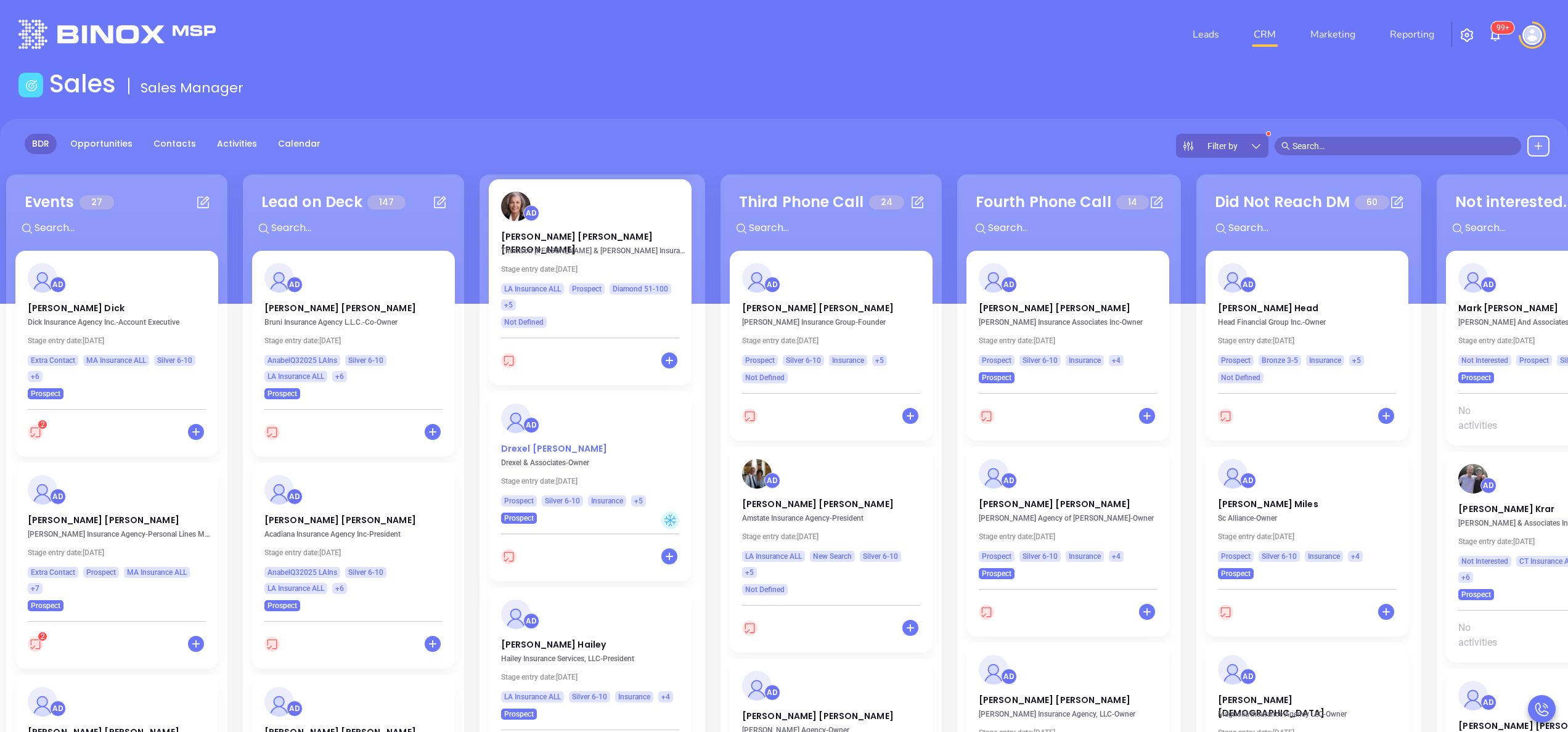
click at [551, 446] on p "Drexel Mixson" at bounding box center [590, 446] width 178 height 6
click at [540, 643] on p "Derek Hailey" at bounding box center [590, 642] width 178 height 6
drag, startPoint x: 540, startPoint y: 643, endPoint x: 691, endPoint y: 430, distance: 261.1
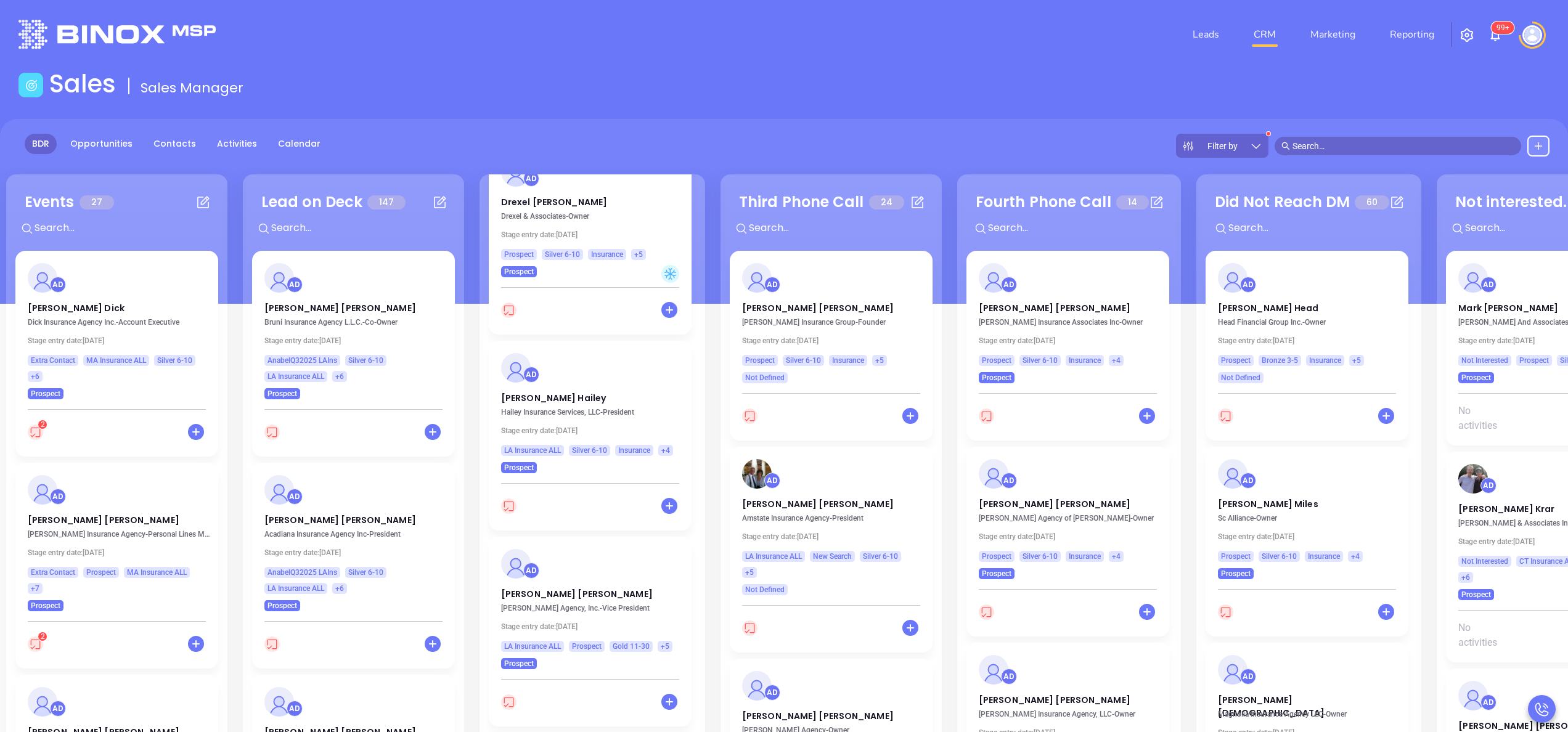
scroll to position [1184, 0]
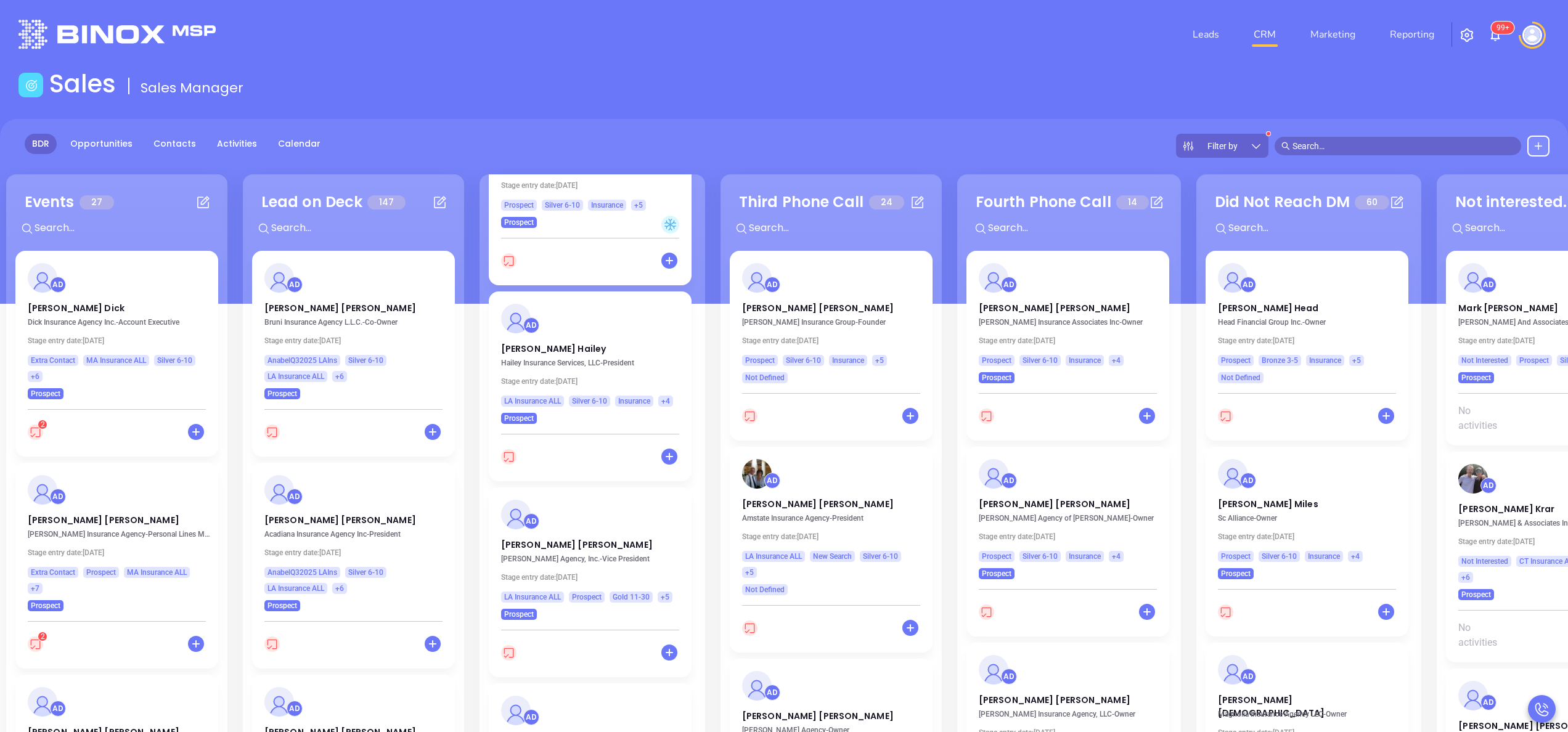
click at [691, 430] on div "AD Derek Hailey Hailey Insurance Services, LLC - President Stage entry date: Tu…" at bounding box center [590, 386] width 202 height 190
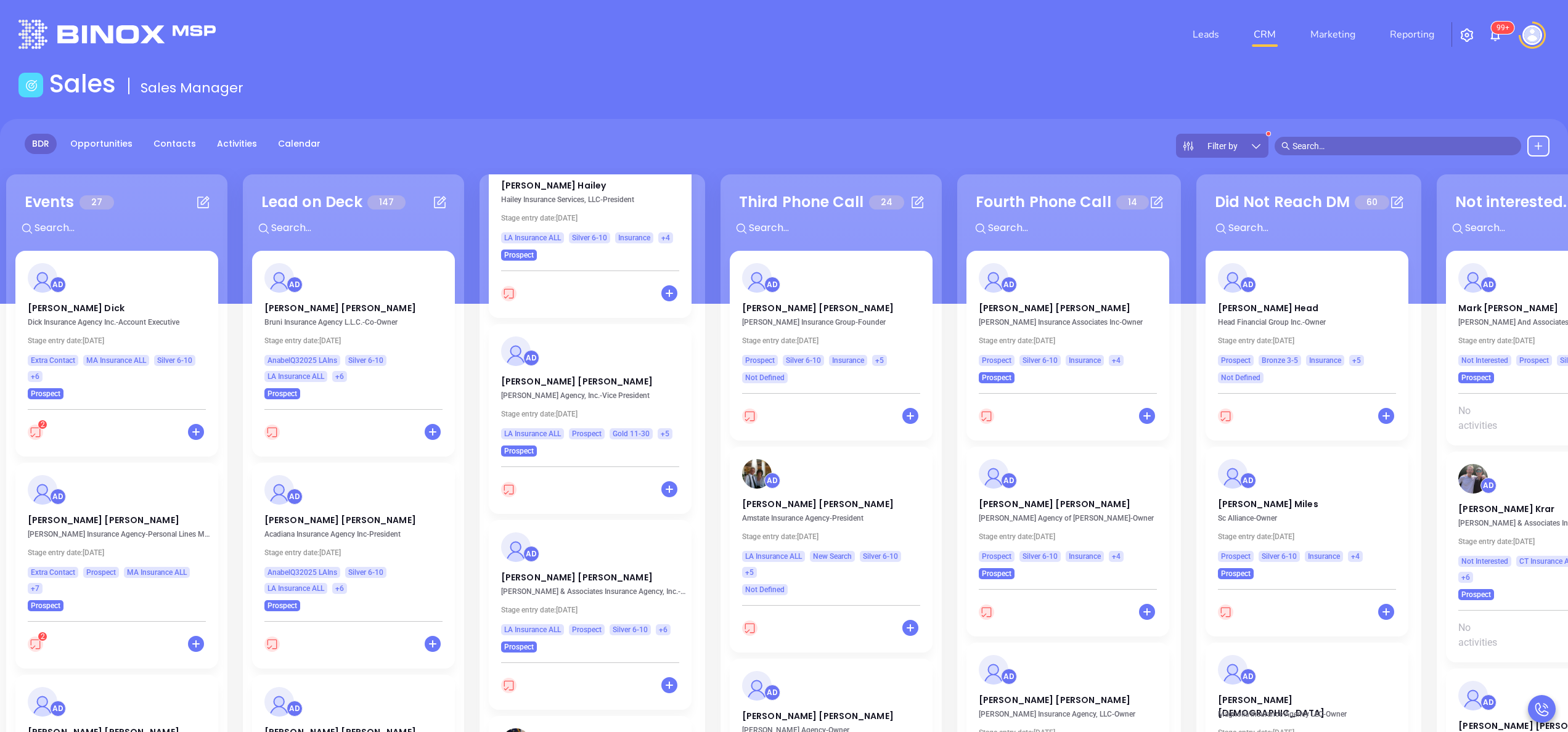
scroll to position [1372, 0]
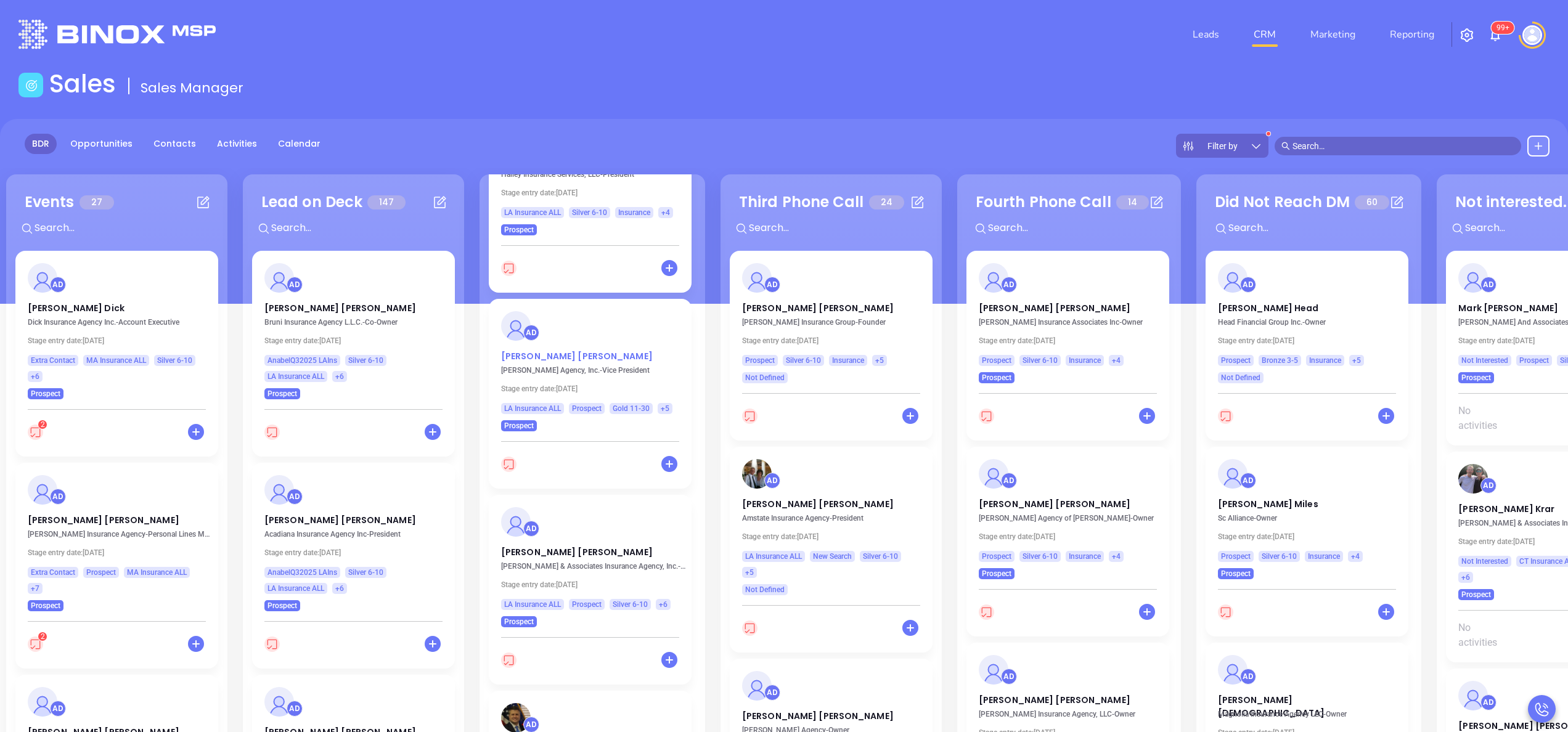
click at [531, 354] on p "Elaine Ardoin" at bounding box center [590, 353] width 178 height 6
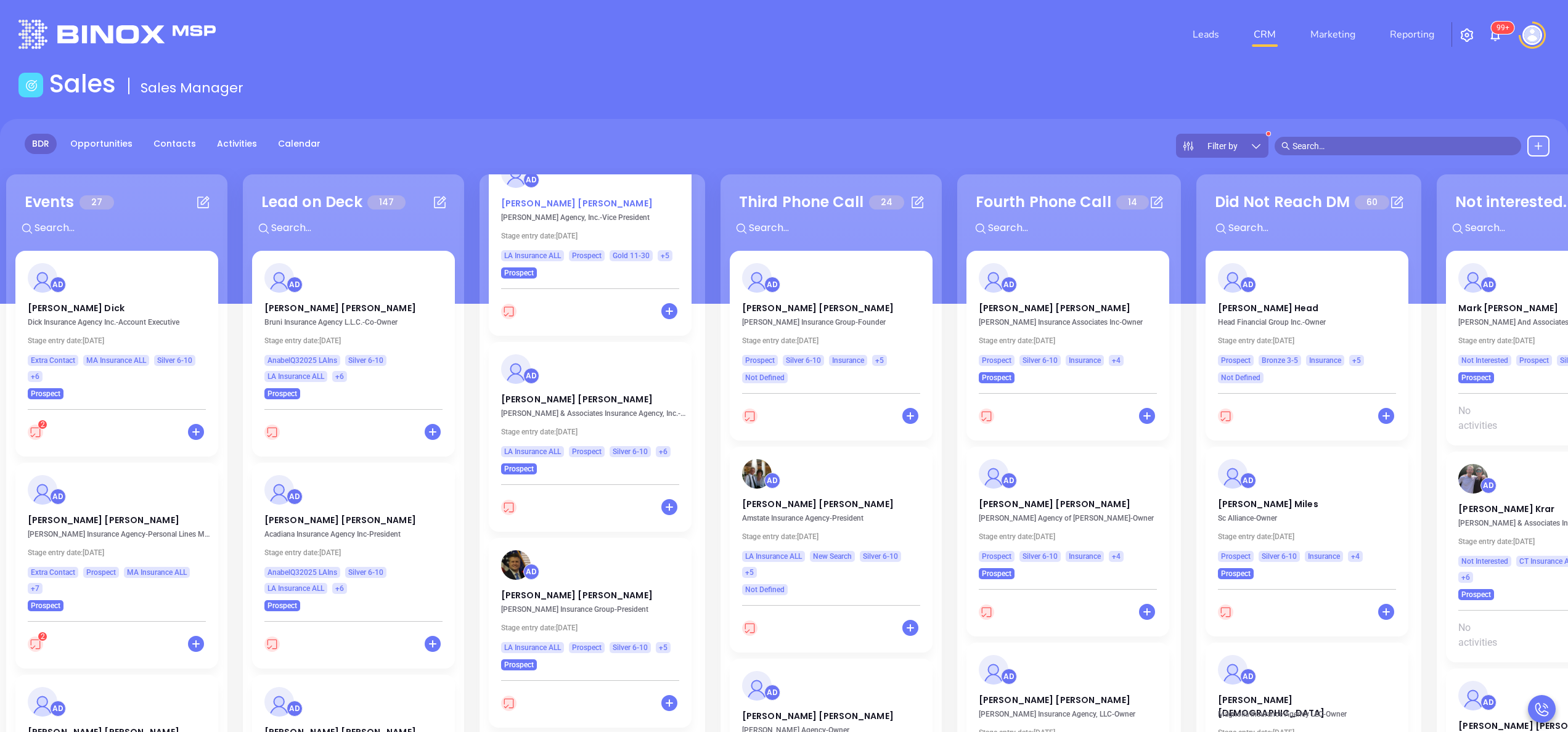
scroll to position [1569, 0]
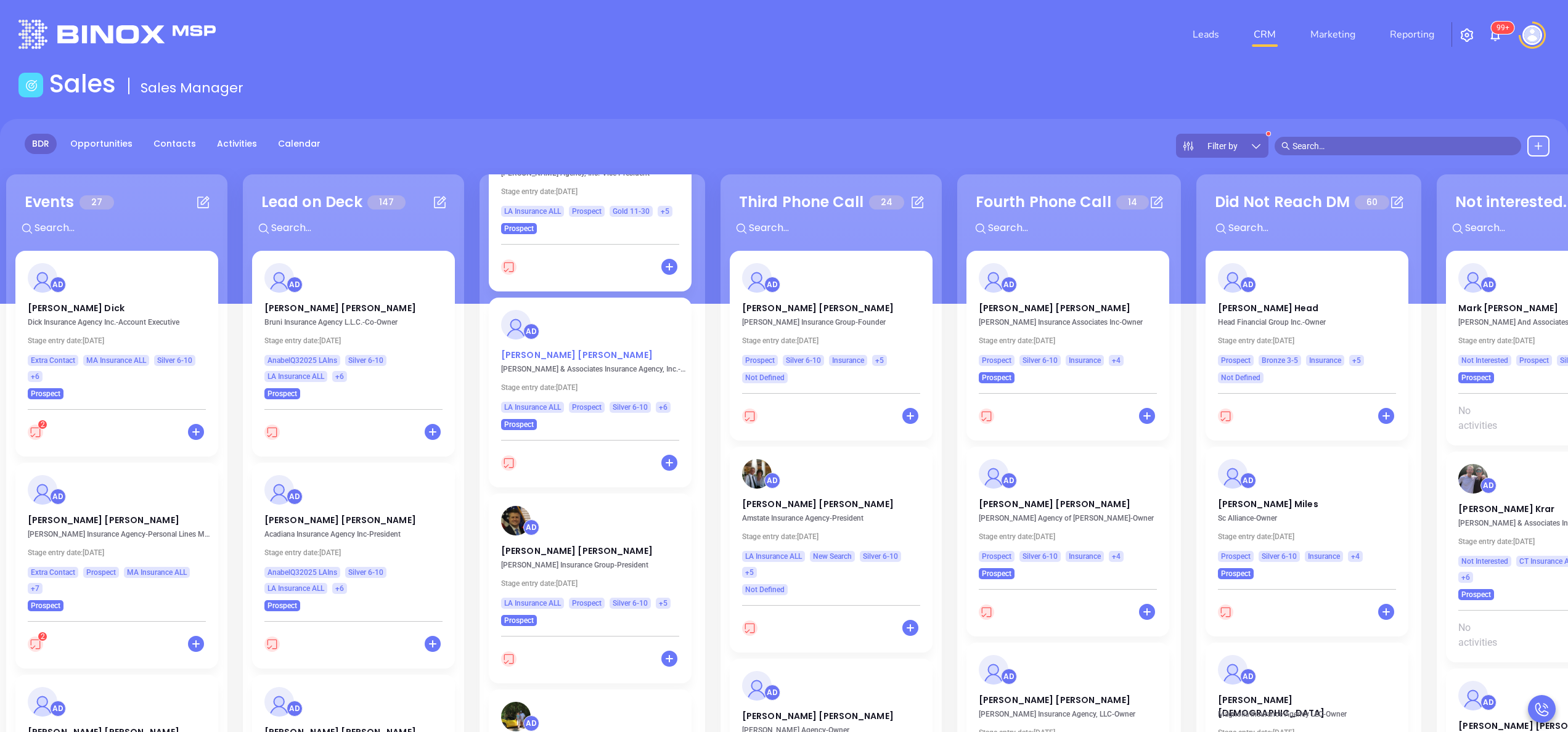
click at [563, 355] on p "Gabrielle Boudreaux" at bounding box center [590, 352] width 178 height 6
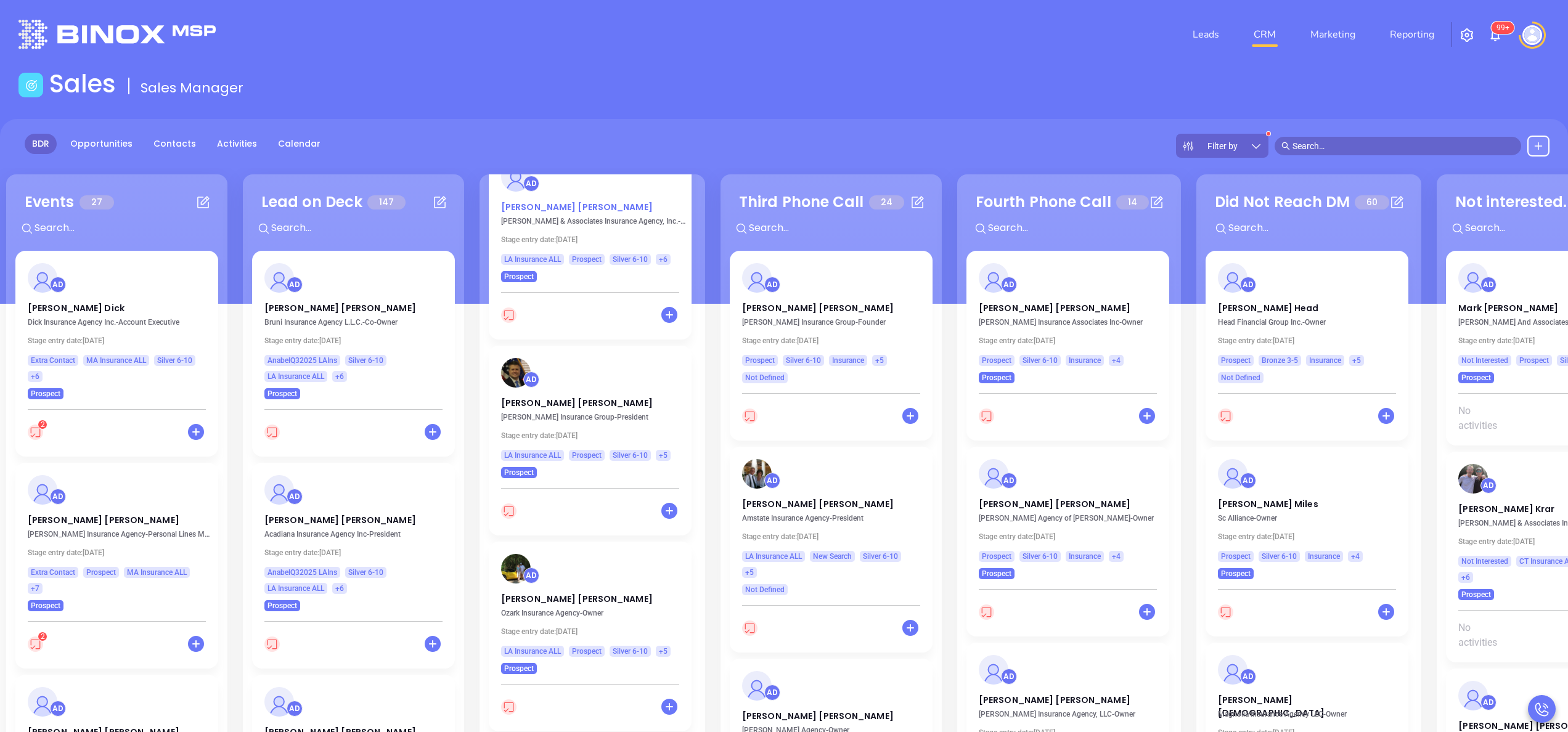
scroll to position [1767, 0]
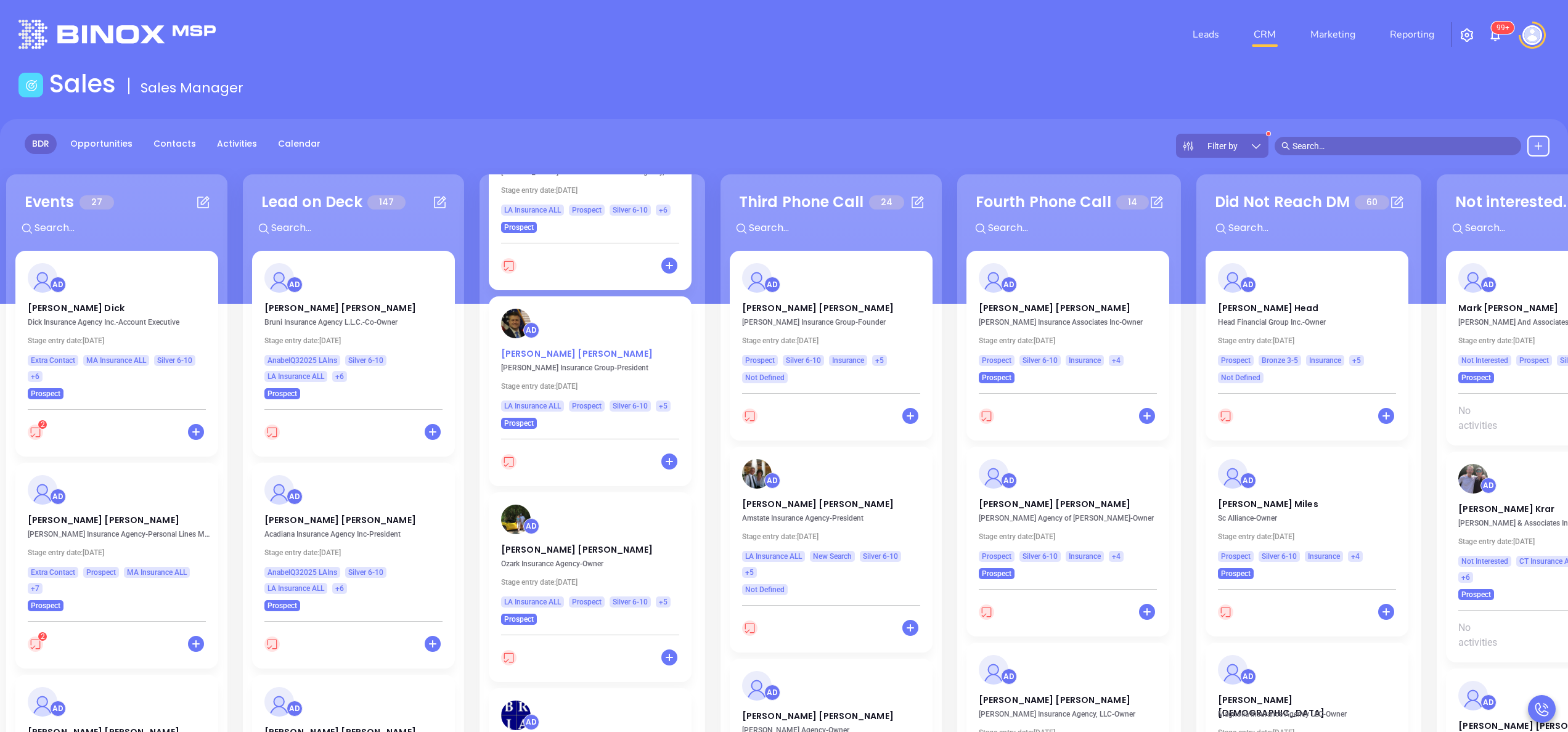
click at [570, 354] on p "Christopher Workman" at bounding box center [590, 351] width 178 height 6
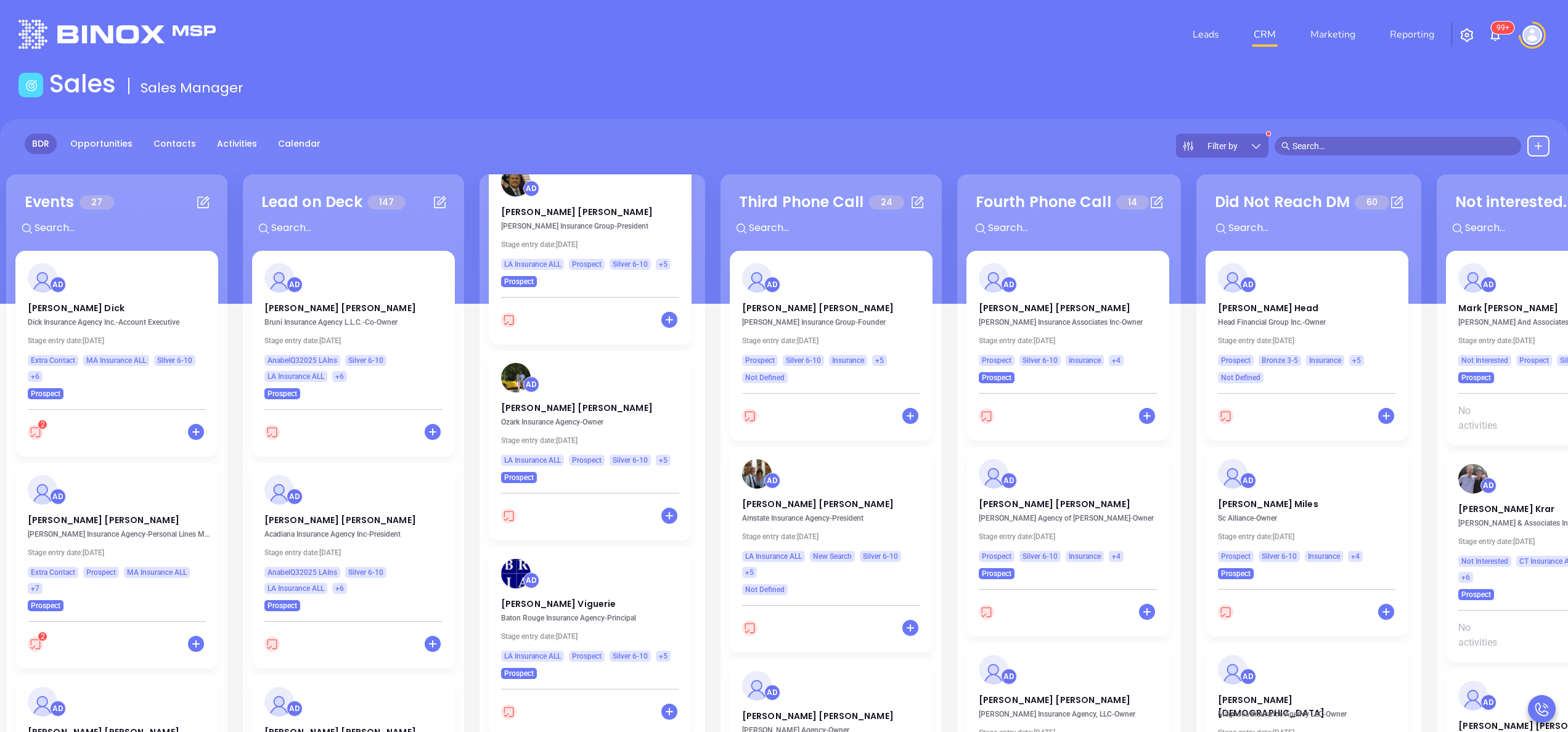
scroll to position [1914, 0]
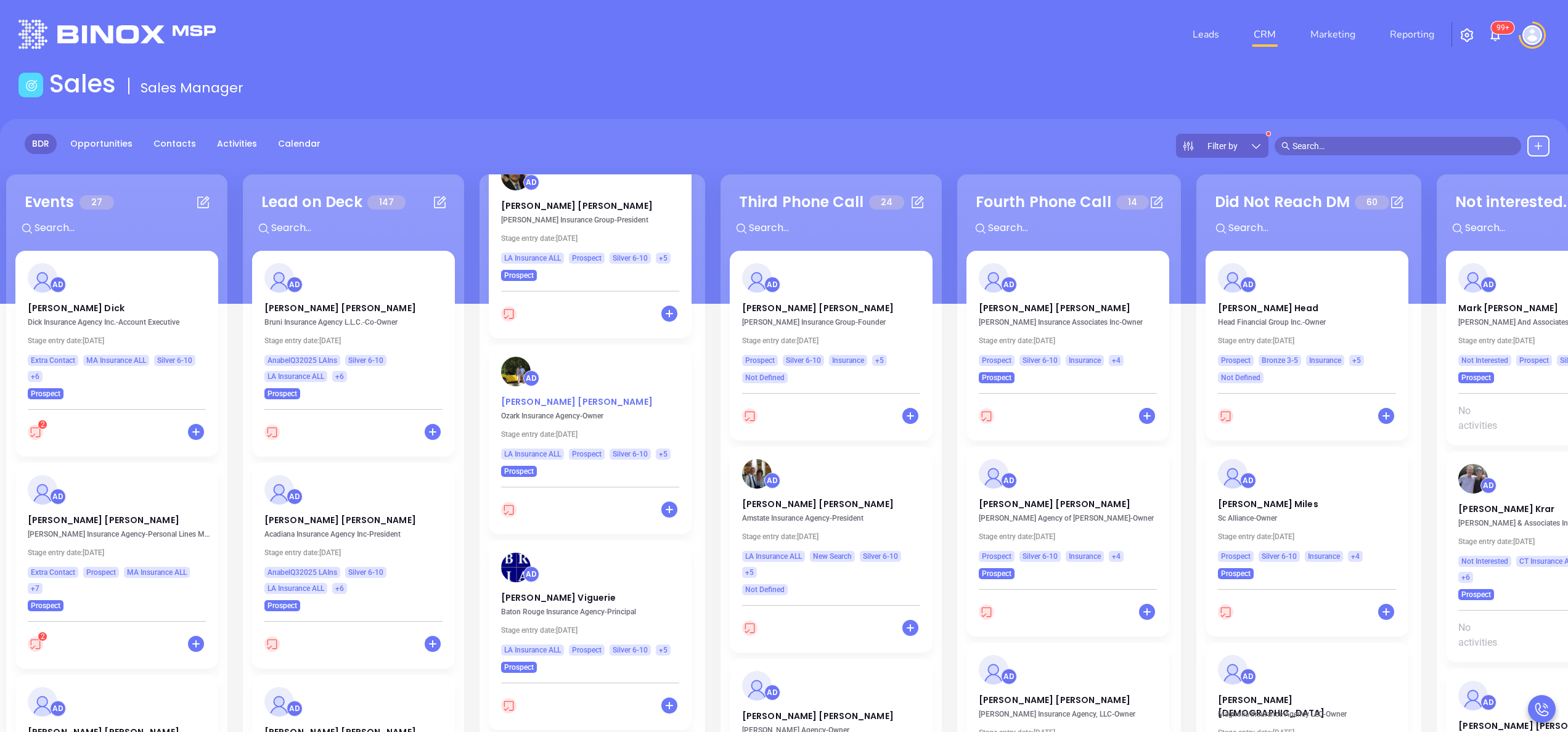
click at [528, 402] on p "Kristi Watson" at bounding box center [590, 399] width 178 height 6
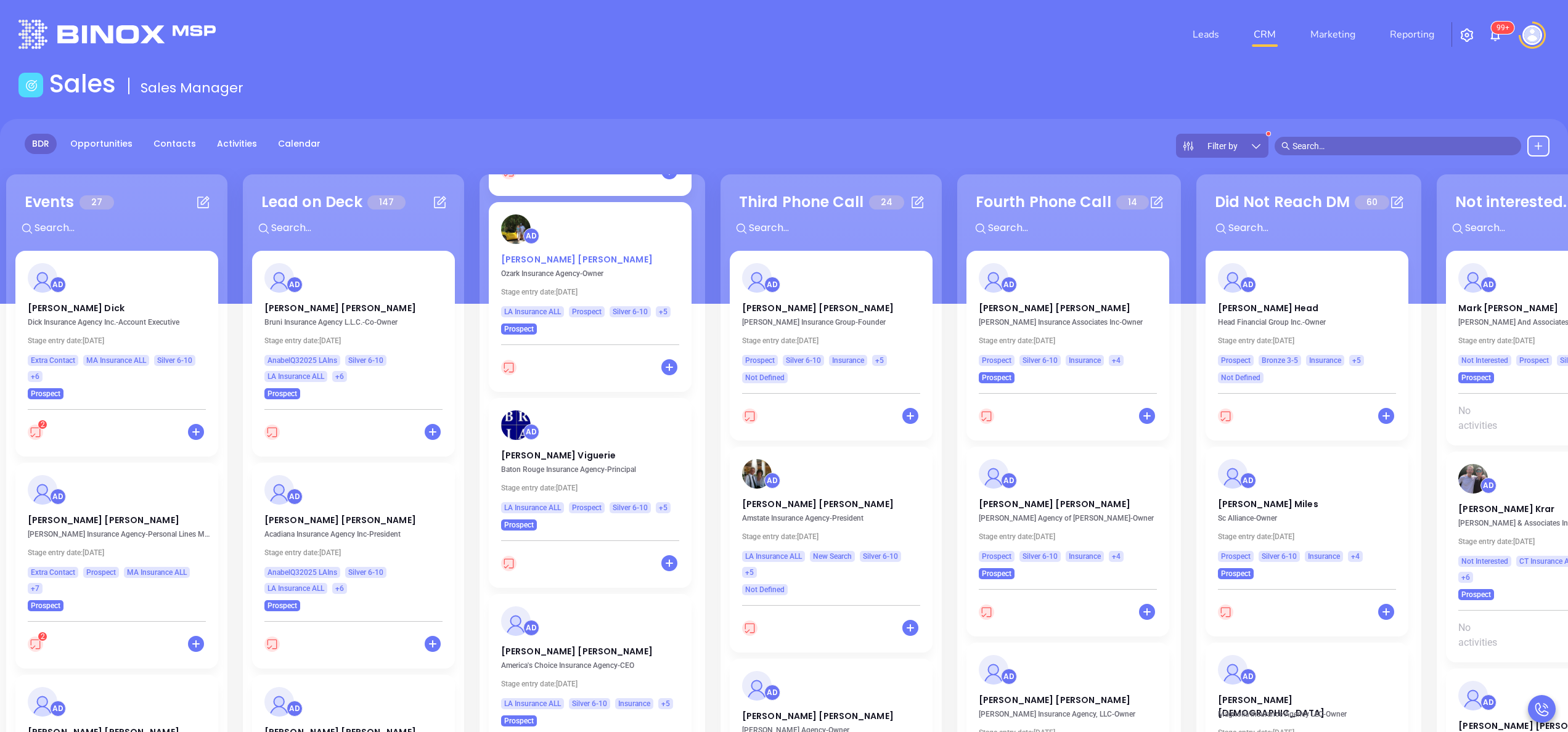
scroll to position [2112, 0]
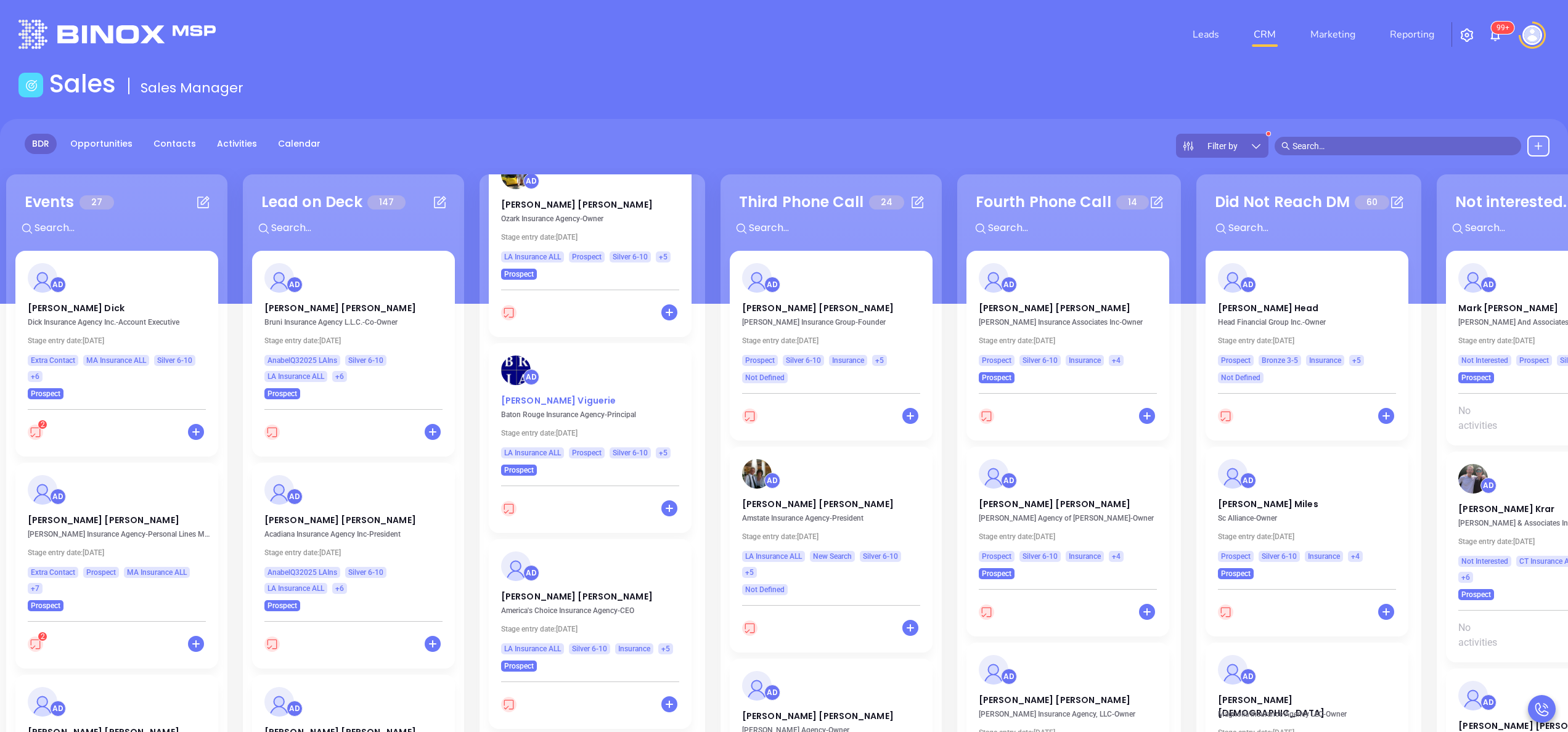
click at [563, 400] on p "David Viguerie" at bounding box center [590, 398] width 178 height 6
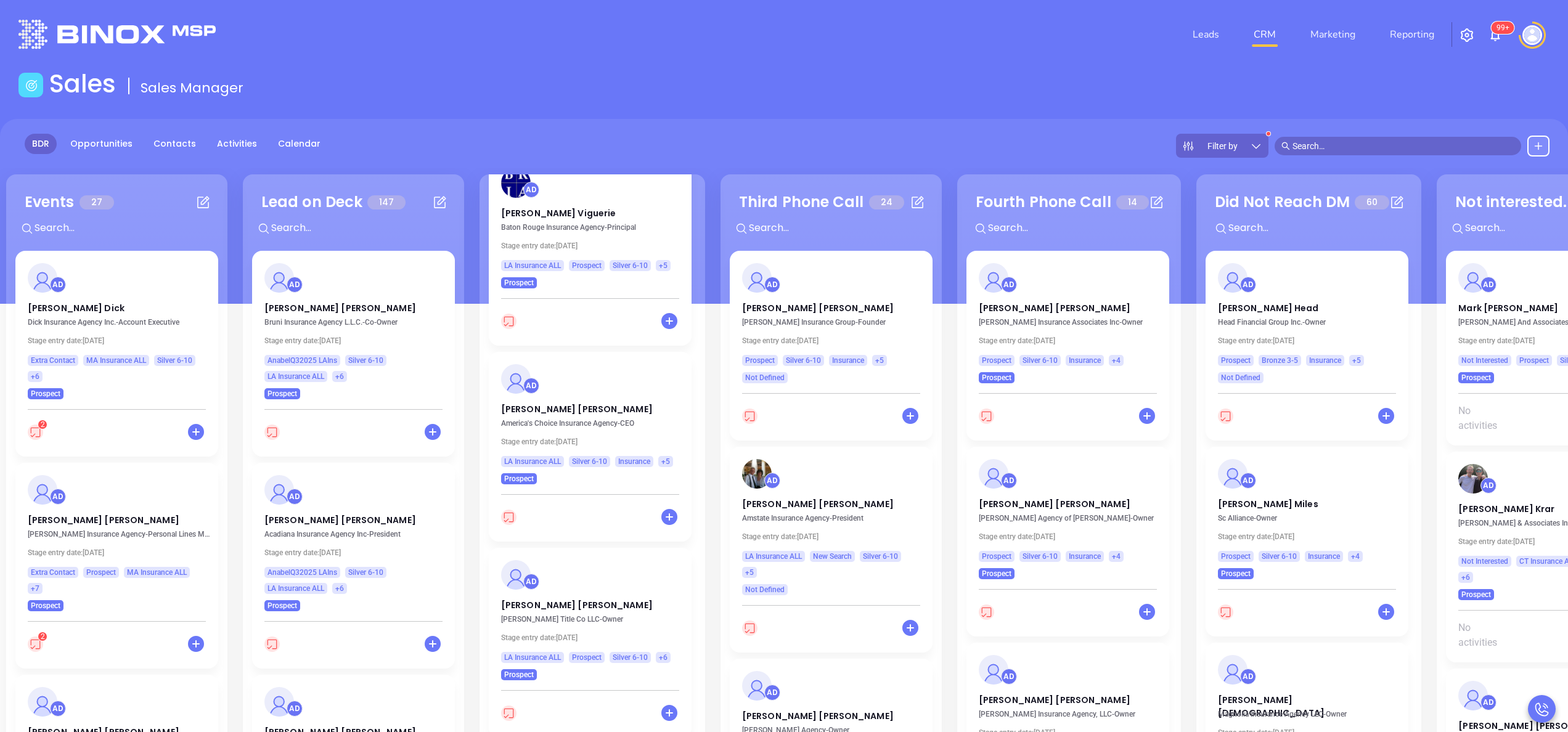
scroll to position [2309, 0]
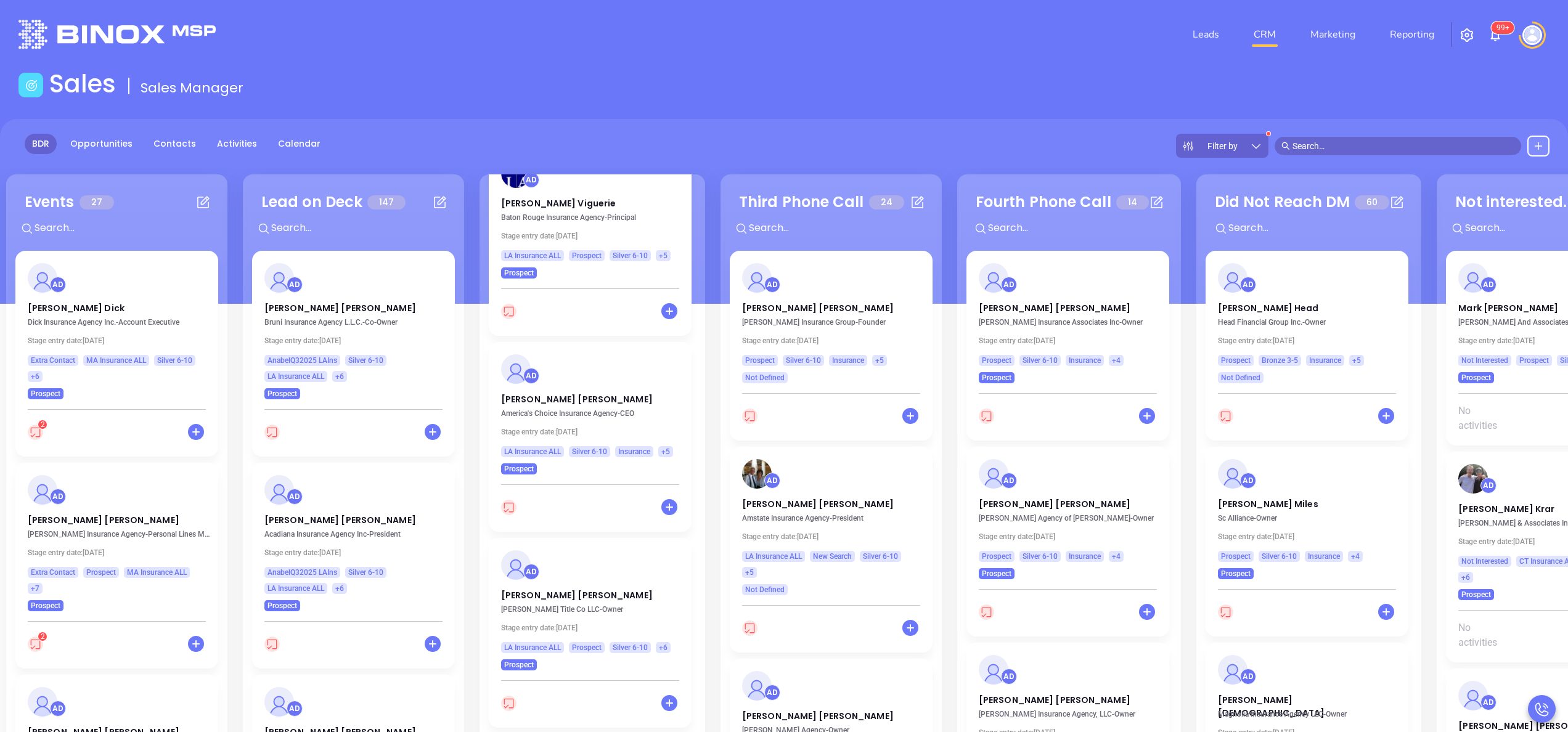
click at [528, 395] on div "AD Ashley Frederic America's Choice Insurance Agency - CEO Stage entry date: Tu…" at bounding box center [590, 408] width 202 height 132
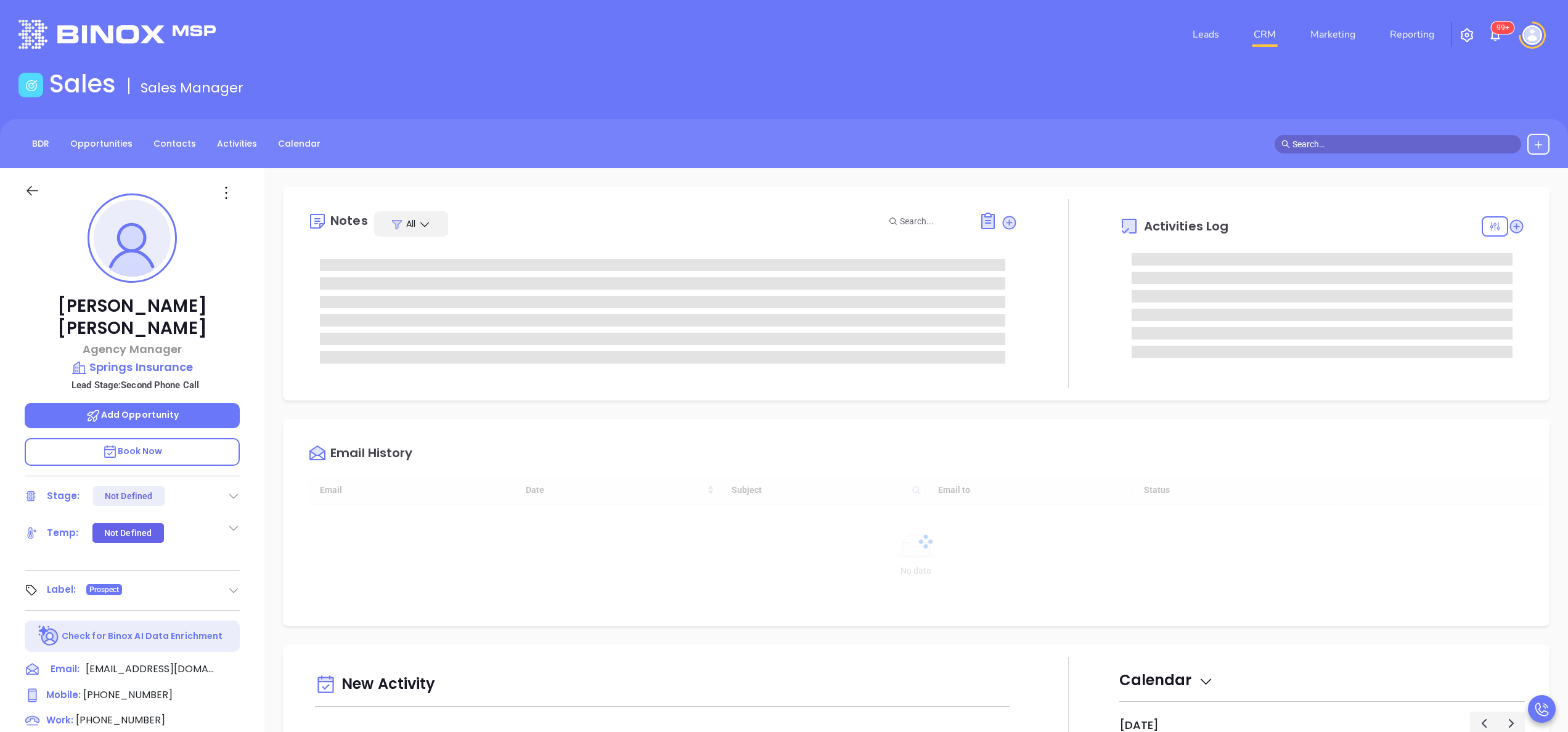
type input "[DATE]"
type input "[PERSON_NAME]"
click at [235, 490] on icon at bounding box center [233, 496] width 12 height 12
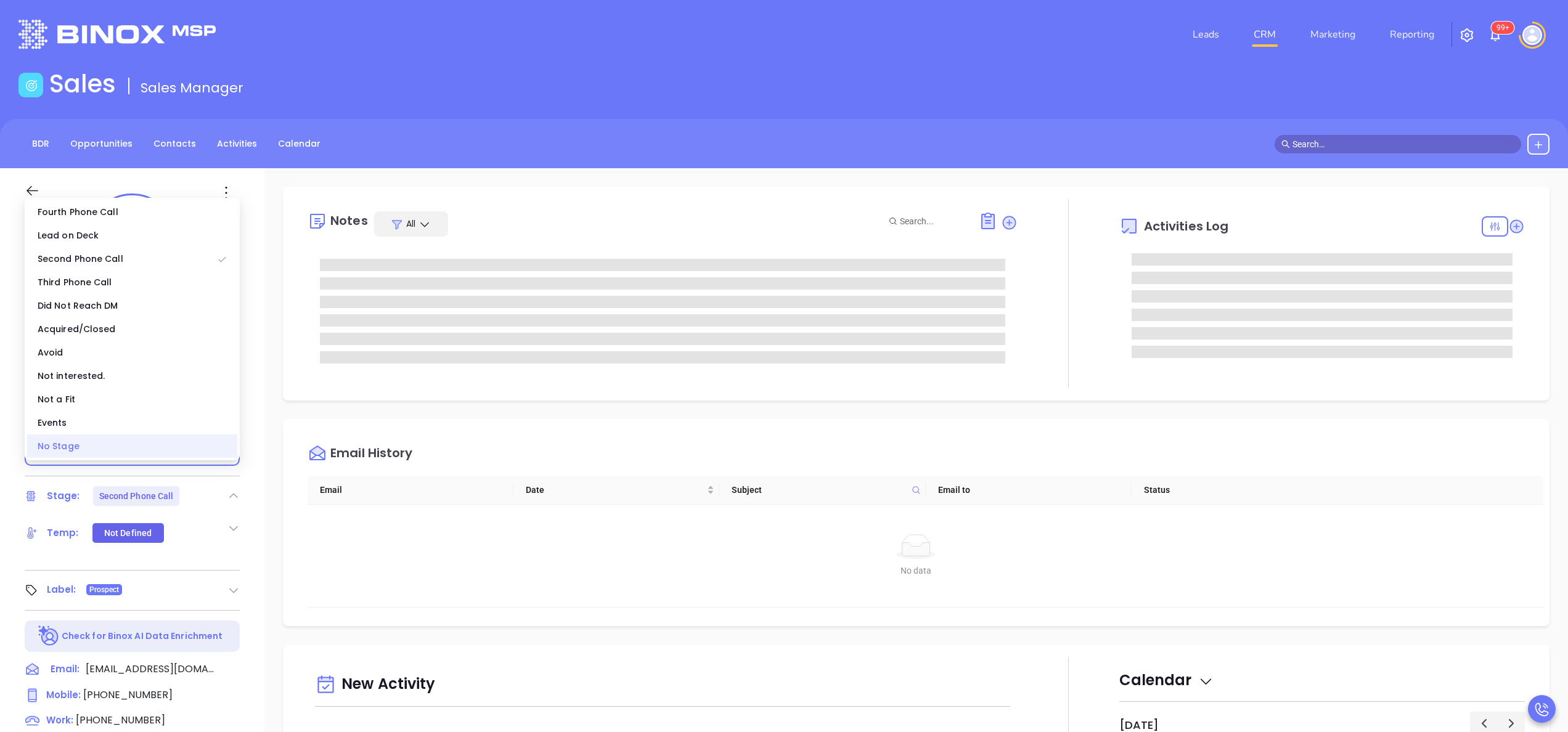
click at [184, 442] on div "No Stage" at bounding box center [132, 446] width 210 height 24
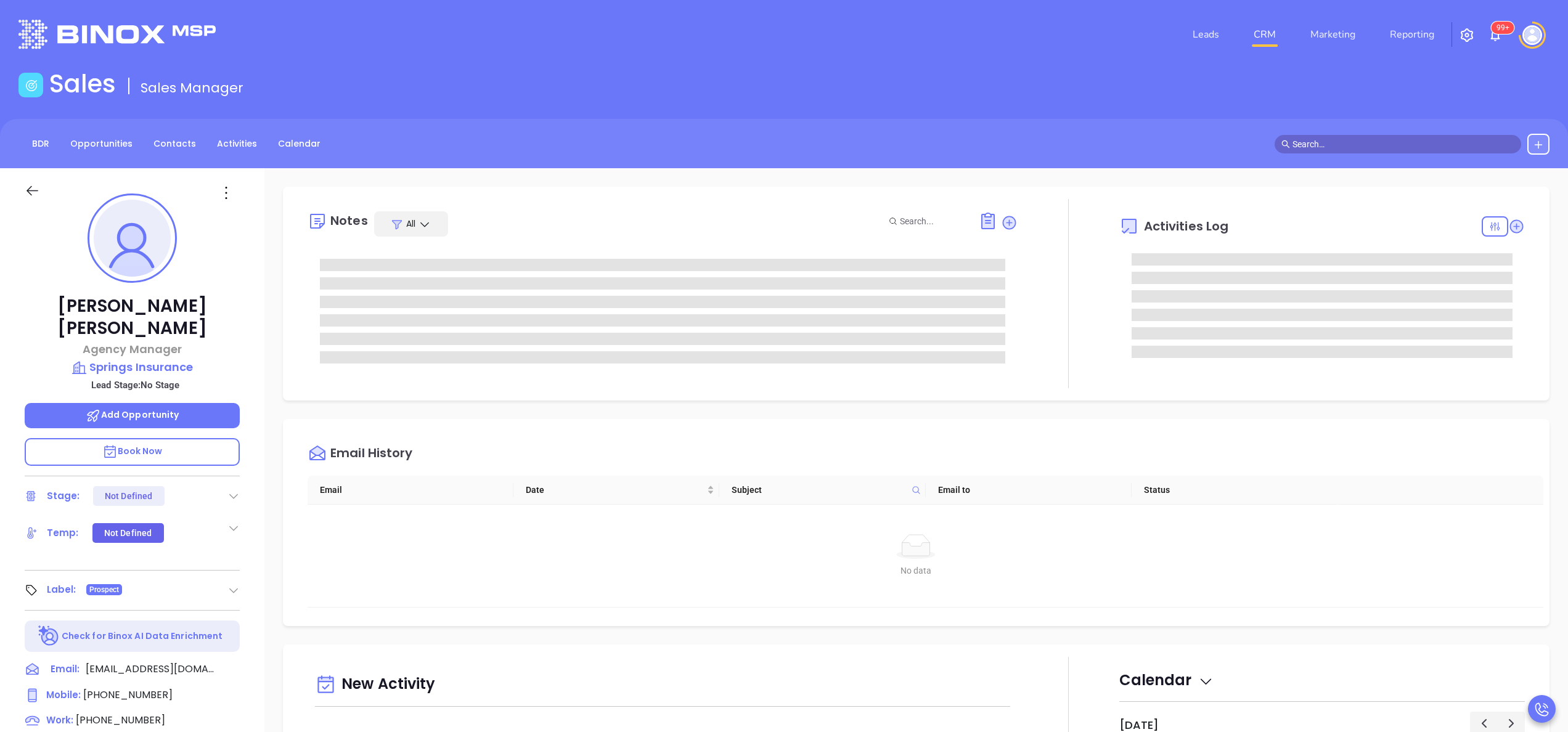
click at [260, 484] on div "[PERSON_NAME] Agency Manager Springs Insurance Lead Stage: No Stage Add Opportu…" at bounding box center [132, 625] width 264 height 915
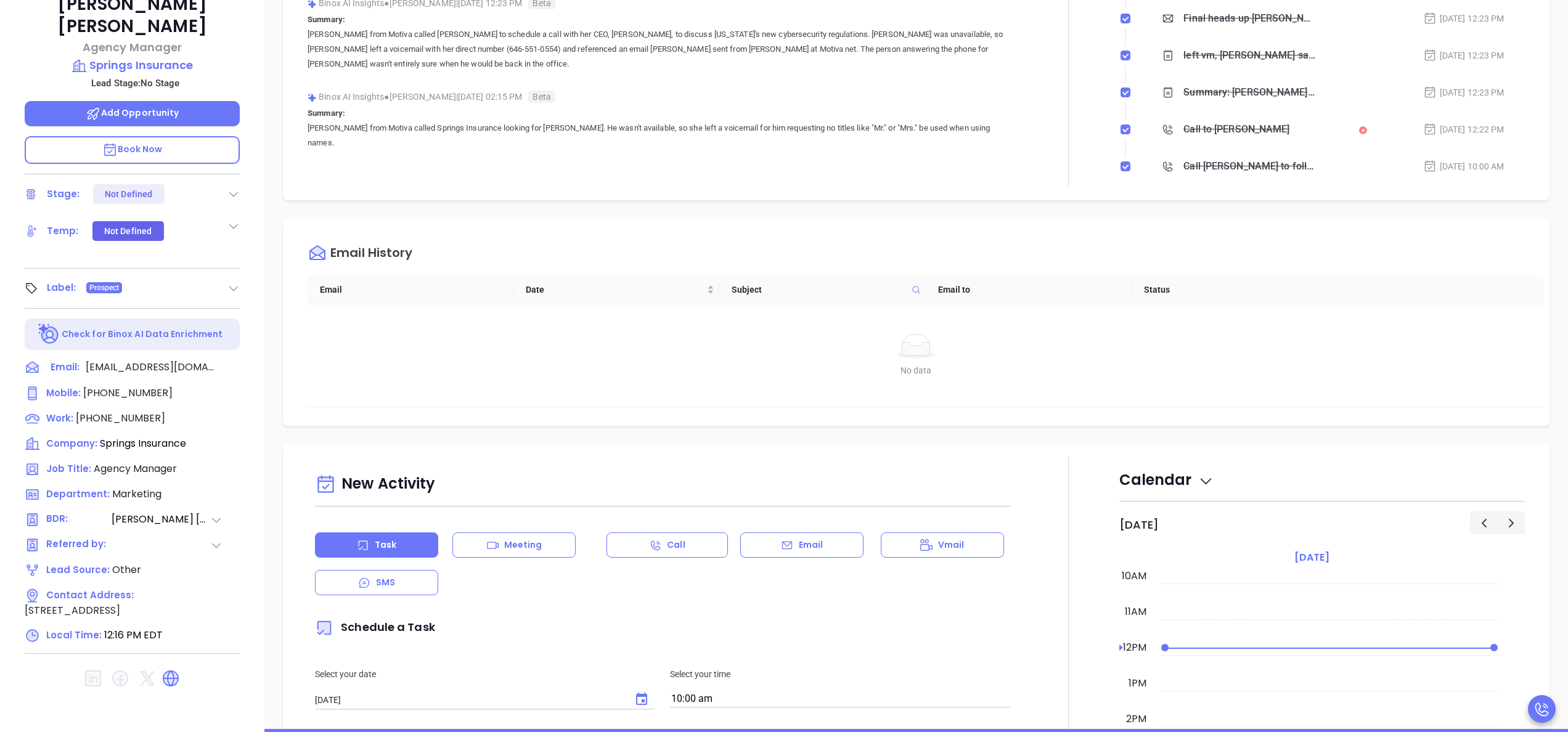
scroll to position [154, 0]
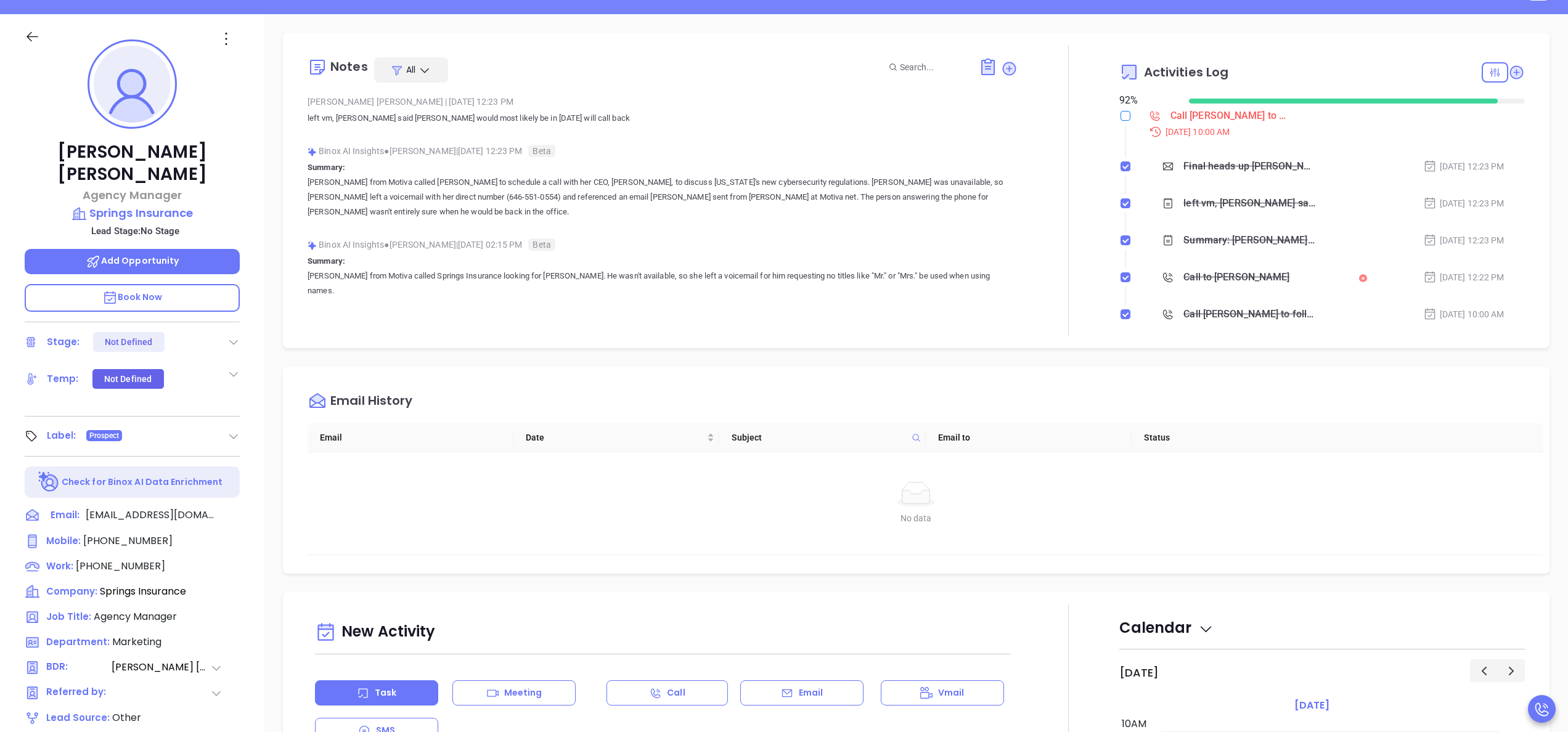
click at [1120, 116] on input "checkbox" at bounding box center [1125, 116] width 10 height 10
checkbox input "true"
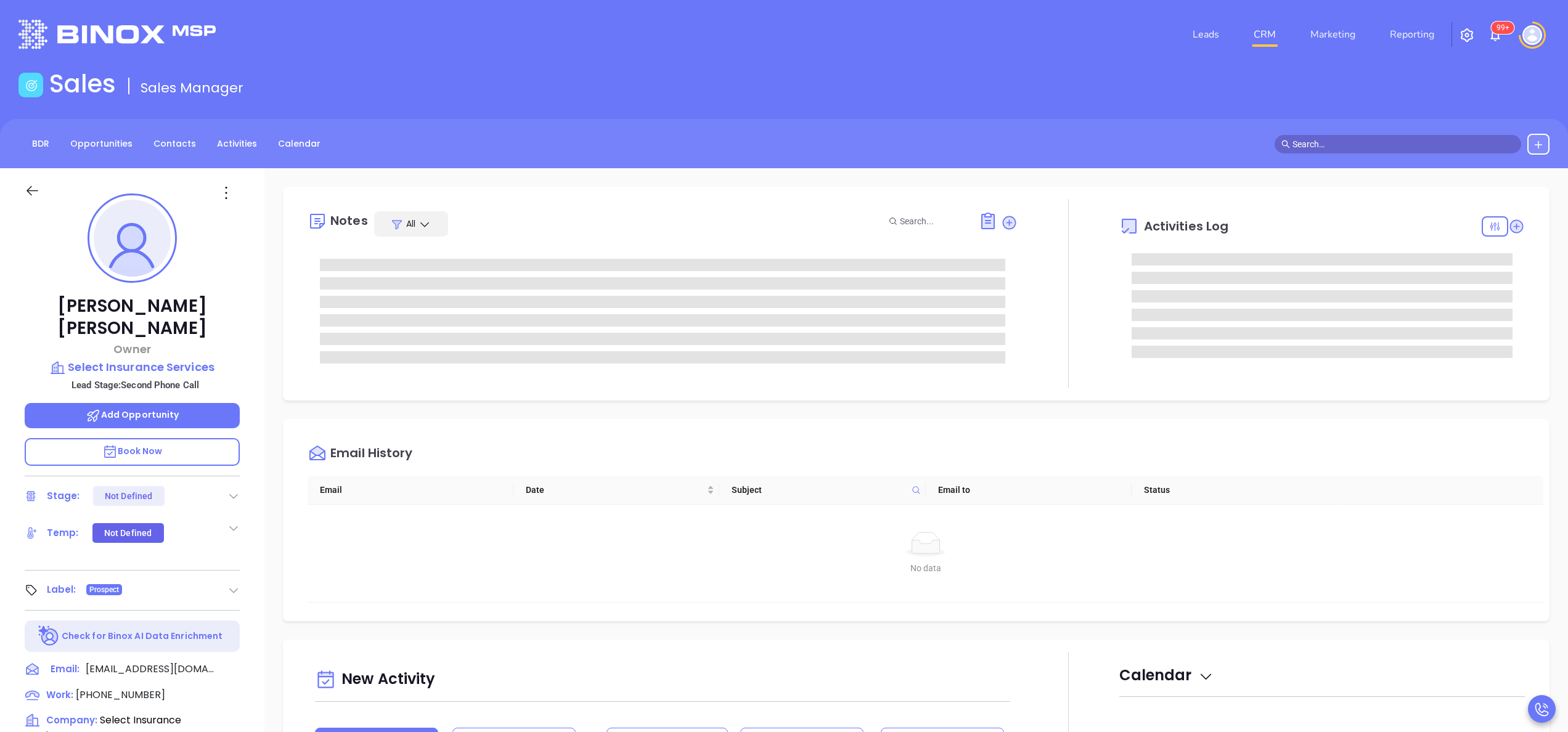
type input "[PERSON_NAME]"
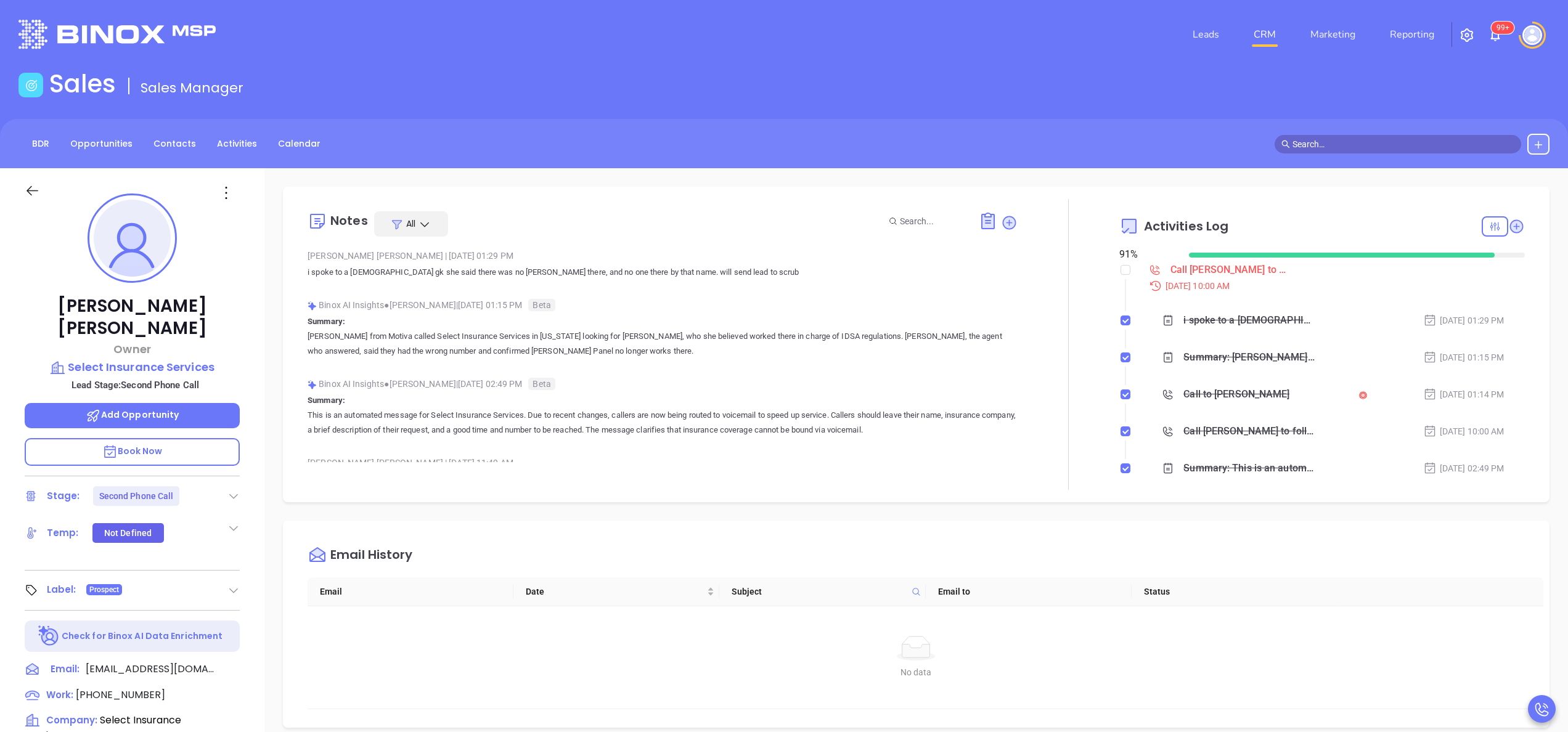
scroll to position [358, 0]
click at [1120, 274] on input "checkbox" at bounding box center [1125, 270] width 10 height 10
checkbox input "true"
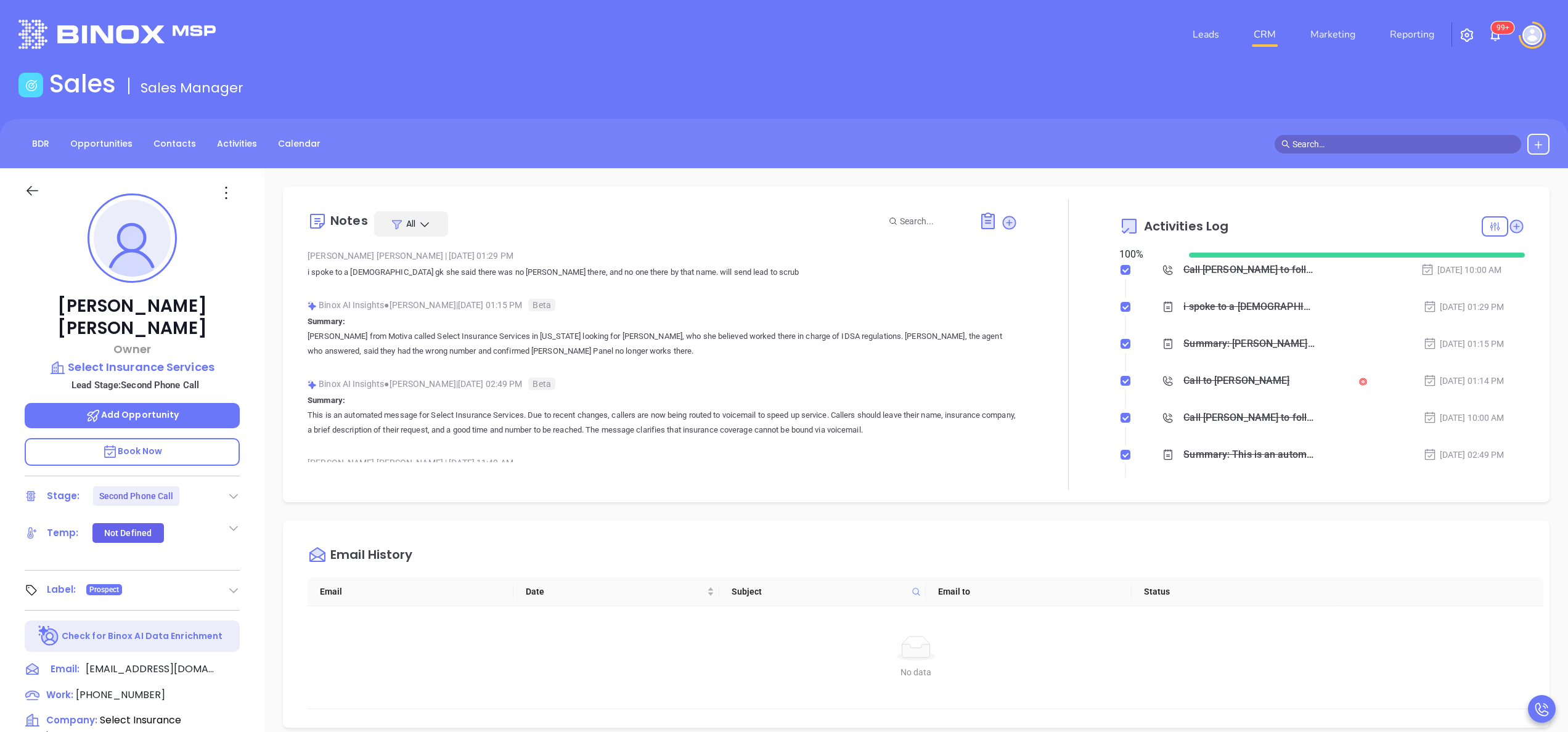
click at [255, 476] on div "[PERSON_NAME] Owner Select Insurance Services Lead Stage: Second Phone Call Add…" at bounding box center [132, 625] width 264 height 915
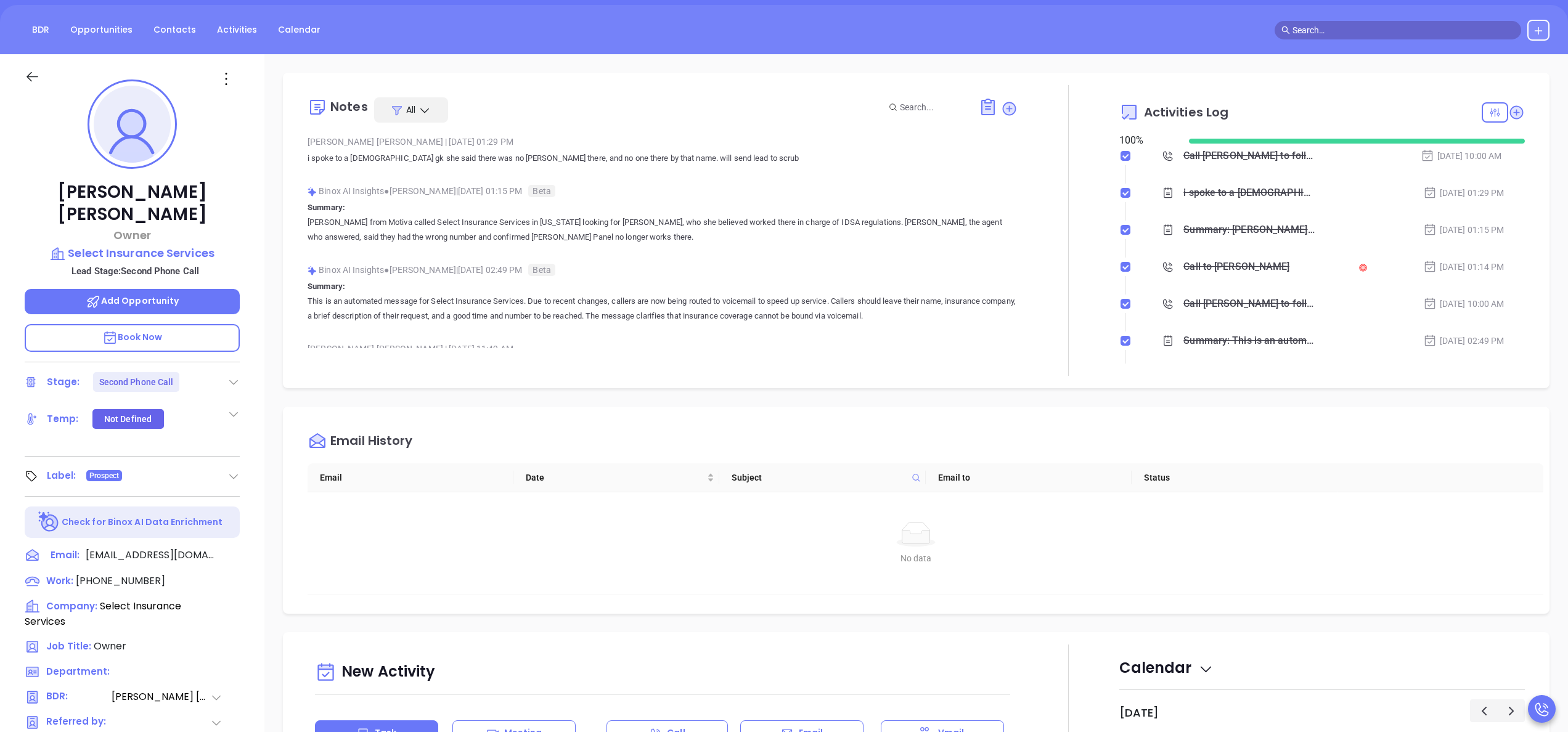
scroll to position [0, 0]
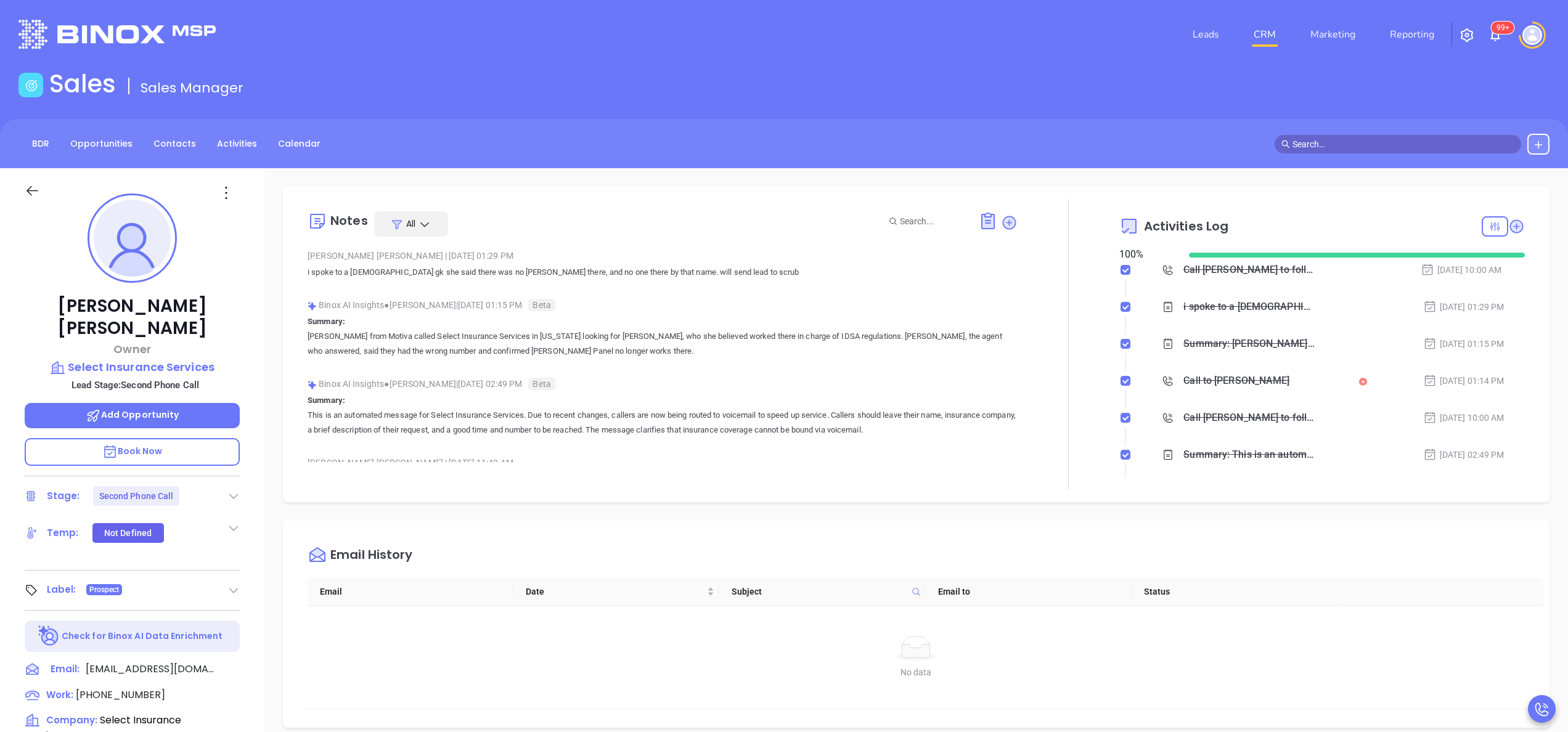
click at [233, 490] on icon at bounding box center [233, 496] width 12 height 12
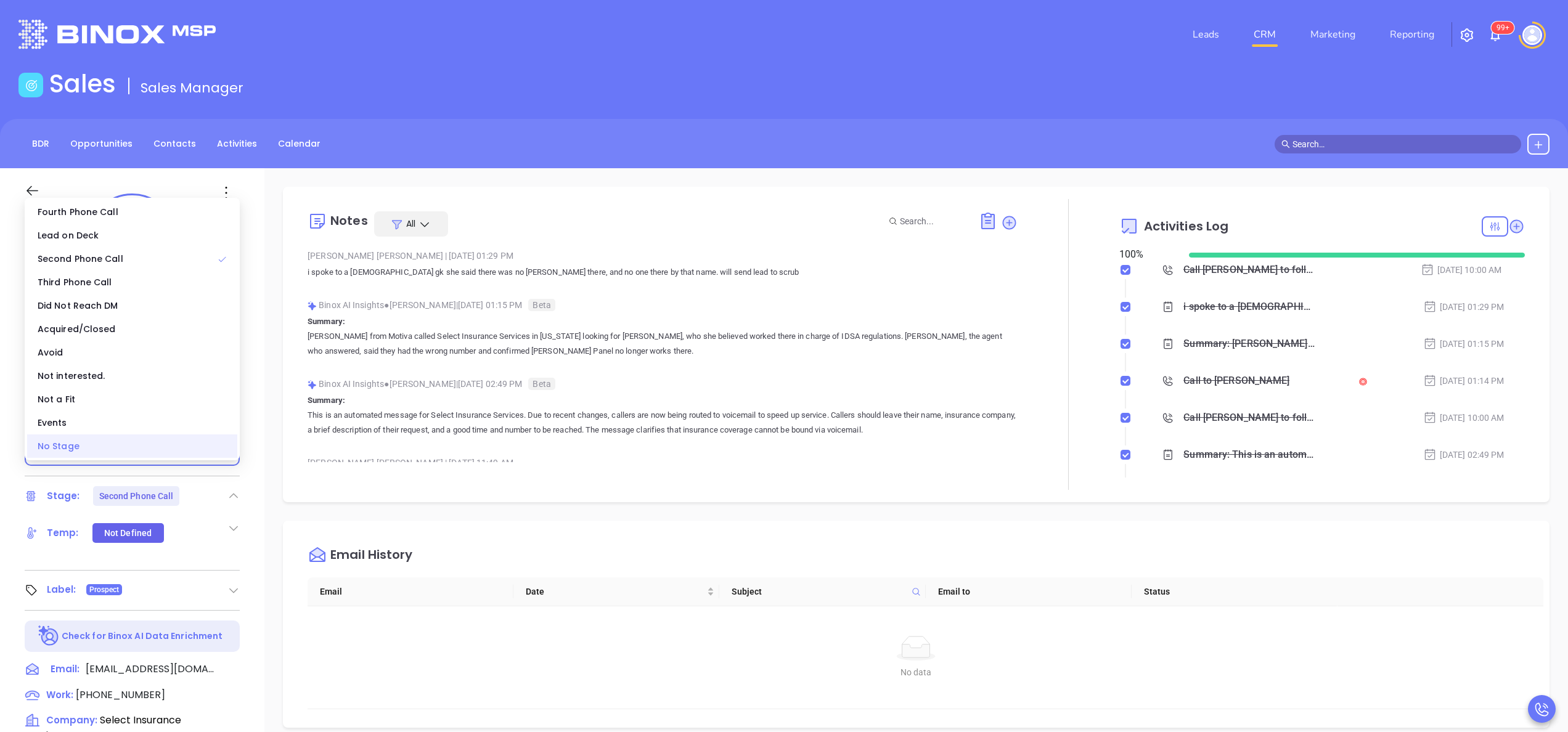
click at [178, 446] on div "No Stage" at bounding box center [132, 446] width 210 height 24
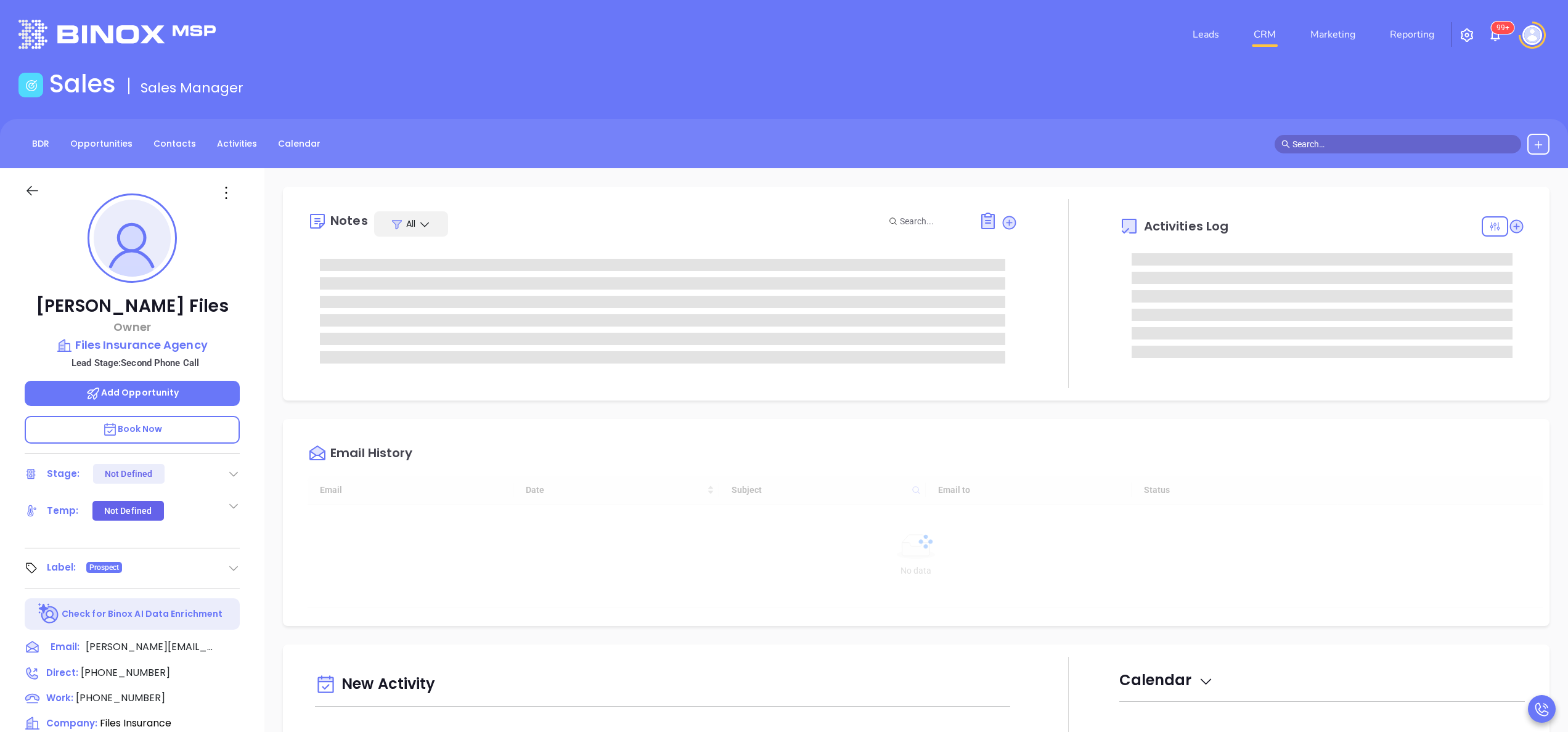
type input "[DATE]"
click at [254, 503] on div "[PERSON_NAME] Files Owner Files Insurance Agency Lead Stage: Second Phone Call …" at bounding box center [132, 625] width 264 height 915
type input "[PERSON_NAME]"
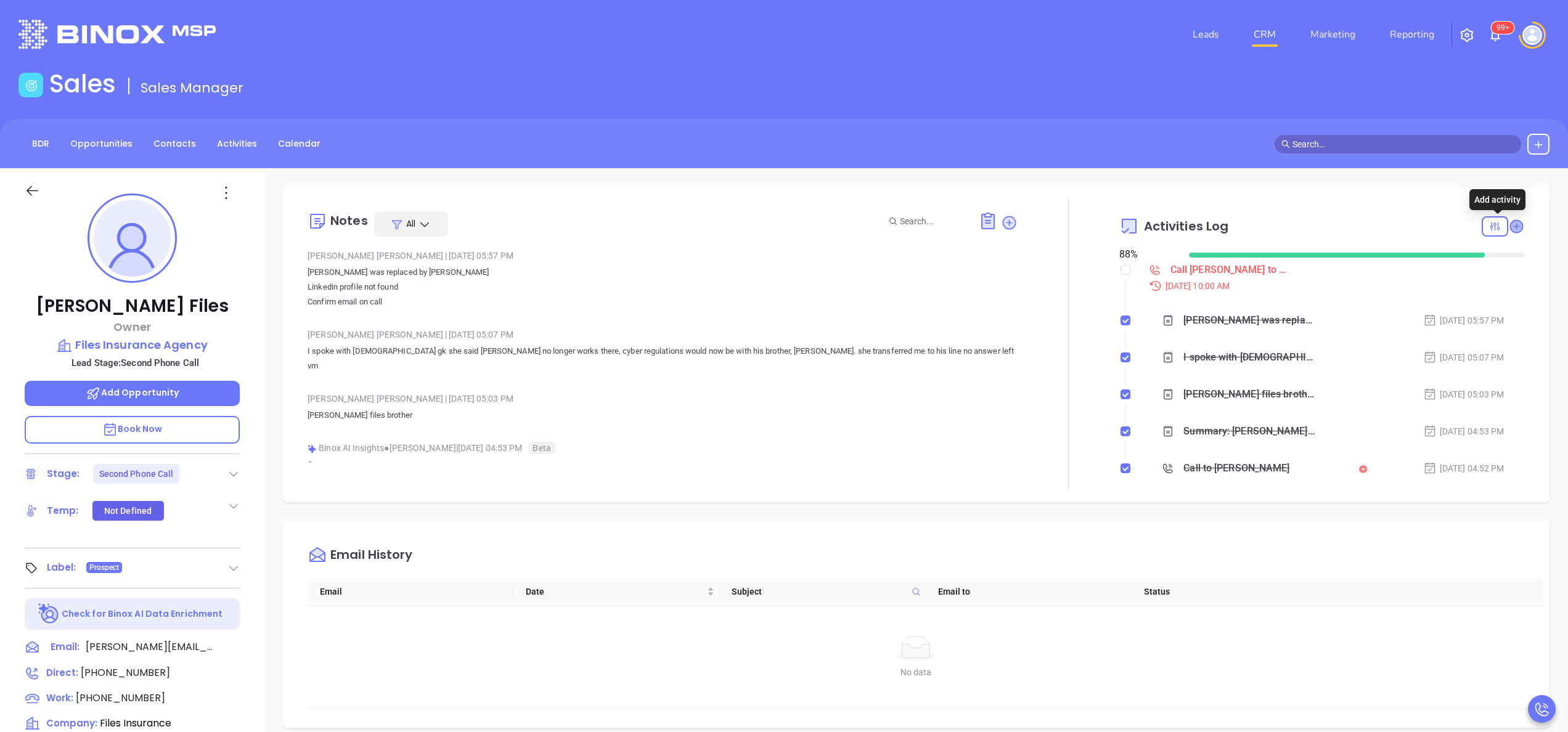
click at [1510, 225] on icon at bounding box center [1516, 226] width 12 height 12
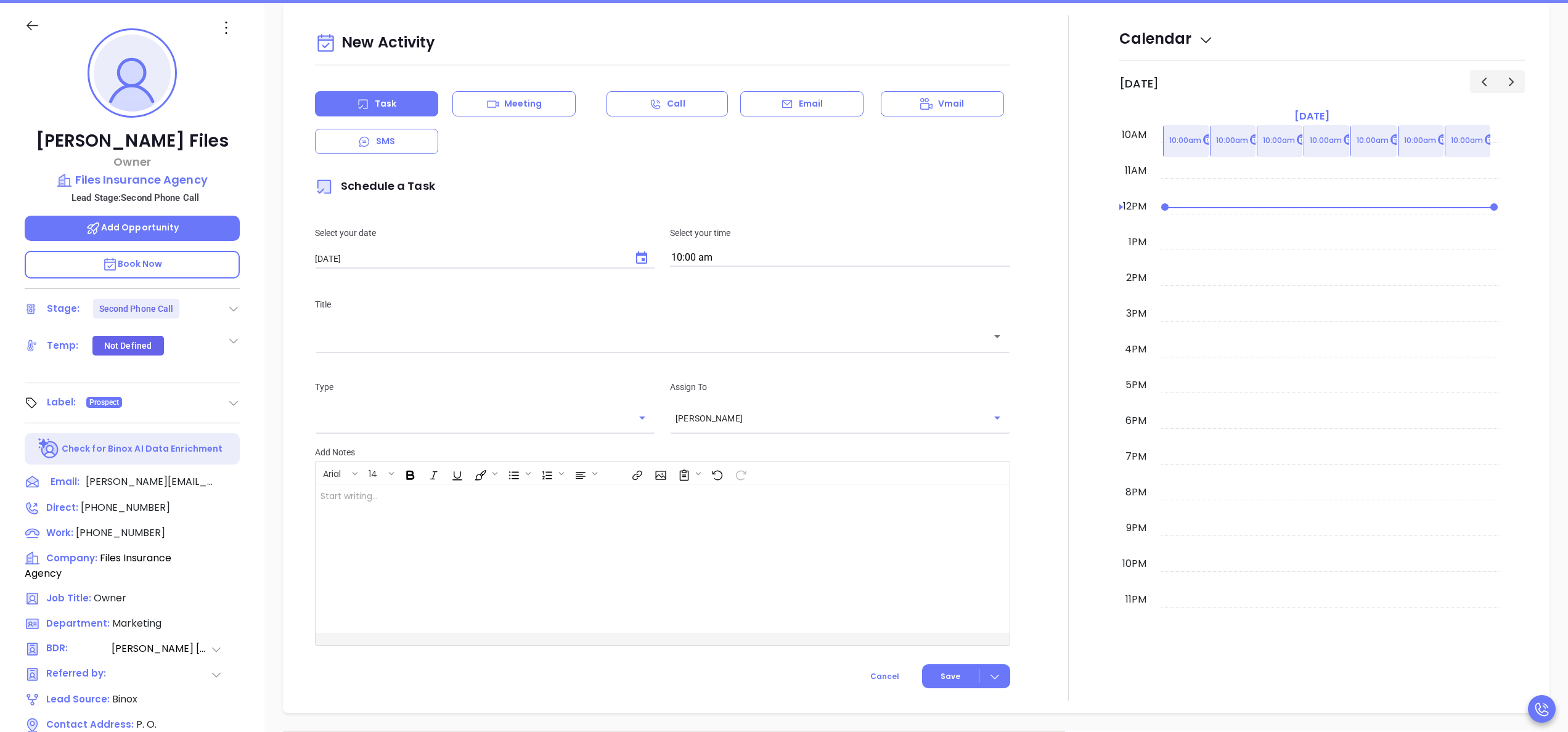
scroll to position [168, 0]
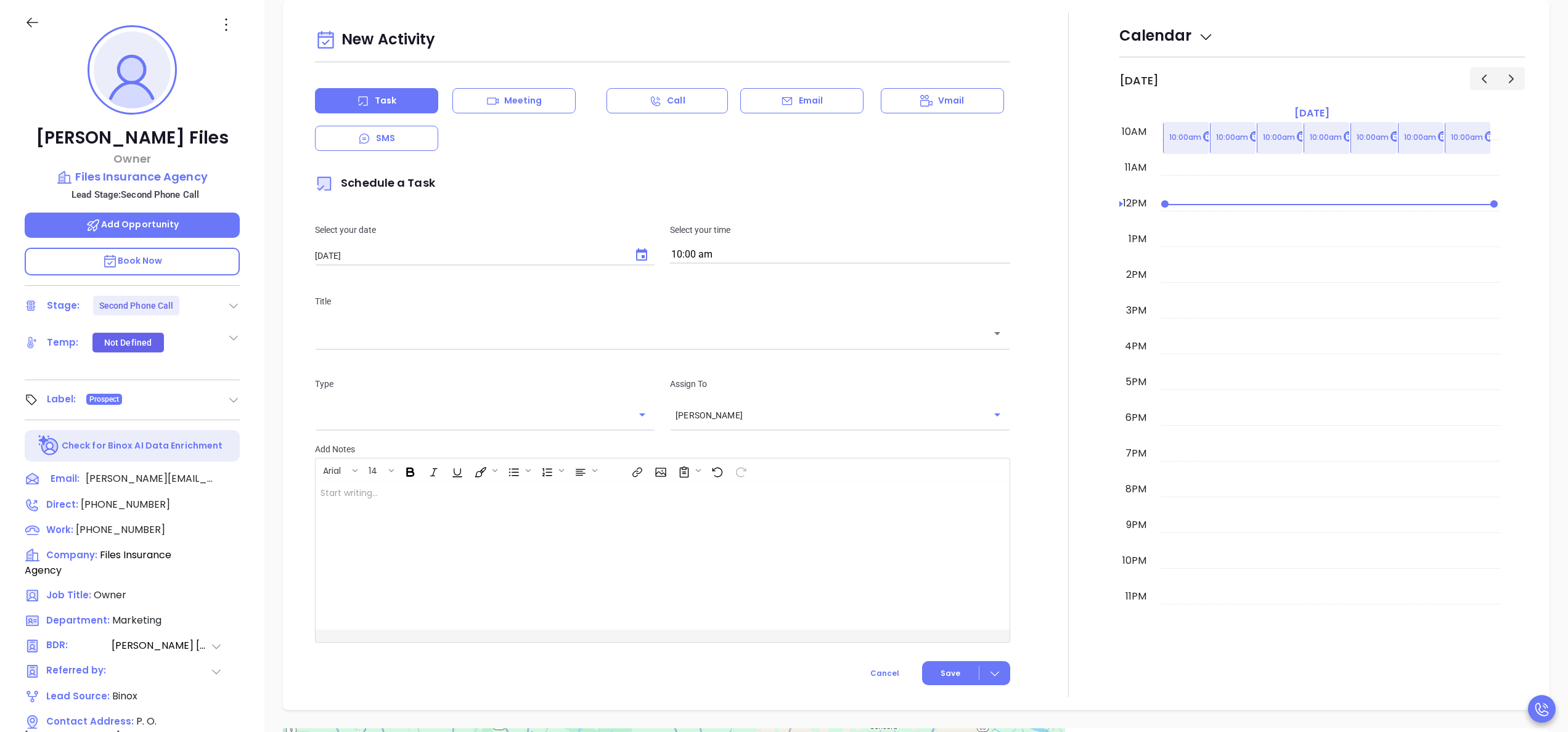
click at [1075, 242] on div at bounding box center [1068, 355] width 102 height 685
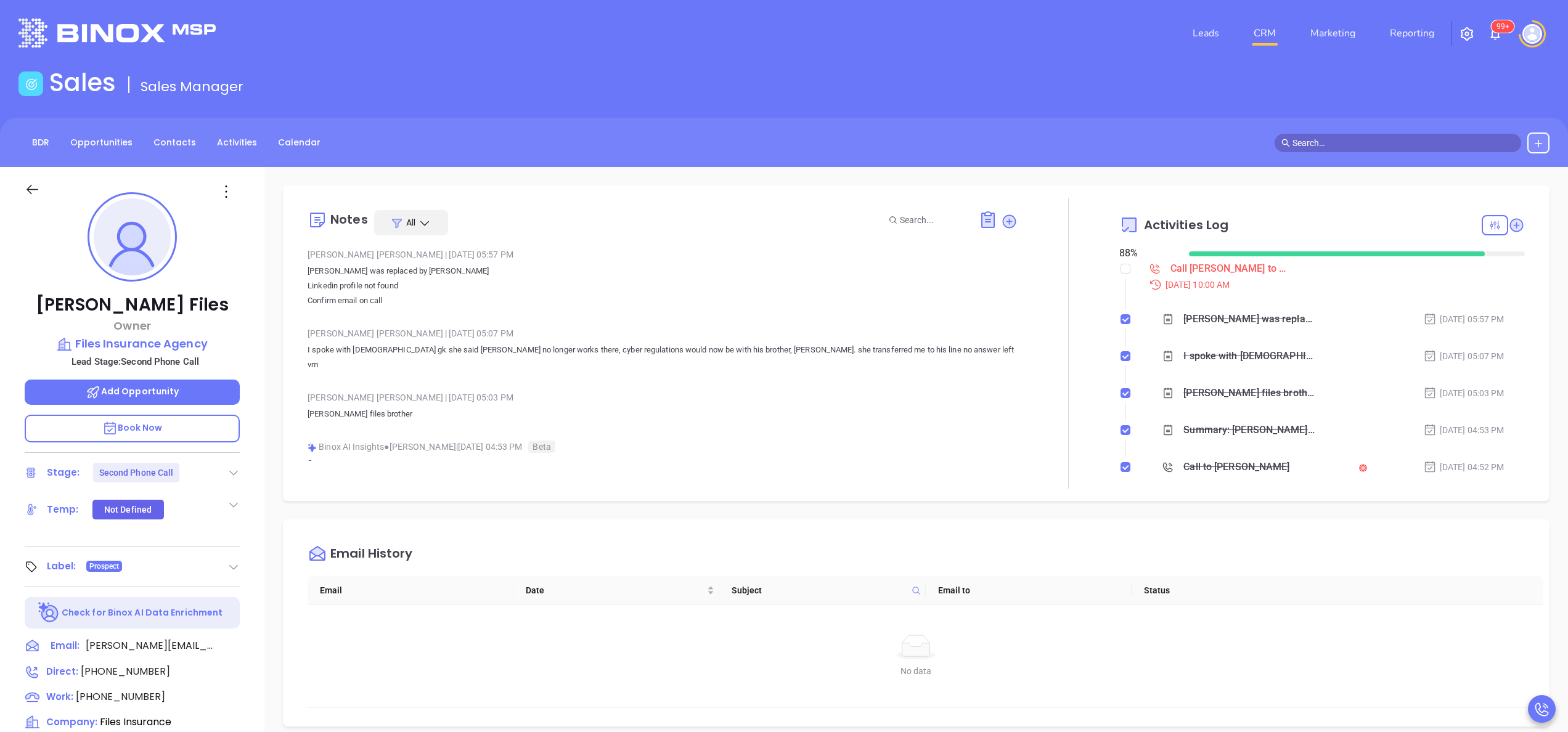
scroll to position [0, 0]
click at [1482, 218] on div at bounding box center [1495, 227] width 26 height 20
click at [1422, 343] on div "Email" at bounding box center [1443, 335] width 88 height 24
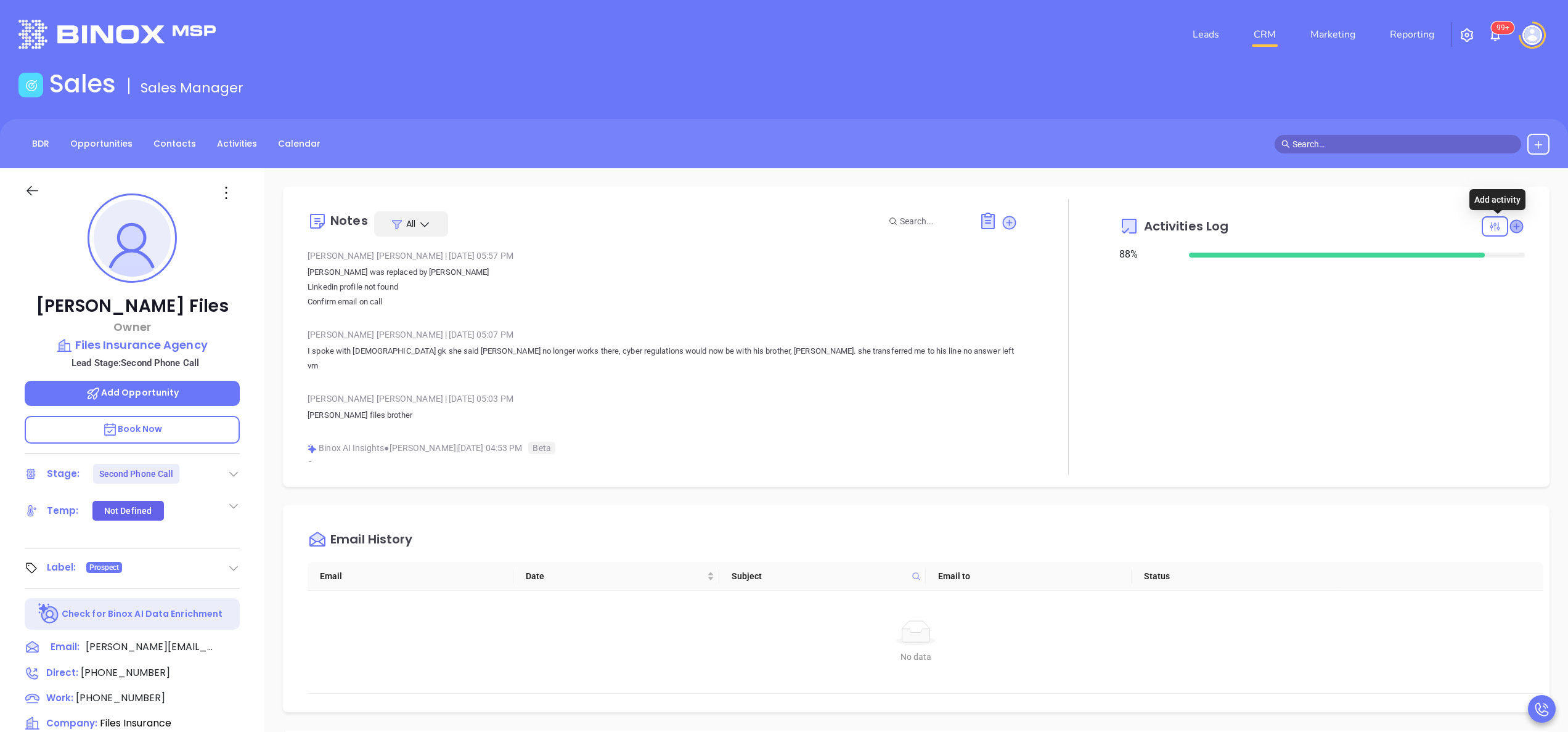
click at [1510, 227] on icon at bounding box center [1516, 226] width 12 height 12
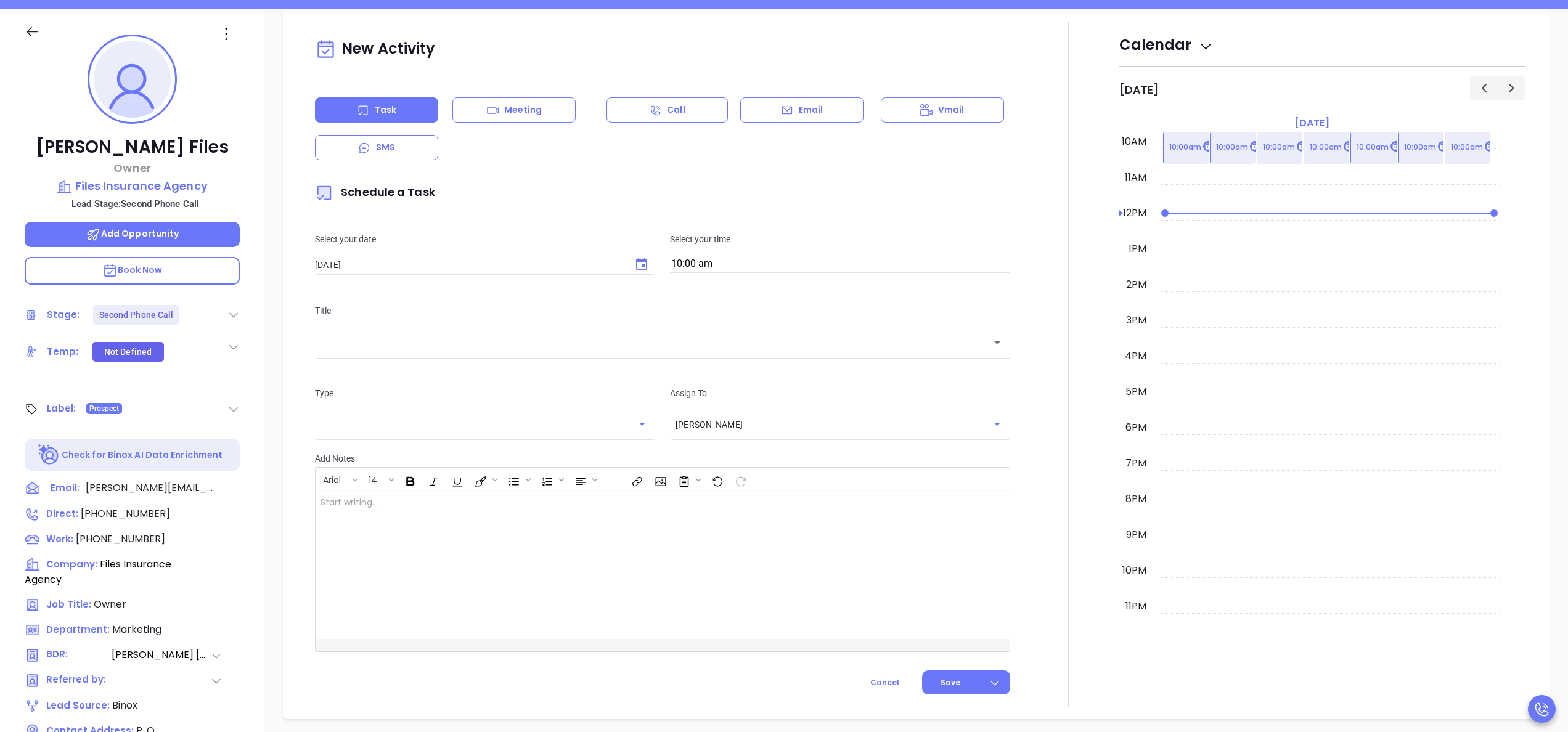
scroll to position [168, 0]
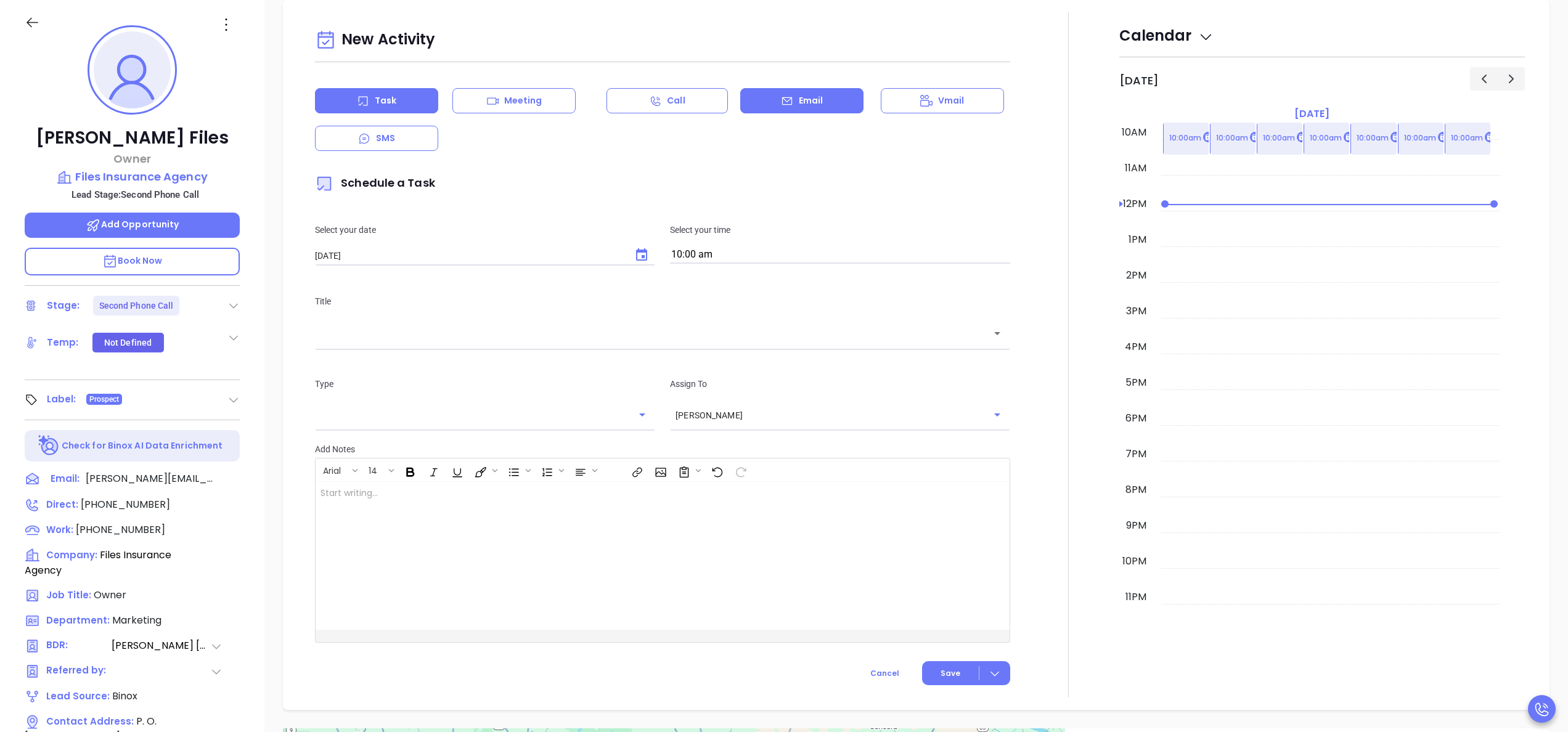
click at [777, 110] on div "Email" at bounding box center [802, 101] width 123 height 26
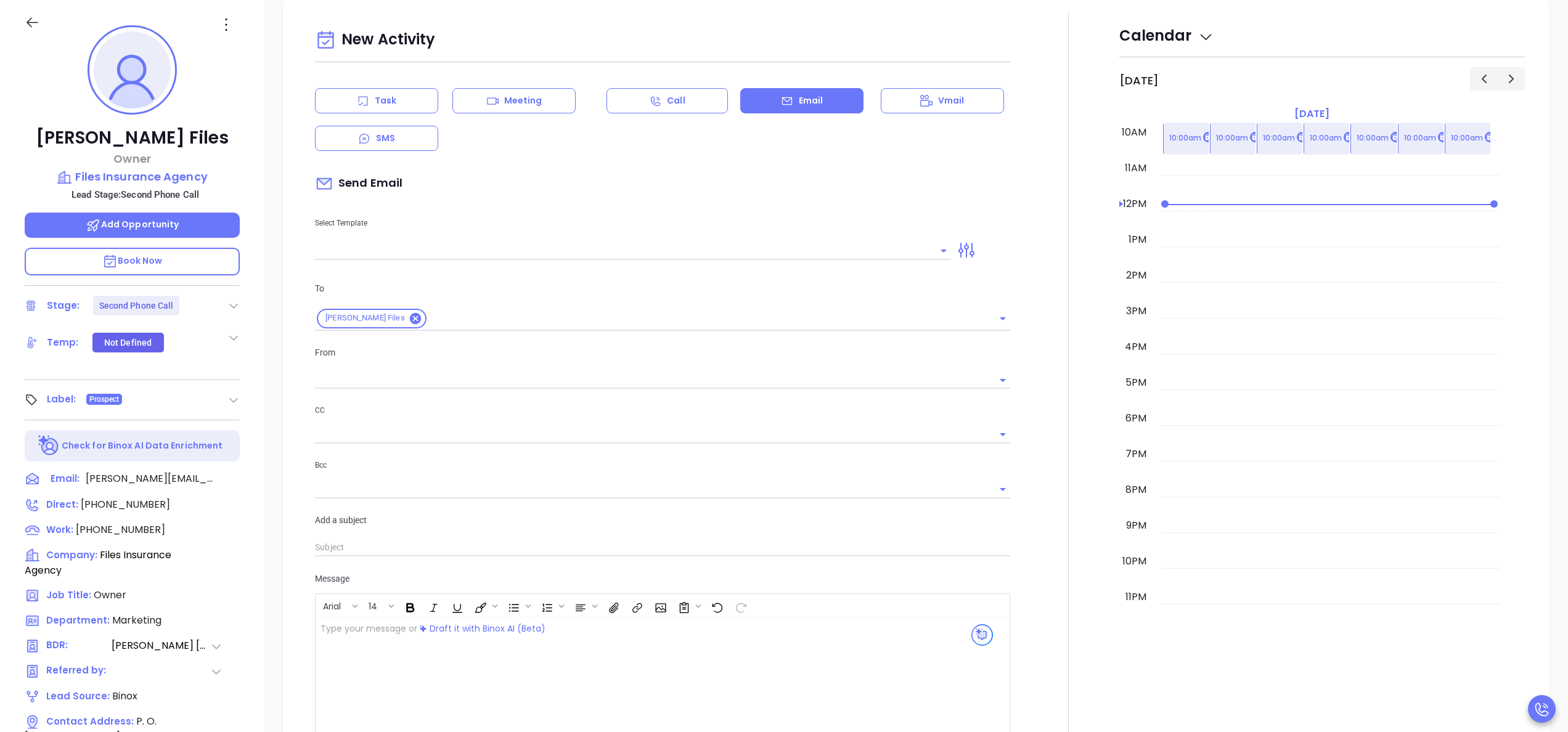
click at [477, 241] on div at bounding box center [633, 250] width 636 height 20
type input "[PERSON_NAME]"
type input "LA INS IDSL Q3 0825 C1 - Email 2"
type input "February is coming fast—will Files Insurance Agency be compliant?"
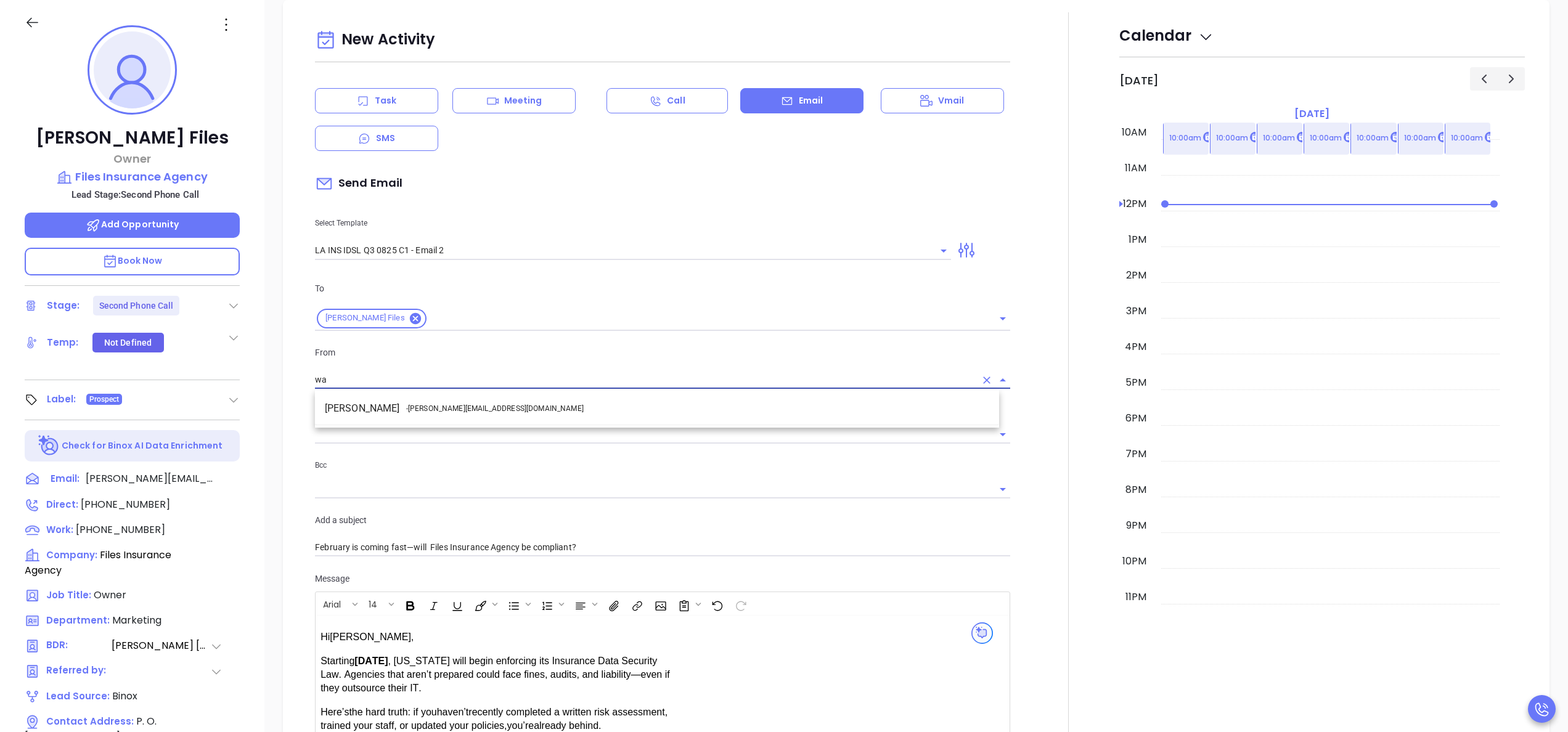
click at [457, 408] on span "- walter@motiva.net" at bounding box center [495, 408] width 178 height 11
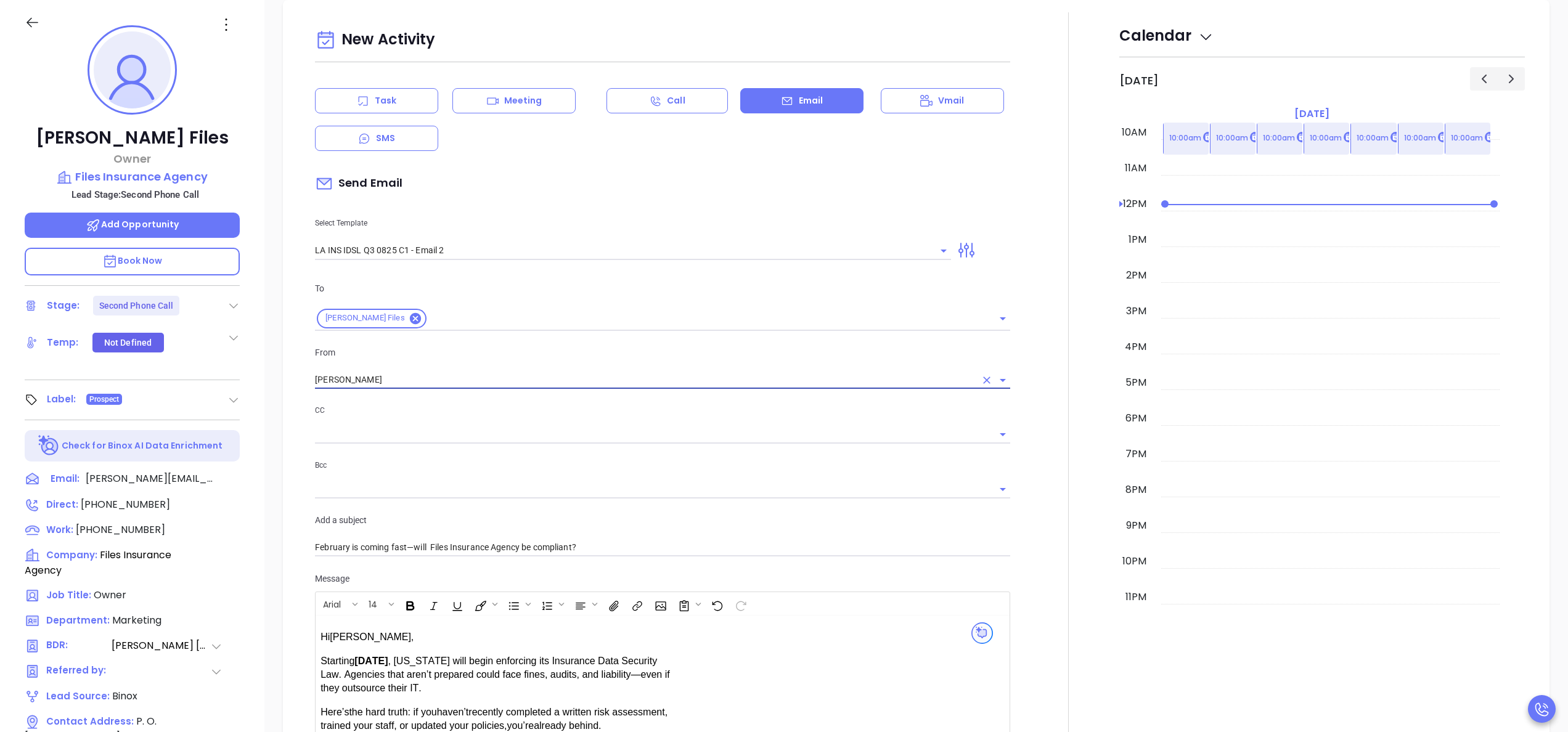
type input "[PERSON_NAME]"
click at [1022, 597] on div at bounding box center [1068, 485] width 102 height 945
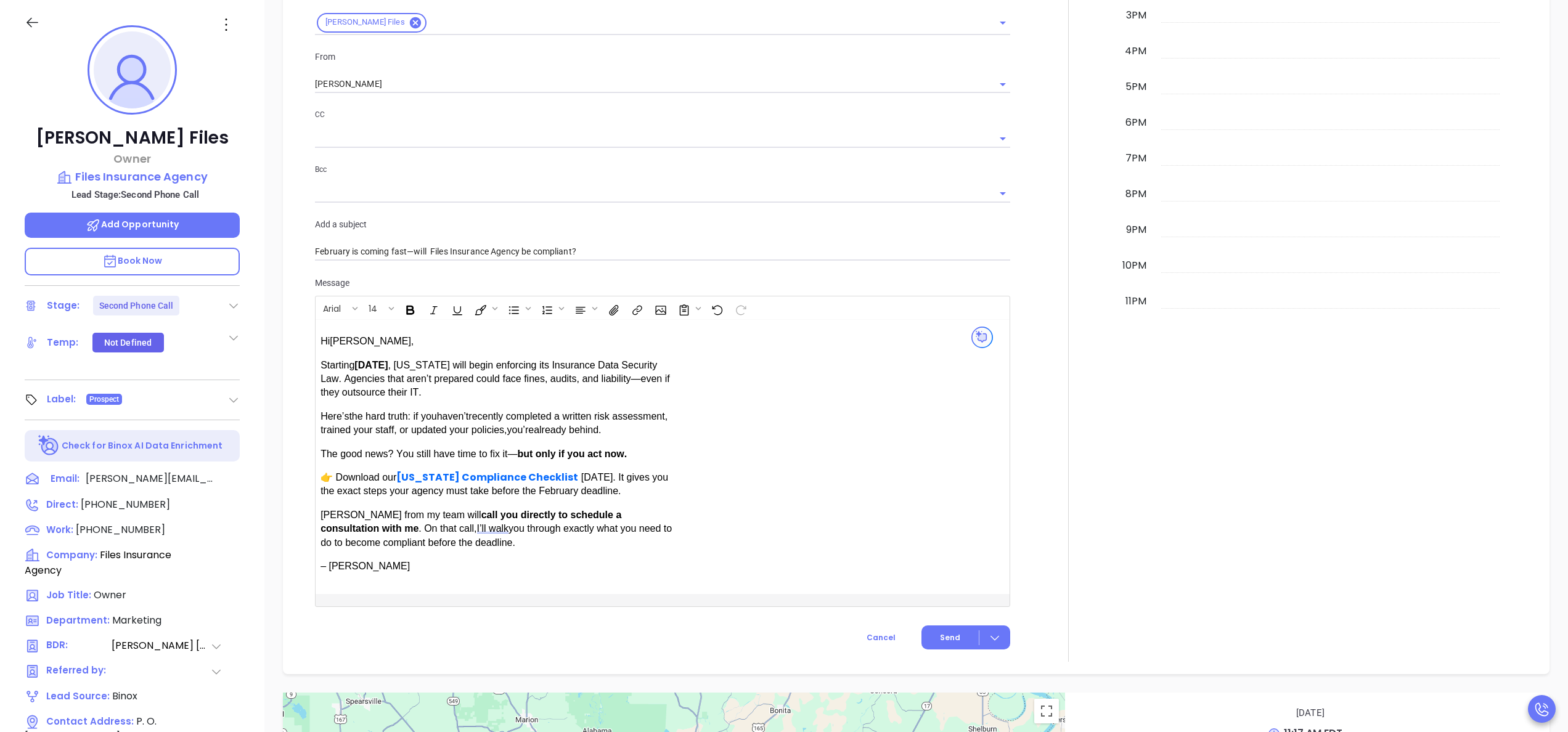
scroll to position [908, 0]
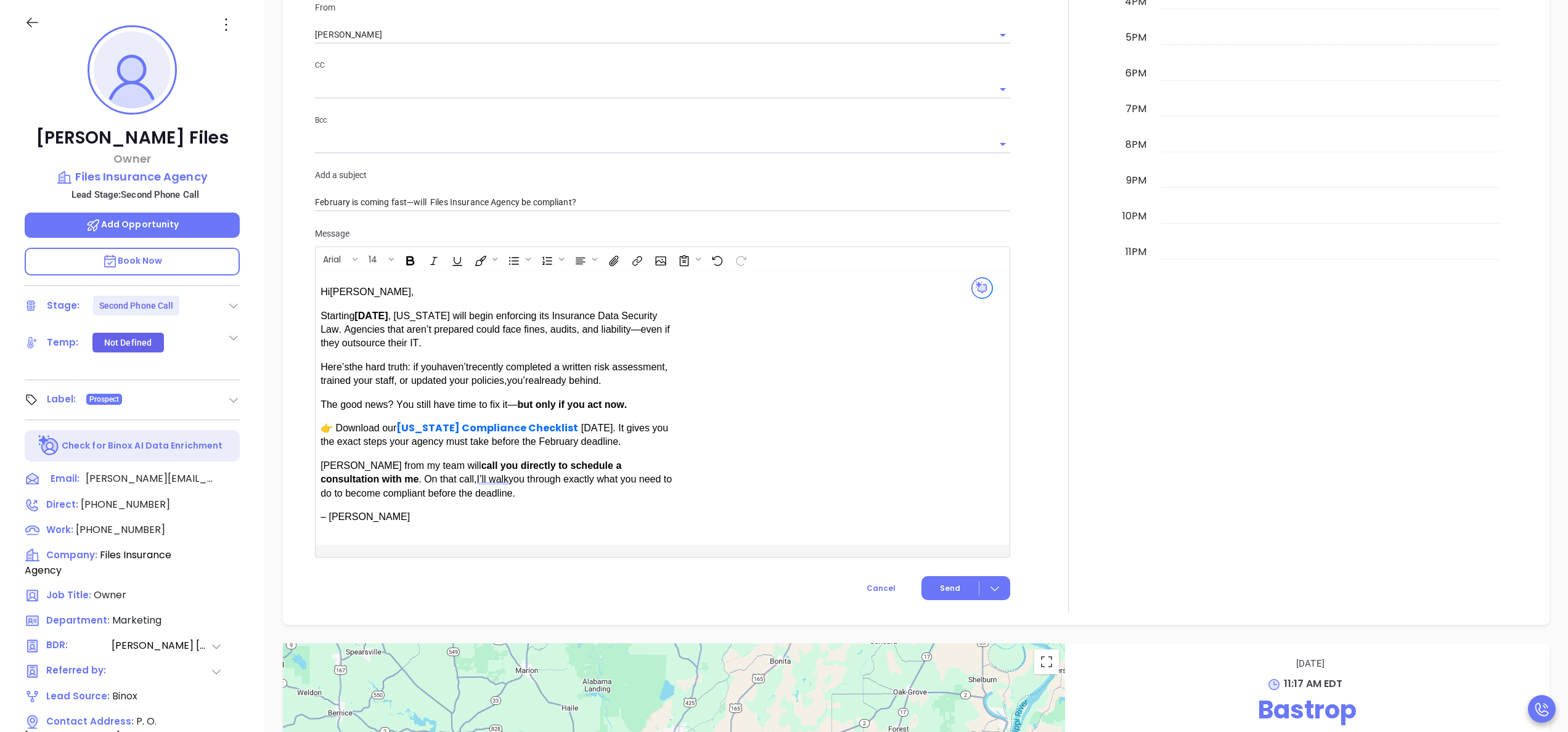
click at [1030, 484] on div at bounding box center [1068, 140] width 102 height 945
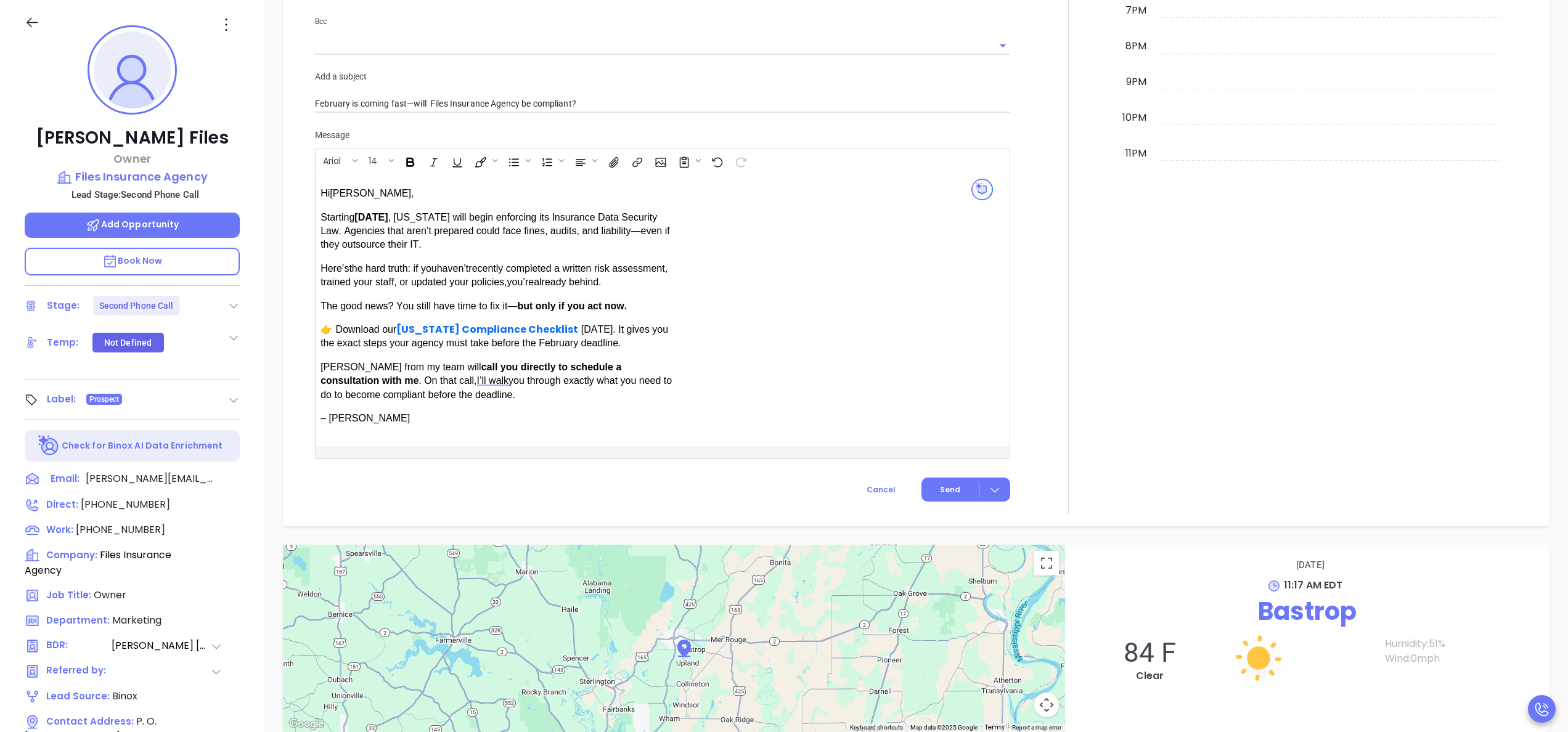
scroll to position [1056, 0]
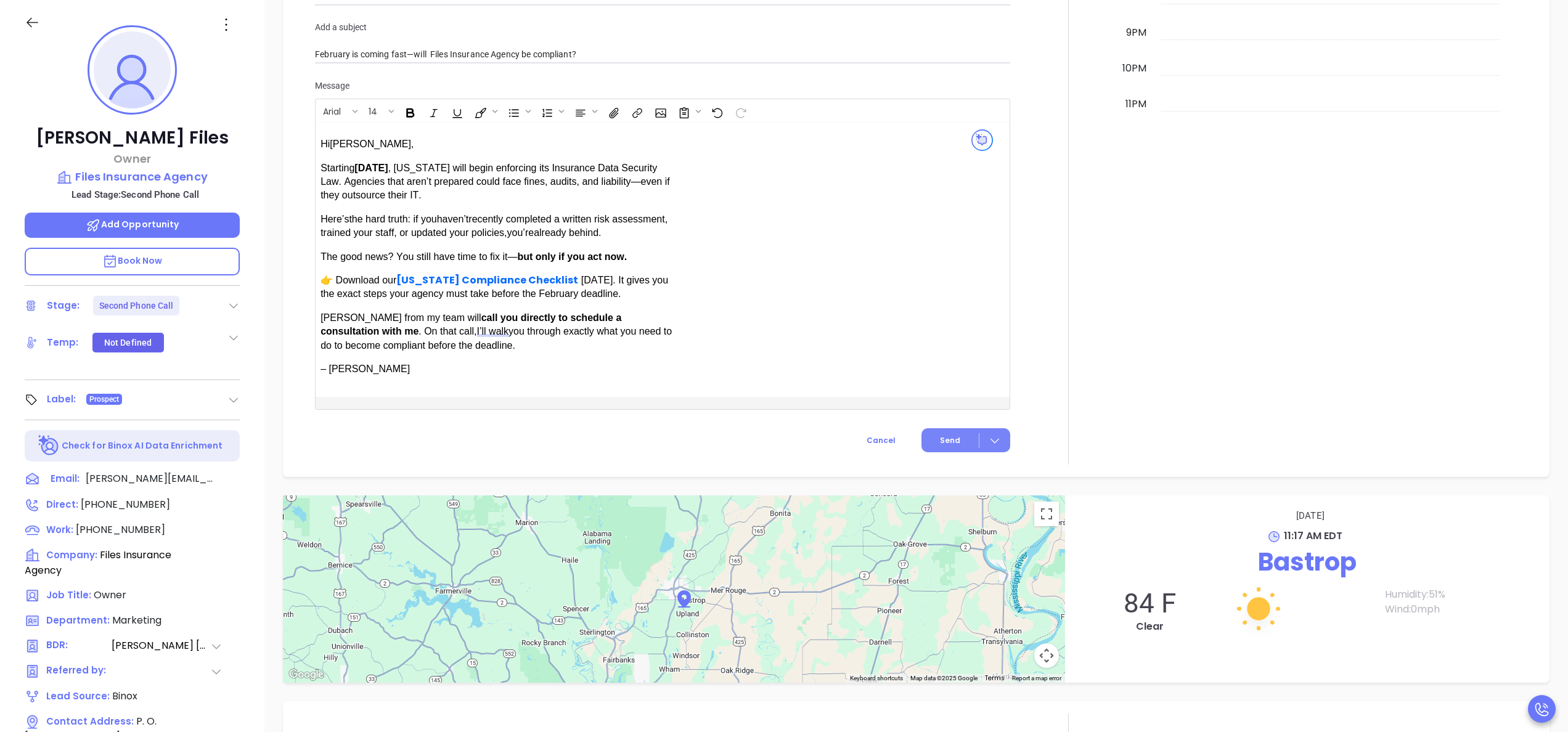
click at [942, 451] on button "Send" at bounding box center [966, 441] width 89 height 24
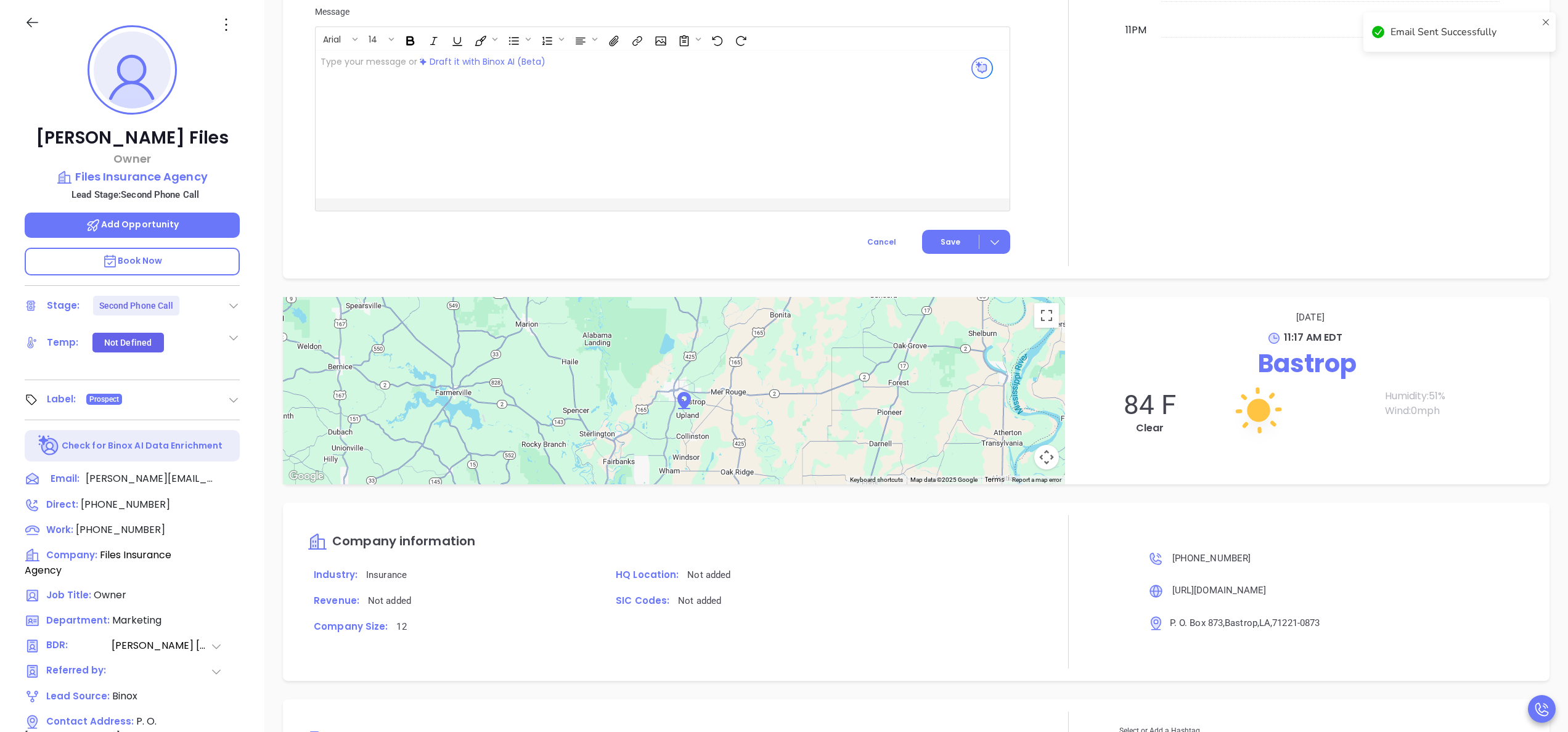
scroll to position [970, 0]
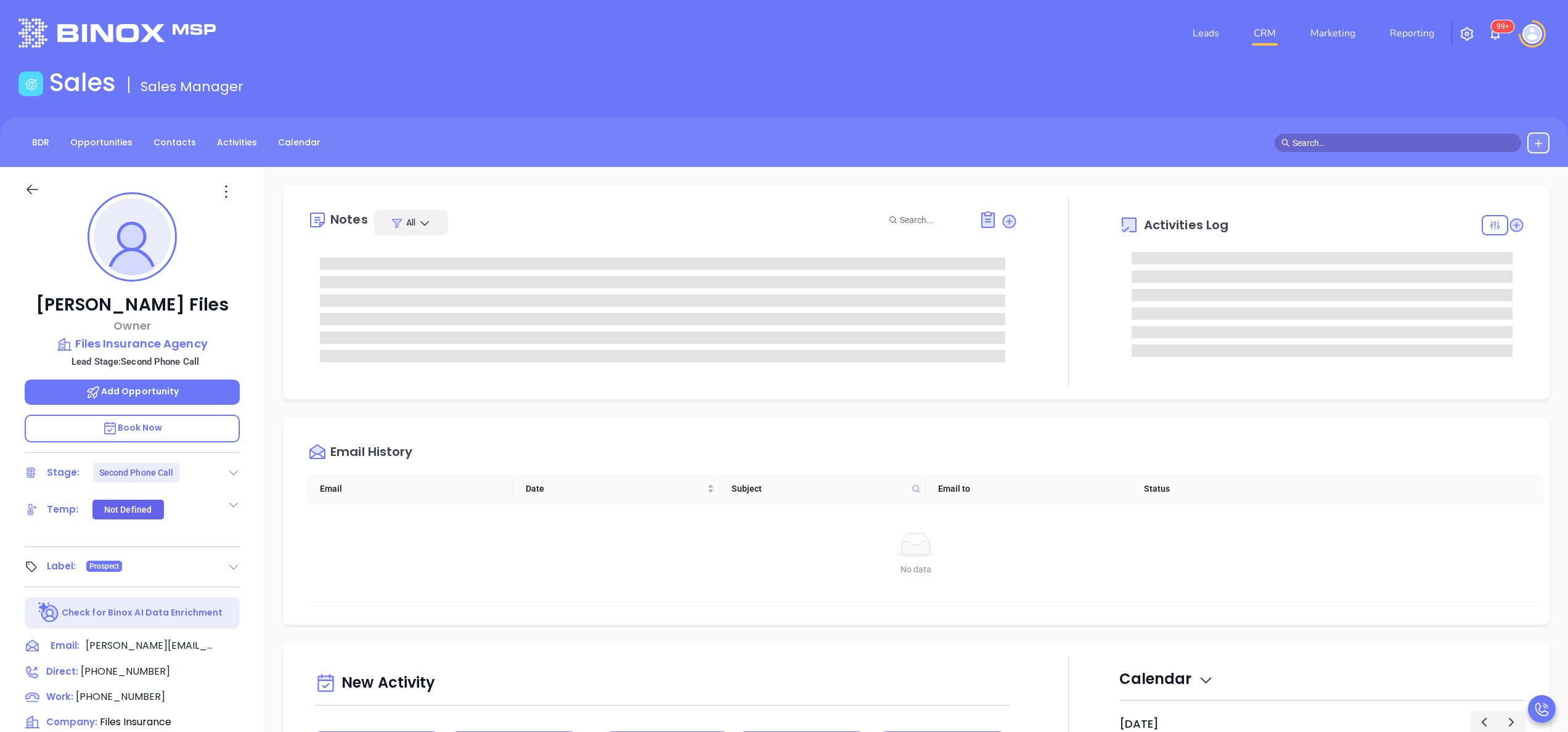
scroll to position [0, 0]
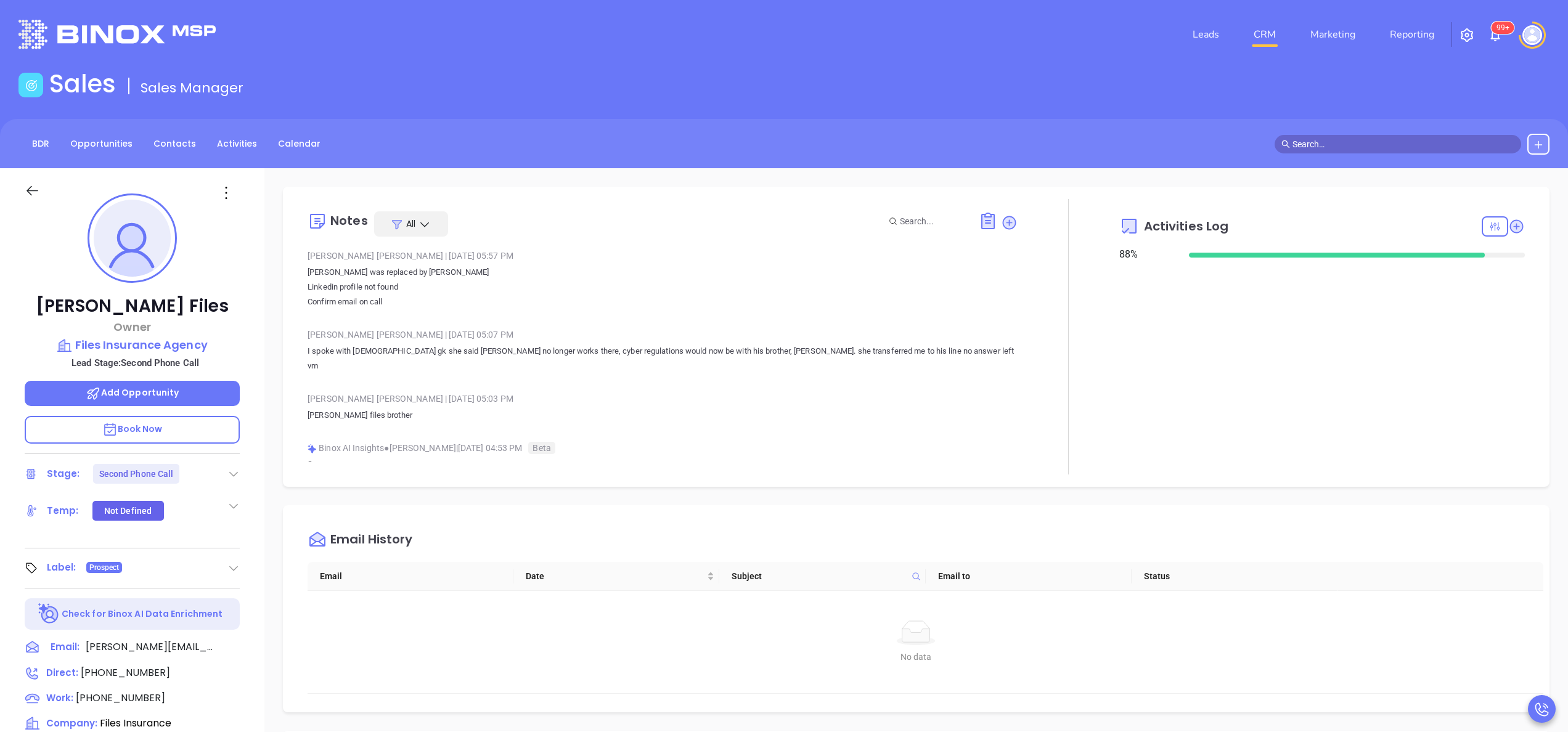
click at [1482, 218] on div at bounding box center [1495, 227] width 26 height 20
click at [1435, 341] on div "Email" at bounding box center [1443, 335] width 88 height 24
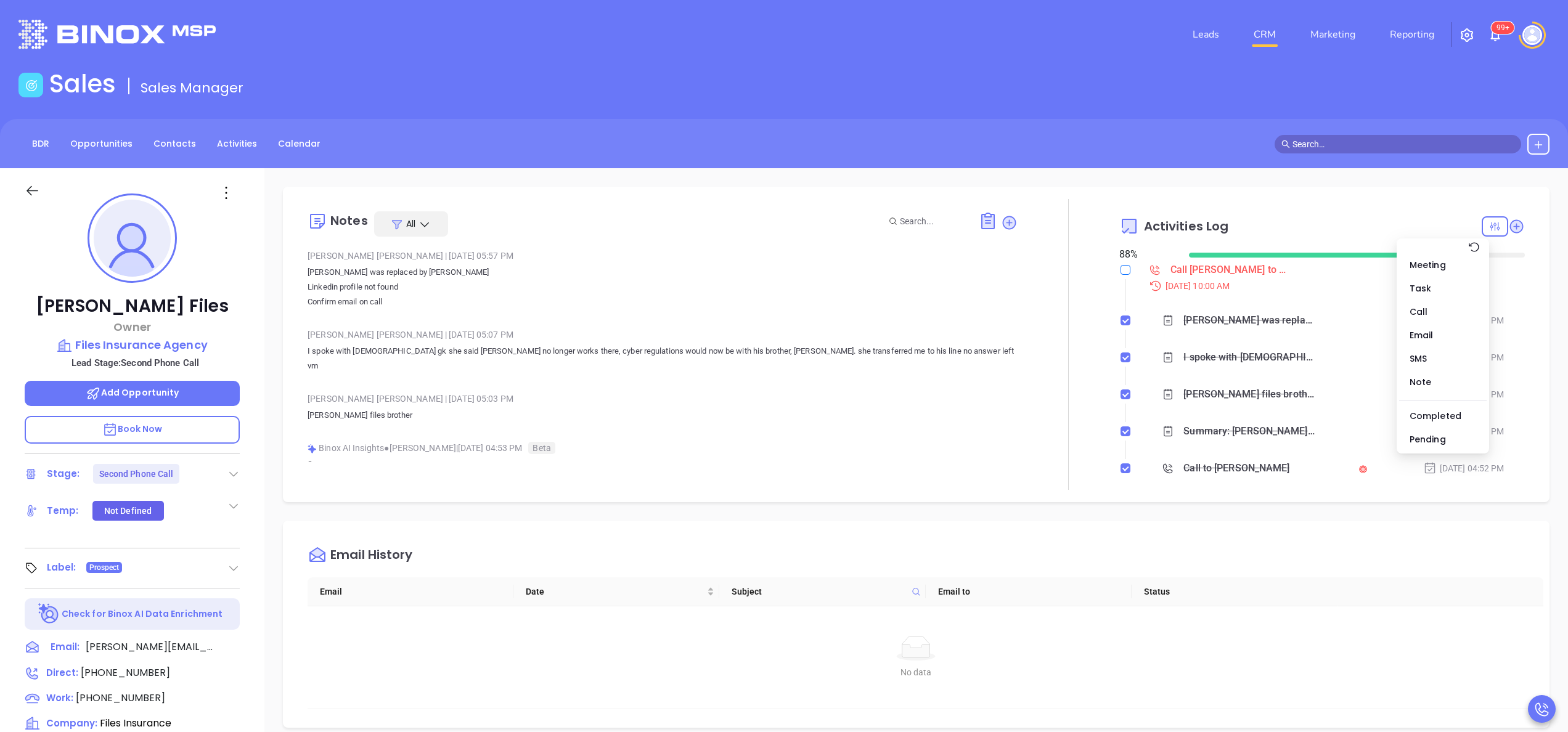
click at [1120, 272] on input "checkbox" at bounding box center [1125, 270] width 10 height 10
checkbox input "true"
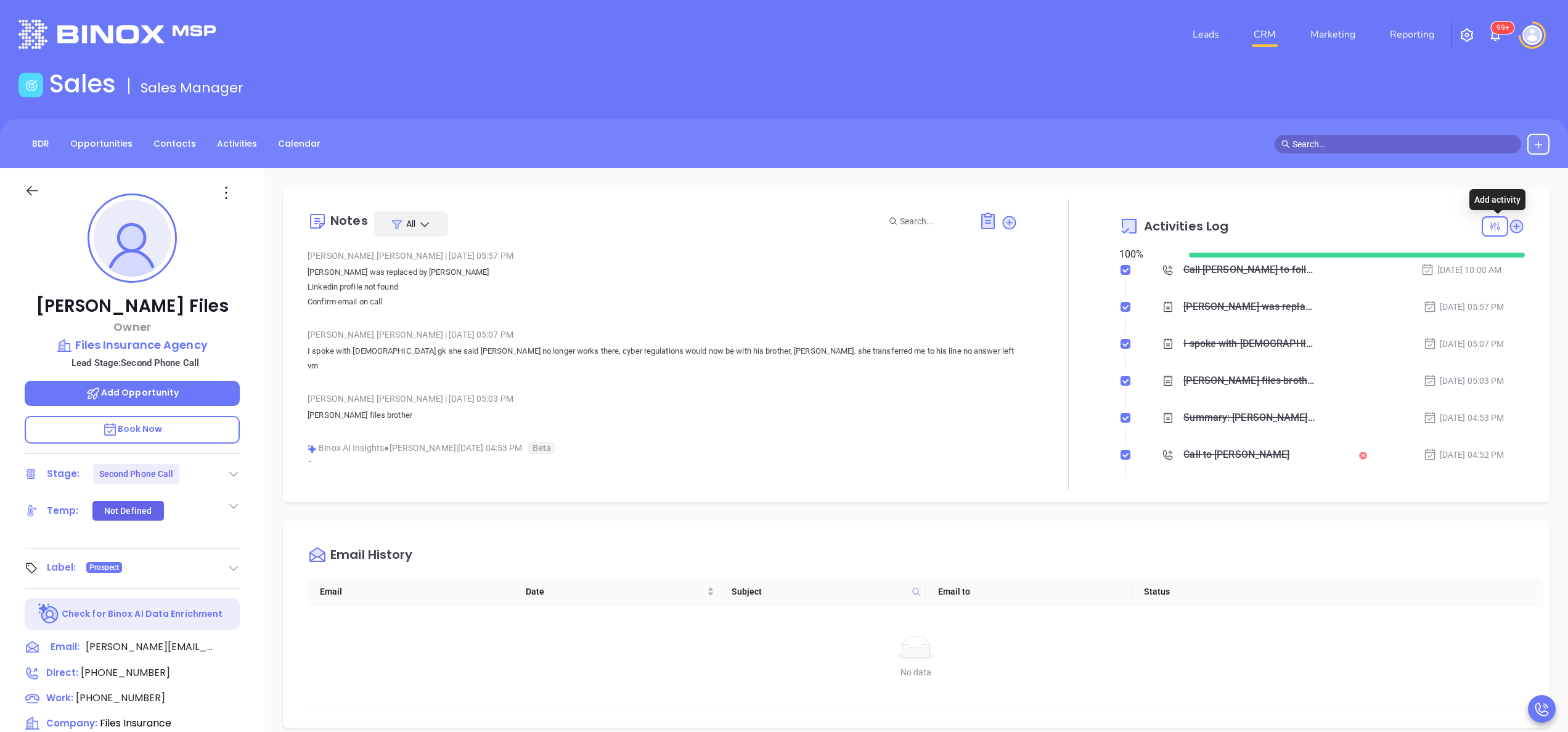
click at [1508, 233] on icon at bounding box center [1516, 227] width 17 height 17
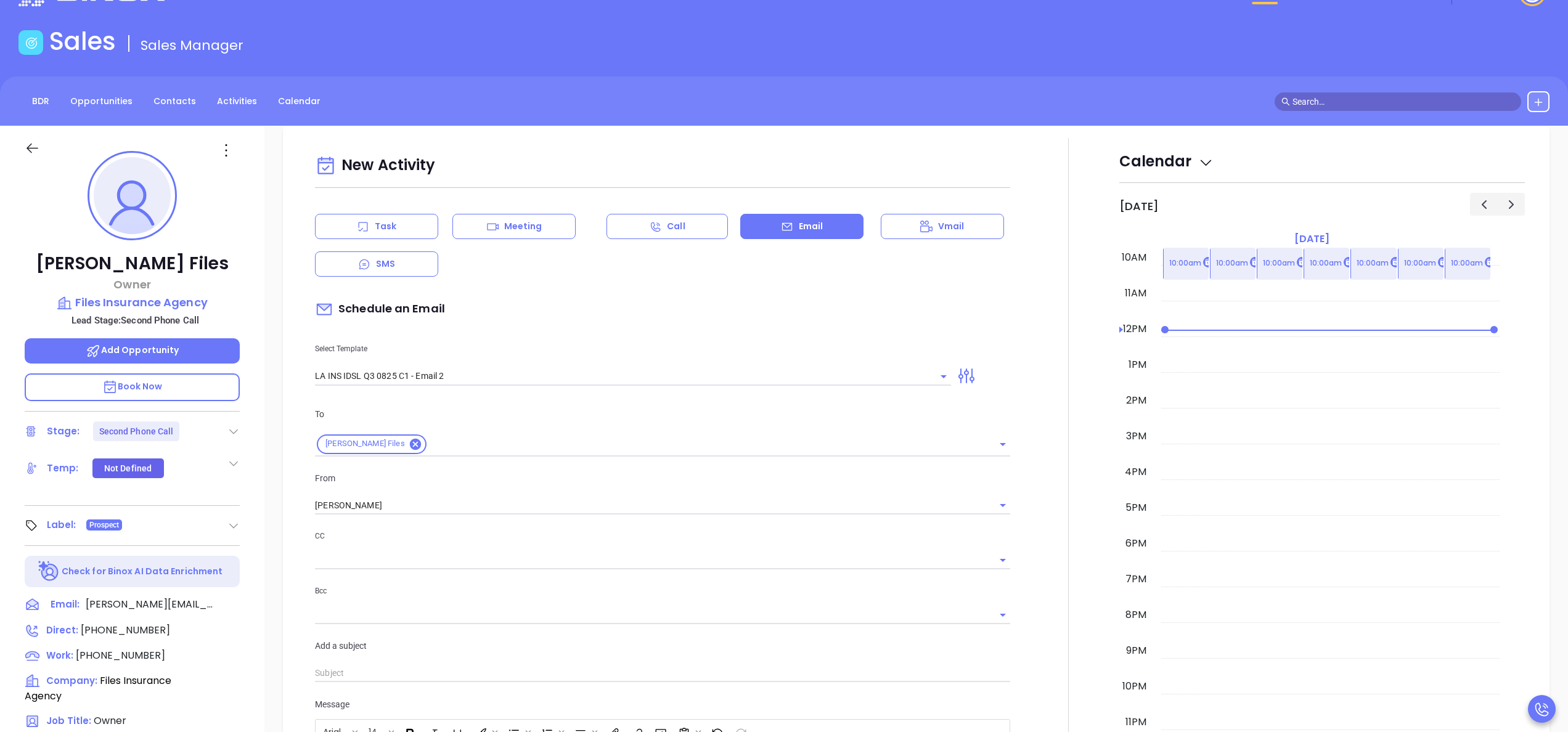
scroll to position [168, 0]
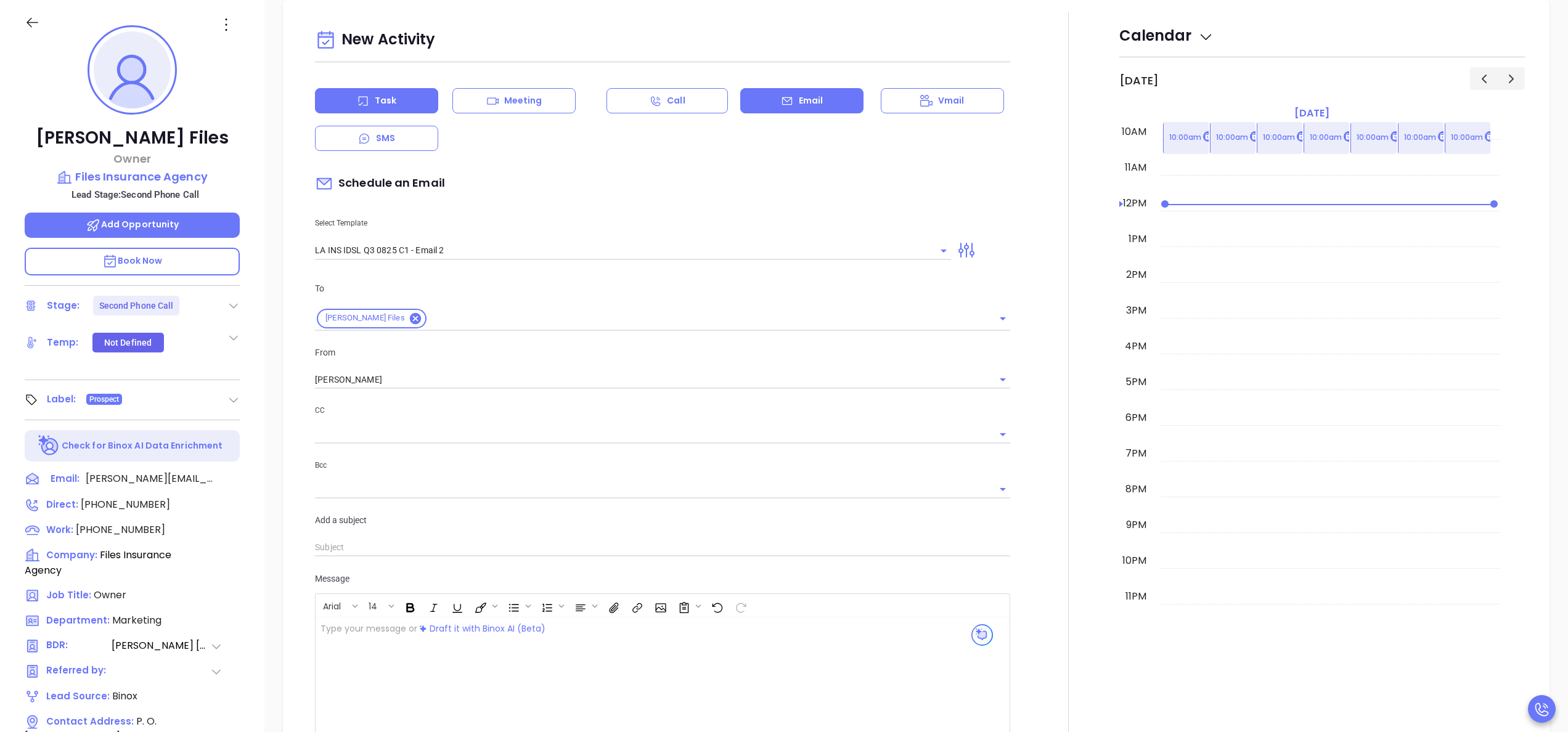
click at [395, 105] on p "Task" at bounding box center [386, 101] width 22 height 13
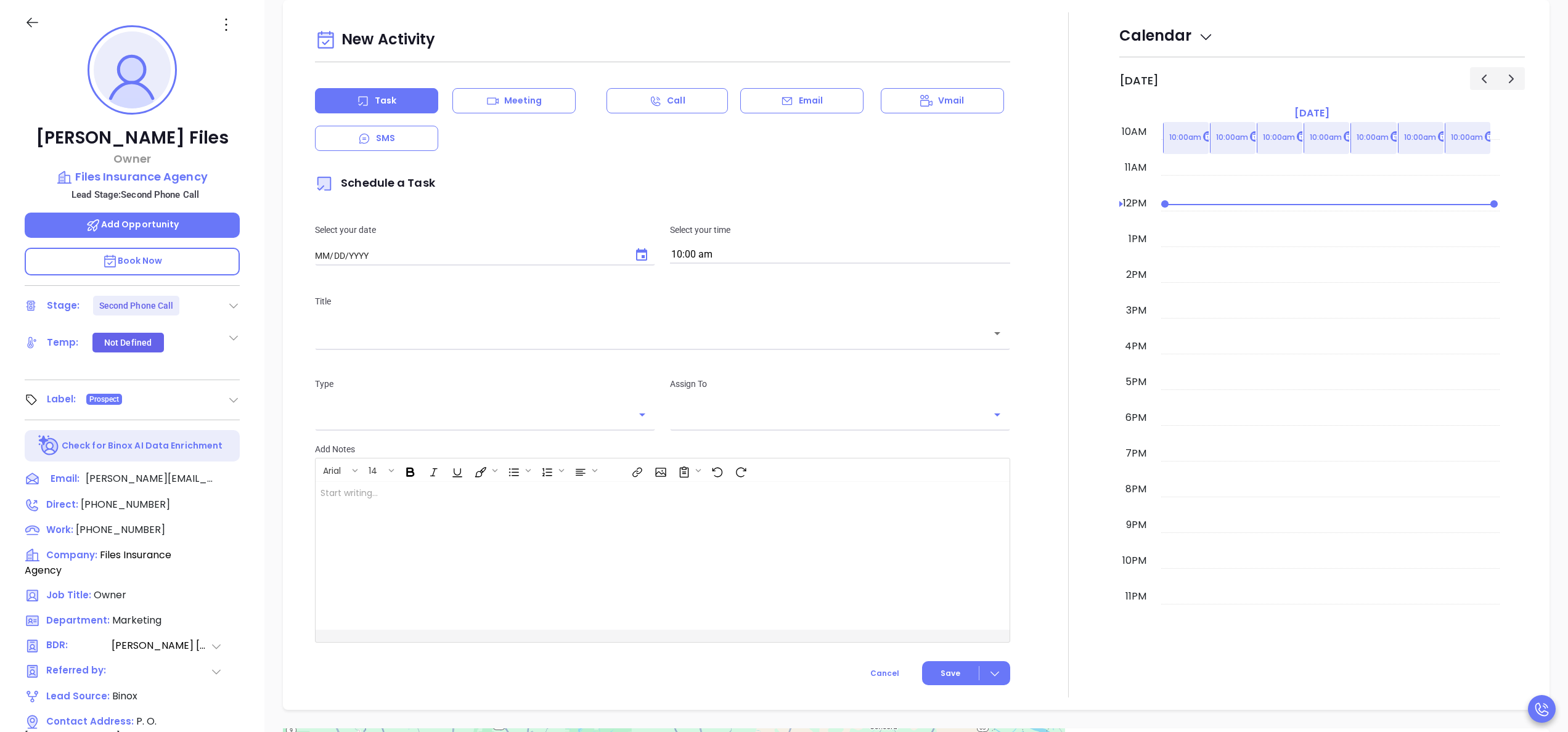
type input "[DATE]"
type input "[PERSON_NAME]"
click at [581, 326] on div "​" at bounding box center [662, 333] width 696 height 26
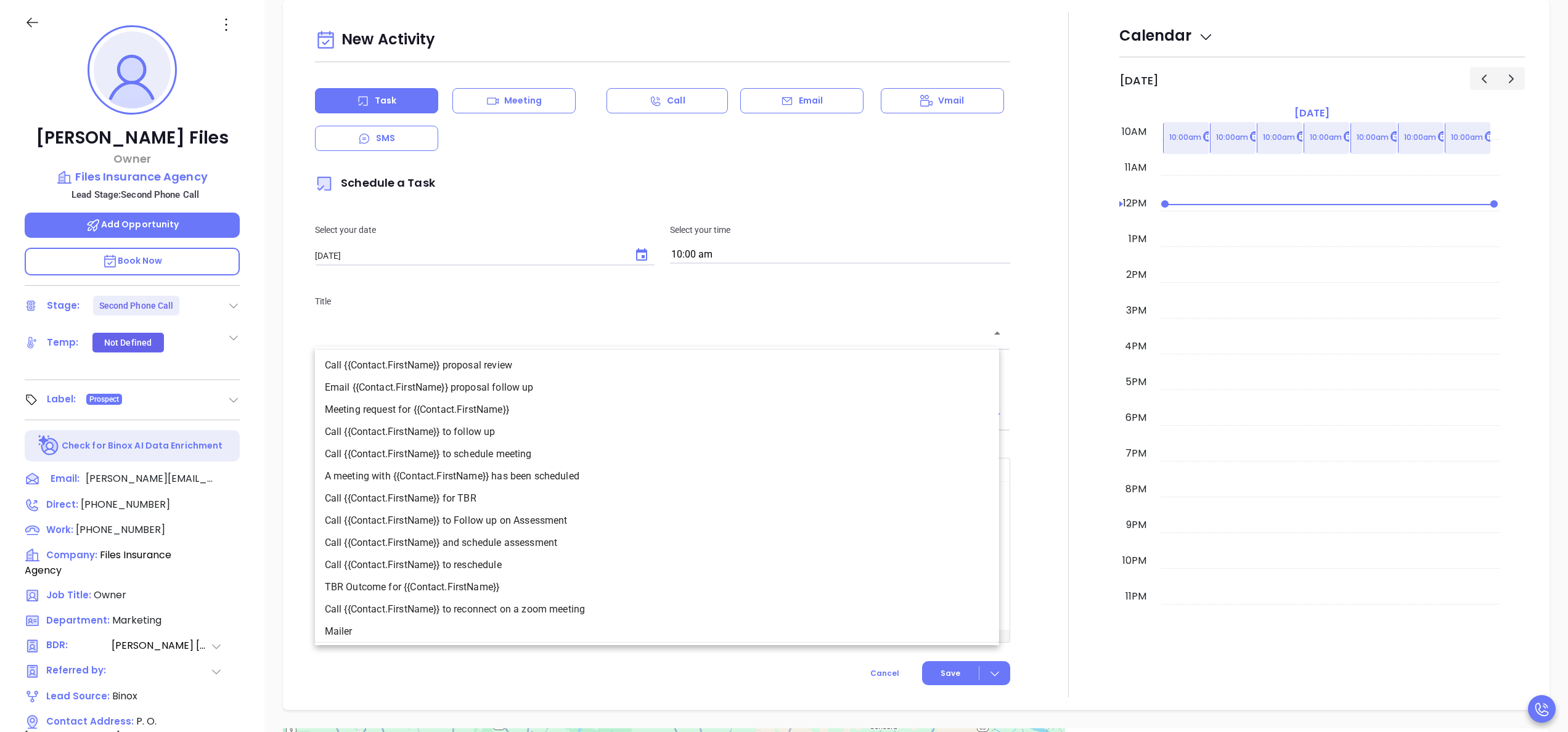
click at [501, 434] on li "Call {{Contact.FirstName}} to follow up" at bounding box center [657, 432] width 684 height 22
type input "Call Earl to follow up"
type input "Call"
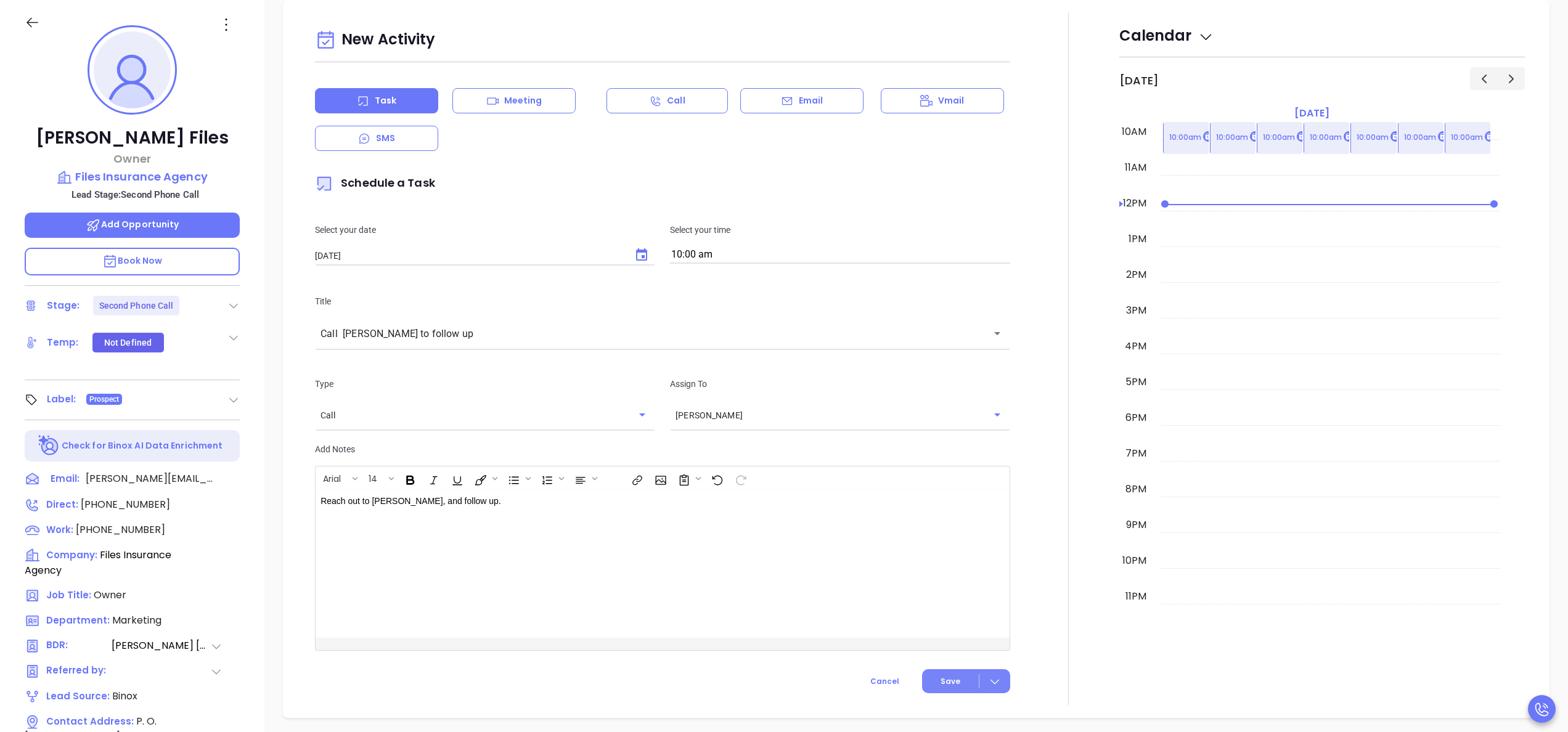
click at [942, 676] on span "Save" at bounding box center [950, 682] width 20 height 11
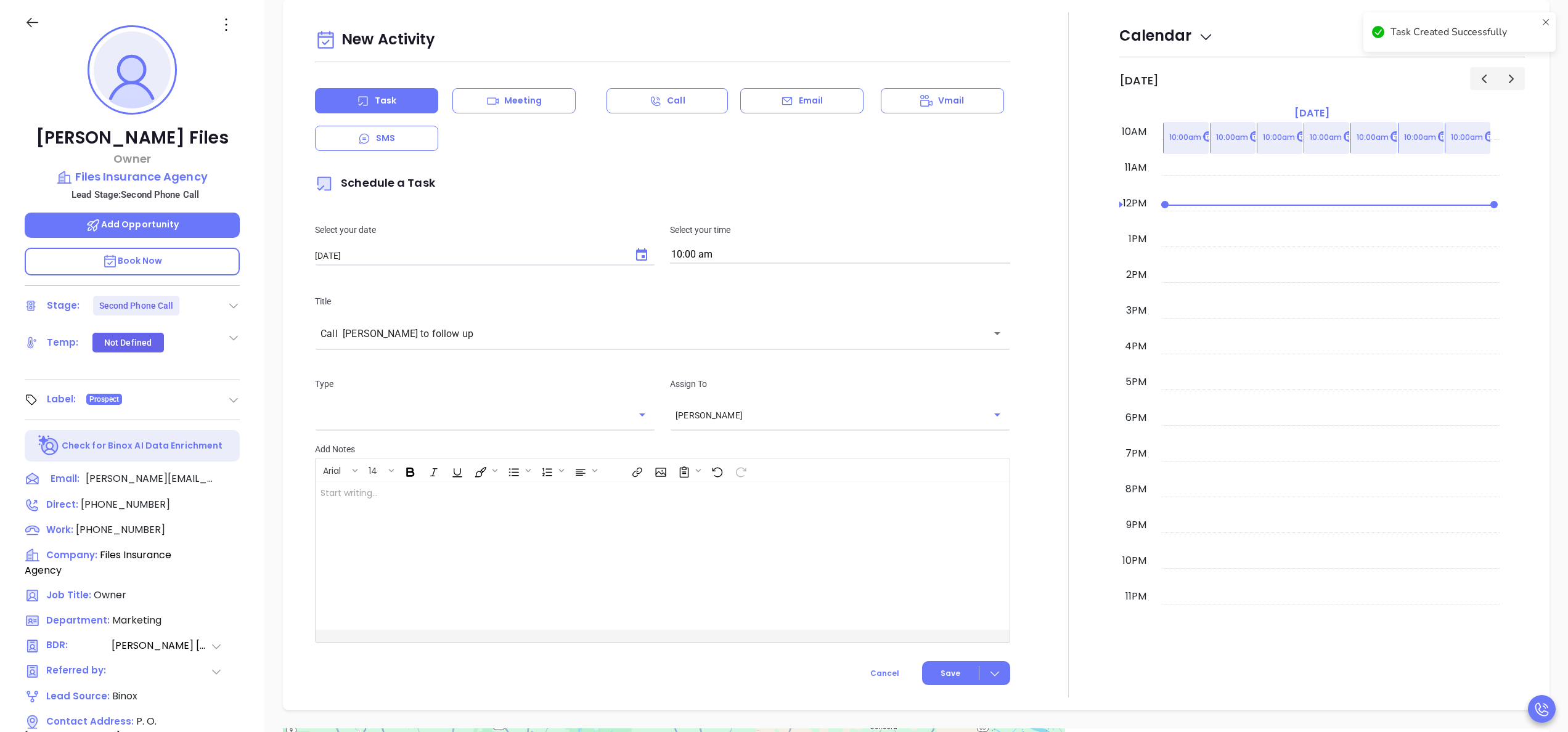
click at [1059, 304] on div at bounding box center [1068, 355] width 102 height 685
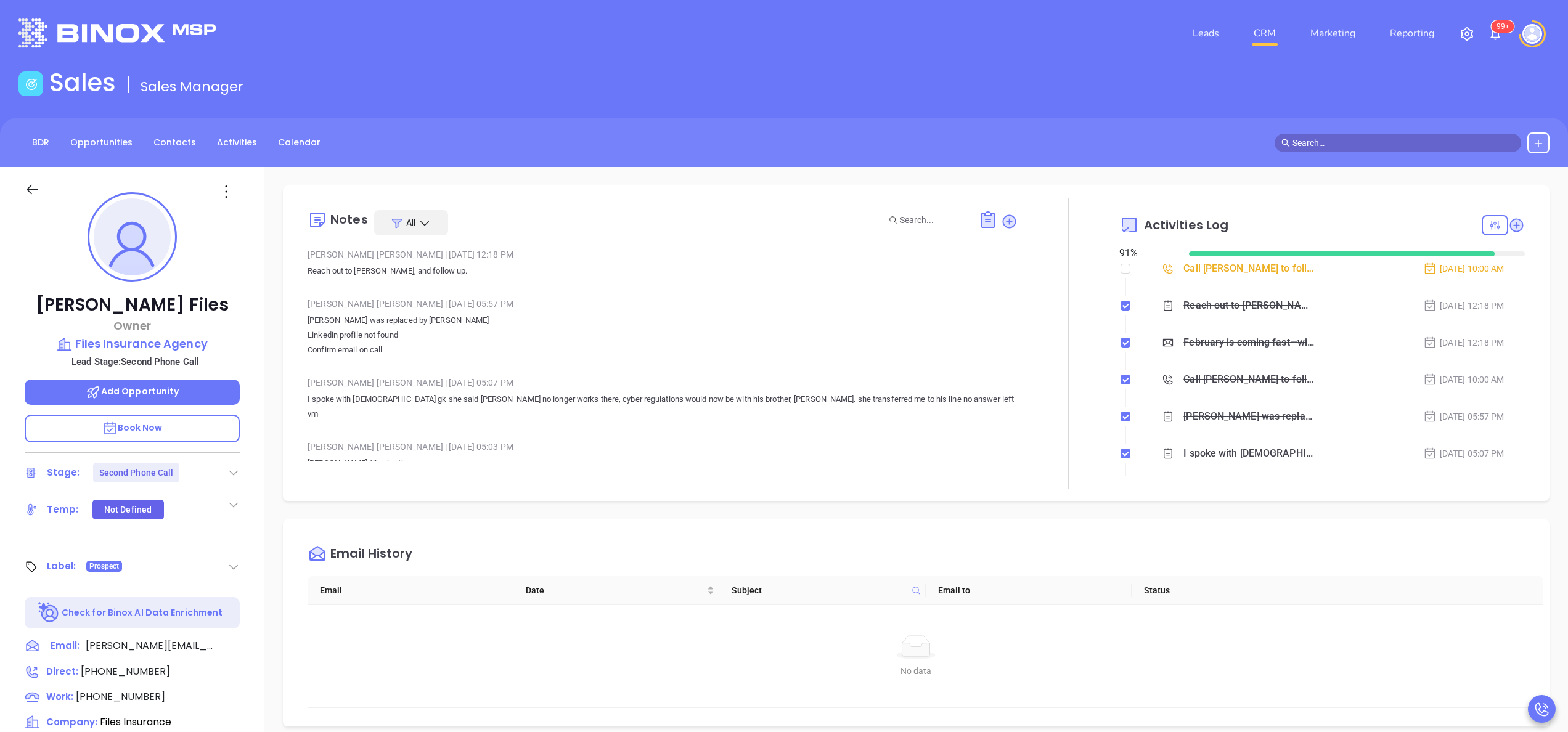
scroll to position [0, 0]
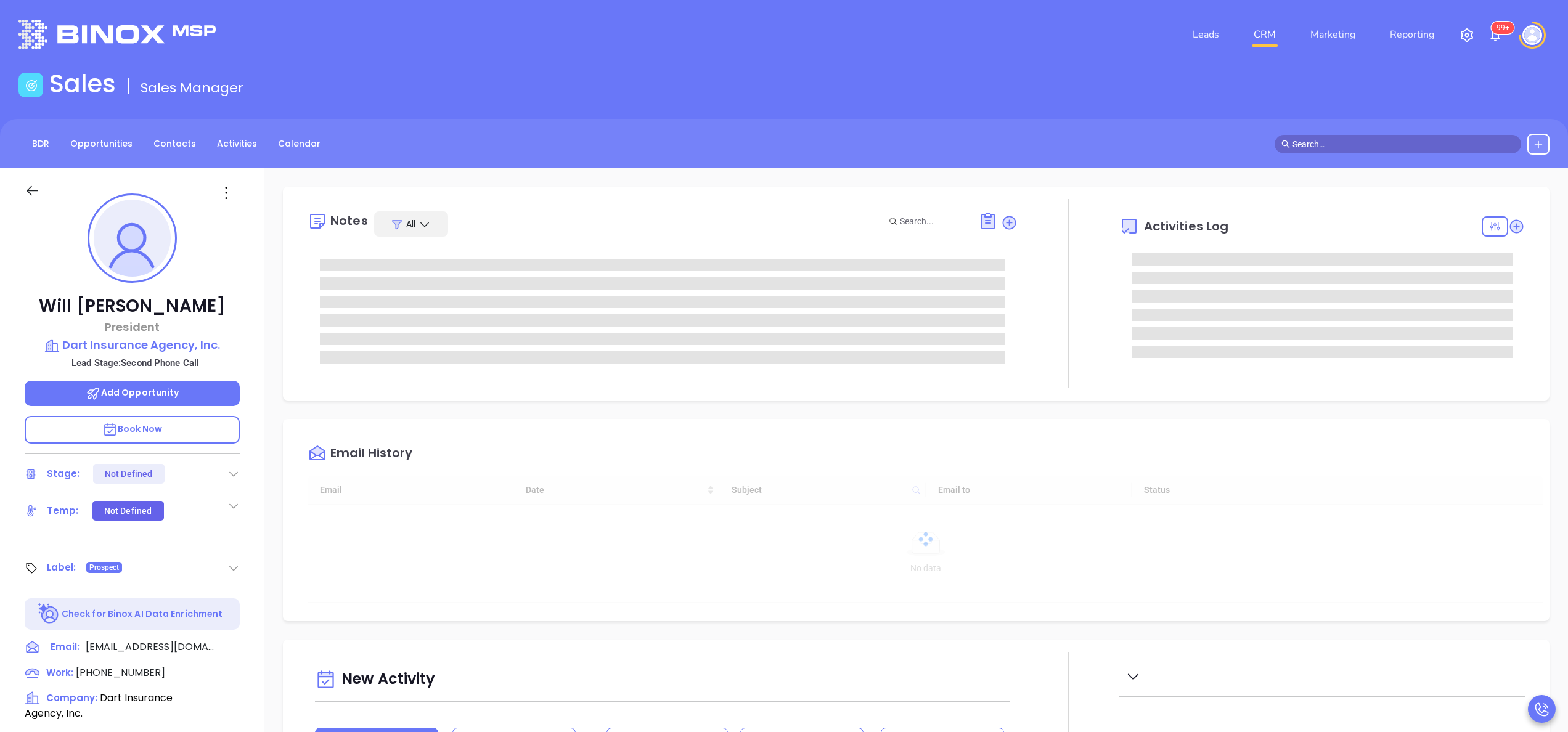
type input "10:00 am"
type input "[DATE]"
type input "[PERSON_NAME]"
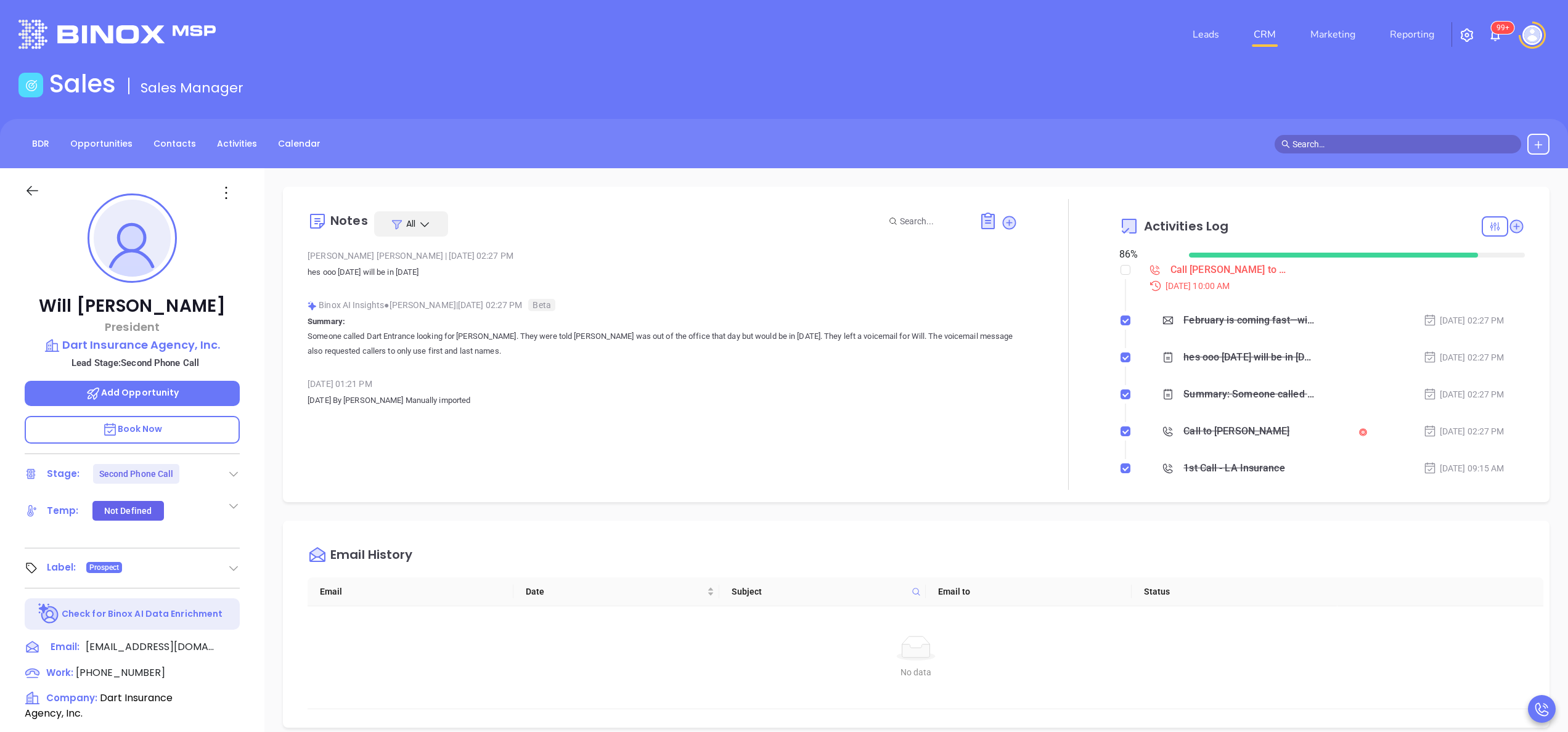
click at [263, 406] on div "[PERSON_NAME] President Dart Insurance Agency, Inc. Lead Stage: Second Phone Ca…" at bounding box center [132, 625] width 264 height 915
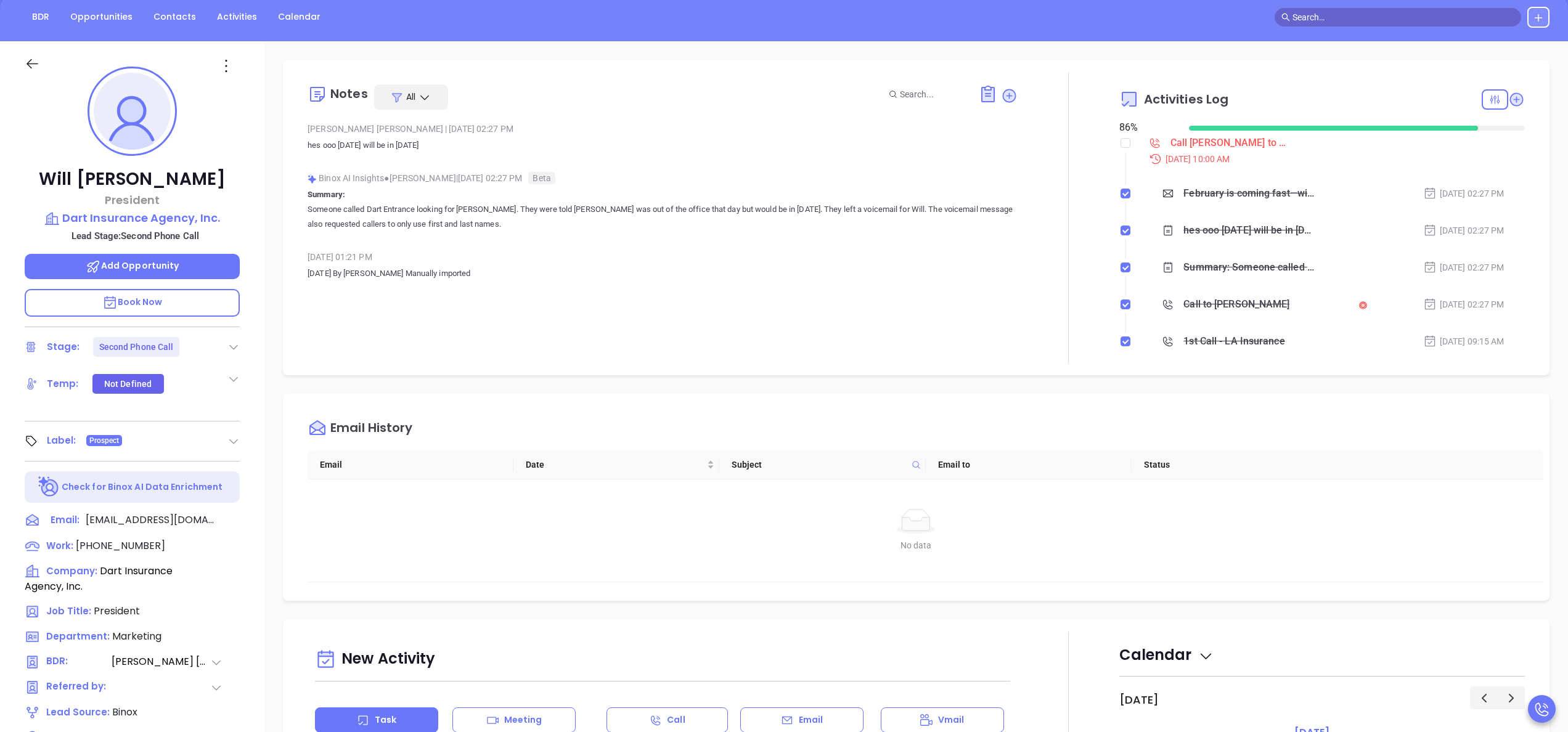
scroll to position [351, 0]
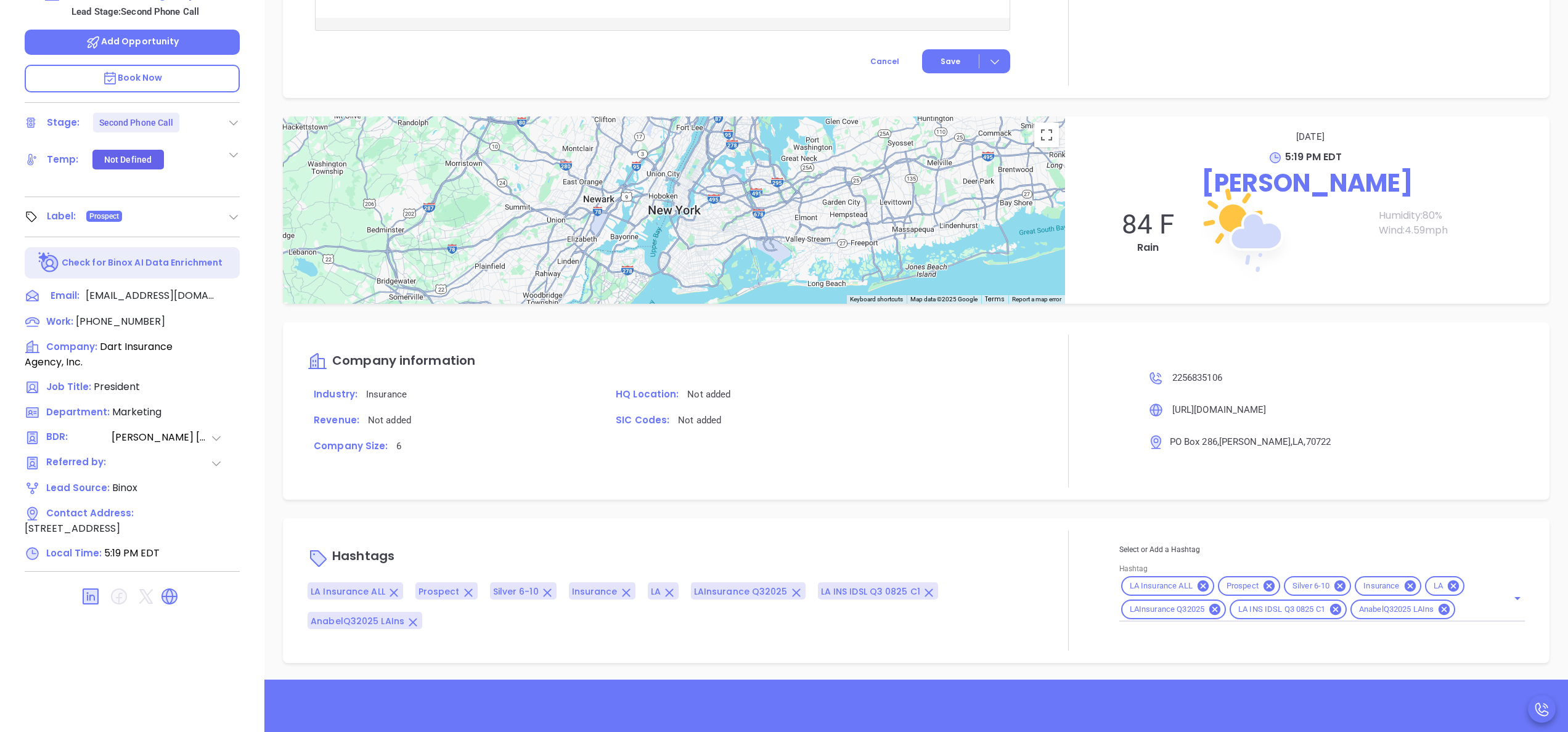
scroll to position [1010, 0]
click at [138, 326] on span "[PHONE_NUMBER]" at bounding box center [121, 321] width 89 height 14
type input "[PHONE_NUMBER]"
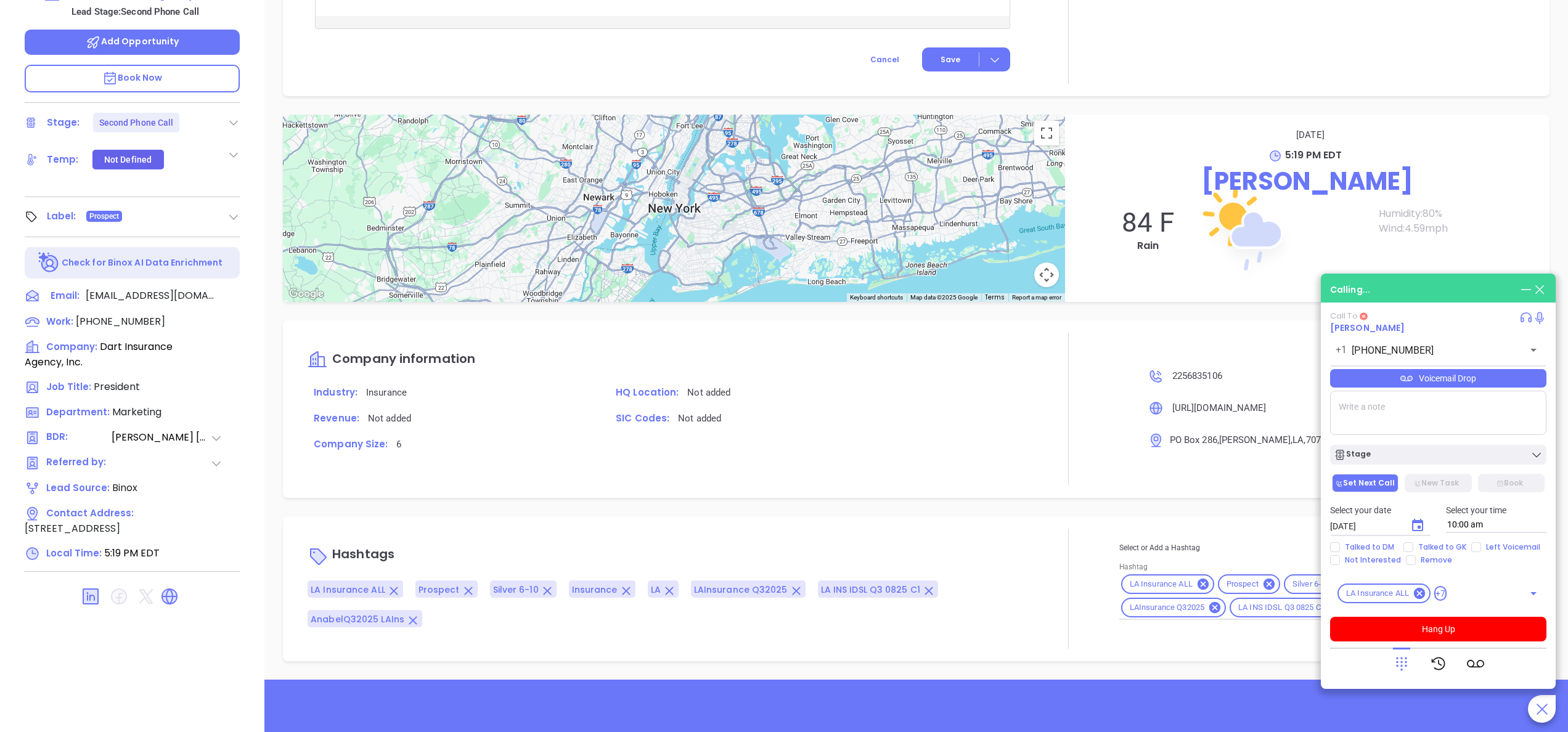
click at [1035, 373] on div at bounding box center [1068, 409] width 102 height 153
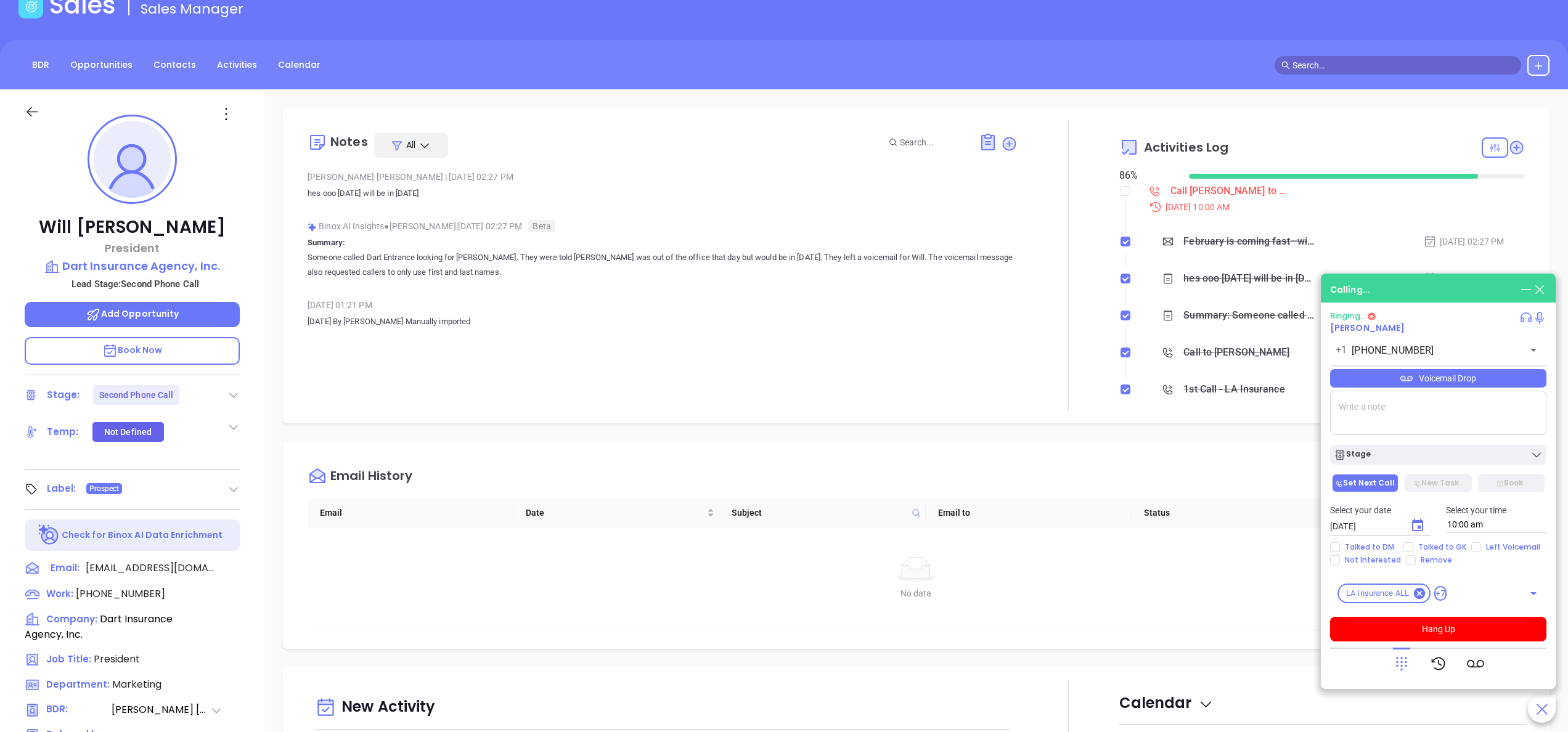
scroll to position [0, 0]
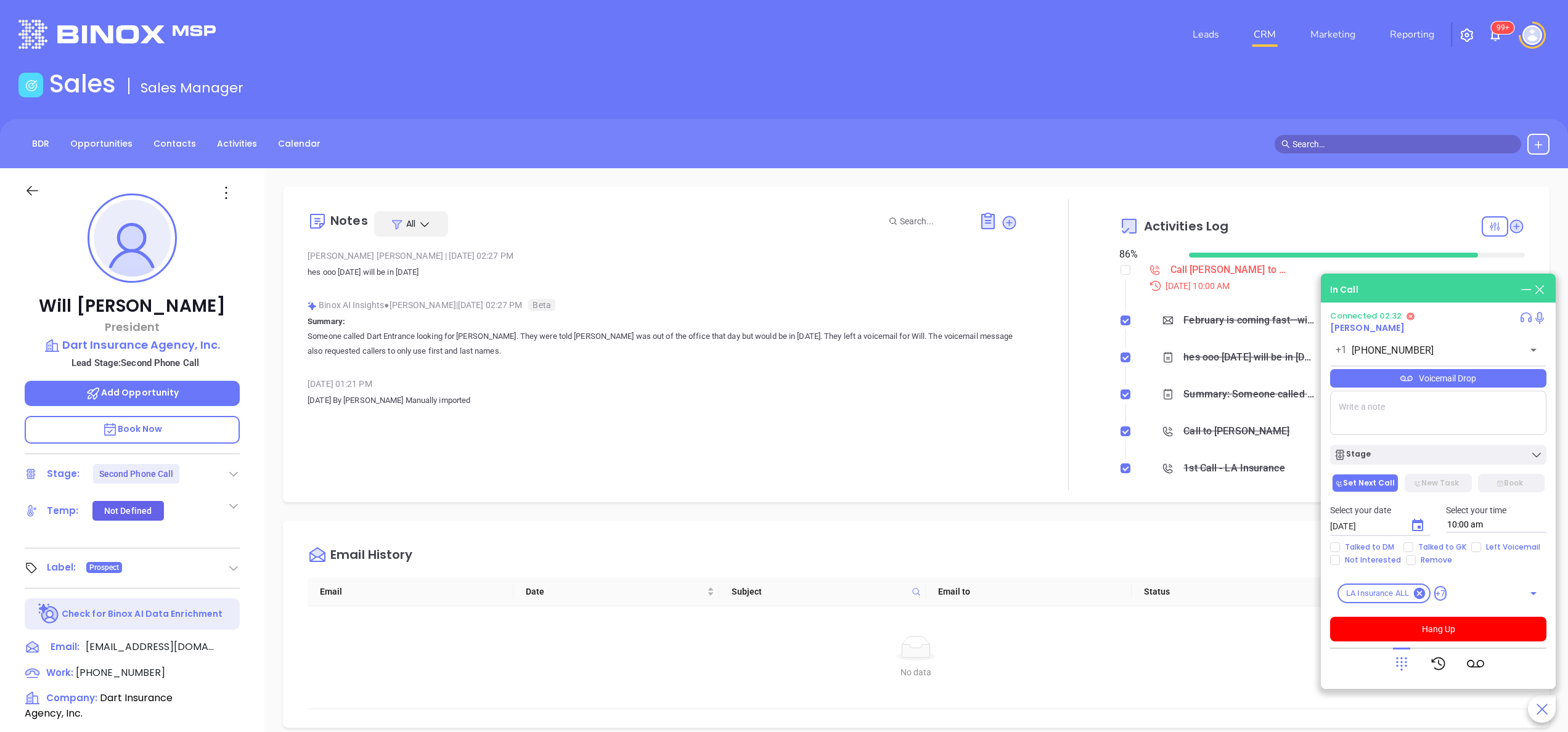
click at [694, 387] on div "[DATE] 01:21 PM" at bounding box center [663, 384] width 710 height 19
click at [1475, 634] on button "Hang Up" at bounding box center [1438, 629] width 217 height 25
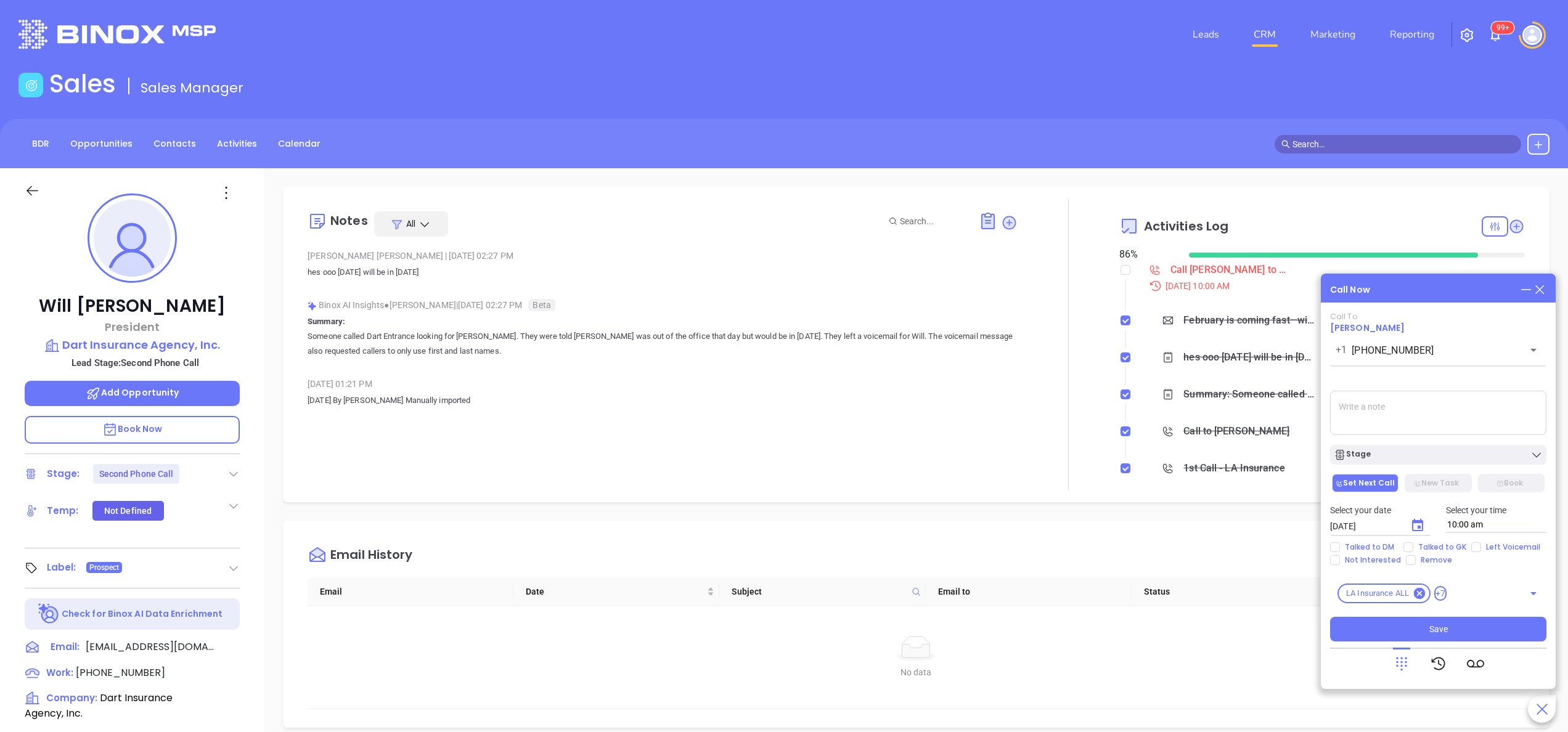
click at [1401, 405] on textarea at bounding box center [1438, 413] width 217 height 44
type textarea "spoke with [DEMOGRAPHIC_DATA] gk she said [PERSON_NAME] was not available. she …"
click at [1427, 292] on div "Call Now" at bounding box center [1438, 289] width 217 height 13
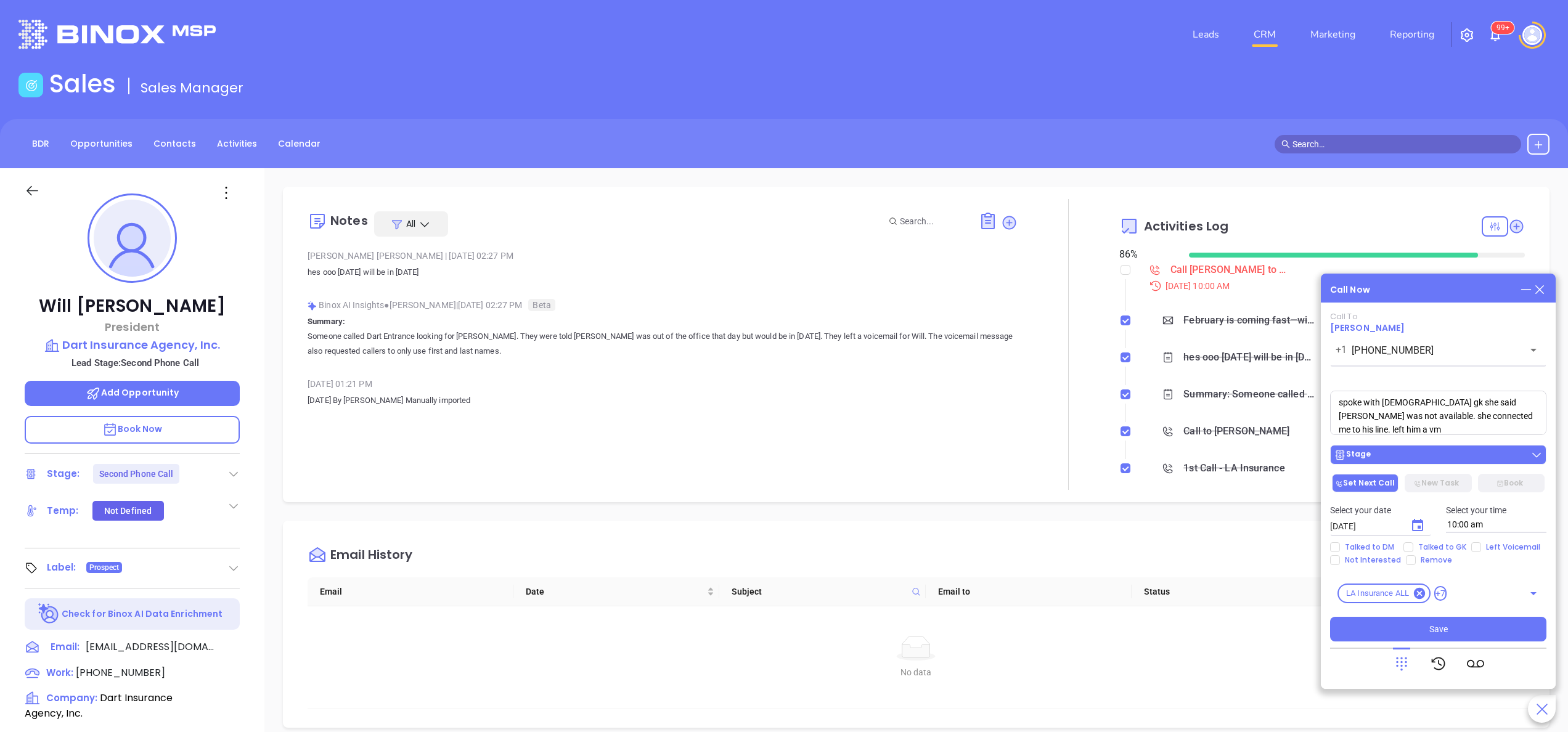
click at [1384, 454] on div "Stage" at bounding box center [1438, 455] width 209 height 12
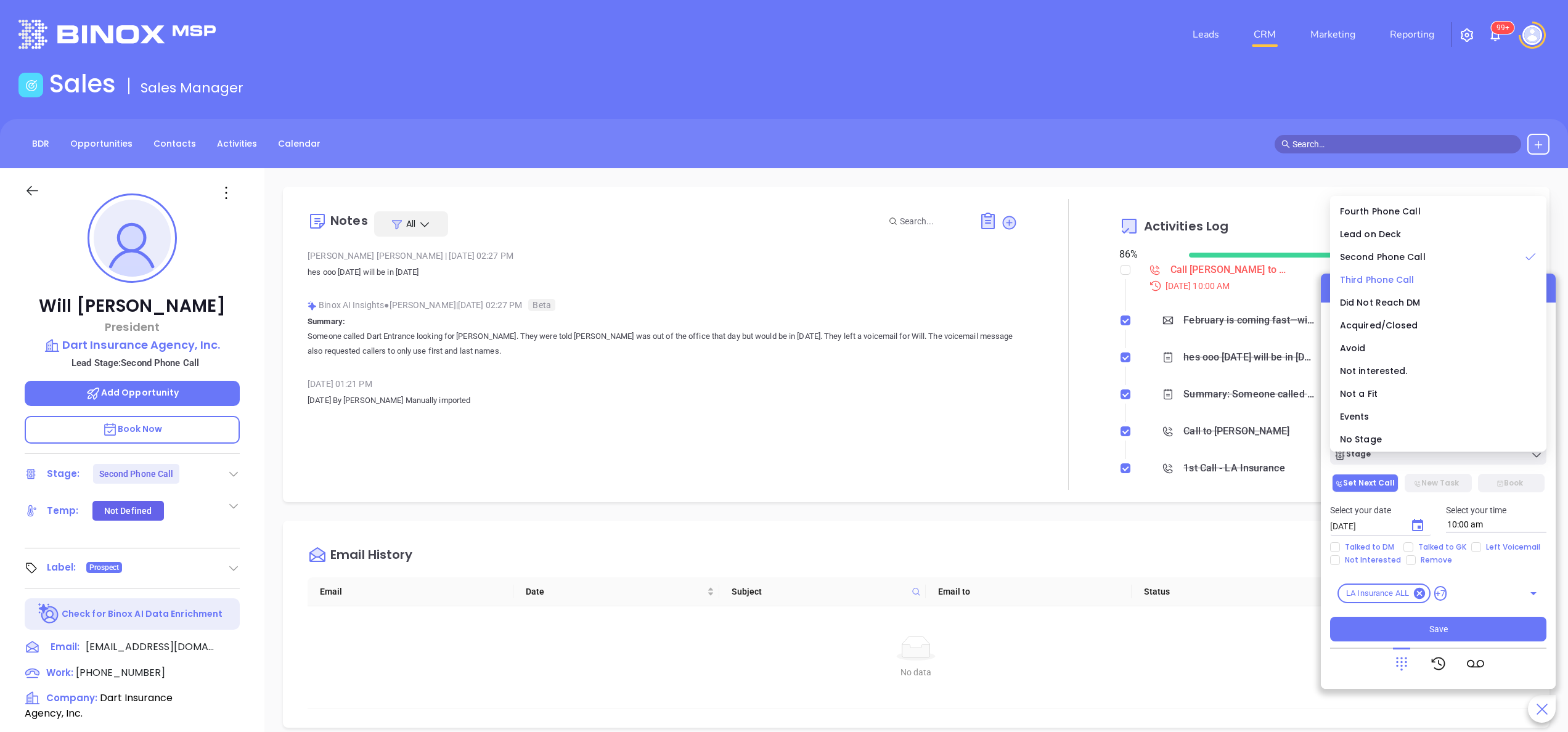
click at [1382, 282] on span "Third Phone Call" at bounding box center [1377, 279] width 75 height 12
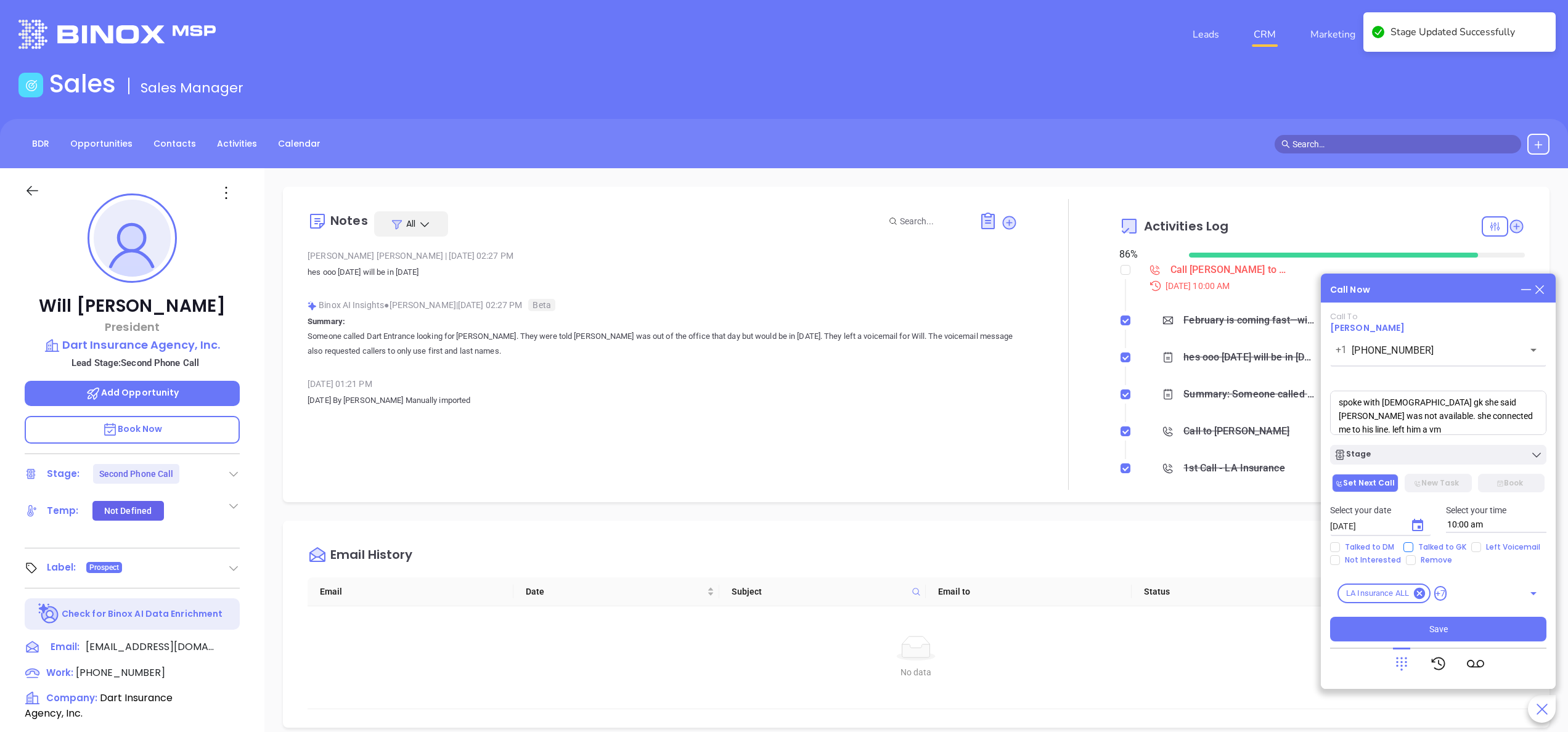
click at [1420, 545] on span "Talked to GK" at bounding box center [1442, 547] width 58 height 10
click at [1413, 545] on input "Talked to GK" at bounding box center [1408, 547] width 10 height 10
checkbox input "true"
click at [1420, 515] on button "Choose date, selected date is Oct 1, 2025" at bounding box center [1417, 526] width 25 height 25
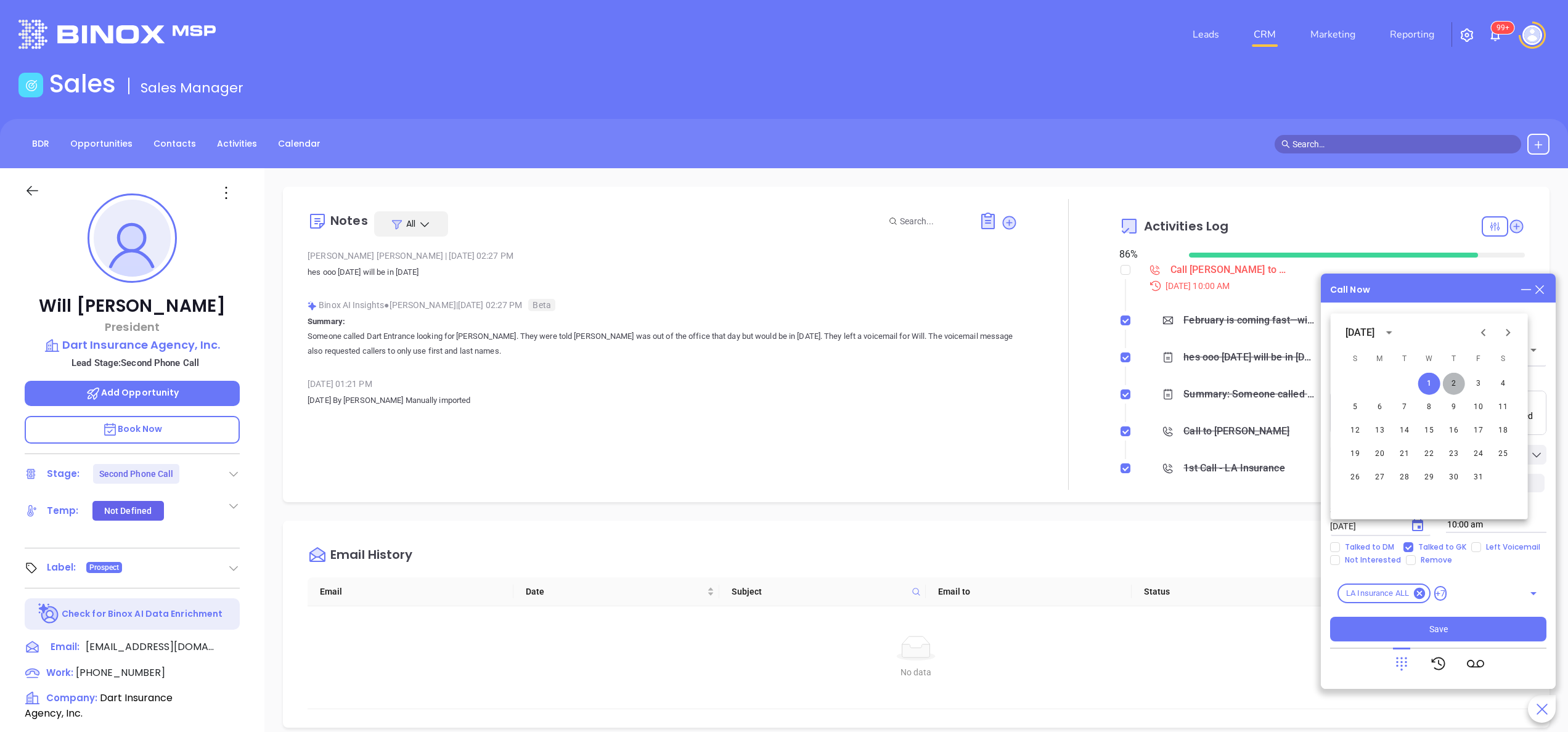
click at [1449, 378] on button "2" at bounding box center [1454, 384] width 22 height 22
type input "[DATE]"
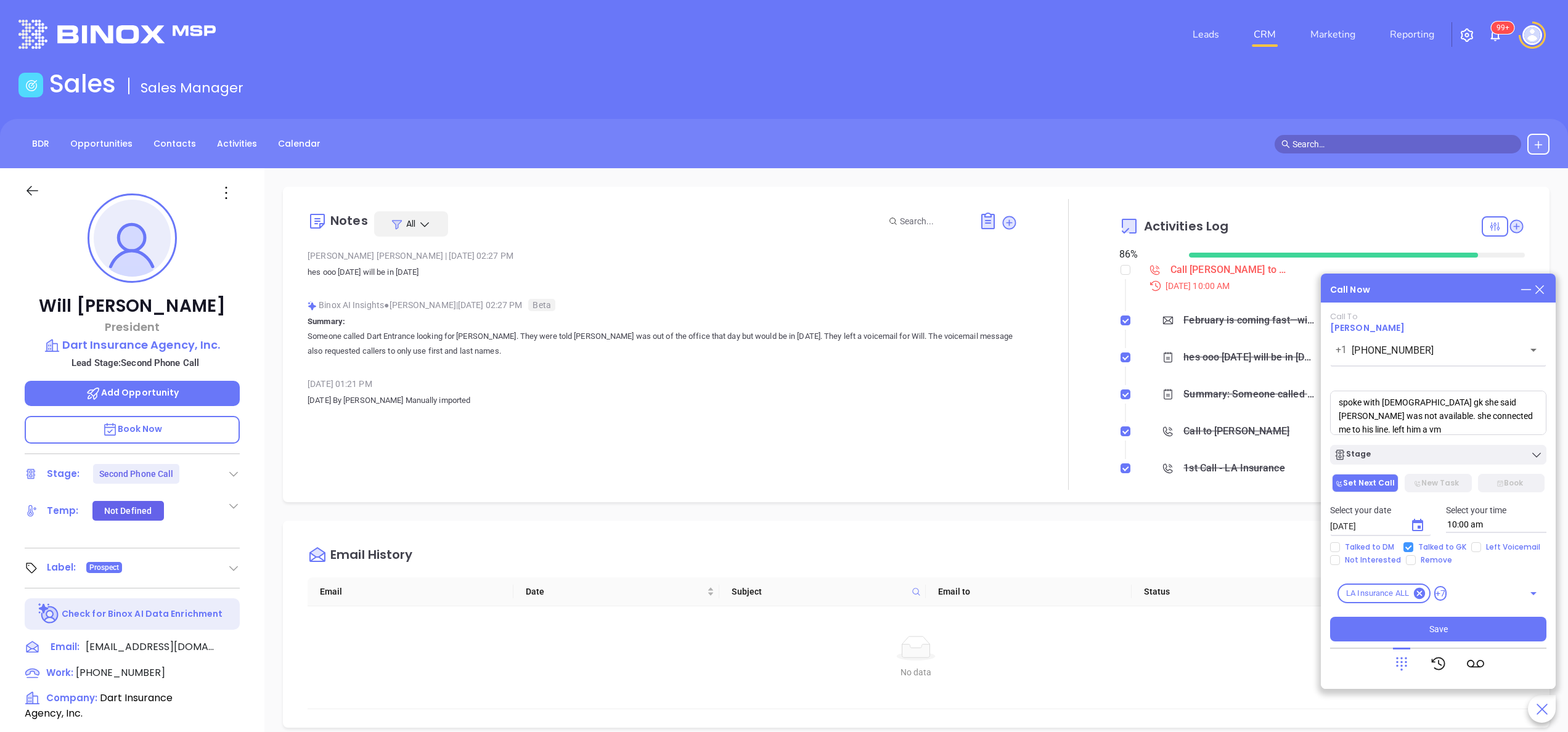
click at [1467, 542] on span "Talked to GK" at bounding box center [1442, 547] width 58 height 10
click at [1413, 542] on input "Talked to GK" at bounding box center [1408, 547] width 10 height 10
checkbox input "false"
click at [1481, 551] on span "Left Voicemail" at bounding box center [1513, 547] width 64 height 10
click at [1480, 551] on input "Left Voicemail" at bounding box center [1475, 547] width 10 height 10
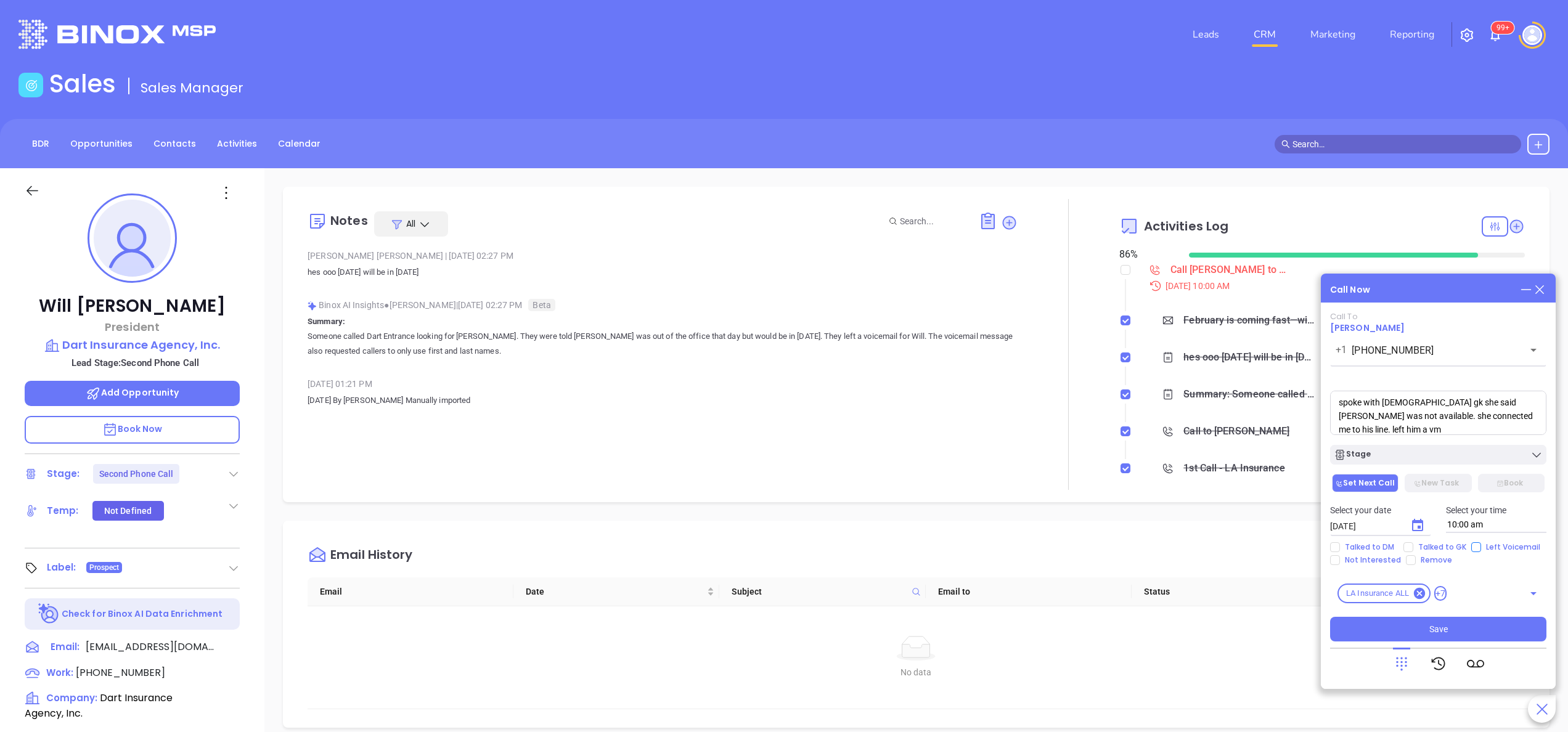
checkbox input "true"
click at [1436, 543] on span "Talked to GK" at bounding box center [1442, 547] width 58 height 10
click at [1413, 543] on input "Talked to GK" at bounding box center [1408, 547] width 10 height 10
checkbox input "true"
click at [1446, 624] on span "Save" at bounding box center [1438, 629] width 19 height 13
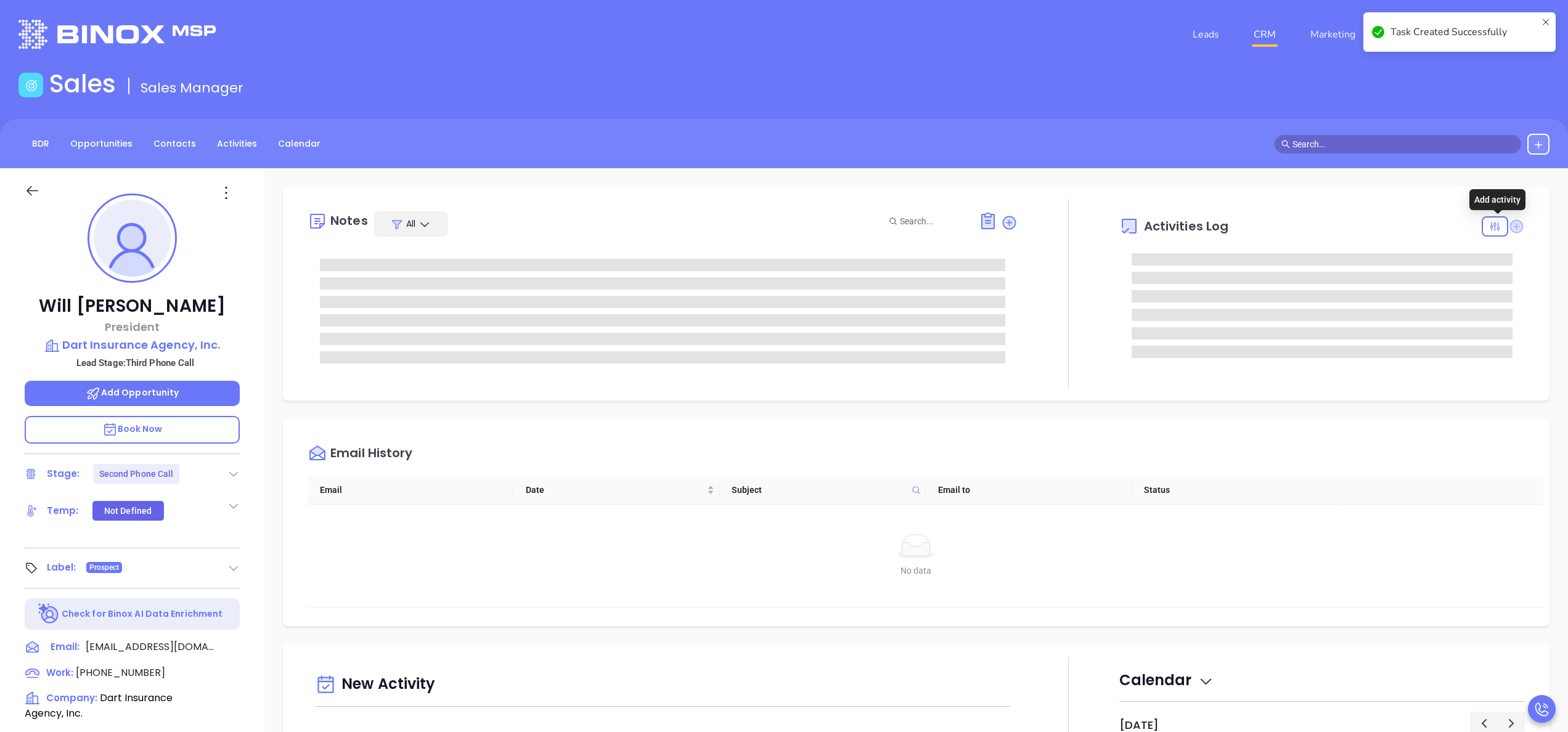
click at [1510, 233] on icon at bounding box center [1516, 226] width 13 height 13
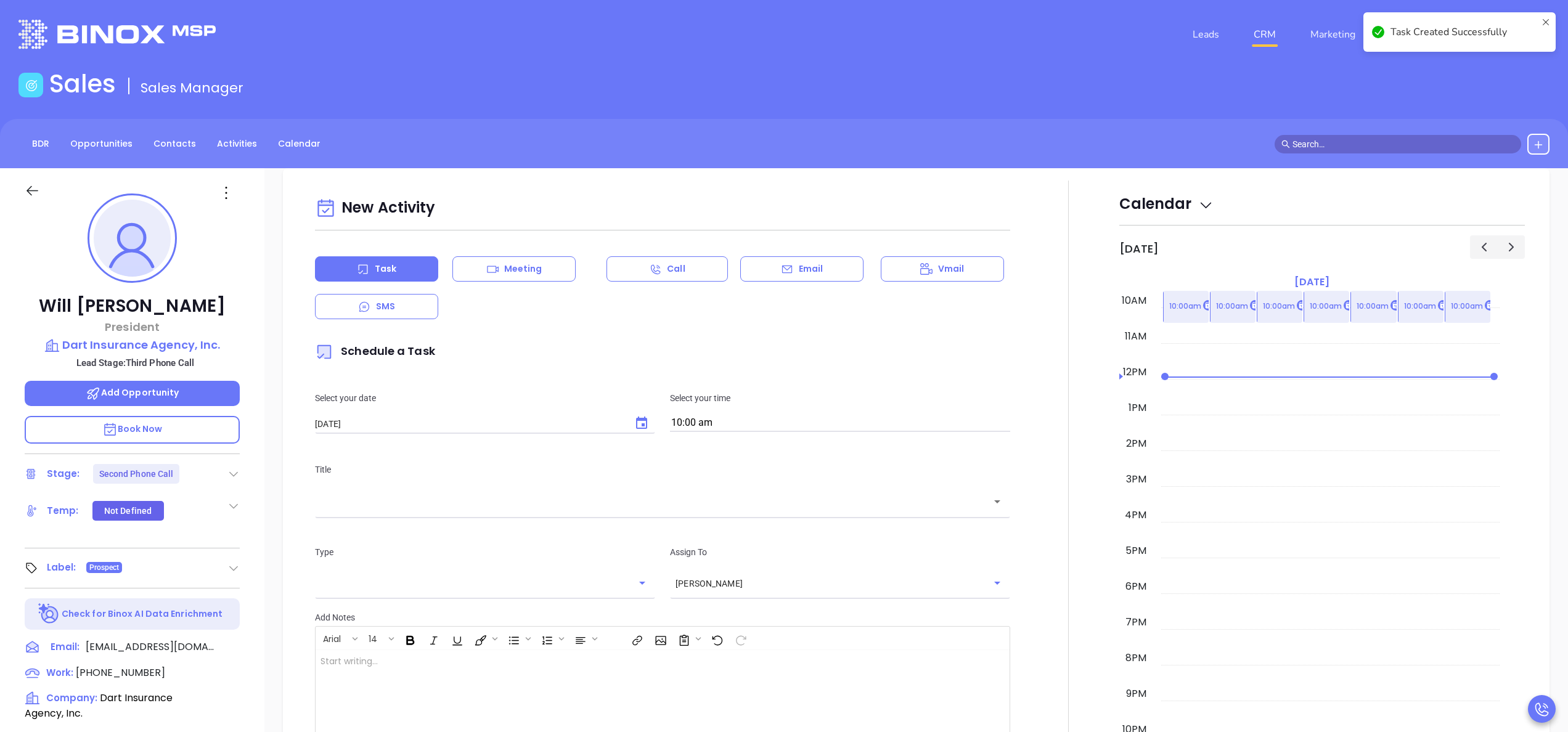
scroll to position [168, 0]
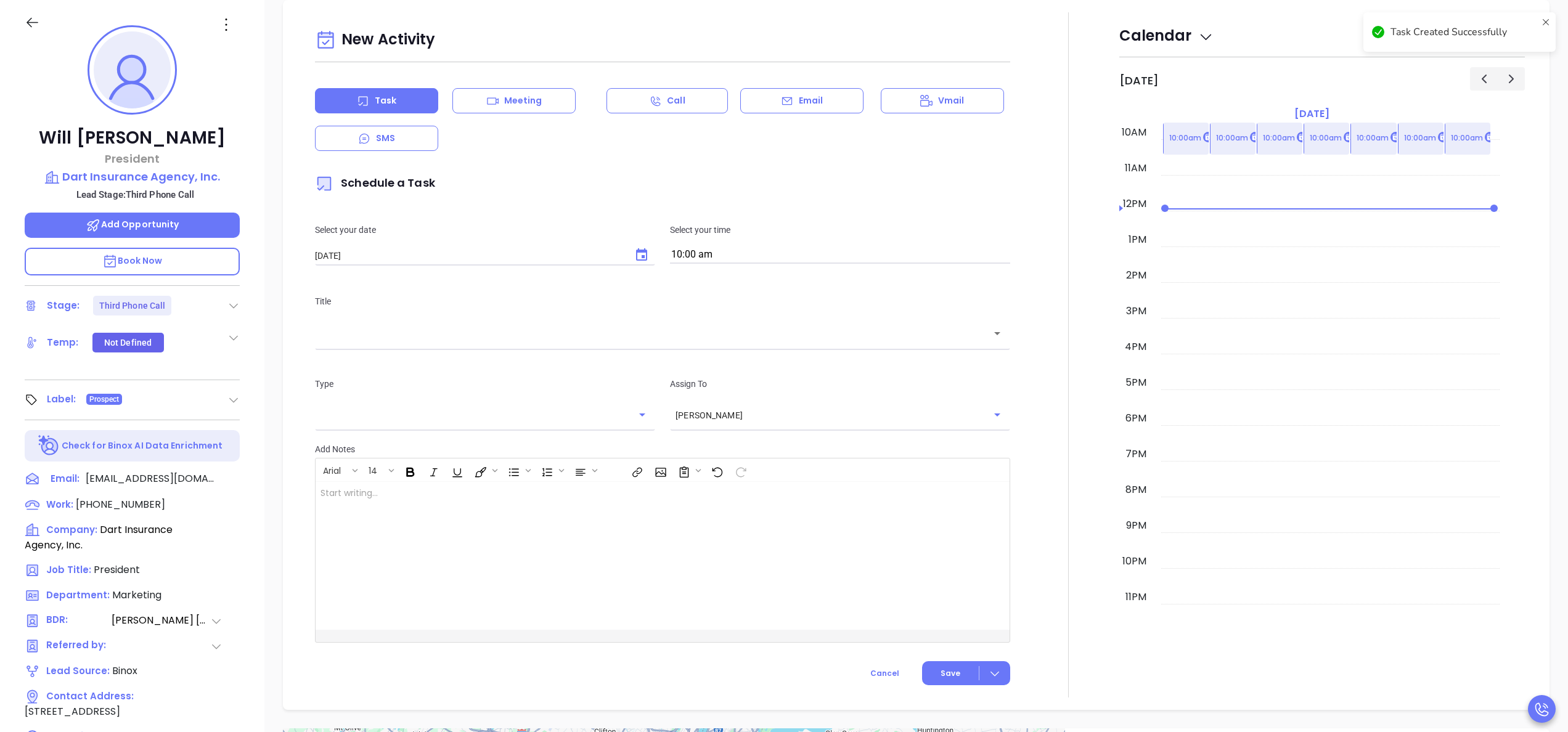
click at [819, 105] on div "Email" at bounding box center [802, 101] width 123 height 26
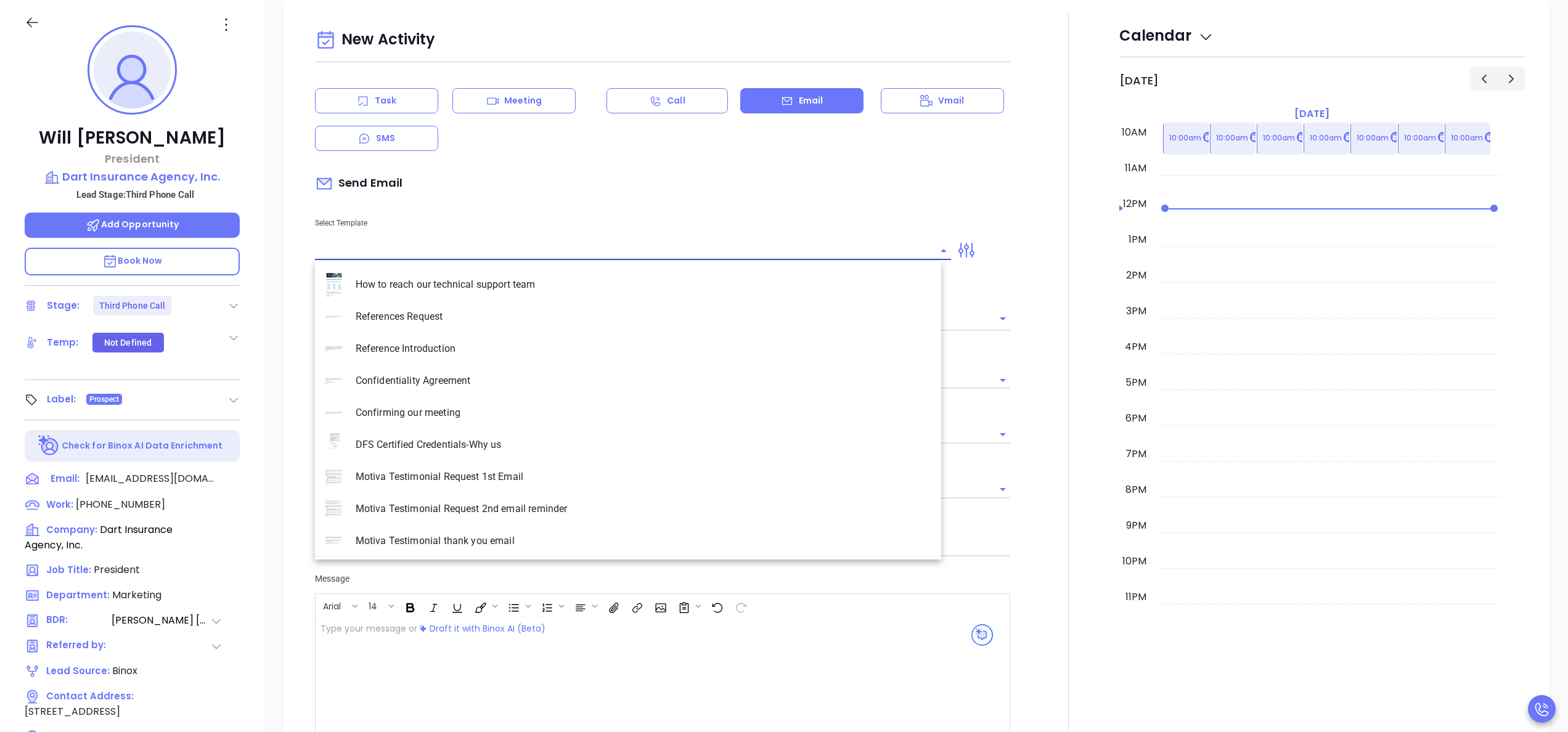
click at [528, 248] on input "text" at bounding box center [623, 250] width 618 height 18
type input "[PERSON_NAME]"
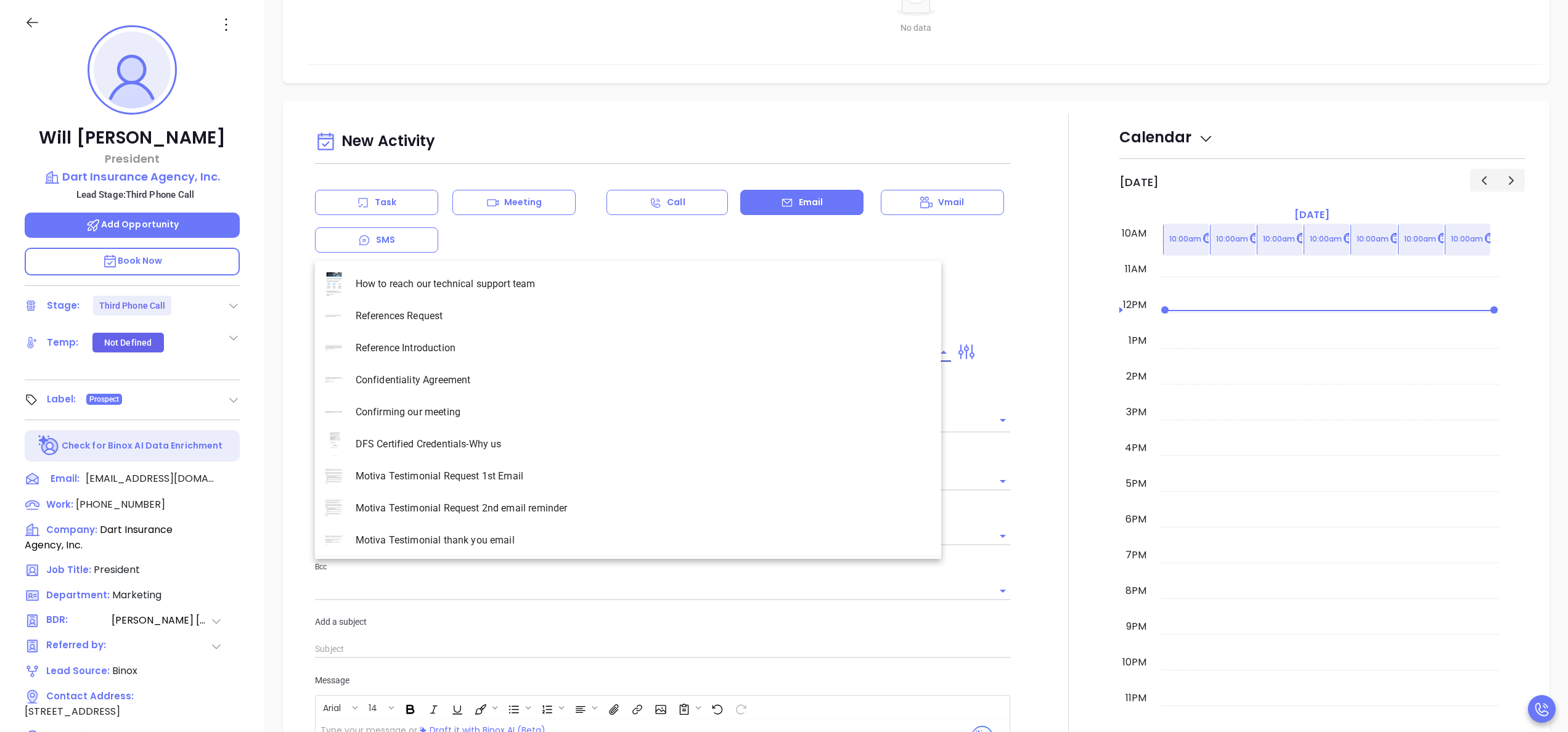
scroll to position [578, 0]
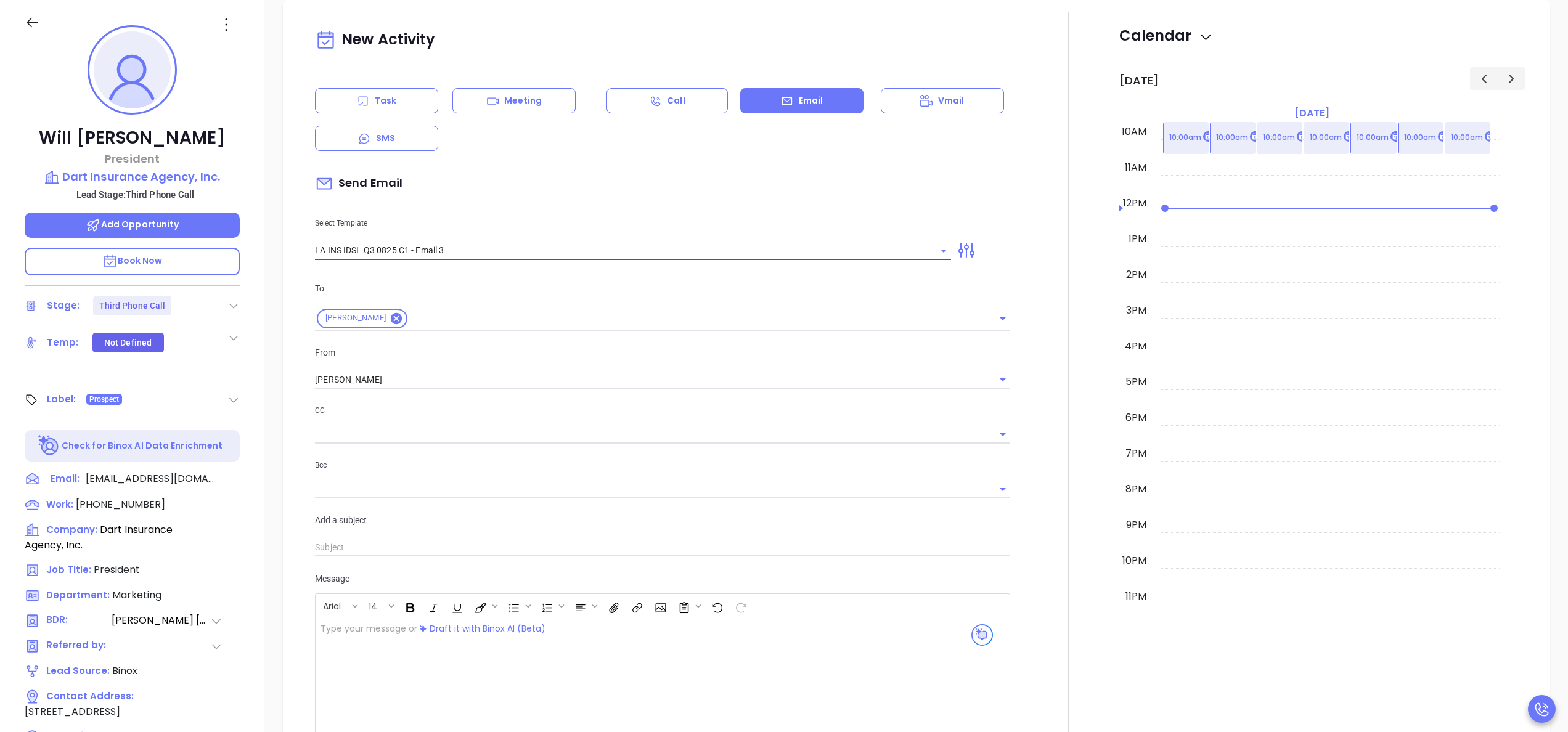
type input "LA INS IDSL Q3 0825 C1 - Email 3"
type input "Will , the clock is ticking—are you audit-ready?"
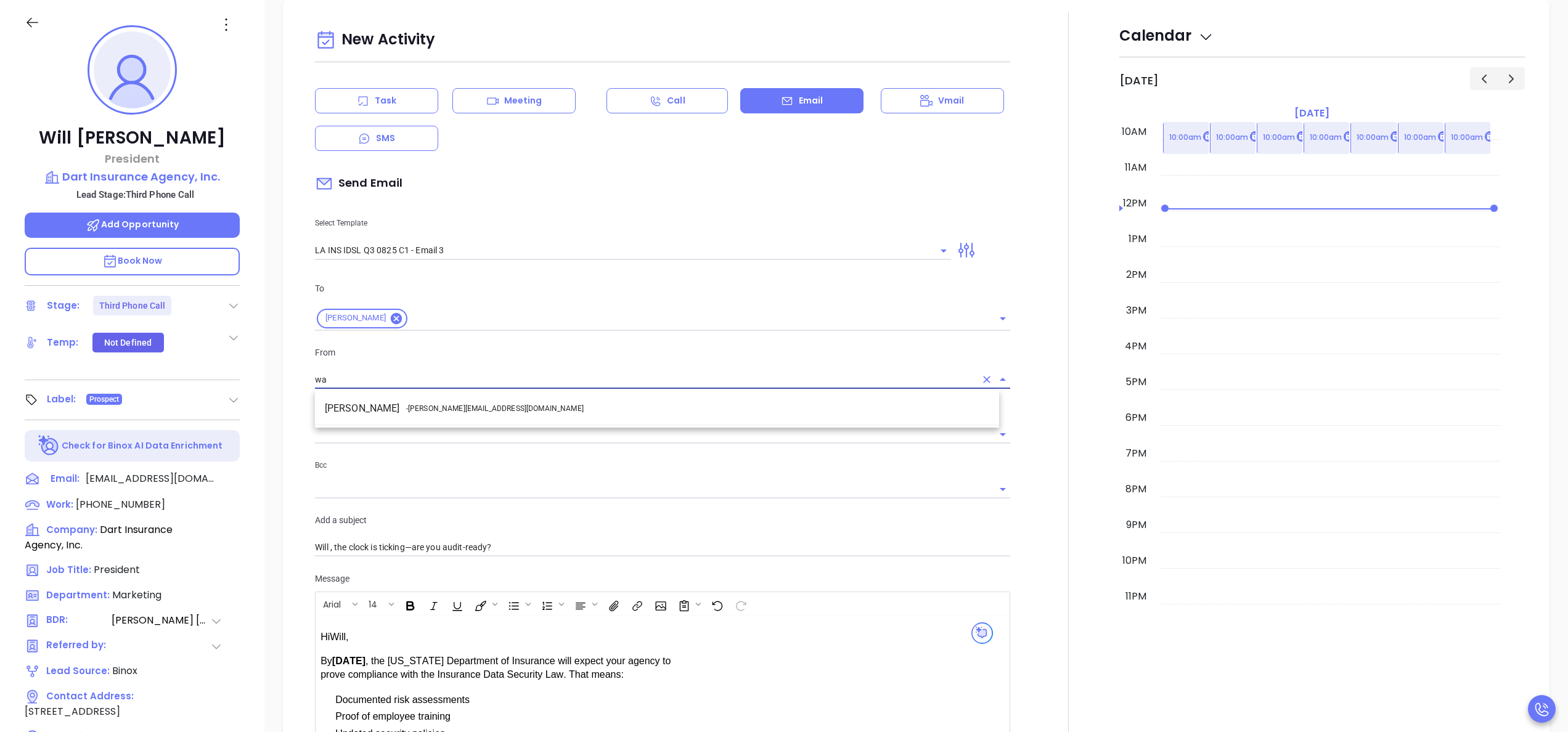
click at [482, 415] on li "Walter Contreras - walter@motiva.net" at bounding box center [657, 408] width 684 height 22
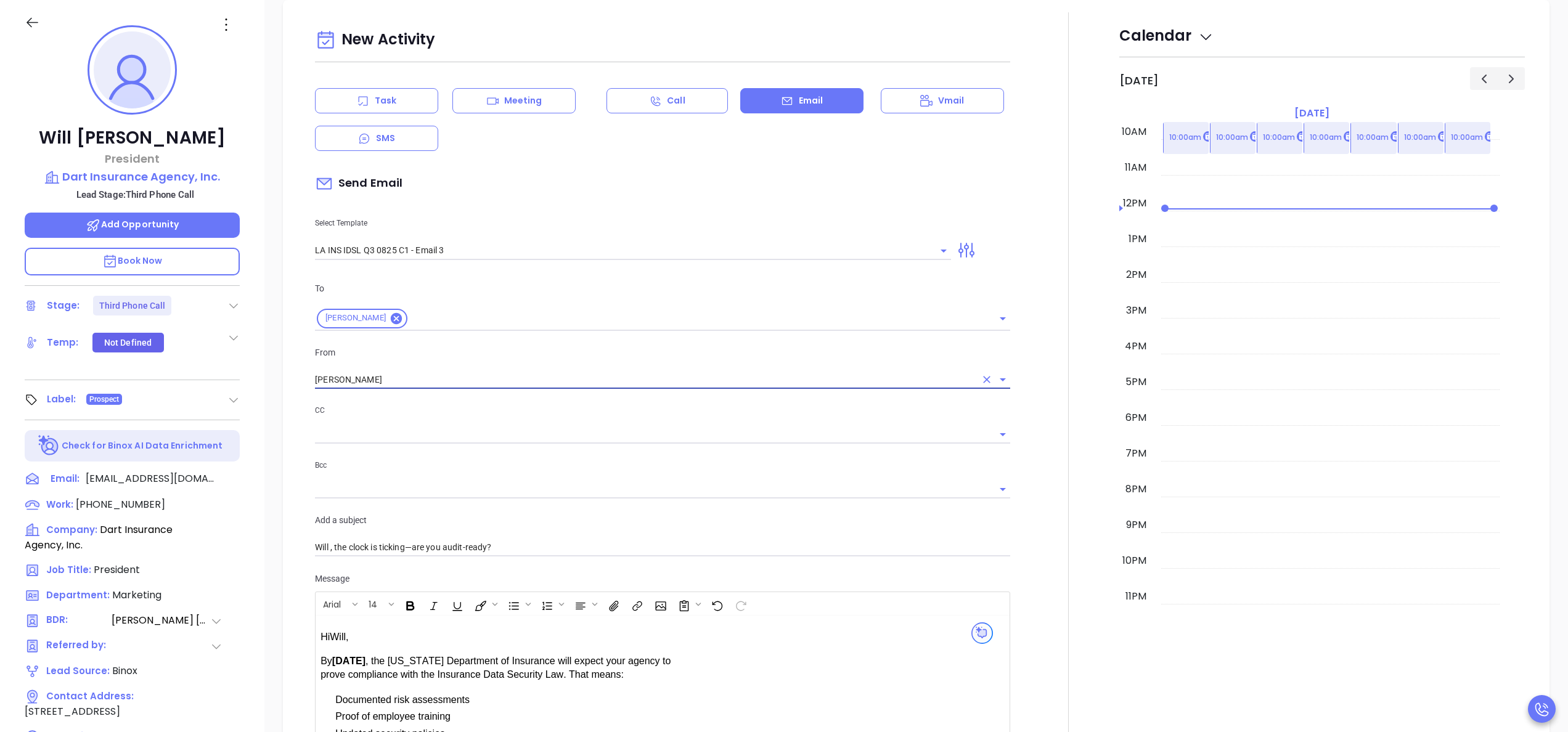
type input "[PERSON_NAME]"
click at [1017, 519] on div at bounding box center [1068, 523] width 102 height 1023
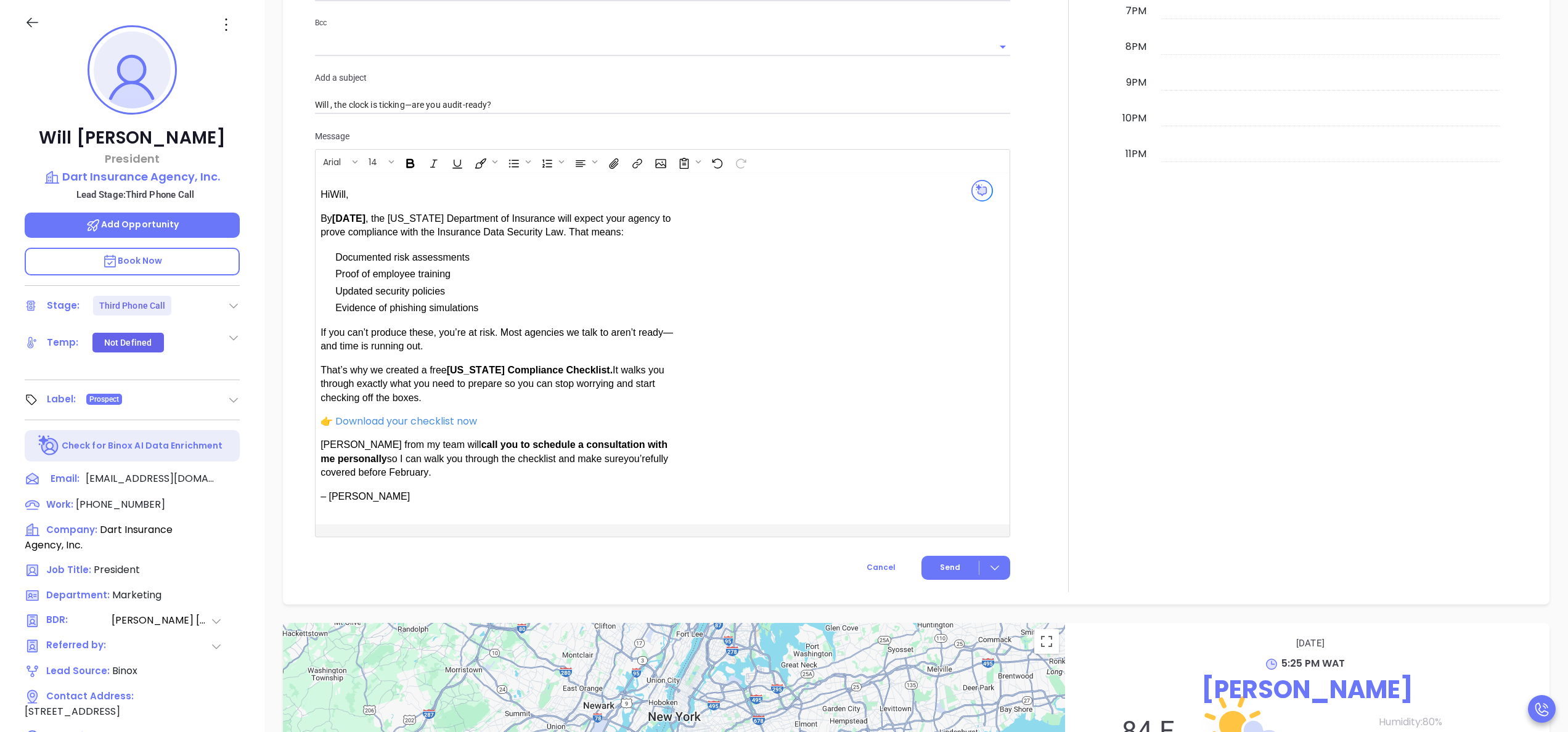
scroll to position [1022, 0]
click at [940, 565] on span "Send" at bounding box center [950, 566] width 20 height 11
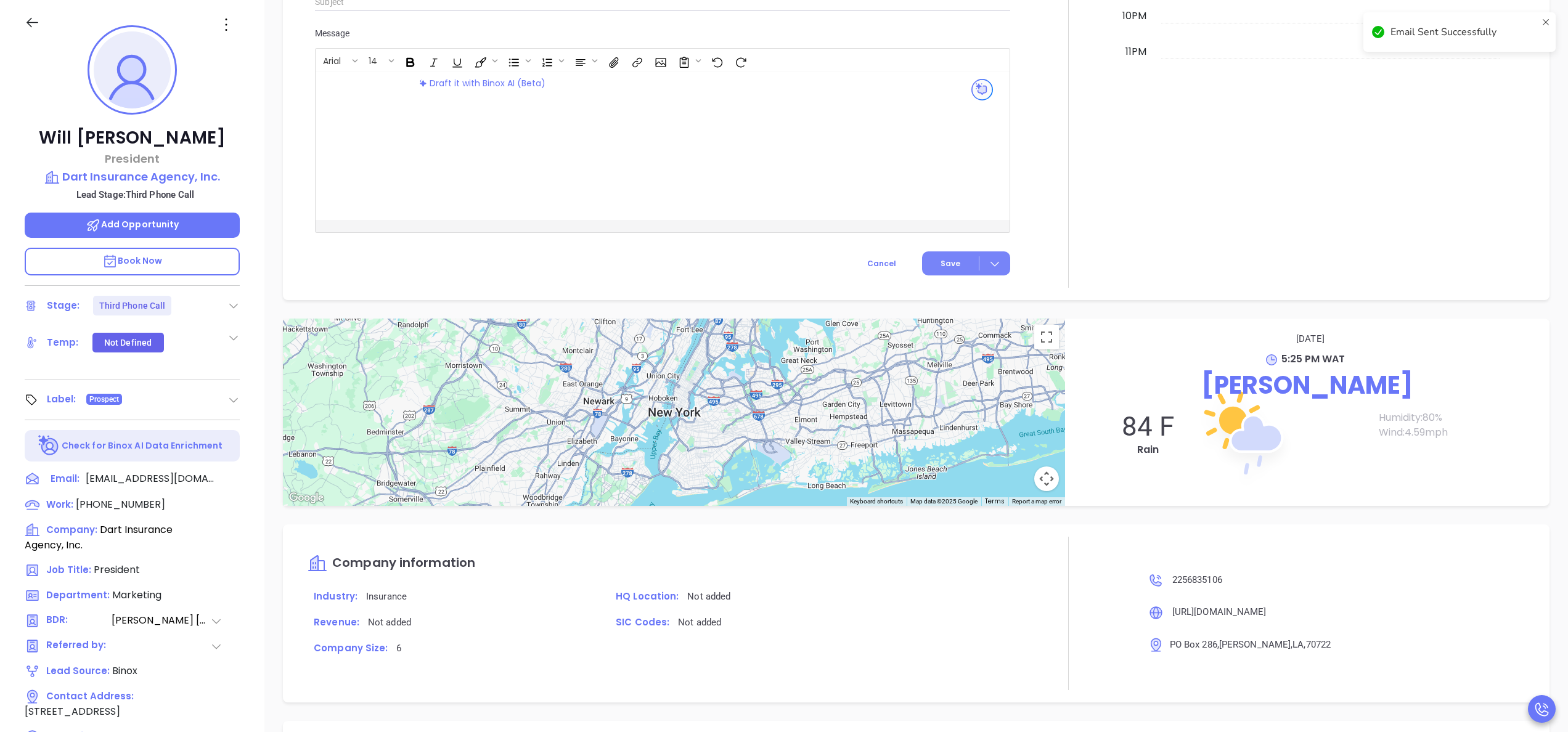
scroll to position [920, 0]
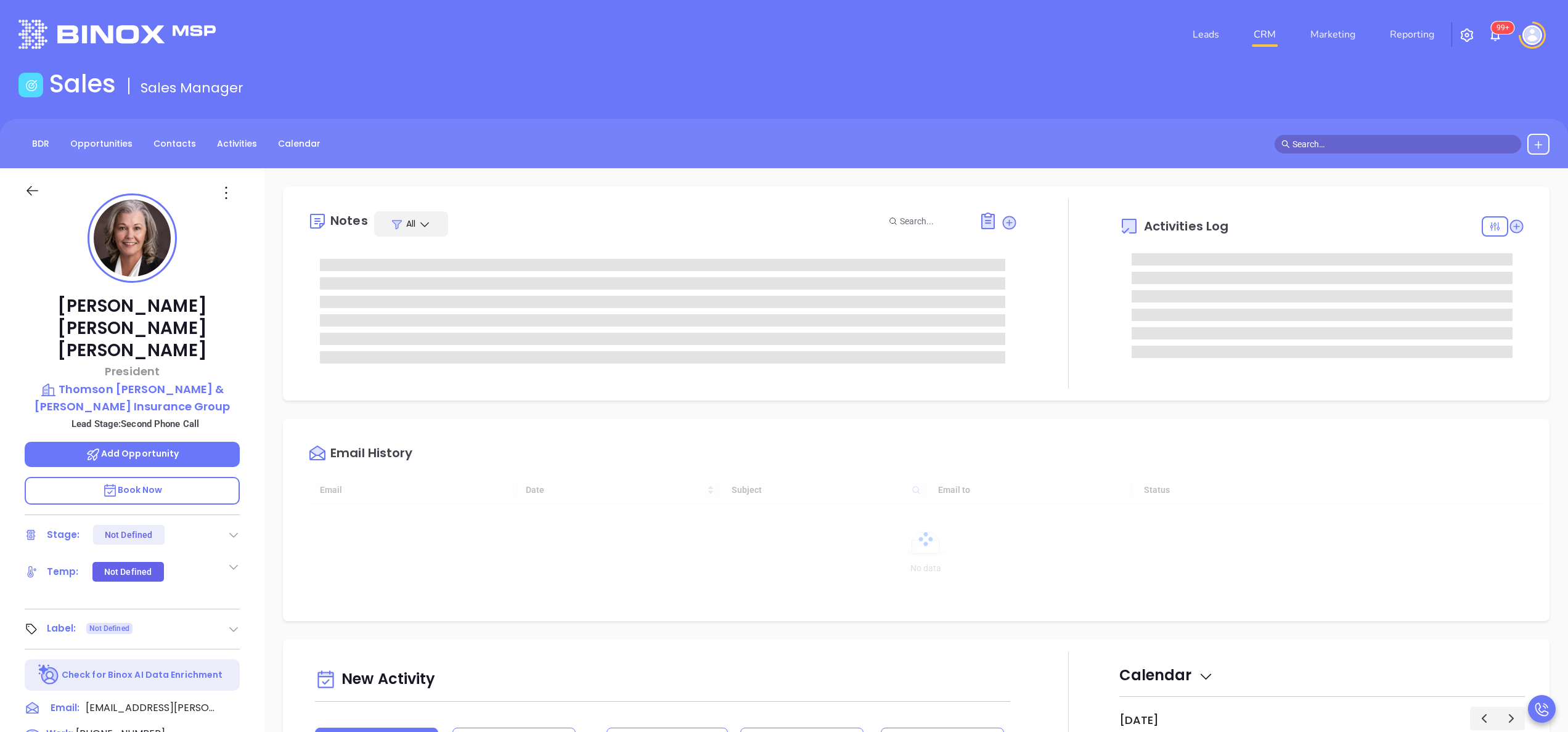
type input "[PERSON_NAME]"
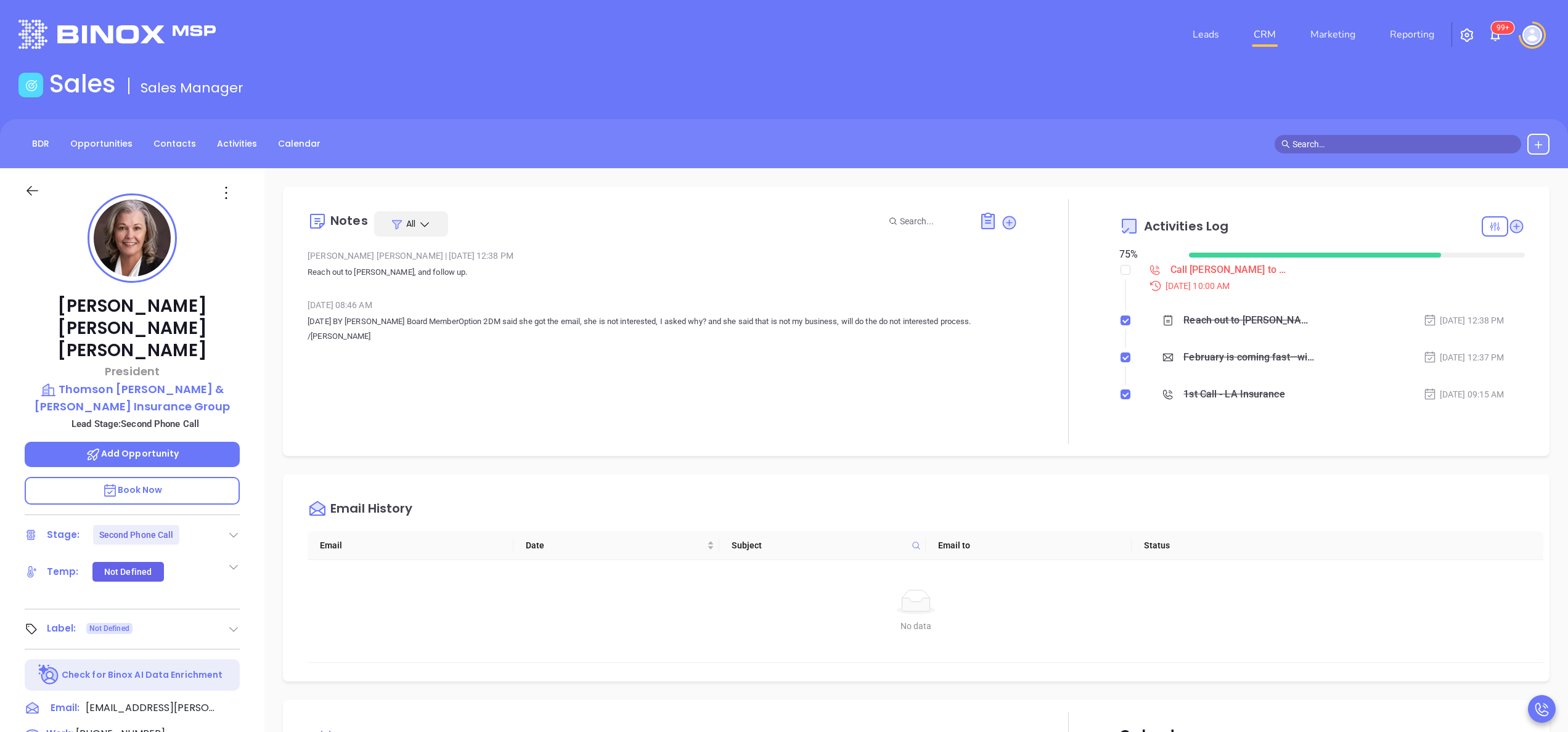
scroll to position [358, 0]
click at [257, 441] on div "Anne Bodkin Smith President Thomson Smith & Leach Insurance Group Lead Stage: S…" at bounding box center [132, 625] width 264 height 915
click at [250, 386] on div "Anne Bodkin Smith President Thomson Smith & Leach Insurance Group Lead Stage: S…" at bounding box center [132, 625] width 264 height 915
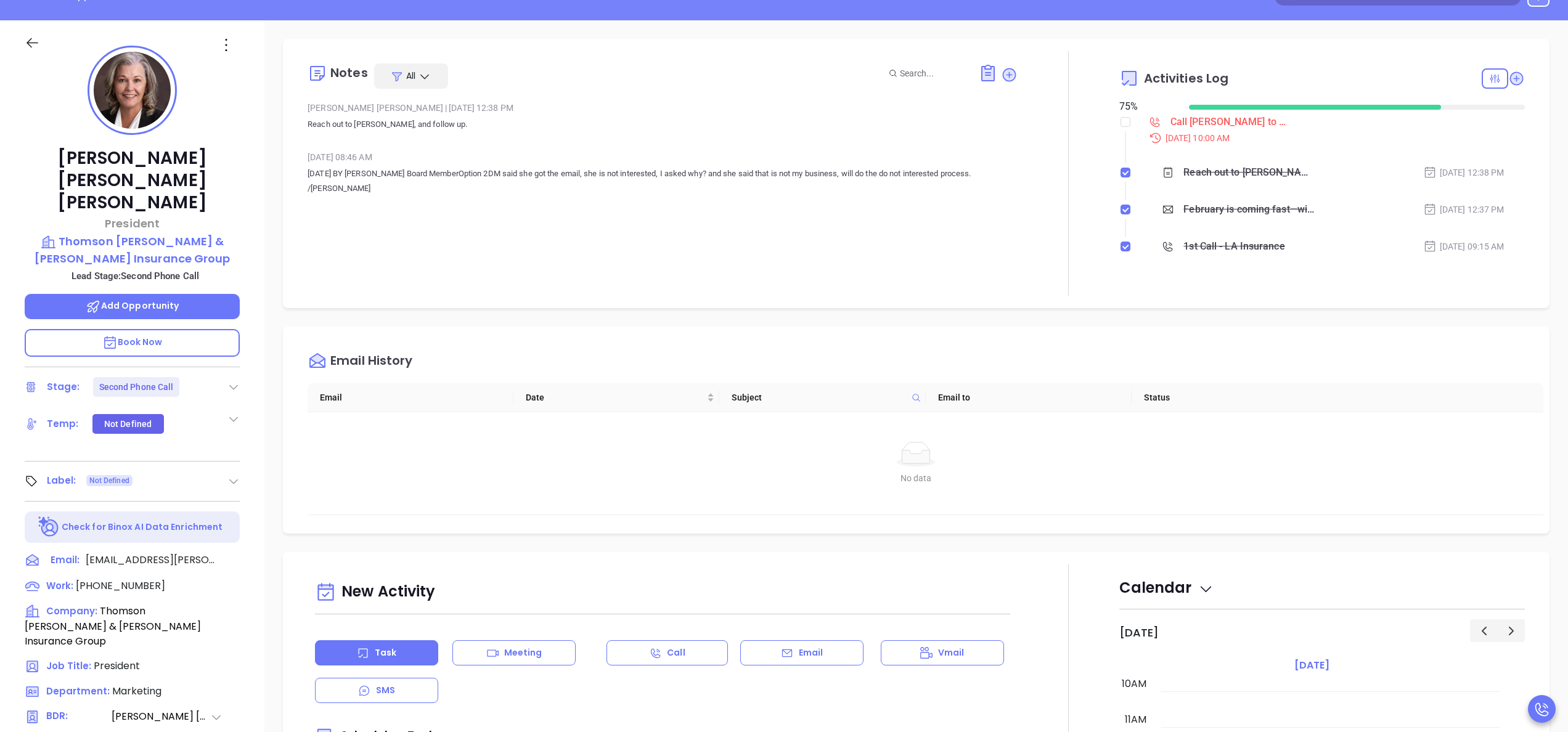
scroll to position [197, 0]
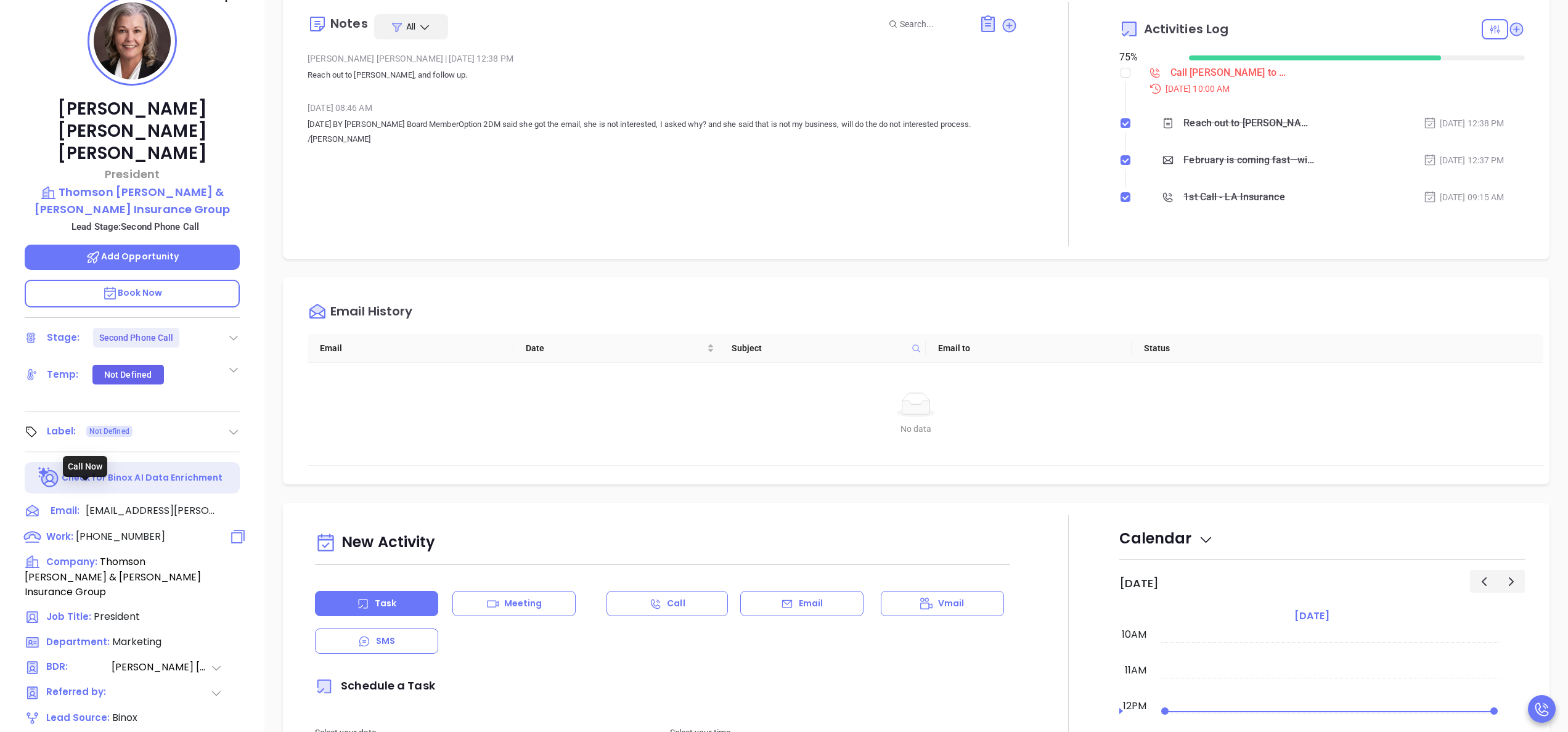
click at [114, 530] on span "(337) 262-0511" at bounding box center [121, 537] width 89 height 14
type input "(337) 262-0511"
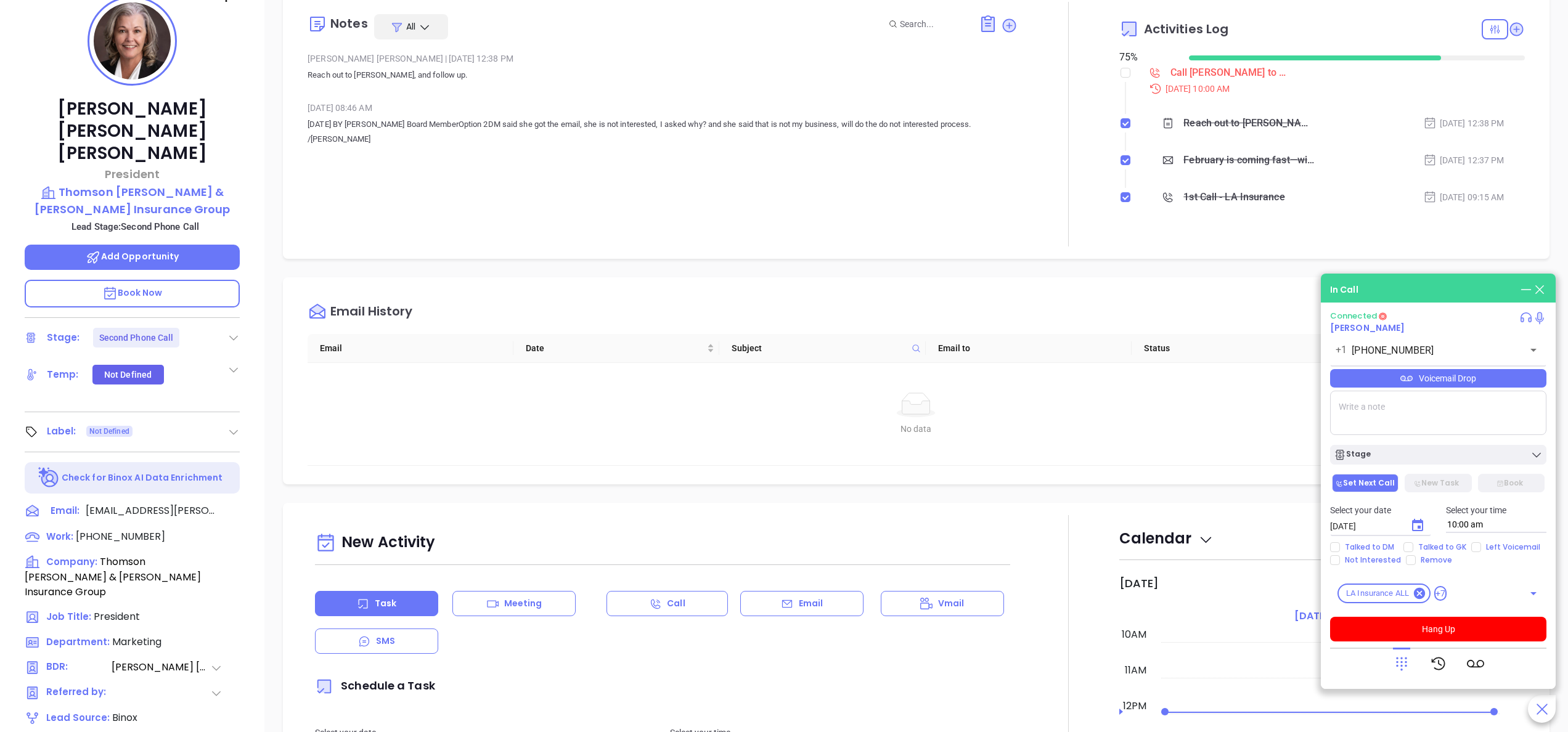
click at [162, 287] on span "Book Now" at bounding box center [132, 293] width 61 height 12
click at [1409, 655] on icon at bounding box center [1401, 664] width 17 height 17
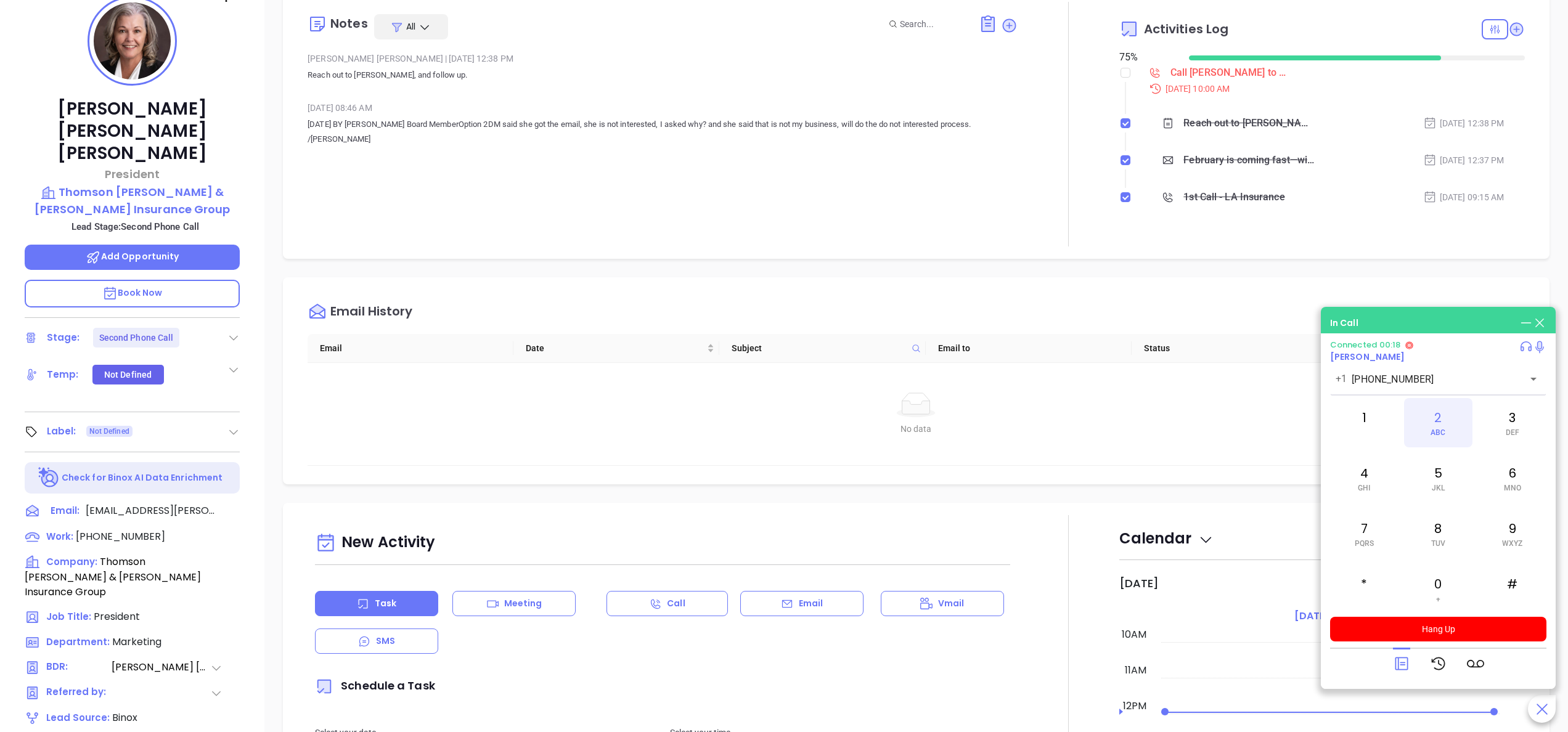
click at [1449, 429] on div "2 ABC" at bounding box center [1438, 422] width 68 height 49
click at [1497, 471] on div "6 MNO" at bounding box center [1512, 478] width 68 height 49
click at [1502, 428] on div "3 DEF" at bounding box center [1512, 422] width 68 height 49
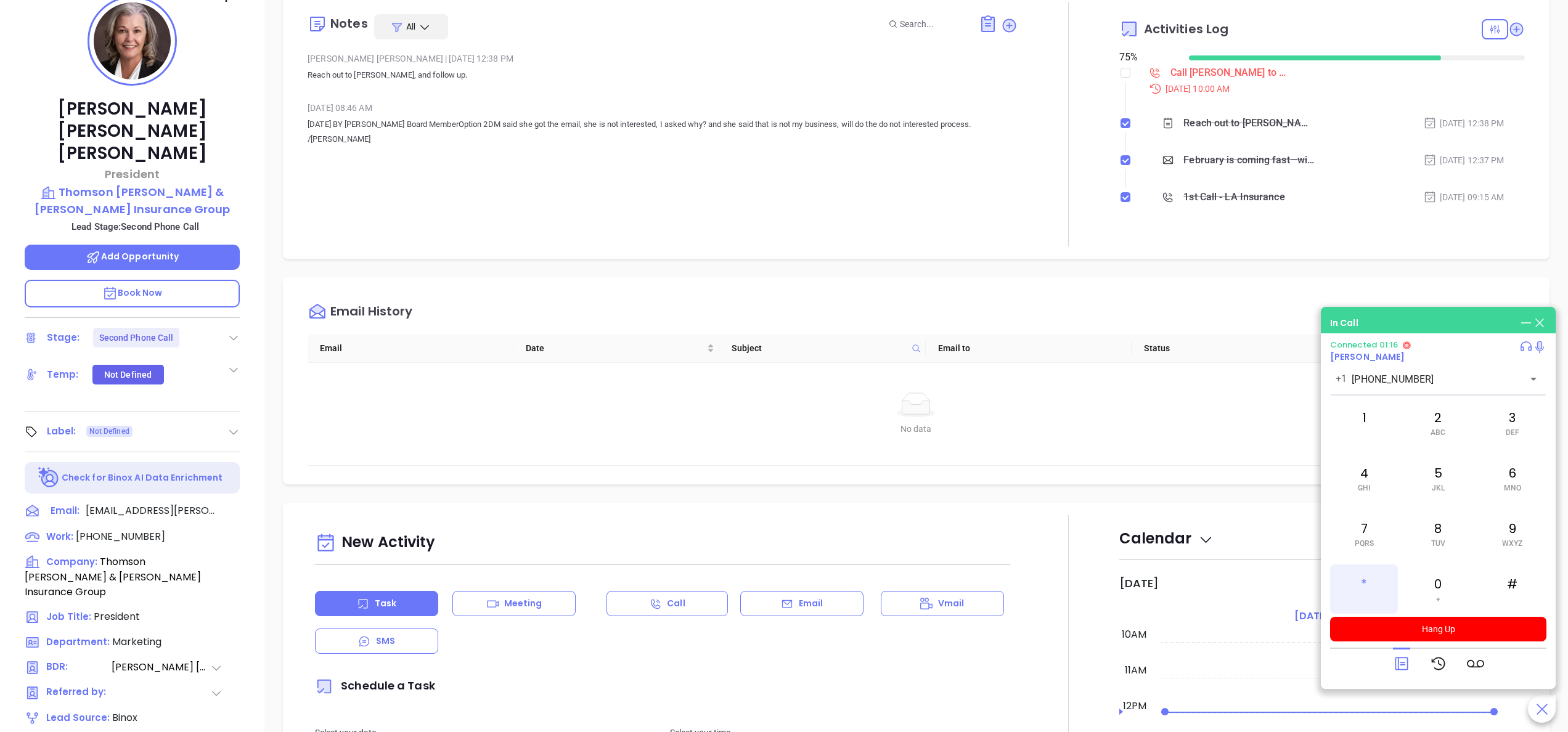
click at [1357, 579] on div "*" at bounding box center [1364, 589] width 68 height 49
click at [1448, 427] on div "2 ABC" at bounding box center [1438, 422] width 68 height 49
click at [1509, 469] on div "6 MNO" at bounding box center [1512, 478] width 68 height 49
click at [1500, 434] on div "3 DEF" at bounding box center [1512, 422] width 68 height 49
click at [1420, 484] on div "5 JKL" at bounding box center [1438, 478] width 68 height 49
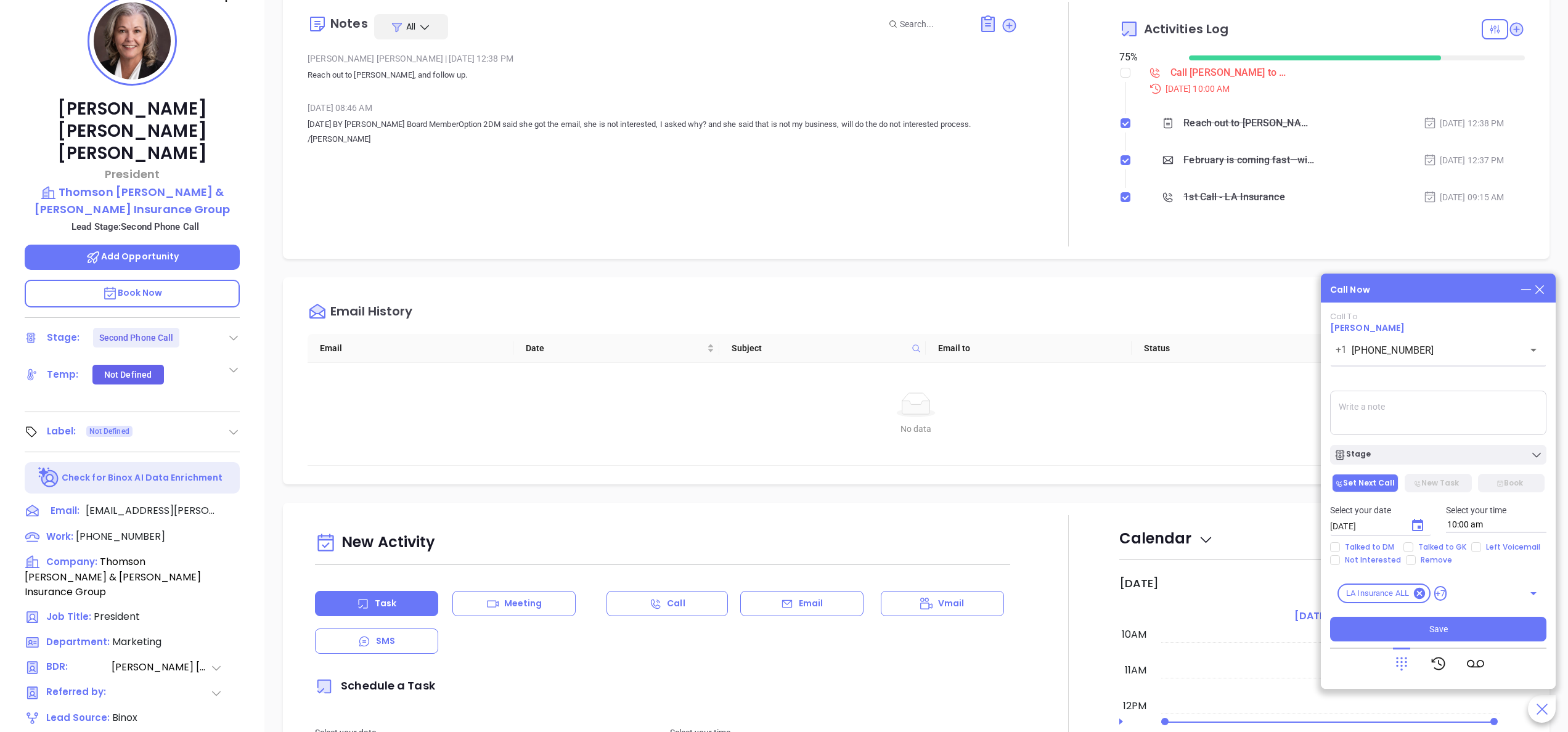
click at [1386, 423] on textarea at bounding box center [1438, 413] width 217 height 44
type textarea "left her a vm"
click at [1471, 540] on div "Select your date 10/01/2025 ​ Select your time 10:00 am" at bounding box center [1438, 518] width 231 height 48
click at [1472, 543] on input "Left Voicemail" at bounding box center [1475, 547] width 10 height 10
checkbox input "true"
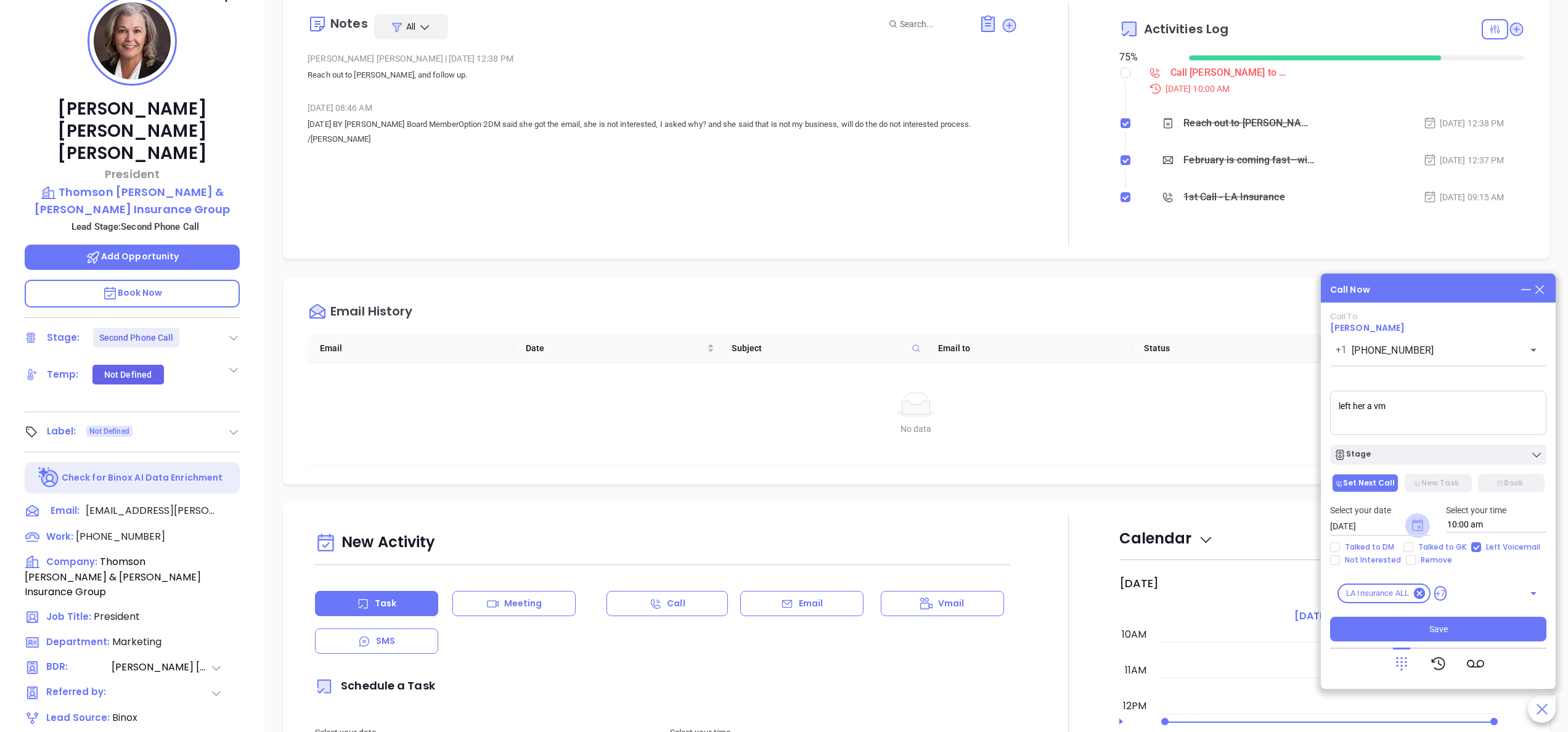
click at [1413, 525] on icon "Choose date, selected date is Oct 1, 2025" at bounding box center [1417, 525] width 11 height 12
click at [1456, 379] on button "2" at bounding box center [1454, 384] width 22 height 22
type input "[DATE]"
click at [1457, 620] on button "Save" at bounding box center [1438, 629] width 217 height 25
click at [1079, 477] on div "Email History Email Date Subject Email to Status No data No data" at bounding box center [916, 381] width 1267 height 207
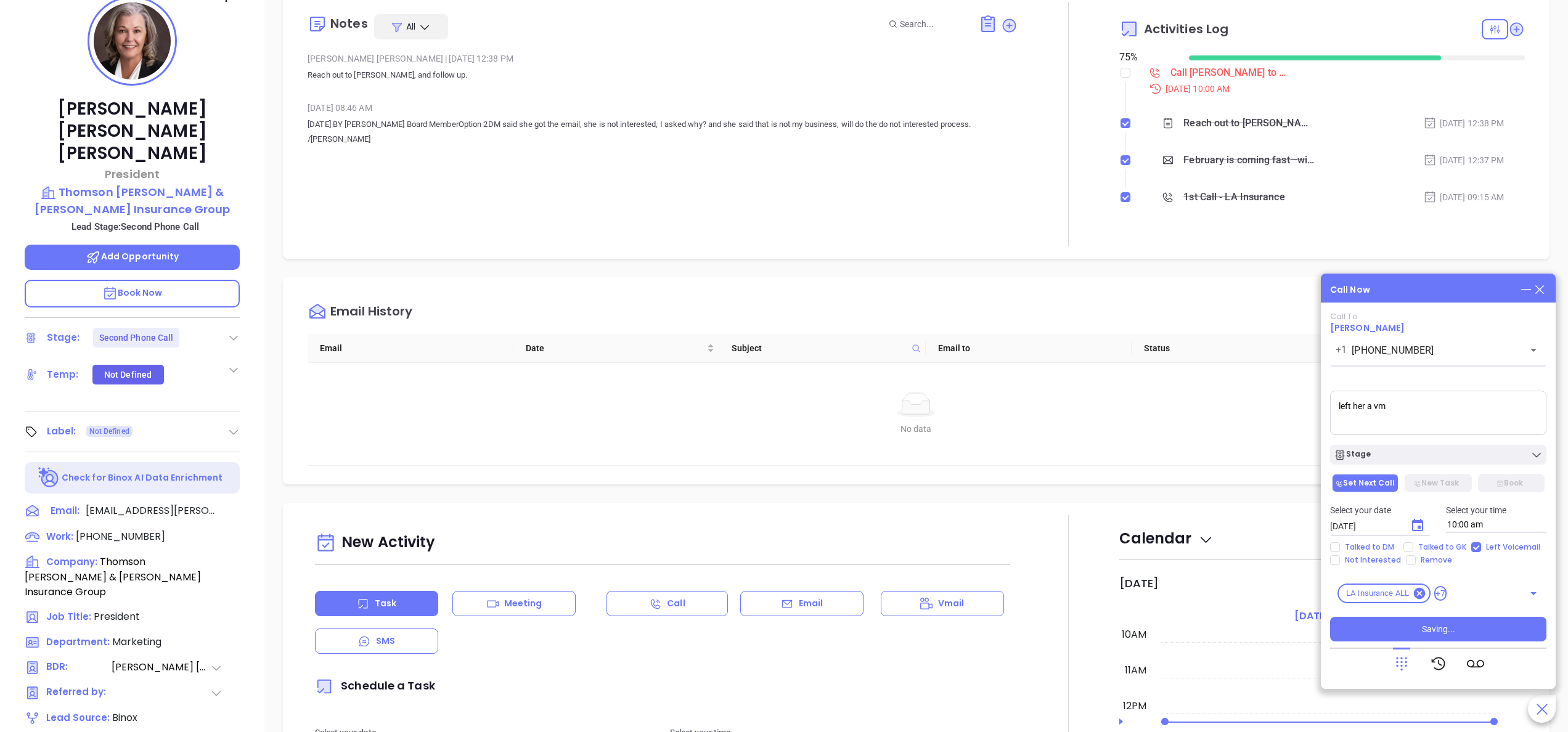
click at [1079, 477] on div "Email History Email Date Subject Email to Status No data No data" at bounding box center [916, 381] width 1267 height 207
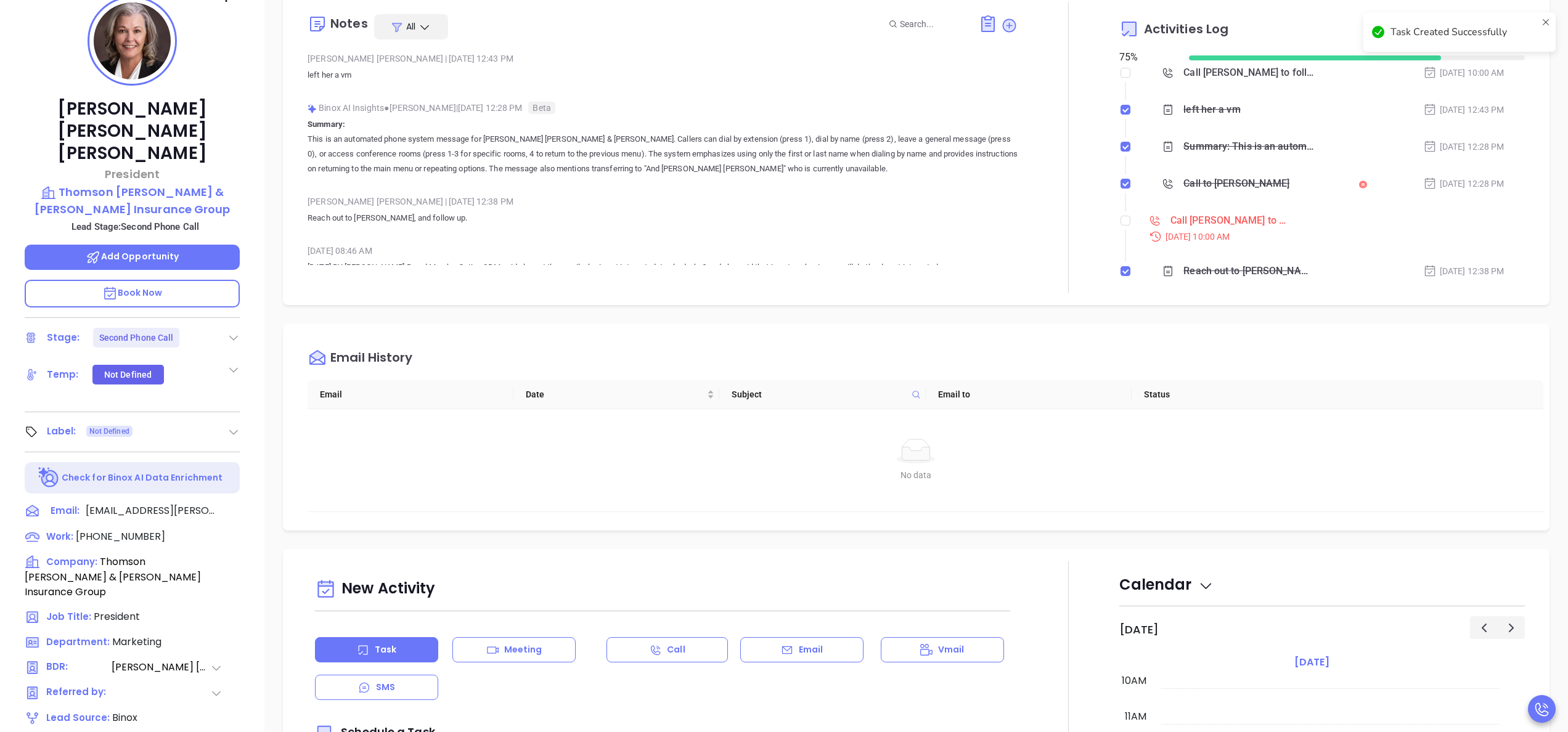
click at [875, 227] on div "Anabell Dominguez | Sep 10, 2025 12:38 PM Reach out to Anne, and follow up." at bounding box center [663, 214] width 710 height 43
click at [225, 328] on div "Stage: Second Phone Call" at bounding box center [132, 337] width 215 height 20
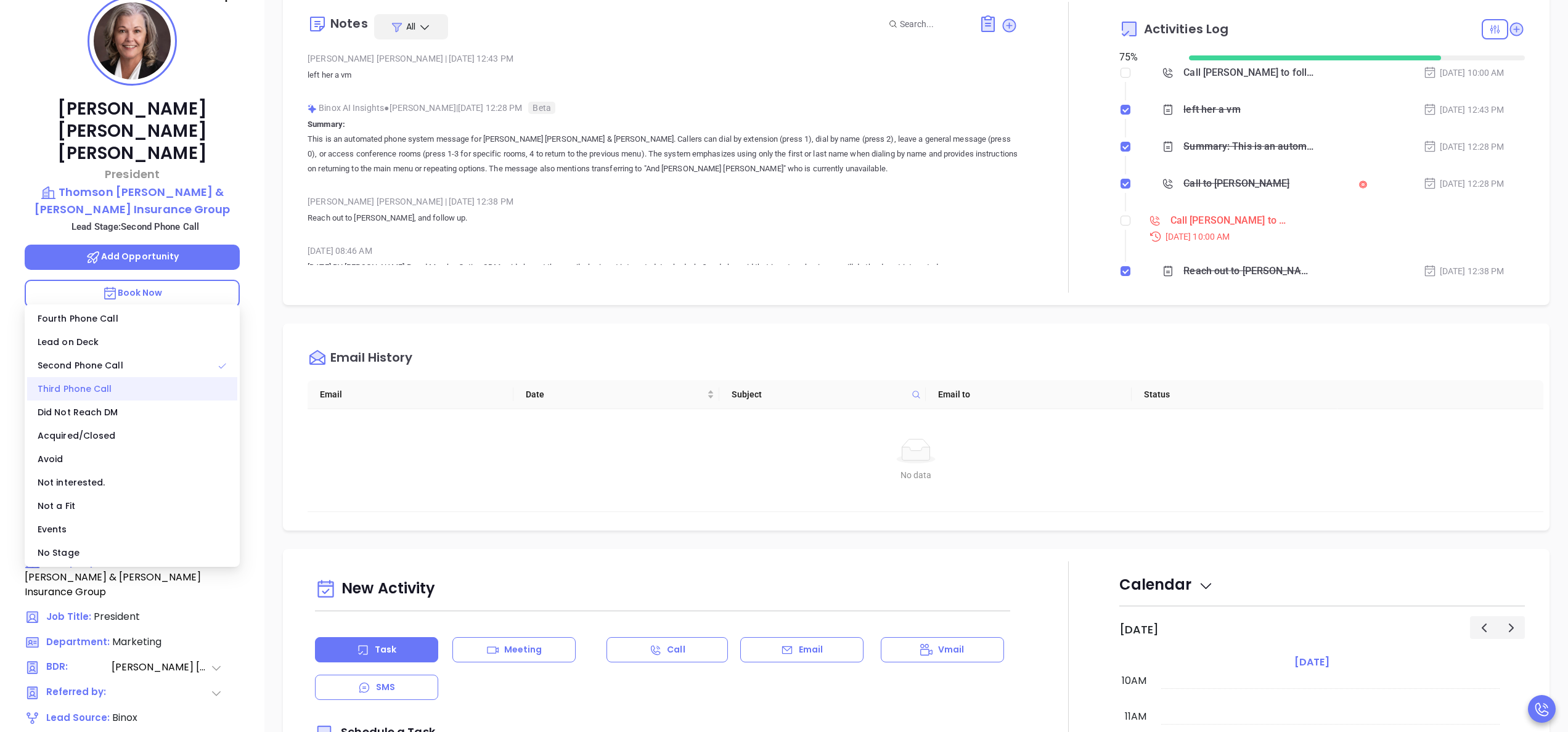
click at [130, 388] on div "Third Phone Call" at bounding box center [132, 389] width 210 height 24
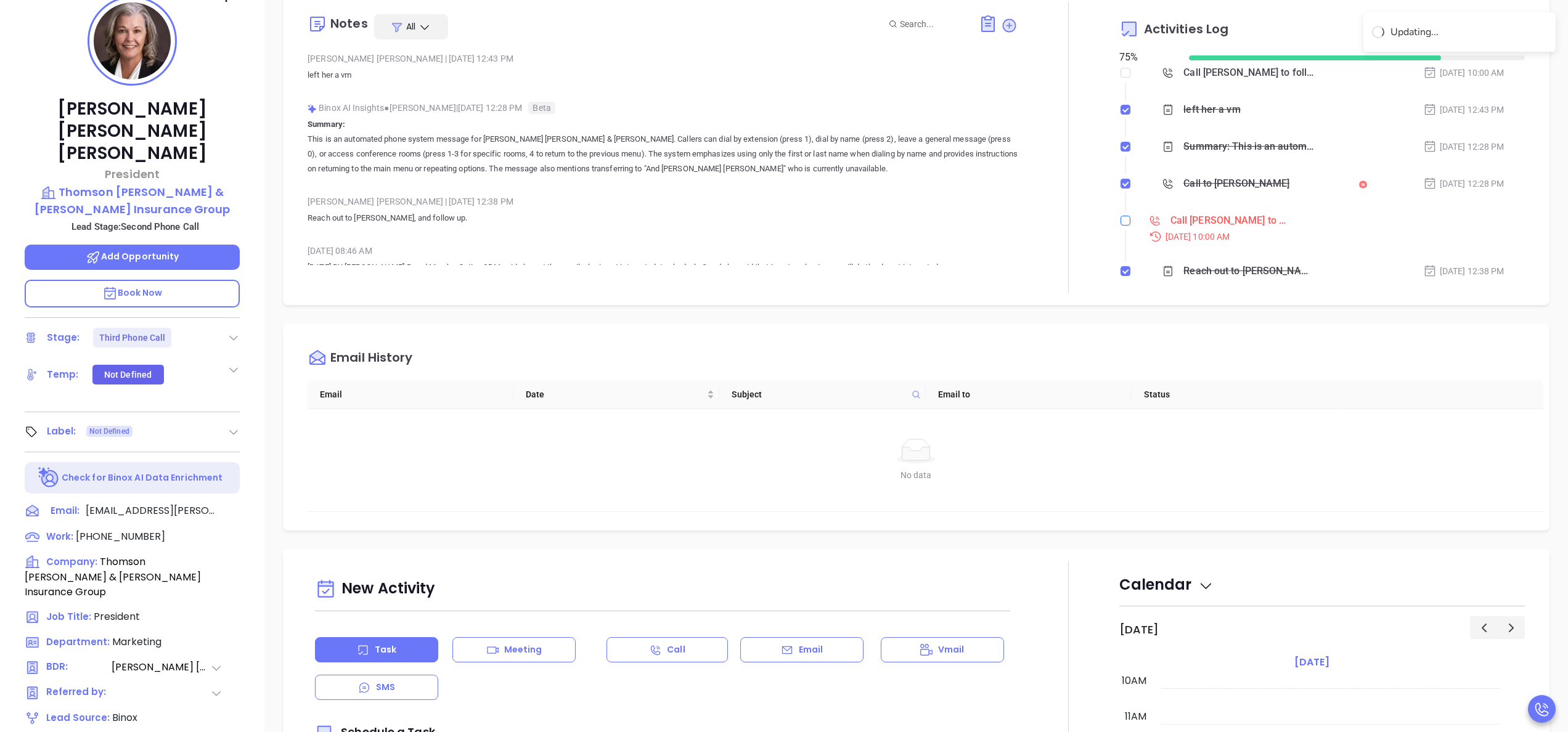
click at [1120, 225] on input "checkbox" at bounding box center [1125, 220] width 10 height 10
checkbox input "true"
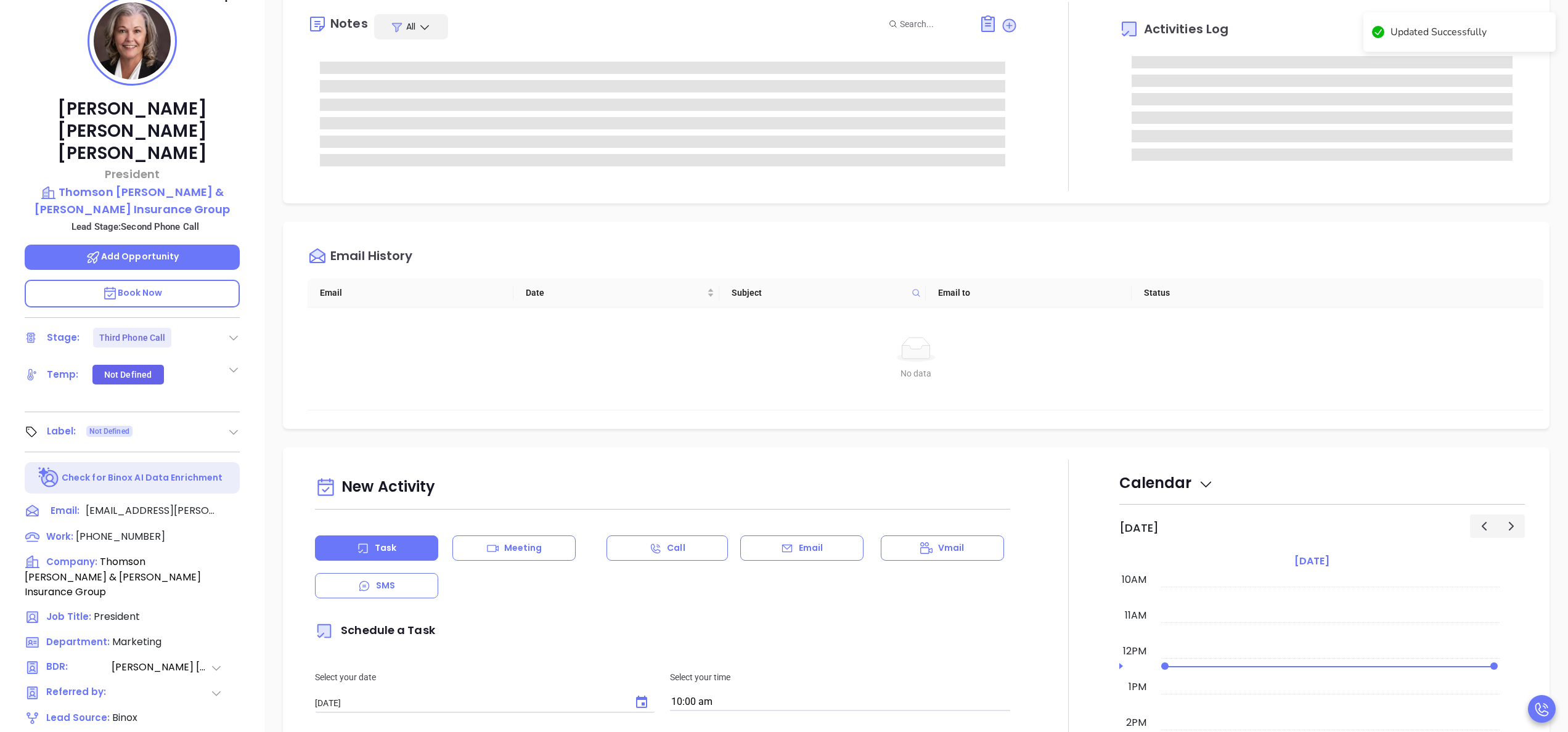
click at [1500, 188] on div "Activities Log" at bounding box center [1321, 96] width 406 height 189
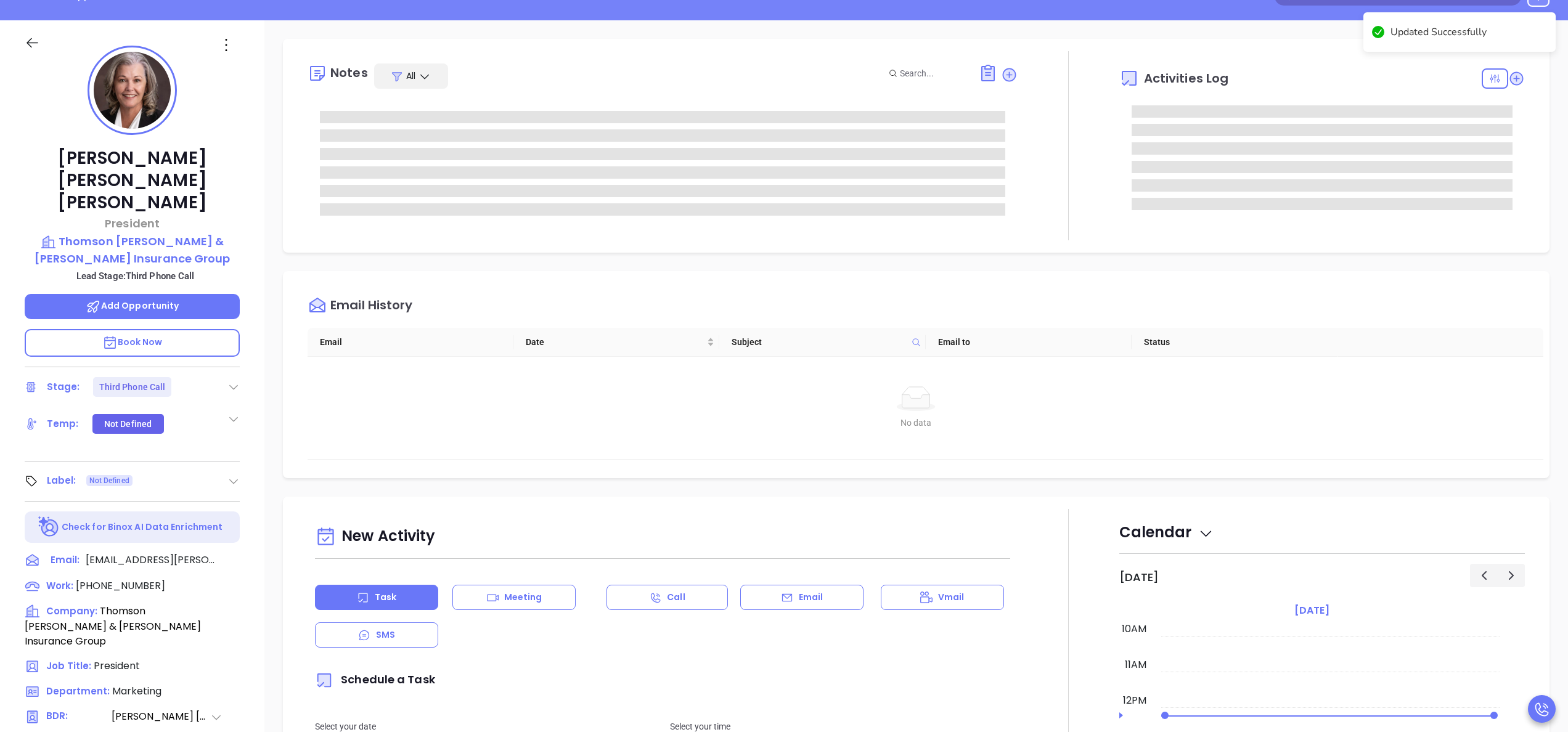
scroll to position [0, 0]
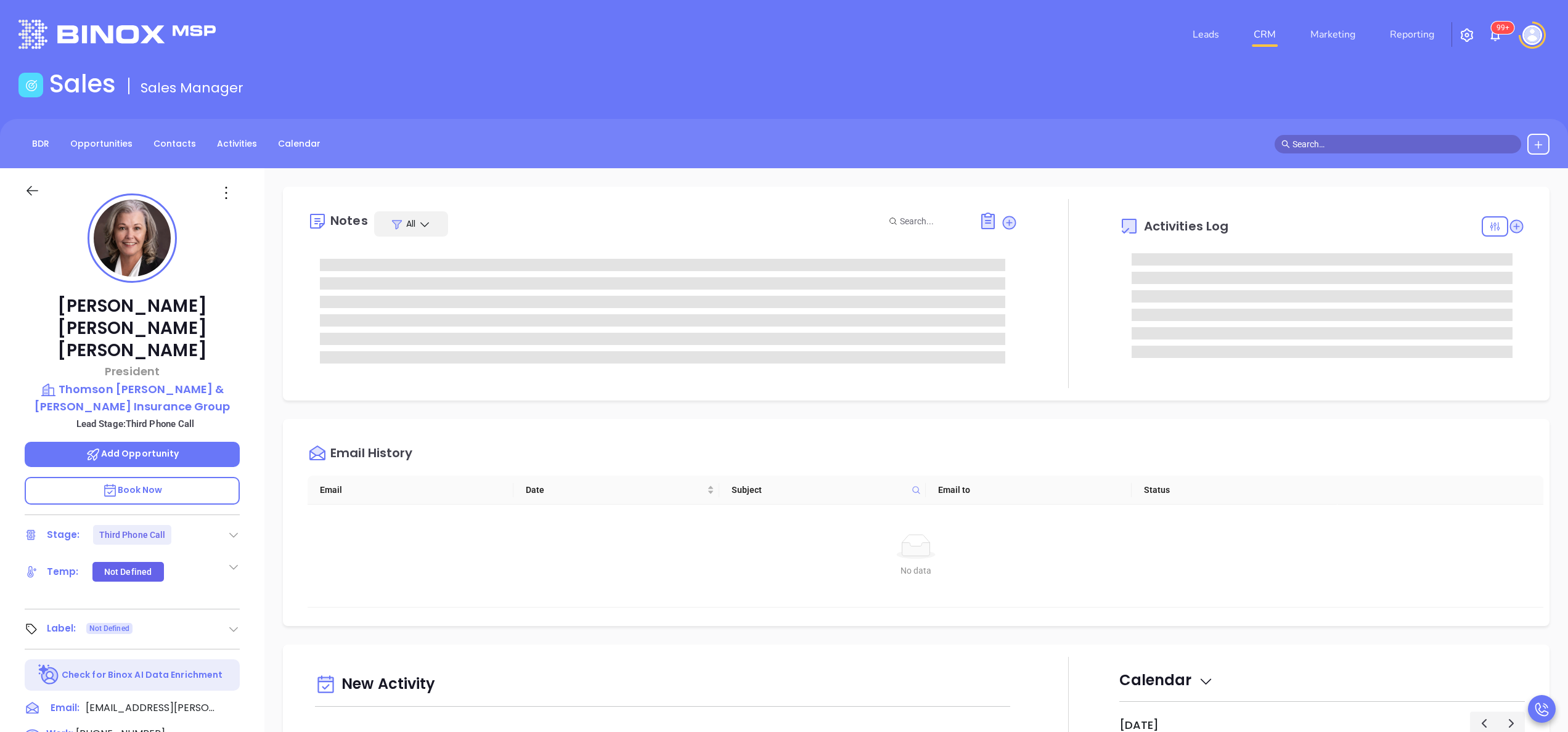
click at [1500, 217] on div at bounding box center [1503, 227] width 43 height 20
click at [1510, 224] on icon at bounding box center [1516, 226] width 12 height 12
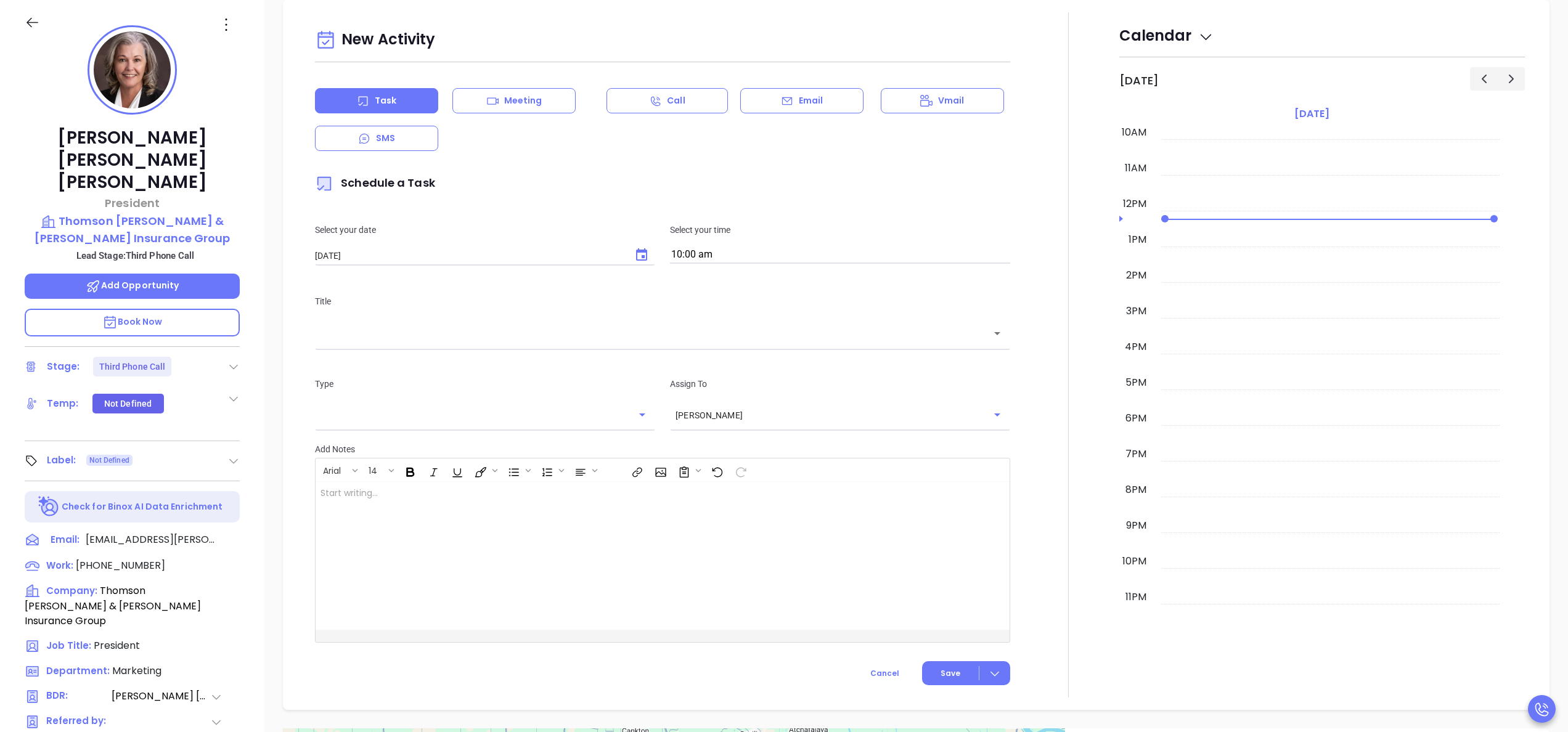
scroll to position [578, 0]
click at [793, 92] on div "Email" at bounding box center [802, 101] width 123 height 26
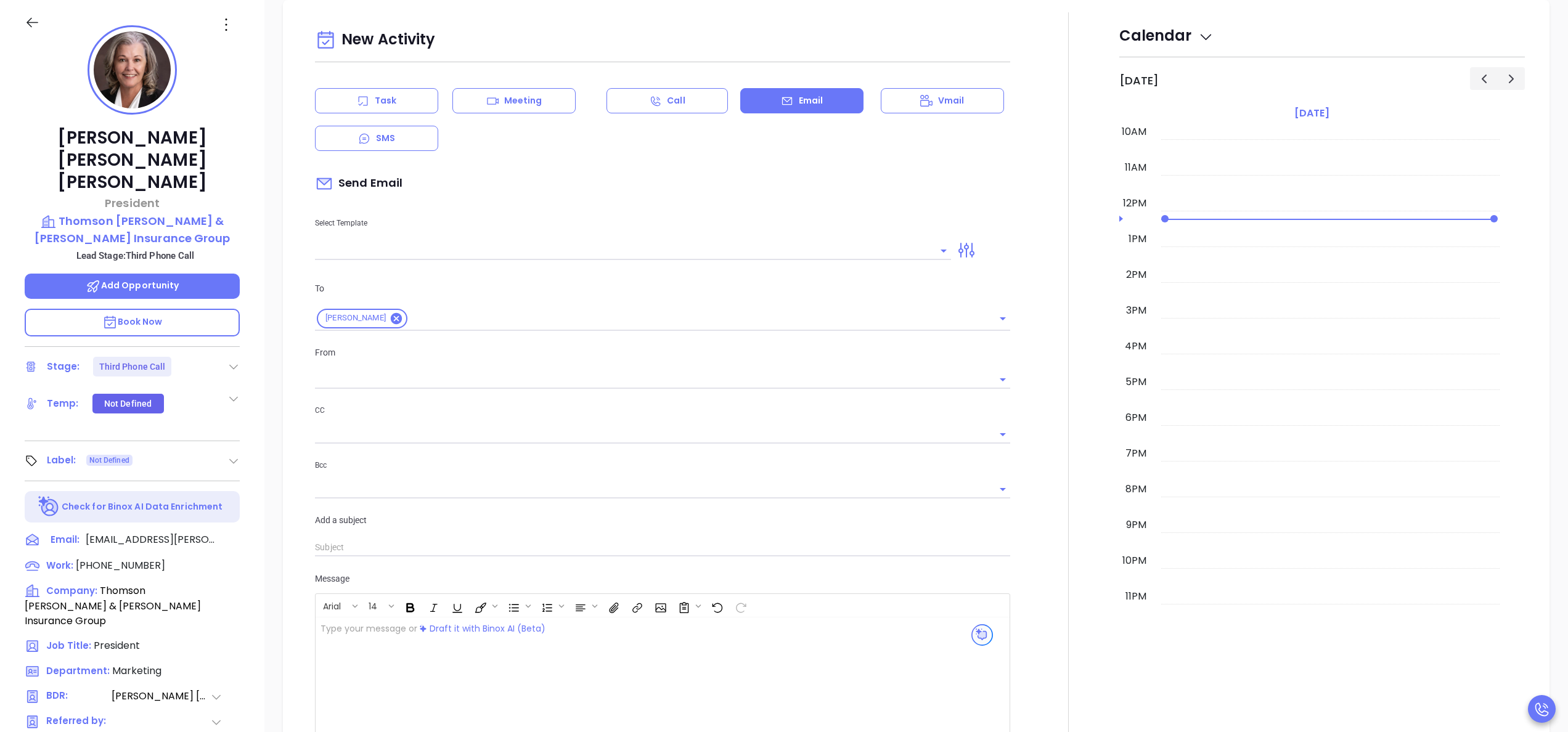
type input "[PERSON_NAME]"
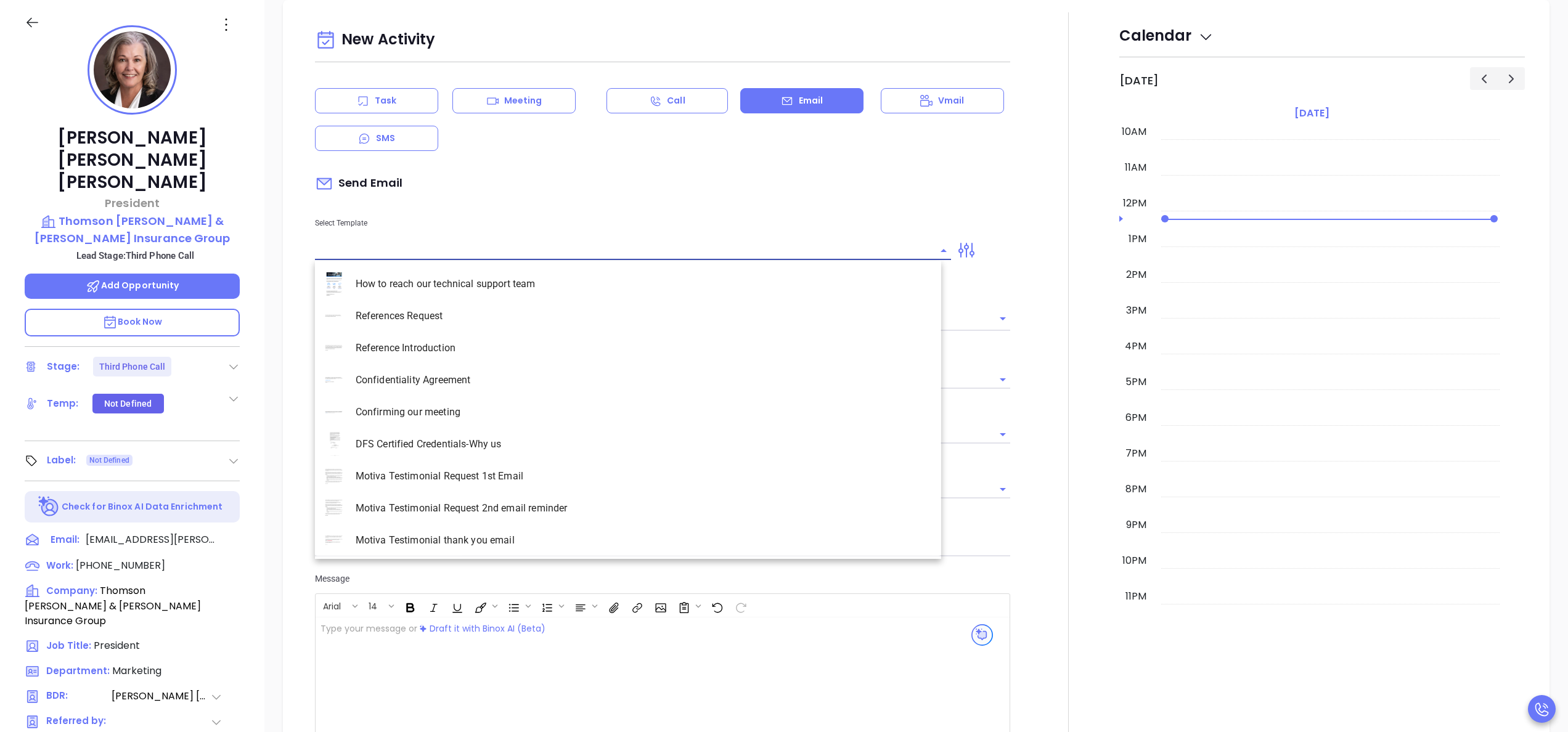
click at [653, 247] on input "text" at bounding box center [623, 250] width 618 height 18
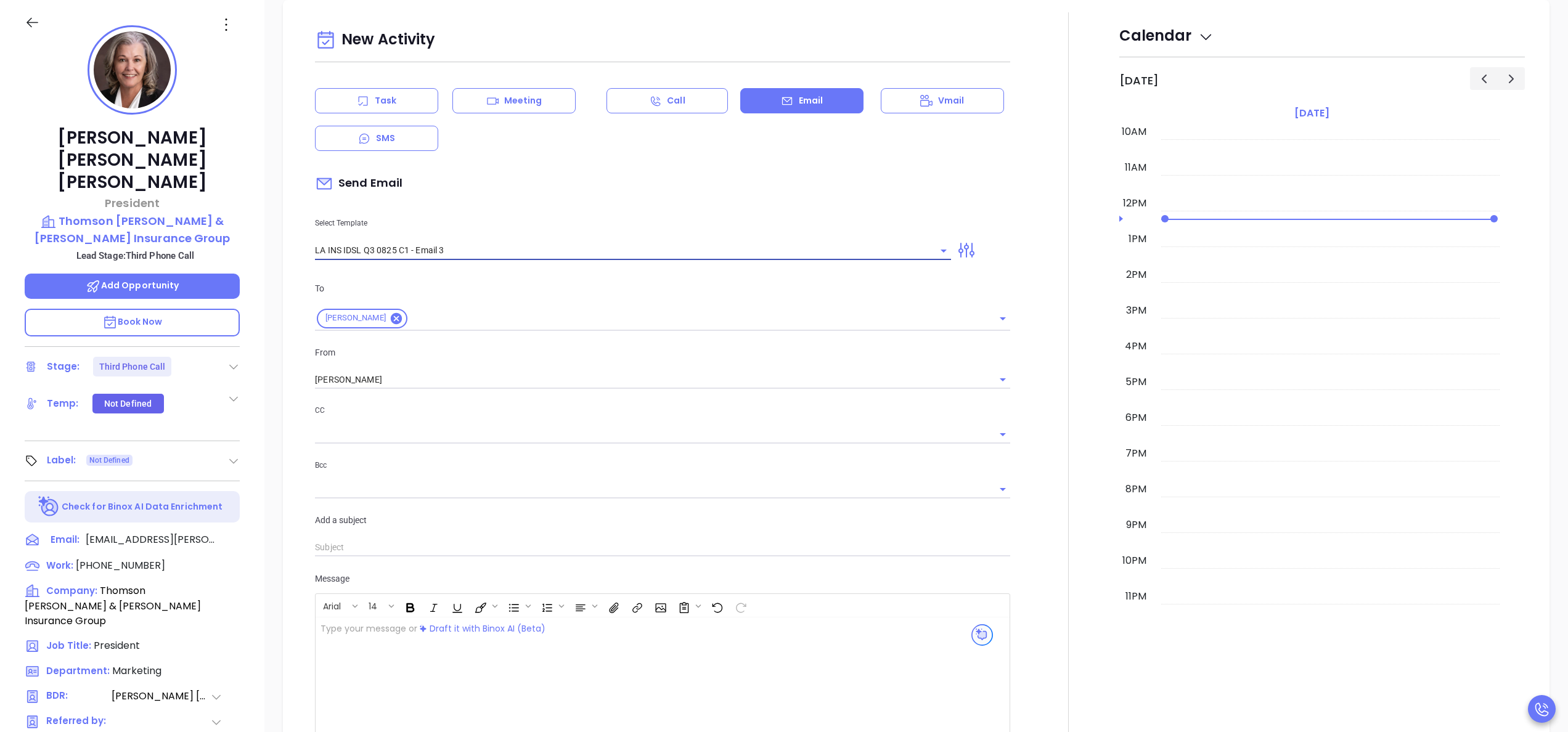
type input "LA INS IDSL Q3 0825 C1 - Email 3"
type input "Anne, the clock is ticking—are you audit-ready?"
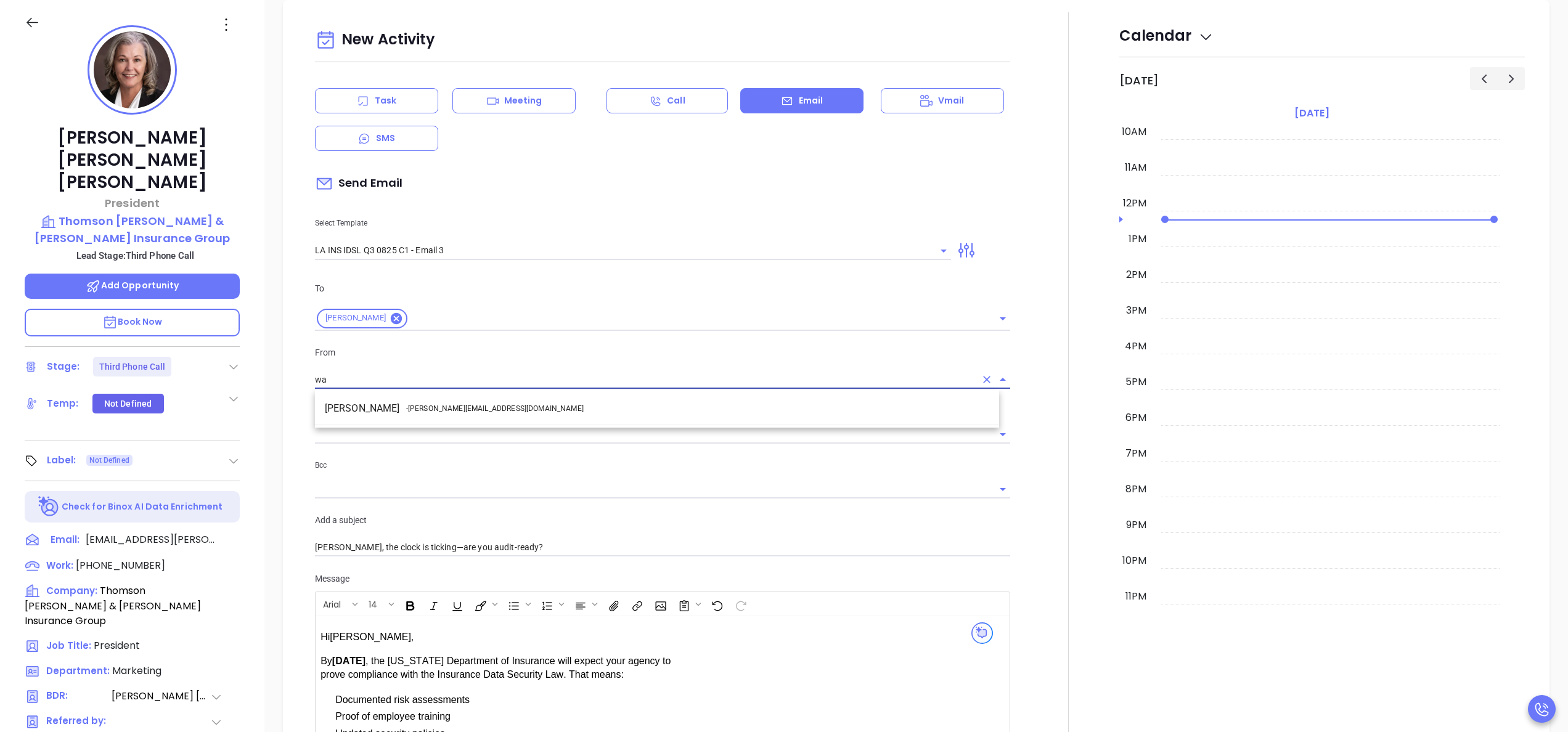
click at [590, 407] on li "Walter Contreras - [EMAIL_ADDRESS][DOMAIN_NAME]" at bounding box center [657, 408] width 684 height 22
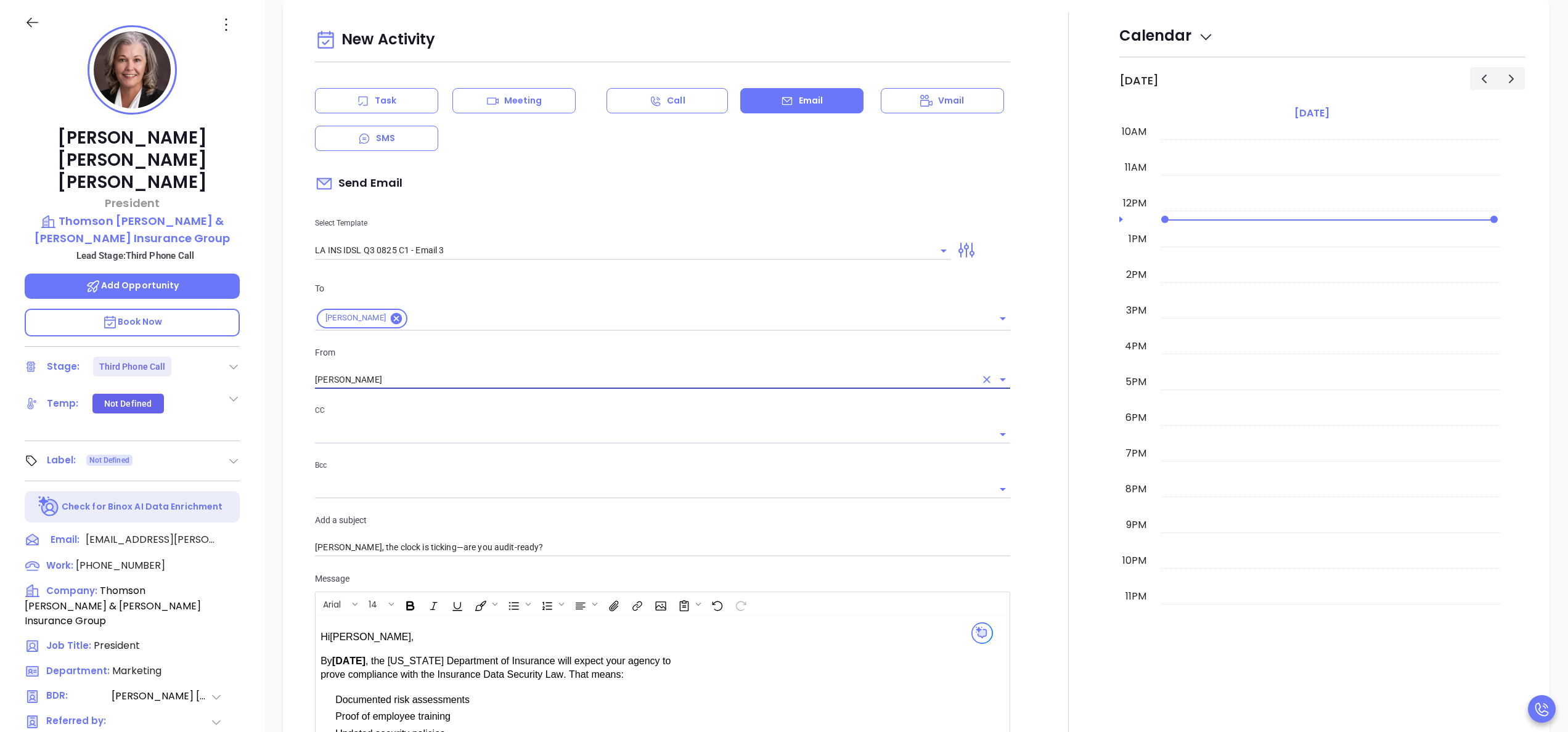
type input "[PERSON_NAME]"
click at [1019, 530] on div at bounding box center [1068, 523] width 102 height 1023
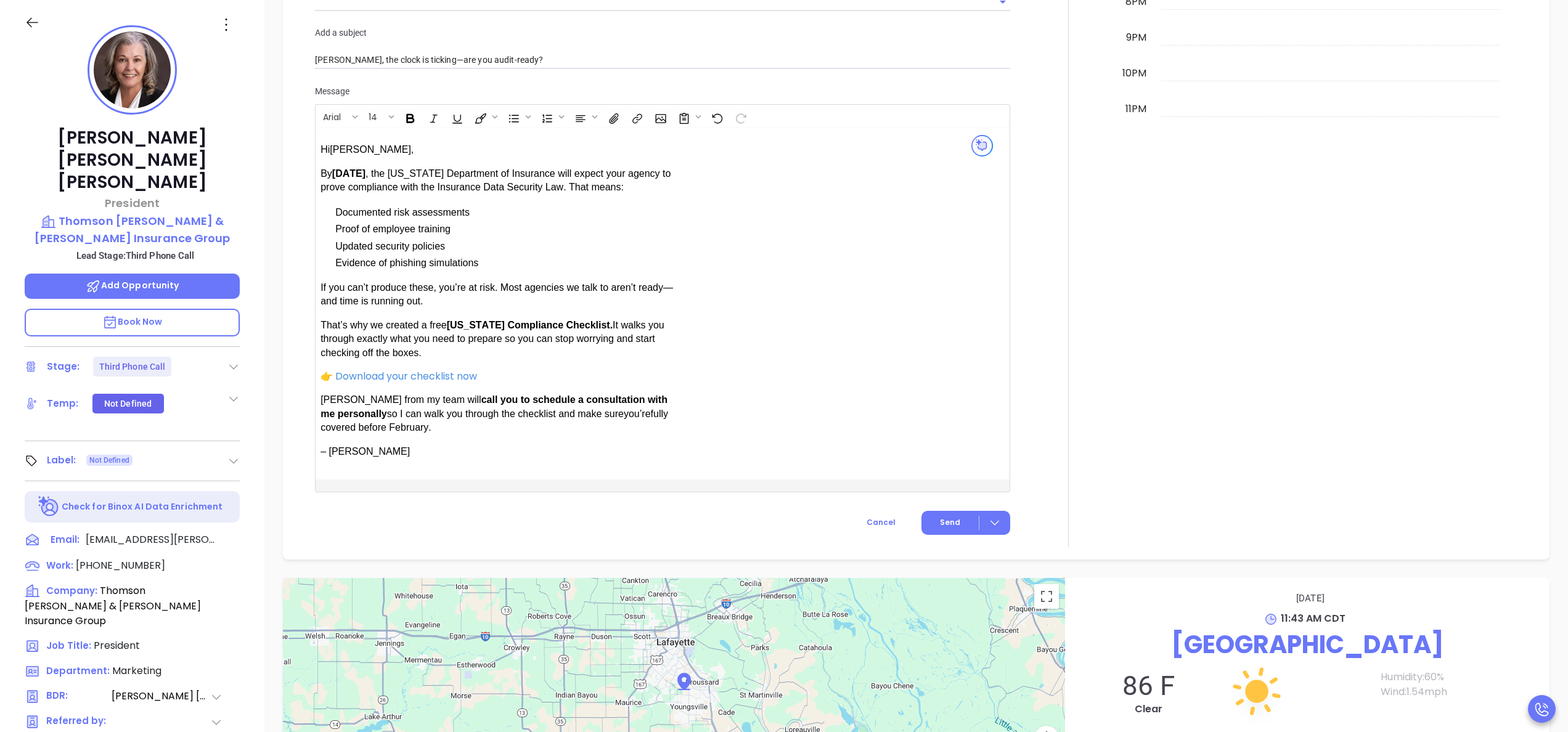
scroll to position [1071, 0]
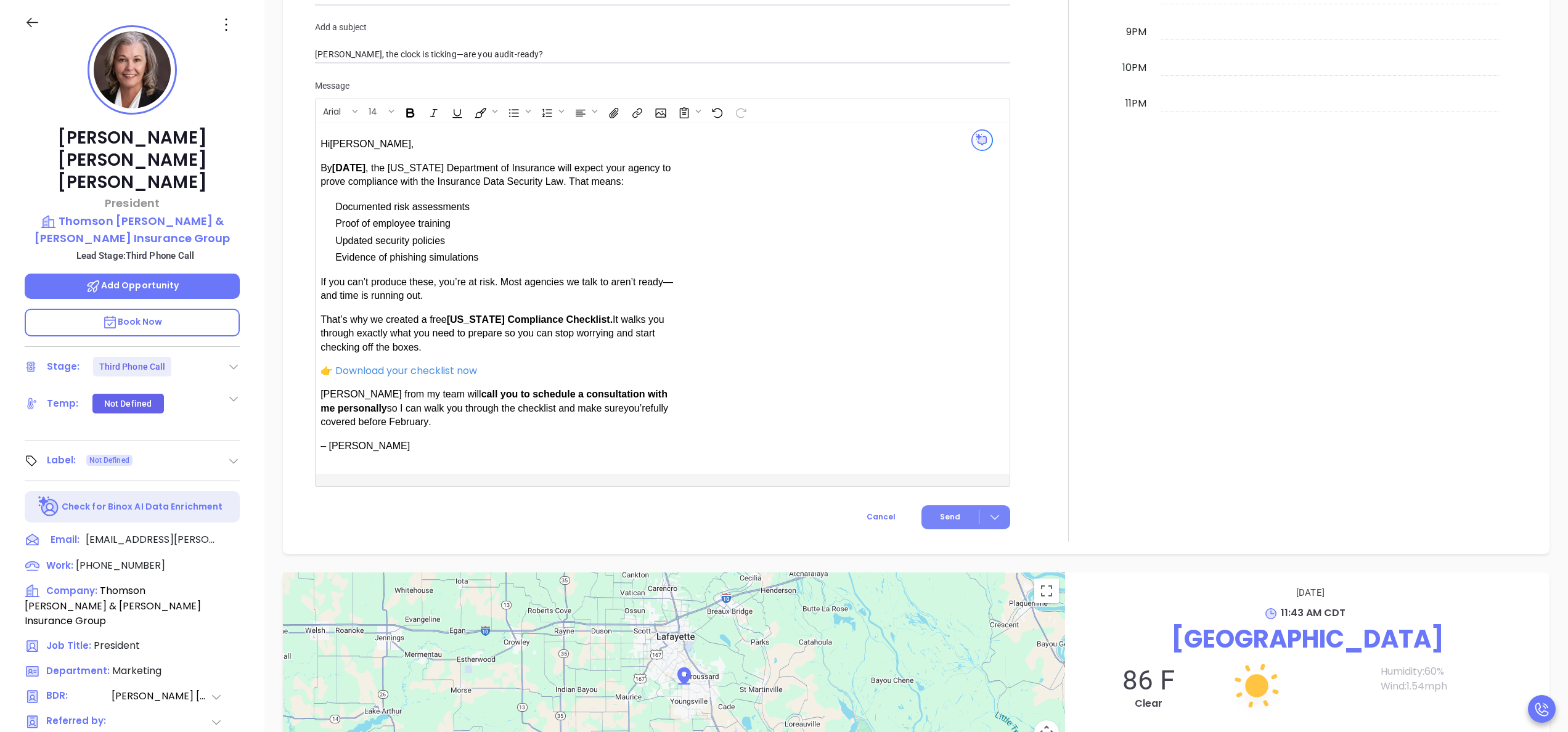
click at [936, 526] on button "Send" at bounding box center [966, 517] width 89 height 24
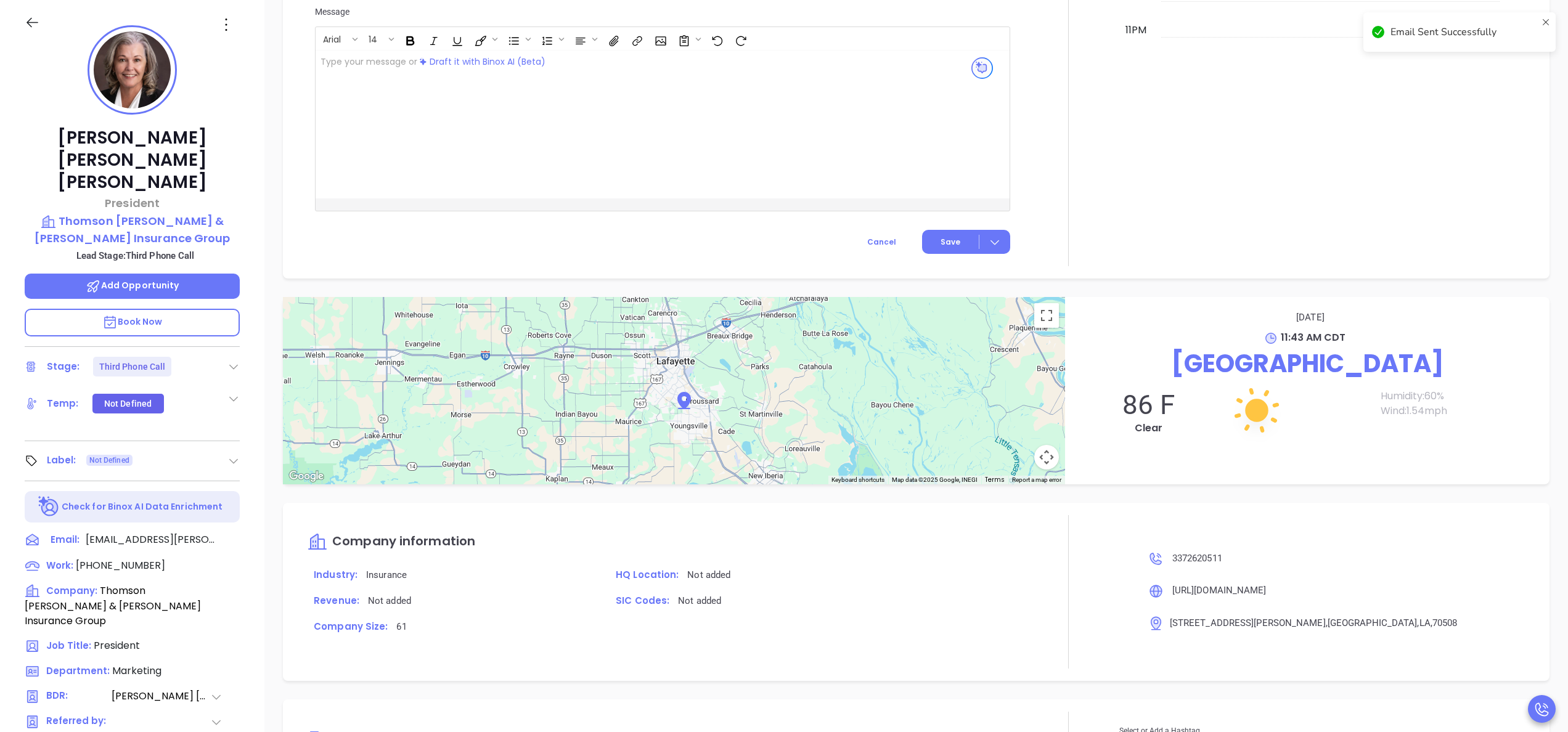
scroll to position [970, 0]
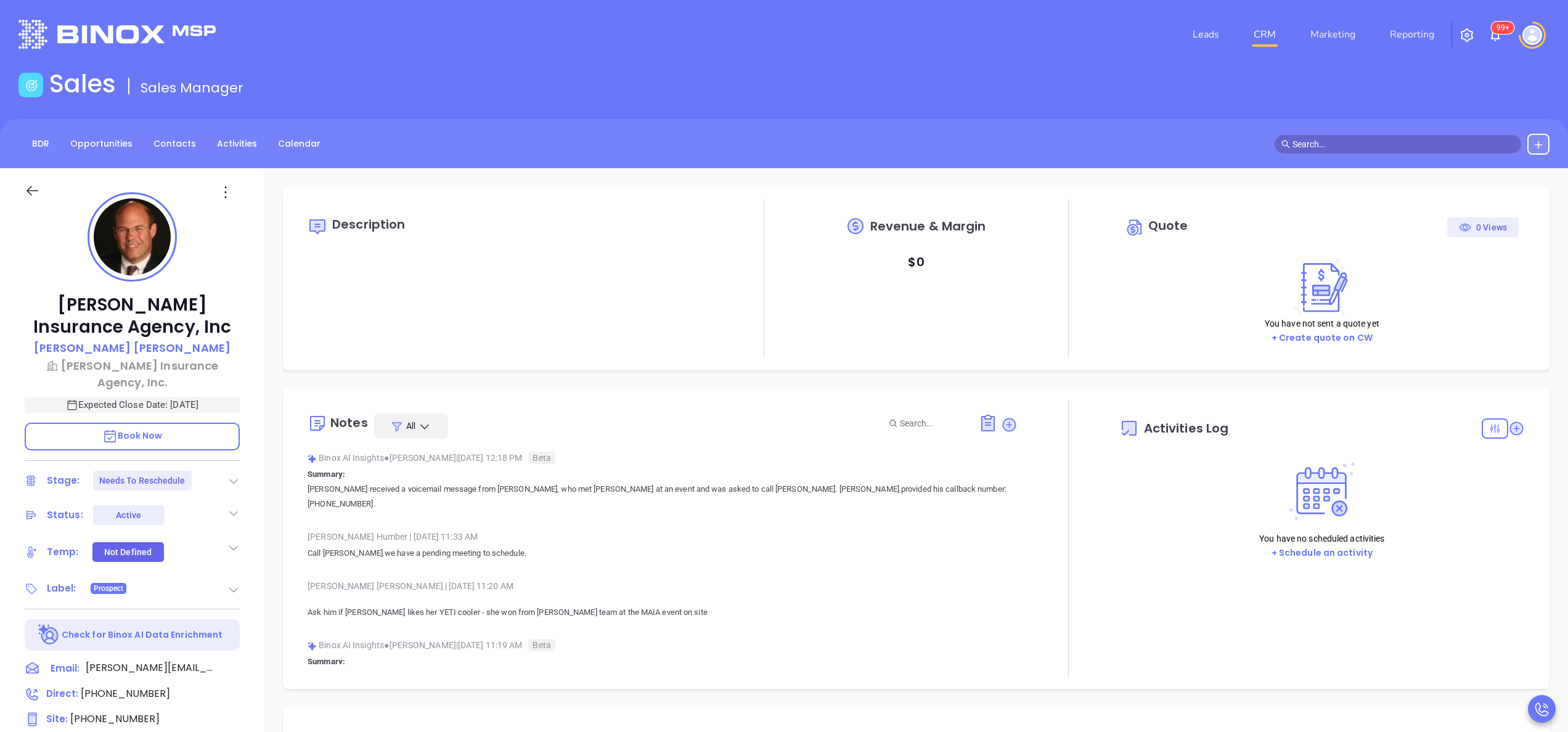
type input "[DATE]"
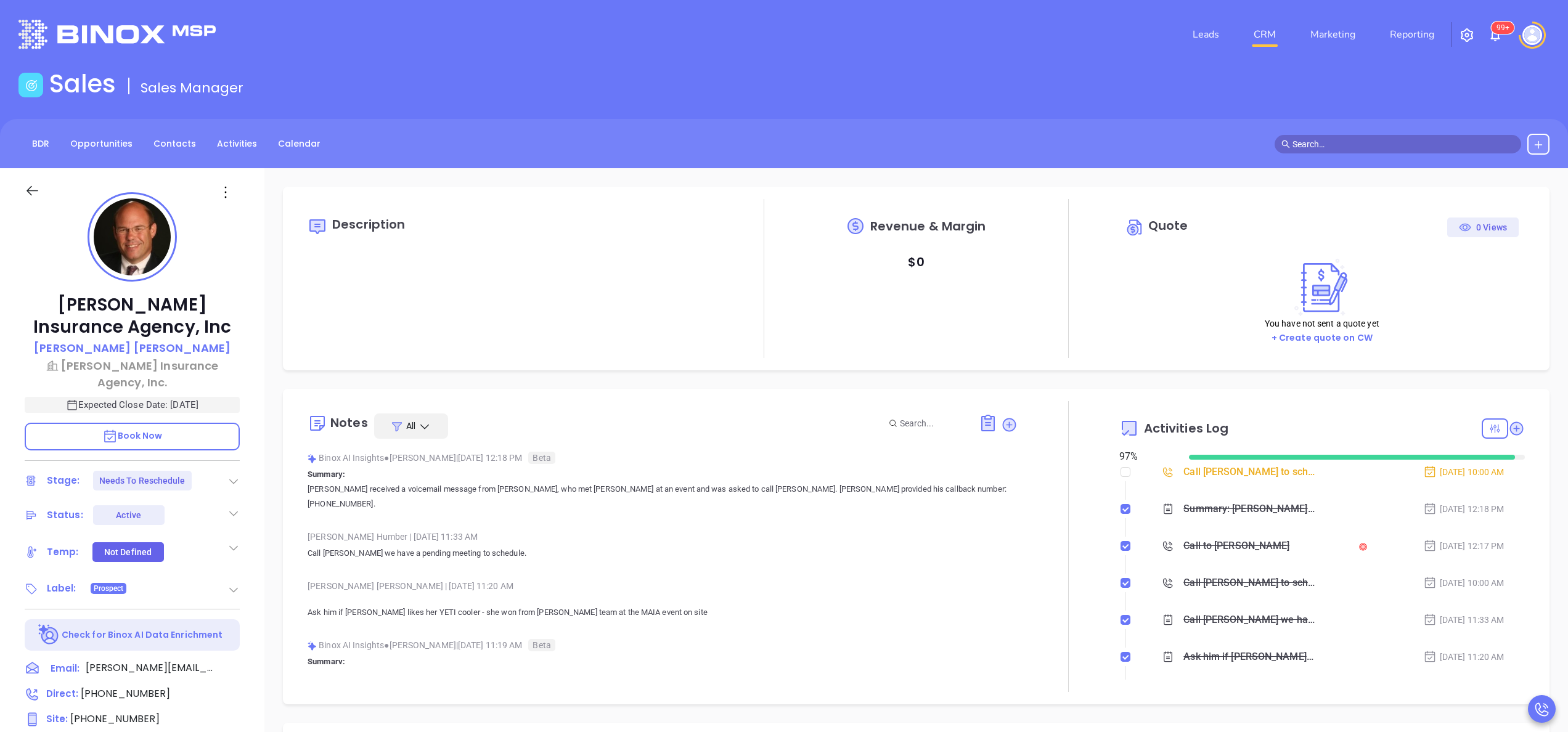
scroll to position [358, 0]
type input "[PERSON_NAME]"
click at [955, 546] on p "Call [PERSON_NAME] we have a pending meeting to schedule." at bounding box center [663, 553] width 710 height 15
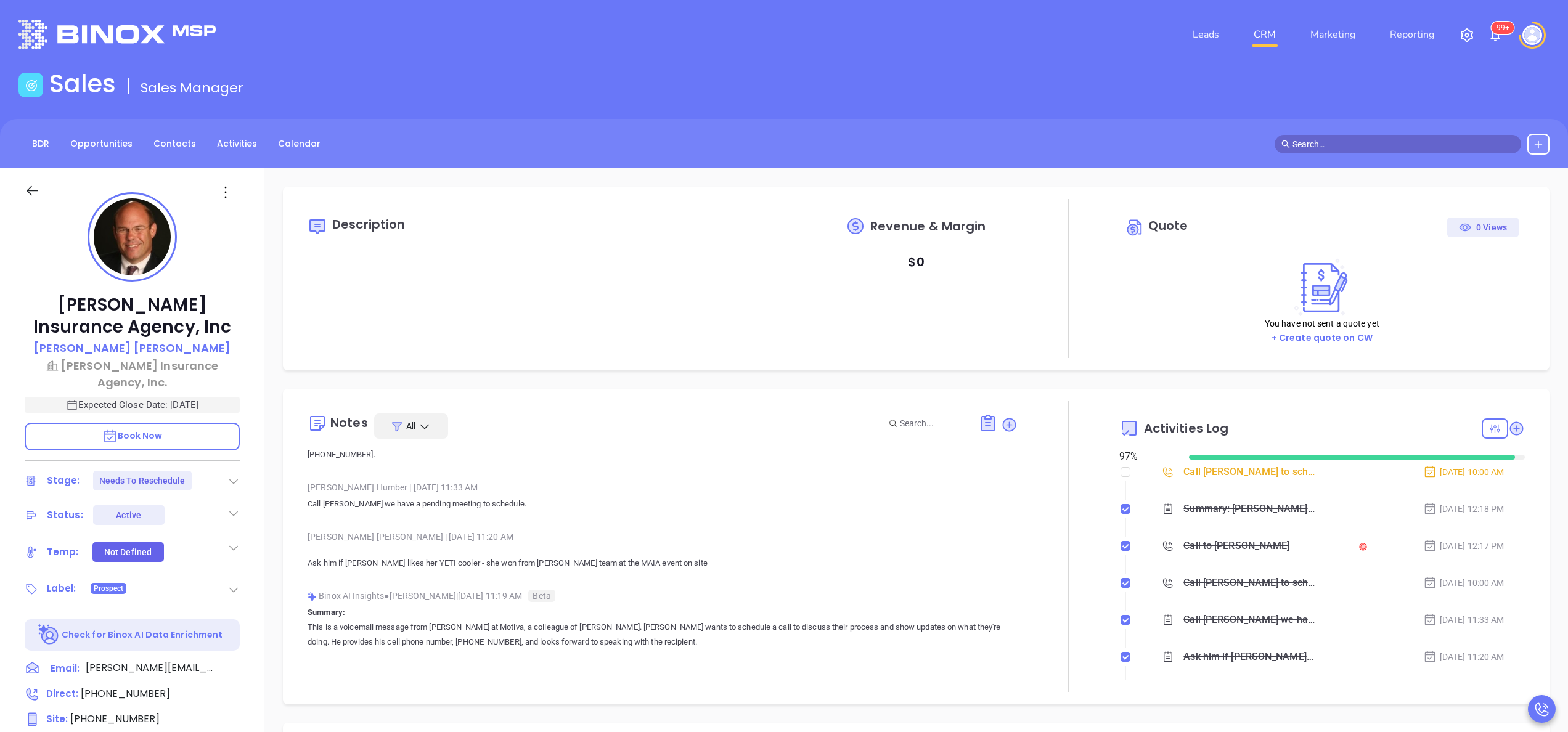
scroll to position [0, 0]
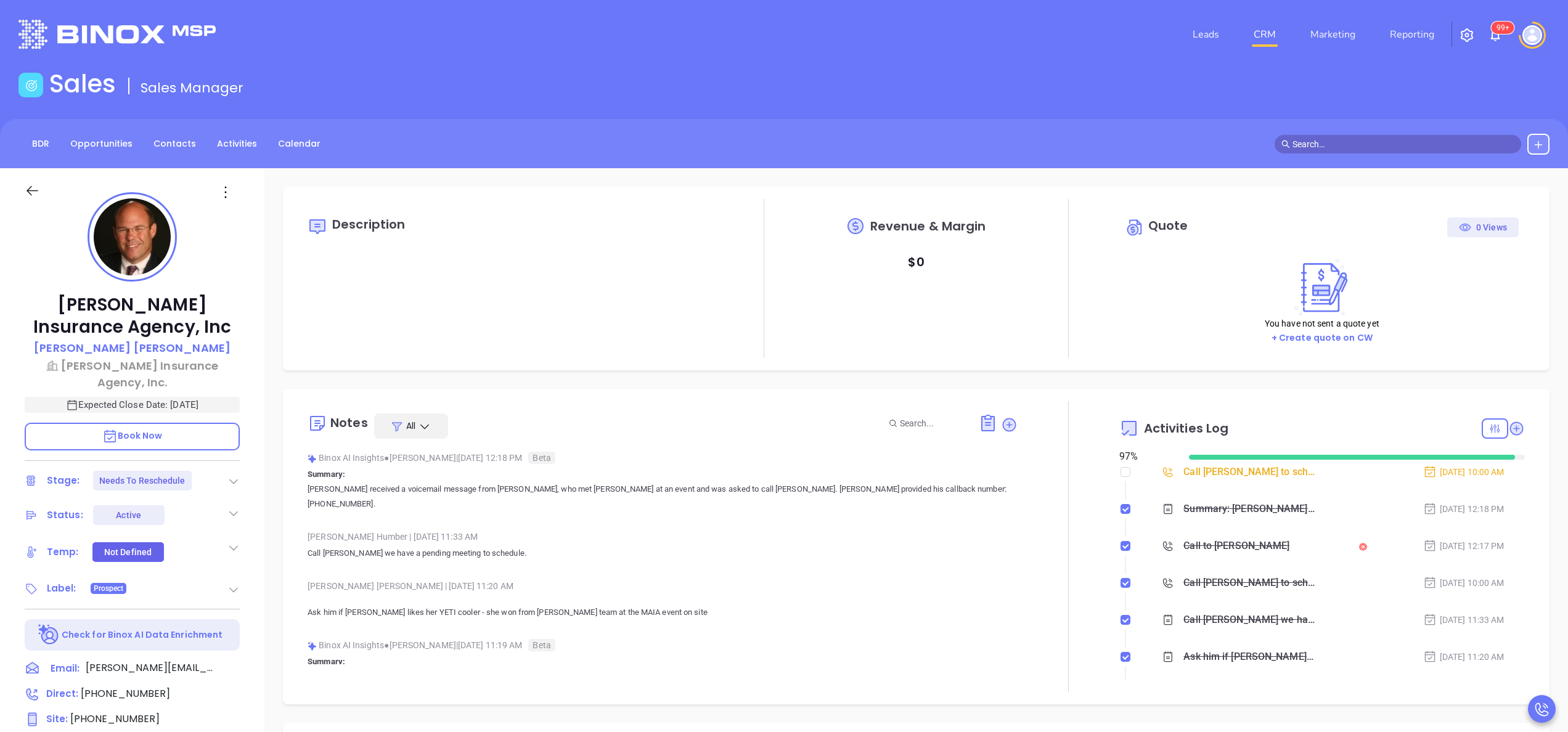
scroll to position [358, 0]
type input "[PERSON_NAME]"
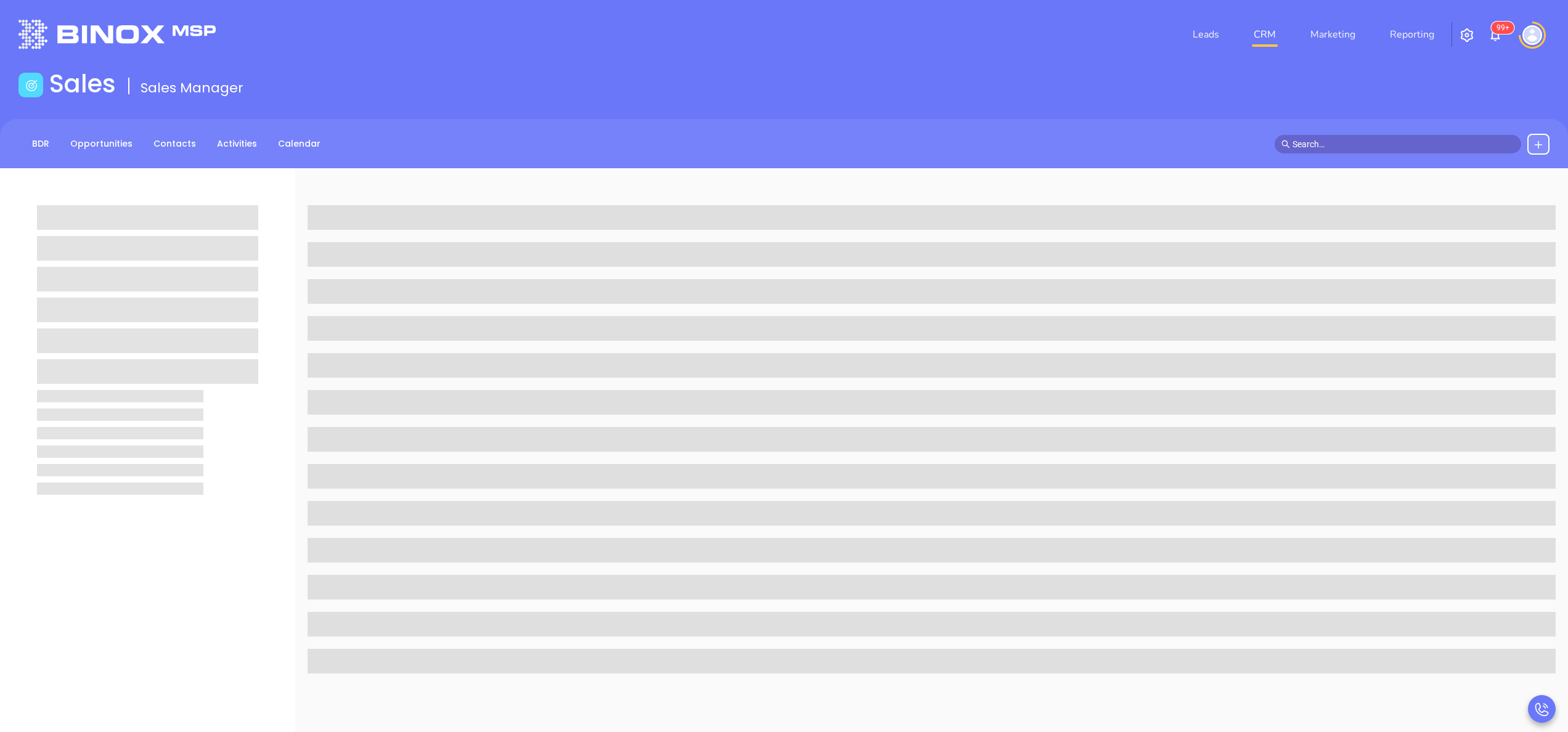
scroll to position [168, 0]
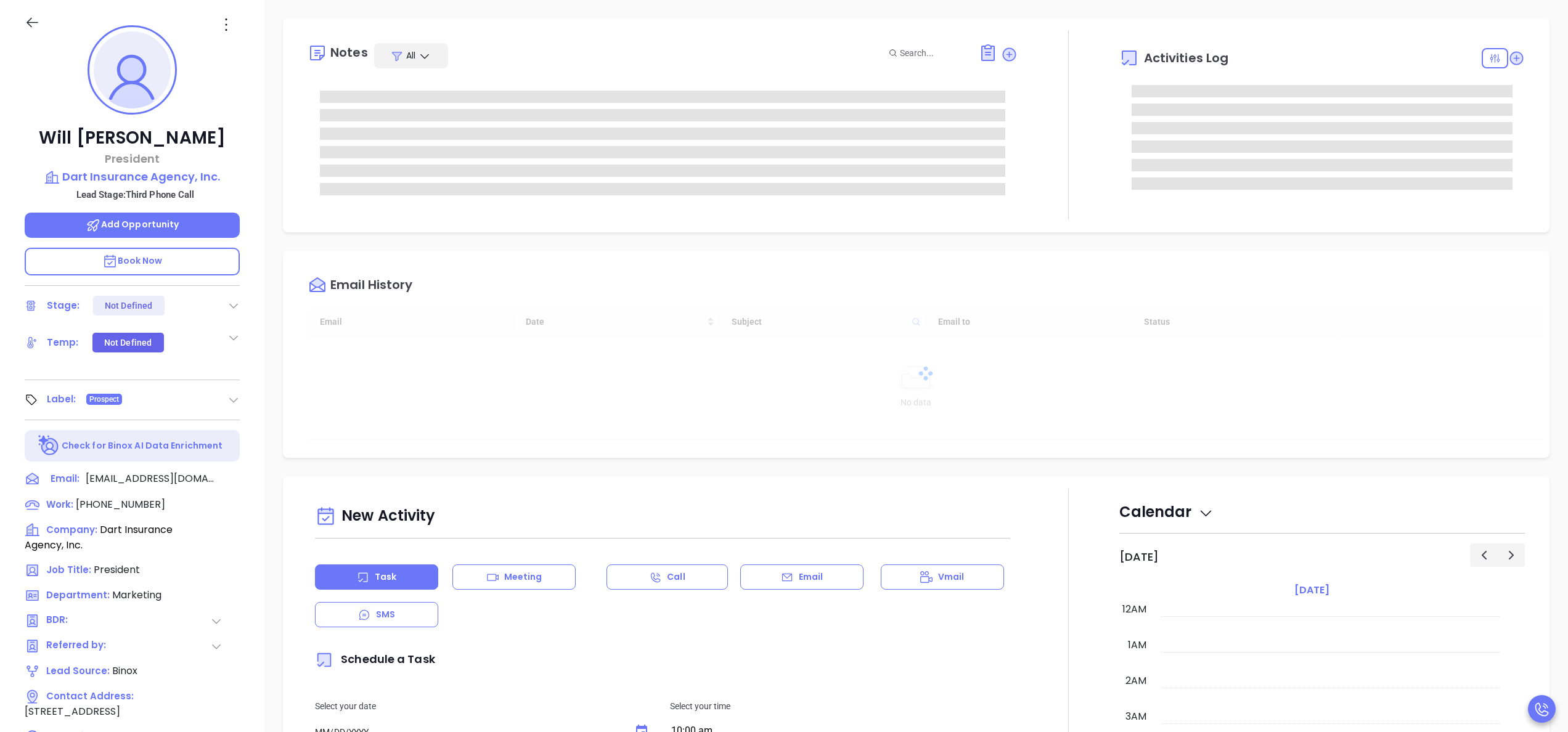
type input "[DATE]"
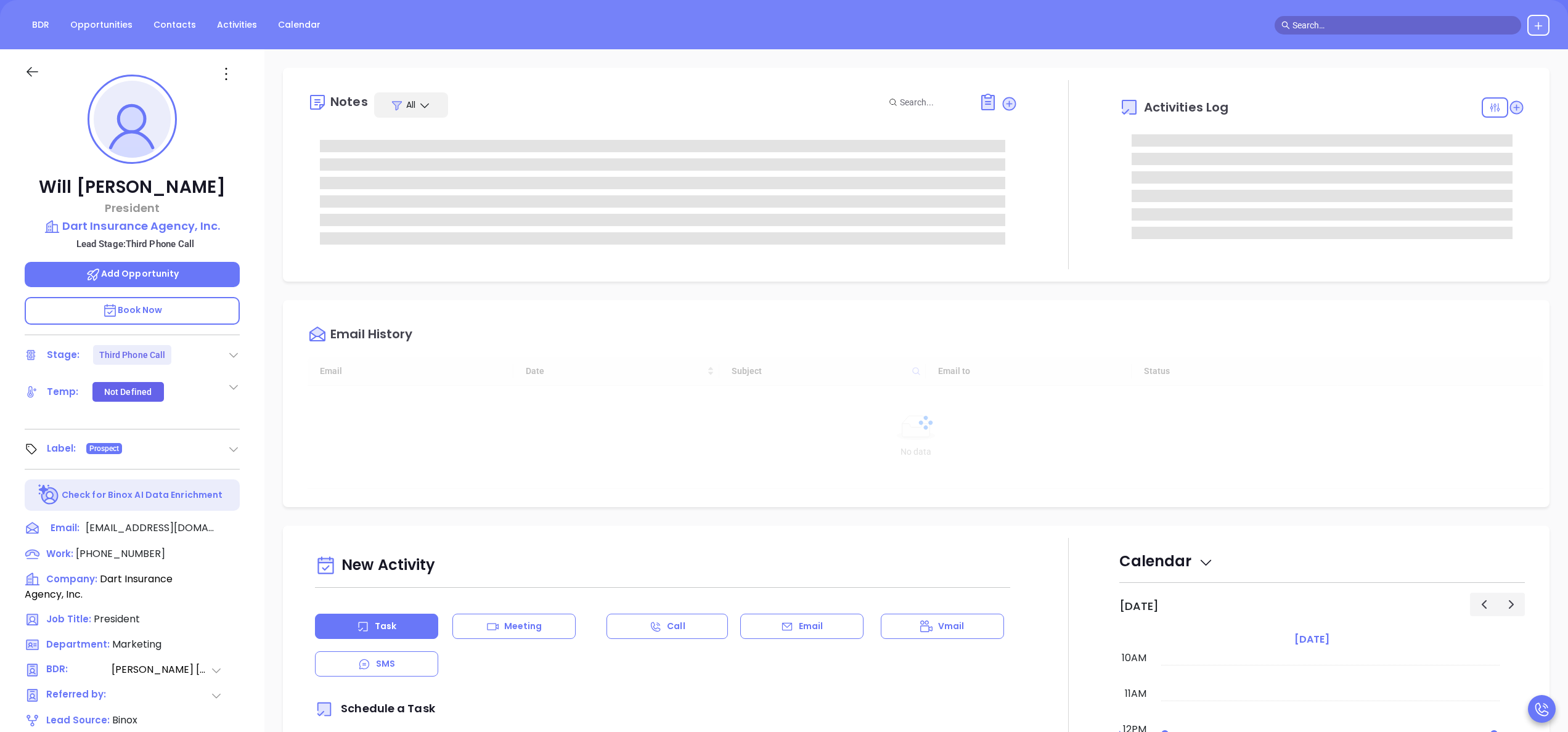
type input "[PERSON_NAME]"
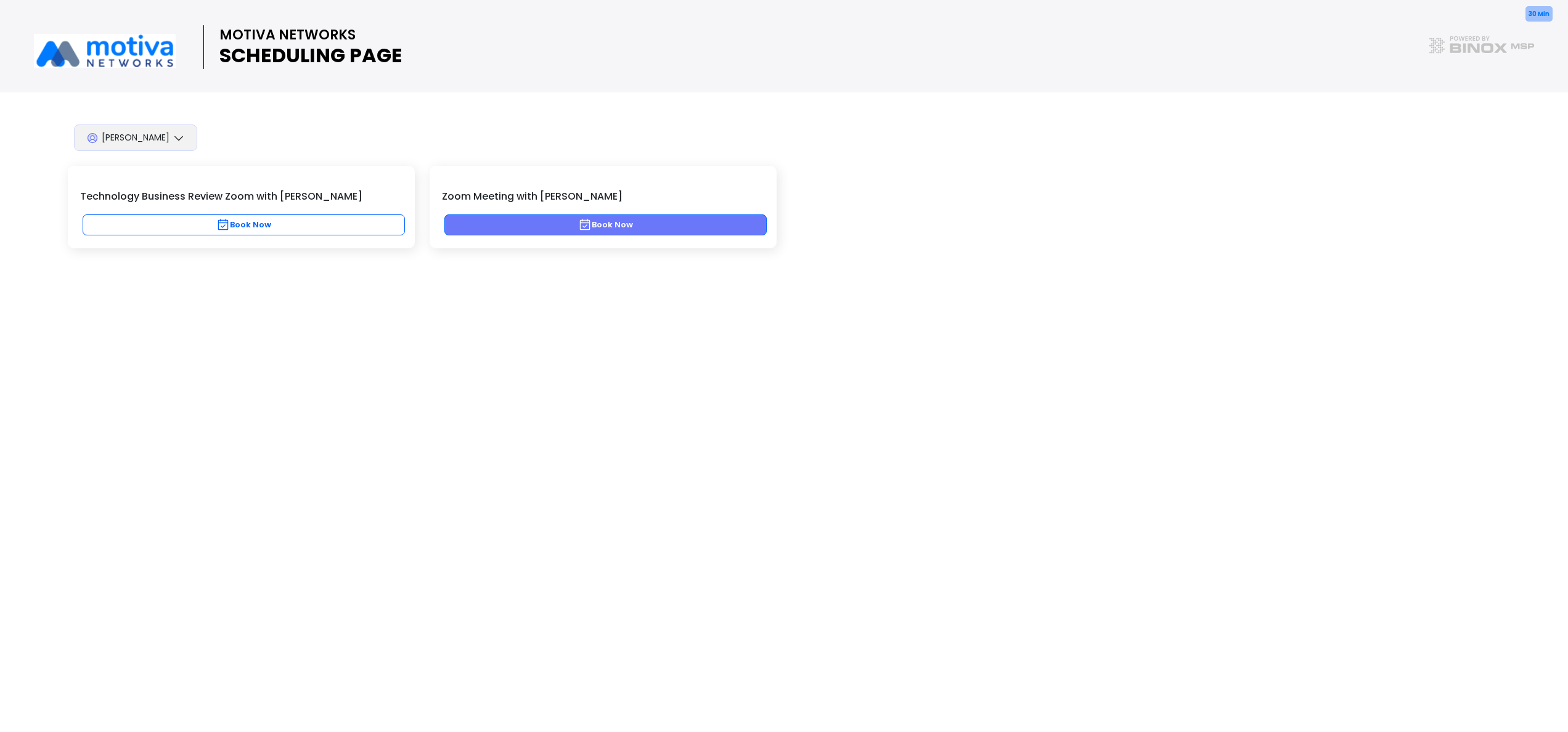
click at [540, 225] on button "Book Now" at bounding box center [605, 225] width 323 height 21
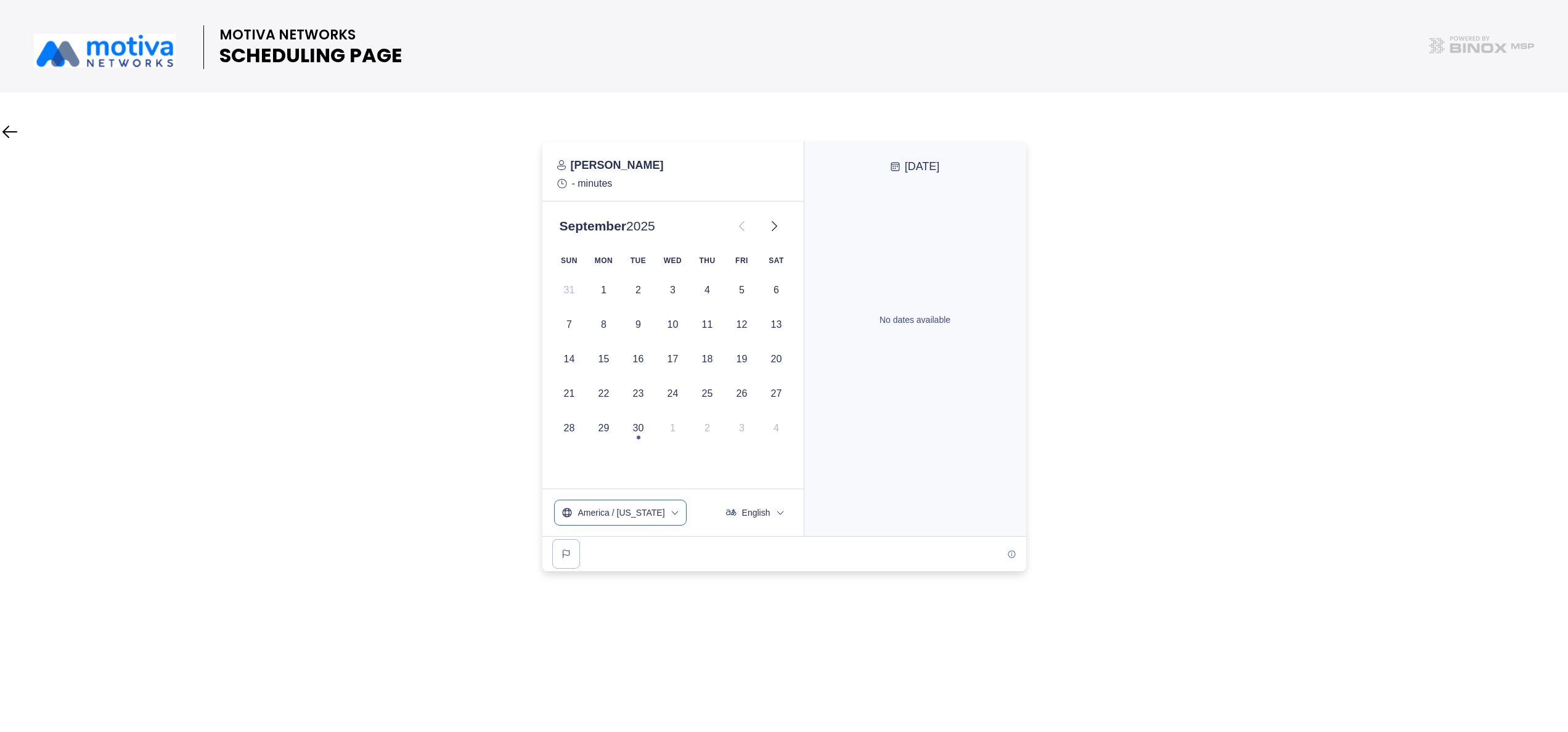
click at [668, 505] on button "America / New York" at bounding box center [621, 513] width 132 height 25
click at [602, 550] on input "c" at bounding box center [620, 548] width 119 height 23
type input "centra"
click at [607, 634] on span "US / Central -05:00" at bounding box center [620, 639] width 112 height 12
click at [772, 225] on icon at bounding box center [773, 226] width 15 height 15
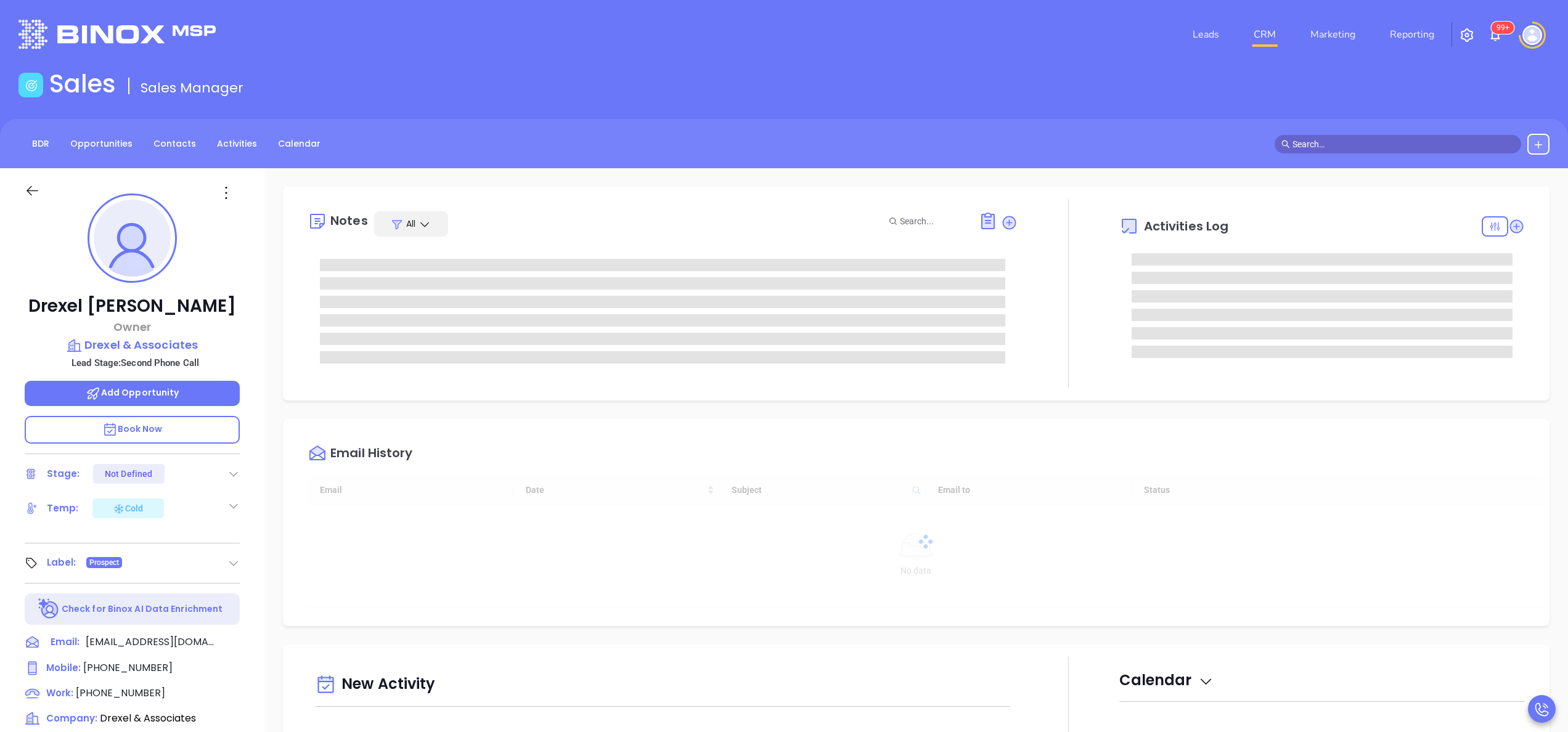
type input "10:00 am"
type input "[DATE]"
type input "[PERSON_NAME]"
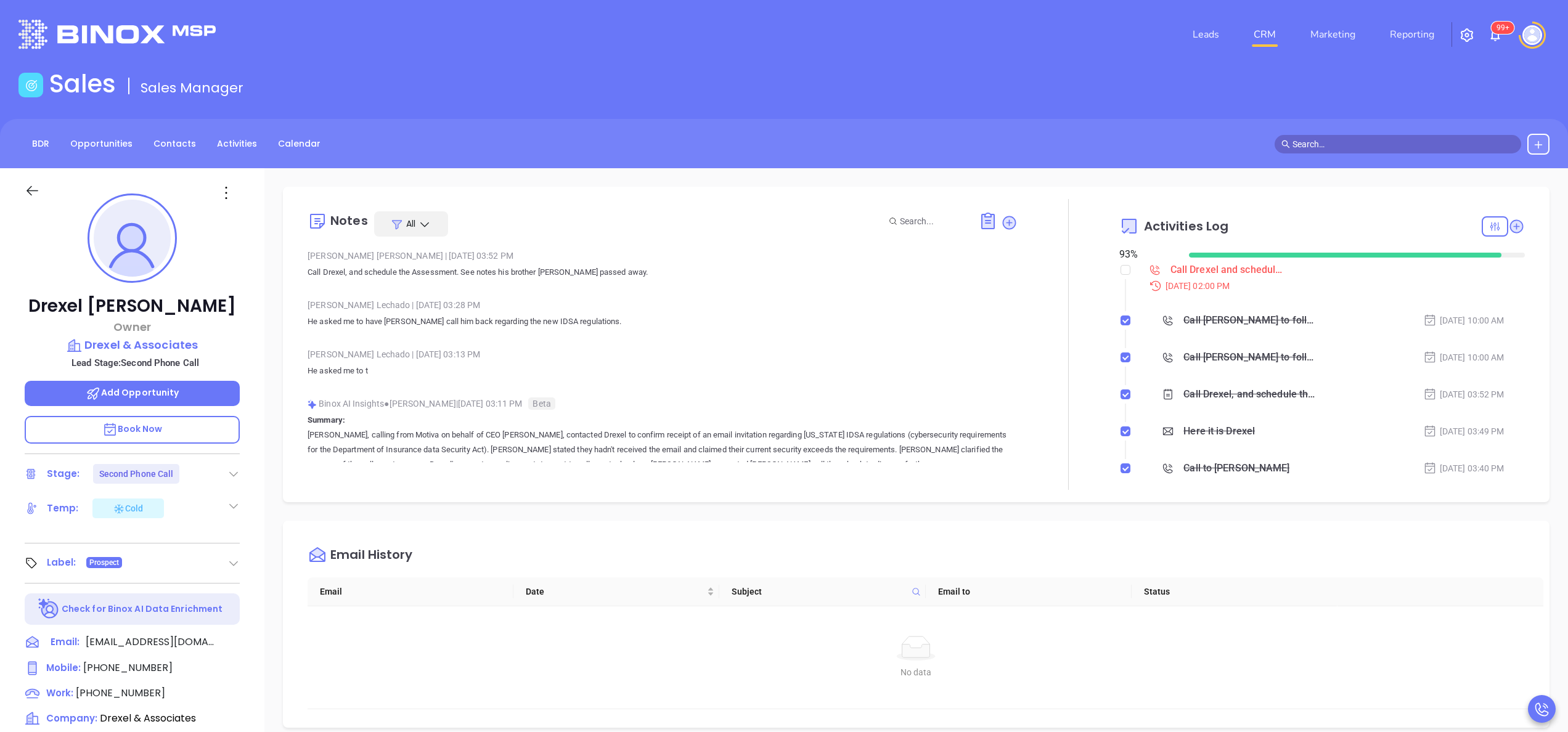
scroll to position [358, 0]
click at [552, 328] on p "He asked me to have [PERSON_NAME] call him back regarding the new IDSA regulati…" at bounding box center [663, 321] width 710 height 15
drag, startPoint x: 552, startPoint y: 328, endPoint x: 659, endPoint y: 420, distance: 141.1
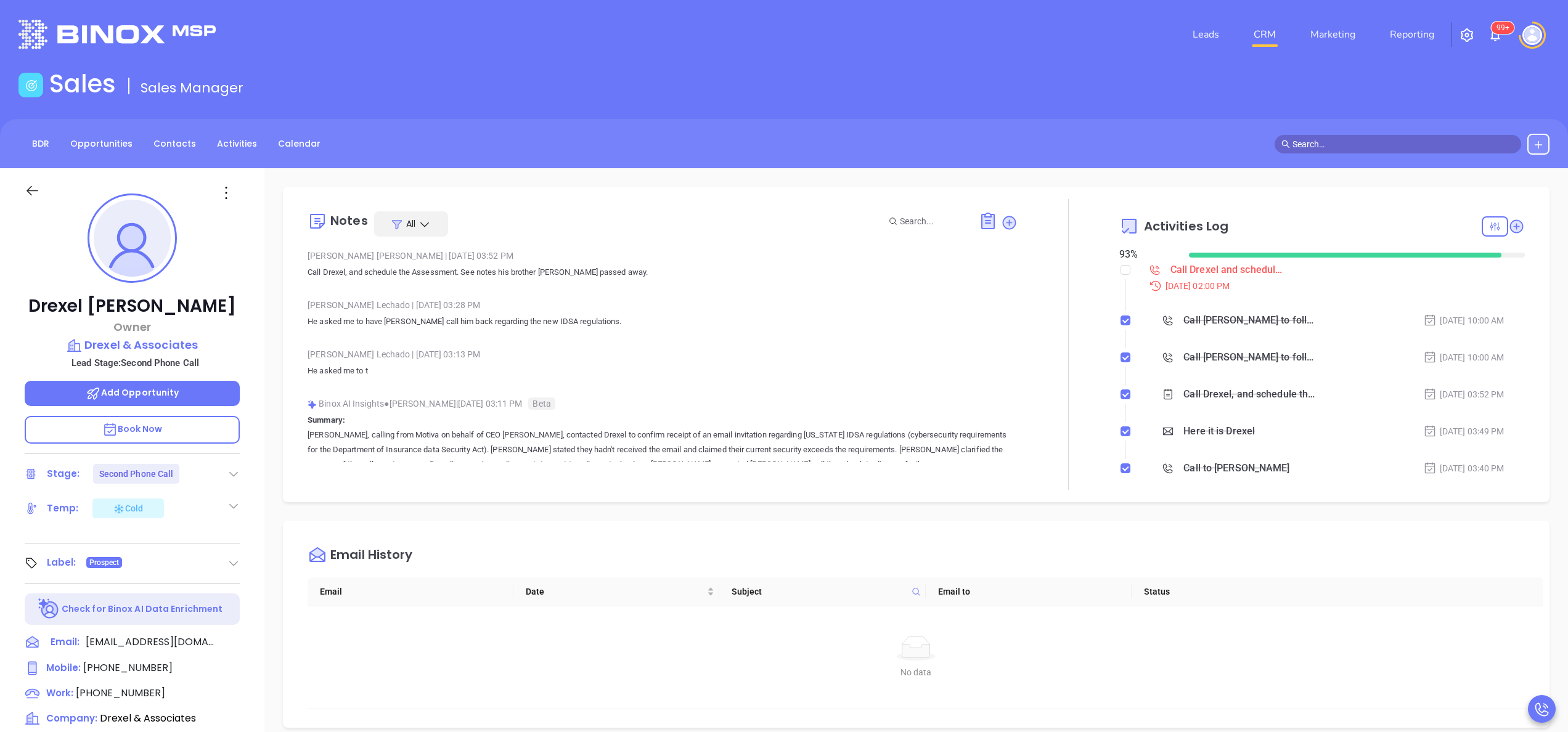
click at [250, 505] on div "Drexel Mixson Owner Drexel & Associates Lead Stage: Second Phone Call Add Oppor…" at bounding box center [132, 625] width 264 height 915
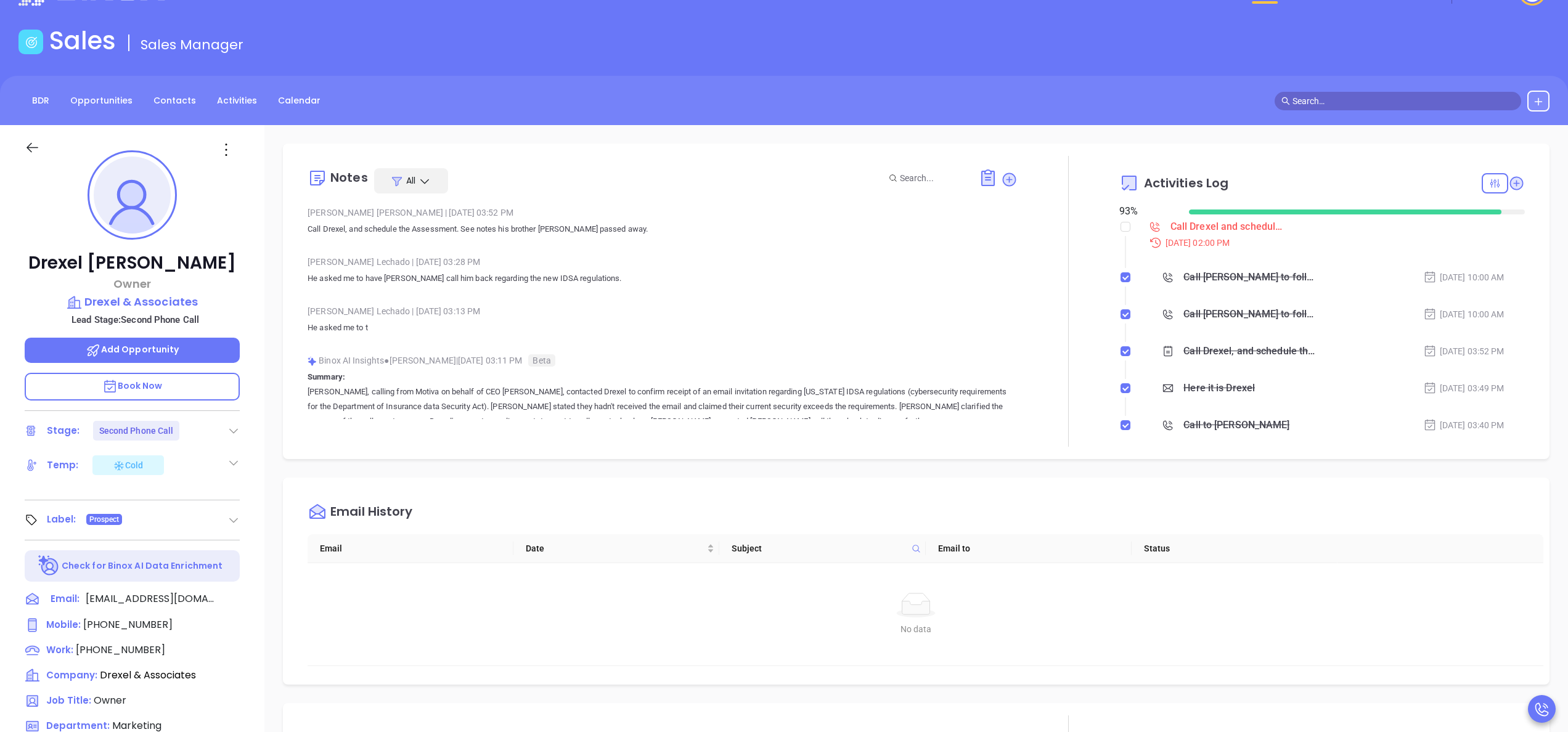
scroll to position [0, 0]
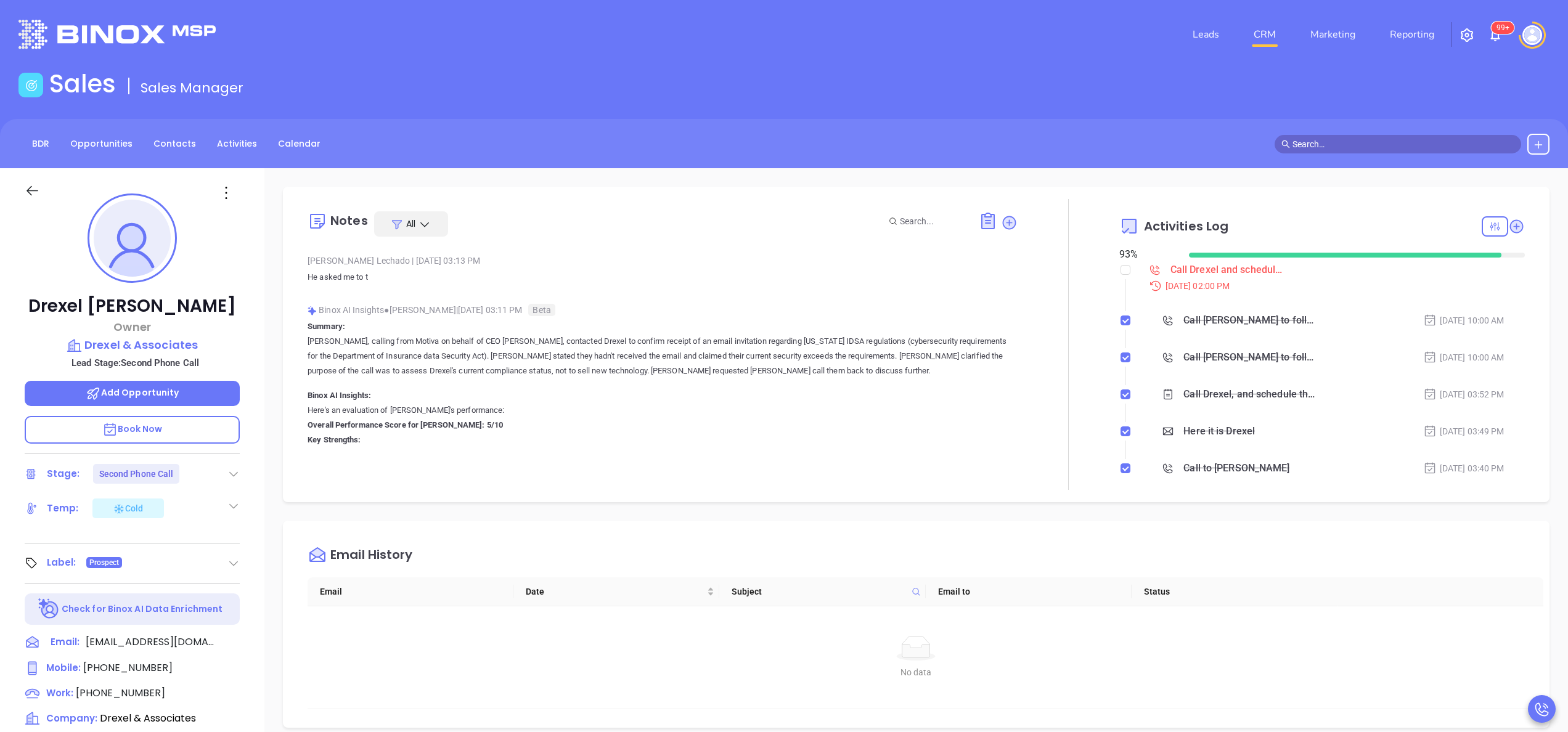
scroll to position [98, 0]
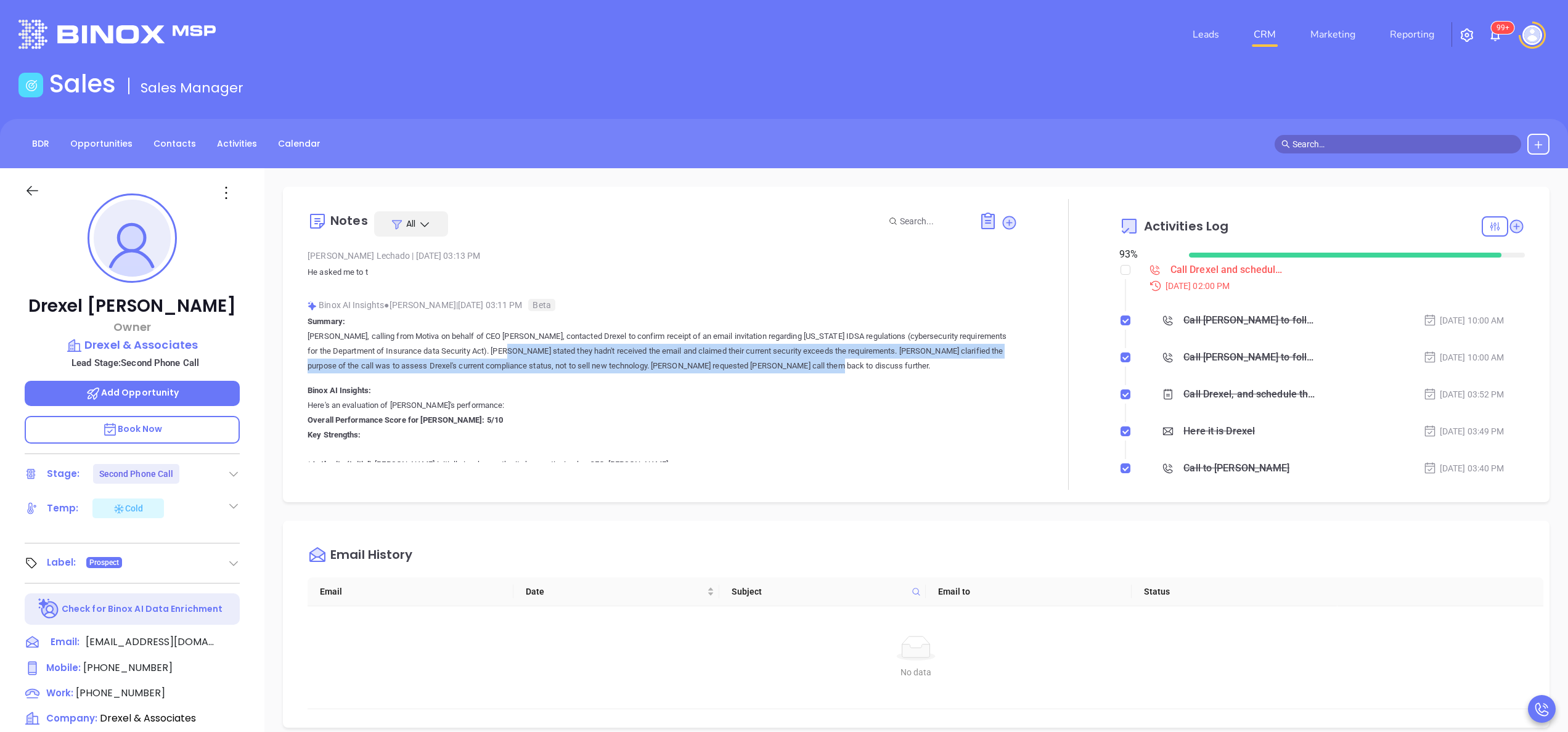
drag, startPoint x: 844, startPoint y: 361, endPoint x: 491, endPoint y: 344, distance: 353.4
click at [491, 344] on p "Lucy, calling from Motiva on behalf of CEO Walter Cantera, contacted Drexel to …" at bounding box center [663, 351] width 710 height 44
copy p "Drexel stated they hadn't received the email and claimed their current security…"
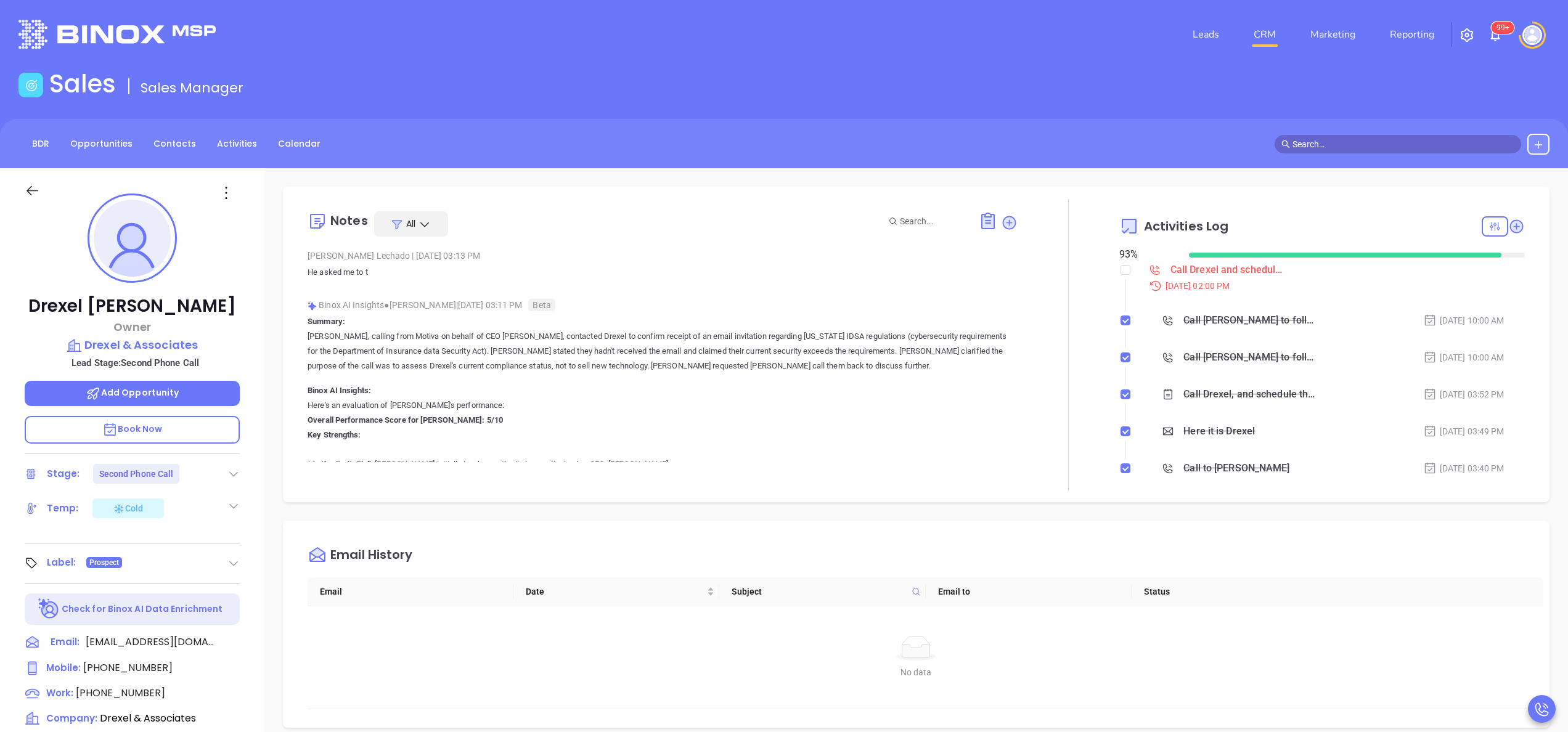
click at [257, 461] on div "Drexel Mixson Owner Drexel & Associates Lead Stage: Second Phone Call Add Oppor…" at bounding box center [132, 625] width 264 height 915
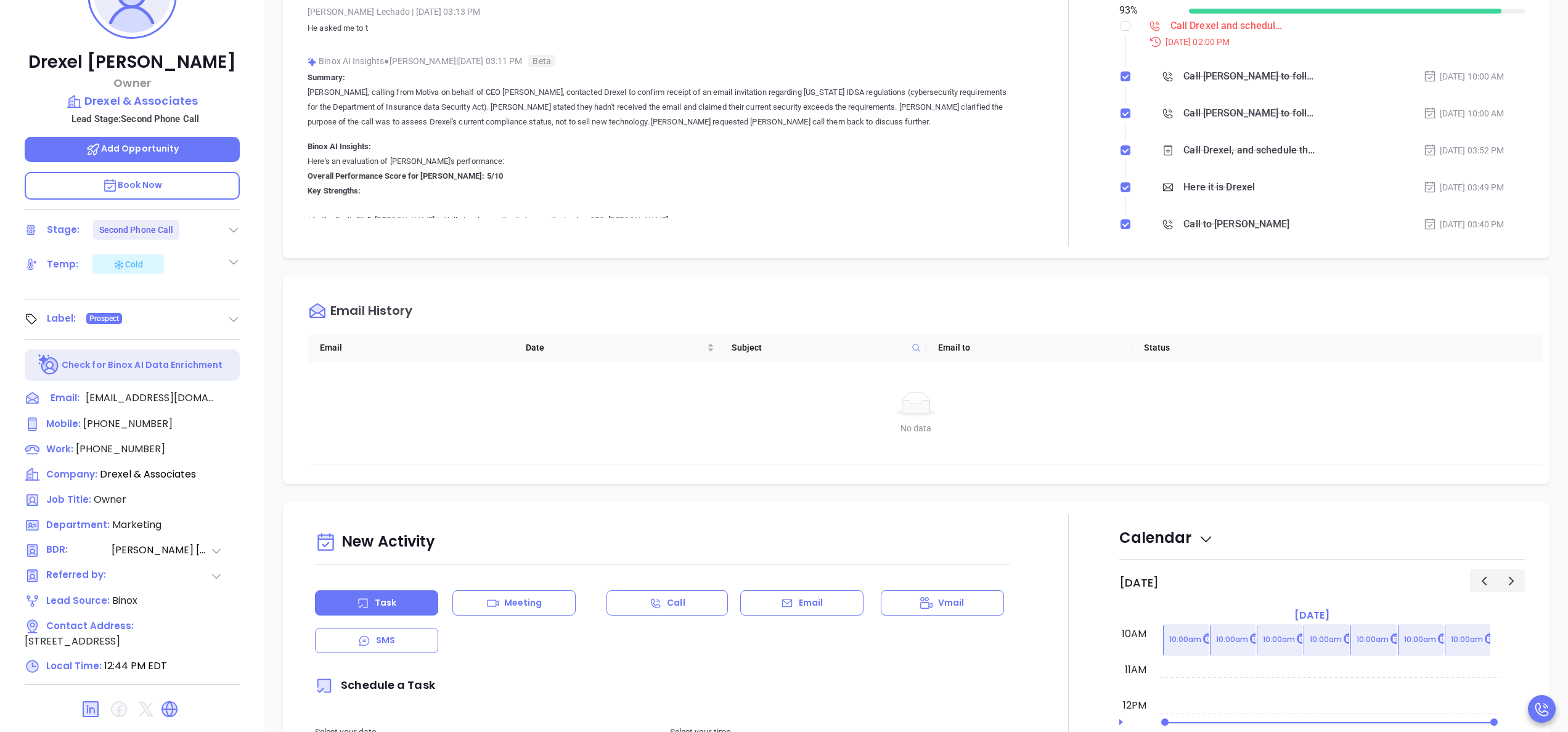
scroll to position [296, 0]
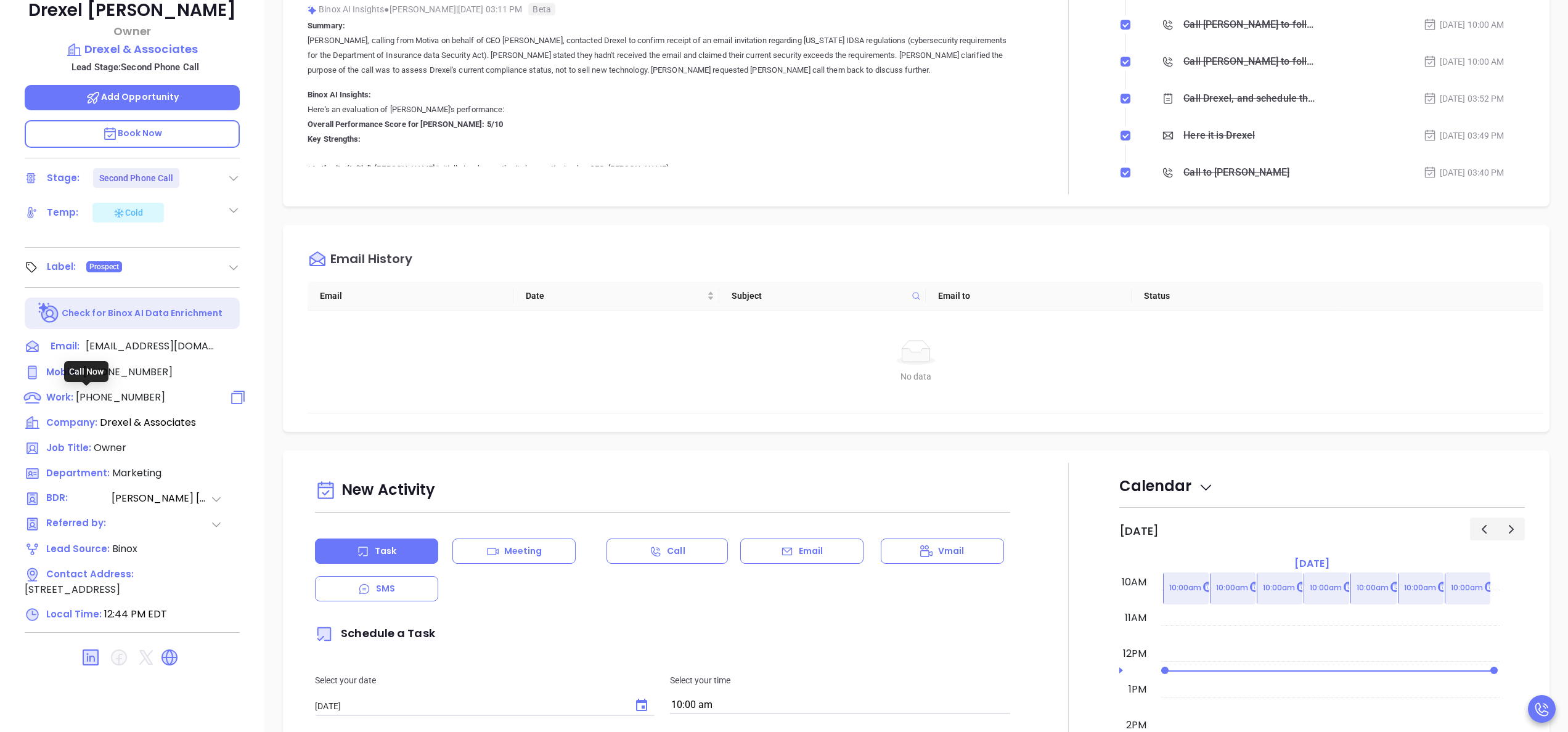
click at [109, 395] on span "(843) 347-2175" at bounding box center [121, 397] width 89 height 14
type input "(843) 347-2175"
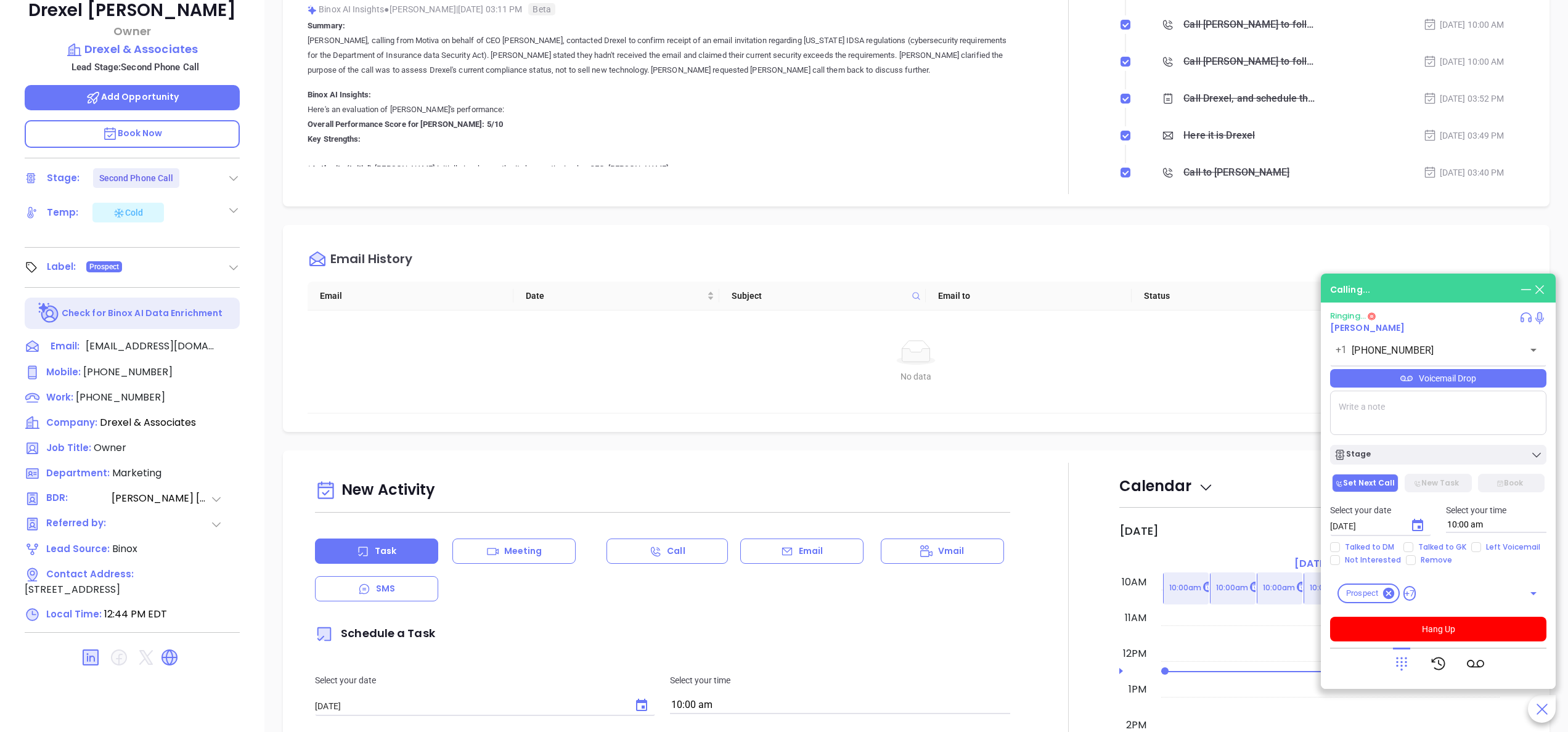
click at [540, 132] on p "Here's an evaluation of Lucy's performance: Overall Performance Score for Lucy:…" at bounding box center [663, 413] width 710 height 621
click at [886, 155] on p "Here's an evaluation of Lucy's performance: Overall Performance Score for Lucy:…" at bounding box center [663, 413] width 710 height 621
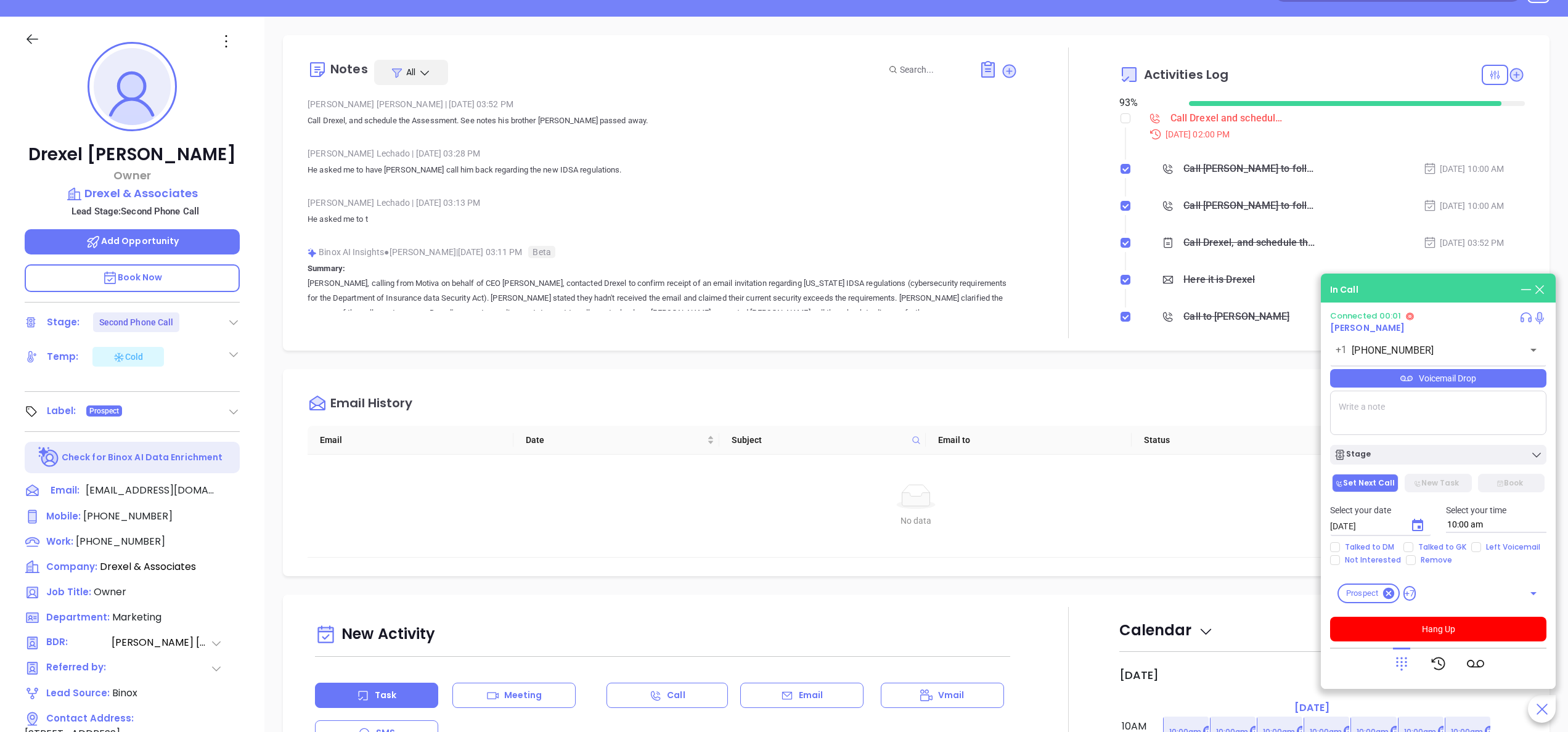
scroll to position [148, 0]
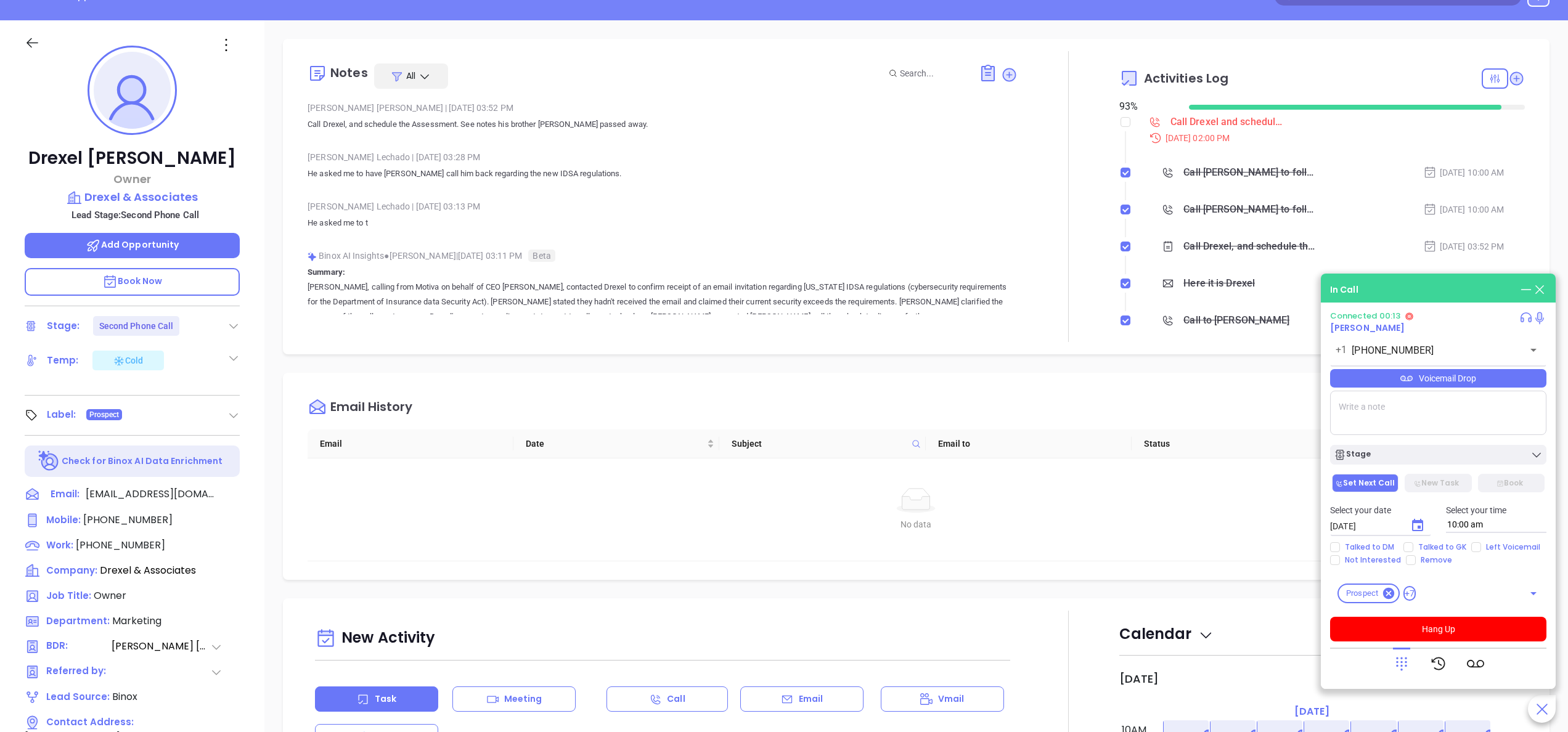
click at [1406, 657] on icon at bounding box center [1401, 664] width 17 height 17
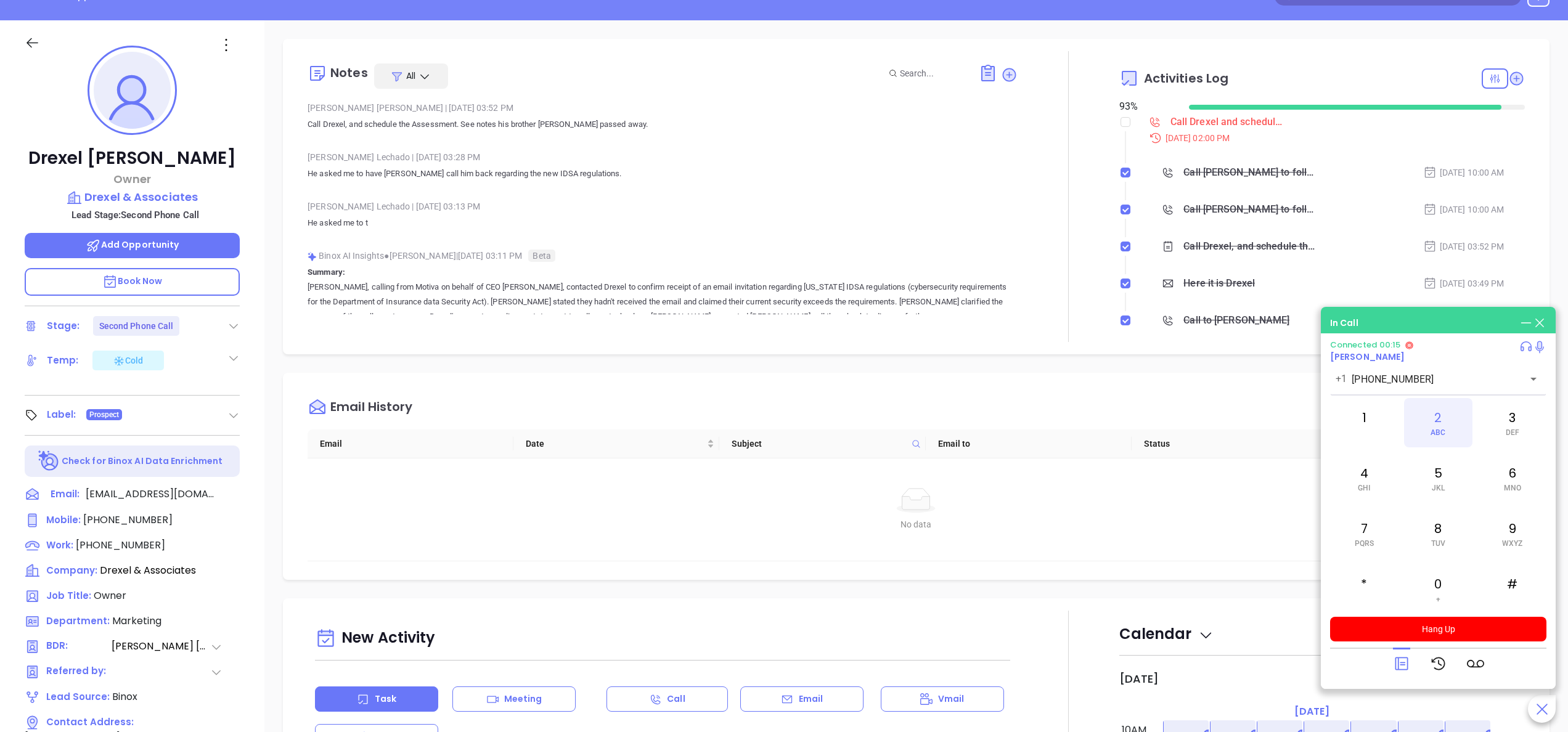
click at [1441, 413] on div "2 ABC" at bounding box center [1438, 422] width 68 height 49
click at [683, 174] on p "He asked me to have Walter call him back regarding the new IDSA regulations." at bounding box center [663, 174] width 710 height 15
click at [1433, 629] on button "Hang Up" at bounding box center [1438, 629] width 217 height 25
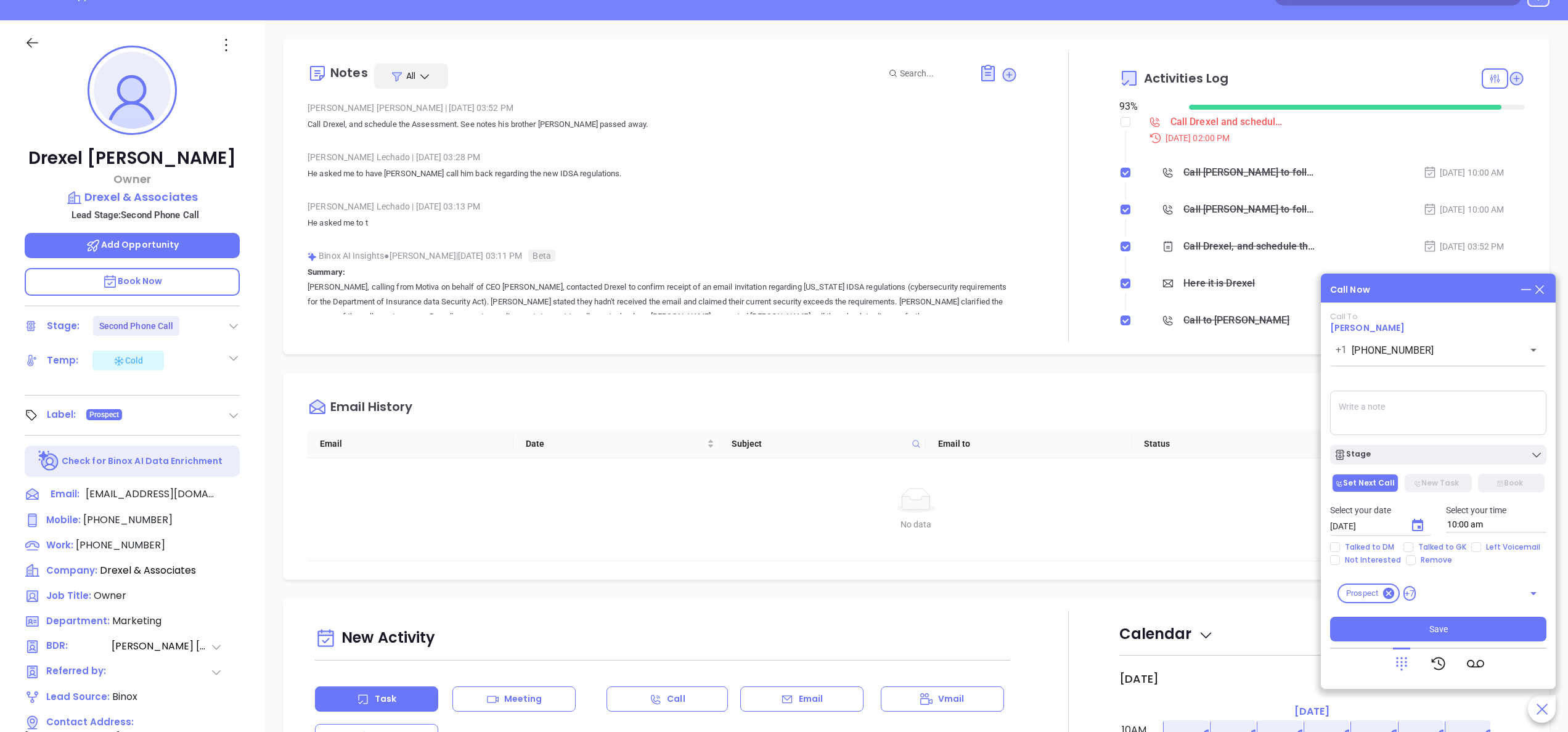
click at [1399, 659] on icon at bounding box center [1401, 664] width 17 height 17
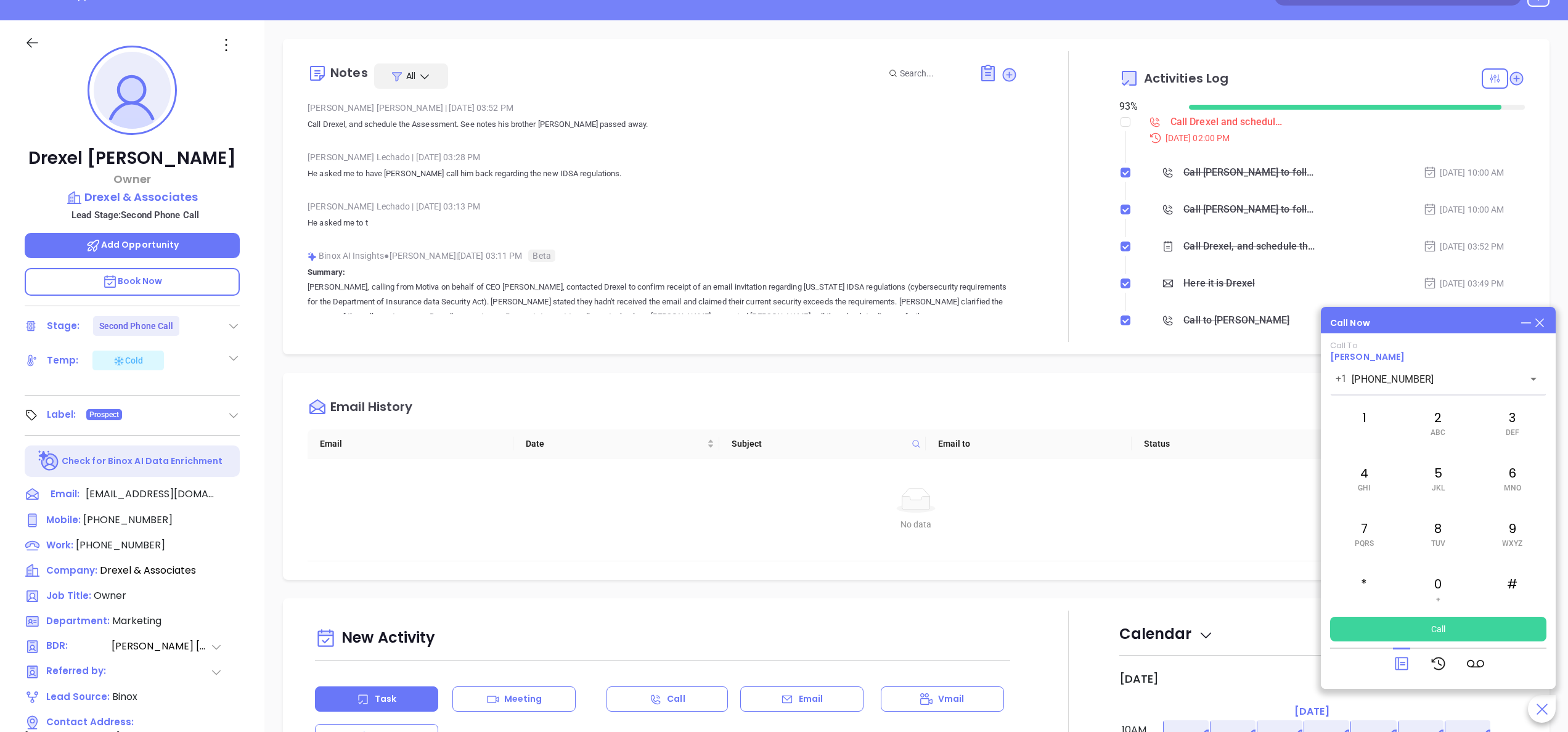
click at [1400, 660] on icon at bounding box center [1401, 664] width 17 height 17
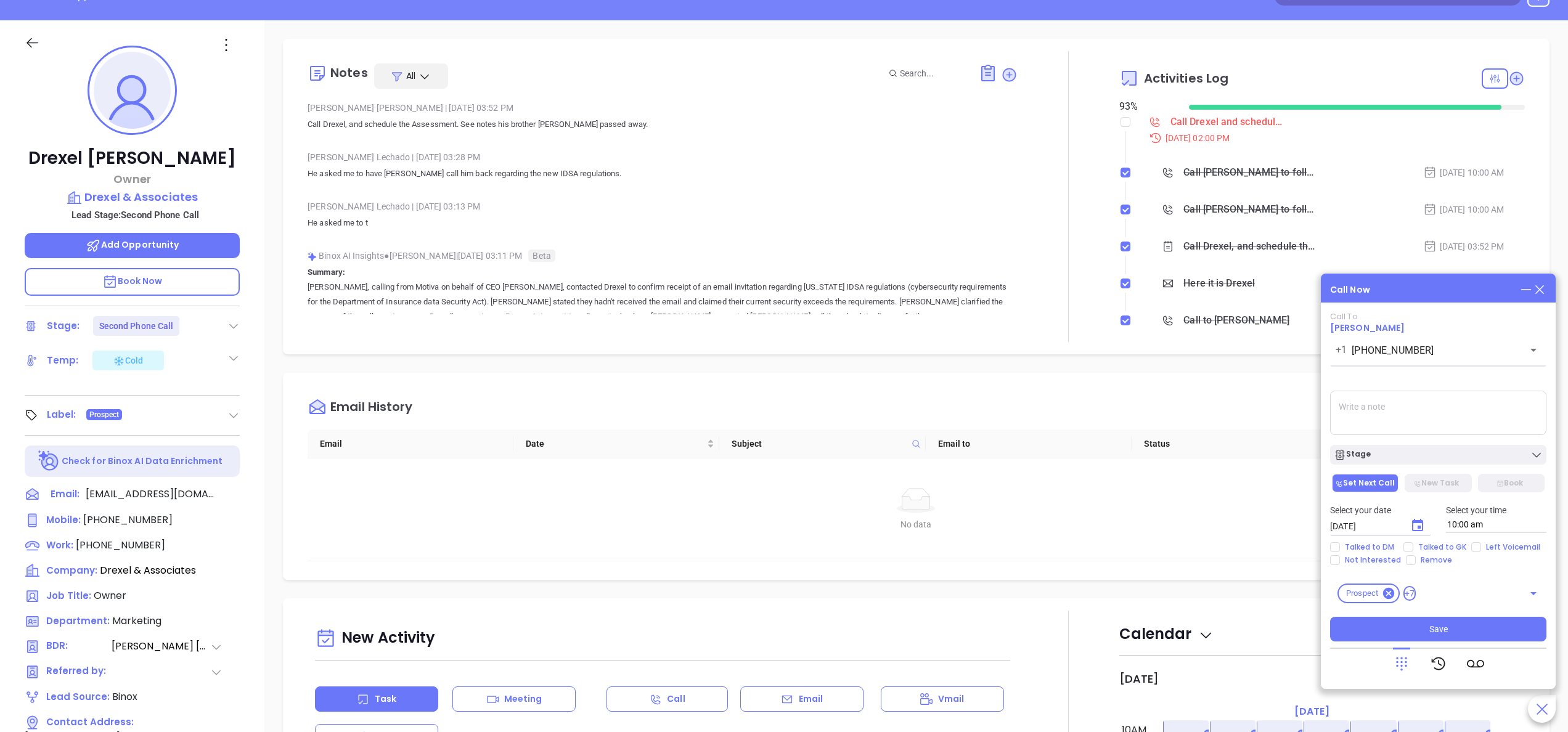
click at [1371, 408] on textarea at bounding box center [1438, 413] width 217 height 44
type textarea "no answer, left vm"
click at [1381, 452] on div "Stage" at bounding box center [1438, 455] width 209 height 12
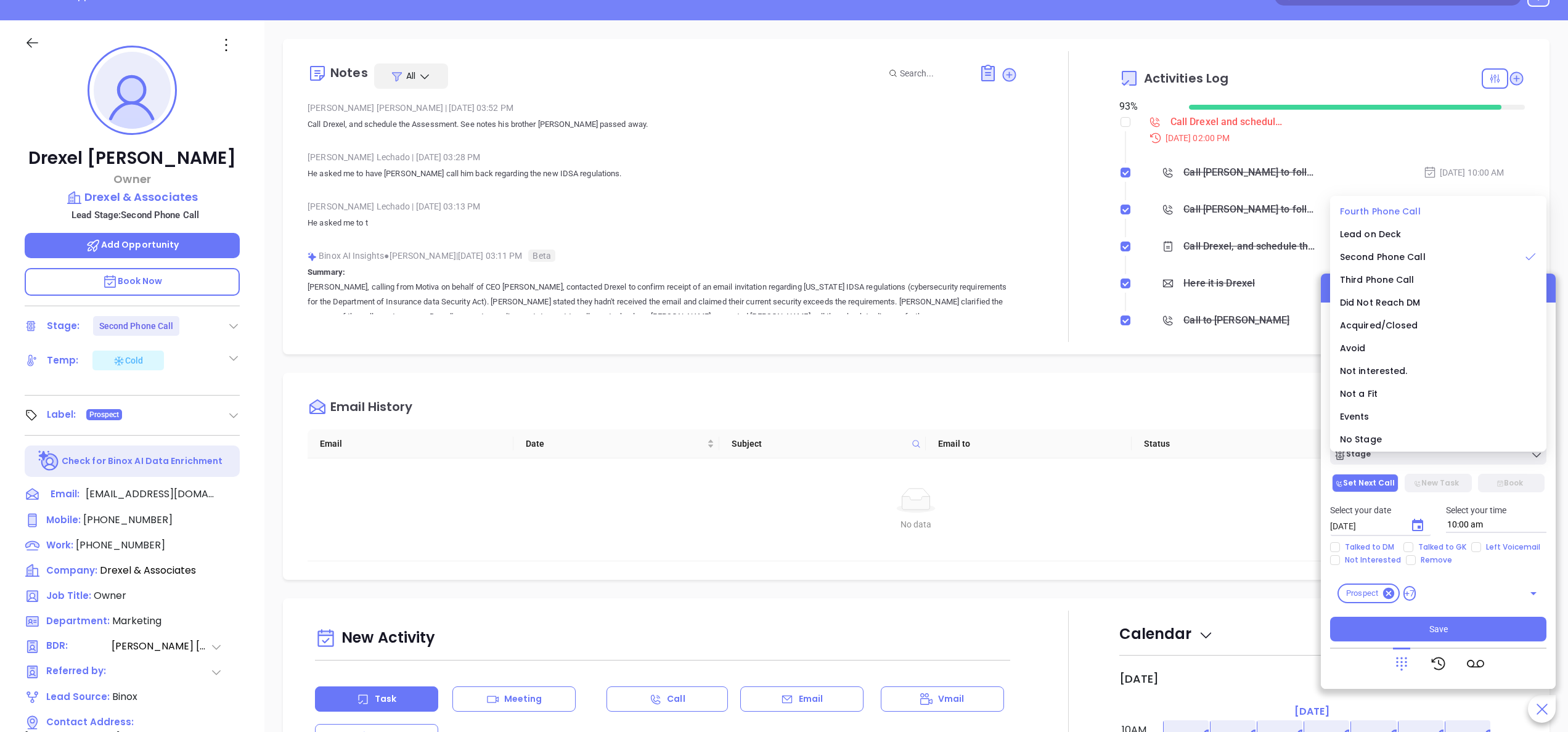
click at [1379, 213] on span "Fourth Phone Call" at bounding box center [1380, 211] width 80 height 12
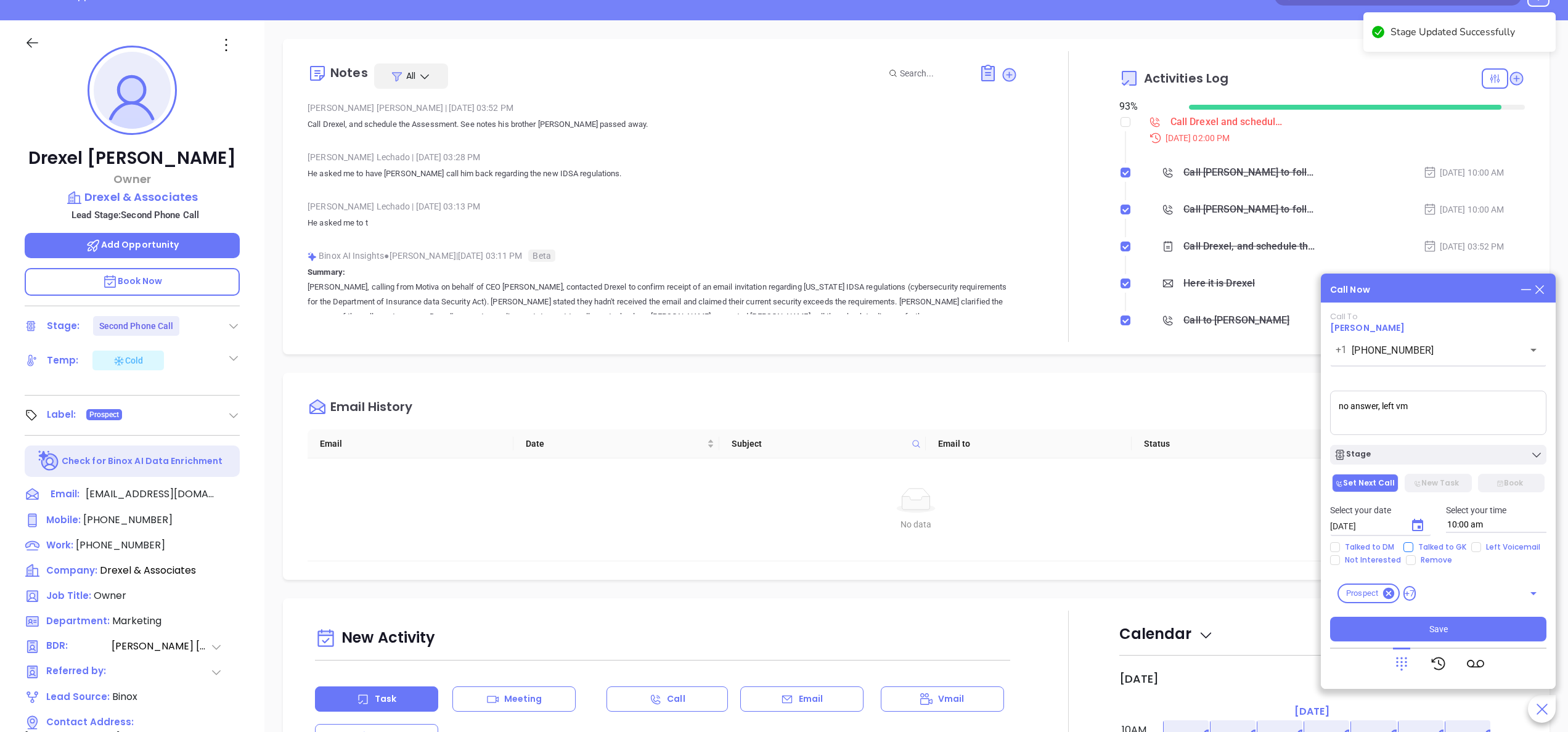
click at [1421, 545] on span "Talked to GK" at bounding box center [1442, 547] width 58 height 10
click at [1413, 545] on input "Talked to GK" at bounding box center [1408, 547] width 10 height 10
checkbox input "true"
click at [1488, 547] on span "Left Voicemail" at bounding box center [1513, 547] width 64 height 10
click at [1481, 547] on input "Left Voicemail" at bounding box center [1475, 547] width 10 height 10
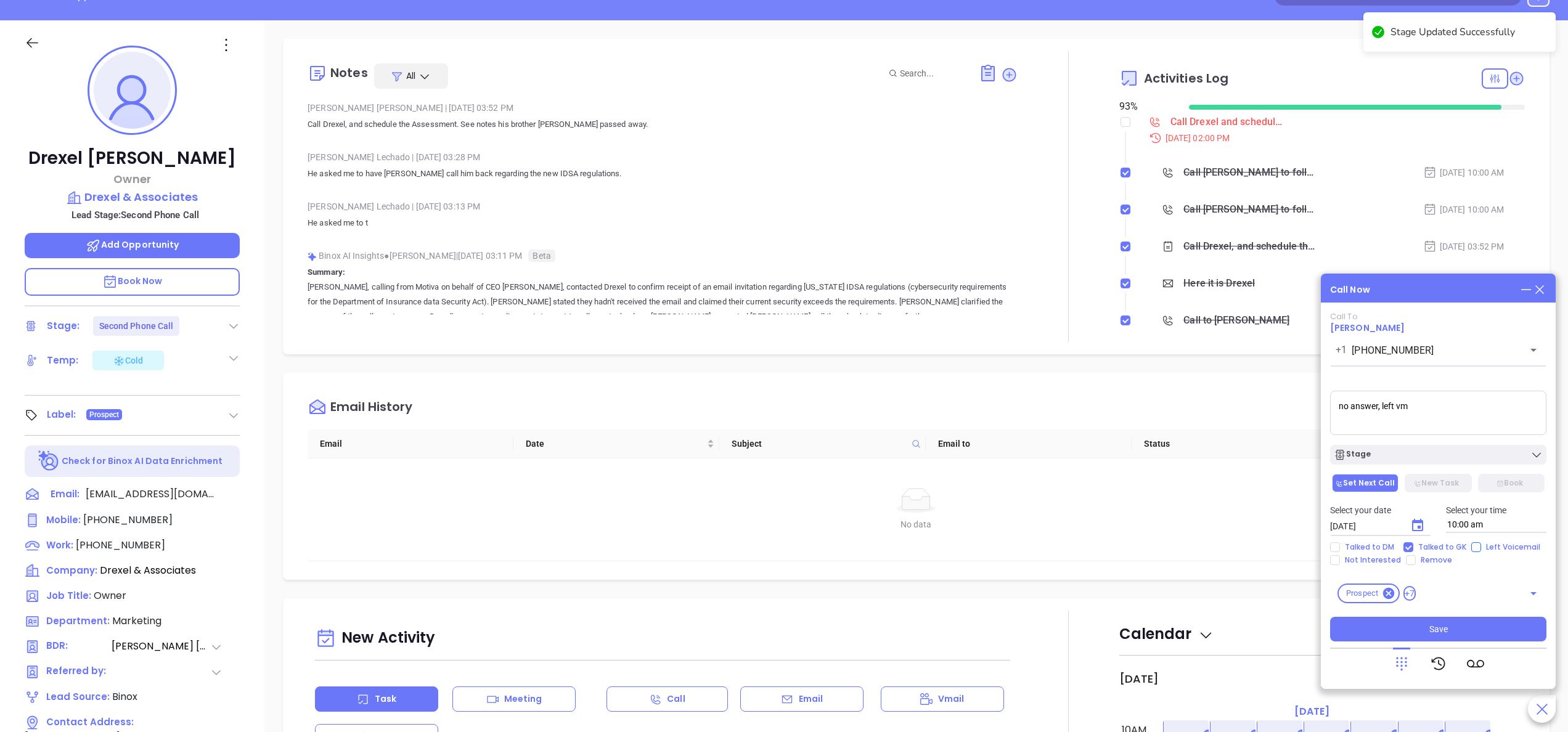
checkbox input "true"
click at [1418, 544] on span "Talked to GK" at bounding box center [1442, 547] width 58 height 10
click at [1413, 544] on input "Talked to GK" at bounding box center [1408, 547] width 10 height 10
checkbox input "false"
click at [1419, 520] on icon "Choose date, selected date is Oct 1, 2025" at bounding box center [1417, 526] width 15 height 15
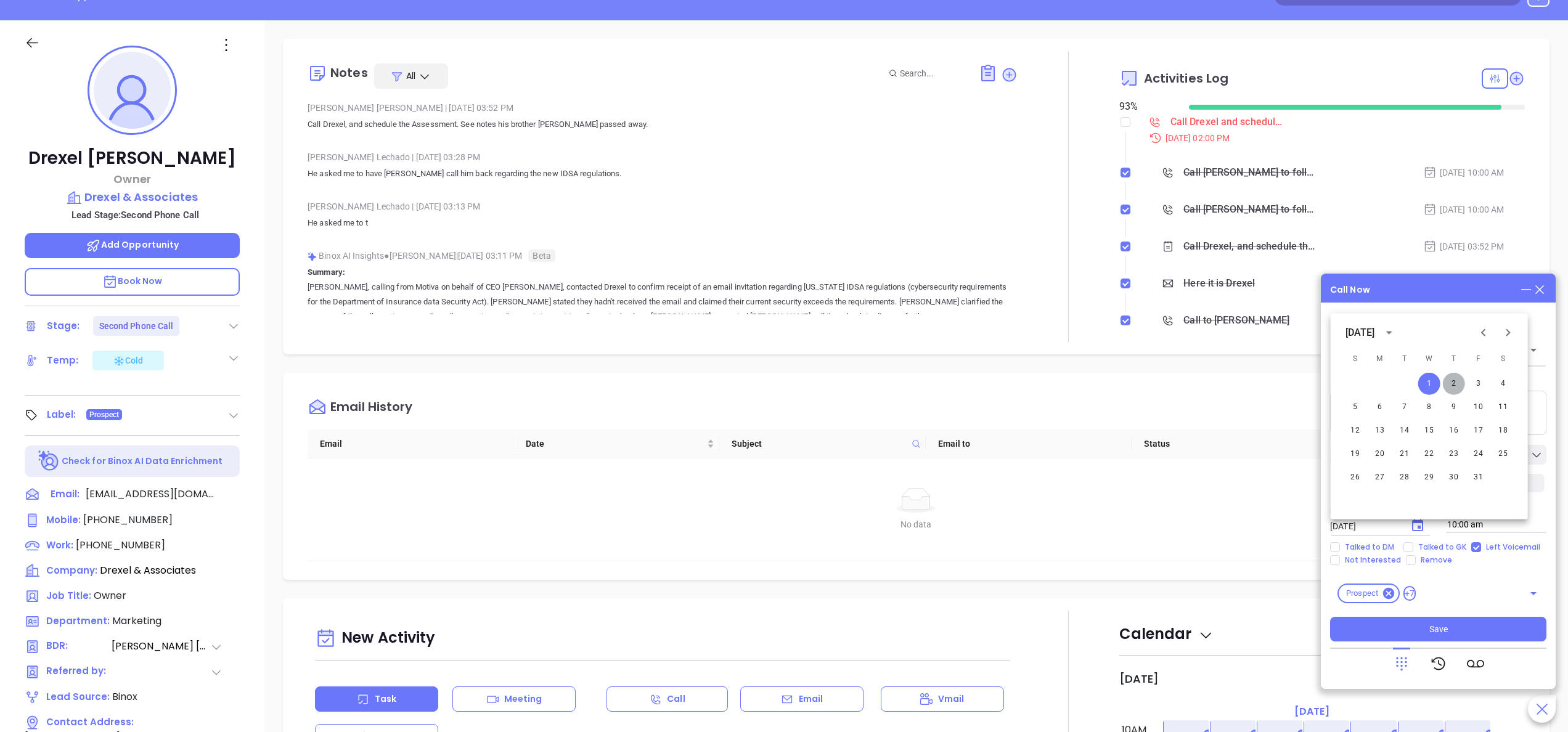
click at [1457, 391] on button "2" at bounding box center [1454, 384] width 22 height 22
type input "10/02/2025"
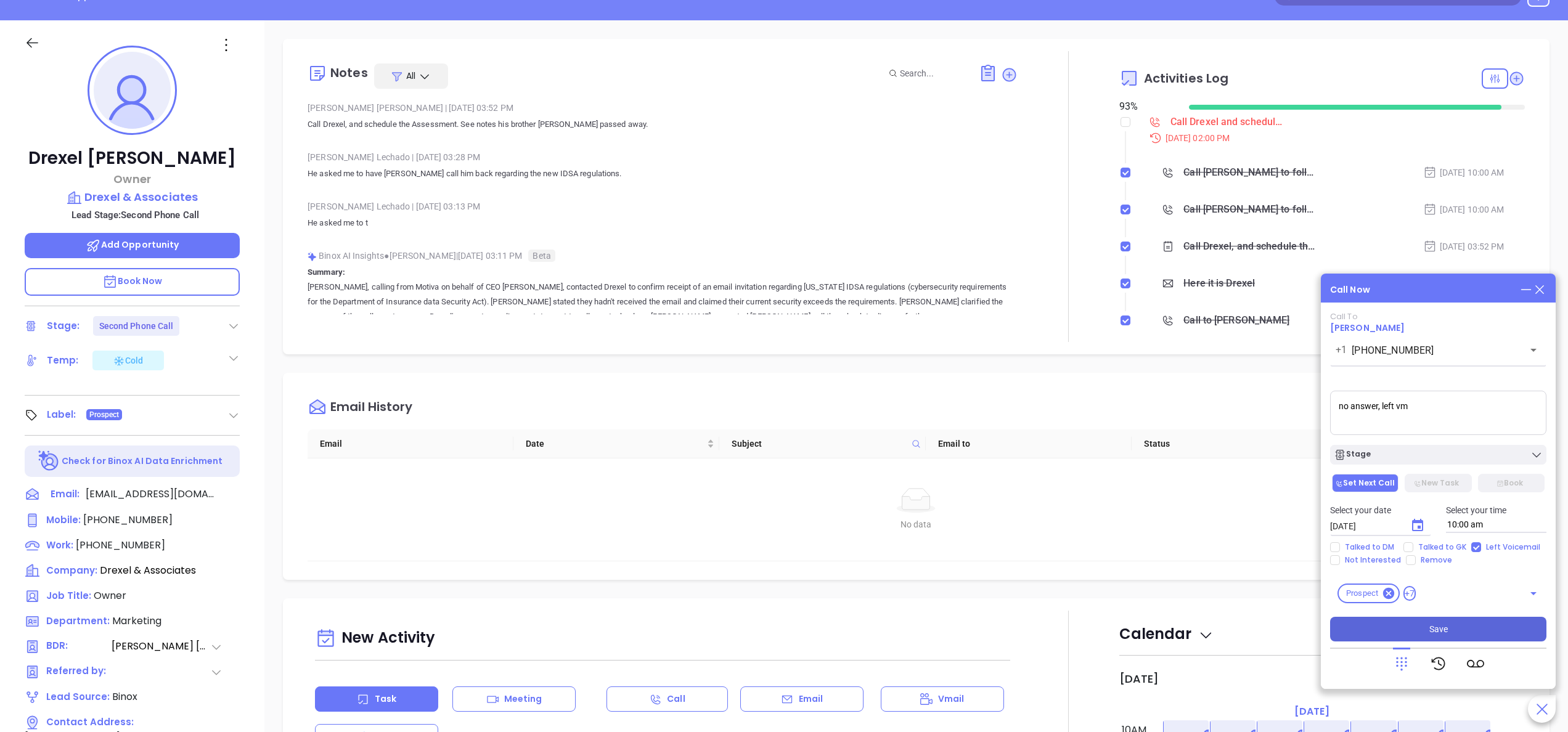
click at [1433, 632] on span "Save" at bounding box center [1438, 629] width 19 height 13
click at [1510, 81] on icon at bounding box center [1516, 78] width 12 height 12
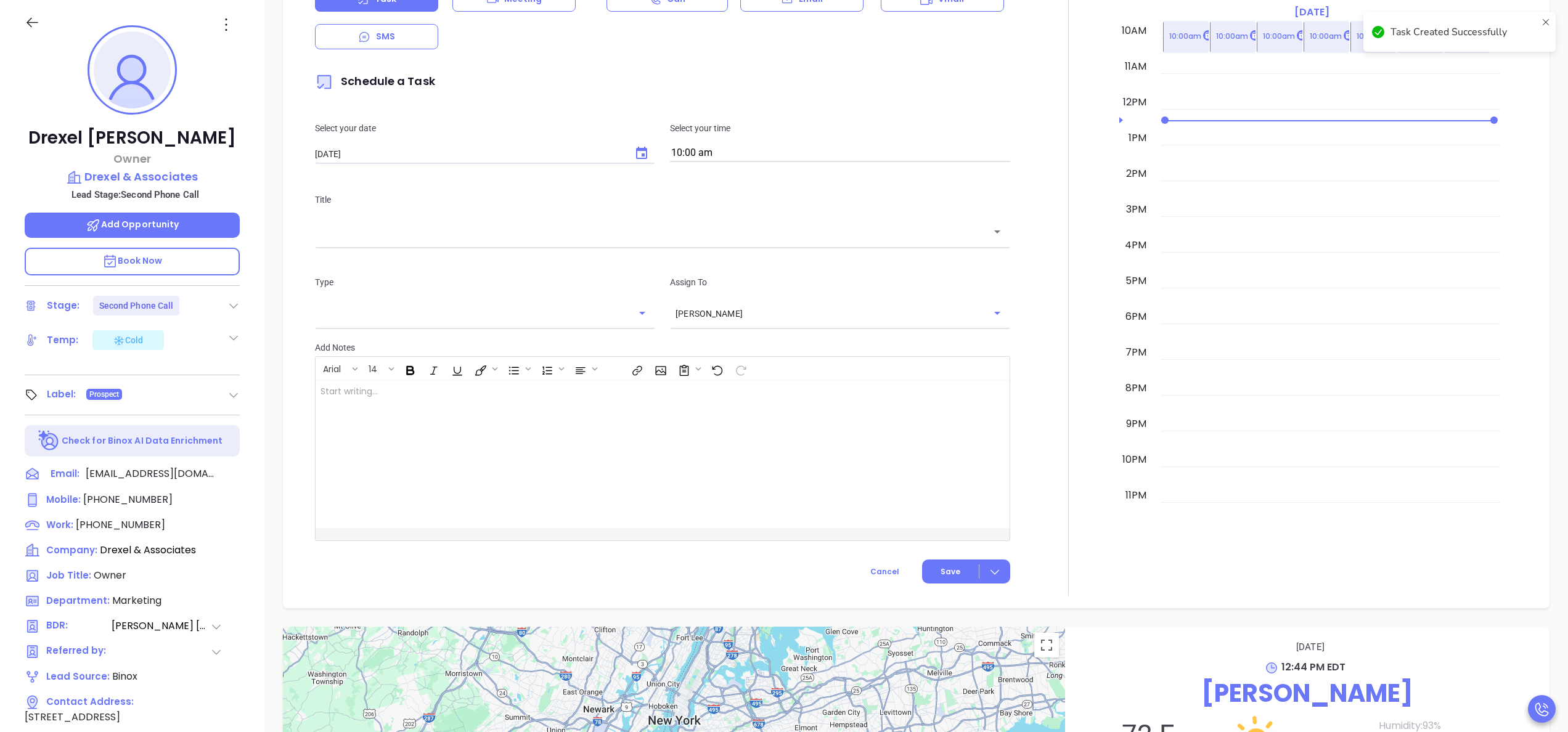
scroll to position [477, 0]
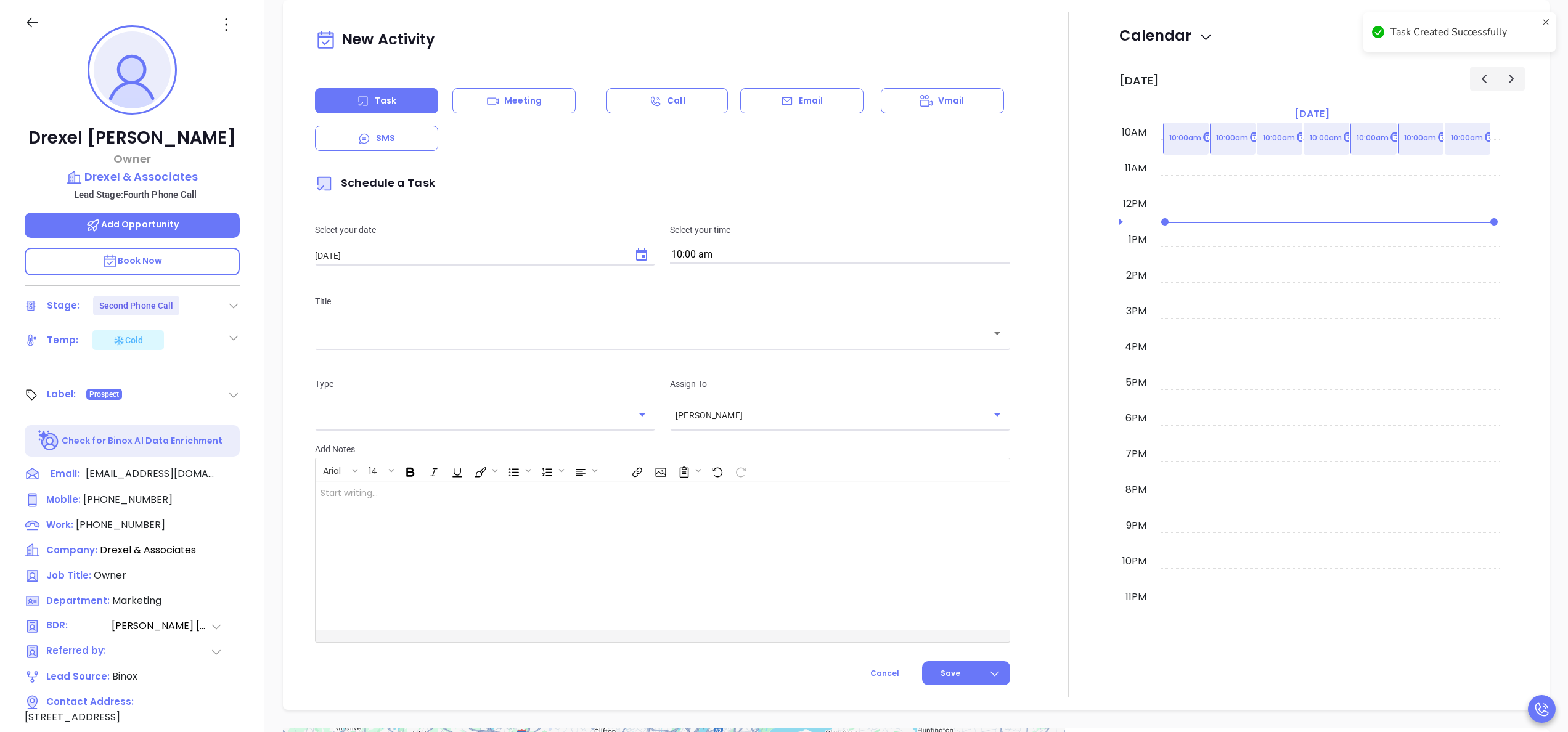
click at [782, 97] on icon at bounding box center [787, 101] width 10 height 8
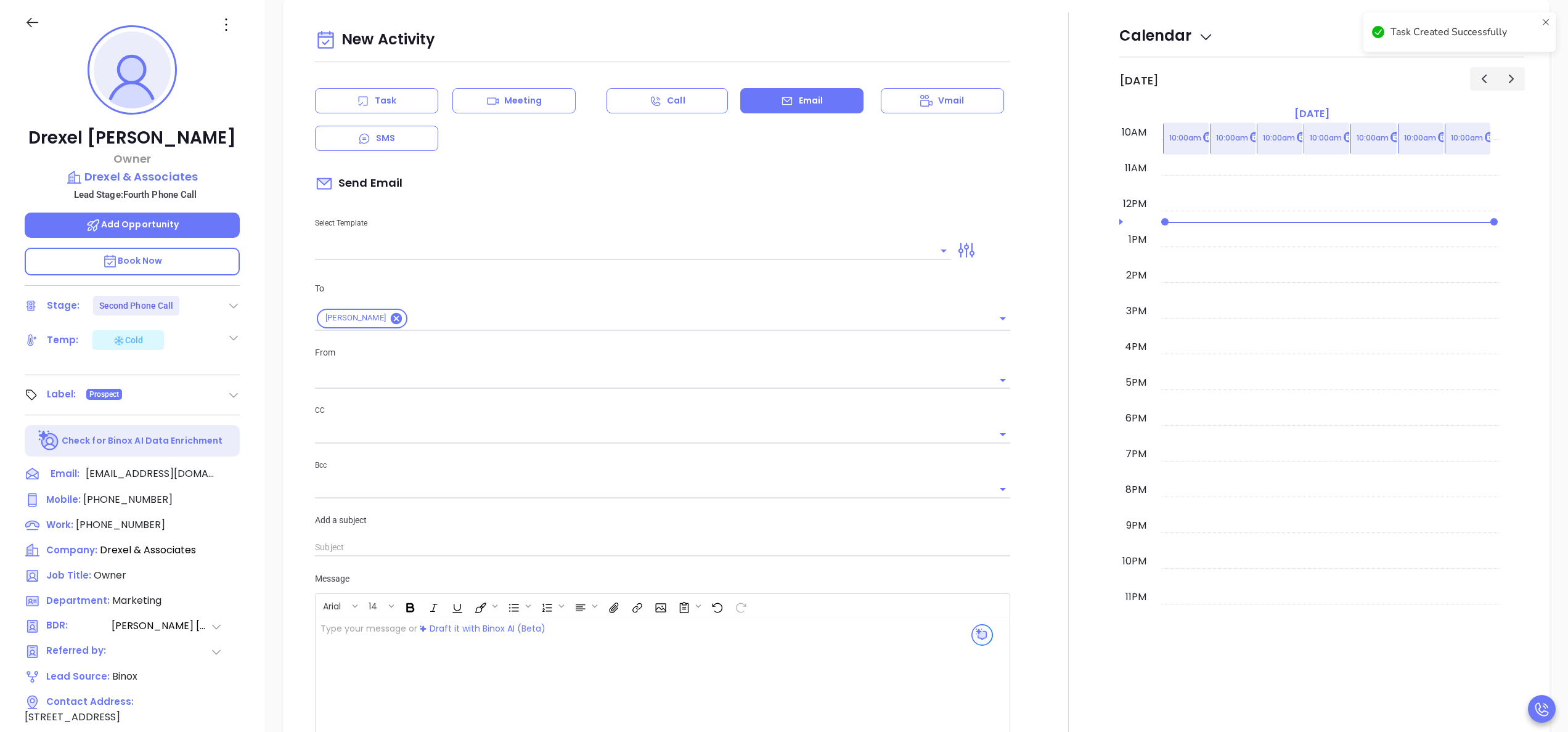
type input "[PERSON_NAME]"
click at [559, 241] on div at bounding box center [633, 250] width 636 height 20
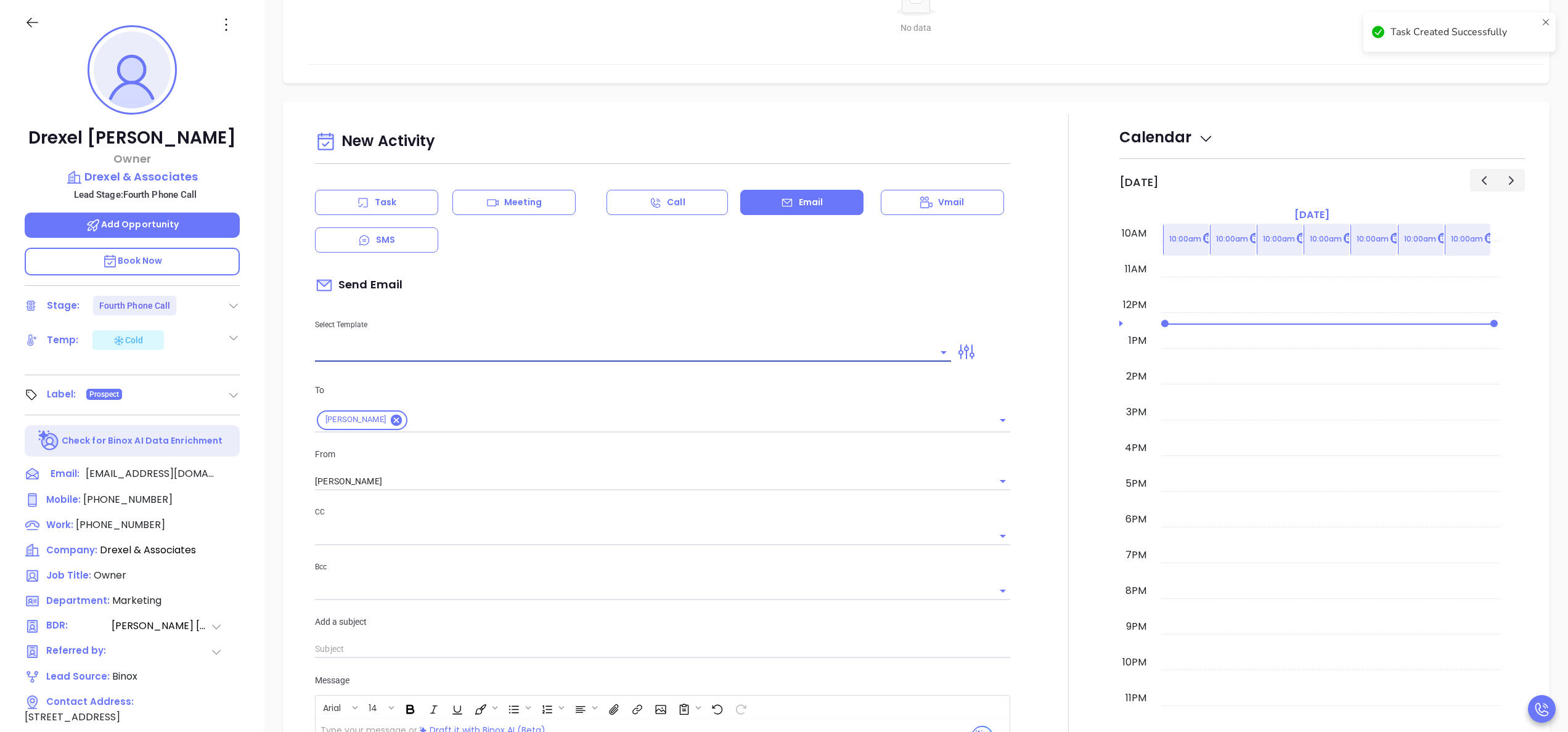
scroll to position [578, 0]
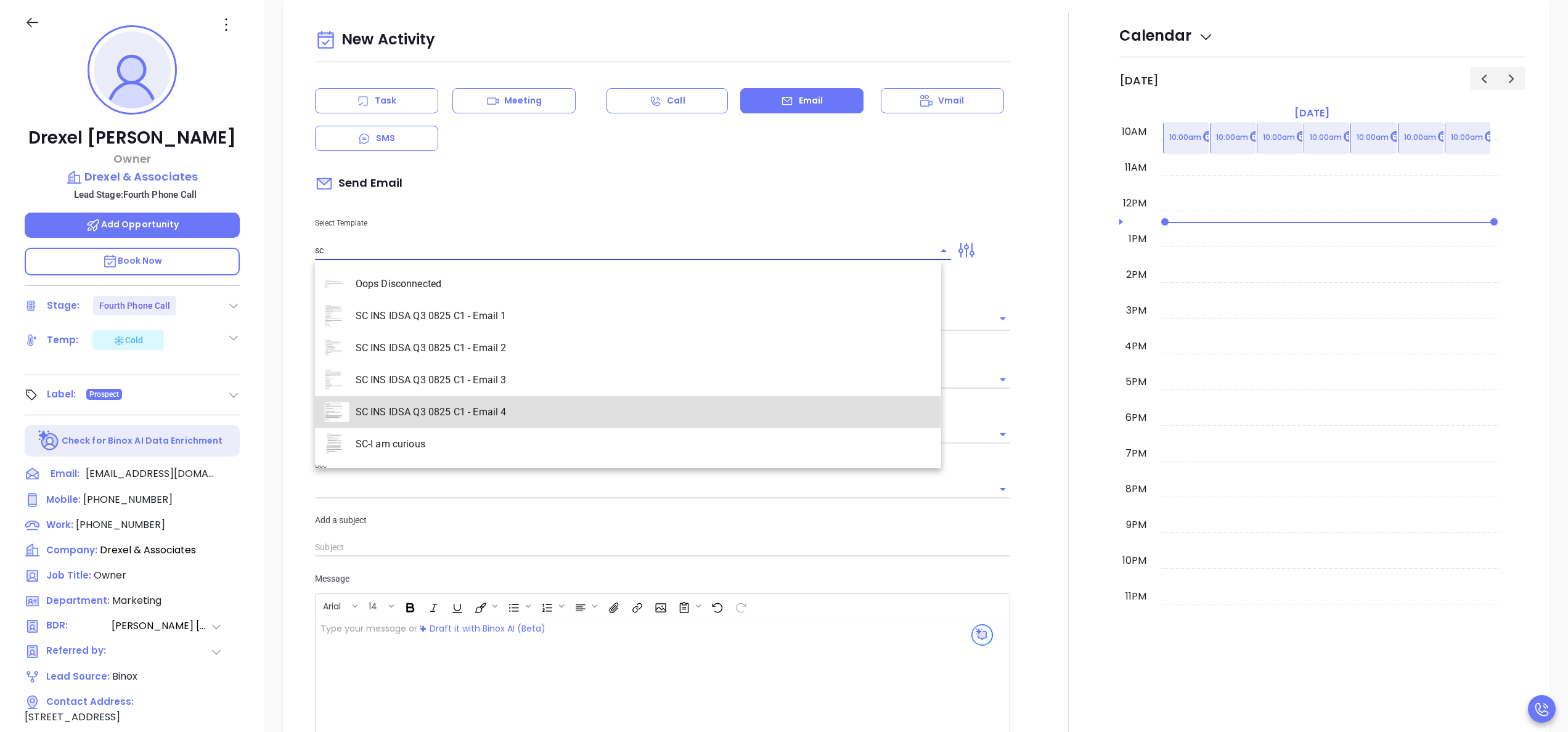
type input "SC INS IDSA Q3 0825 C1 - Email 4"
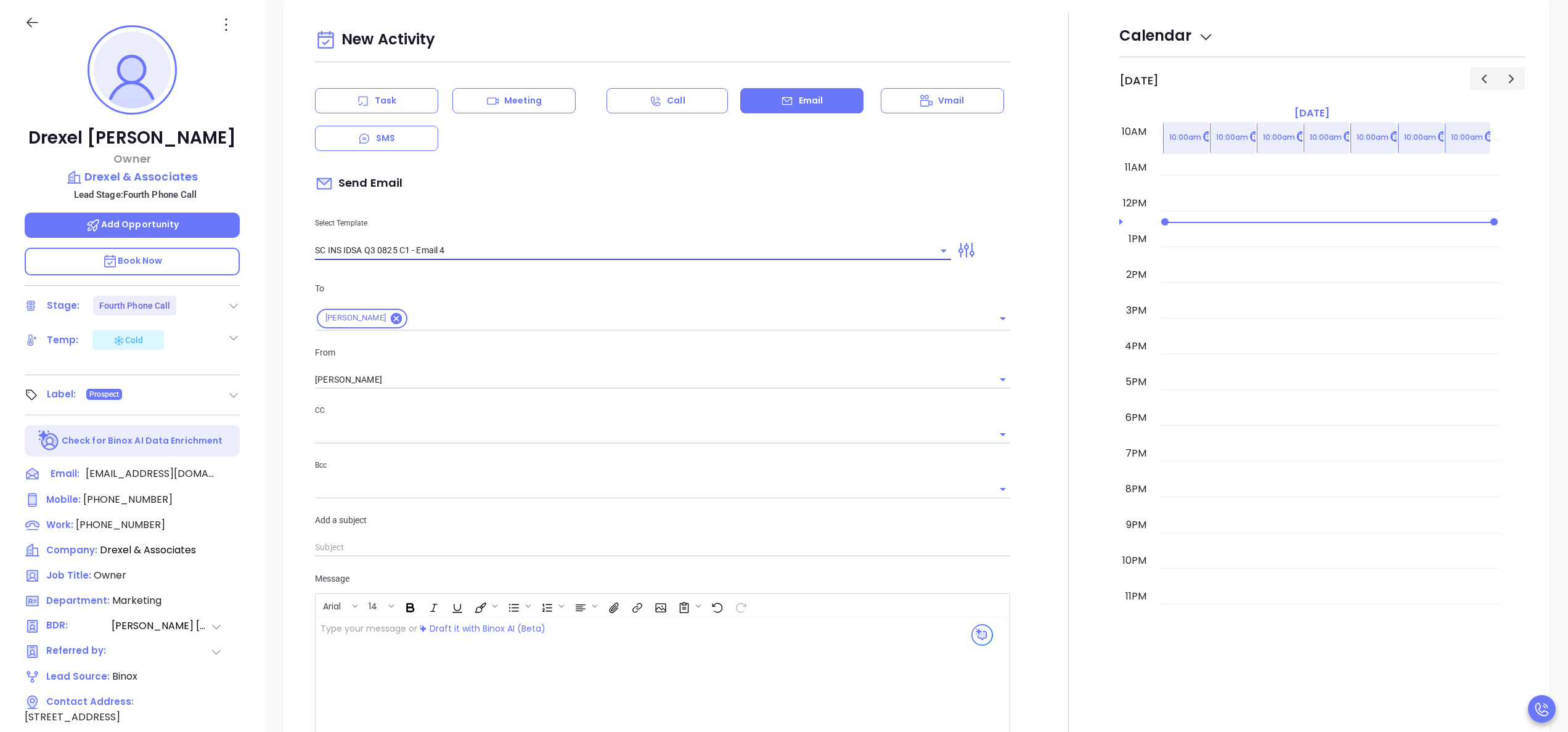
type input "Final heads up Drexel; Compliance matters"
type input "SC INS IDSA Q3 0825 C1 - Email 4"
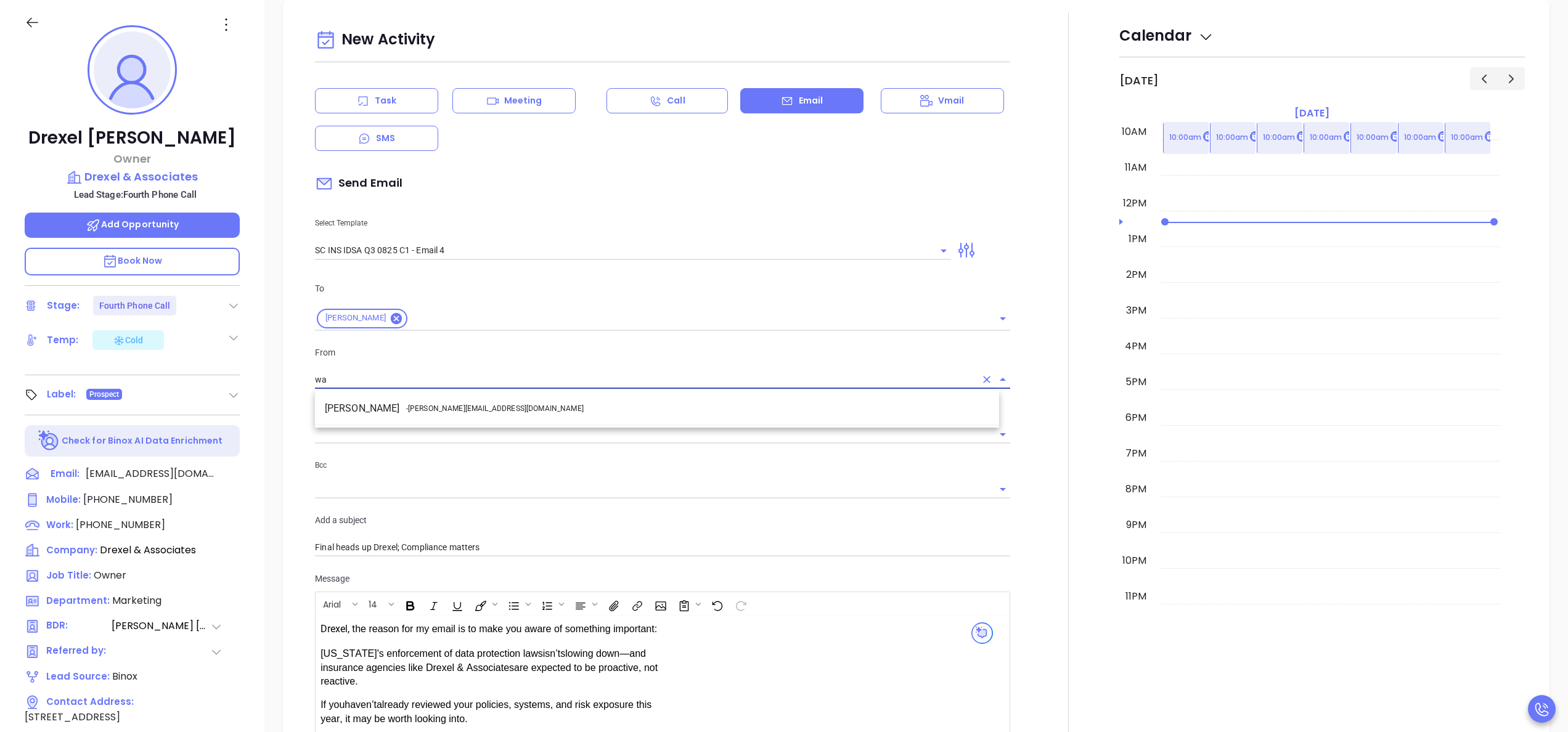
click at [418, 406] on span "- walter@motiva.net" at bounding box center [495, 408] width 178 height 11
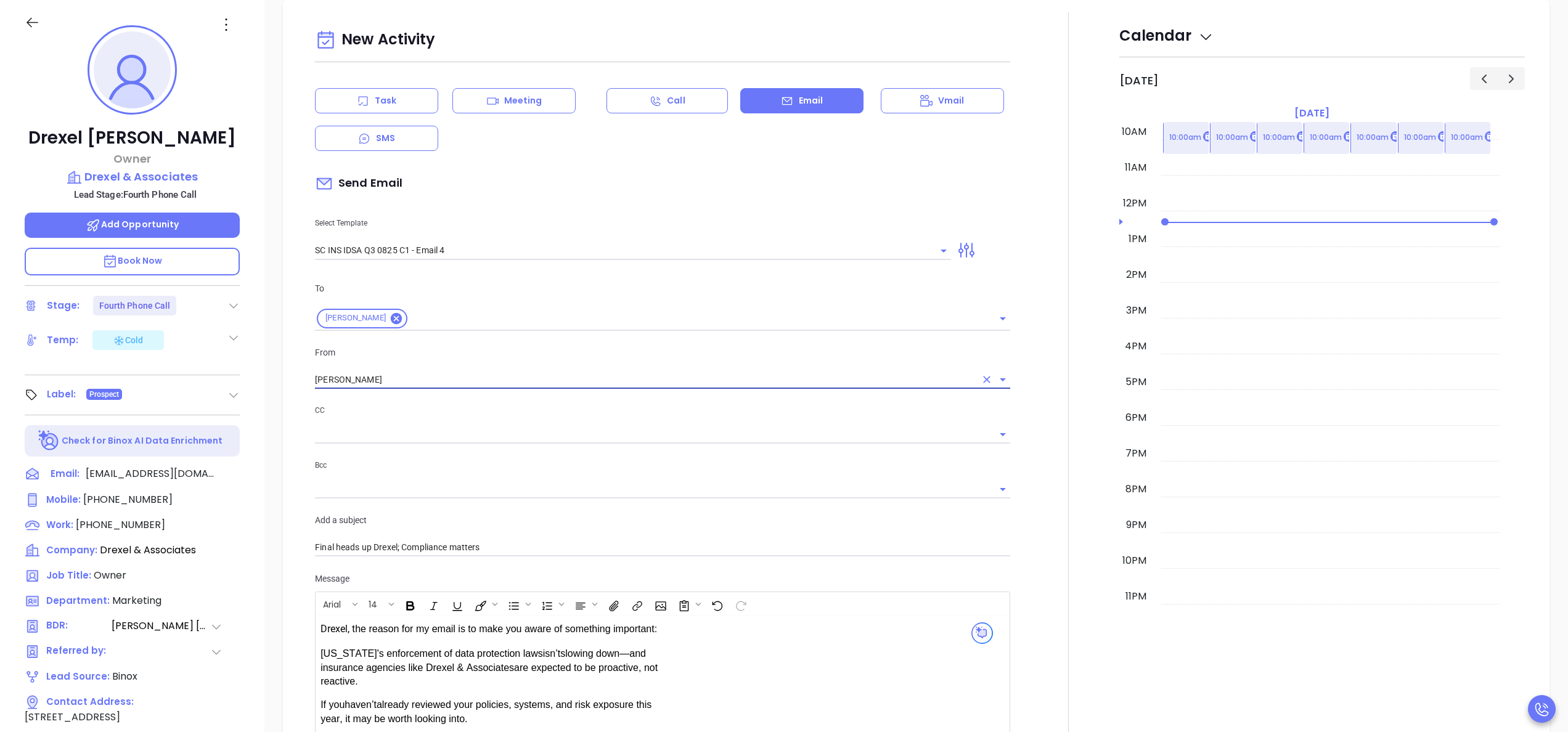
type input "[PERSON_NAME]"
click at [1023, 508] on div at bounding box center [1068, 524] width 102 height 1024
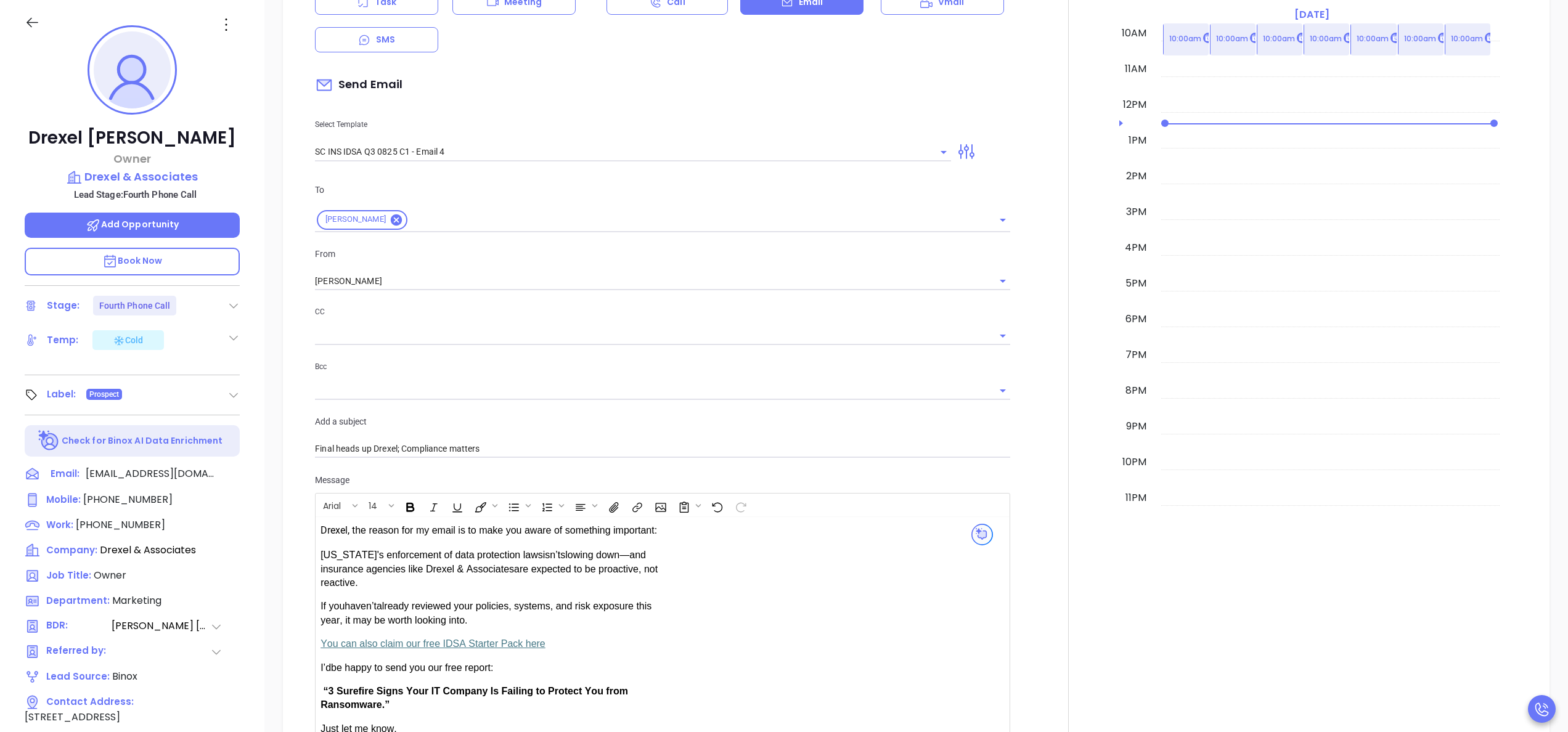
scroll to position [775, 0]
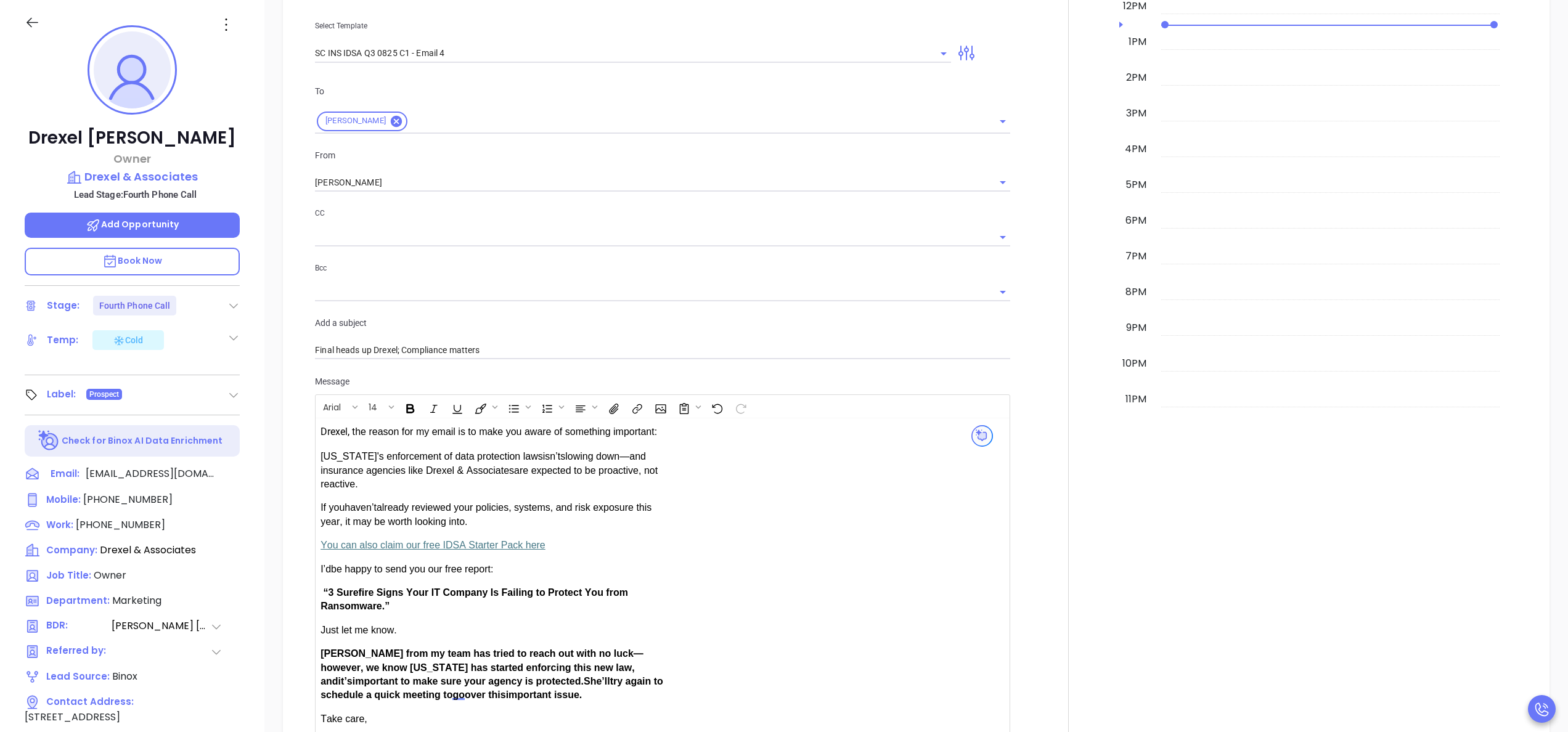
click at [1036, 484] on div at bounding box center [1068, 326] width 102 height 1024
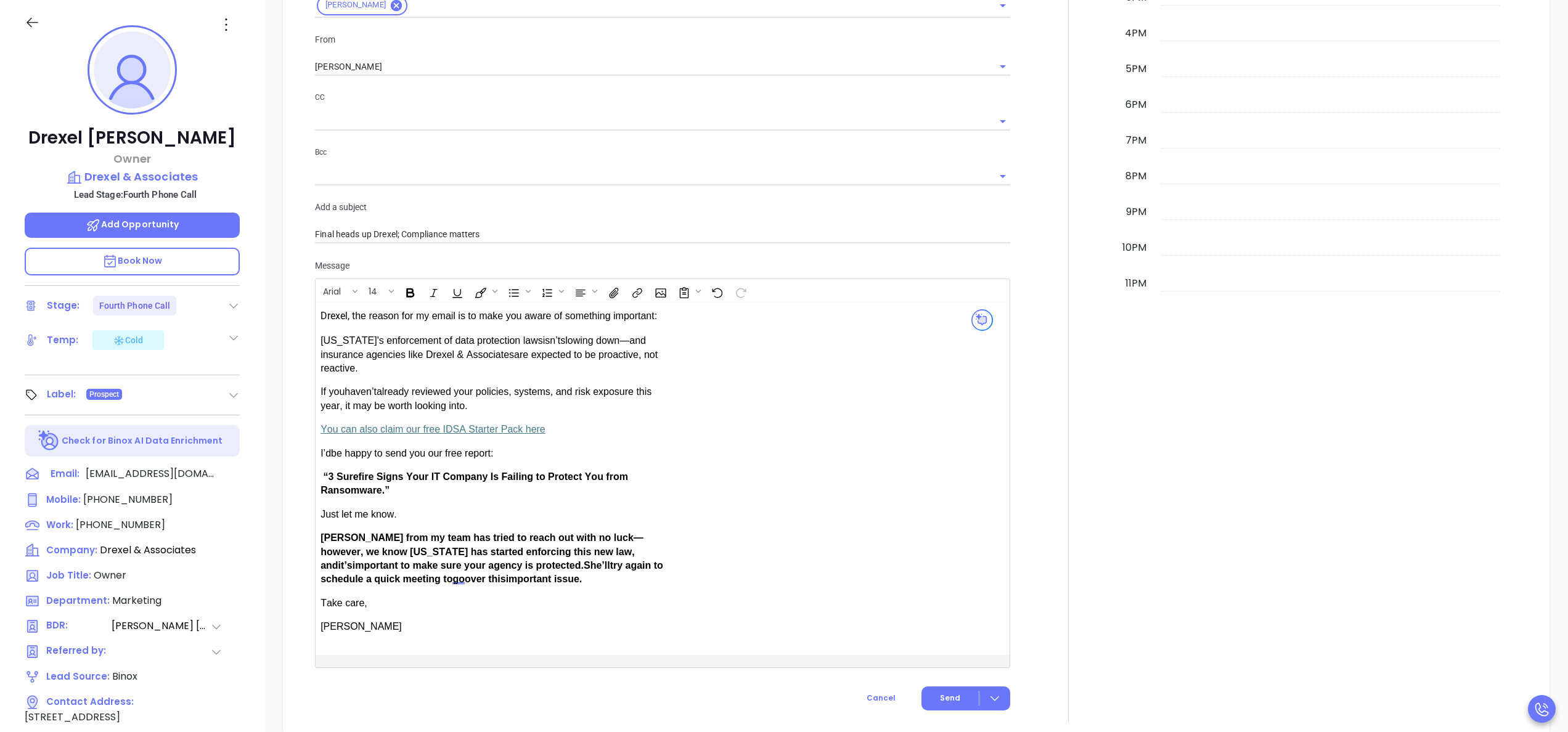
scroll to position [973, 0]
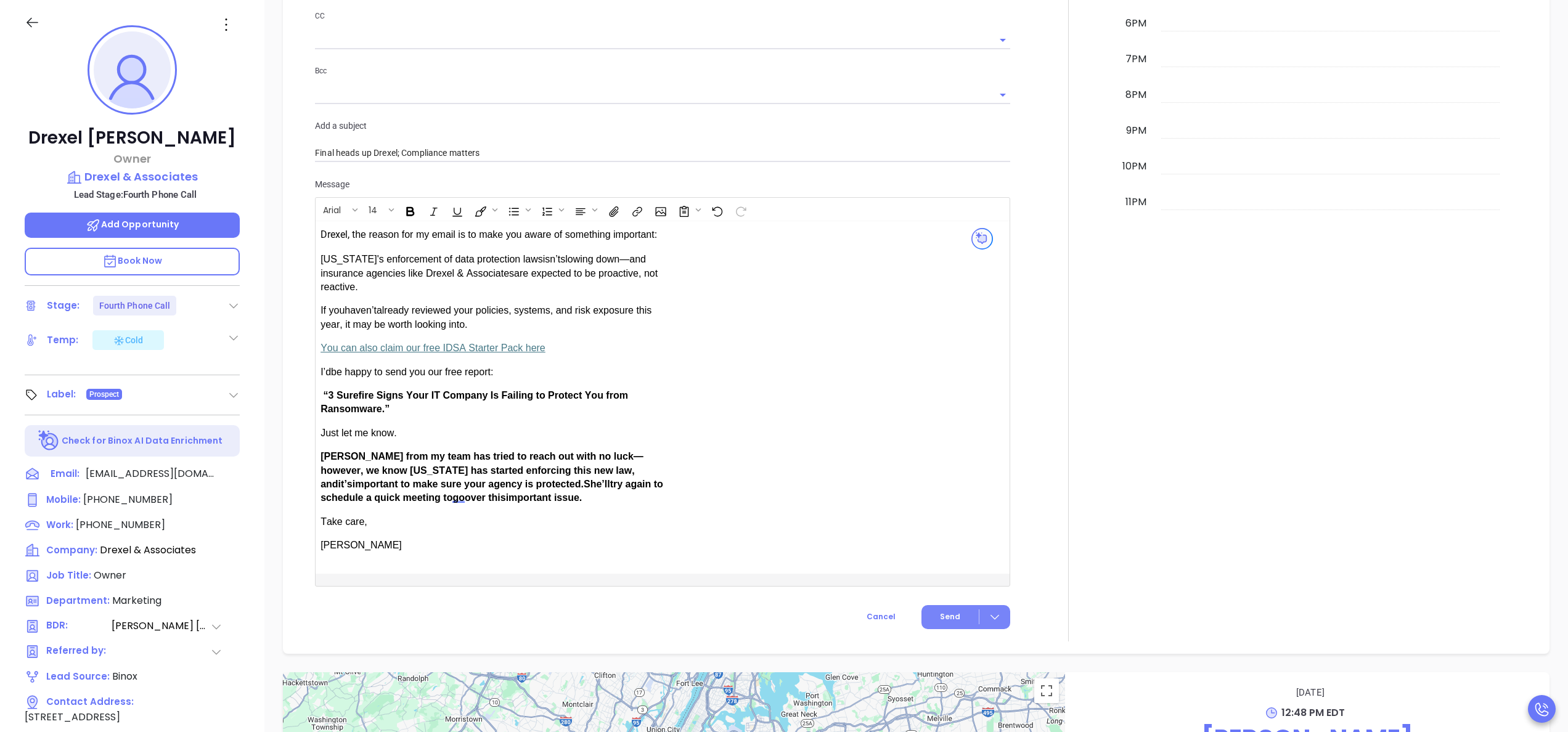
click at [943, 612] on span "Send" at bounding box center [950, 616] width 20 height 11
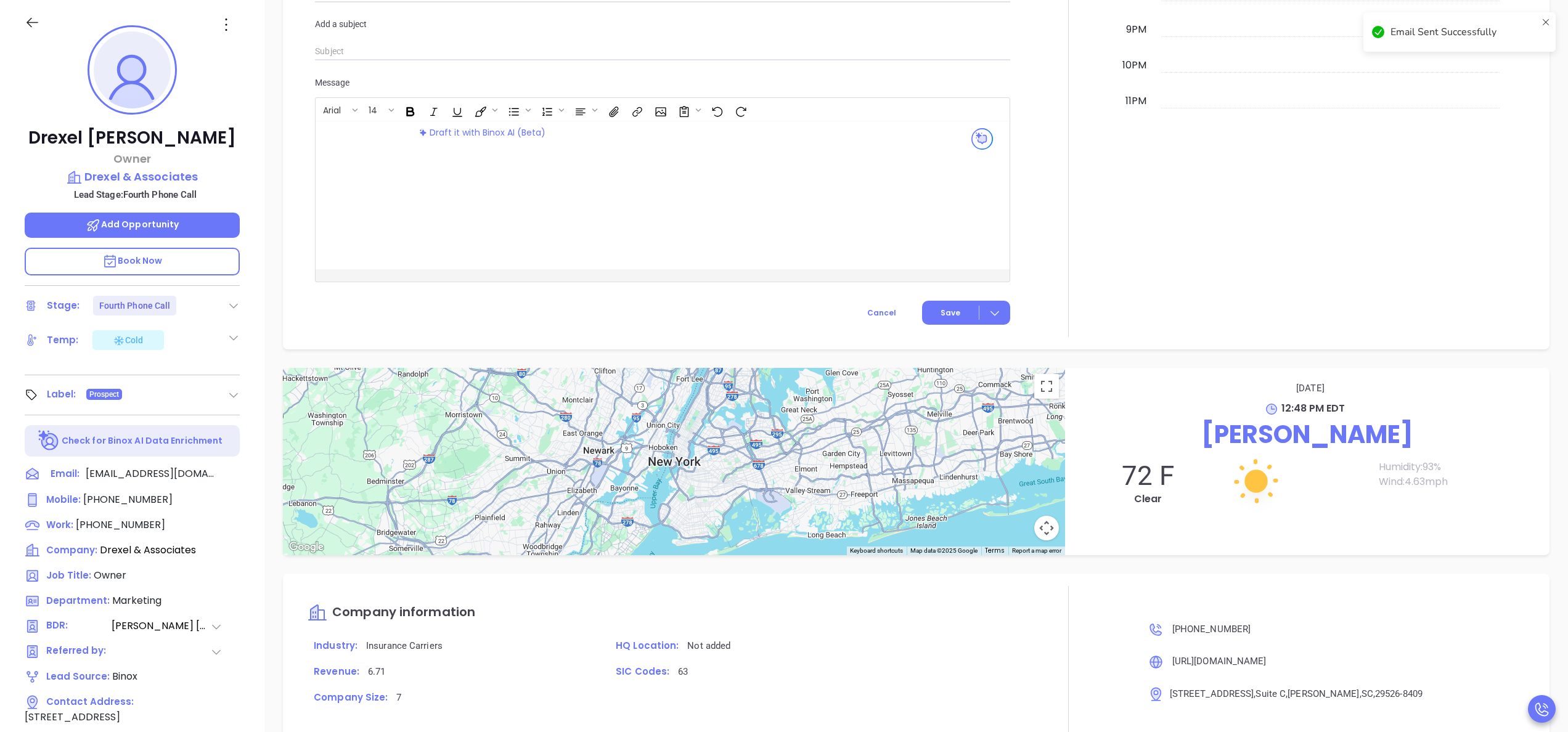
scroll to position [871, 0]
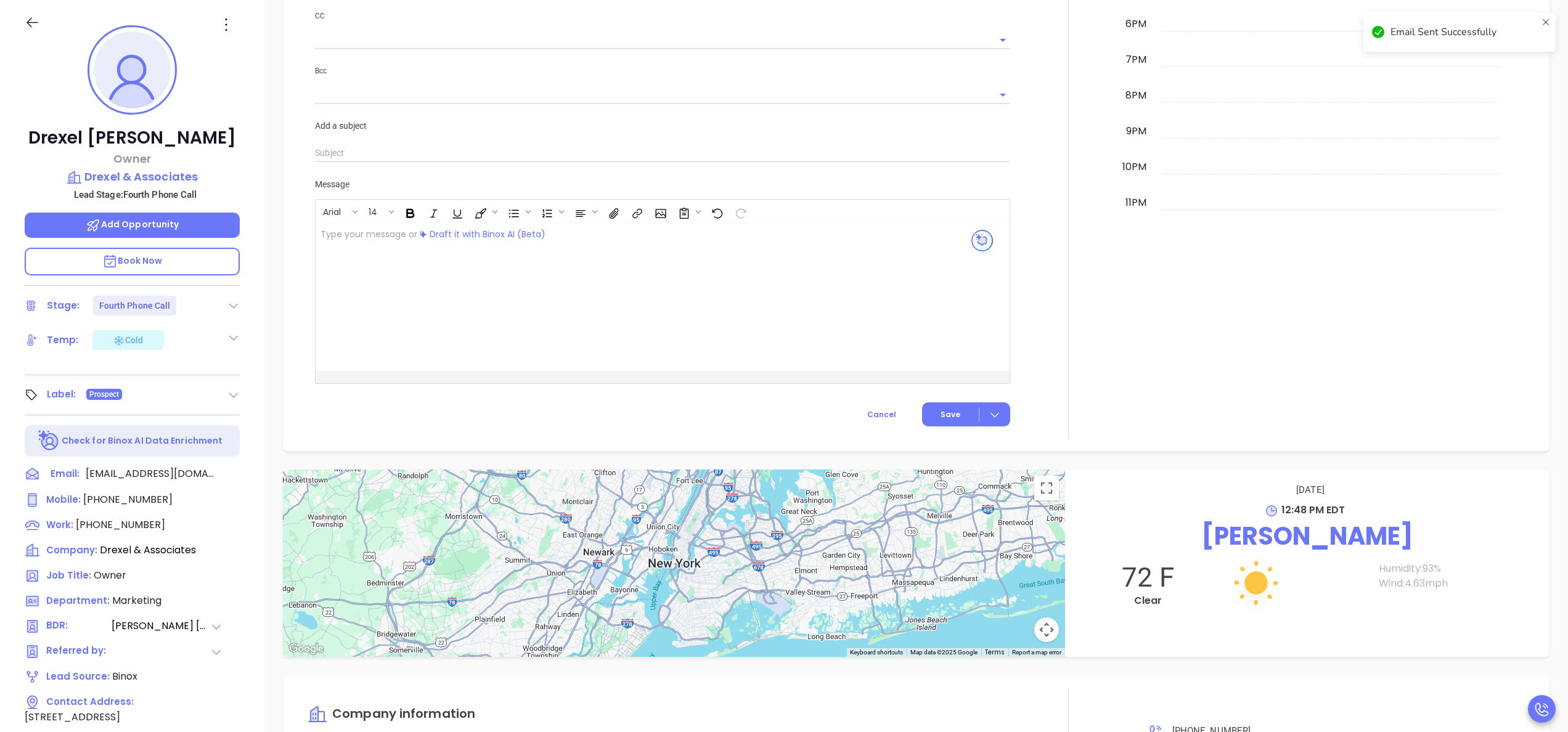
click at [1099, 223] on div at bounding box center [1068, 28] width 102 height 821
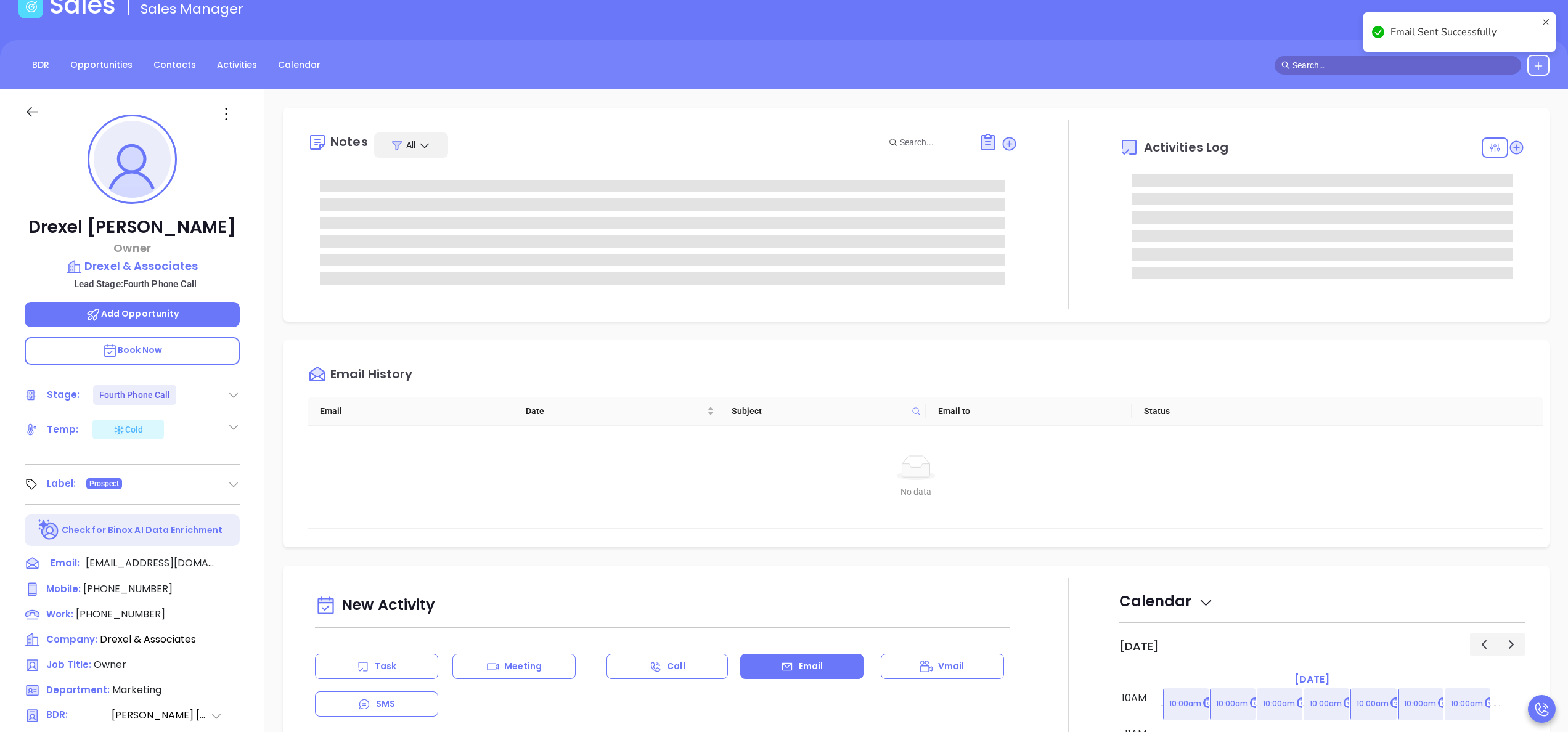
scroll to position [0, 0]
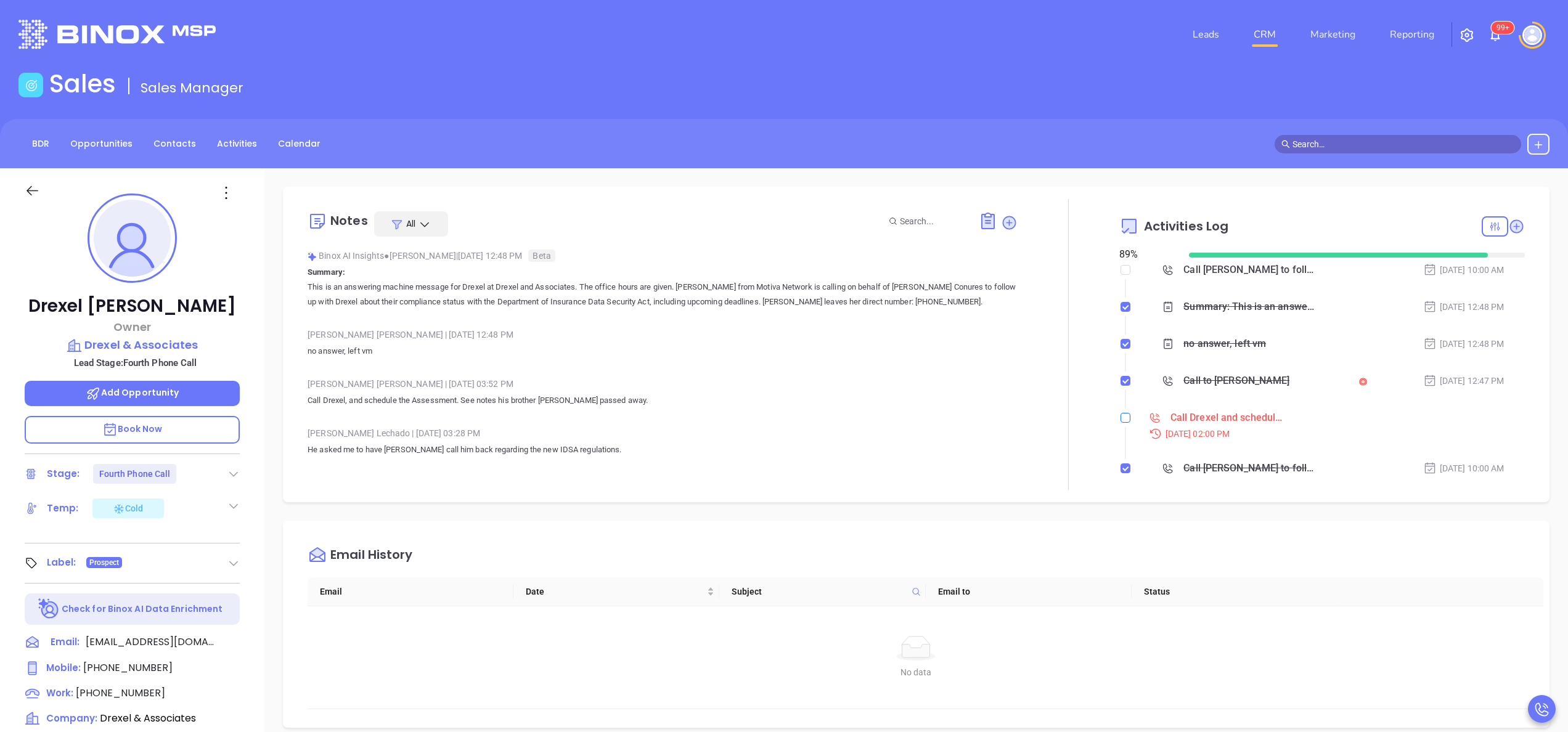
click at [1120, 413] on input "checkbox" at bounding box center [1125, 418] width 10 height 10
checkbox input "true"
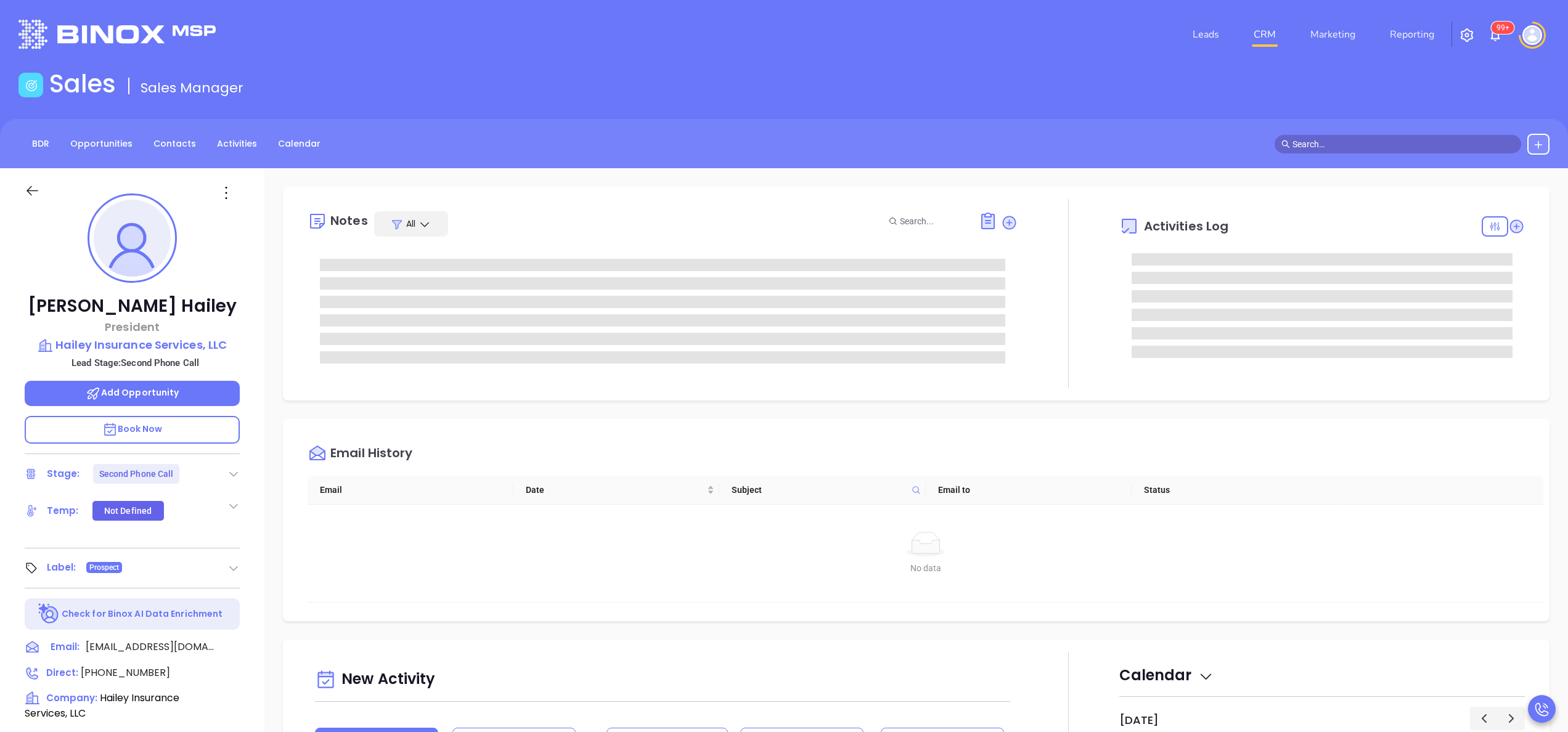
type input "[PERSON_NAME]"
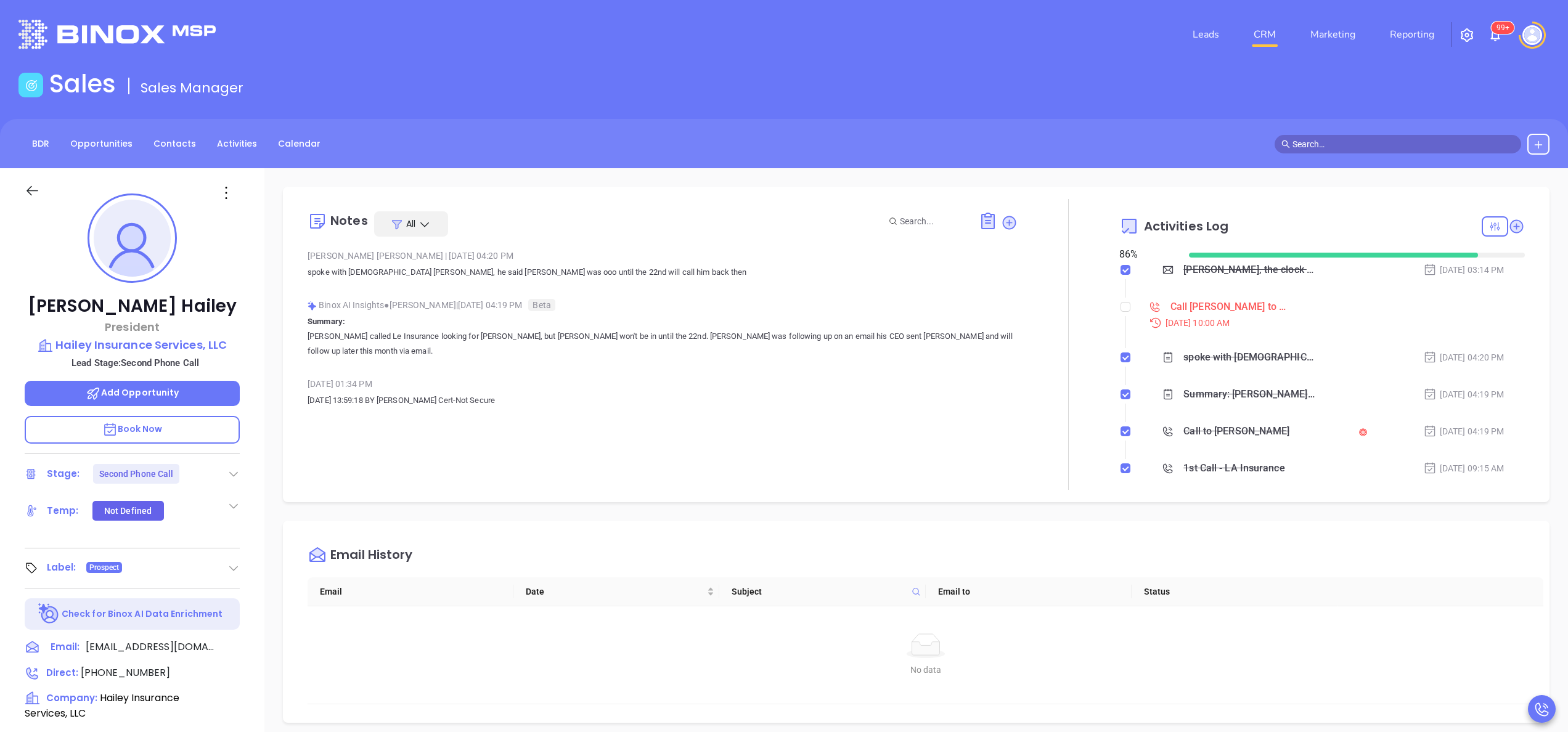
scroll to position [358, 0]
click at [256, 445] on div "[PERSON_NAME] President Hailey Insurance Services, LLC Lead Stage: Second Phone…" at bounding box center [132, 625] width 264 height 915
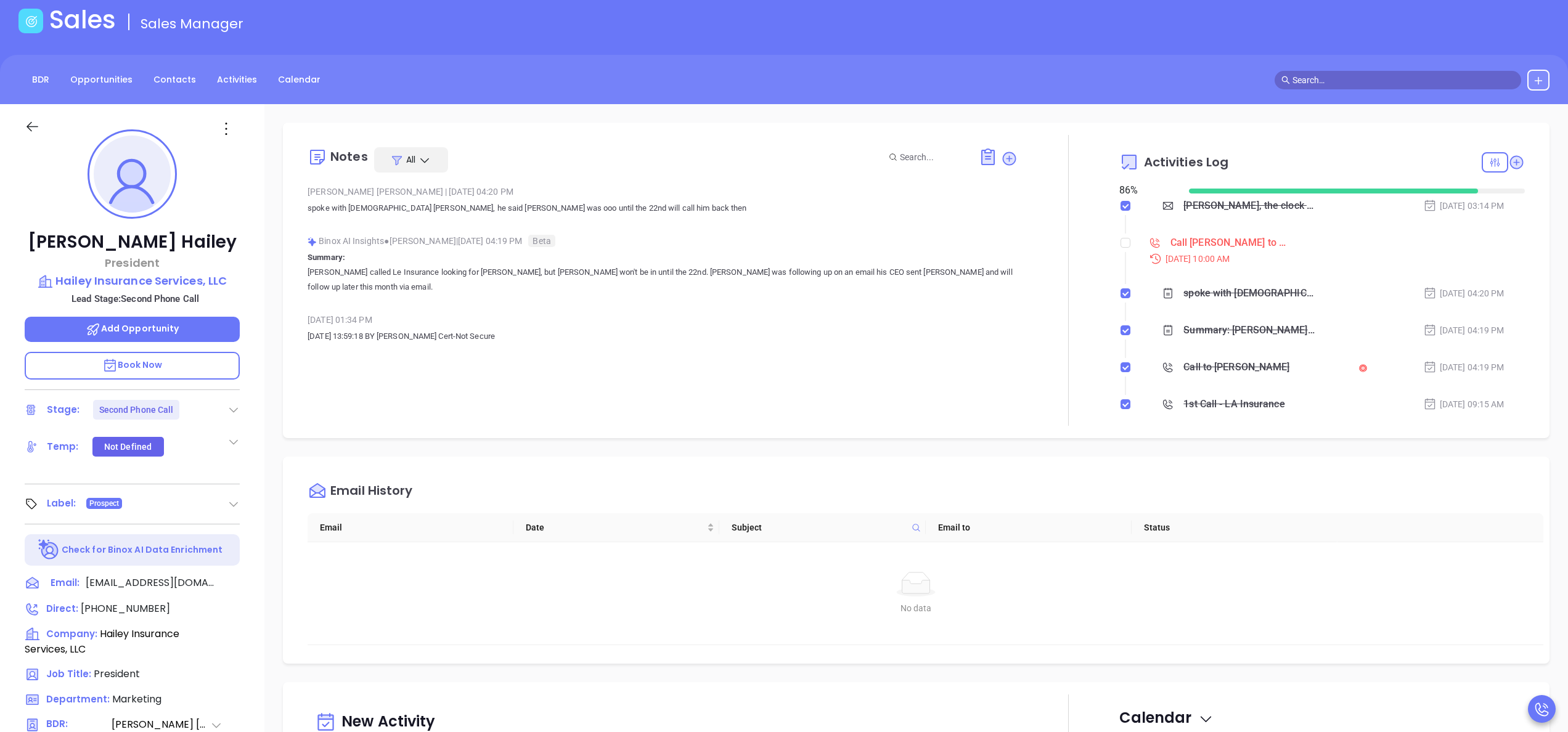
scroll to position [0, 0]
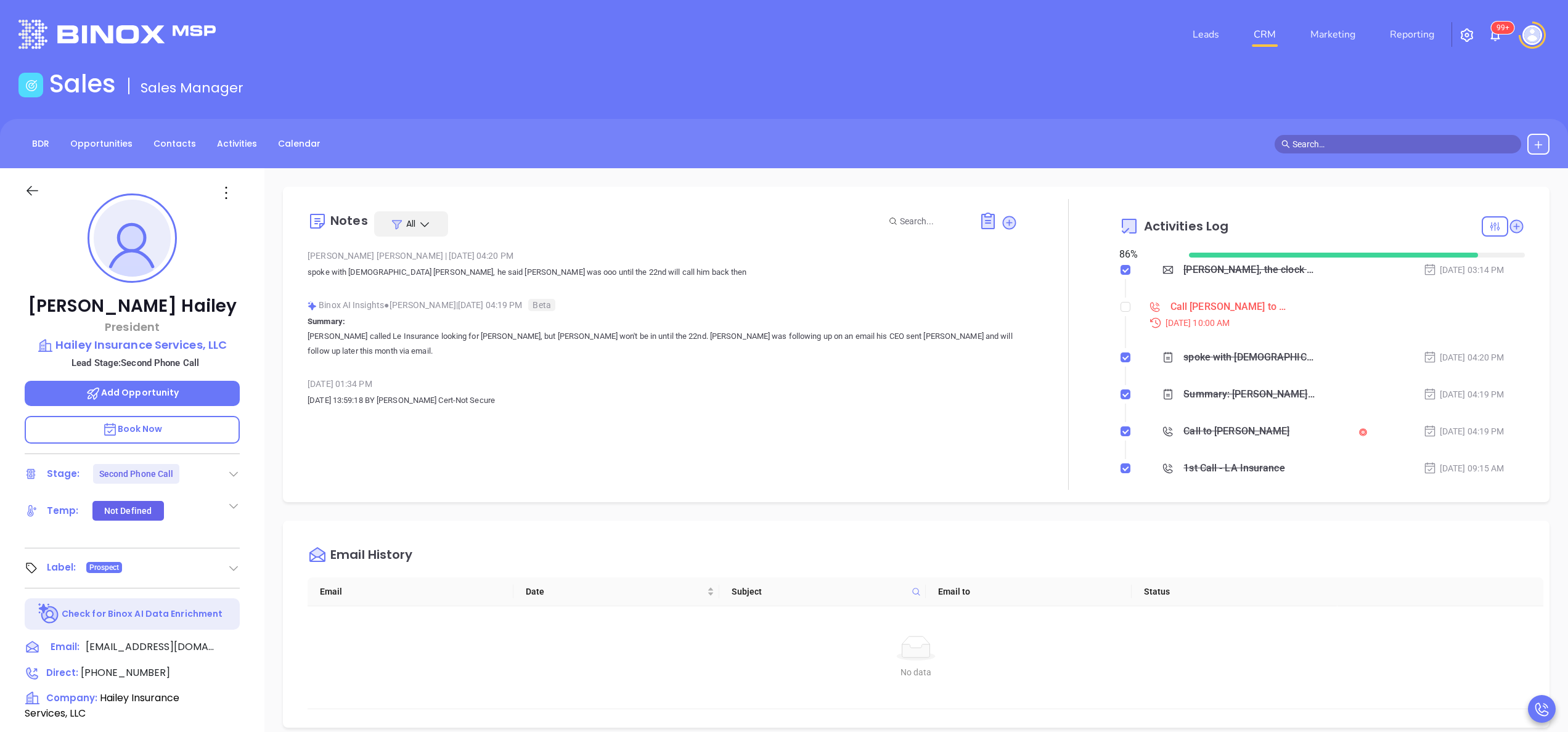
click at [1017, 388] on div at bounding box center [1068, 344] width 102 height 291
click at [95, 666] on span "[PHONE_NUMBER]" at bounding box center [125, 673] width 89 height 14
type input "[PHONE_NUMBER]"
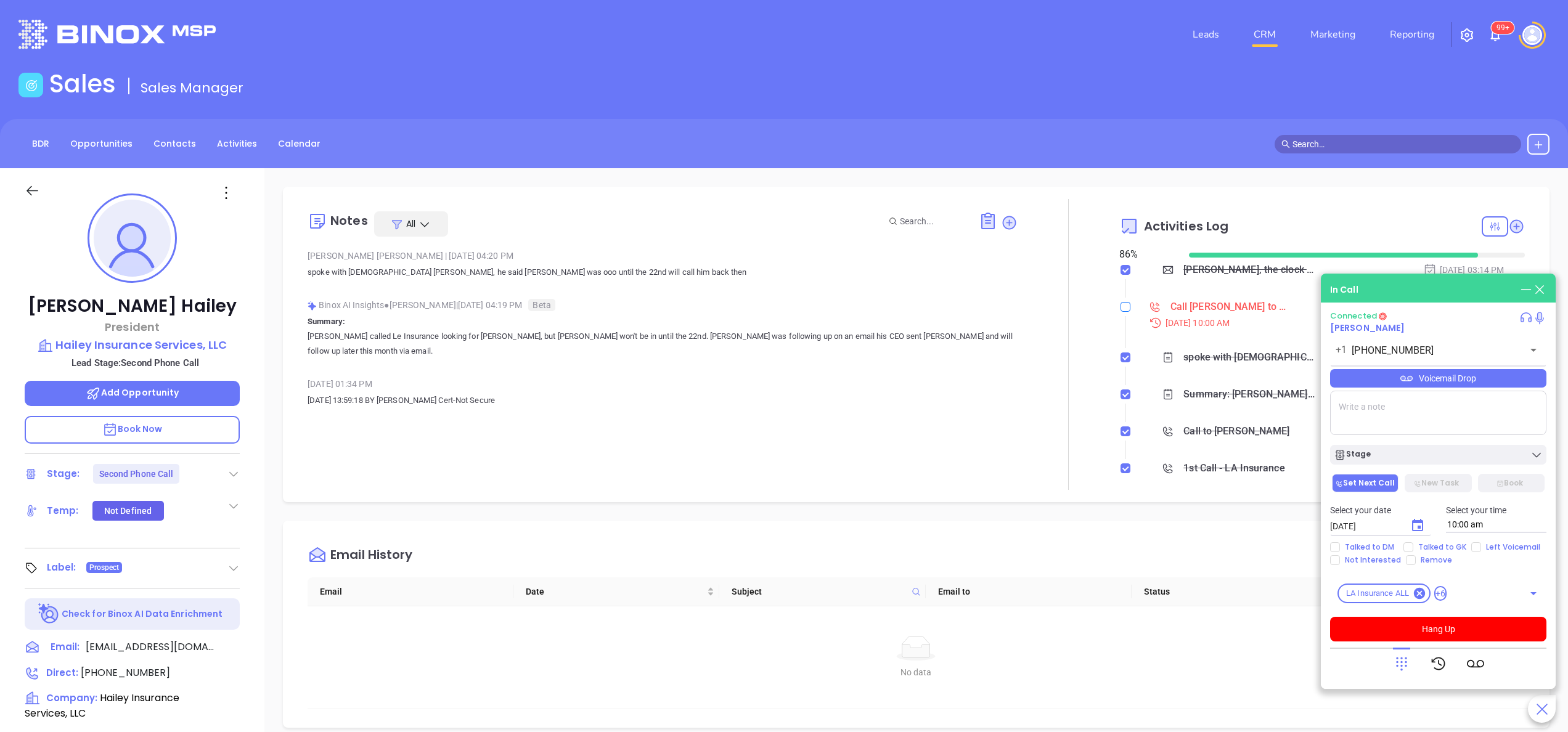
click at [1120, 307] on input "checkbox" at bounding box center [1125, 307] width 10 height 10
checkbox input "true"
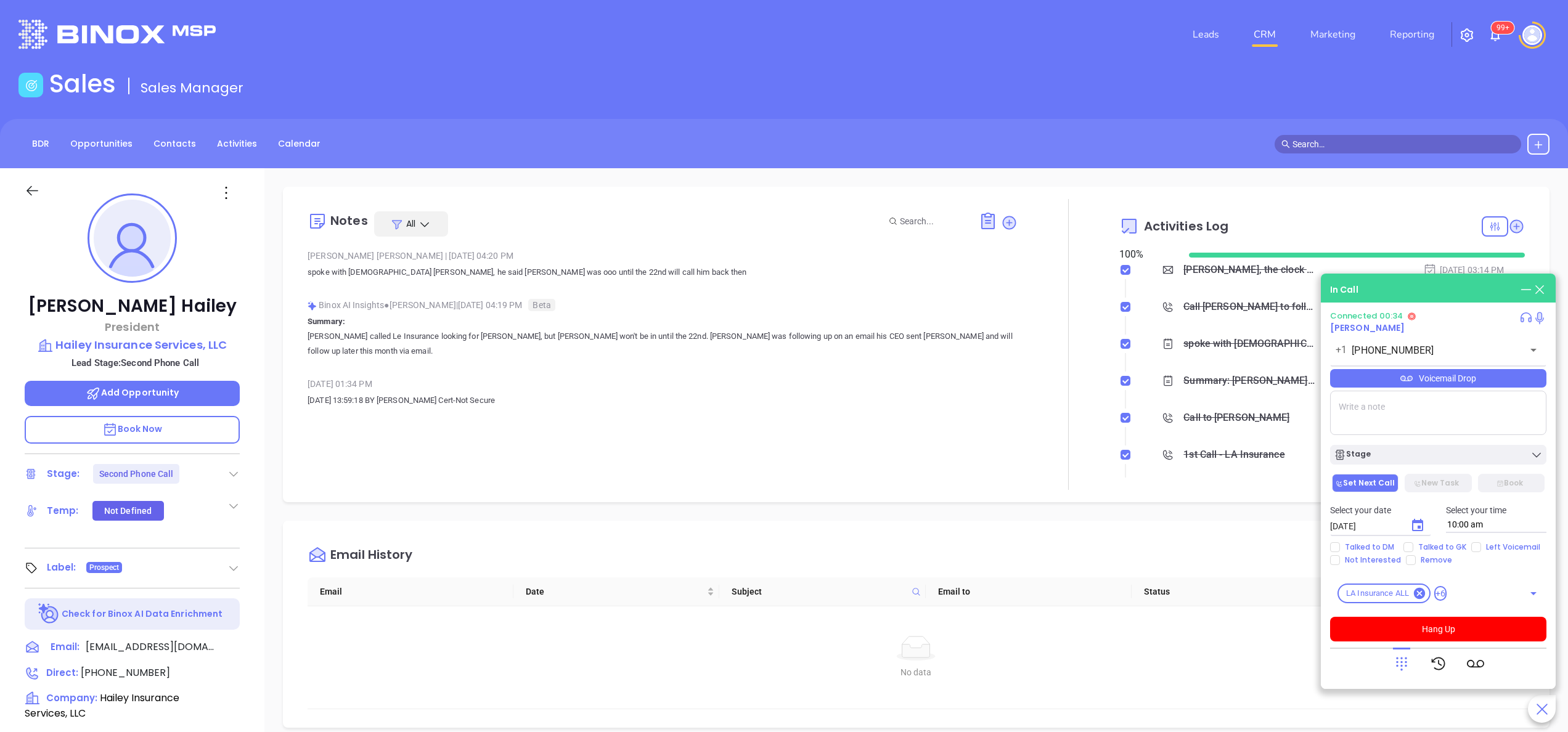
click at [1428, 409] on textarea at bounding box center [1438, 413] width 217 height 44
type textarea "2252847394"
click at [1430, 629] on button "Hang Up" at bounding box center [1438, 629] width 217 height 25
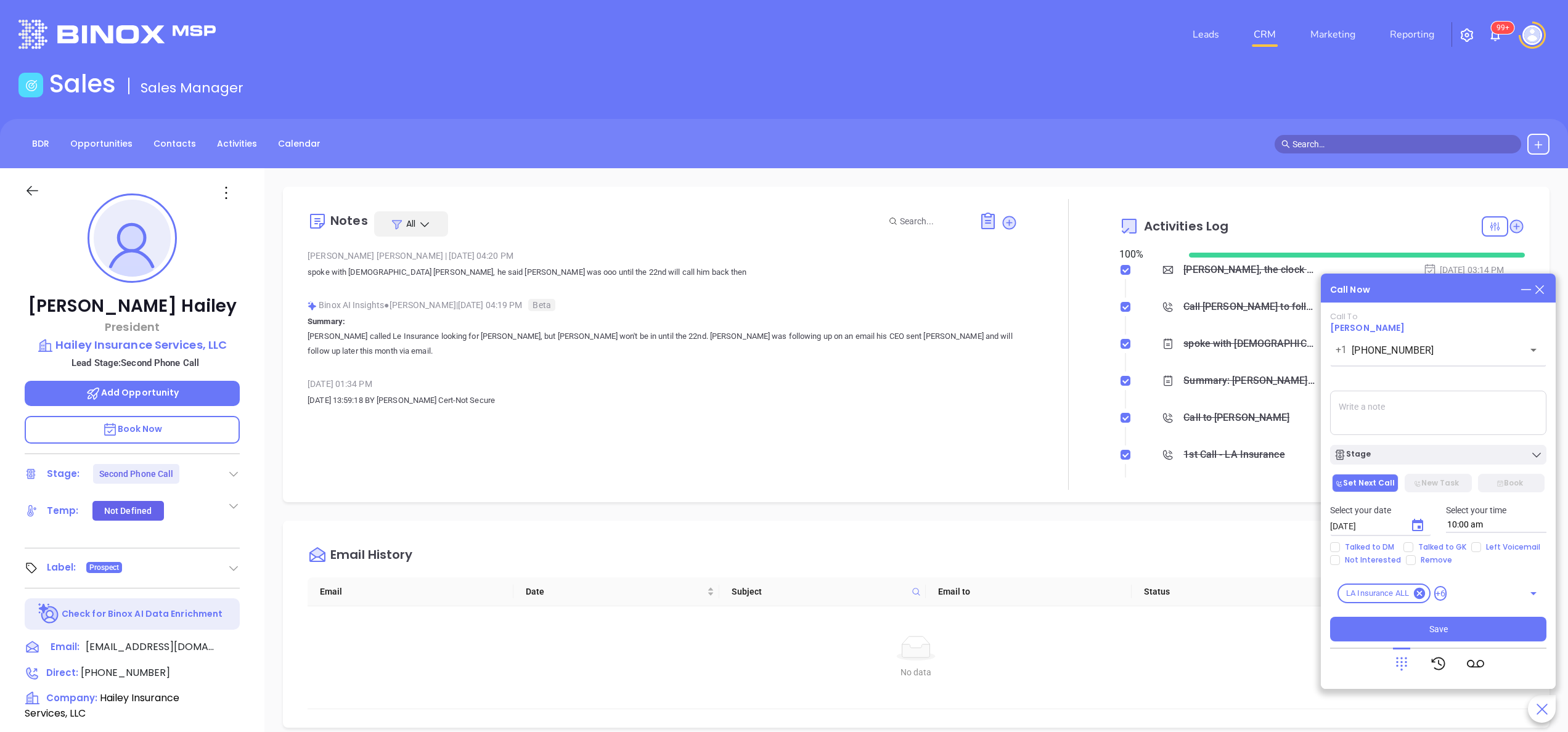
click at [1396, 405] on textarea at bounding box center [1438, 413] width 217 height 44
paste textarea "2252847394"
type textarea "2252847394"
drag, startPoint x: 1418, startPoint y: 407, endPoint x: 1263, endPoint y: 395, distance: 155.5
click at [1263, 395] on main "Sales Sales Manager BDR Opportunities Contacts Activities Calendar Call Now Cal…" at bounding box center [784, 576] width 1568 height 1014
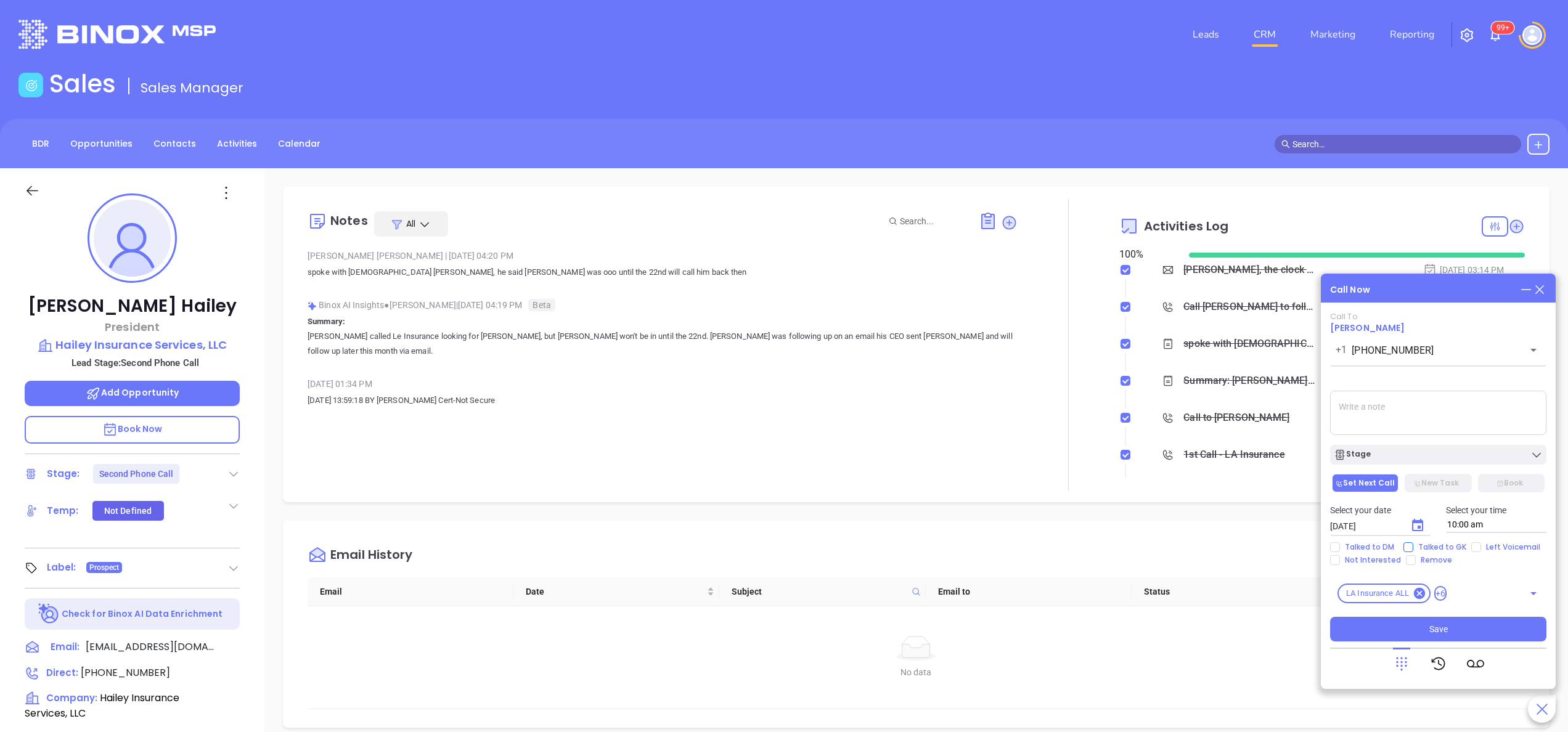
click at [1426, 543] on span "Talked to GK" at bounding box center [1442, 547] width 58 height 10
click at [1413, 543] on input "Talked to GK" at bounding box center [1408, 547] width 10 height 10
checkbox input "true"
click at [1382, 424] on textarea at bounding box center [1438, 413] width 217 height 44
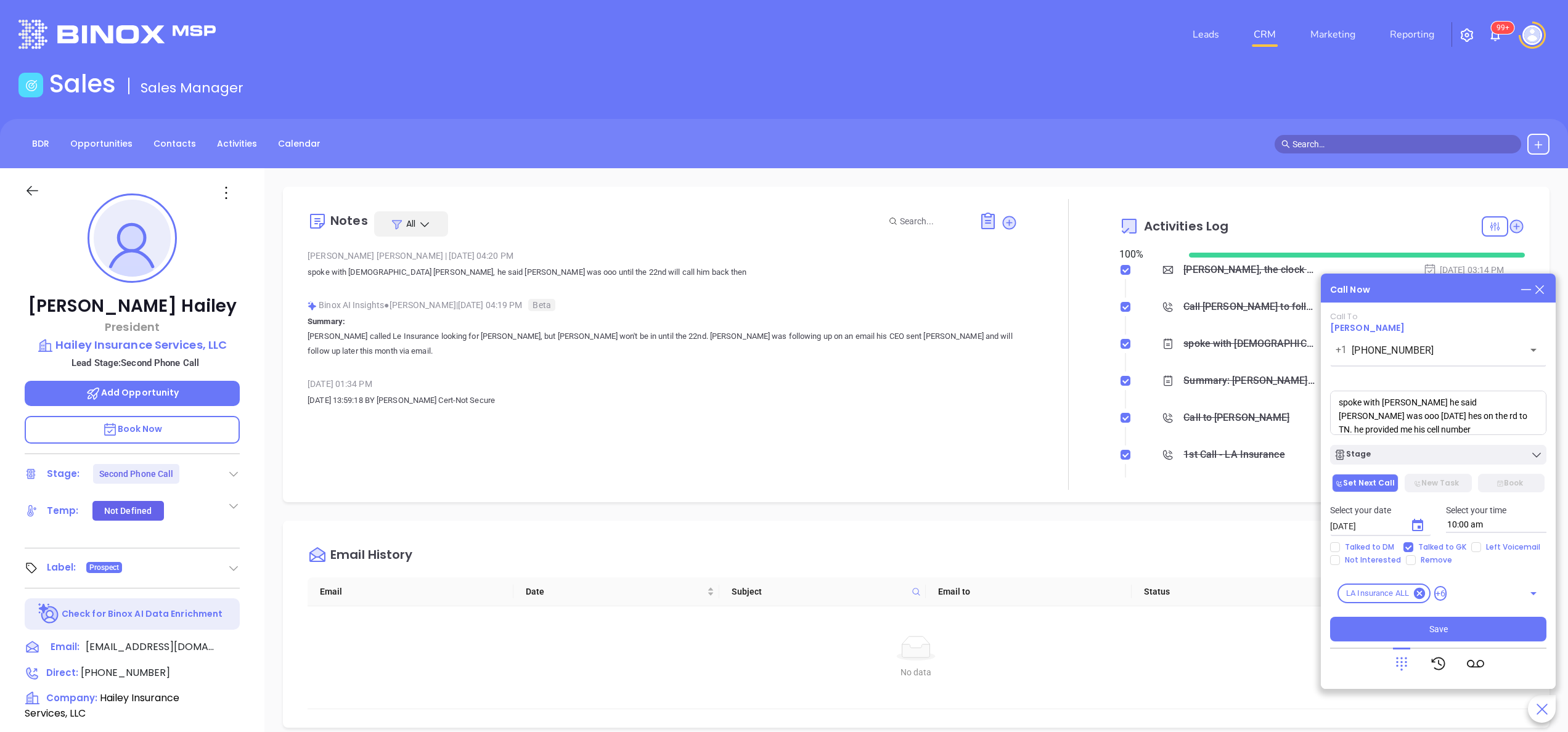
paste textarea "2252847394"
type textarea "spoke with Collin gk he said Derek was ooo today hes on the rd to TN. he provid…"
click at [1406, 294] on div "Call Now" at bounding box center [1438, 289] width 217 height 13
click at [1454, 629] on button "Save" at bounding box center [1438, 629] width 217 height 25
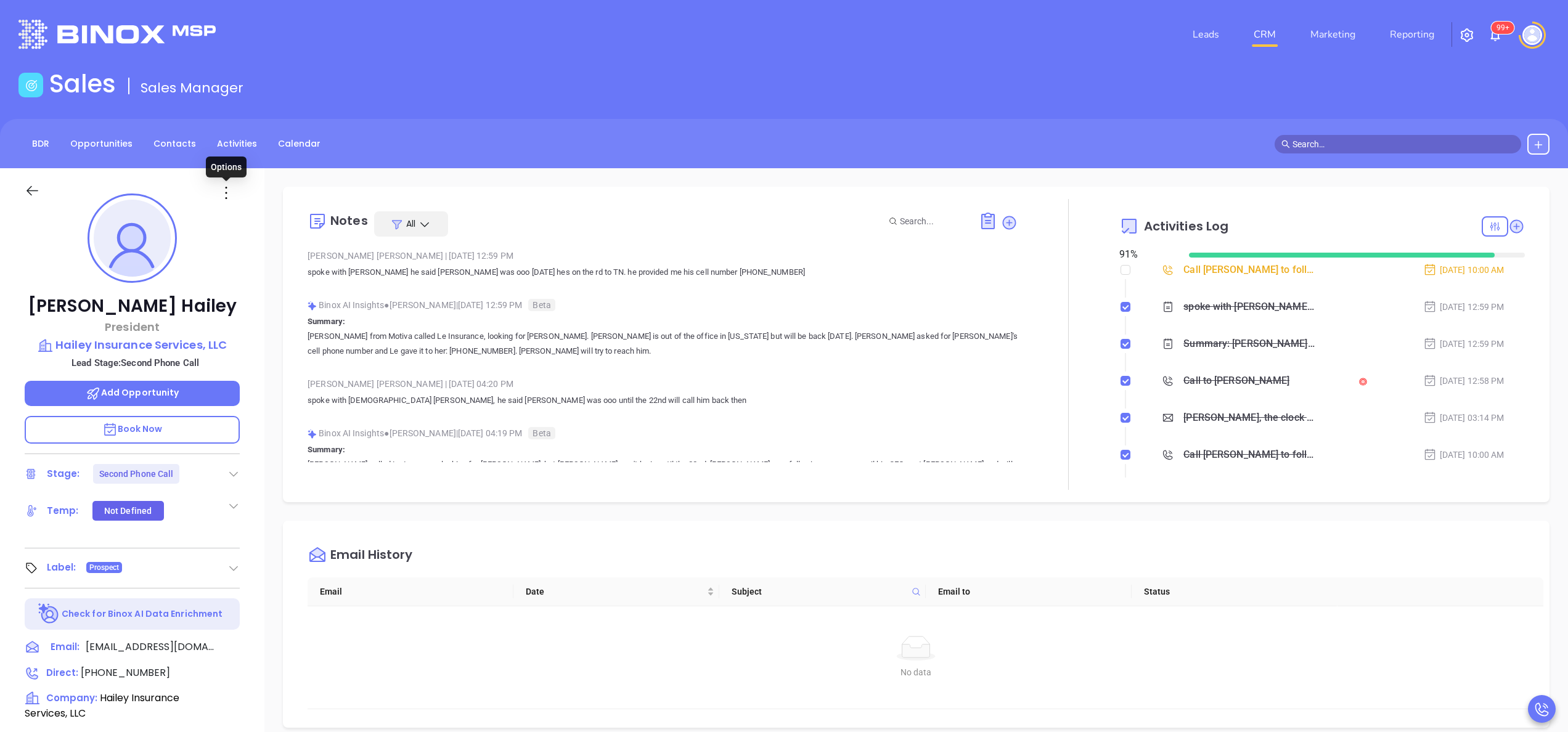
click at [228, 188] on icon at bounding box center [226, 193] width 20 height 20
click at [264, 321] on div "Edit" at bounding box center [286, 324] width 121 height 13
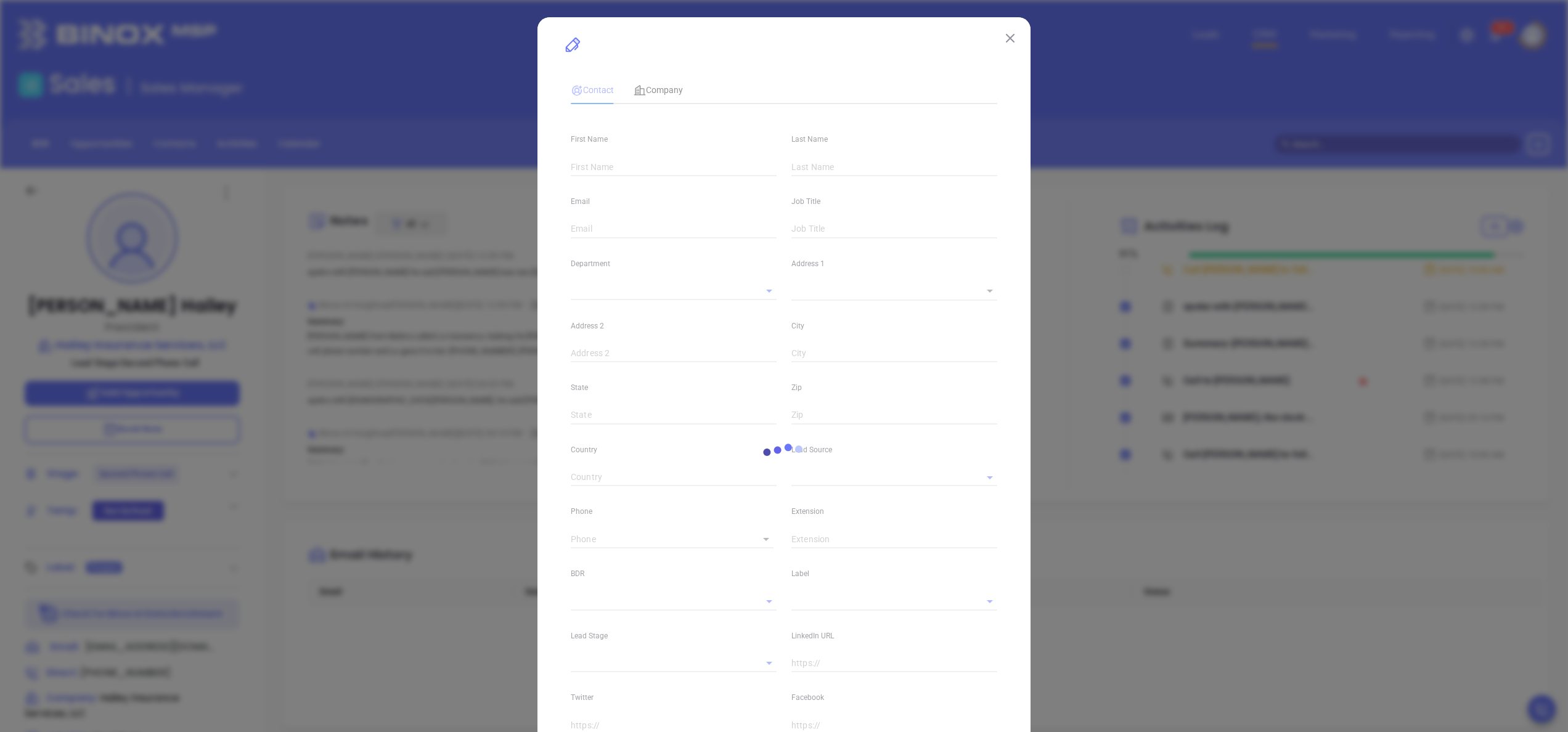
type input "Derek"
type input "Hailey"
type input "dhailey@haileyinsurance.com"
type input "President"
type input "1"
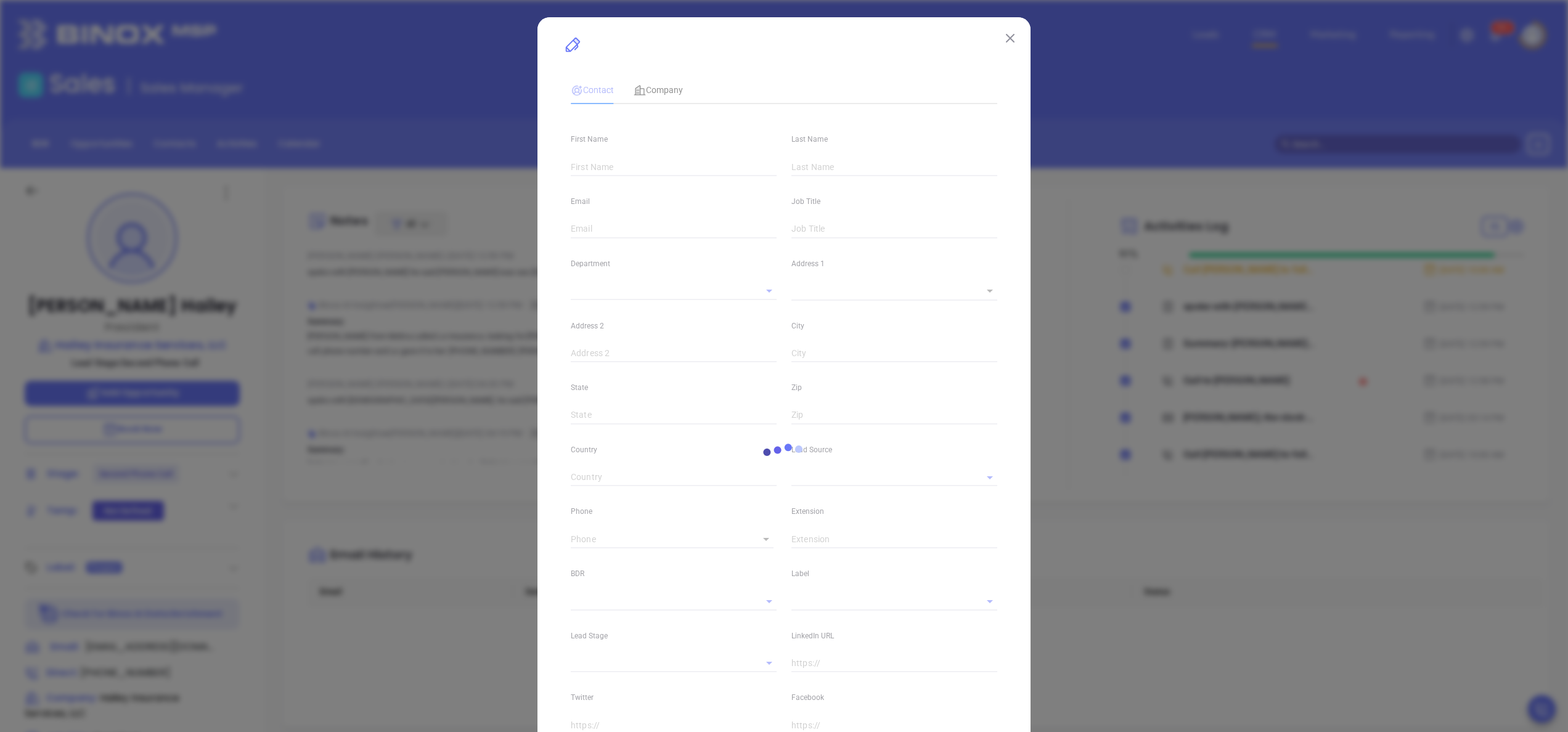
type input "linkedin.com/in/derek-hailey-078a1a17"
type input "Marketing"
type input "Binox"
type input "[PERSON_NAME]"
type input "Second Phone Call"
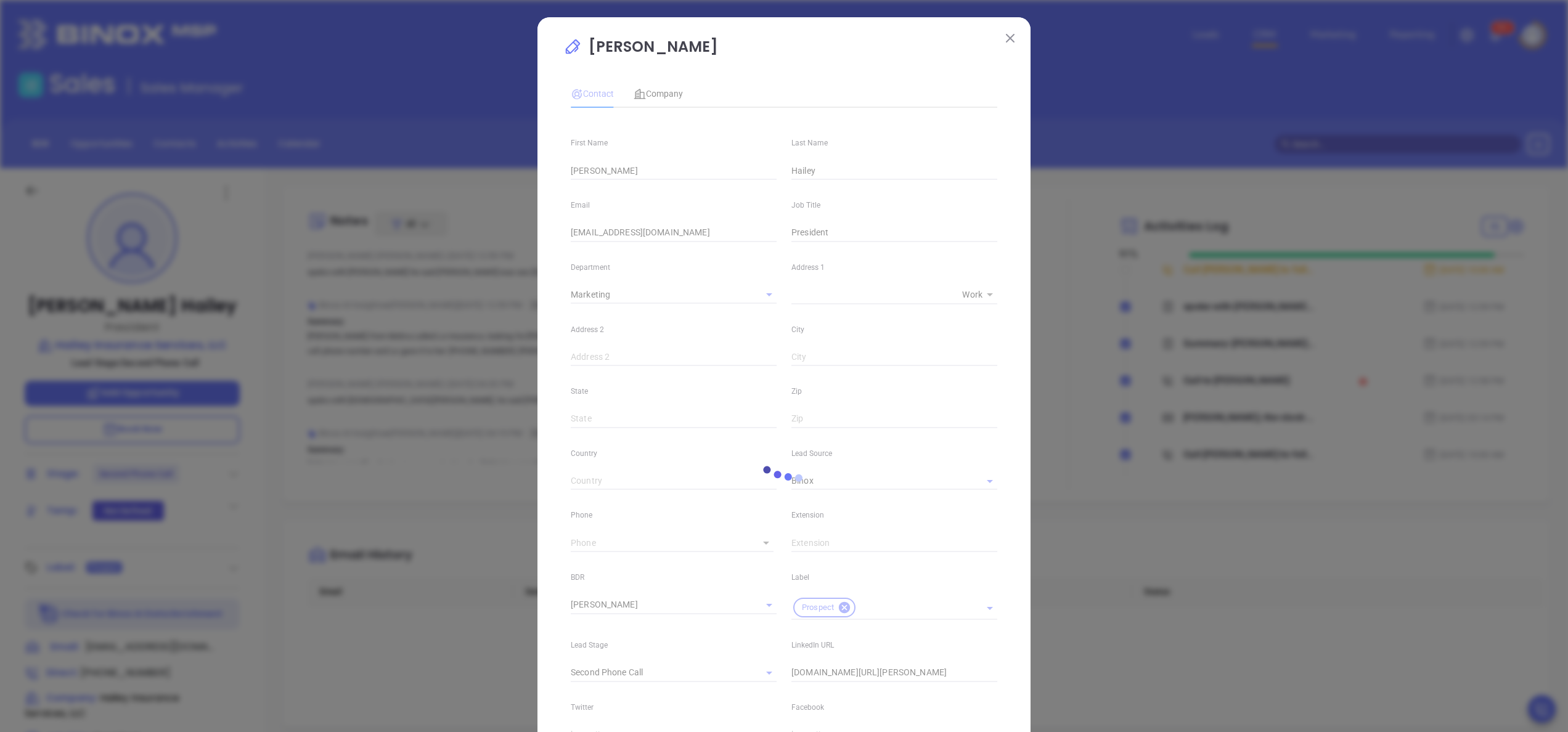
type input "1"
click at [590, 538] on input "( ) -" at bounding box center [652, 543] width 163 height 19
paste input "225) 284-7394"
type input "(225) 284-7394"
click at [537, 503] on div "Derek Hailey Contact Company First Name Derek Last Name Hailey Email dhailey@ha…" at bounding box center [784, 464] width 493 height 894
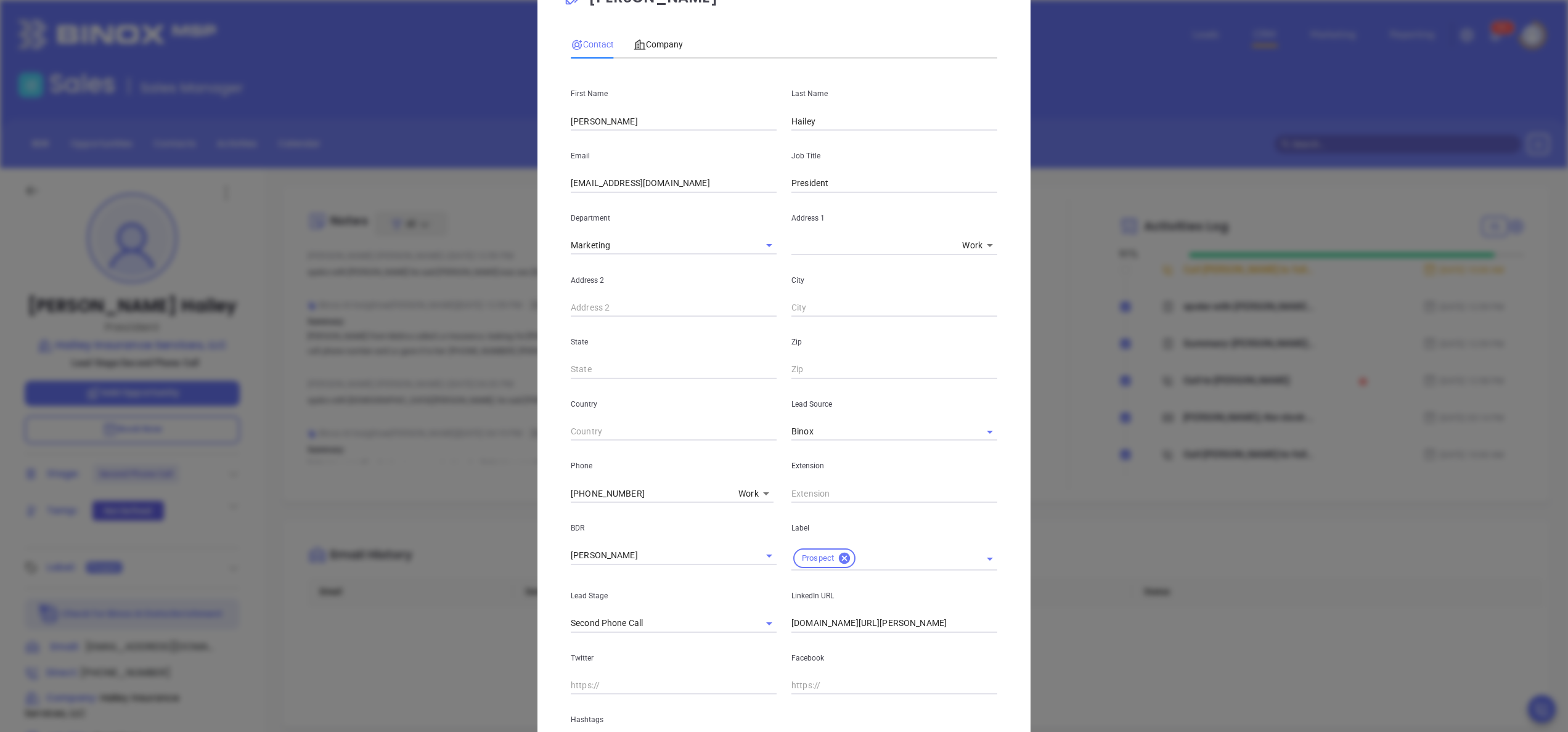
scroll to position [196, 0]
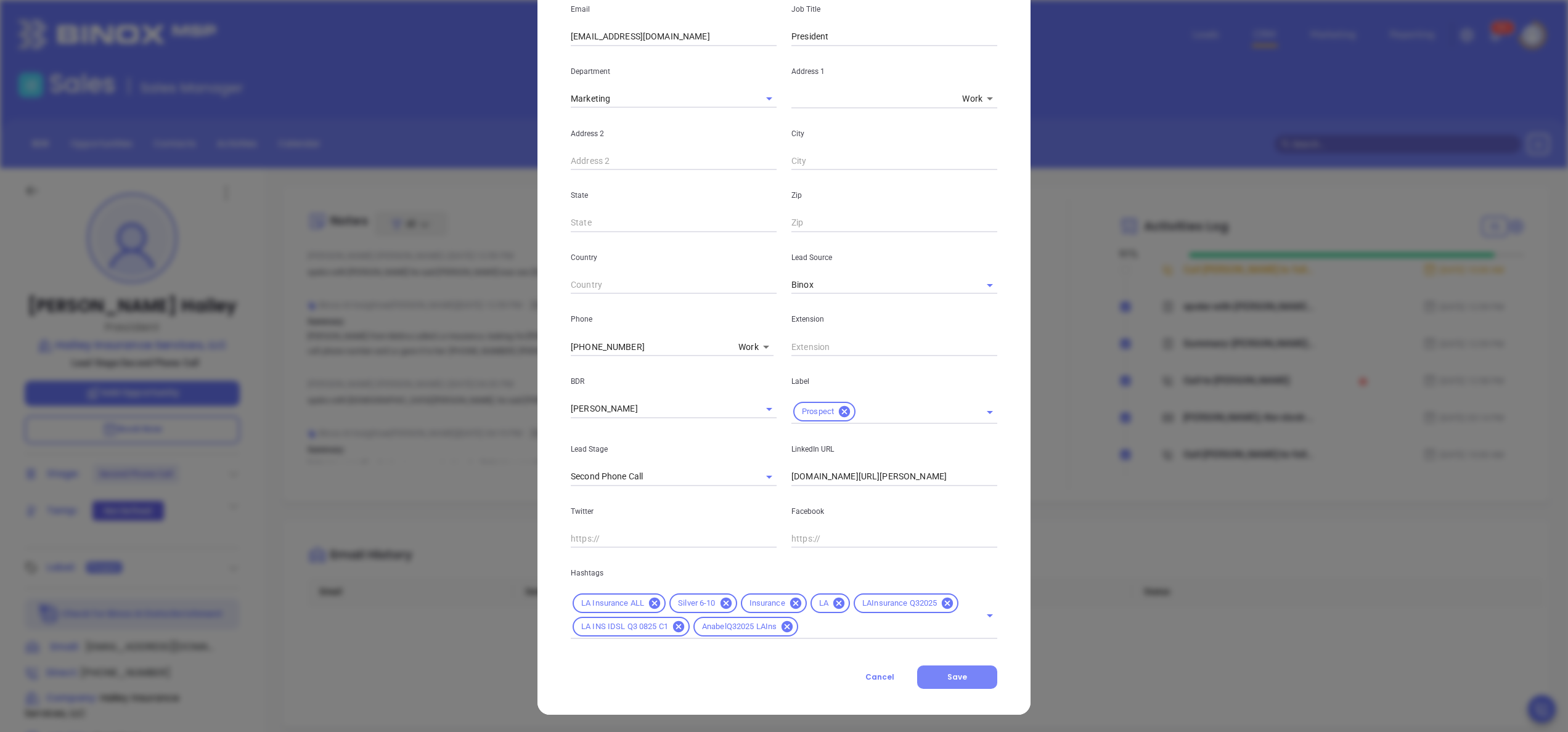
click at [947, 676] on span "Save" at bounding box center [957, 677] width 20 height 10
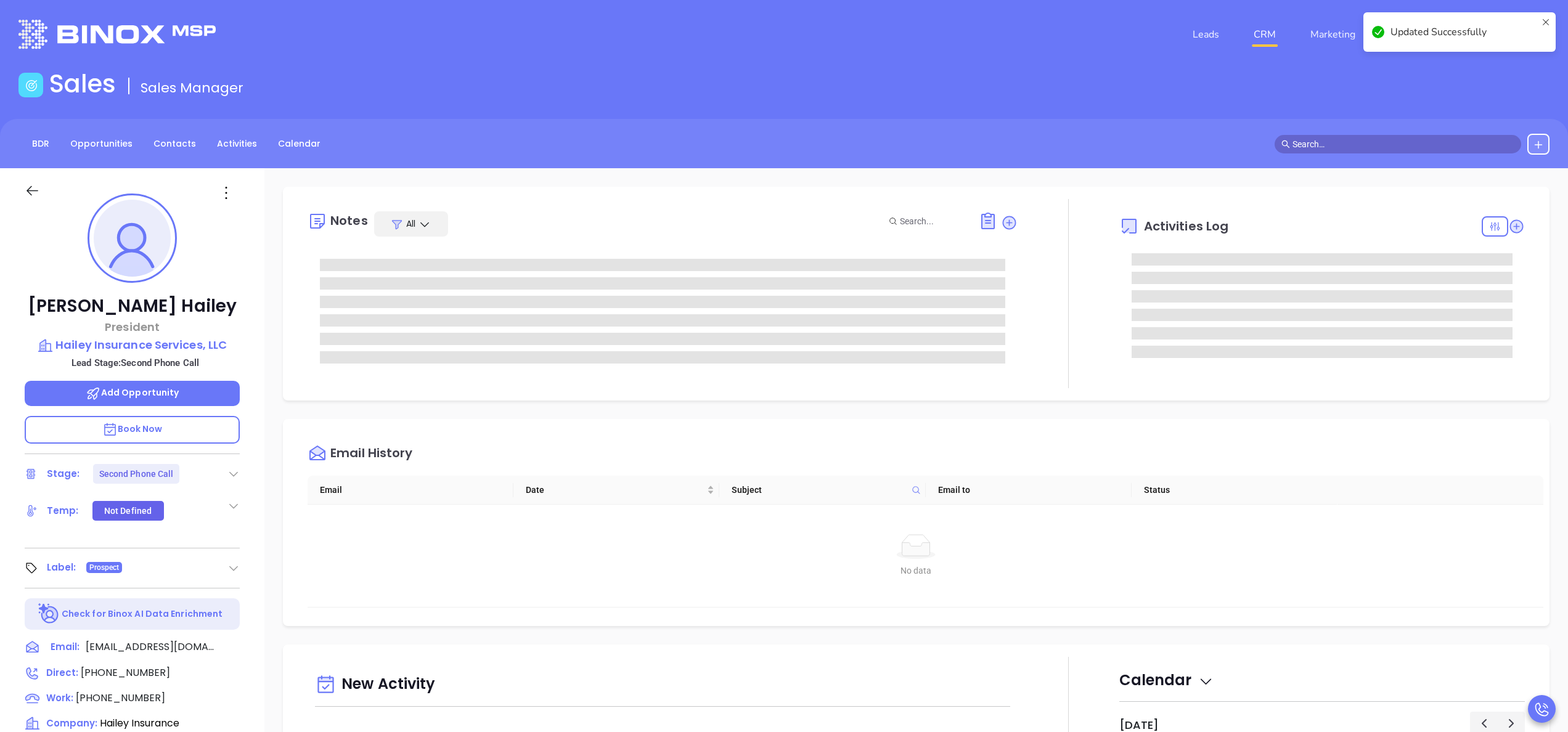
click at [1044, 322] on div at bounding box center [1068, 294] width 102 height 189
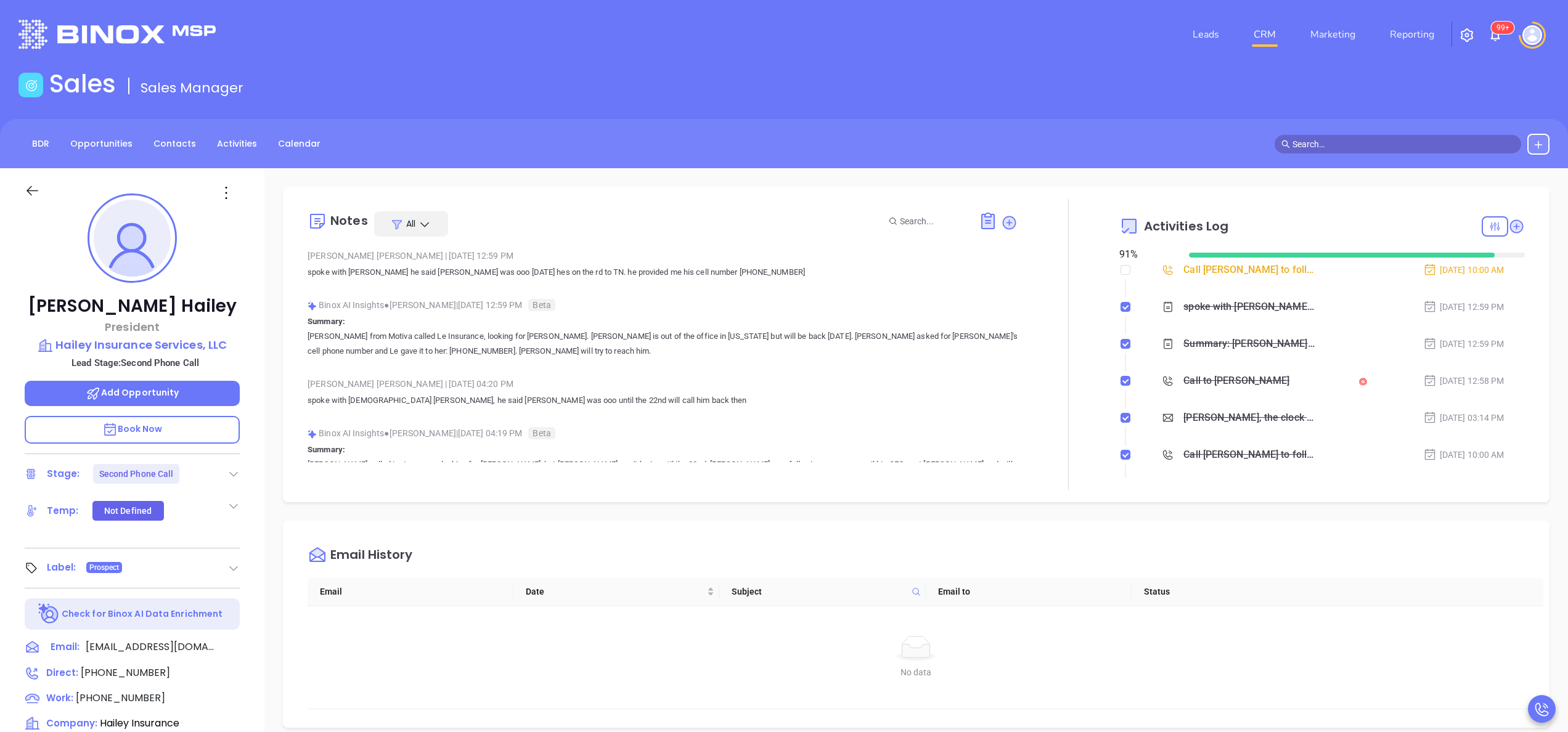
click at [166, 425] on p "Book Now" at bounding box center [132, 429] width 215 height 27
click at [229, 197] on icon at bounding box center [226, 193] width 20 height 20
click at [256, 321] on div "Edit" at bounding box center [286, 324] width 121 height 13
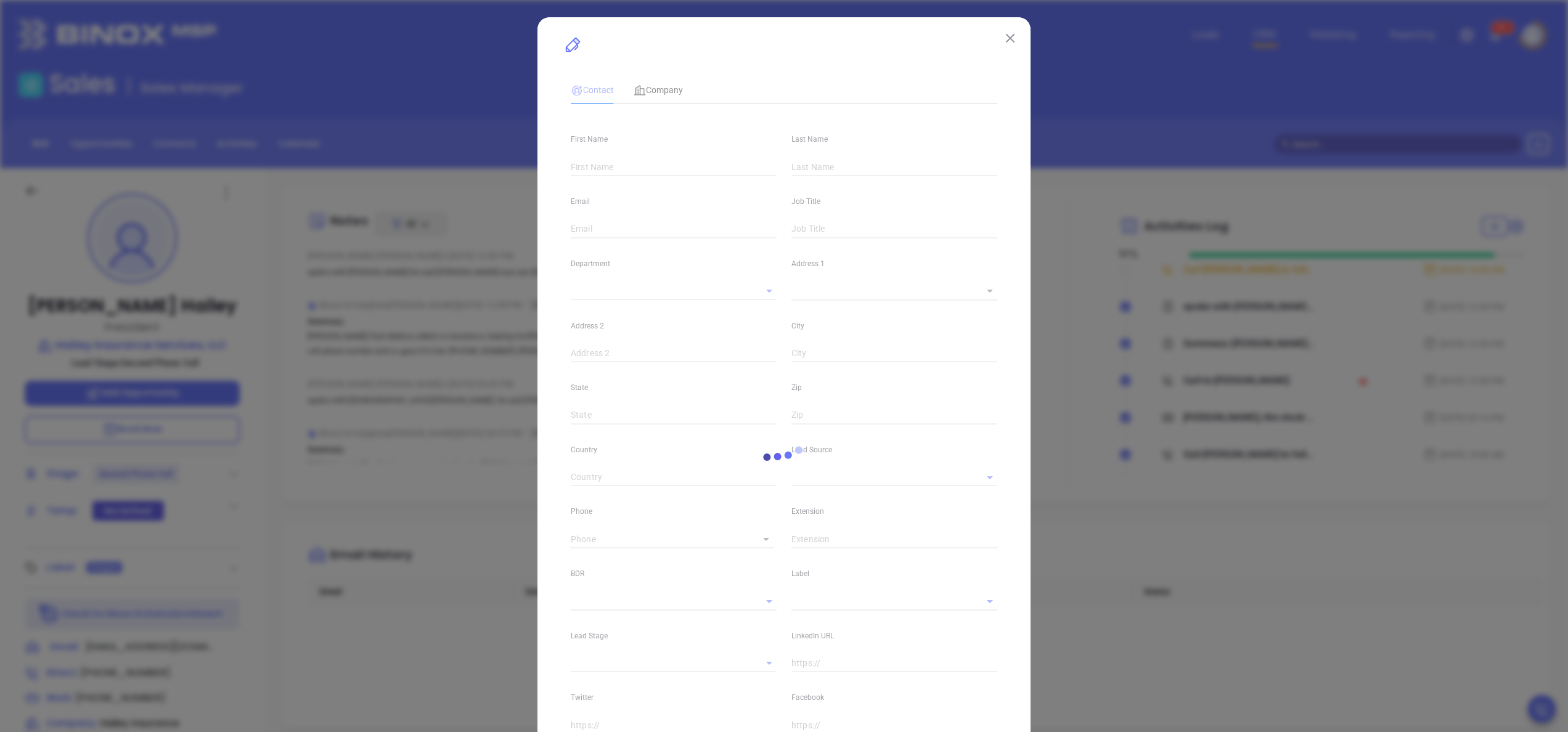
type input "Derek"
type input "Hailey"
type input "dhailey@haileyinsurance.com"
type input "President"
type input "1"
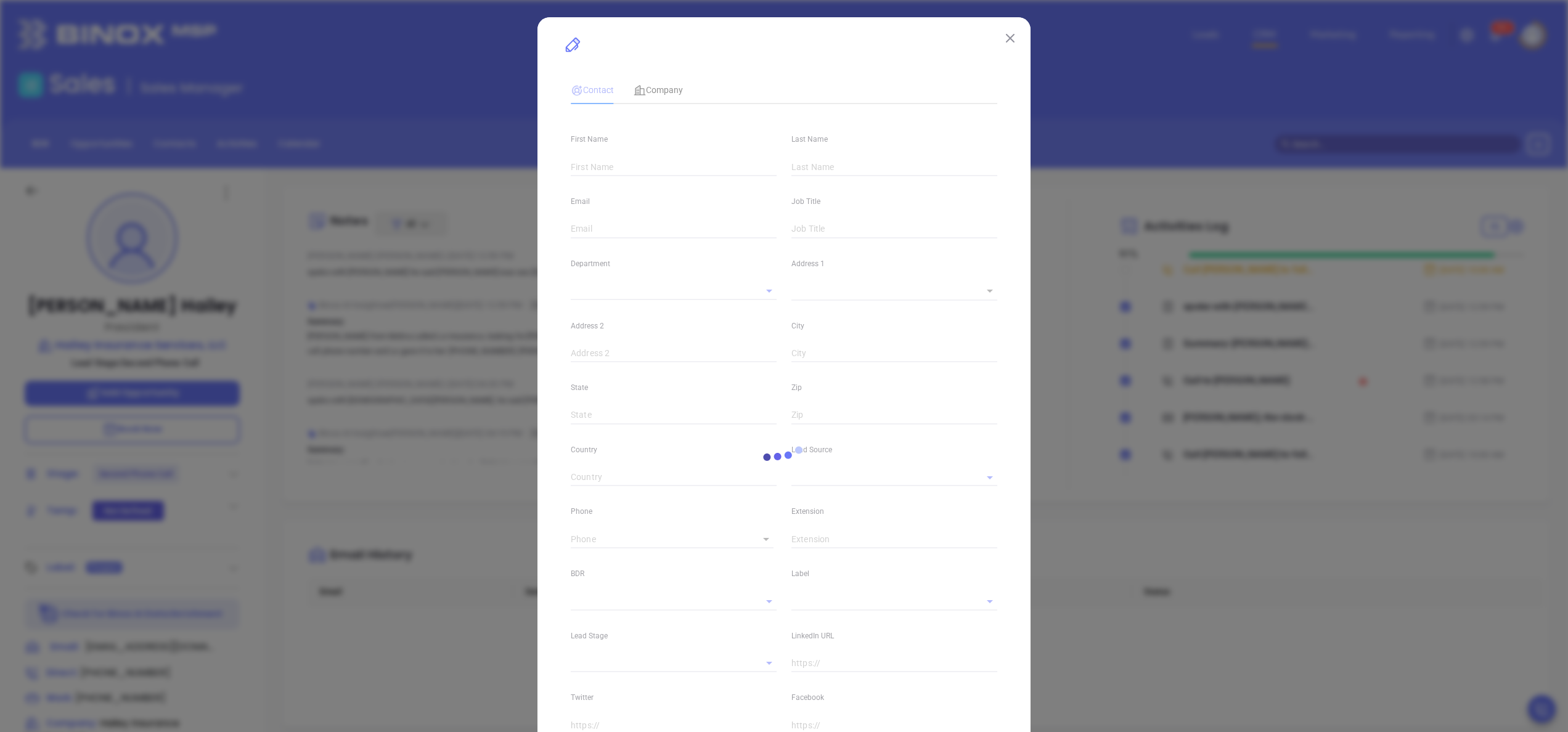
type input "linkedin.com/in/derek-hailey-078a1a17"
type input "Marketing"
type input "Binox"
type input "[PERSON_NAME]"
type input "Second Phone Call"
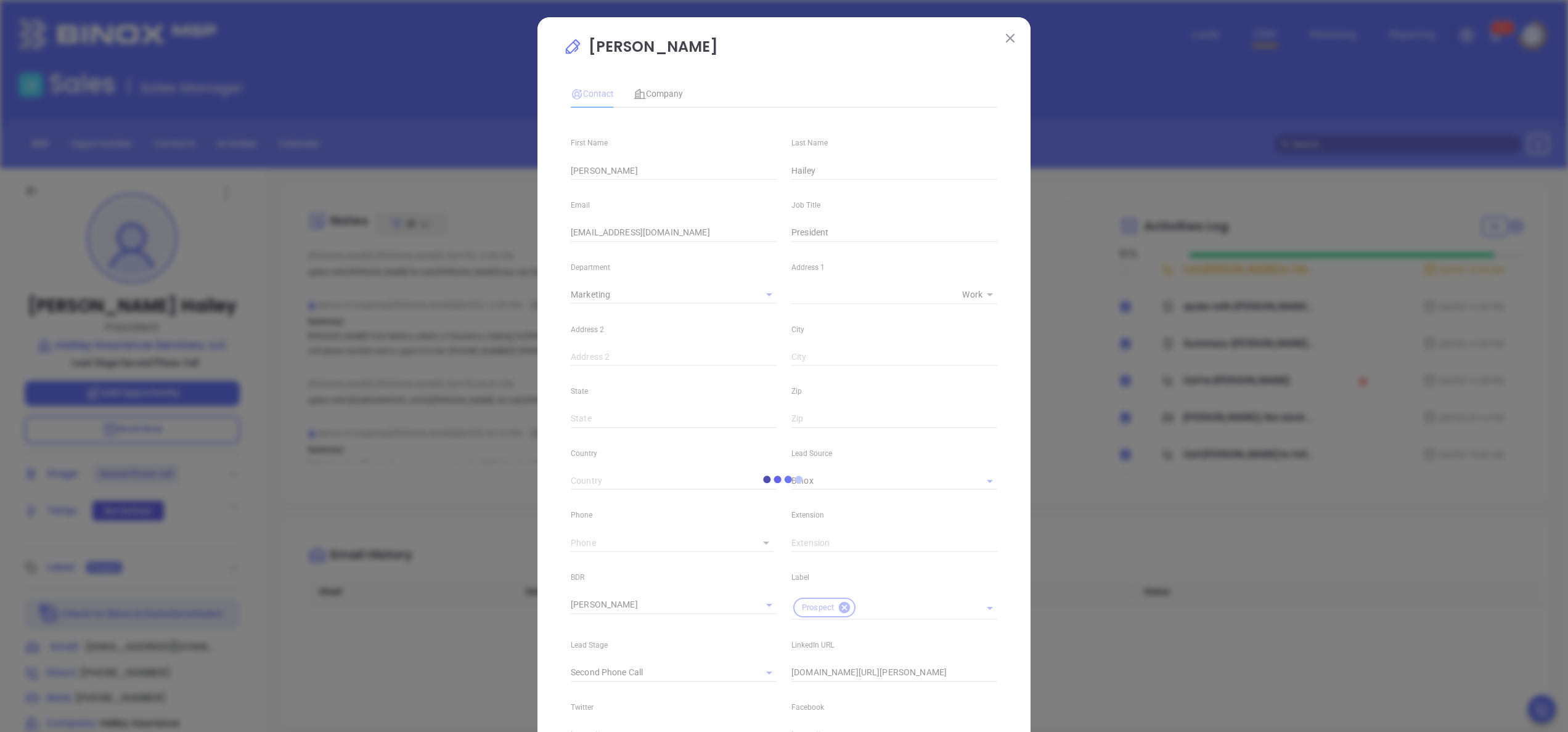
type input "(225) 284-7394"
type input "1"
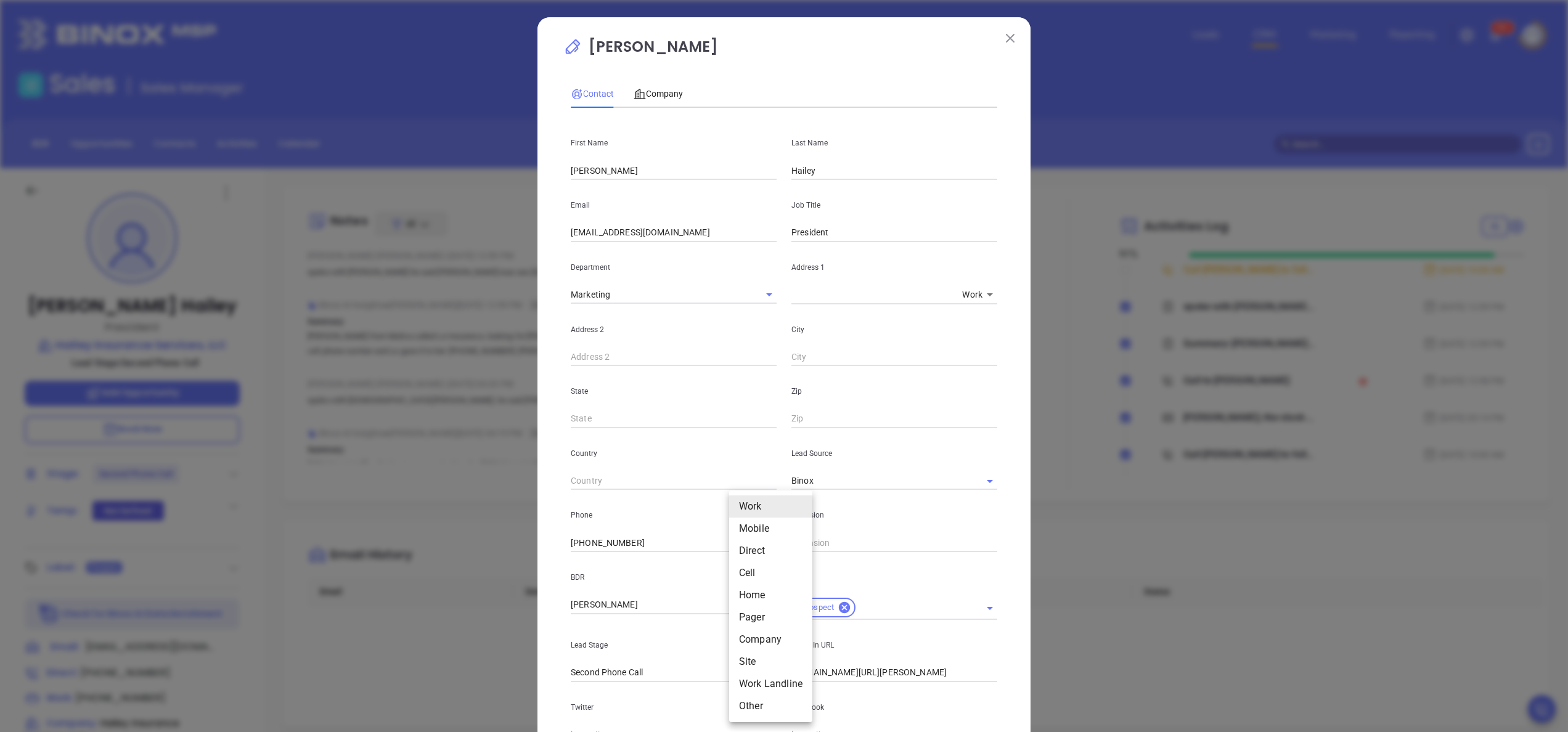
click at [742, 543] on body "Leads CRM Marketing Reporting 99+ Financial Leads Leads Sales Sales Manager BDR…" at bounding box center [784, 366] width 1568 height 732
click at [620, 536] on div at bounding box center [784, 366] width 1568 height 732
click at [631, 540] on input "(225) 284-7394" at bounding box center [652, 543] width 163 height 19
type input "( ) -"
click at [758, 544] on body "Leads CRM Marketing Reporting 99+ Financial Leads Leads Sales Sales Manager BDR…" at bounding box center [784, 366] width 1568 height 732
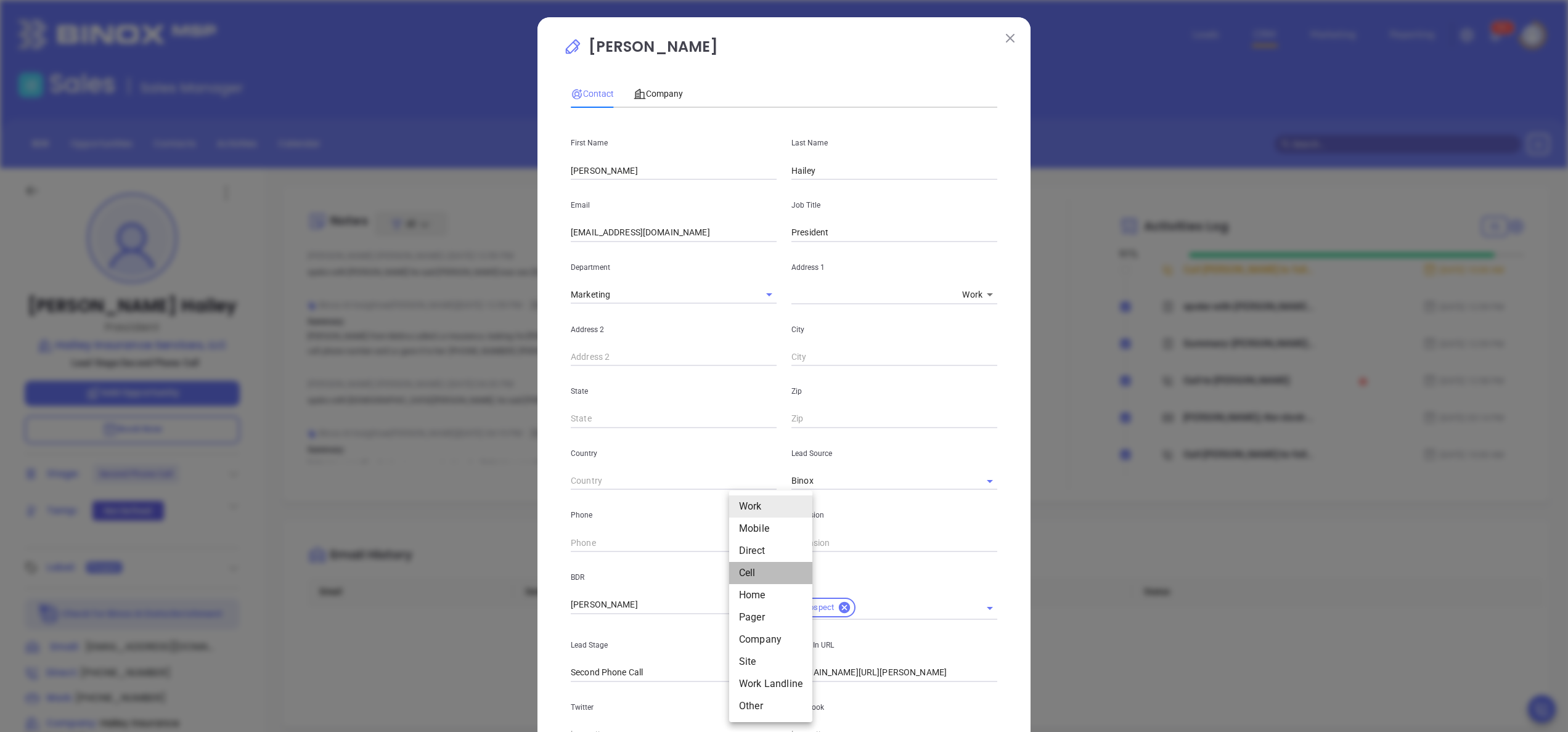
click at [763, 570] on li "Cell" at bounding box center [771, 573] width 83 height 22
type input "4"
click at [623, 544] on input "( ) -" at bounding box center [655, 543] width 169 height 19
paste input "225) 284-7394"
type input "(225) 284-7394"
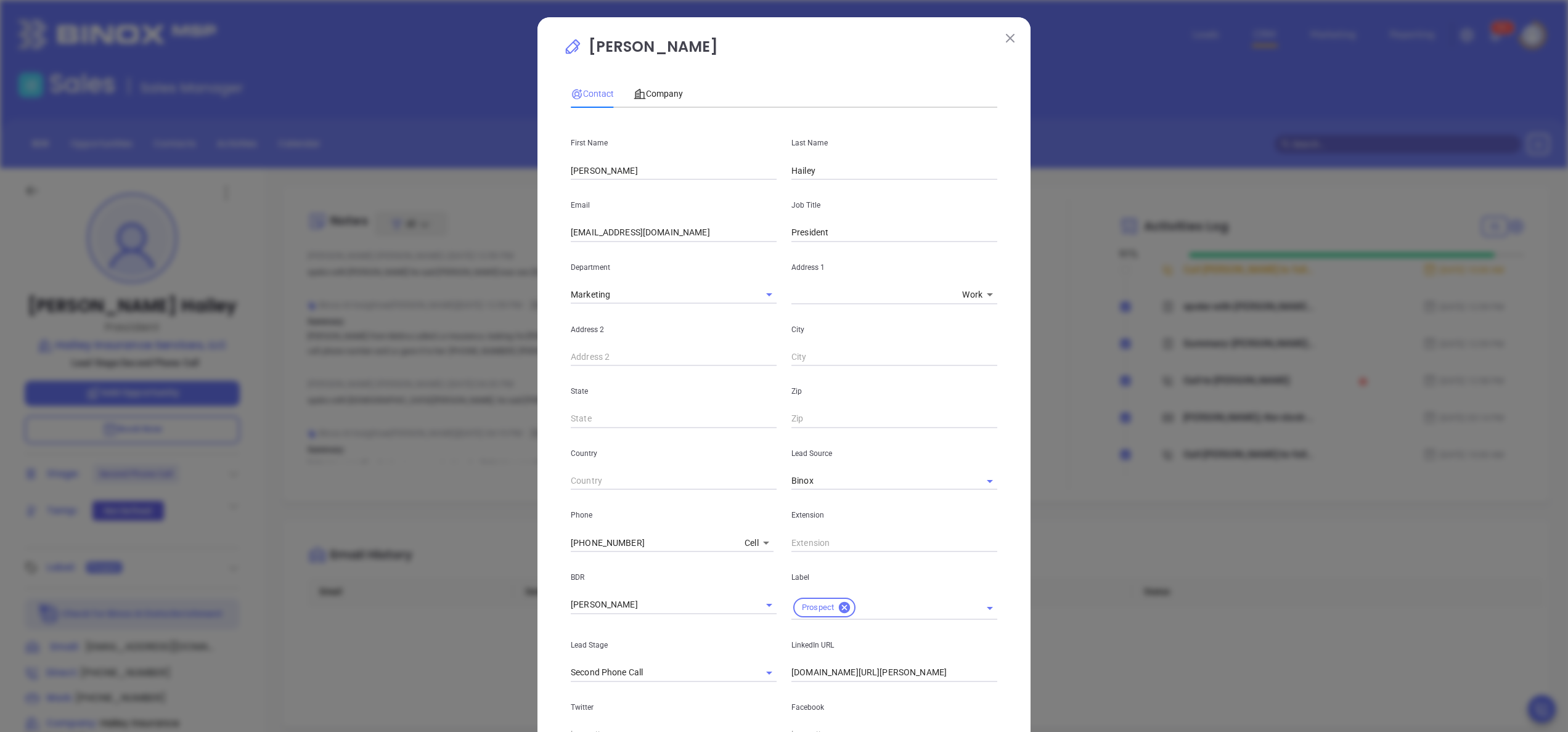
click at [547, 551] on div "Derek Hailey Contact Company First Name Derek Last Name Hailey Email dhailey@ha…" at bounding box center [784, 464] width 493 height 894
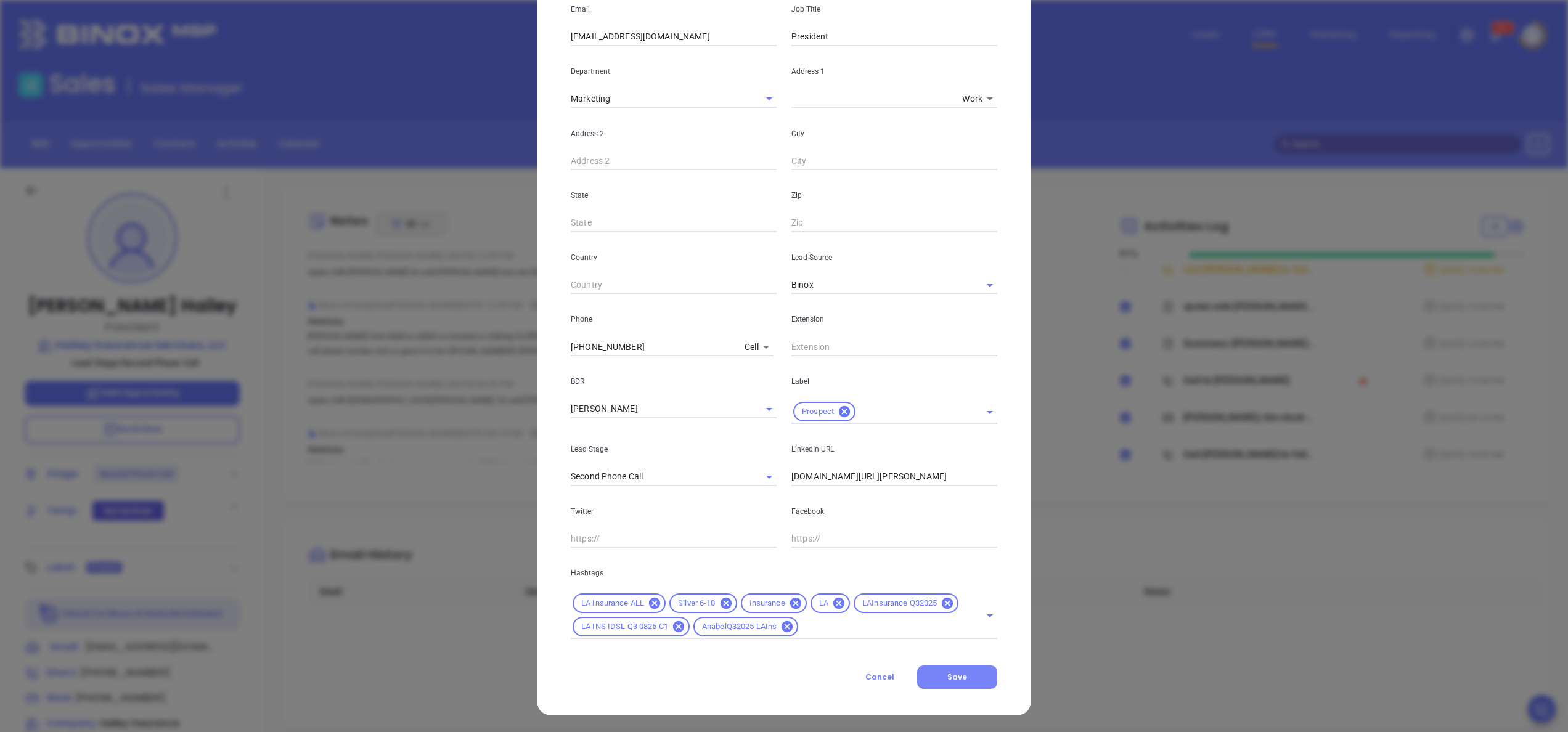
click at [947, 684] on button "Save" at bounding box center [957, 677] width 80 height 24
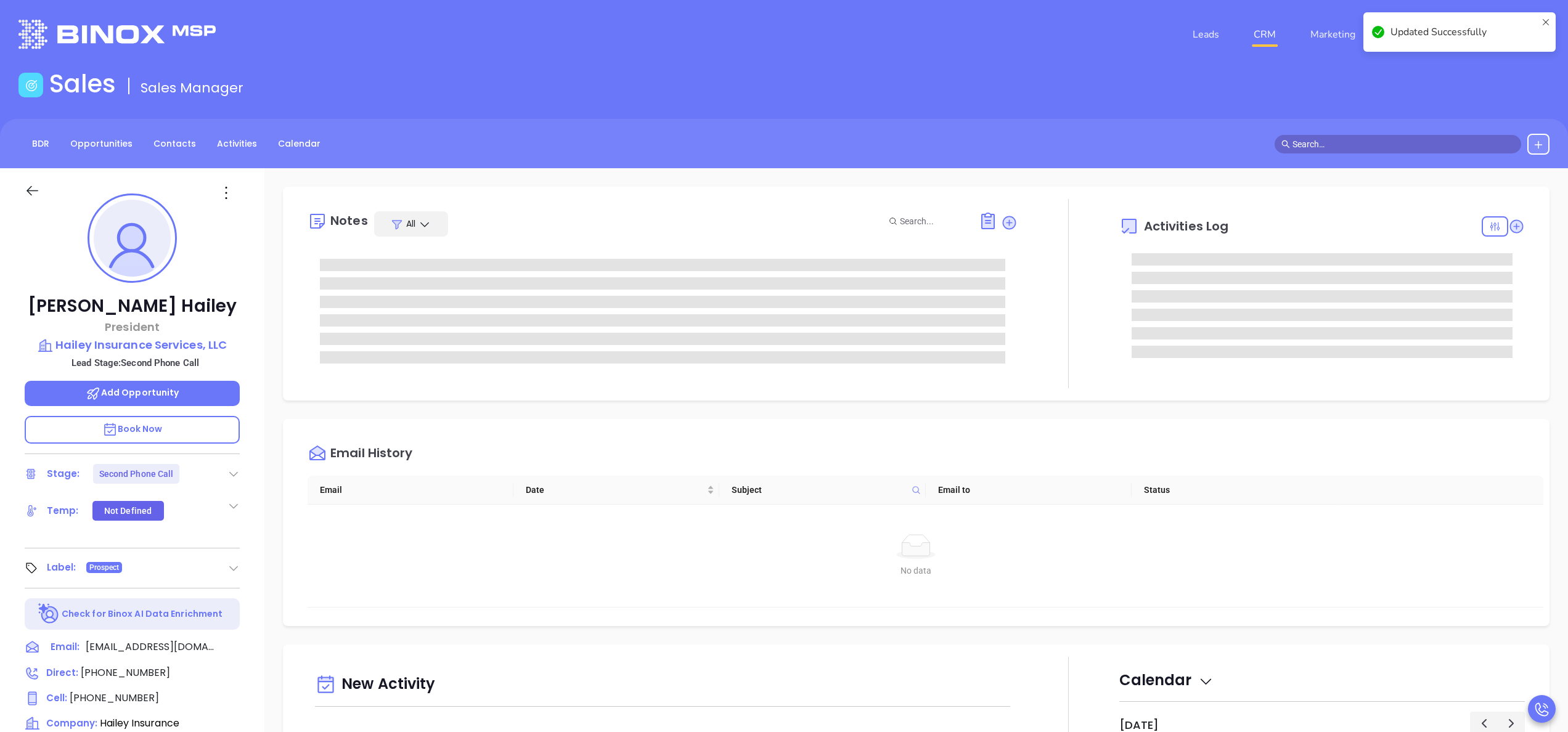
click at [264, 358] on div "Notes All Activities Log Email History Email Date Subject Email to Status No da…" at bounding box center [916, 599] width 1304 height 863
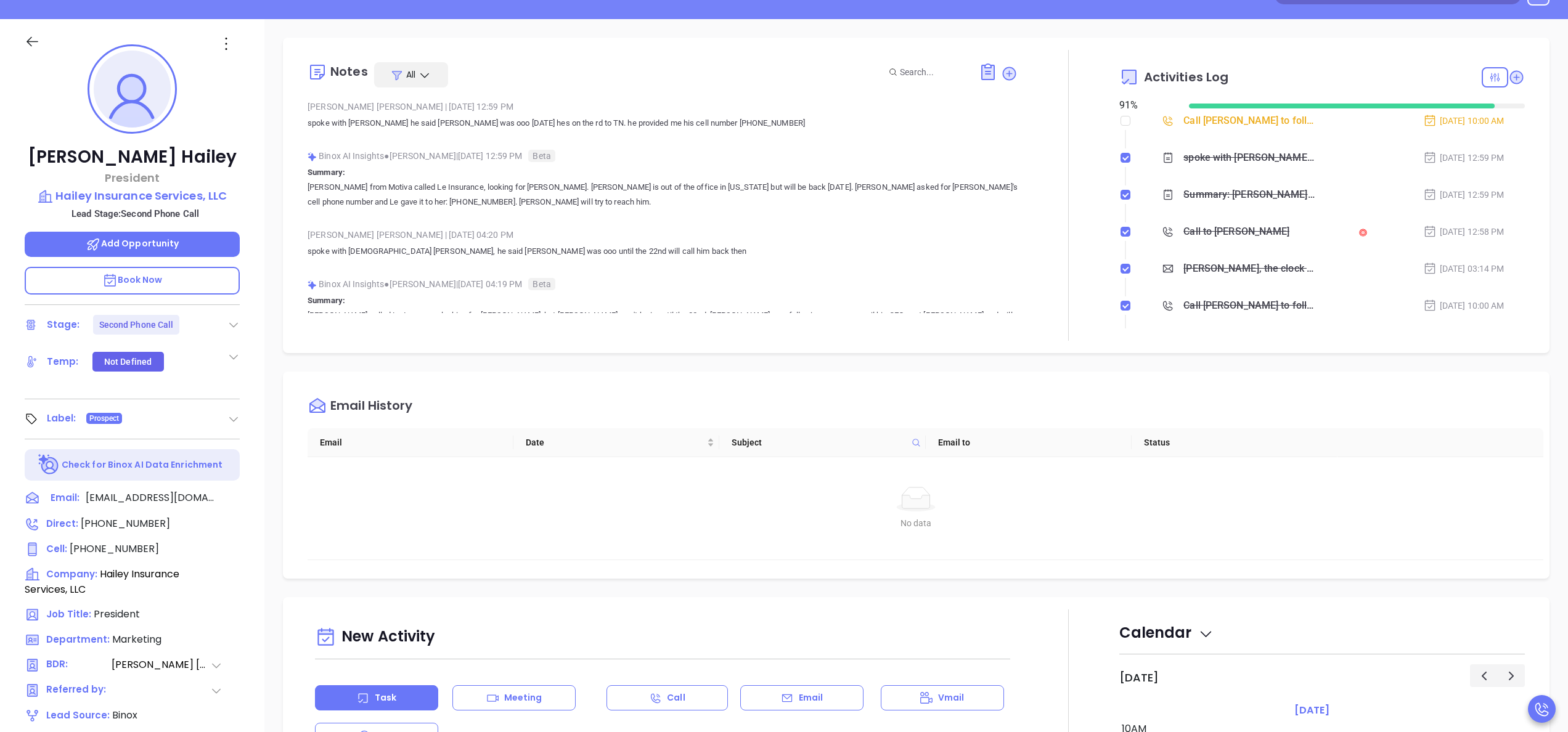
scroll to position [0, 0]
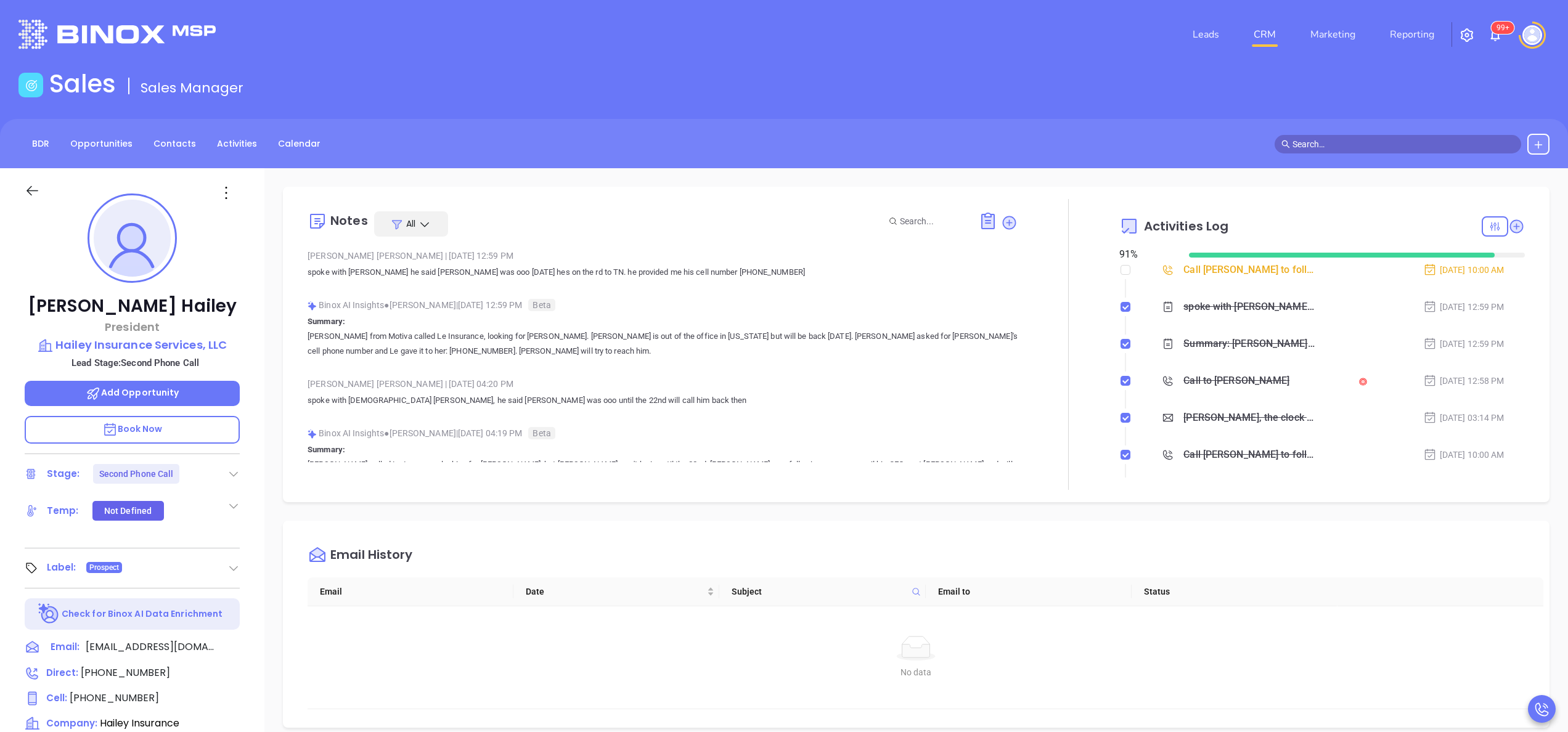
click at [250, 383] on div "Derek Hailey President Hailey Insurance Services, LLC Lead Stage: Second Phone …" at bounding box center [132, 625] width 264 height 915
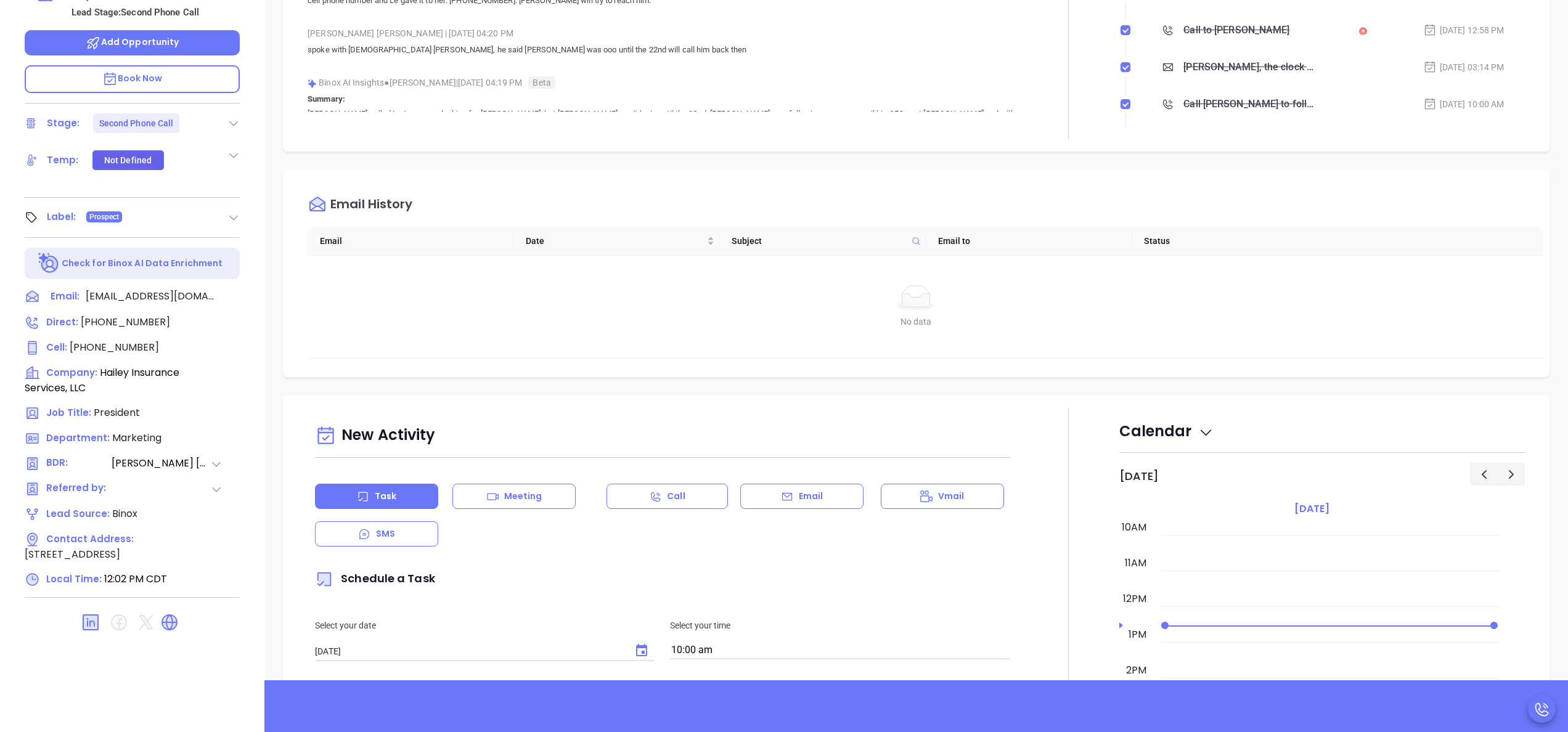
scroll to position [351, 0]
click at [263, 243] on div "Derek Hailey President Hailey Insurance Services, LLC Lead Stage: Second Phone …" at bounding box center [132, 274] width 264 height 915
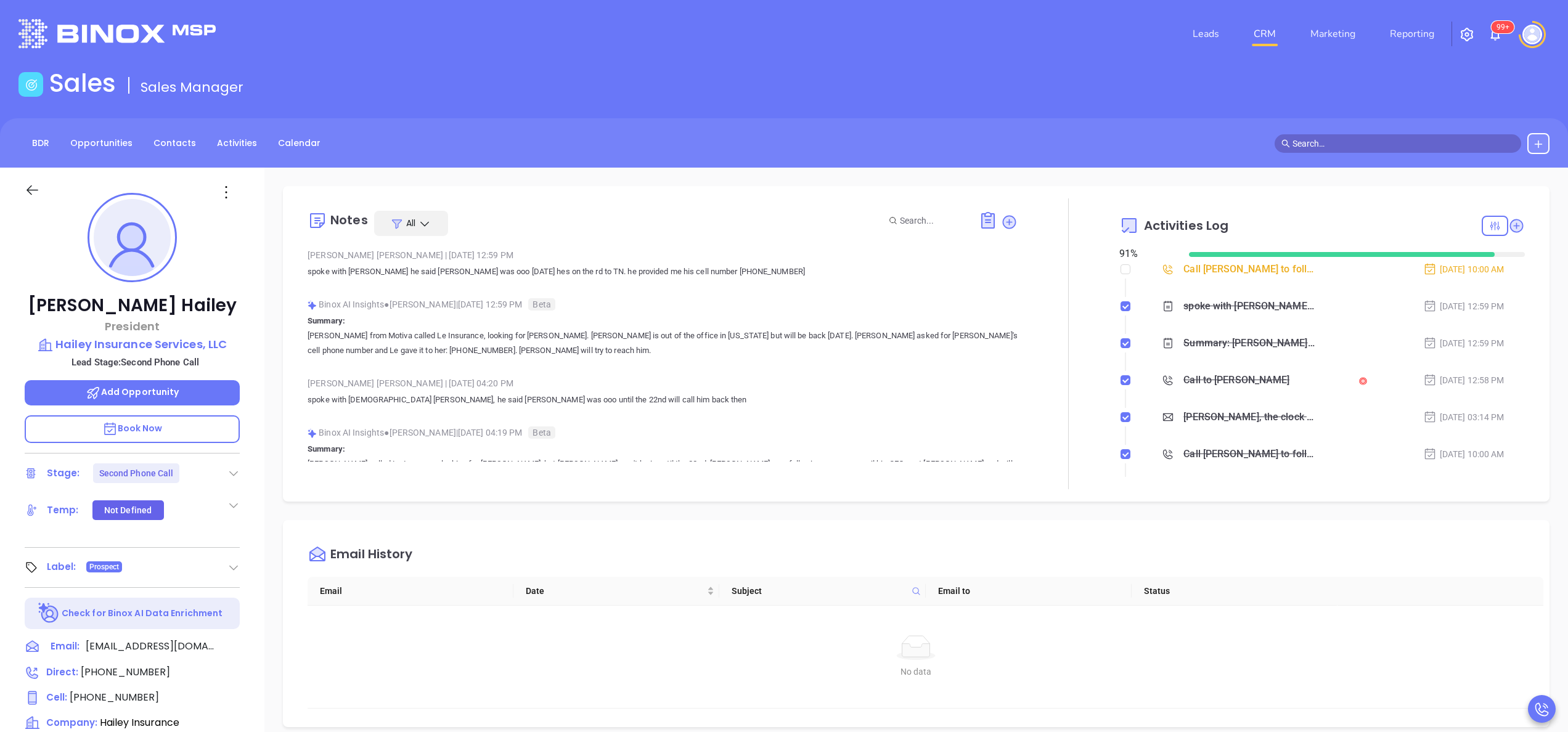
scroll to position [0, 0]
click at [122, 696] on span "(225) 284-7394" at bounding box center [114, 698] width 89 height 14
type input "(225) 284-7394"
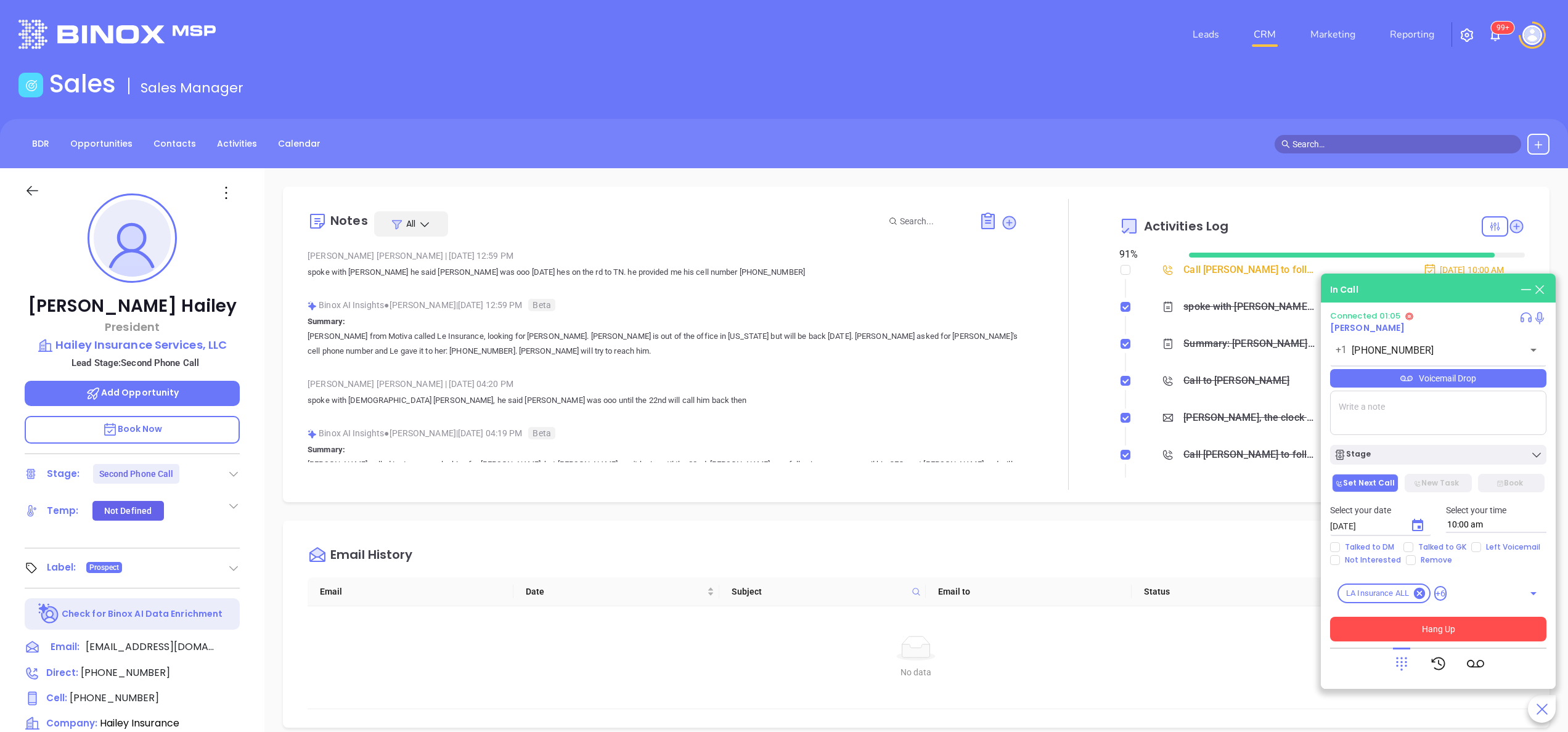
click at [1435, 630] on button "Hang Up" at bounding box center [1438, 629] width 217 height 25
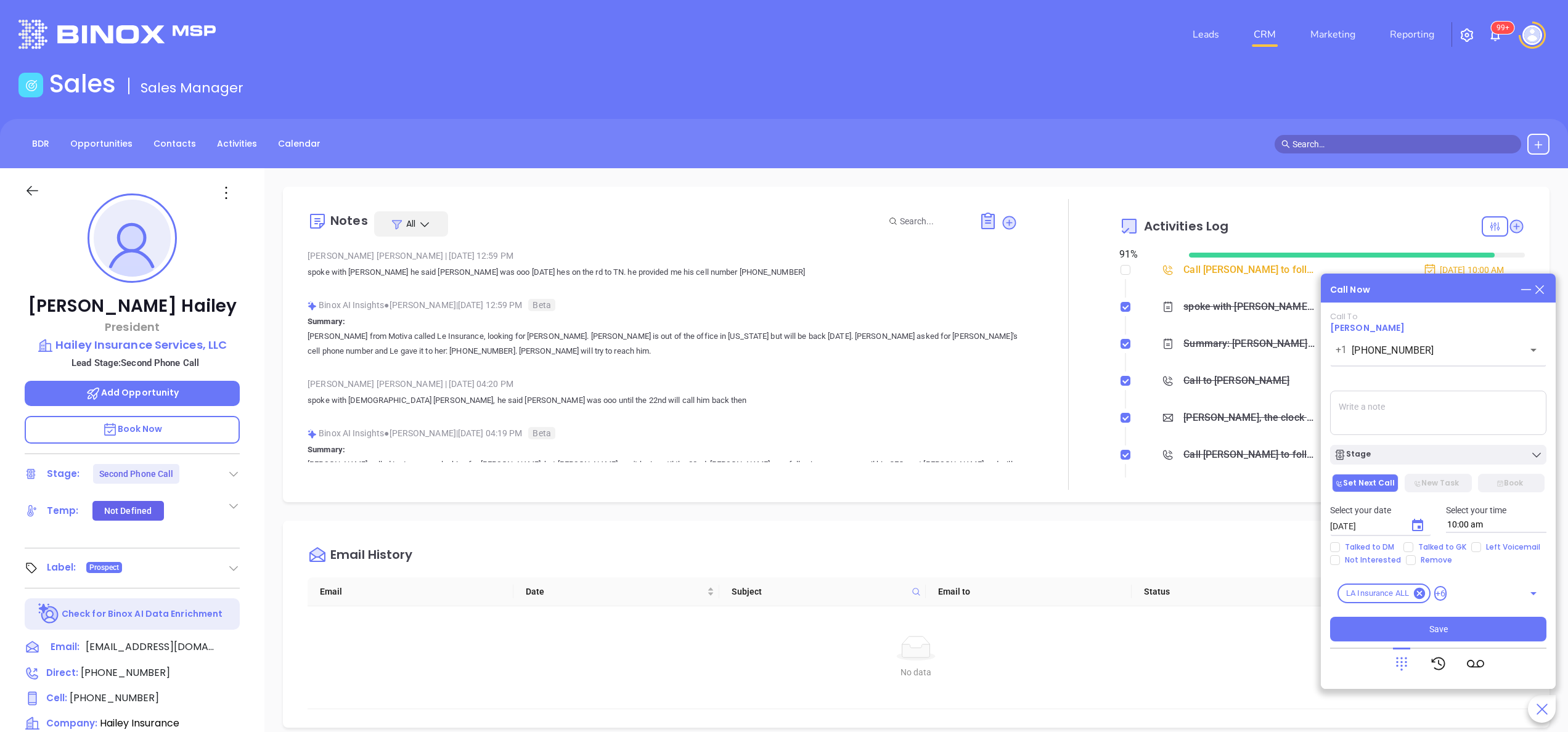
click at [1347, 405] on textarea at bounding box center [1438, 413] width 217 height 44
type textarea "i called Dereks cell no answer, left vm"
click at [1437, 457] on div "Stage" at bounding box center [1438, 455] width 209 height 12
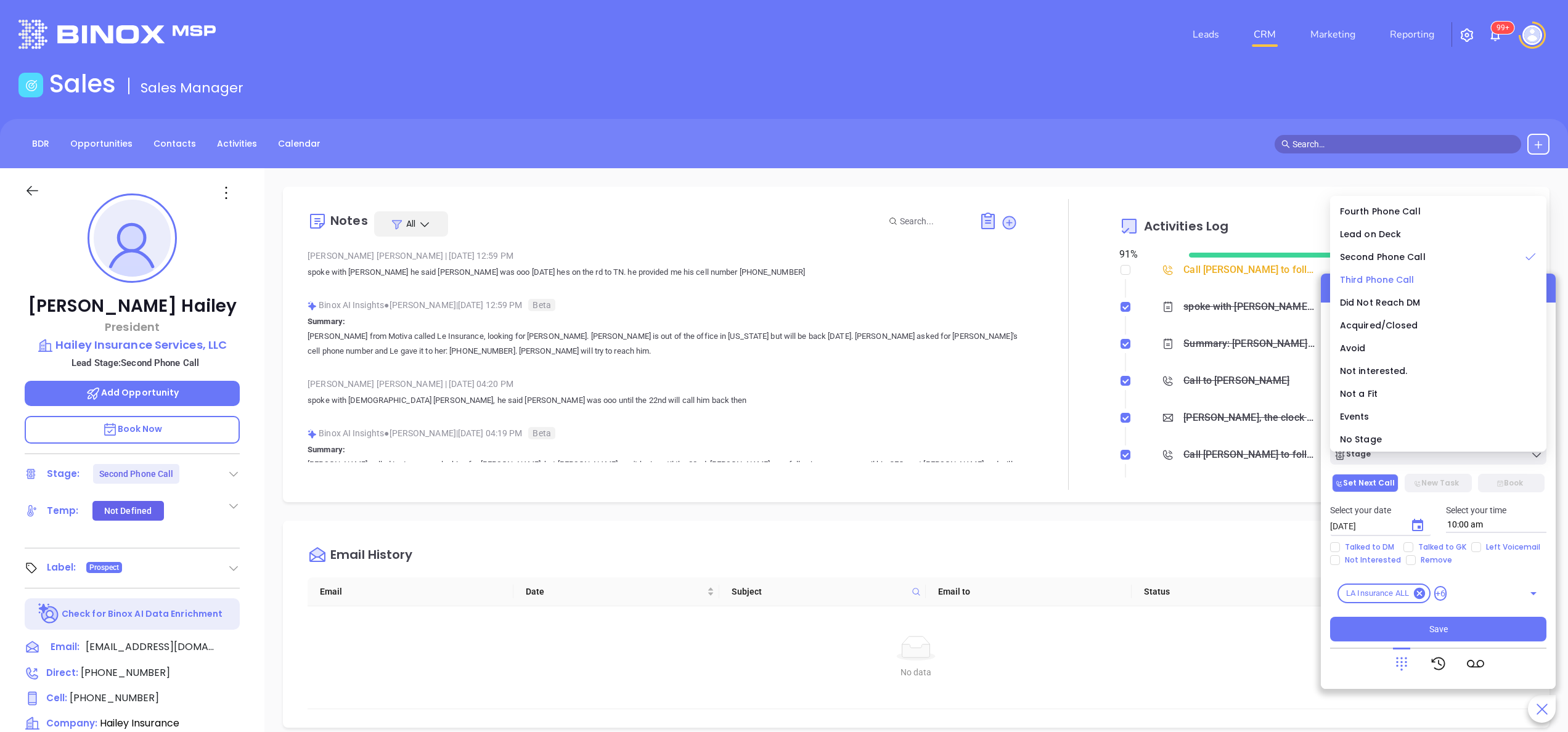
click at [1381, 275] on span "Third Phone Call" at bounding box center [1377, 279] width 75 height 12
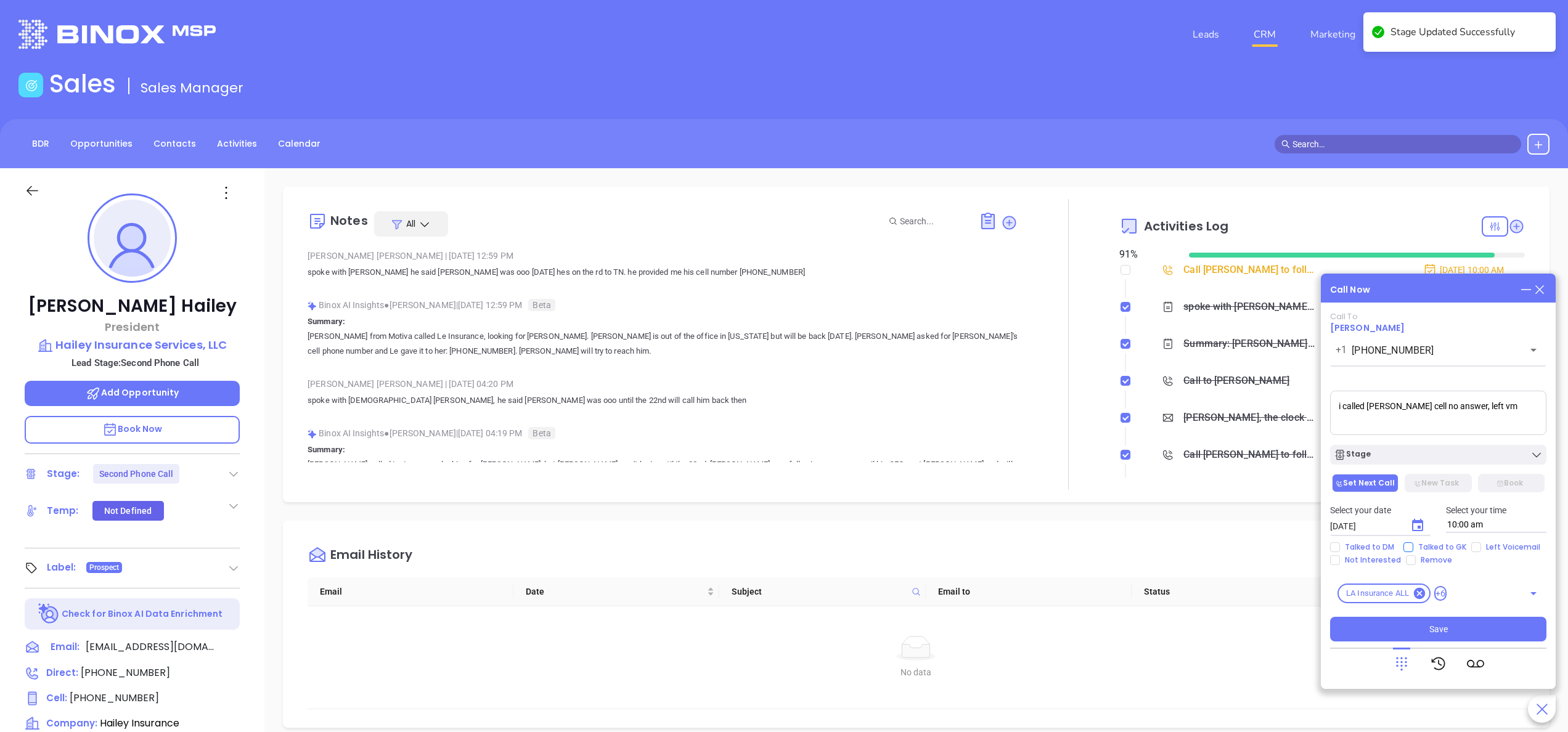
click at [1408, 546] on input "Talked to GK" at bounding box center [1408, 547] width 10 height 10
click at [1422, 531] on icon "Choose date, selected date is Oct 1, 2025" at bounding box center [1417, 525] width 11 height 12
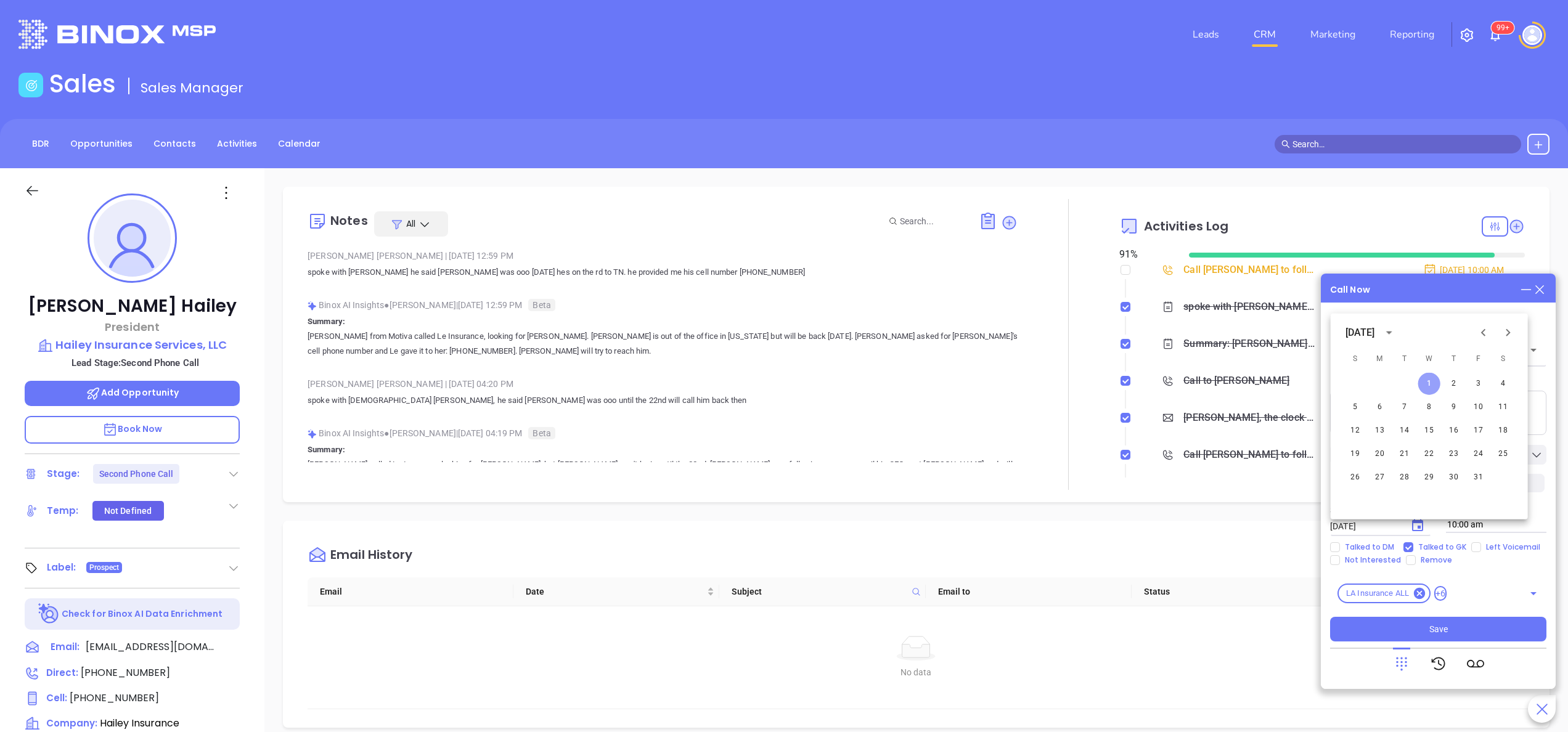
click at [1433, 383] on button "1" at bounding box center [1429, 384] width 22 height 22
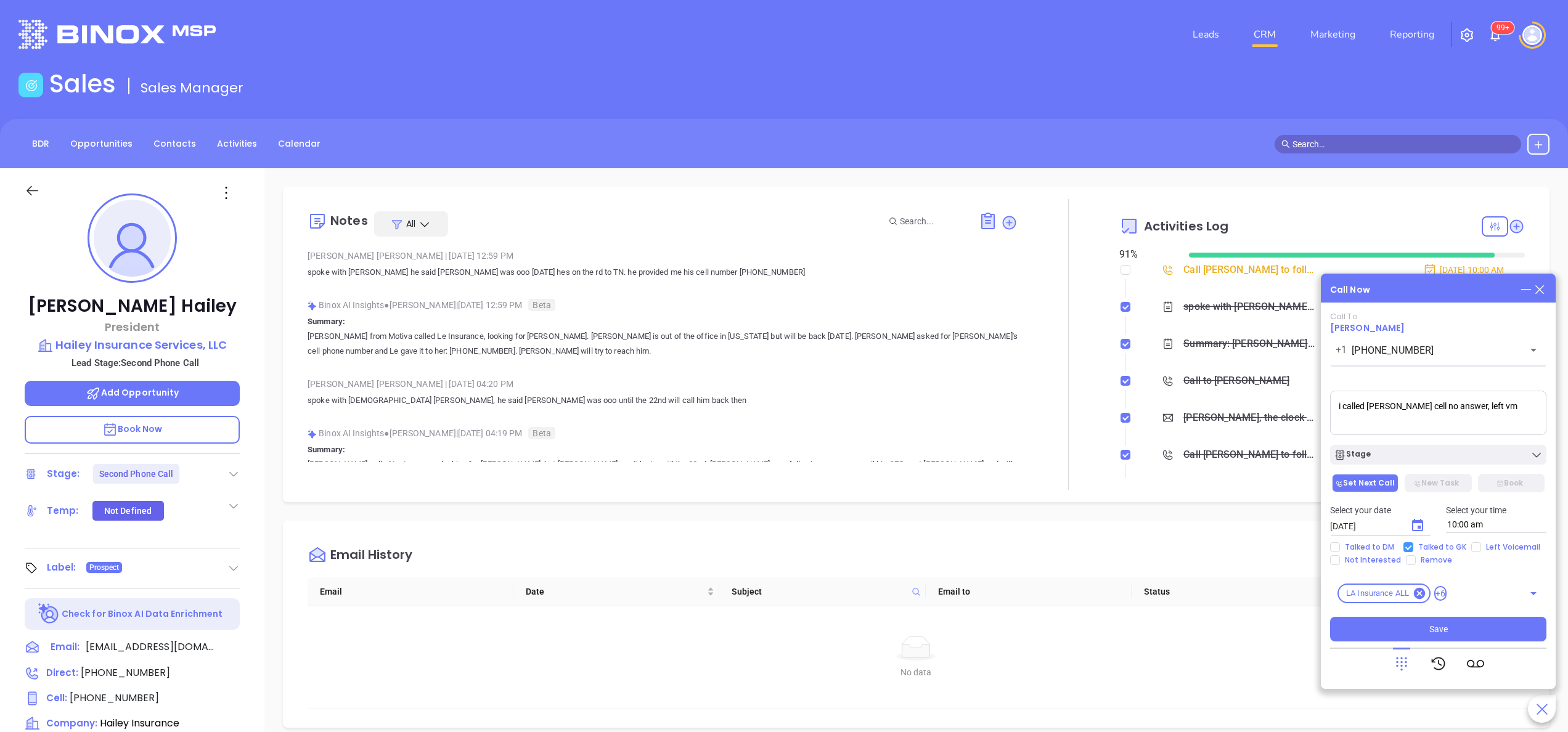
click at [1409, 546] on input "Talked to GK" at bounding box center [1408, 547] width 10 height 10
checkbox input "false"
click at [1488, 551] on span "Left Voicemail" at bounding box center [1513, 547] width 64 height 10
click at [1481, 551] on input "Left Voicemail" at bounding box center [1475, 547] width 10 height 10
checkbox input "true"
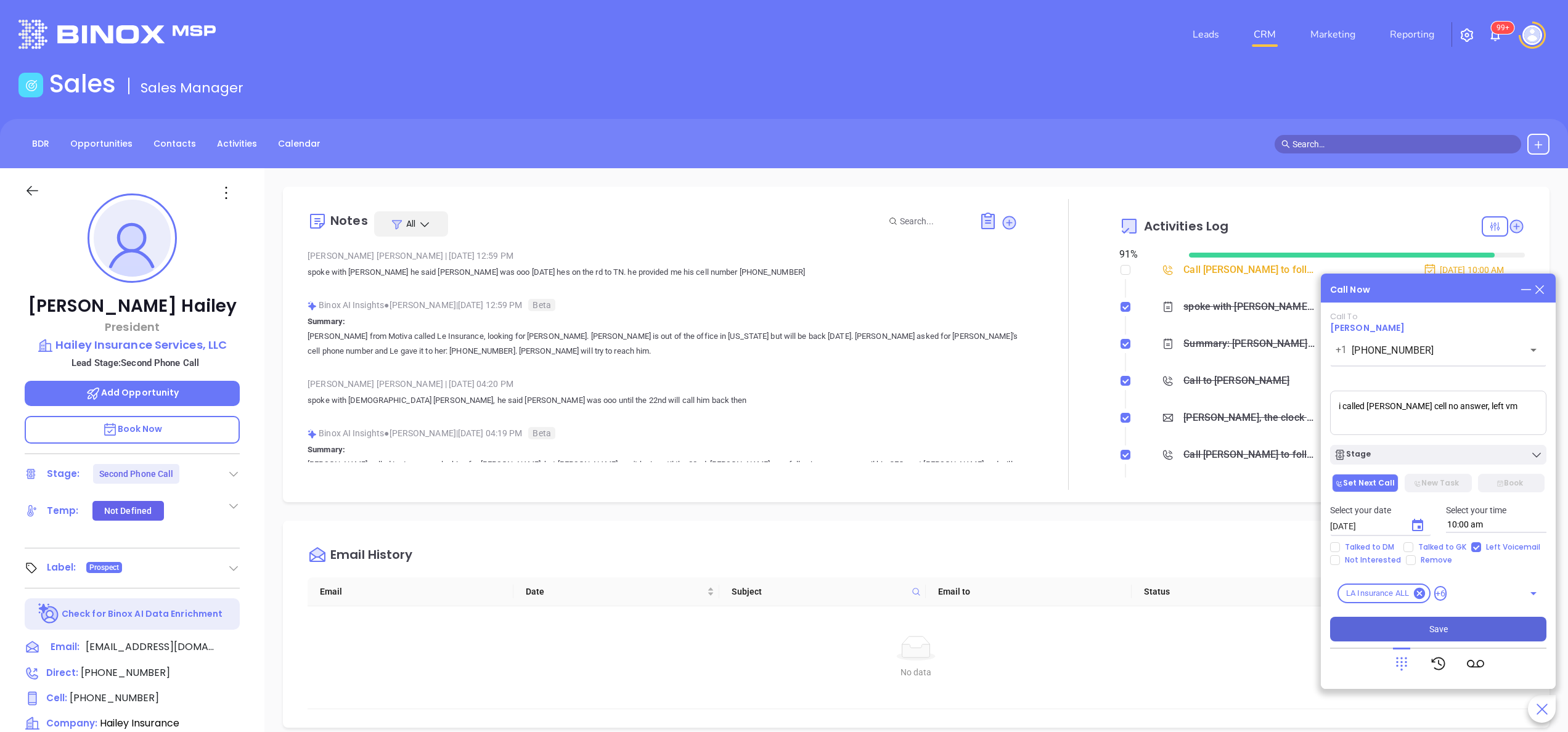
click at [1466, 630] on button "Save" at bounding box center [1438, 629] width 217 height 25
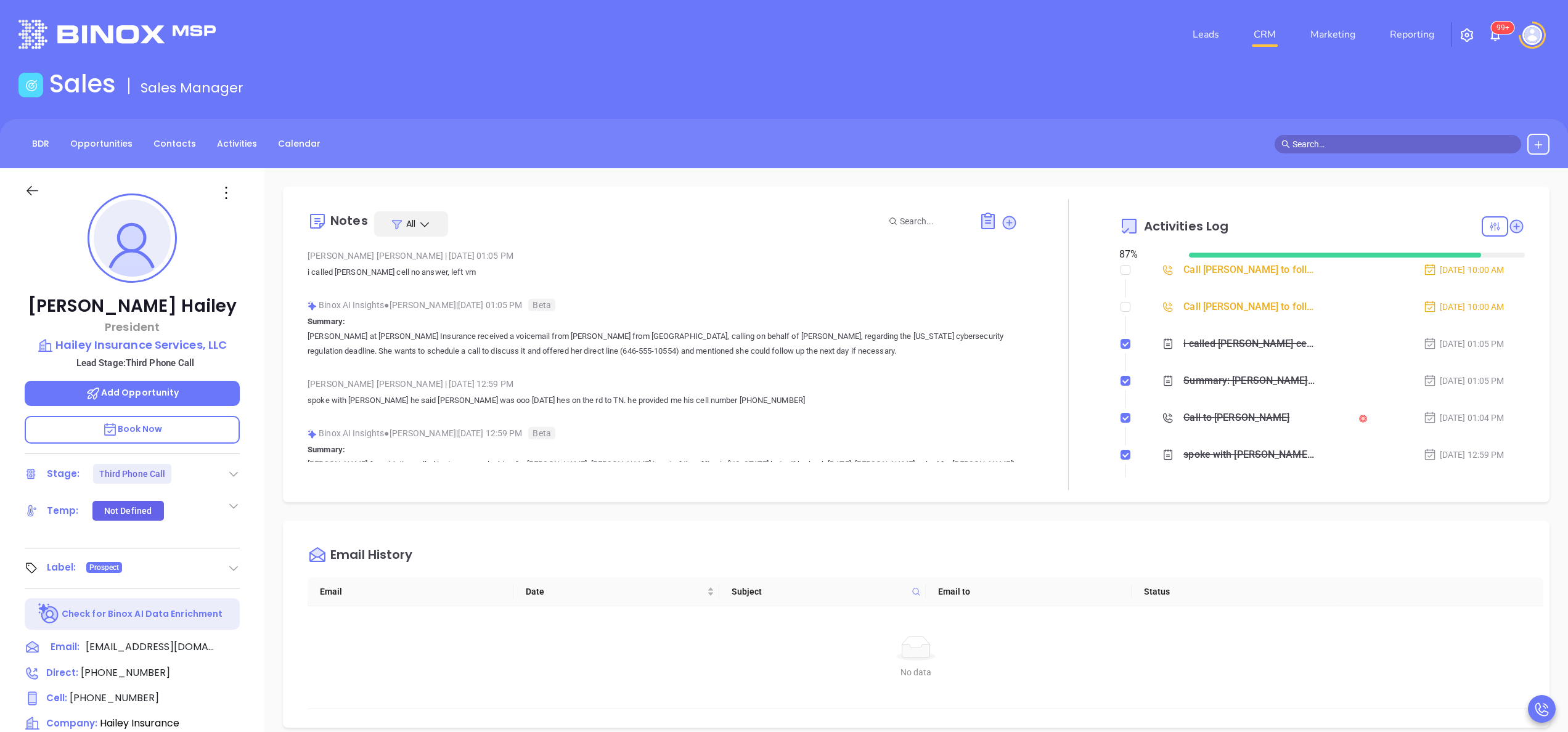
click at [1122, 307] on li "Call Derek Hailey to follow up Oct 1, 2025 | 10:00 AM" at bounding box center [1323, 319] width 402 height 34
click at [1120, 306] on input "checkbox" at bounding box center [1125, 307] width 10 height 10
checkbox input "true"
click at [1510, 224] on icon at bounding box center [1516, 226] width 13 height 13
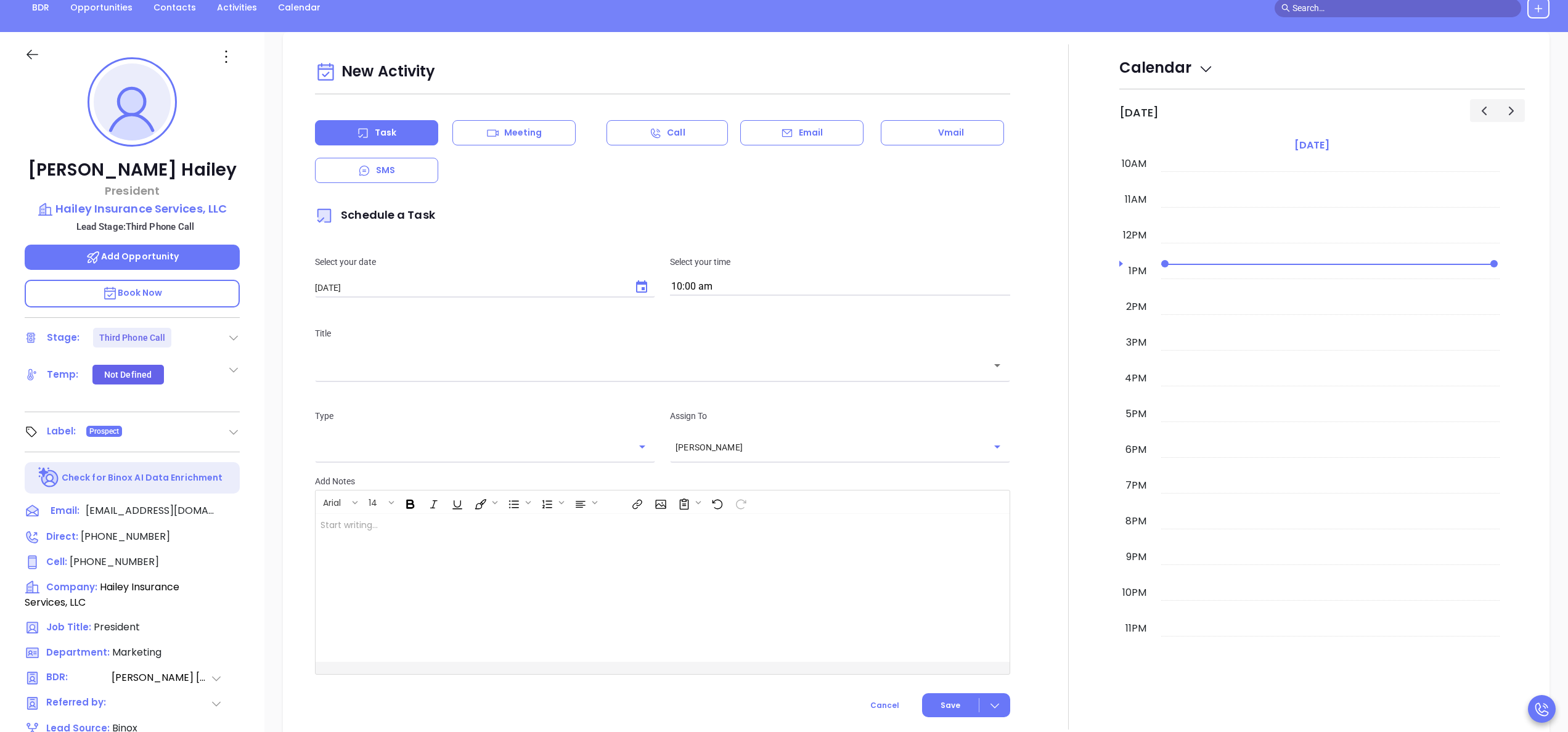
scroll to position [168, 0]
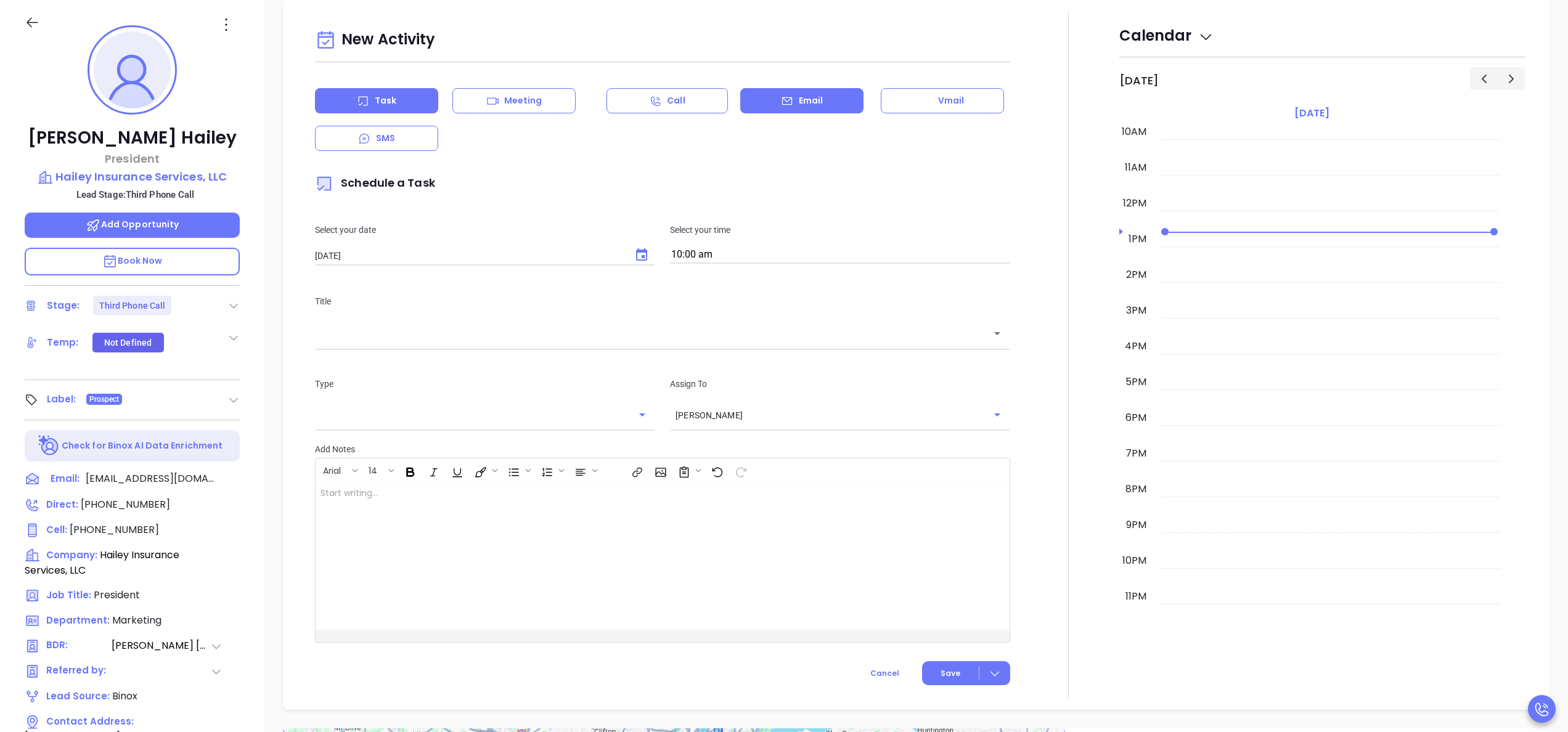
click at [811, 105] on p "Email" at bounding box center [811, 101] width 25 height 13
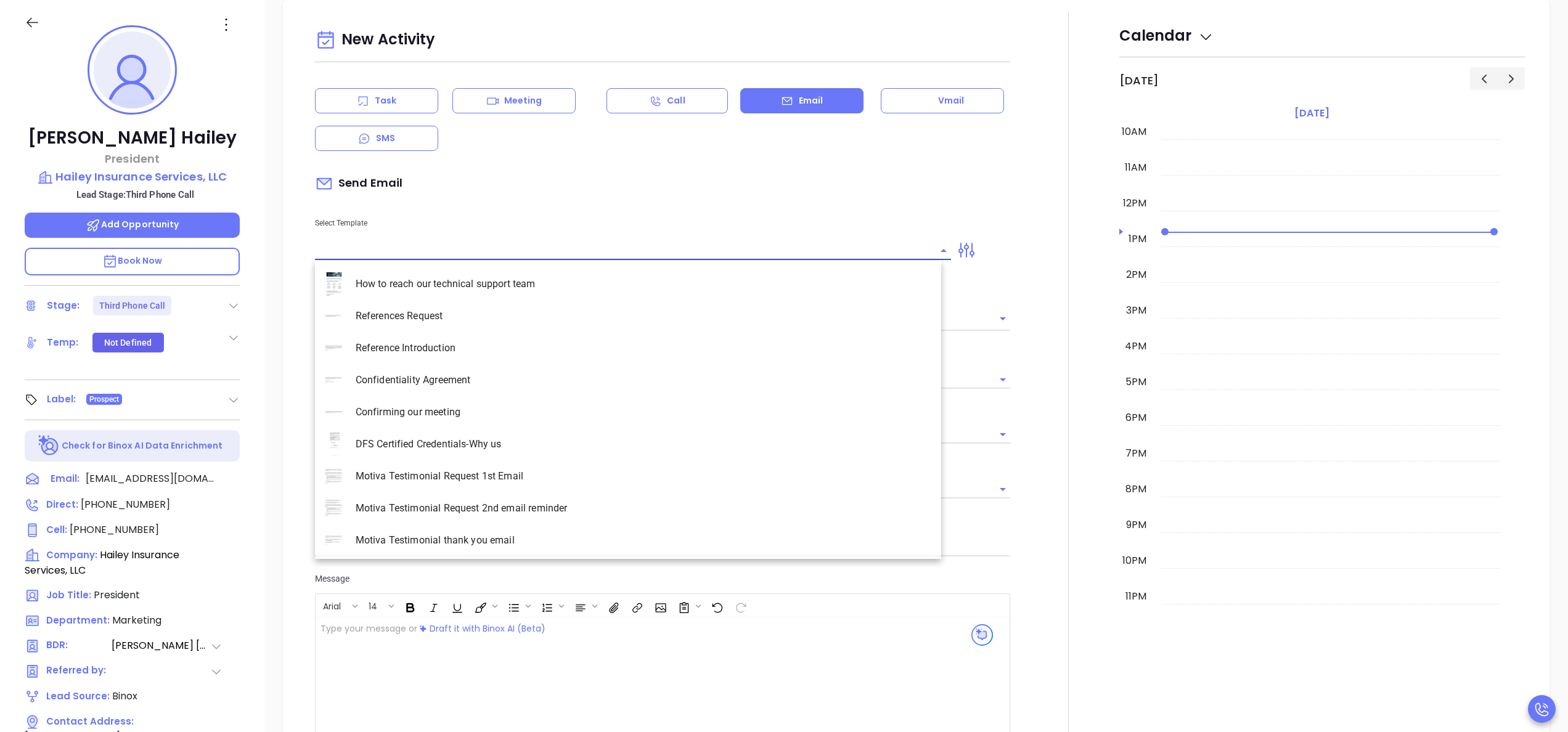
click at [617, 243] on input "text" at bounding box center [623, 250] width 618 height 18
type input "[PERSON_NAME]"
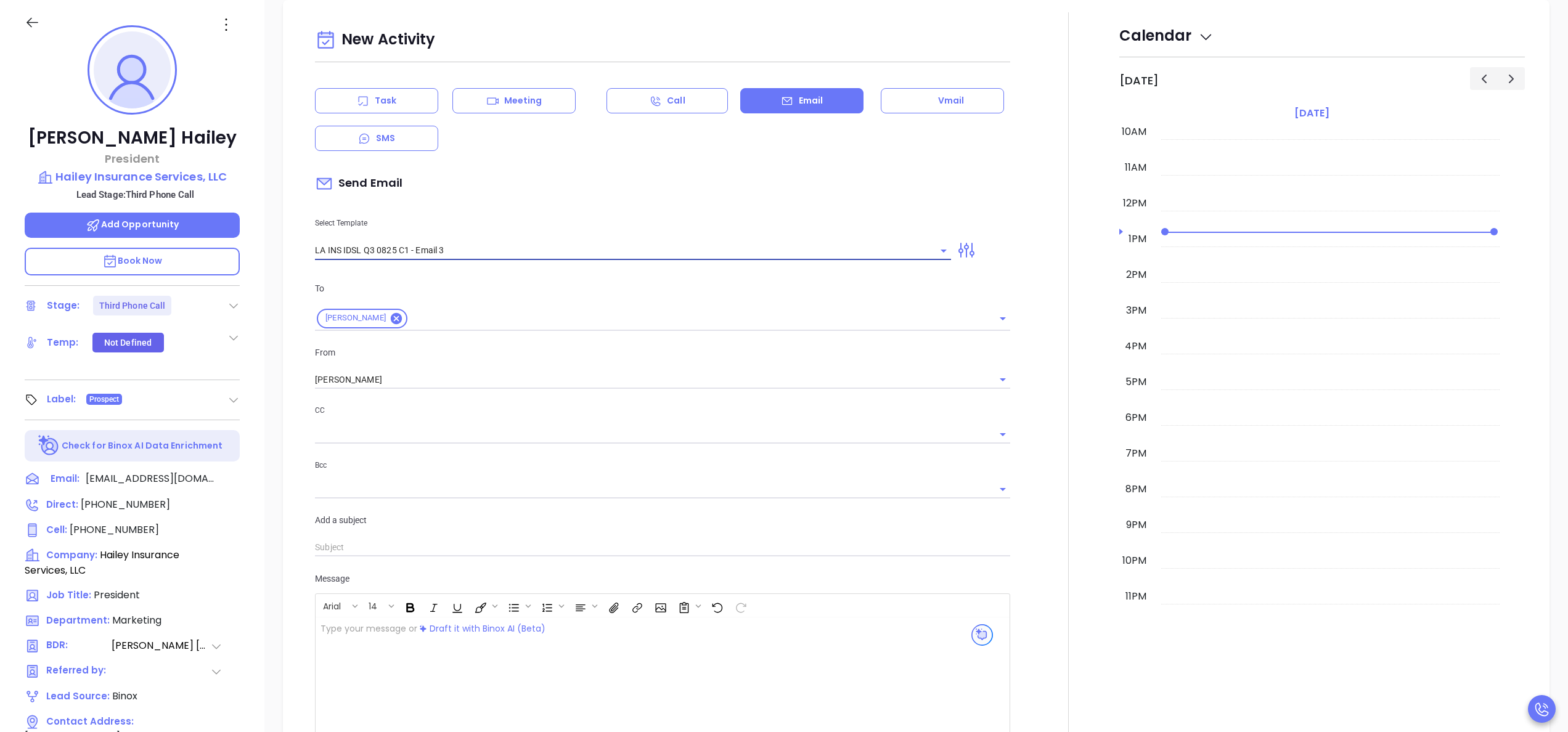
type input "LA INS IDSL Q3 0825 C1 - Email 3"
type input "Derek, the clock is ticking—are you audit-ready?"
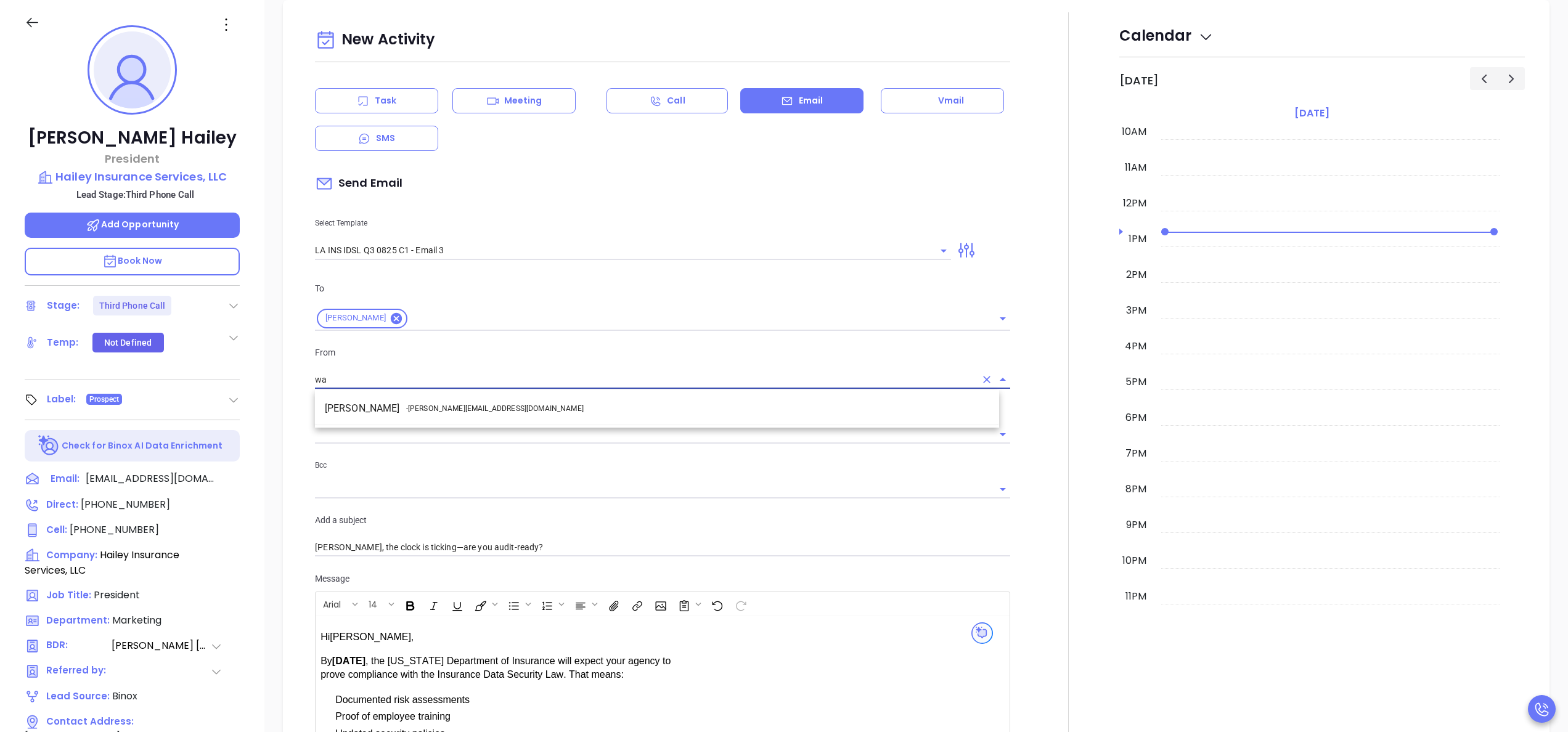
click at [471, 408] on span "- walter@motiva.net" at bounding box center [495, 408] width 178 height 11
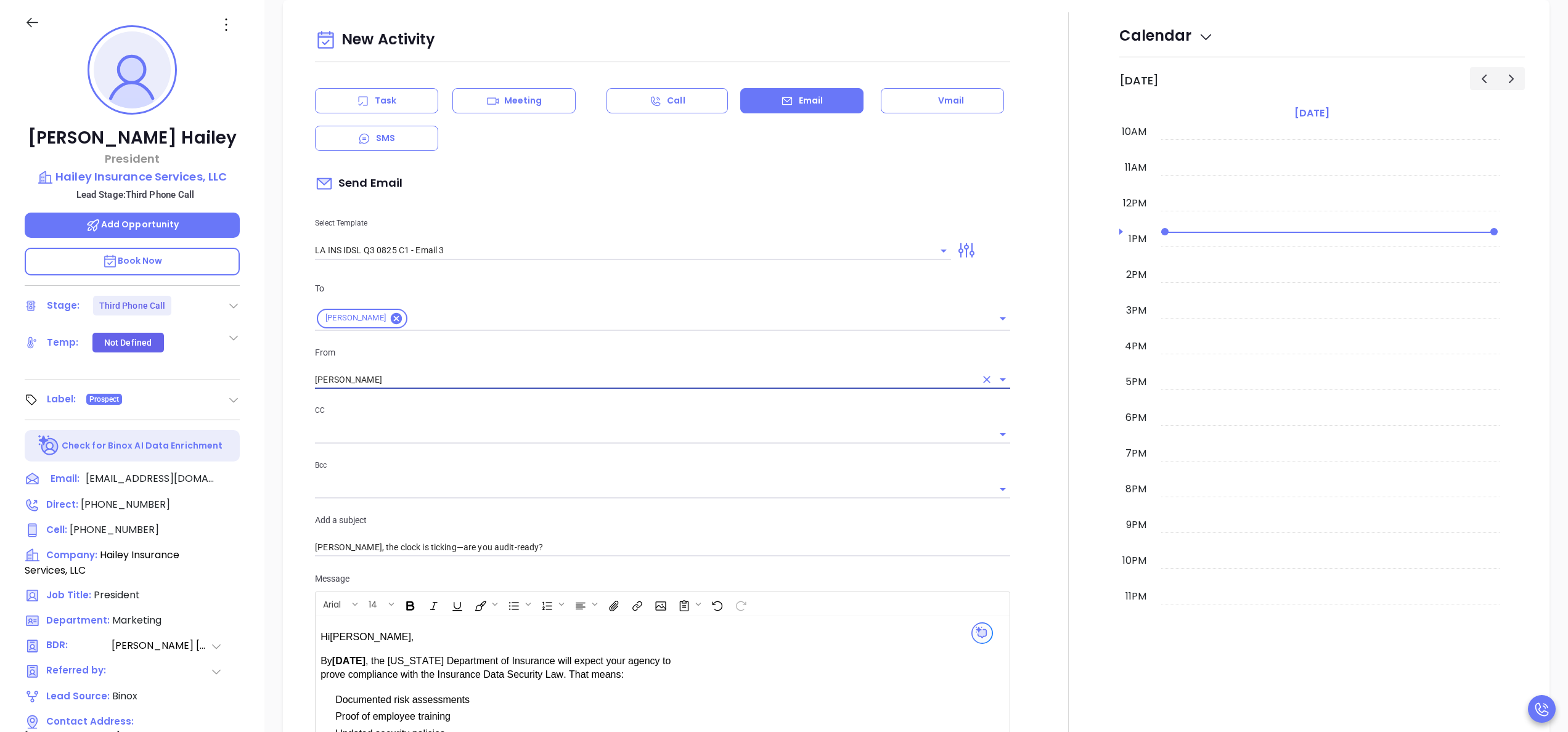
type input "Walter Contreras"
click at [1024, 452] on div at bounding box center [1068, 523] width 102 height 1023
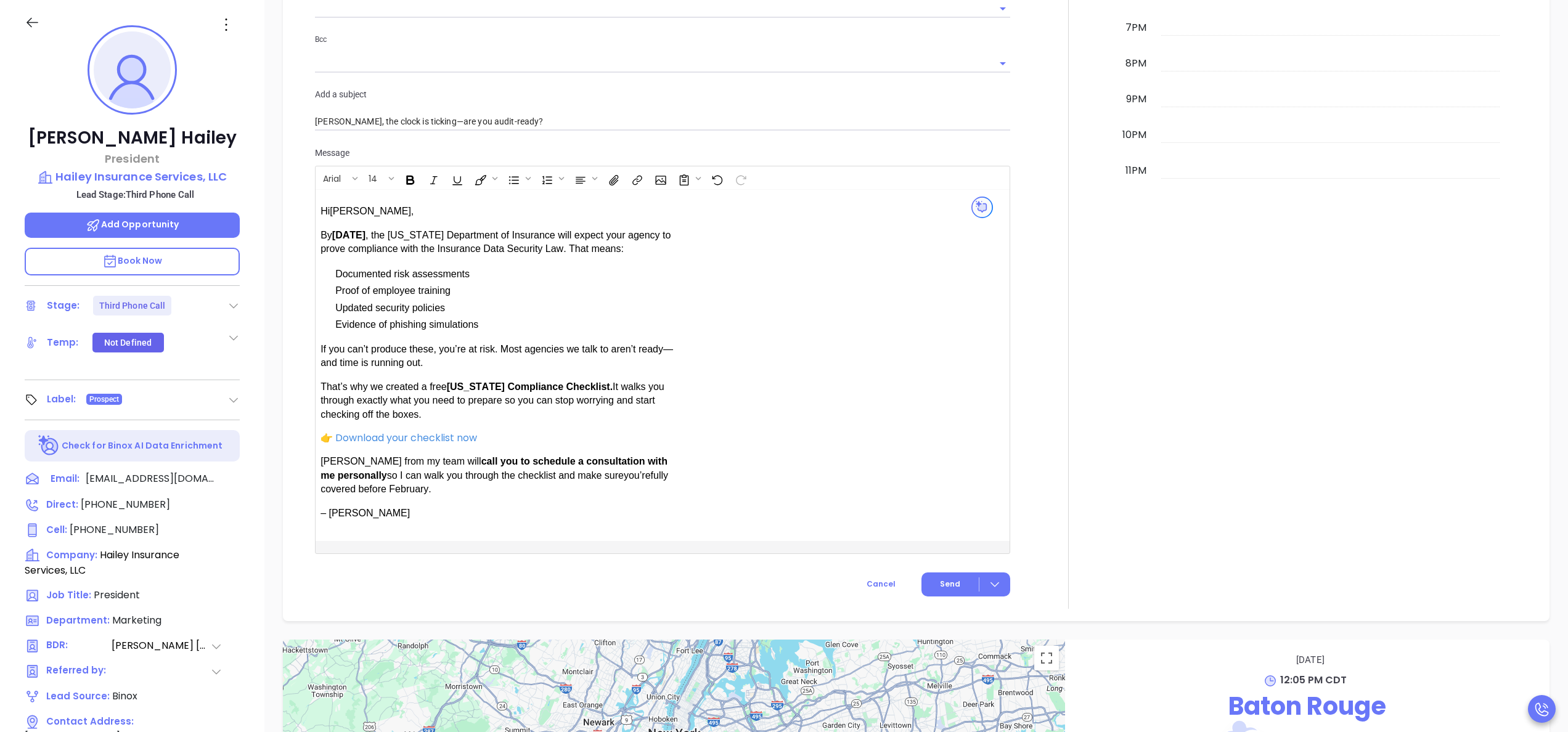
scroll to position [1022, 0]
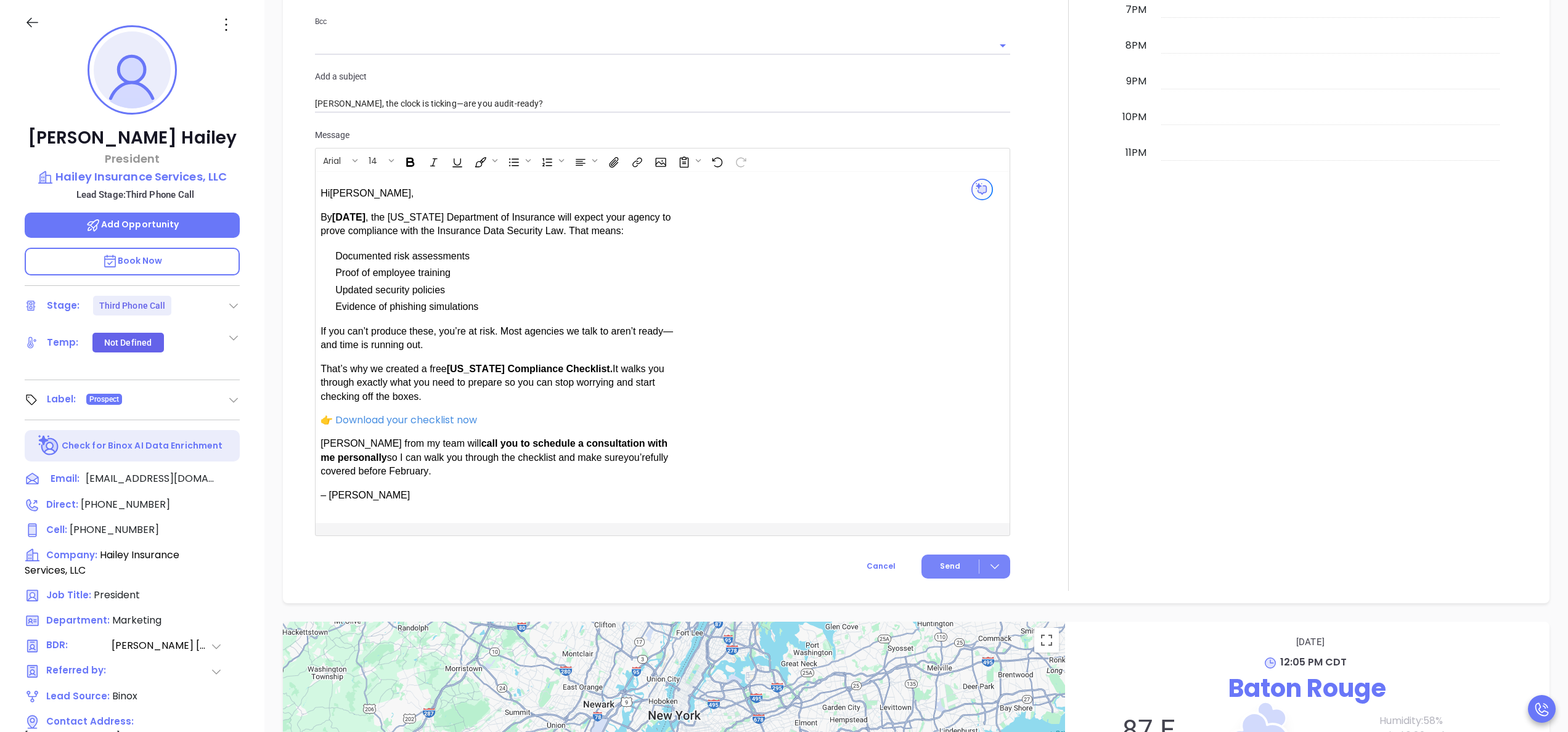
click at [942, 561] on span "Send" at bounding box center [950, 566] width 20 height 11
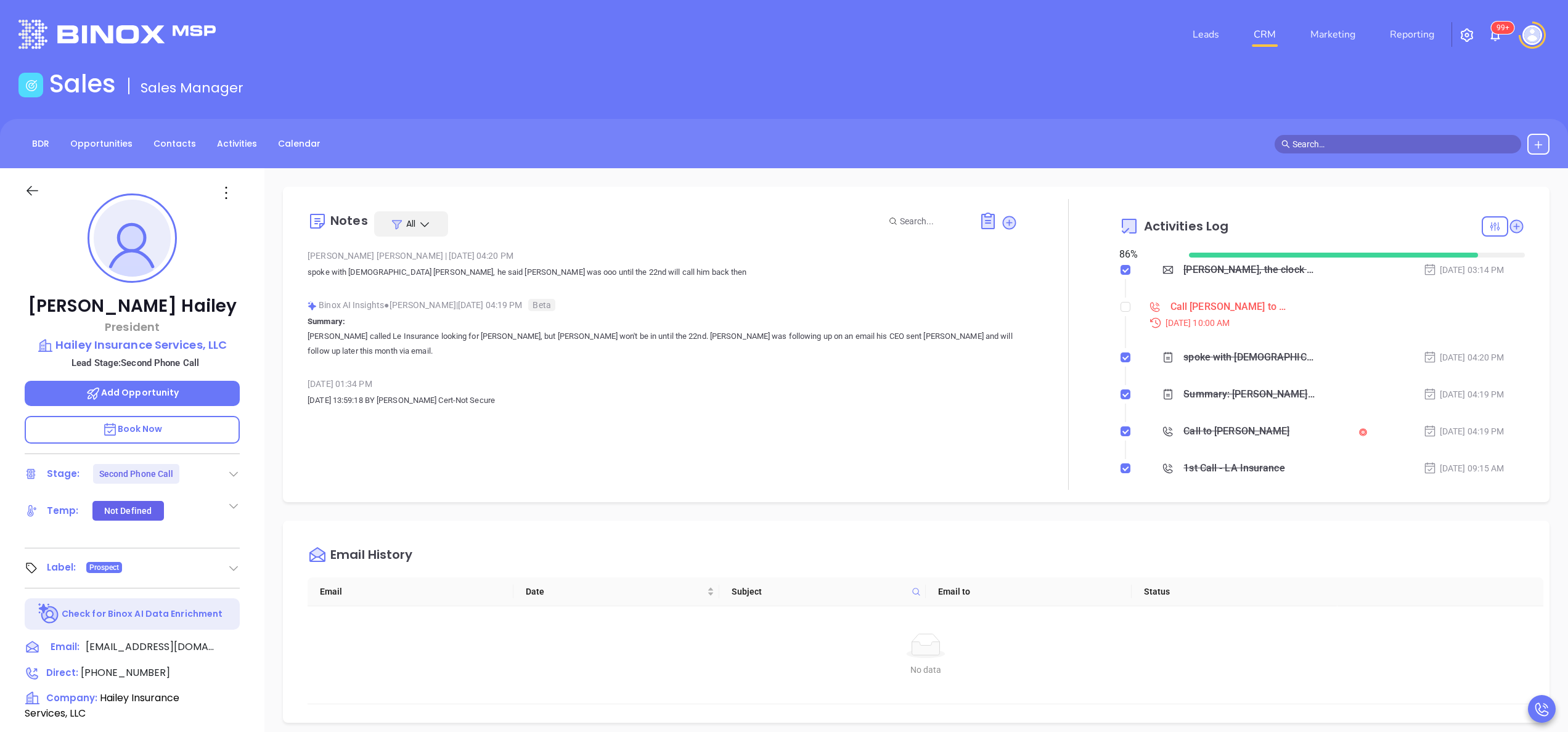
type input "[PERSON_NAME]"
click at [1120, 307] on input "checkbox" at bounding box center [1125, 307] width 10 height 10
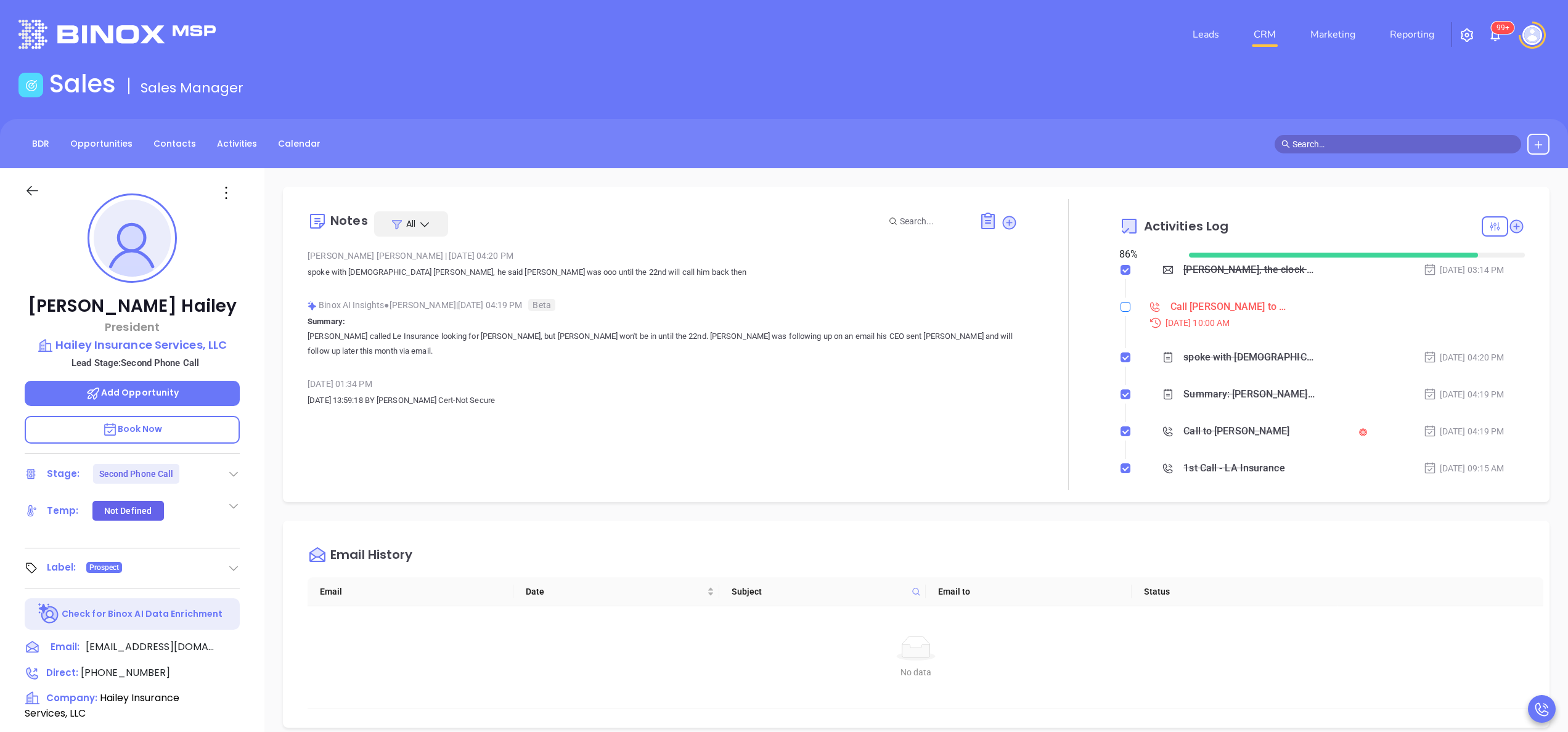
checkbox input "true"
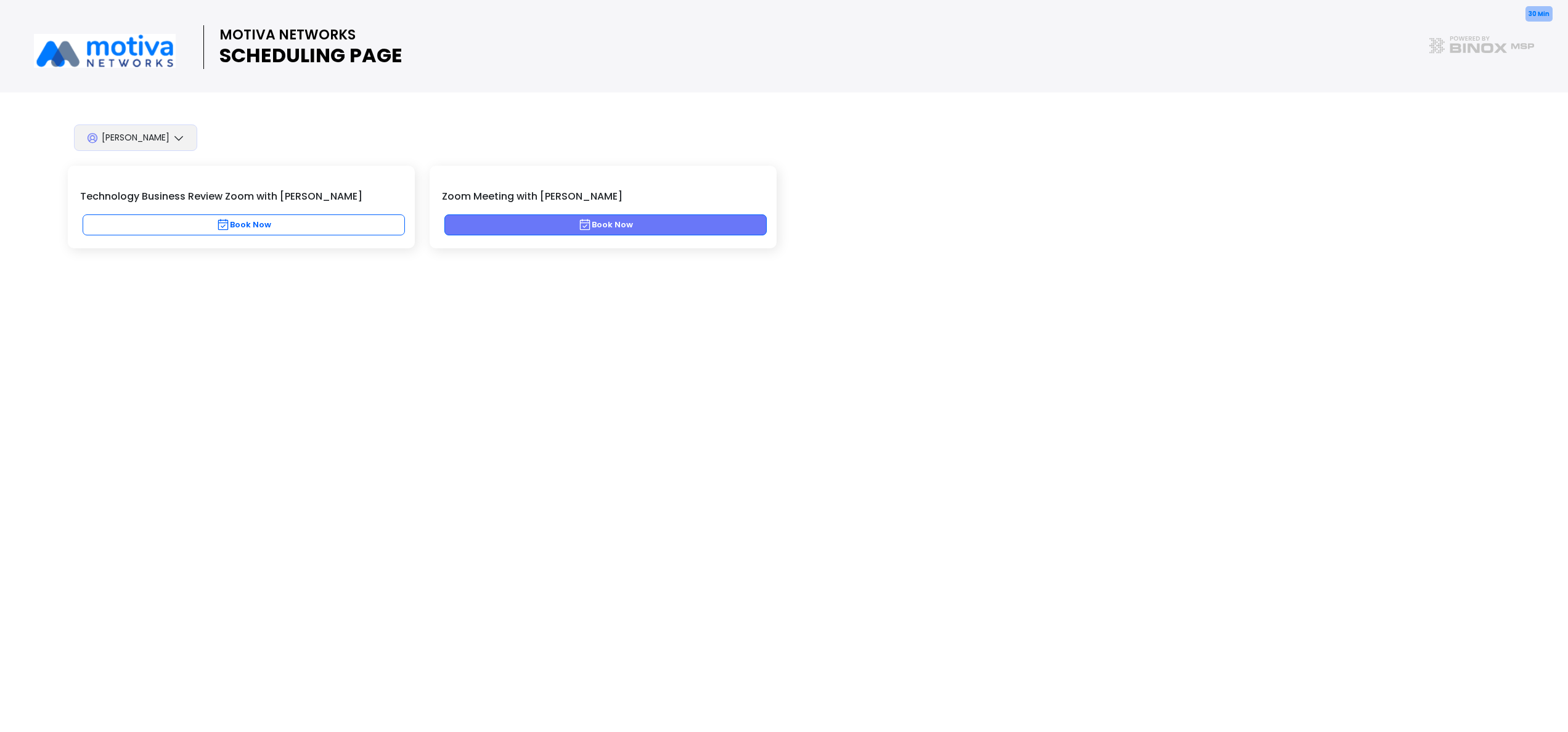
click at [609, 227] on button "Book Now" at bounding box center [605, 225] width 323 height 21
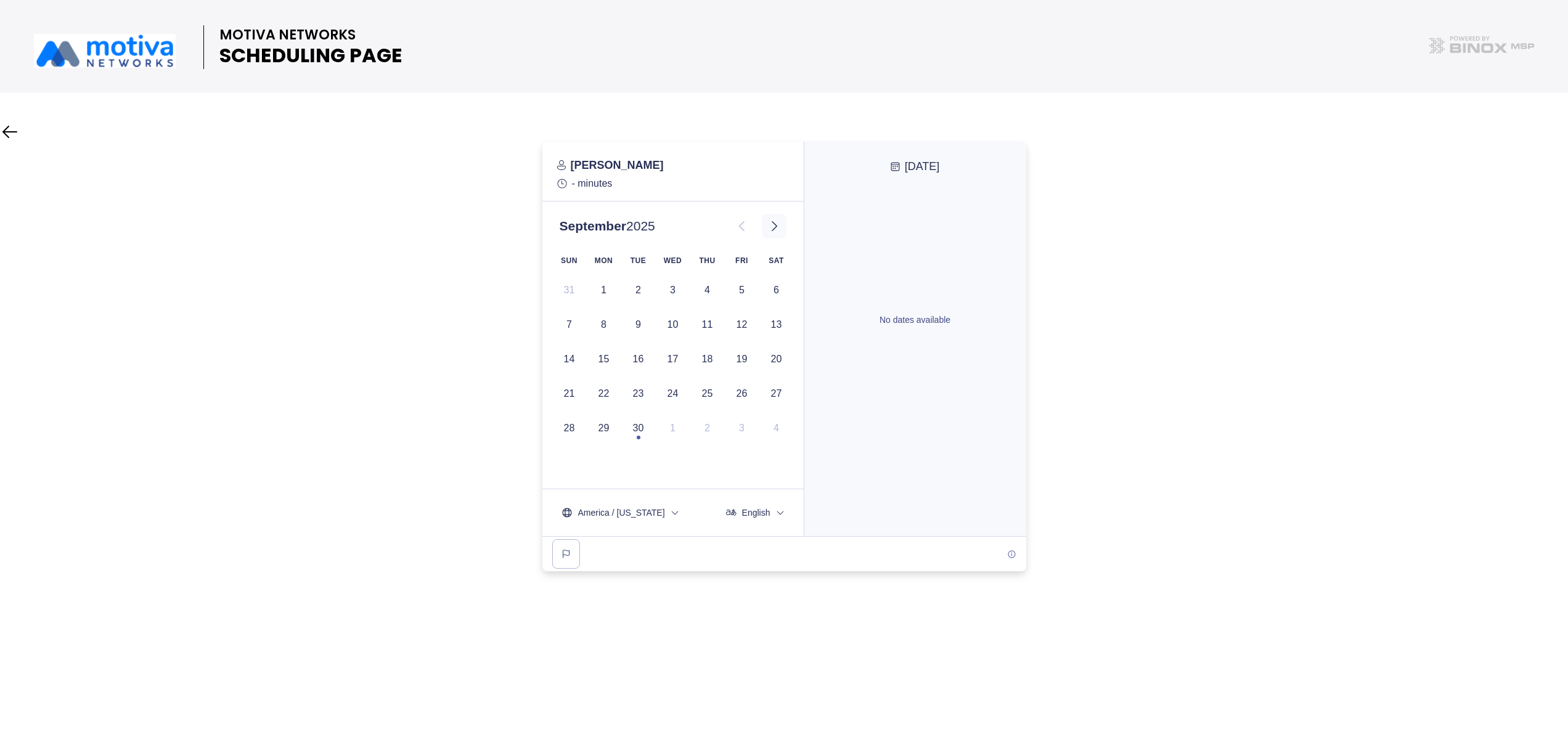
click at [766, 225] on button at bounding box center [774, 226] width 25 height 25
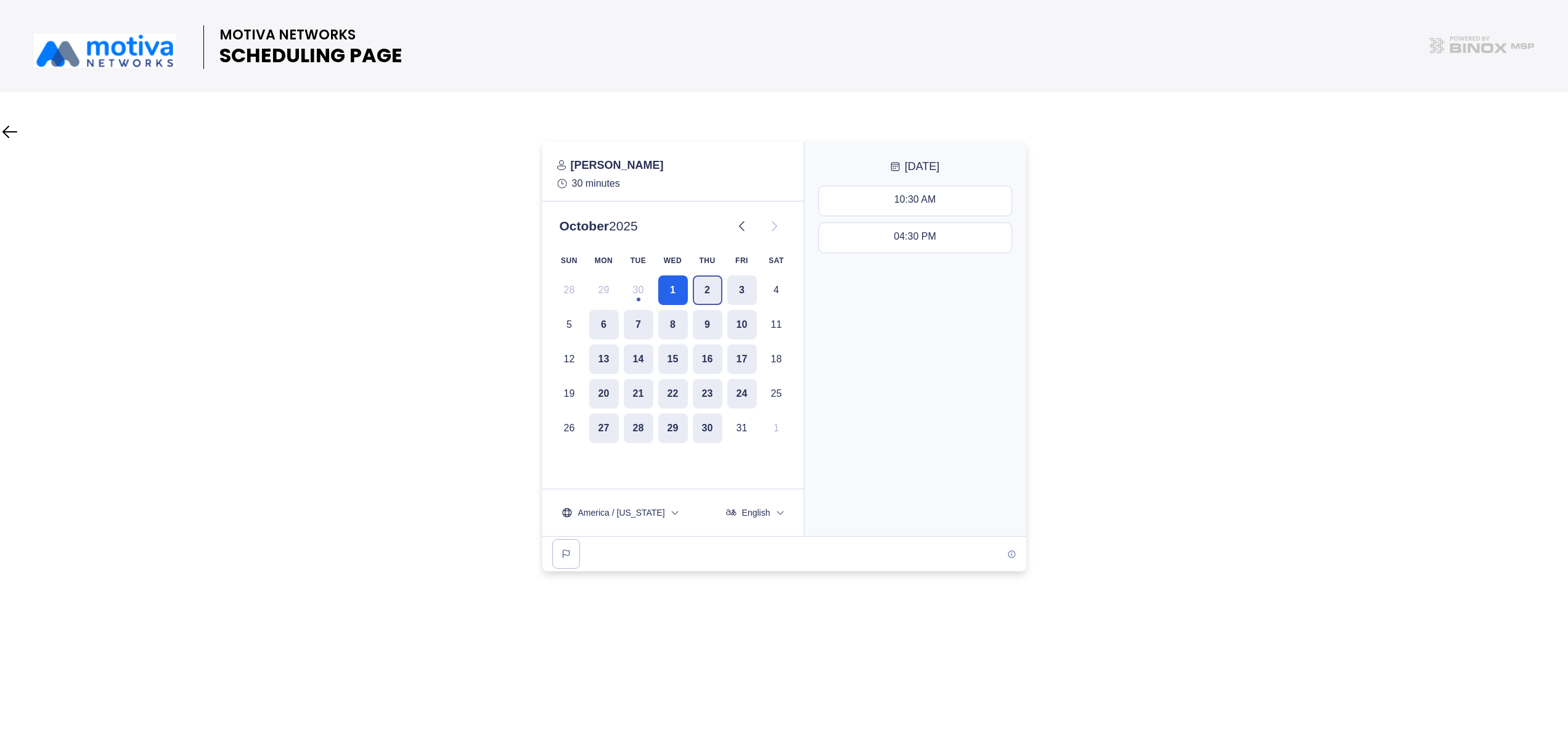
click at [719, 287] on button "2" at bounding box center [708, 290] width 29 height 29
click at [649, 515] on span "America / [US_STATE]" at bounding box center [621, 512] width 87 height 12
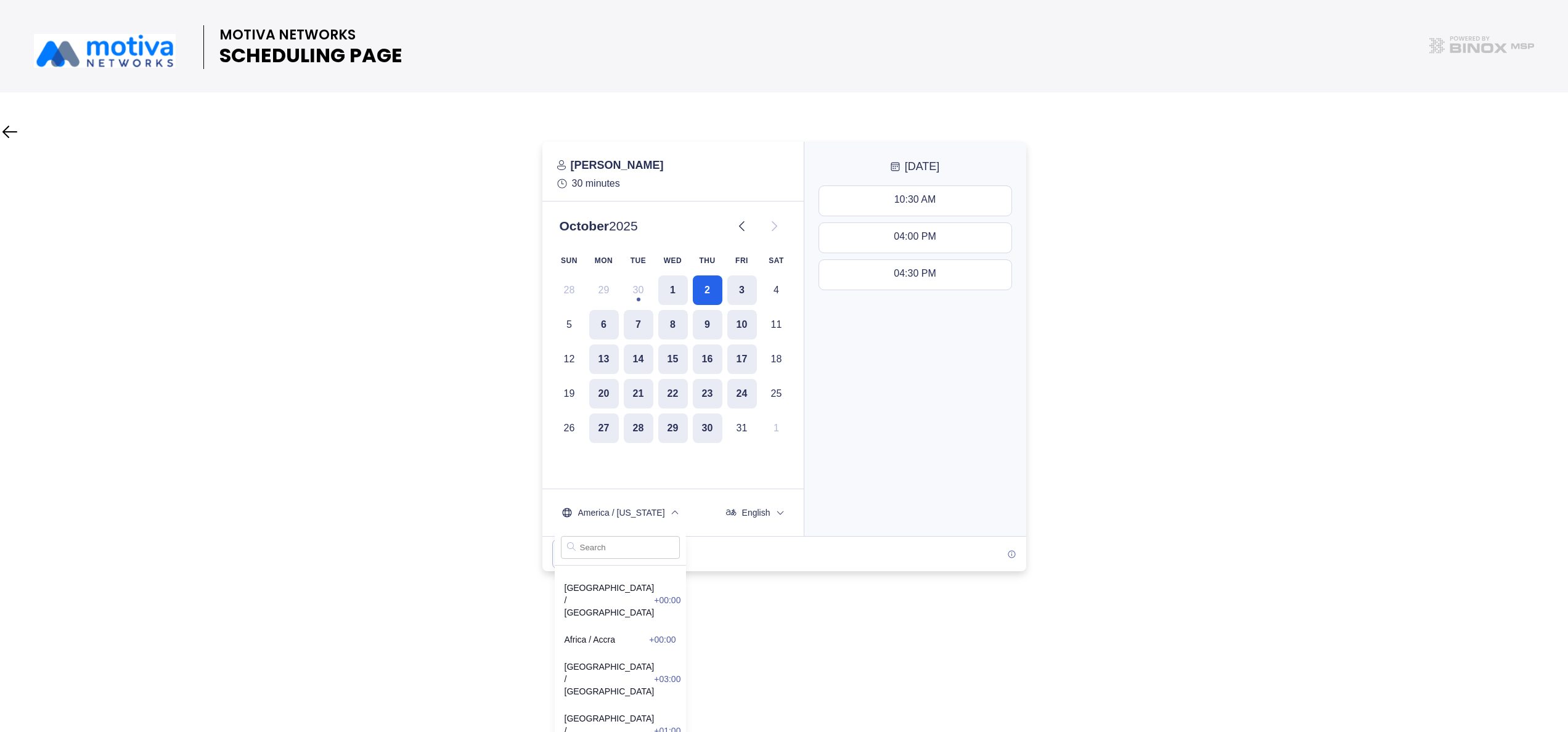
click at [599, 548] on input "text" at bounding box center [620, 548] width 119 height 23
type input "centr"
click at [593, 634] on span "US / Central -05:00" at bounding box center [620, 639] width 112 height 12
click at [436, 540] on div at bounding box center [784, 356] width 1568 height 430
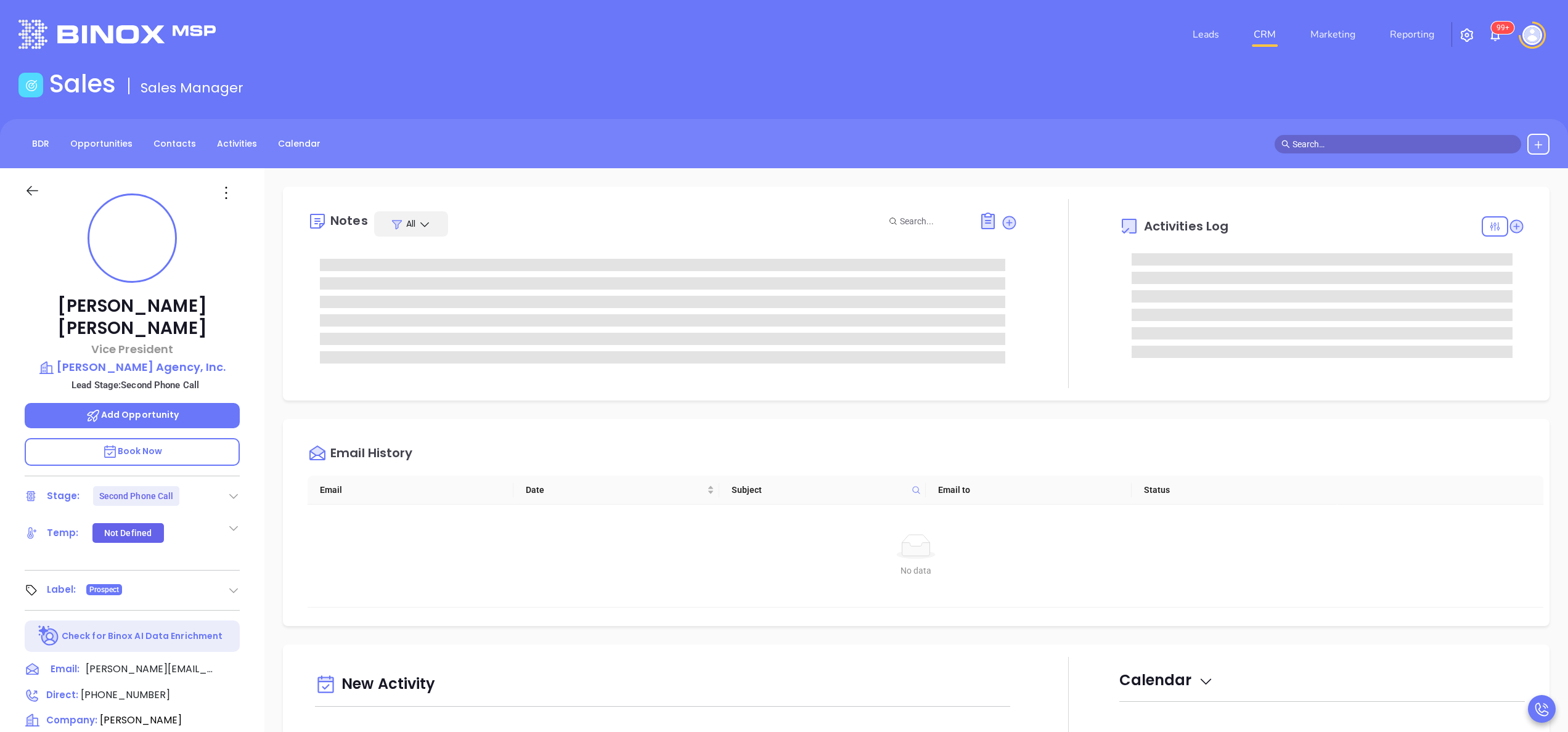
type input "[PERSON_NAME]"
click at [252, 410] on div "[PERSON_NAME] Vice President [PERSON_NAME] Agency, Inc. Lead Stage: Second Phon…" at bounding box center [132, 625] width 264 height 915
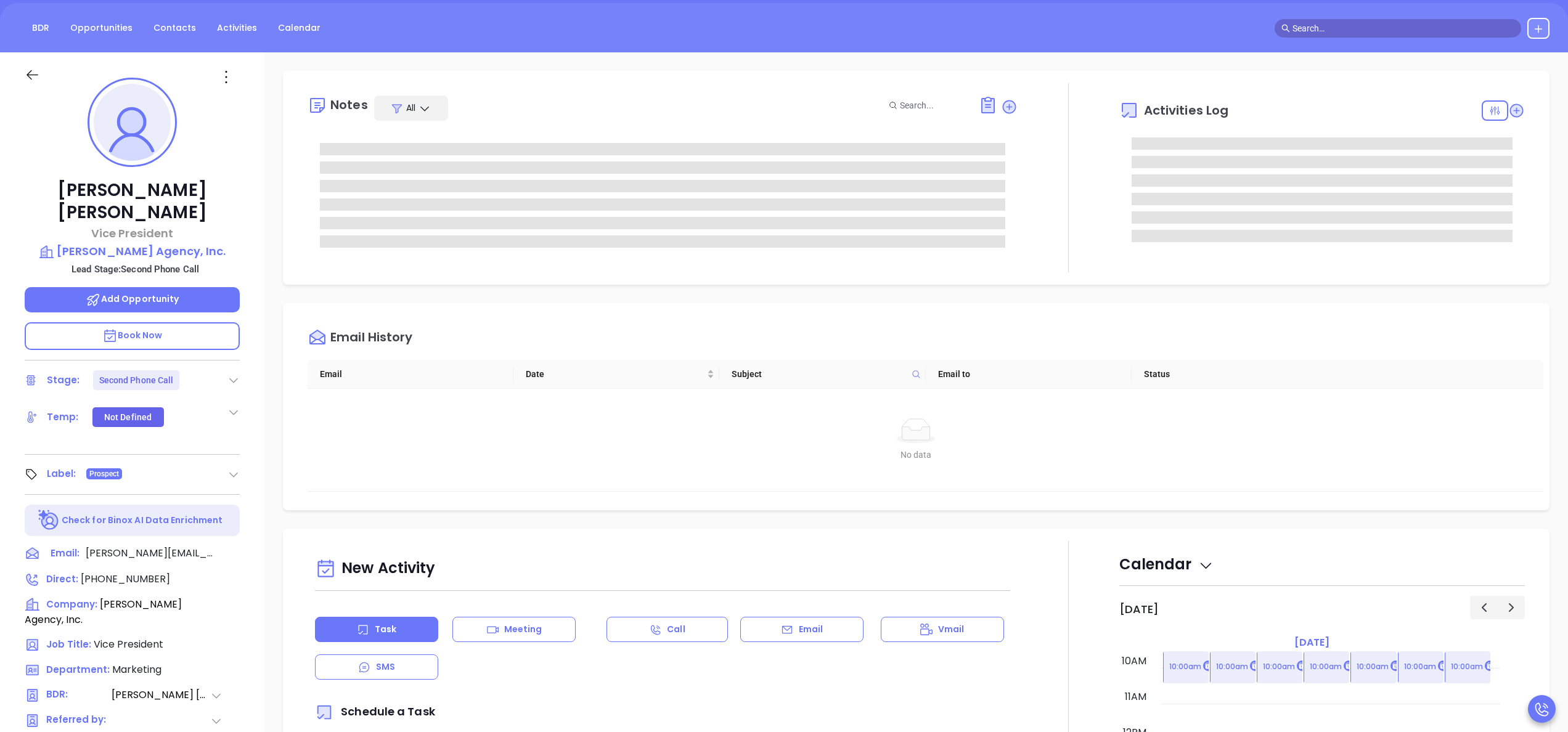
scroll to position [0, 0]
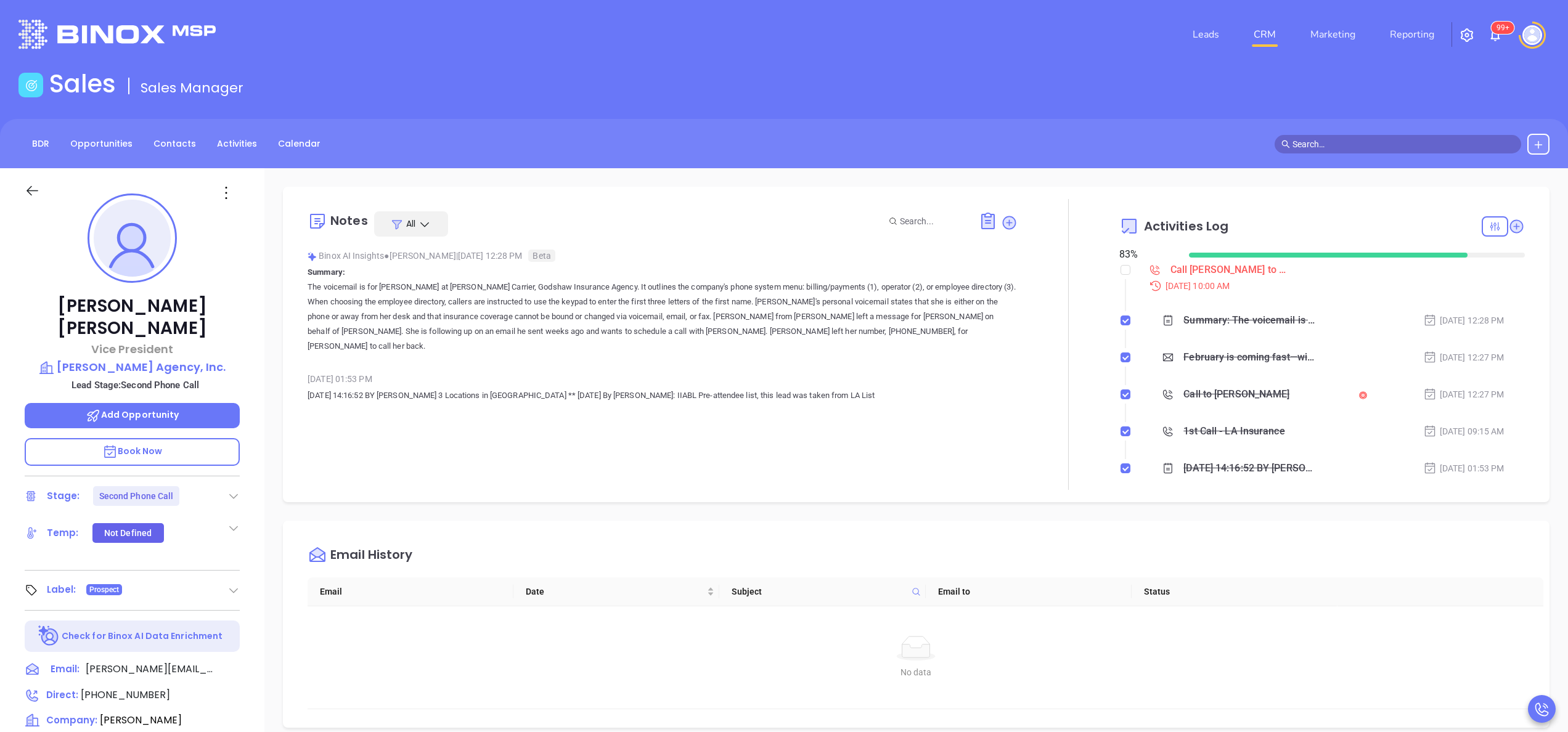
click at [250, 434] on div "[PERSON_NAME] Vice President [PERSON_NAME] Agency, Inc. Lead Stage: Second Phon…" at bounding box center [132, 625] width 264 height 915
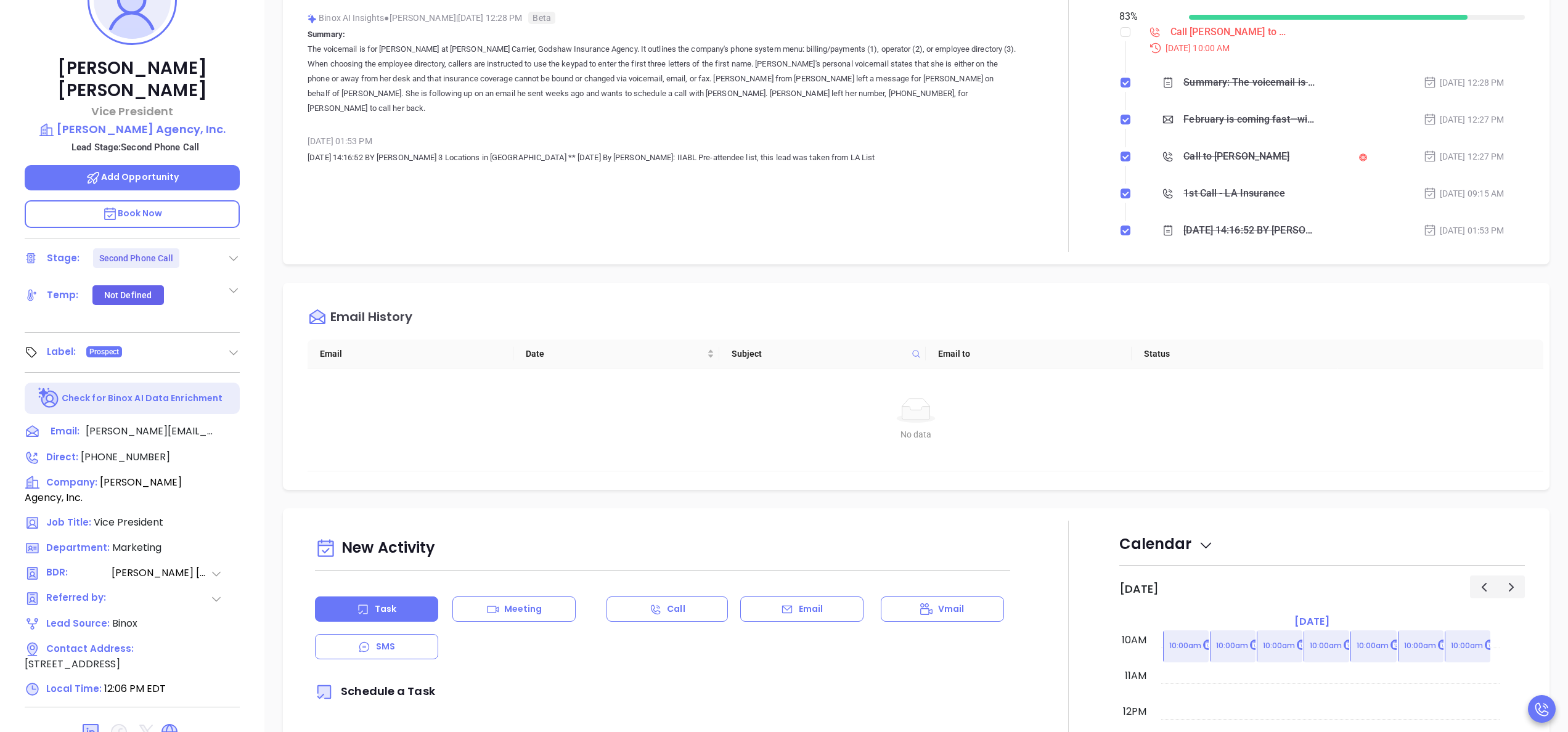
scroll to position [296, 0]
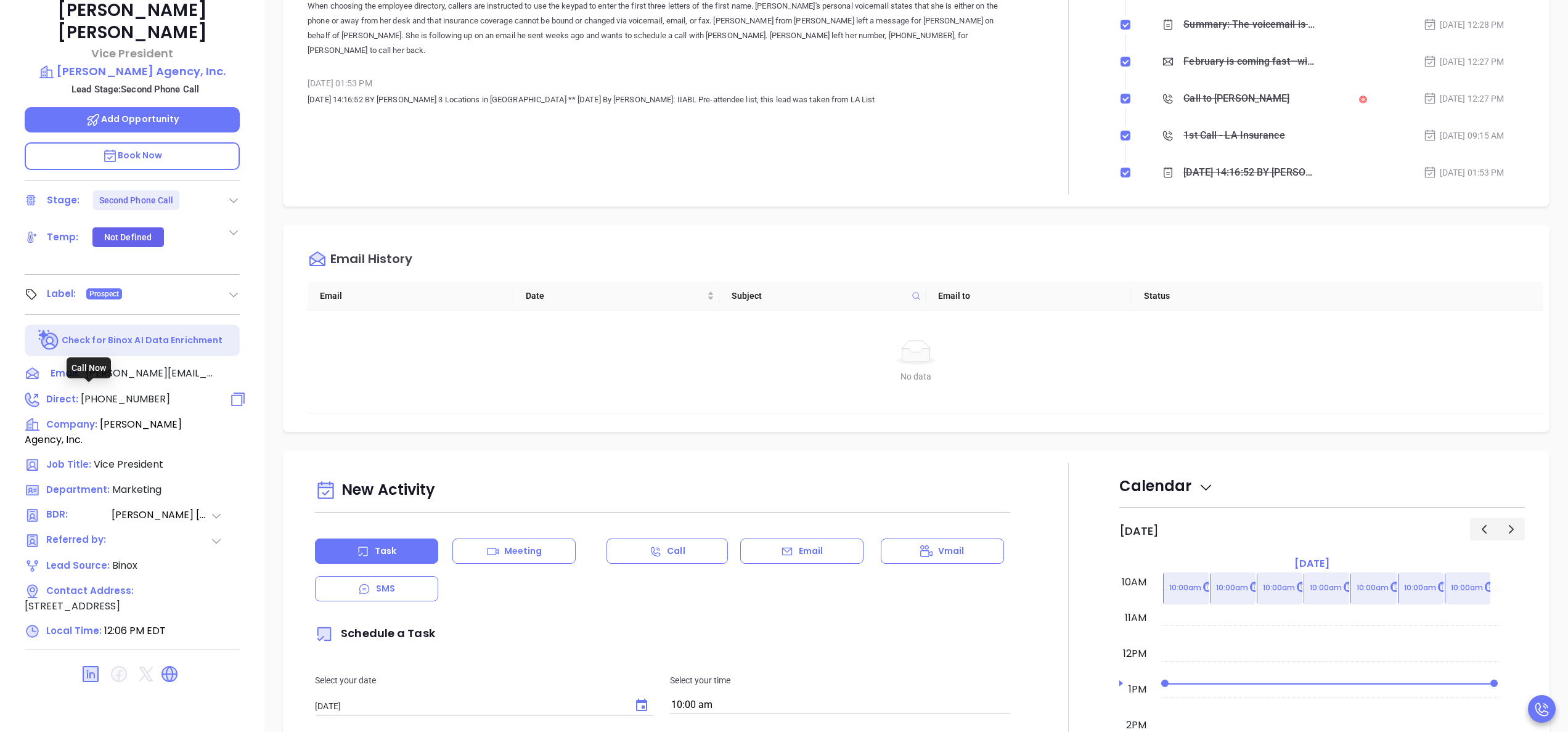
click at [129, 396] on span "[PHONE_NUMBER]" at bounding box center [125, 399] width 89 height 14
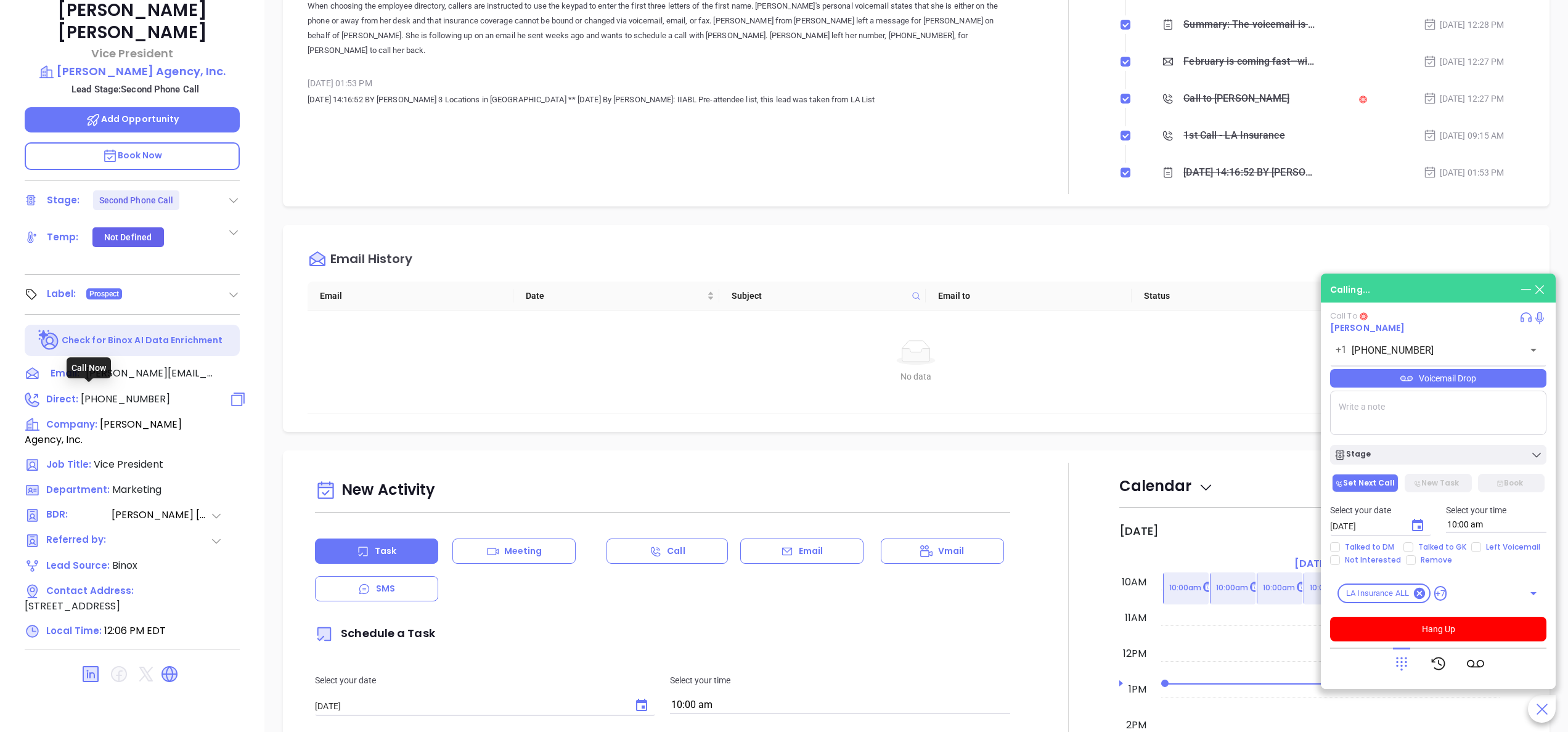
type input "[PHONE_NUMBER]"
click at [711, 139] on div "Notes All Binox AI Insights ● [PERSON_NAME] | [DATE] 12:28 PM Beta Summary: The…" at bounding box center [663, 48] width 710 height 291
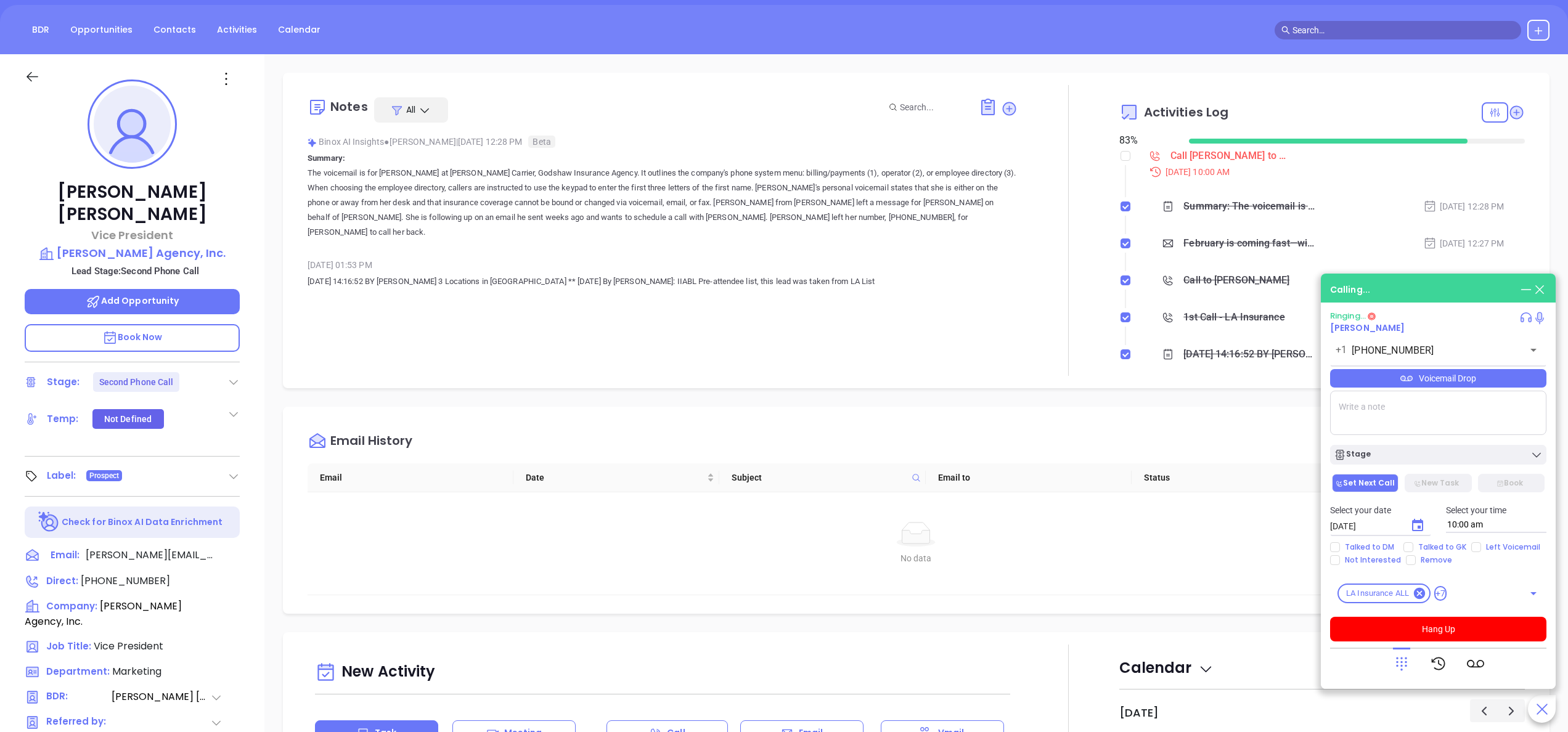
scroll to position [0, 0]
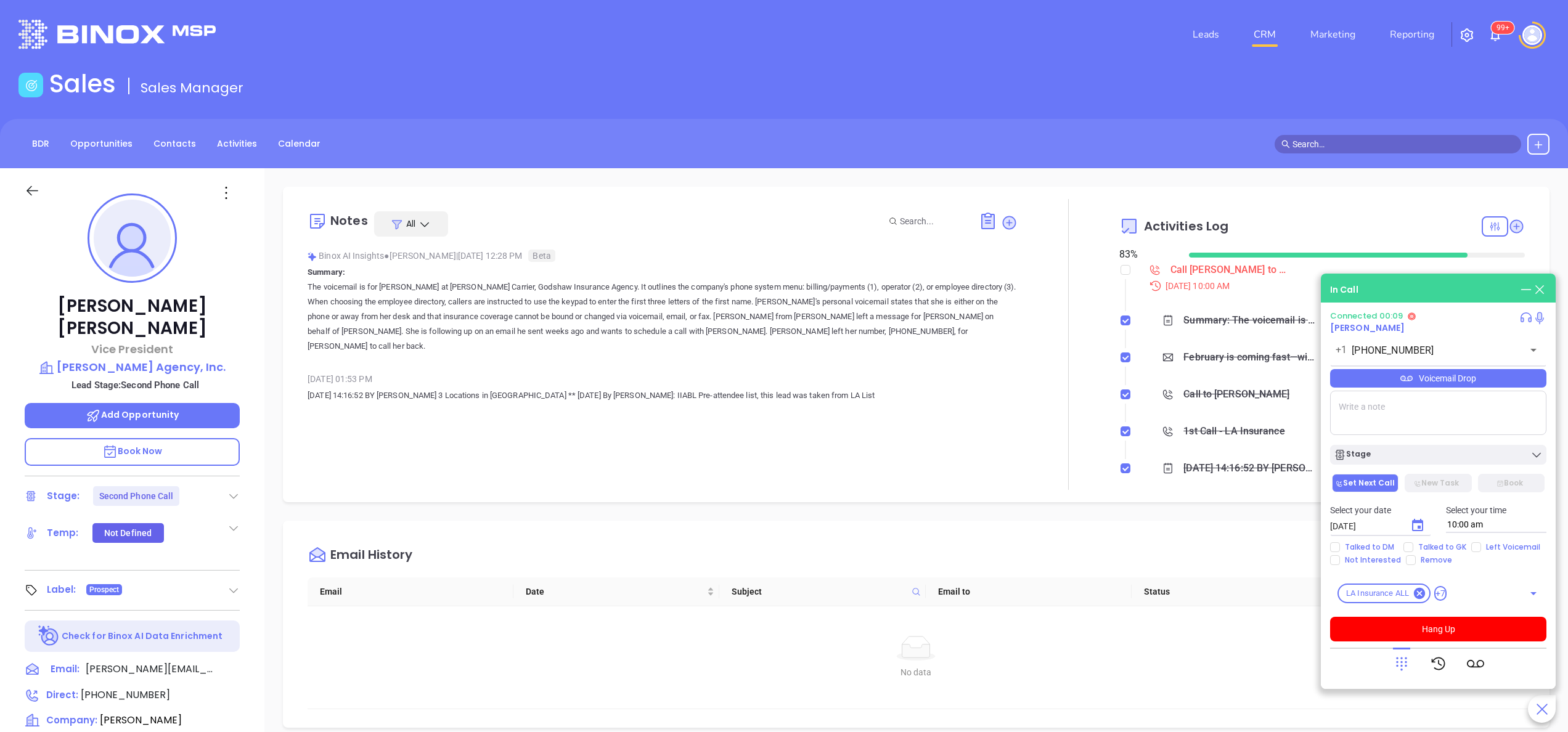
click at [1398, 657] on icon at bounding box center [1401, 664] width 17 height 17
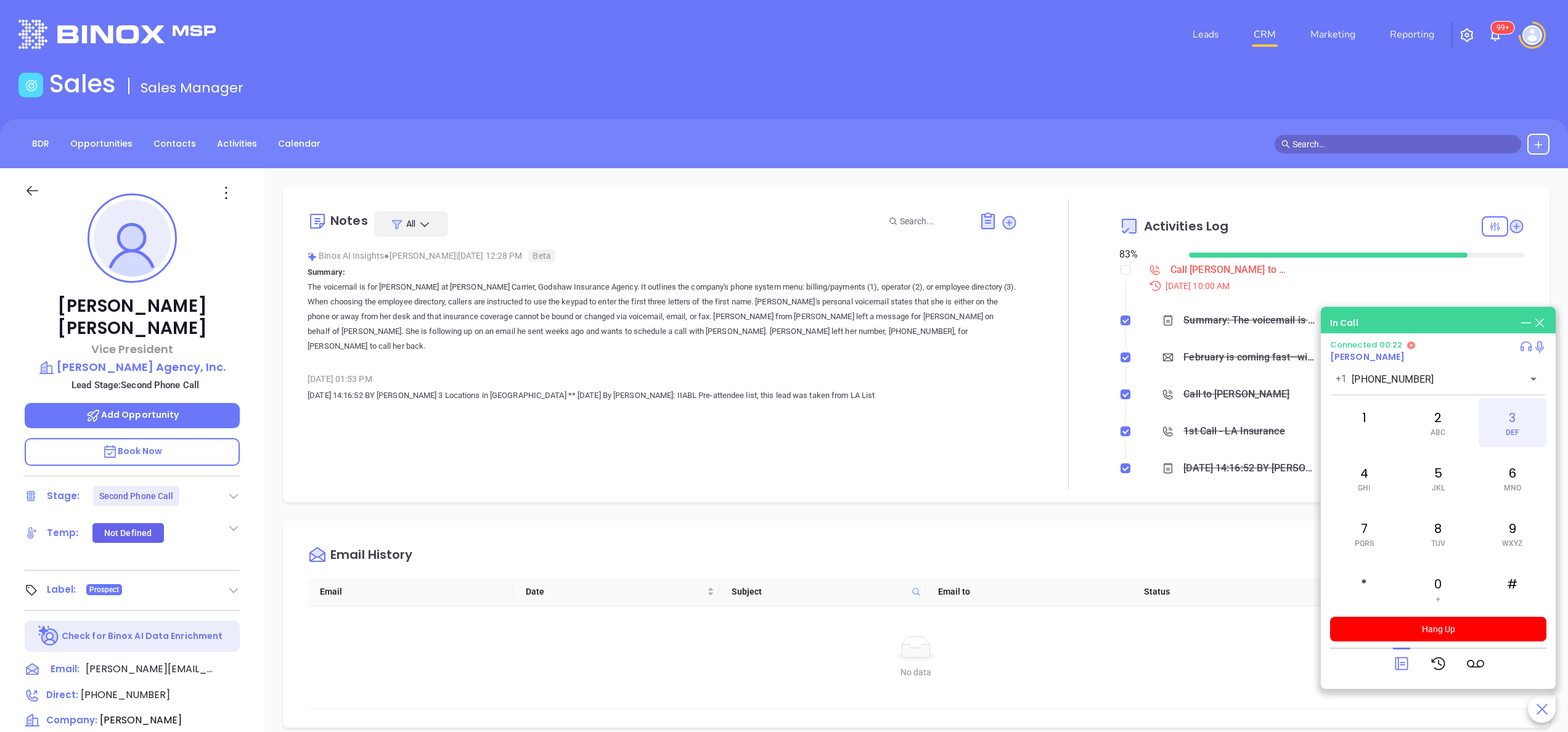
click at [1521, 423] on div "3 DEF" at bounding box center [1512, 422] width 68 height 49
click at [1523, 416] on div "3 DEF" at bounding box center [1512, 422] width 68 height 49
click at [1445, 481] on div "5 JKL" at bounding box center [1438, 478] width 68 height 49
click at [1433, 434] on span "ABC" at bounding box center [1438, 433] width 15 height 9
click at [1352, 427] on div "1" at bounding box center [1364, 422] width 68 height 49
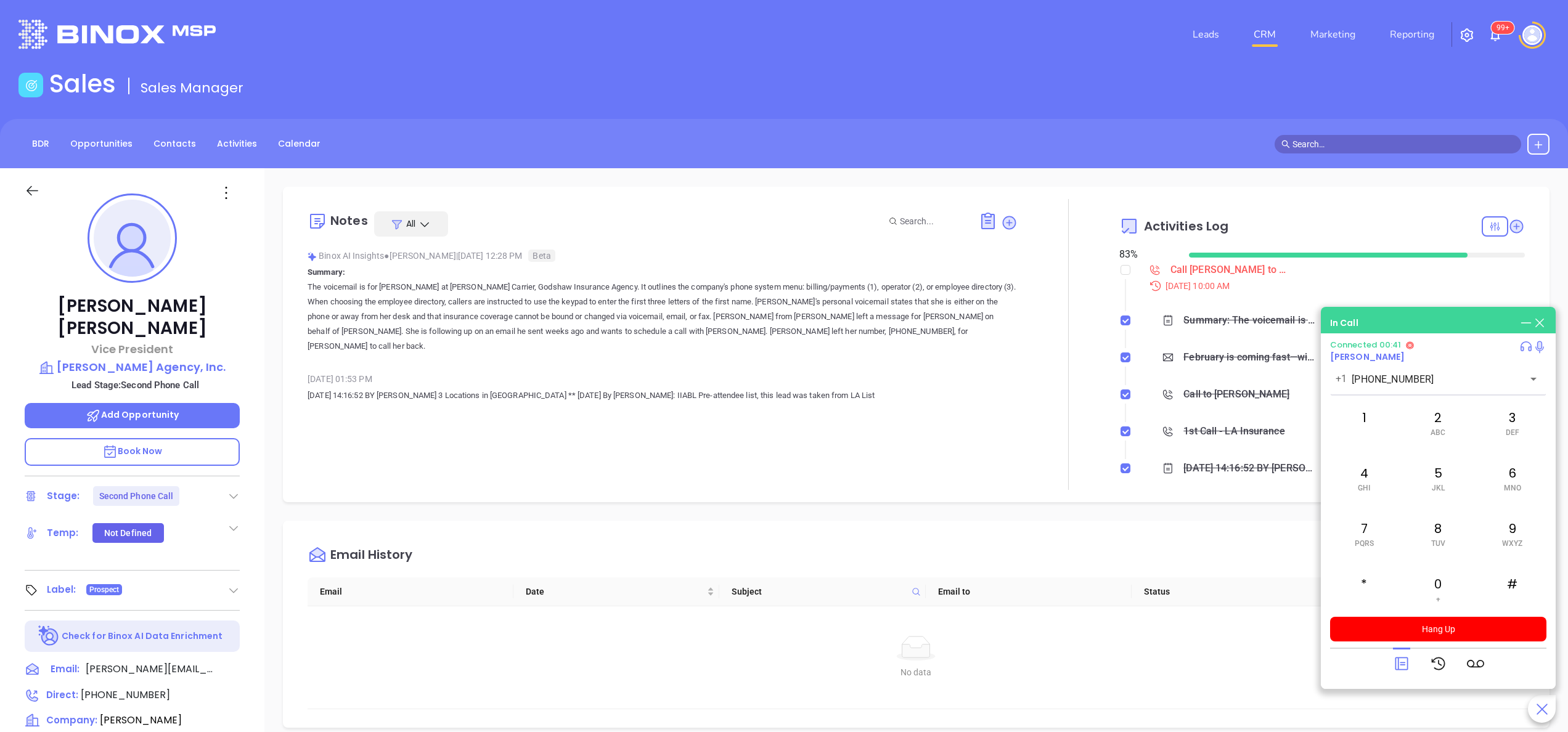
click at [259, 469] on div "[PERSON_NAME] Vice President [PERSON_NAME] Agency, Inc. Lead Stage: Second Phon…" at bounding box center [132, 625] width 264 height 915
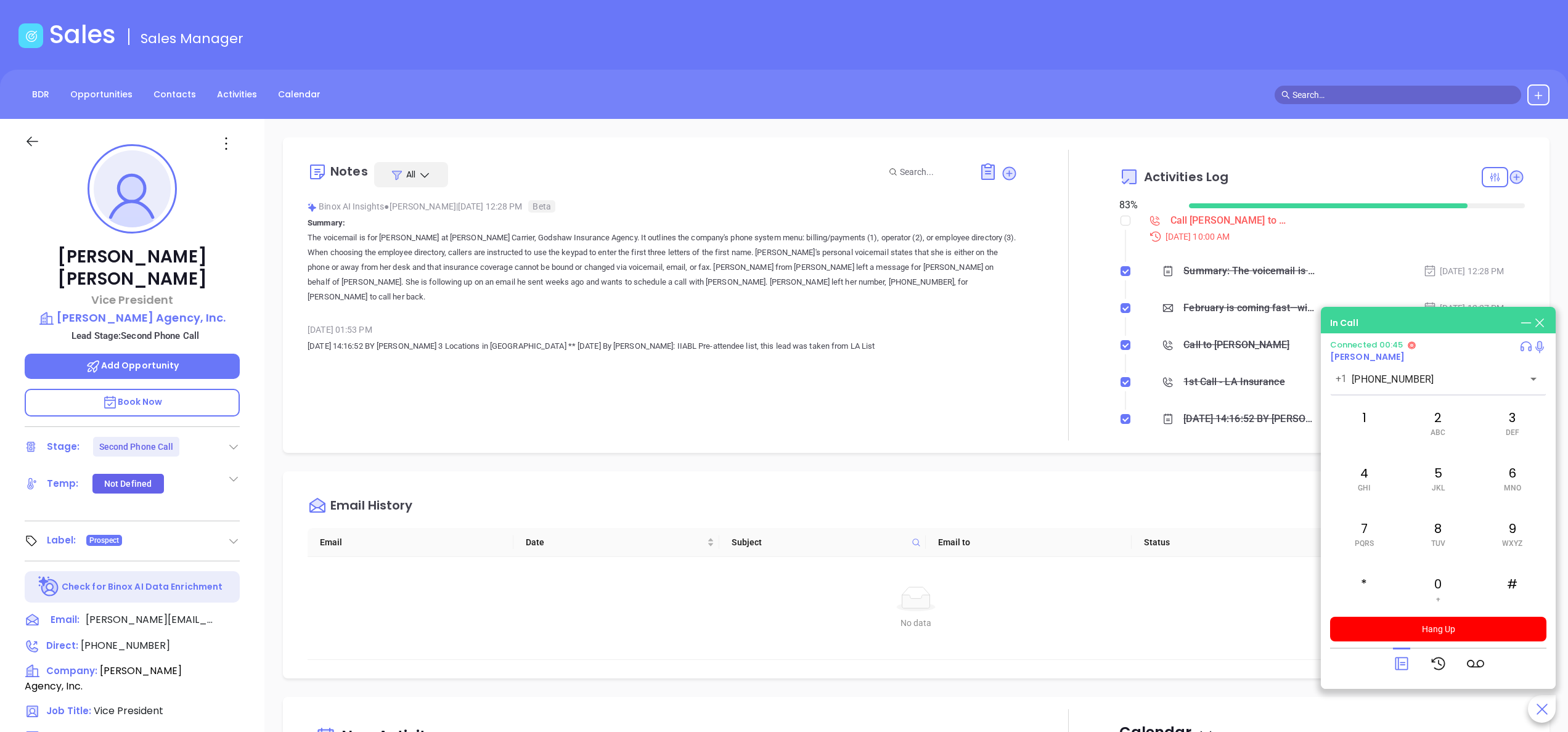
scroll to position [98, 0]
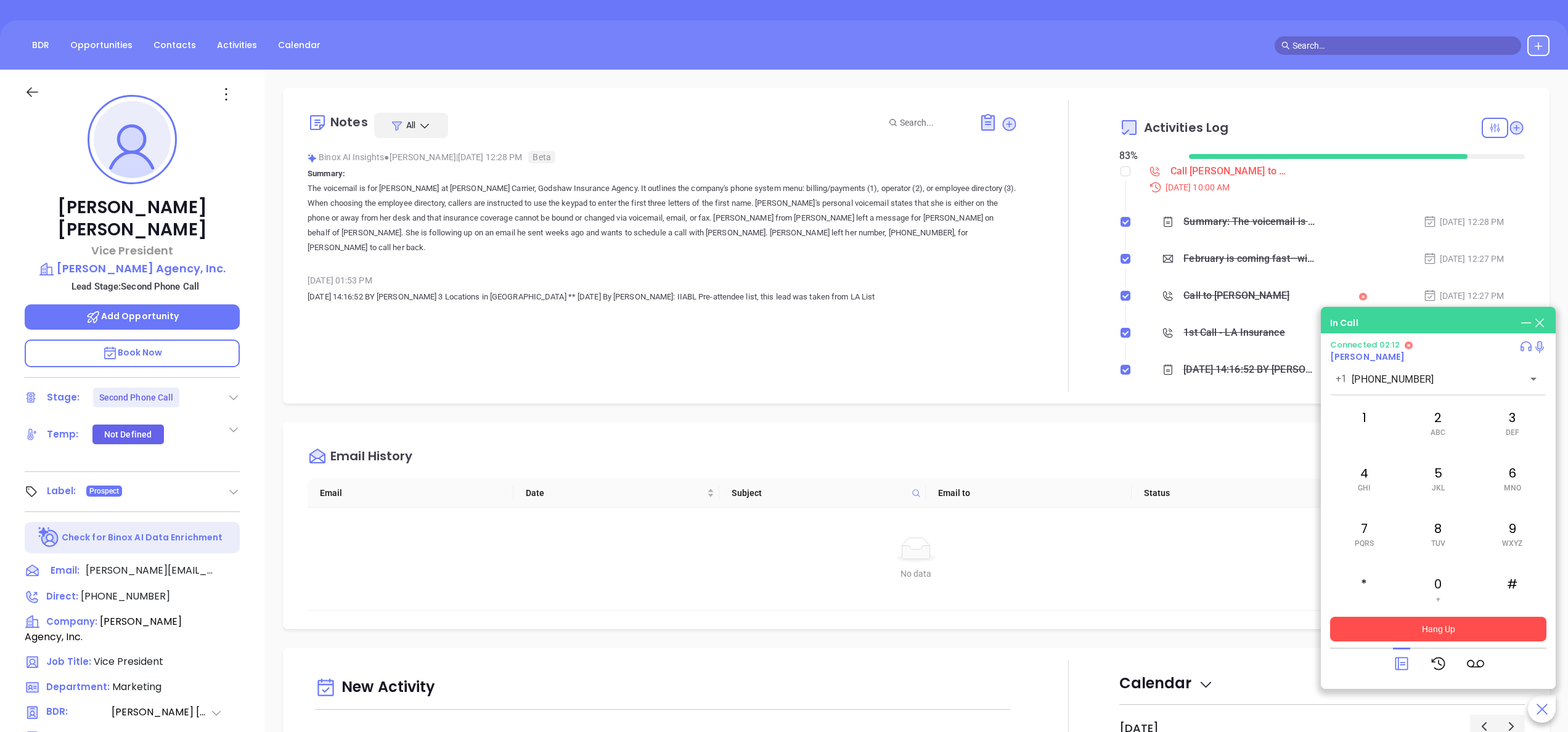
click at [1474, 625] on button "Hang Up" at bounding box center [1438, 629] width 217 height 25
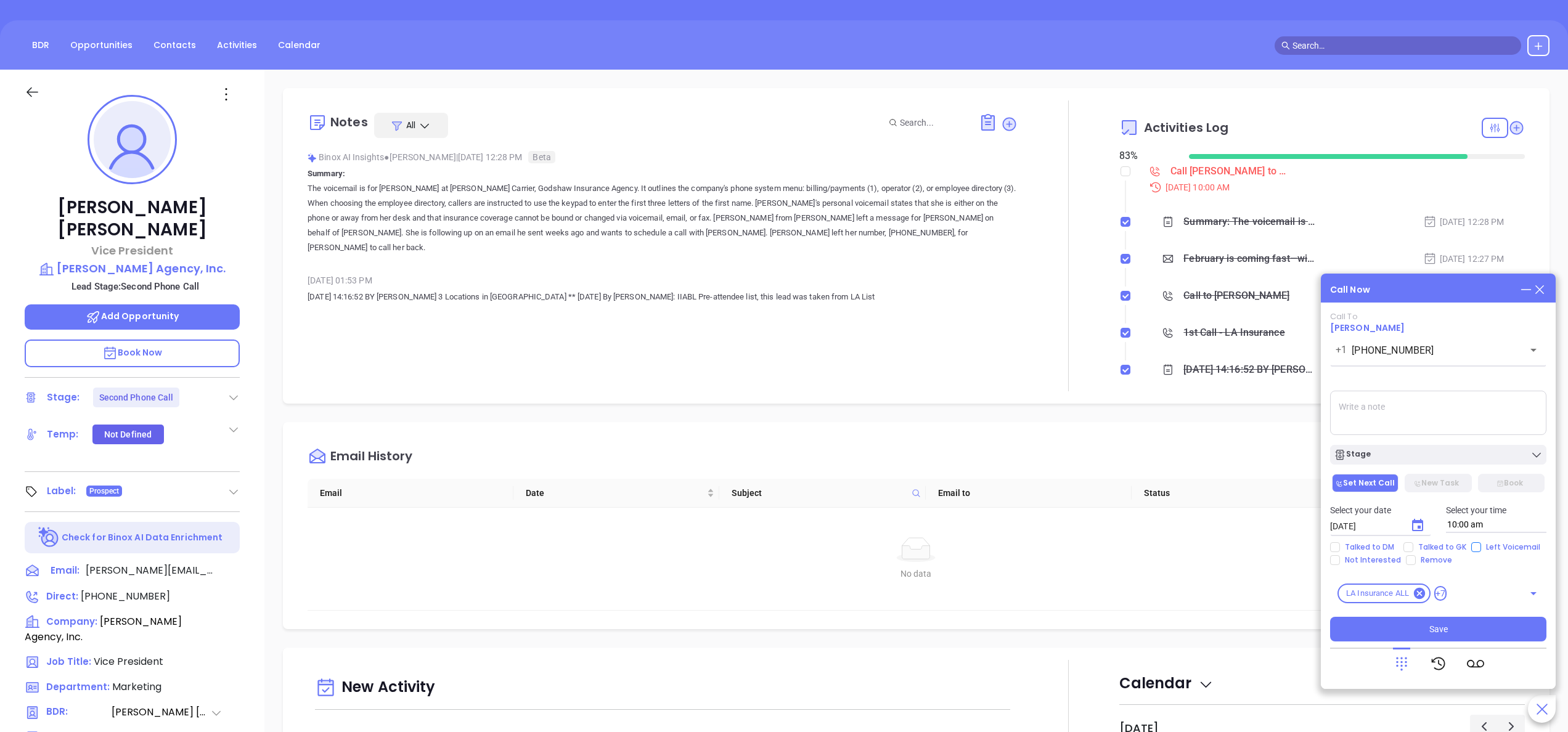
click at [1485, 546] on span "Left Voicemail" at bounding box center [1513, 547] width 64 height 10
click at [1481, 546] on input "Left Voicemail" at bounding box center [1475, 547] width 10 height 10
checkbox input "true"
click at [1388, 455] on div "Stage" at bounding box center [1438, 455] width 209 height 12
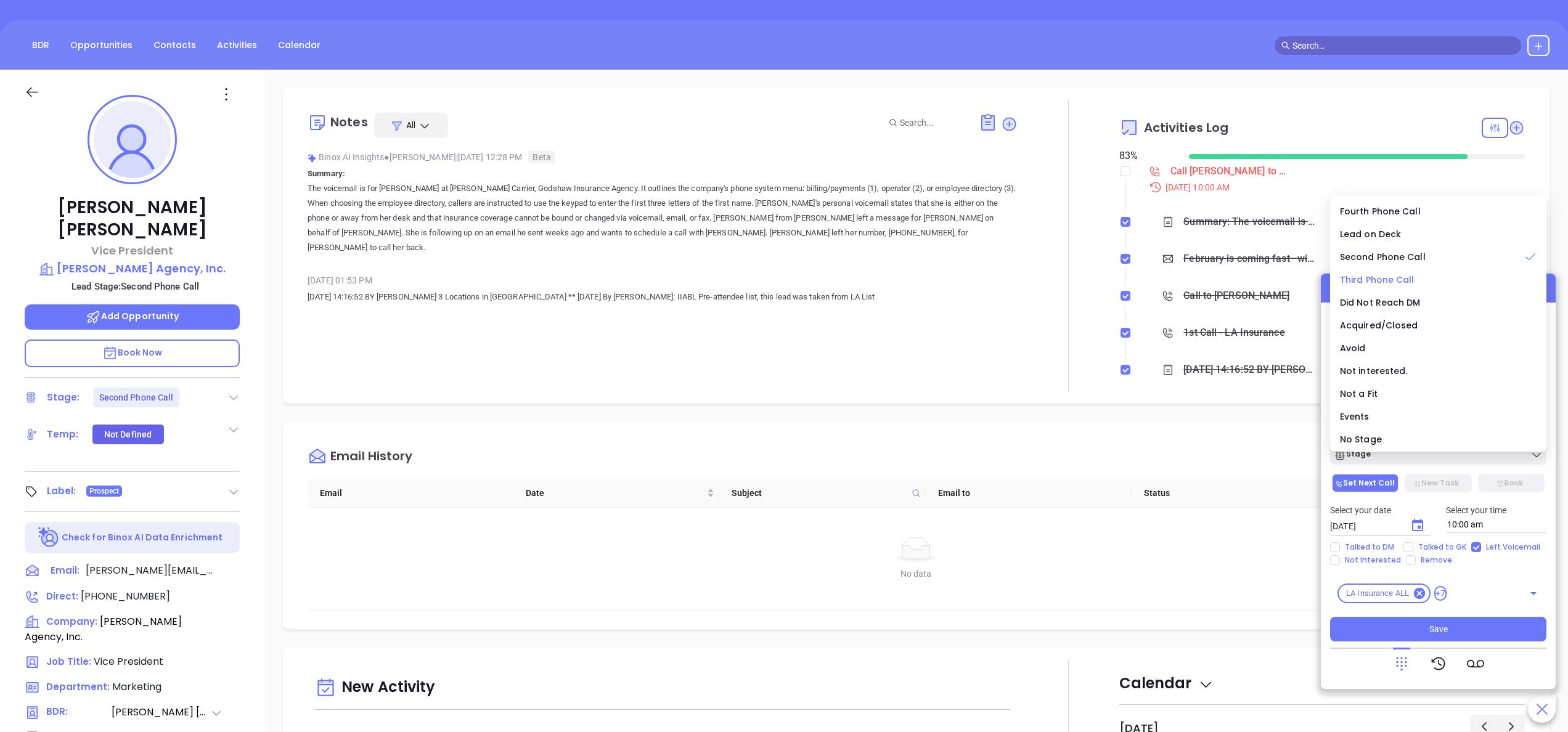
click at [1383, 277] on span "Third Phone Call" at bounding box center [1377, 279] width 75 height 12
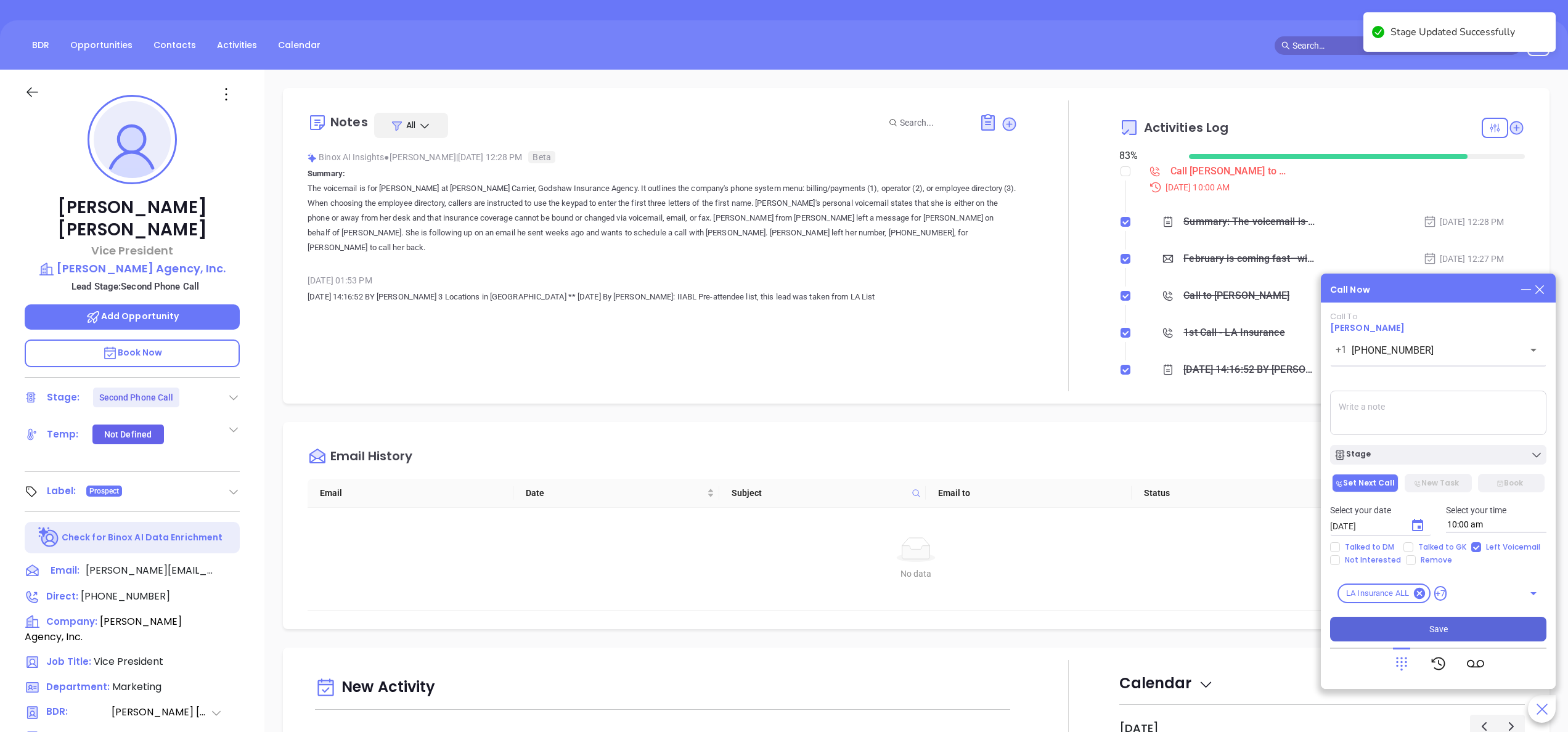
click at [1431, 629] on span "Save" at bounding box center [1438, 629] width 19 height 13
click at [1120, 176] on input "checkbox" at bounding box center [1125, 171] width 10 height 10
checkbox input "true"
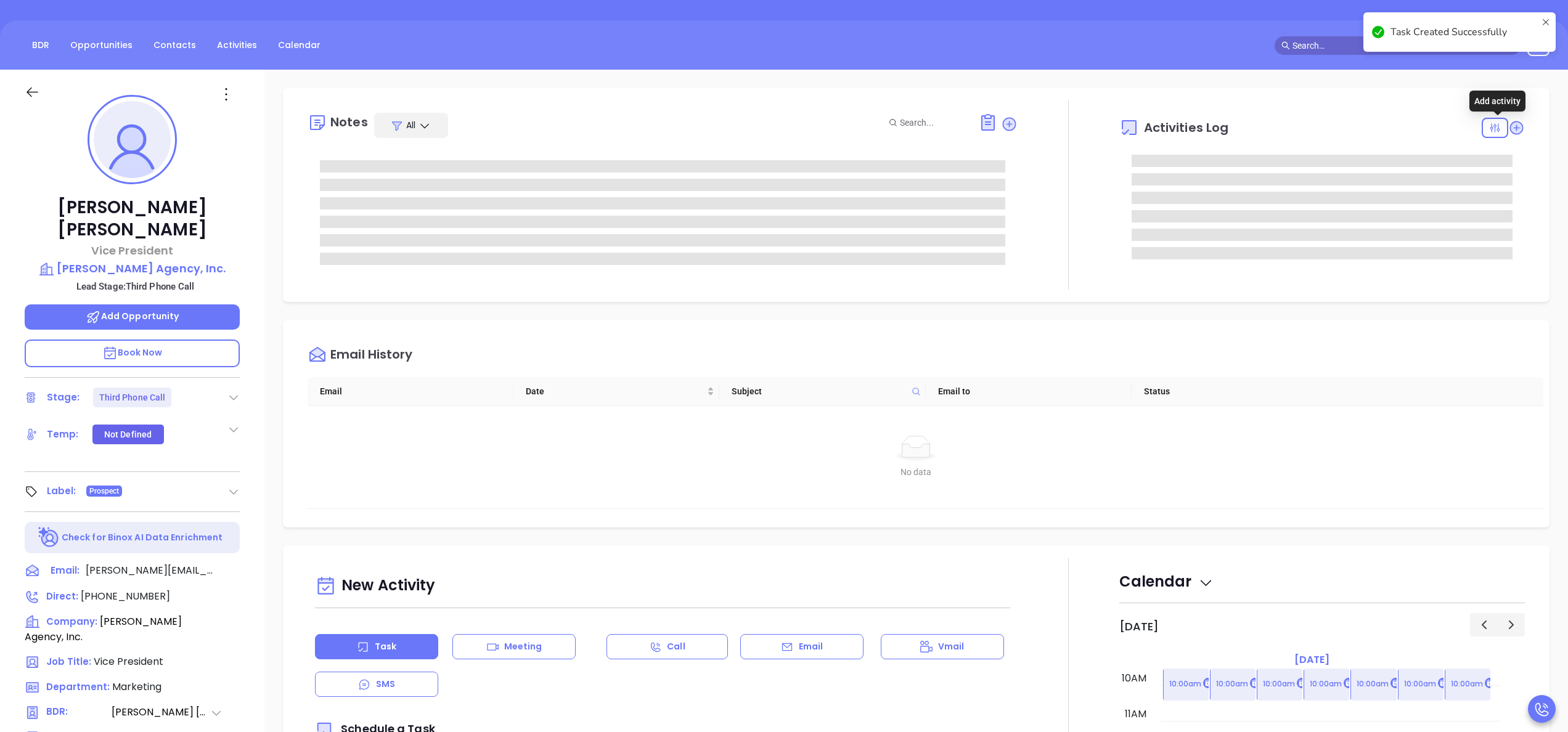
click at [1508, 119] on icon at bounding box center [1516, 128] width 17 height 17
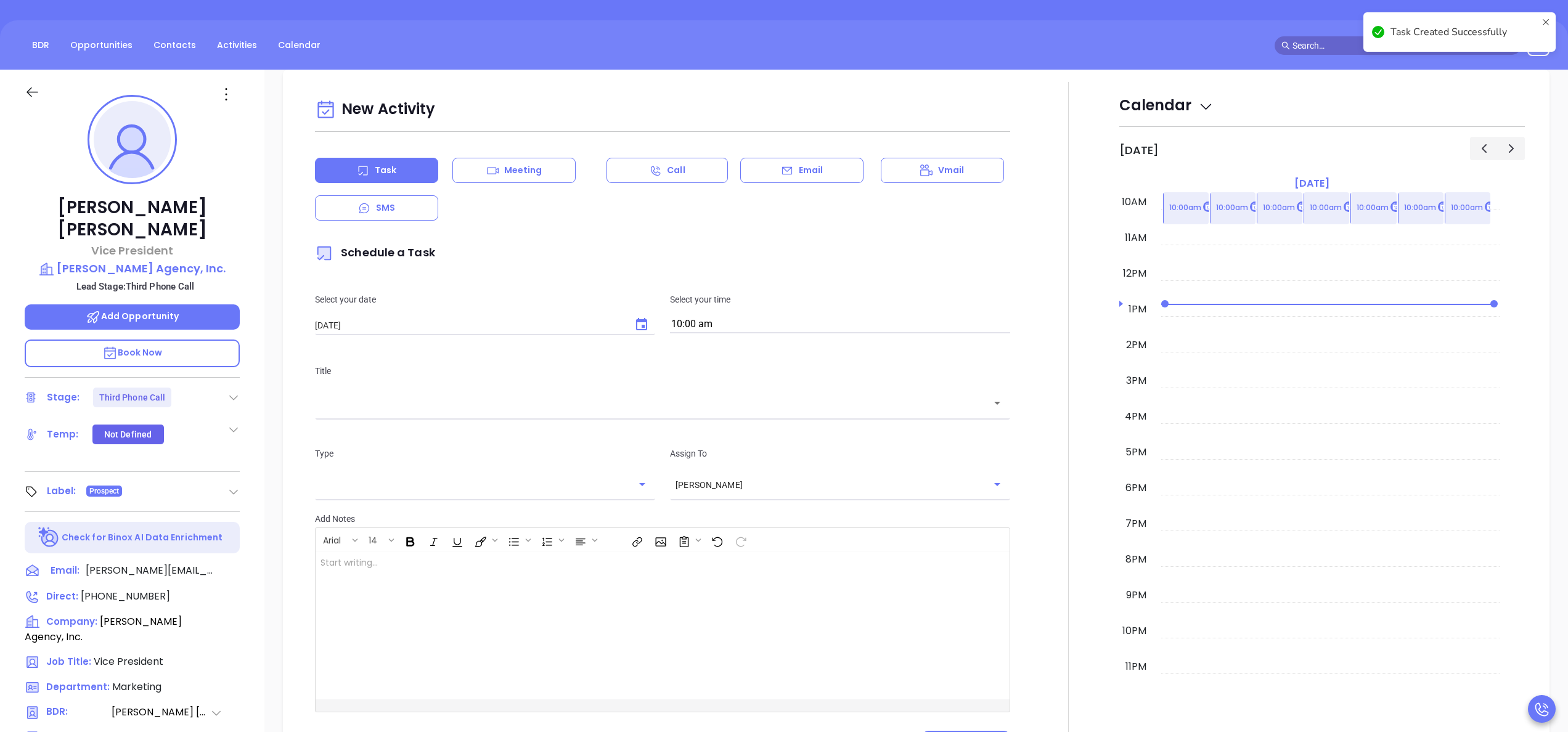
scroll to position [168, 0]
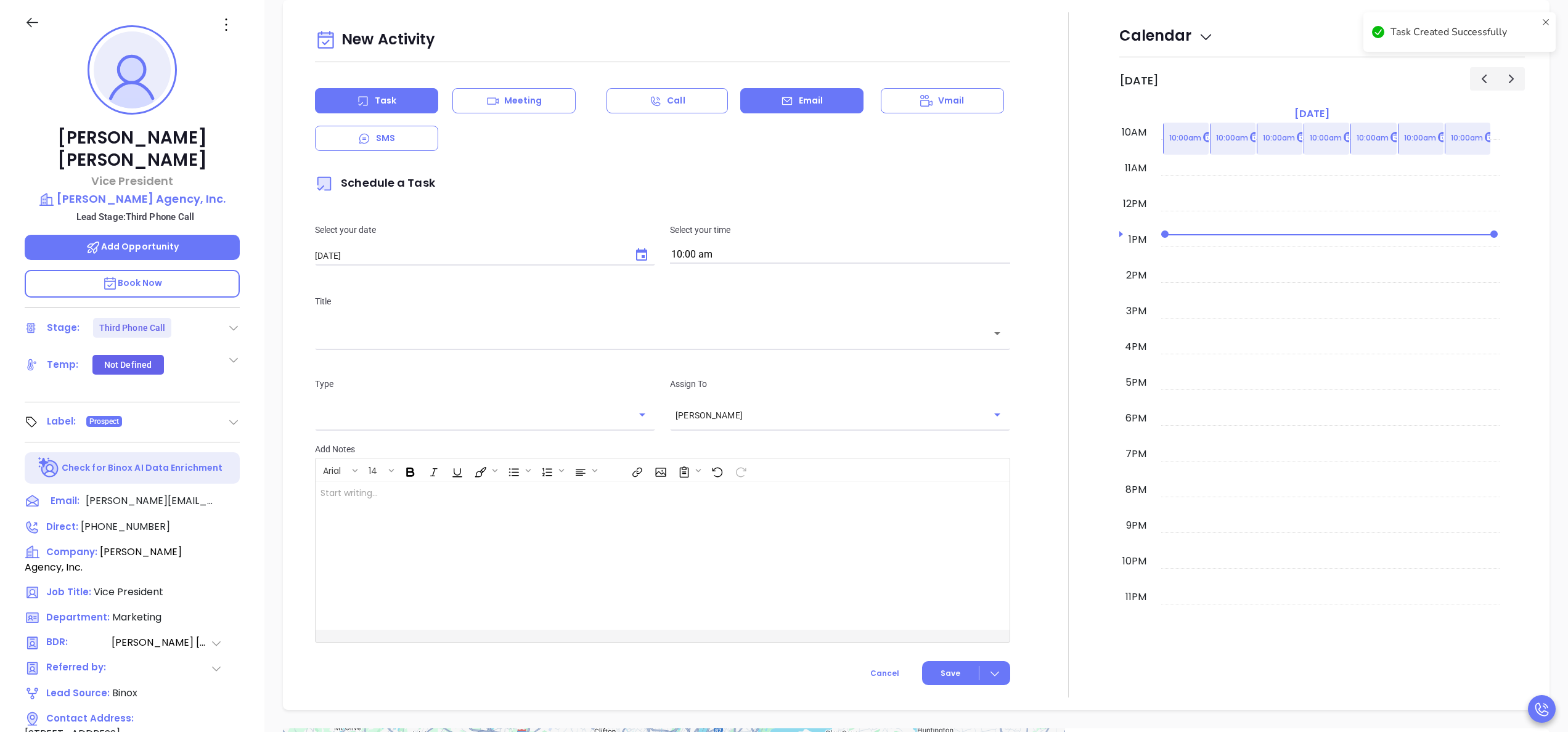
click at [821, 107] on div "Email" at bounding box center [802, 101] width 123 height 26
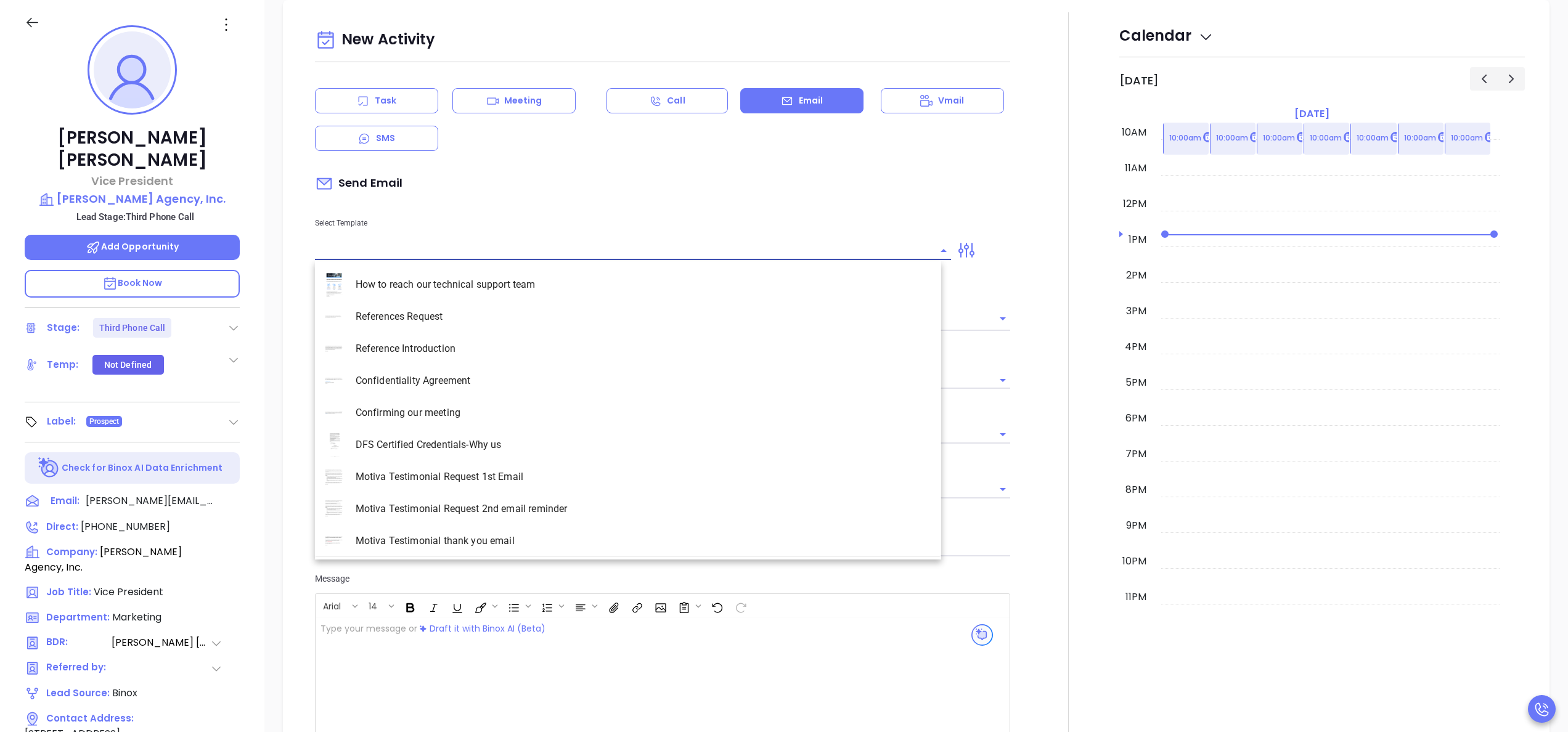
click at [489, 248] on input "text" at bounding box center [623, 250] width 618 height 18
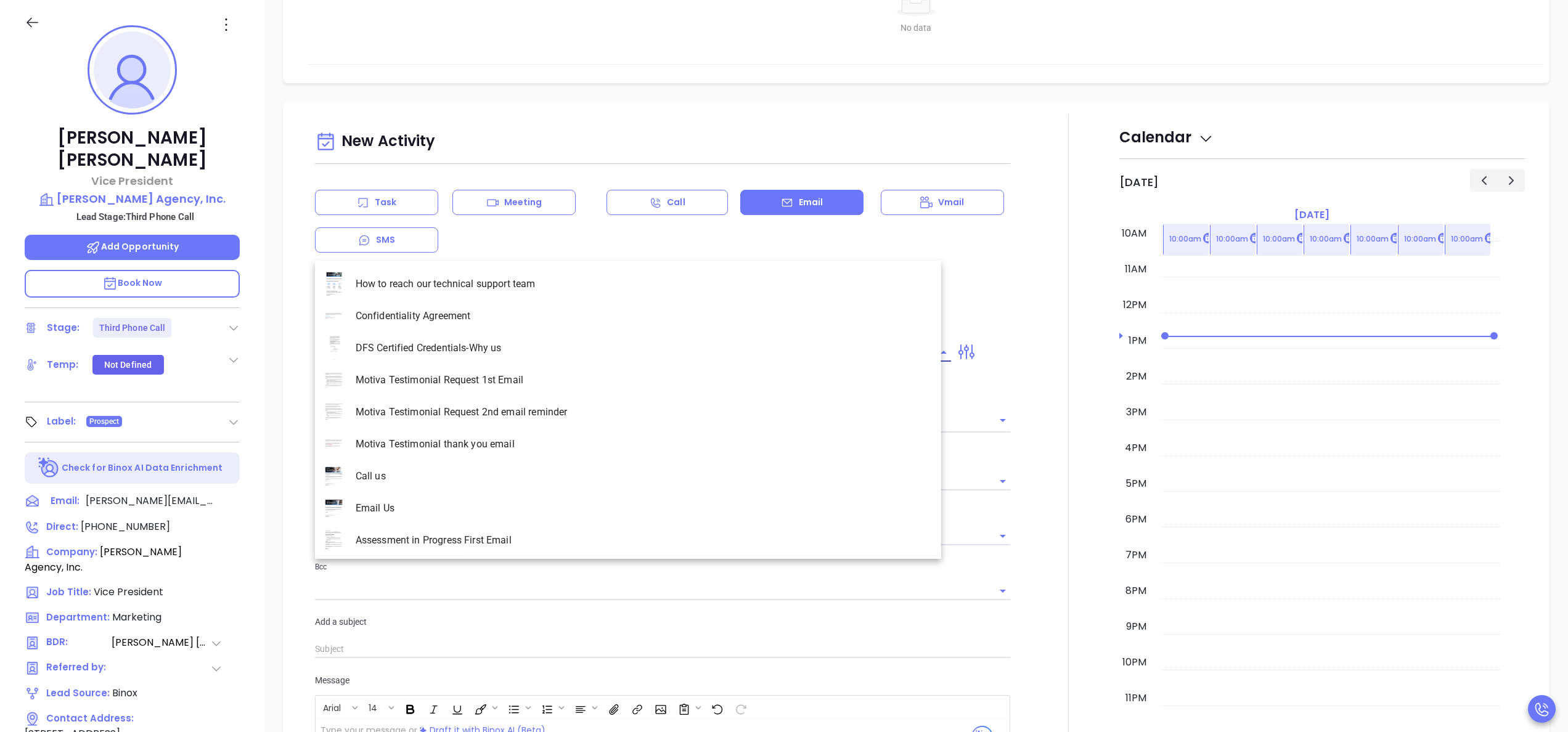
type input "la"
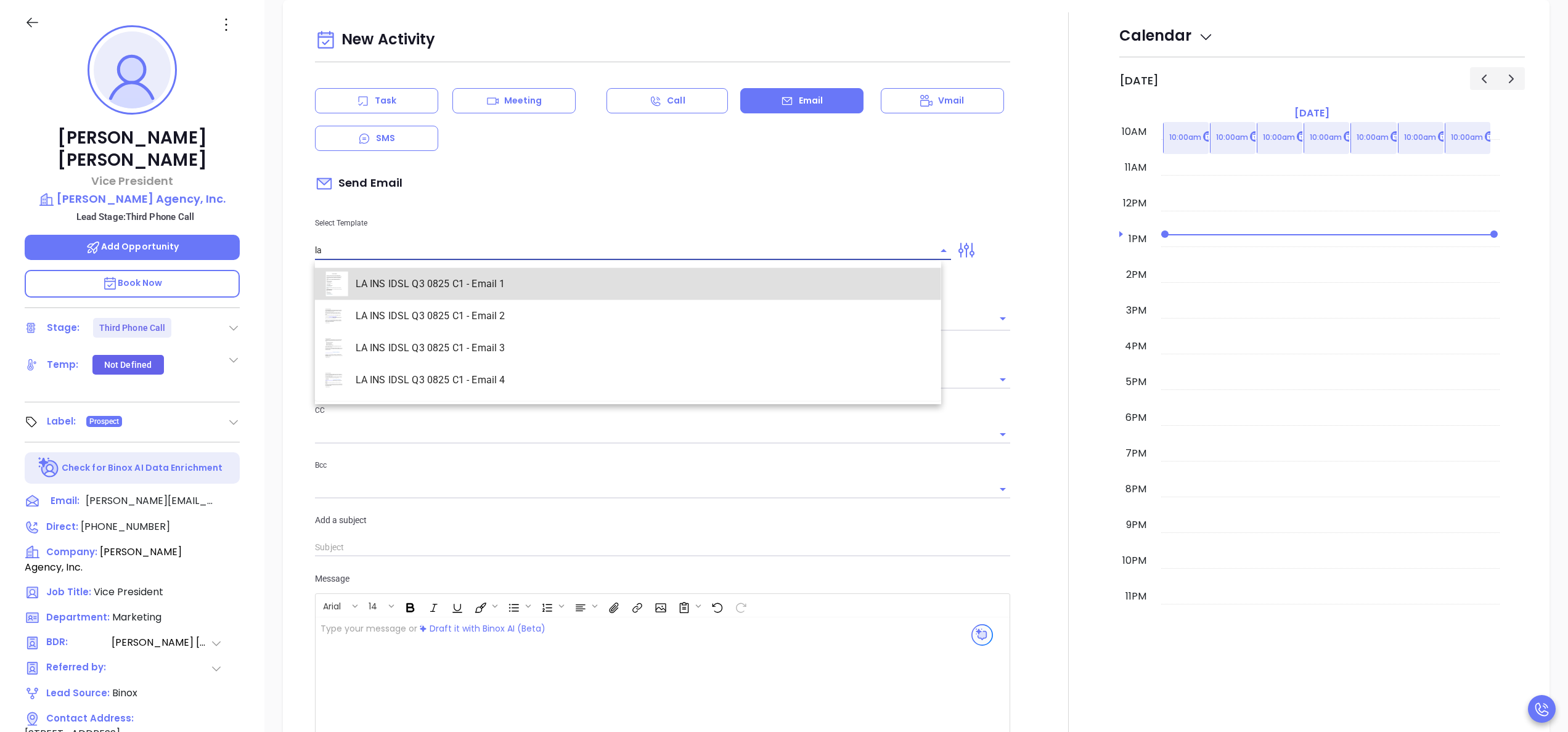
type input "[PERSON_NAME]"
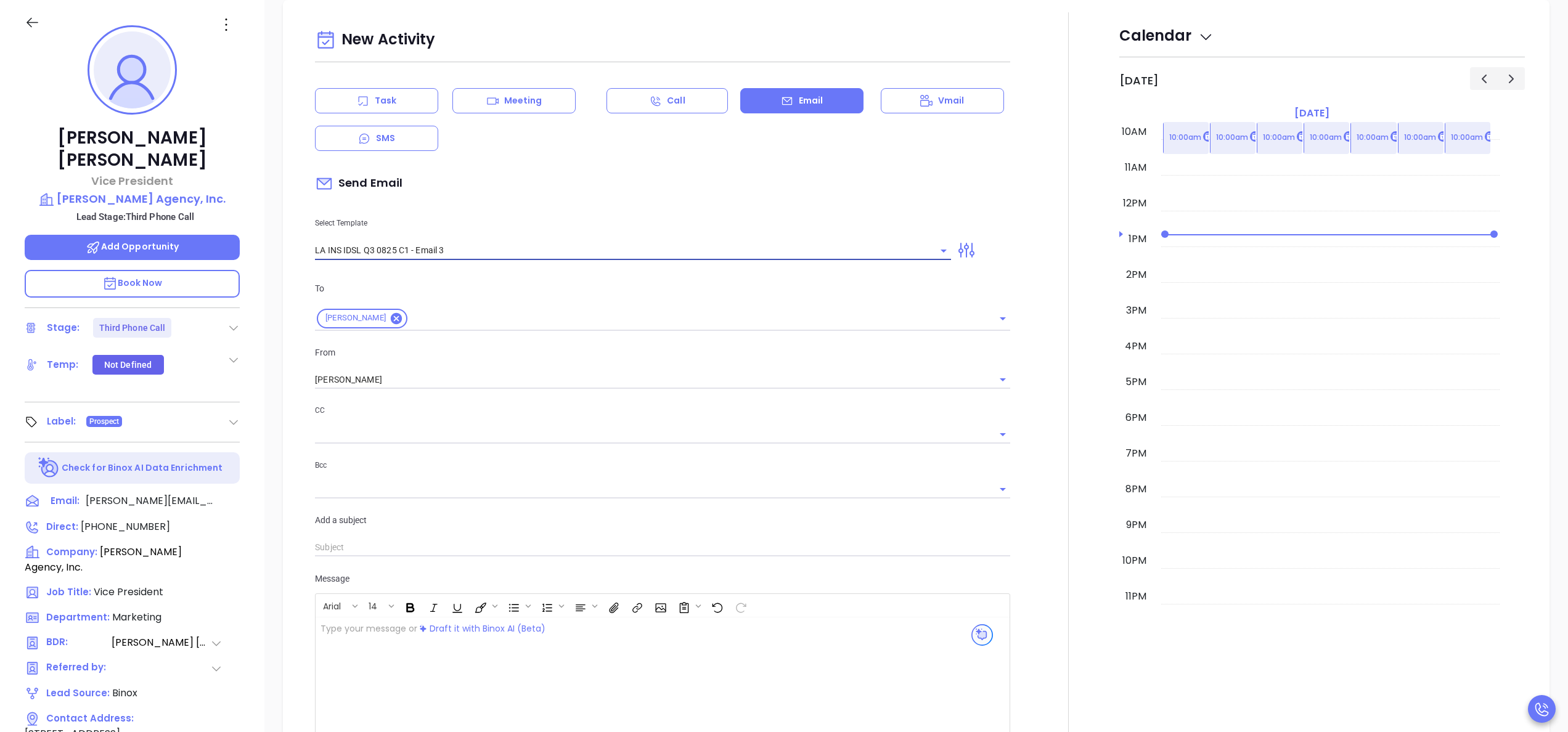
type input "LA INS IDSL Q3 0825 C1 - Email 3"
type input "[PERSON_NAME], the clock is ticking—are you audit-ready?"
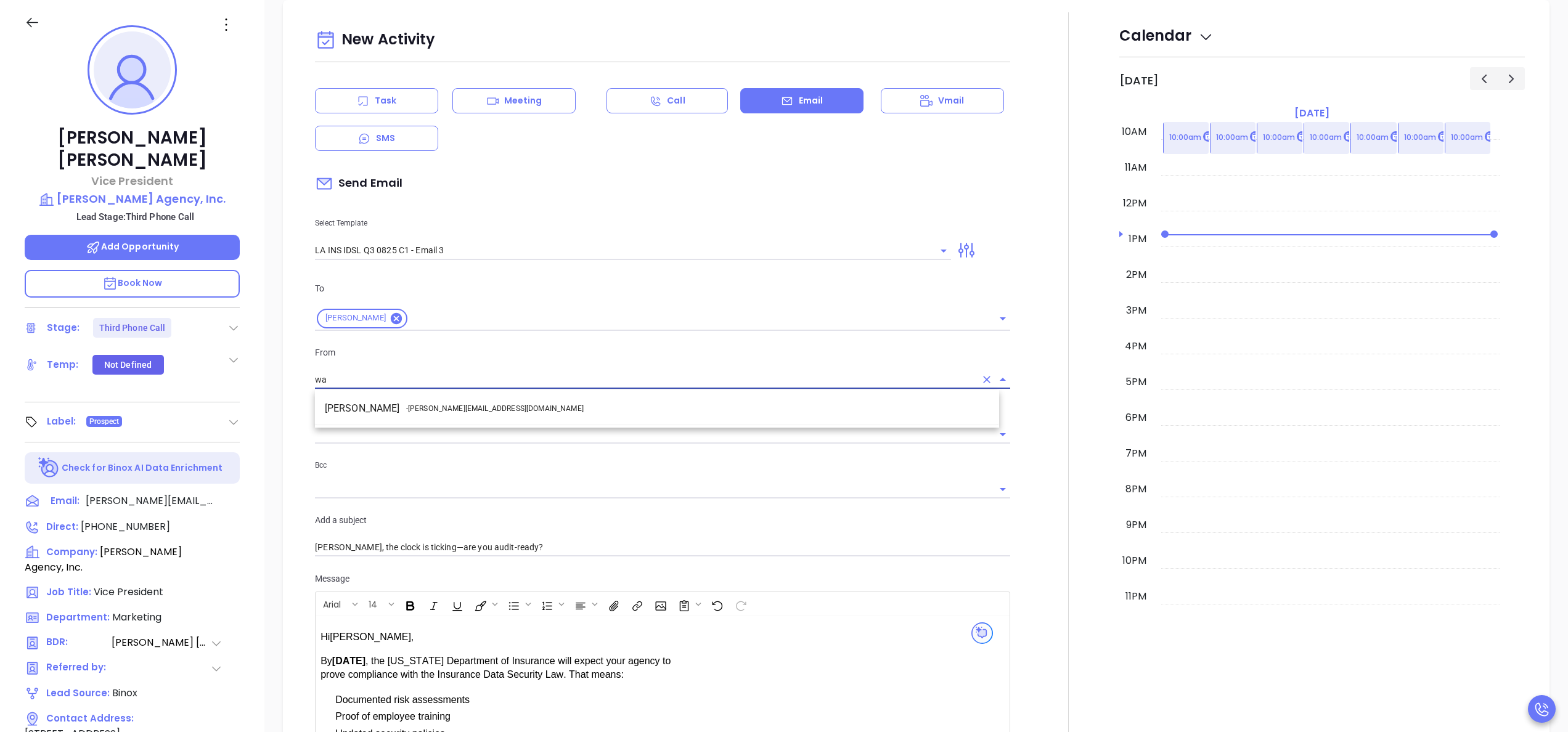
click at [435, 407] on span "- [PERSON_NAME][EMAIL_ADDRESS][DOMAIN_NAME]" at bounding box center [495, 408] width 178 height 11
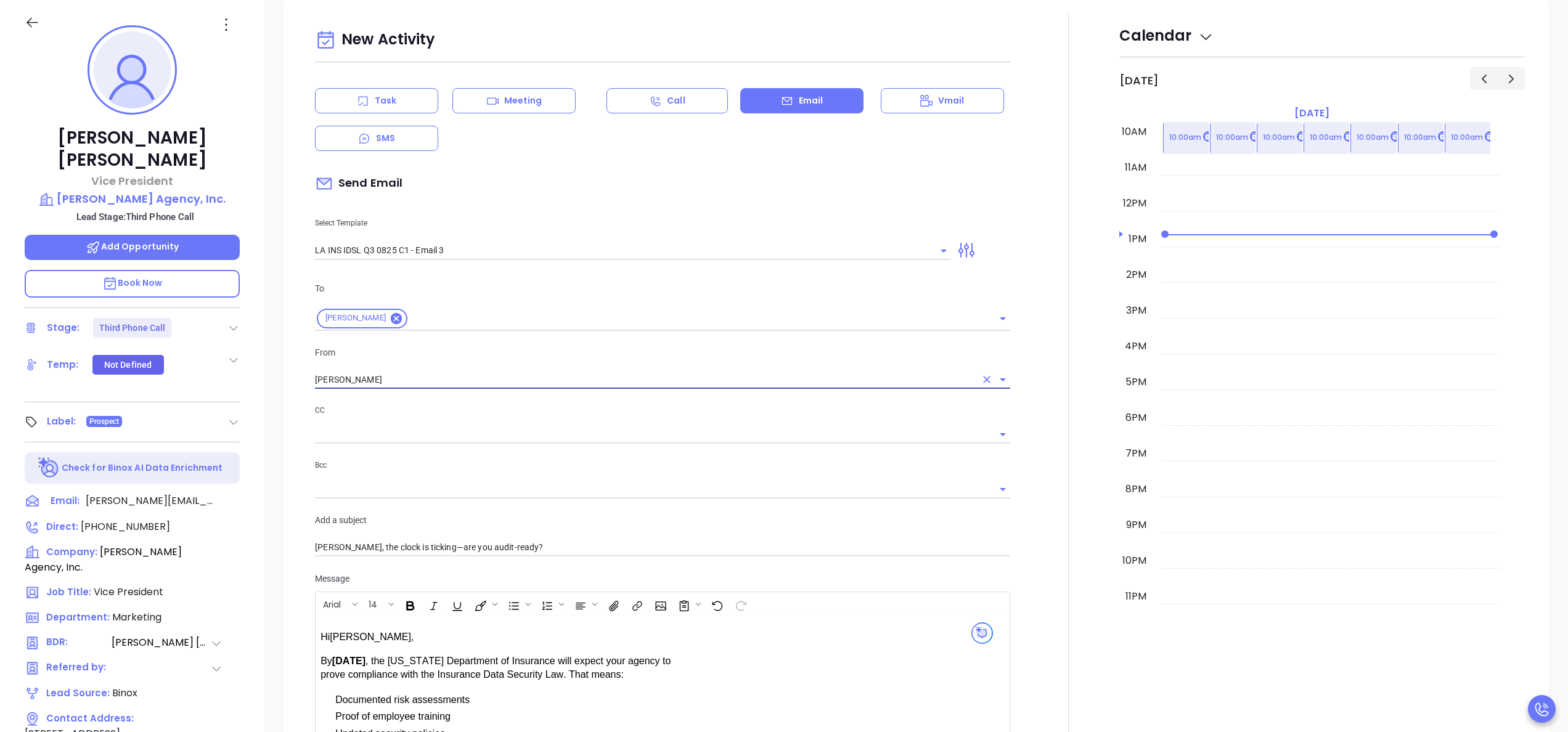
type input "[PERSON_NAME]"
click at [1034, 514] on div at bounding box center [1068, 523] width 102 height 1023
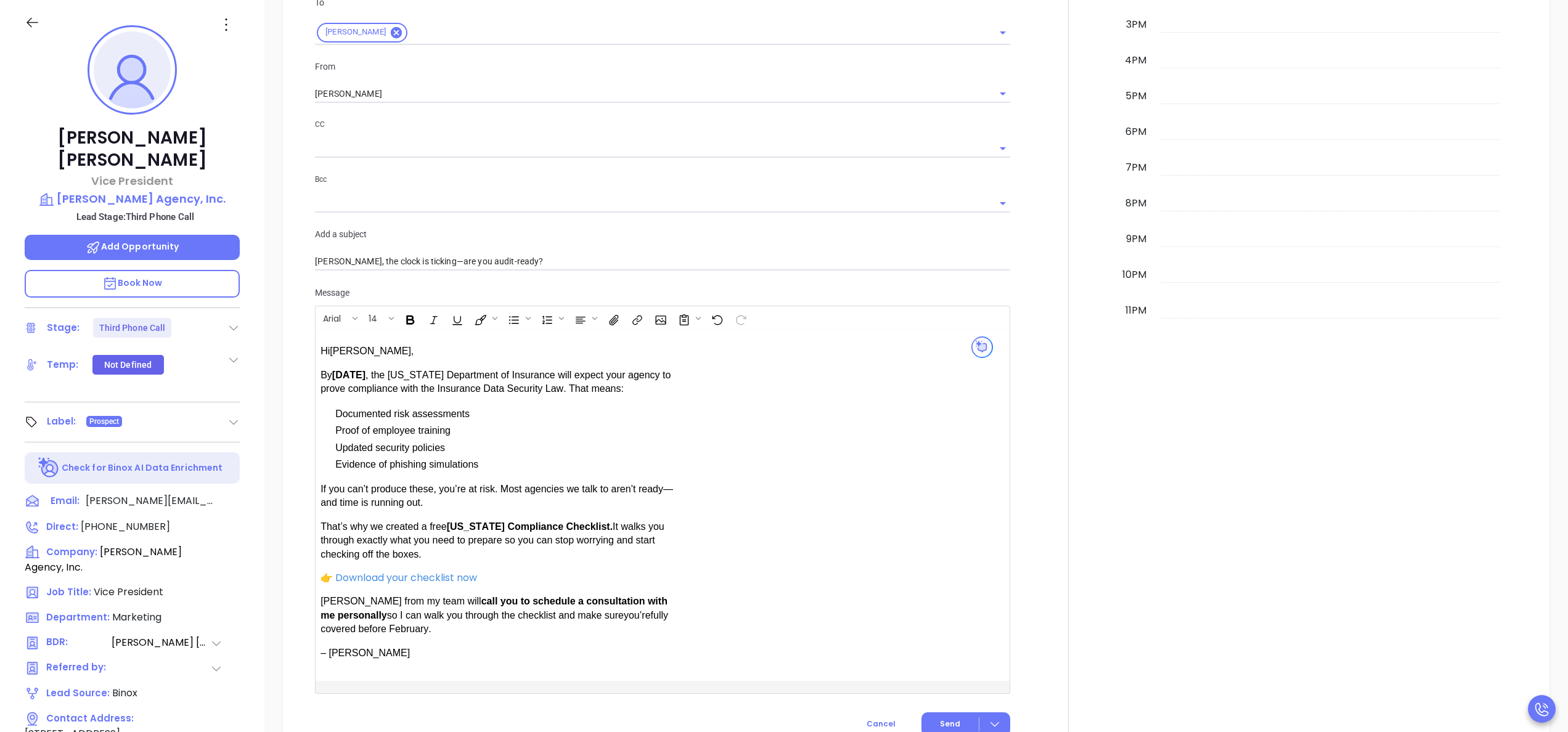
scroll to position [1071, 0]
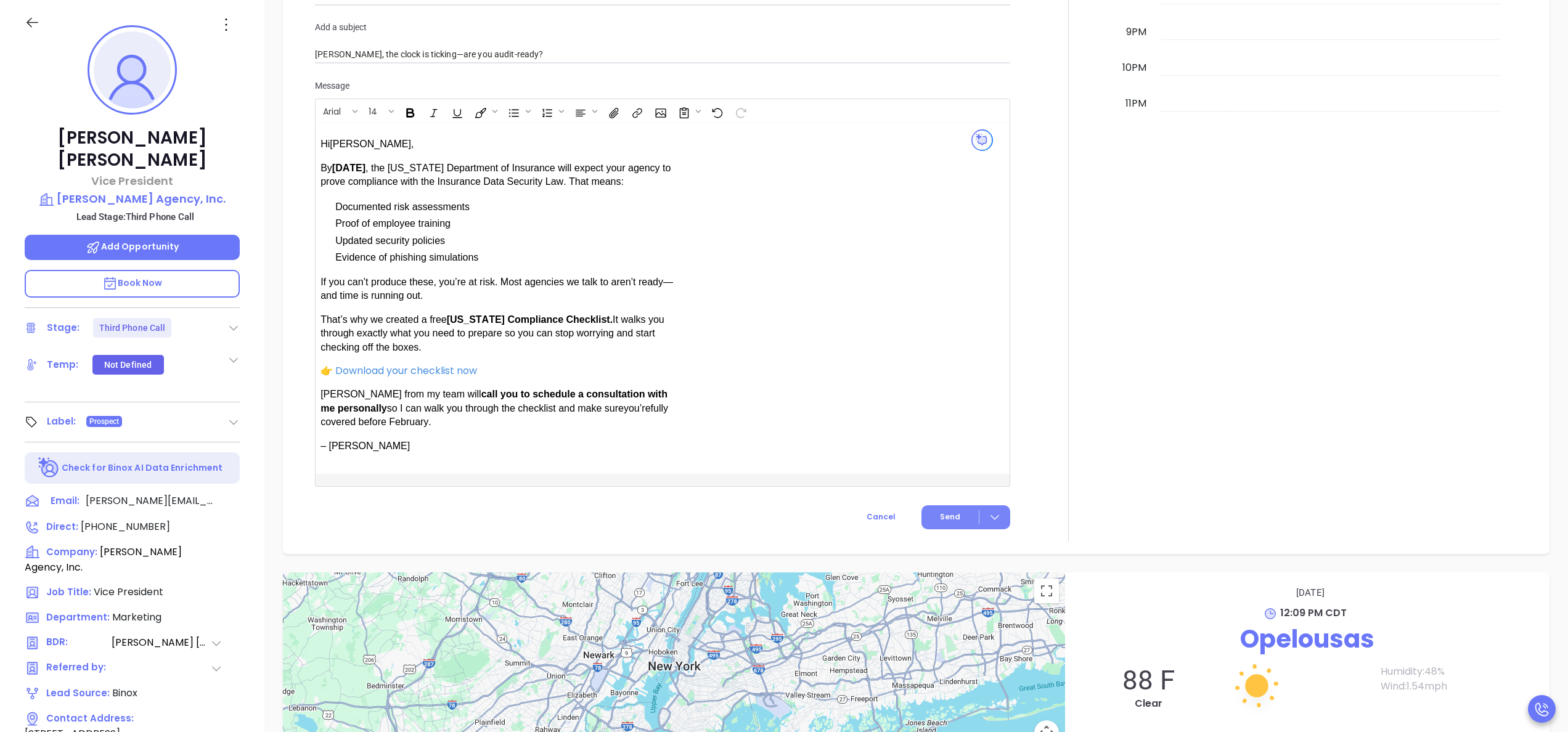
click at [942, 512] on span "Send" at bounding box center [950, 517] width 20 height 11
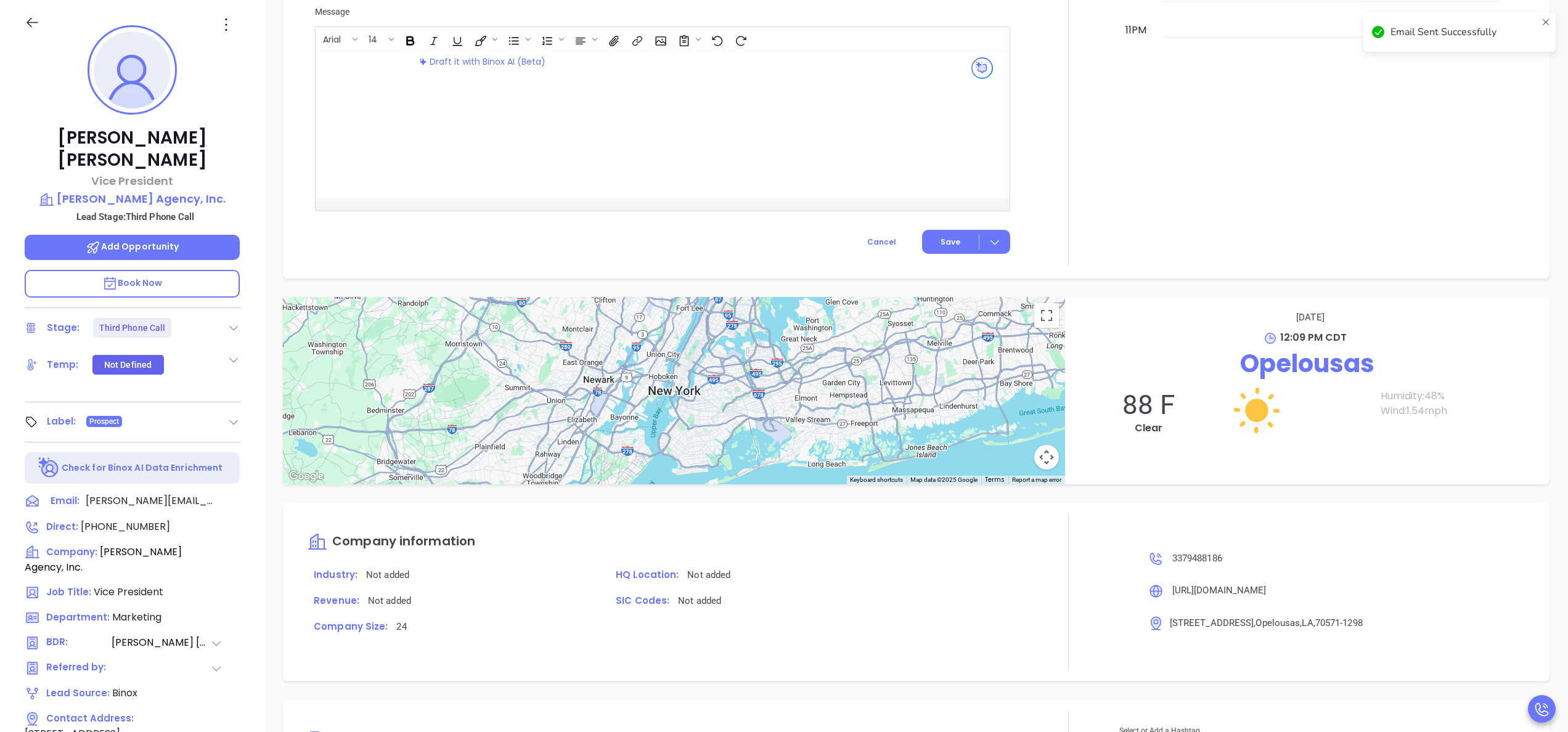
scroll to position [970, 0]
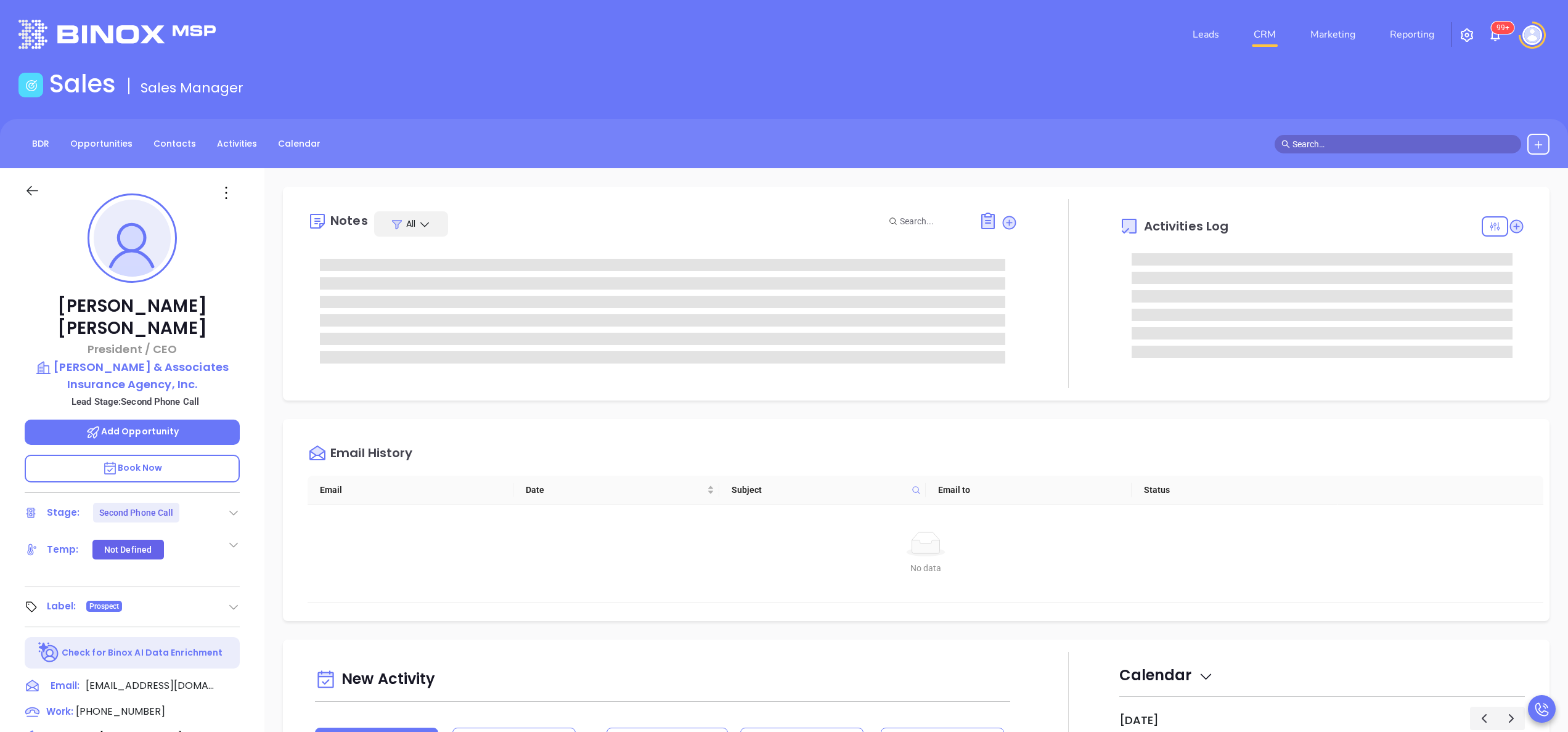
type input "[PERSON_NAME]"
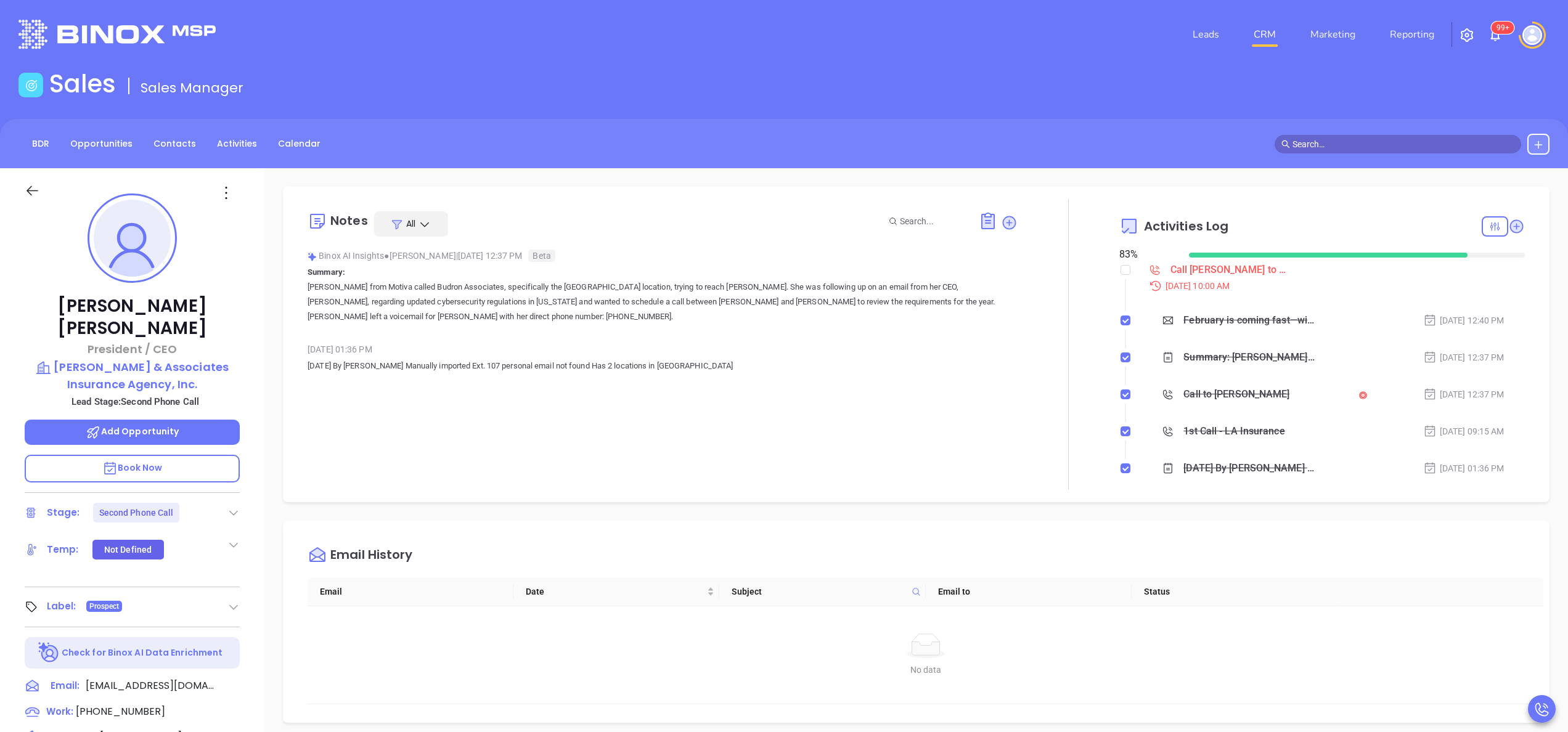
scroll to position [358, 0]
click at [247, 467] on div "[PERSON_NAME] President / CEO [PERSON_NAME] & Associates Insurance Agency, Inc.…" at bounding box center [132, 625] width 264 height 915
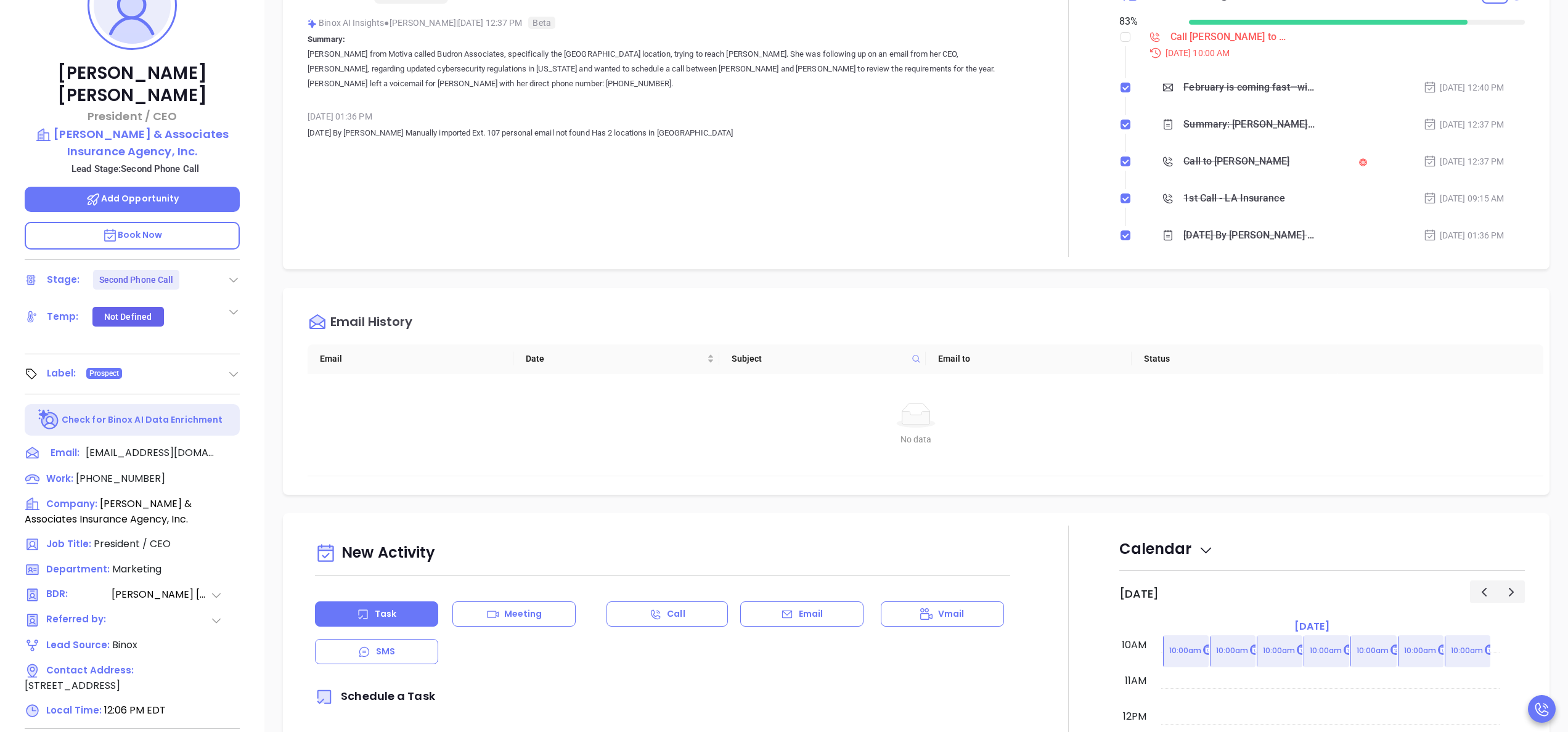
scroll to position [296, 0]
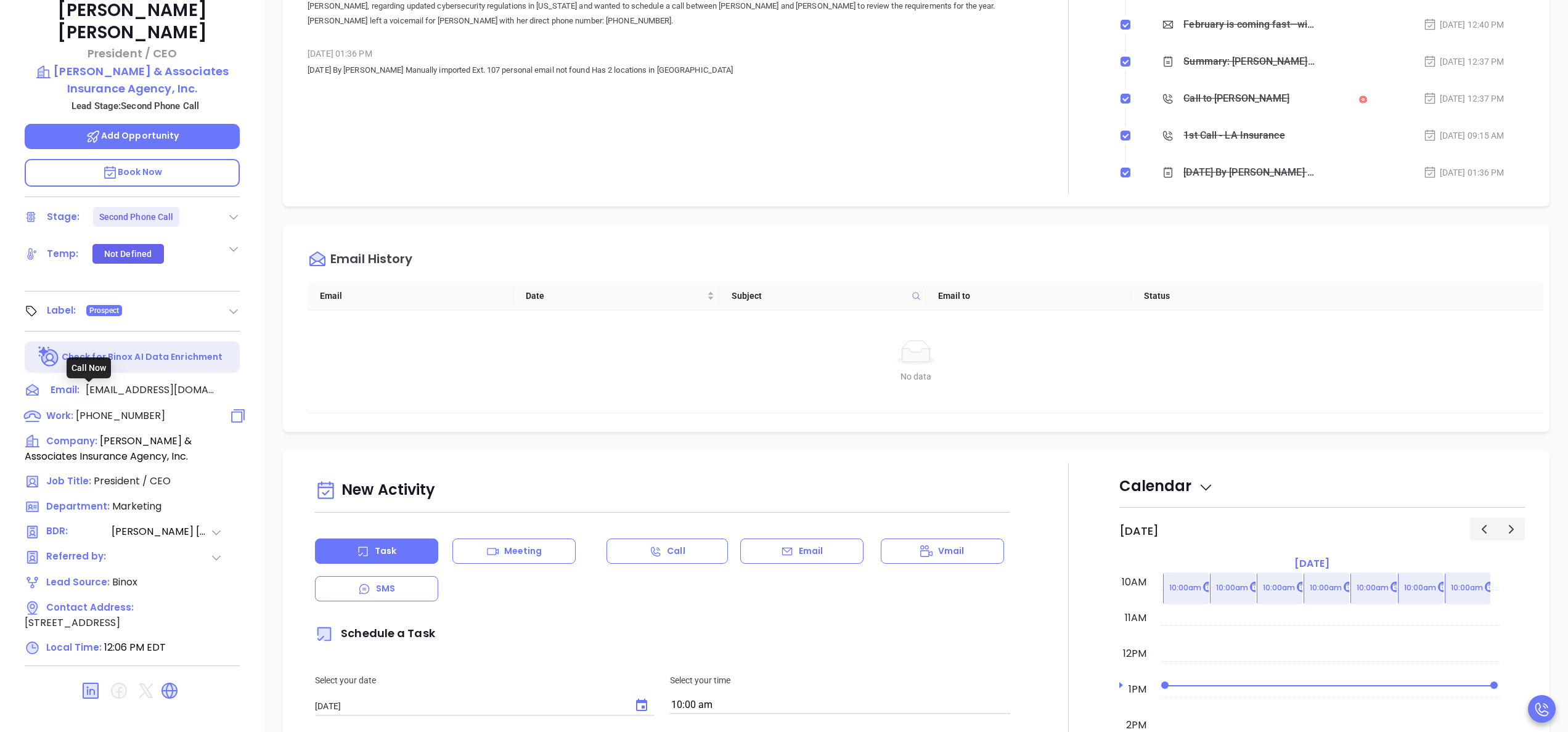
click at [126, 409] on span "[PHONE_NUMBER]" at bounding box center [121, 416] width 89 height 14
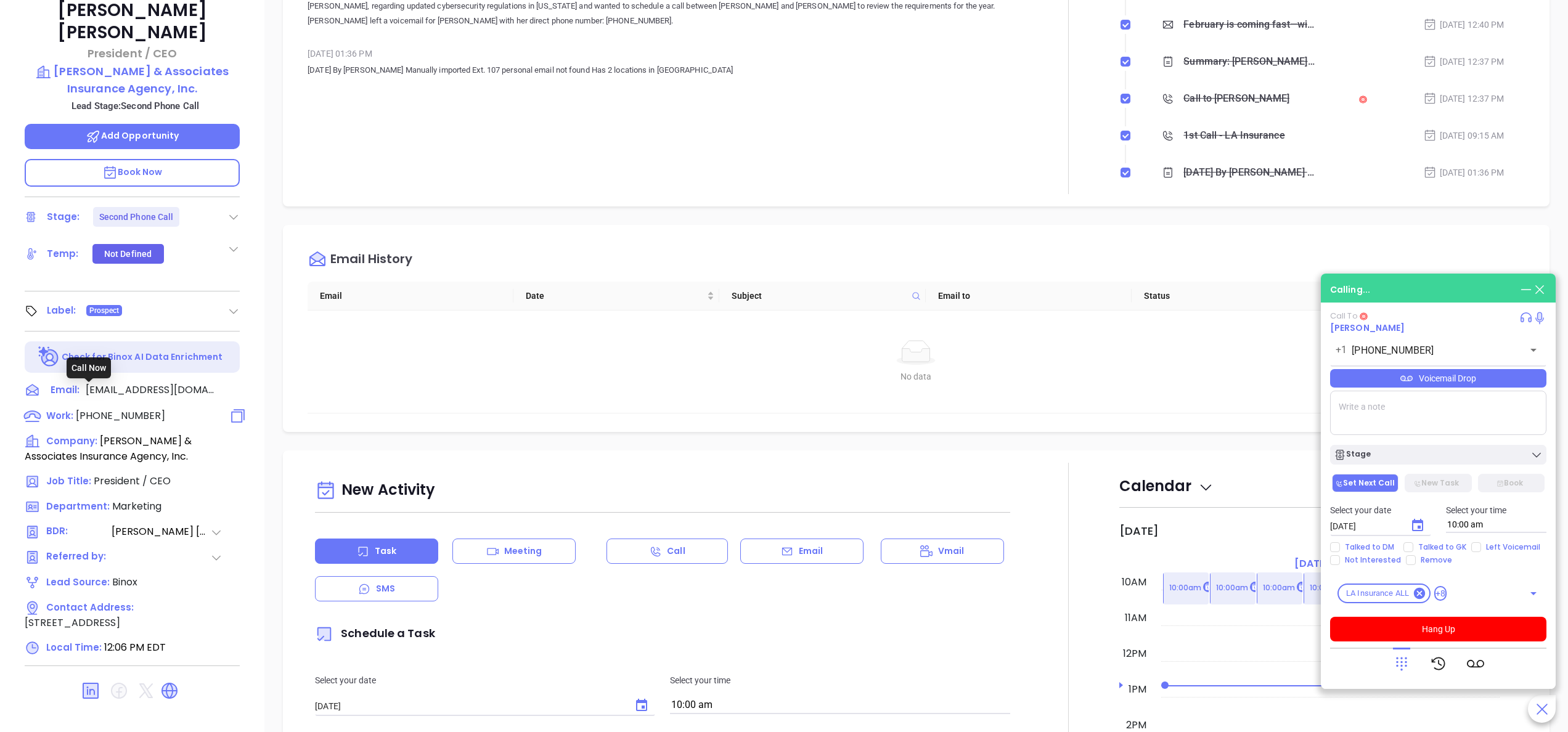
type input "[PHONE_NUMBER]"
click at [1017, 176] on div at bounding box center [1068, 48] width 102 height 291
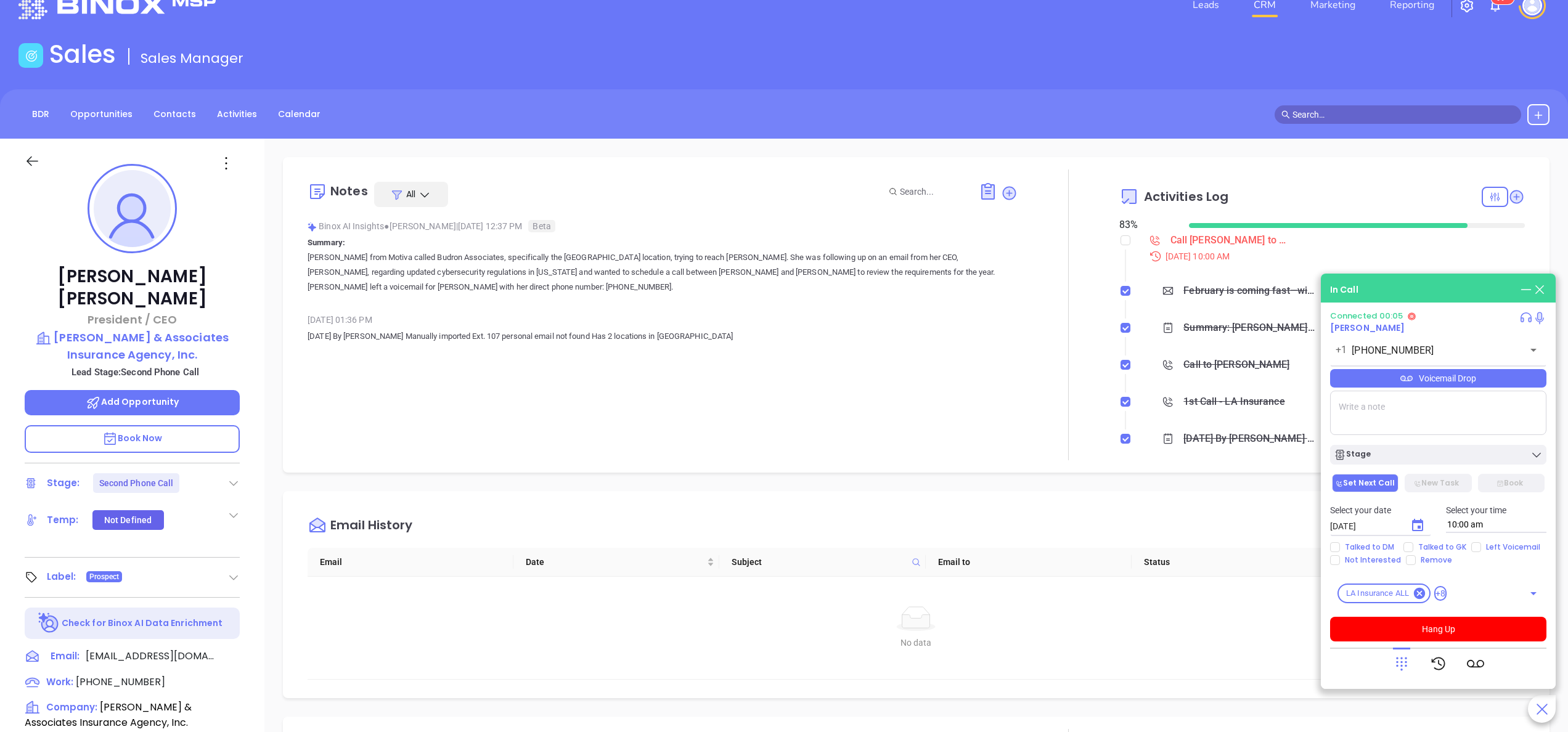
scroll to position [0, 0]
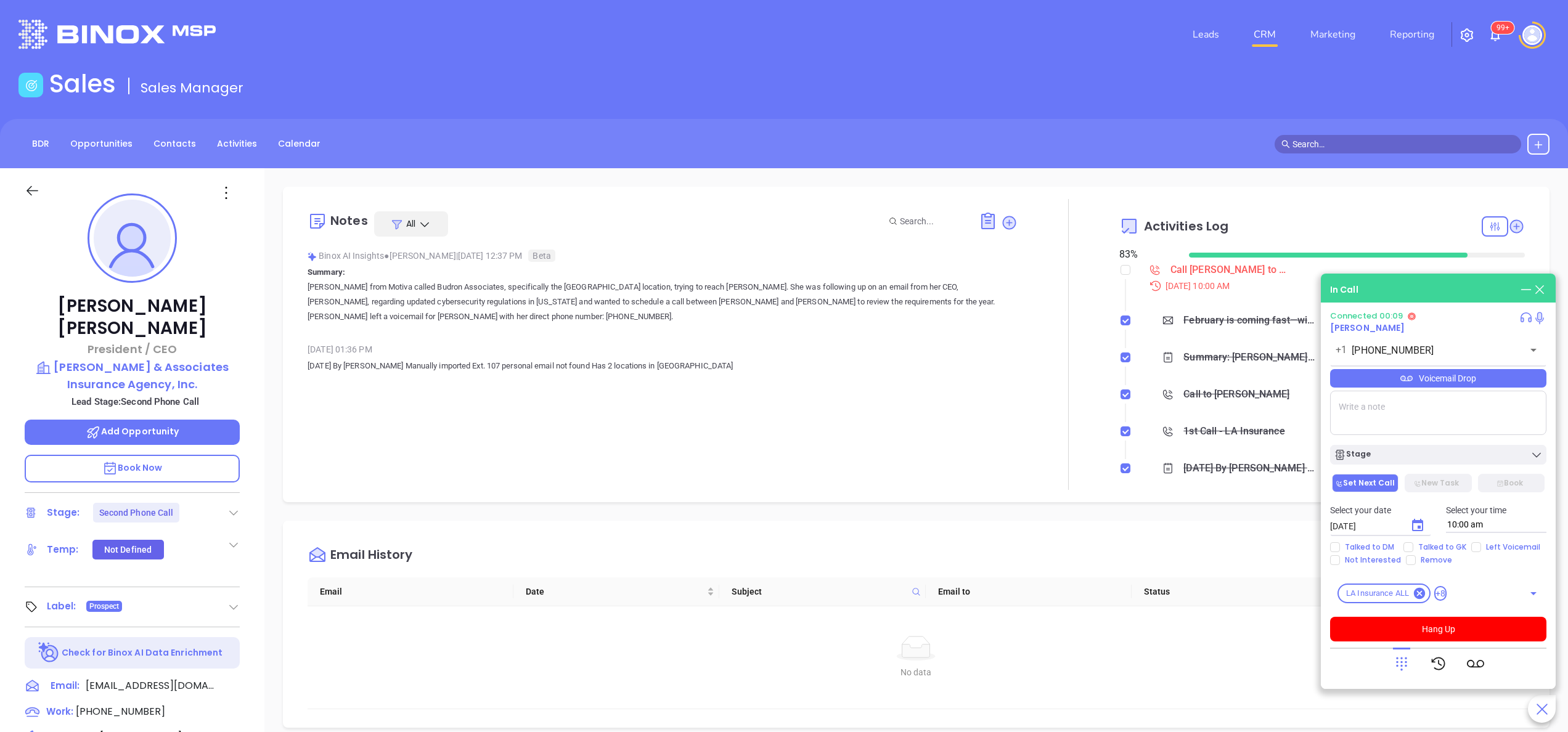
click at [1400, 664] on icon at bounding box center [1401, 664] width 17 height 17
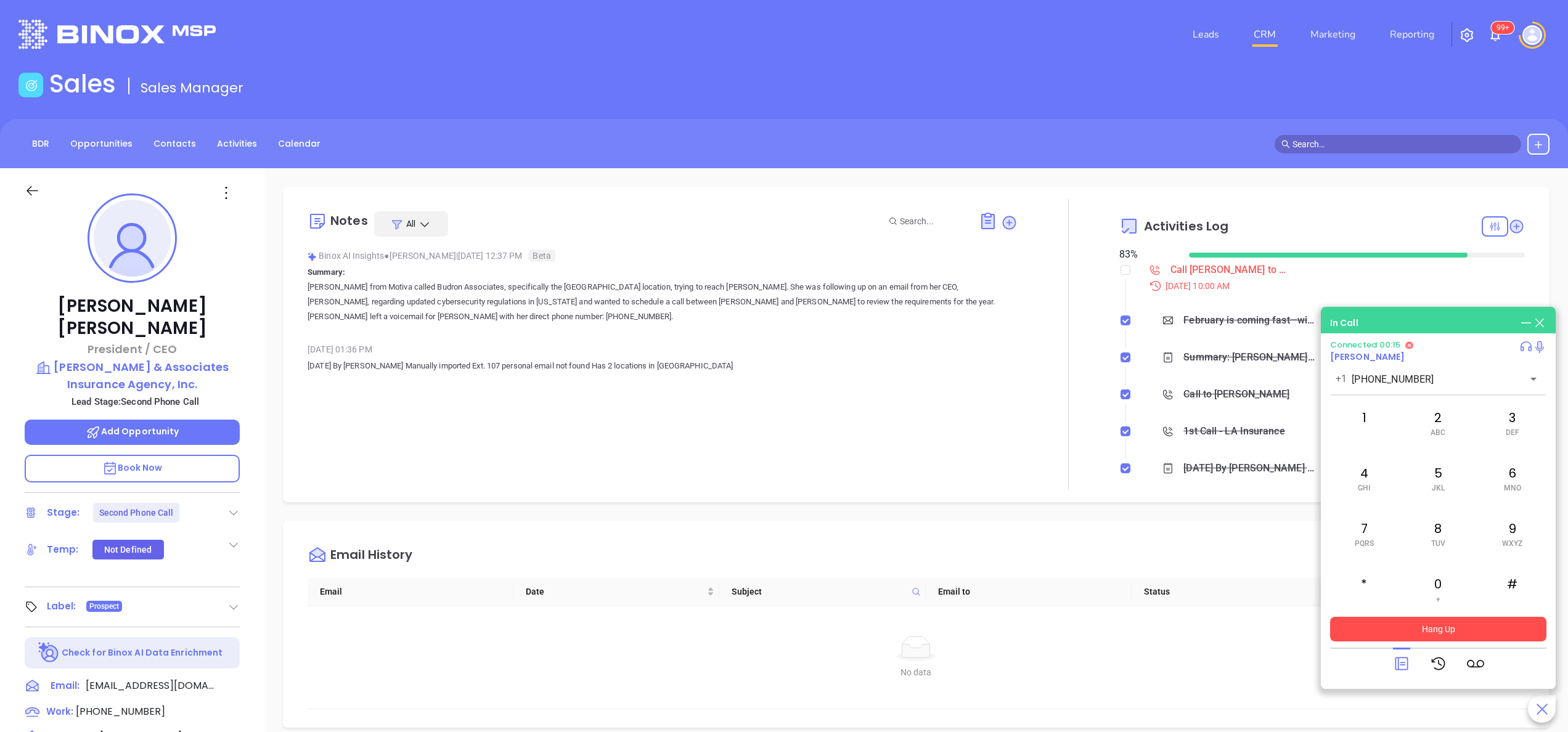
click at [1461, 636] on button "Hang Up" at bounding box center [1438, 629] width 217 height 25
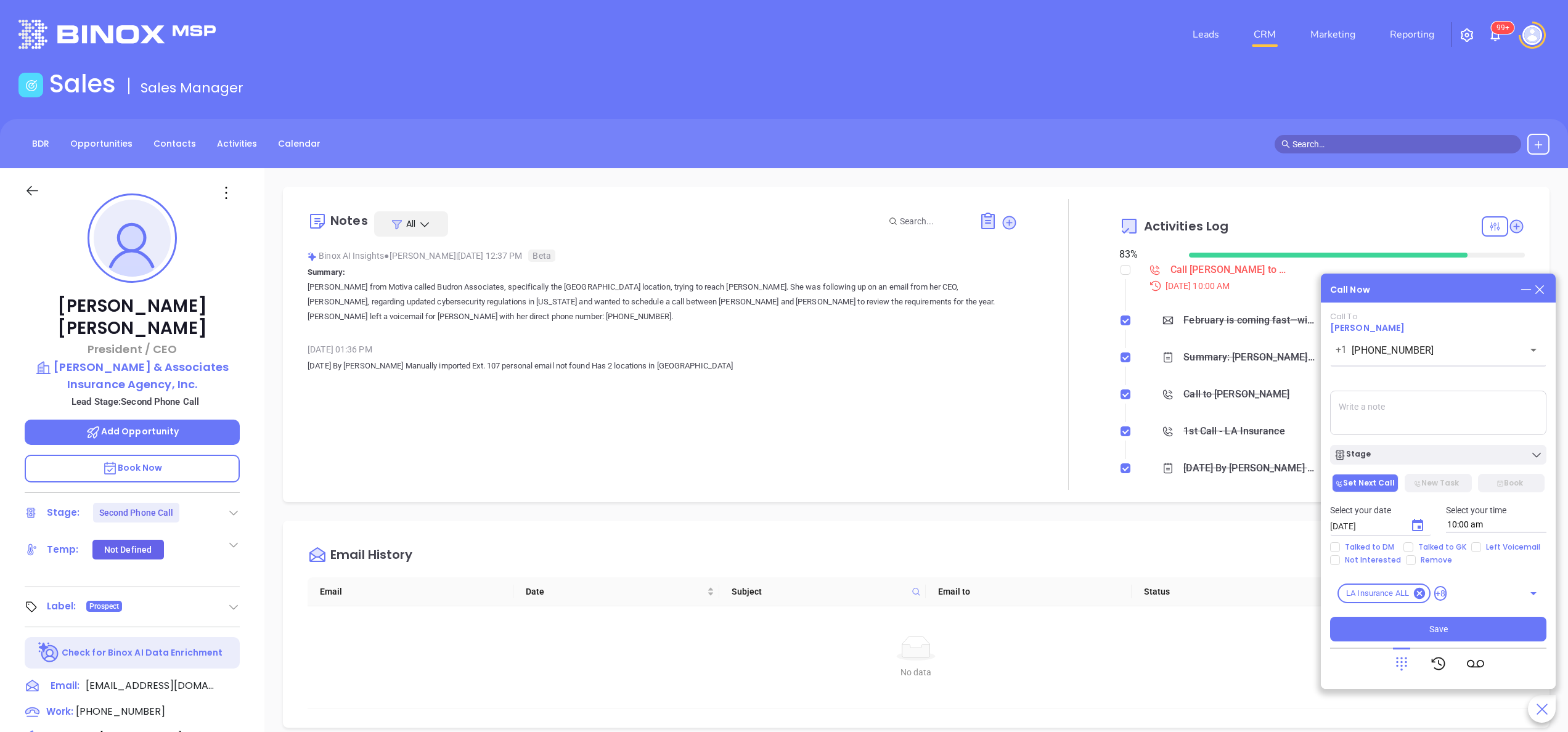
click at [1404, 414] on textarea at bounding box center [1438, 413] width 217 height 44
click at [1406, 664] on icon at bounding box center [1401, 664] width 17 height 17
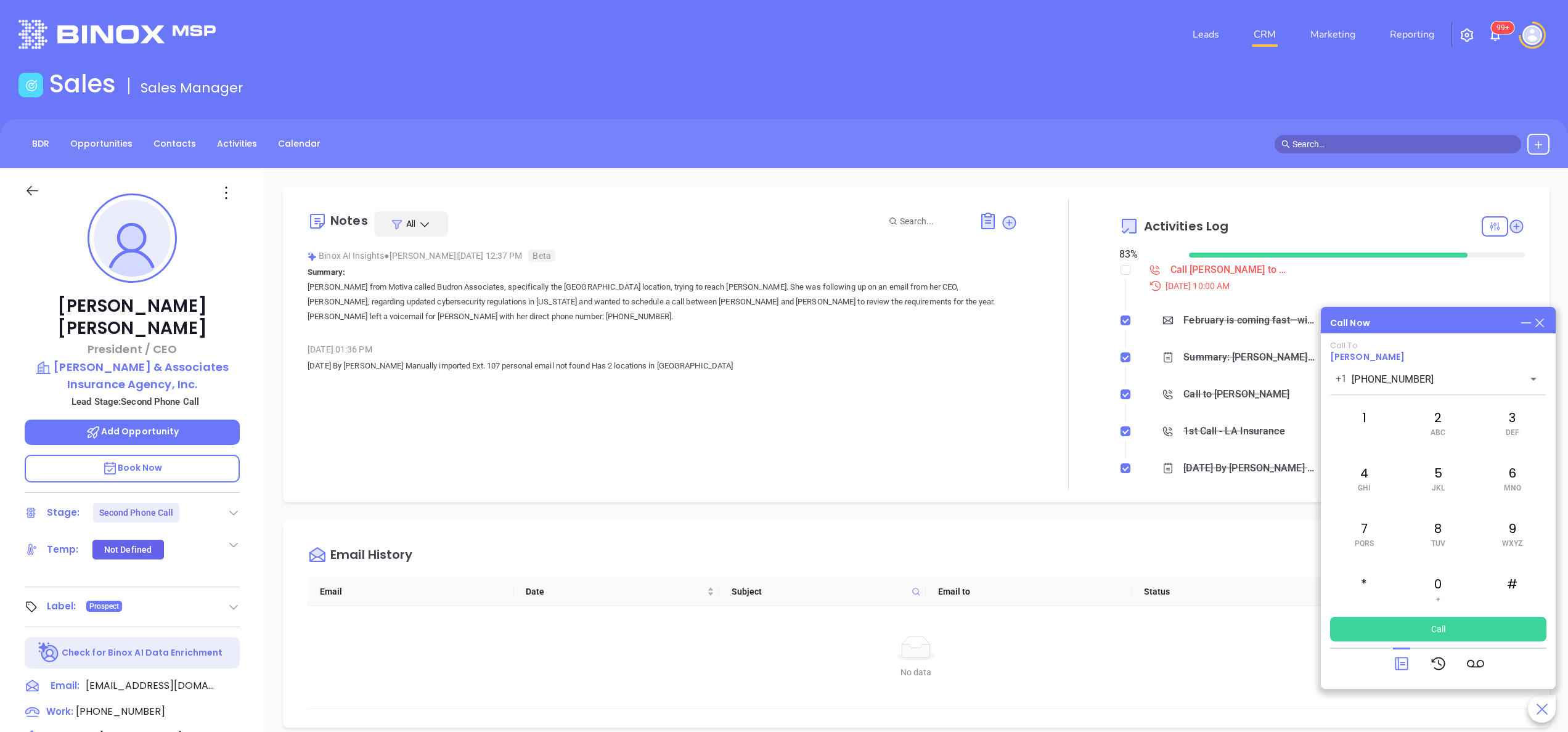
click at [1404, 663] on icon at bounding box center [1401, 664] width 13 height 13
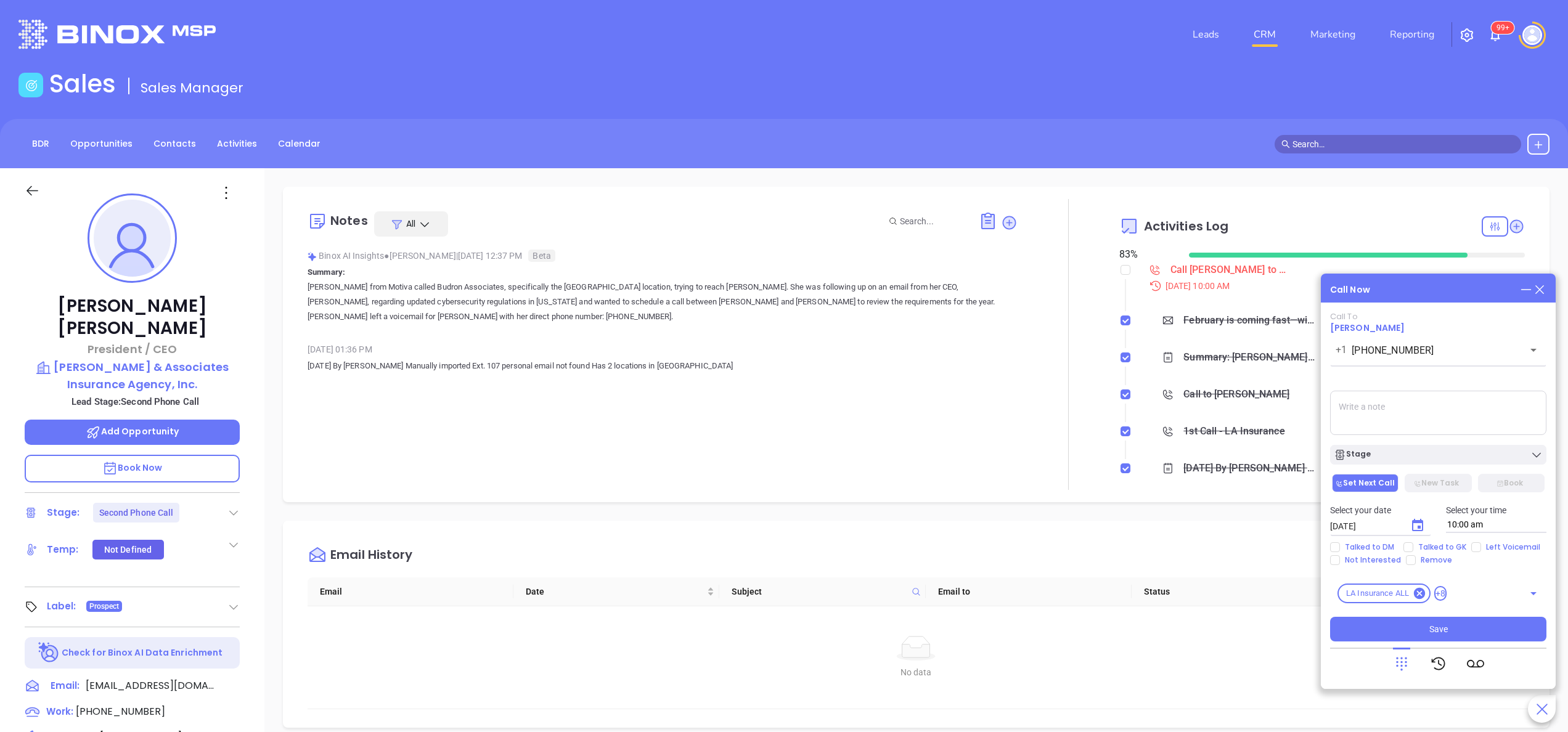
click at [1406, 661] on icon at bounding box center [1401, 664] width 17 height 17
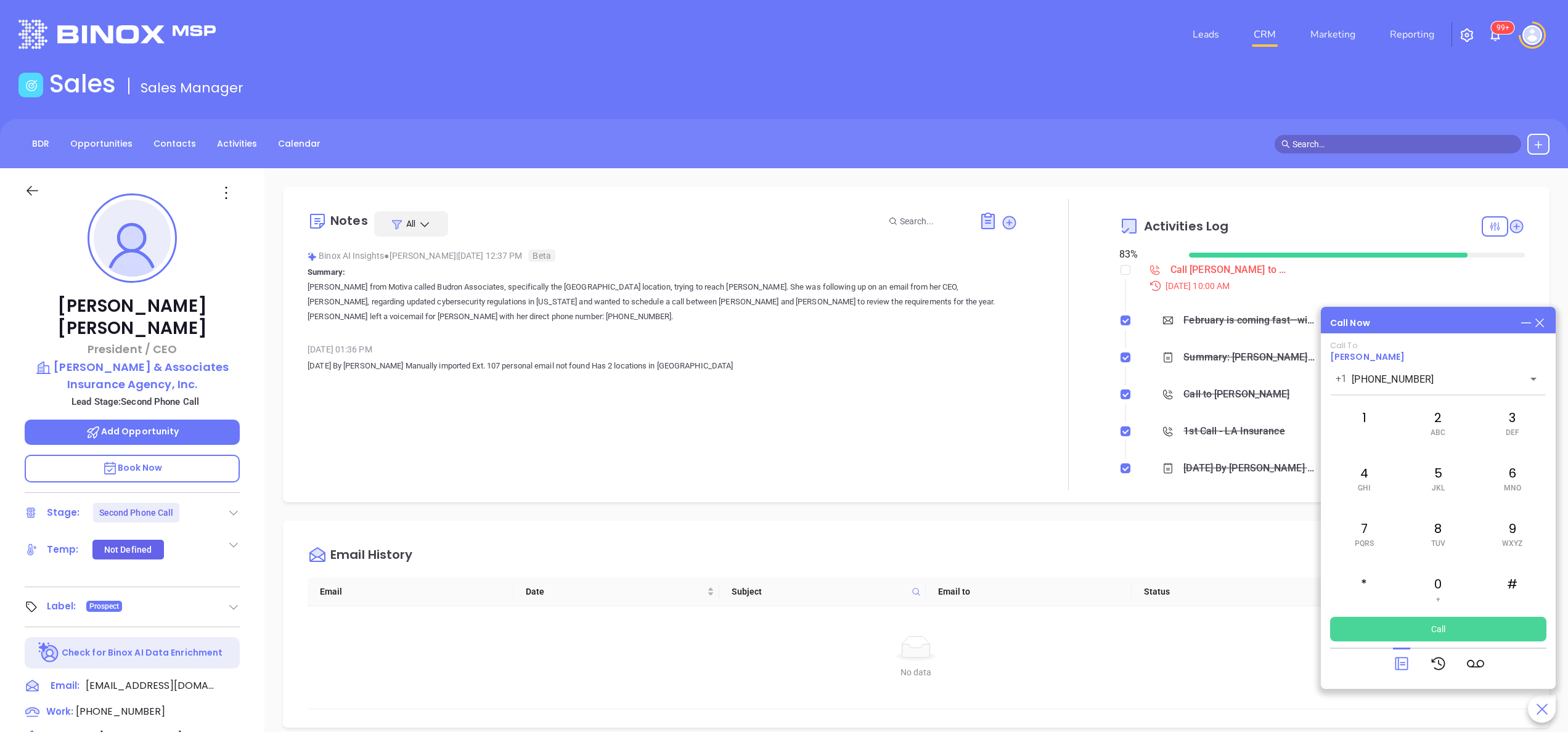
click at [1451, 632] on button "Call" at bounding box center [1438, 629] width 217 height 25
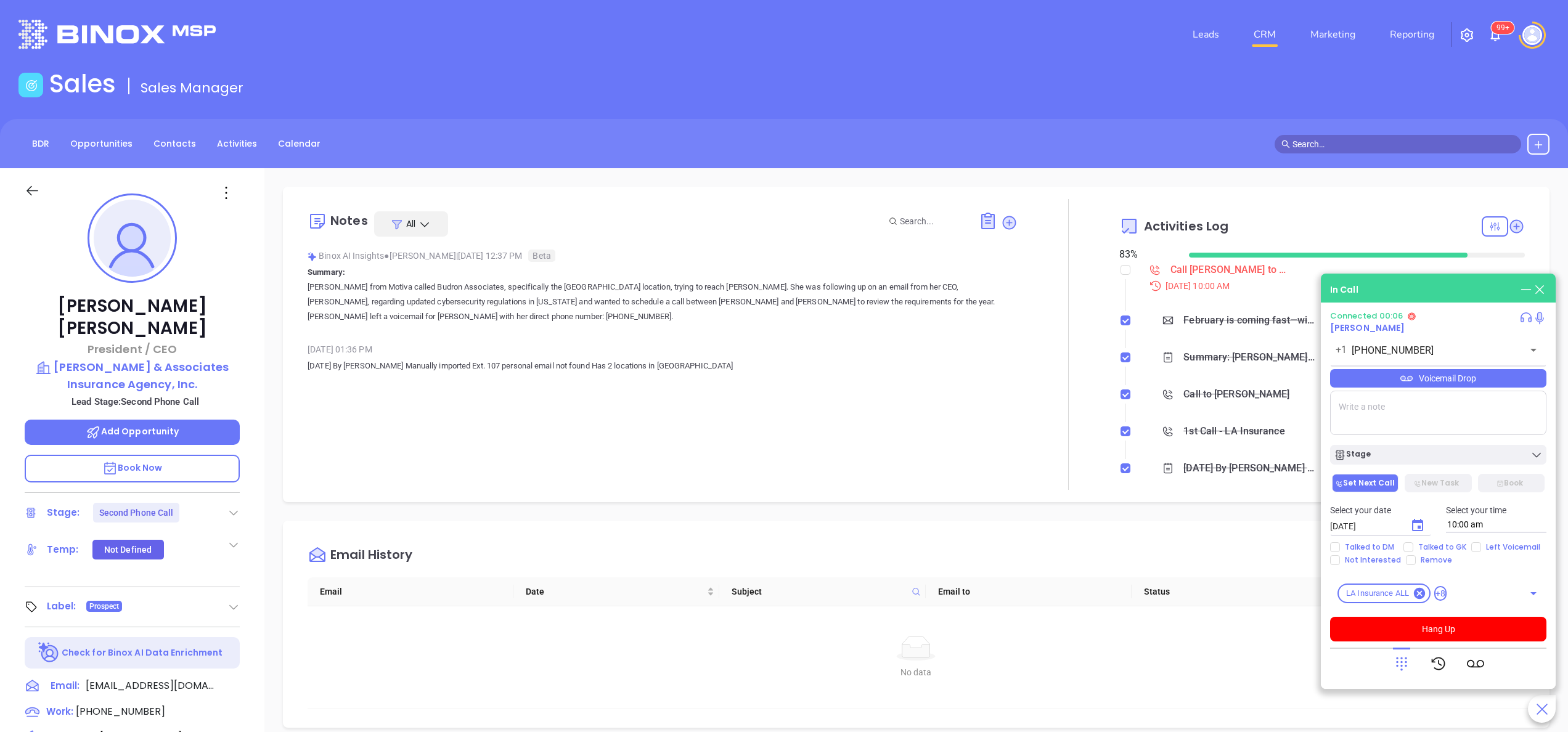
click at [1406, 657] on icon at bounding box center [1401, 664] width 17 height 17
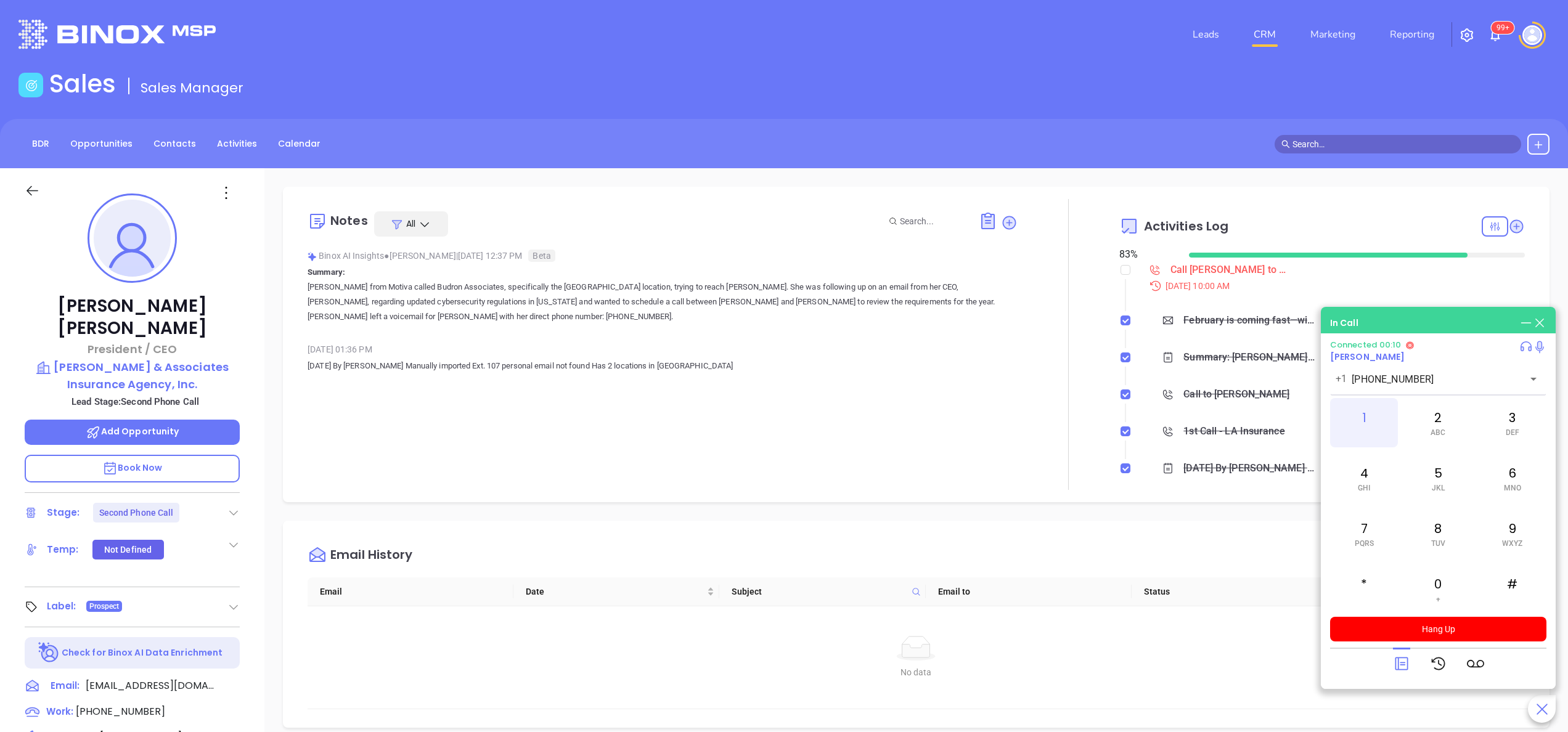
click at [1362, 411] on div "1" at bounding box center [1364, 422] width 68 height 49
click at [1431, 602] on div "0 +" at bounding box center [1438, 589] width 68 height 49
click at [1364, 524] on div "7 PQRS" at bounding box center [1364, 533] width 68 height 49
click at [690, 439] on div "Notes All Binox AI Insights ● Anabell Dominguez | Sep 18, 2025 12:37 PM Beta Su…" at bounding box center [663, 344] width 710 height 291
click at [615, 392] on div "Notes All Binox AI Insights ● Anabell Dominguez | Sep 18, 2025 12:37 PM Beta Su…" at bounding box center [663, 344] width 710 height 291
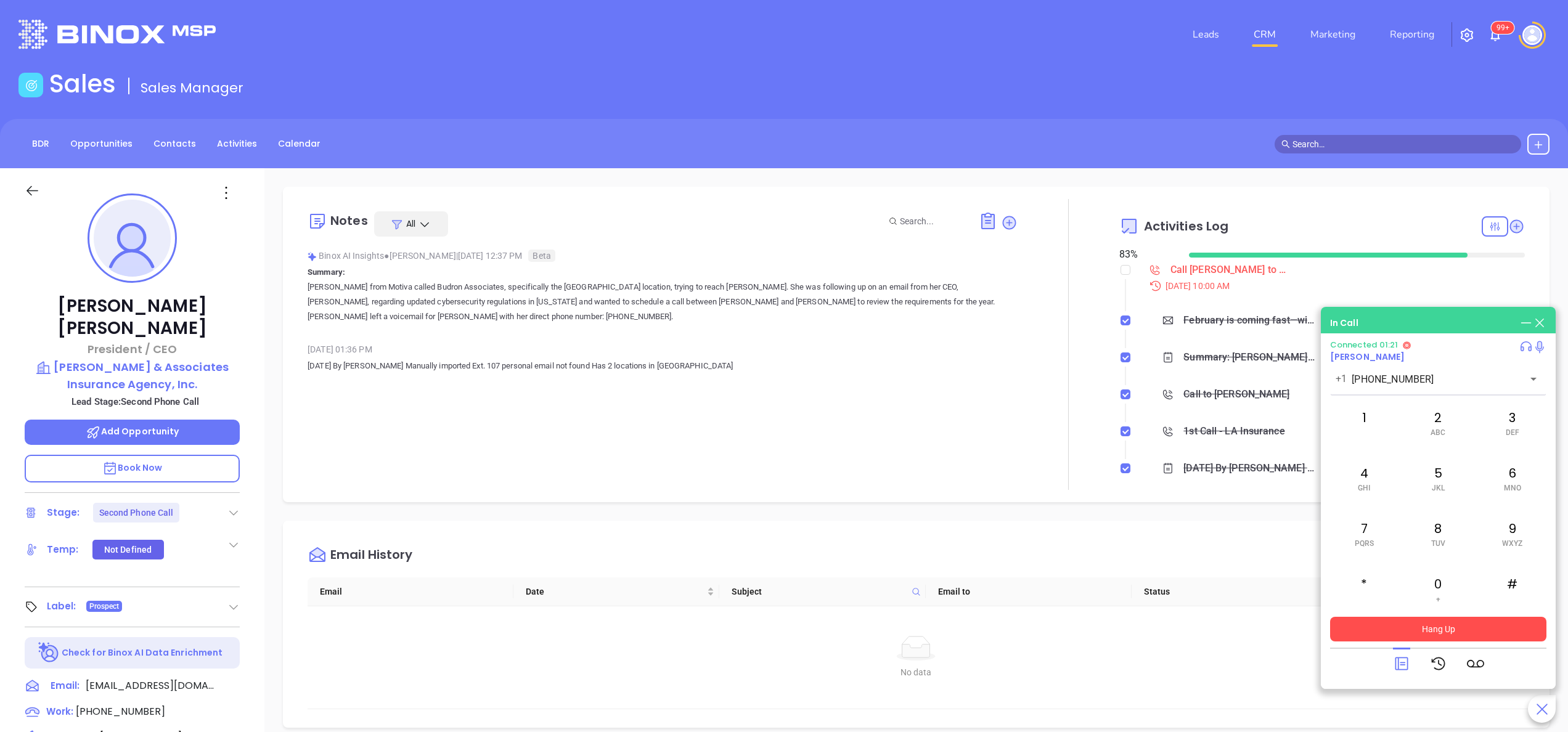
click at [1452, 621] on button "Hang Up" at bounding box center [1438, 629] width 217 height 25
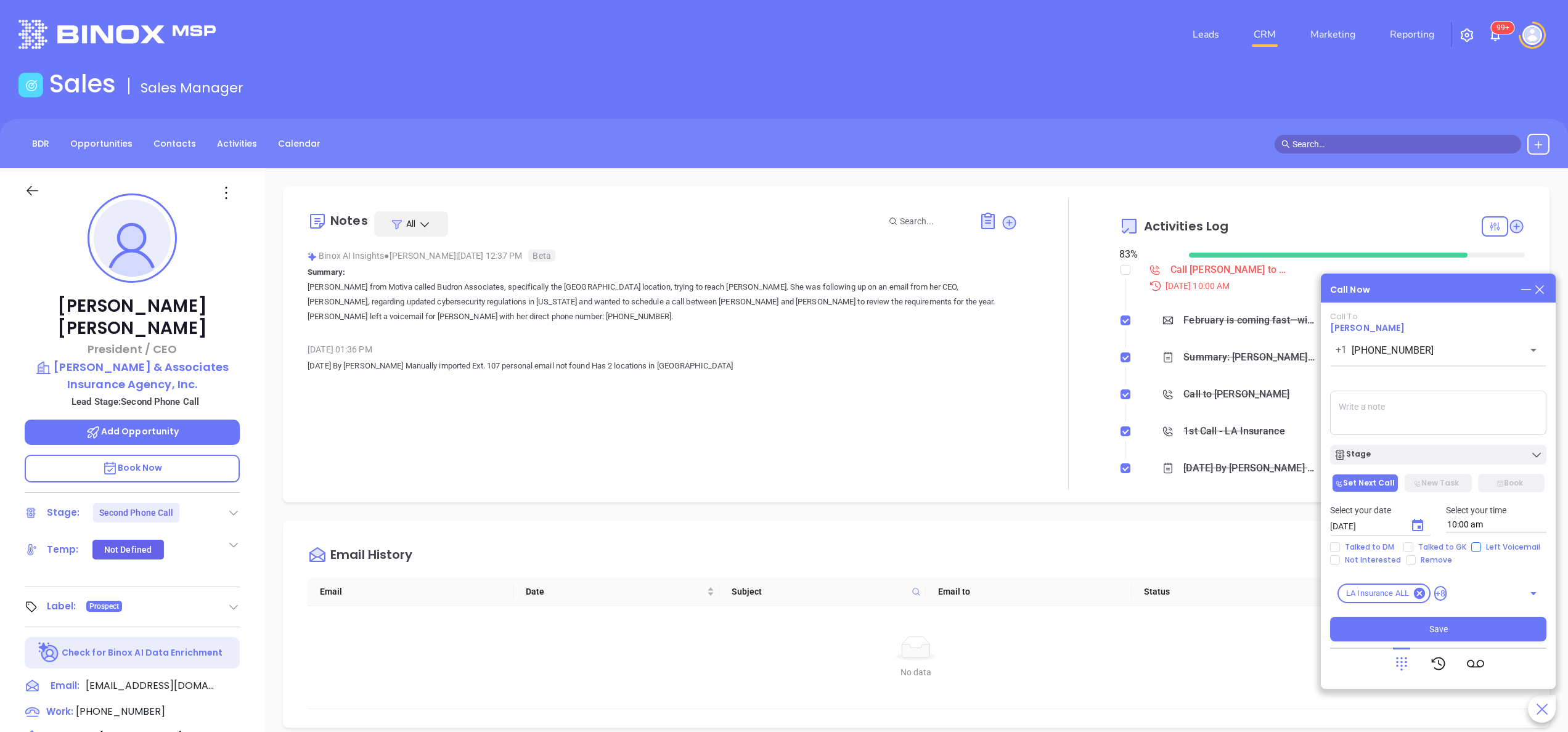
click at [1475, 548] on input "Left Voicemail" at bounding box center [1475, 547] width 10 height 10
checkbox input "true"
click at [1414, 523] on icon "Choose date, selected date is Oct 1, 2025" at bounding box center [1417, 525] width 11 height 12
click at [1450, 373] on button "2" at bounding box center [1454, 384] width 22 height 22
type input "10/02/2025"
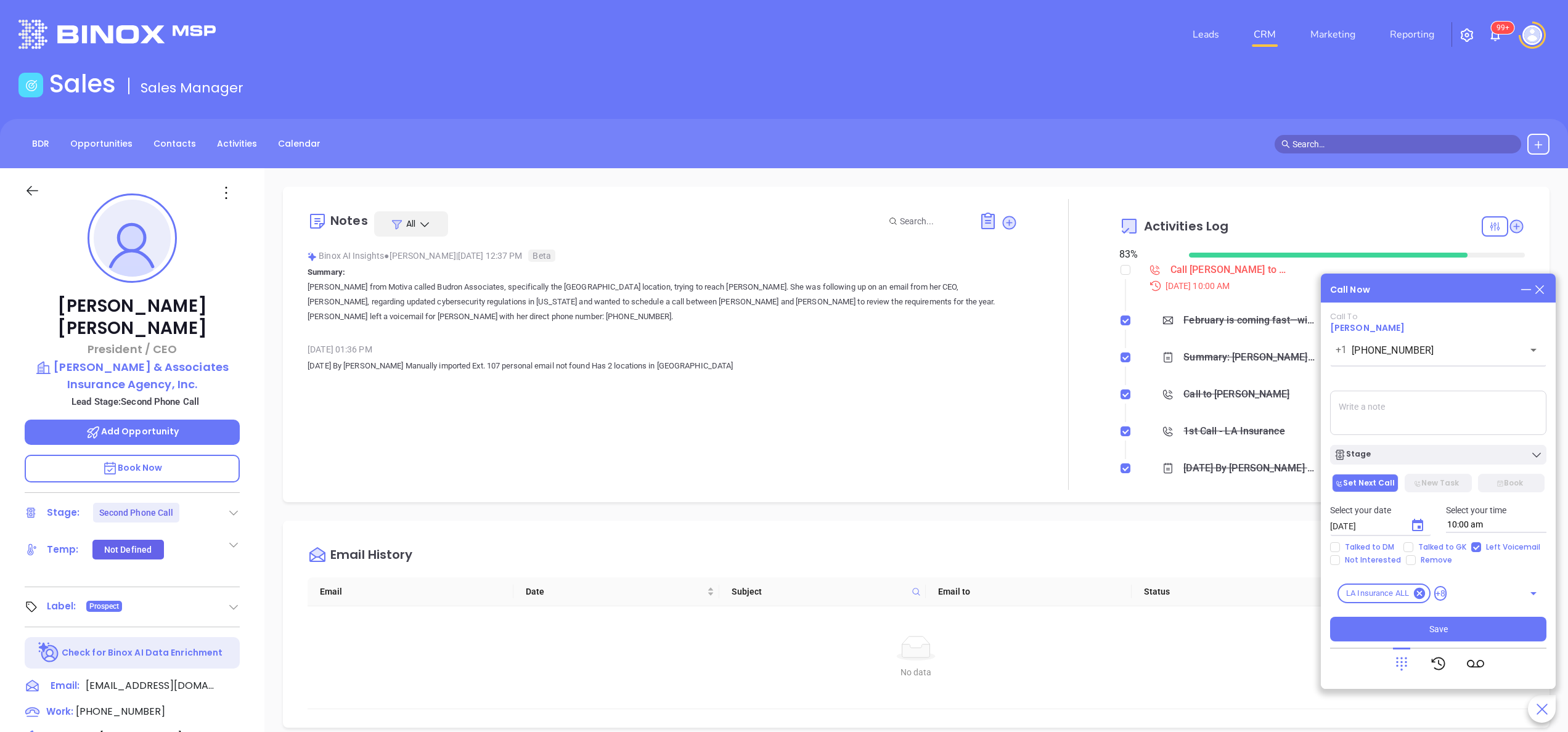
click at [1450, 422] on div "S M T W T F S 1 2 3 4 5 6 7 8 9 10 11 12 13 14 15 16 17 18 19 20 21 22 23 24 25…" at bounding box center [1429, 471] width 148 height 97
click at [1446, 634] on span "Save" at bounding box center [1438, 629] width 19 height 13
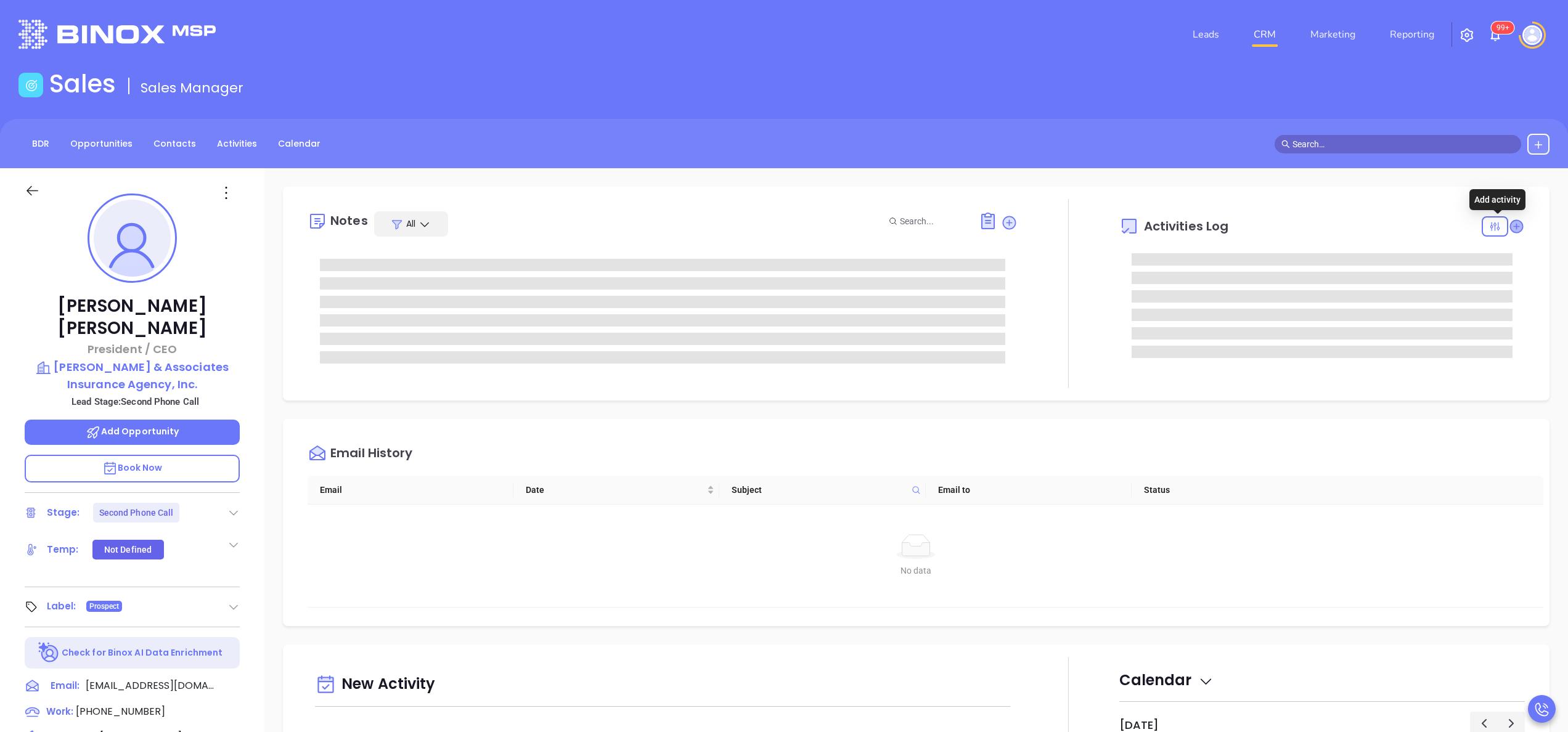
click at [1510, 232] on icon at bounding box center [1516, 226] width 12 height 12
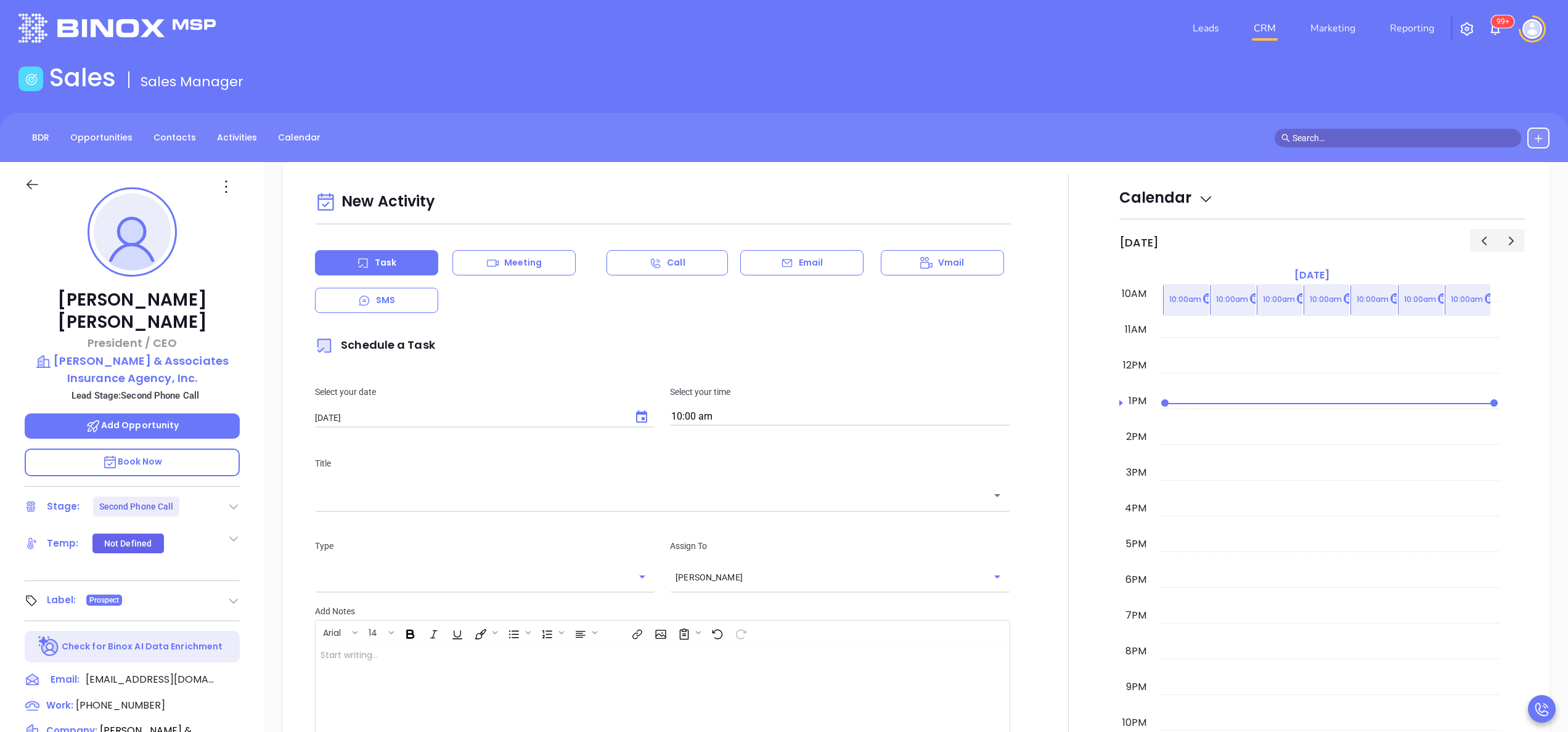
scroll to position [168, 0]
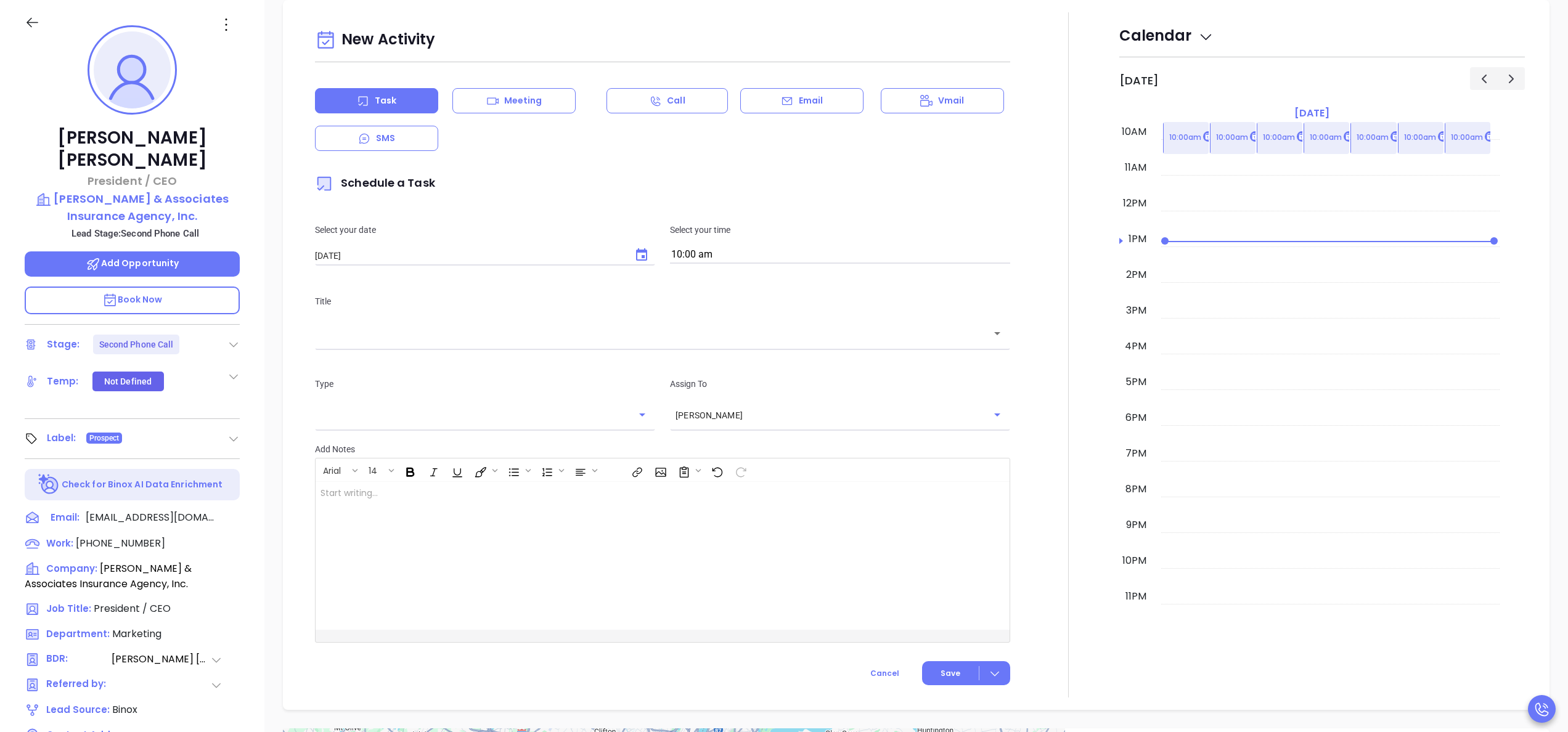
click at [816, 107] on div "Email" at bounding box center [802, 101] width 123 height 26
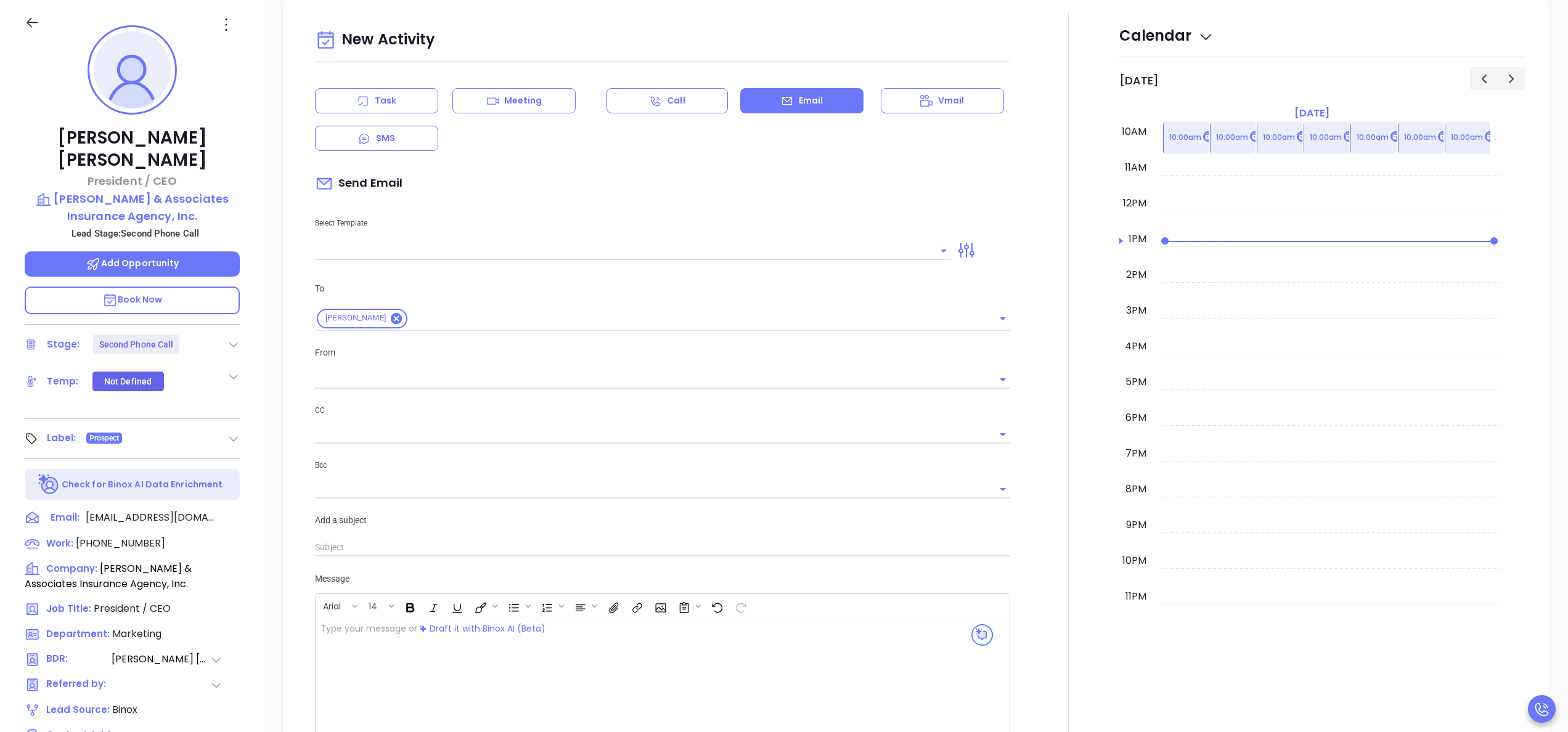
type input "[PERSON_NAME]"
click at [227, 339] on icon at bounding box center [233, 344] width 12 height 12
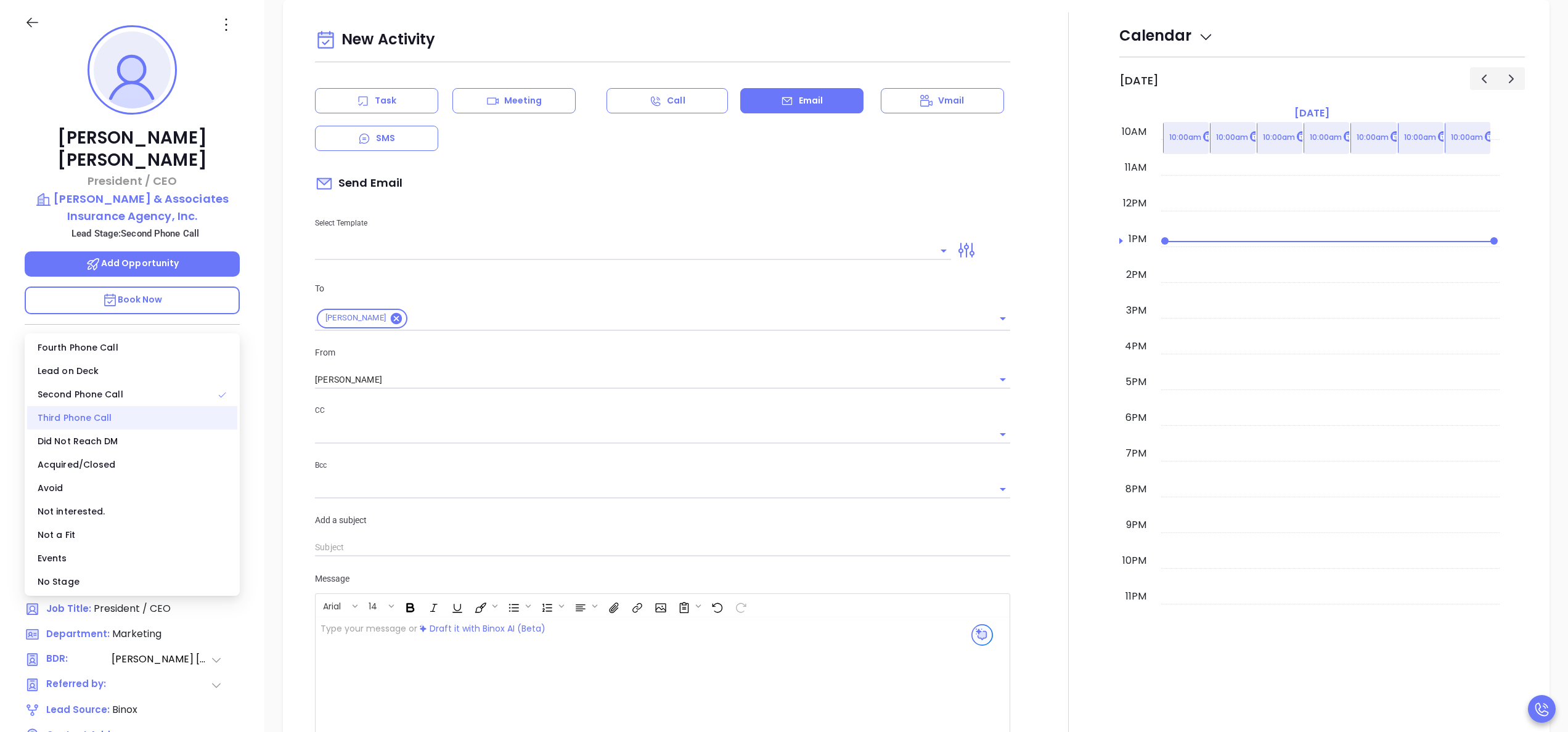
click at [92, 413] on div "Third Phone Call" at bounding box center [132, 418] width 210 height 24
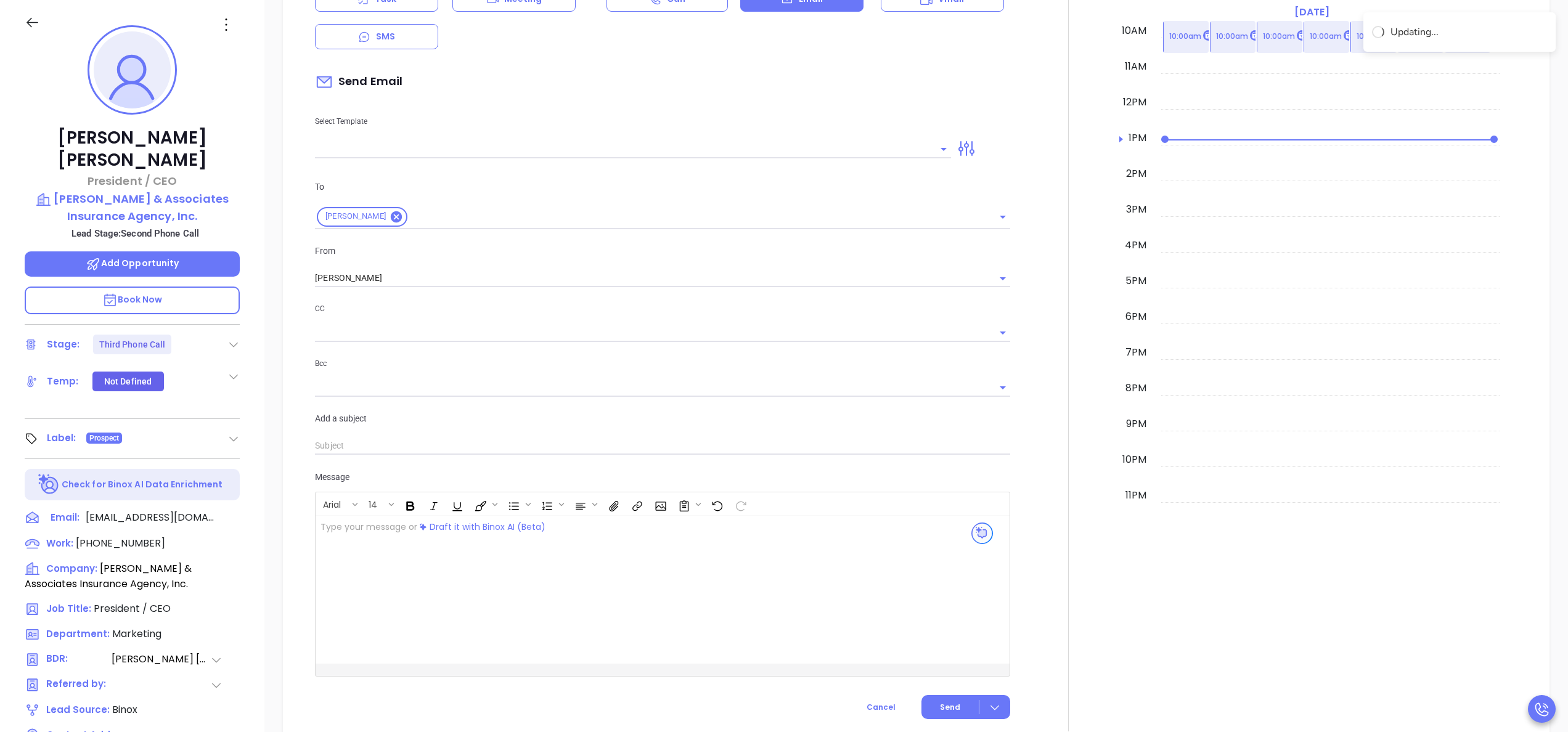
scroll to position [477, 0]
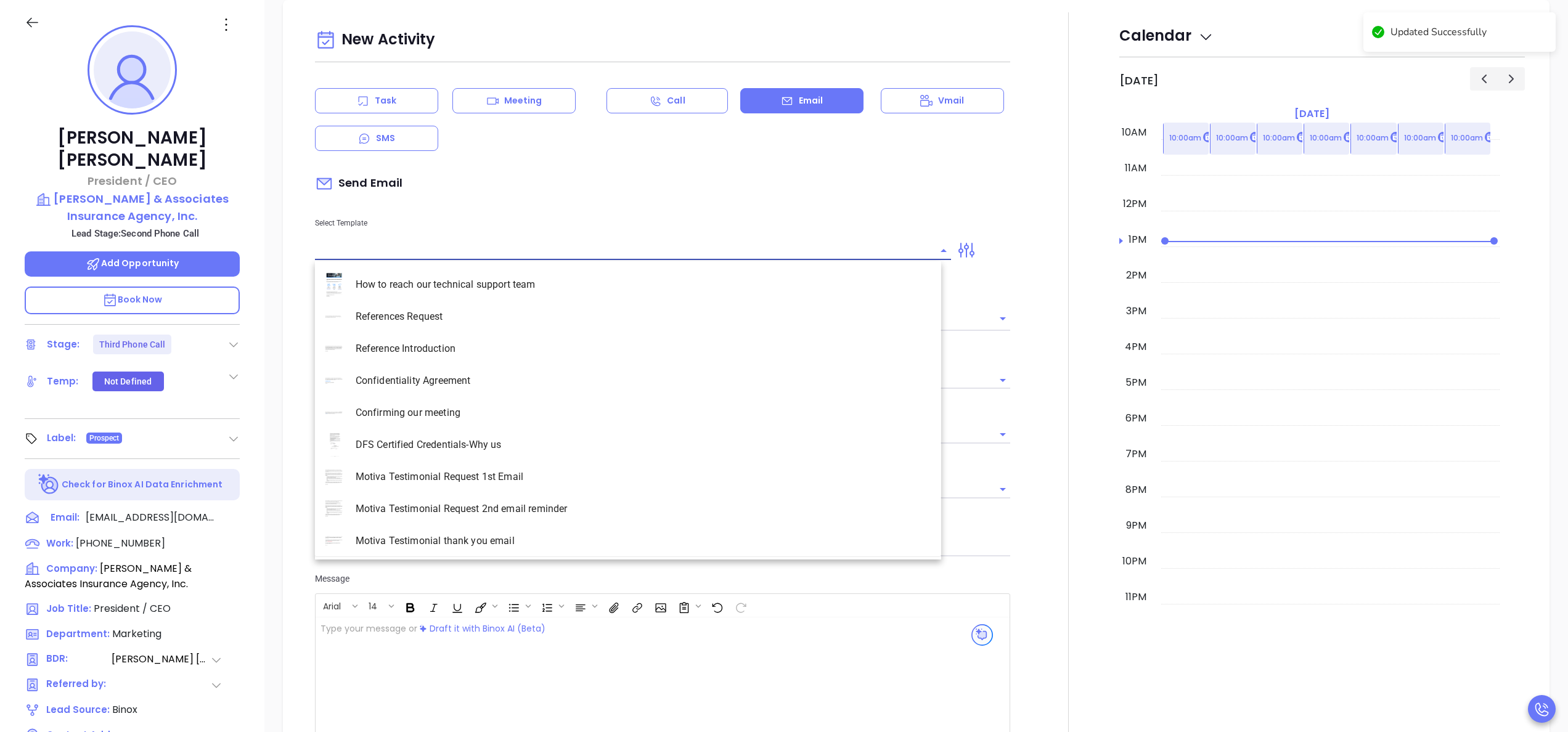
click at [461, 254] on input "text" at bounding box center [623, 250] width 618 height 18
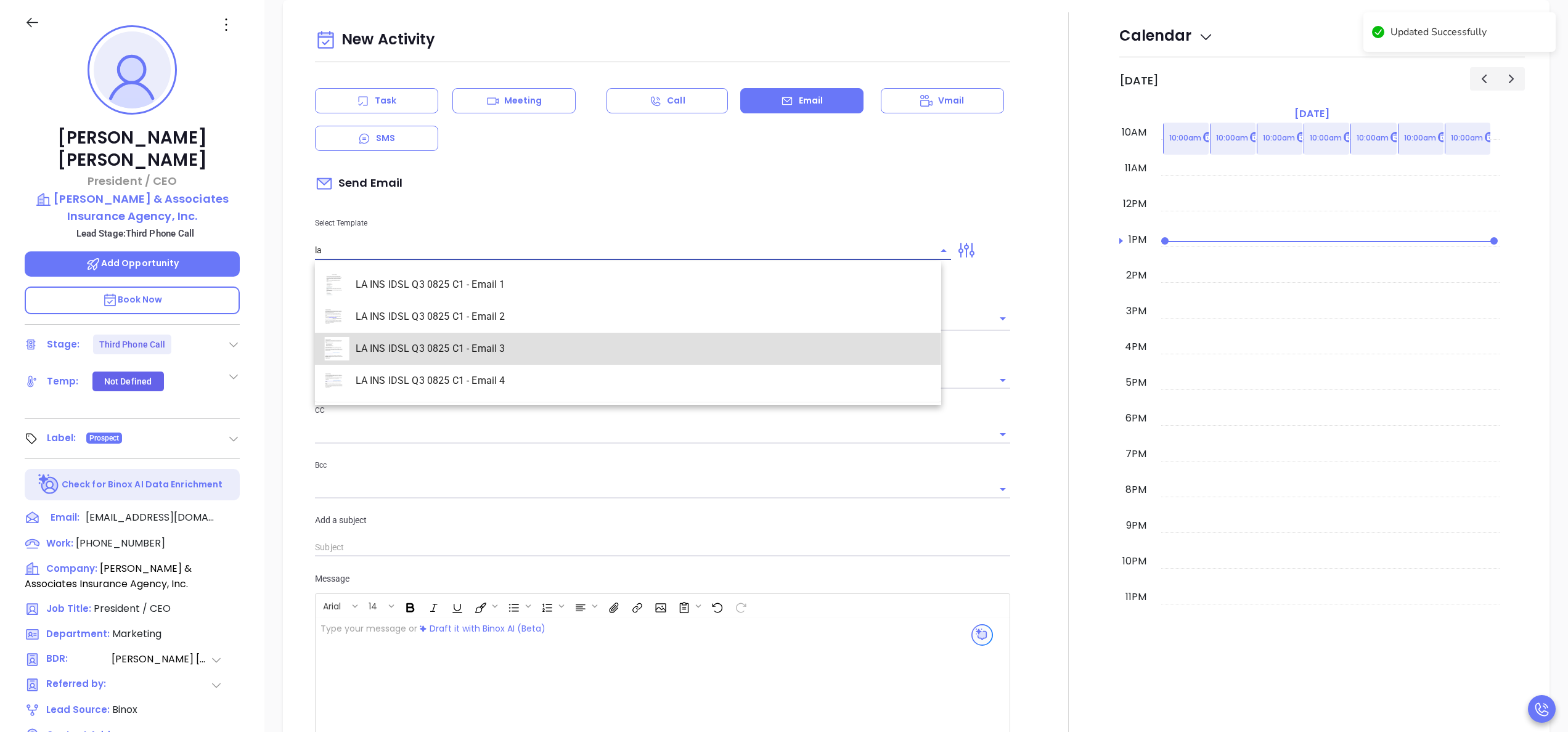
type input "LA INS IDSL Q3 0825 C1 - Email 3"
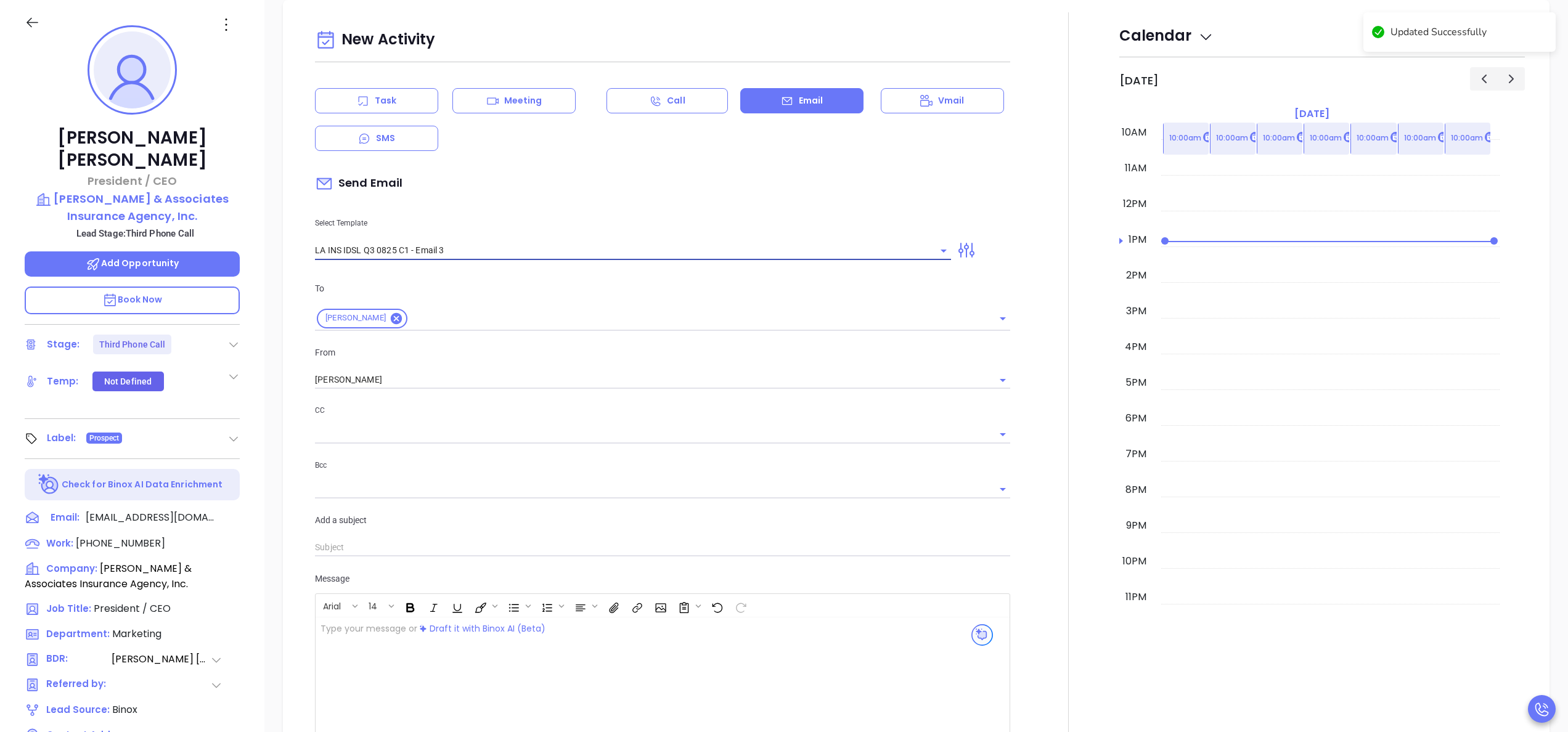
type input "Gabrielle, the clock is ticking—are you audit-ready?"
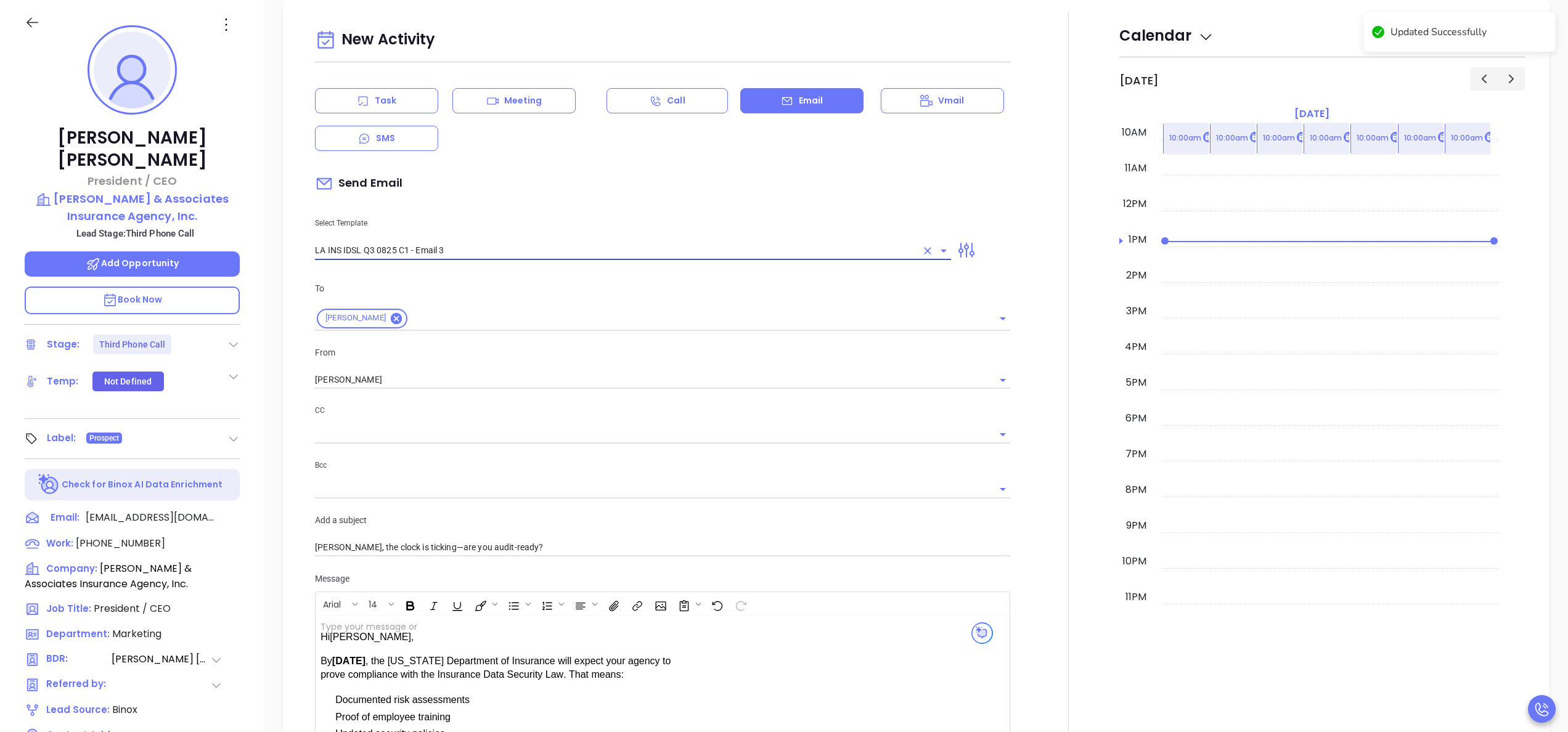
type input "LA INS IDSL Q3 0825 C1 - Email 3"
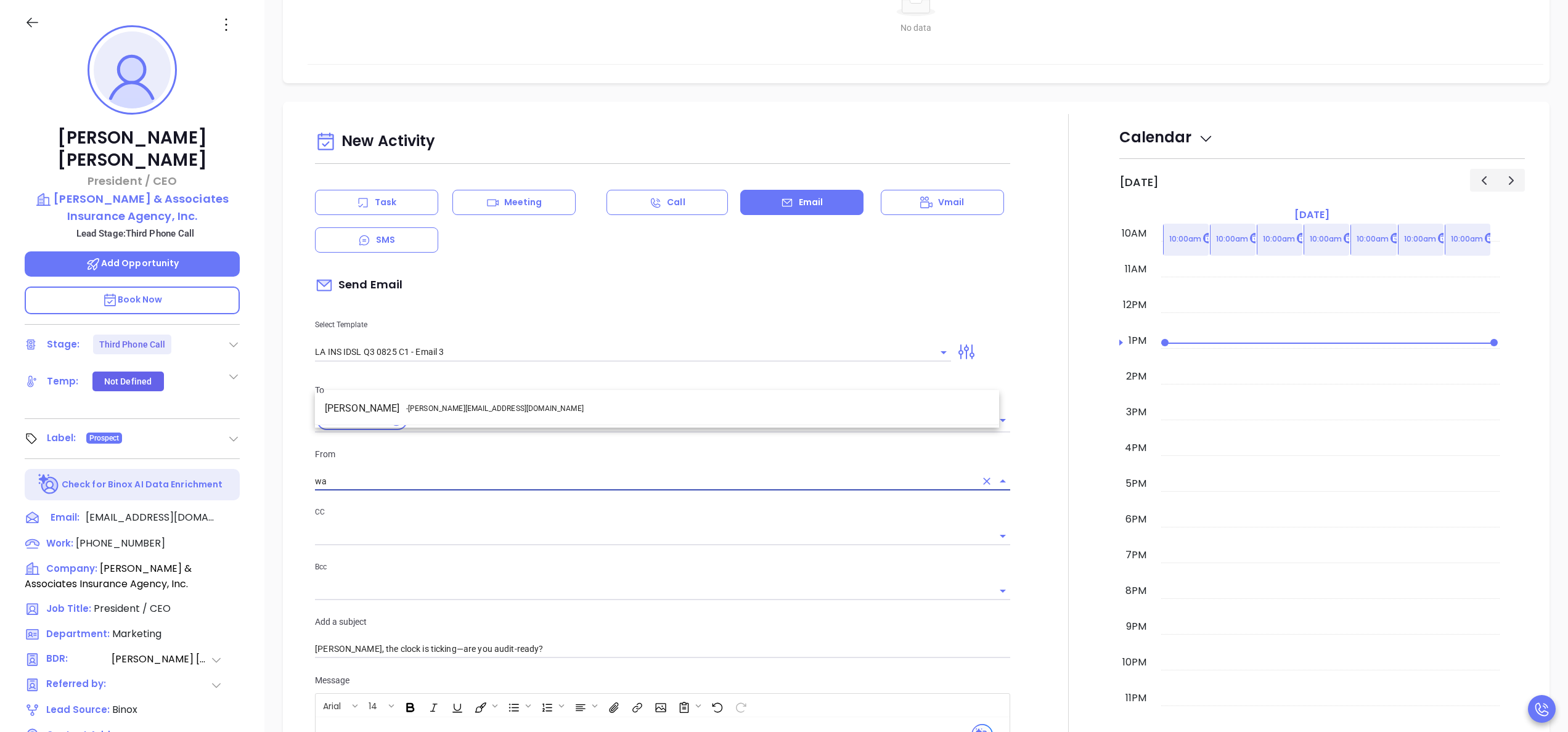
scroll to position [578, 0]
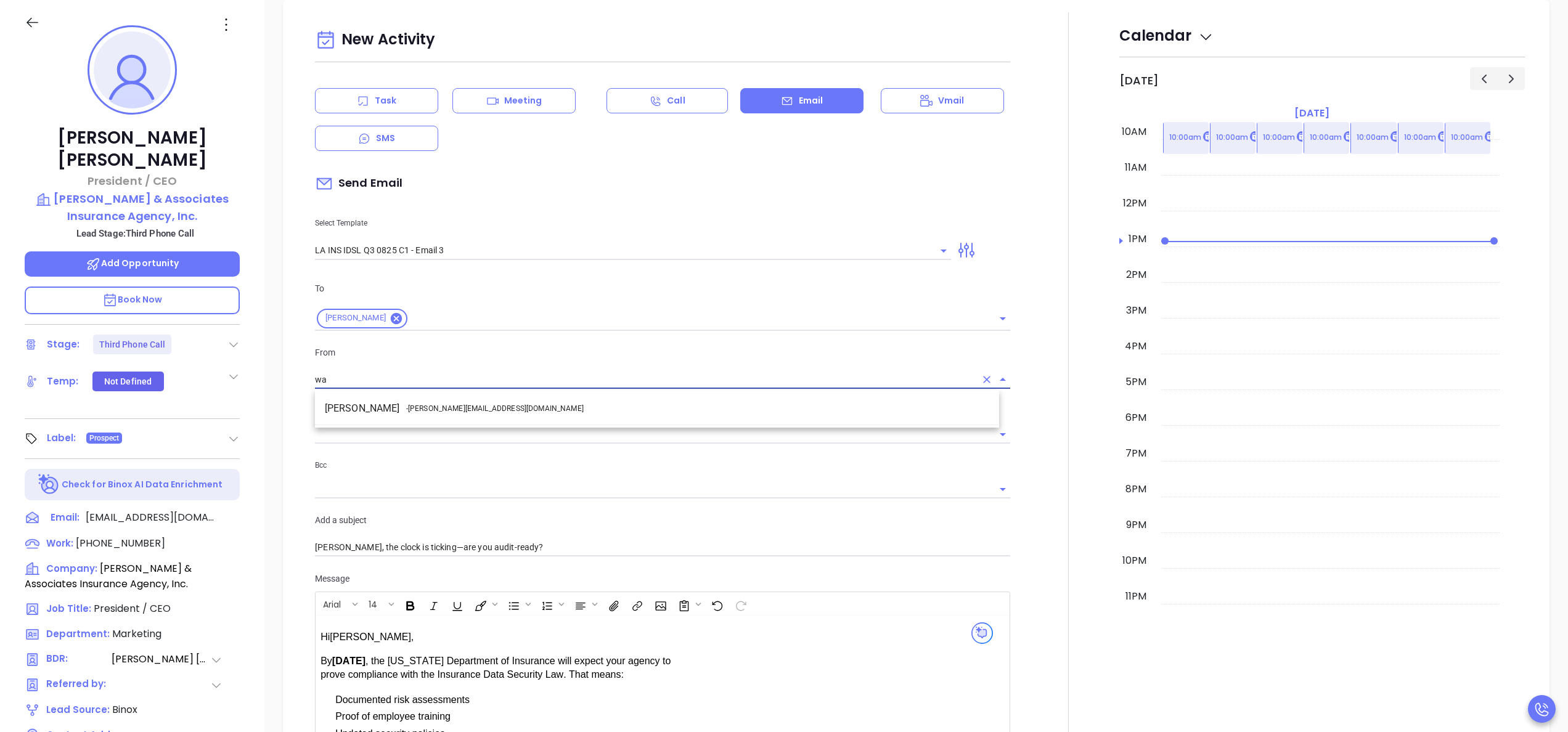
click at [475, 402] on li "Walter Contreras - [EMAIL_ADDRESS][DOMAIN_NAME]" at bounding box center [657, 408] width 684 height 22
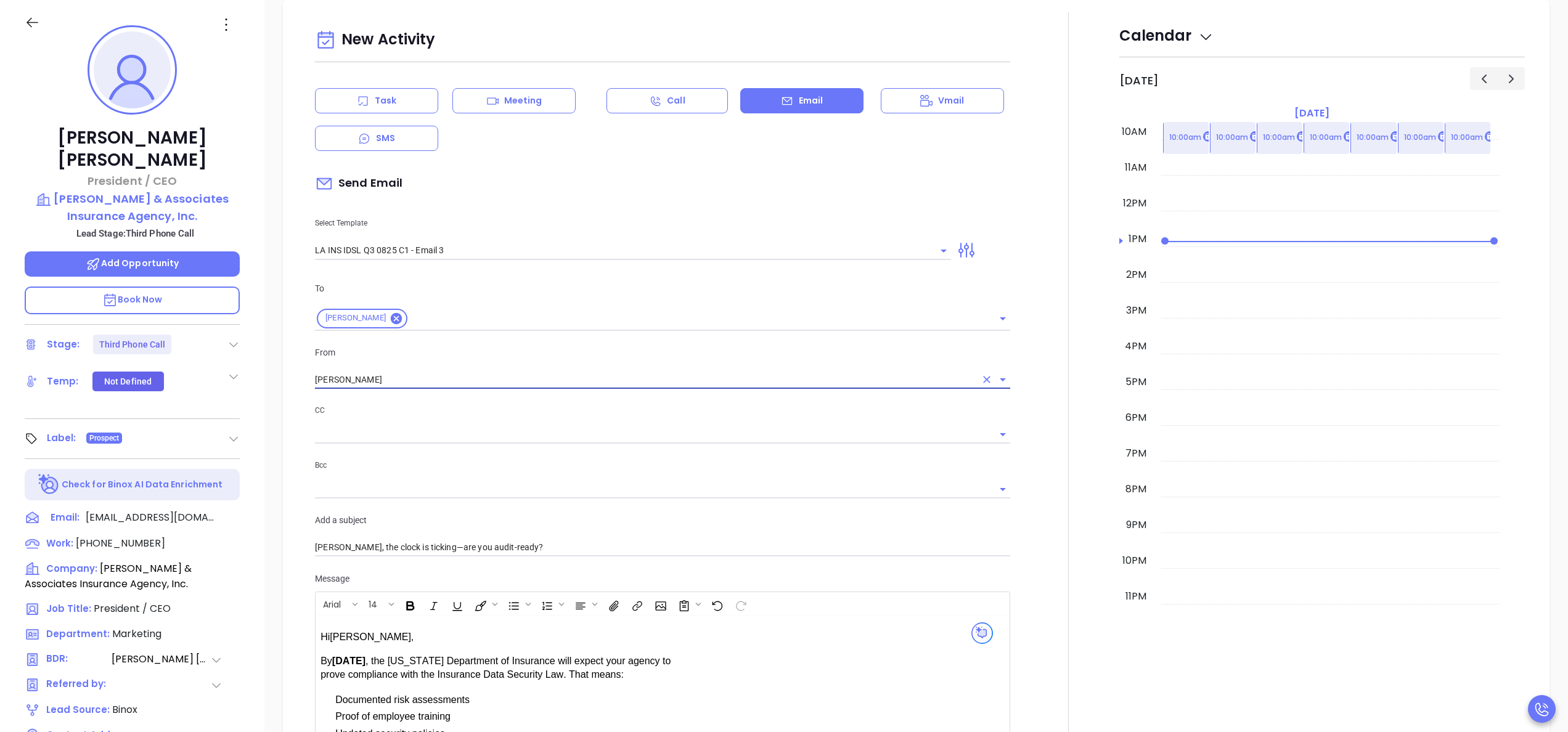
type input "[PERSON_NAME]"
click at [1021, 464] on div at bounding box center [1068, 523] width 102 height 1023
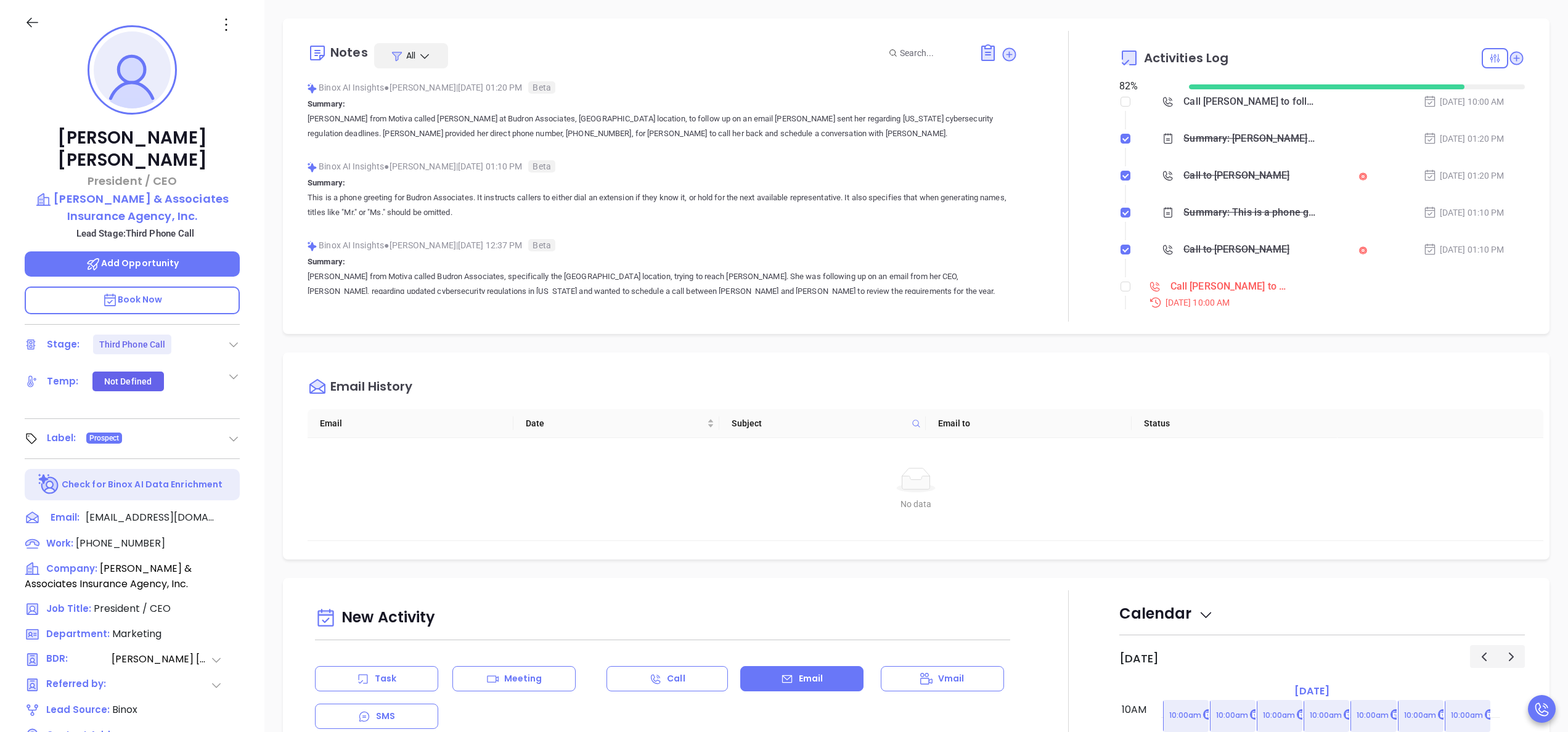
scroll to position [70, 0]
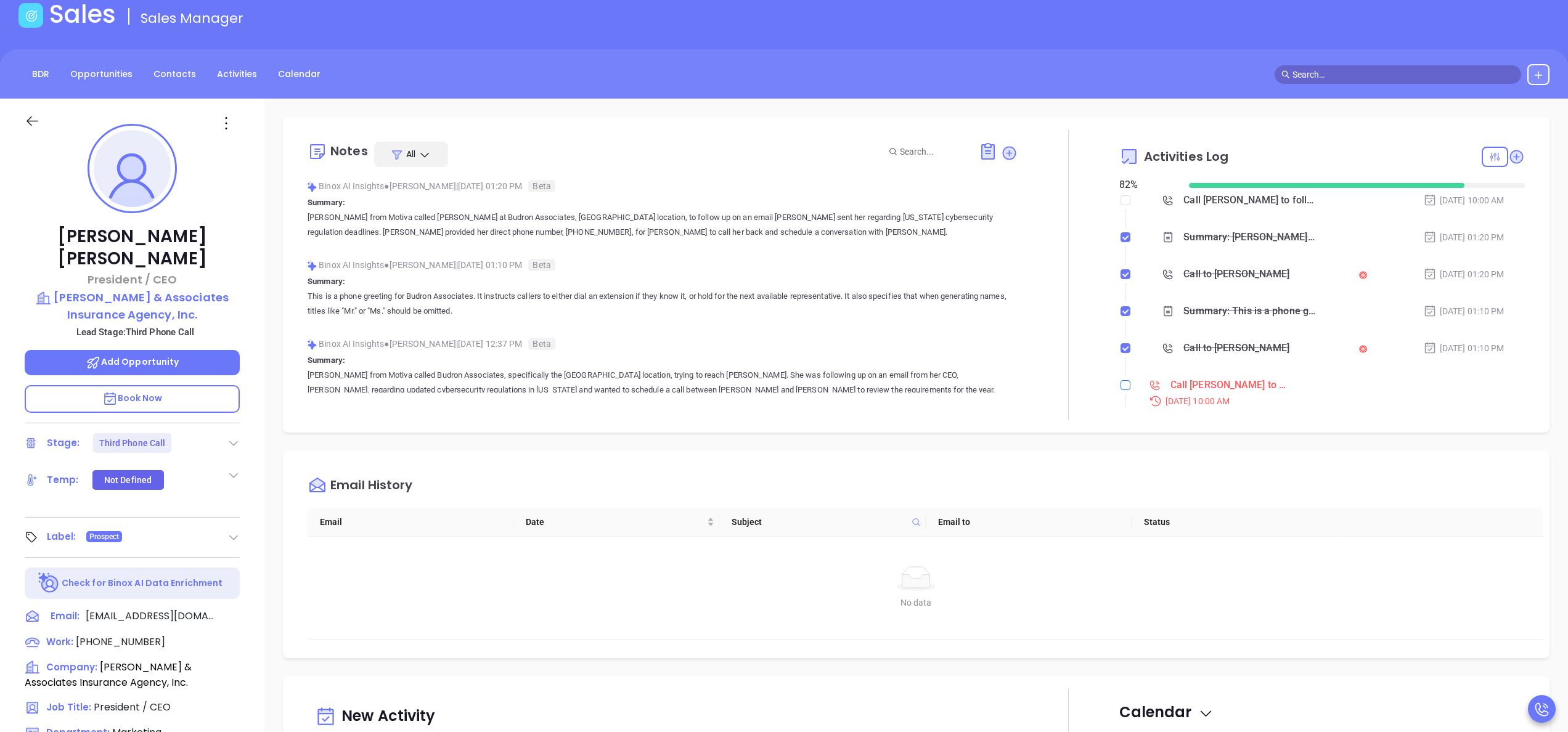
click at [1120, 391] on label at bounding box center [1125, 385] width 10 height 13
click at [1120, 390] on input "checkbox" at bounding box center [1125, 385] width 10 height 10
checkbox input "true"
click at [1068, 365] on div at bounding box center [1068, 275] width 1 height 291
click at [1046, 356] on div at bounding box center [1068, 275] width 102 height 291
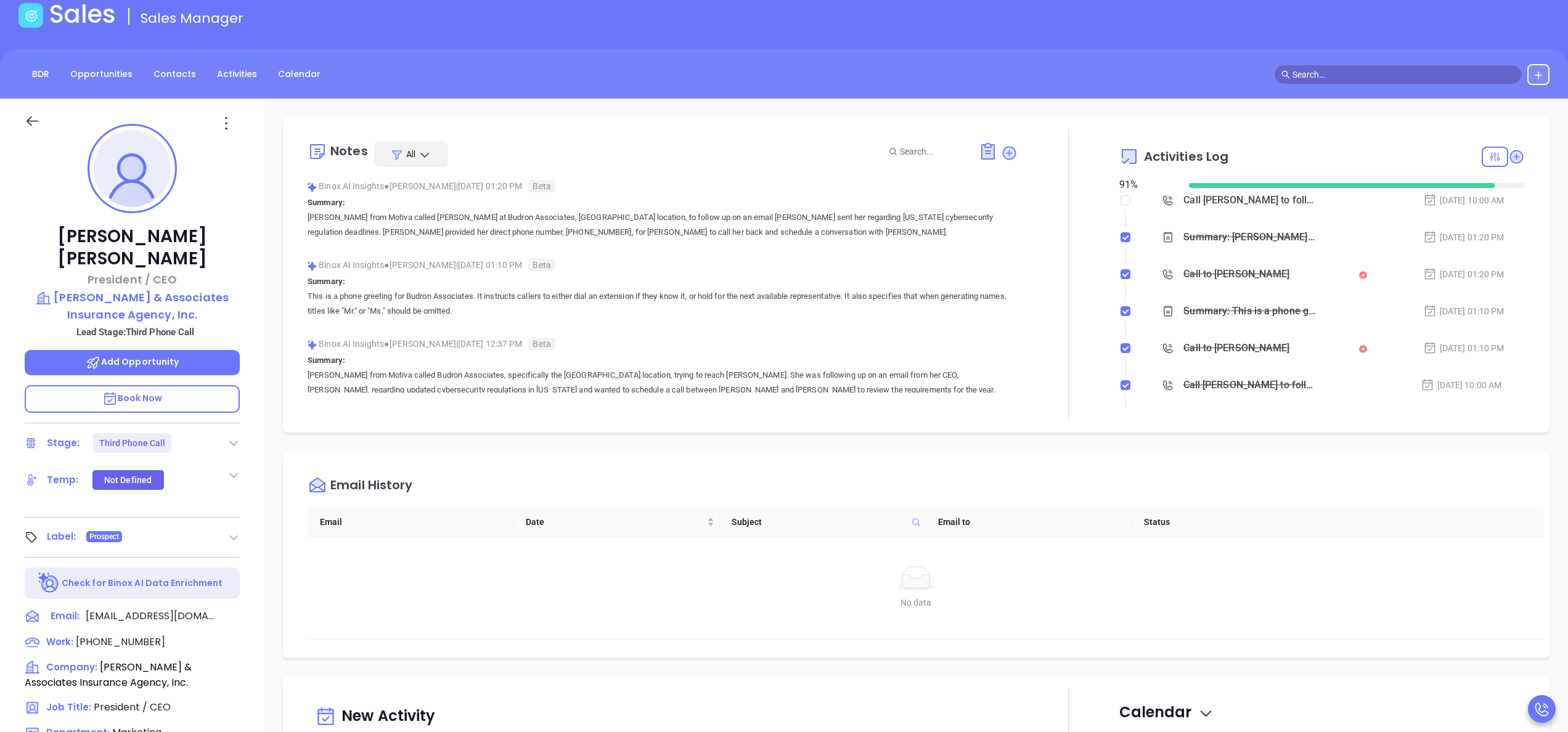
click at [1037, 314] on div at bounding box center [1068, 275] width 102 height 291
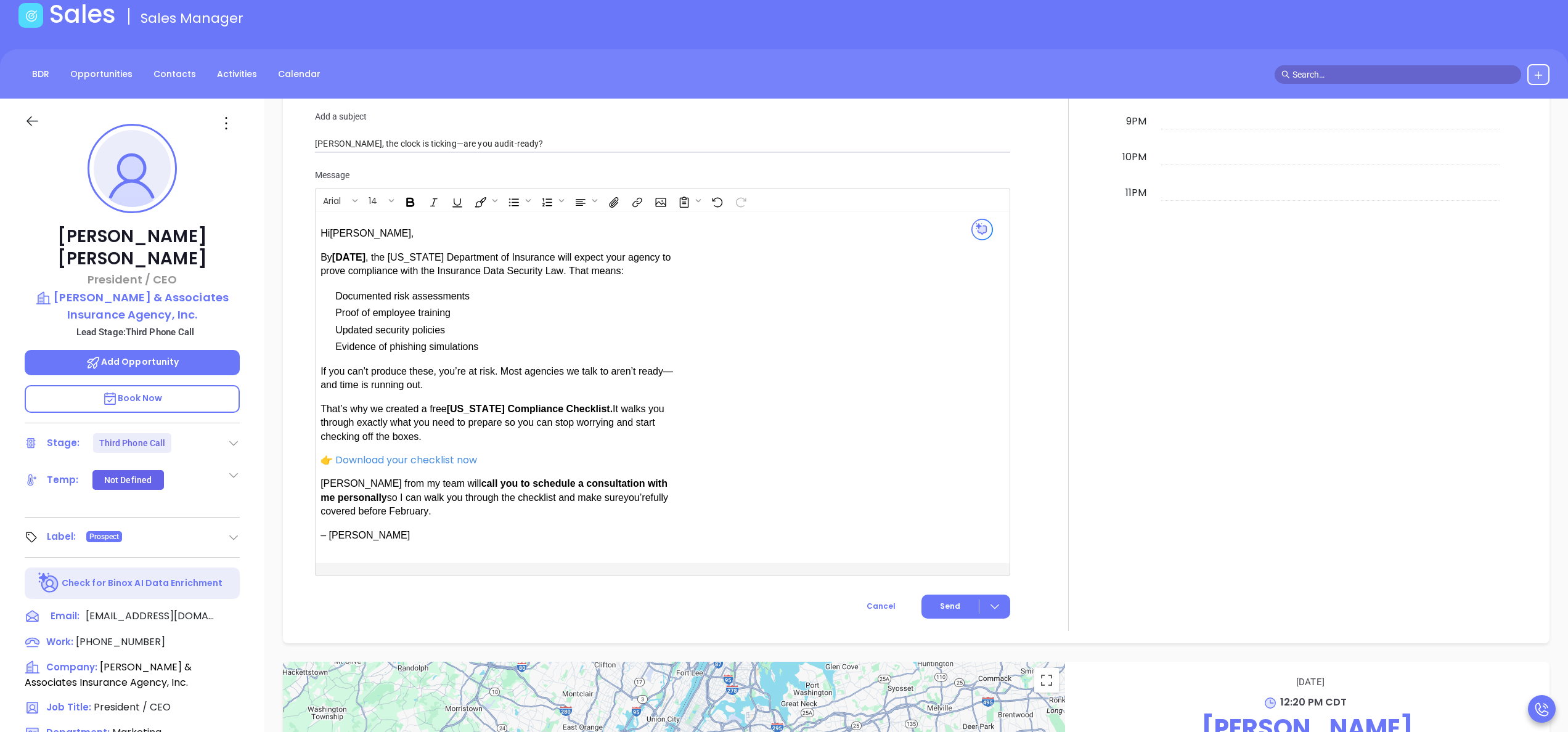
scroll to position [1085, 0]
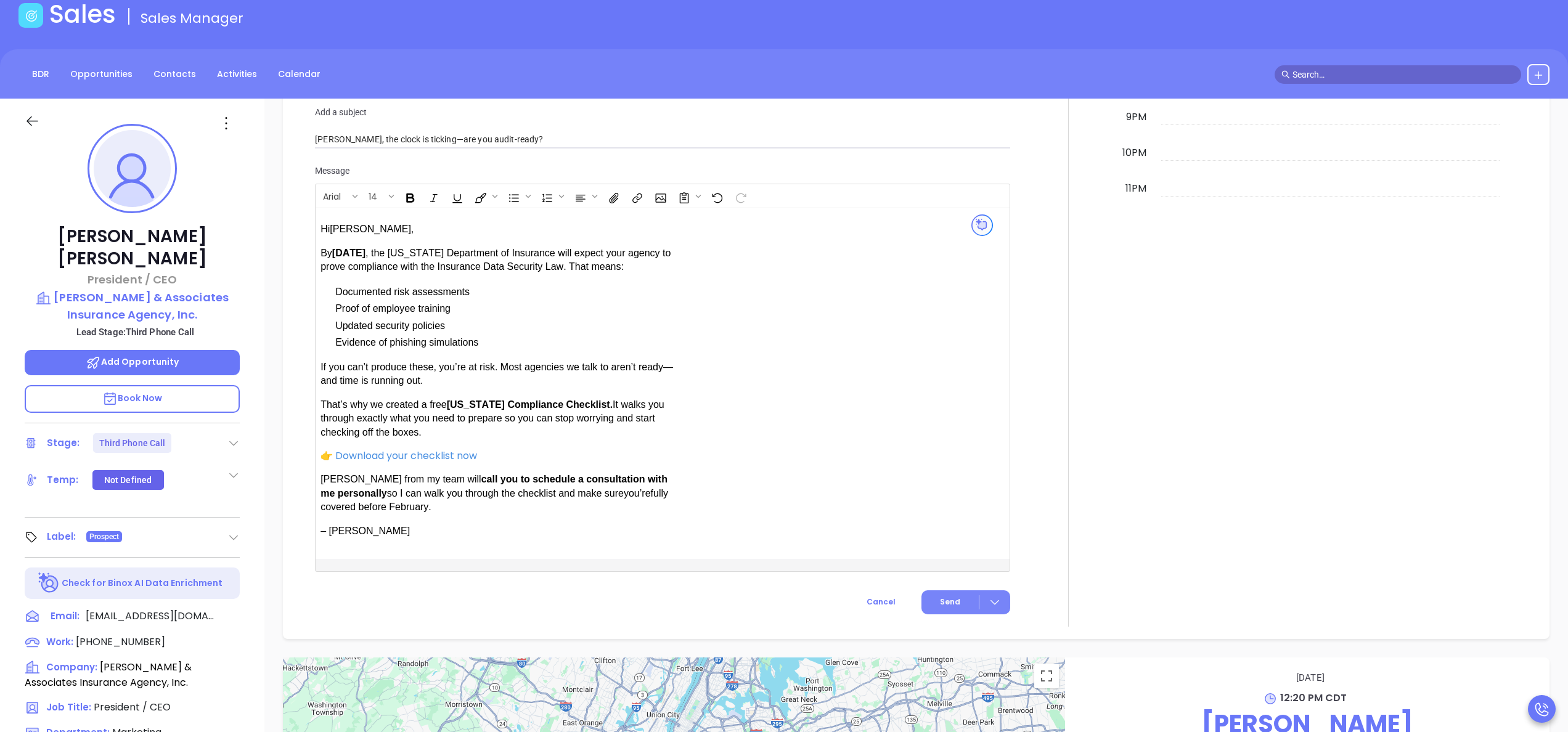
click at [940, 606] on span "Send" at bounding box center [950, 602] width 20 height 11
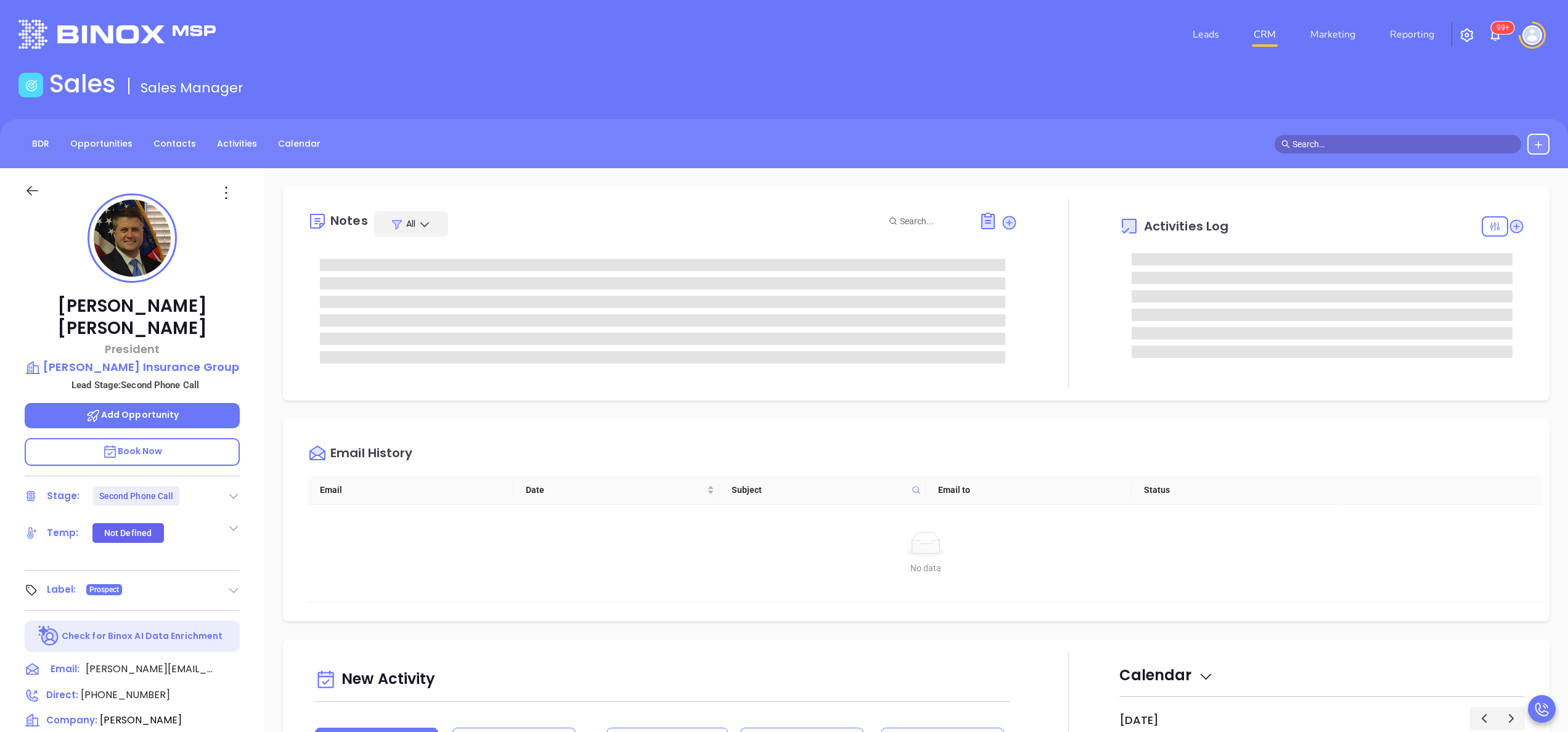
type input "[PERSON_NAME]"
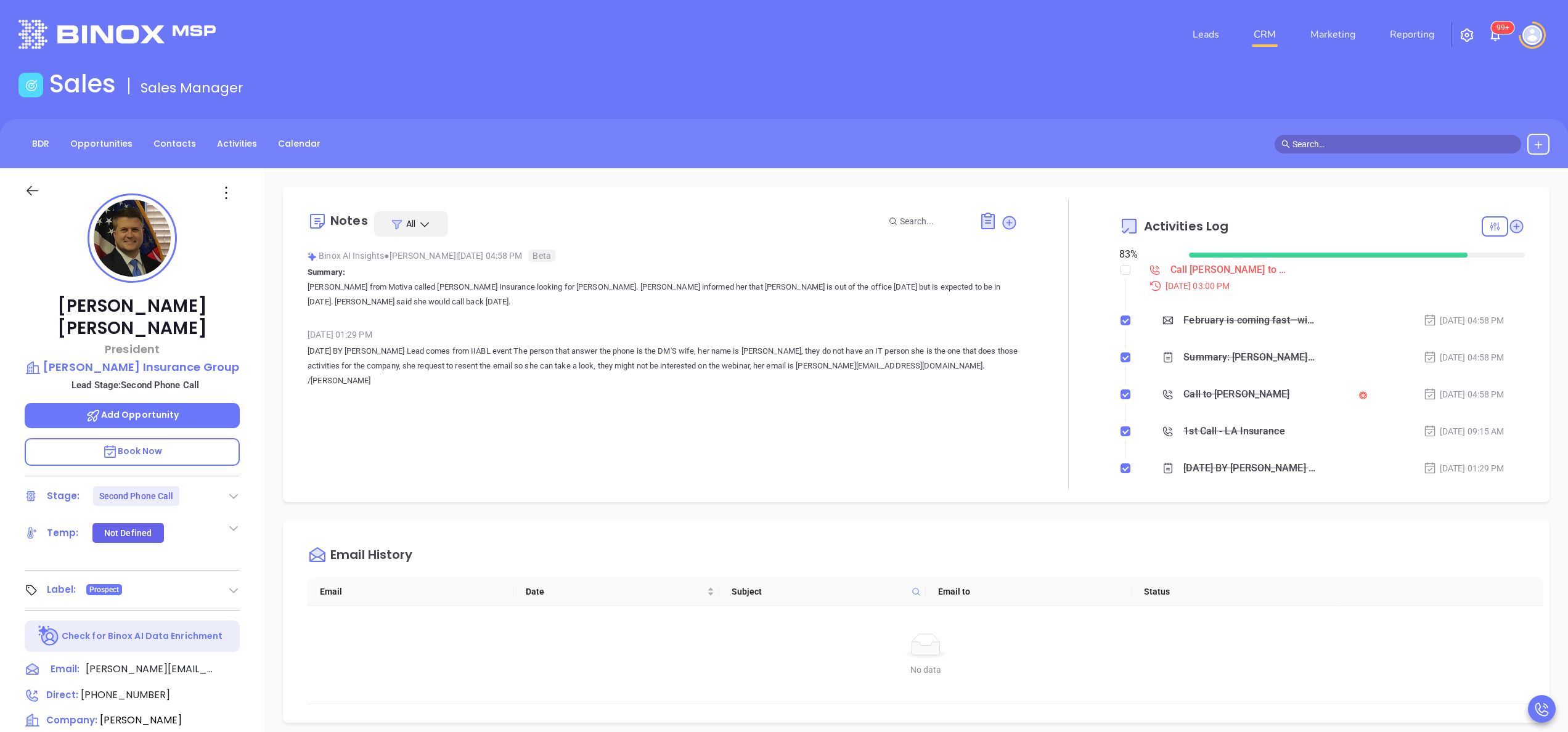
scroll to position [358, 0]
click at [427, 369] on p "[DATE] BY [PERSON_NAME] Lead comes from IIABL event The person that answer the …" at bounding box center [663, 365] width 710 height 44
click at [256, 417] on div "[PERSON_NAME] President [PERSON_NAME] Insurance Group Lead Stage: Second Phone …" at bounding box center [132, 625] width 264 height 915
click at [1120, 267] on input "checkbox" at bounding box center [1125, 270] width 10 height 10
checkbox input "true"
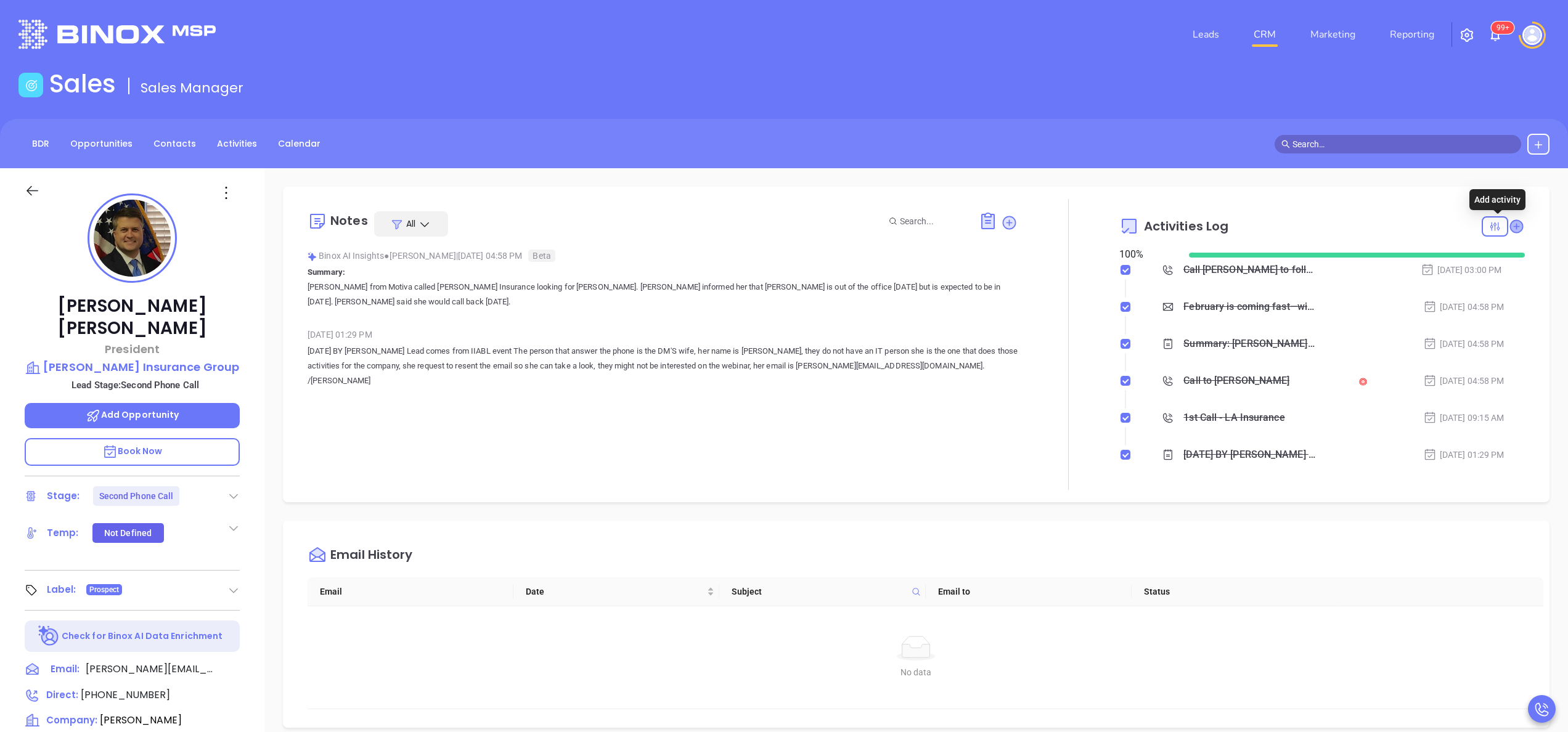
click at [1510, 225] on icon at bounding box center [1516, 226] width 12 height 12
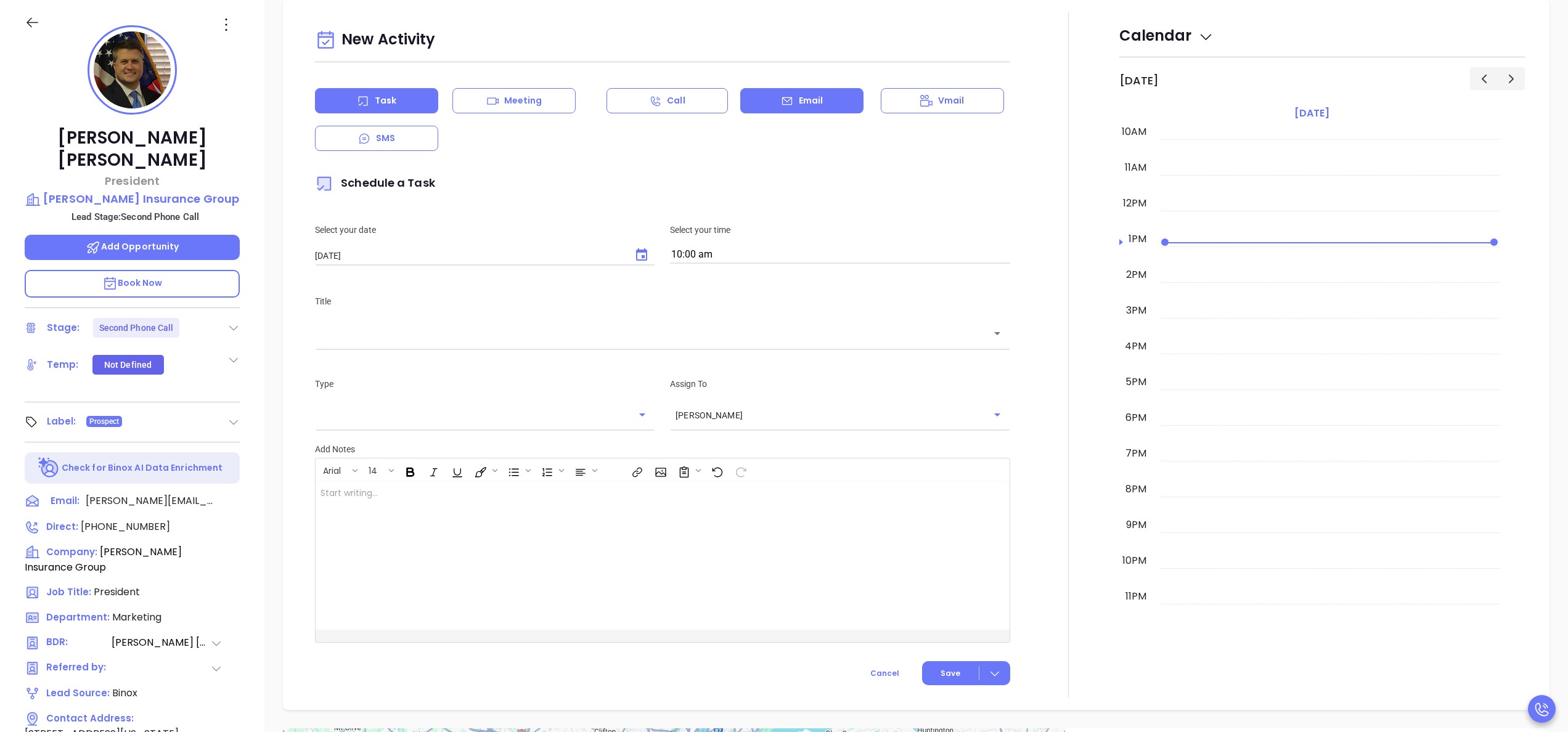
click at [799, 107] on p "Email" at bounding box center [811, 101] width 25 height 13
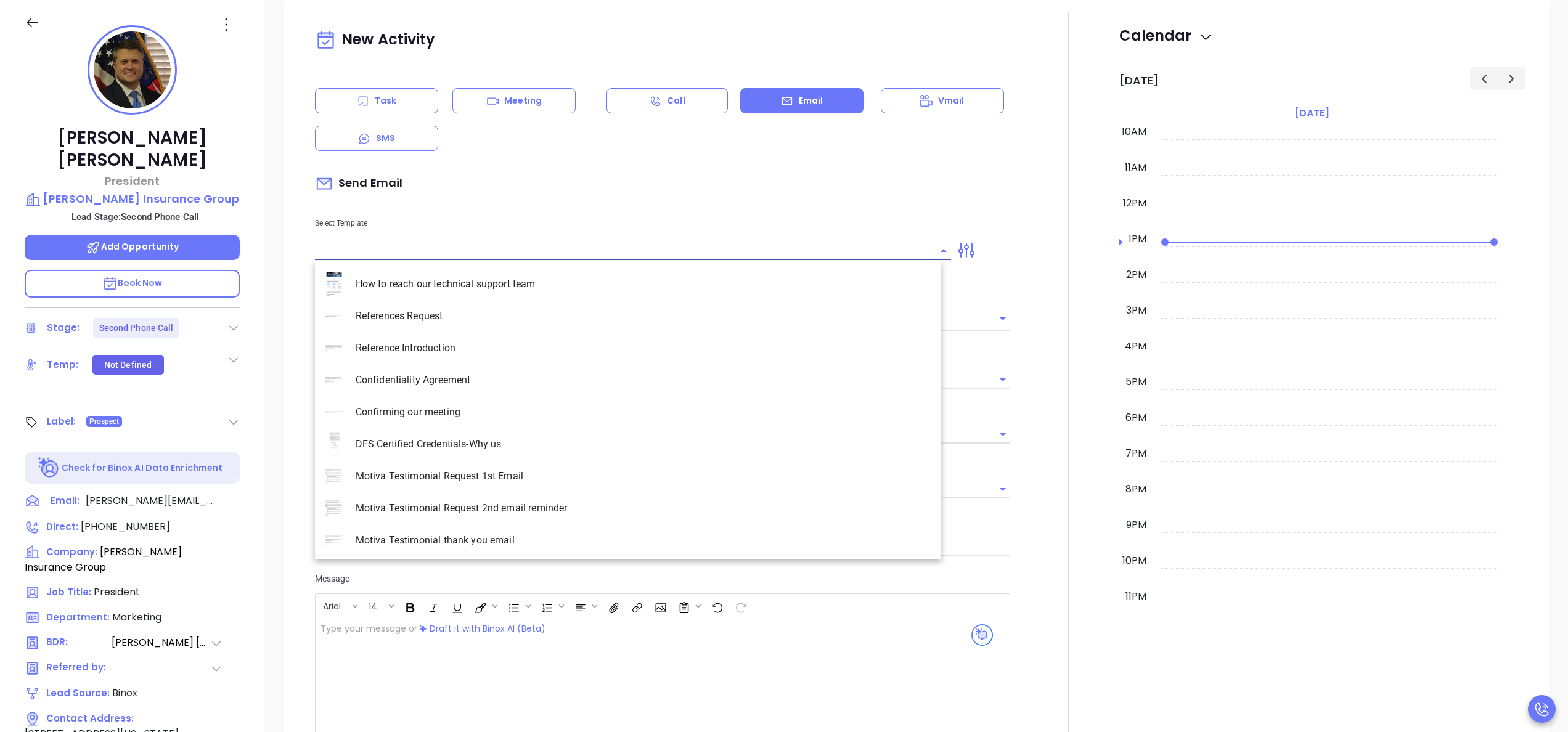
click at [438, 254] on input "text" at bounding box center [623, 250] width 618 height 18
type input "[PERSON_NAME]"
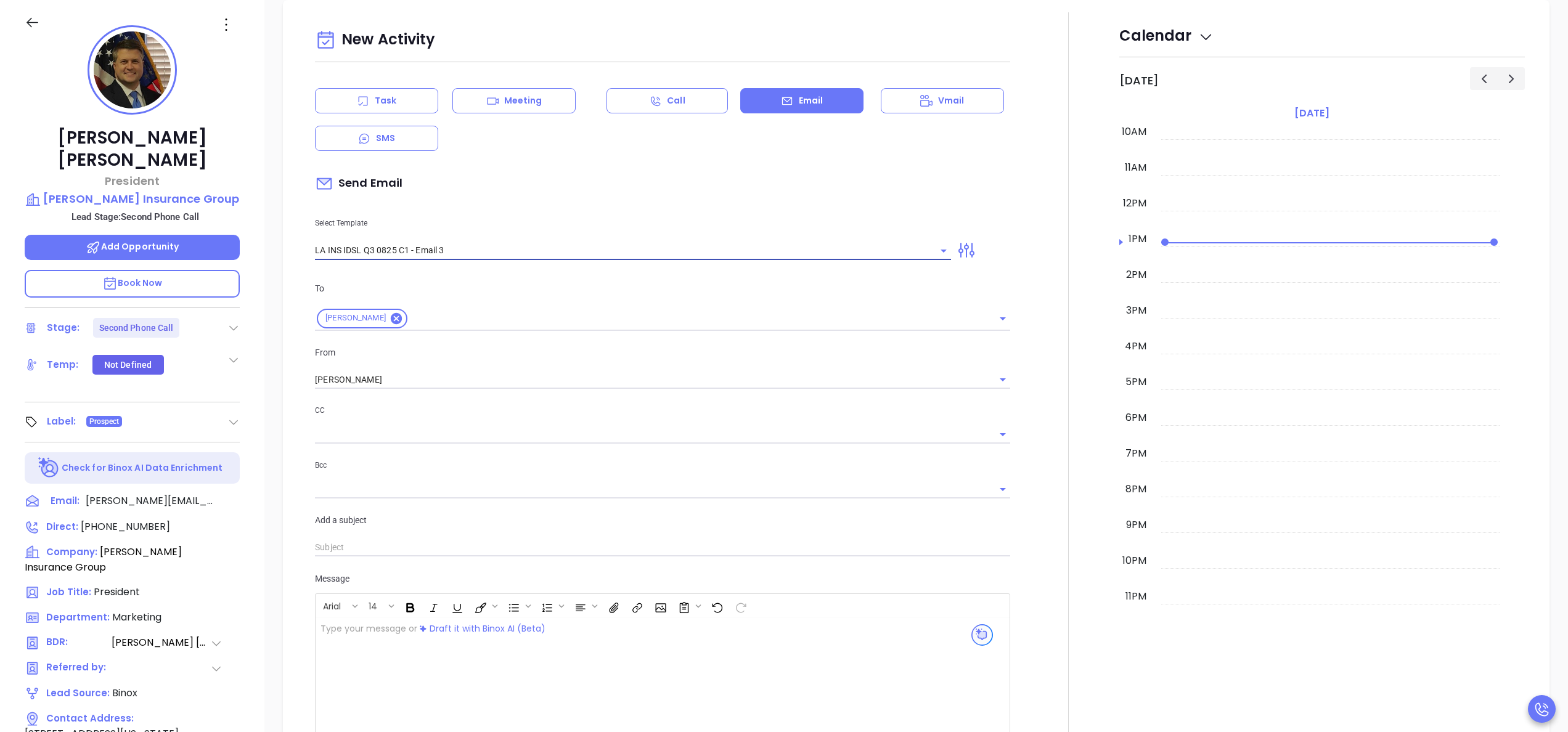
type input "LA INS IDSL Q3 0825 C1 - Email 3"
type input "[PERSON_NAME], the clock is ticking—are you audit-ready?"
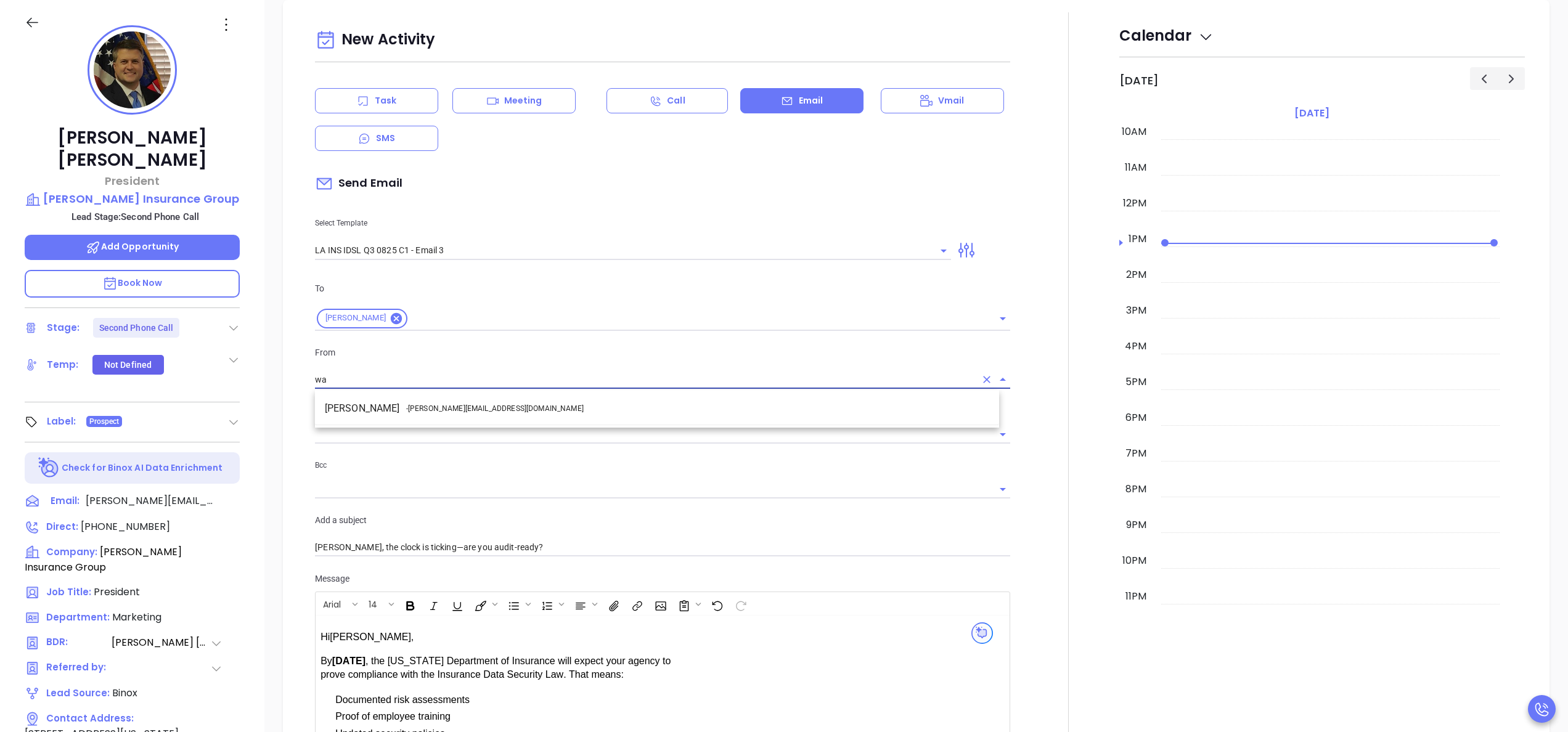
click at [473, 402] on li "Walter Contreras - [EMAIL_ADDRESS][DOMAIN_NAME]" at bounding box center [657, 408] width 684 height 22
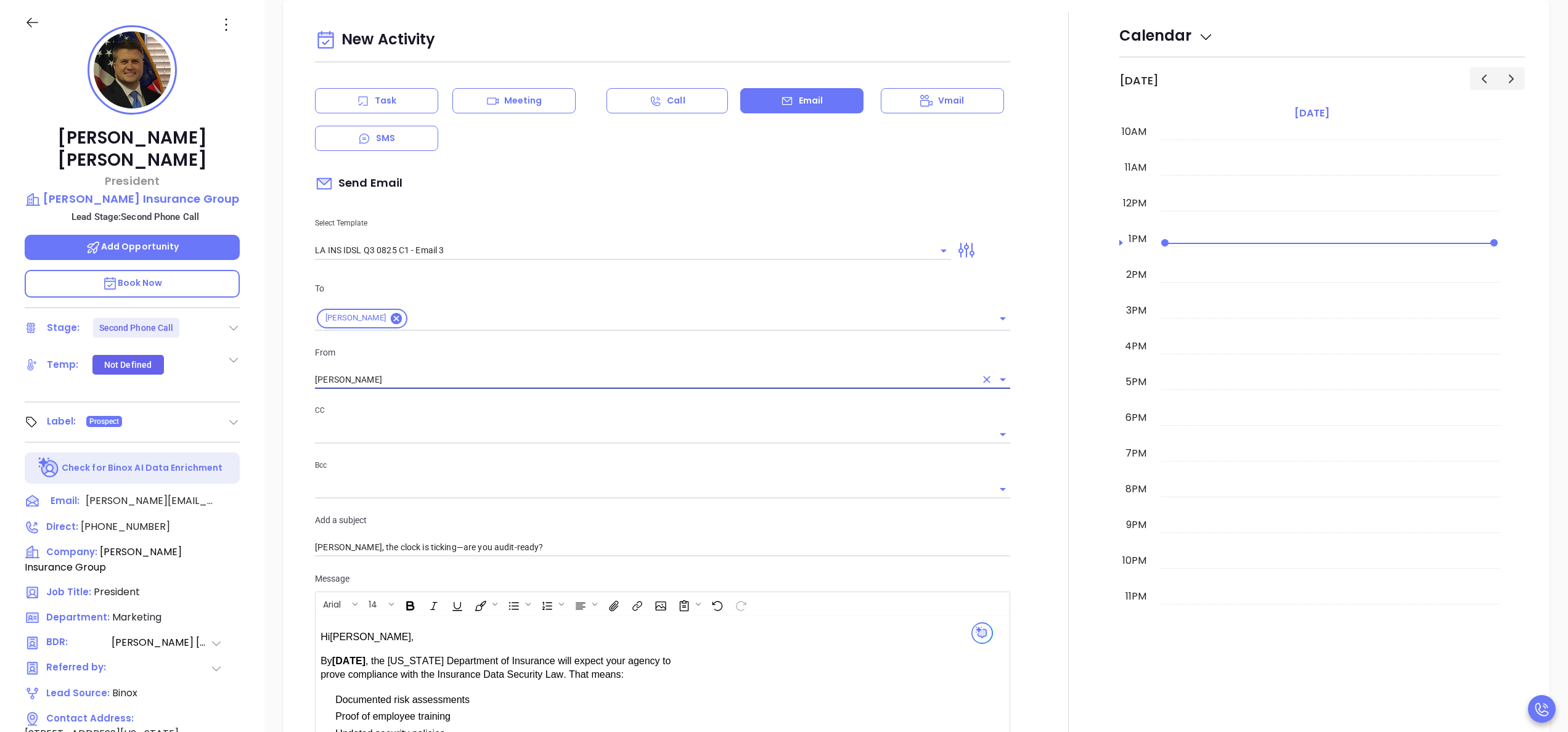
type input "[PERSON_NAME]"
click at [1029, 534] on div at bounding box center [1068, 523] width 102 height 1023
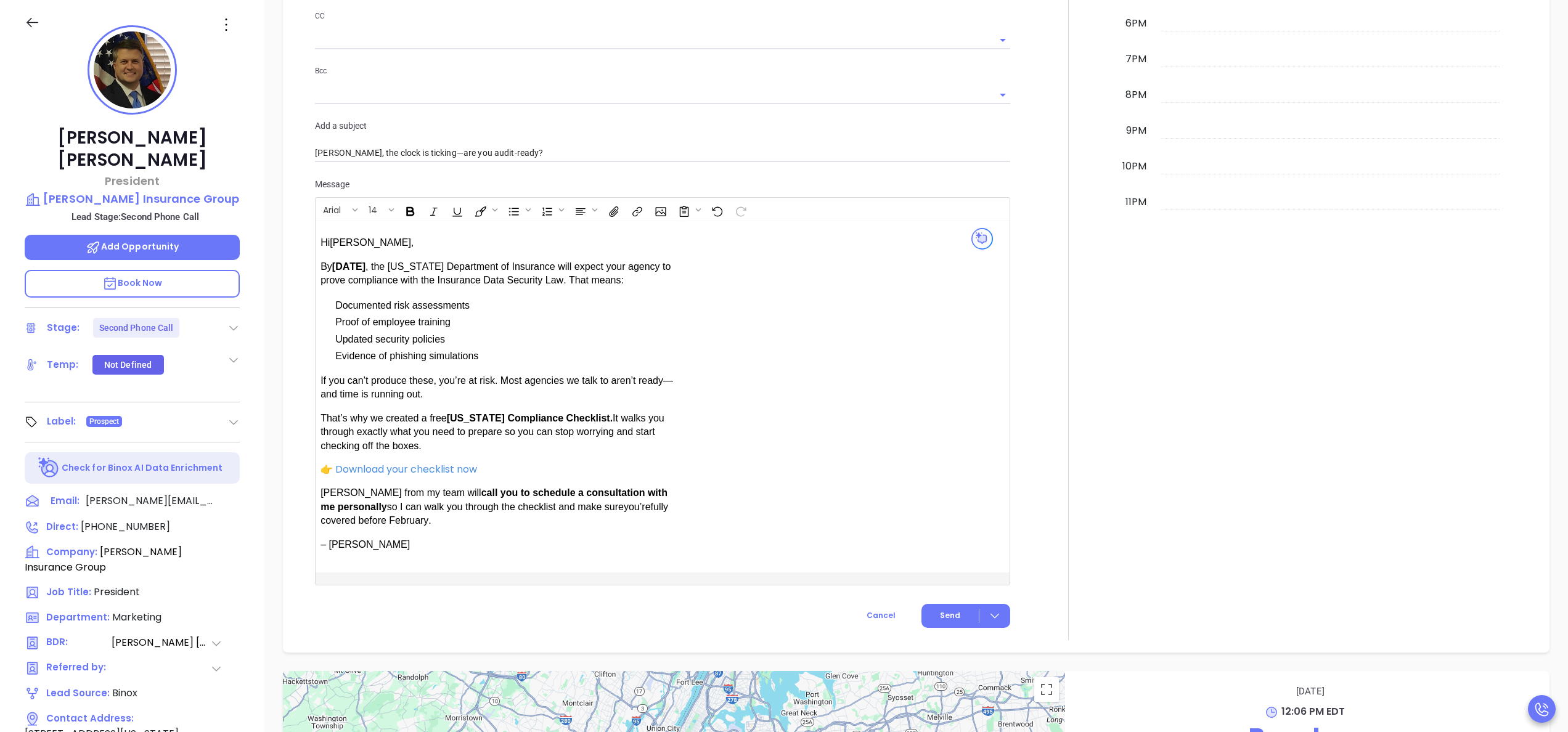
scroll to position [1022, 0]
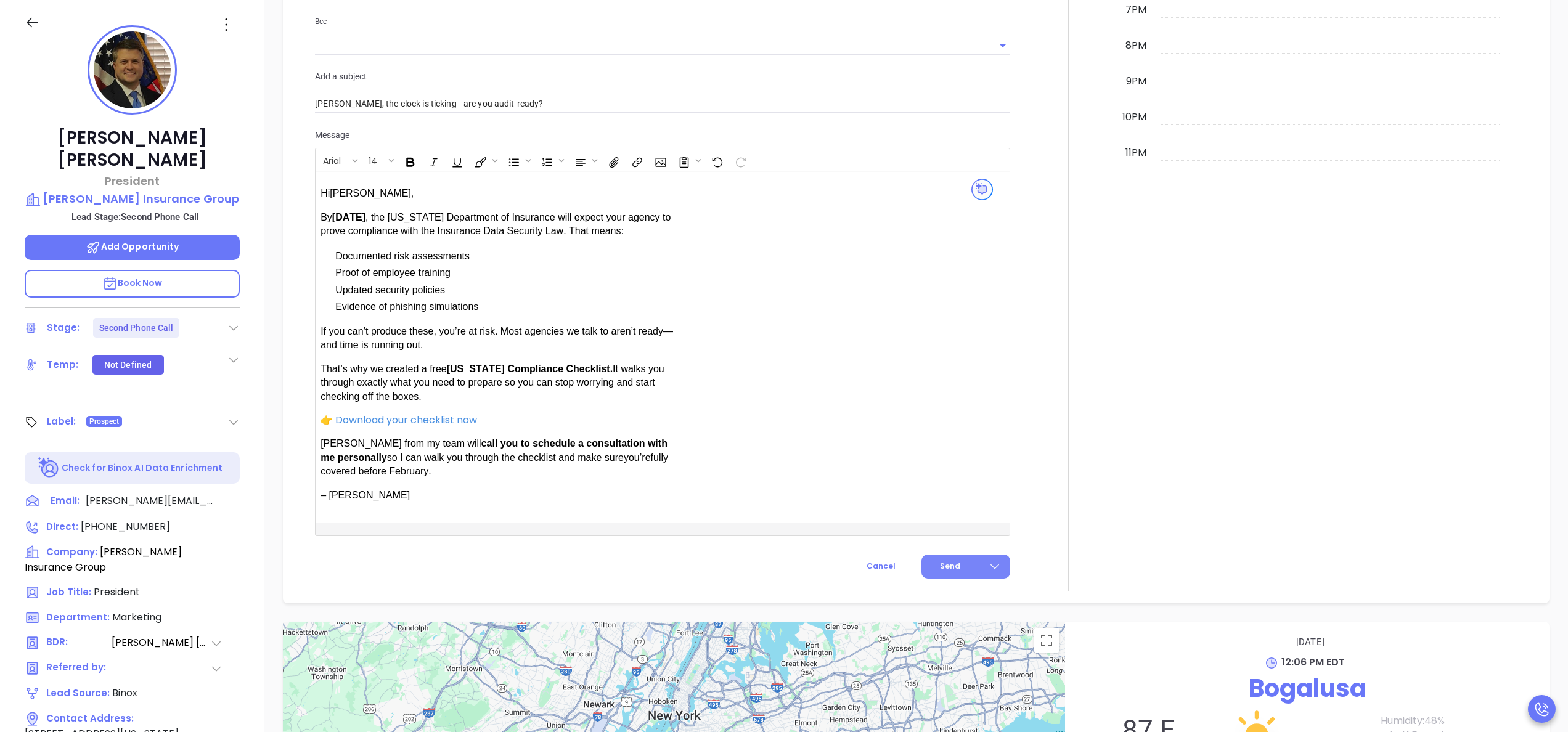
click at [945, 570] on span "Send" at bounding box center [950, 566] width 20 height 11
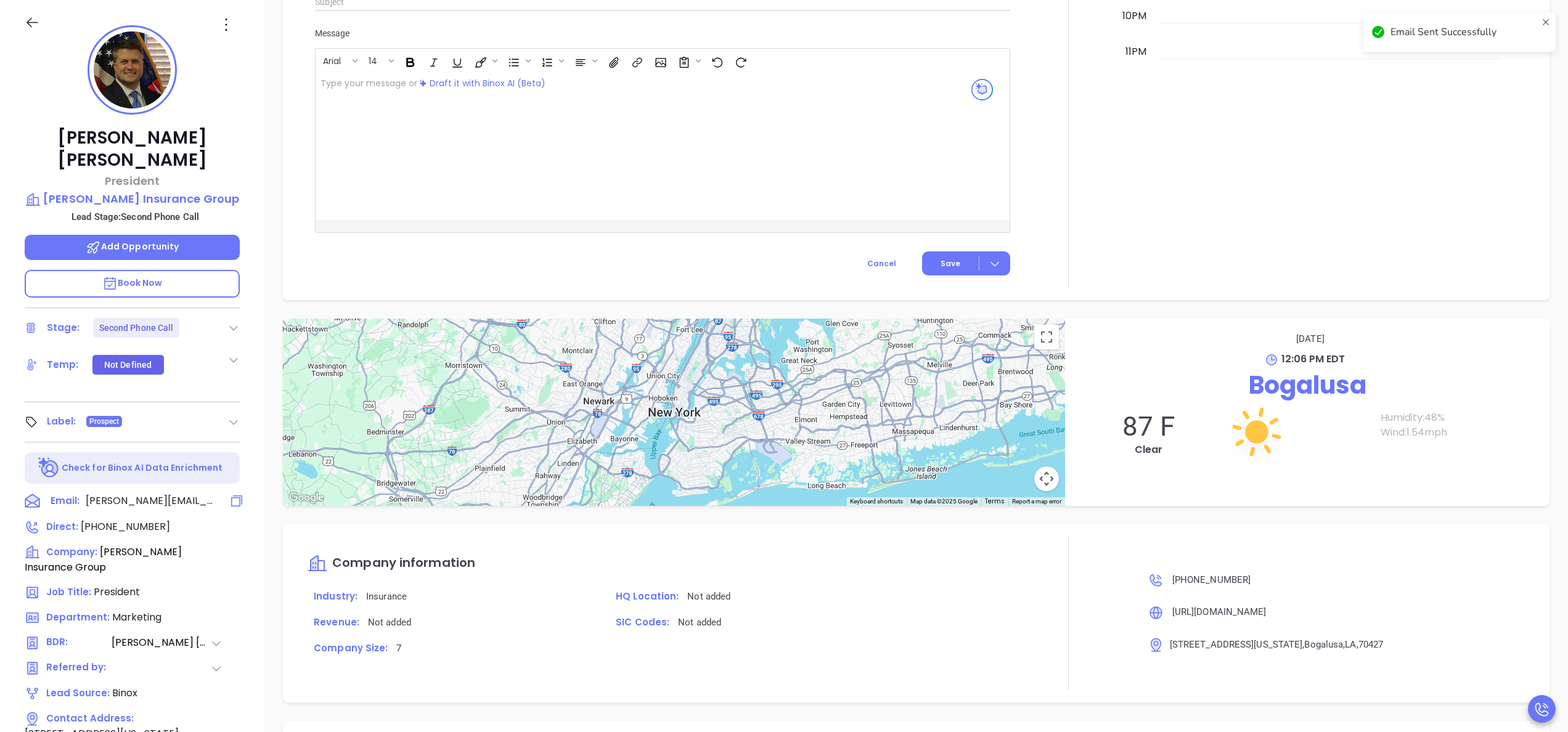
scroll to position [920, 0]
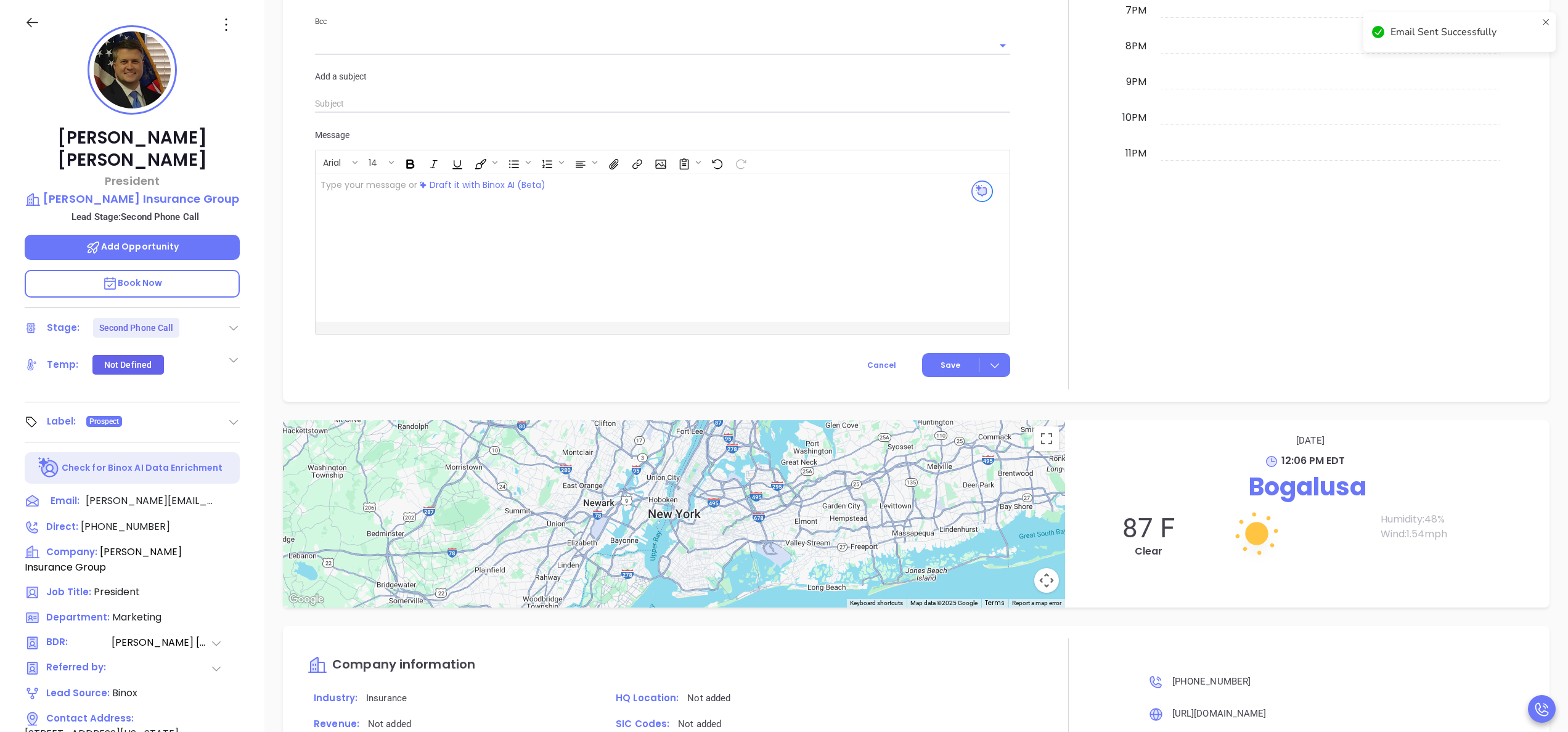
click at [232, 322] on icon at bounding box center [233, 328] width 12 height 12
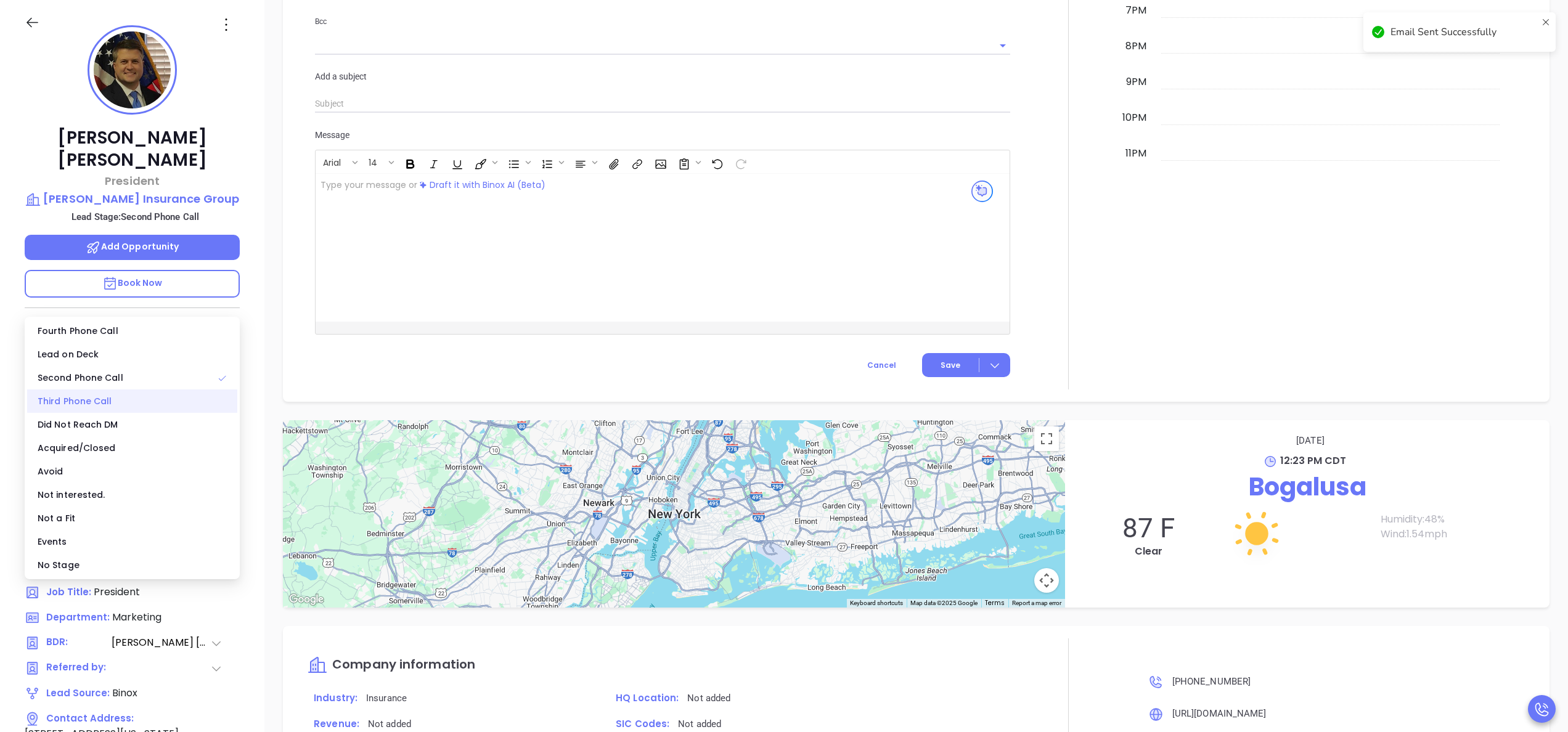
click at [107, 399] on div "Third Phone Call" at bounding box center [132, 401] width 210 height 24
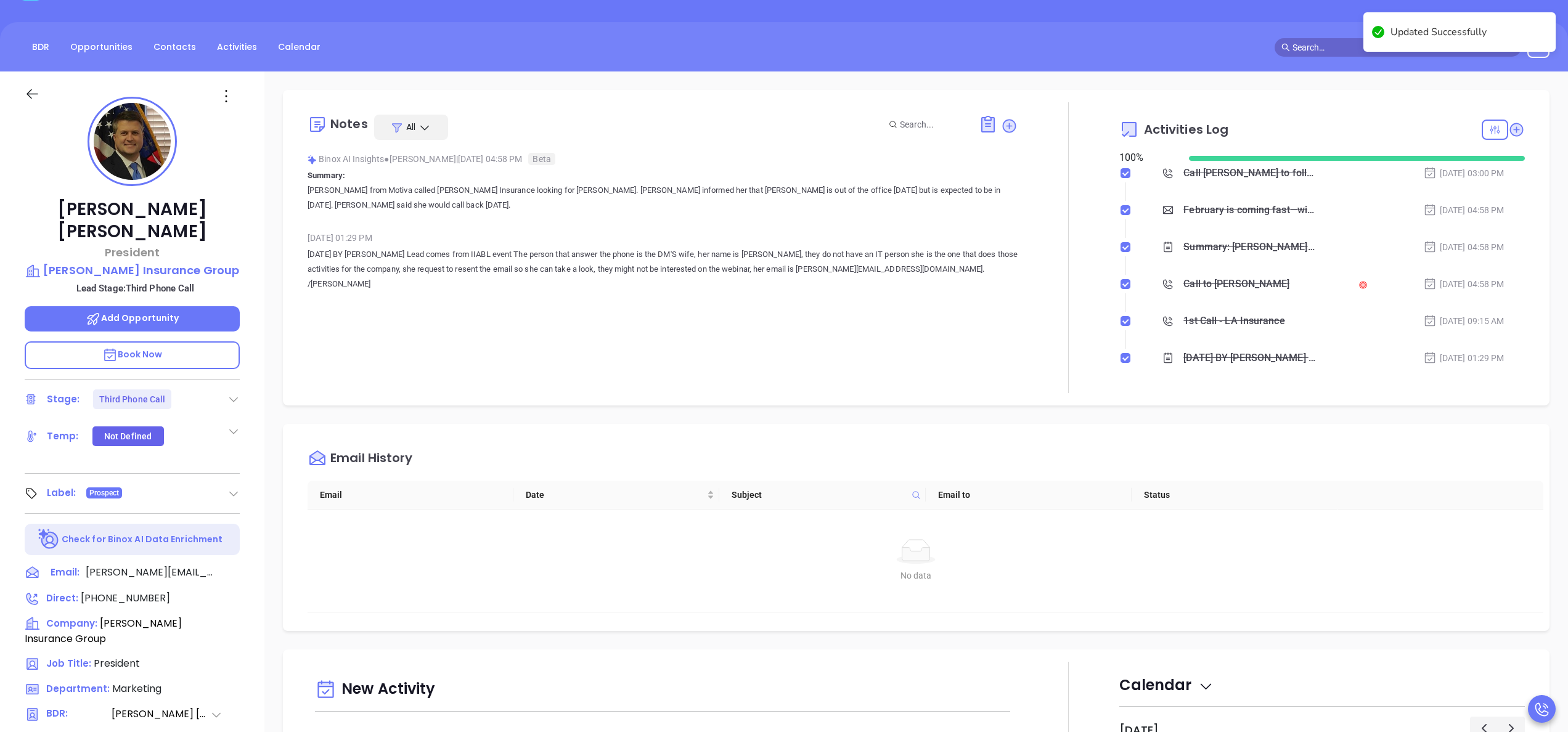
scroll to position [20, 0]
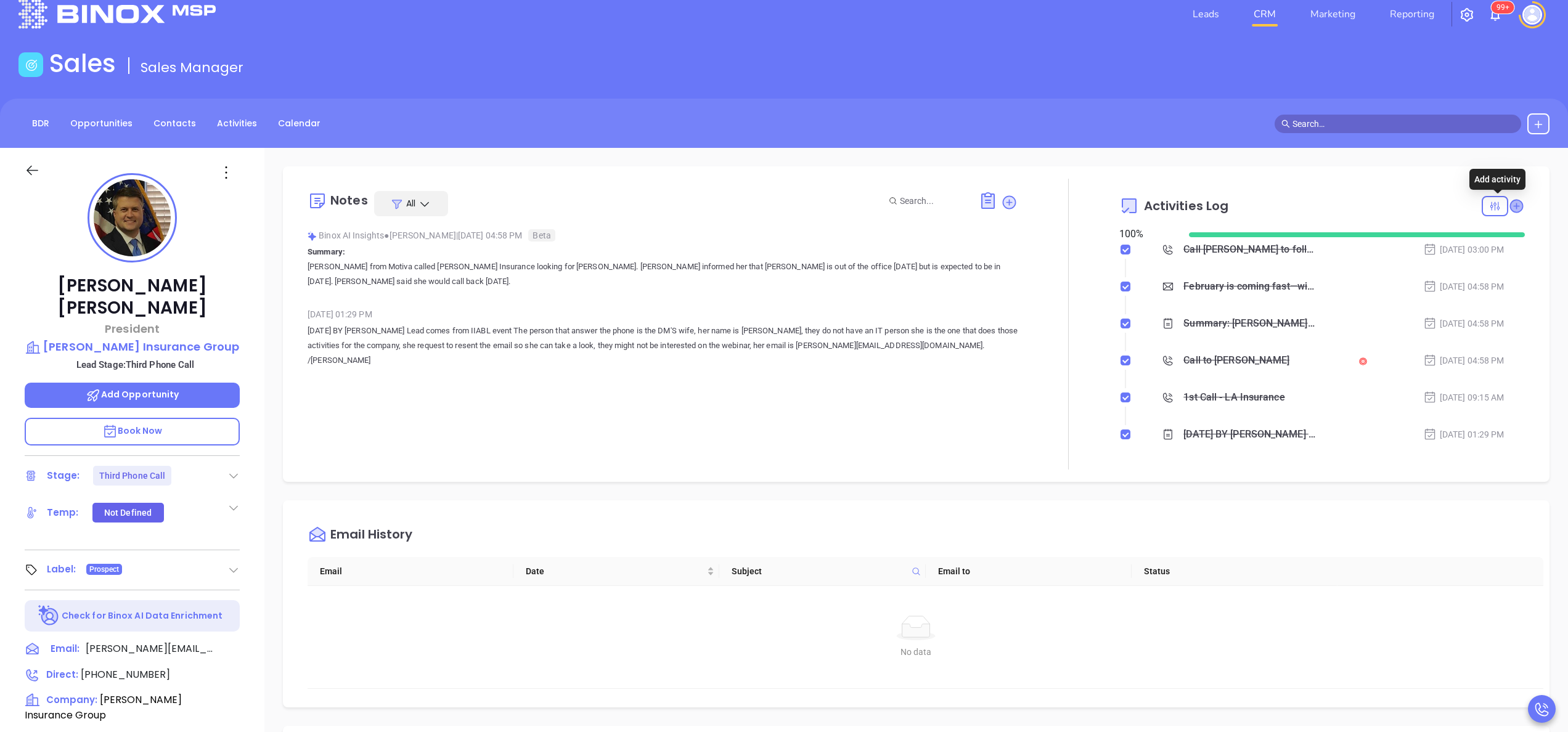
click at [1510, 208] on icon at bounding box center [1516, 206] width 12 height 12
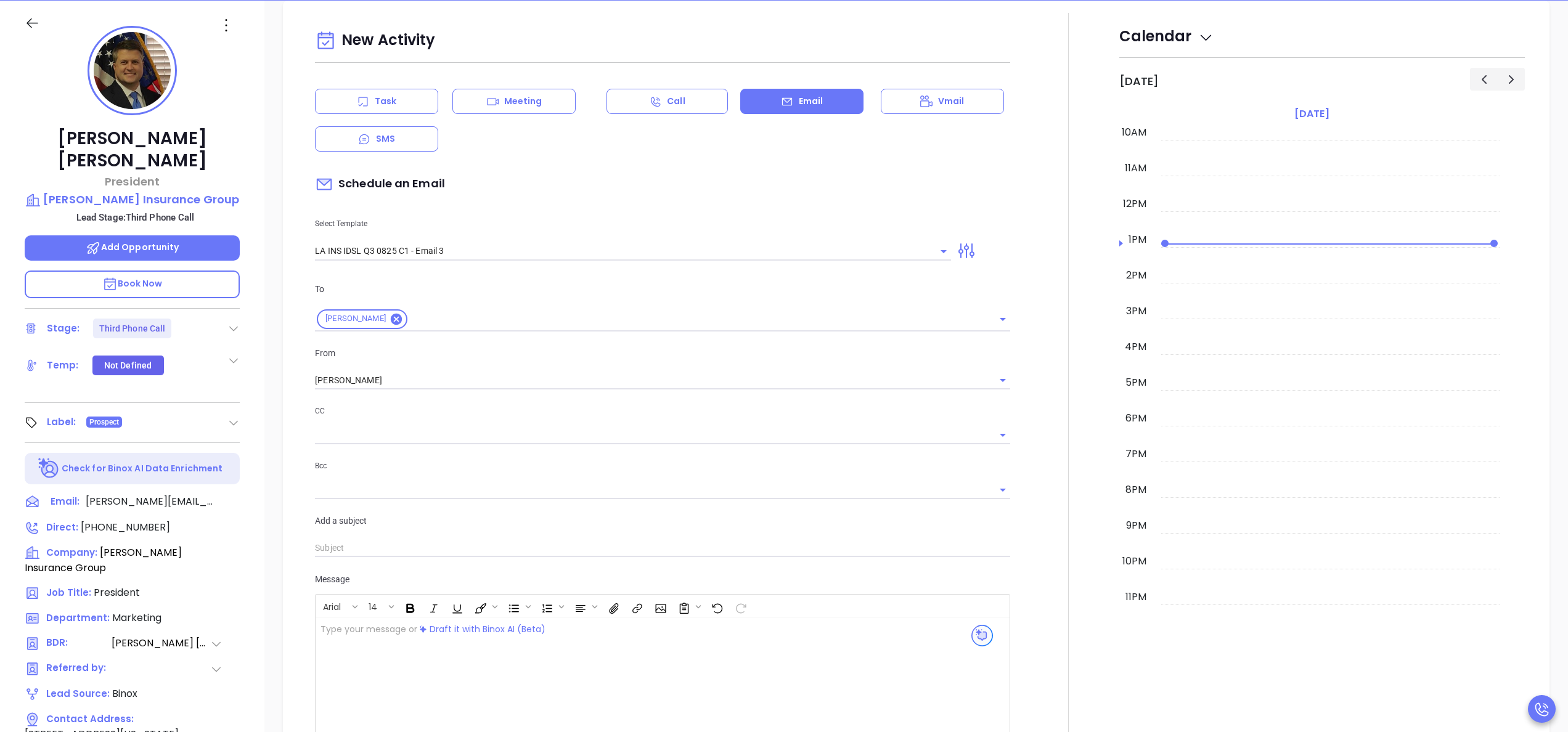
scroll to position [168, 0]
click at [403, 100] on div "Task" at bounding box center [376, 101] width 123 height 26
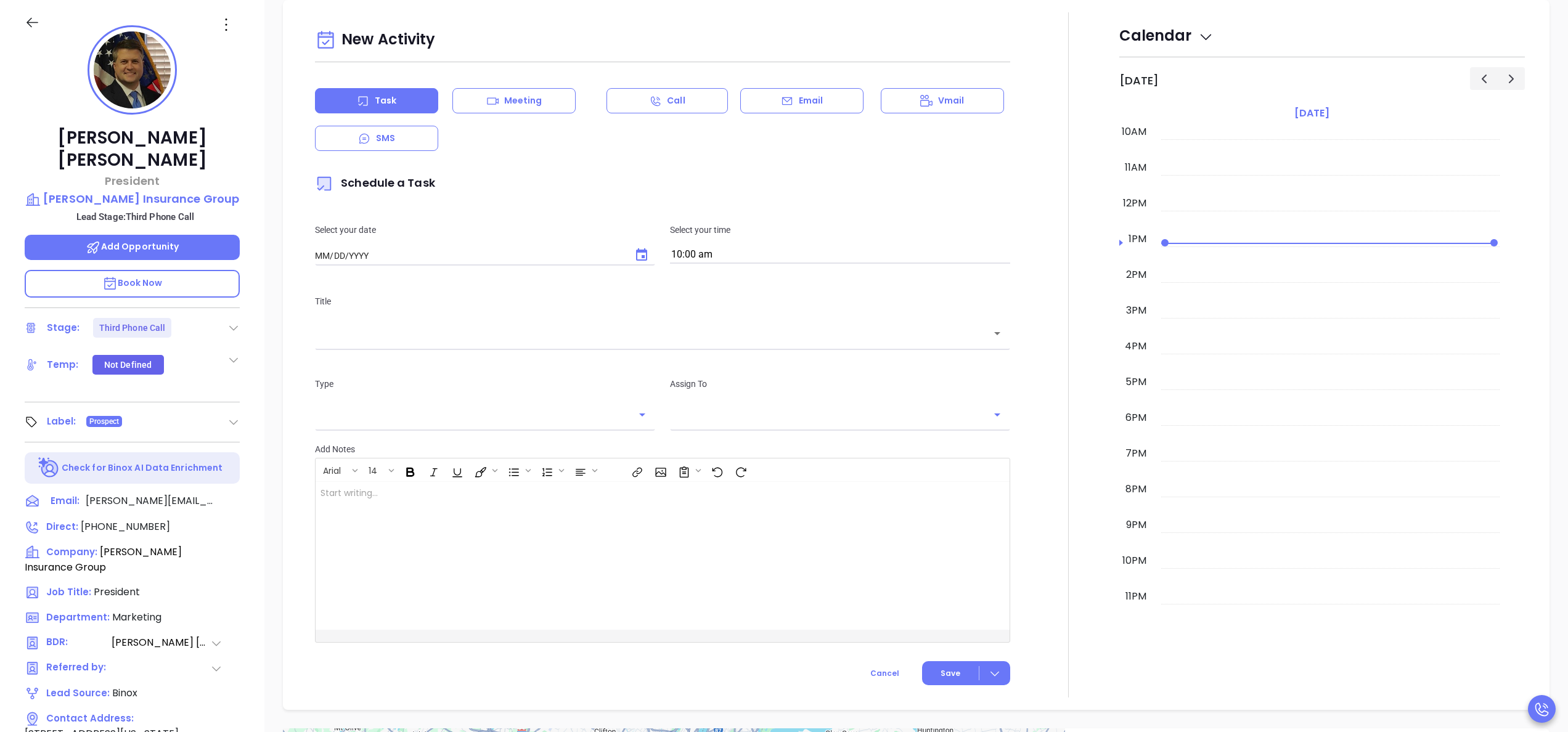
type input "10/01/2025"
type input "[PERSON_NAME]"
click at [681, 338] on input "text" at bounding box center [653, 333] width 666 height 14
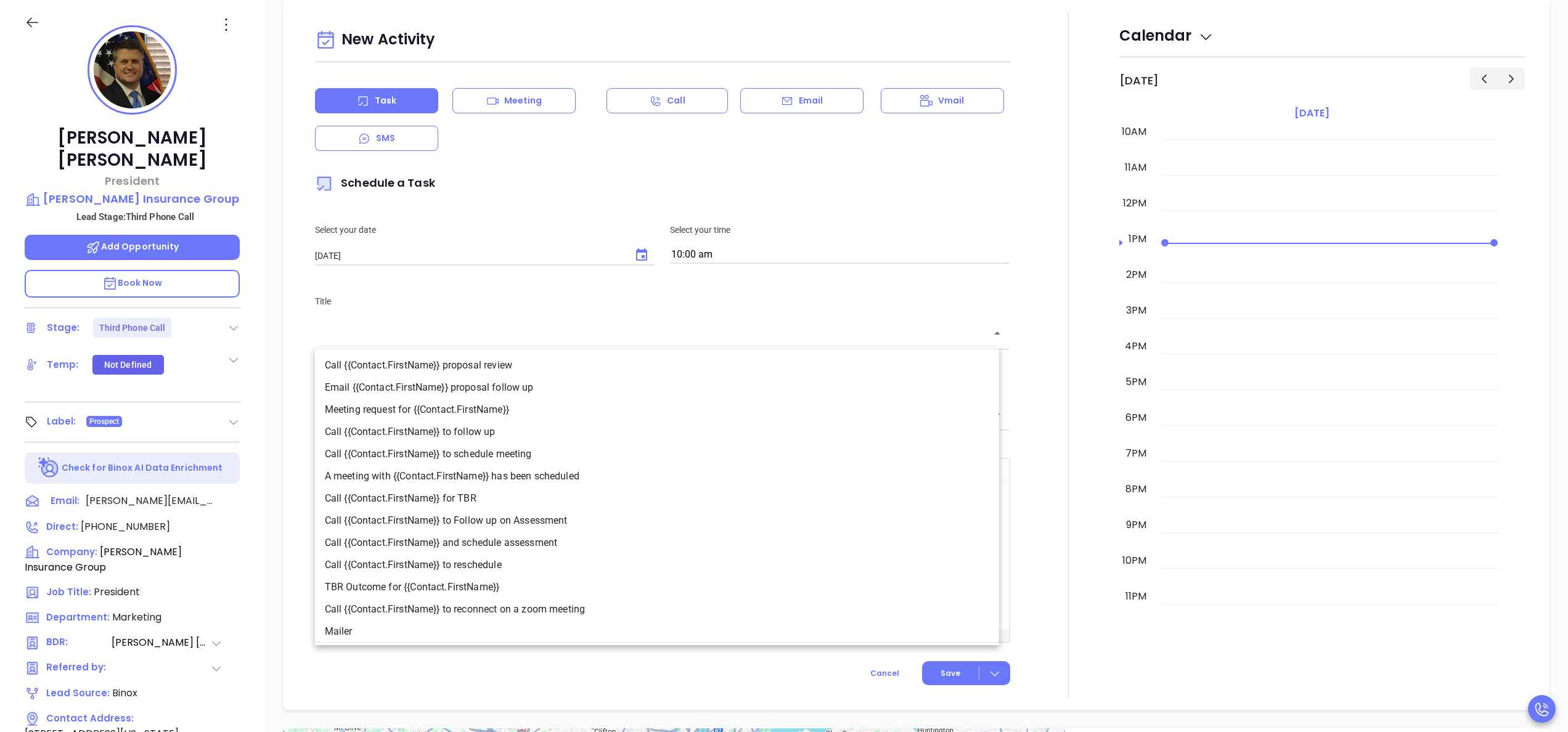
click at [471, 434] on li "Call {{Contact.FirstName}} to follow up" at bounding box center [657, 432] width 684 height 22
type input "Call Christopher to follow up"
type input "Call"
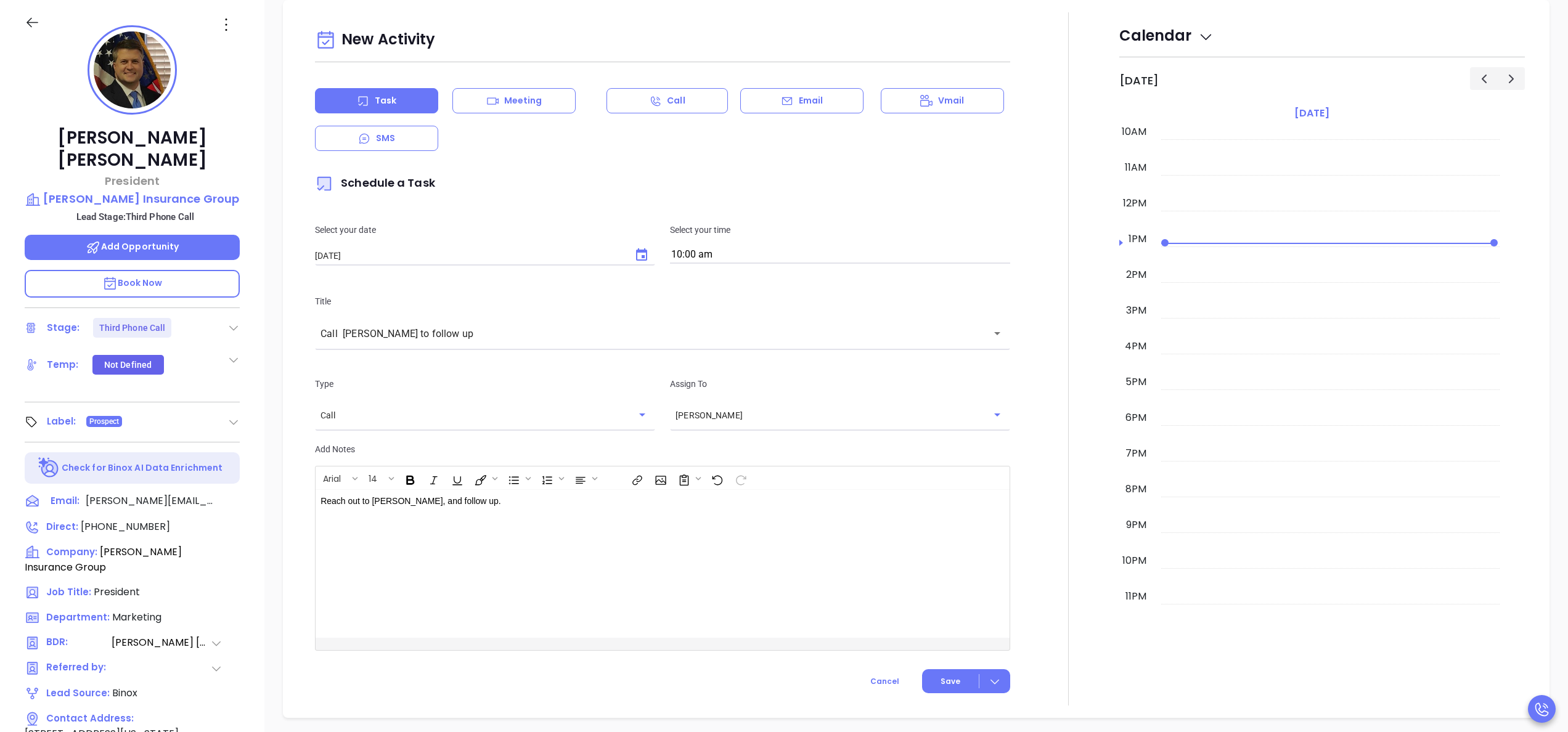
click at [1042, 546] on div at bounding box center [1068, 359] width 102 height 694
click at [942, 677] on span "Save" at bounding box center [950, 682] width 20 height 11
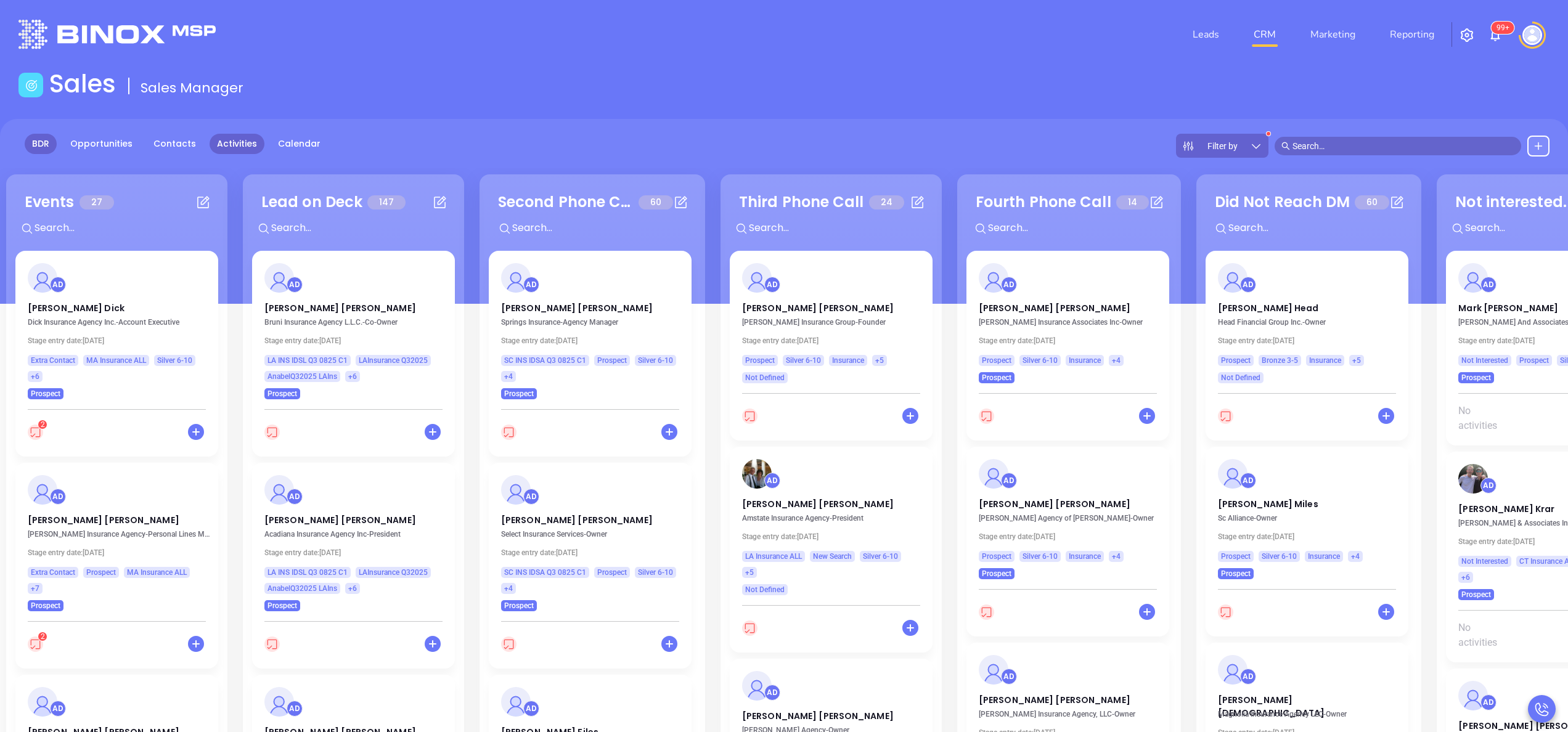
click at [236, 146] on link "Activities" at bounding box center [237, 144] width 55 height 20
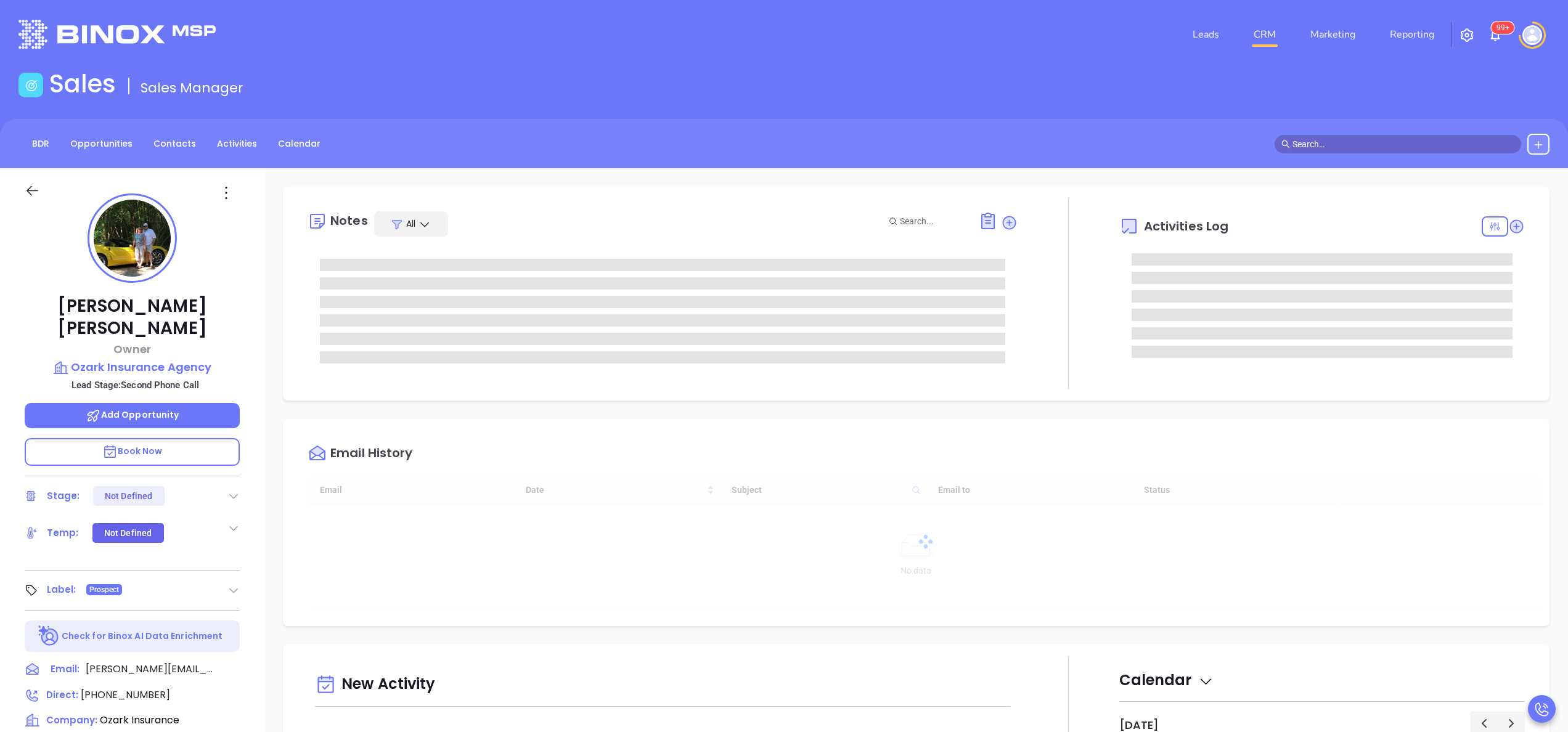
type input "[DATE]"
type input "[PERSON_NAME]"
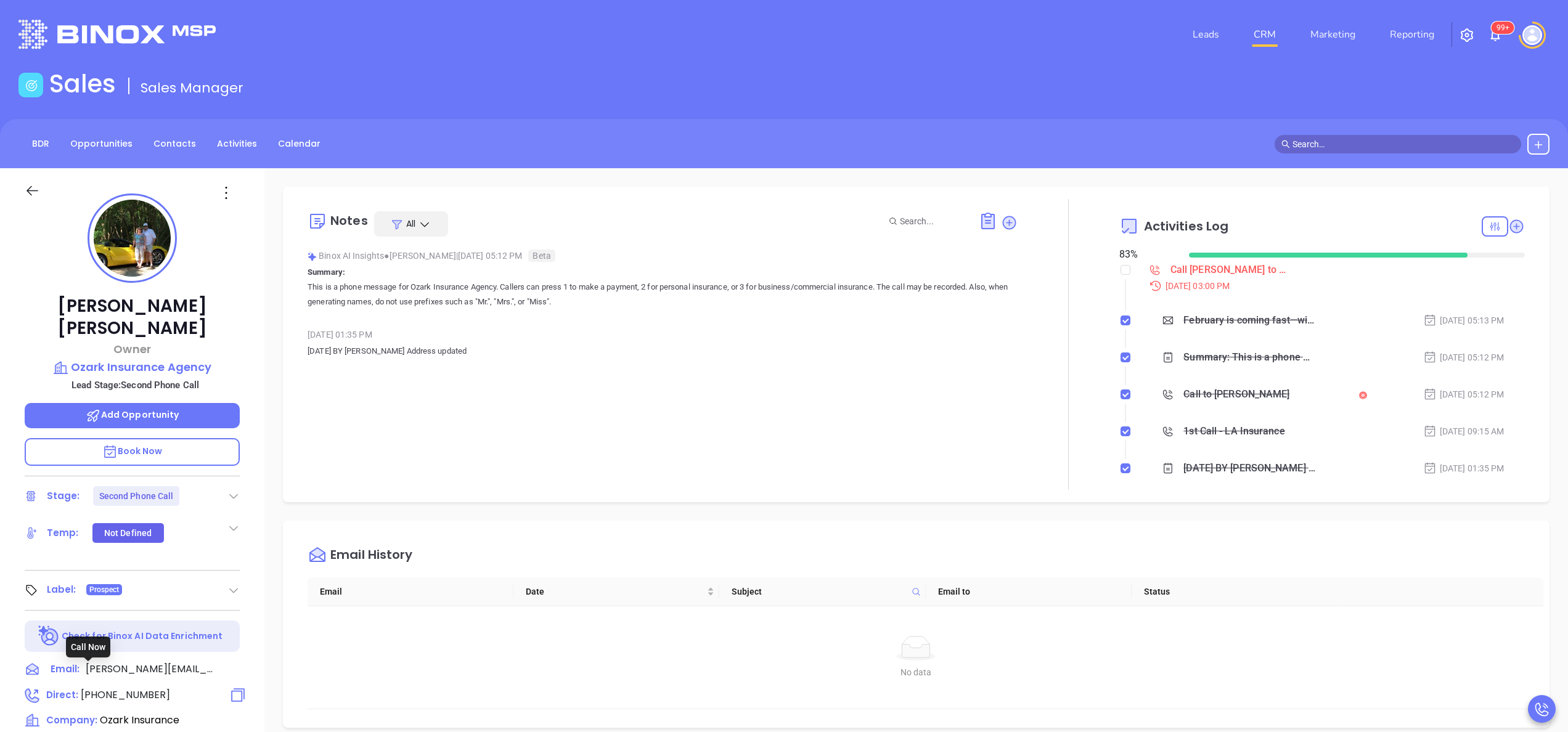
click at [143, 688] on span "(225) 775-7614" at bounding box center [125, 695] width 89 height 14
type input "(225) 775-7614"
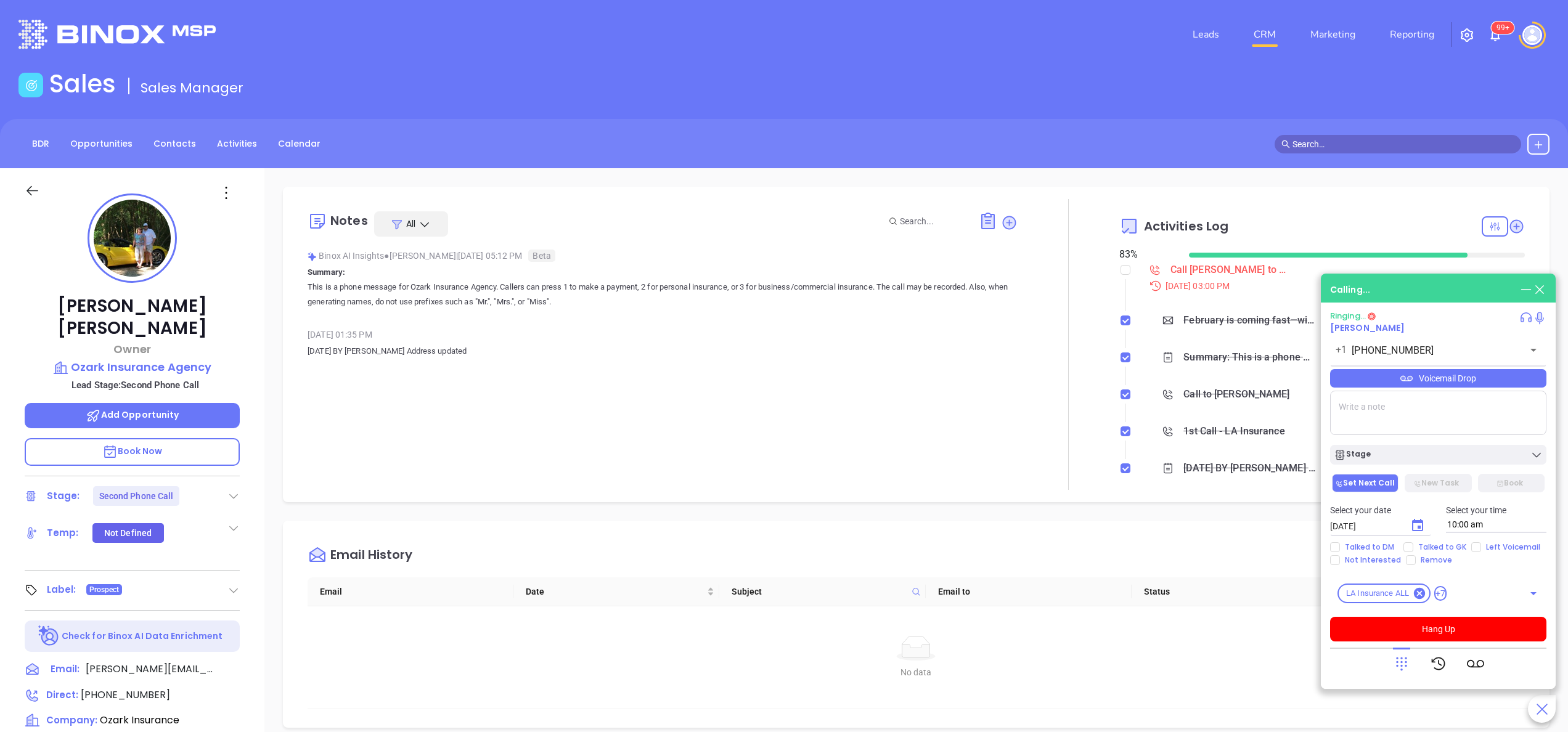
click at [255, 562] on div "Kristi Watson Owner Ozark Insurance Agency Lead Stage: Second Phone Call Add Op…" at bounding box center [132, 625] width 264 height 915
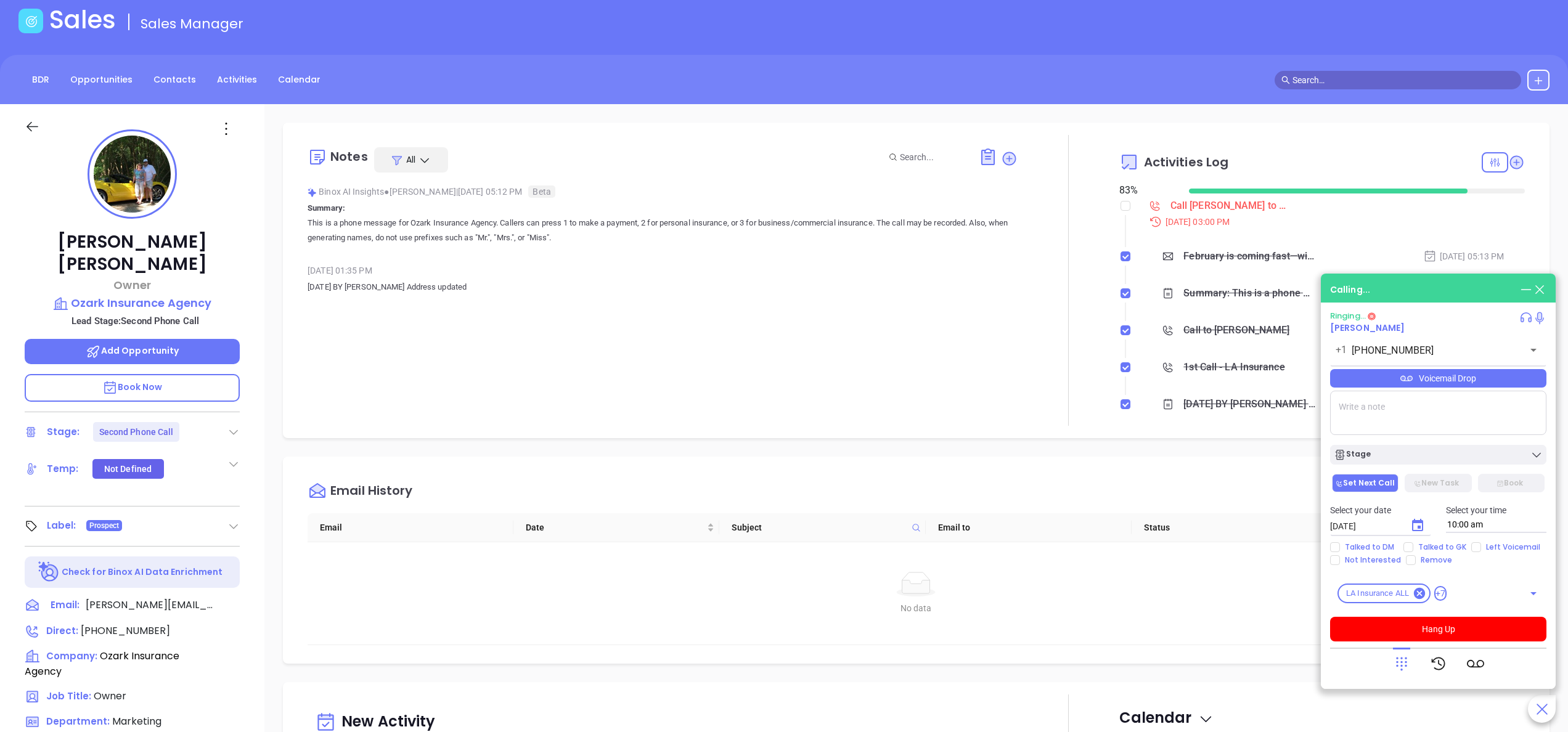
scroll to position [98, 0]
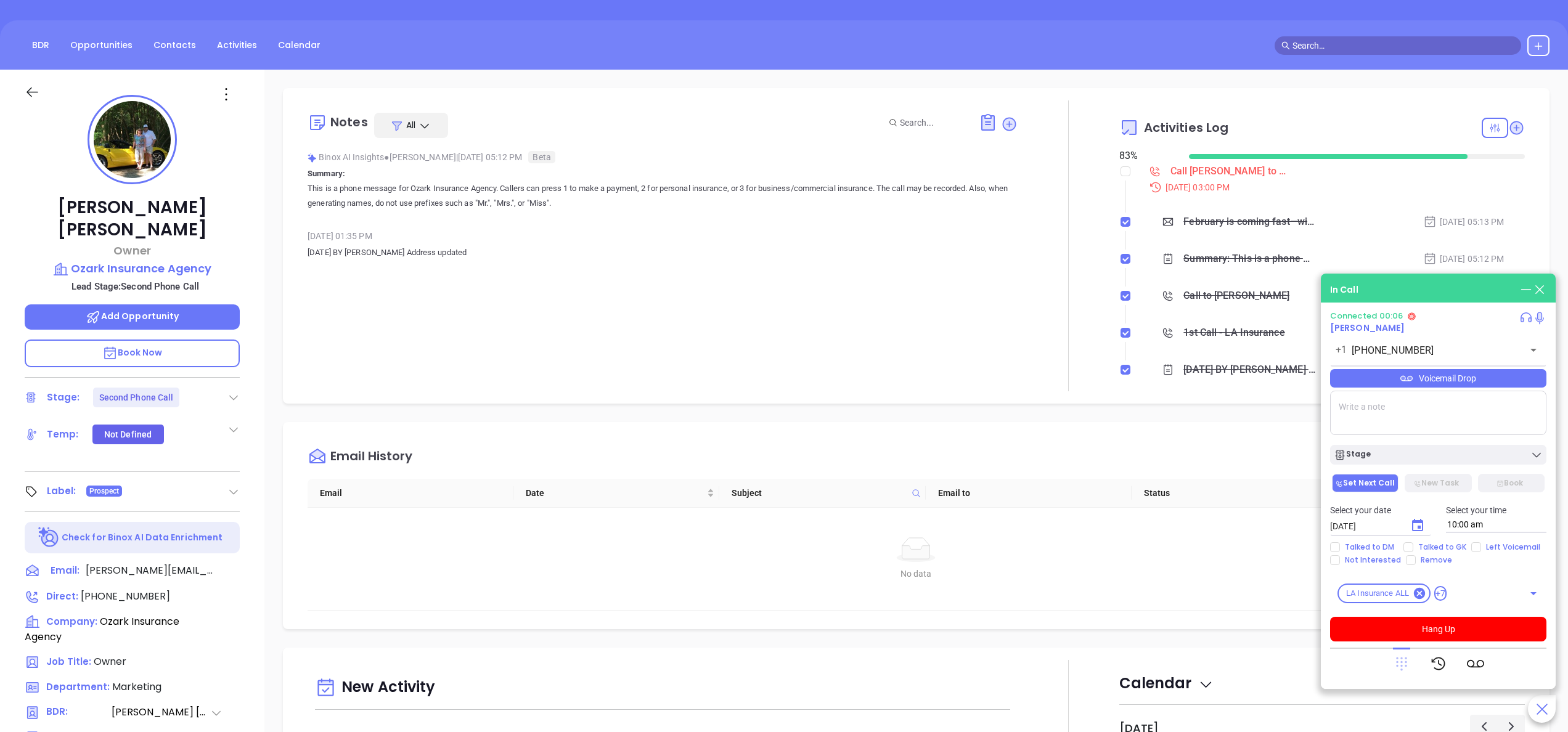
click at [1405, 666] on icon at bounding box center [1401, 664] width 11 height 13
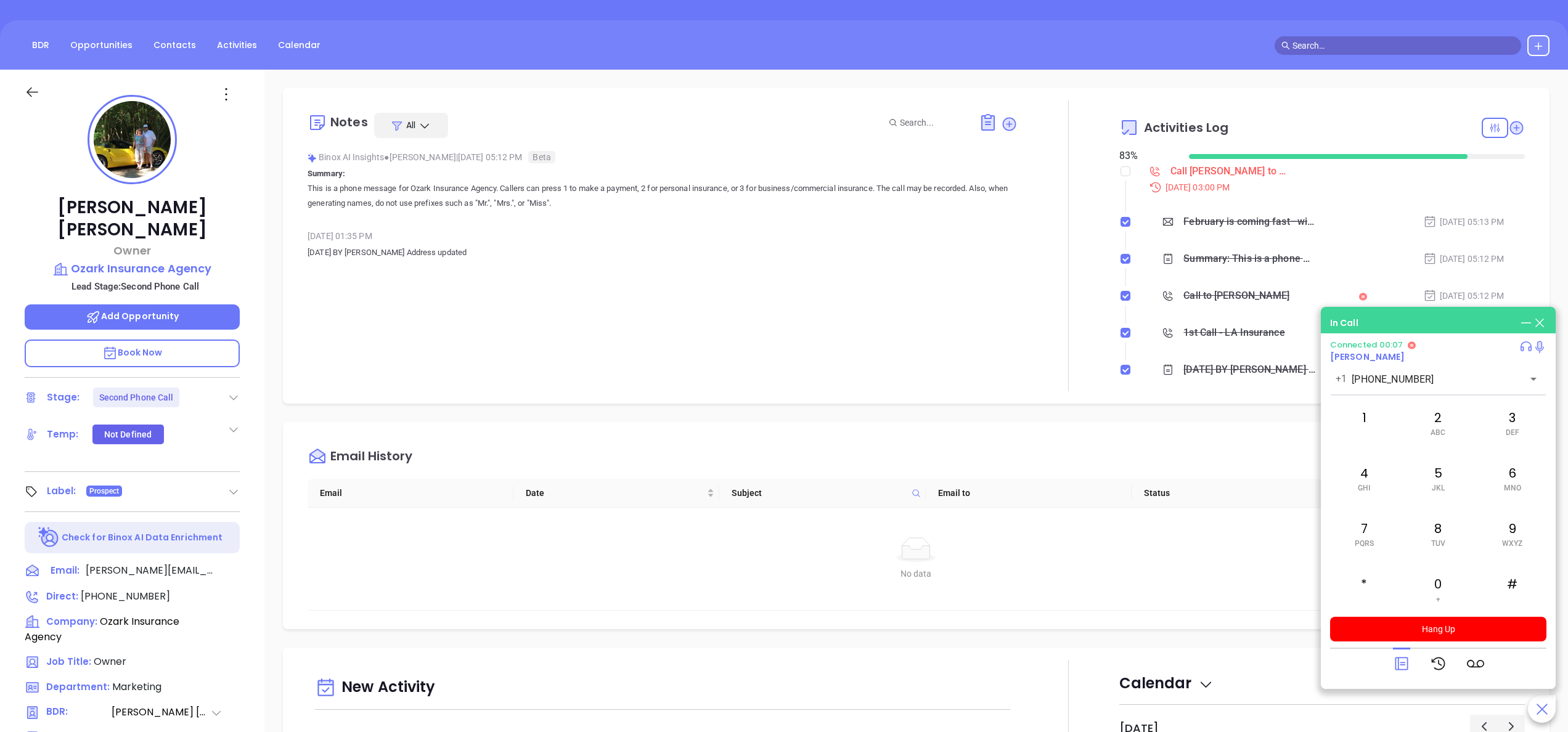
click at [1405, 666] on icon at bounding box center [1401, 664] width 17 height 17
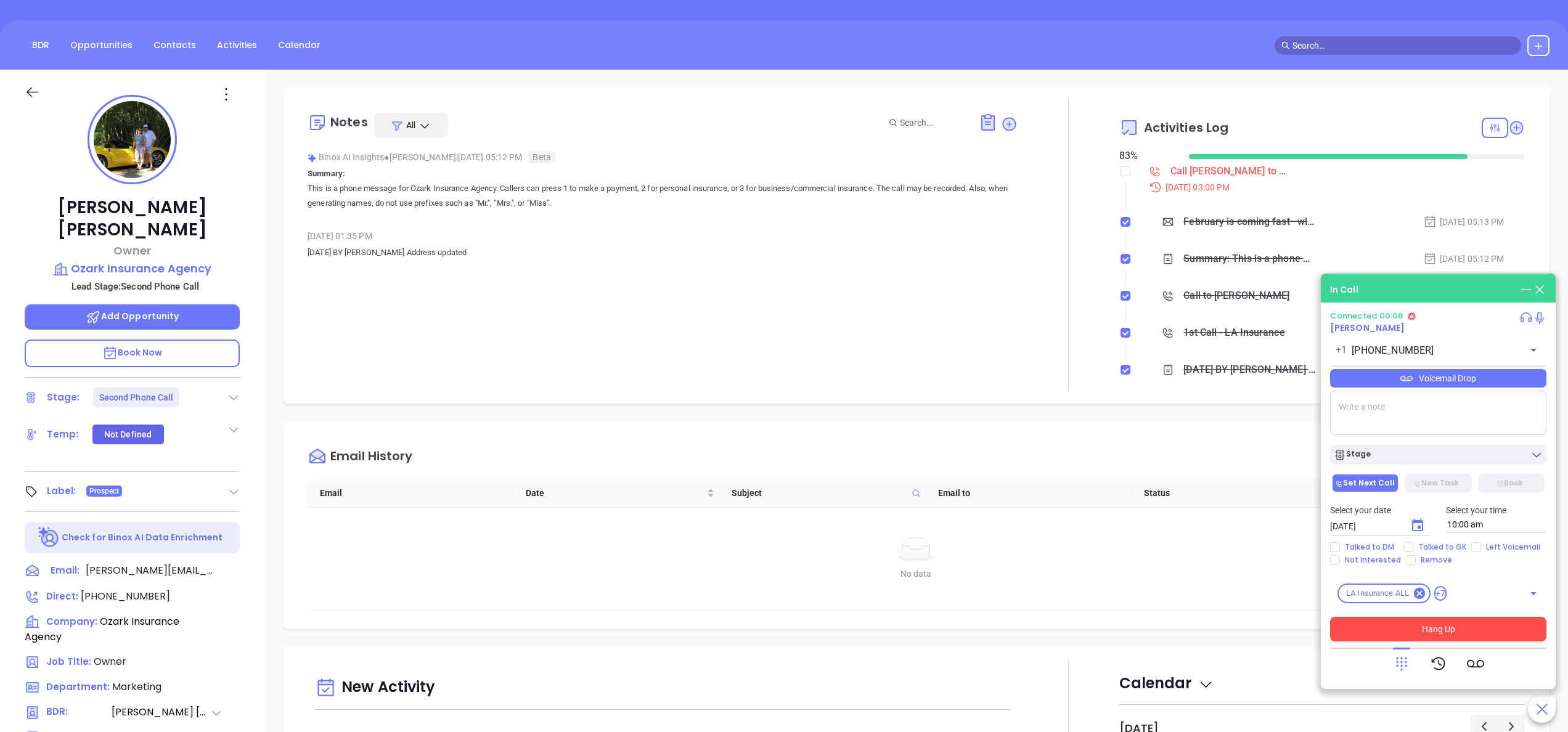
click at [1426, 630] on button "Hang Up" at bounding box center [1438, 629] width 217 height 25
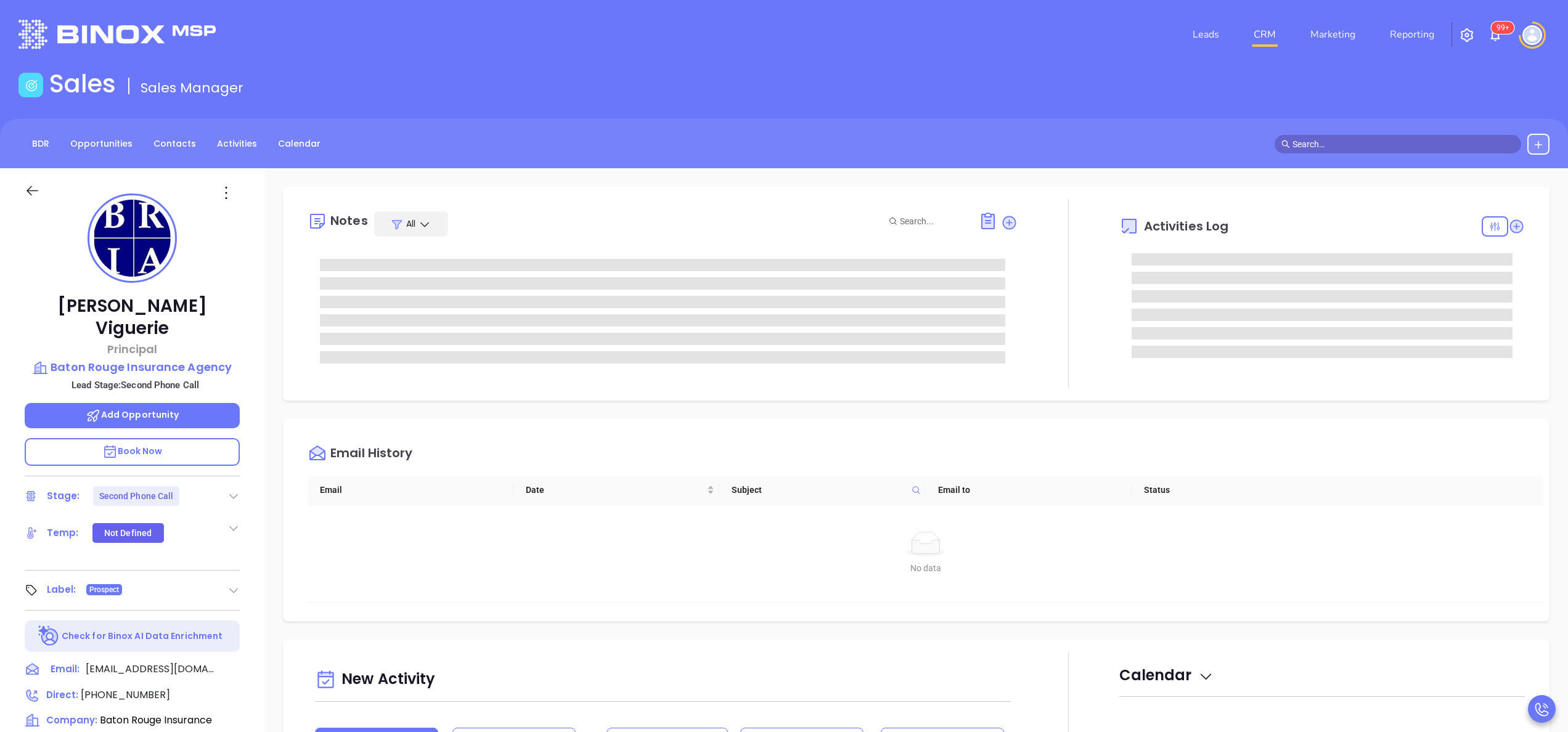
type input "[PERSON_NAME]"
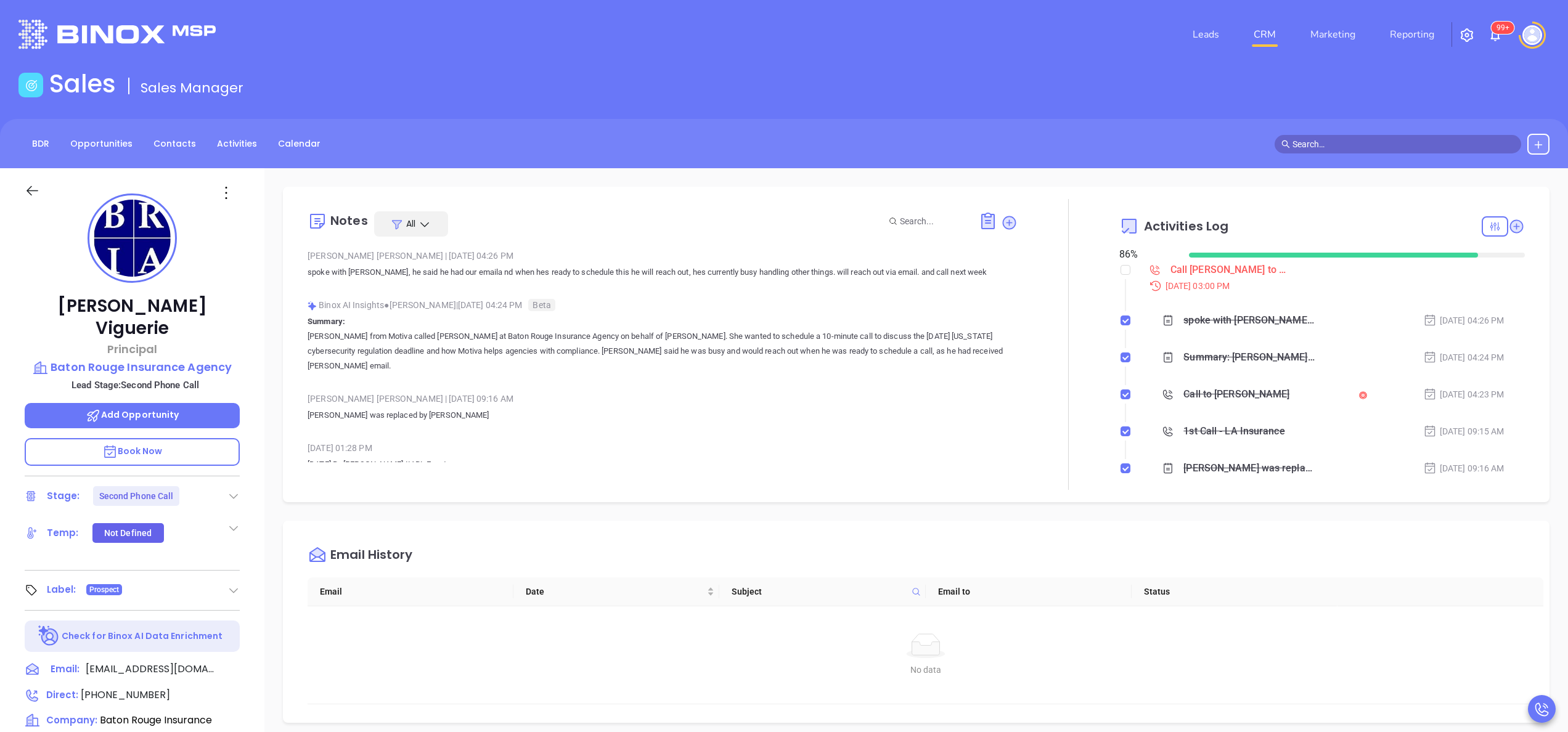
scroll to position [358, 0]
click at [1120, 273] on input "checkbox" at bounding box center [1125, 270] width 10 height 10
checkbox input "true"
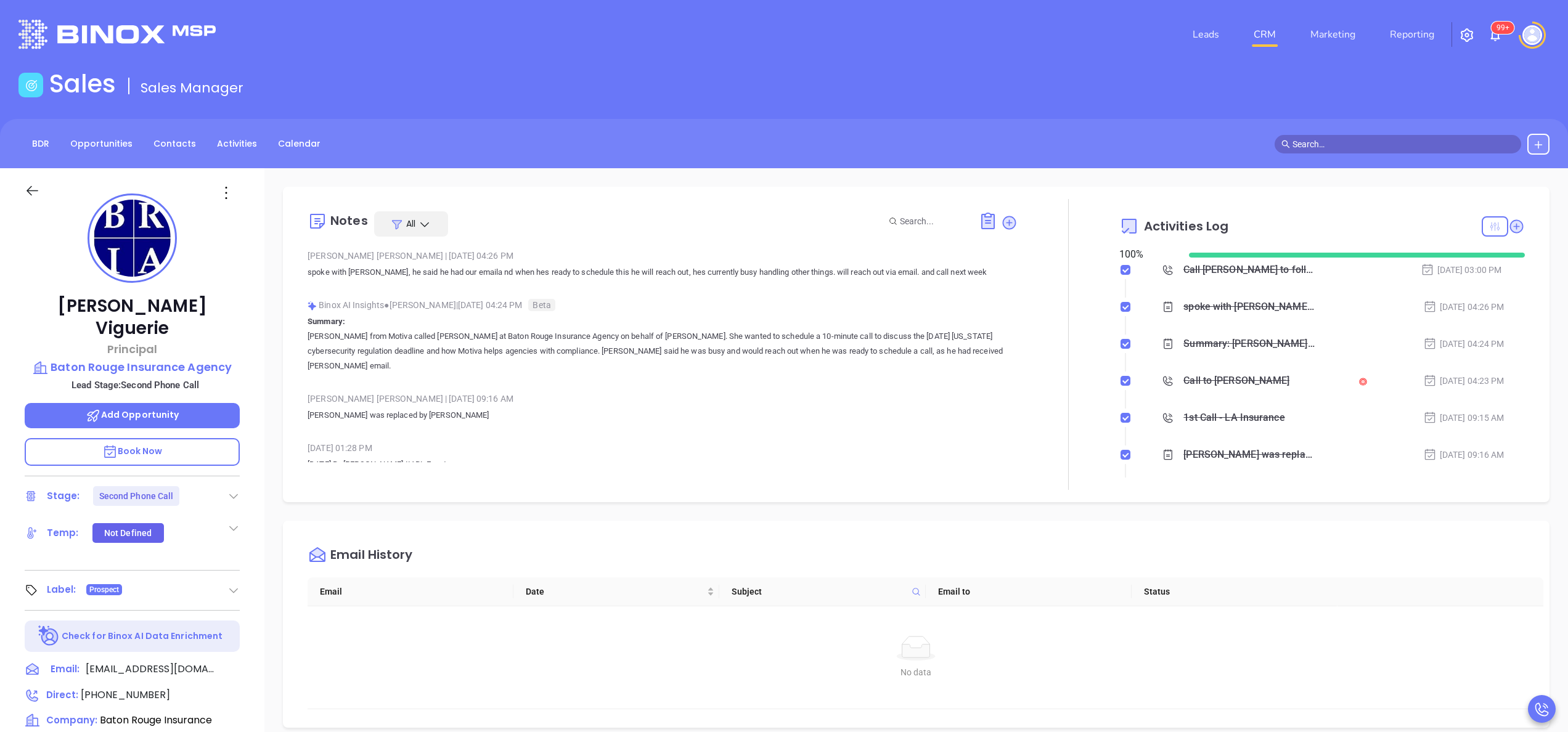
click at [1490, 229] on icon at bounding box center [1495, 226] width 9 height 9
click at [1431, 335] on div "Email" at bounding box center [1443, 335] width 88 height 24
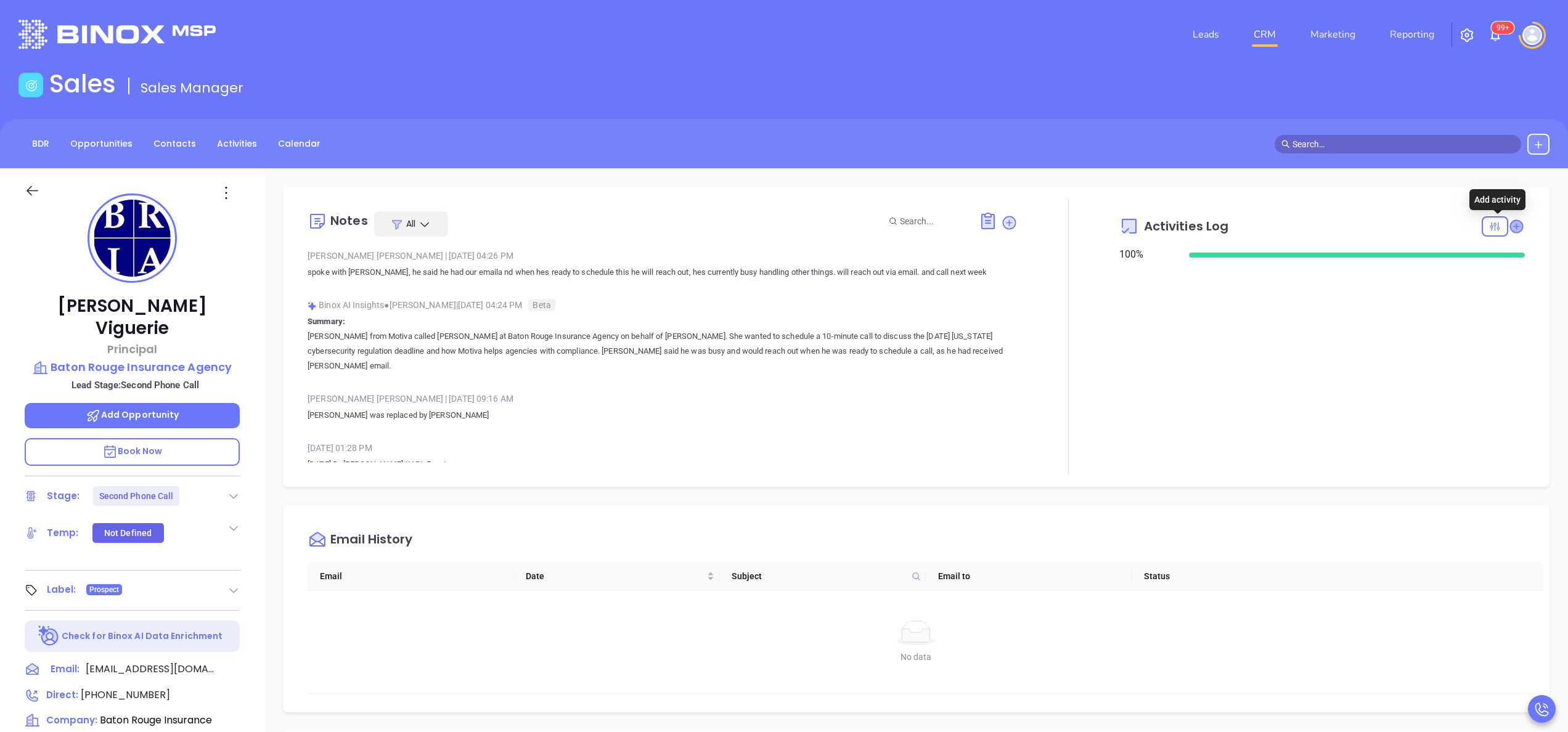
click at [1510, 225] on icon at bounding box center [1516, 226] width 12 height 12
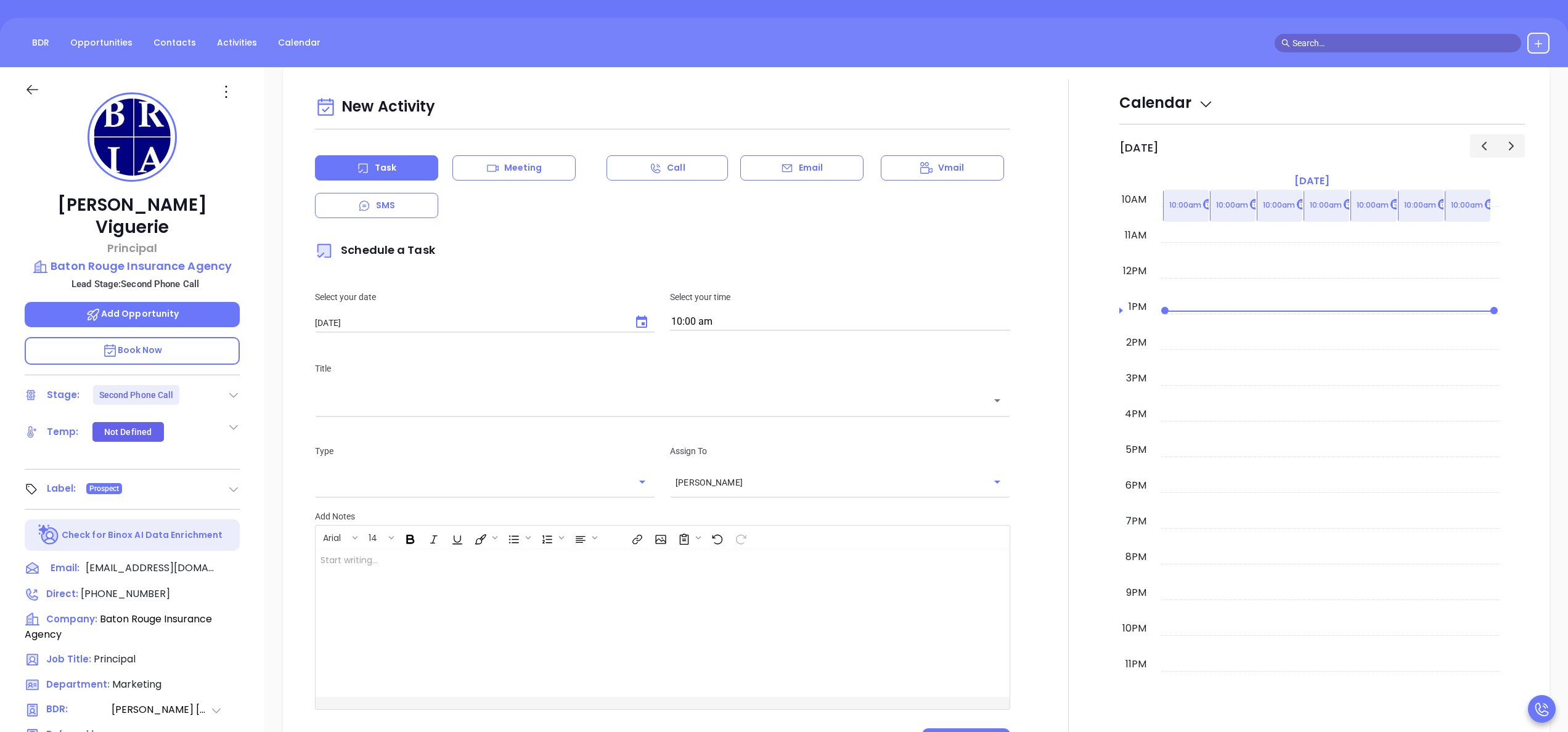
scroll to position [168, 0]
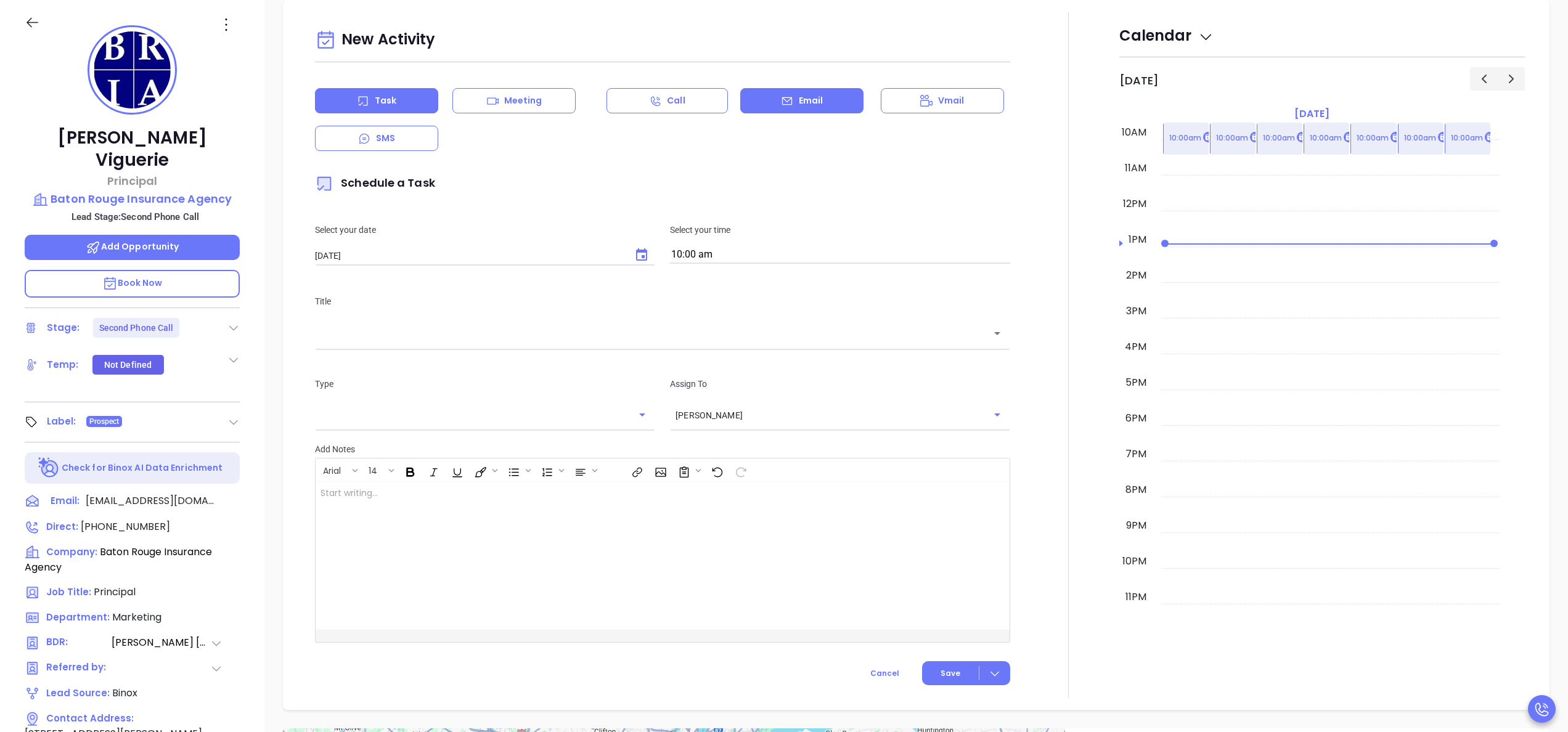
click at [773, 107] on div "Email" at bounding box center [802, 101] width 123 height 26
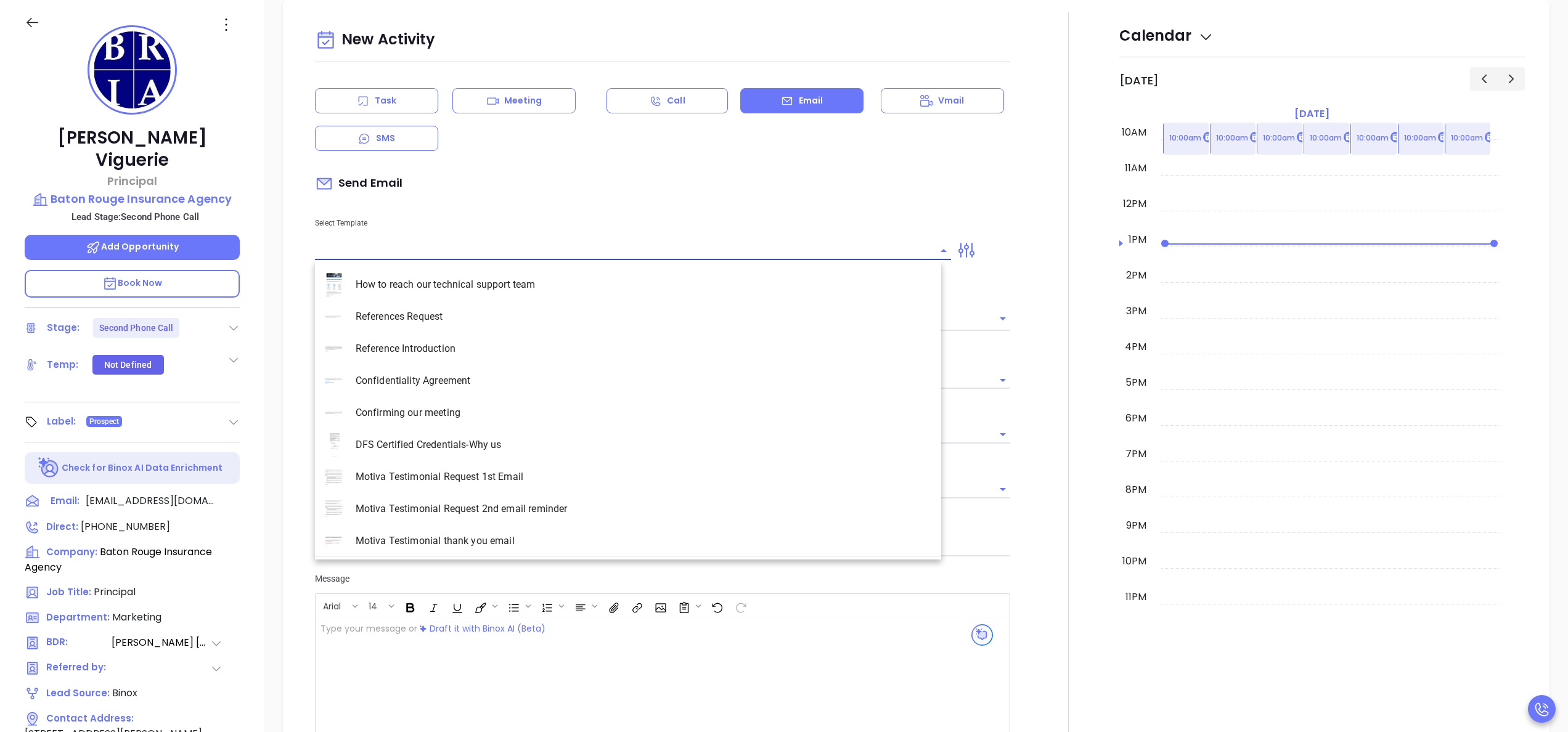
click at [417, 245] on input "text" at bounding box center [623, 250] width 618 height 18
type input "la"
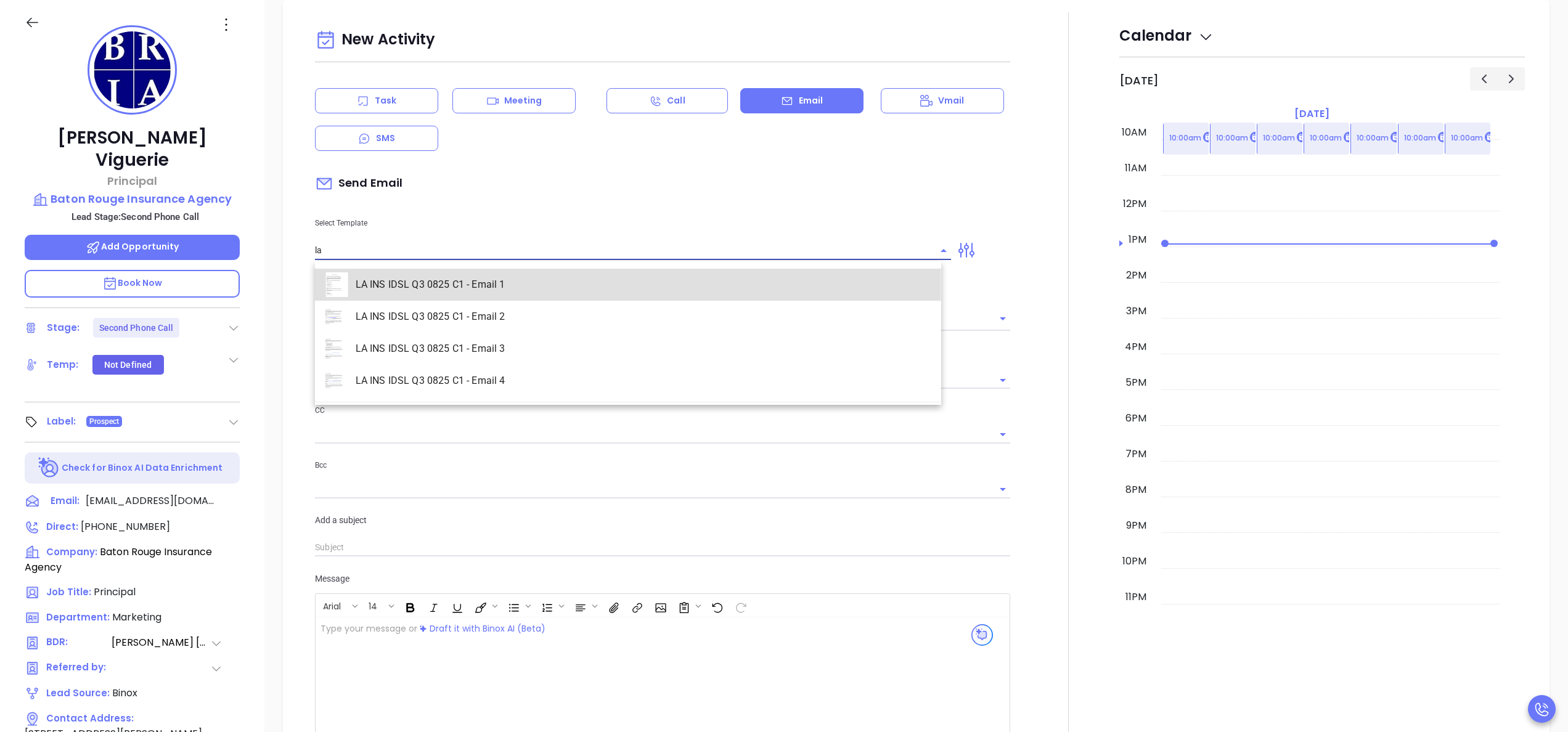
type input "[PERSON_NAME]"
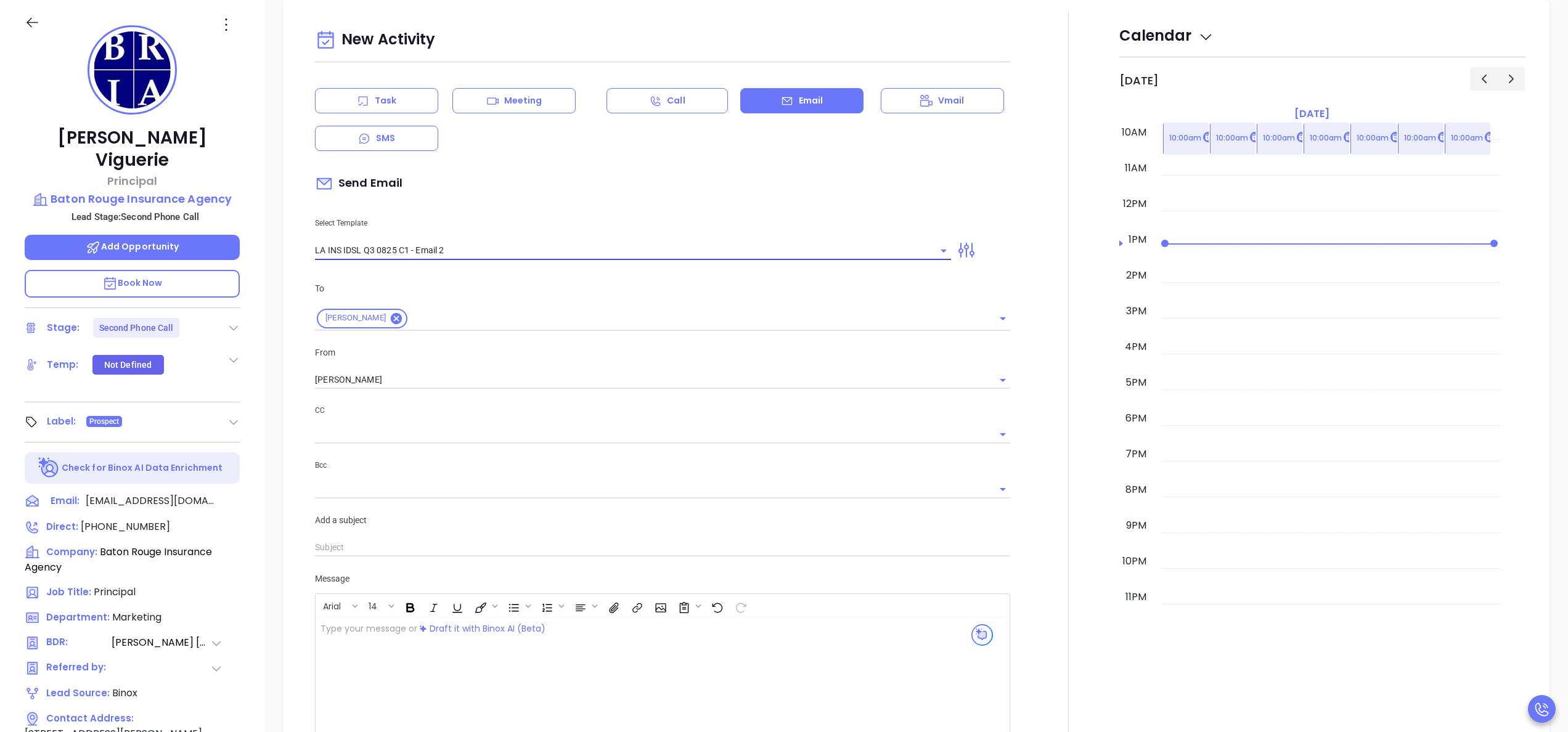
type input "LA INS IDSL Q3 0825 C1 - Email 2"
type input "February is coming fast—will Baton Rouge Insurance Agency be compliant?"
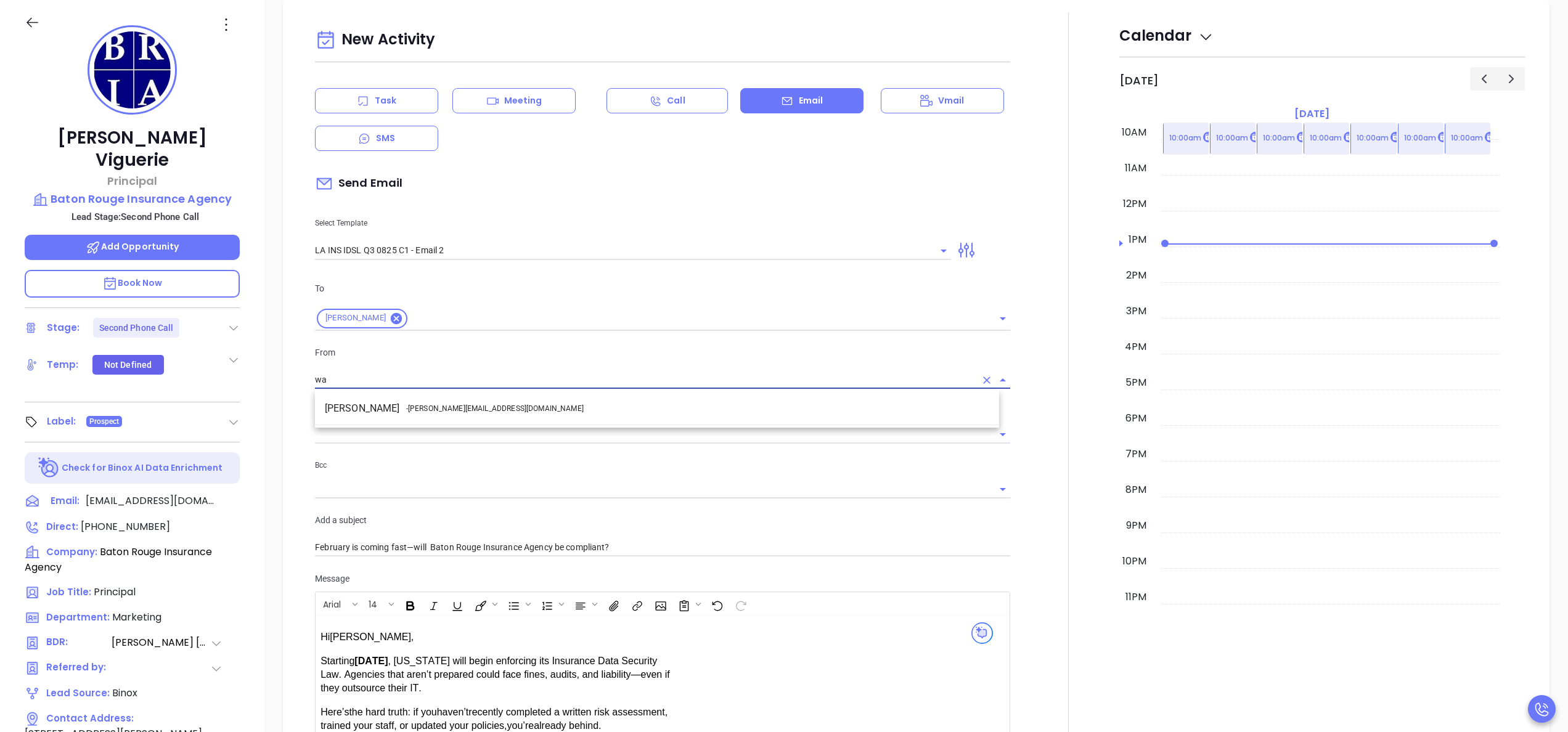
click at [461, 405] on span "- walter@motiva.net" at bounding box center [495, 408] width 178 height 11
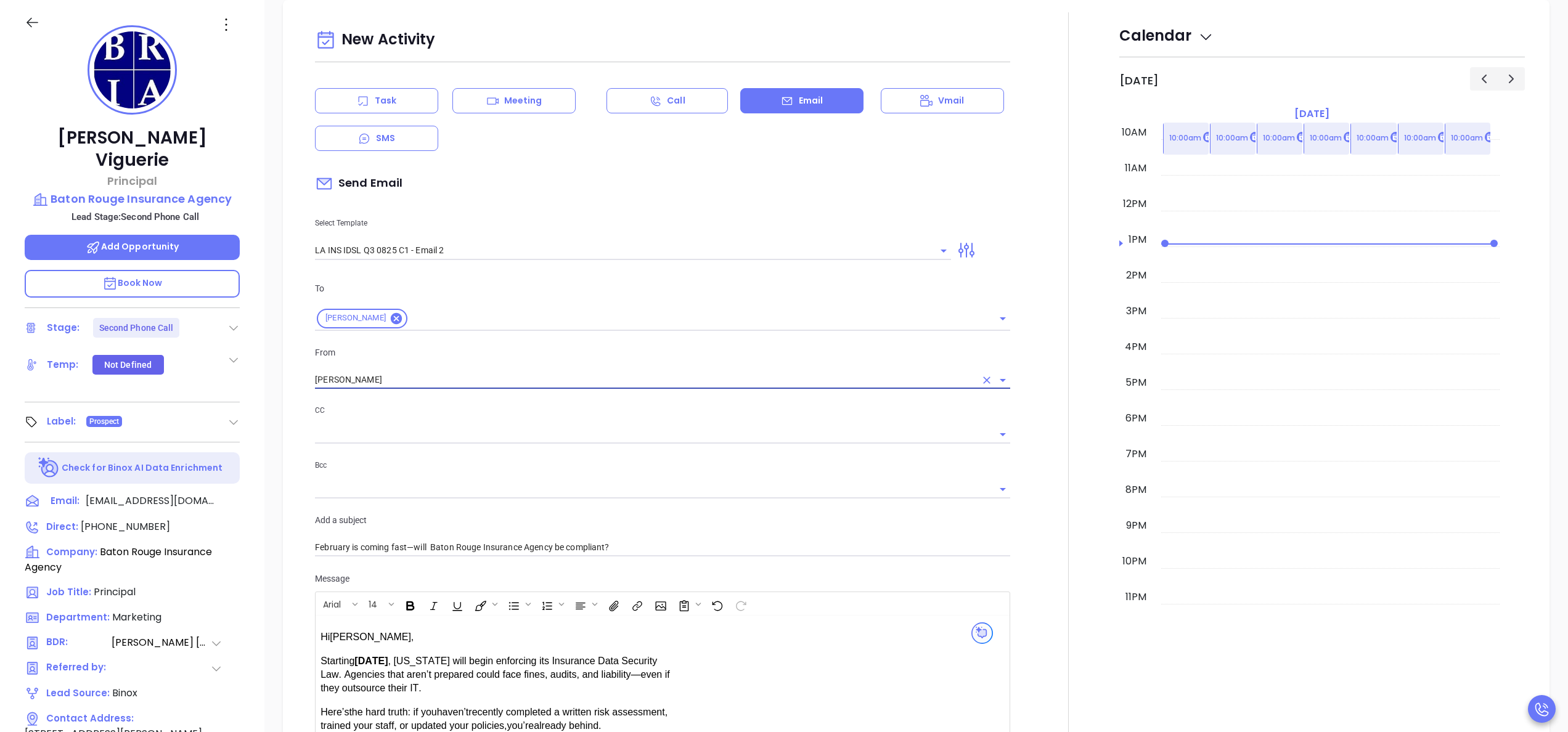
type input "Walter Contreras"
click at [1017, 525] on div at bounding box center [1068, 485] width 102 height 945
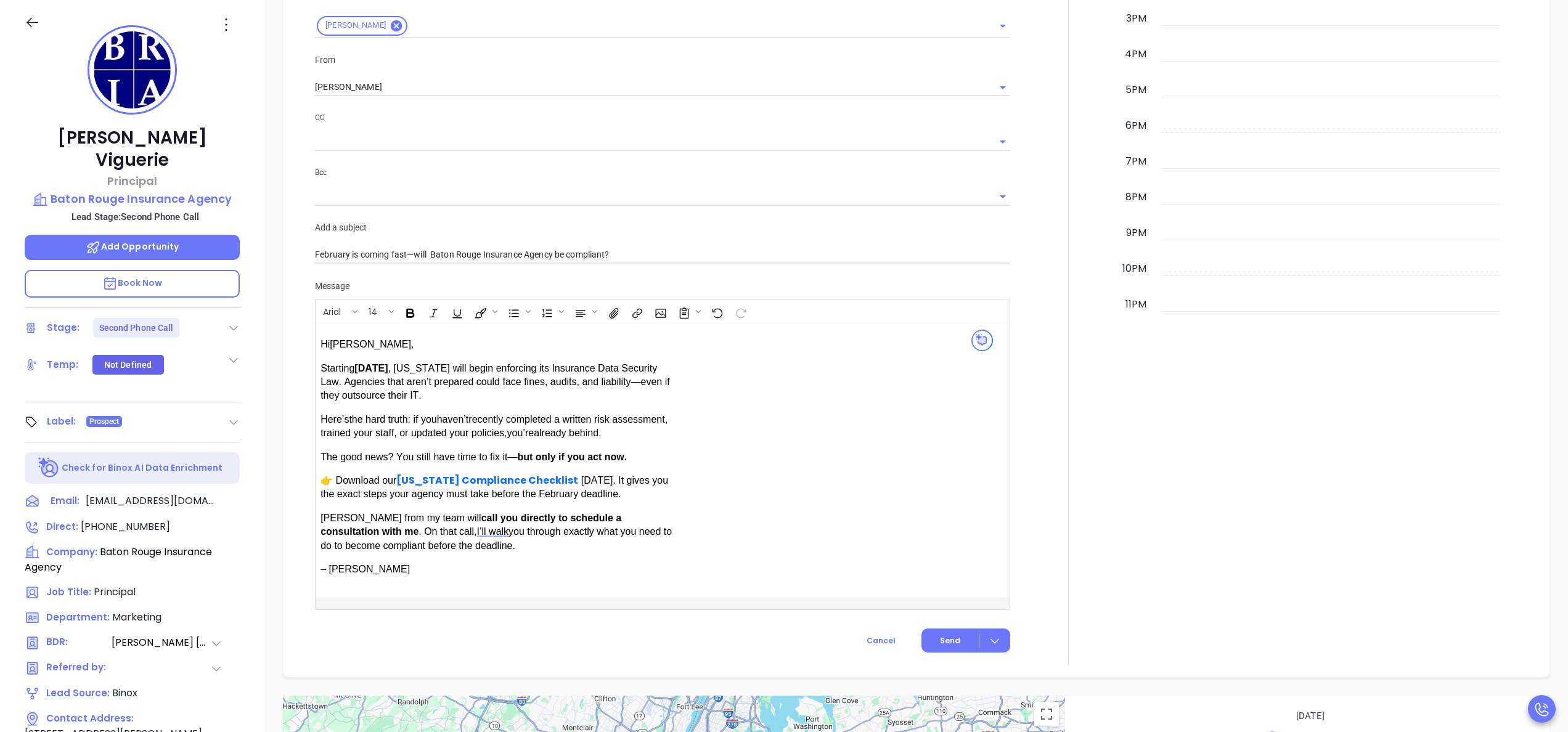
scroll to position [908, 0]
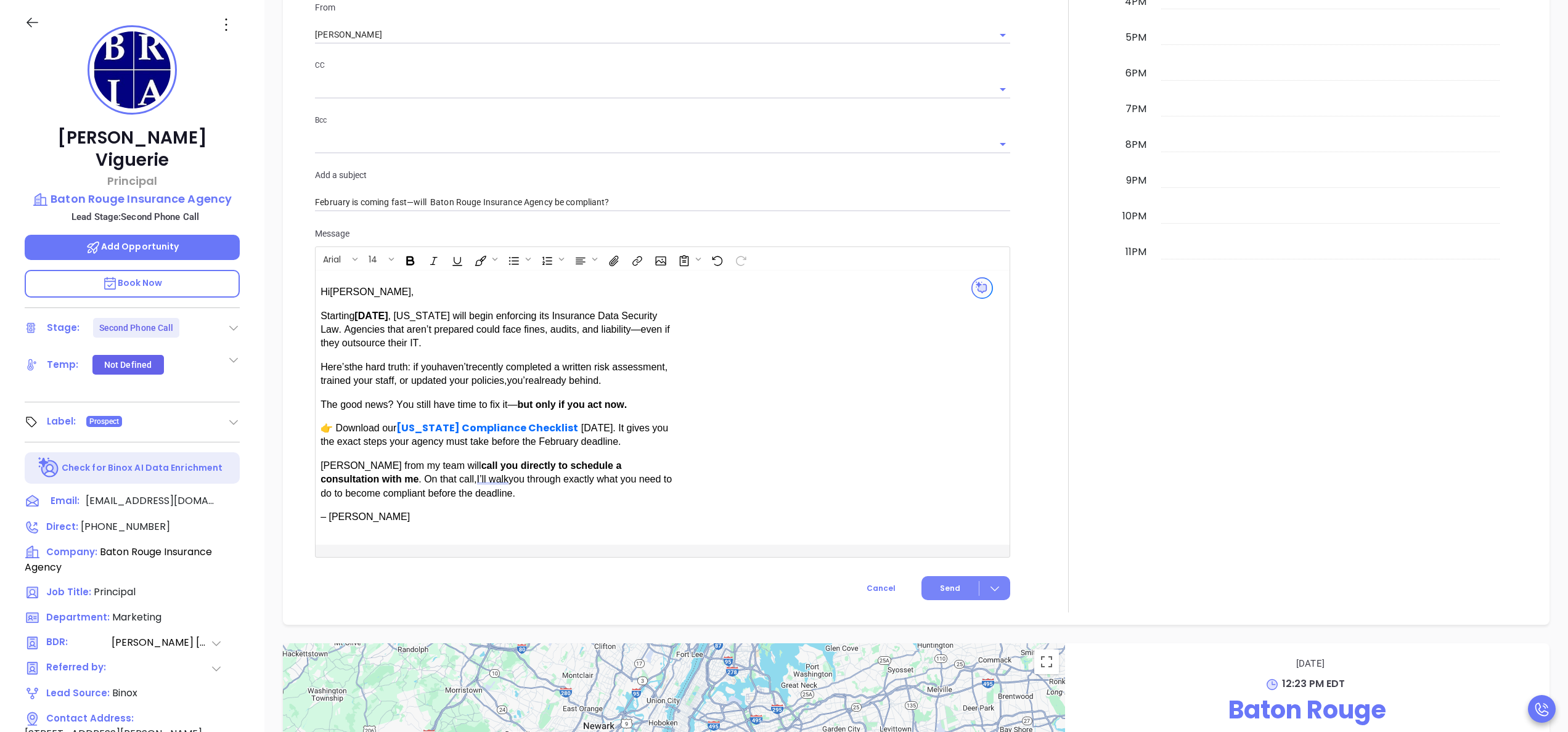
click at [940, 583] on span "Send" at bounding box center [950, 588] width 20 height 11
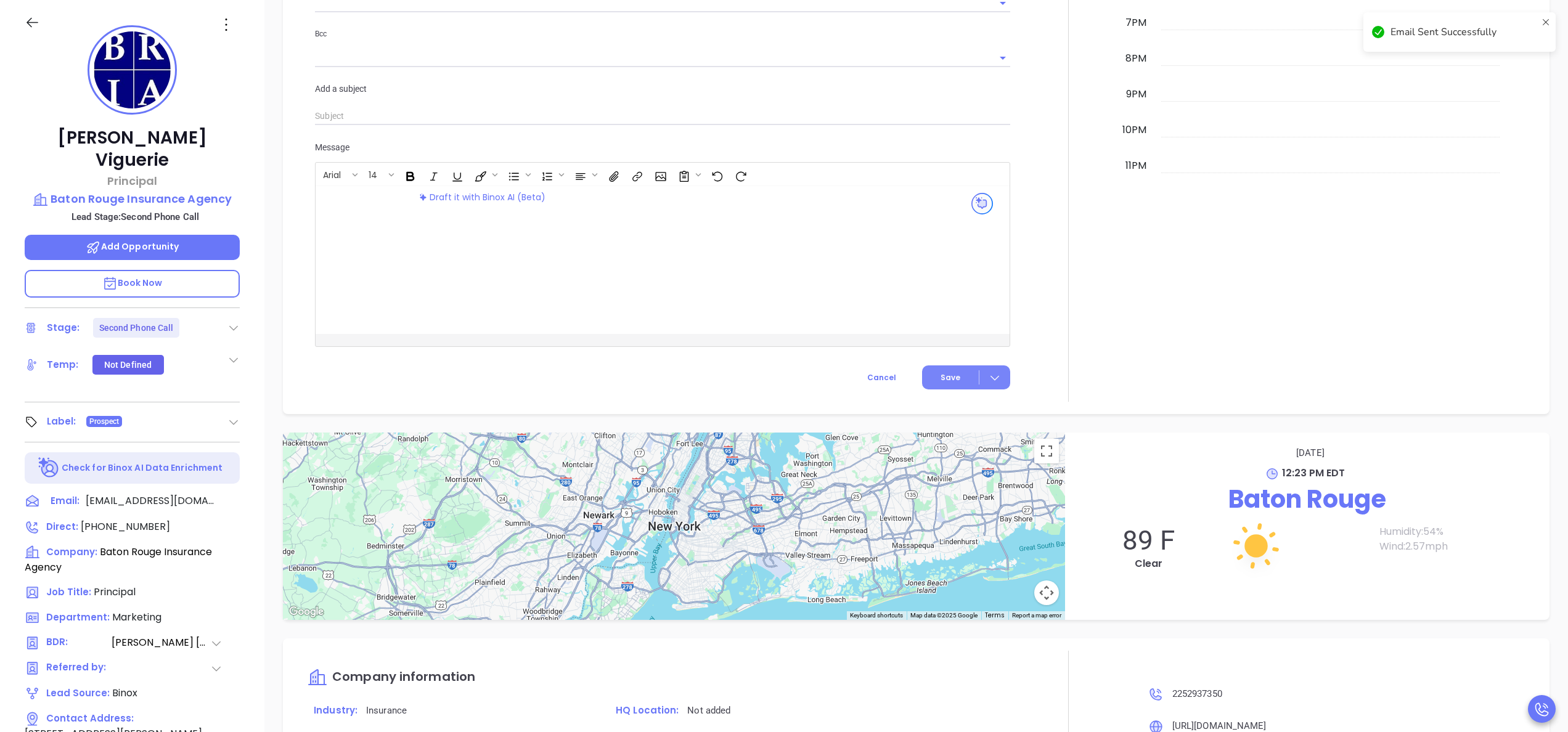
scroll to position [821, 0]
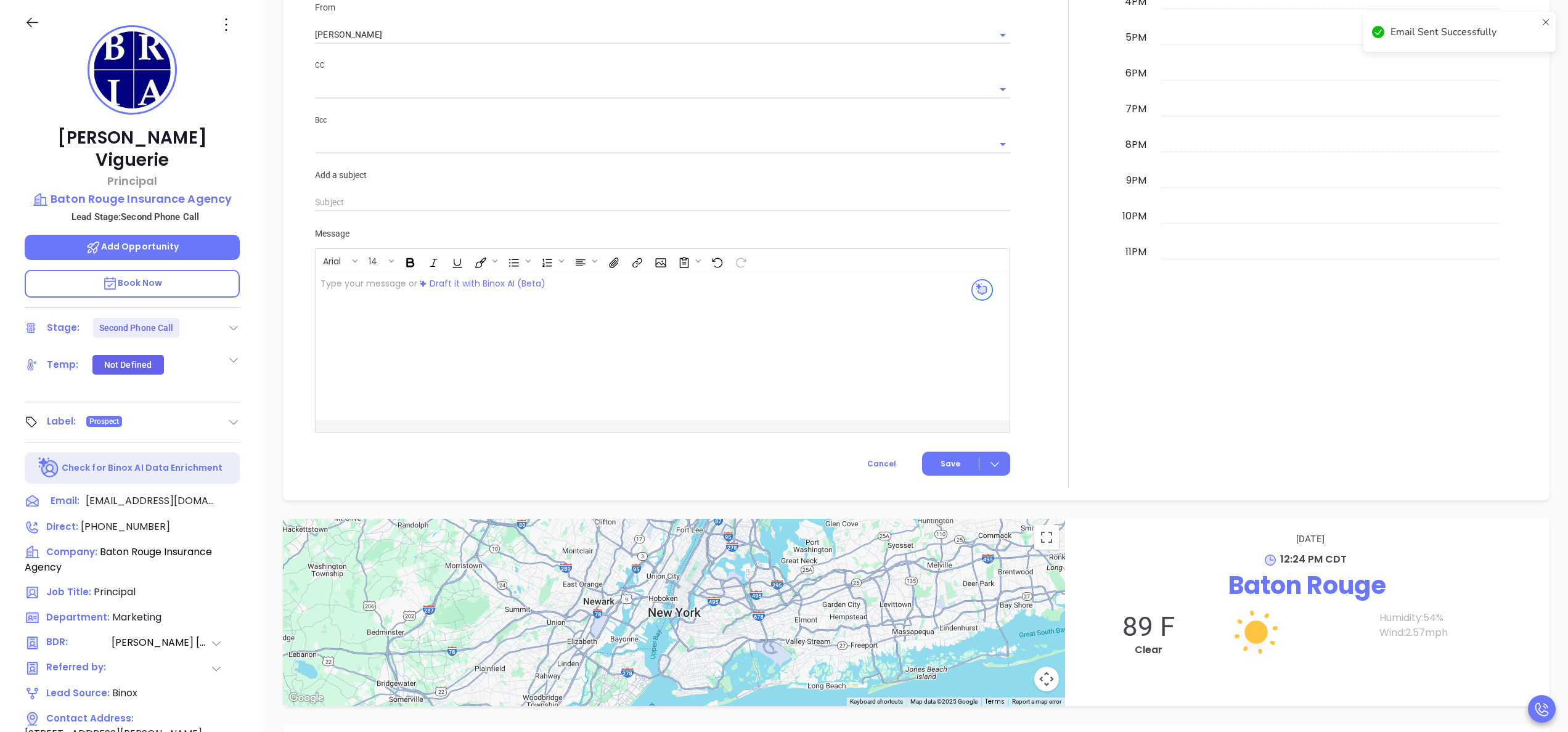
click at [1031, 168] on div at bounding box center [1068, 77] width 102 height 821
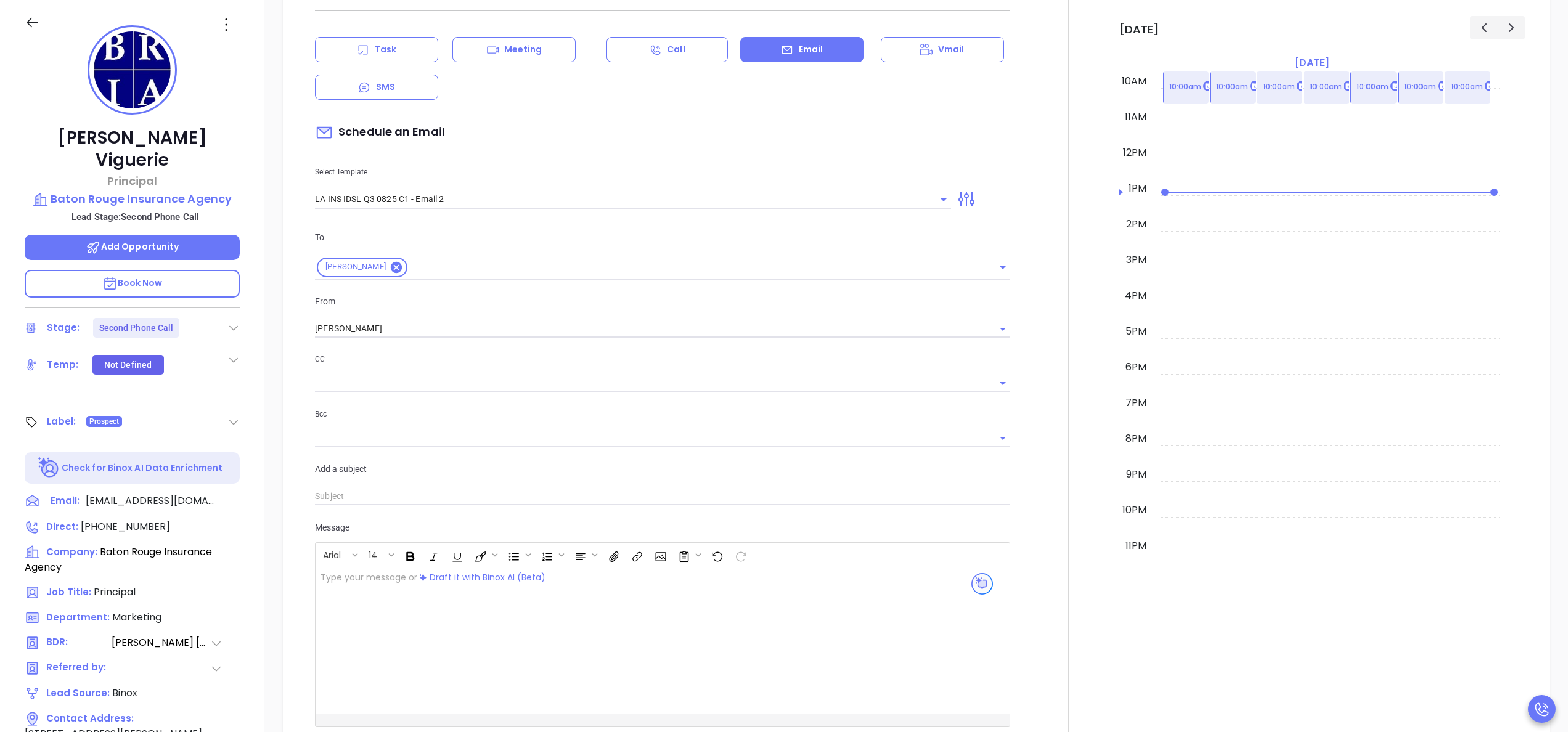
scroll to position [612, 0]
click at [395, 45] on p "Task" at bounding box center [386, 51] width 22 height 13
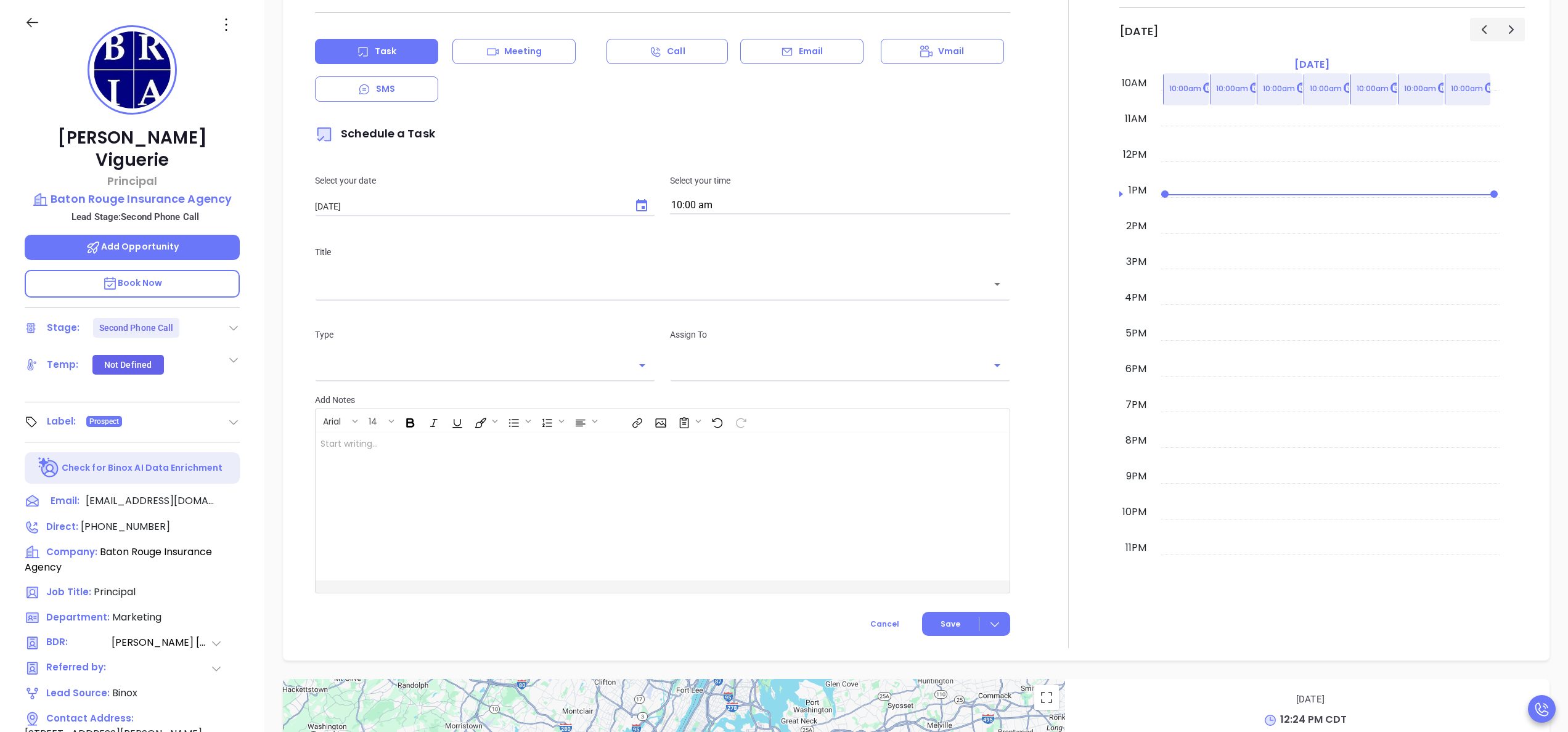
type input "[PERSON_NAME]"
click at [679, 280] on input "text" at bounding box center [653, 284] width 666 height 14
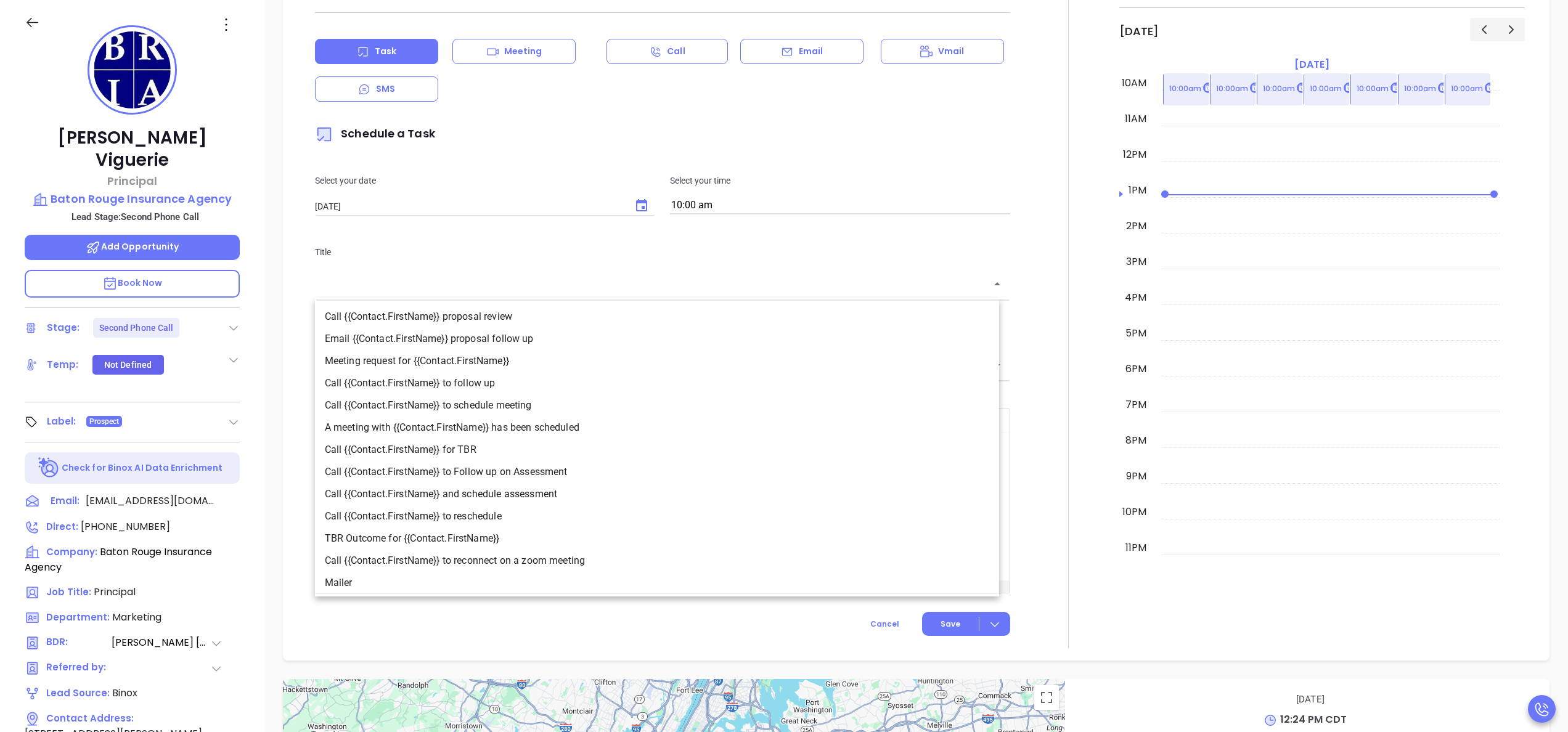
click at [537, 391] on li "Call {{Contact.FirstName}} to follow up" at bounding box center [657, 383] width 684 height 22
type input "Call David to follow up"
type input "Call"
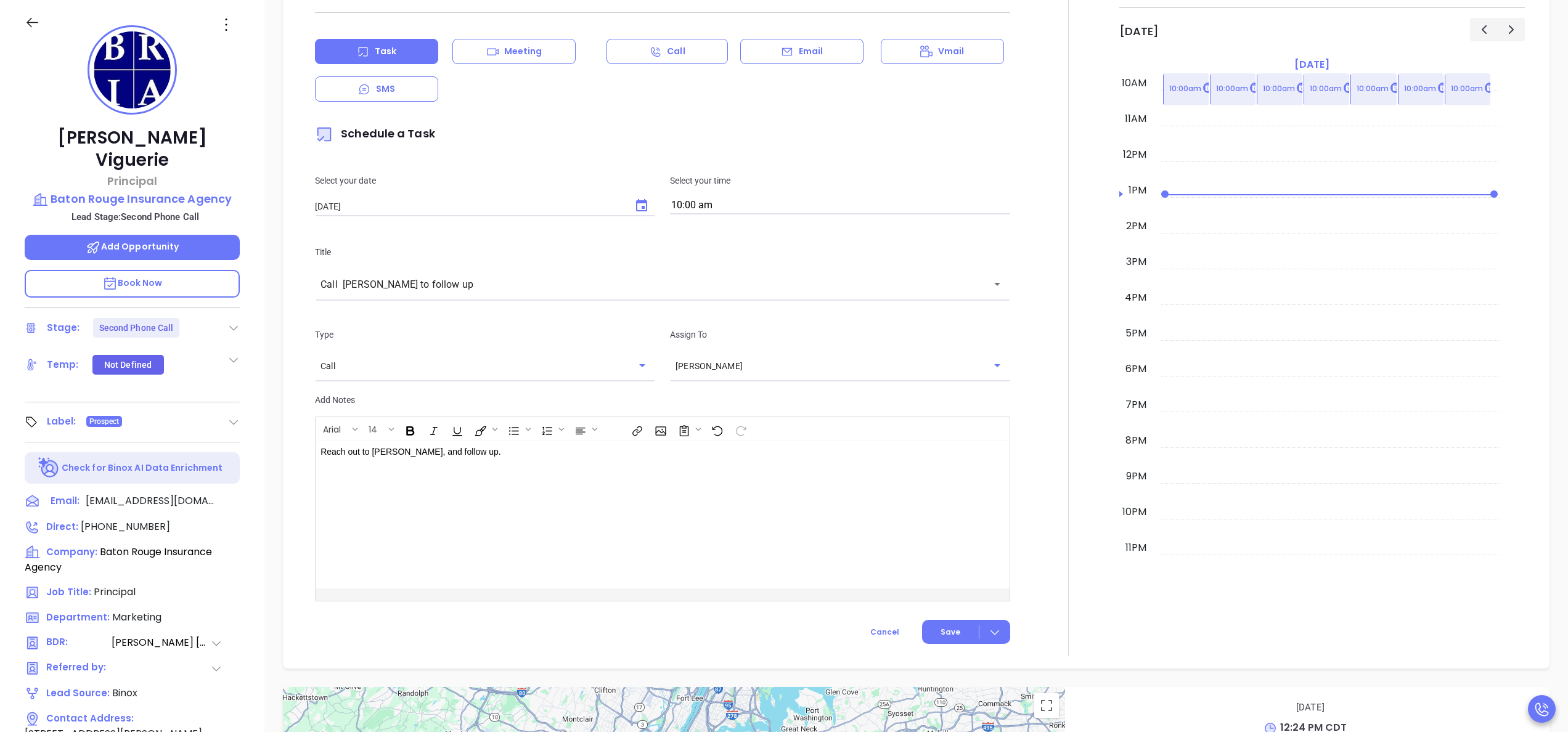
click at [1026, 468] on div at bounding box center [1068, 310] width 102 height 694
click at [950, 640] on button "Save" at bounding box center [966, 632] width 88 height 24
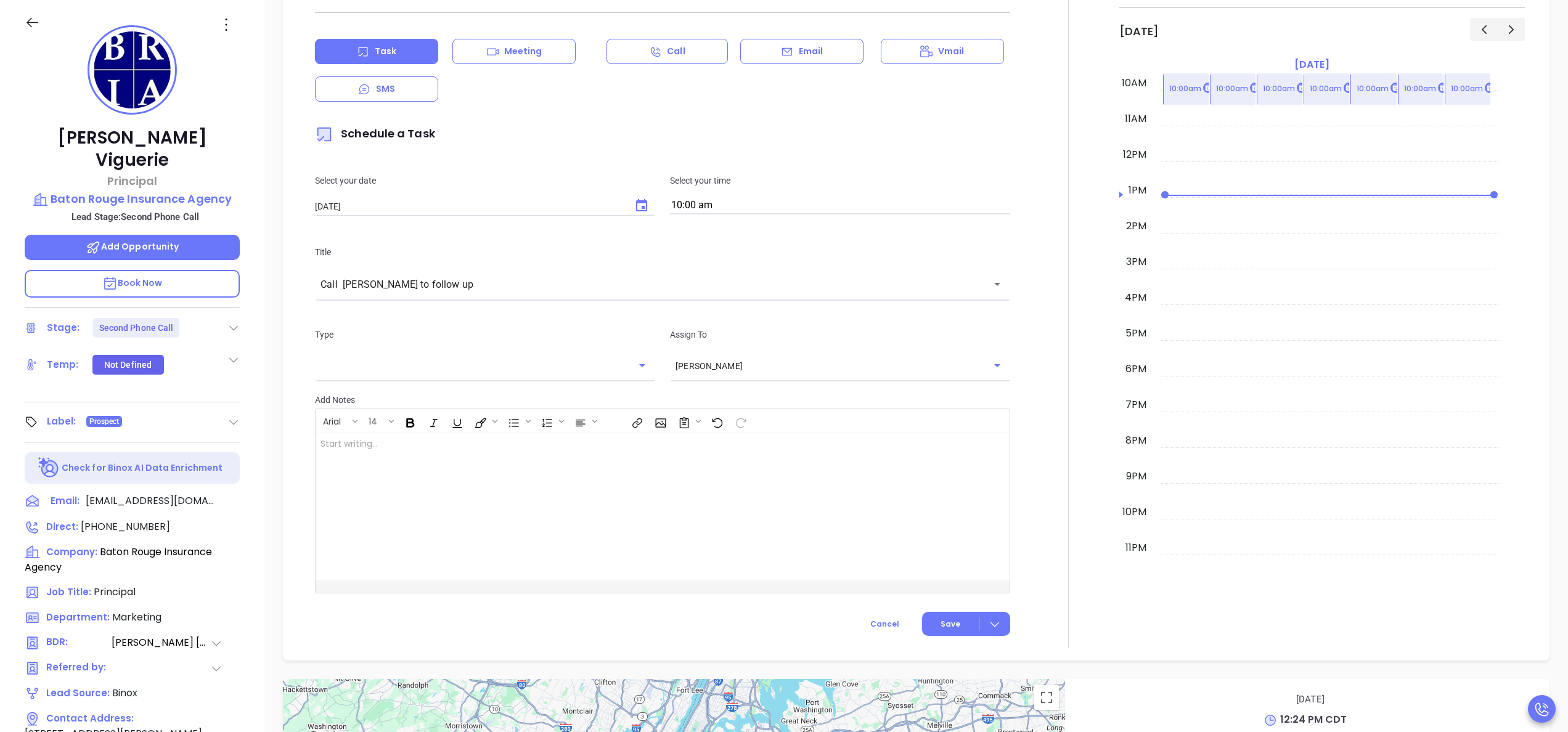
click at [1055, 351] on div at bounding box center [1068, 305] width 102 height 685
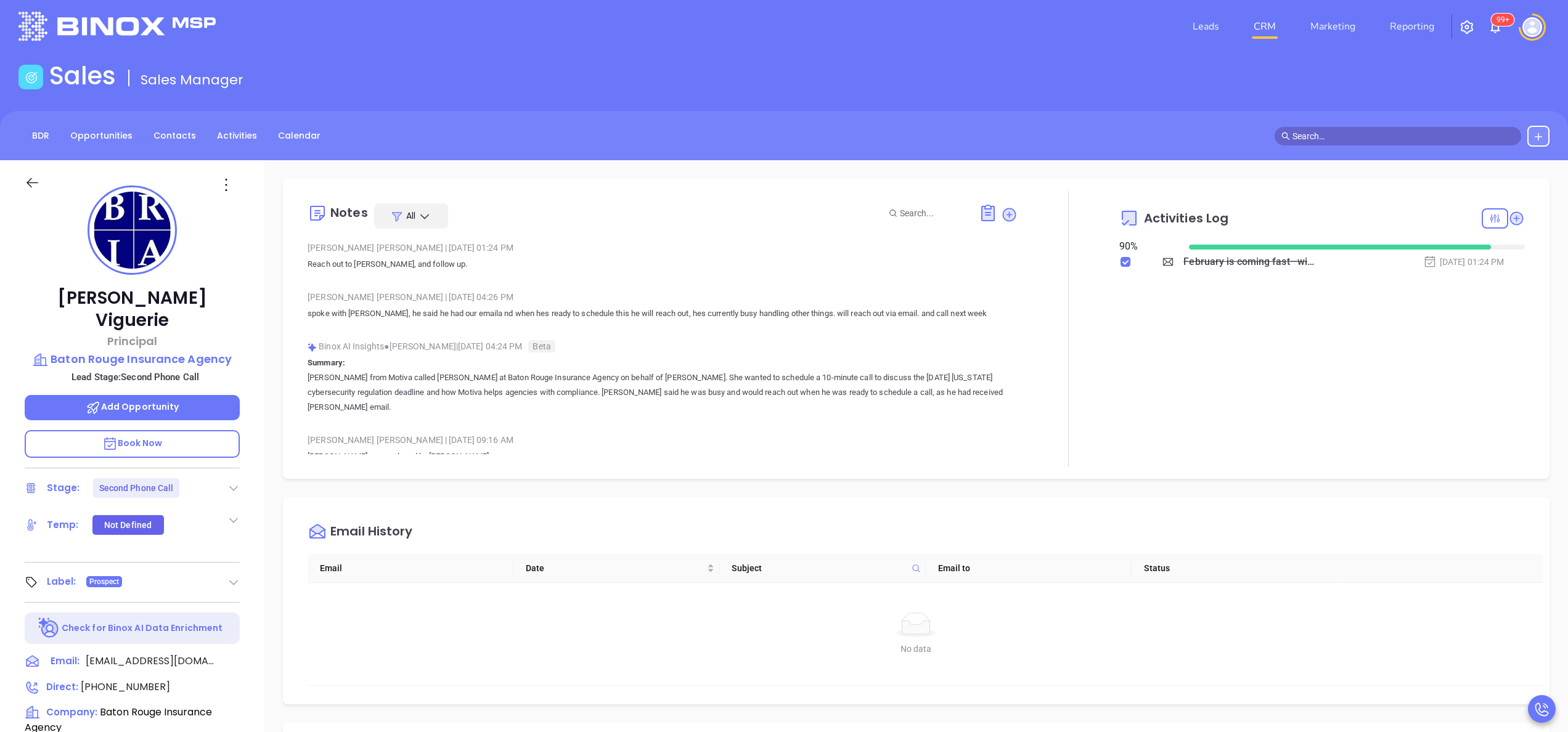
scroll to position [0, 0]
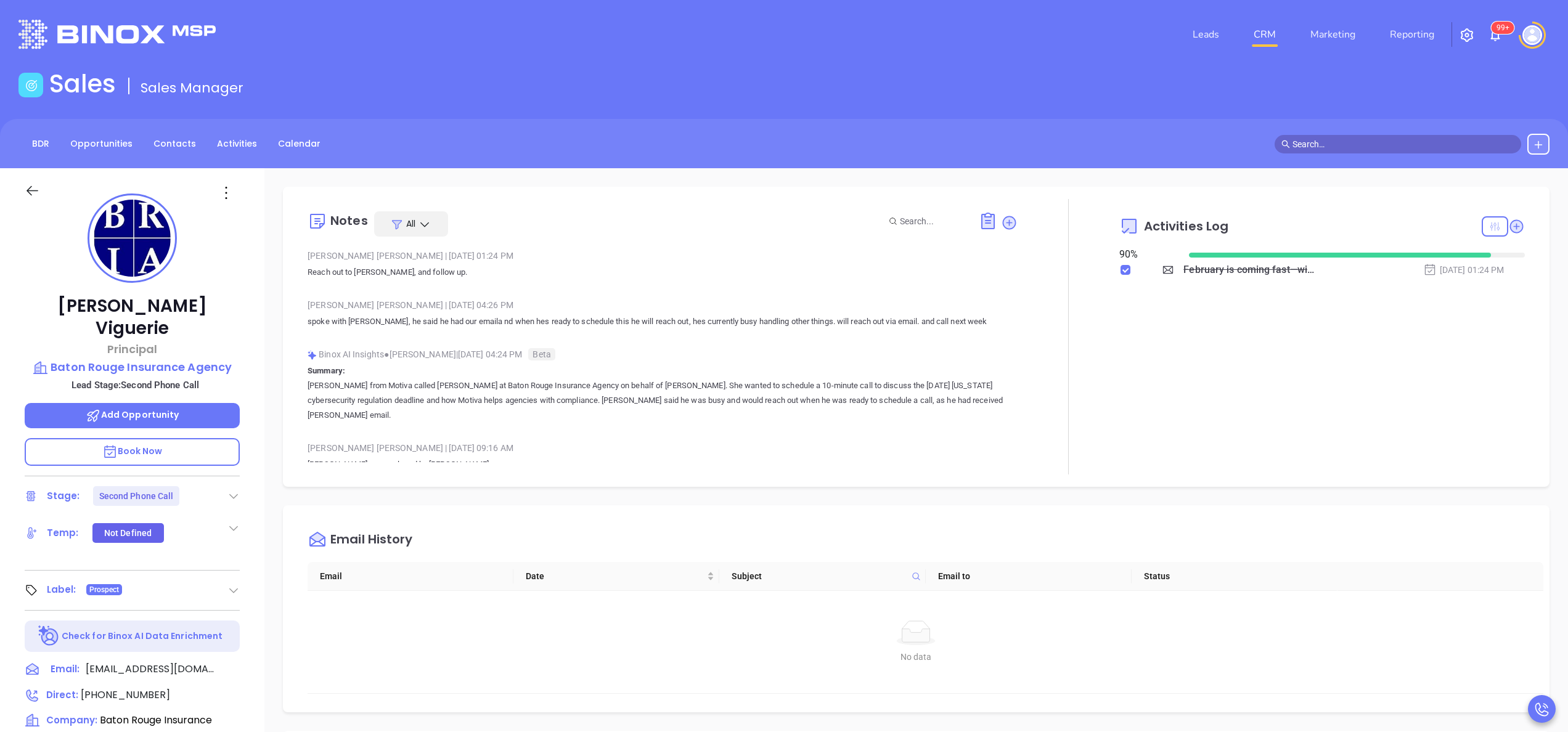
click at [1490, 223] on icon at bounding box center [1495, 226] width 9 height 9
click at [1435, 334] on div "Email" at bounding box center [1443, 335] width 88 height 24
checkbox input "false"
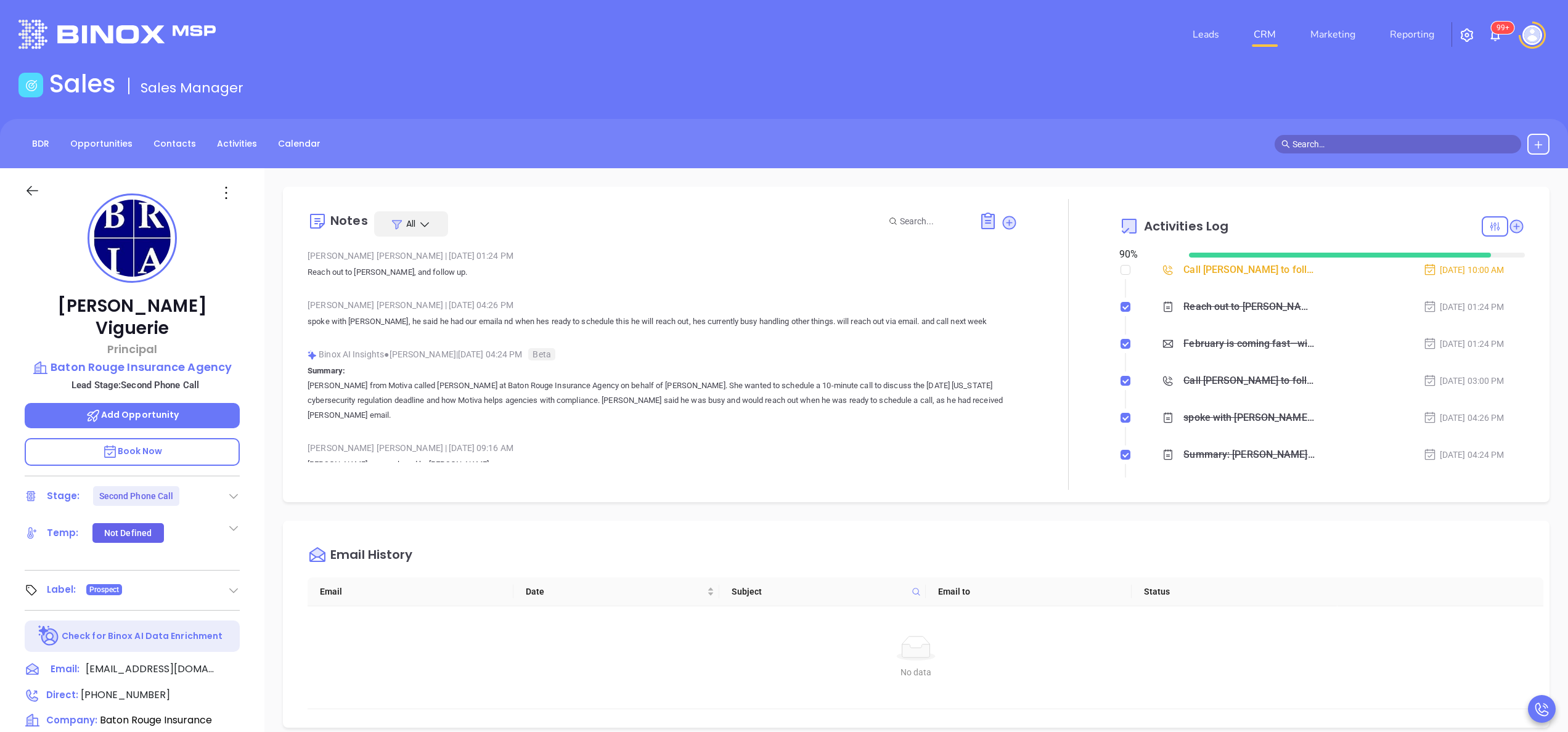
click at [1087, 298] on div at bounding box center [1068, 344] width 102 height 291
click at [232, 494] on icon at bounding box center [234, 497] width 9 height 5
click at [291, 464] on div "Notes All Anabell Dominguez | Sep 30, 2025 01:24 PM Reach out to David, and fol…" at bounding box center [916, 344] width 1267 height 316
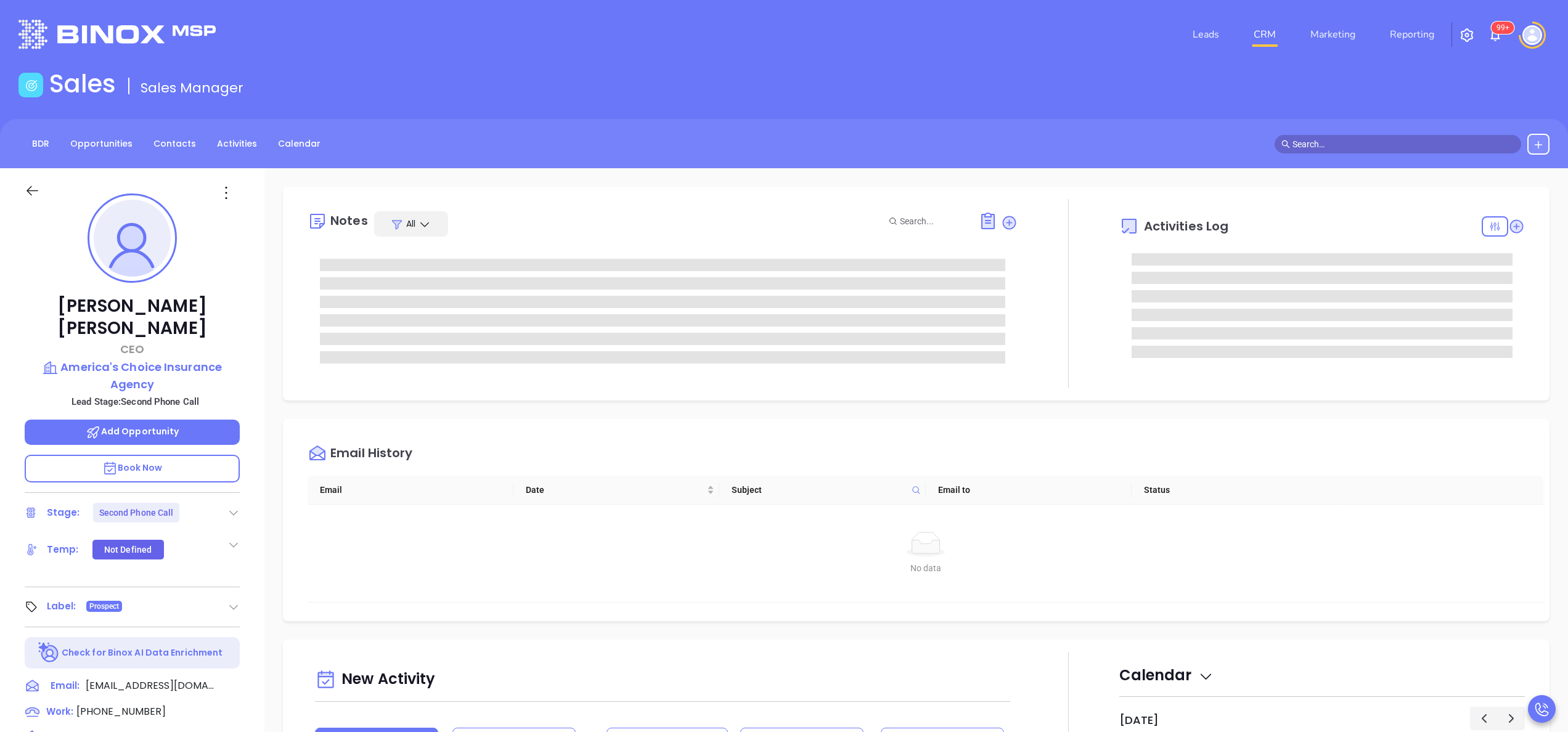
type input "[PERSON_NAME]"
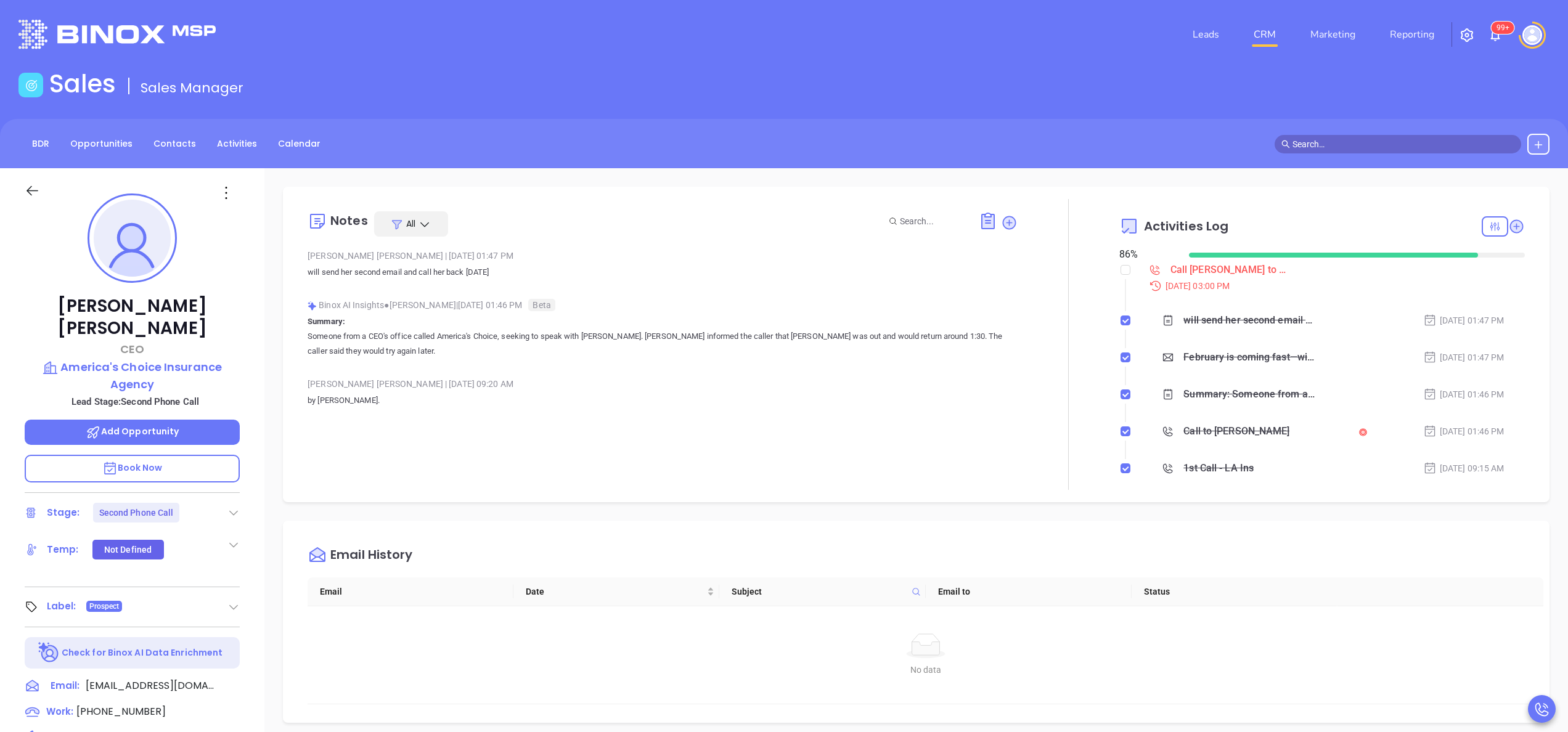
scroll to position [358, 0]
click at [646, 385] on div "[PERSON_NAME] | [DATE] 09:20 AM" at bounding box center [663, 384] width 710 height 19
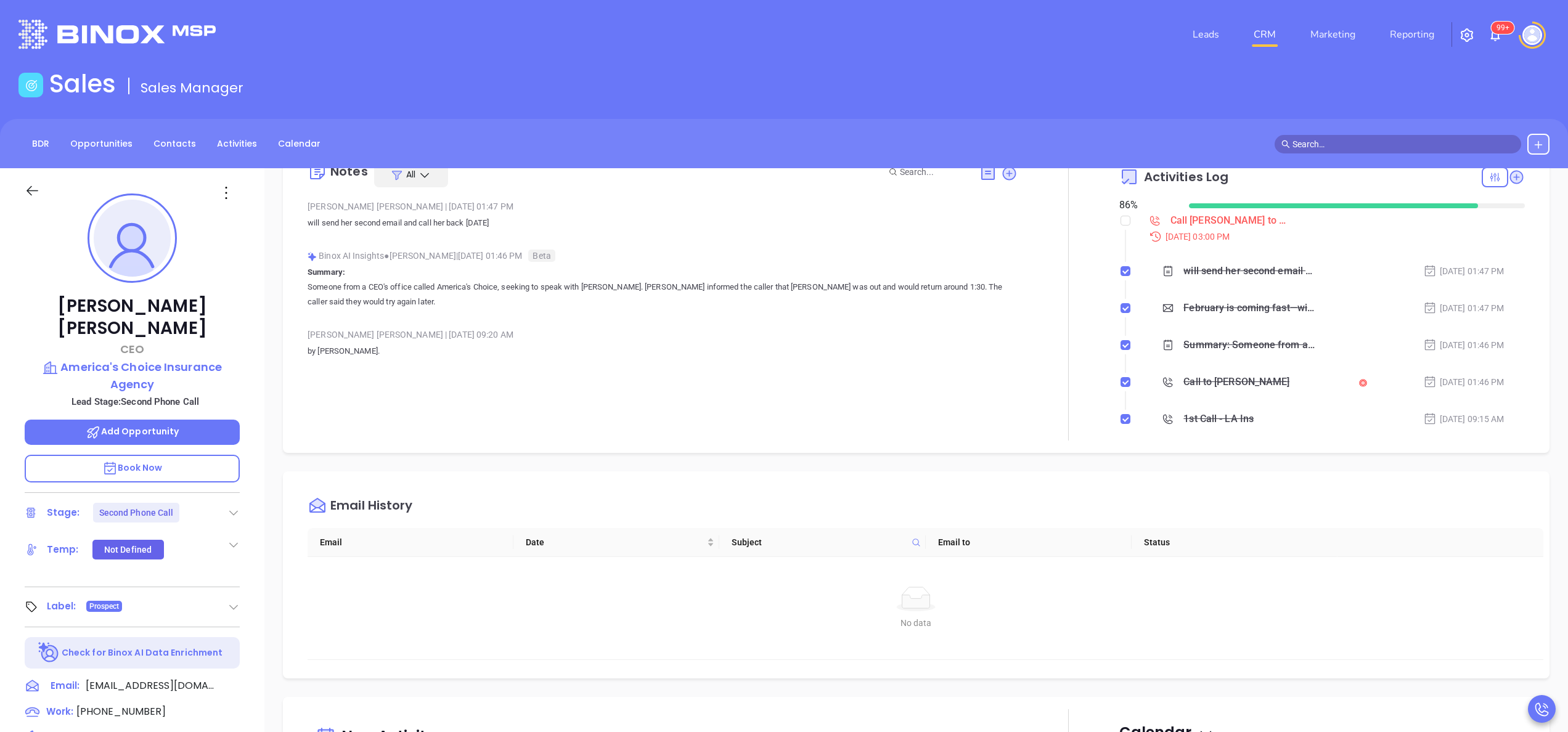
scroll to position [0, 0]
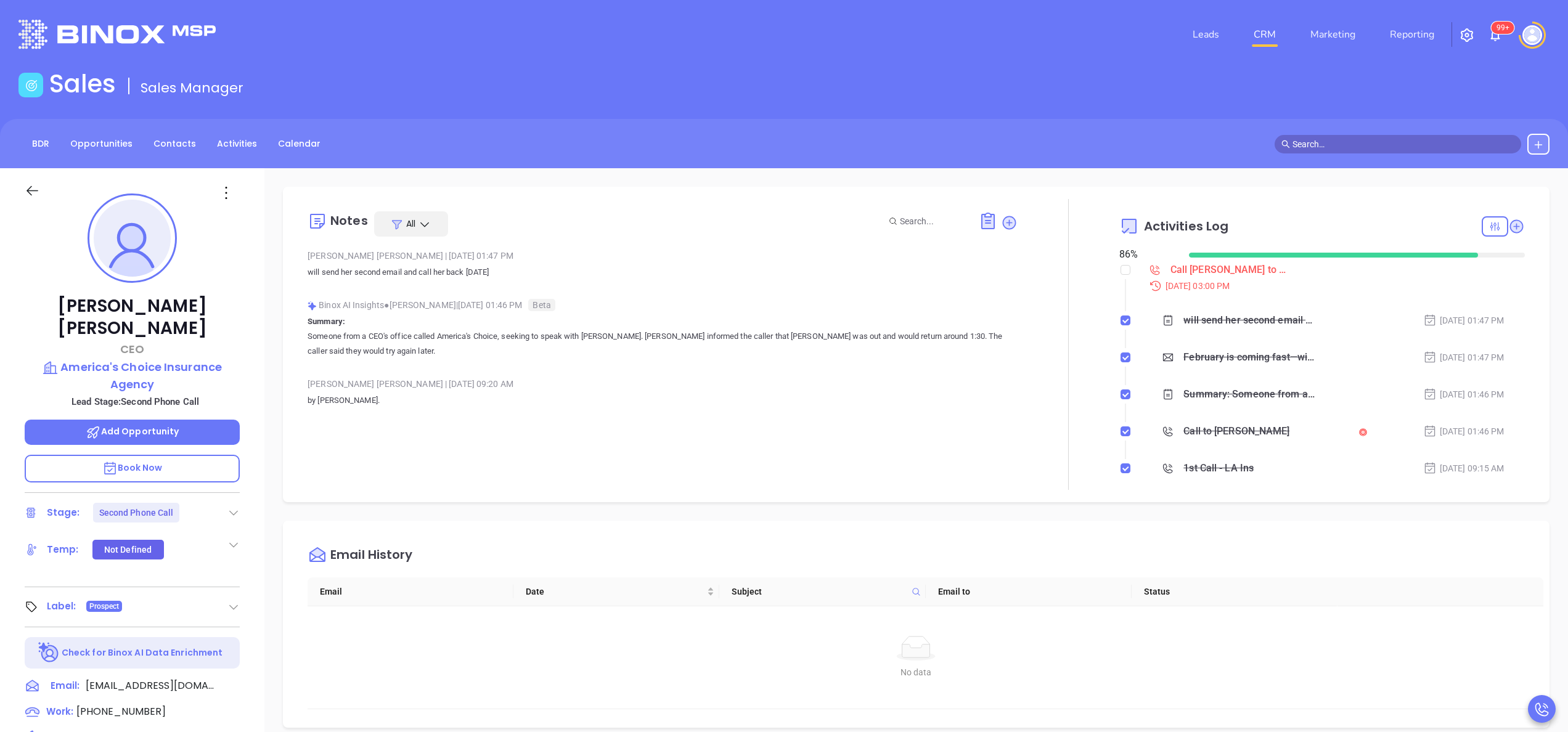
click at [132, 680] on div "[PERSON_NAME] CEO America's Choice Insurance Agency Lead Stage: Second Phone Ca…" at bounding box center [132, 625] width 264 height 915
click at [133, 705] on span "[PHONE_NUMBER]" at bounding box center [121, 712] width 89 height 14
type input "[PHONE_NUMBER]"
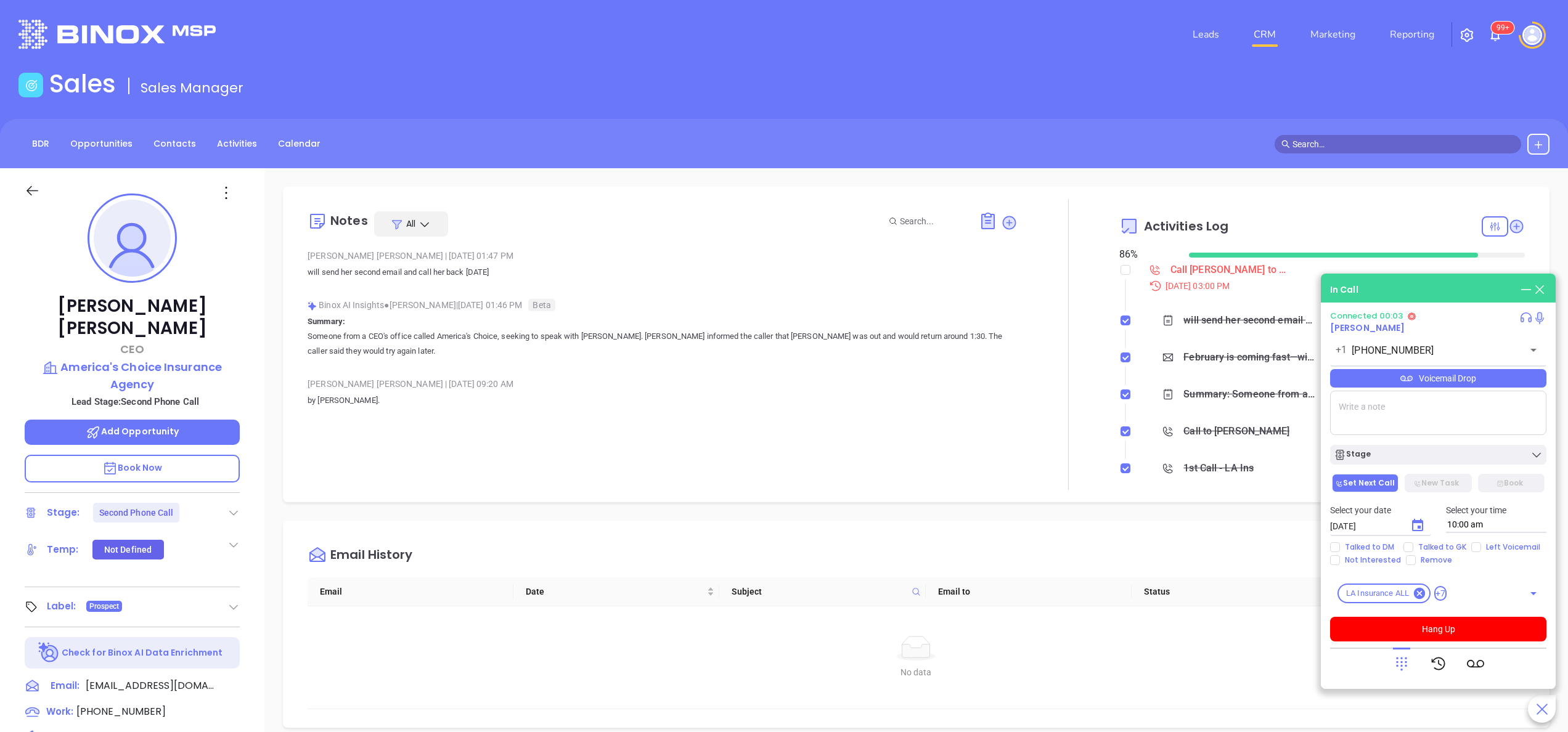
click at [1387, 425] on textarea at bounding box center [1438, 413] width 217 height 44
click at [1445, 289] on div "In Call" at bounding box center [1438, 289] width 217 height 13
click at [1454, 623] on button "Hang Up" at bounding box center [1438, 629] width 217 height 25
